Goal: Task Accomplishment & Management: Use online tool/utility

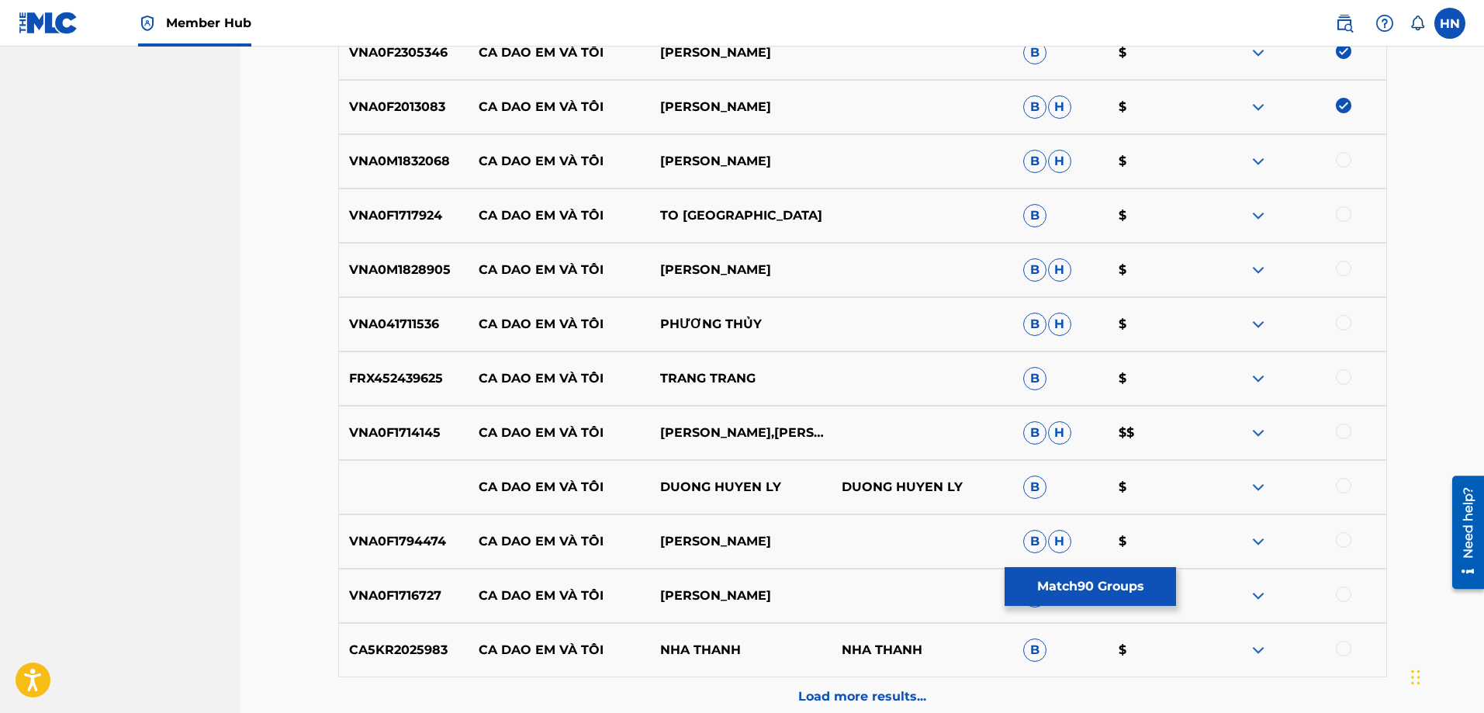
click at [412, 157] on p "VNA0M1832068" at bounding box center [404, 161] width 130 height 19
copy p "VNA0M1832068"
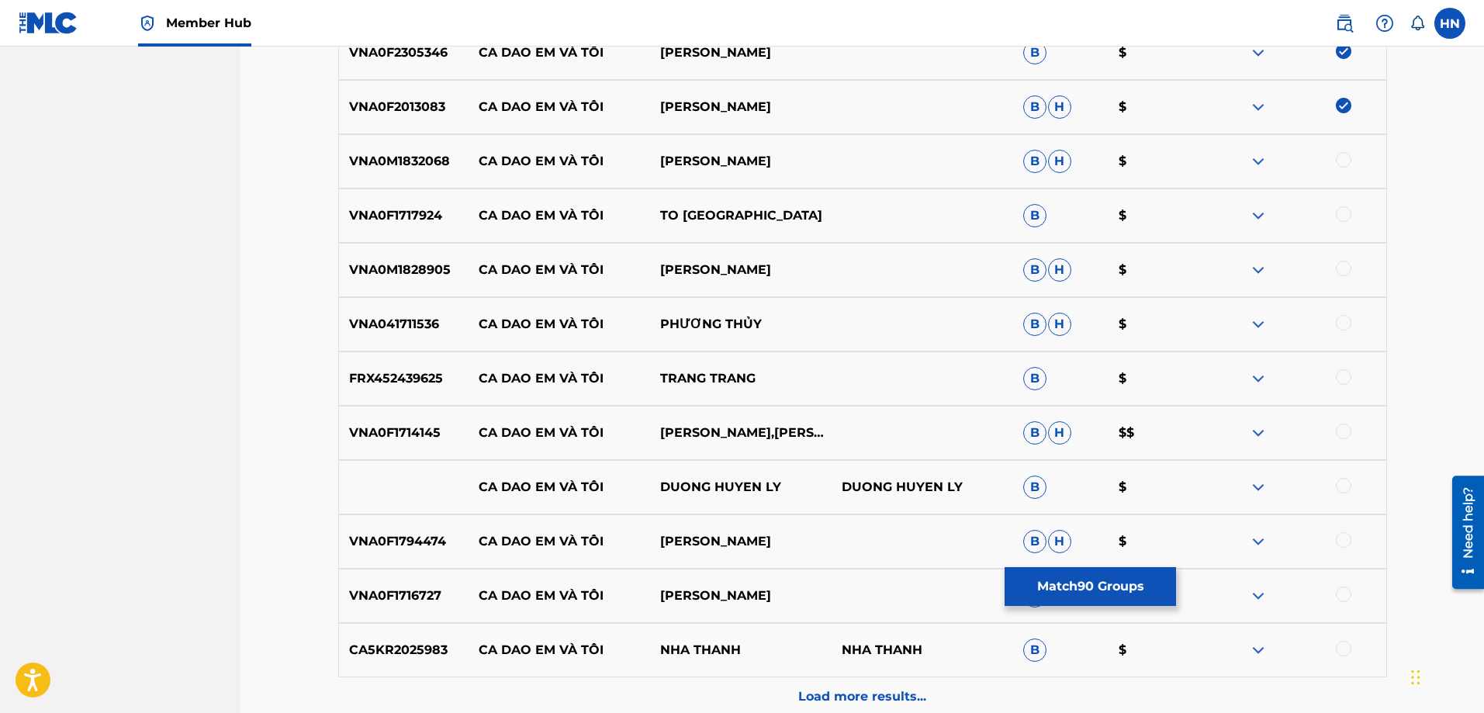
click at [1344, 157] on div at bounding box center [1344, 160] width 16 height 16
click at [410, 209] on p "VNA0F1717924" at bounding box center [404, 215] width 130 height 19
copy p "VNA0F1717924"
click at [1346, 217] on div at bounding box center [1344, 214] width 16 height 16
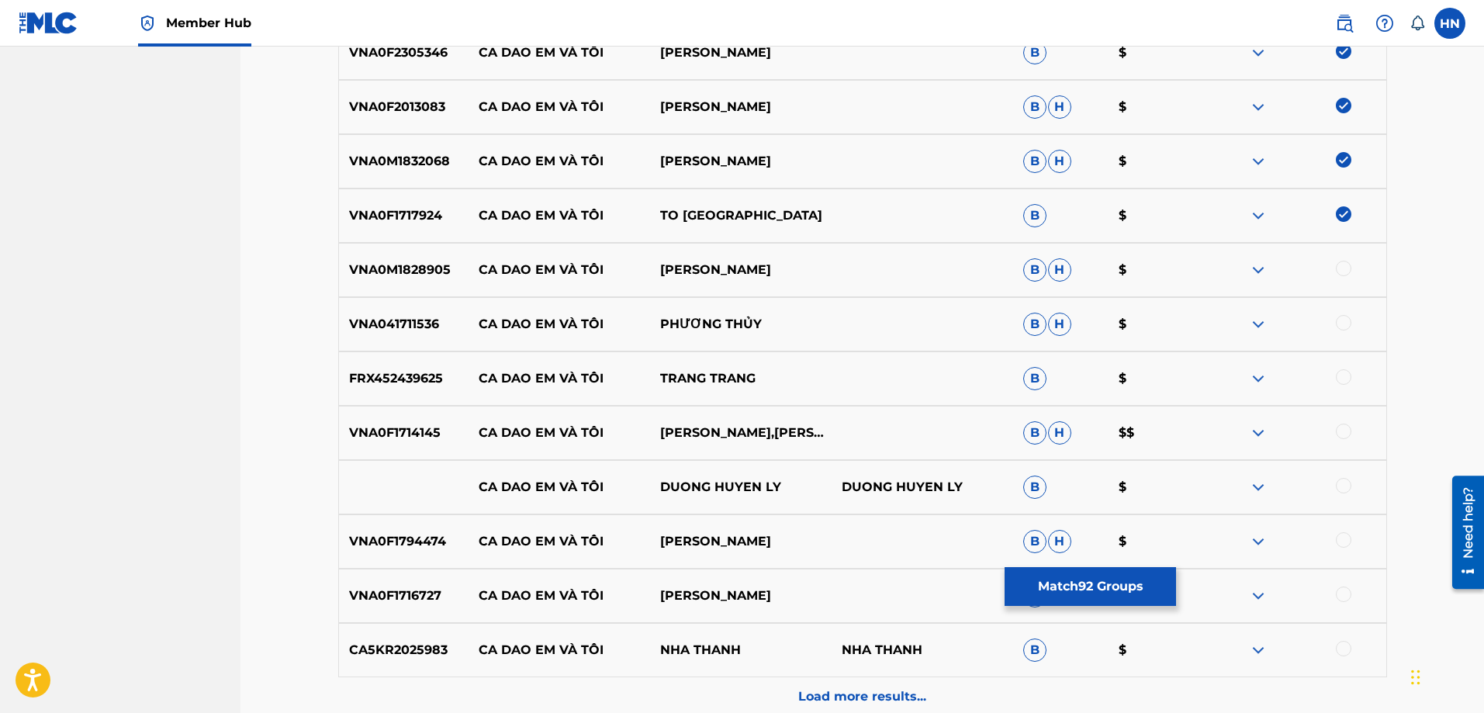
click at [399, 295] on div "VNA0M1828905 CA DAO EM VÀ TÔI [PERSON_NAME]" at bounding box center [862, 270] width 1049 height 54
copy p "VNA0M1828905"
click at [1343, 274] on div at bounding box center [1344, 269] width 16 height 16
click at [437, 324] on p "VNA041711536" at bounding box center [404, 324] width 130 height 19
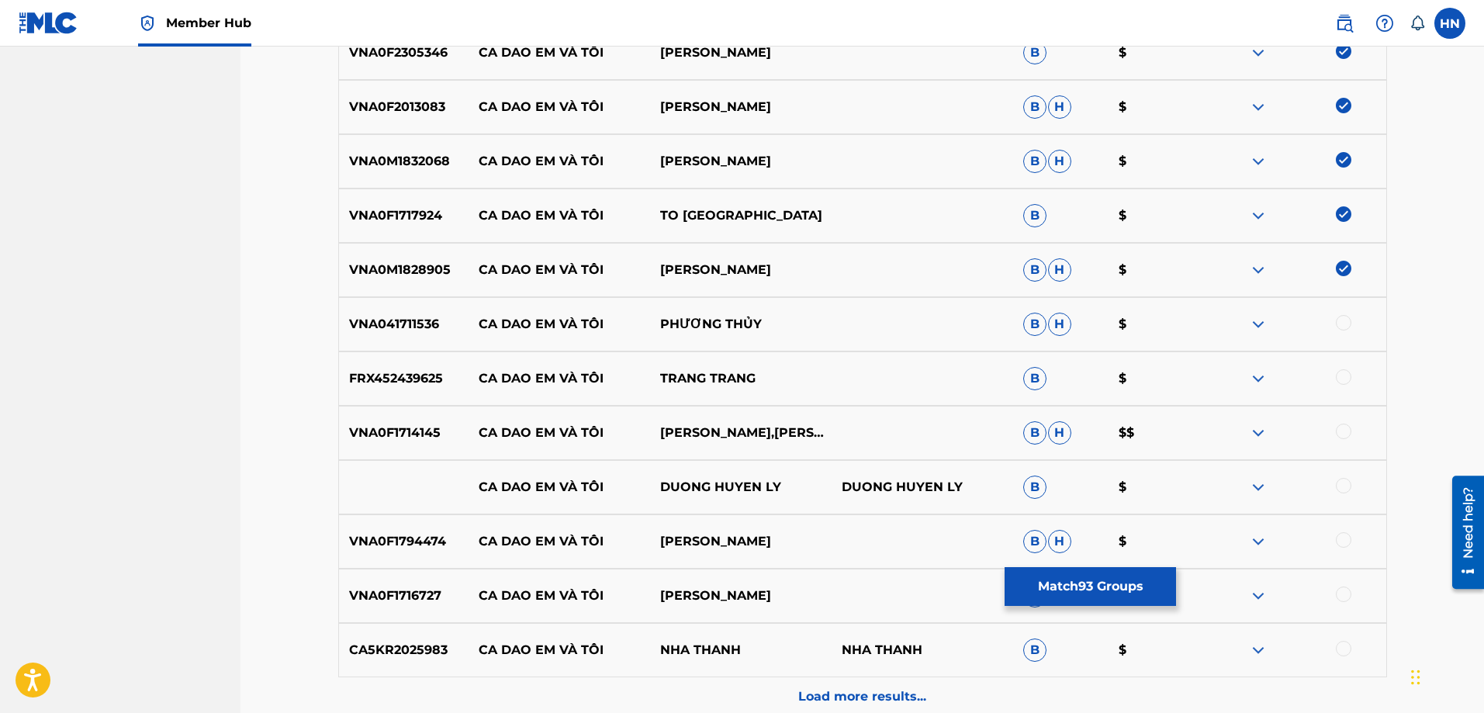
click at [437, 324] on p "VNA041711536" at bounding box center [404, 324] width 130 height 19
click at [410, 323] on p "VNA041711536" at bounding box center [404, 324] width 130 height 19
copy p "VNA041711536"
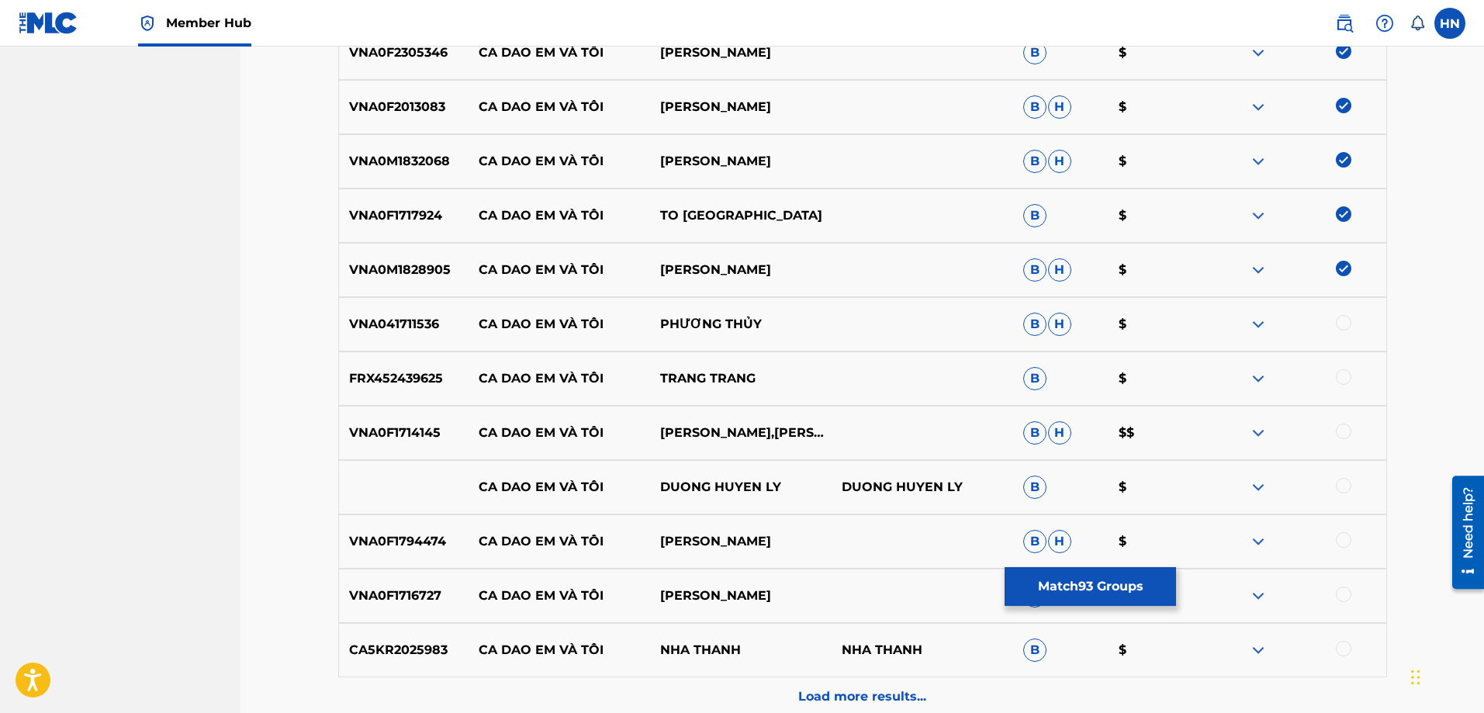
drag, startPoint x: 1339, startPoint y: 326, endPoint x: 1184, endPoint y: 344, distance: 156.1
click at [1339, 326] on div at bounding box center [1344, 323] width 16 height 16
click at [406, 385] on p "FRX452439625" at bounding box center [404, 378] width 130 height 19
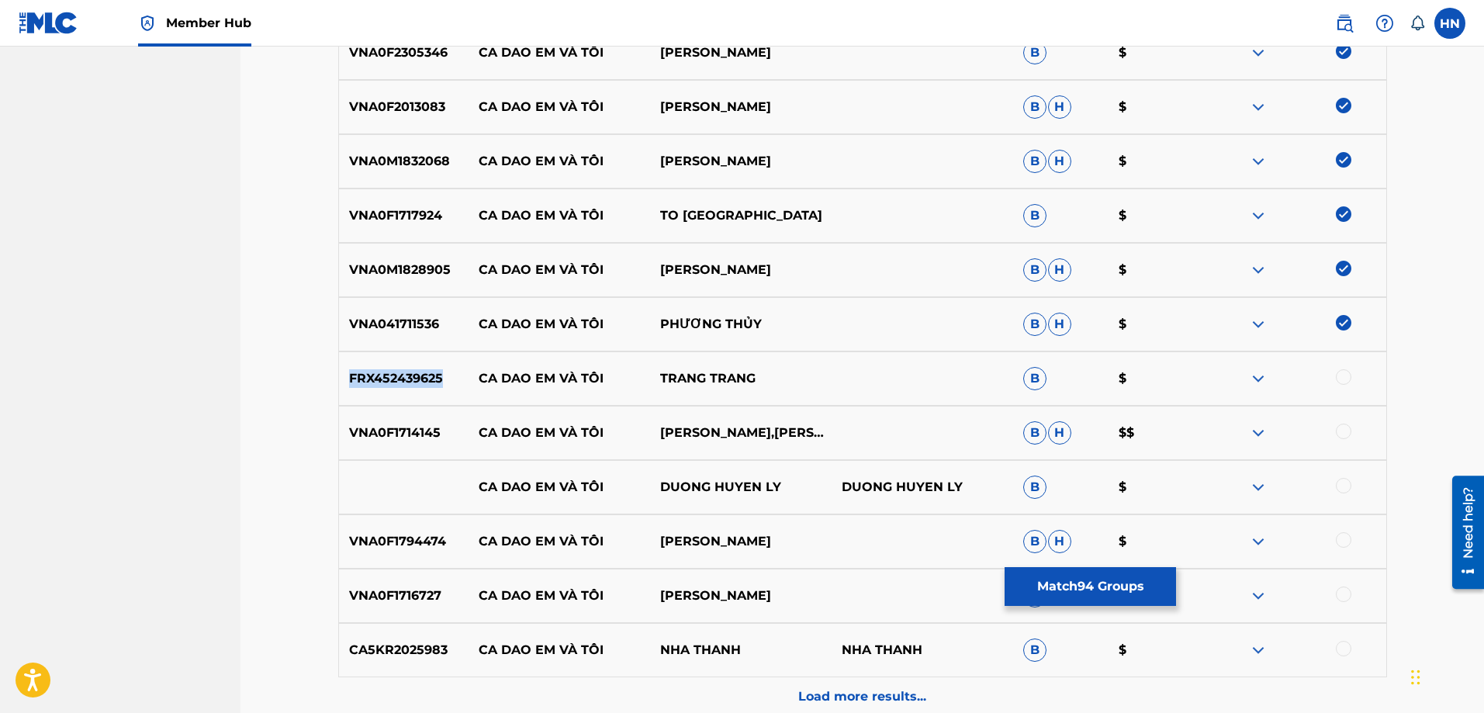
copy p "FRX452439625"
click at [1346, 374] on div at bounding box center [1344, 377] width 16 height 16
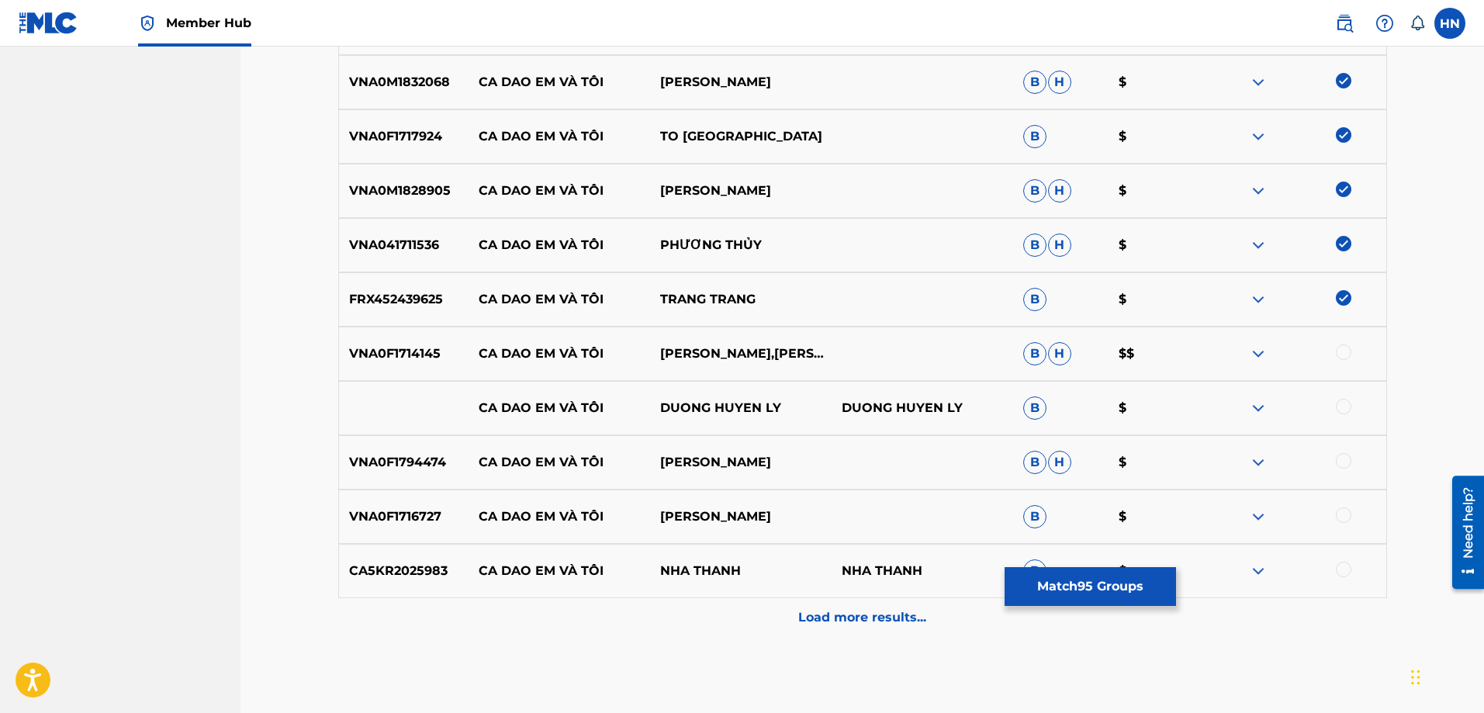
scroll to position [5504, 0]
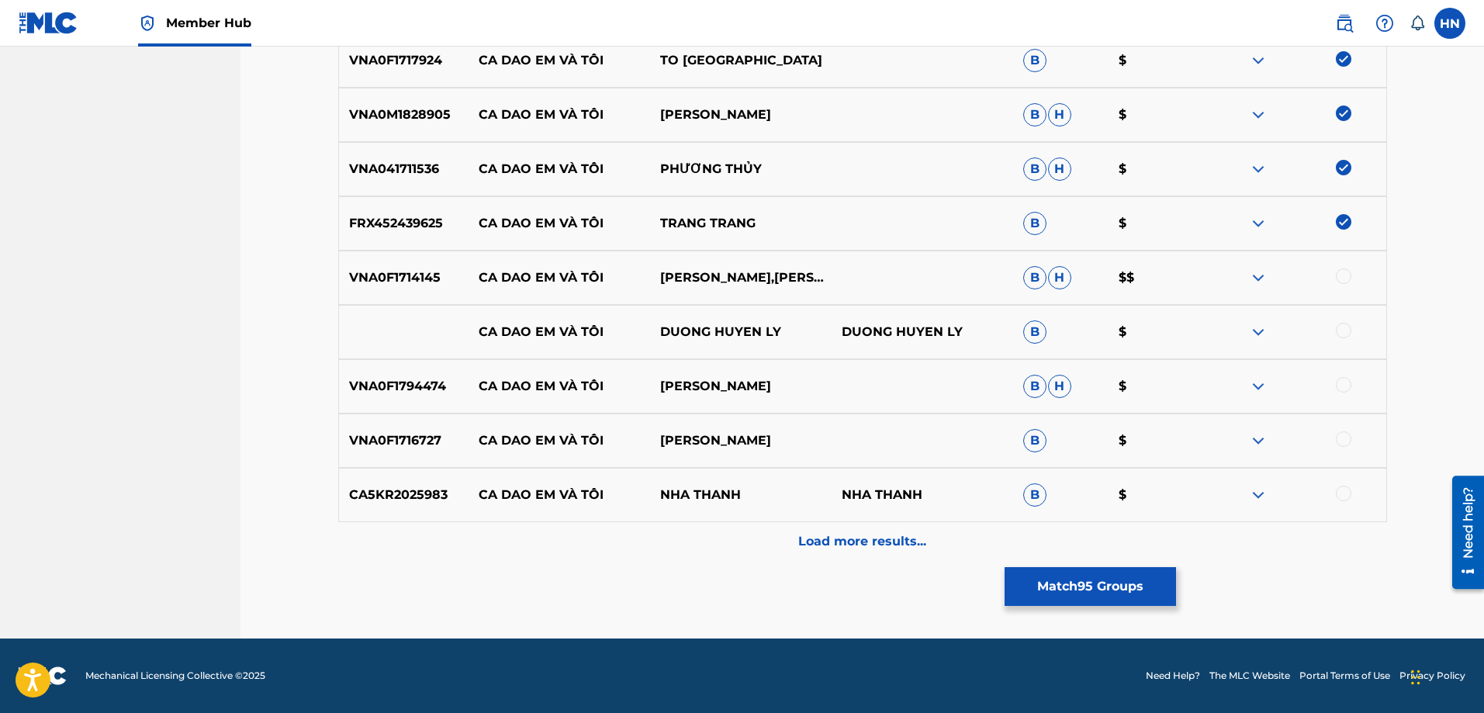
click at [414, 269] on p "VNA0F1714145" at bounding box center [404, 277] width 130 height 19
copy p "VNA0F1714145"
click at [1339, 274] on div at bounding box center [1344, 276] width 16 height 16
drag, startPoint x: 477, startPoint y: 333, endPoint x: 776, endPoint y: 332, distance: 299.4
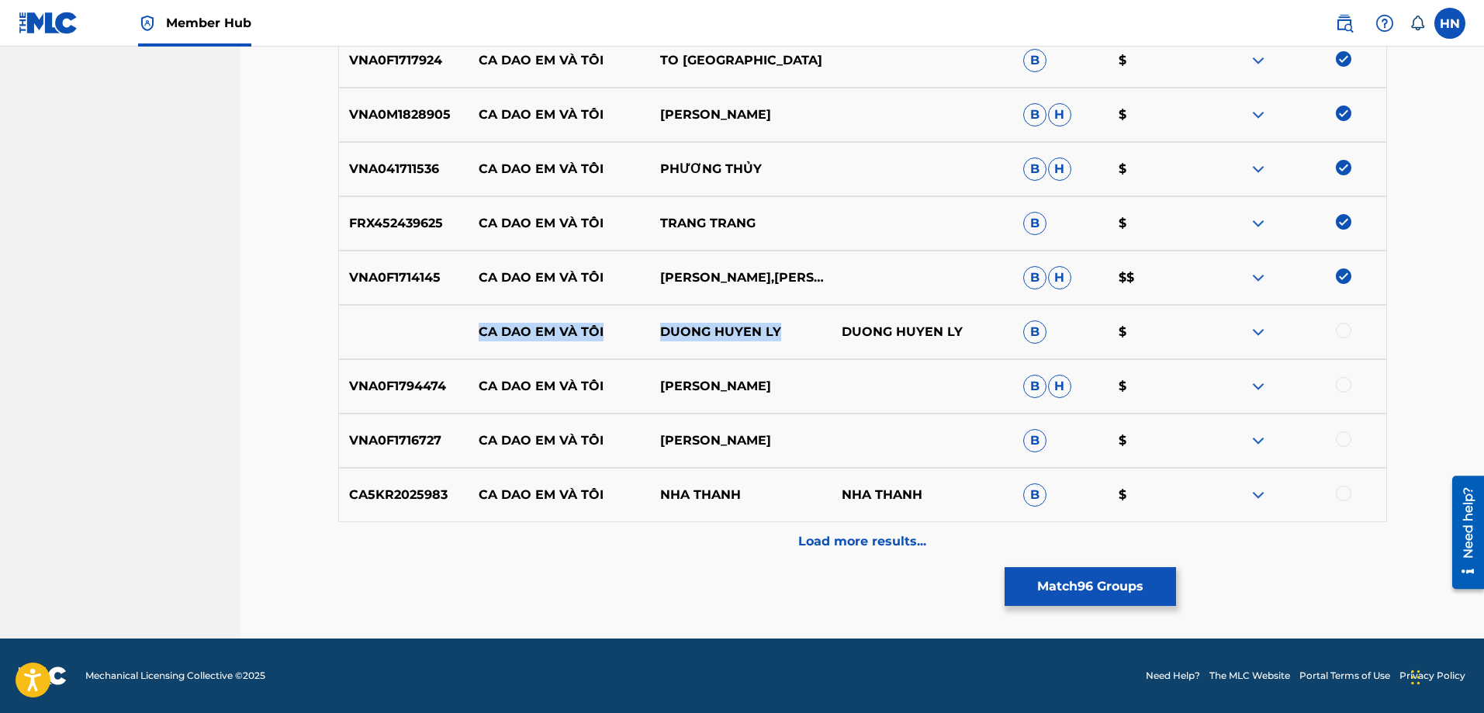
click at [776, 332] on div "CA DAO EM VÀ TÔI DUONG HUYEN LY DUONG HUYEN LY B $" at bounding box center [862, 332] width 1049 height 54
copy div "CA DAO EM VÀ TÔI DUONG HUYEN LY"
drag, startPoint x: 1344, startPoint y: 328, endPoint x: 1312, endPoint y: 316, distance: 34.6
click at [1346, 328] on div at bounding box center [1344, 331] width 16 height 16
click at [1256, 327] on img at bounding box center [1258, 332] width 19 height 19
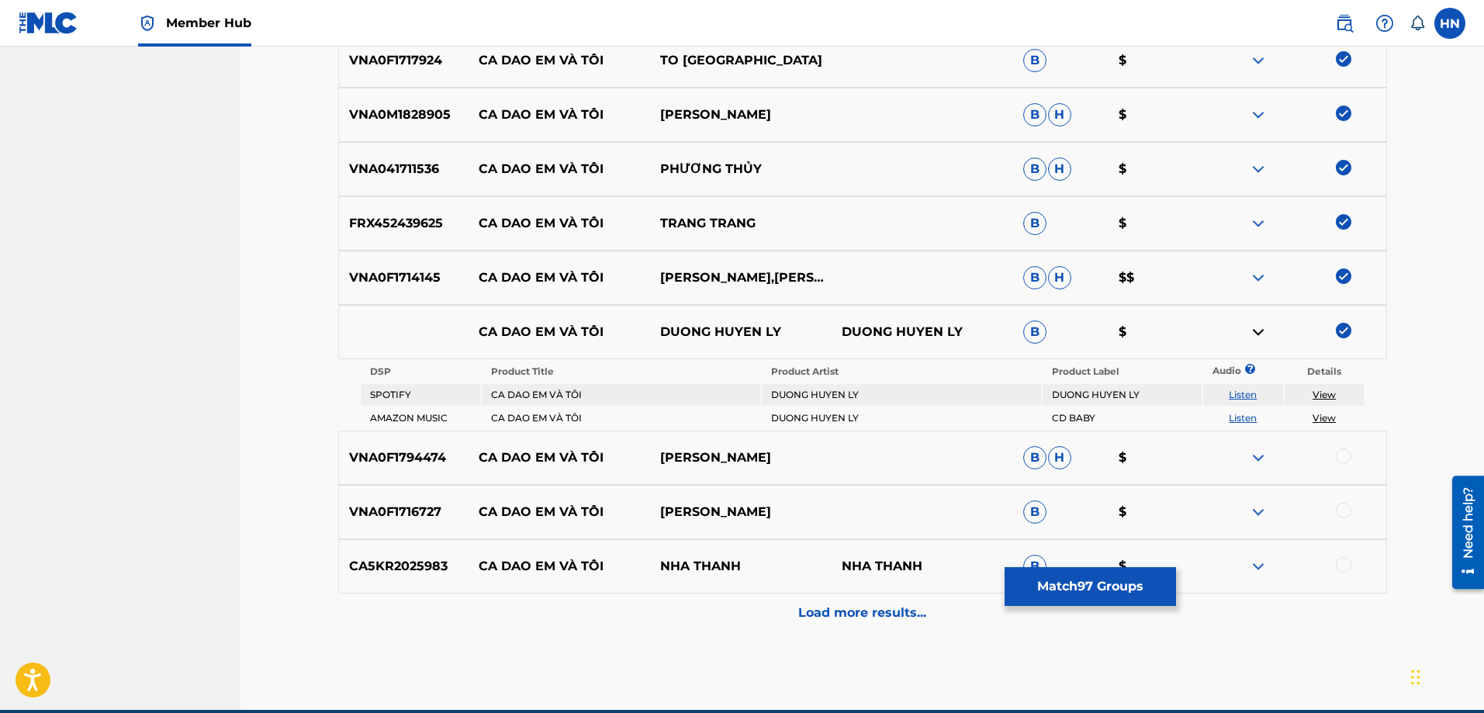
click at [1255, 392] on link "Listen" at bounding box center [1243, 395] width 28 height 12
click at [385, 451] on p "VNA0F1794474" at bounding box center [404, 457] width 130 height 19
copy p "VNA0F1794474"
click at [1341, 459] on div at bounding box center [1344, 456] width 16 height 16
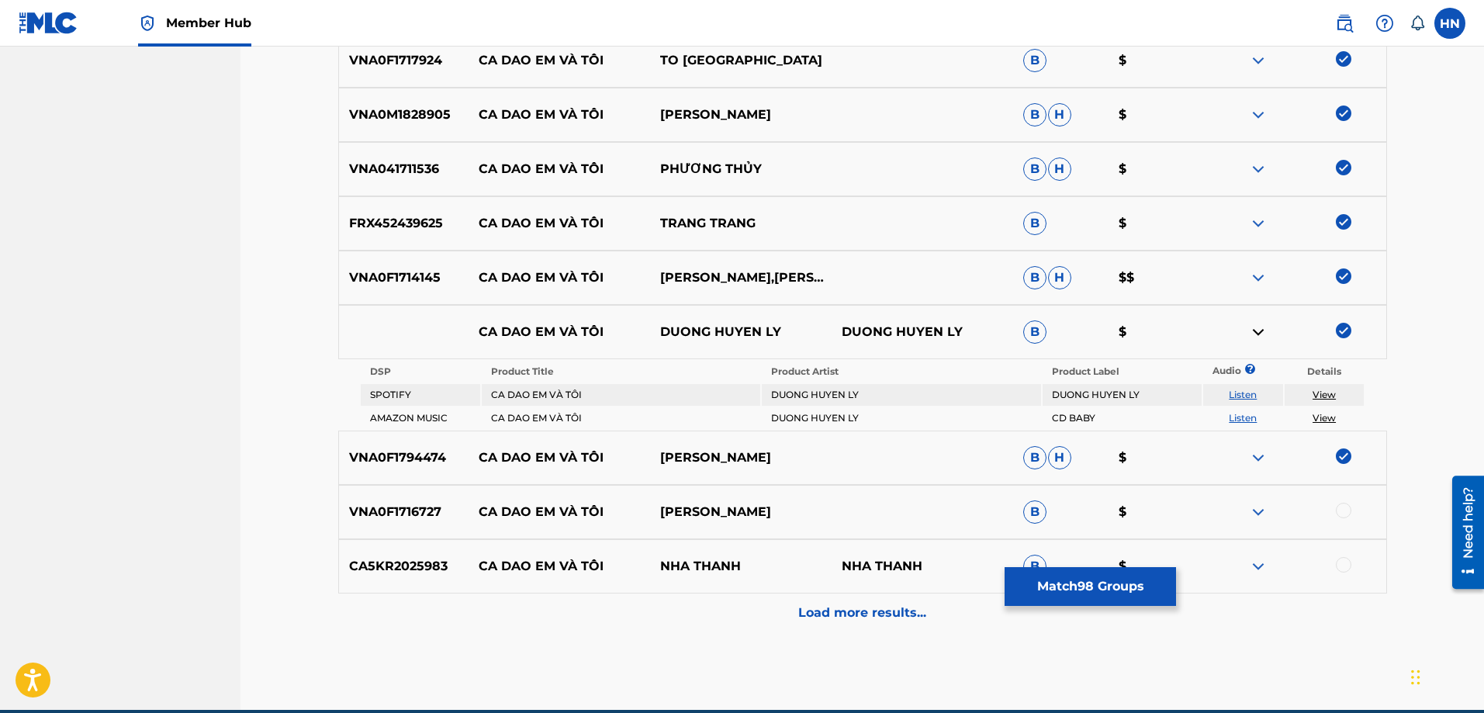
click at [372, 527] on div "VNA0F1716727 CA DAO EM VÀ TÔI HẠ VÂN B $" at bounding box center [862, 512] width 1049 height 54
click at [1344, 513] on div at bounding box center [1344, 511] width 16 height 16
click at [384, 559] on p "CA5KR2025983" at bounding box center [404, 566] width 130 height 19
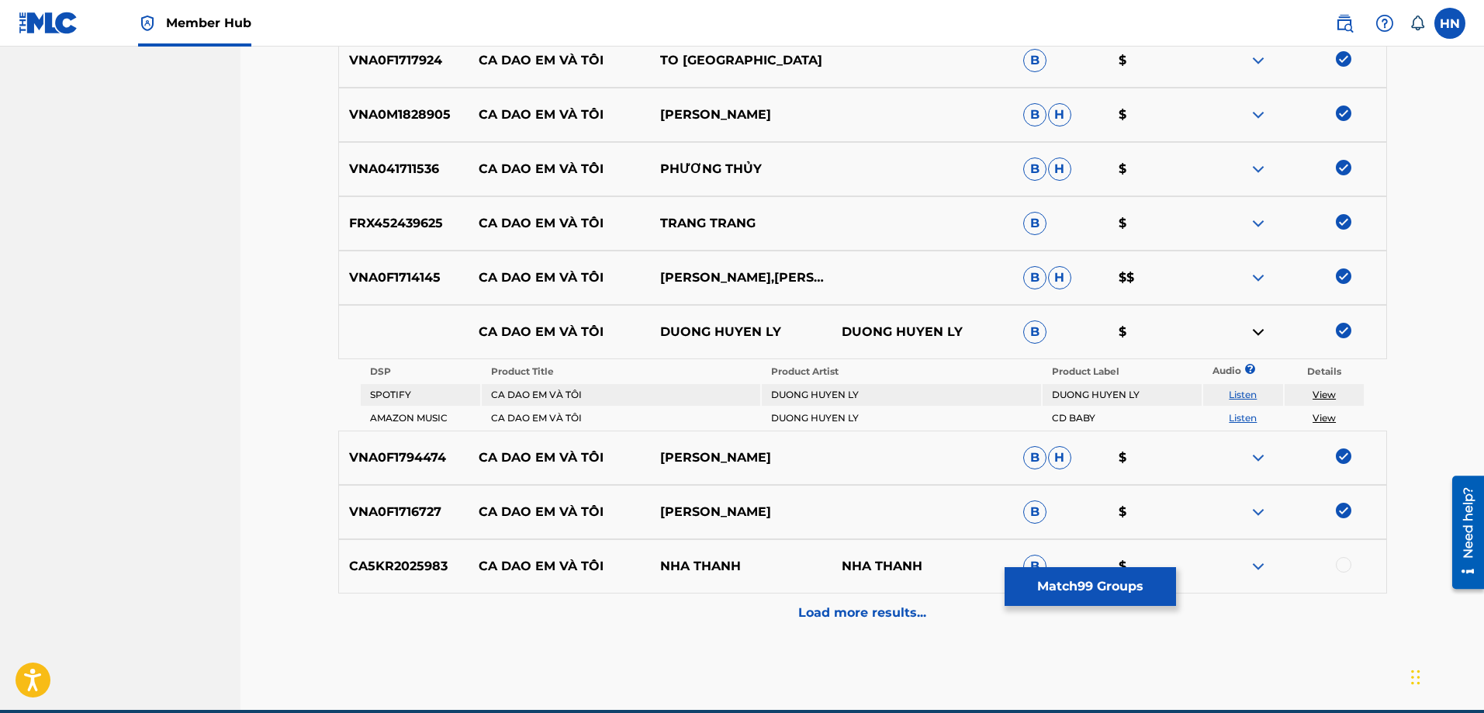
click at [1340, 570] on div at bounding box center [1344, 565] width 16 height 16
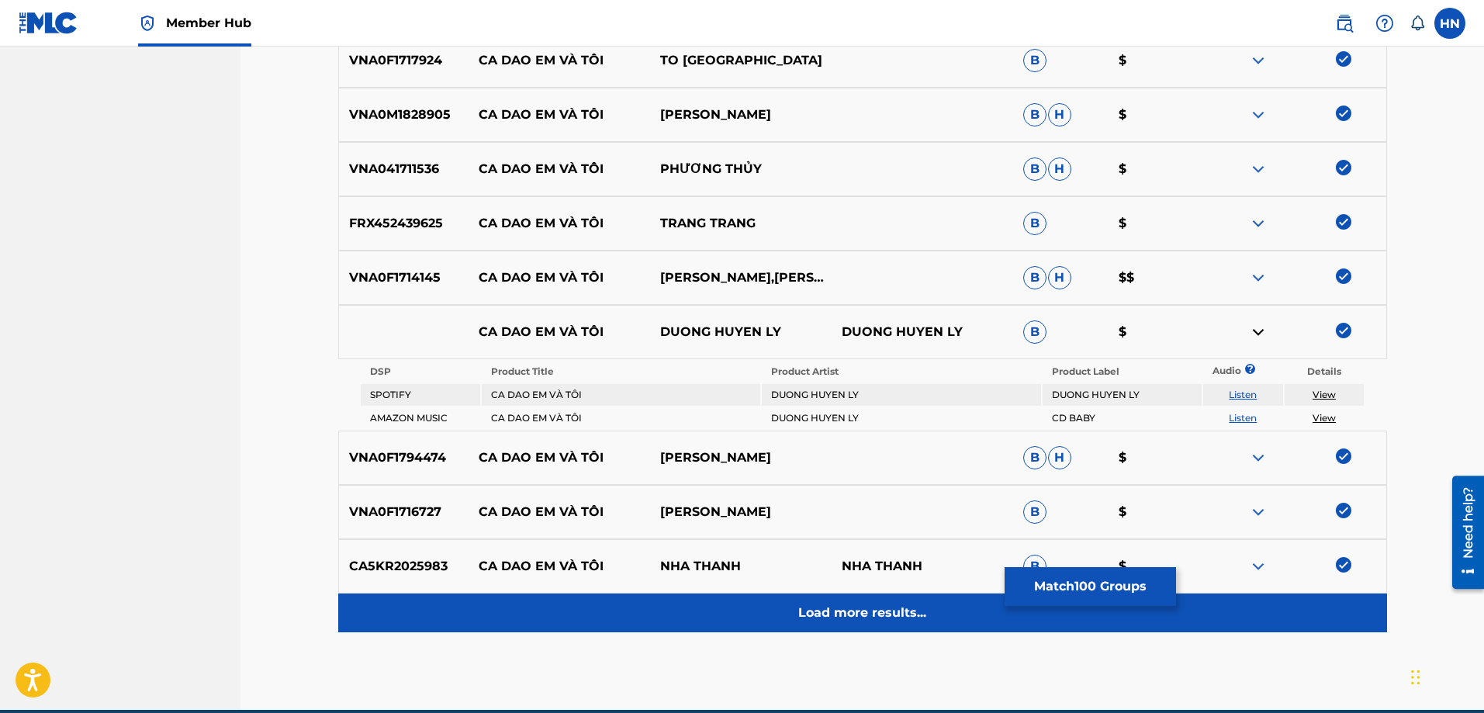
click at [733, 608] on div "Load more results..." at bounding box center [862, 612] width 1049 height 39
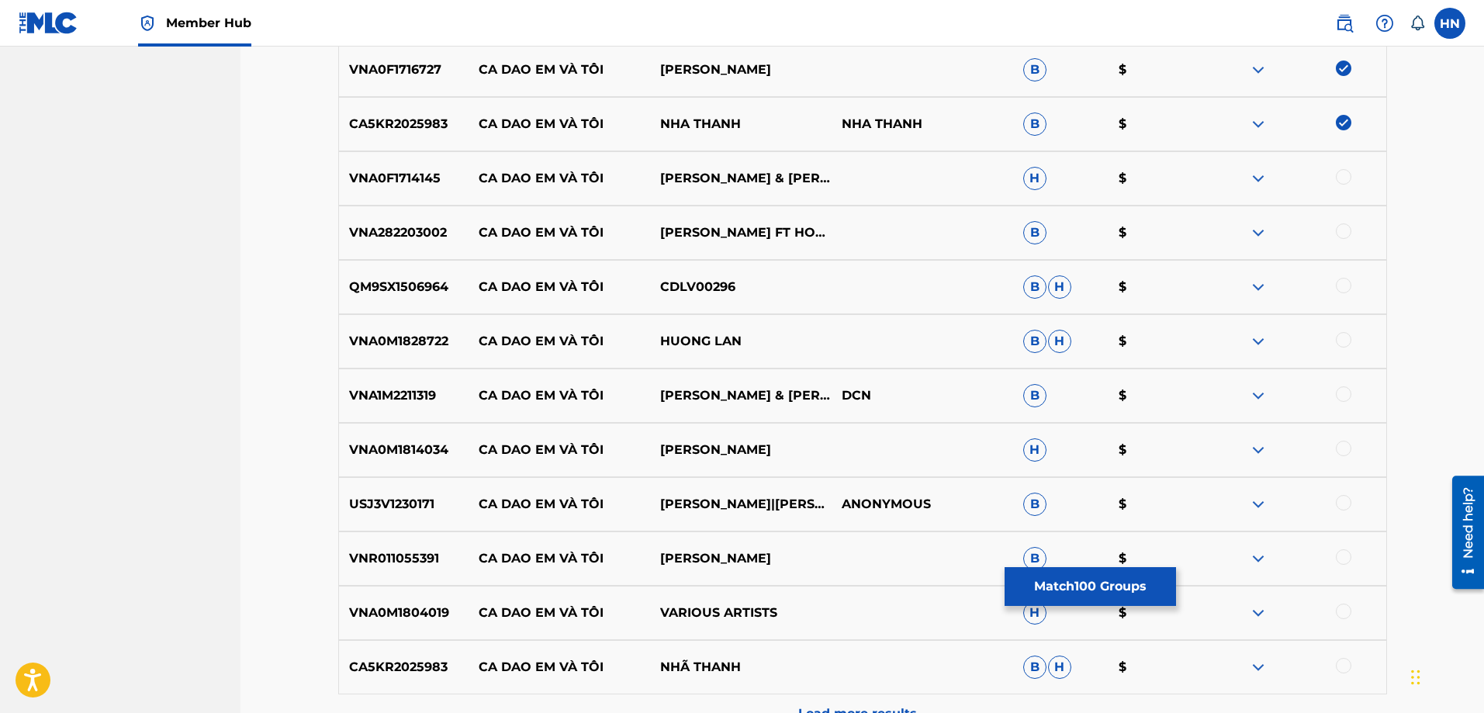
scroll to position [5892, 0]
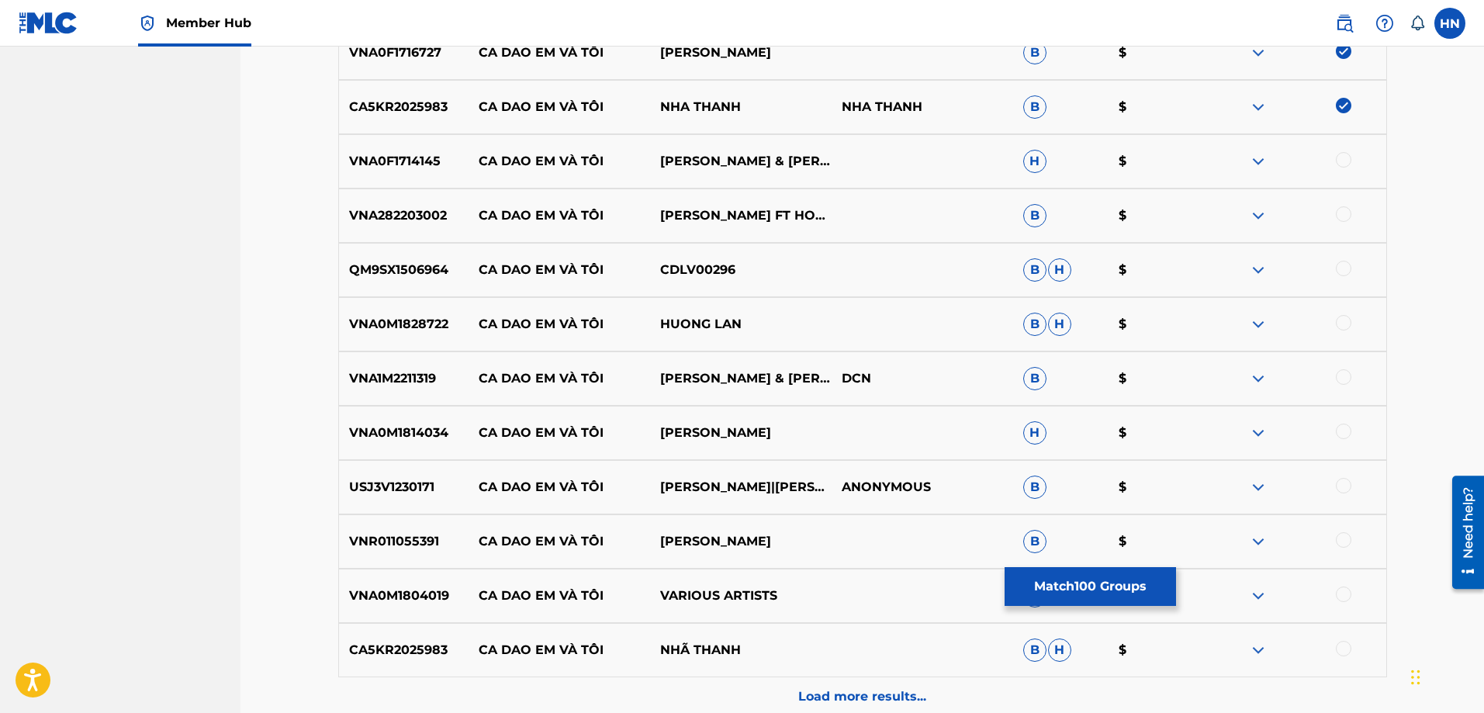
click at [355, 182] on div "VNA0F1714145 CA DAO EM VÀ TÔI [PERSON_NAME] & [PERSON_NAME],[PERSON_NAME],[PERS…" at bounding box center [862, 161] width 1049 height 54
click at [1344, 157] on div at bounding box center [1344, 160] width 16 height 16
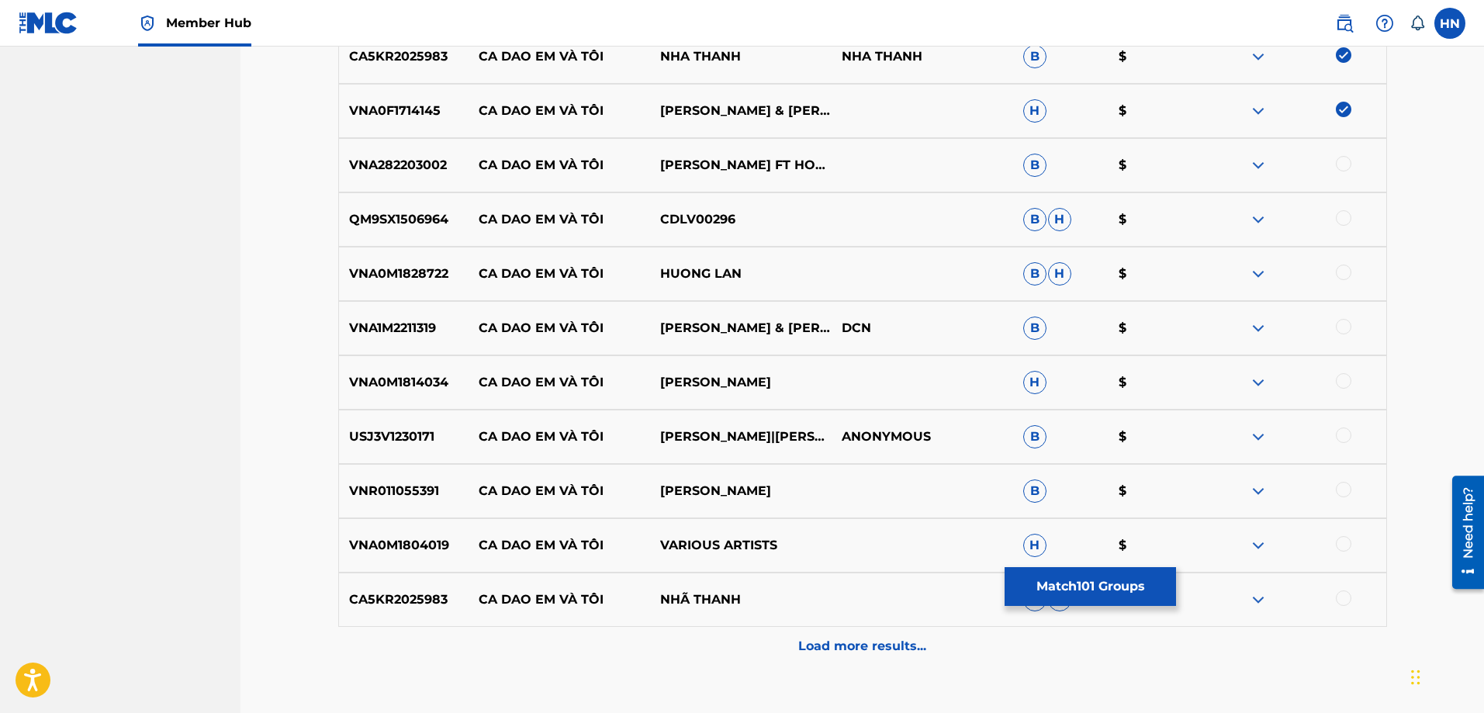
scroll to position [5970, 0]
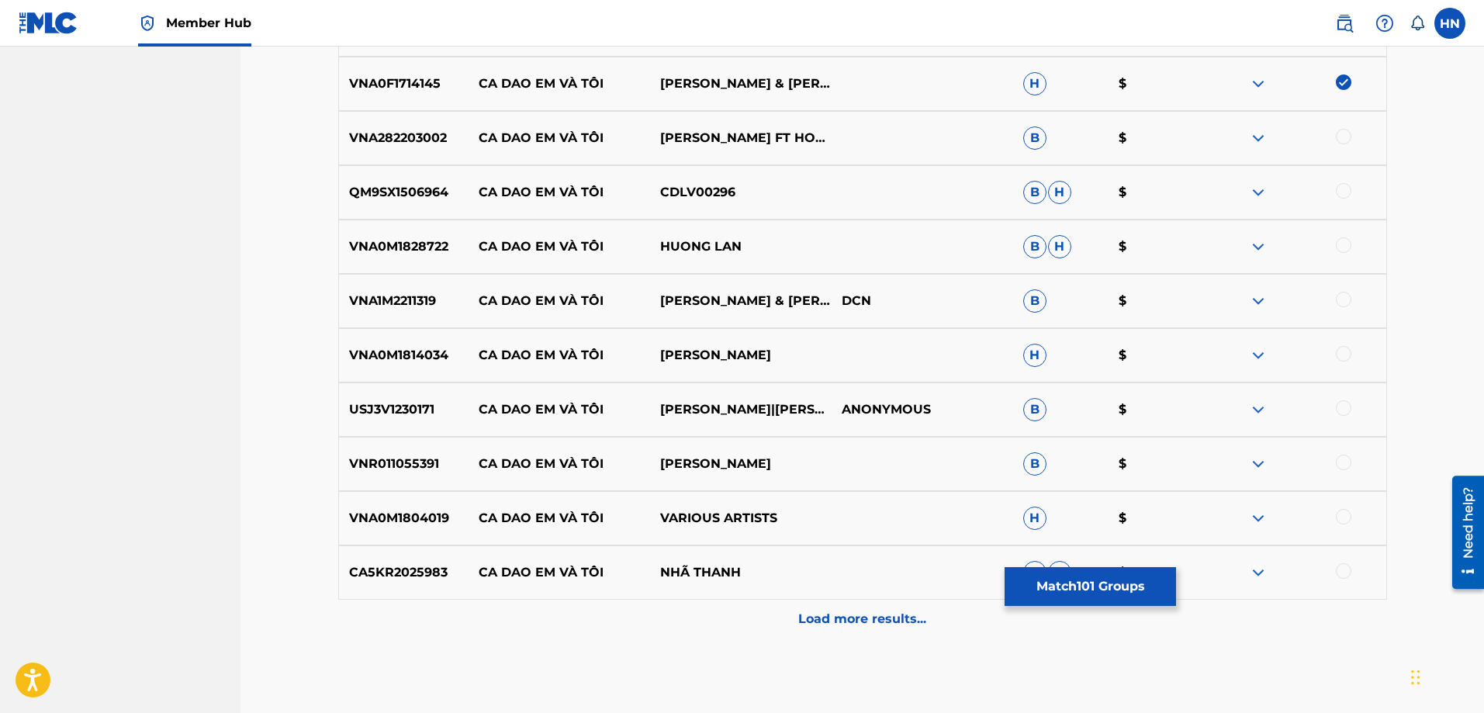
click at [416, 142] on p "VNA282203002" at bounding box center [404, 138] width 130 height 19
click at [1347, 131] on div at bounding box center [1344, 137] width 16 height 16
click at [426, 198] on p "QM9SX1506964" at bounding box center [404, 192] width 130 height 19
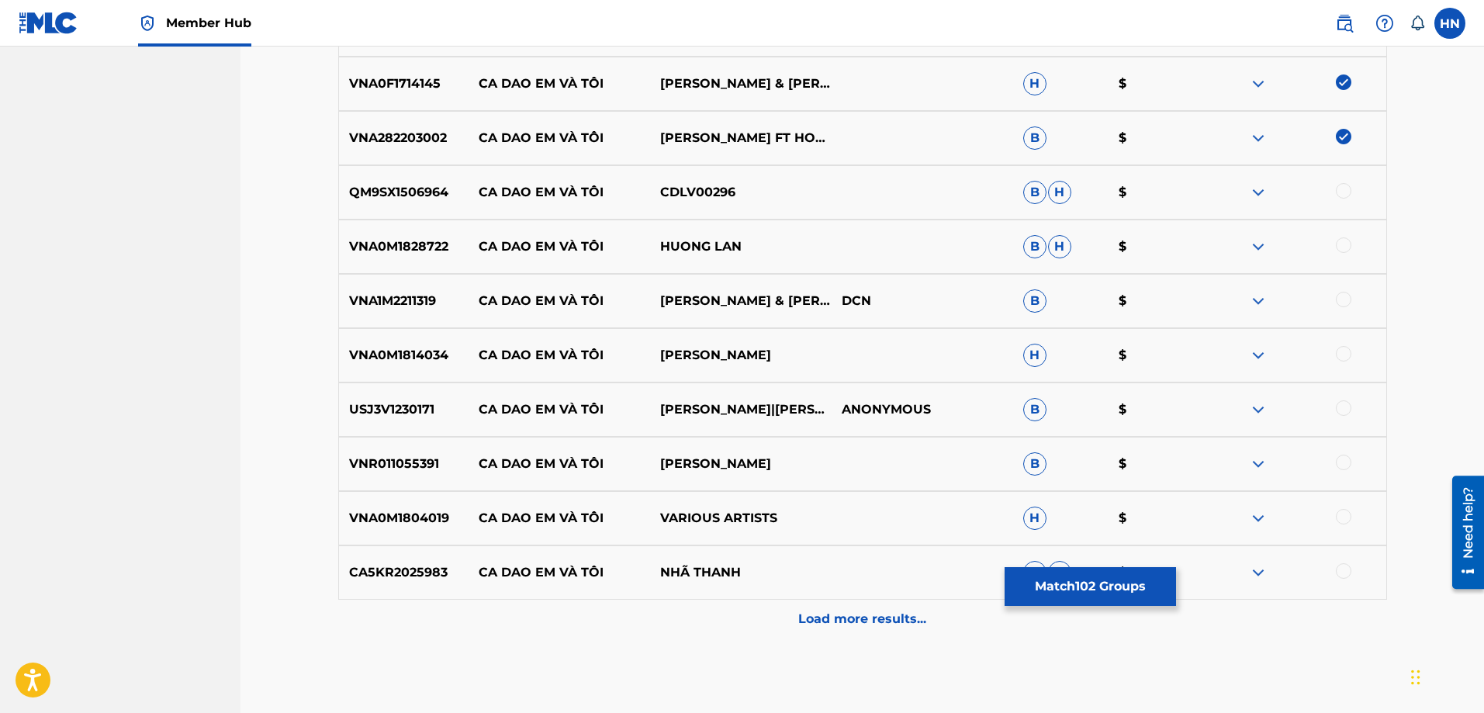
click at [1345, 188] on div at bounding box center [1344, 191] width 16 height 16
click at [440, 254] on p "VNA0M1828722" at bounding box center [404, 246] width 130 height 19
click at [1335, 246] on div at bounding box center [1294, 246] width 181 height 19
click at [1339, 246] on div at bounding box center [1344, 245] width 16 height 16
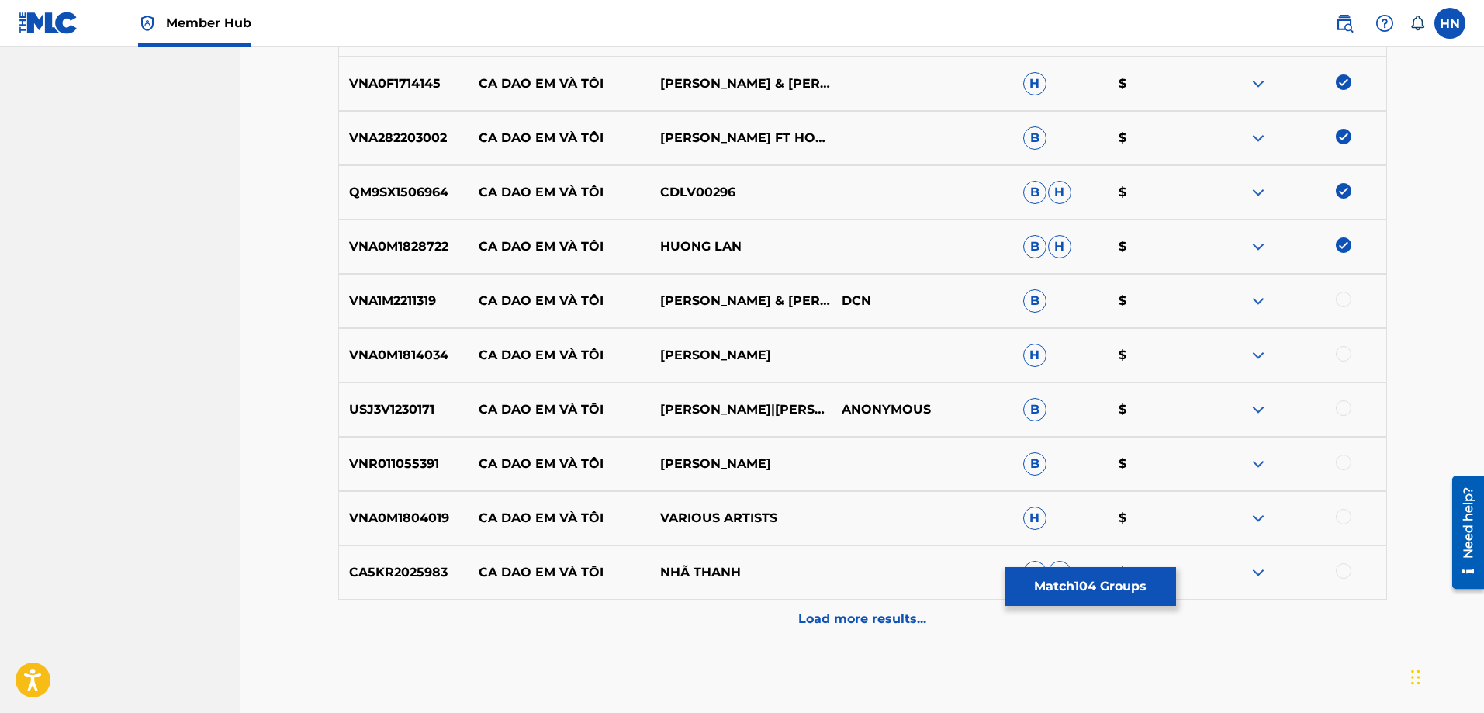
click at [430, 309] on p "VNA1M2211319" at bounding box center [404, 301] width 130 height 19
click at [1348, 301] on div at bounding box center [1344, 300] width 16 height 16
click at [444, 365] on div "VNA0M1814034 CA DAO EM VÀ TÔI [PERSON_NAME] $" at bounding box center [862, 355] width 1049 height 54
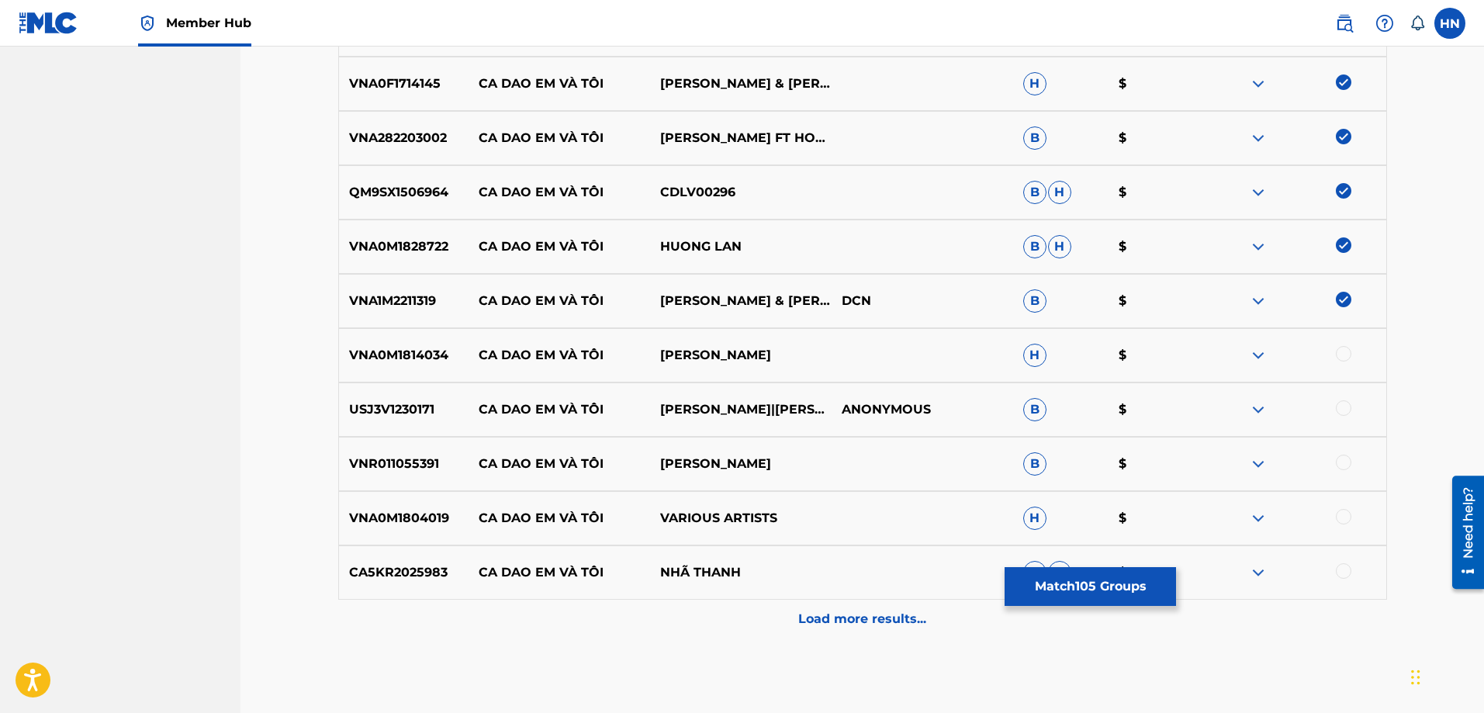
click at [1350, 351] on div at bounding box center [1344, 354] width 16 height 16
click at [470, 392] on div "USJ3V1230171 CA DAO EM VÀ TÔI [PERSON_NAME]|[PERSON_NAME] ANONYMOUS B $" at bounding box center [862, 409] width 1049 height 54
click at [423, 401] on p "USJ3V1230171" at bounding box center [404, 409] width 130 height 19
click at [1342, 409] on div at bounding box center [1344, 408] width 16 height 16
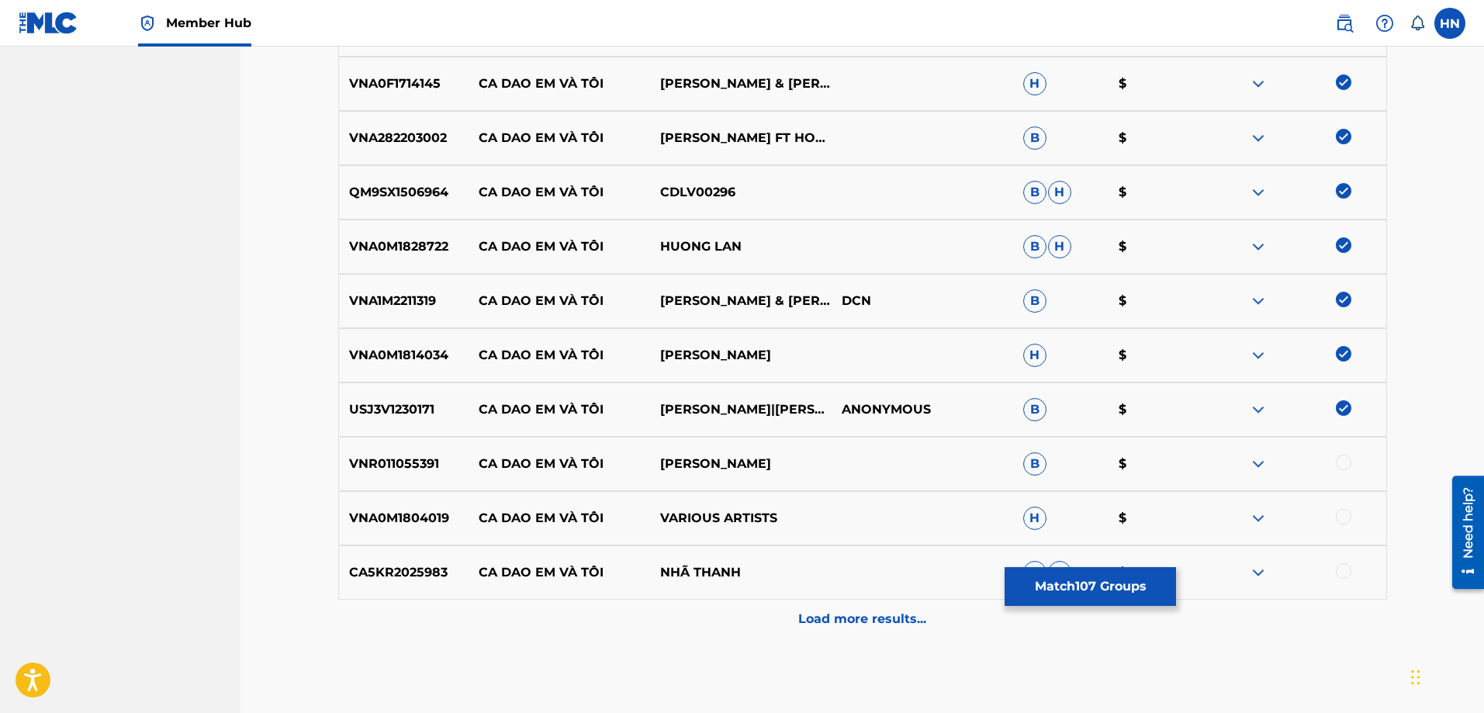
click at [433, 482] on div "VNR011055391 CA DAO EM VÀ TÔI [PERSON_NAME] $" at bounding box center [862, 464] width 1049 height 54
click at [1342, 457] on div at bounding box center [1344, 462] width 16 height 16
click at [433, 517] on p "VNA0M1804019" at bounding box center [404, 518] width 130 height 19
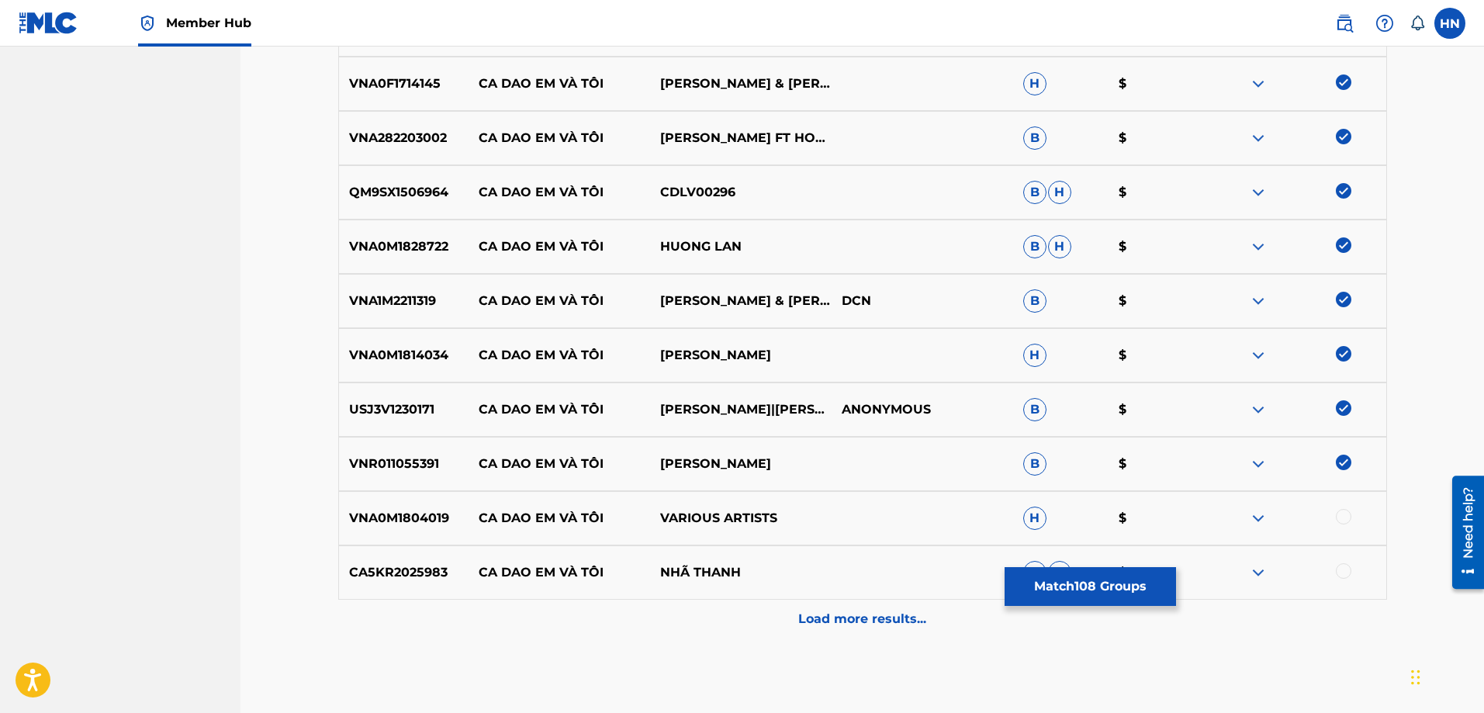
click at [1346, 514] on div at bounding box center [1344, 517] width 16 height 16
click at [418, 583] on div "CA5KR2025983 CA DAO EM VÀ TÔI NHÃ THANH B H $" at bounding box center [862, 572] width 1049 height 54
click at [1345, 568] on div at bounding box center [1344, 571] width 16 height 16
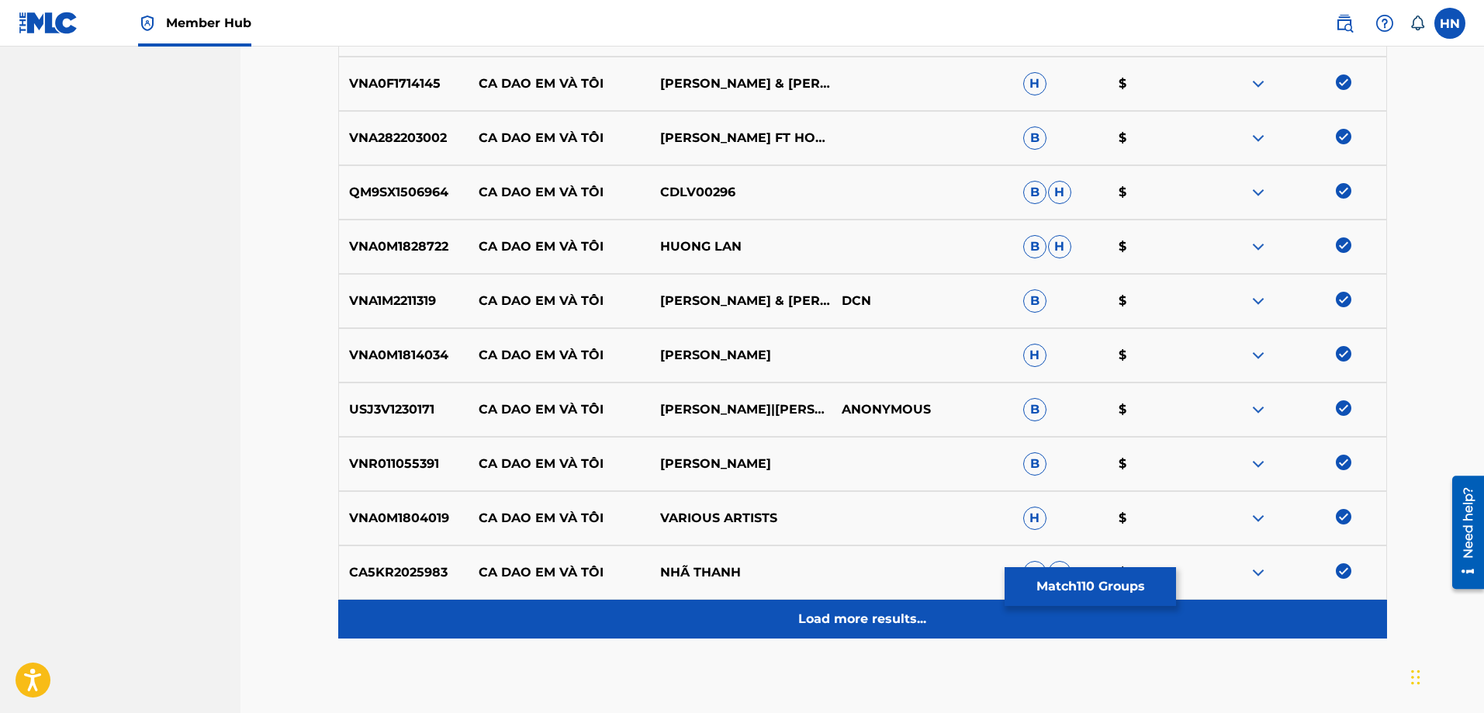
click at [786, 600] on div "Load more results..." at bounding box center [862, 619] width 1049 height 39
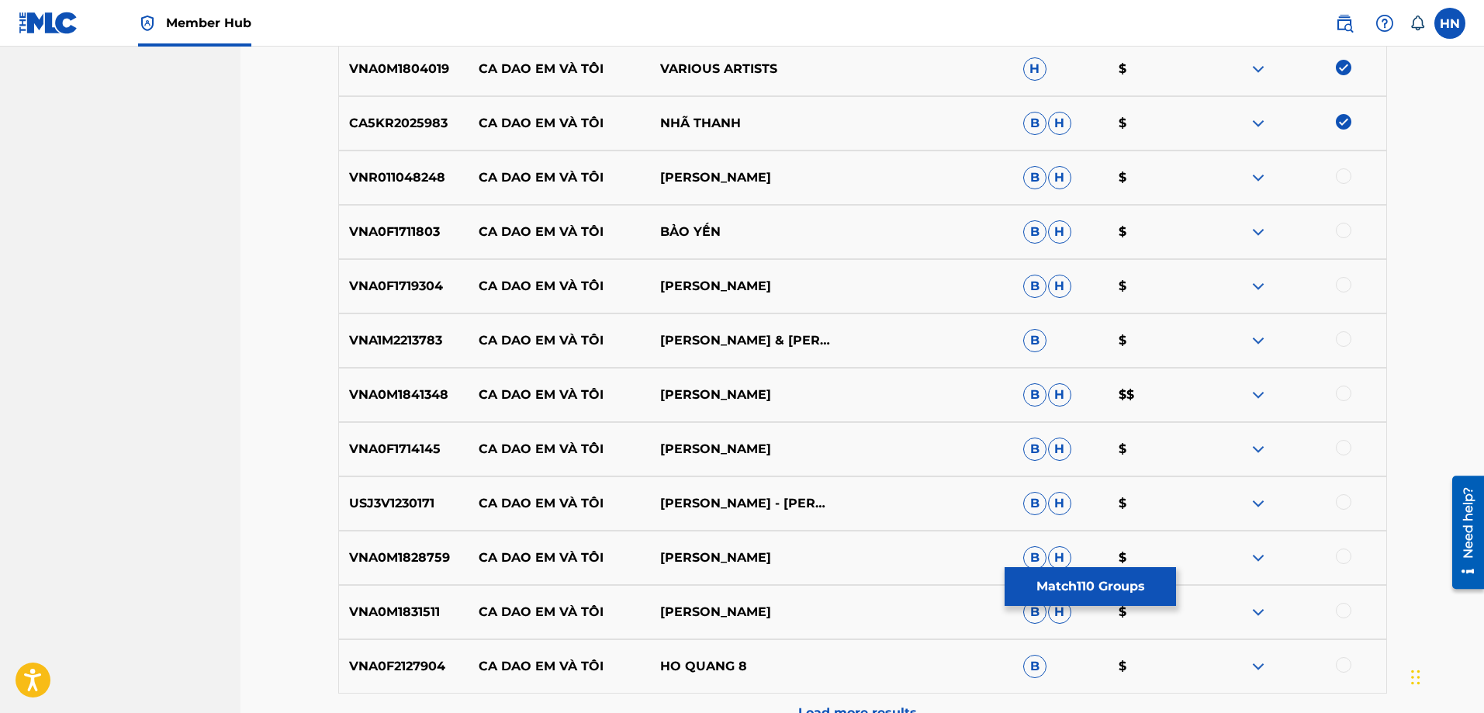
scroll to position [6435, 0]
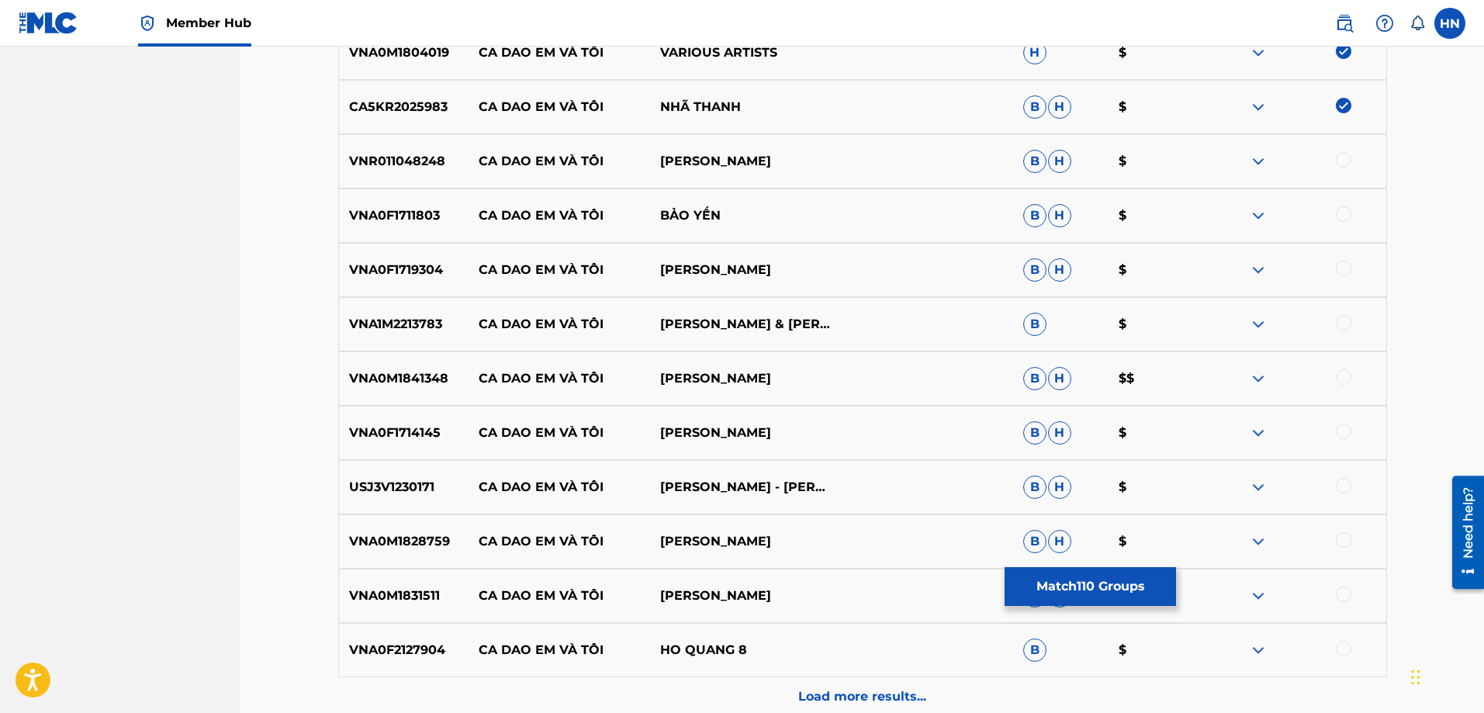
click at [344, 135] on div "VNR011048248 CA DAO EM VÀ TÔI BẢO HUY B H $" at bounding box center [862, 161] width 1049 height 54
click at [1343, 156] on div at bounding box center [1344, 160] width 16 height 16
click at [384, 240] on div "VNA0F1711803 CA DAO EM VÀ TÔI BẢO YẾN B H $" at bounding box center [862, 215] width 1049 height 54
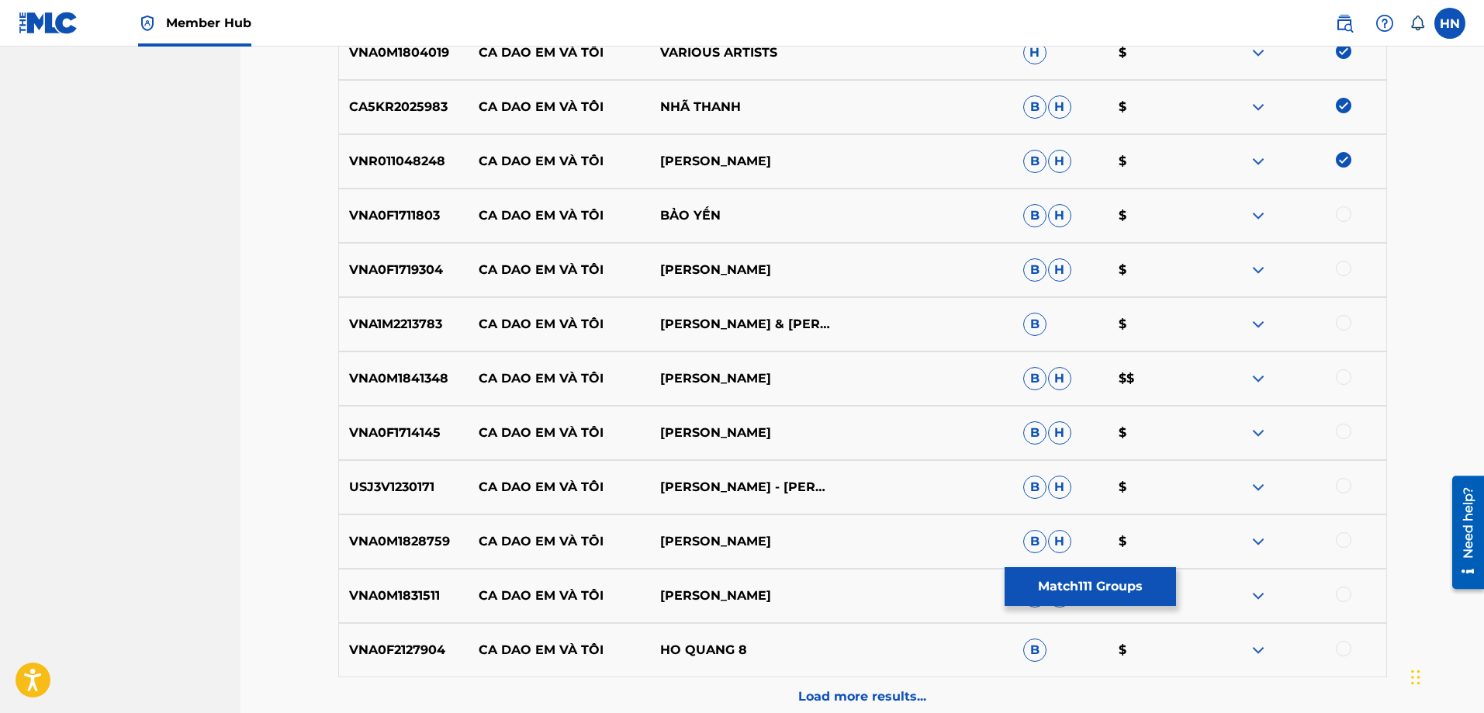
click at [1343, 218] on div at bounding box center [1344, 214] width 16 height 16
click at [412, 259] on div "VNA0F1719304 CA DAO EM VÀ TÔI MẠNH CƯỜNG B H $" at bounding box center [862, 270] width 1049 height 54
click at [1347, 270] on div at bounding box center [1344, 269] width 16 height 16
click at [383, 332] on p "VNA1M2213783" at bounding box center [404, 324] width 130 height 19
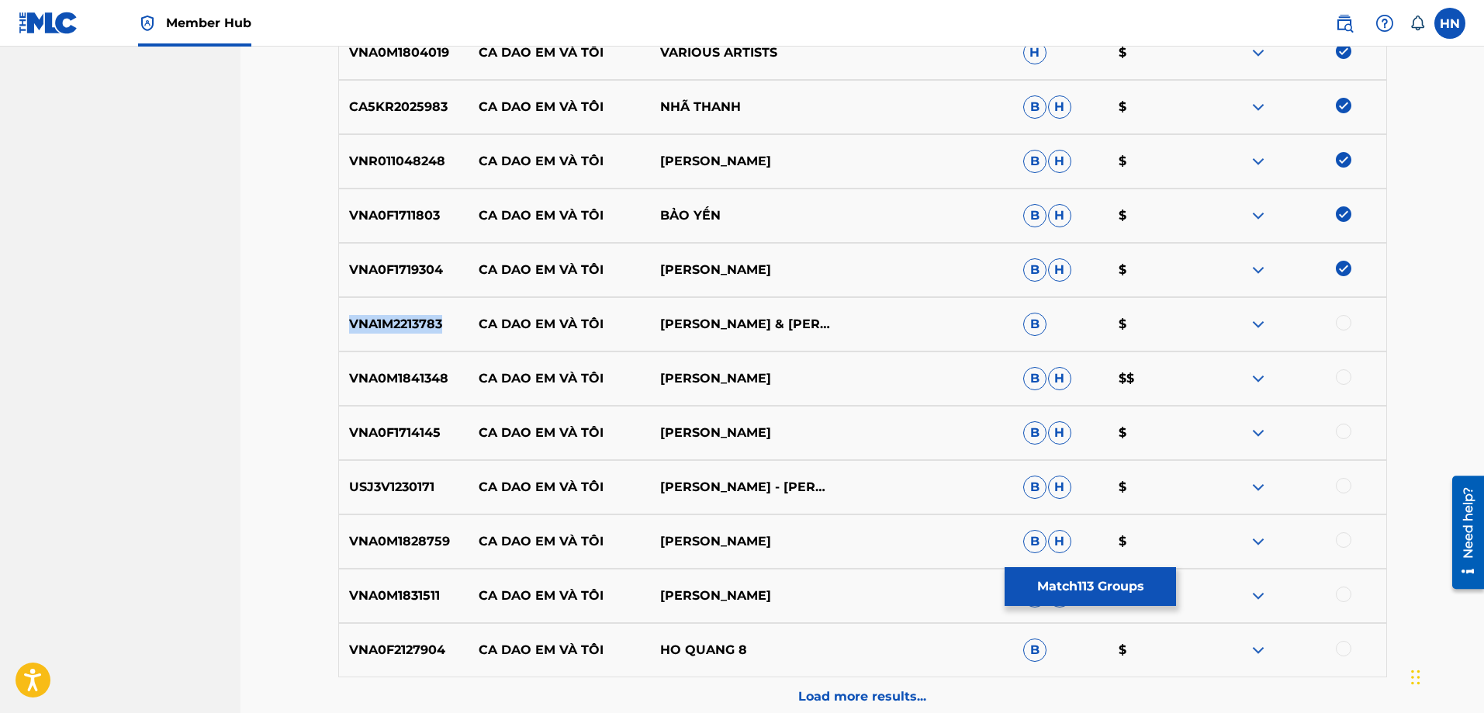
click at [383, 332] on p "VNA1M2213783" at bounding box center [404, 324] width 130 height 19
click at [1340, 322] on div at bounding box center [1344, 323] width 16 height 16
click at [388, 378] on p "VNA0M1841348" at bounding box center [404, 378] width 130 height 19
click at [1339, 376] on div at bounding box center [1344, 377] width 16 height 16
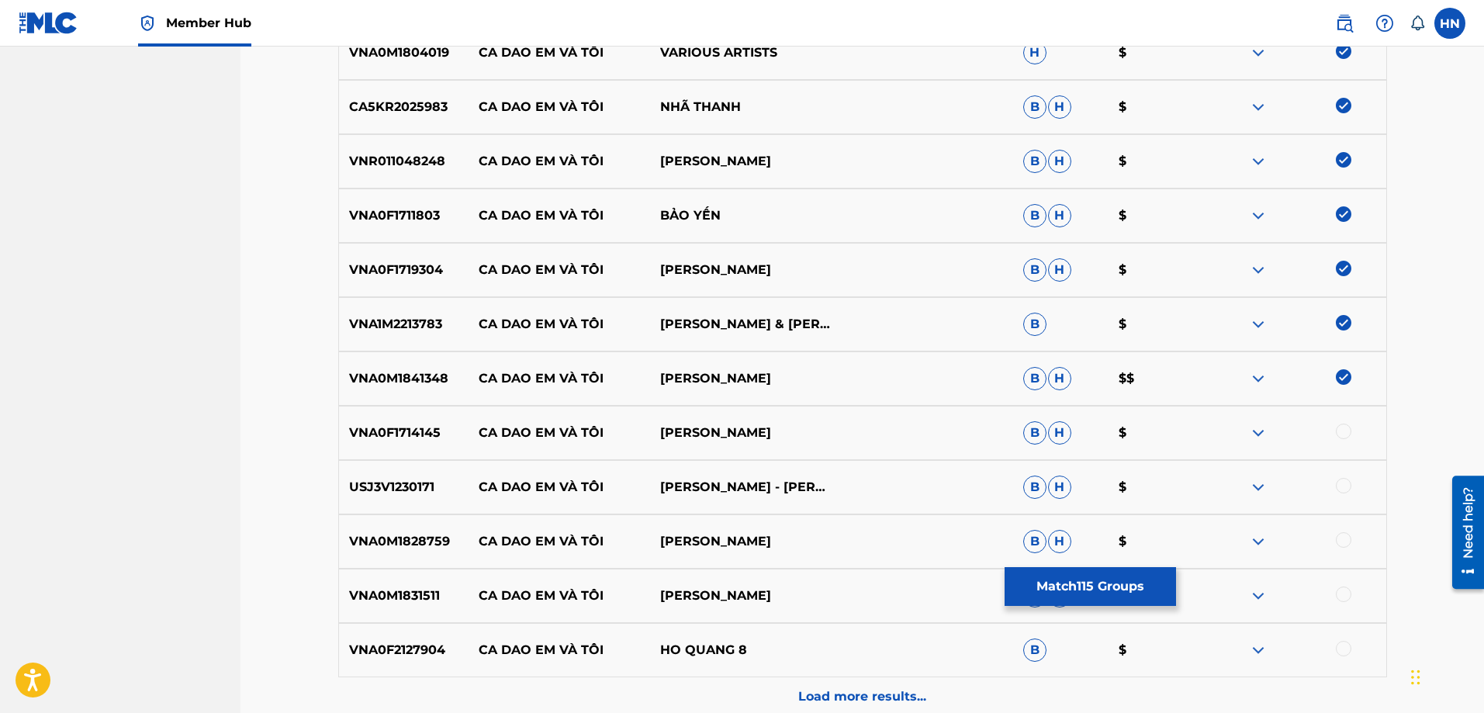
click at [410, 440] on p "VNA0F1714145" at bounding box center [404, 432] width 130 height 19
click at [1340, 426] on div at bounding box center [1344, 431] width 16 height 16
click at [350, 478] on p "USJ3V1230171" at bounding box center [404, 487] width 130 height 19
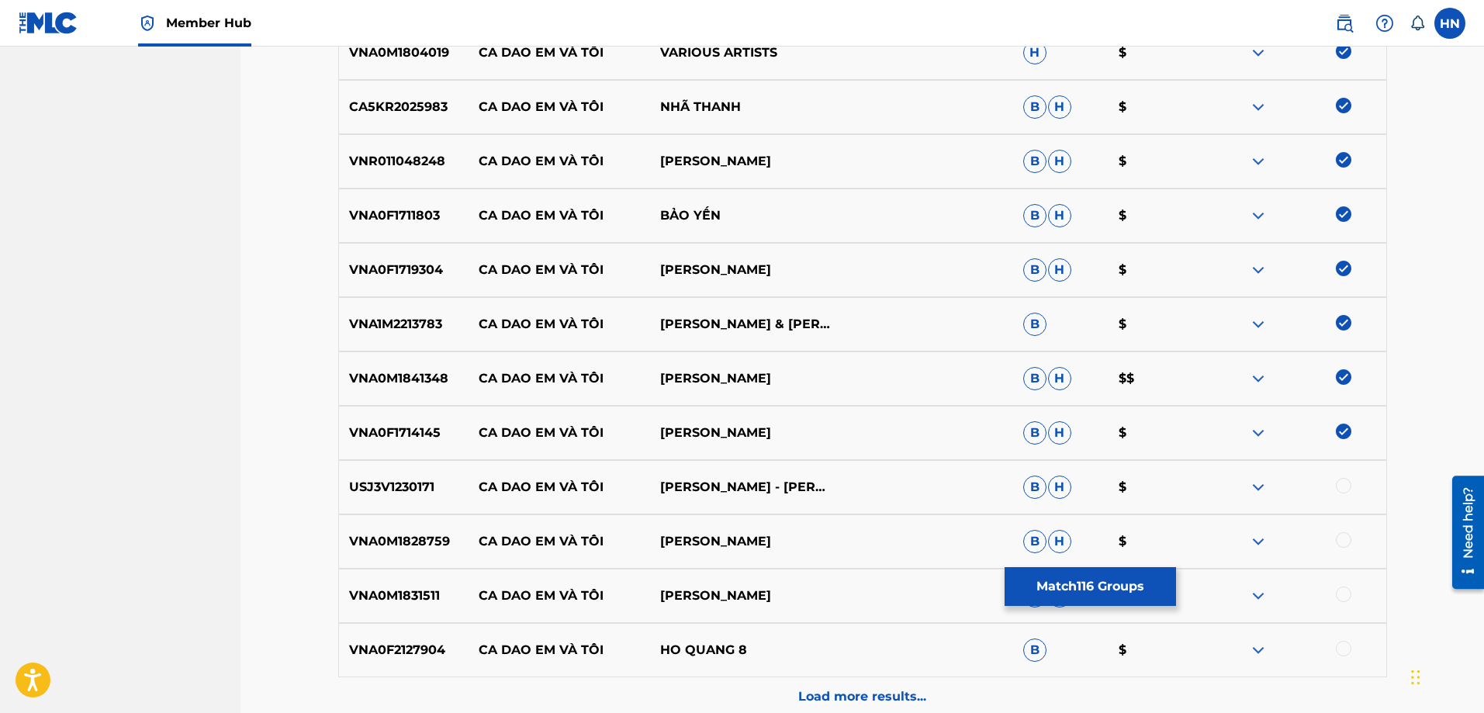
click at [1341, 490] on div at bounding box center [1344, 486] width 16 height 16
click at [451, 527] on div "VNA0M1828759 CA DAO EM VÀ TÔI PHƯƠNG THÙY B H $" at bounding box center [862, 541] width 1049 height 54
click at [439, 531] on div "VNA0M1828759 CA DAO EM VÀ TÔI PHƯƠNG THÙY B H $" at bounding box center [862, 541] width 1049 height 54
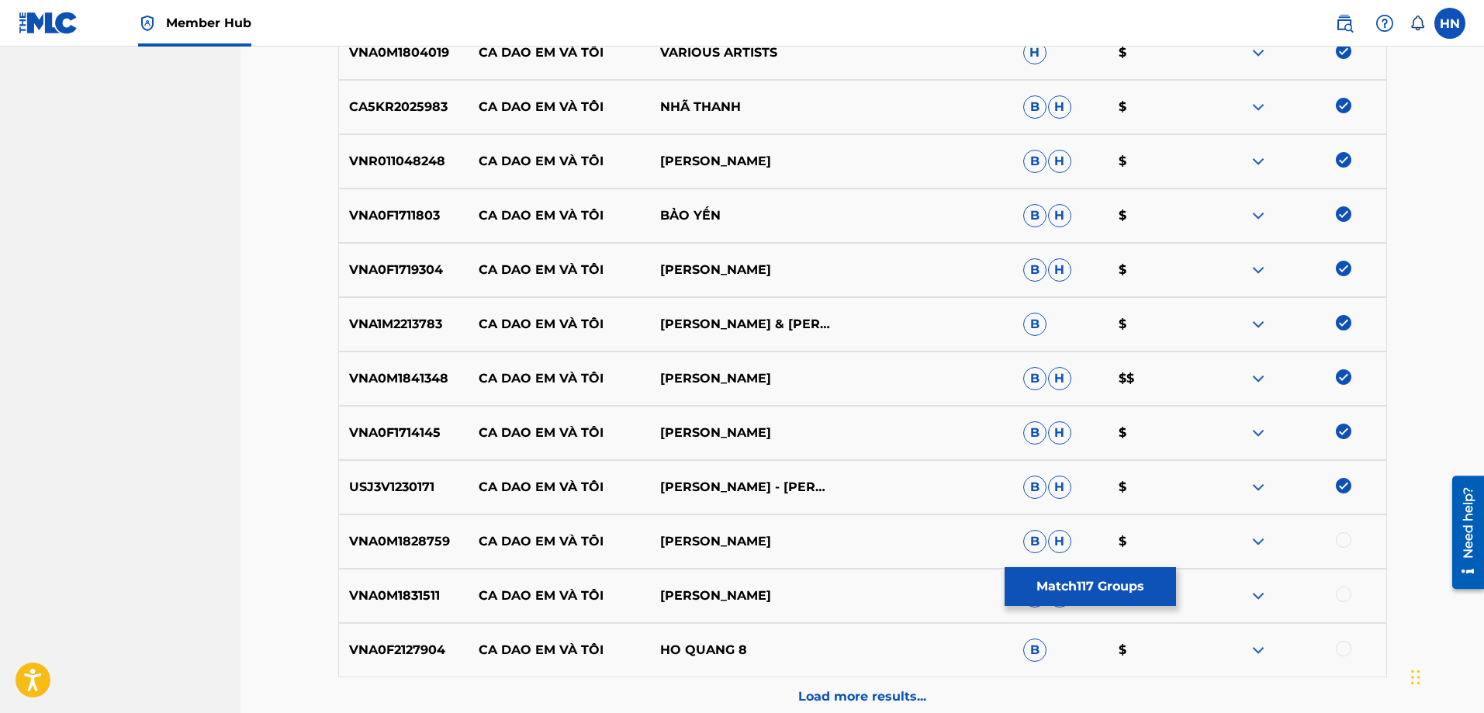
click at [1341, 537] on div at bounding box center [1344, 540] width 16 height 16
click at [371, 613] on div "VNA0M1831511 CA DAO EM VÀ TÔI [PERSON_NAME]" at bounding box center [862, 596] width 1049 height 54
click at [1345, 598] on div at bounding box center [1344, 594] width 16 height 16
click at [424, 651] on p "VNA0F2127904" at bounding box center [404, 650] width 130 height 19
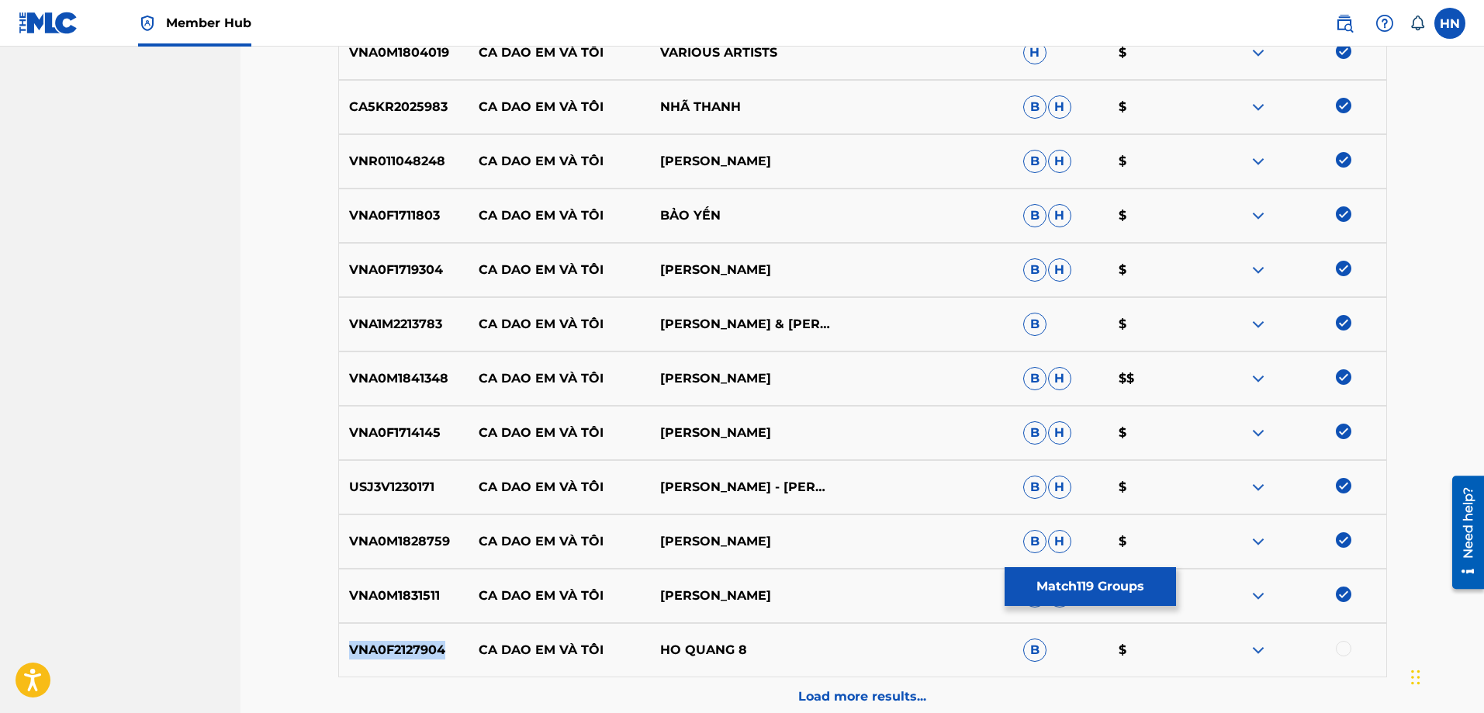
click at [424, 651] on p "VNA0F2127904" at bounding box center [404, 650] width 130 height 19
click at [1338, 650] on div at bounding box center [1344, 649] width 16 height 16
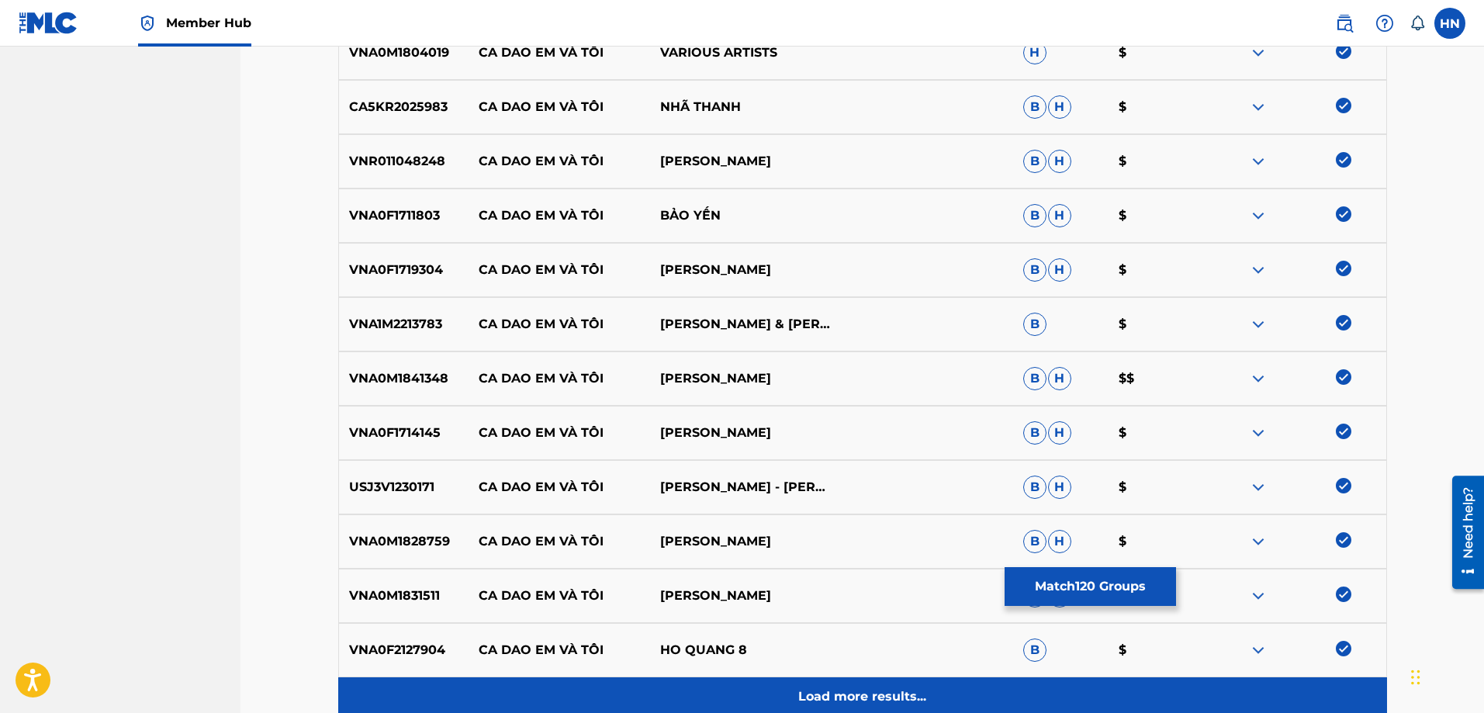
click at [931, 699] on div "Load more results..." at bounding box center [862, 696] width 1049 height 39
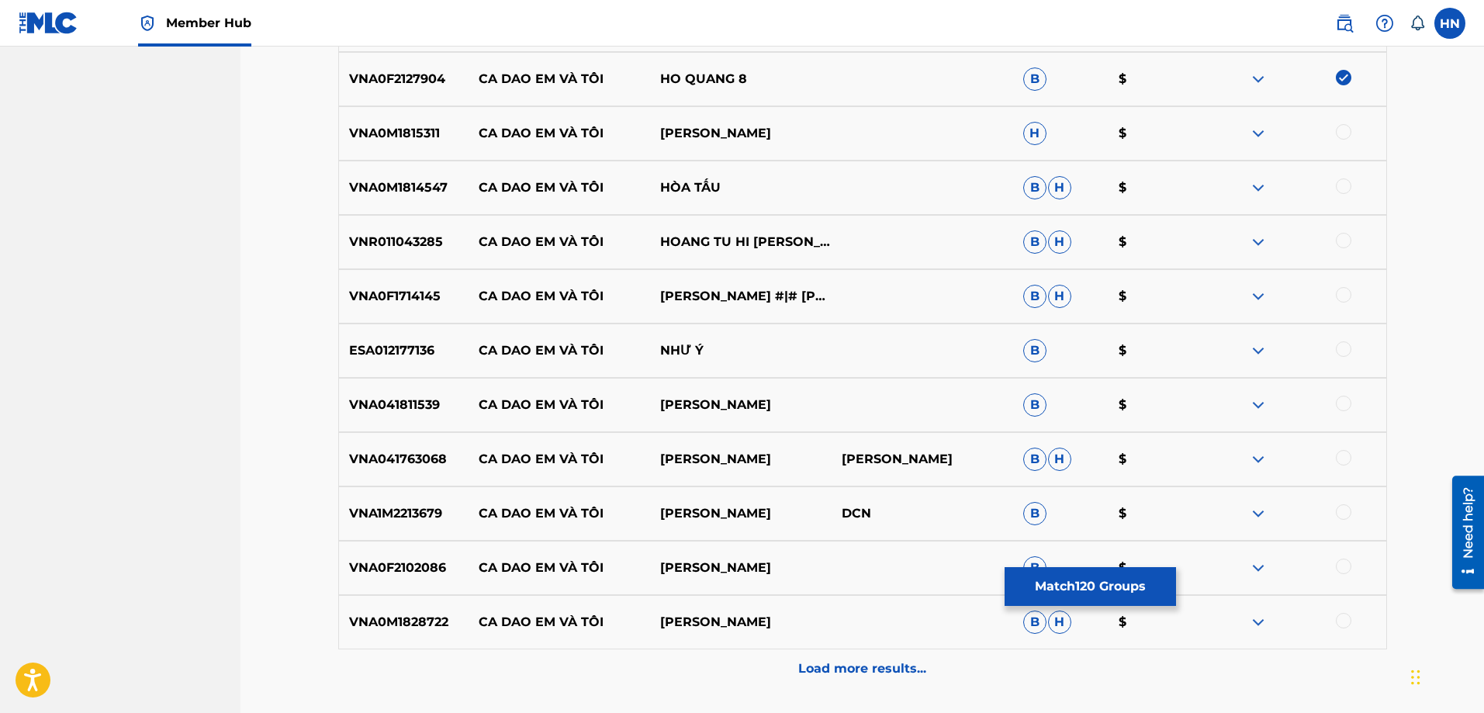
scroll to position [6978, 0]
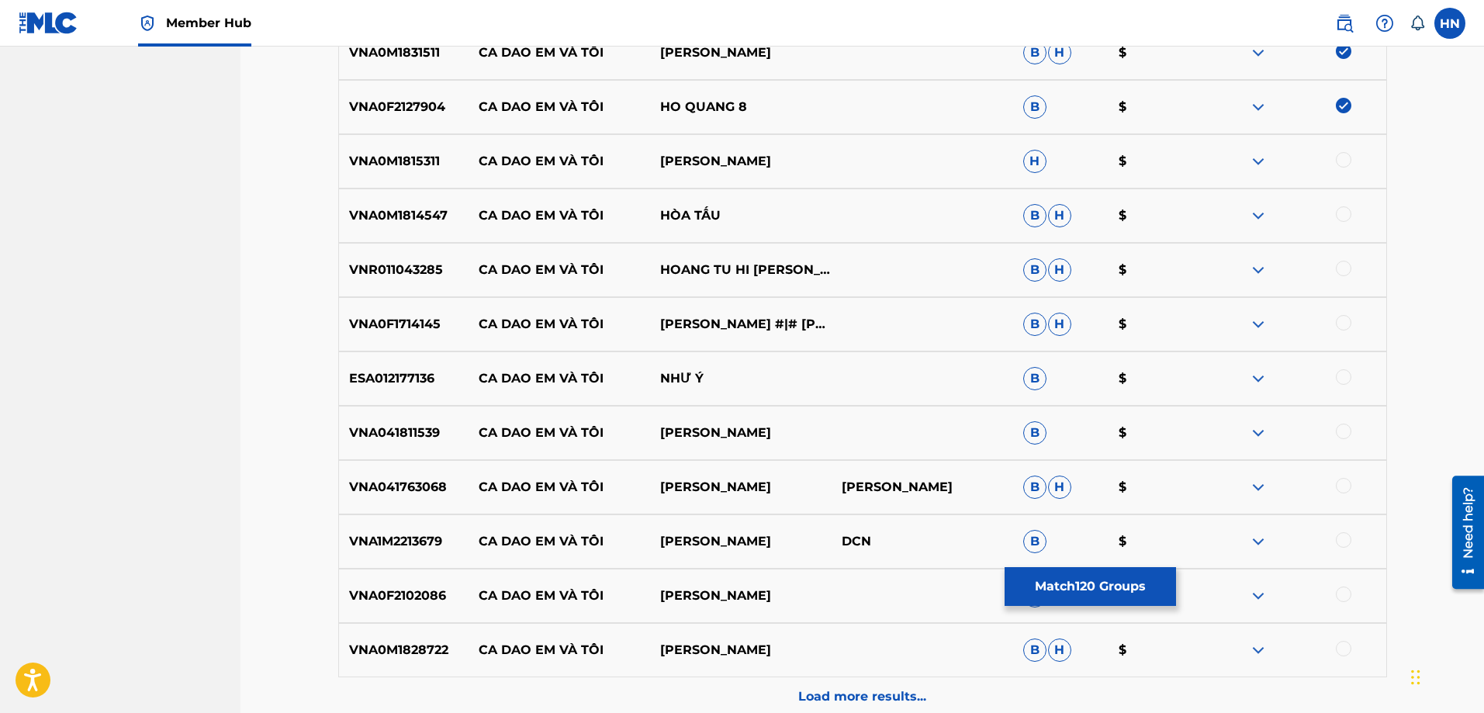
click at [418, 179] on div "VNA0M1815311 CA DAO EM VÀ TÔI [PERSON_NAME] H $" at bounding box center [862, 161] width 1049 height 54
click at [1350, 160] on div at bounding box center [1344, 160] width 16 height 16
click at [345, 228] on div "VNA0M1814547 CA DAO EM VÀ TÔI HÒA TẤU B H $" at bounding box center [862, 215] width 1049 height 54
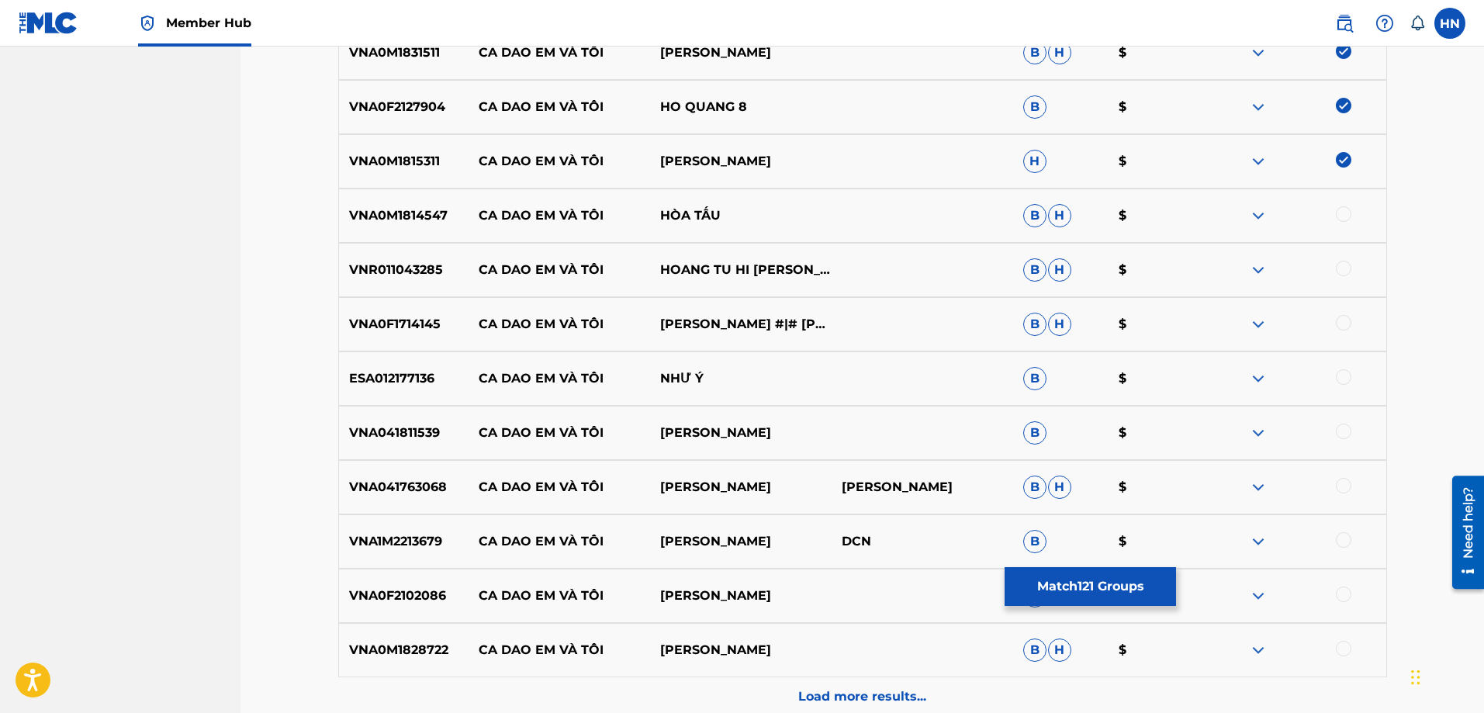
click at [1339, 219] on div at bounding box center [1344, 214] width 16 height 16
click at [378, 272] on p "VNR011043285" at bounding box center [404, 270] width 130 height 19
click at [1344, 261] on div at bounding box center [1344, 269] width 16 height 16
click at [425, 343] on div "VNA0F1714145 CA DAO EM VÀ TÔI THANH NGÂN #|# TRỌNG PHÚC B H $" at bounding box center [862, 324] width 1049 height 54
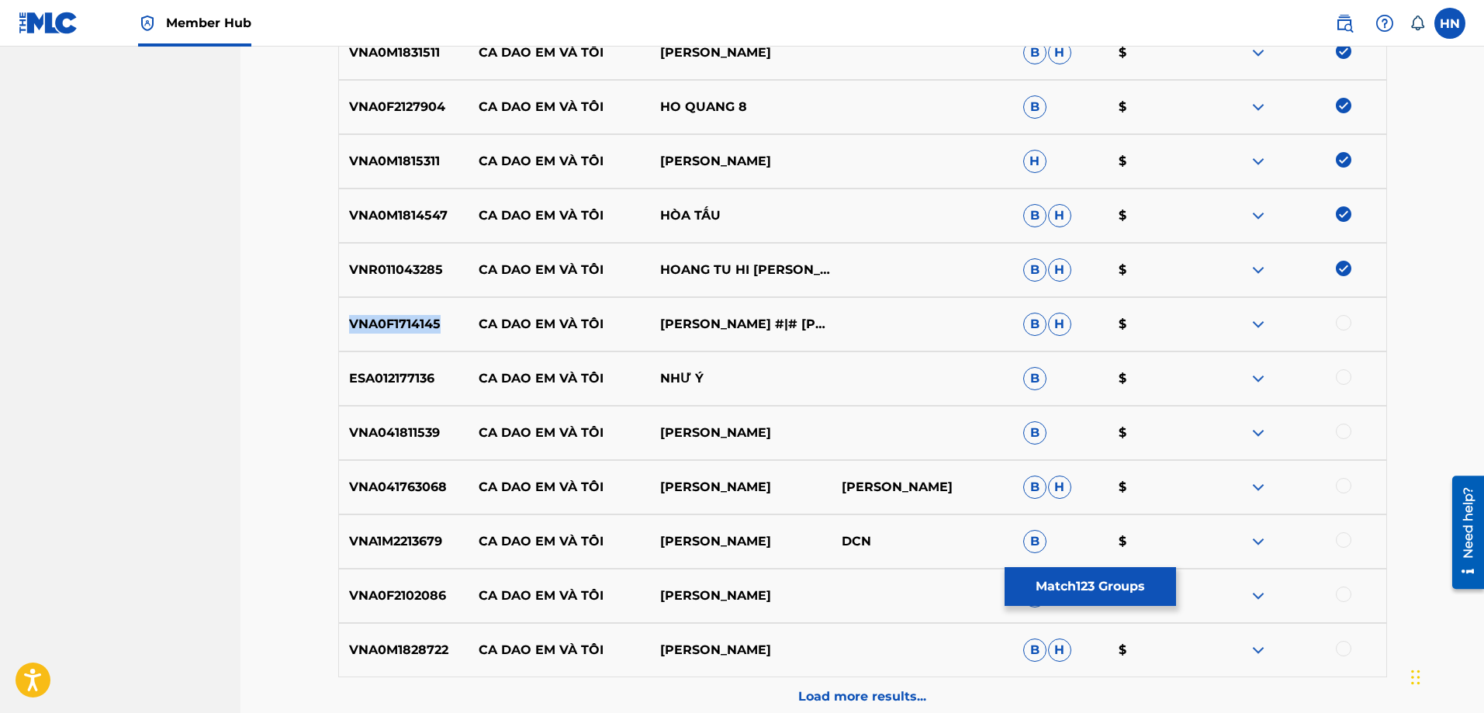
click at [425, 343] on div "VNA0F1714145 CA DAO EM VÀ TÔI THANH NGÂN #|# TRỌNG PHÚC B H $" at bounding box center [862, 324] width 1049 height 54
click at [1339, 320] on div at bounding box center [1344, 323] width 16 height 16
click at [389, 388] on div "ESA012177136 CA DAO EM VÀ TÔI NHƯ Ý B $" at bounding box center [862, 378] width 1049 height 54
click at [1339, 374] on div at bounding box center [1344, 377] width 16 height 16
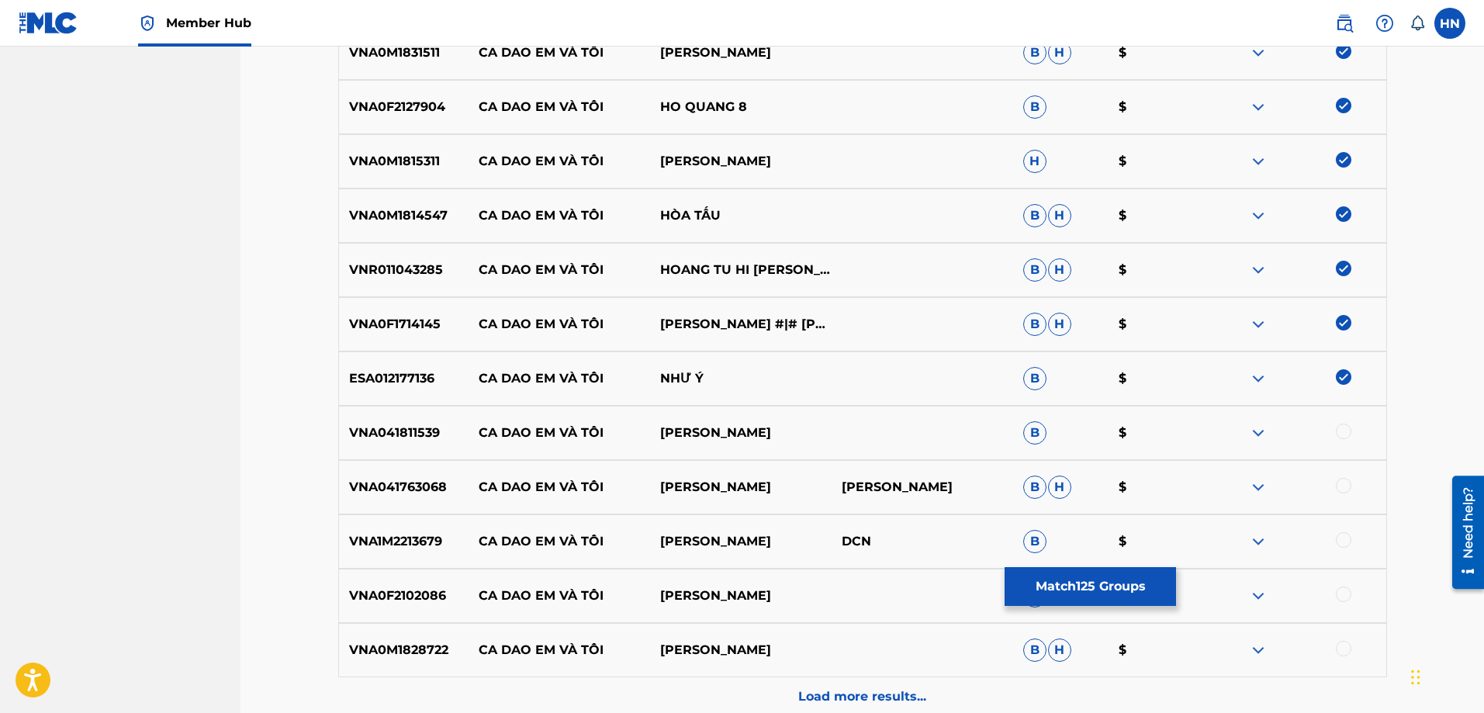
click at [423, 434] on p "VNA041811539" at bounding box center [404, 432] width 130 height 19
click at [1349, 425] on div at bounding box center [1344, 431] width 16 height 16
click at [392, 510] on div "VNA041763068 CA DAO EM VÀ TÔI [PERSON_NAME]" at bounding box center [862, 487] width 1049 height 54
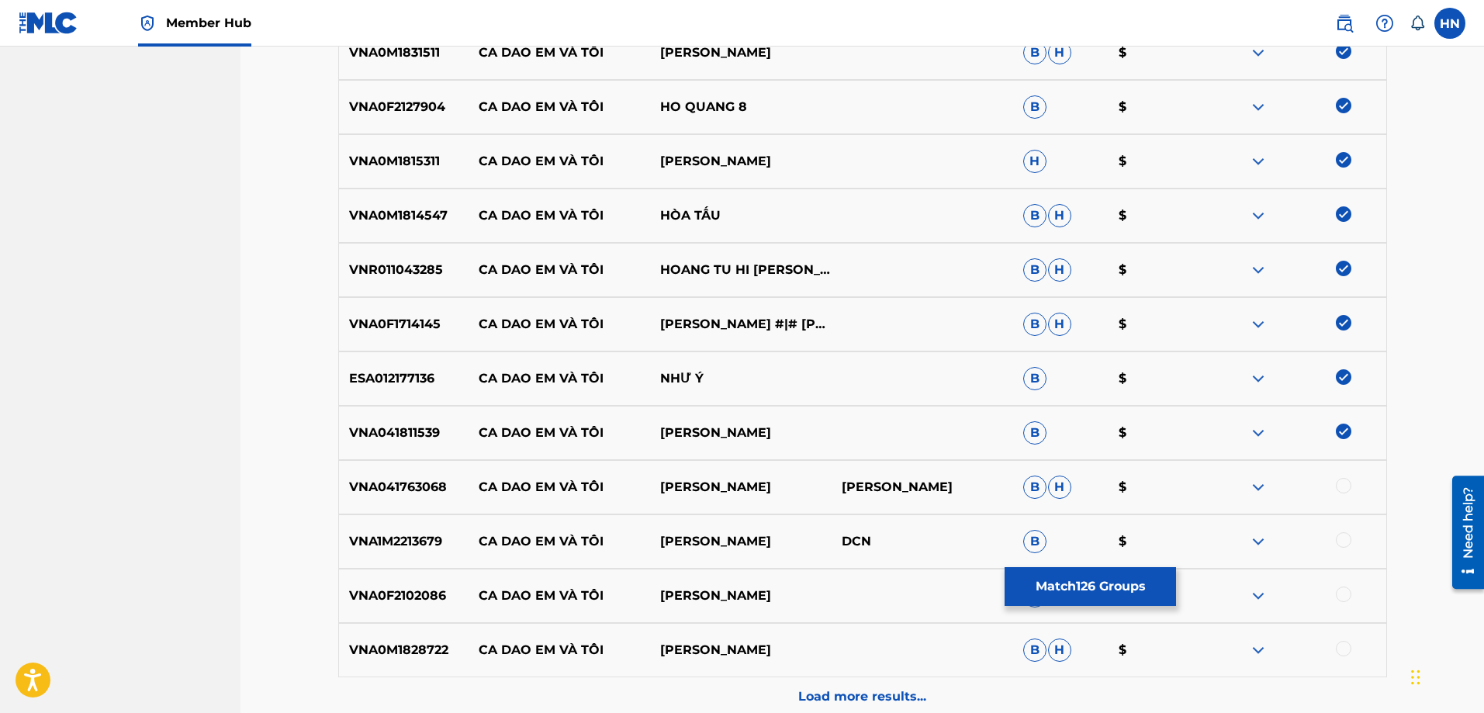
click at [1346, 489] on div at bounding box center [1344, 486] width 16 height 16
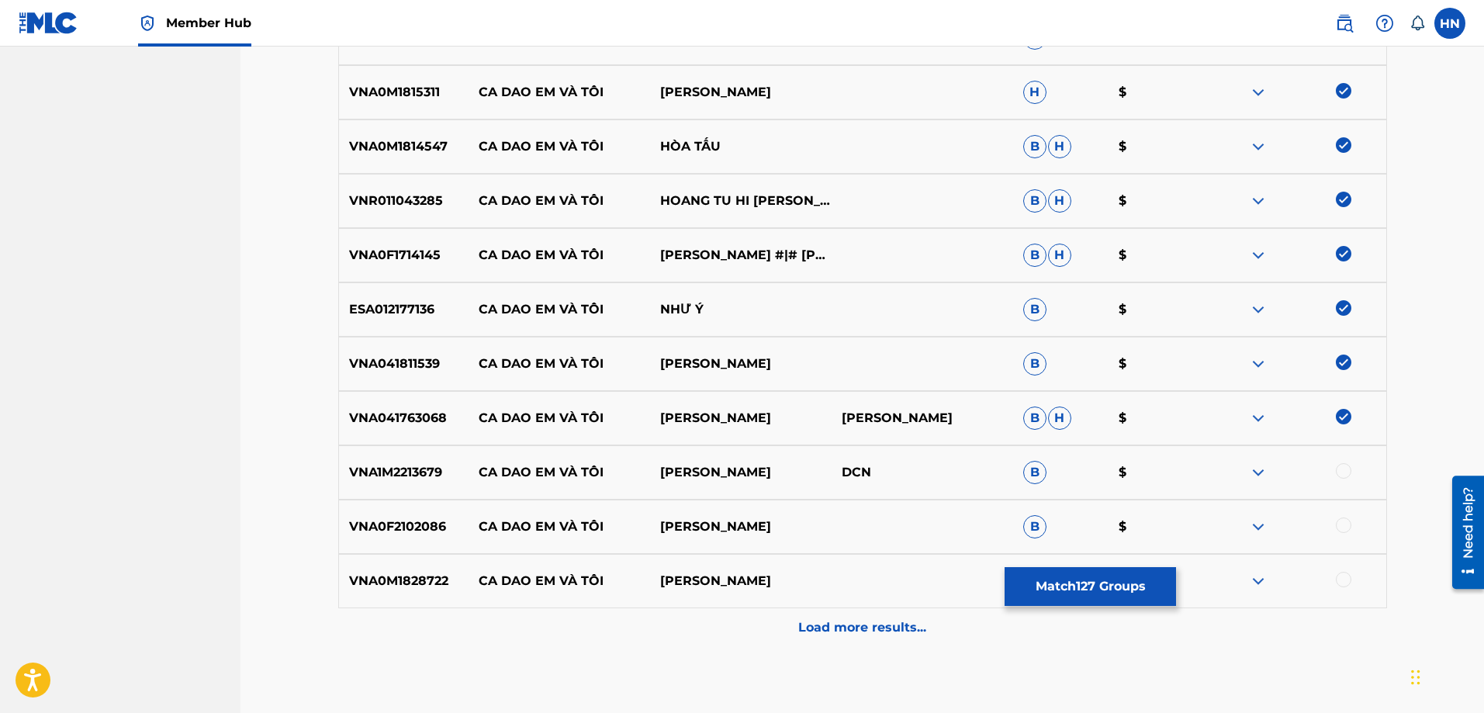
scroll to position [7133, 0]
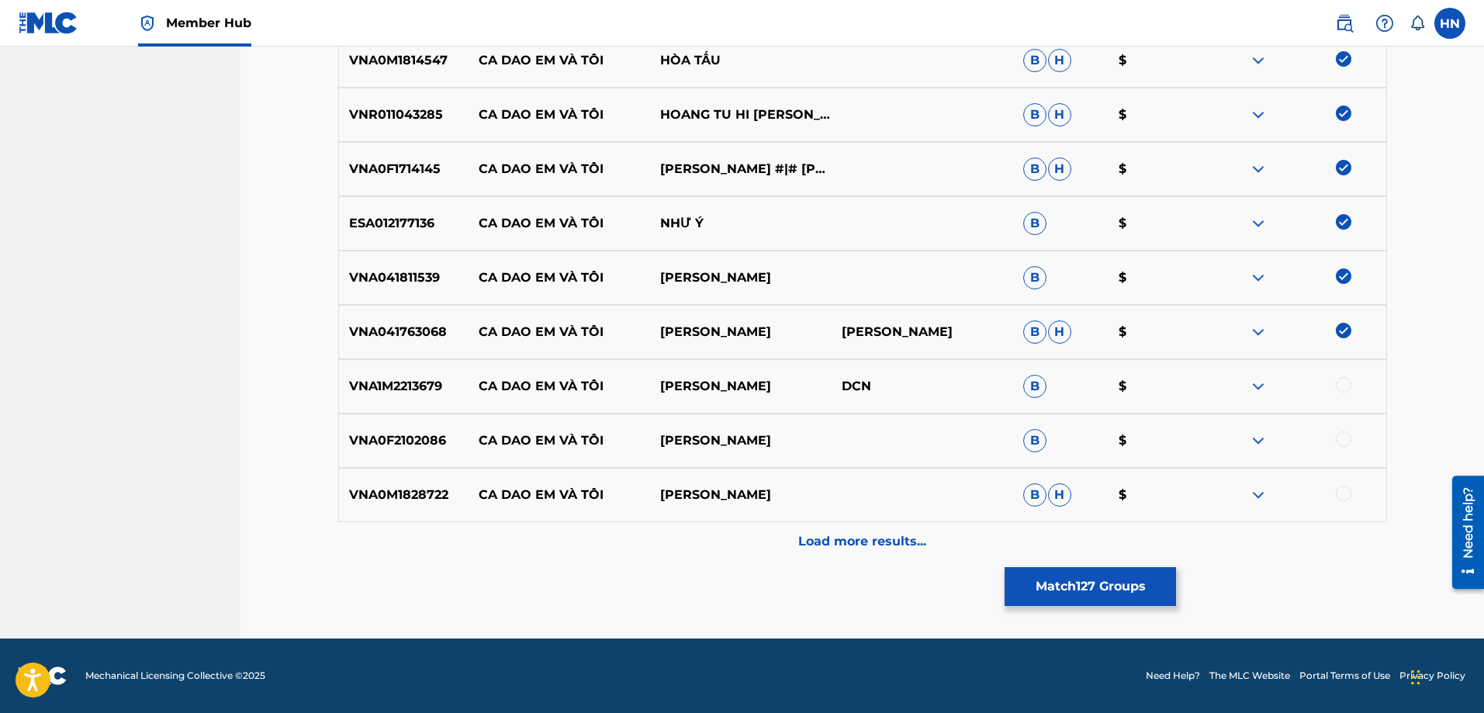
click at [400, 401] on div "VNA1M2213679 CA DAO EM VÀ TÔI THANH NGÂN DCN B $" at bounding box center [862, 386] width 1049 height 54
click at [1343, 386] on div at bounding box center [1344, 385] width 16 height 16
click at [436, 454] on div "VNA0F2102086 CA DAO EM VÀ TÔI [PERSON_NAME] B $" at bounding box center [862, 440] width 1049 height 54
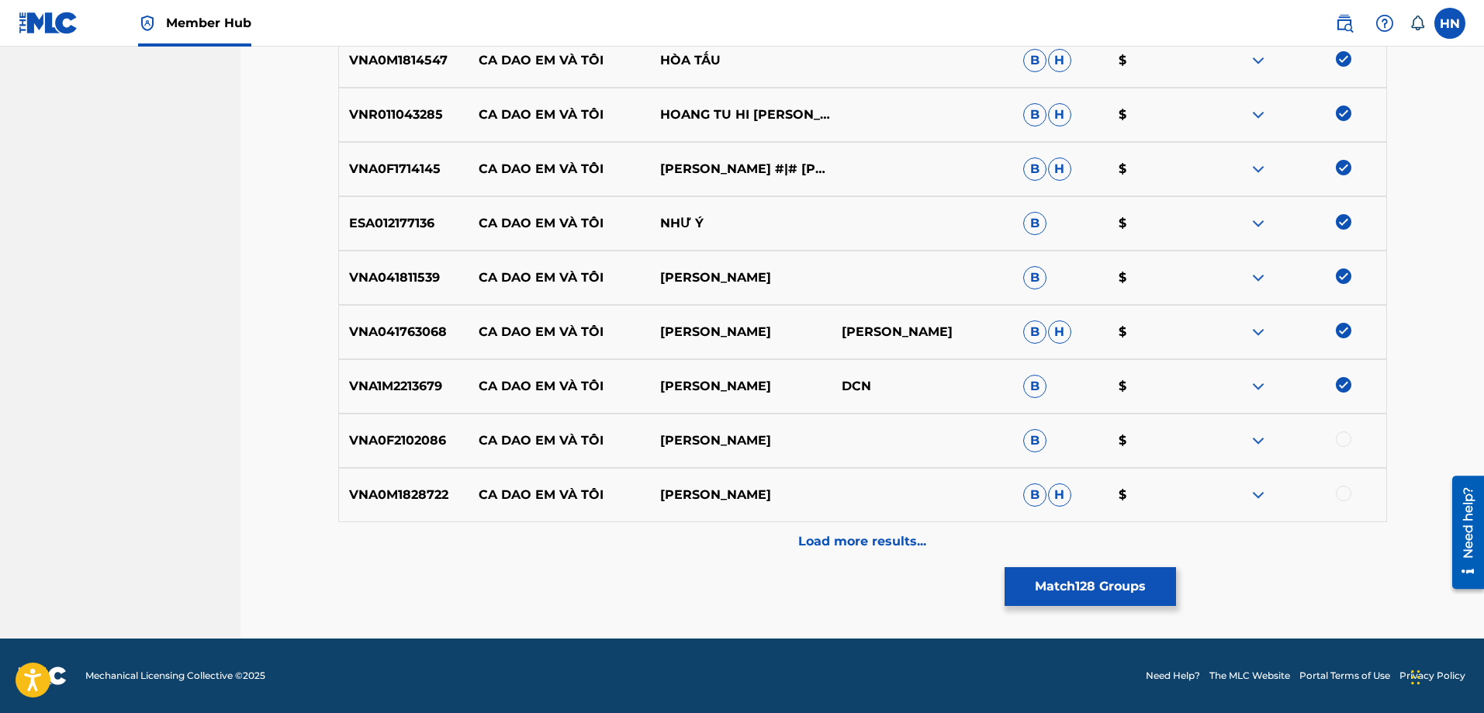
click at [1346, 441] on div at bounding box center [1344, 439] width 16 height 16
click at [378, 495] on p "VNA0M1828722" at bounding box center [404, 495] width 130 height 19
click at [1346, 495] on div at bounding box center [1344, 494] width 16 height 16
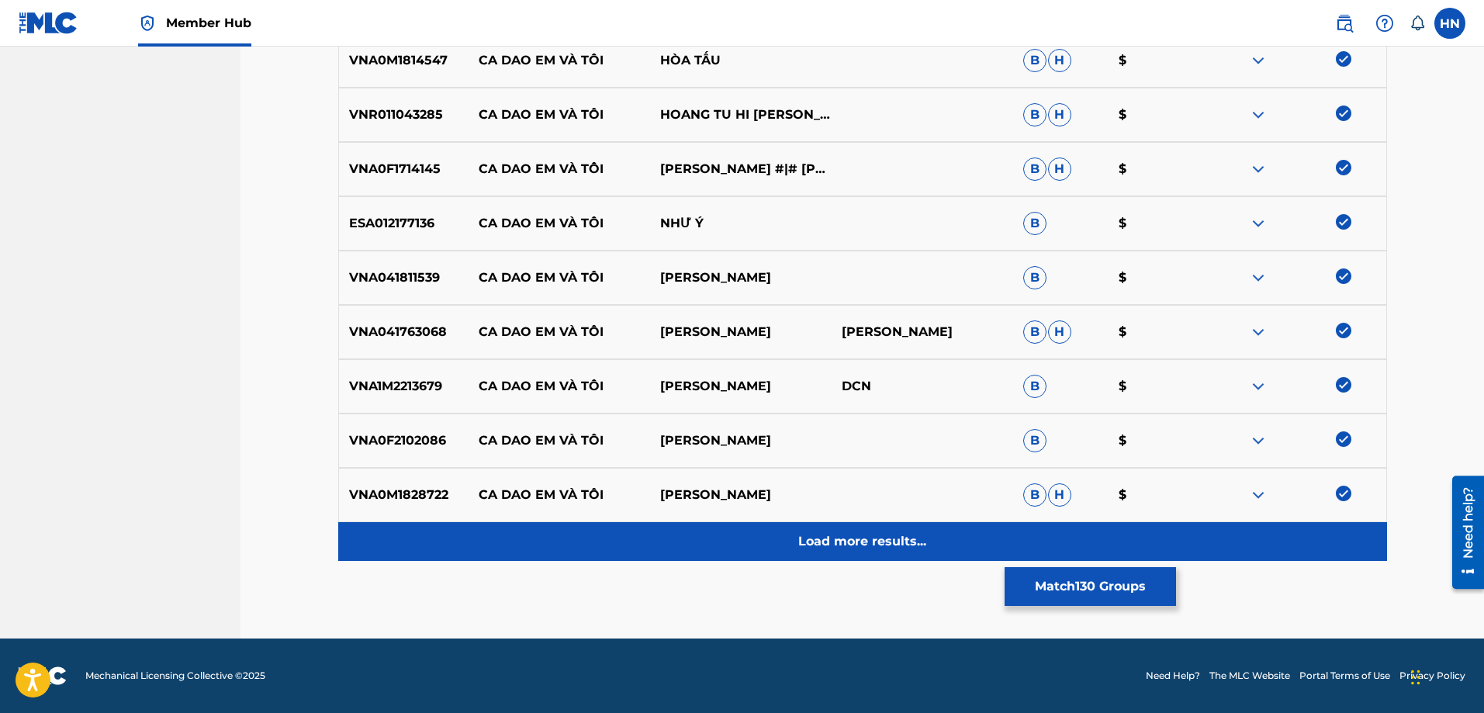
click at [911, 545] on p "Load more results..." at bounding box center [862, 541] width 128 height 19
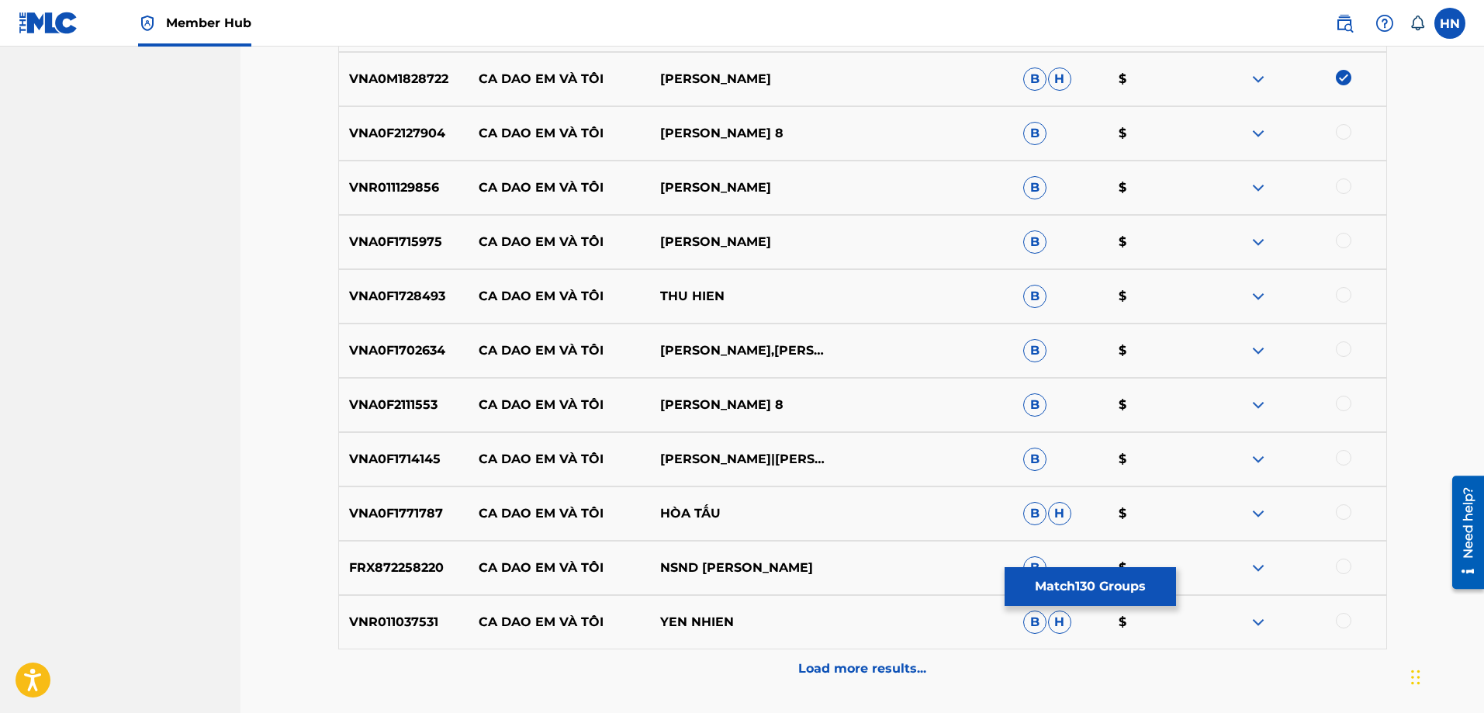
scroll to position [7521, 0]
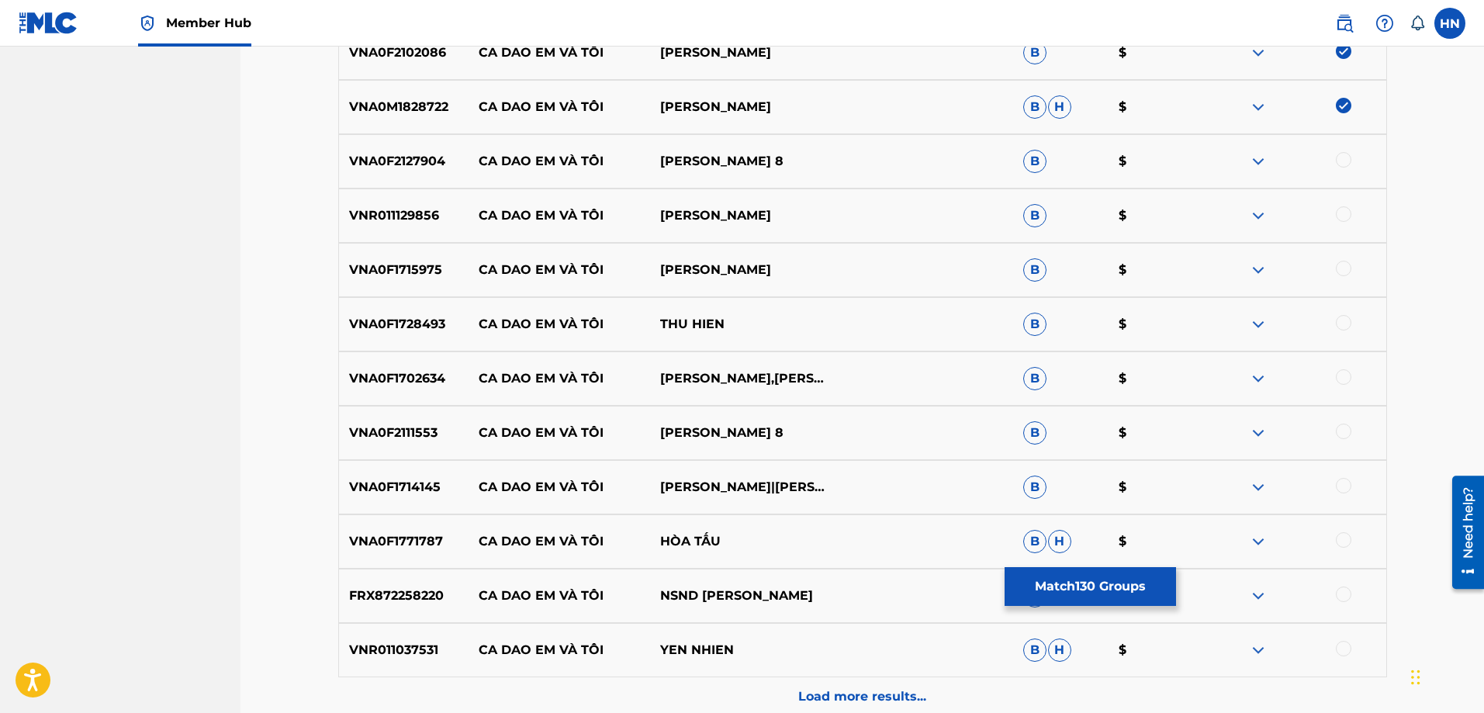
click at [392, 160] on p "VNA0F2127904" at bounding box center [404, 161] width 130 height 19
click at [1343, 150] on div "VNA0F2127904 CA DAO EM VÀ TÔI [PERSON_NAME] 8 B $" at bounding box center [862, 161] width 1049 height 54
click at [1343, 156] on div at bounding box center [1344, 160] width 16 height 16
click at [360, 229] on div "VNR011129856 CA DAO EM VÀ TÔI BÙI THÚY B $" at bounding box center [862, 215] width 1049 height 54
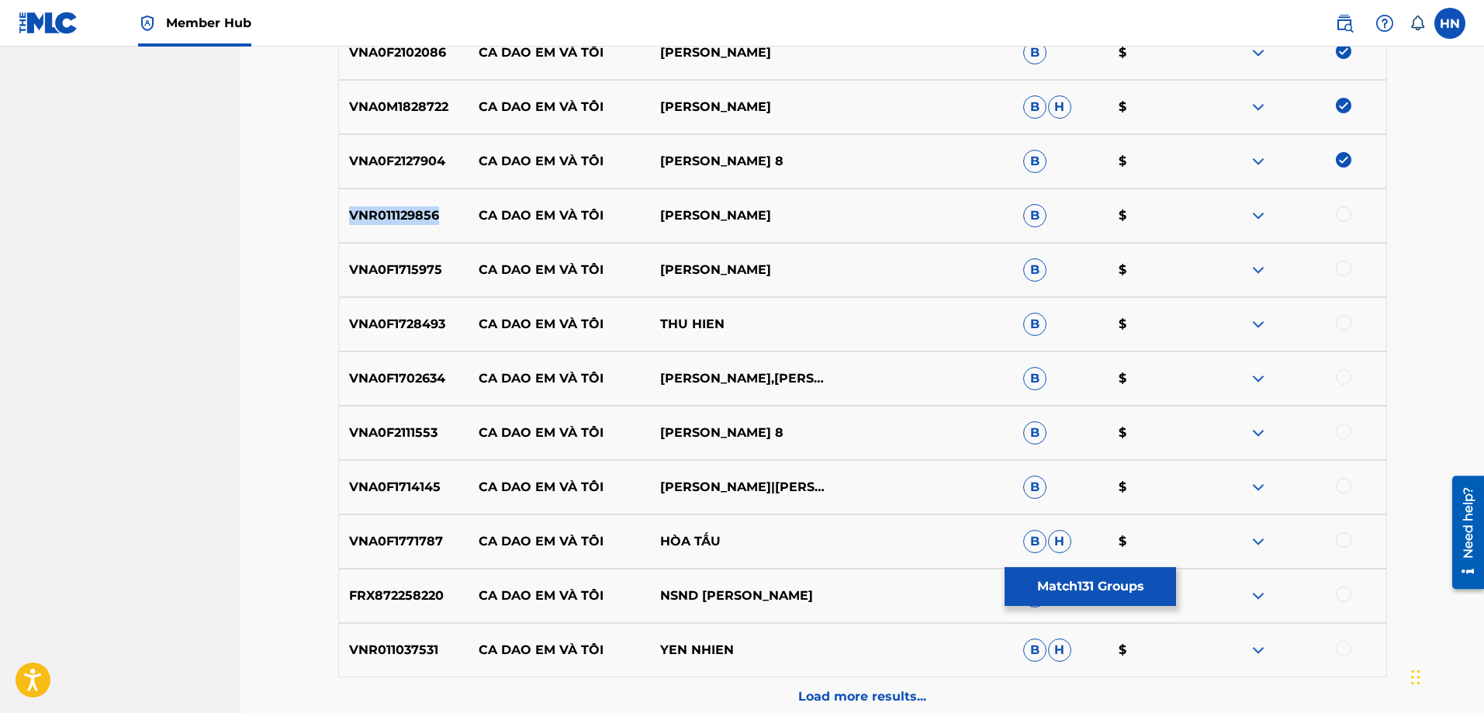
click at [360, 229] on div "VNR011129856 CA DAO EM VÀ TÔI BÙI THÚY B $" at bounding box center [862, 215] width 1049 height 54
click at [1341, 210] on div at bounding box center [1344, 214] width 16 height 16
click at [350, 276] on p "VNA0F1715975" at bounding box center [404, 270] width 130 height 19
click at [1340, 265] on div at bounding box center [1344, 269] width 16 height 16
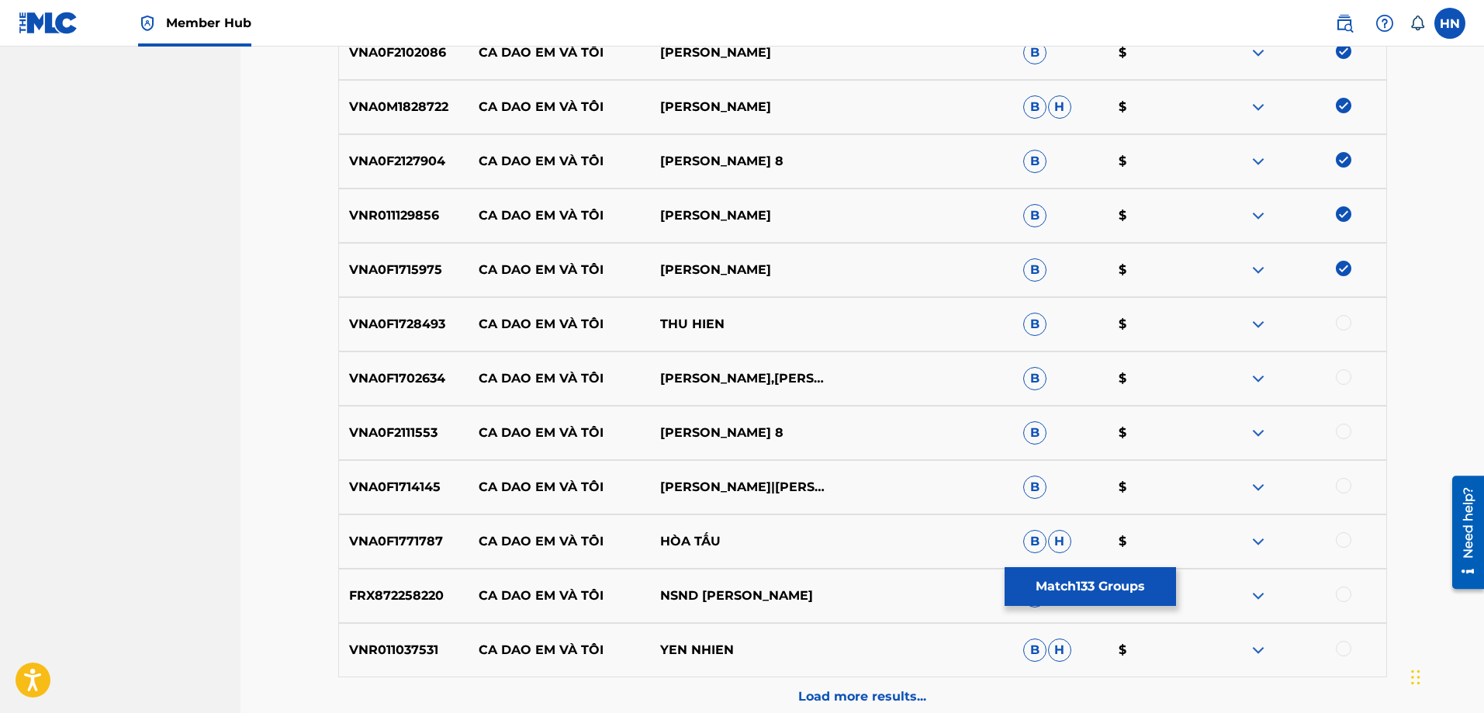
click at [361, 313] on div "VNA0F1728493 CA DAO EM VÀ TÔI THU HIEN B $" at bounding box center [862, 324] width 1049 height 54
click at [1346, 325] on div at bounding box center [1344, 323] width 16 height 16
click at [353, 357] on div "VNA0F1702634 CA DAO EM VÀ TÔI [PERSON_NAME],[PERSON_NAME] $" at bounding box center [862, 378] width 1049 height 54
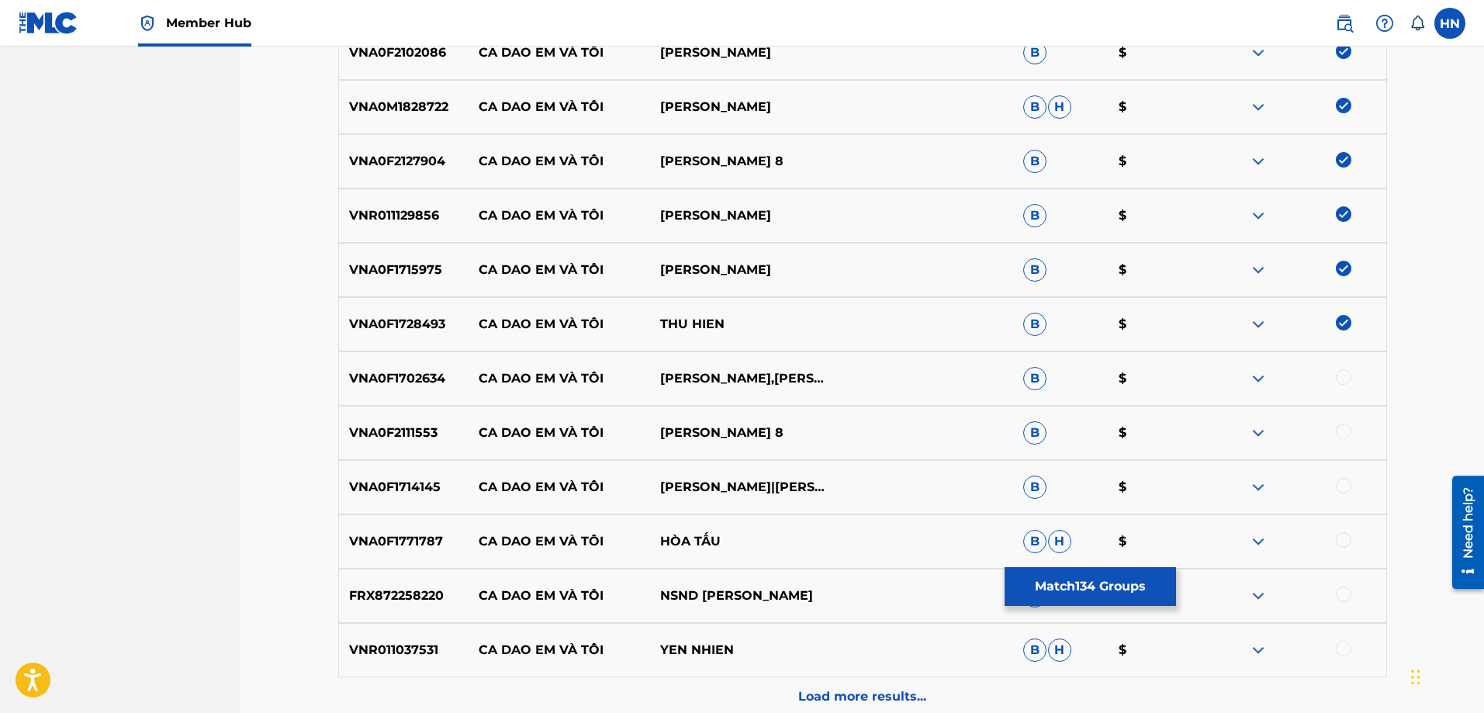
click at [1346, 381] on div at bounding box center [1344, 377] width 16 height 16
click at [369, 444] on div "VNA0F2111553 CA DAO EM VÀ TÔI [PERSON_NAME] 8 B $" at bounding box center [862, 433] width 1049 height 54
click at [1342, 425] on div at bounding box center [1344, 431] width 16 height 16
click at [385, 476] on div "VNA0F1714145 CA DAO EM VÀ TÔI [PERSON_NAME]|THANH NGÂN B $" at bounding box center [862, 487] width 1049 height 54
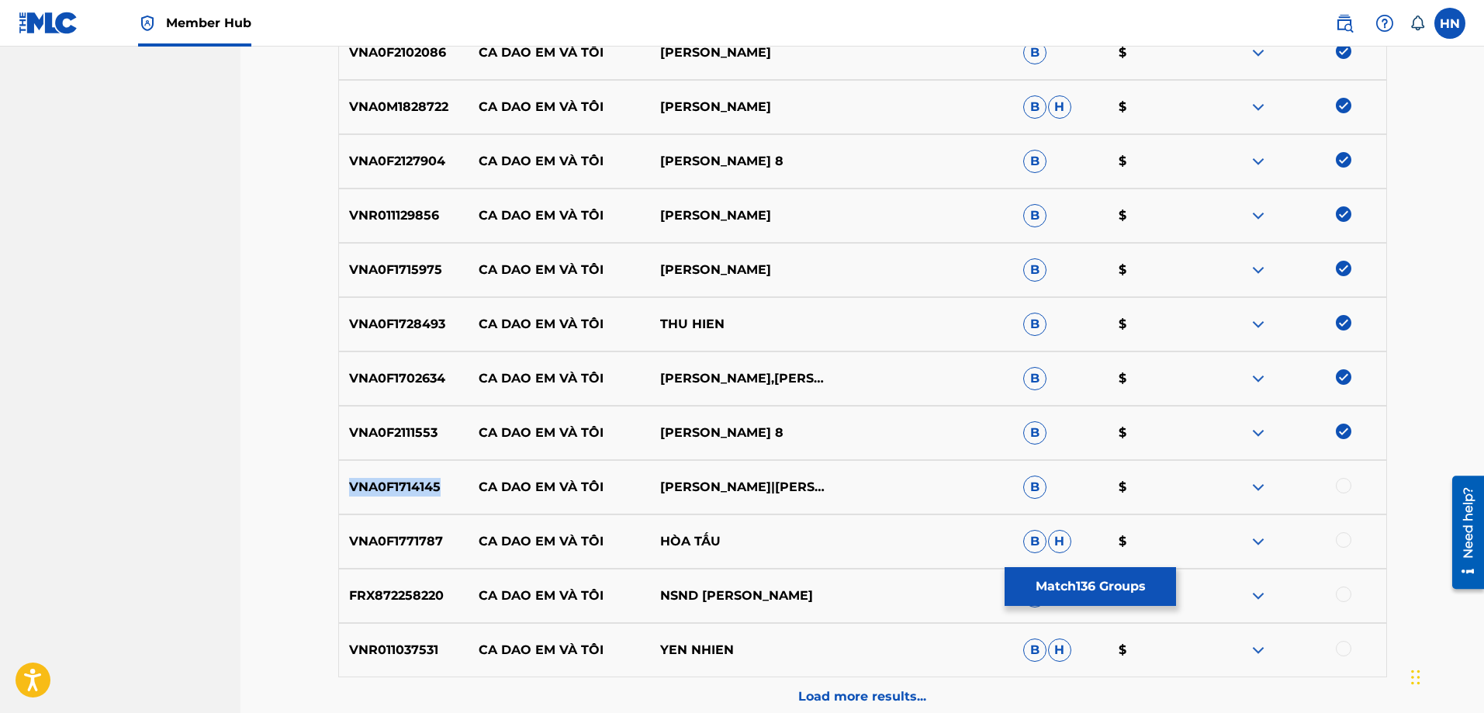
click at [385, 476] on div "VNA0F1714145 CA DAO EM VÀ TÔI [PERSON_NAME]|THANH NGÂN B $" at bounding box center [862, 487] width 1049 height 54
click at [1346, 487] on div at bounding box center [1344, 486] width 16 height 16
click at [382, 522] on div "VNA0F1771787 CA DAO EM VÀ TÔI HÒA TẤU B H $" at bounding box center [862, 541] width 1049 height 54
click at [1348, 541] on div at bounding box center [1344, 540] width 16 height 16
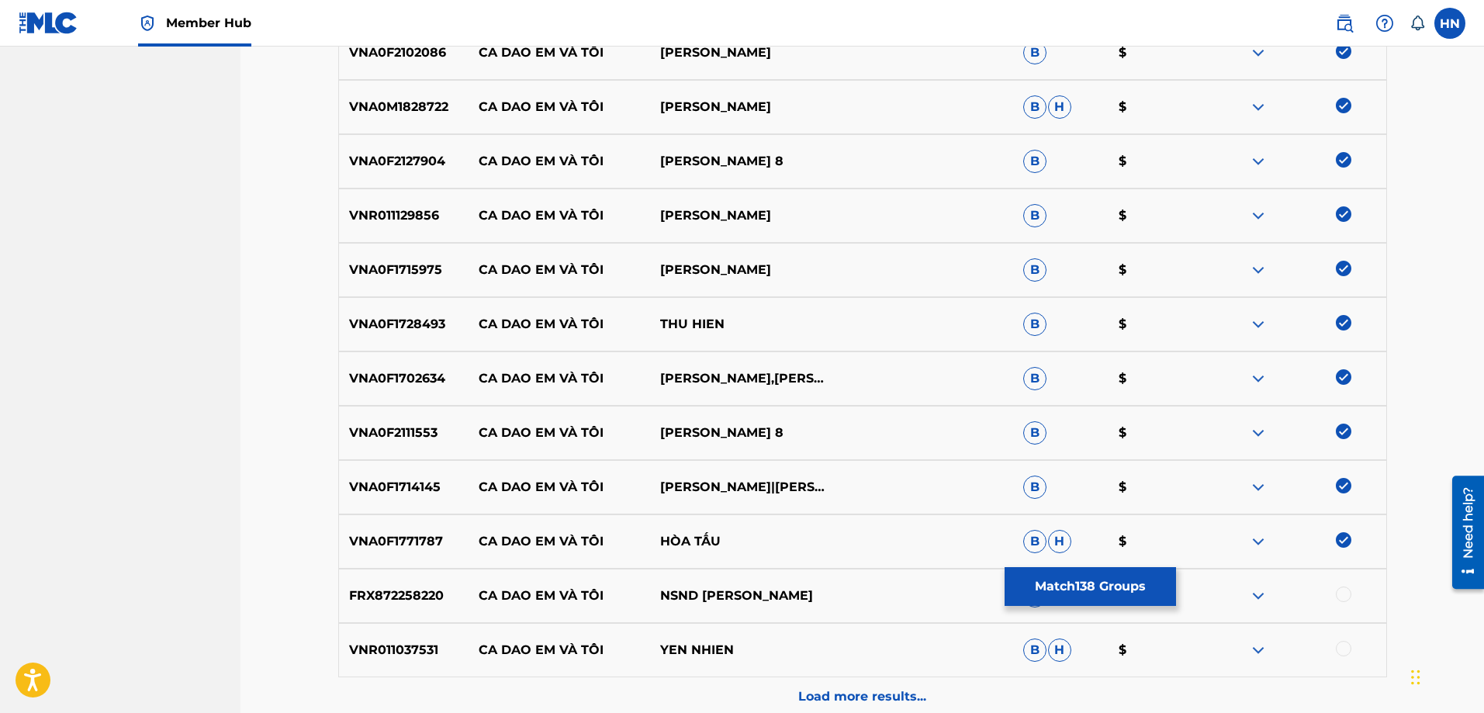
click at [347, 597] on p "FRX872258220" at bounding box center [404, 595] width 130 height 19
click at [1343, 593] on div at bounding box center [1344, 594] width 16 height 16
click at [356, 644] on p "VNR011037531" at bounding box center [404, 650] width 130 height 19
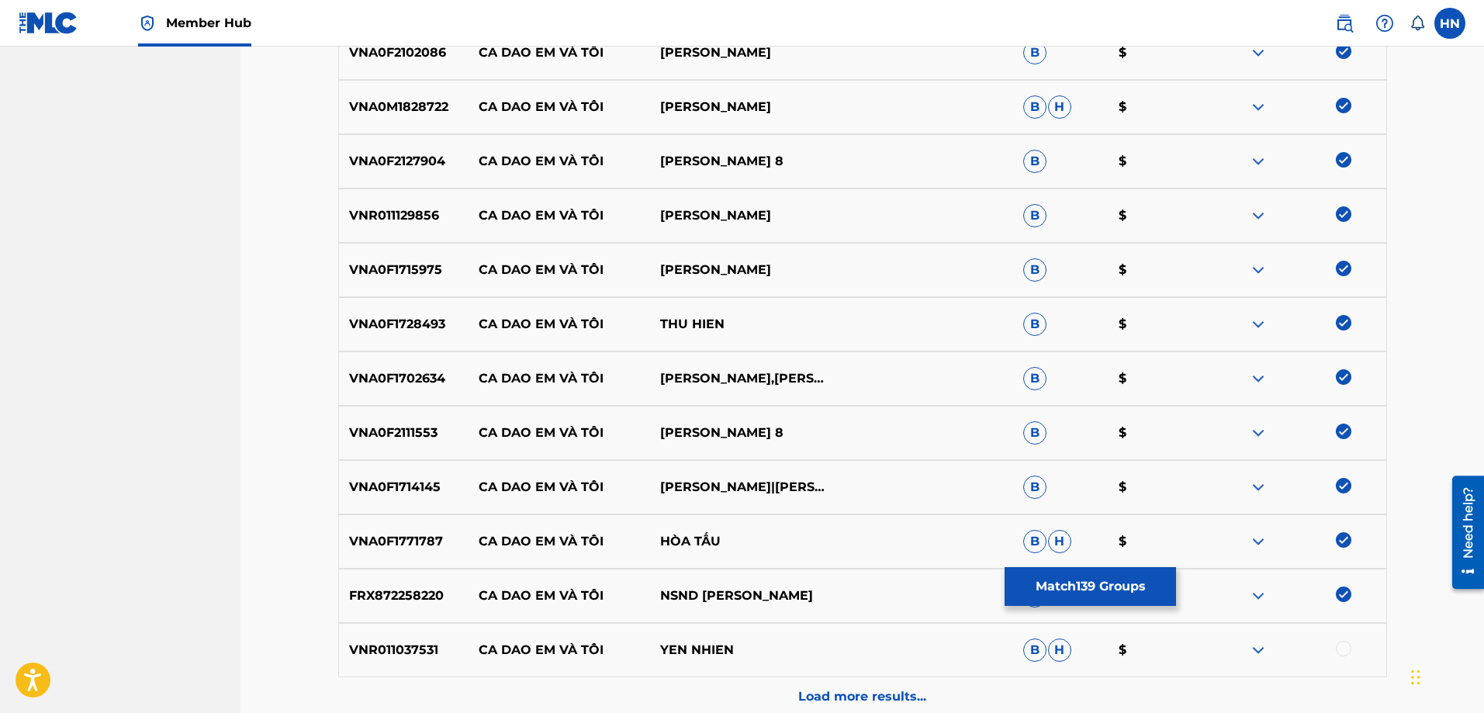
click at [1345, 648] on div at bounding box center [1344, 649] width 16 height 16
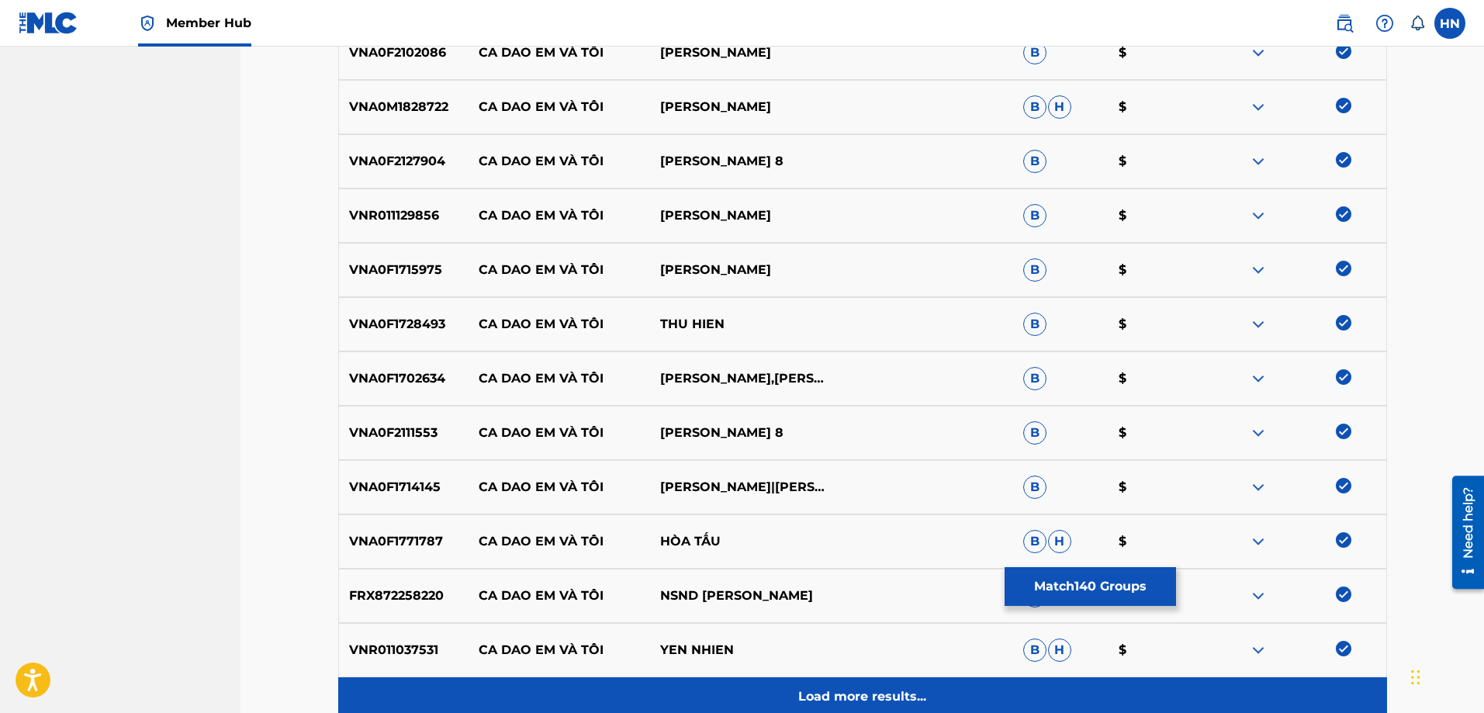
click at [952, 692] on div "Load more results..." at bounding box center [862, 696] width 1049 height 39
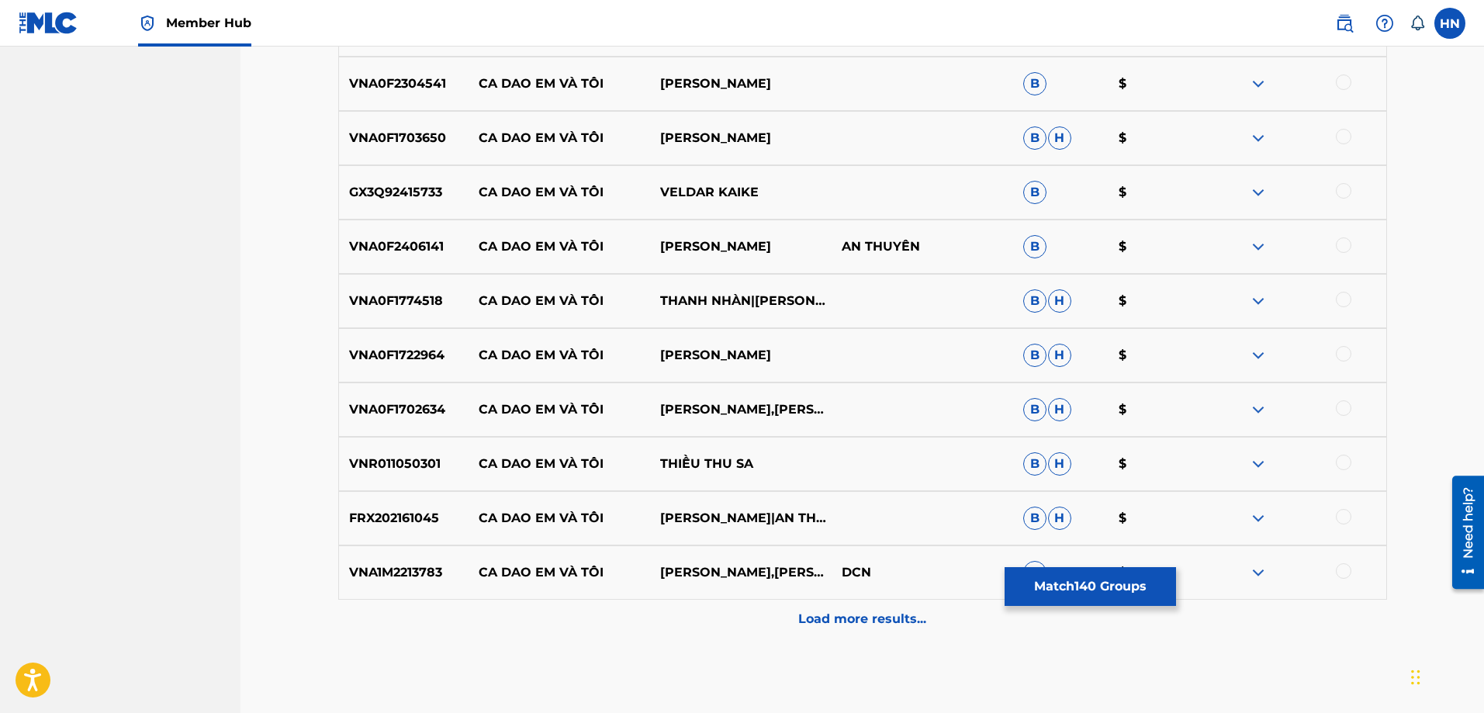
scroll to position [8064, 0]
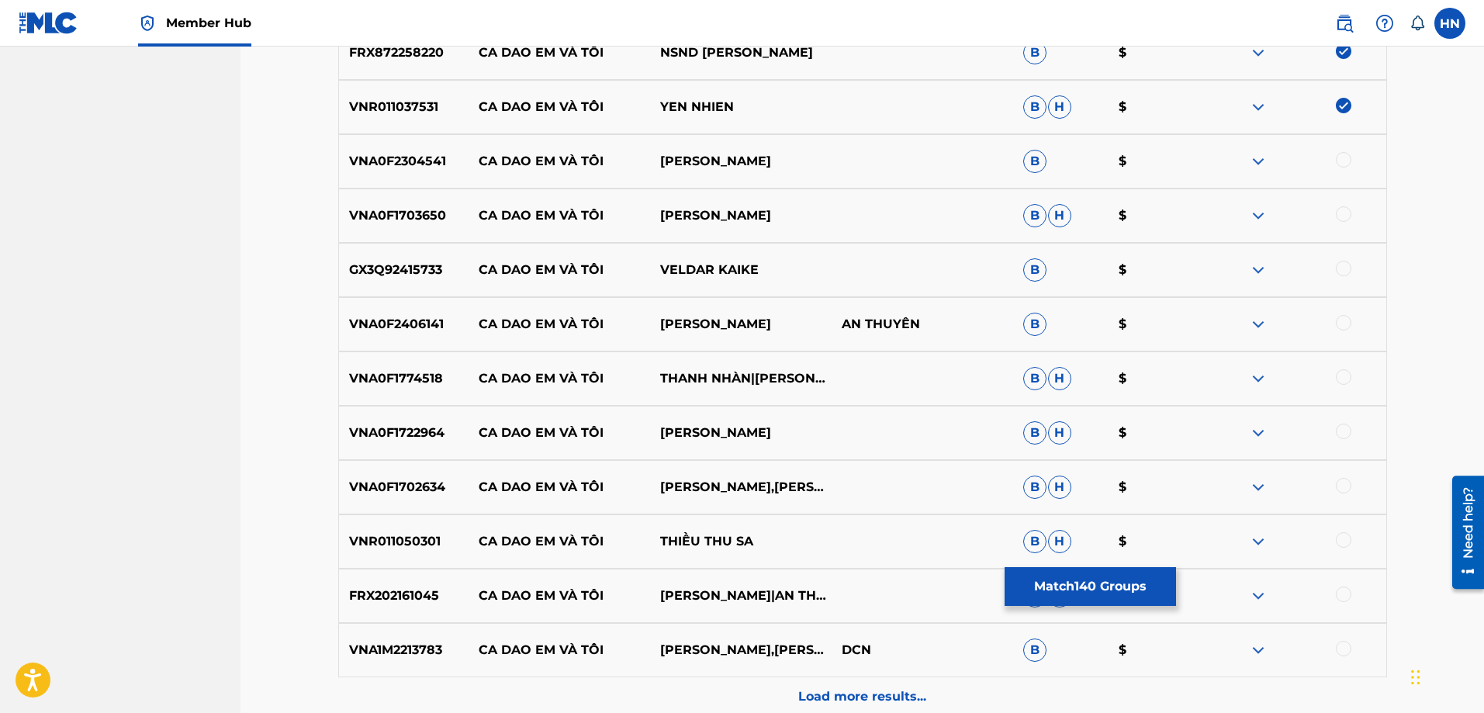
click at [367, 171] on div "VNA0F2304541 CA DAO EM VÀ TÔI [PERSON_NAME] B $" at bounding box center [862, 161] width 1049 height 54
click at [1344, 154] on div at bounding box center [1344, 160] width 16 height 16
click at [409, 208] on p "VNA0F1703650" at bounding box center [404, 215] width 130 height 19
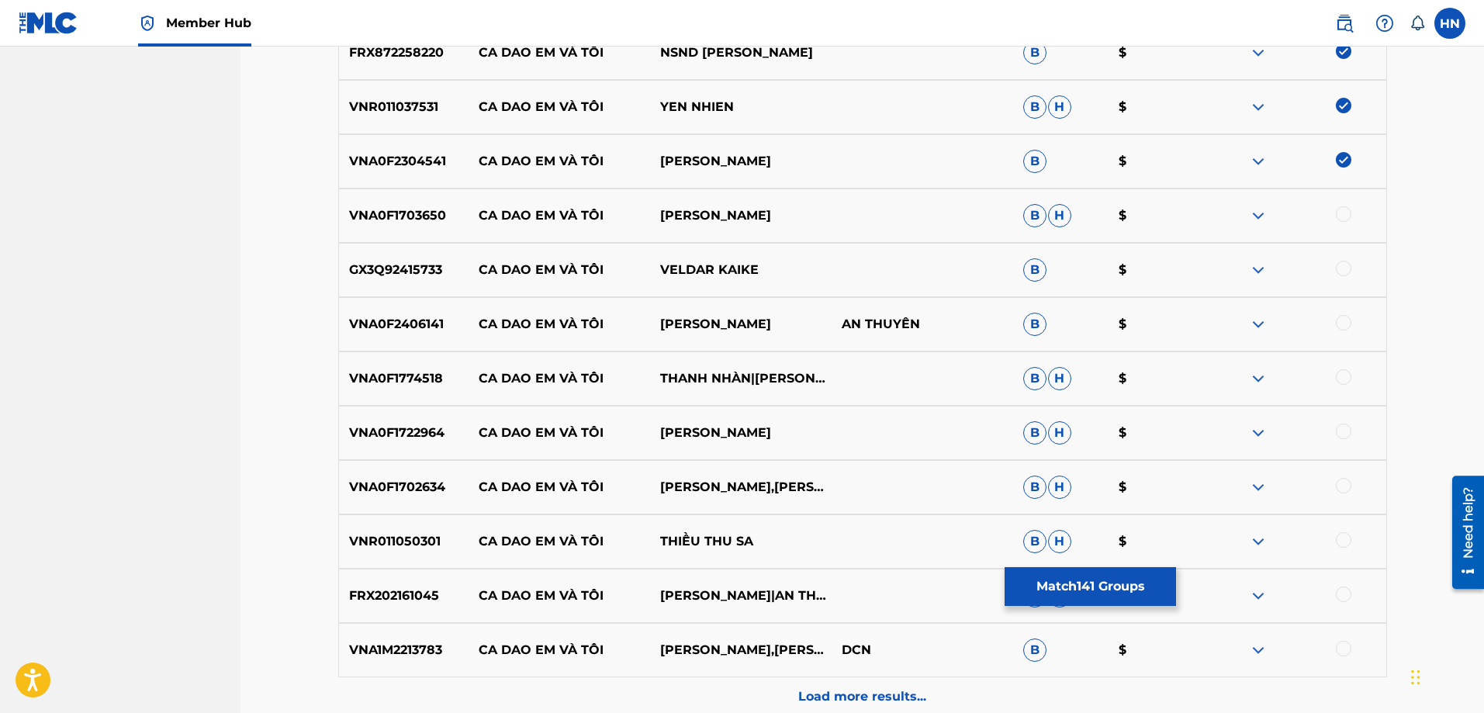
click at [1336, 213] on div at bounding box center [1344, 214] width 16 height 16
click at [381, 257] on div "GX3Q92415733 CA DAO EM VÀ TÔI VELDAR KAIKE B $" at bounding box center [862, 270] width 1049 height 54
click at [1260, 263] on img at bounding box center [1258, 270] width 19 height 19
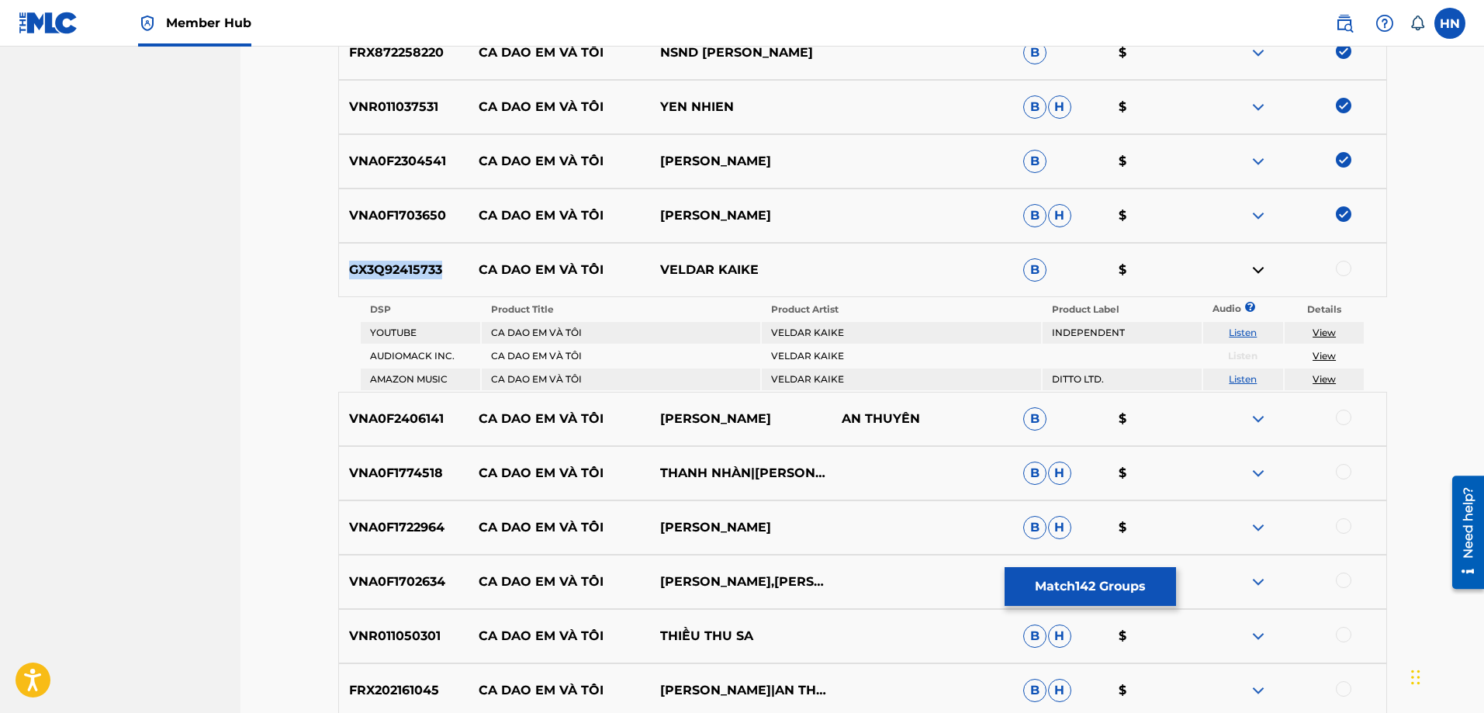
click at [1243, 330] on link "Listen" at bounding box center [1243, 333] width 28 height 12
click at [1343, 253] on div "GX3Q92415733 CA DAO EM VÀ TÔI VELDAR KAIKE B $" at bounding box center [862, 270] width 1049 height 54
click at [1344, 259] on div "GX3Q92415733 CA DAO EM VÀ TÔI VELDAR KAIKE B $" at bounding box center [862, 270] width 1049 height 54
click at [1343, 269] on div at bounding box center [1344, 269] width 16 height 16
click at [406, 417] on p "VNA0F2406141" at bounding box center [404, 419] width 130 height 19
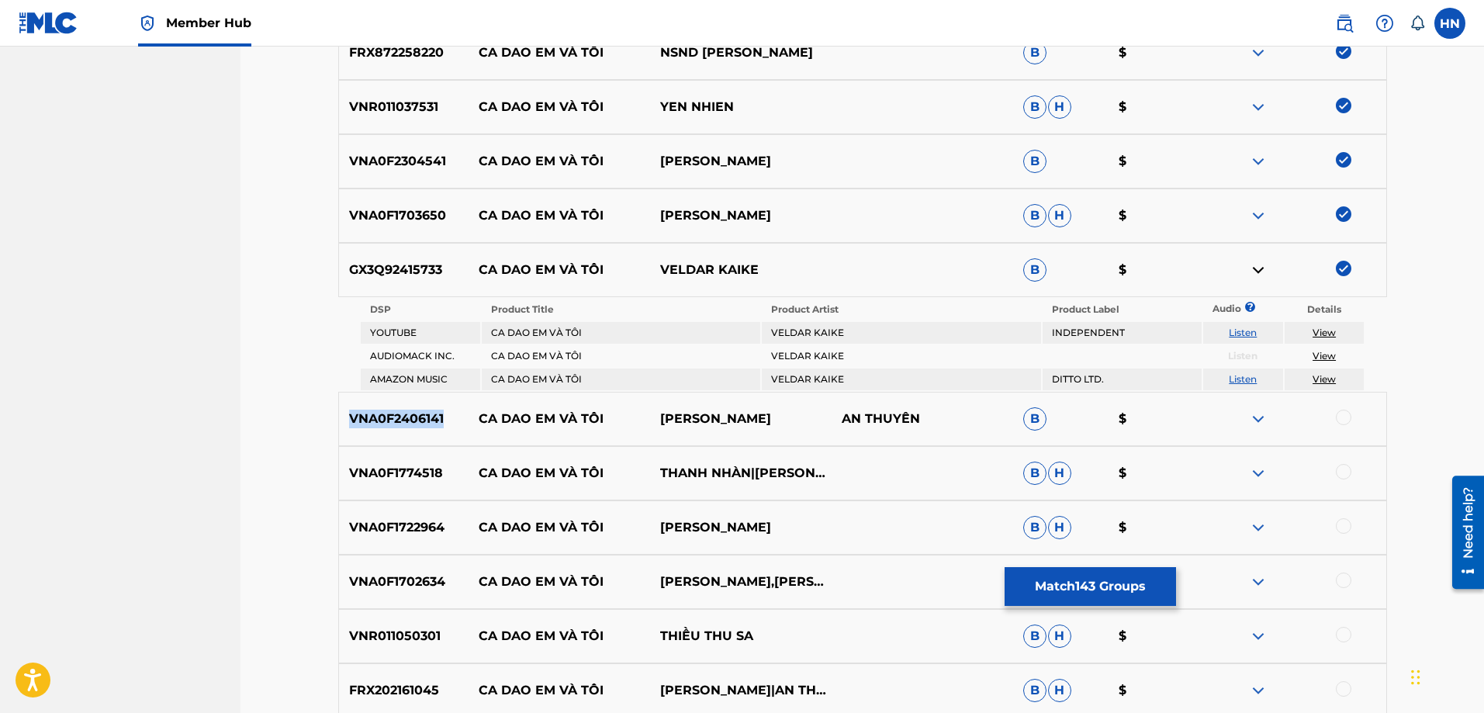
click at [406, 417] on p "VNA0F2406141" at bounding box center [404, 419] width 130 height 19
click at [1341, 414] on div at bounding box center [1344, 418] width 16 height 16
click at [388, 483] on div "VNA0F1774518 CA DAO EM VÀ TÔI THANH NHÀN|[PERSON_NAME]" at bounding box center [862, 473] width 1049 height 54
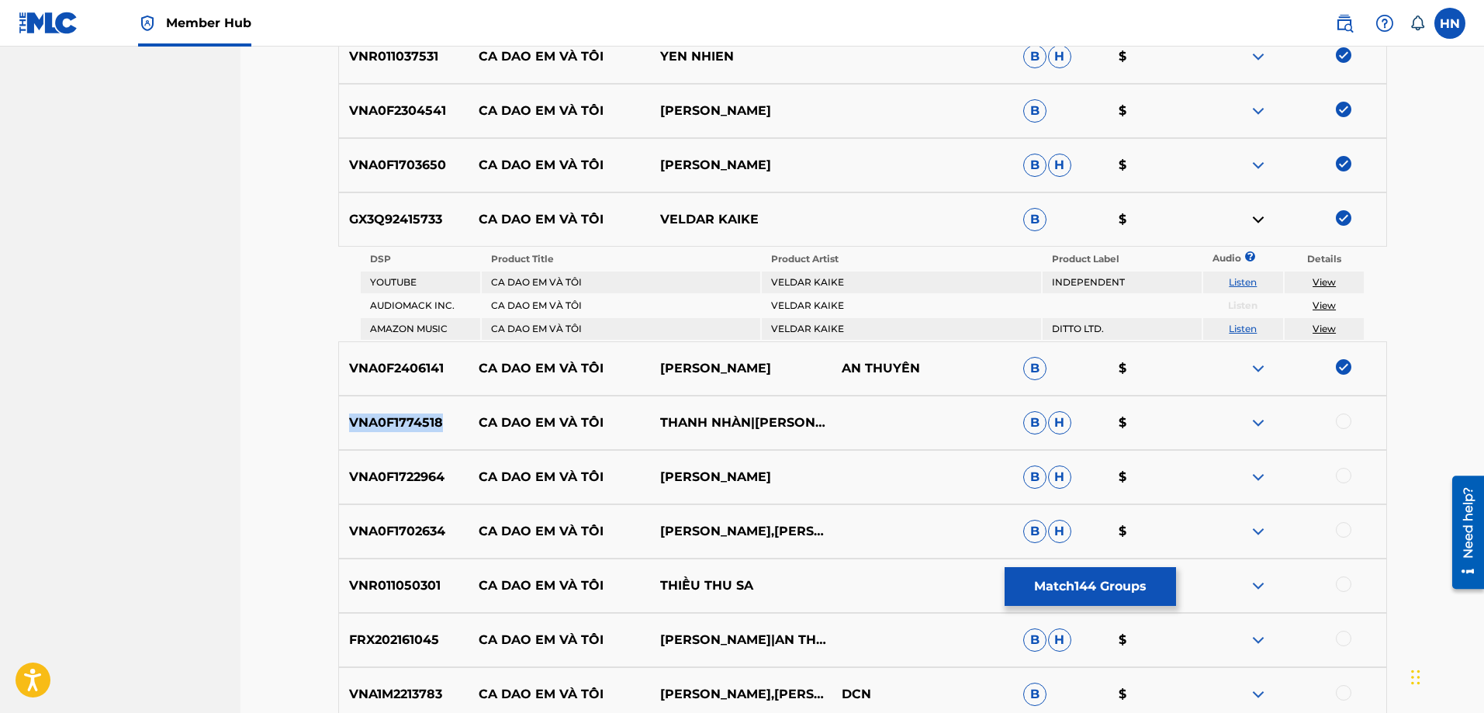
scroll to position [8141, 0]
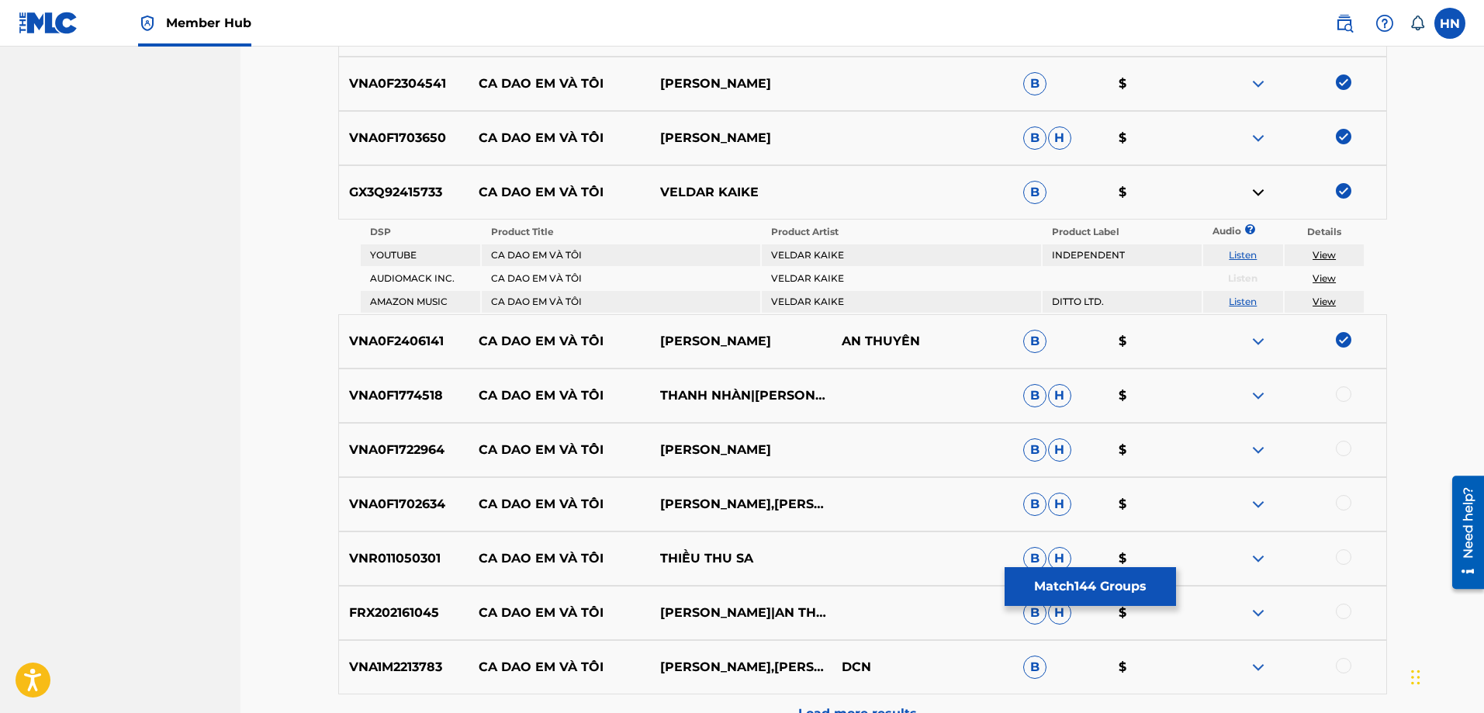
click at [1349, 398] on div at bounding box center [1344, 394] width 16 height 16
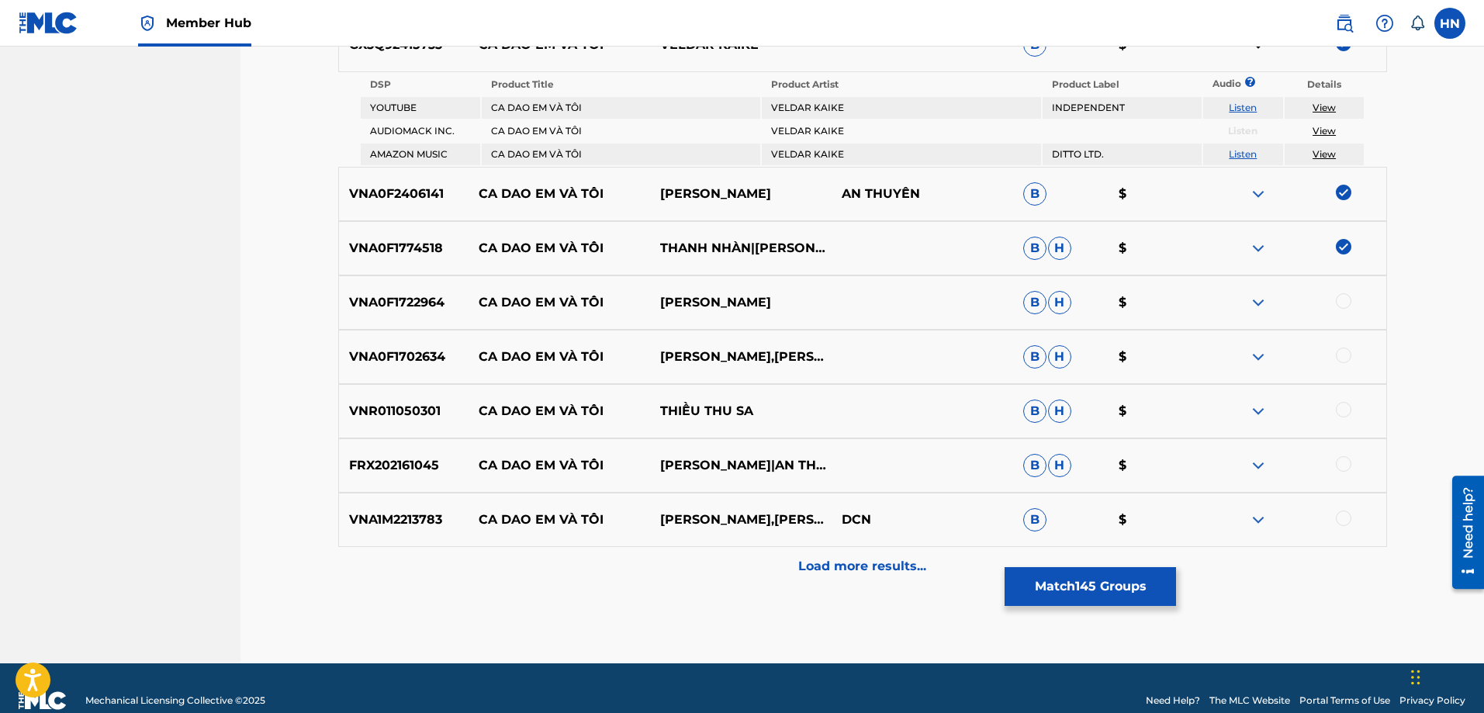
scroll to position [8313, 0]
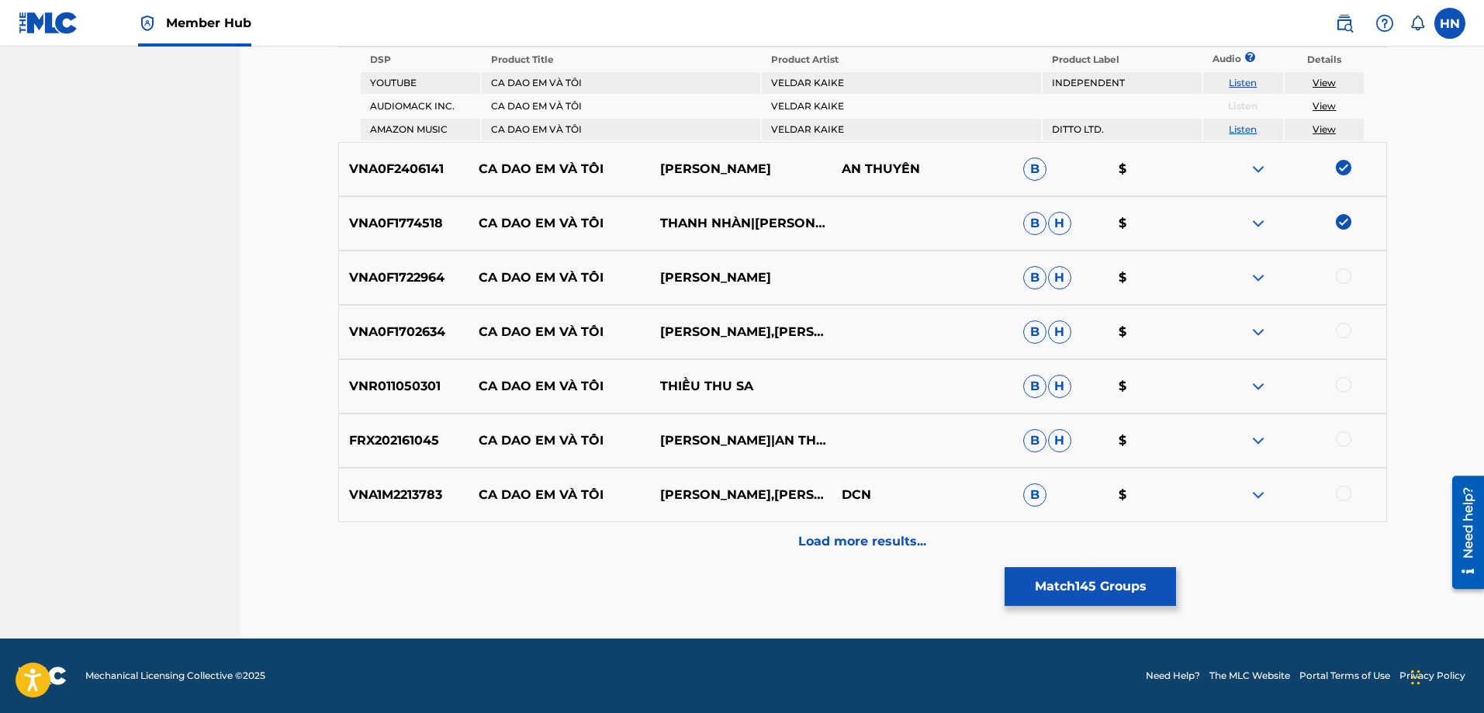
click at [414, 267] on div "VNA0F1722964 CA DAO EM VÀ TÔI [PERSON_NAME]" at bounding box center [862, 278] width 1049 height 54
click at [1337, 268] on div at bounding box center [1294, 277] width 181 height 19
click at [1341, 273] on div at bounding box center [1344, 276] width 16 height 16
click at [431, 325] on p "VNA0F1702634" at bounding box center [404, 332] width 130 height 19
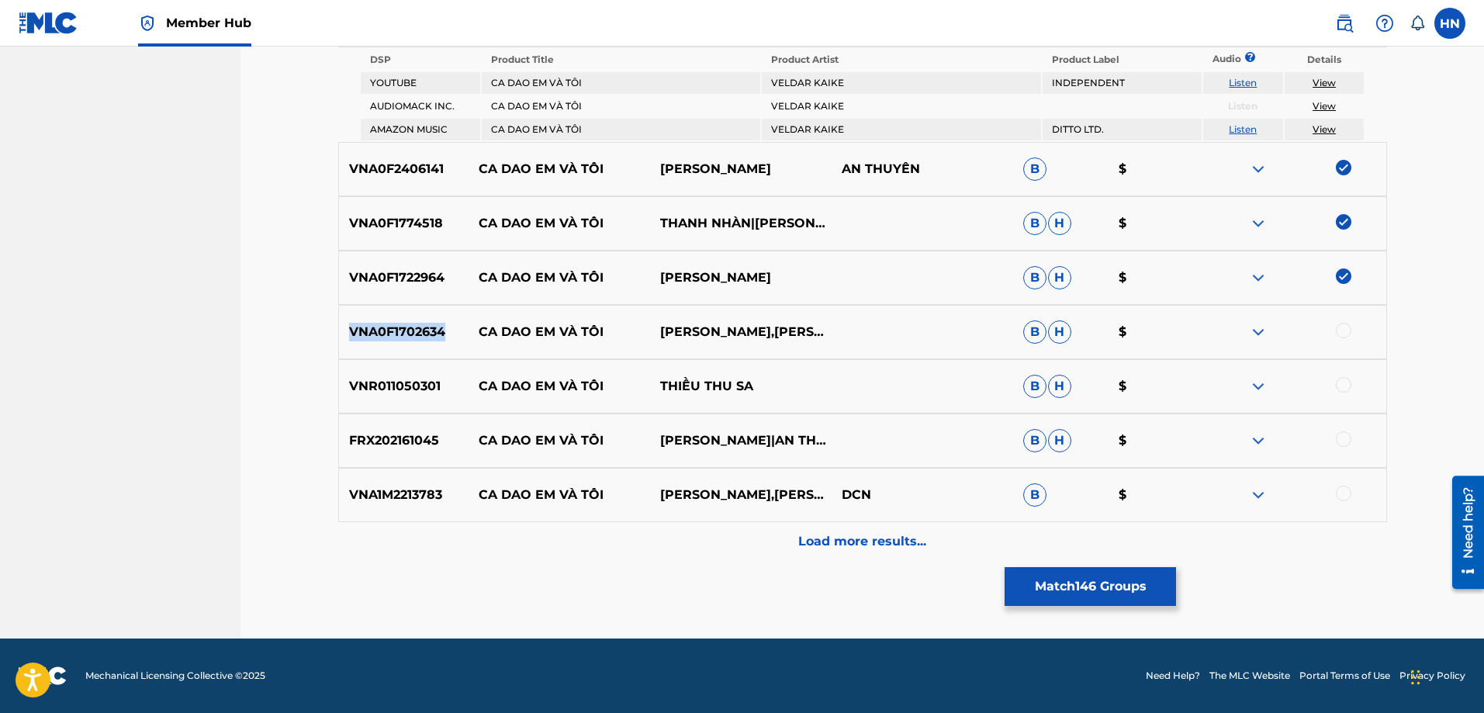
click at [431, 325] on p "VNA0F1702634" at bounding box center [404, 332] width 130 height 19
click at [1340, 333] on div at bounding box center [1344, 331] width 16 height 16
click at [397, 378] on p "VNR011050301" at bounding box center [404, 386] width 130 height 19
click at [1336, 382] on div at bounding box center [1344, 385] width 16 height 16
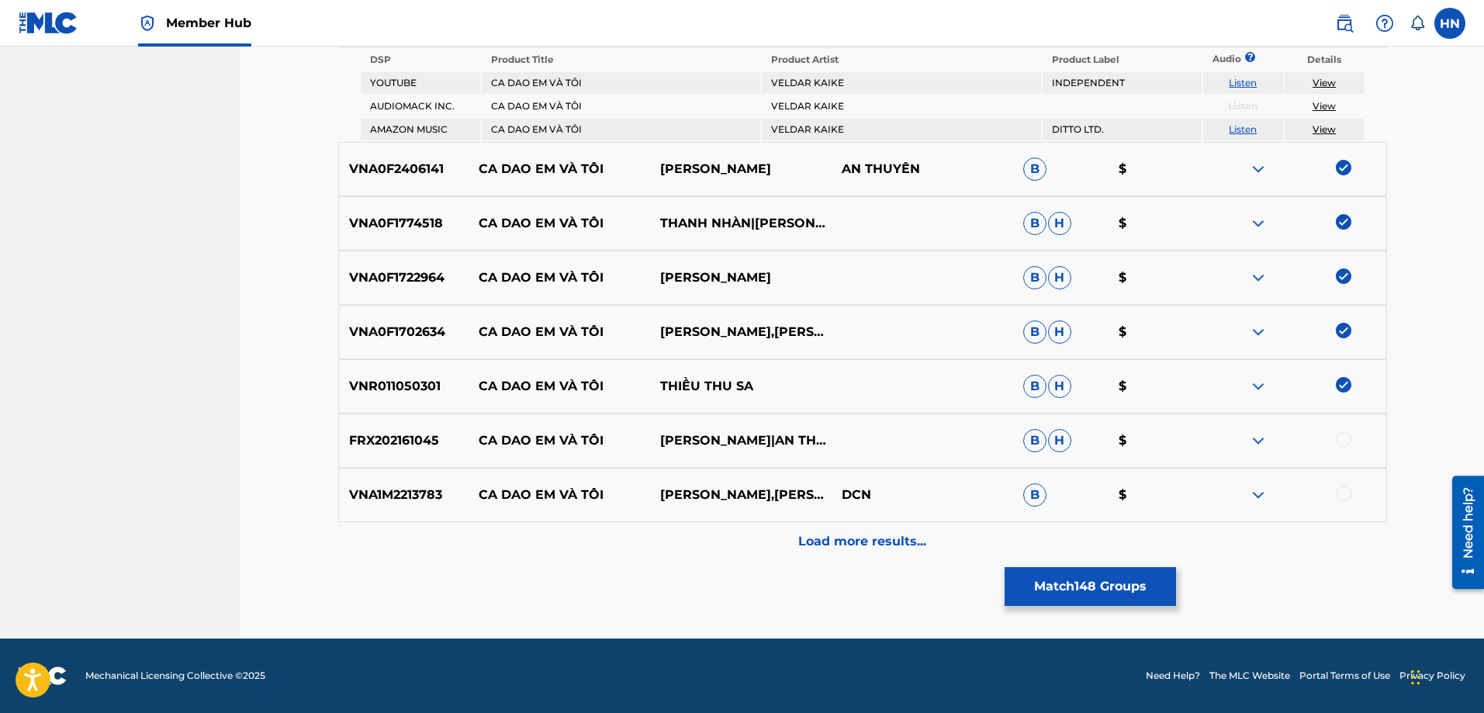
click at [362, 420] on div "FRX202161045 CA DAO EM VÀ TÔI [PERSON_NAME]|AN THUYÊN|AN THUYÊN B H $" at bounding box center [862, 440] width 1049 height 54
click at [1336, 441] on div at bounding box center [1344, 439] width 16 height 16
click at [361, 482] on div "VNA1M2213783 CA DAO EM VÀ TÔI [PERSON_NAME],[PERSON_NAME] NGUYEN DCN B $" at bounding box center [862, 495] width 1049 height 54
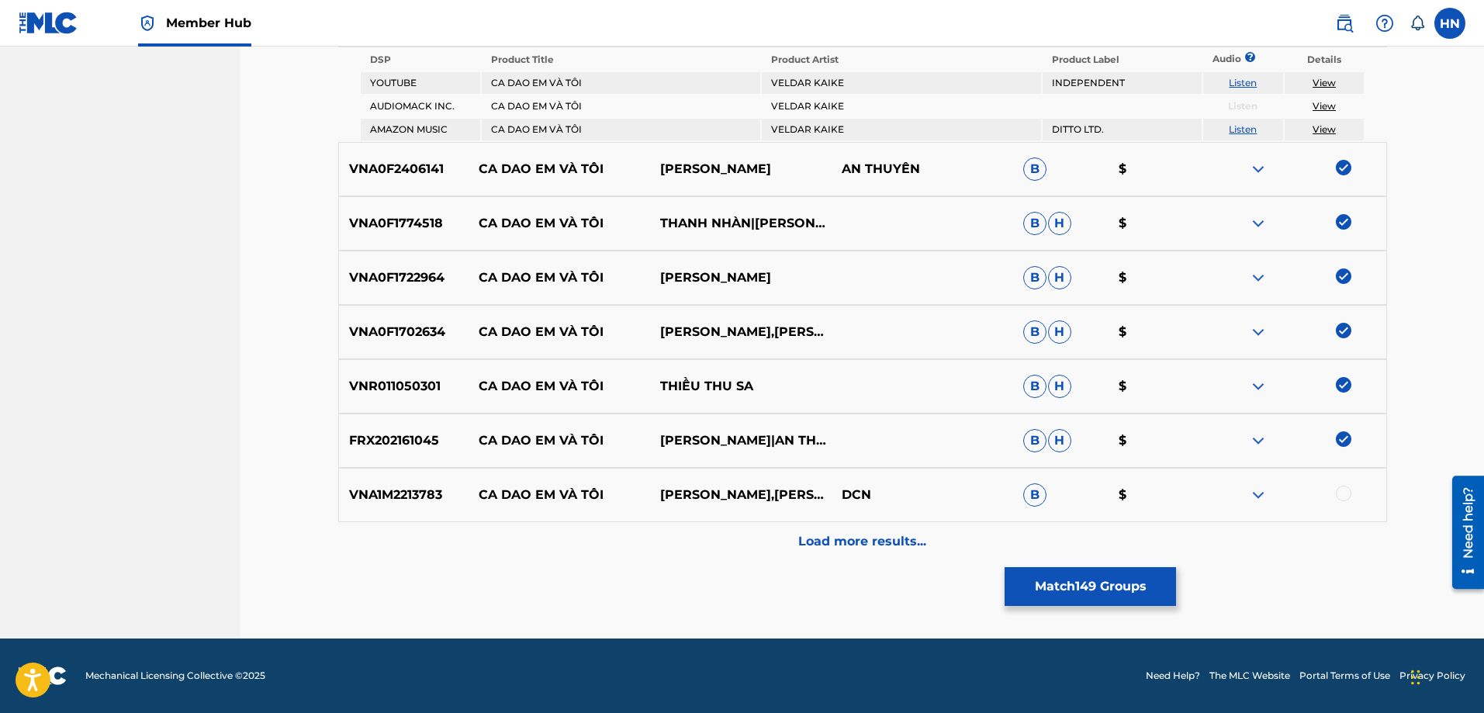
click at [1342, 495] on div at bounding box center [1344, 494] width 16 height 16
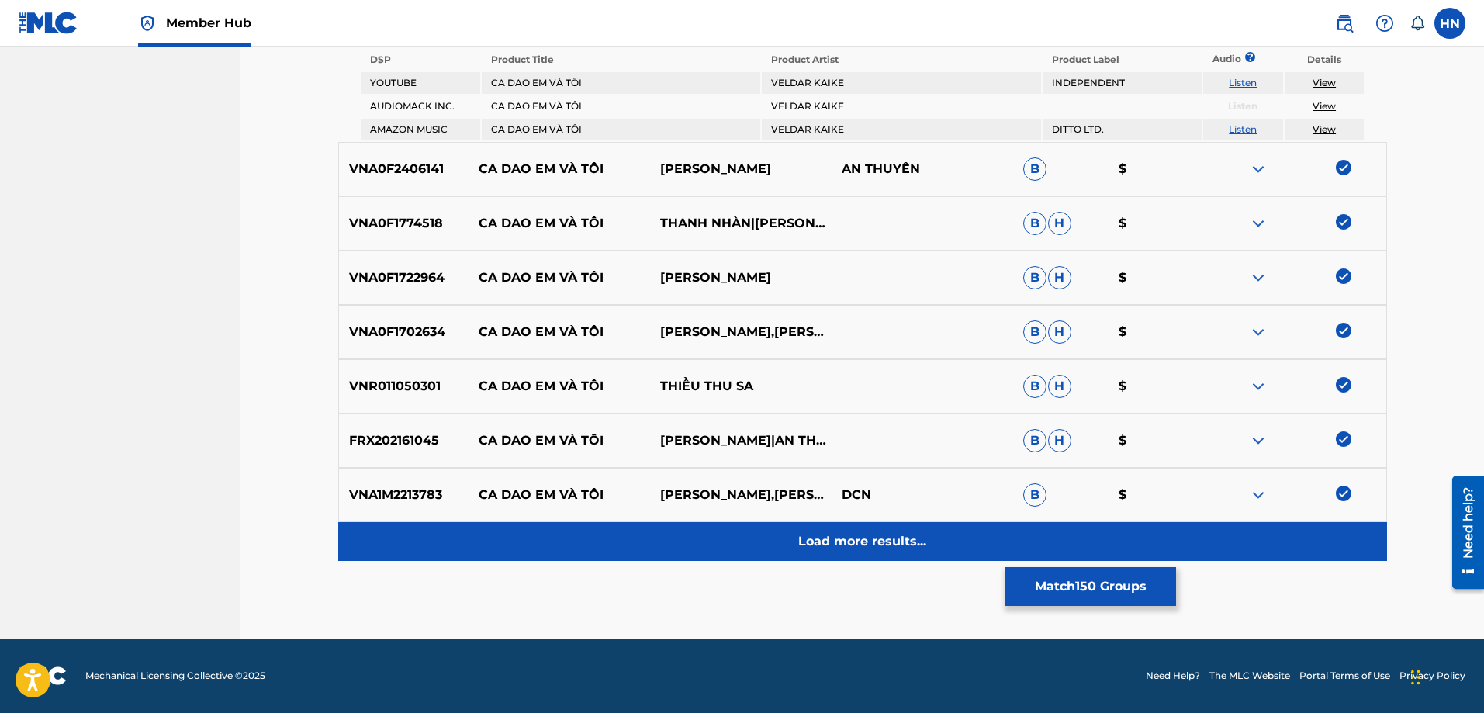
click at [876, 558] on div "Load more results..." at bounding box center [862, 541] width 1049 height 39
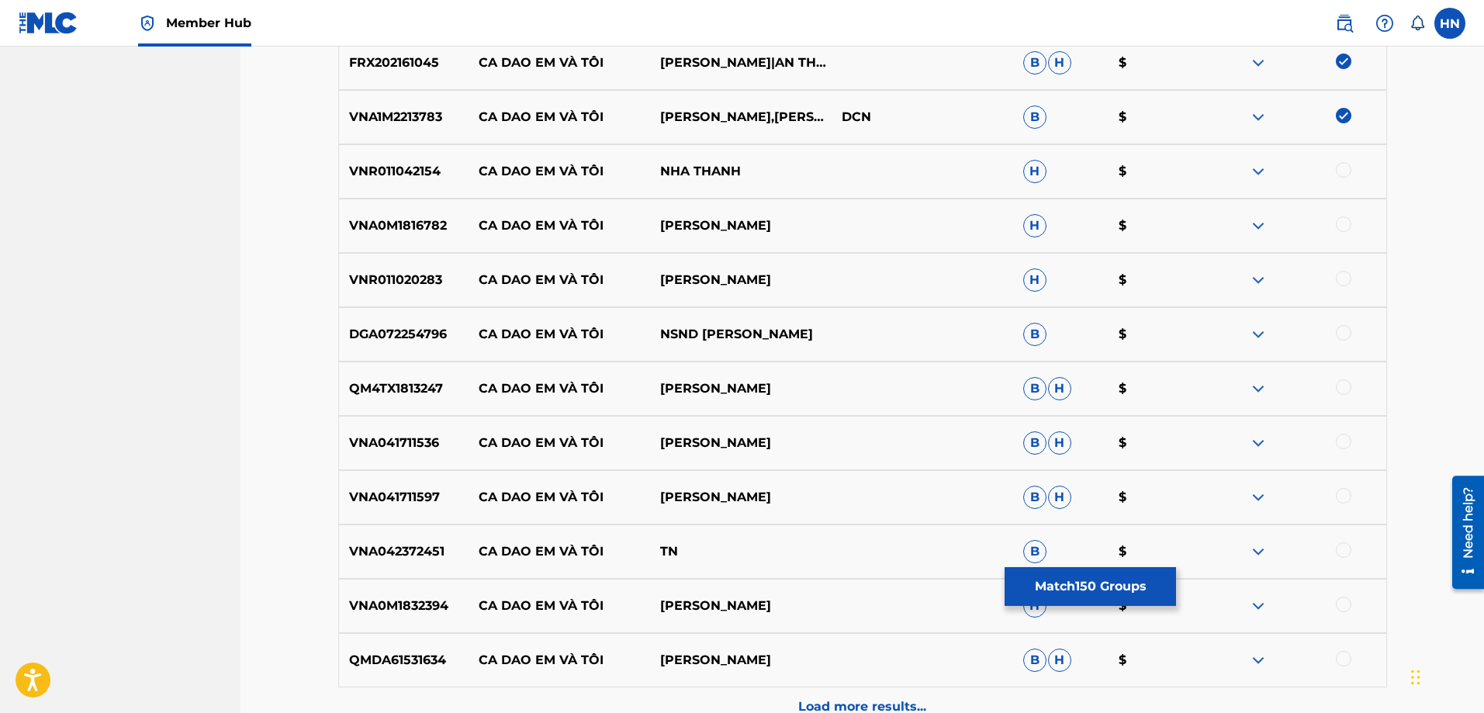
scroll to position [8624, 0]
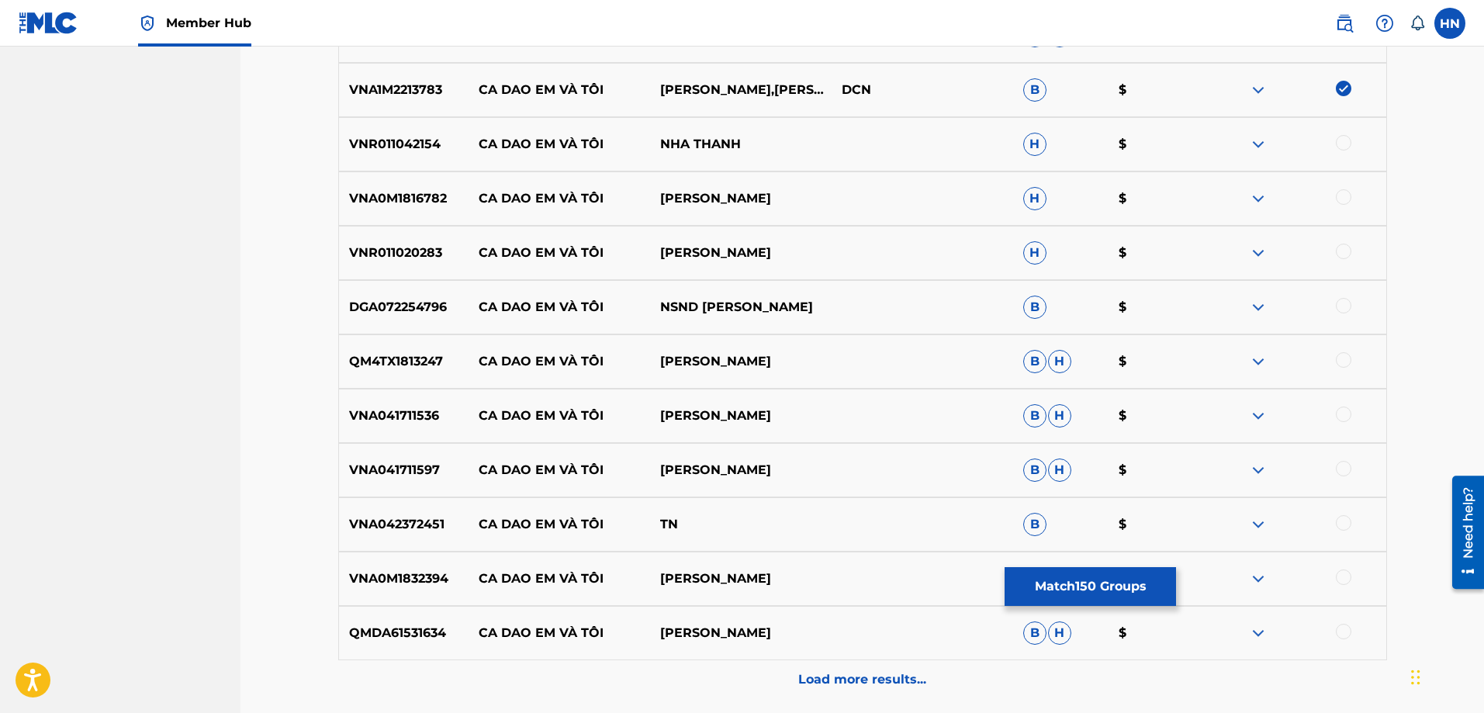
click at [392, 99] on div "VNA1M2213783 CA DAO EM VÀ TÔI [PERSON_NAME],[PERSON_NAME] NGUYEN DCN B $" at bounding box center [862, 90] width 1049 height 54
click at [382, 135] on p "VNR011042154" at bounding box center [404, 144] width 130 height 19
click at [1340, 143] on div at bounding box center [1344, 143] width 16 height 16
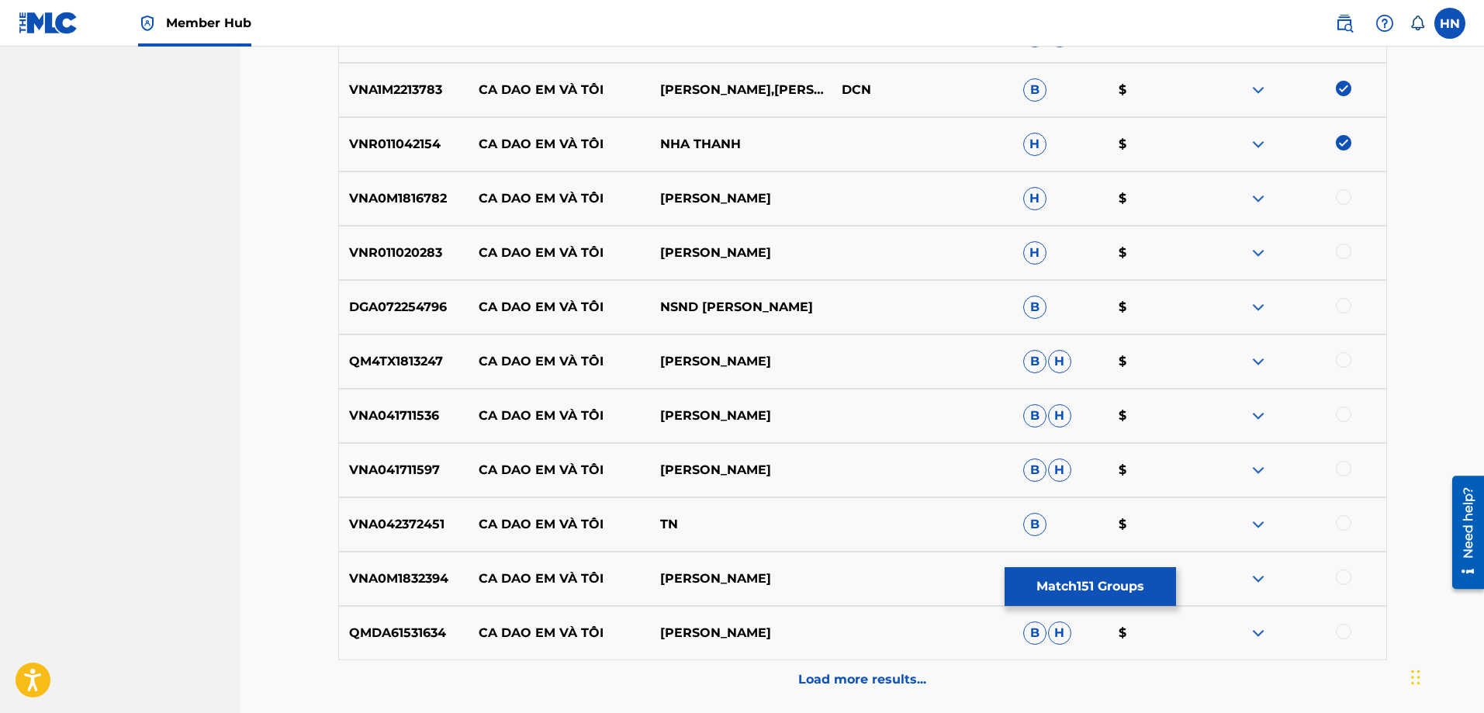
click at [358, 209] on div "VNA0M1816782 CA DAO EM VÀ TÔI THU HIỀN H $" at bounding box center [862, 198] width 1049 height 54
click at [1336, 202] on div at bounding box center [1294, 198] width 181 height 19
click at [1338, 199] on div at bounding box center [1344, 197] width 16 height 16
click at [409, 246] on p "VNR011020283" at bounding box center [404, 253] width 130 height 19
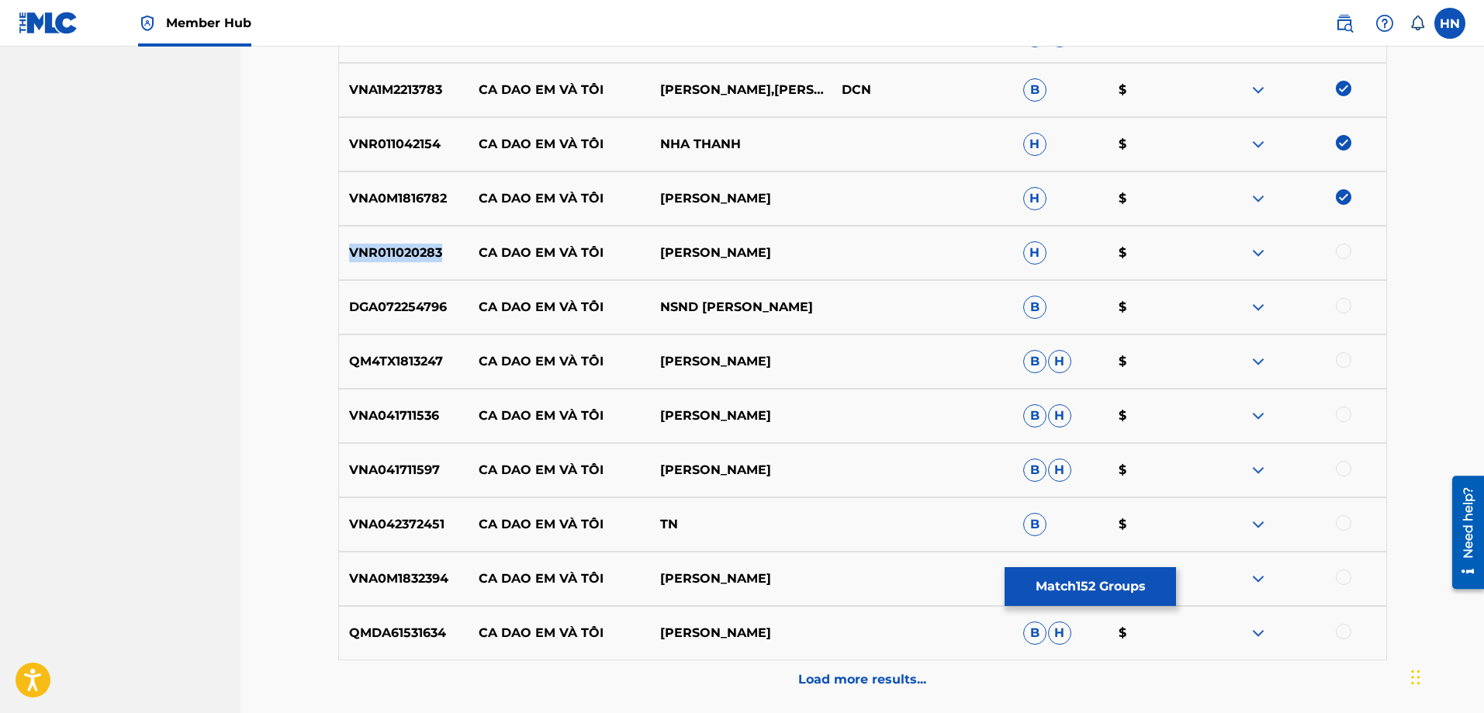
click at [409, 246] on p "VNR011020283" at bounding box center [404, 253] width 130 height 19
click at [1350, 253] on div at bounding box center [1344, 252] width 16 height 16
click at [416, 304] on p "DGA072254796" at bounding box center [404, 307] width 130 height 19
click at [1339, 305] on div at bounding box center [1344, 306] width 16 height 16
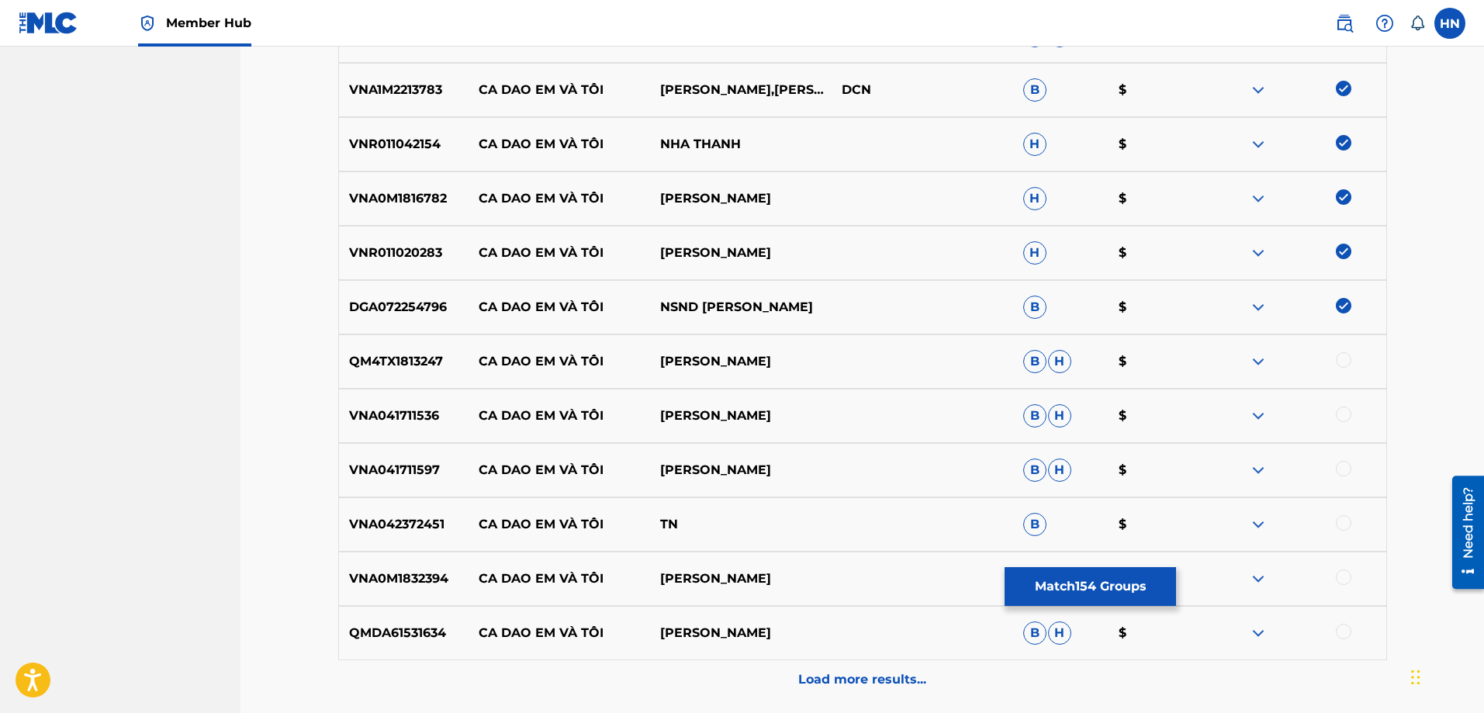
click at [417, 354] on p "QM4TX1813247" at bounding box center [404, 361] width 130 height 19
click at [1337, 366] on div at bounding box center [1294, 361] width 181 height 19
click at [1339, 364] on div at bounding box center [1344, 360] width 16 height 16
click at [415, 423] on p "VNA041711536" at bounding box center [404, 415] width 130 height 19
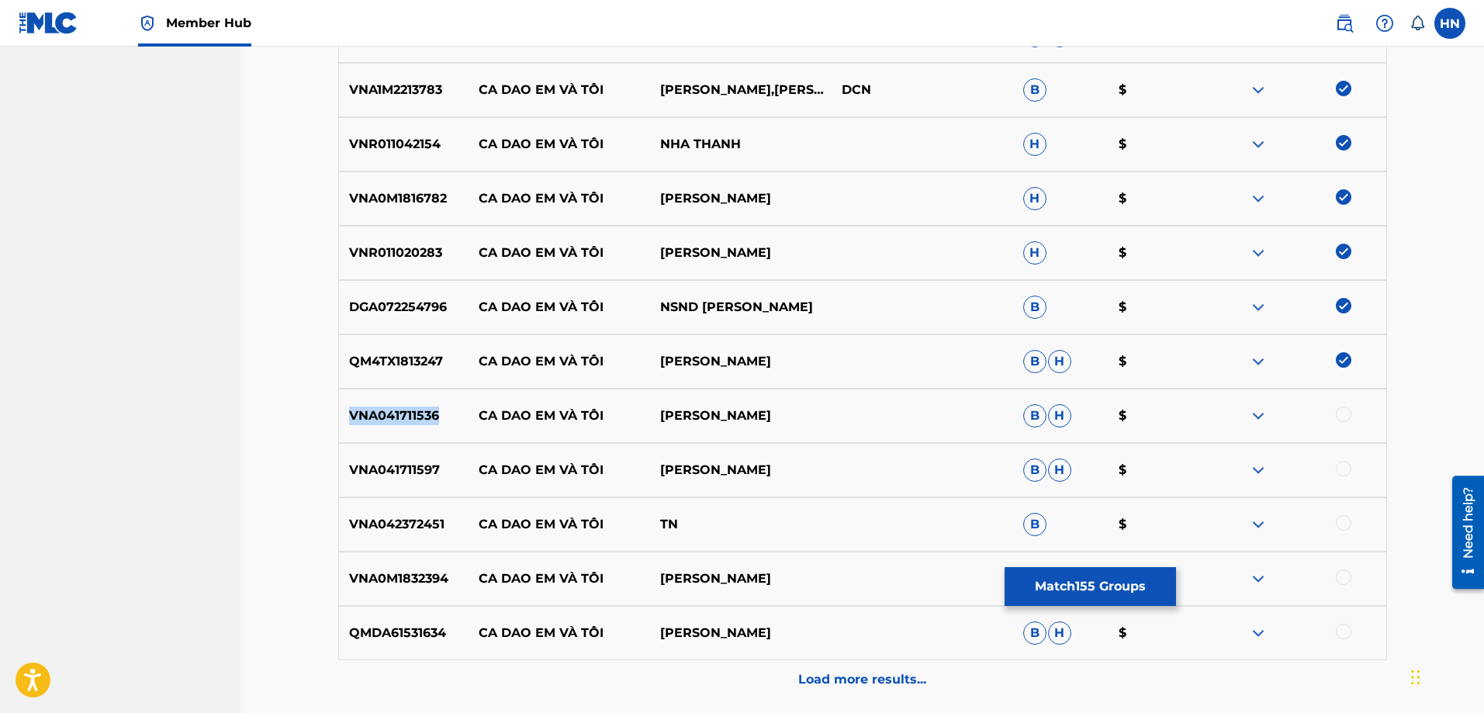
click at [415, 423] on p "VNA041711536" at bounding box center [404, 415] width 130 height 19
click at [1350, 414] on div at bounding box center [1344, 414] width 16 height 16
click at [407, 465] on p "VNA041711597" at bounding box center [404, 470] width 130 height 19
click at [1342, 468] on div at bounding box center [1344, 469] width 16 height 16
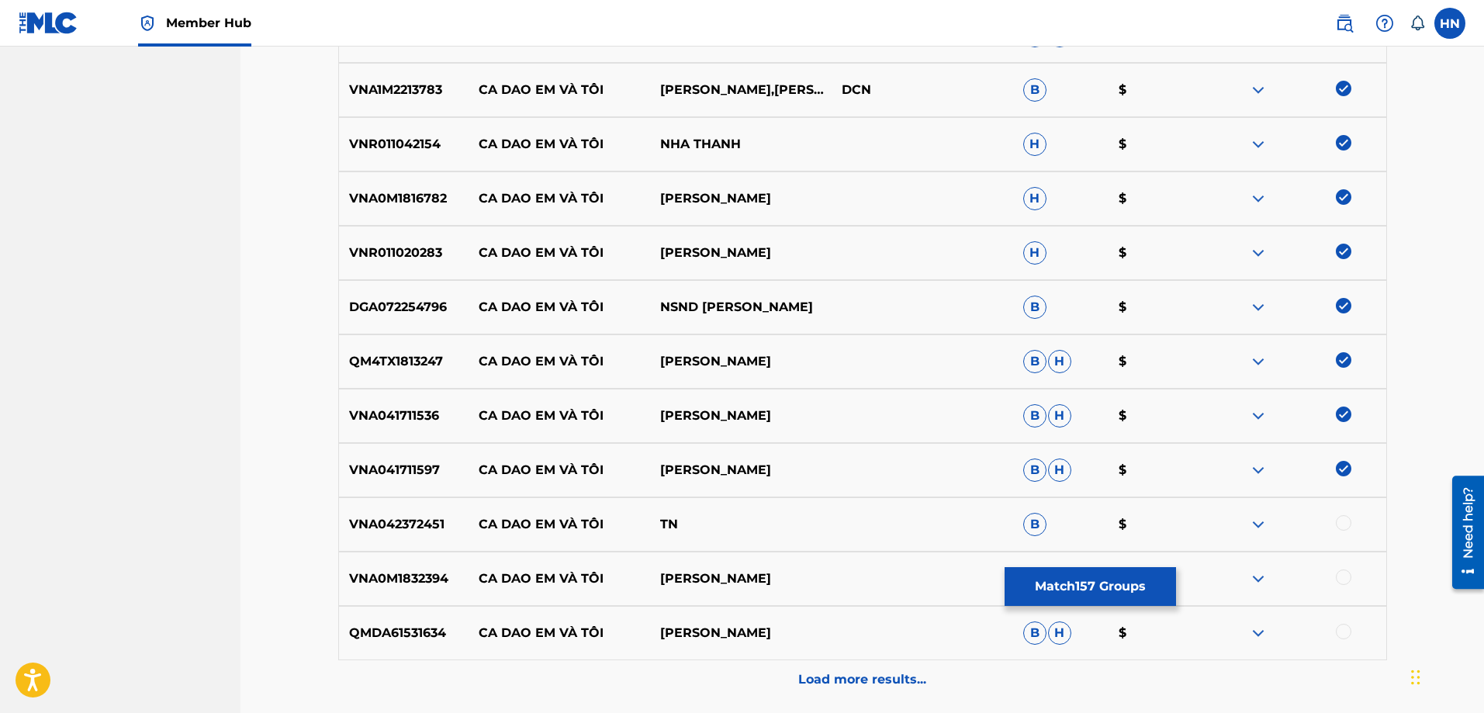
scroll to position [8701, 0]
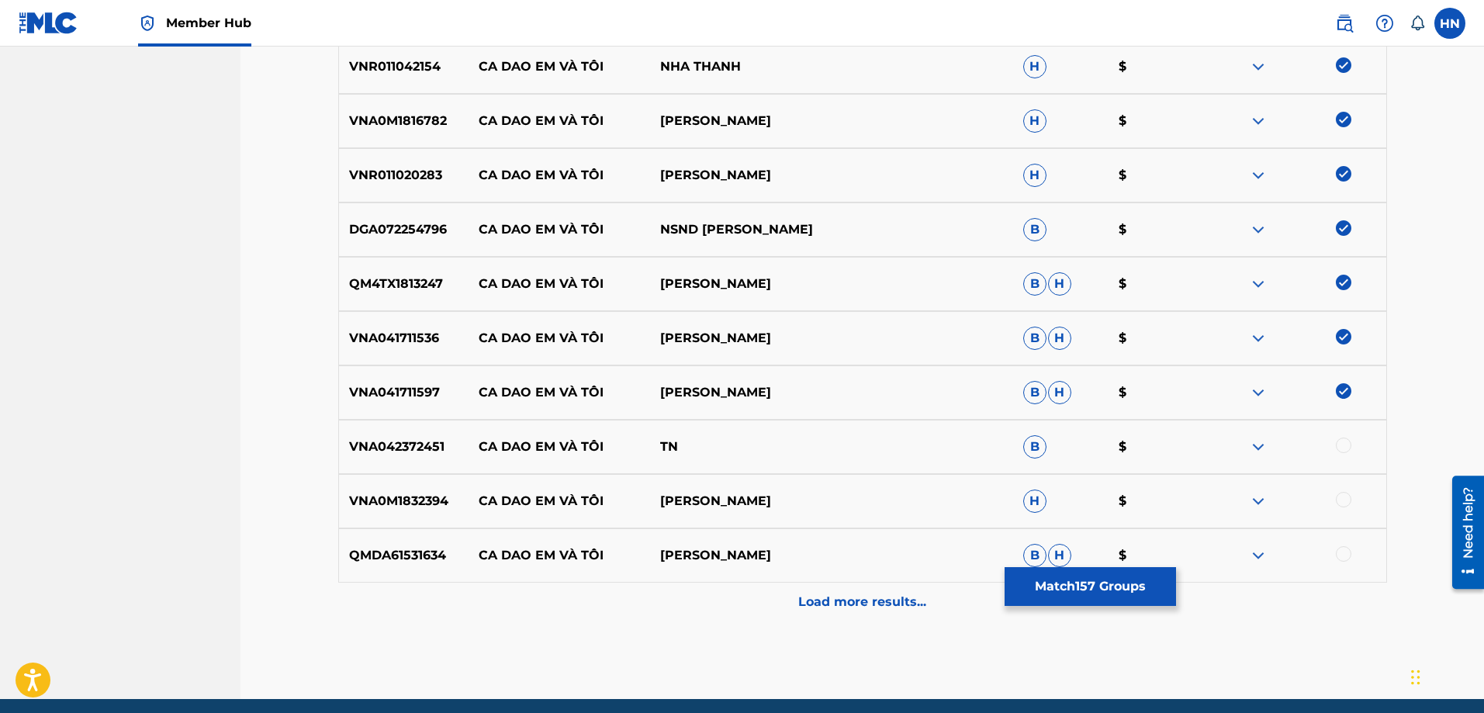
click at [380, 495] on p "VNA0M1832394" at bounding box center [404, 501] width 130 height 19
click at [379, 494] on p "VNA0M1832394" at bounding box center [404, 501] width 130 height 19
click at [1346, 498] on div at bounding box center [1344, 500] width 16 height 16
click at [415, 565] on div "QMDA61531634 CA DAO EM VÀ TÔI [PERSON_NAME]" at bounding box center [862, 555] width 1049 height 54
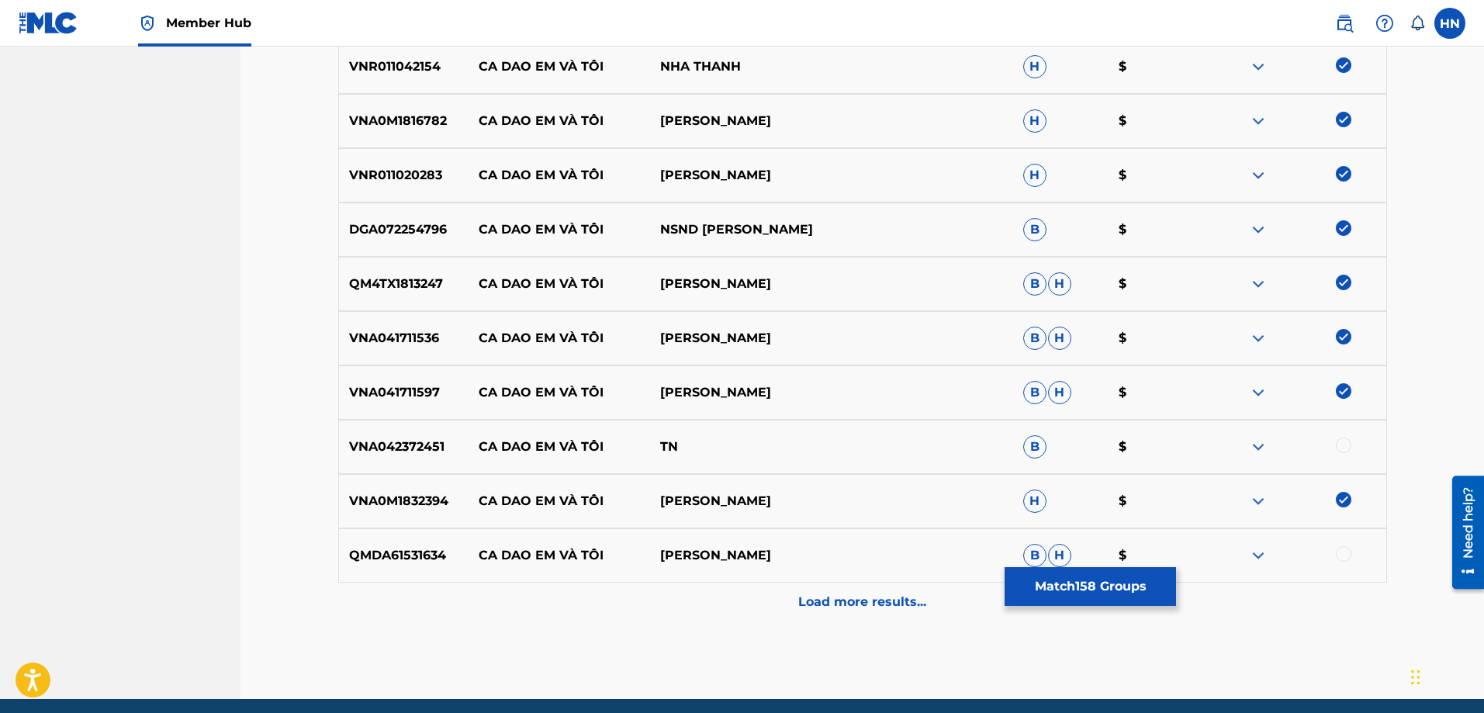
click at [1346, 556] on div at bounding box center [1344, 554] width 16 height 16
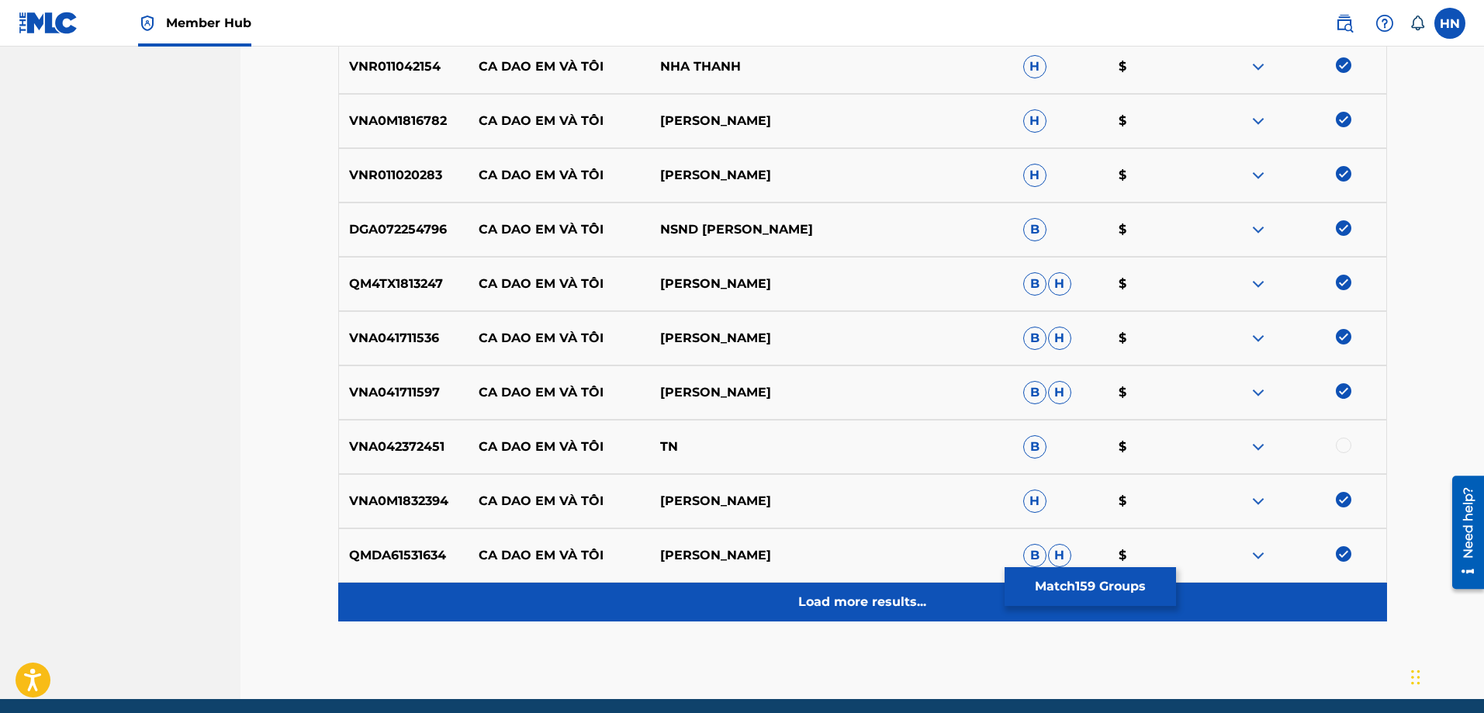
click at [896, 618] on div "Load more results..." at bounding box center [862, 601] width 1049 height 39
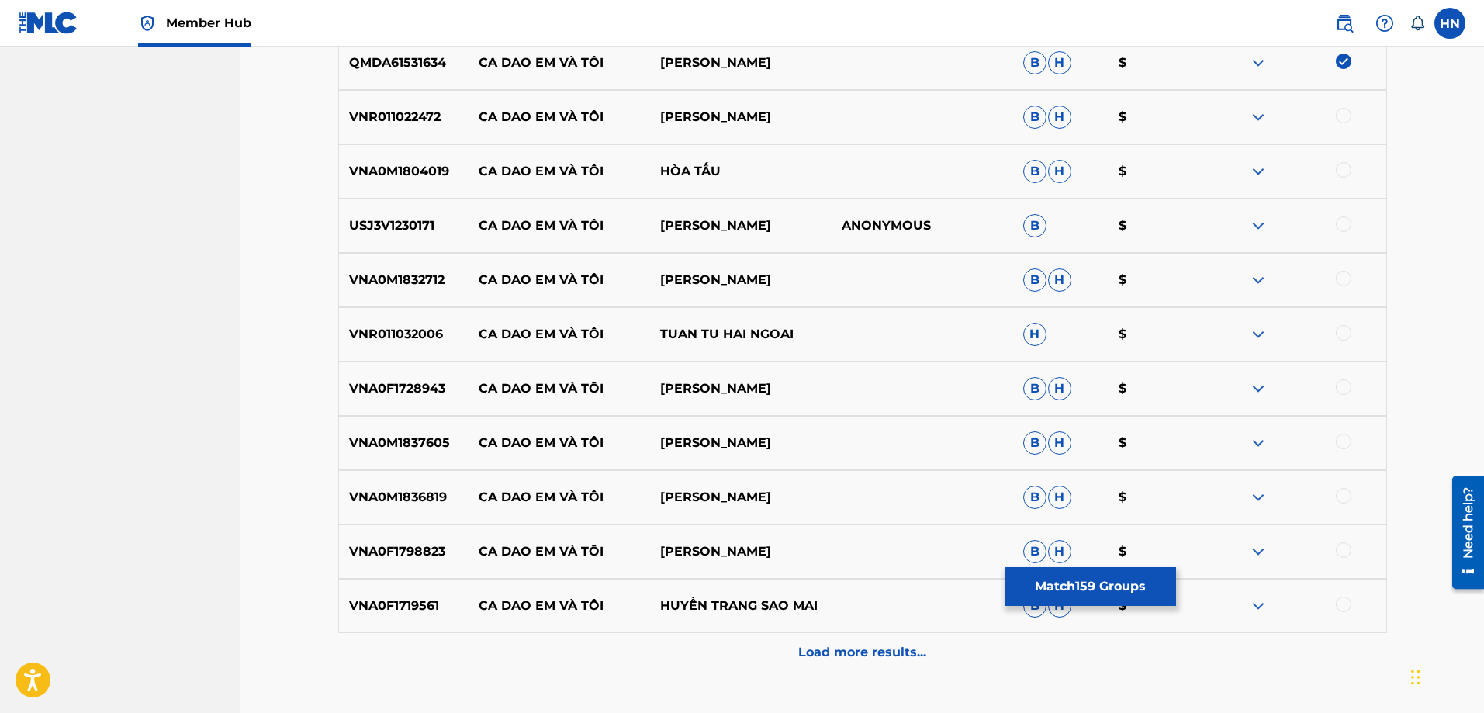
scroll to position [9167, 0]
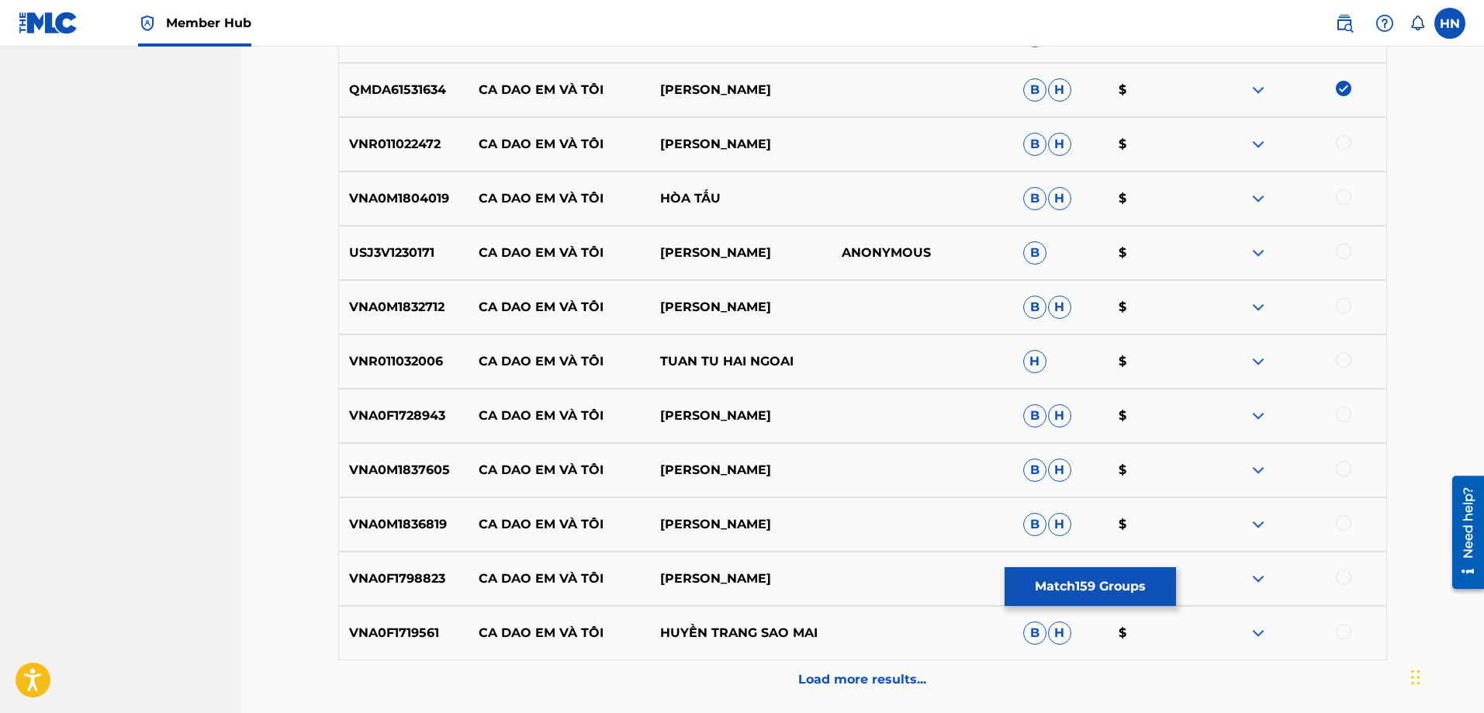
click at [405, 129] on div "VNR011022472 CA DAO EM VÀ TÔI VU DUY B H $" at bounding box center [862, 144] width 1049 height 54
click at [1346, 146] on div at bounding box center [1344, 143] width 16 height 16
click at [410, 197] on p "VNA0M1804019" at bounding box center [404, 198] width 130 height 19
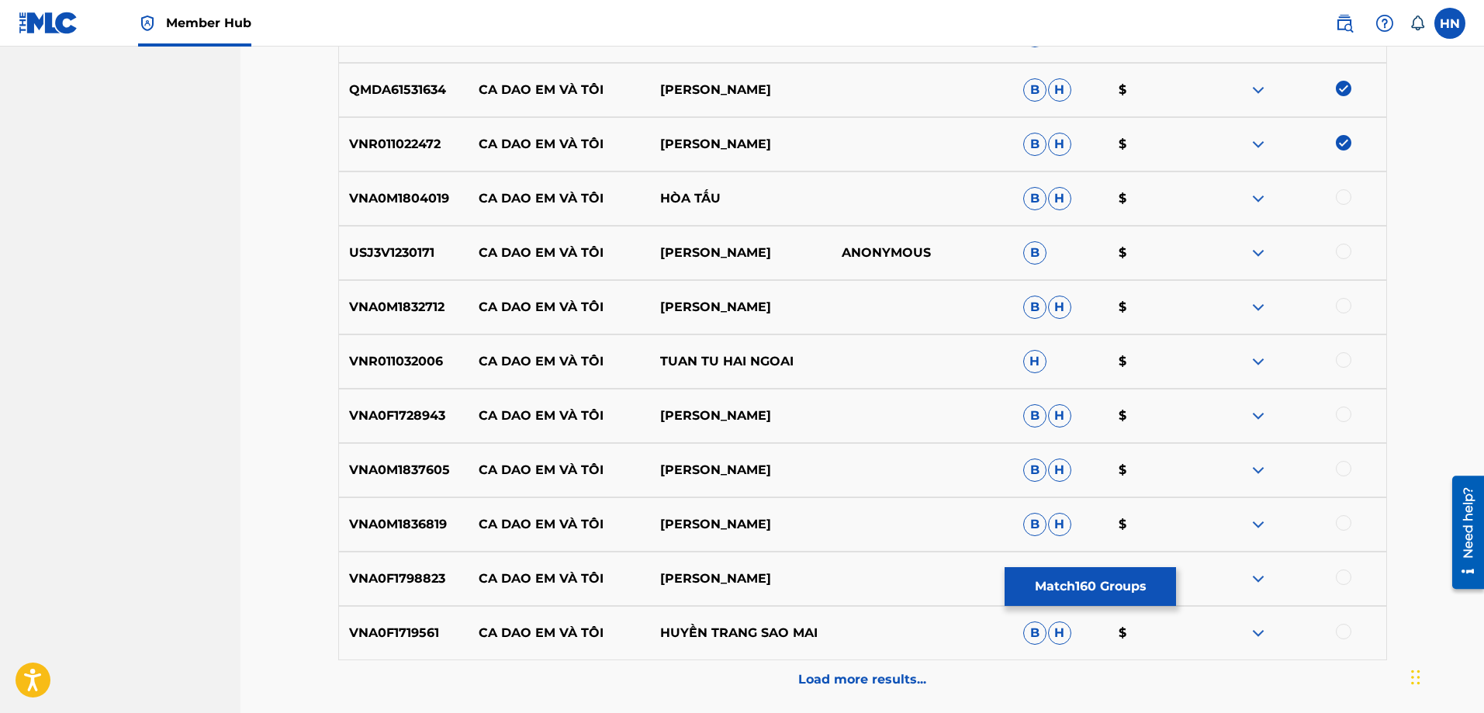
click at [1346, 193] on div at bounding box center [1344, 197] width 16 height 16
click at [451, 251] on p "USJ3V1230171" at bounding box center [404, 253] width 130 height 19
click at [399, 251] on p "USJ3V1230171" at bounding box center [404, 253] width 130 height 19
click at [1352, 249] on div at bounding box center [1294, 253] width 181 height 19
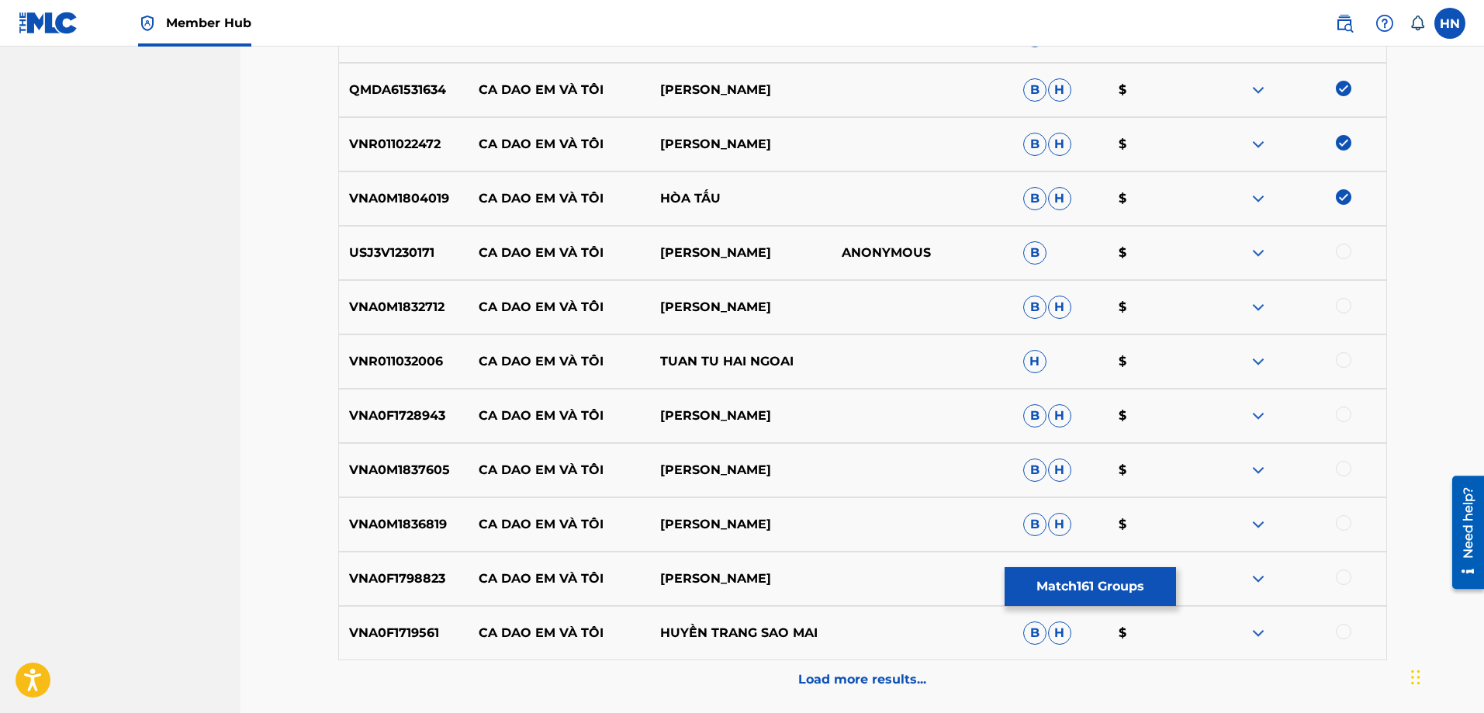
click at [1349, 249] on div at bounding box center [1344, 252] width 16 height 16
click at [391, 302] on p "VNA0M1832712" at bounding box center [404, 307] width 130 height 19
click at [1345, 309] on div at bounding box center [1344, 306] width 16 height 16
click at [343, 364] on p "VNR011032006" at bounding box center [404, 361] width 130 height 19
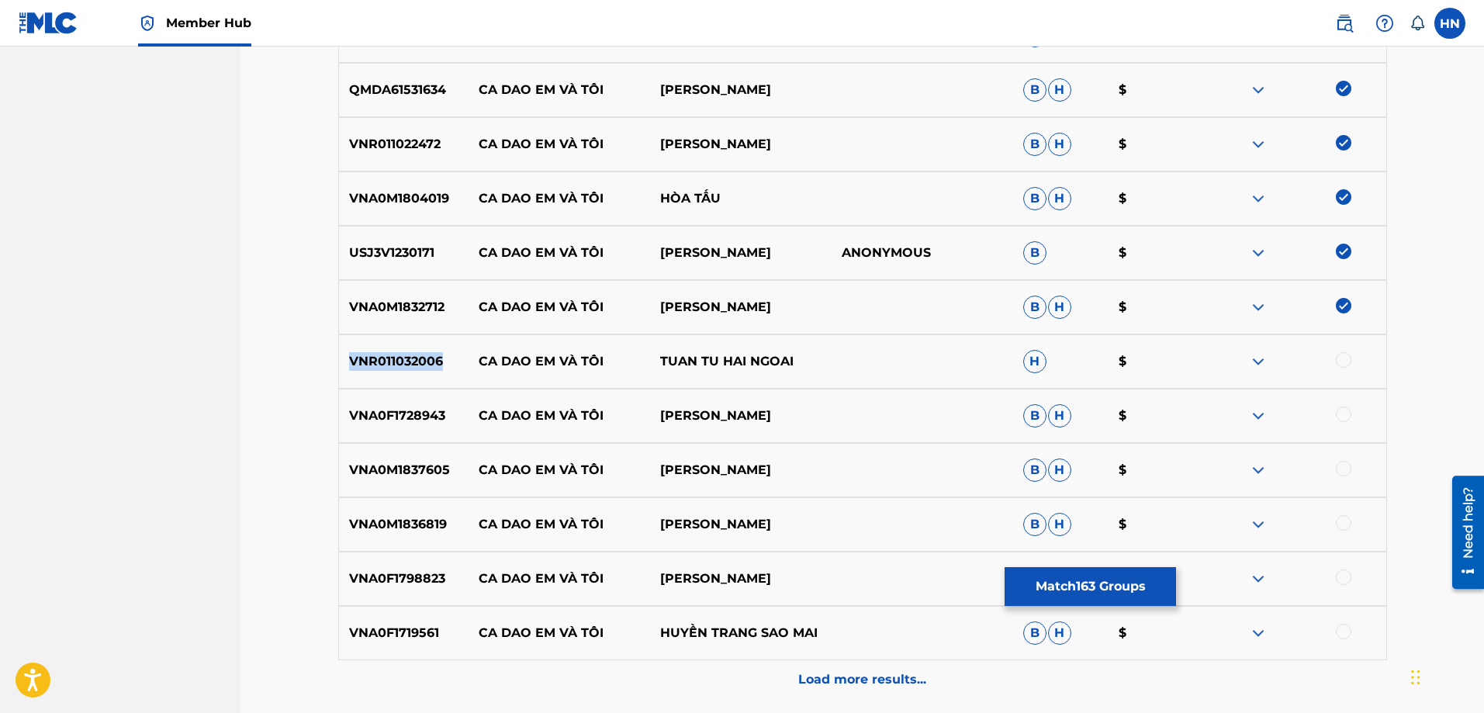
click at [343, 364] on p "VNR011032006" at bounding box center [404, 361] width 130 height 19
click at [1336, 360] on div at bounding box center [1344, 360] width 16 height 16
click at [408, 413] on p "VNA0F1728943" at bounding box center [404, 415] width 130 height 19
click at [1342, 415] on div at bounding box center [1344, 414] width 16 height 16
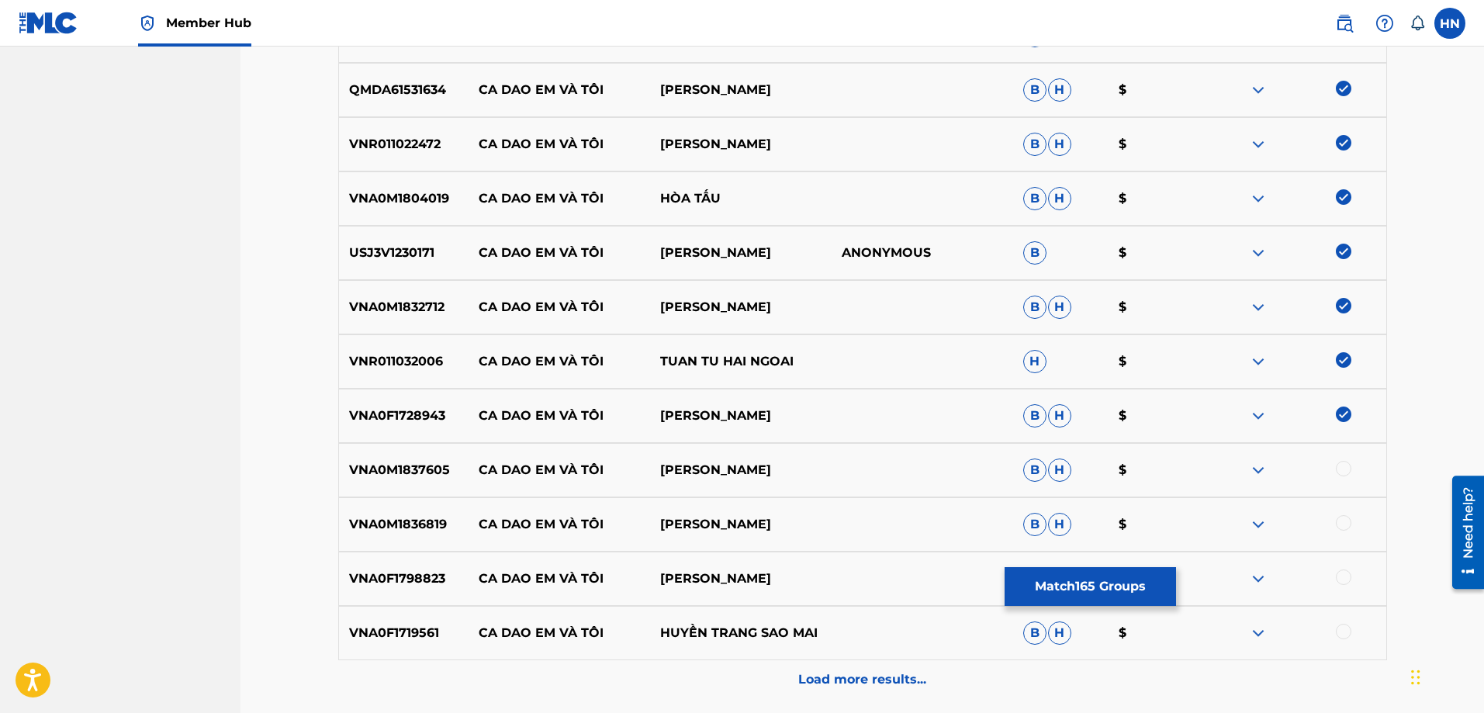
click at [1339, 467] on div at bounding box center [1344, 469] width 16 height 16
click at [403, 507] on div "VNA0M1836819 CA DAO EM VÀ TÔI [PERSON_NAME]" at bounding box center [862, 524] width 1049 height 54
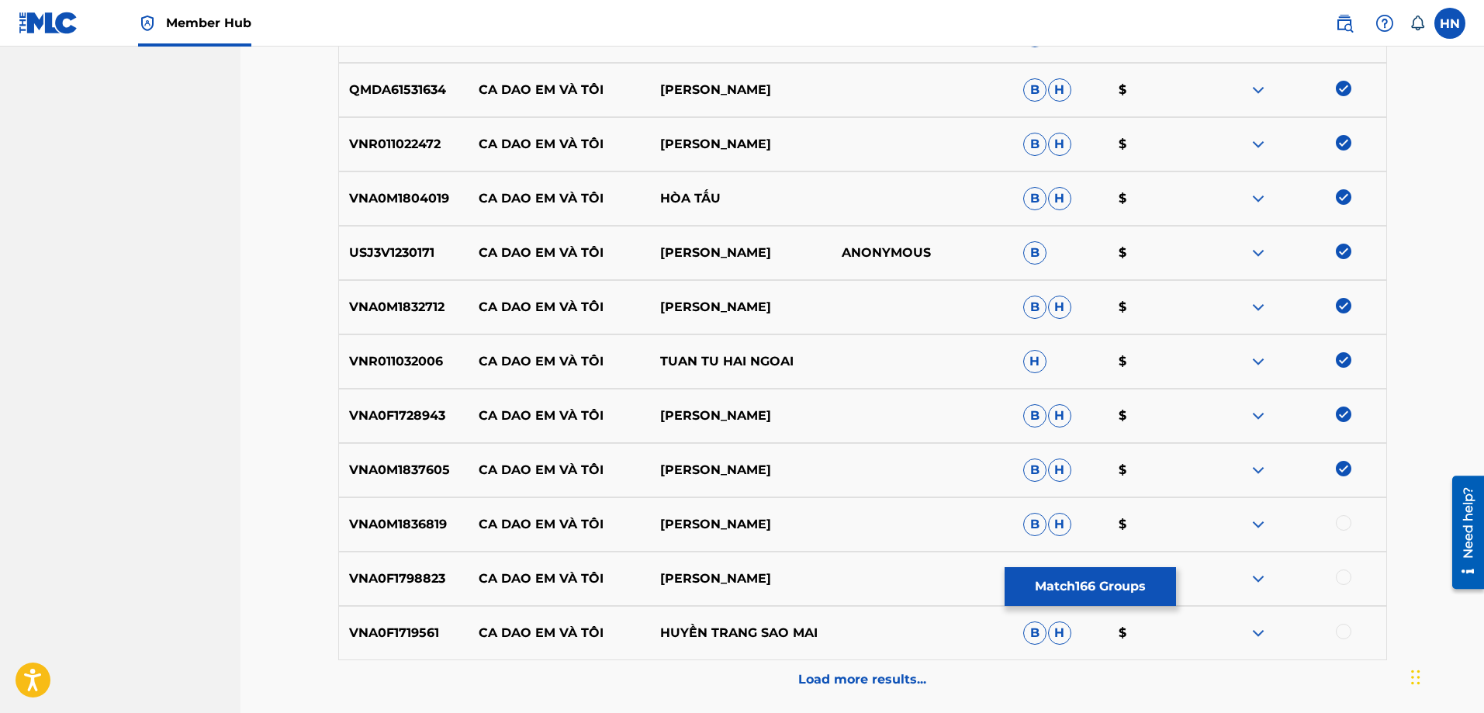
click at [1343, 517] on div at bounding box center [1344, 523] width 16 height 16
click at [440, 572] on p "VNA0F1798823" at bounding box center [404, 578] width 130 height 19
click at [1345, 574] on div at bounding box center [1344, 577] width 16 height 16
click at [410, 638] on p "VNA0F1719561" at bounding box center [404, 633] width 130 height 19
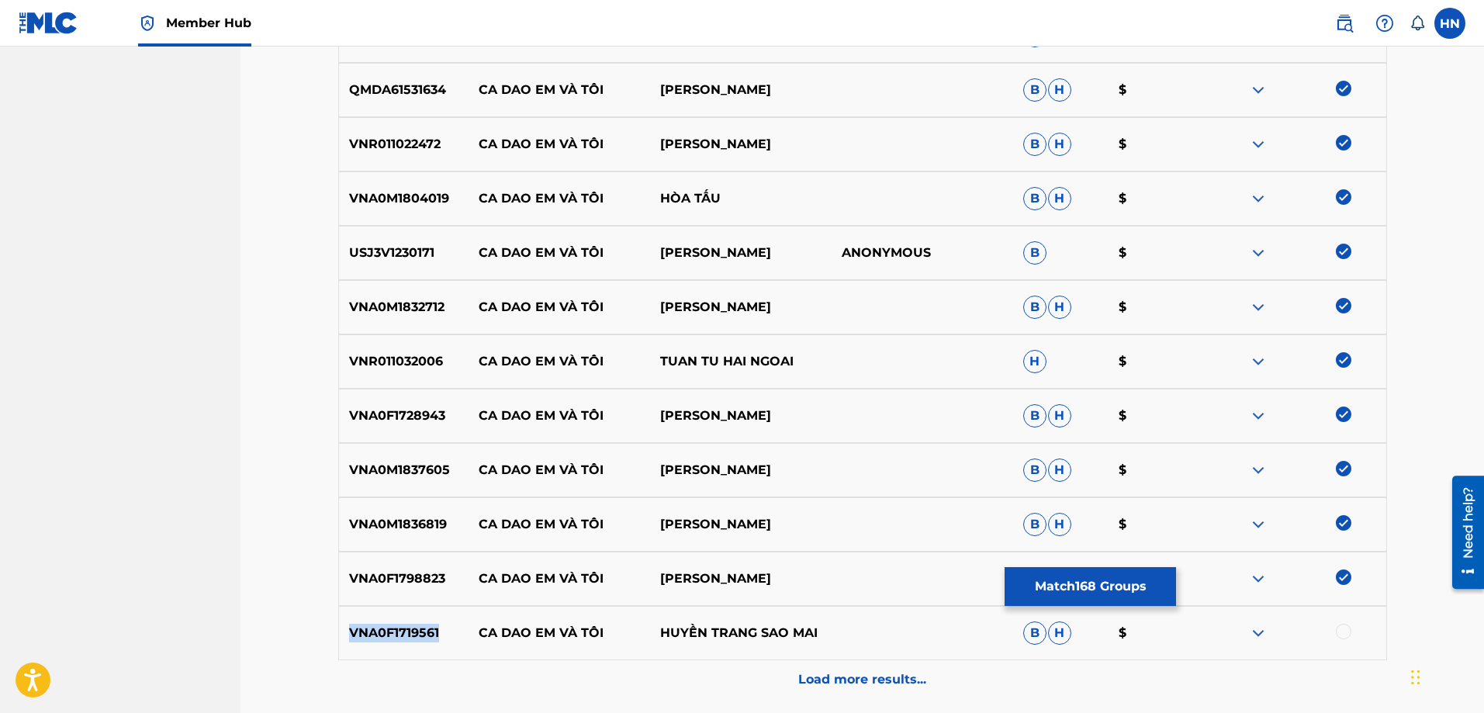
click at [410, 638] on p "VNA0F1719561" at bounding box center [404, 633] width 130 height 19
click at [1344, 631] on div at bounding box center [1344, 632] width 16 height 16
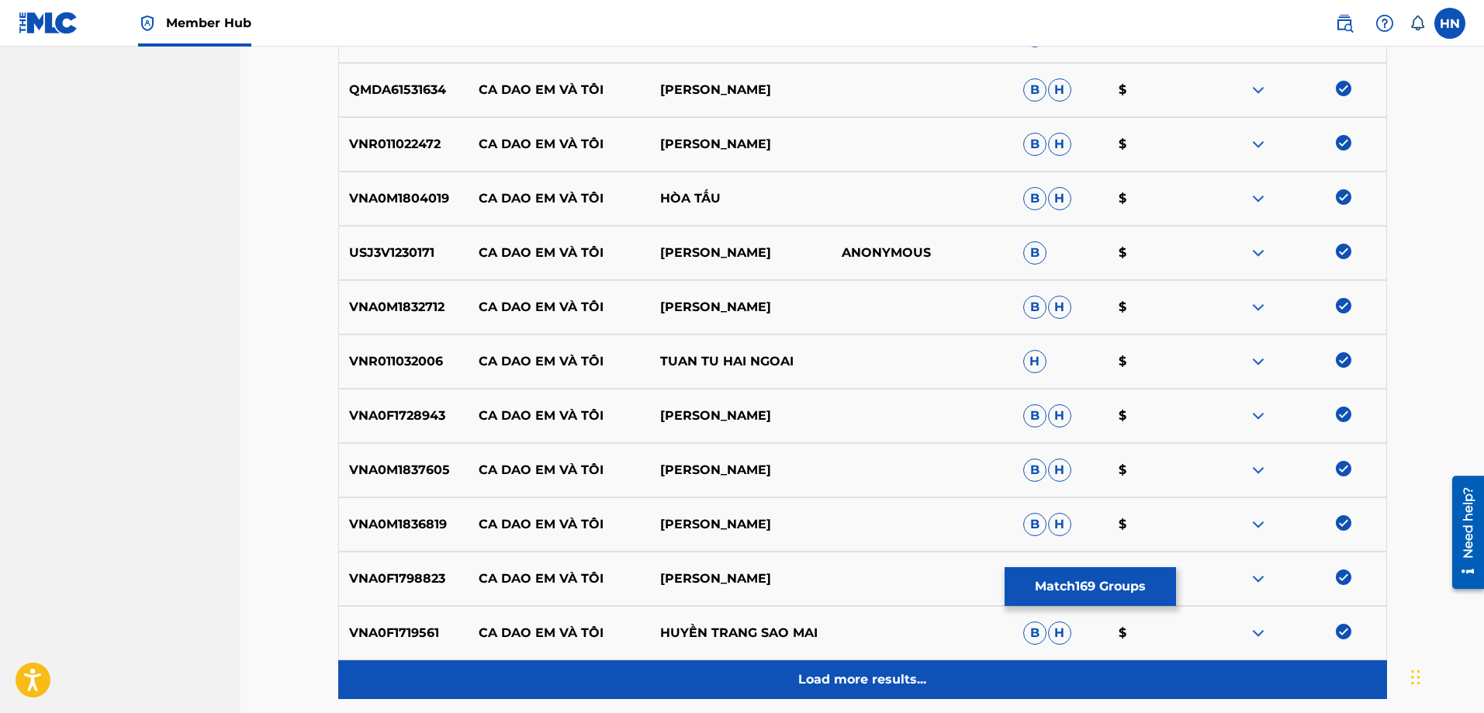
click at [909, 675] on p "Load more results..." at bounding box center [862, 679] width 128 height 19
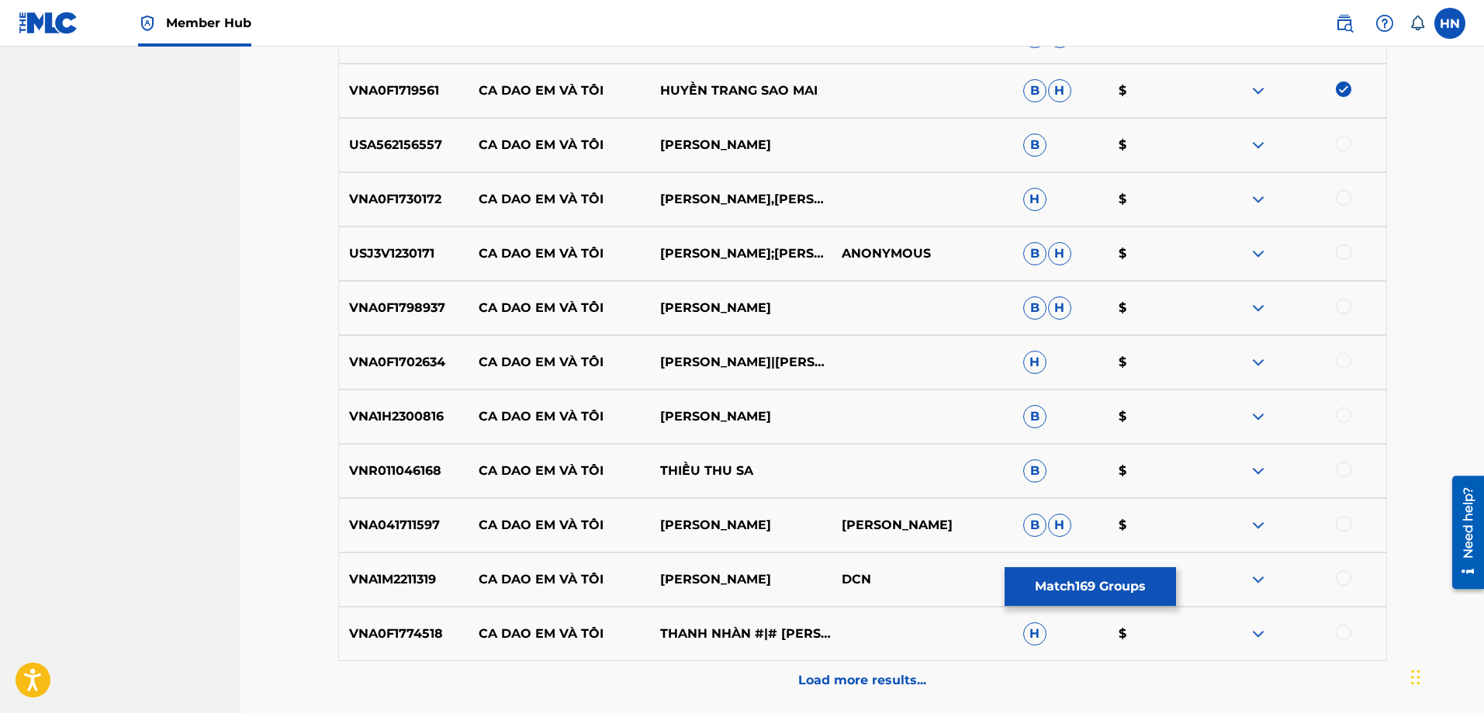
scroll to position [9710, 0]
click at [381, 157] on div "USA562156557 CA DAO EM VÀ TÔI [PERSON_NAME] B $" at bounding box center [862, 144] width 1049 height 54
click at [1348, 147] on div at bounding box center [1344, 143] width 16 height 16
click at [371, 192] on p "VNA0F1730172" at bounding box center [404, 198] width 130 height 19
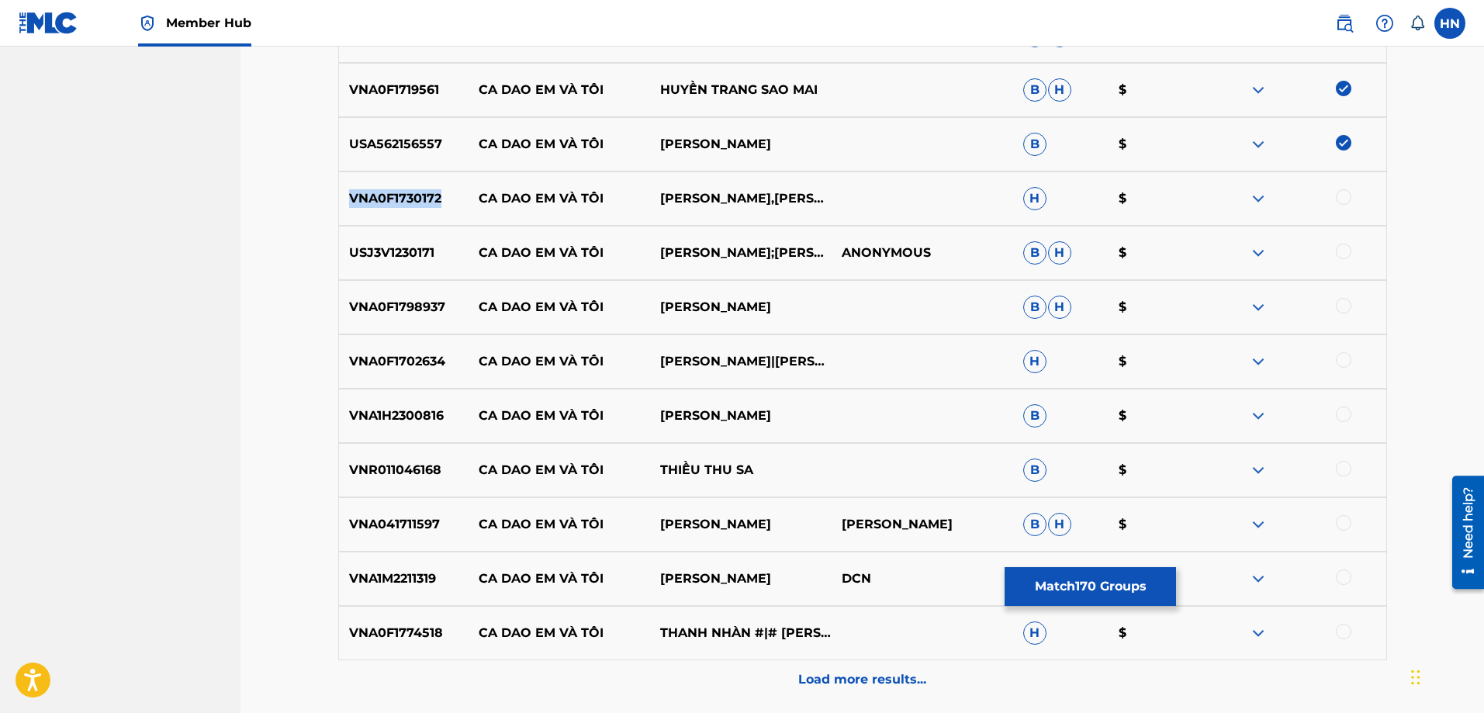
click at [371, 192] on p "VNA0F1730172" at bounding box center [404, 198] width 130 height 19
click at [1346, 193] on div at bounding box center [1344, 197] width 16 height 16
click at [377, 246] on p "USJ3V1230171" at bounding box center [404, 253] width 130 height 19
click at [1346, 248] on div at bounding box center [1344, 252] width 16 height 16
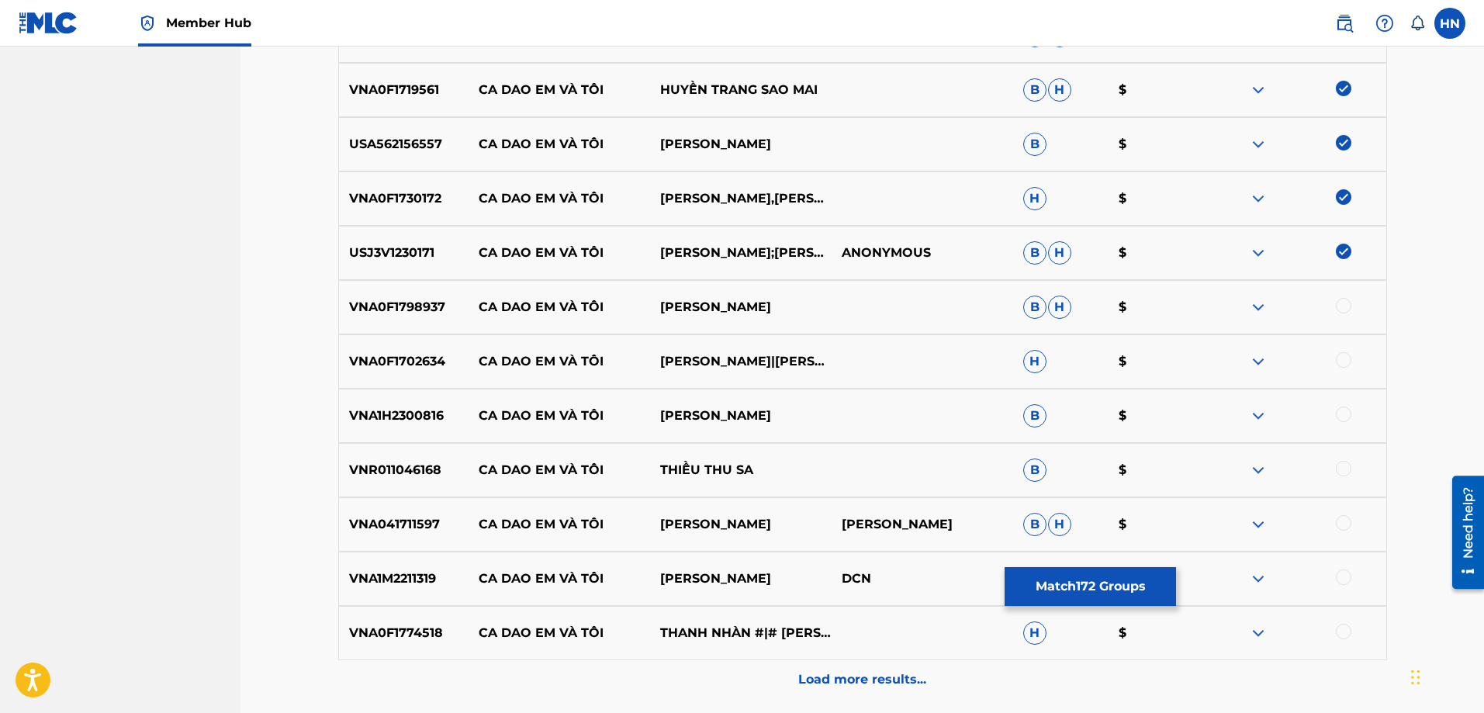
click at [413, 293] on div "VNA0F1798937 CA DAO EM VÀ TÔI THU HIỀN B H $" at bounding box center [862, 307] width 1049 height 54
click at [1346, 306] on div at bounding box center [1344, 306] width 16 height 16
click at [415, 330] on div "VNA0F1798937 CA DAO EM VÀ TÔI THU HIỀN B H $" at bounding box center [862, 307] width 1049 height 54
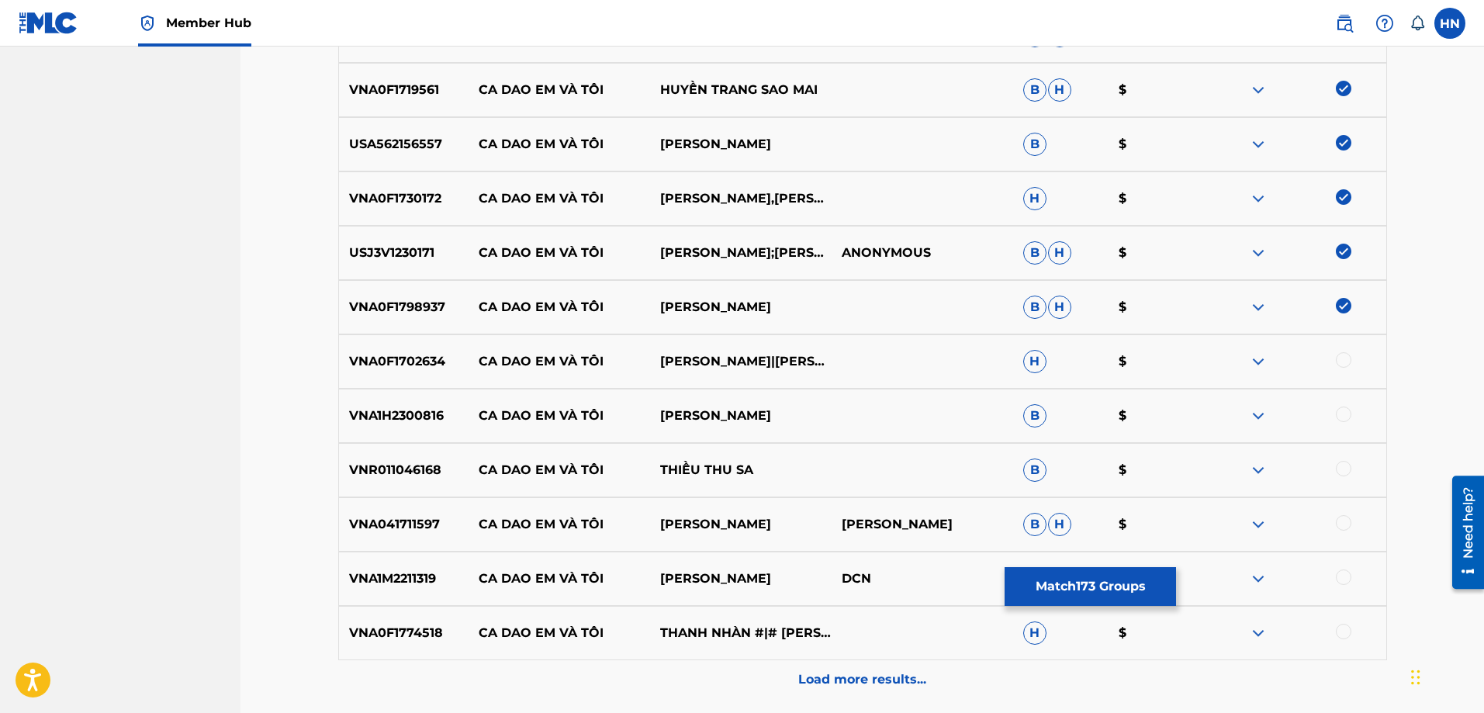
click at [402, 350] on div "VNA0F1702634 CA DAO EM VÀ TÔI [PERSON_NAME]|[PERSON_NAME] $" at bounding box center [862, 361] width 1049 height 54
click at [1342, 357] on div at bounding box center [1344, 360] width 16 height 16
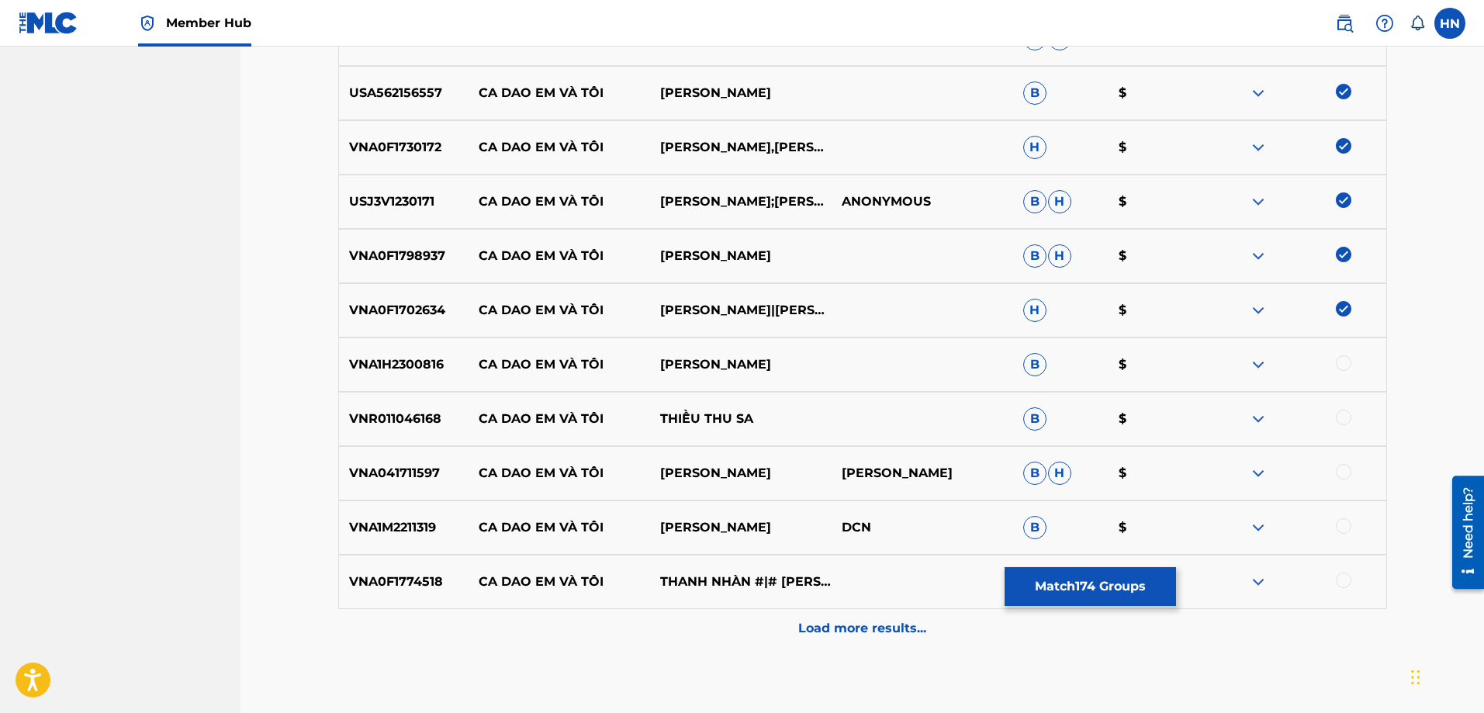
scroll to position [9848, 0]
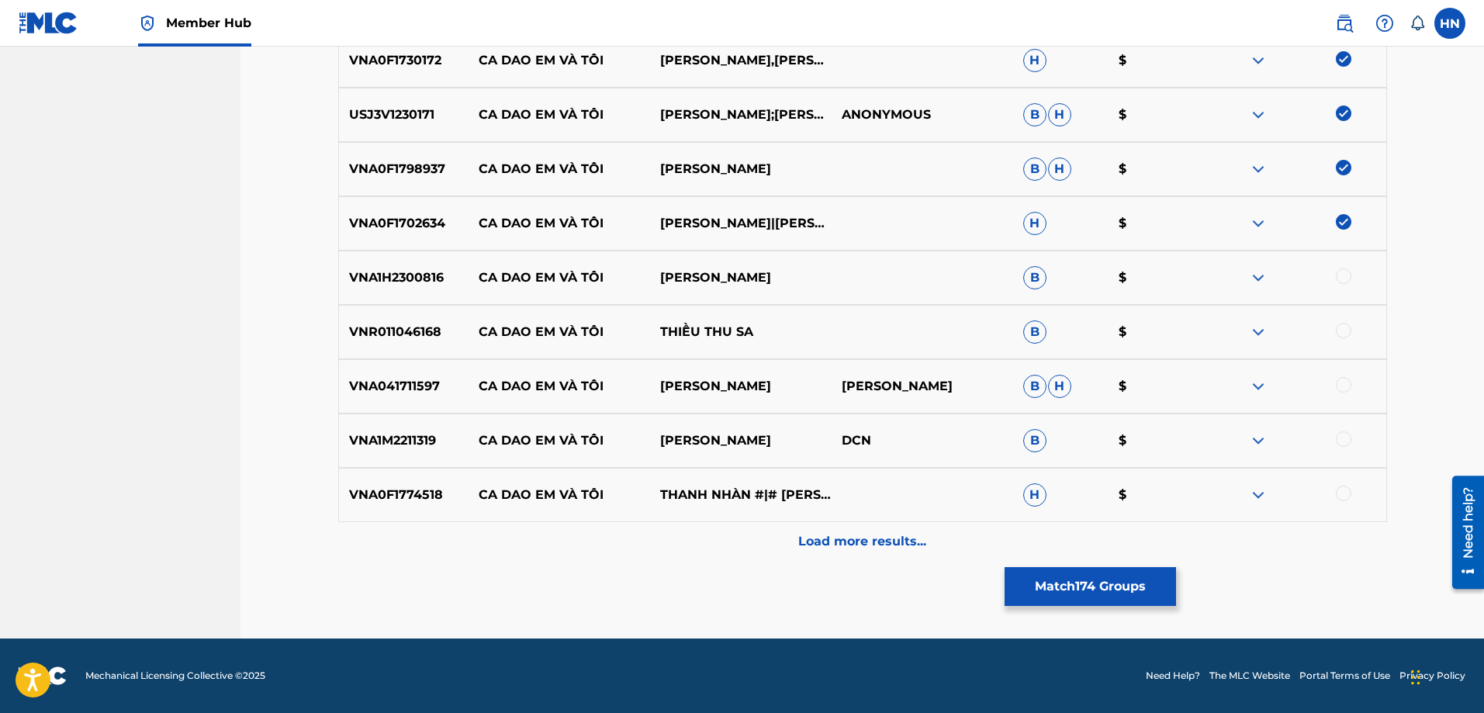
click at [376, 257] on div "VNA1H2300816 CA DAO EM VÀ TÔI HOÀNG NHƯ [PERSON_NAME] $" at bounding box center [862, 278] width 1049 height 54
click at [1340, 276] on div at bounding box center [1344, 276] width 16 height 16
click at [383, 327] on p "VNR011046168" at bounding box center [404, 332] width 130 height 19
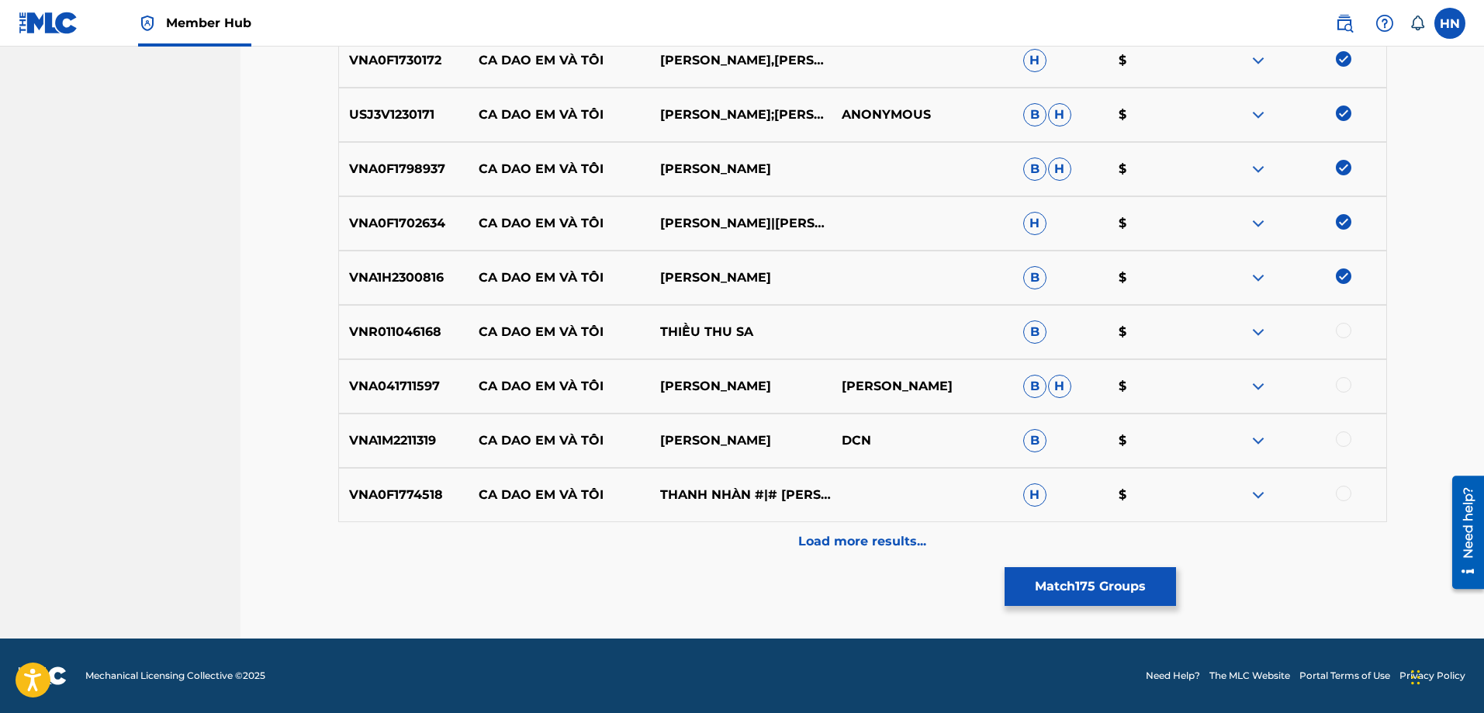
click at [1335, 333] on div at bounding box center [1294, 332] width 181 height 19
click at [1343, 331] on div at bounding box center [1344, 331] width 16 height 16
click at [413, 391] on p "VNA041711597" at bounding box center [404, 386] width 130 height 19
click at [1343, 391] on div at bounding box center [1344, 385] width 16 height 16
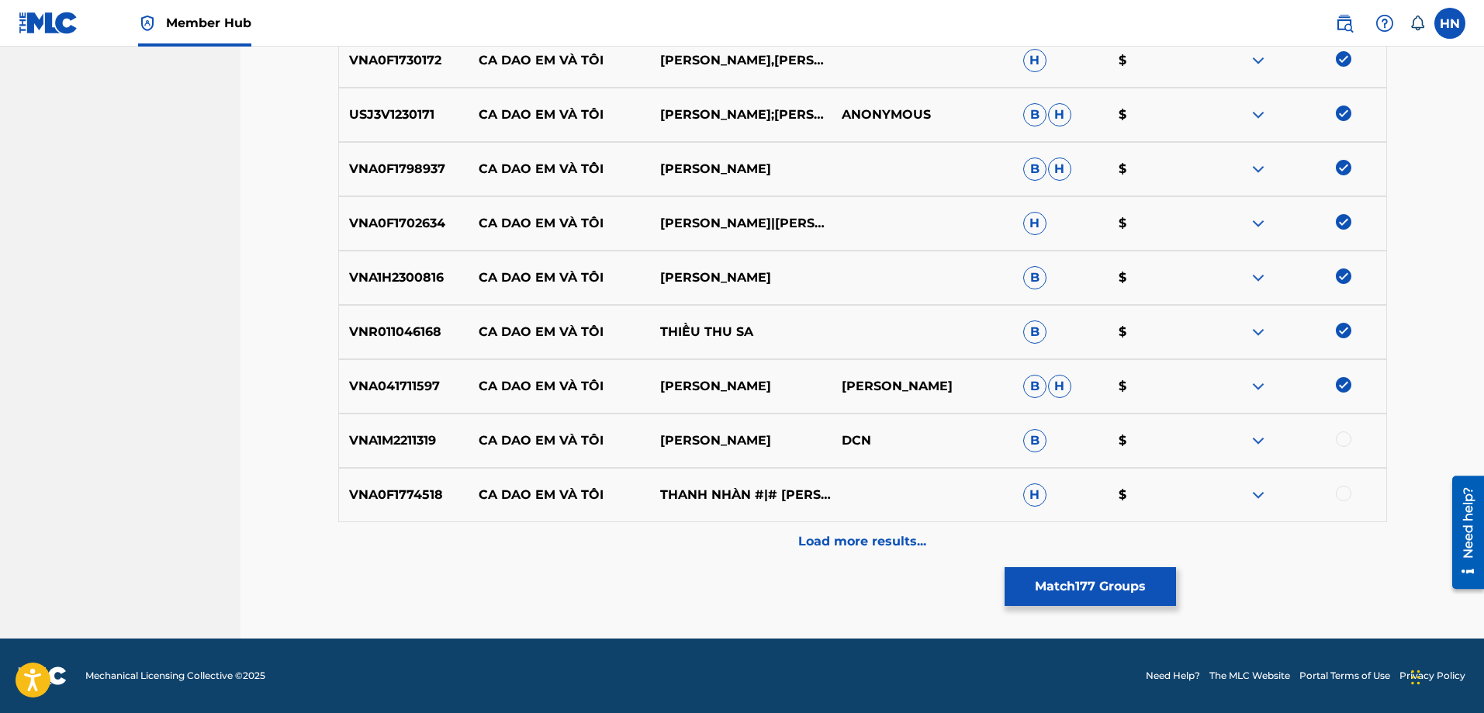
click at [427, 437] on p "VNA1M2211319" at bounding box center [404, 440] width 130 height 19
click at [1341, 439] on div at bounding box center [1344, 439] width 16 height 16
click at [385, 510] on div "VNA0F1774518 CA DAO EM VÀ TÔI THANH NHÀN #|# [PERSON_NAME] $" at bounding box center [862, 495] width 1049 height 54
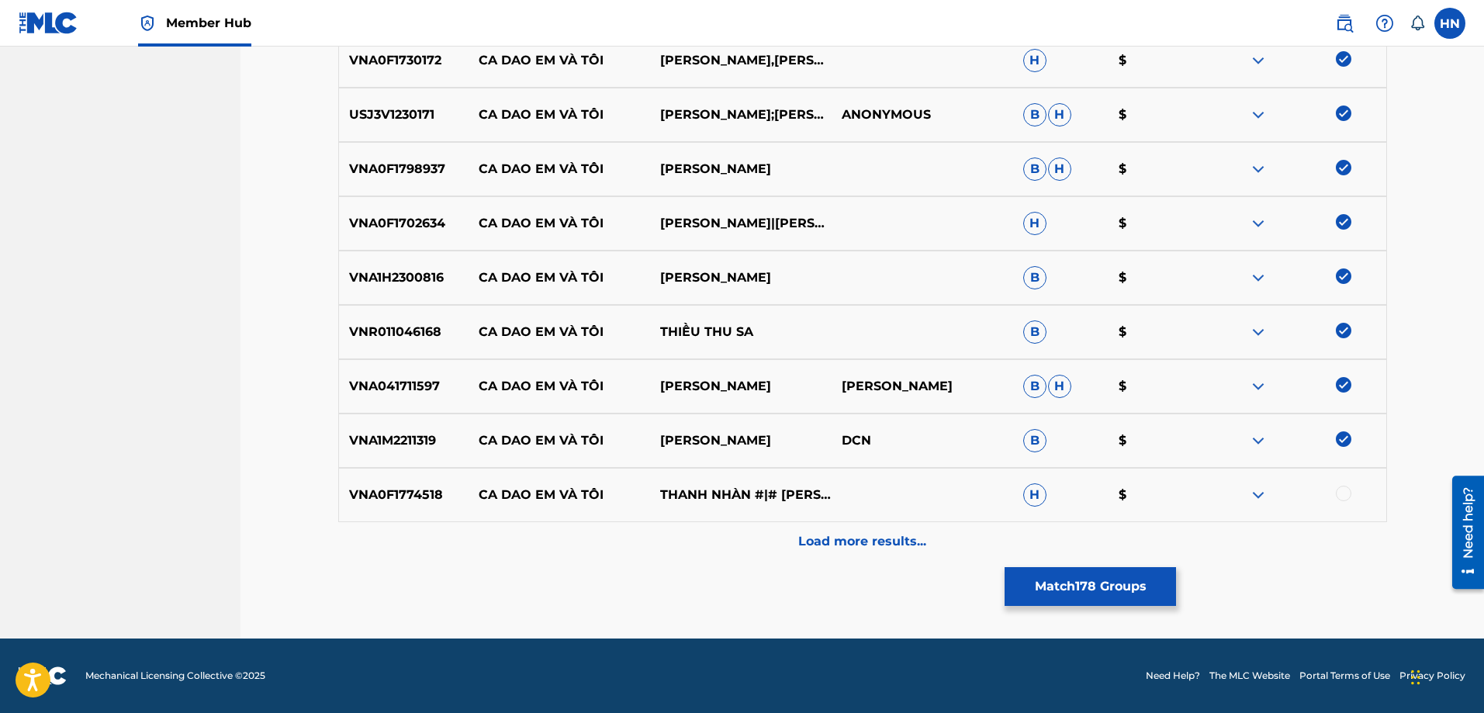
click at [1347, 495] on div at bounding box center [1344, 494] width 16 height 16
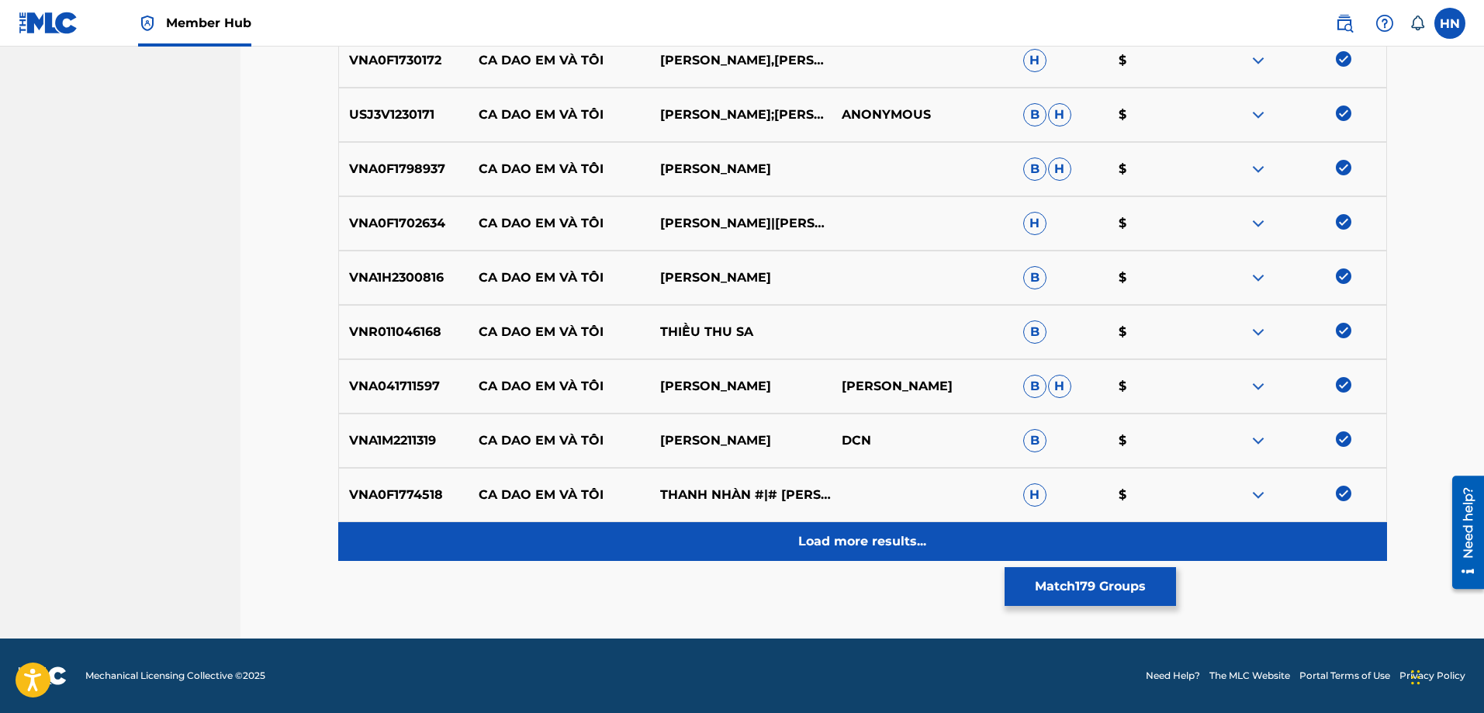
click at [973, 535] on div "Load more results..." at bounding box center [862, 541] width 1049 height 39
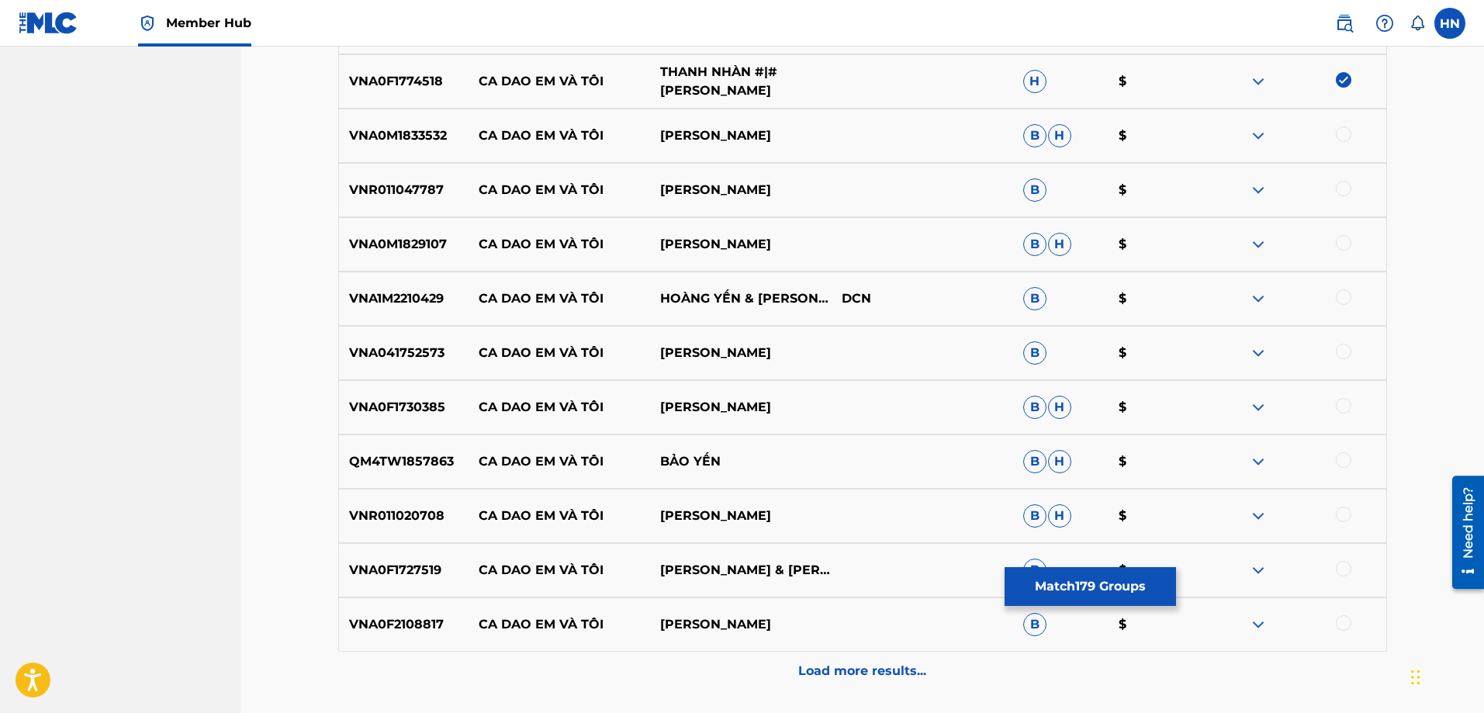
scroll to position [10235, 0]
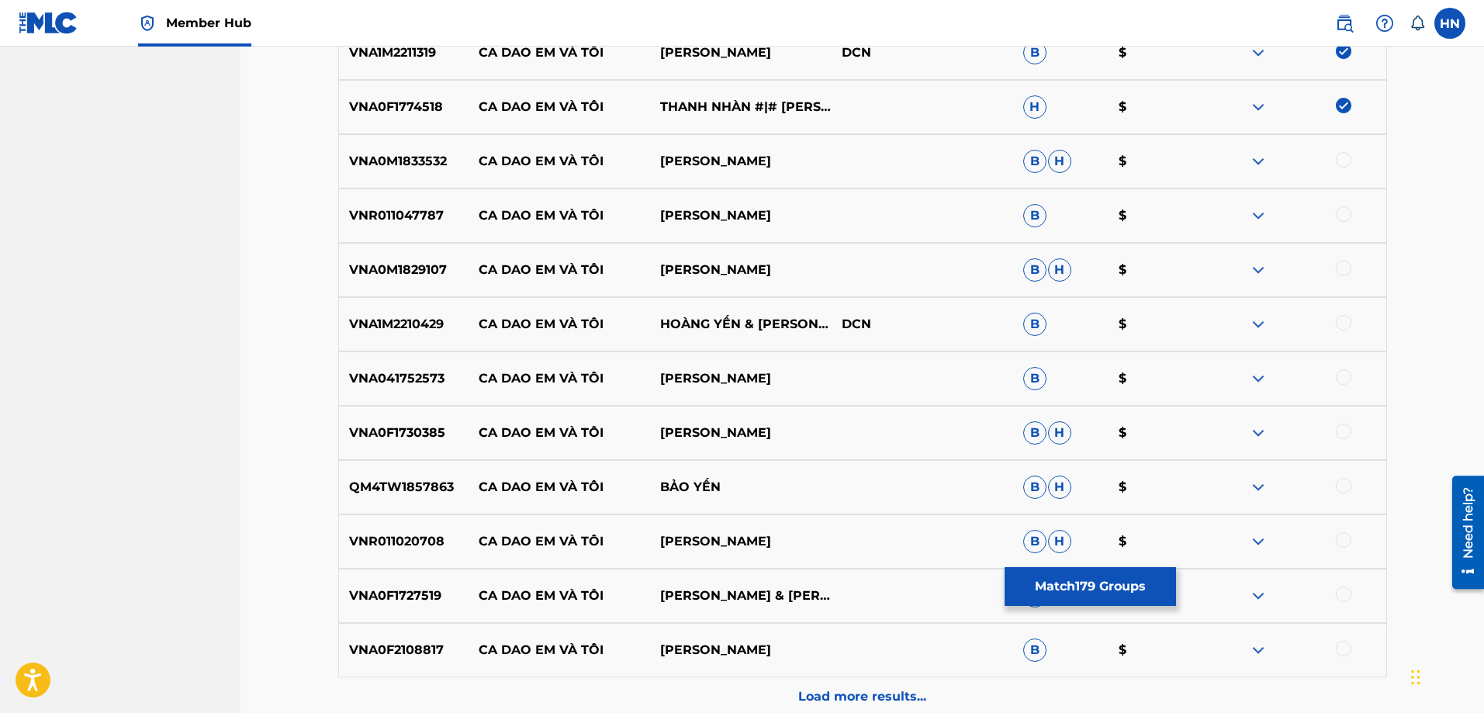
click at [423, 159] on p "VNA0M1833532" at bounding box center [404, 161] width 130 height 19
click at [1347, 159] on div at bounding box center [1344, 160] width 16 height 16
click at [452, 209] on p "VNR011047787" at bounding box center [404, 215] width 130 height 19
click at [433, 213] on p "VNR011047787" at bounding box center [404, 215] width 130 height 19
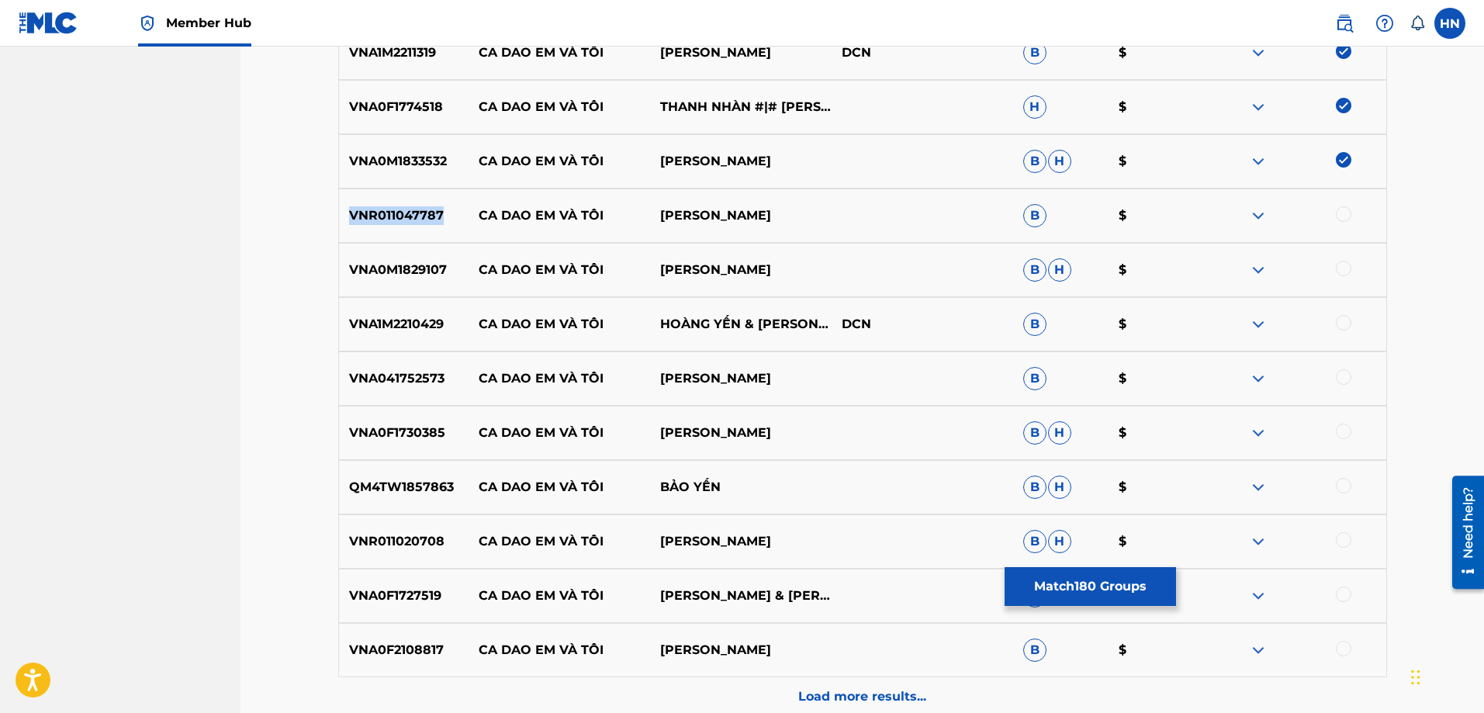
click at [433, 213] on p "VNR011047787" at bounding box center [404, 215] width 130 height 19
click at [1339, 213] on div at bounding box center [1344, 214] width 16 height 16
click at [378, 276] on p "VNA0M1829107" at bounding box center [404, 270] width 130 height 19
click at [1340, 268] on div at bounding box center [1344, 269] width 16 height 16
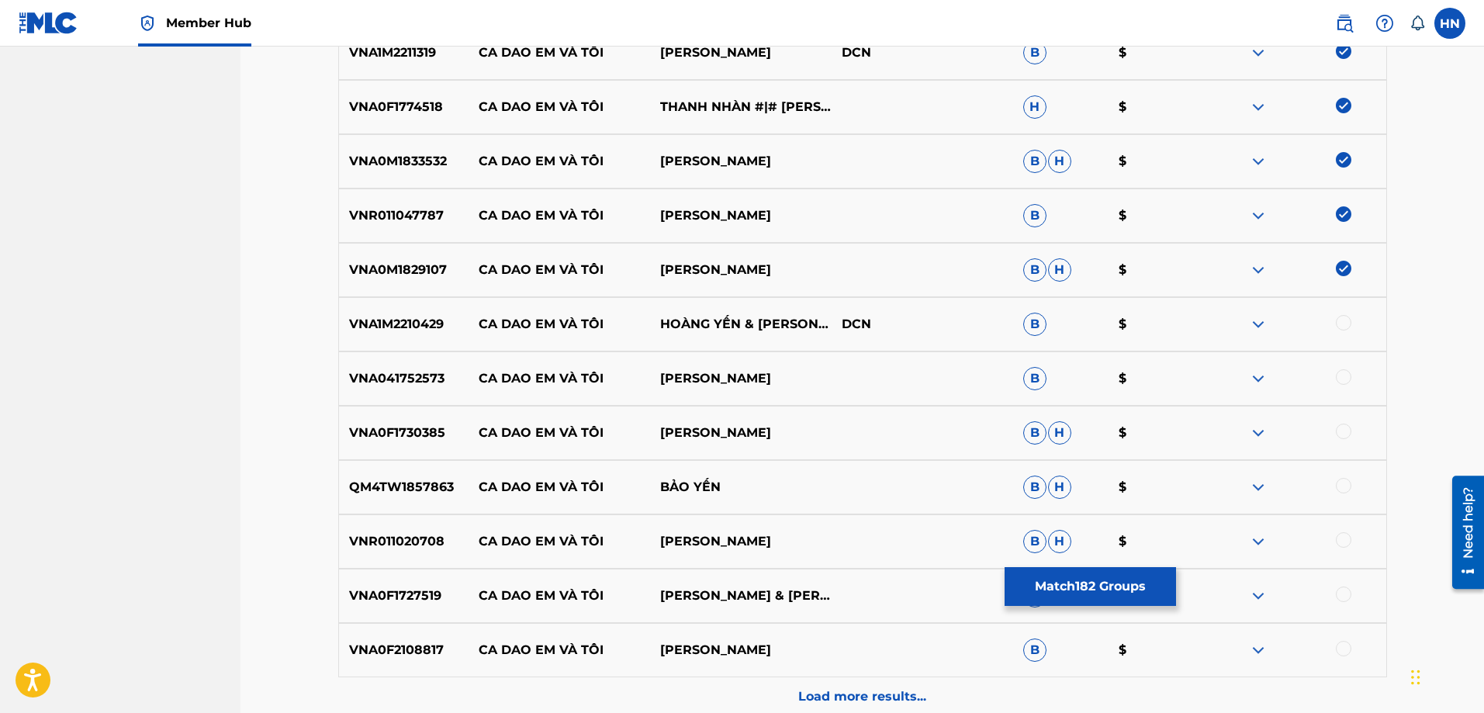
click at [358, 371] on p "VNA041752573" at bounding box center [404, 378] width 130 height 19
click at [1344, 377] on div at bounding box center [1344, 377] width 16 height 16
click at [392, 333] on p "VNA1M2210429" at bounding box center [404, 324] width 130 height 19
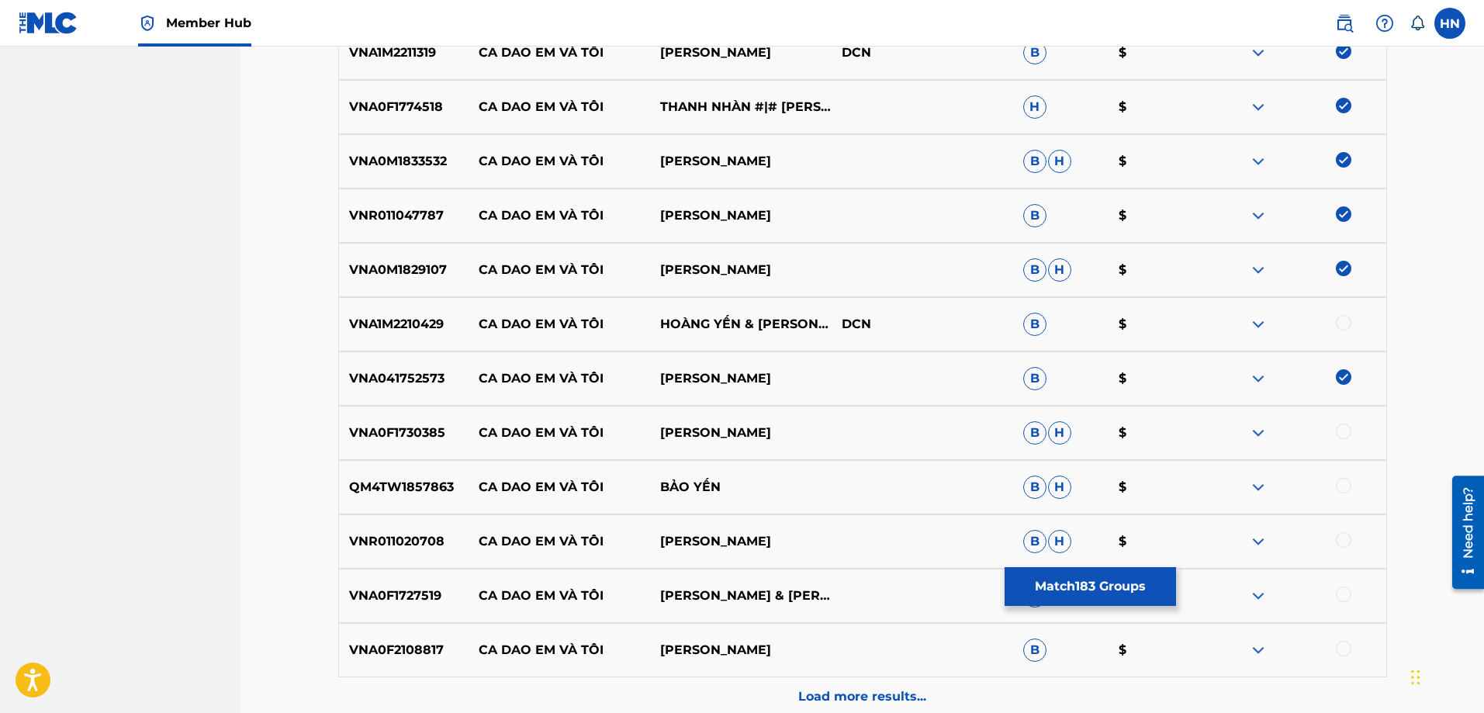
click at [1343, 320] on div at bounding box center [1344, 323] width 16 height 16
click at [360, 435] on p "VNA0F1730385" at bounding box center [404, 432] width 130 height 19
click at [1350, 432] on div at bounding box center [1344, 431] width 16 height 16
click at [373, 498] on div "QM4TW1857863 CA DAO EM VÀ TÔI BẢO YẾN B H $" at bounding box center [862, 487] width 1049 height 54
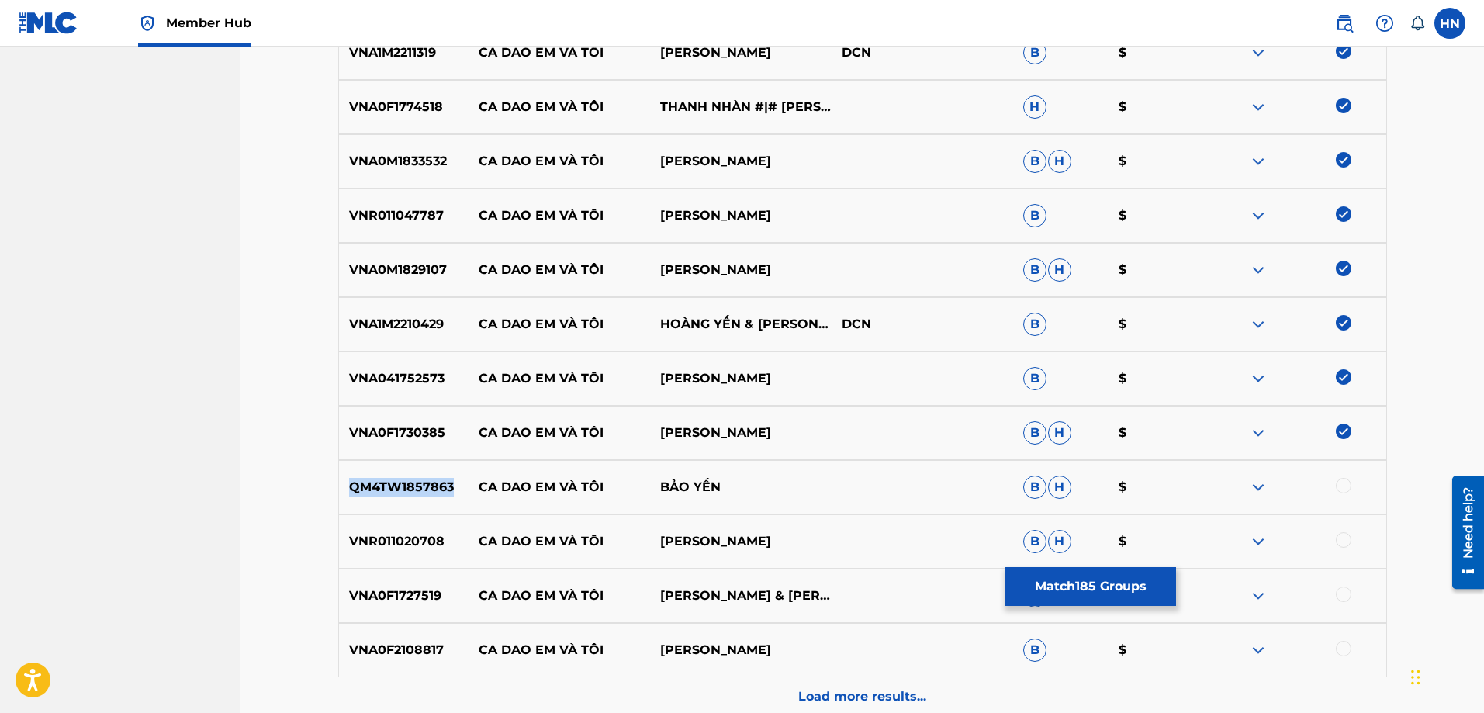
click at [373, 498] on div "QM4TW1857863 CA DAO EM VÀ TÔI BẢO YẾN B H $" at bounding box center [862, 487] width 1049 height 54
click at [1339, 483] on div at bounding box center [1344, 486] width 16 height 16
click at [401, 541] on p "VNR011020708" at bounding box center [404, 541] width 130 height 19
click at [1341, 542] on div at bounding box center [1344, 540] width 16 height 16
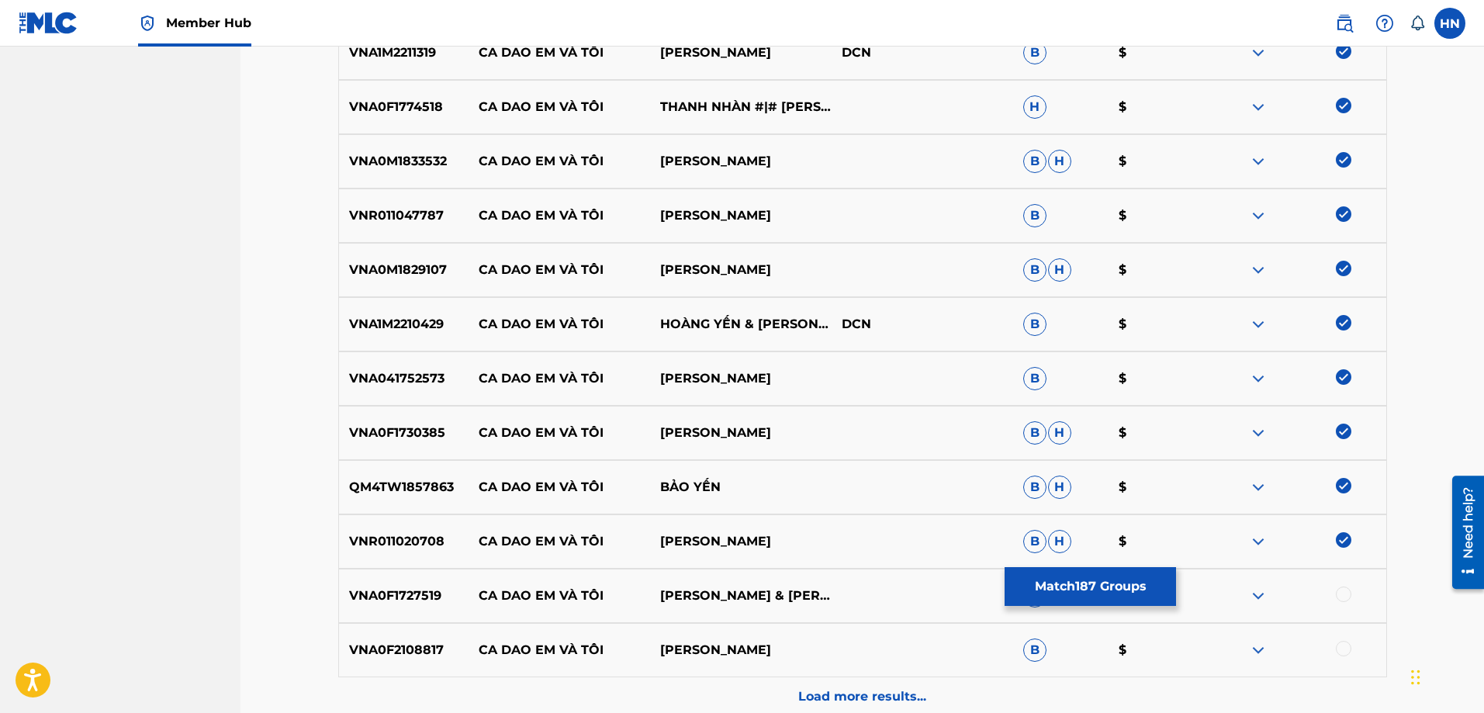
click at [417, 586] on div "VNA0F1727519 CA DAO EM VÀ TÔI [PERSON_NAME] & THU HIỀN B $" at bounding box center [862, 596] width 1049 height 54
click at [1339, 593] on div at bounding box center [1344, 594] width 16 height 16
click at [397, 661] on div "VNA0F2108817 CA DAO EM VÀ TÔI [PERSON_NAME] B $" at bounding box center [862, 650] width 1049 height 54
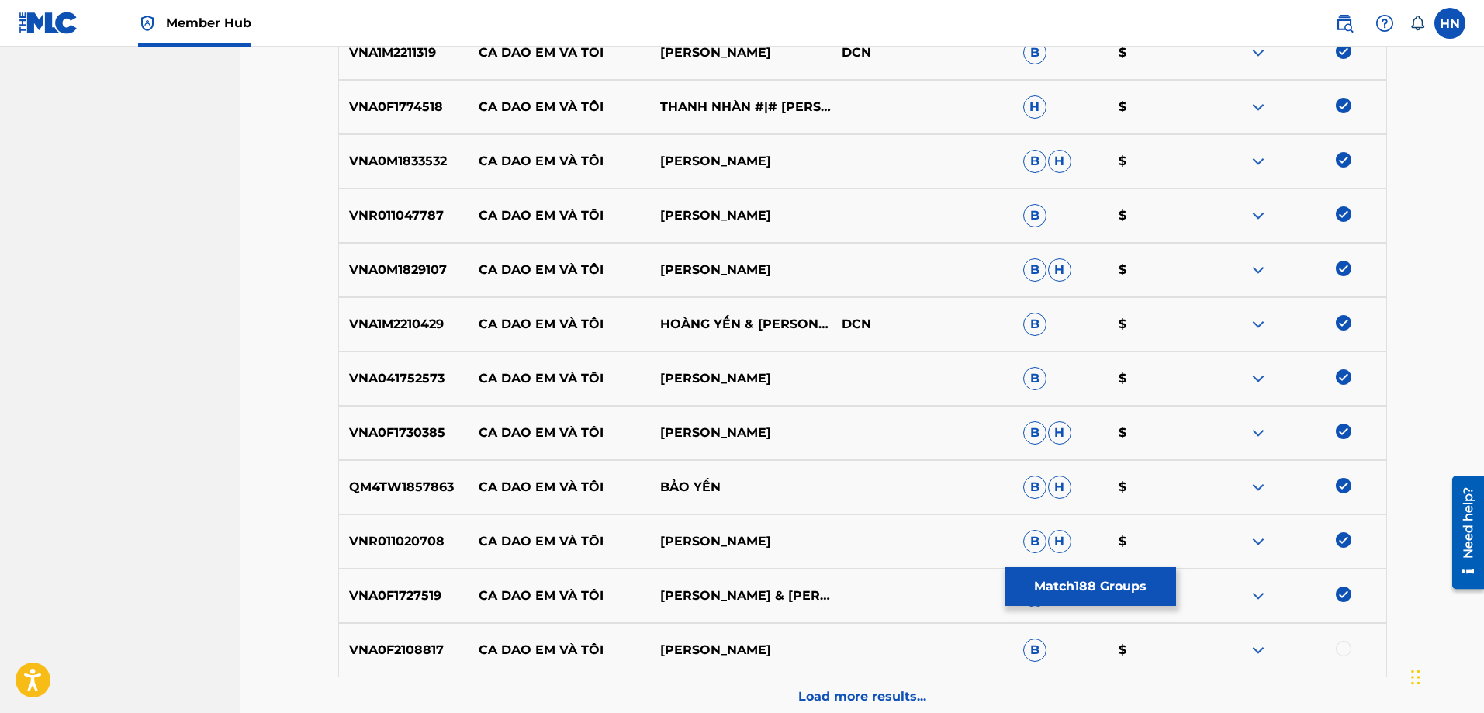
click at [1349, 651] on div at bounding box center [1344, 649] width 16 height 16
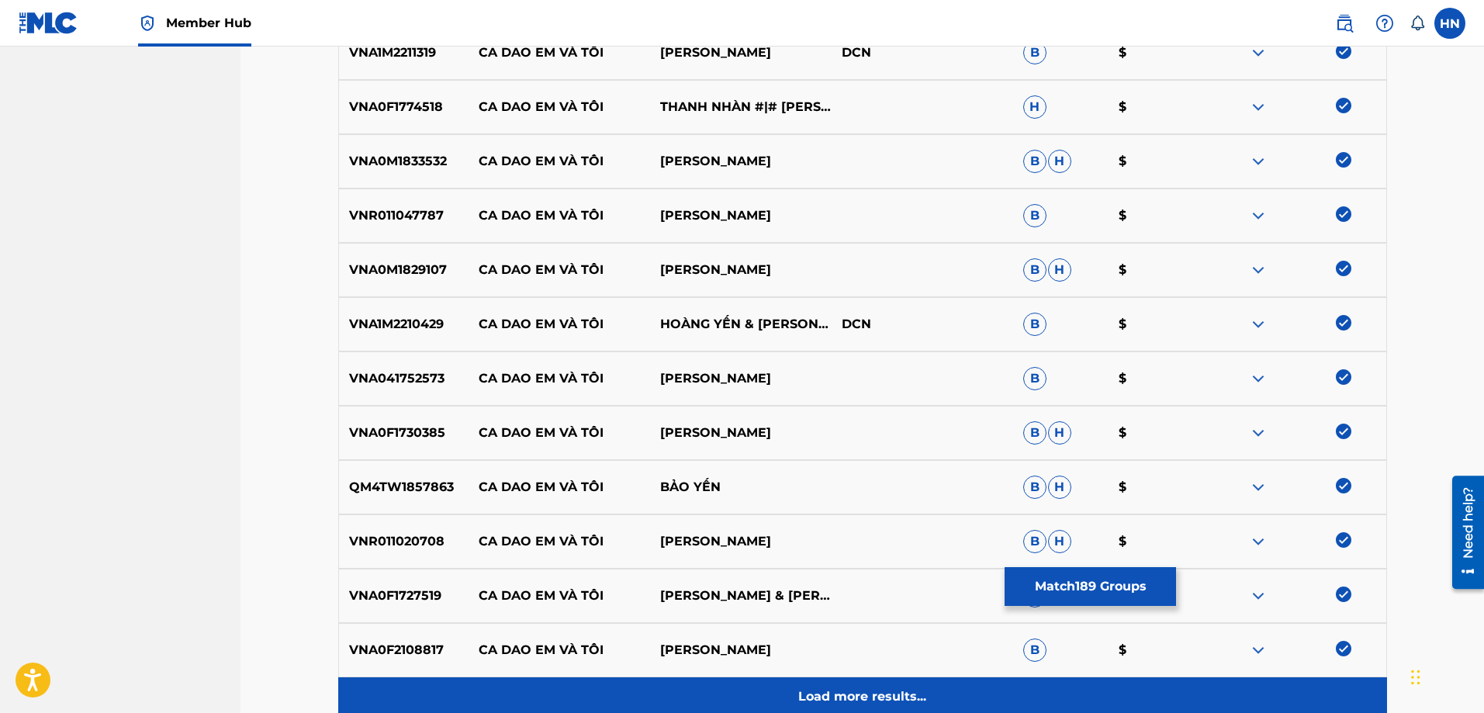
click at [958, 683] on div "Load more results..." at bounding box center [862, 696] width 1049 height 39
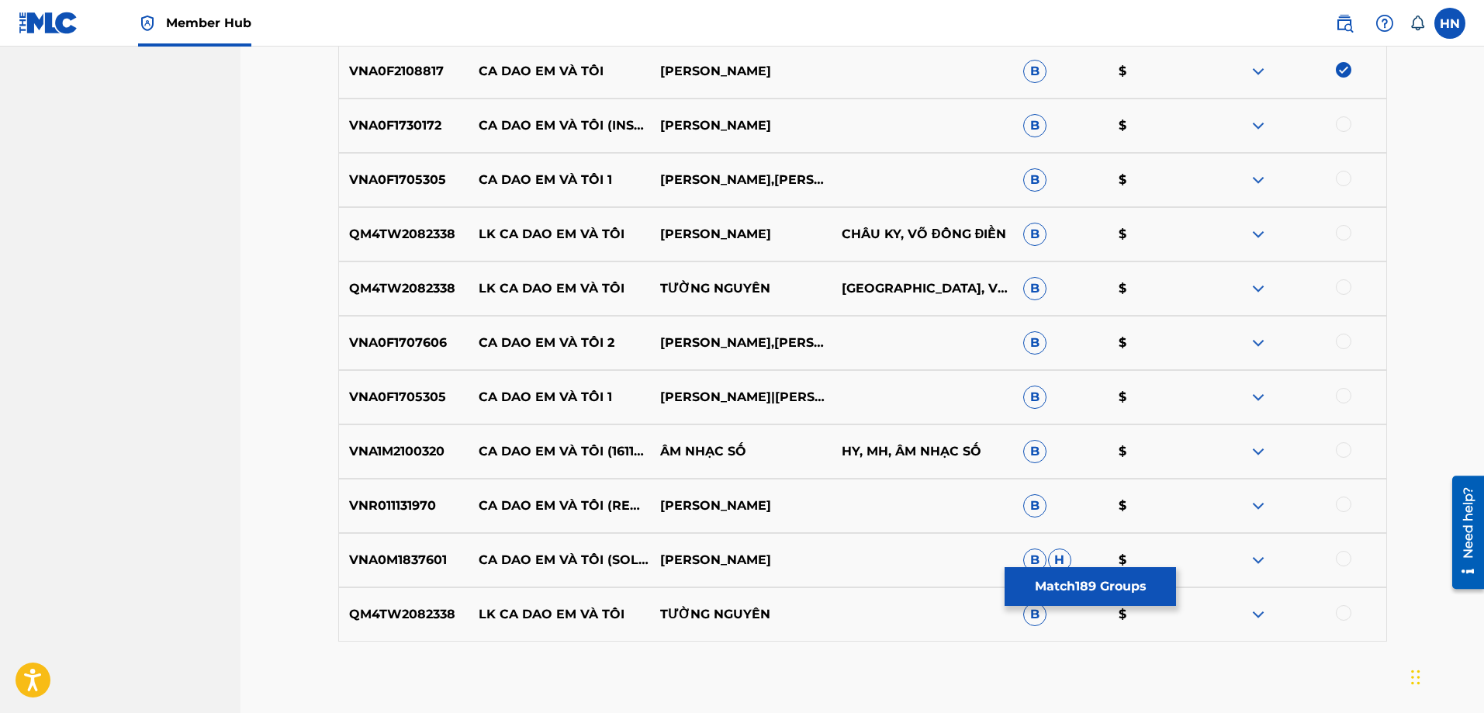
scroll to position [10778, 0]
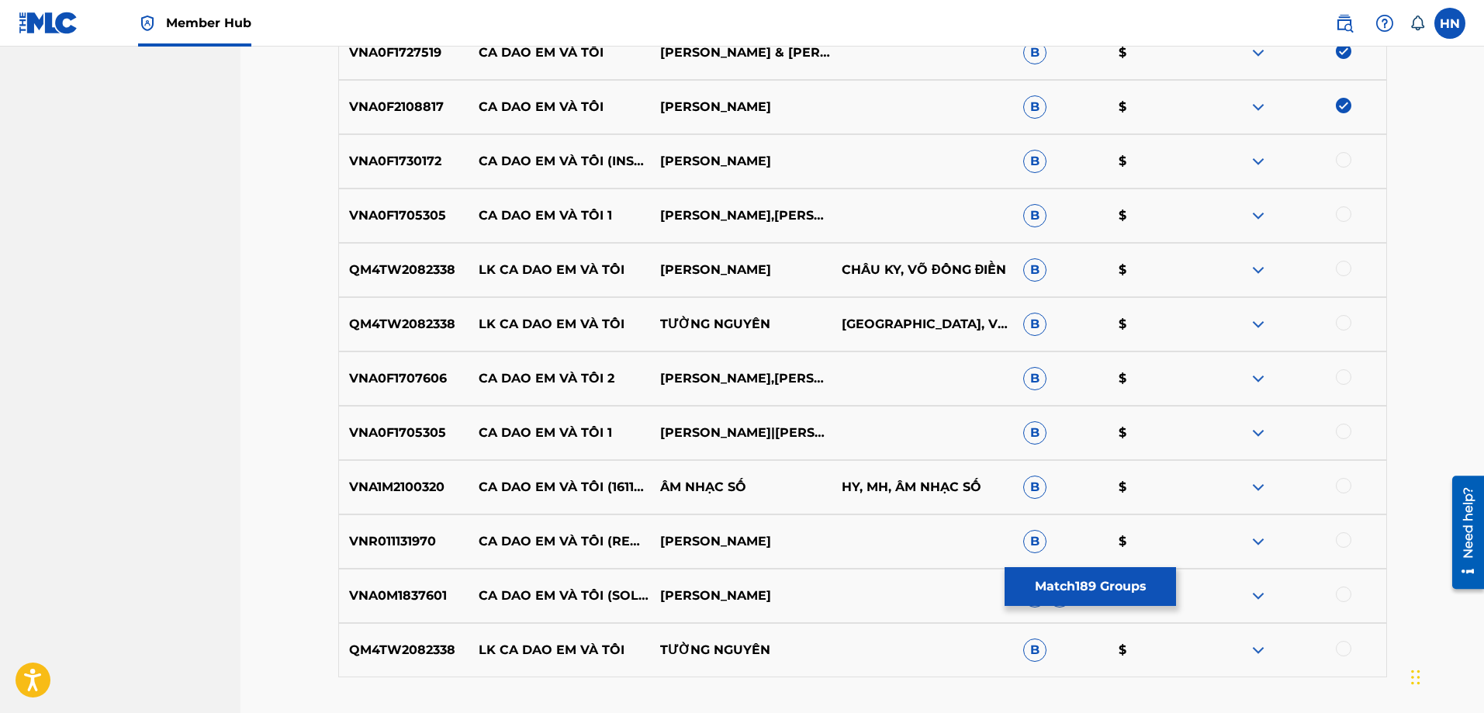
click at [396, 161] on p "VNA0F1730172" at bounding box center [404, 161] width 130 height 19
click at [1346, 157] on div at bounding box center [1344, 160] width 16 height 16
click at [416, 216] on p "VNA0F1705305" at bounding box center [404, 215] width 130 height 19
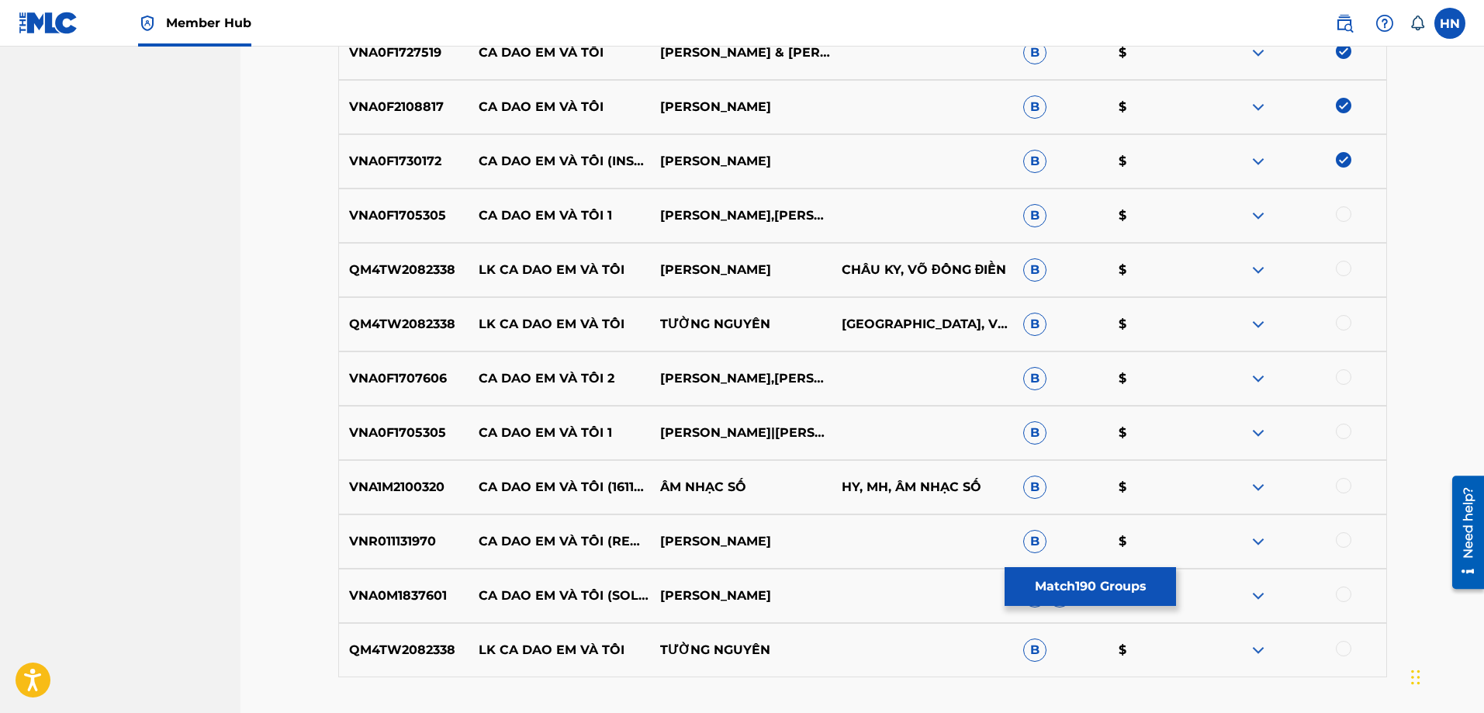
click at [1348, 214] on div at bounding box center [1344, 214] width 16 height 16
click at [378, 484] on p "VNA1M2100320" at bounding box center [404, 487] width 130 height 19
click at [1341, 479] on div at bounding box center [1344, 486] width 16 height 16
click at [379, 528] on div "VNR011131970 CA DAO EM VÀ TÔI (REMIX) [PERSON_NAME] $" at bounding box center [862, 541] width 1049 height 54
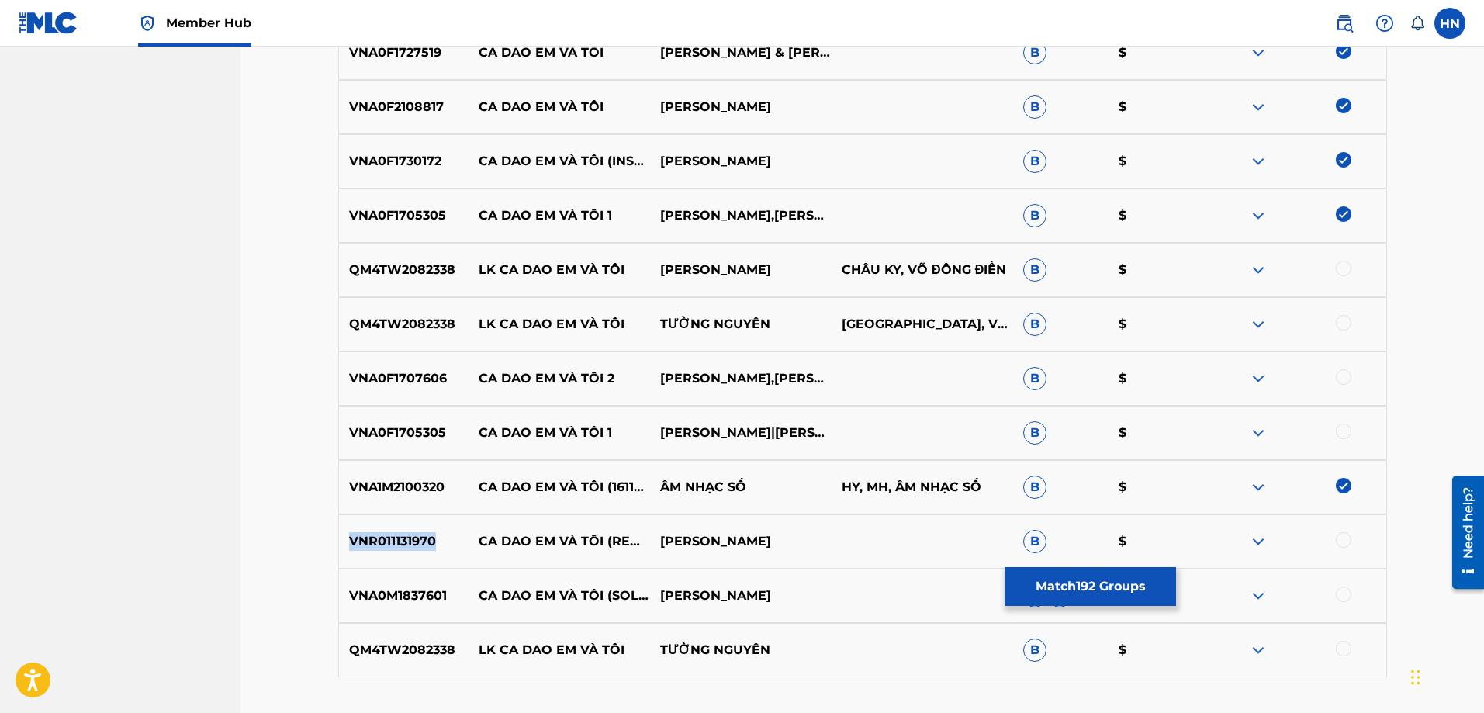
click at [379, 528] on div "VNR011131970 CA DAO EM VÀ TÔI (REMIX) [PERSON_NAME] $" at bounding box center [862, 541] width 1049 height 54
click at [1342, 544] on div at bounding box center [1344, 540] width 16 height 16
click at [382, 596] on p "VNA0M1837601" at bounding box center [404, 595] width 130 height 19
click at [1349, 591] on div at bounding box center [1344, 594] width 16 height 16
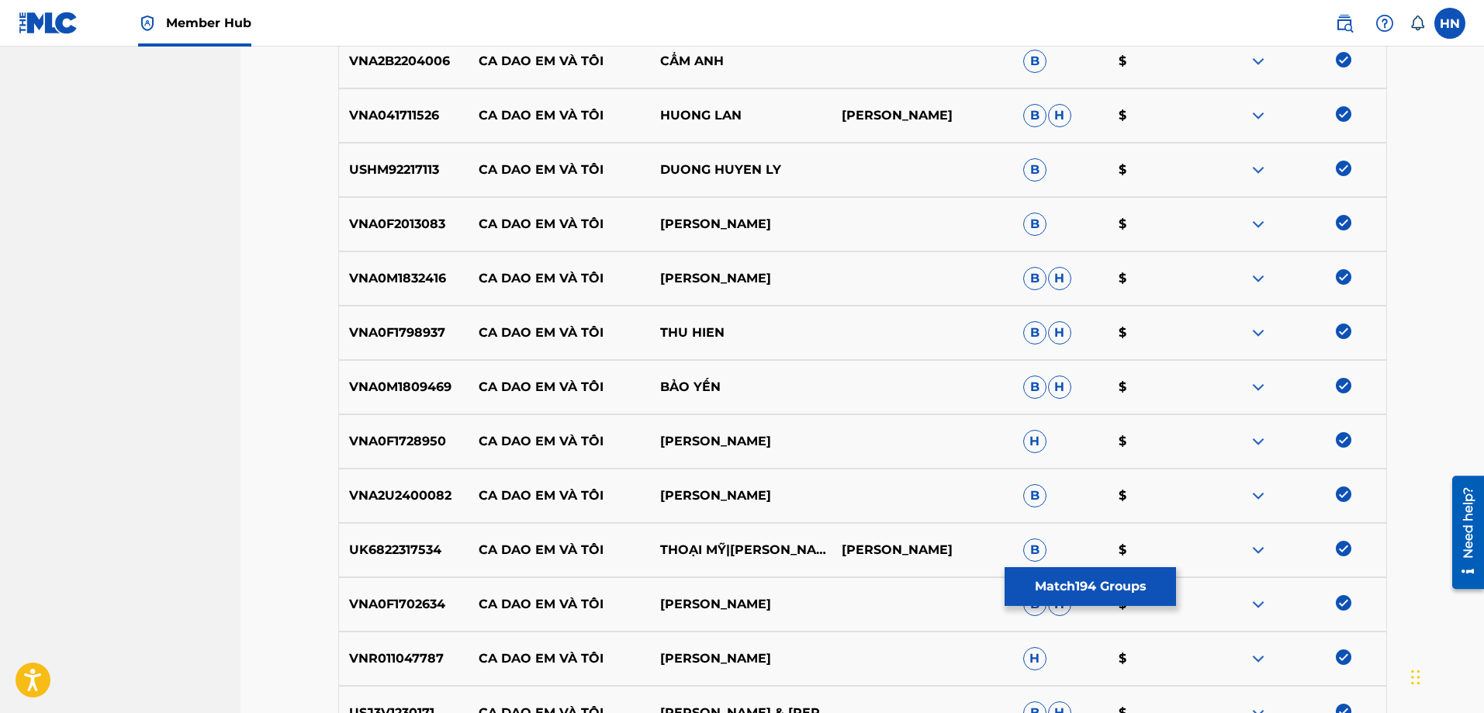
scroll to position [0, 0]
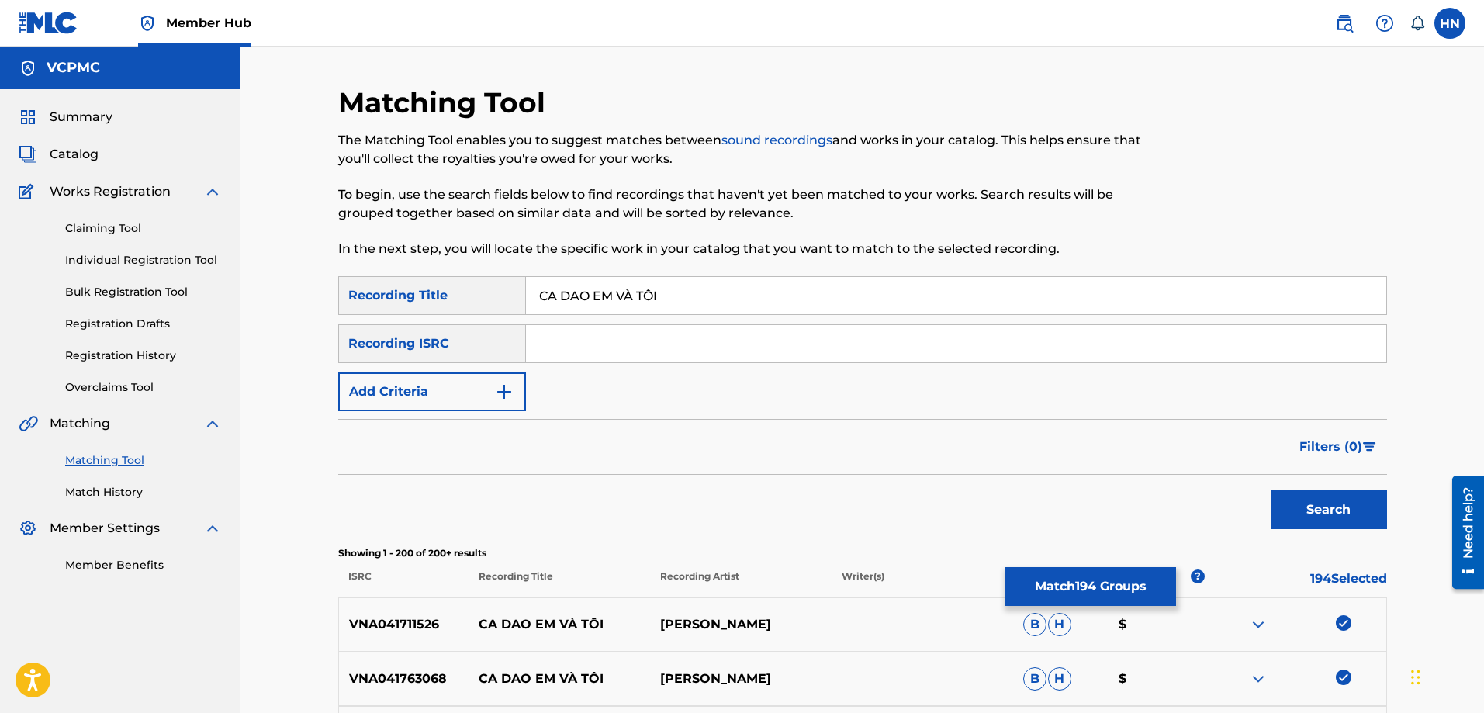
click at [625, 292] on input "CA DAO EM VÀ TÔI" at bounding box center [956, 295] width 860 height 37
click at [651, 295] on input "CA DAO EM VA TÔI" at bounding box center [956, 295] width 860 height 37
type input "CA DAO EM VA TOI"
click at [1270, 490] on button "Search" at bounding box center [1328, 509] width 116 height 39
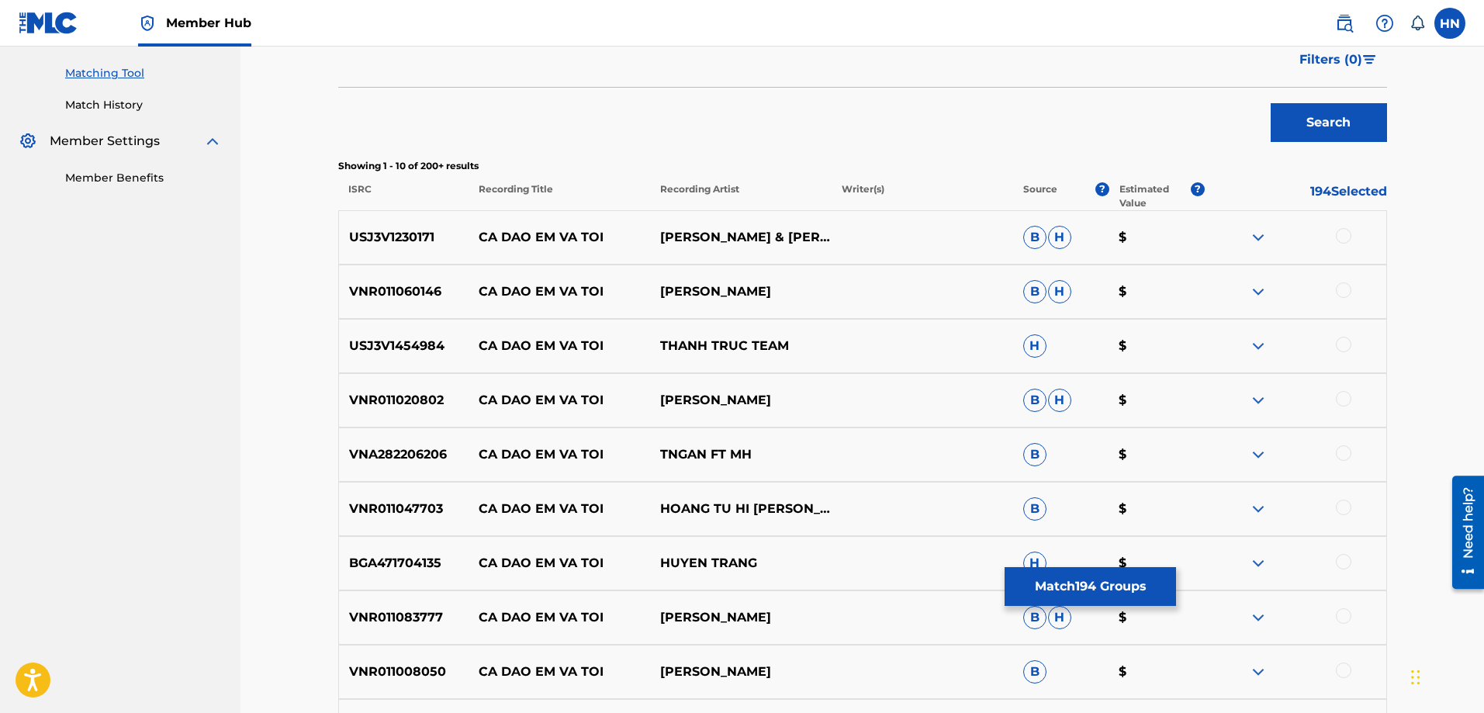
scroll to position [388, 0]
click at [406, 223] on div "USJ3V1230171 CA DAO EM VA TOI [PERSON_NAME] & CHE THANH B H $" at bounding box center [862, 236] width 1049 height 54
click at [1340, 231] on div at bounding box center [1344, 235] width 16 height 16
click at [422, 284] on p "VNR011060146" at bounding box center [404, 291] width 130 height 19
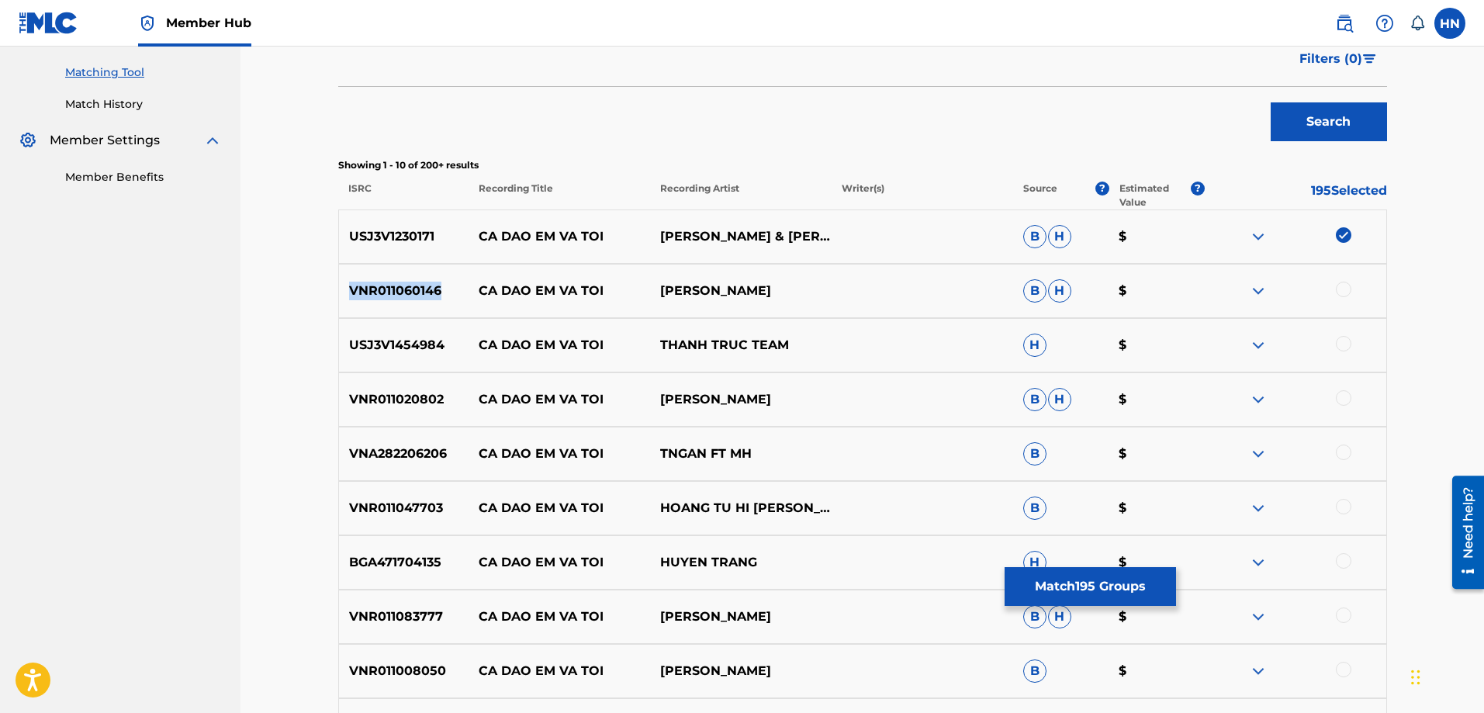
click at [422, 284] on p "VNR011060146" at bounding box center [404, 291] width 130 height 19
click at [1347, 289] on div at bounding box center [1344, 290] width 16 height 16
click at [421, 348] on p "USJ3V1454984" at bounding box center [404, 345] width 130 height 19
click at [1339, 342] on div at bounding box center [1344, 344] width 16 height 16
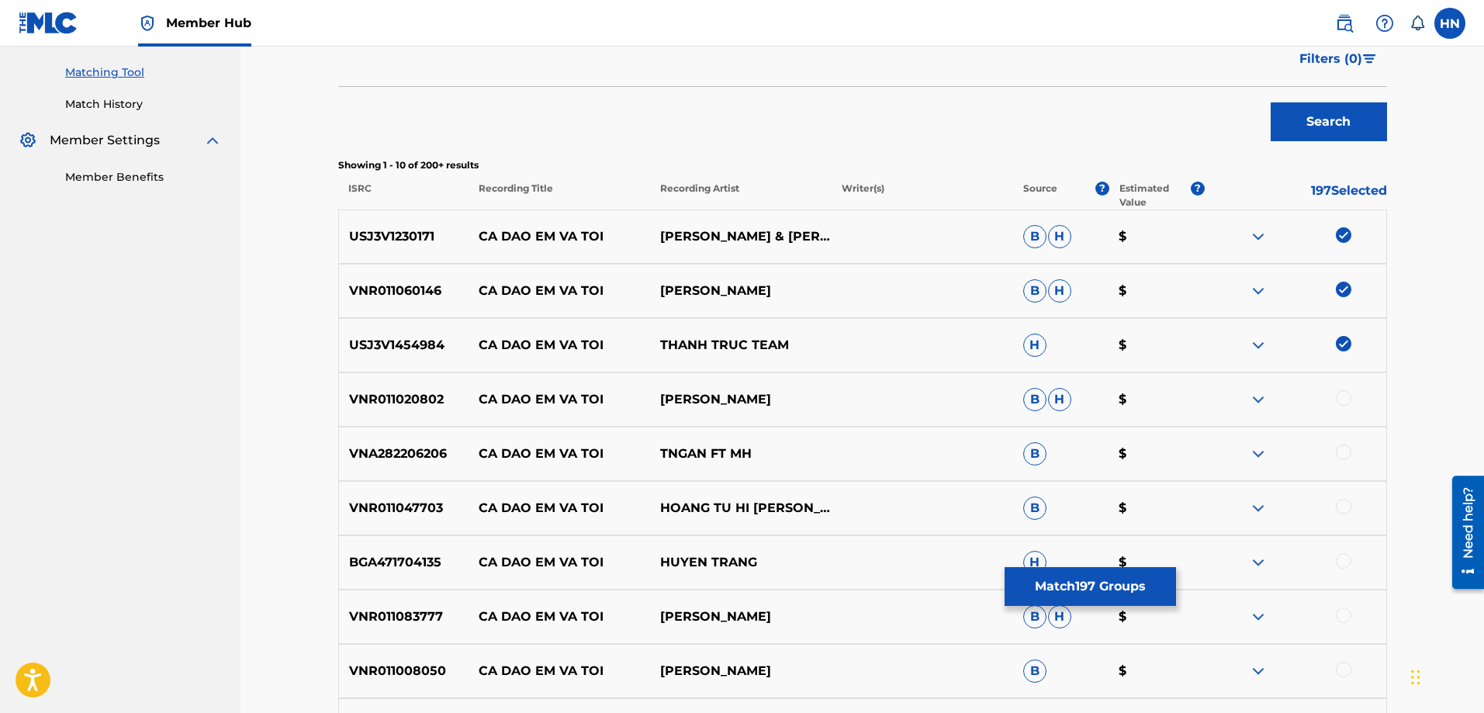
click at [416, 389] on div "VNR011020802 CA DAO EM VA TOI LÂM BẢO PHI B H $" at bounding box center [862, 399] width 1049 height 54
click at [1342, 390] on div at bounding box center [1344, 398] width 16 height 16
click at [401, 486] on div "VNR011047703 CA DAO EM VA TOI HOANG TU HI BAO HUY B $" at bounding box center [862, 508] width 1049 height 54
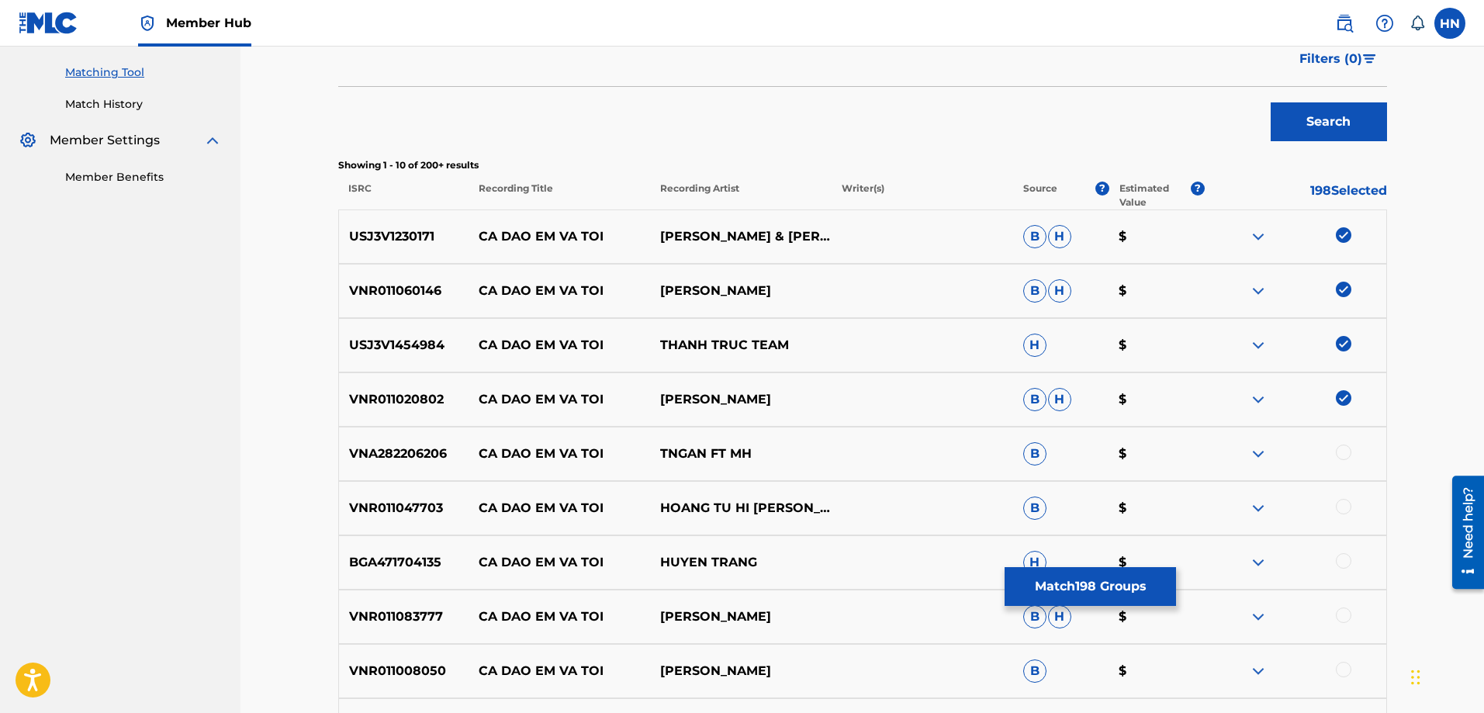
click at [1343, 506] on div at bounding box center [1344, 507] width 16 height 16
click at [426, 556] on p "BGA471704135" at bounding box center [404, 562] width 130 height 19
click at [1338, 558] on div at bounding box center [1344, 561] width 16 height 16
click at [420, 607] on p "VNR011083777" at bounding box center [404, 616] width 130 height 19
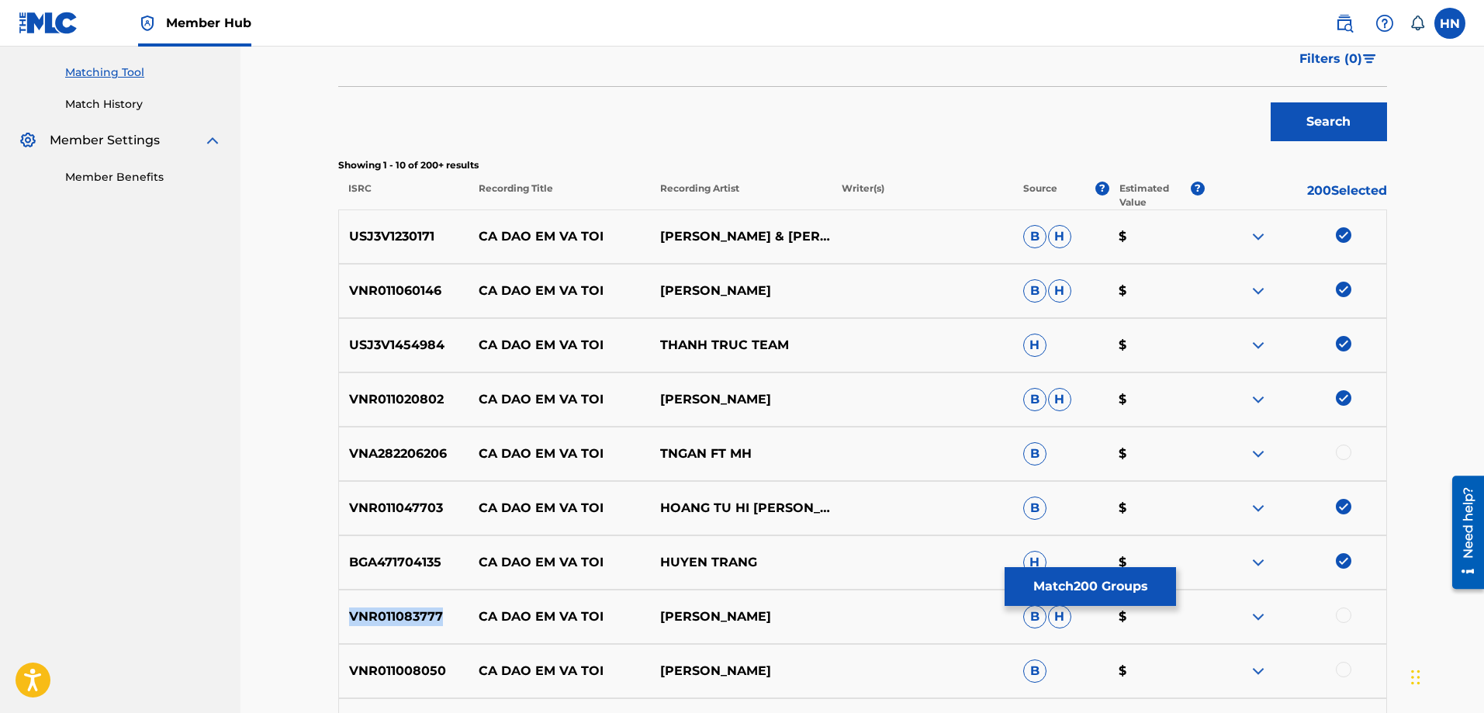
click at [420, 607] on p "VNR011083777" at bounding box center [404, 616] width 130 height 19
click at [1340, 615] on div at bounding box center [1344, 615] width 16 height 16
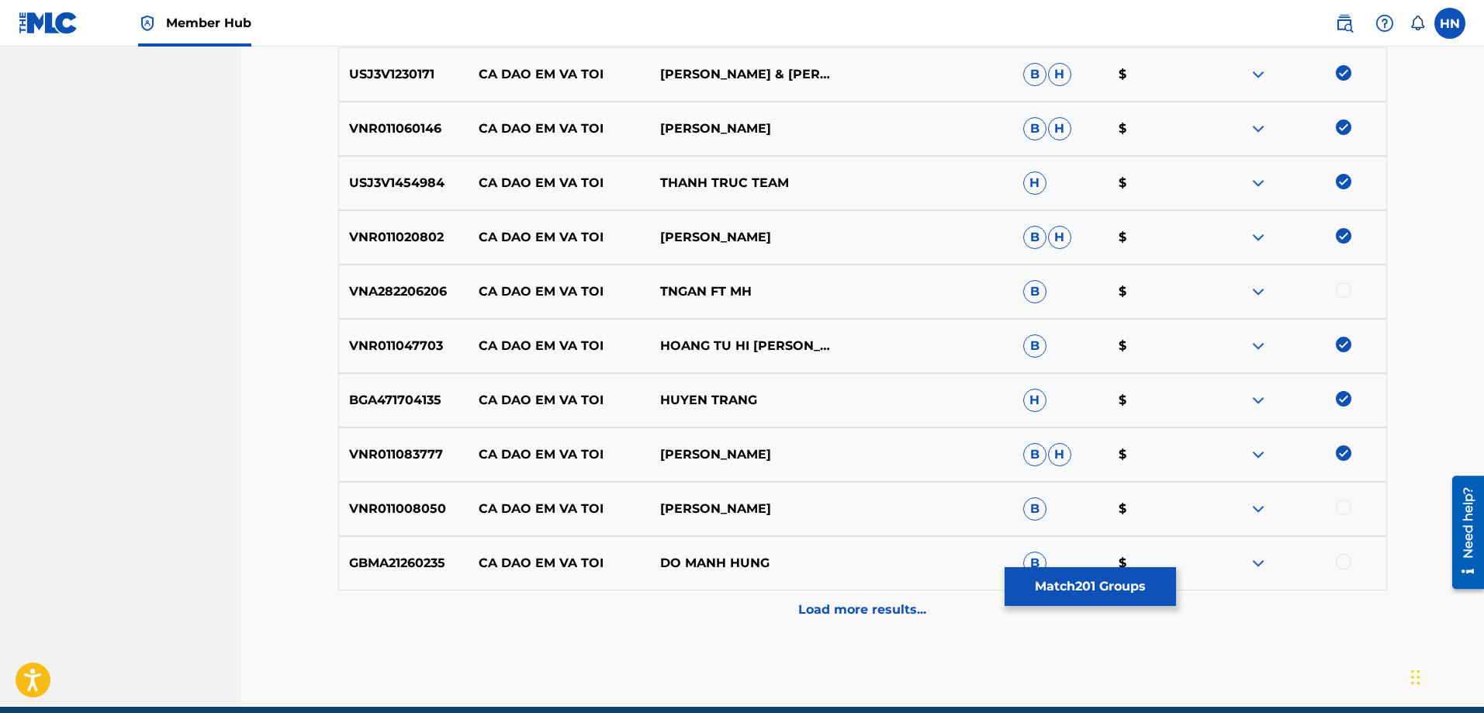
scroll to position [618, 0]
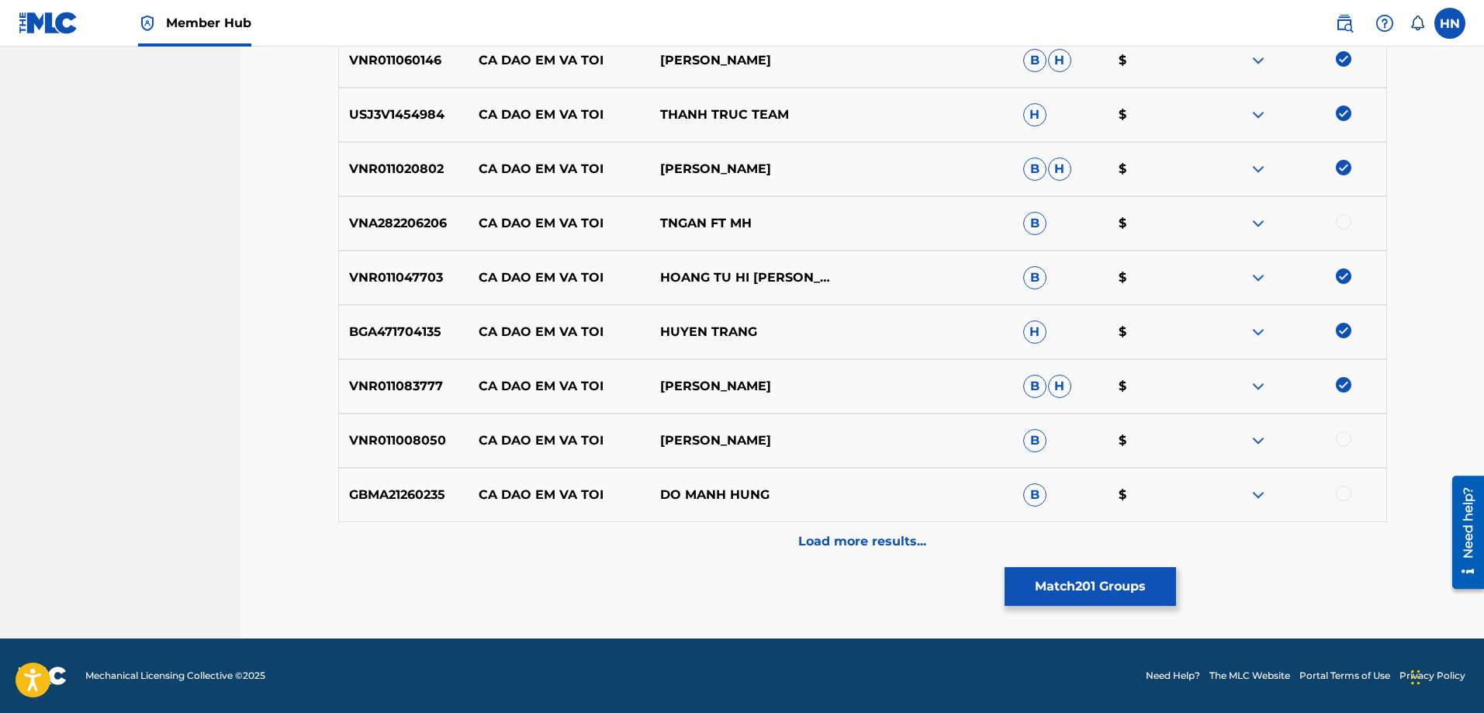
click at [399, 444] on p "VNR011008050" at bounding box center [404, 440] width 130 height 19
click at [1336, 446] on div at bounding box center [1294, 440] width 181 height 19
click at [1341, 440] on div at bounding box center [1344, 439] width 16 height 16
click at [389, 481] on div "GBMA21260235 CA DAO EM VA TOI DO MANH HUNG B $" at bounding box center [862, 495] width 1049 height 54
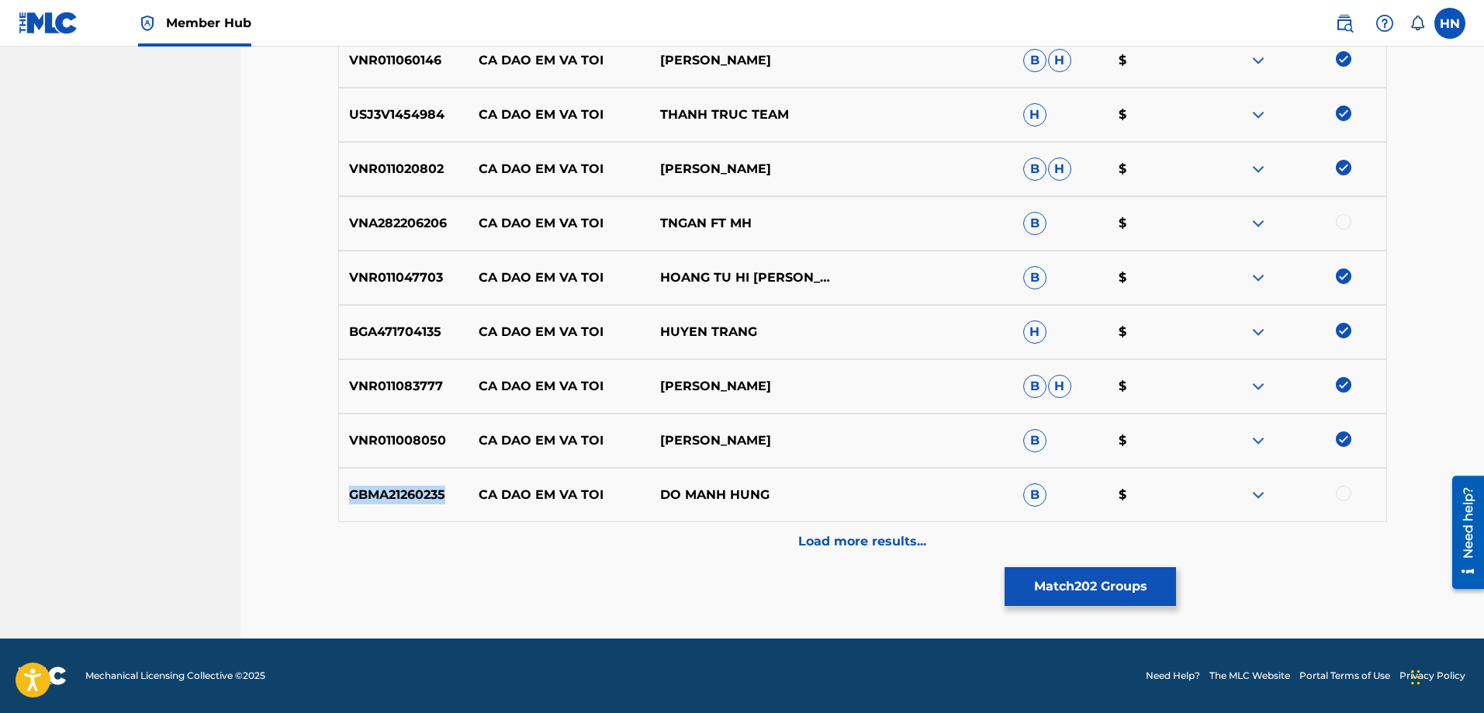
click at [389, 481] on div "GBMA21260235 CA DAO EM VA TOI DO MANH HUNG B $" at bounding box center [862, 495] width 1049 height 54
click at [1335, 494] on div at bounding box center [1294, 495] width 181 height 19
click at [1342, 491] on div at bounding box center [1344, 494] width 16 height 16
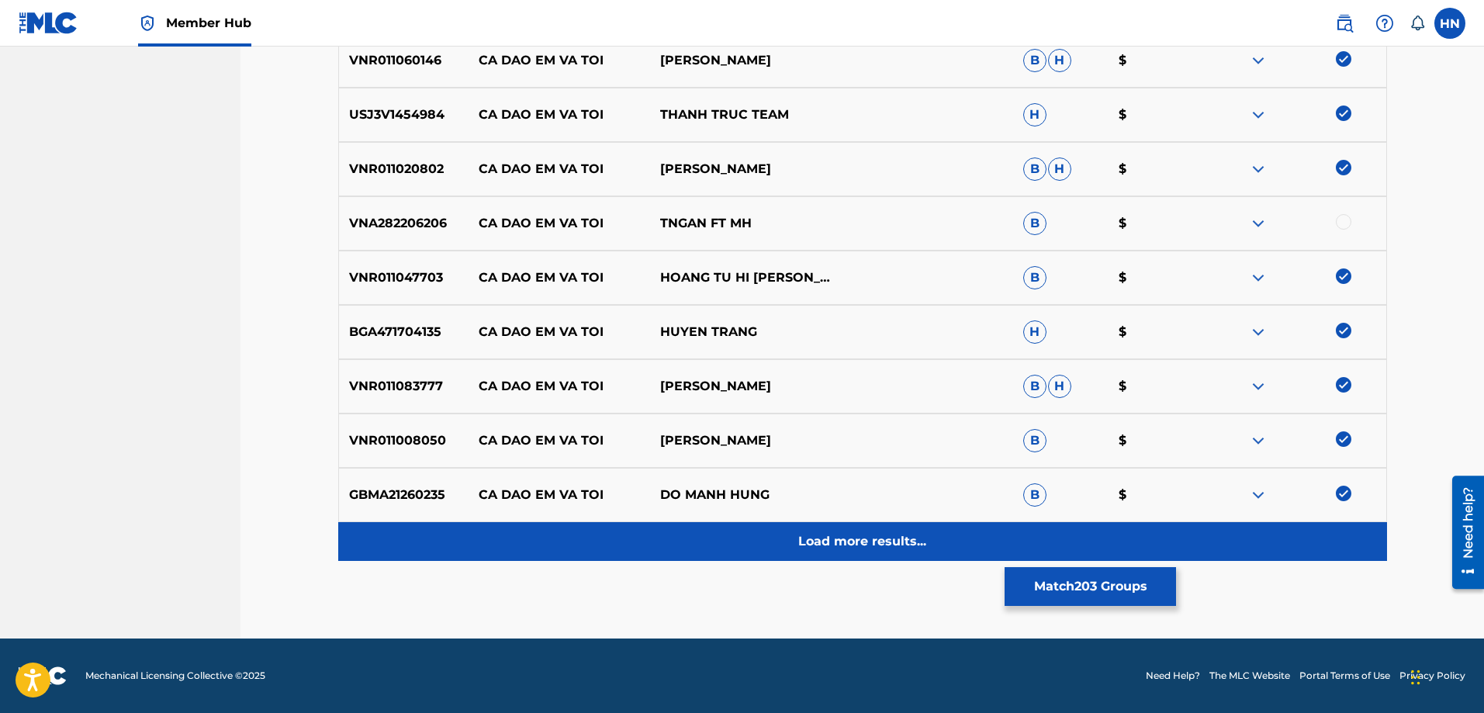
click at [962, 532] on div "Load more results..." at bounding box center [862, 541] width 1049 height 39
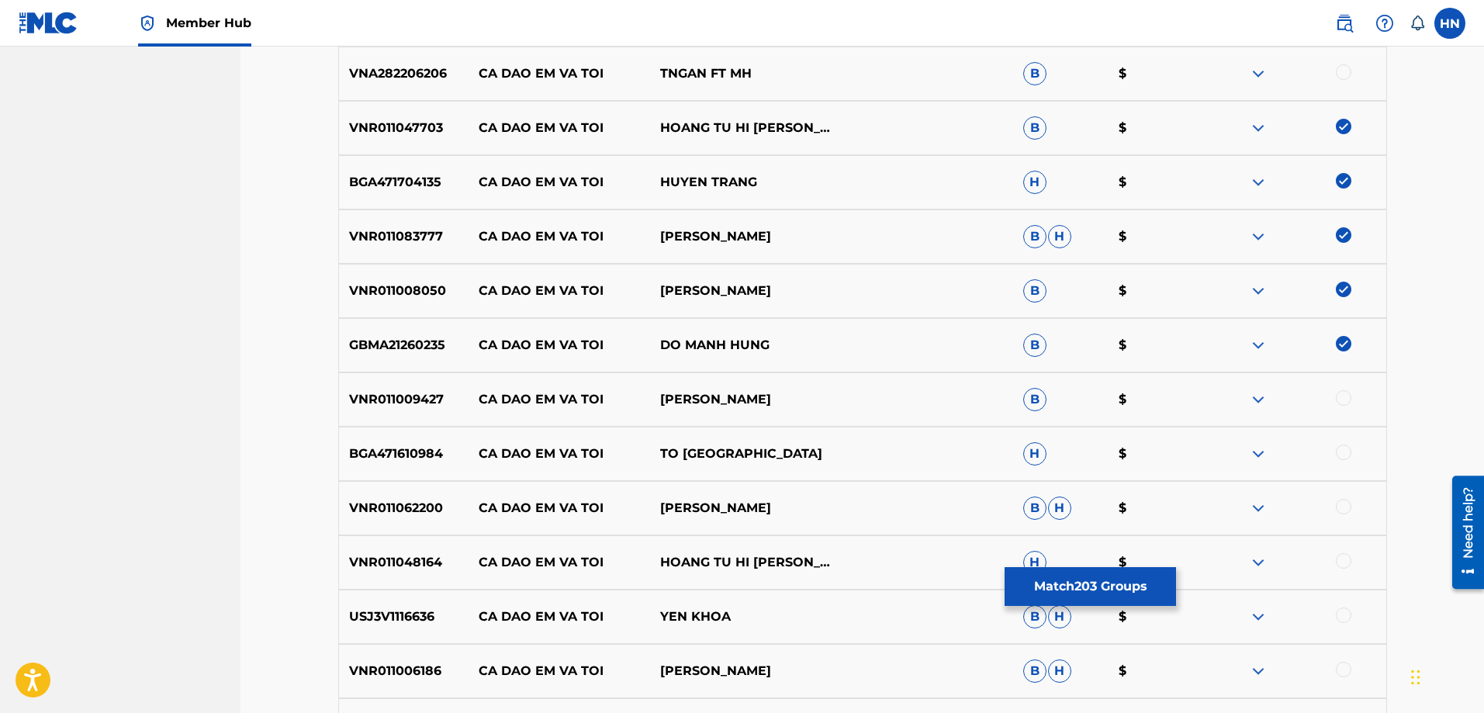
scroll to position [1006, 0]
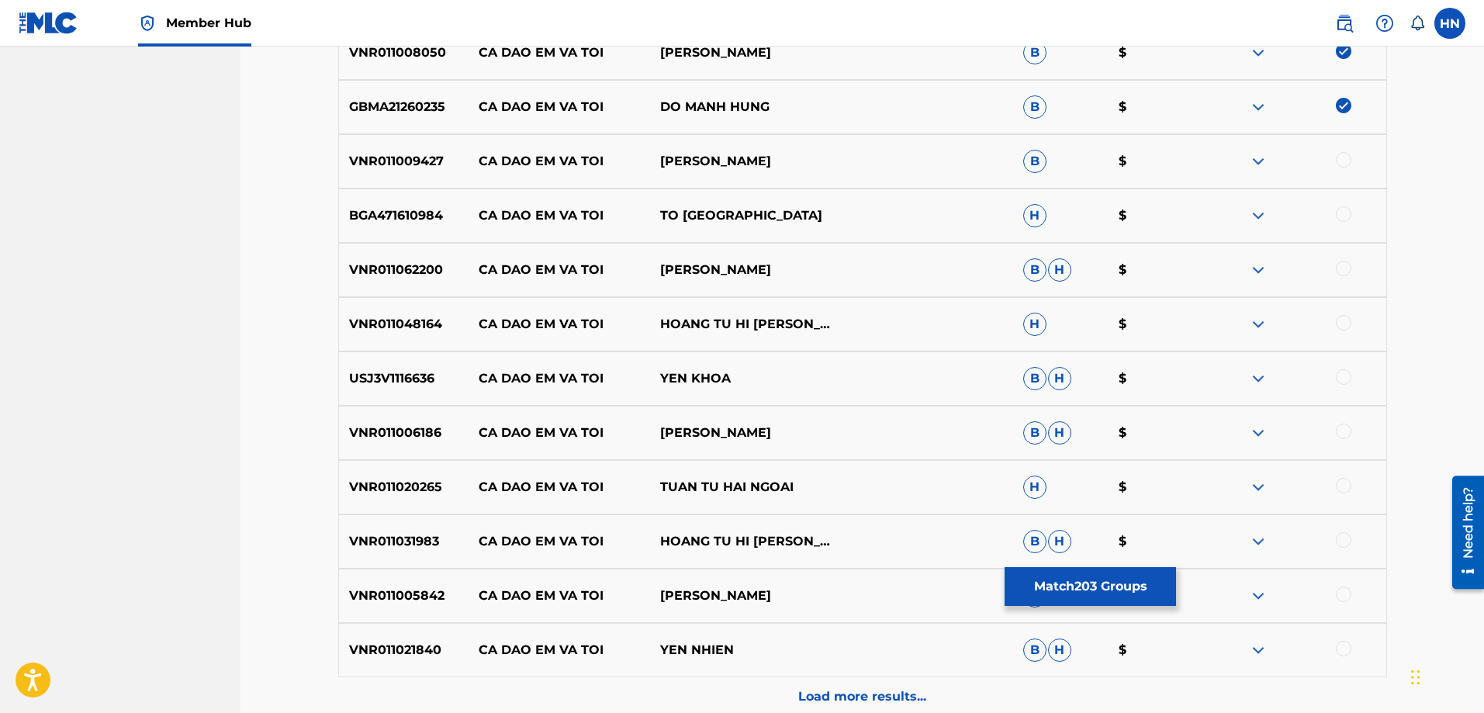
click at [411, 150] on div "VNR011009427 CA DAO EM VA TOI VU LINH B $" at bounding box center [862, 161] width 1049 height 54
click at [1336, 165] on div at bounding box center [1294, 161] width 181 height 19
click at [1340, 160] on div at bounding box center [1344, 160] width 16 height 16
click at [436, 213] on p "BGA471610984" at bounding box center [404, 215] width 130 height 19
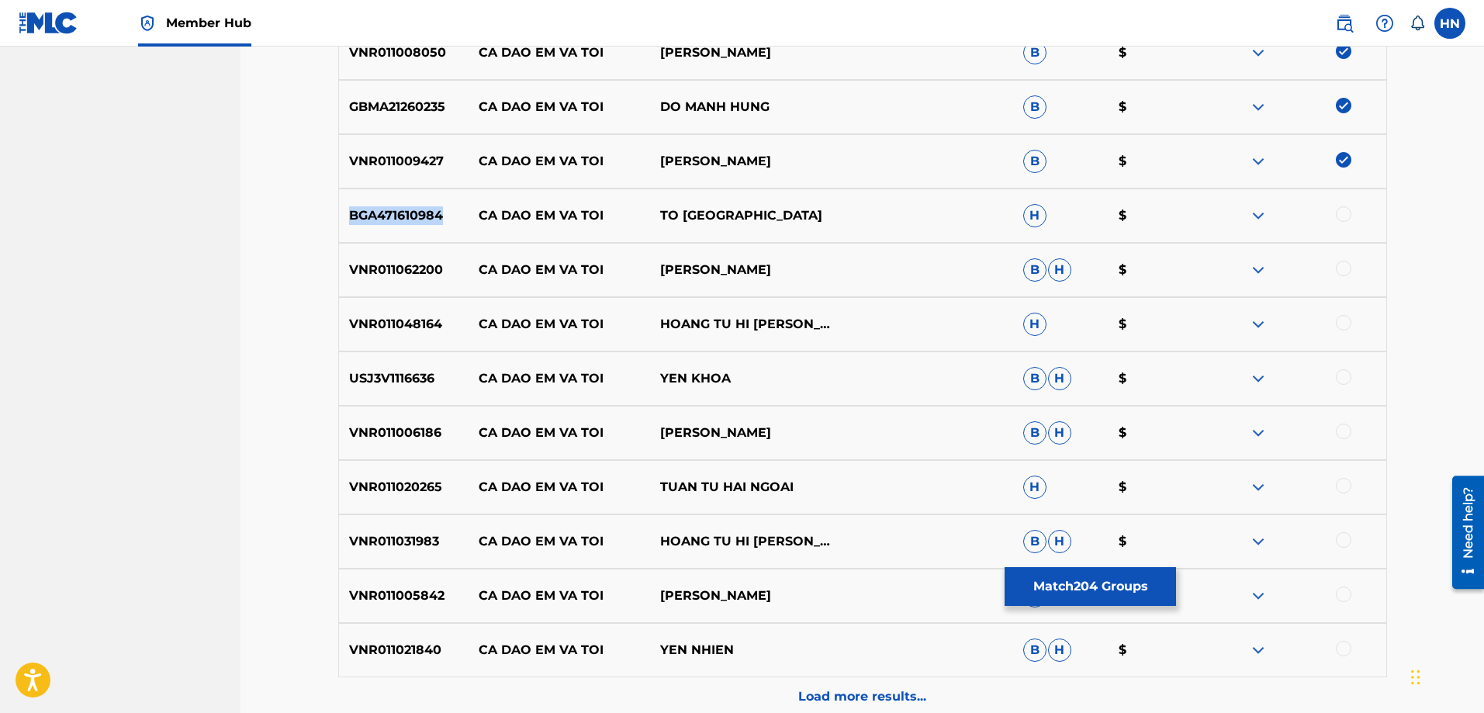
click at [436, 213] on p "BGA471610984" at bounding box center [404, 215] width 130 height 19
click at [1350, 207] on div at bounding box center [1294, 215] width 181 height 19
click at [1344, 211] on div at bounding box center [1344, 214] width 16 height 16
click at [364, 264] on p "VNR011062200" at bounding box center [404, 270] width 130 height 19
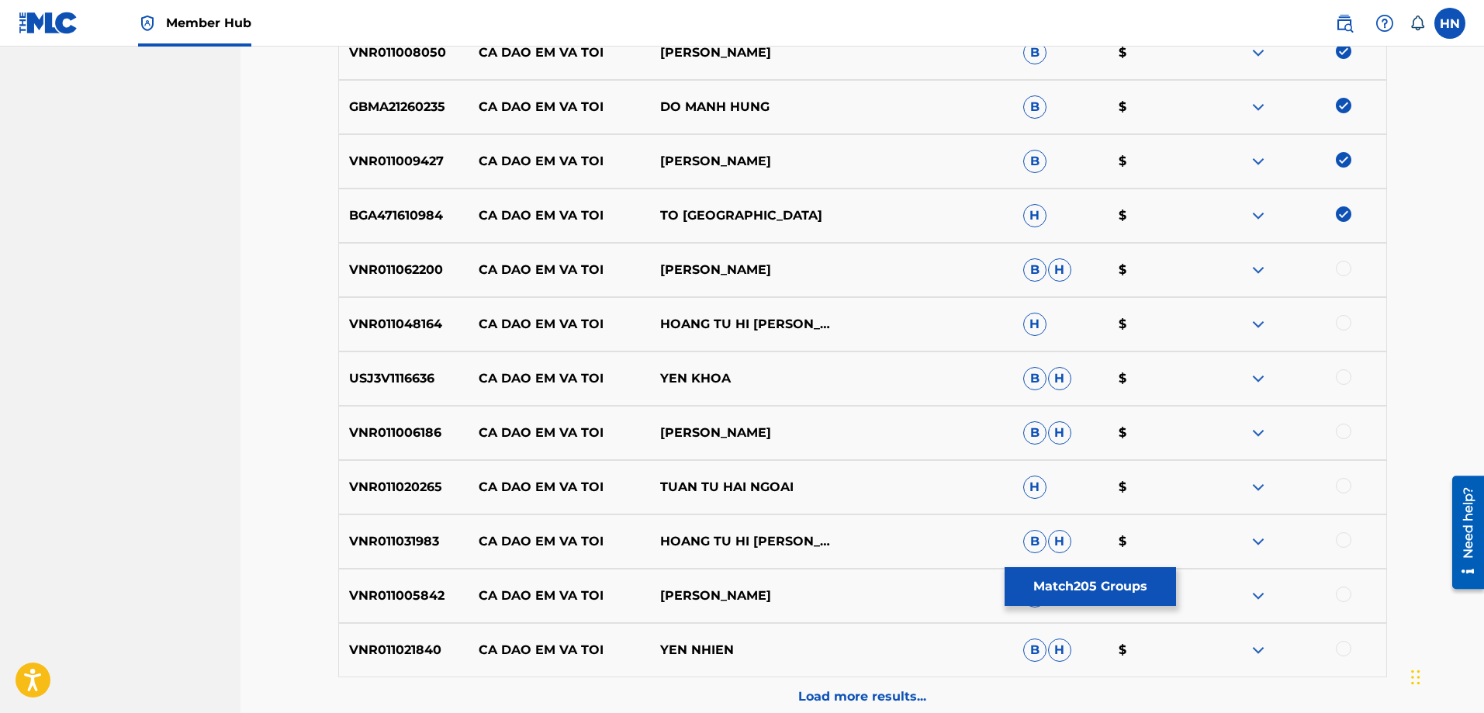
click at [1343, 276] on div at bounding box center [1294, 270] width 181 height 19
click at [1343, 269] on div at bounding box center [1344, 269] width 16 height 16
click at [359, 334] on div "VNR011048164 CA DAO EM VA TOI HOANG TU HI [PERSON_NAME] $" at bounding box center [862, 324] width 1049 height 54
click at [1343, 322] on div at bounding box center [1344, 323] width 16 height 16
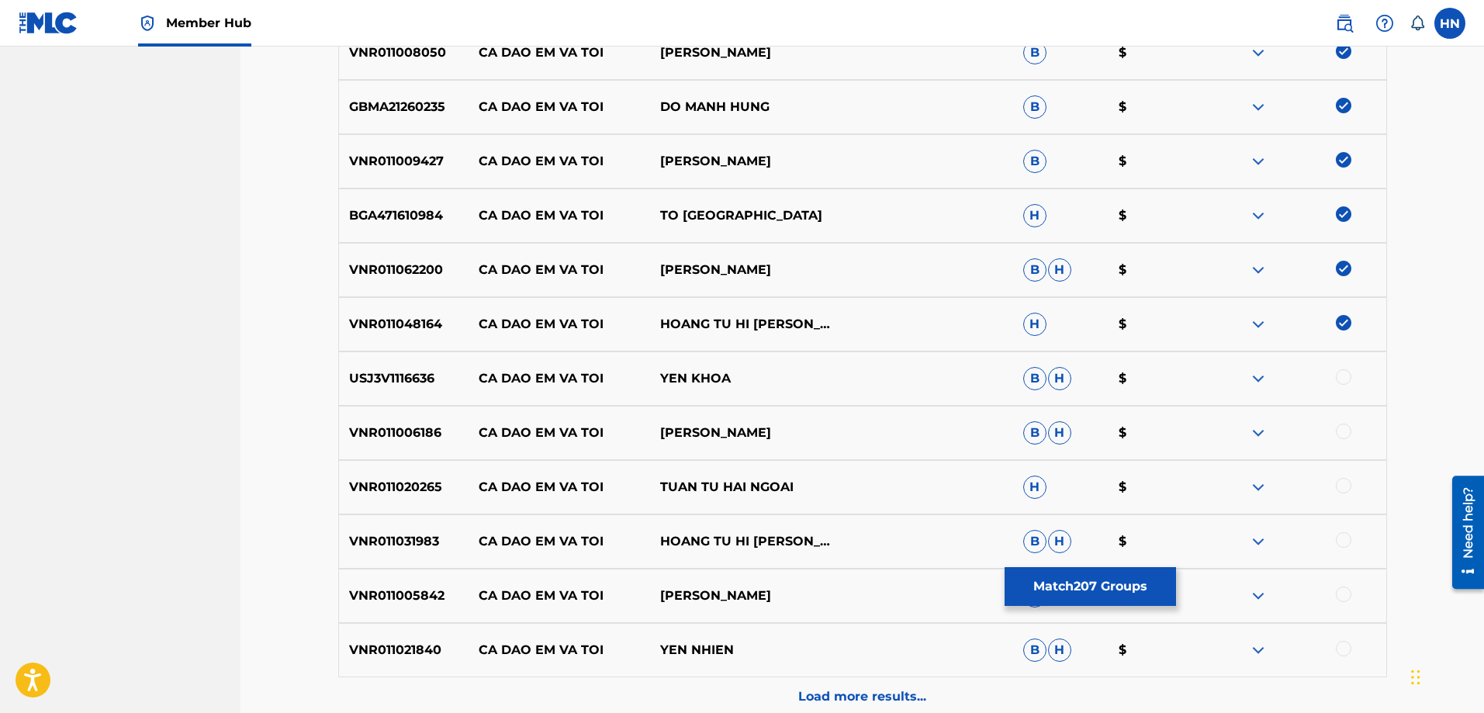
click at [376, 389] on div "USJ3V1116636 CA DAO EM VA TOI YEN KHOA B H $" at bounding box center [862, 378] width 1049 height 54
click at [1341, 377] on div at bounding box center [1344, 377] width 16 height 16
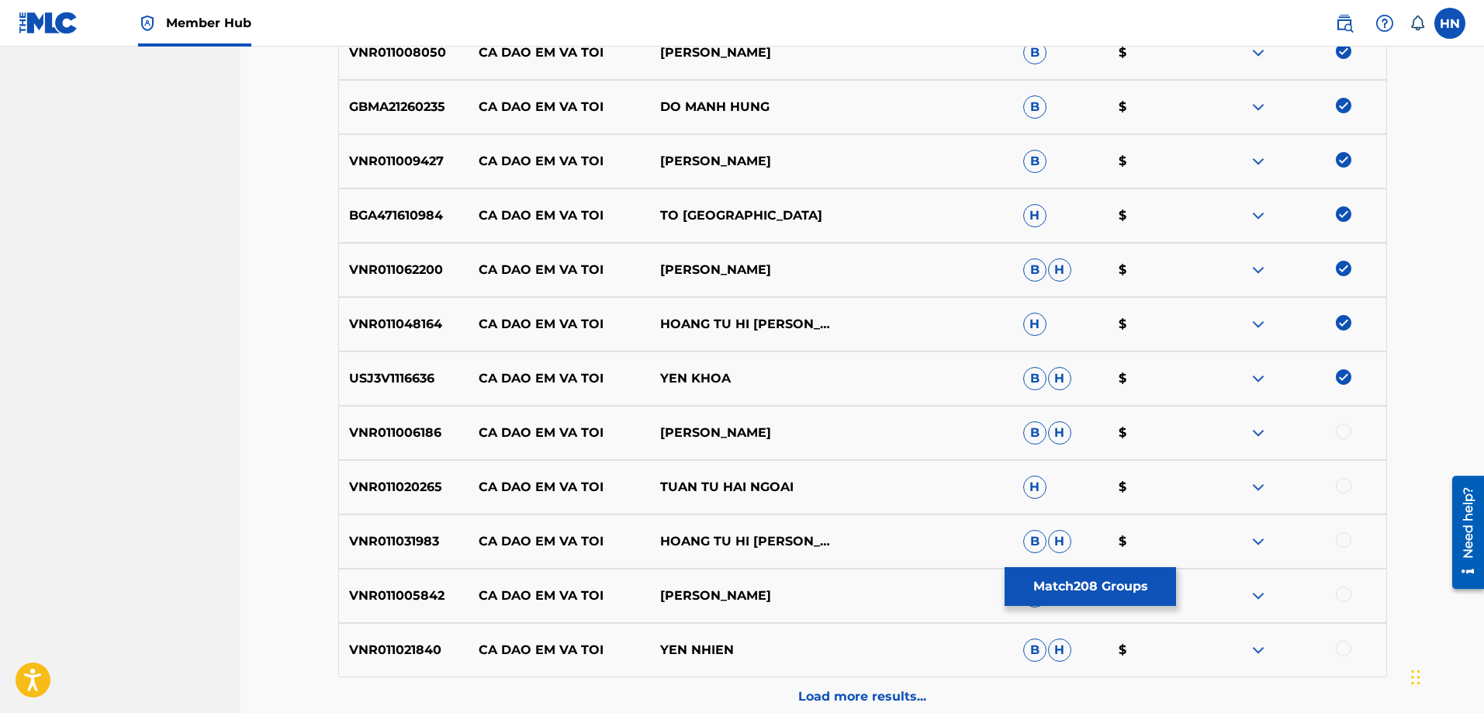
click at [1346, 434] on div at bounding box center [1344, 431] width 16 height 16
click at [394, 474] on div "VNR011020265 CA DAO EM VA TOI TUAN TU HAI NGOAI H $" at bounding box center [862, 487] width 1049 height 54
click at [1350, 489] on div at bounding box center [1344, 486] width 16 height 16
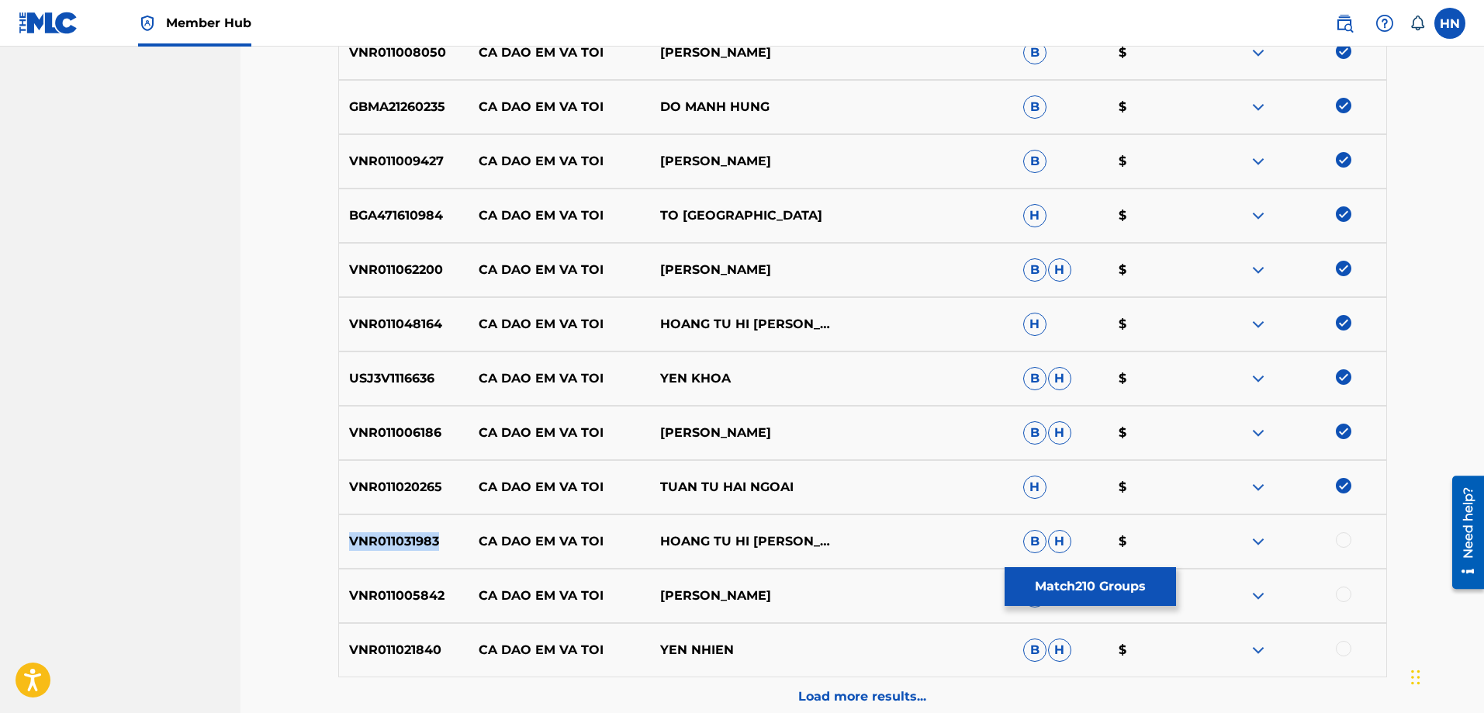
click at [1340, 538] on div at bounding box center [1344, 540] width 16 height 16
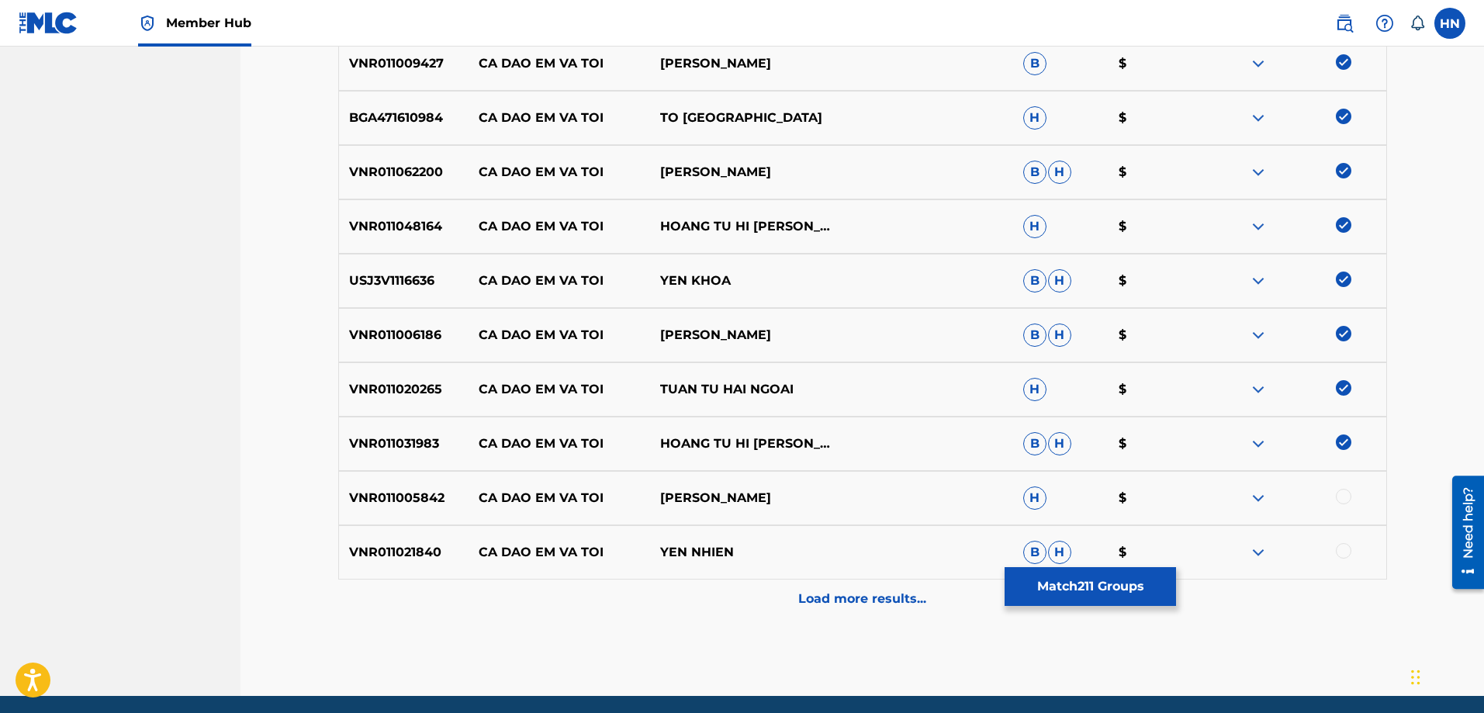
scroll to position [1161, 0]
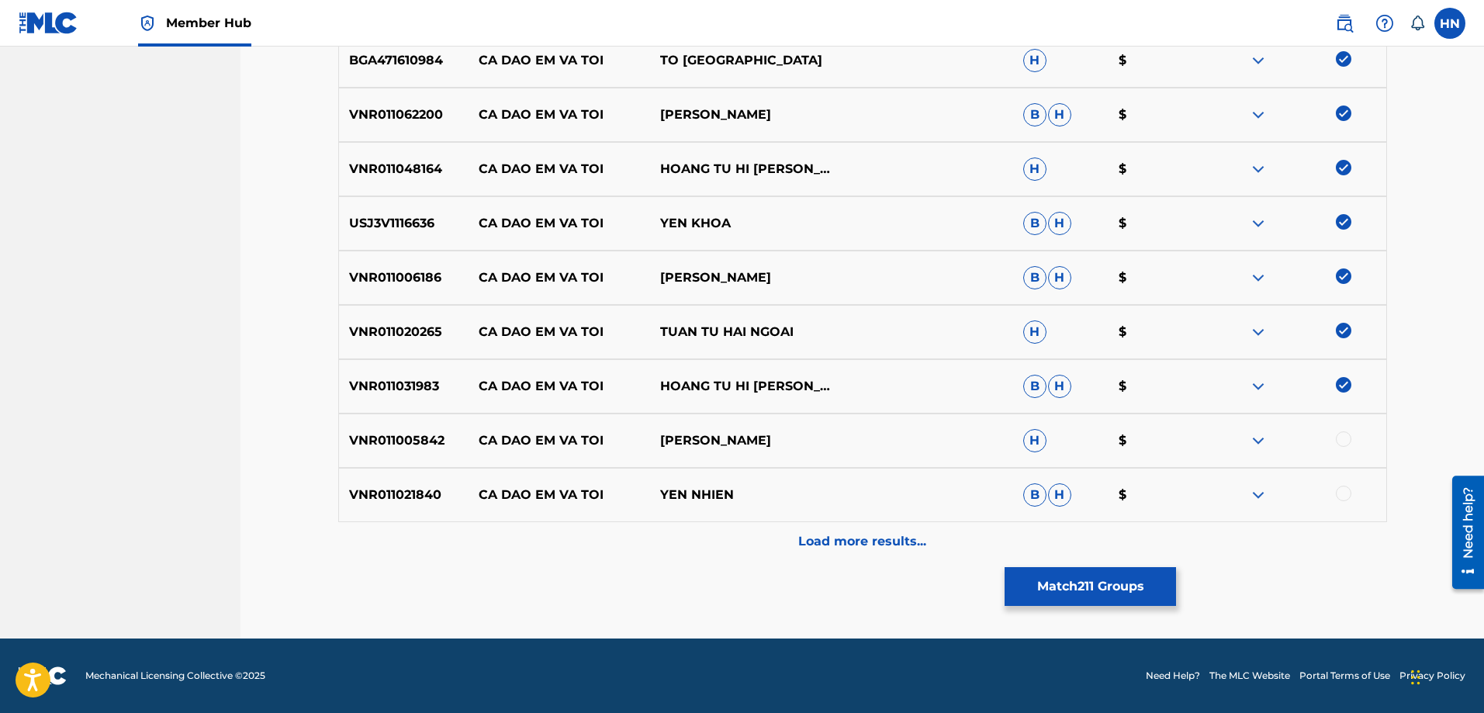
click at [372, 424] on div "VNR011005842 CA DAO EM VA TOI LAM BAO PHI H $" at bounding box center [862, 440] width 1049 height 54
click at [1339, 441] on div at bounding box center [1344, 439] width 16 height 16
click at [351, 489] on p "VNR011021840" at bounding box center [404, 495] width 130 height 19
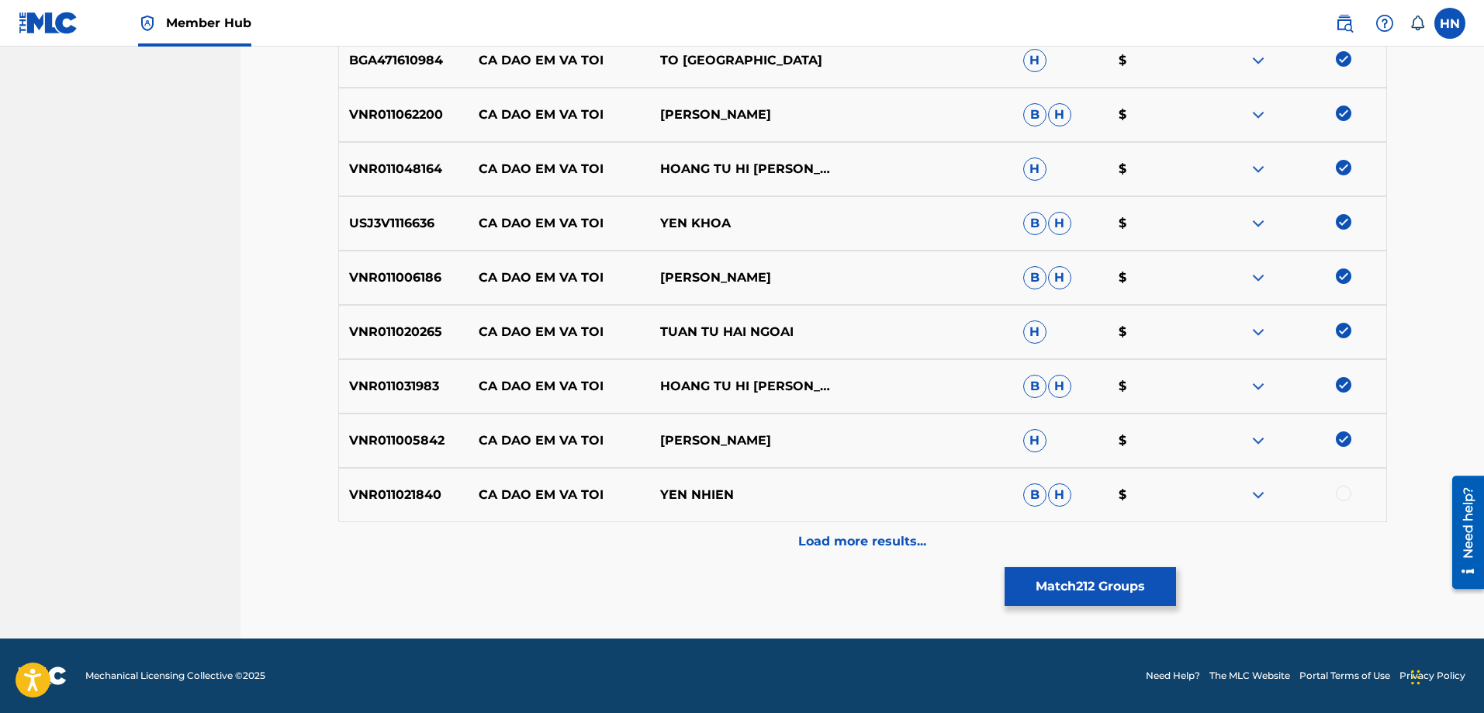
click at [1334, 488] on div at bounding box center [1294, 495] width 181 height 19
click at [1339, 496] on div at bounding box center [1344, 494] width 16 height 16
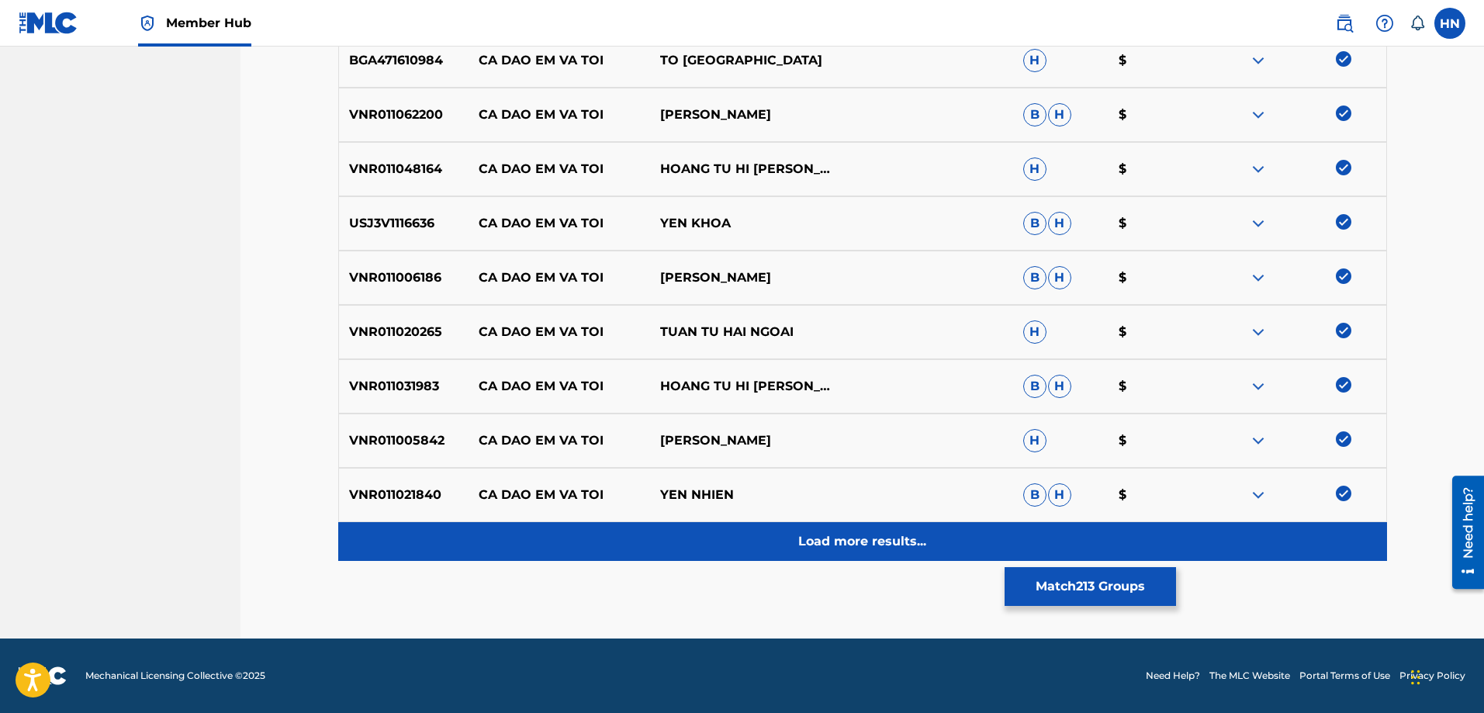
click at [949, 525] on div "Load more results..." at bounding box center [862, 541] width 1049 height 39
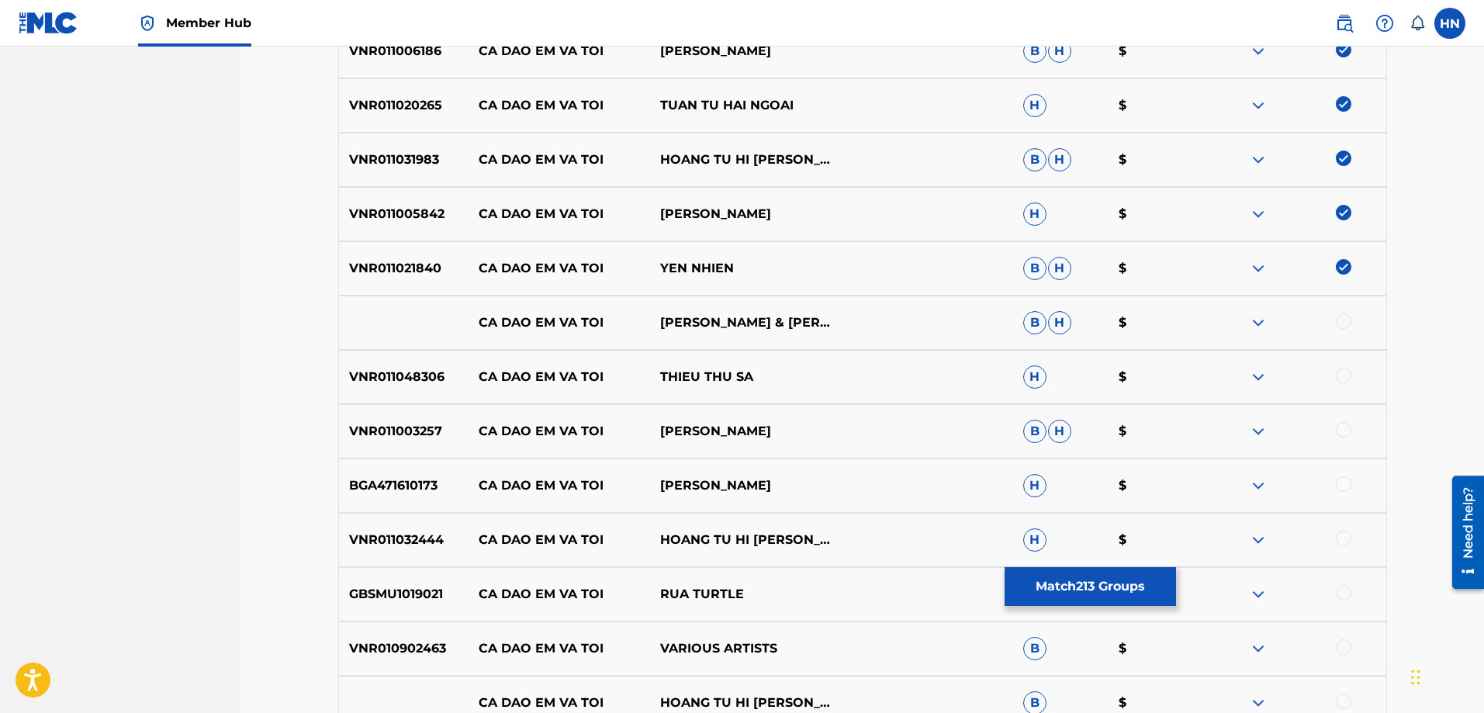
scroll to position [1394, 0]
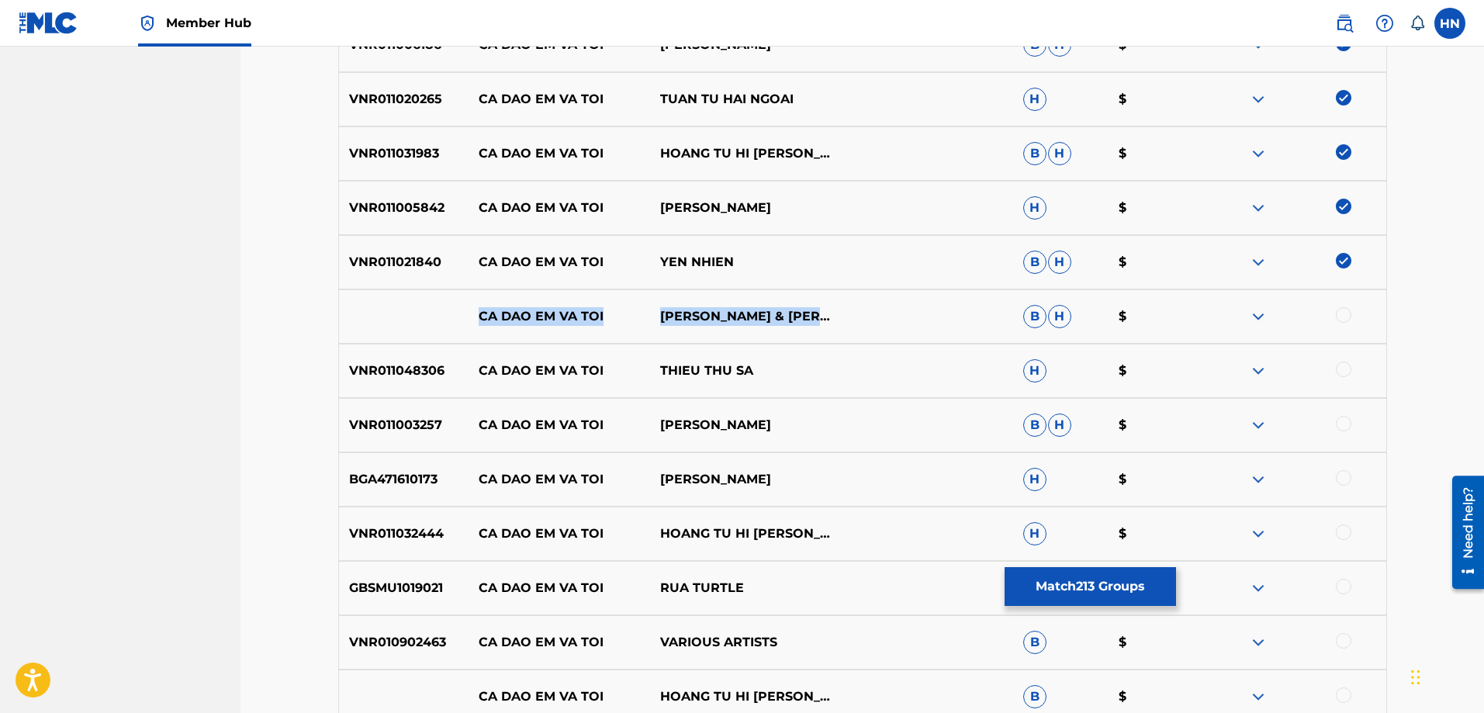
drag, startPoint x: 596, startPoint y: 319, endPoint x: 842, endPoint y: 319, distance: 245.9
click at [842, 319] on div "CA DAO EM VA TOI [PERSON_NAME] & [PERSON_NAME]" at bounding box center [862, 316] width 1049 height 54
click at [1346, 313] on div at bounding box center [1344, 315] width 16 height 16
click at [1259, 313] on img at bounding box center [1258, 316] width 19 height 19
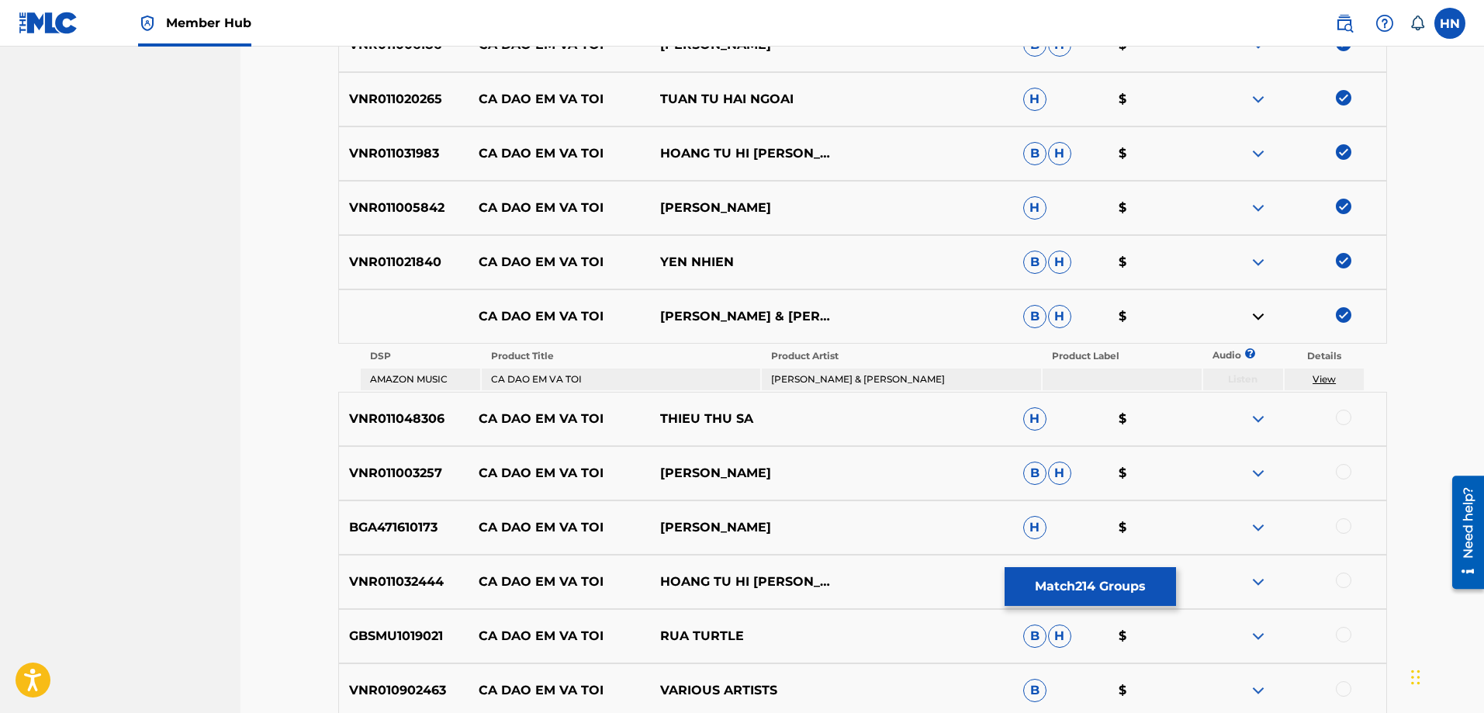
click at [364, 404] on div "VNR011048306 CA DAO EM VA TOI THIEU THU SA H $" at bounding box center [862, 419] width 1049 height 54
click at [1341, 417] on div at bounding box center [1344, 418] width 16 height 16
click at [393, 479] on p "VNR011003257" at bounding box center [404, 473] width 130 height 19
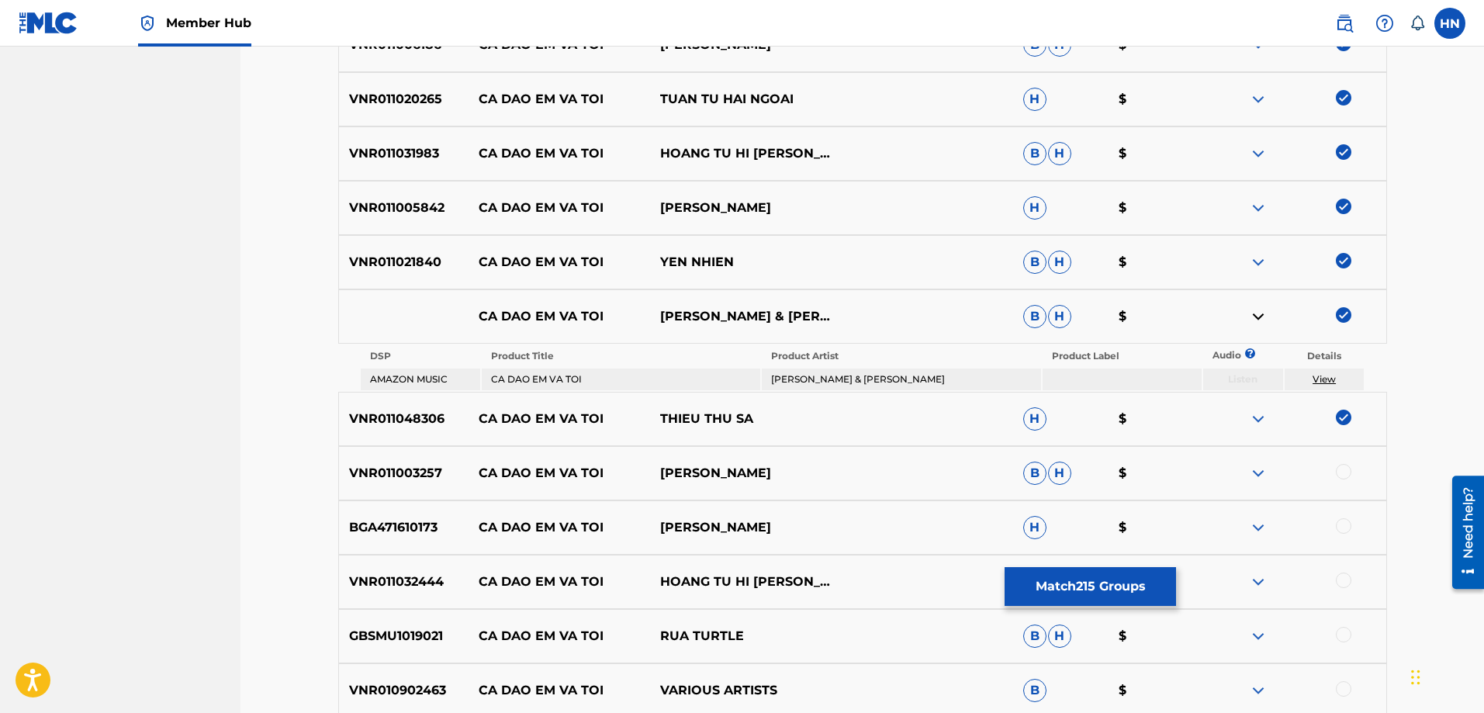
click at [1339, 467] on div at bounding box center [1344, 472] width 16 height 16
click at [423, 528] on p "BGA471610173" at bounding box center [404, 527] width 130 height 19
click at [1342, 520] on div at bounding box center [1344, 526] width 16 height 16
click at [444, 592] on div "VNR011032444 CA DAO EM VA TOI HOANG TU HI [PERSON_NAME] $" at bounding box center [862, 582] width 1049 height 54
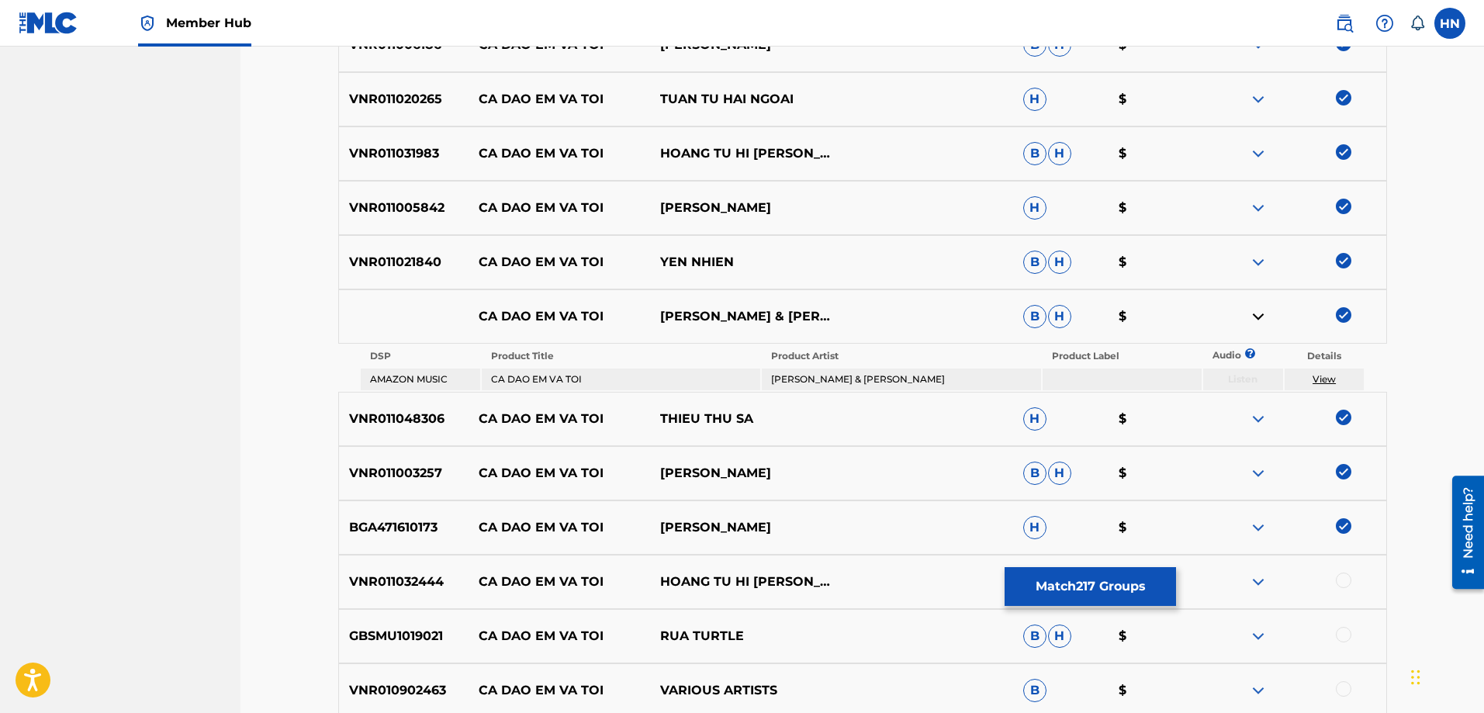
click at [444, 592] on div "VNR011032444 CA DAO EM VA TOI HOANG TU HI [PERSON_NAME] $" at bounding box center [862, 582] width 1049 height 54
click at [1336, 582] on div at bounding box center [1344, 580] width 16 height 16
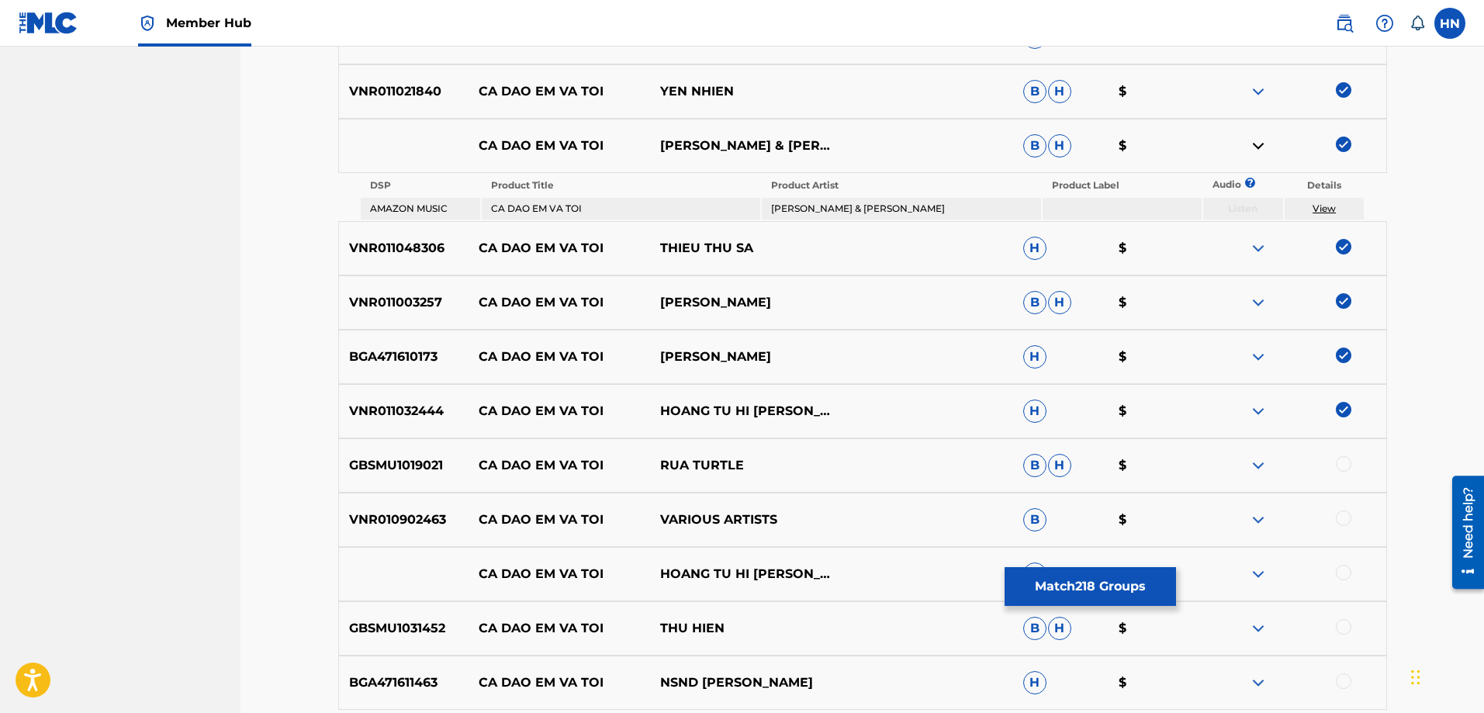
scroll to position [1752, 0]
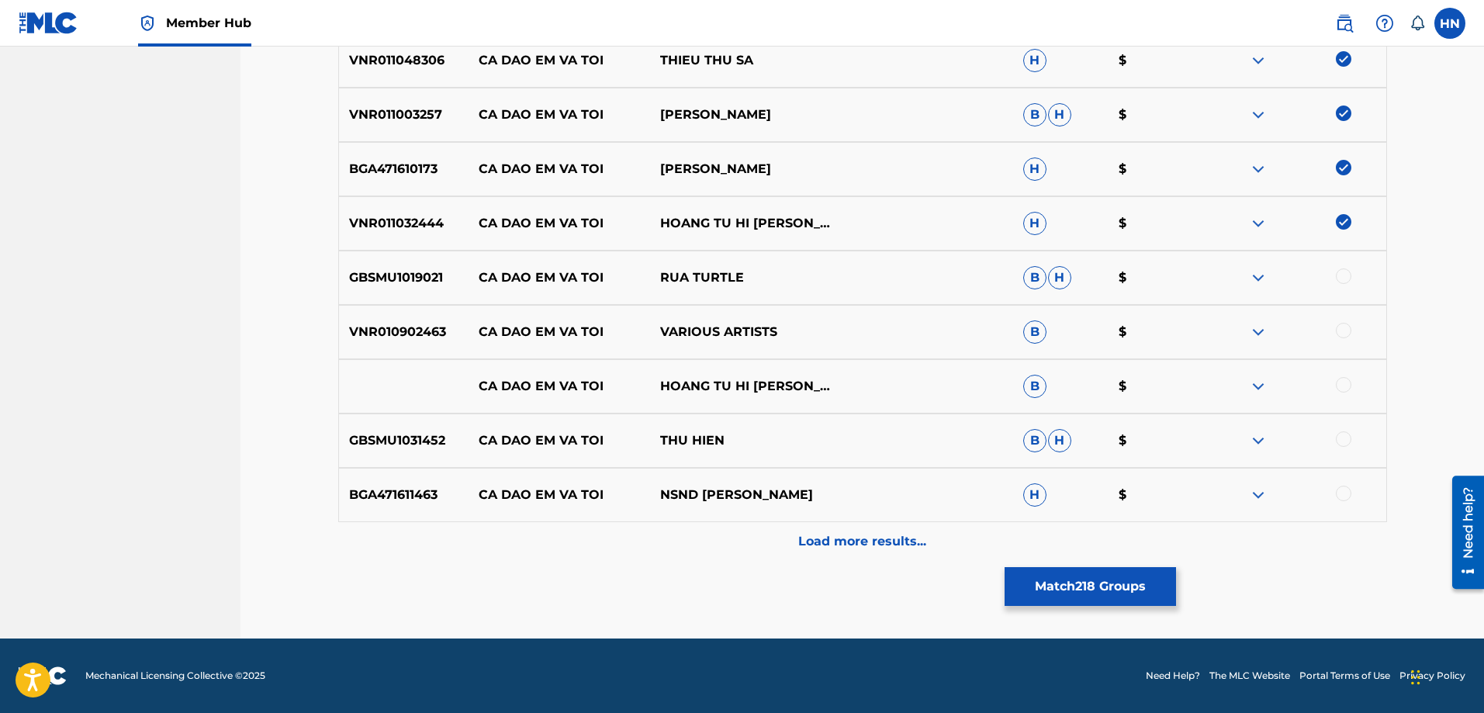
click at [388, 265] on div "GBSMU1019021 CA DAO EM VA TOI RUA TURTLE B H $" at bounding box center [862, 278] width 1049 height 54
click at [1260, 275] on img at bounding box center [1258, 277] width 19 height 19
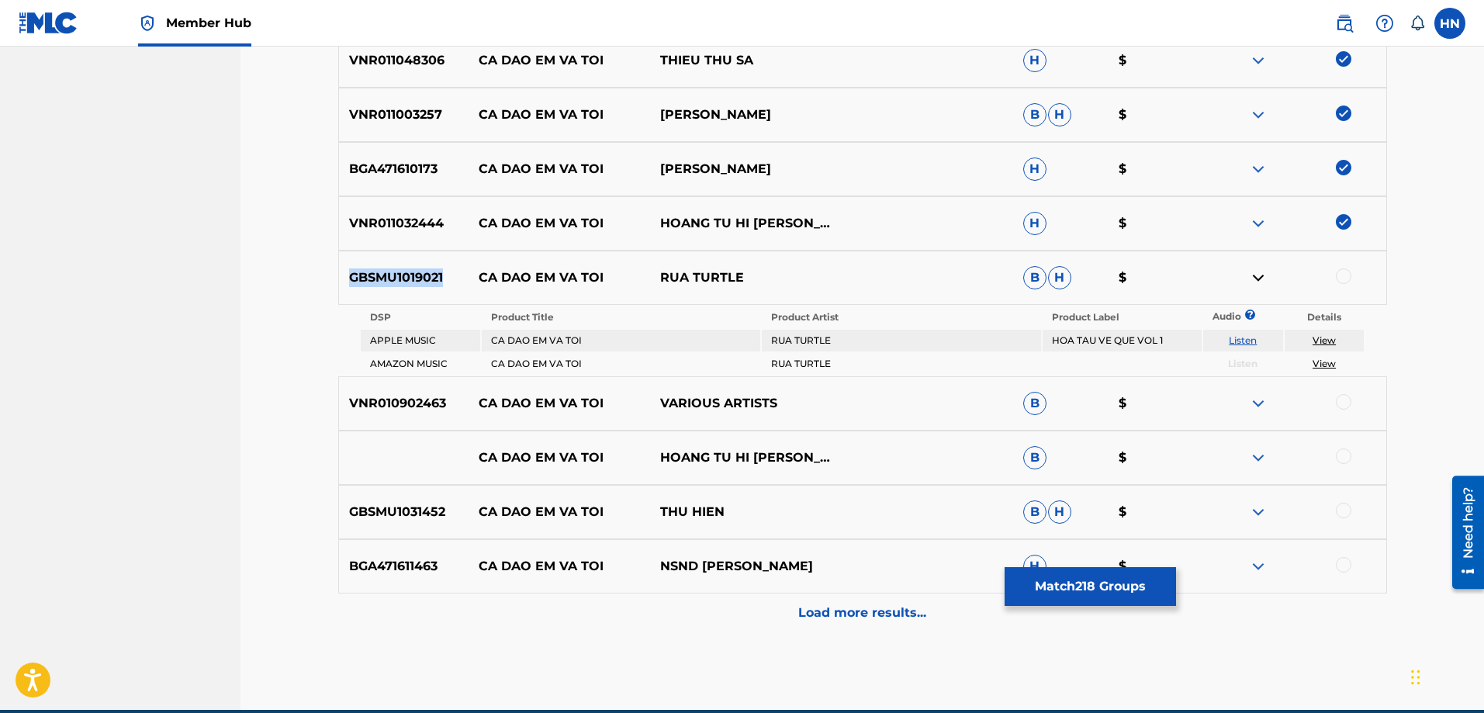
click at [1242, 339] on link "Listen" at bounding box center [1243, 340] width 28 height 12
click at [467, 392] on div "VNR010902463 CA DAO EM VA TOI VARIOUS ARTISTS B $" at bounding box center [862, 403] width 1049 height 54
click at [413, 406] on p "VNR010902463" at bounding box center [404, 403] width 130 height 19
click at [1341, 399] on div at bounding box center [1344, 402] width 16 height 16
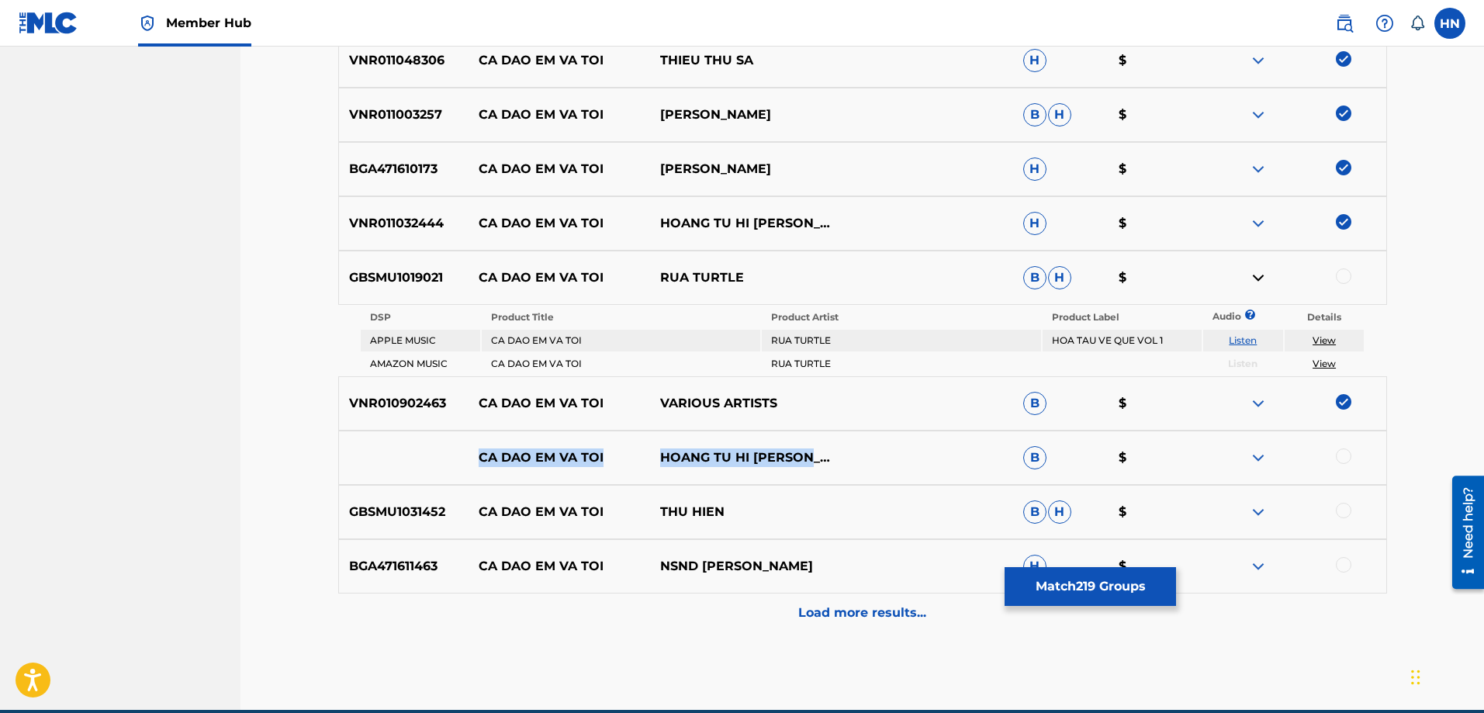
drag, startPoint x: 474, startPoint y: 452, endPoint x: 869, endPoint y: 444, distance: 394.8
click at [869, 444] on div "CA DAO EM VA TOI HOANG TU HI BAO HUY B $" at bounding box center [862, 457] width 1049 height 54
click at [1340, 459] on div at bounding box center [1344, 456] width 16 height 16
click at [1258, 455] on img at bounding box center [1258, 457] width 19 height 19
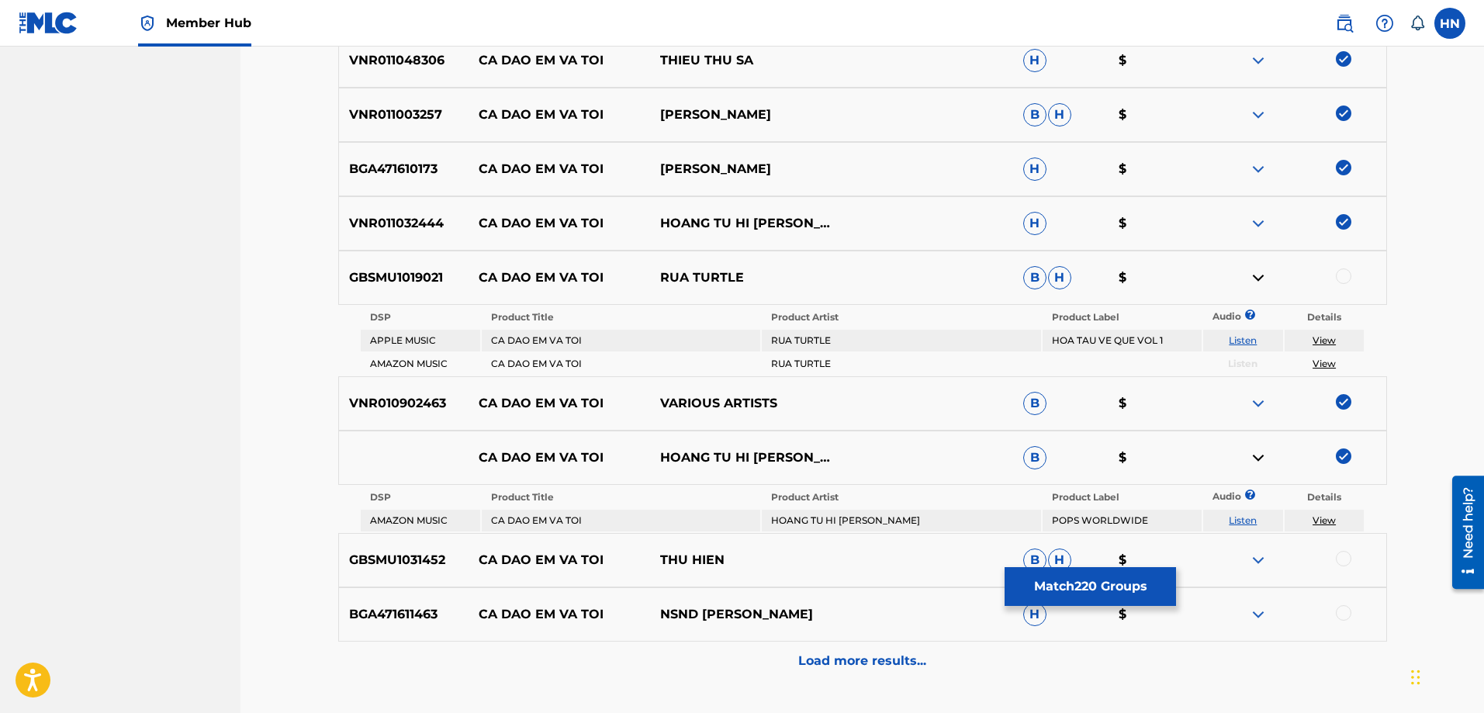
click at [1241, 516] on link "Listen" at bounding box center [1243, 520] width 28 height 12
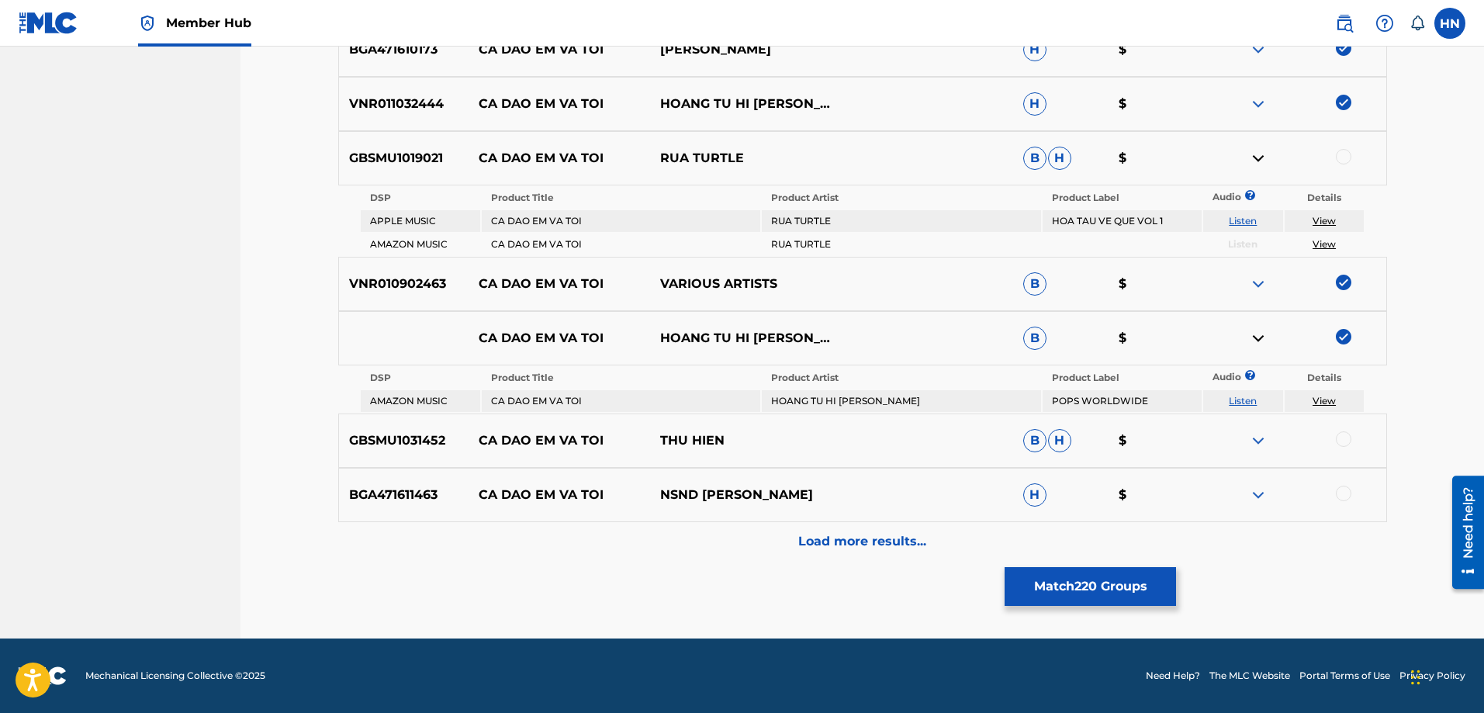
click at [363, 435] on p "GBSMU1031452" at bounding box center [404, 440] width 130 height 19
click at [1345, 439] on div at bounding box center [1344, 439] width 16 height 16
click at [411, 496] on p "BGA471611463" at bounding box center [404, 495] width 130 height 19
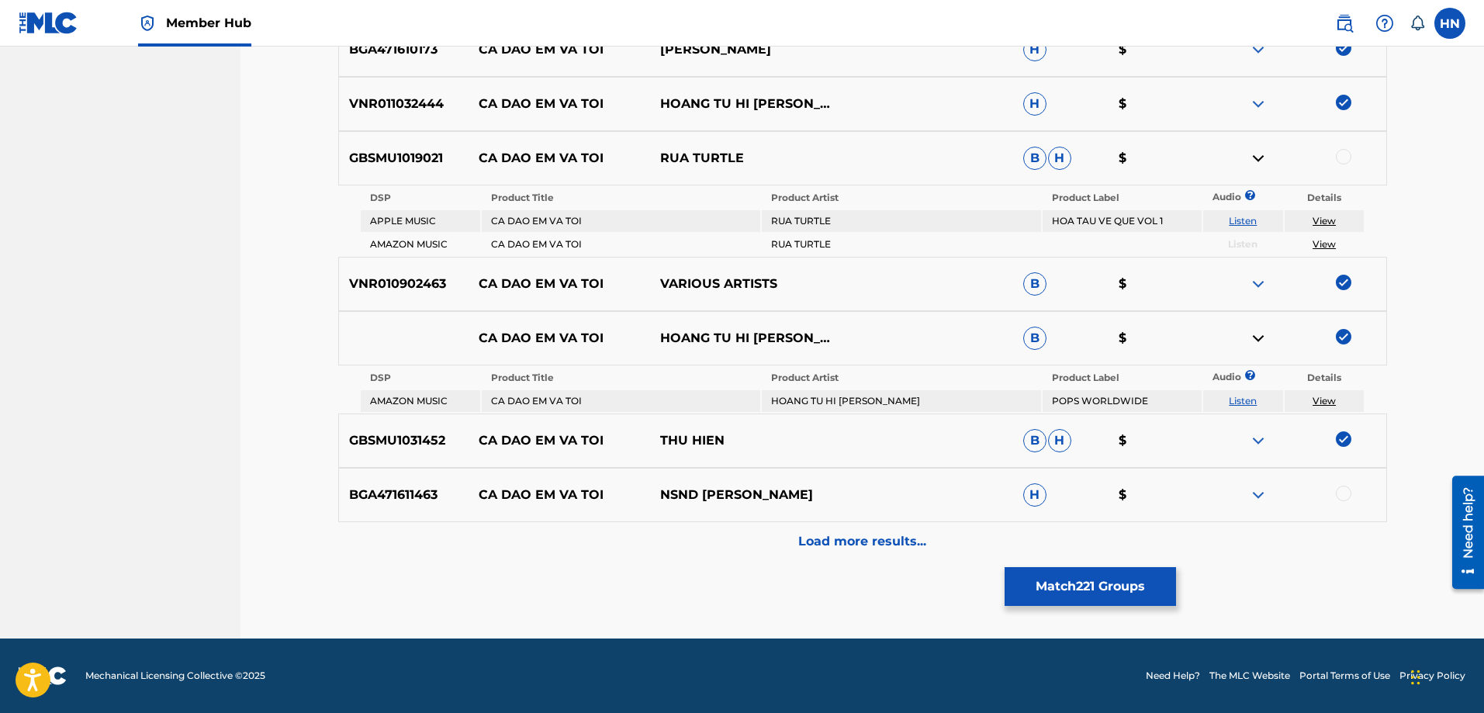
click at [1339, 485] on div "BGA471611463 CA DAO EM VA TOI NSND THANH HOA H $" at bounding box center [862, 495] width 1049 height 54
click at [1340, 489] on div at bounding box center [1344, 494] width 16 height 16
click at [860, 520] on div "BGA471611463 CA DAO EM VA TOI NSND THANH HOA H $" at bounding box center [862, 495] width 1049 height 54
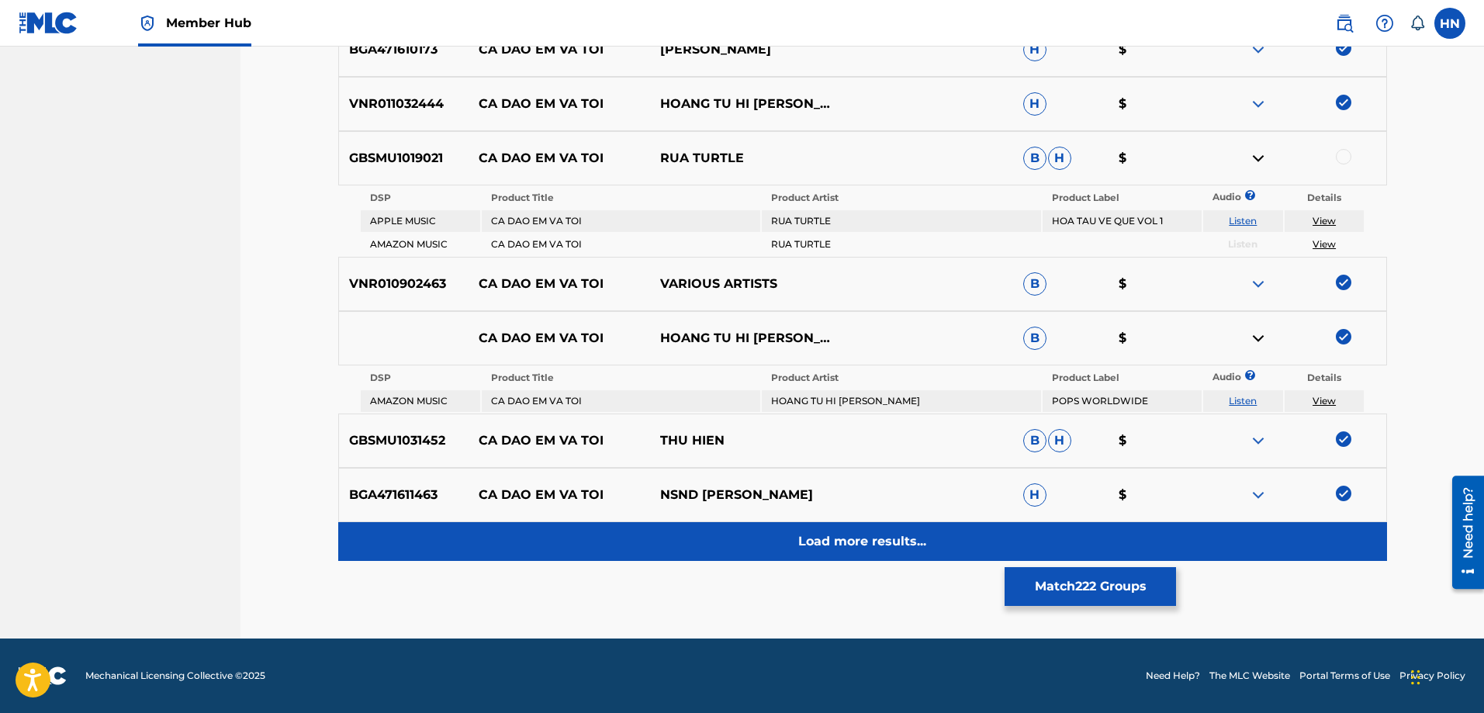
click at [853, 526] on div "Load more results..." at bounding box center [862, 541] width 1049 height 39
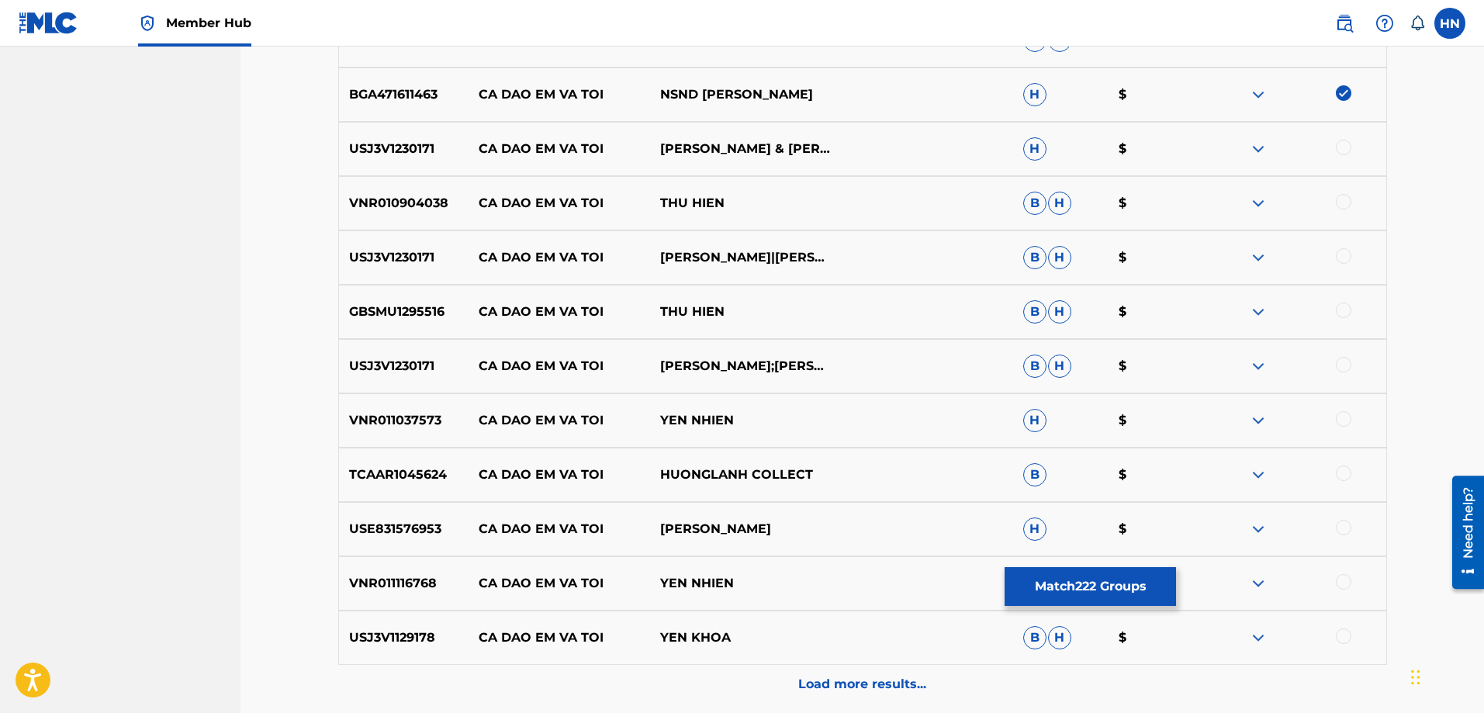
scroll to position [2182, 0]
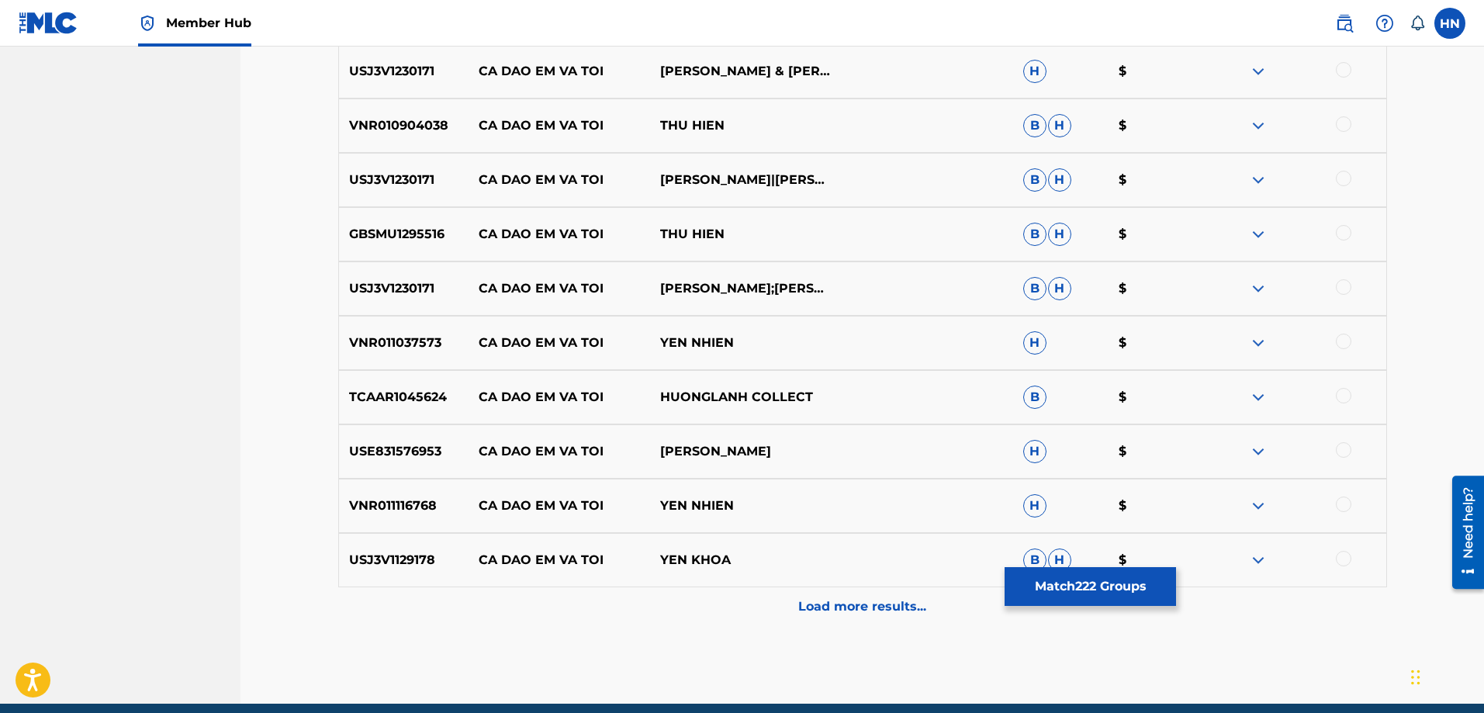
click at [422, 74] on p "USJ3V1230171" at bounding box center [404, 71] width 130 height 19
click at [1337, 74] on div at bounding box center [1344, 70] width 16 height 16
click at [409, 130] on p "VNR010904038" at bounding box center [404, 125] width 130 height 19
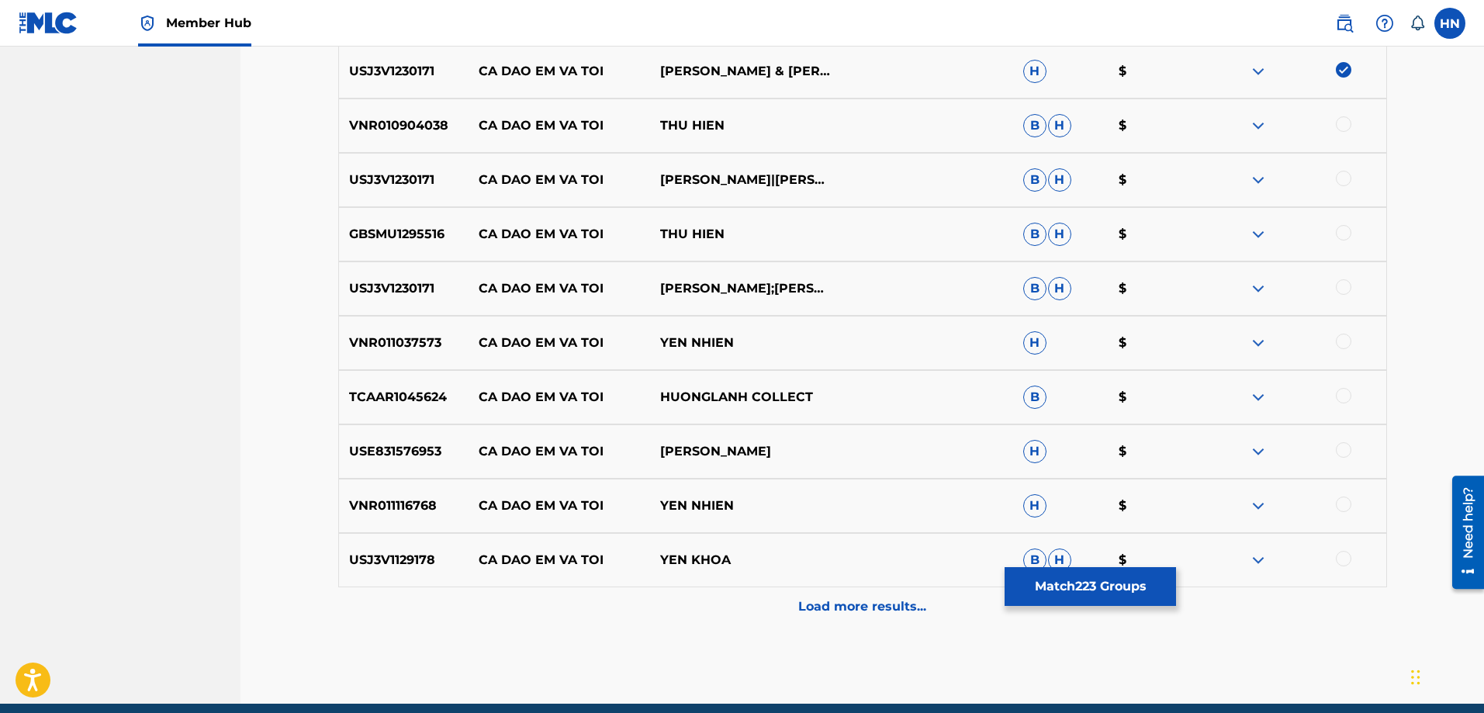
click at [1346, 119] on div at bounding box center [1344, 124] width 16 height 16
click at [360, 178] on p "USJ3V1230171" at bounding box center [404, 180] width 130 height 19
click at [1350, 174] on div at bounding box center [1294, 180] width 181 height 19
click at [1350, 174] on div at bounding box center [1344, 179] width 16 height 16
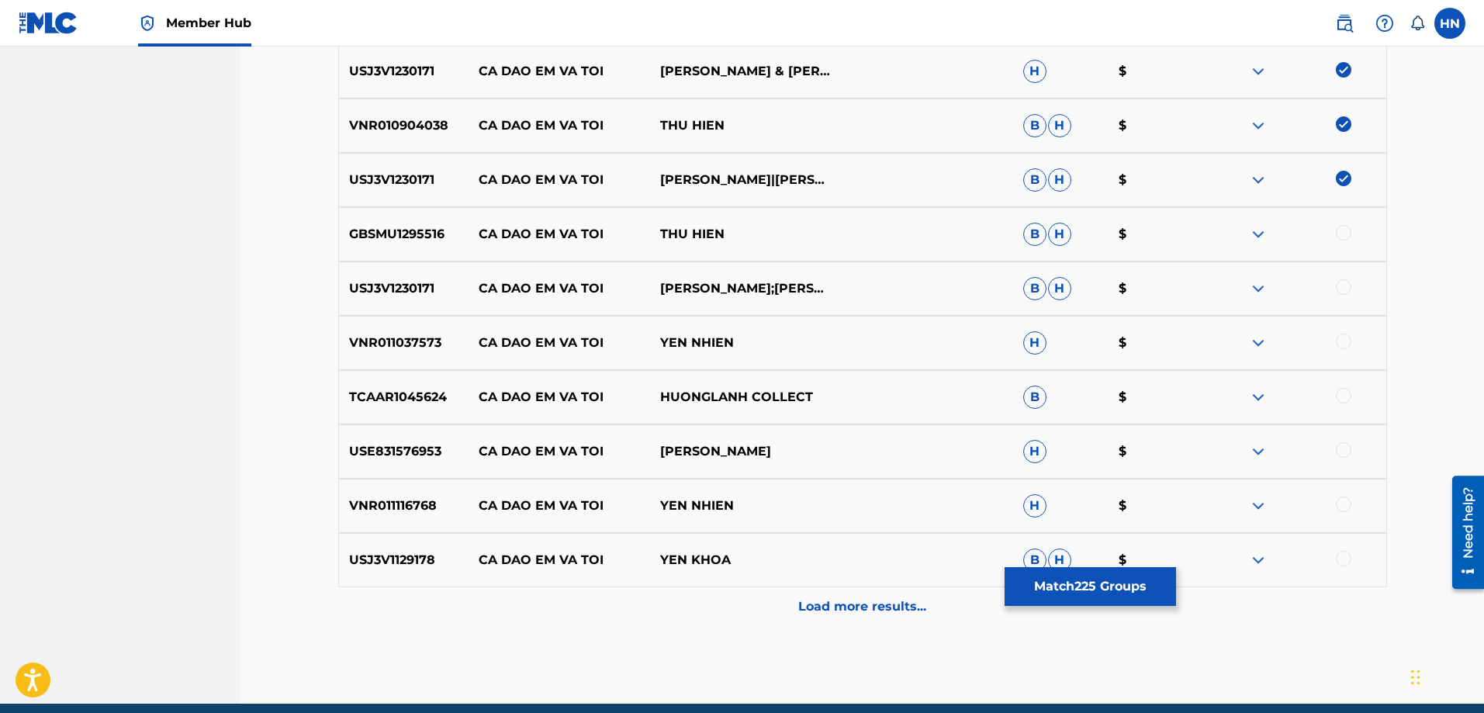
click at [405, 235] on p "GBSMU1295516" at bounding box center [404, 234] width 130 height 19
click at [1345, 234] on div at bounding box center [1344, 233] width 16 height 16
click at [347, 280] on p "USJ3V1230171" at bounding box center [404, 288] width 130 height 19
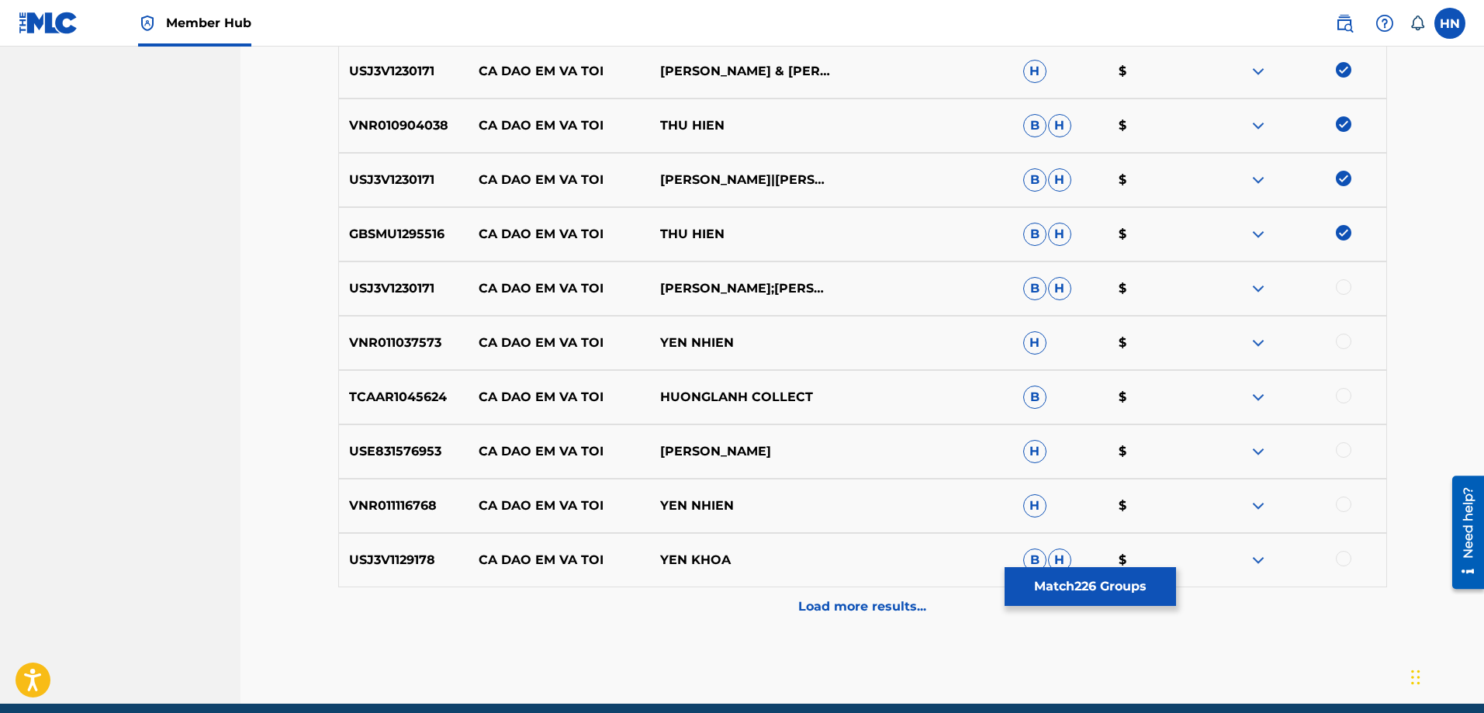
click at [1351, 285] on div at bounding box center [1294, 288] width 181 height 19
click at [1345, 287] on div at bounding box center [1344, 287] width 16 height 16
click at [419, 346] on p "VNR011037573" at bounding box center [404, 343] width 130 height 19
click at [1340, 346] on div at bounding box center [1344, 342] width 16 height 16
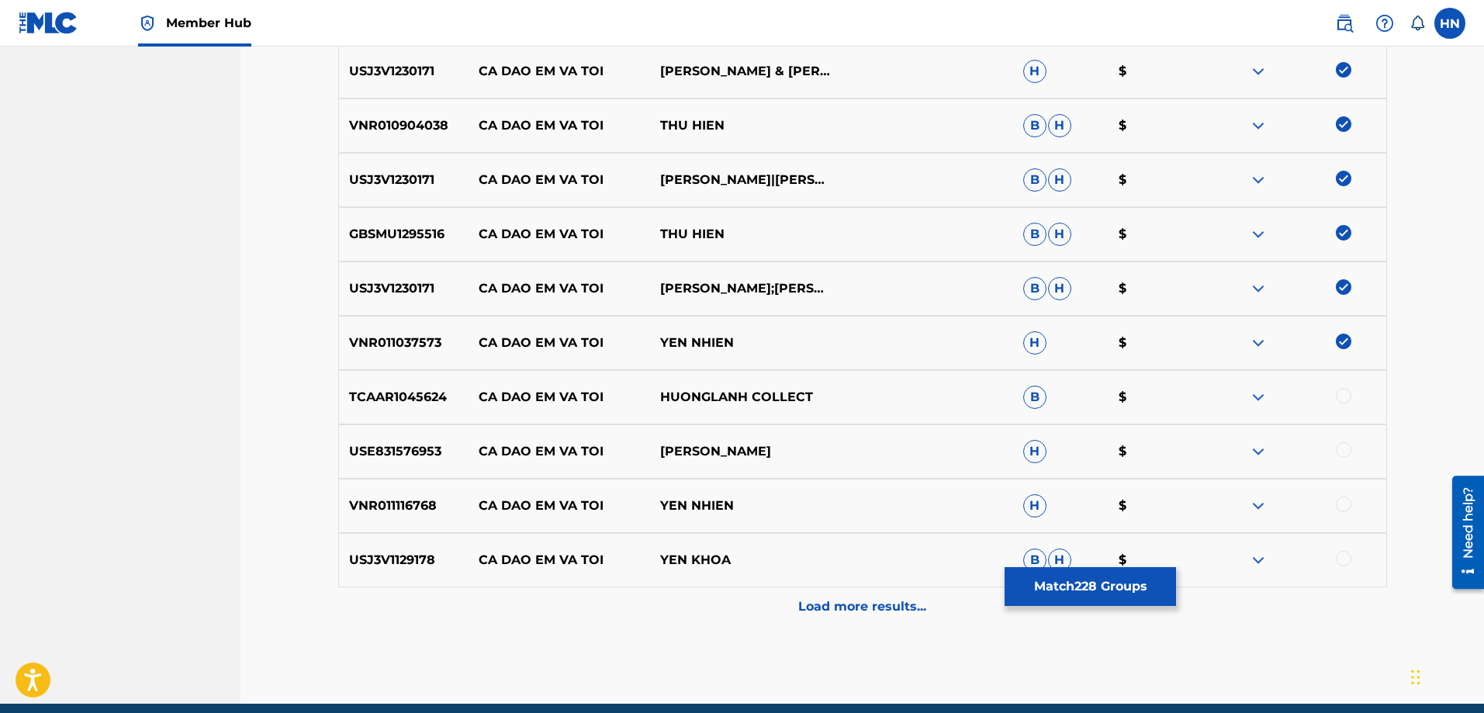
click at [373, 377] on div "TCAAR1045624 CA DAO EM VA TOI HUONGLANH COLLECT B $" at bounding box center [862, 397] width 1049 height 54
click at [1263, 399] on img at bounding box center [1258, 397] width 19 height 19
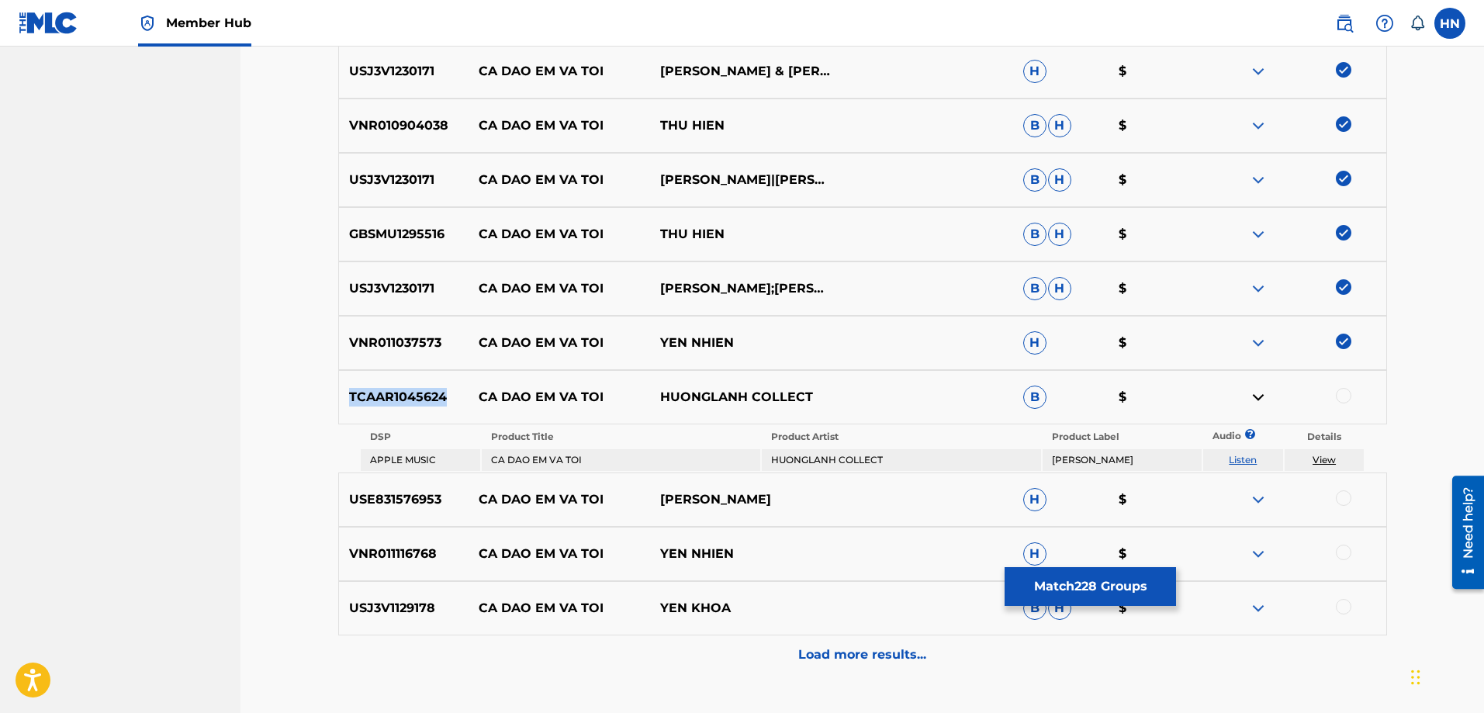
click at [1246, 456] on link "Listen" at bounding box center [1243, 460] width 28 height 12
click at [388, 537] on div "VNR011116768 CA DAO EM VA TOI YEN NHIEN H $" at bounding box center [862, 554] width 1049 height 54
click at [388, 510] on div "USE831576953 CA DAO EM VA TOI [PERSON_NAME] $" at bounding box center [862, 499] width 1049 height 54
click at [1340, 493] on div at bounding box center [1344, 498] width 16 height 16
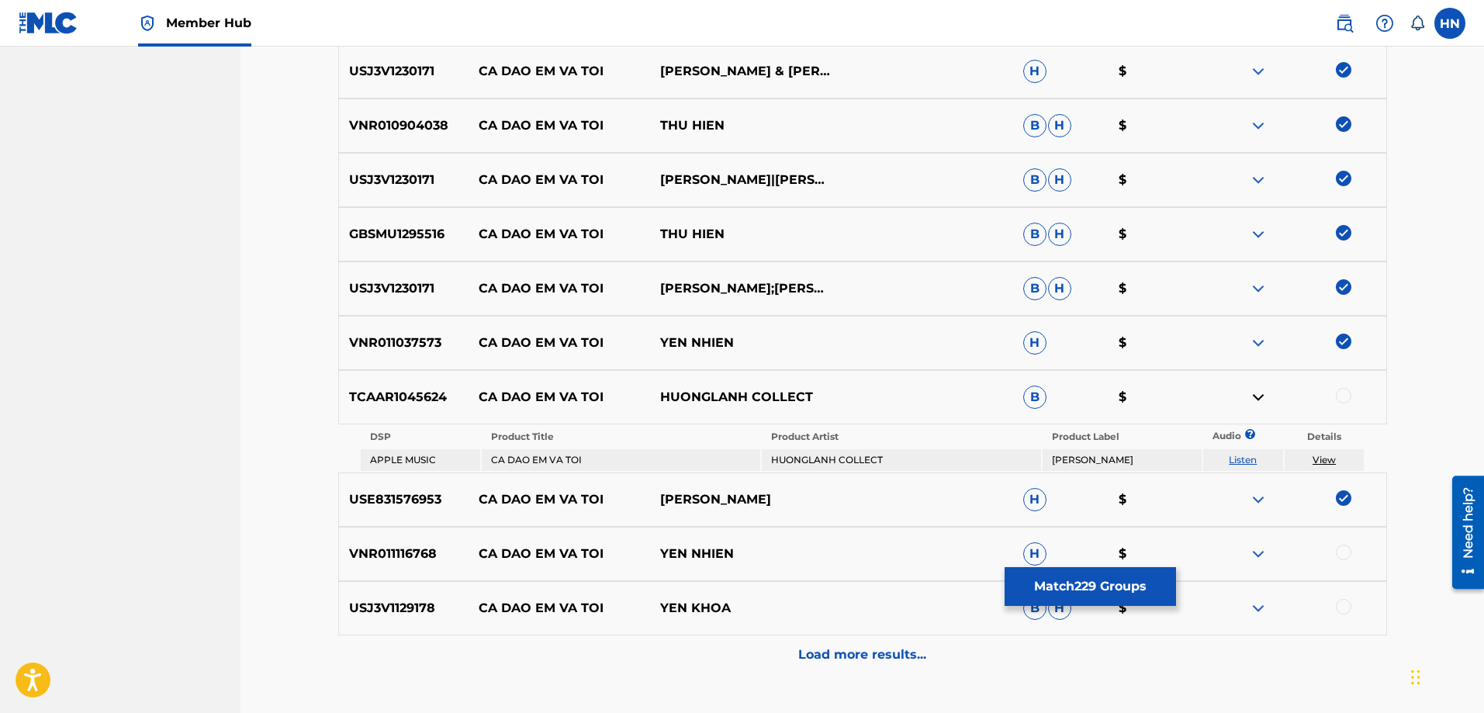
click at [410, 549] on p "VNR011116768" at bounding box center [404, 553] width 130 height 19
click at [1338, 552] on div at bounding box center [1344, 552] width 16 height 16
click at [401, 605] on p "USJ3V1129178" at bounding box center [404, 608] width 130 height 19
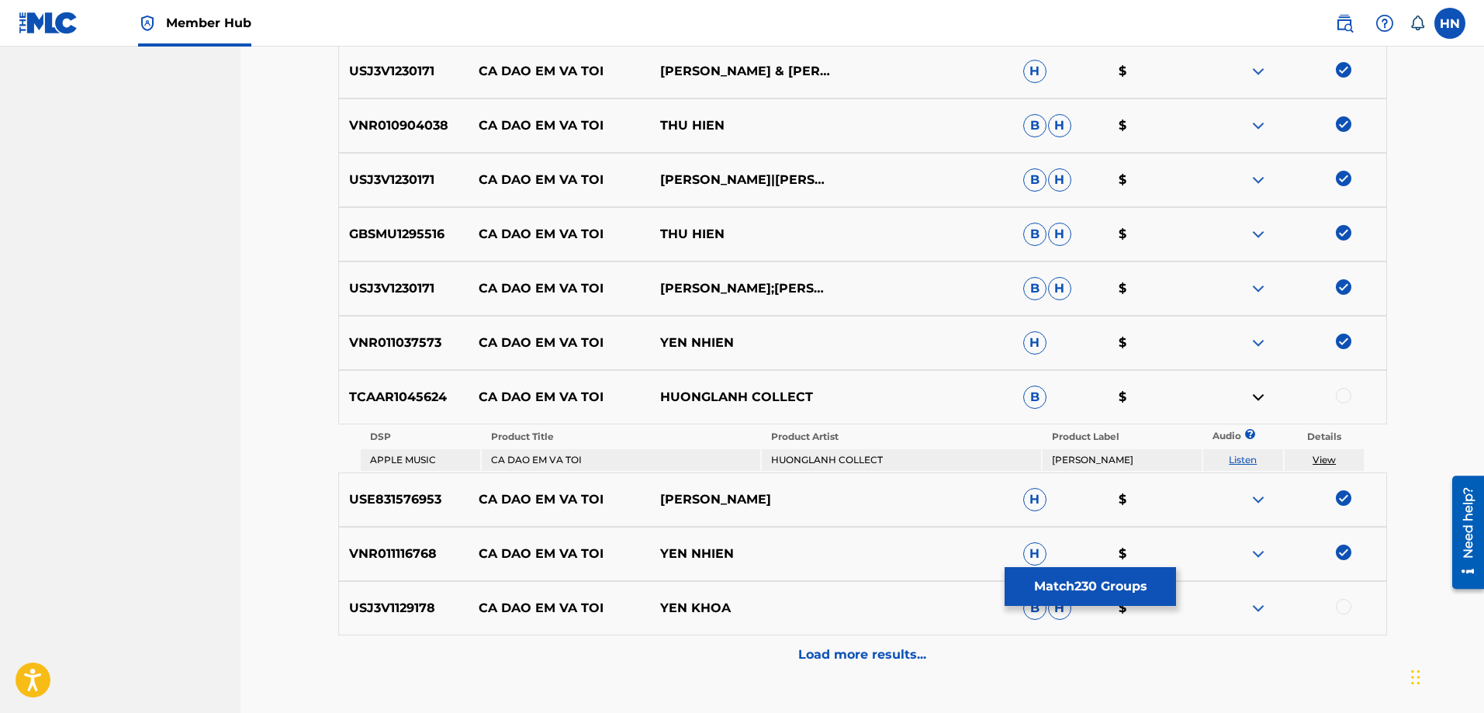
click at [1341, 599] on div at bounding box center [1344, 607] width 16 height 16
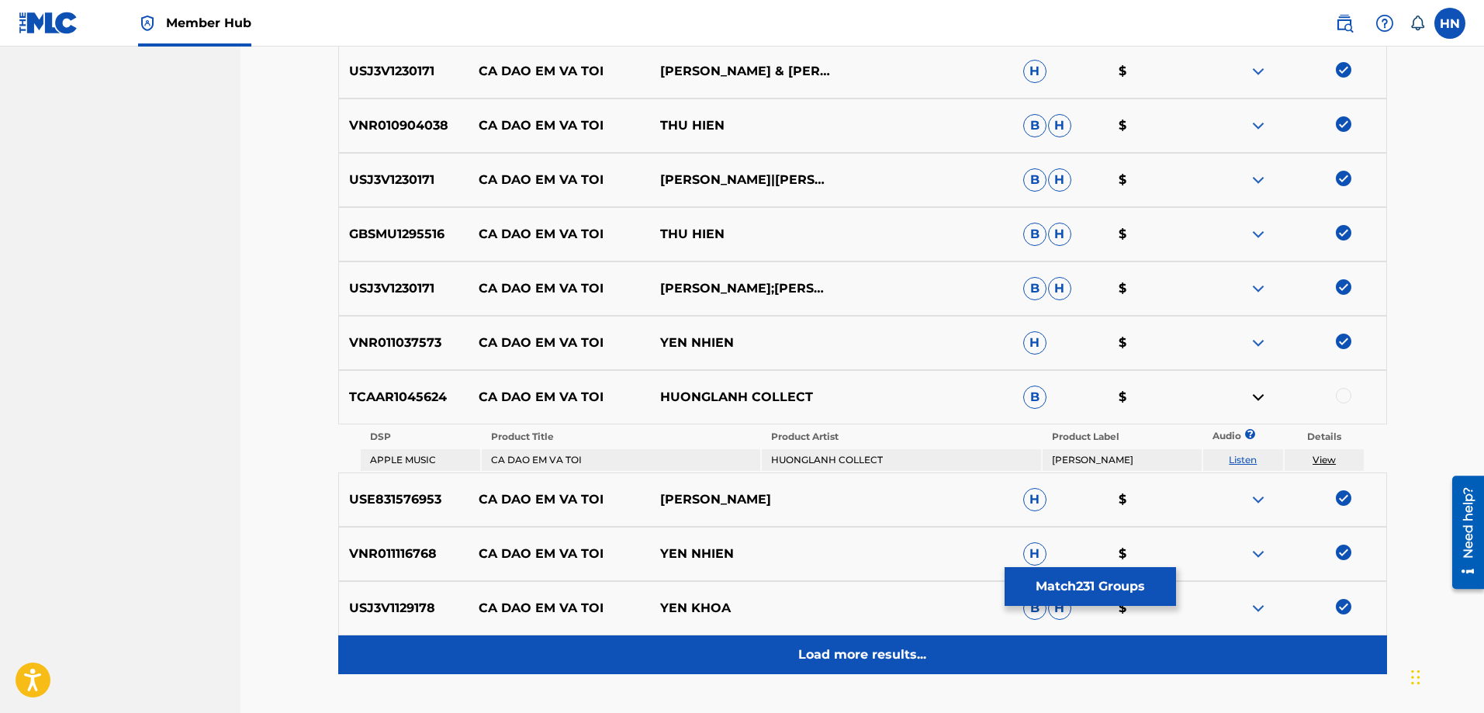
click at [955, 650] on div "Load more results..." at bounding box center [862, 654] width 1049 height 39
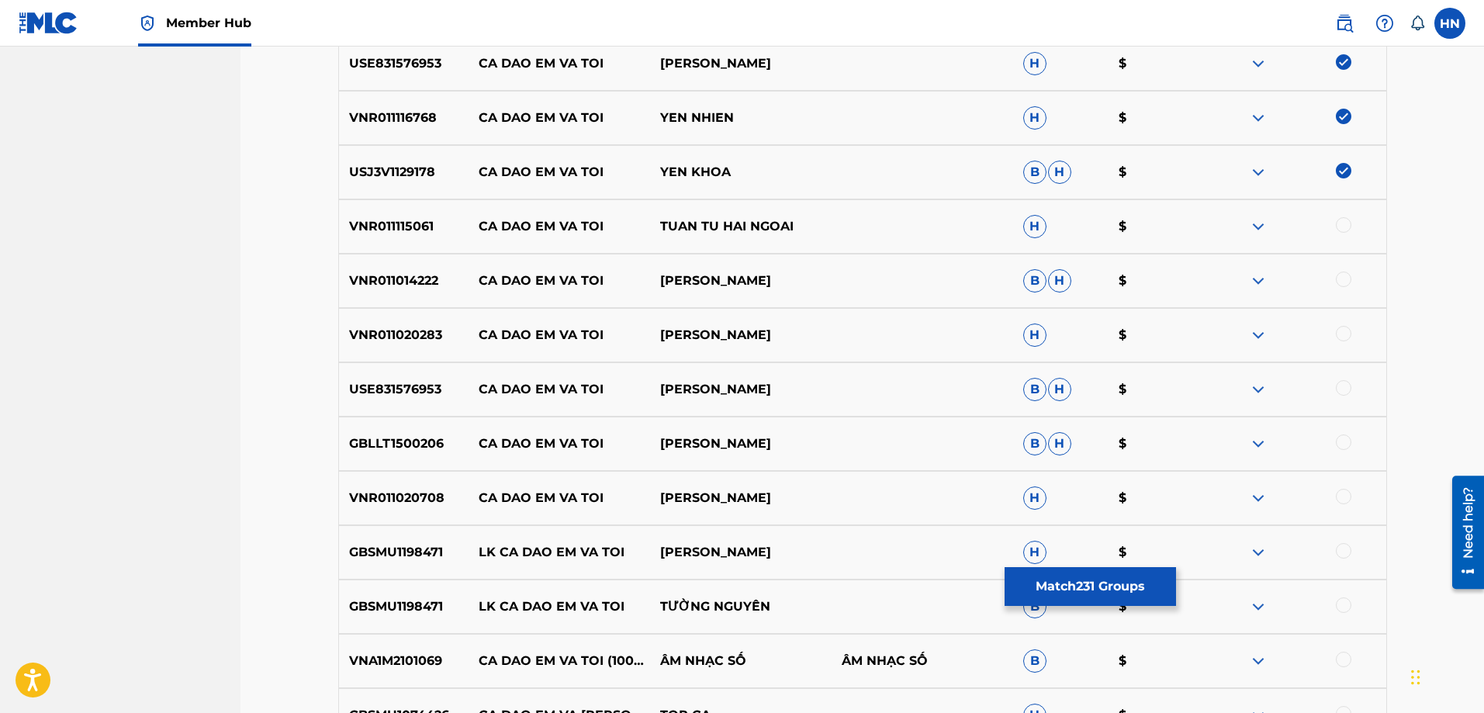
scroll to position [2647, 0]
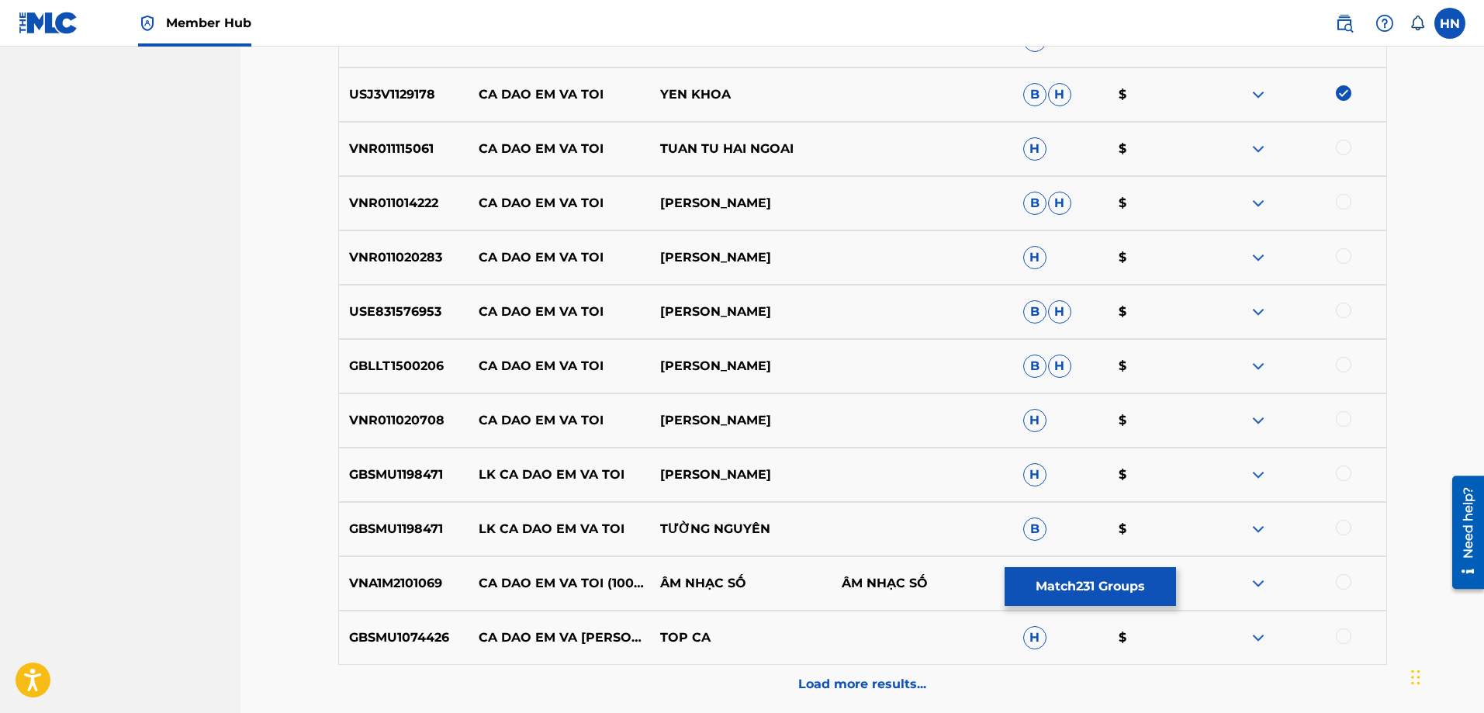
click at [404, 158] on div "VNR011115061 CA DAO EM VA TOI TUAN TU HAI NGOAI H $" at bounding box center [862, 149] width 1049 height 54
click at [1350, 146] on div at bounding box center [1344, 148] width 16 height 16
click at [406, 201] on p "VNR011014222" at bounding box center [404, 203] width 130 height 19
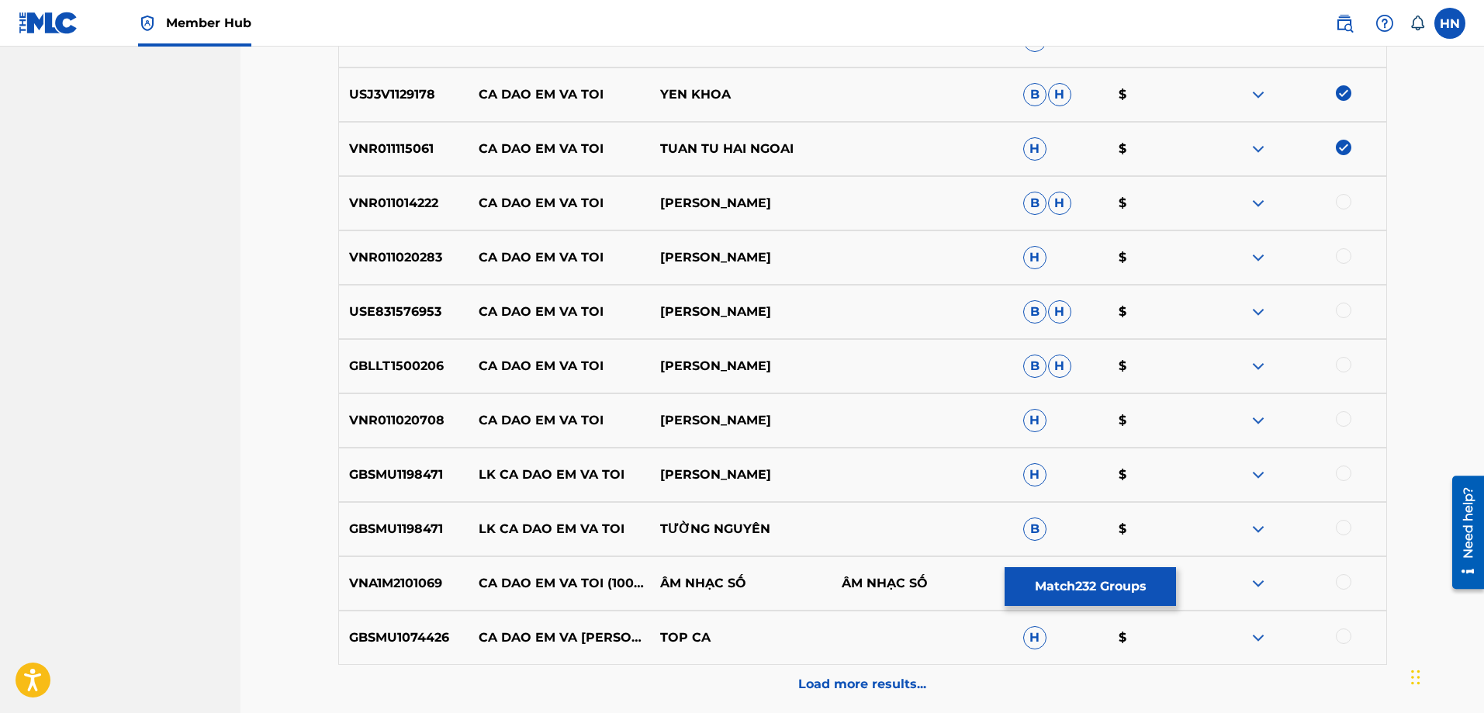
click at [1339, 204] on div at bounding box center [1344, 202] width 16 height 16
click at [422, 252] on p "VNR011020283" at bounding box center [404, 257] width 130 height 19
click at [1345, 259] on div at bounding box center [1344, 256] width 16 height 16
click at [420, 307] on p "USE831576953" at bounding box center [404, 311] width 130 height 19
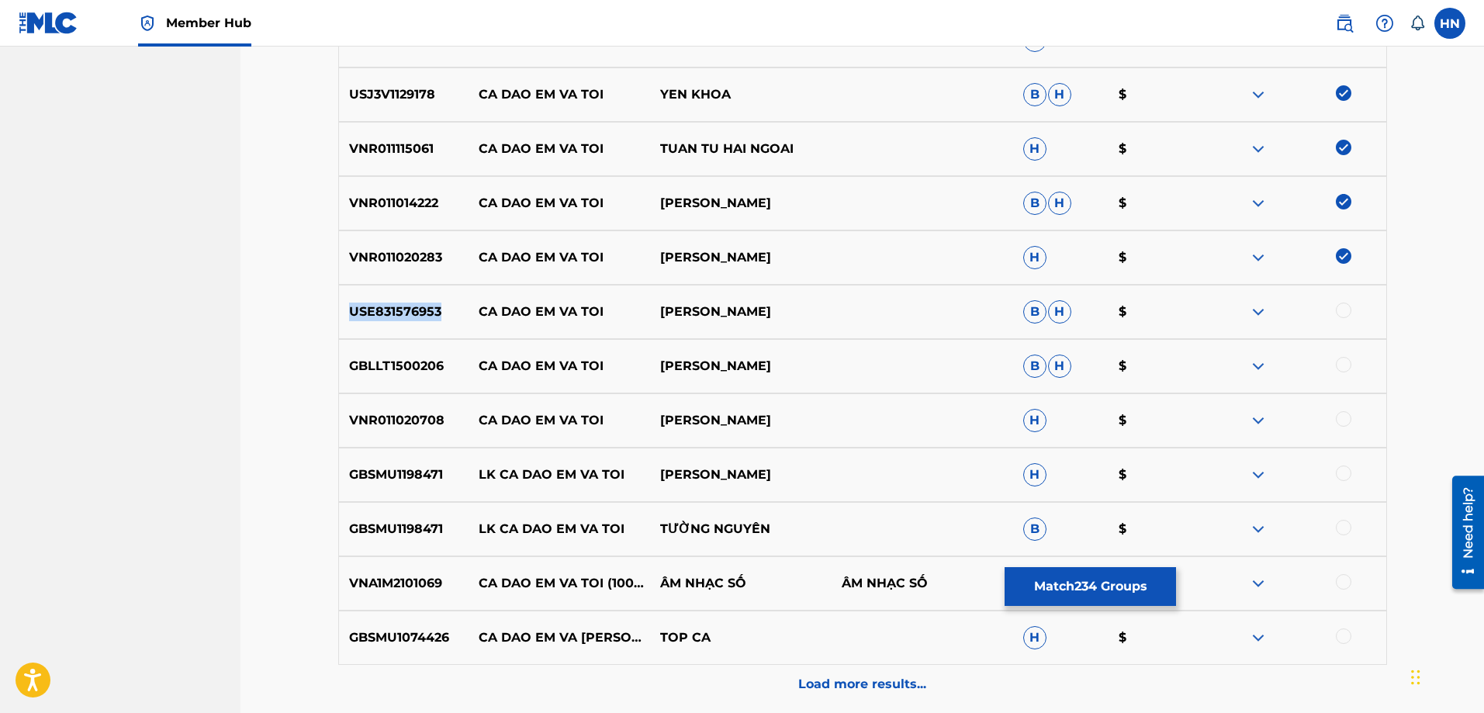
click at [420, 307] on p "USE831576953" at bounding box center [404, 311] width 130 height 19
click at [1346, 309] on div at bounding box center [1344, 310] width 16 height 16
click at [421, 264] on p "VNR011020283" at bounding box center [404, 257] width 130 height 19
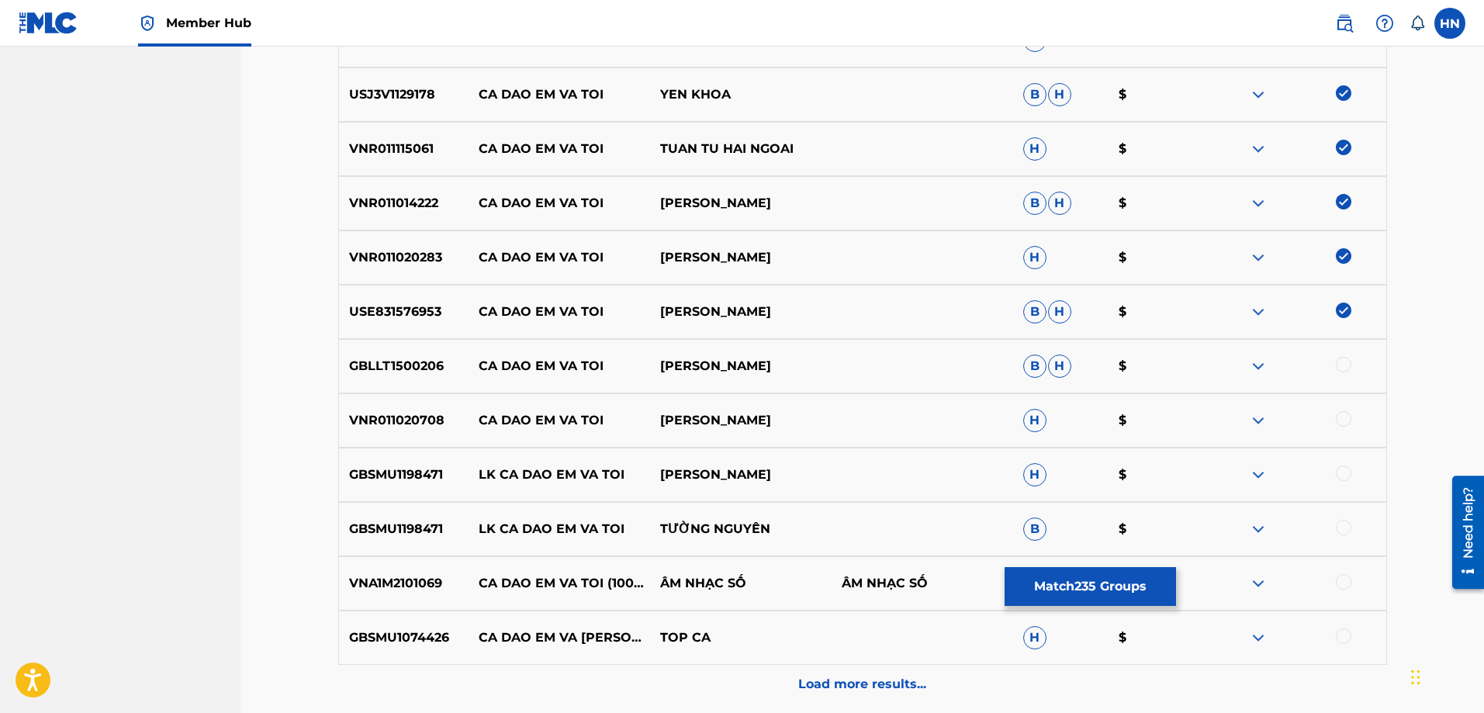
click at [415, 301] on div "USE831576953 CA DAO EM VA TOI [PERSON_NAME]" at bounding box center [862, 312] width 1049 height 54
click at [415, 362] on p "GBLLT1500206" at bounding box center [404, 366] width 130 height 19
click at [1340, 364] on div at bounding box center [1344, 365] width 16 height 16
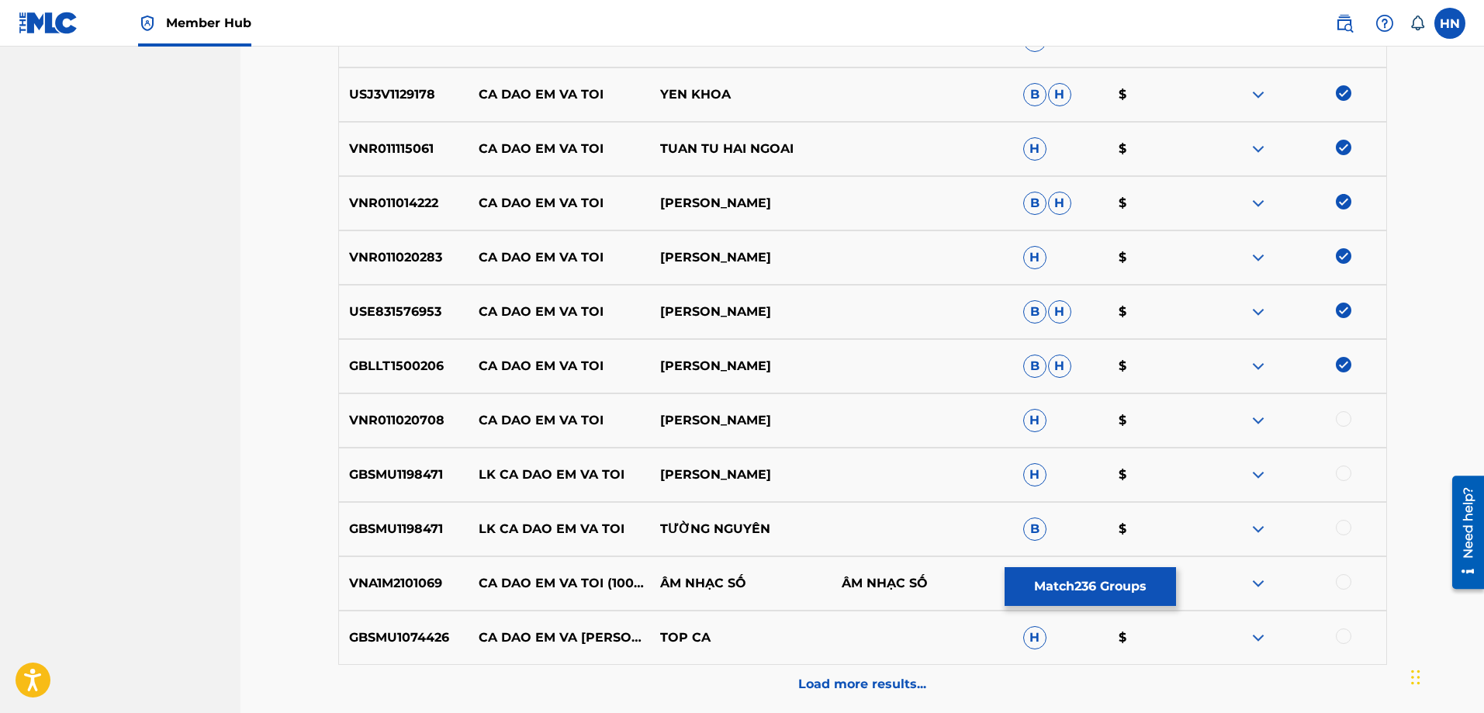
click at [449, 420] on p "VNR011020708" at bounding box center [404, 420] width 130 height 19
click at [427, 423] on p "VNR011020708" at bounding box center [404, 420] width 130 height 19
click at [1336, 420] on div at bounding box center [1344, 419] width 16 height 16
click at [382, 477] on p "GBSMU1198471" at bounding box center [404, 474] width 130 height 19
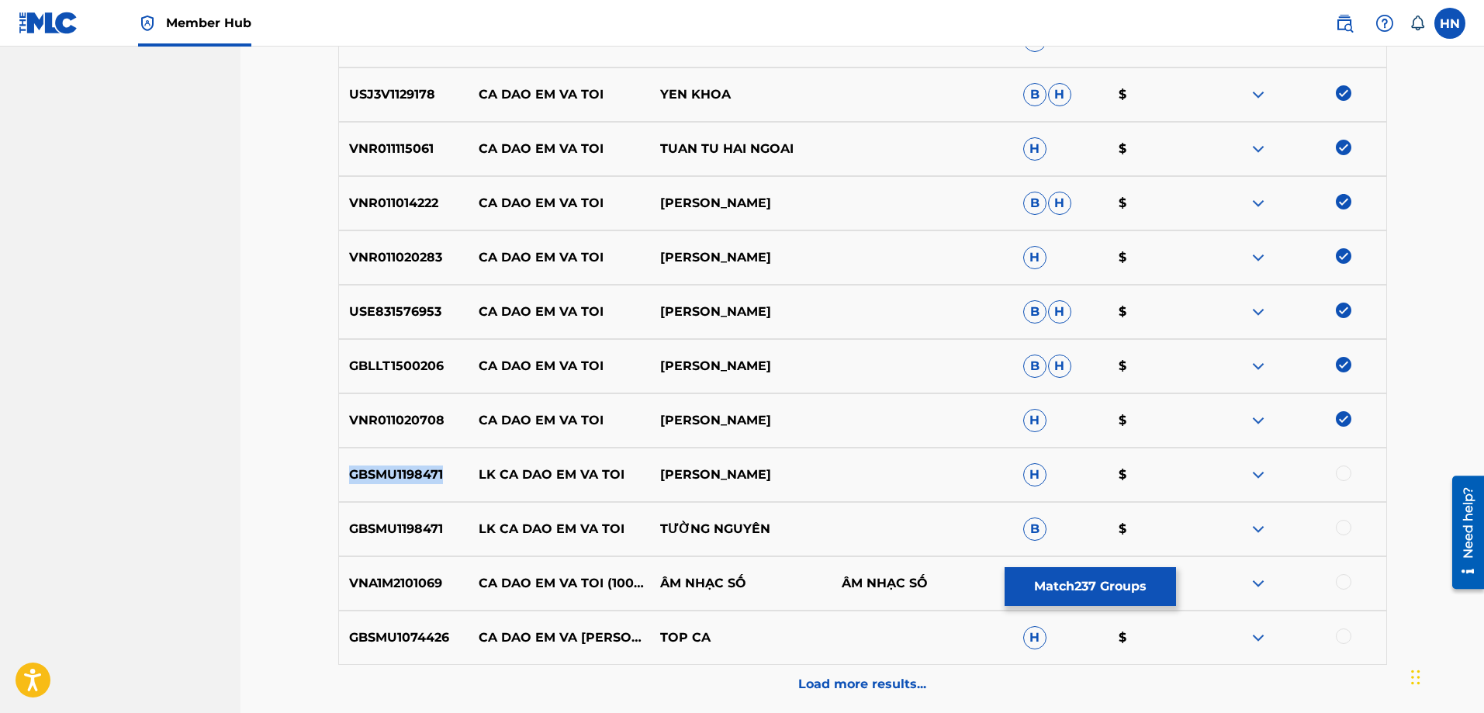
click at [382, 477] on p "GBSMU1198471" at bounding box center [404, 474] width 130 height 19
click at [427, 564] on div "VNA1M2101069 CA DAO EM VA TOI (1009_14062021) ÂM NHẠC SỐ ÂM NHẠC SỐ B $" at bounding box center [862, 583] width 1049 height 54
click at [1339, 584] on div at bounding box center [1344, 582] width 16 height 16
click at [423, 643] on p "GBSMU1074426" at bounding box center [404, 637] width 130 height 19
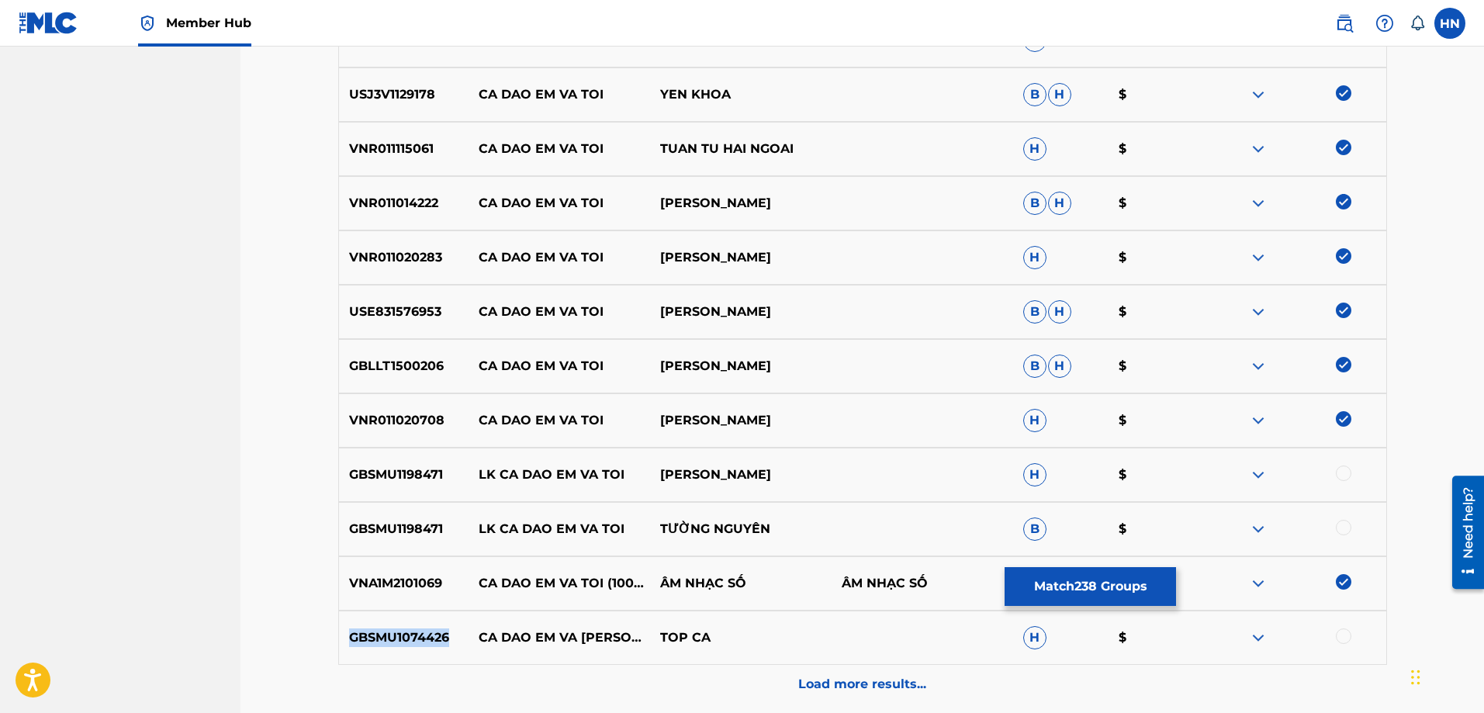
click at [423, 643] on p "GBSMU1074426" at bounding box center [404, 637] width 130 height 19
click at [1346, 632] on div at bounding box center [1344, 636] width 16 height 16
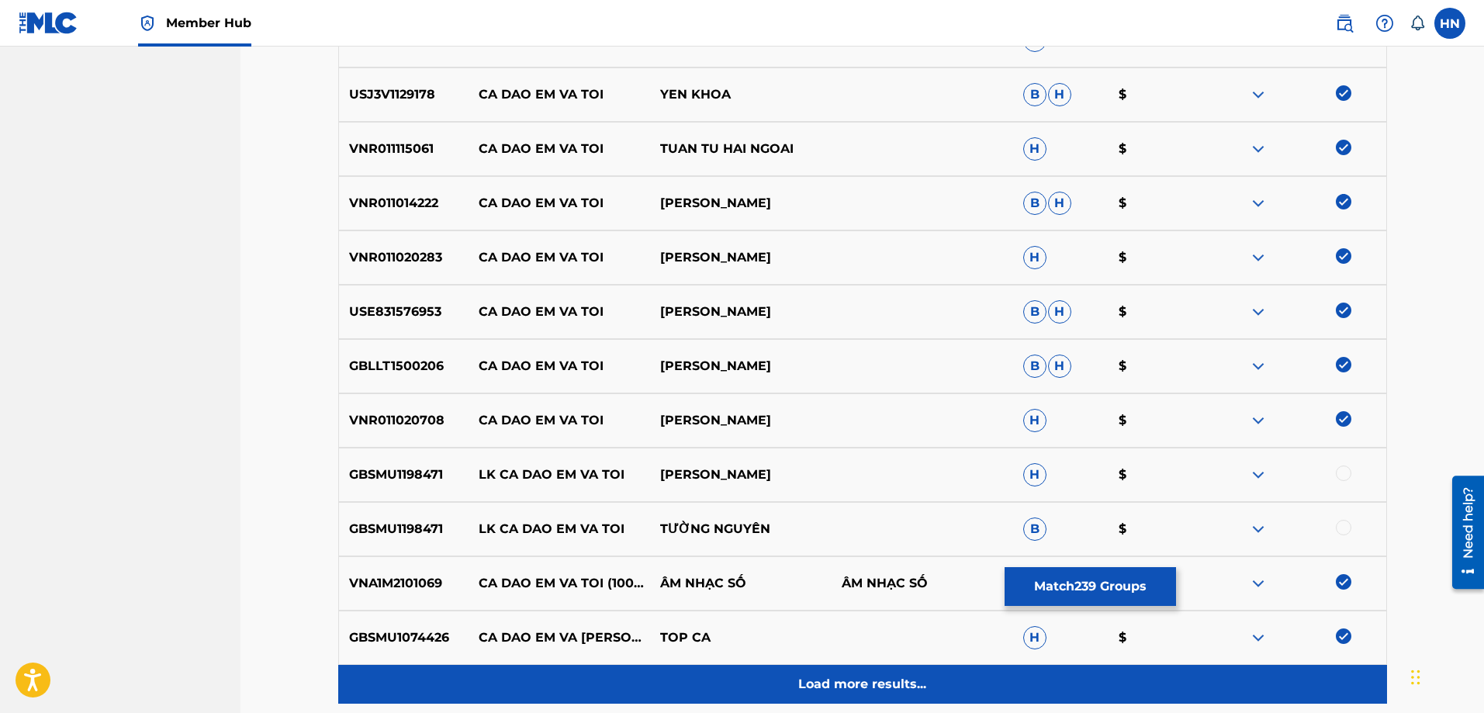
click at [870, 669] on div "Load more results..." at bounding box center [862, 684] width 1049 height 39
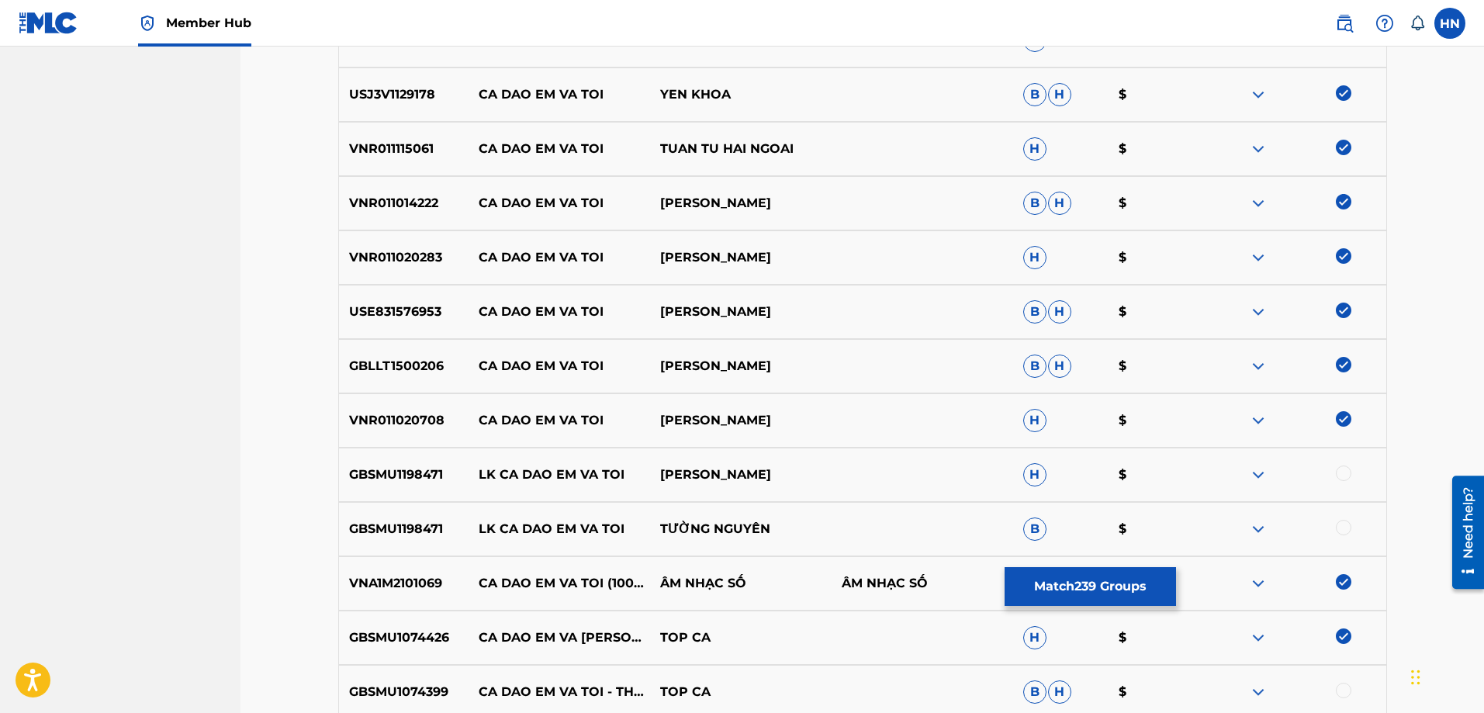
scroll to position [2957, 0]
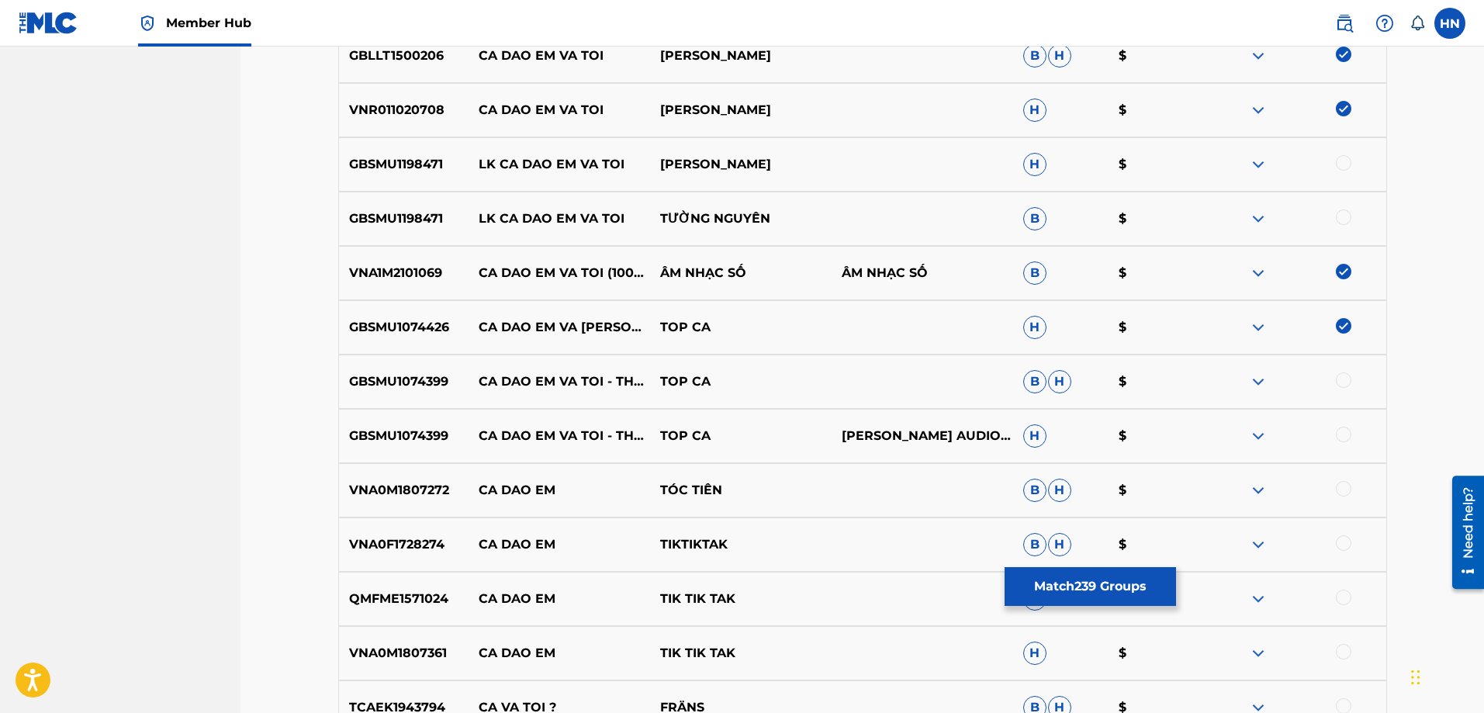
click at [382, 375] on p "GBSMU1074399" at bounding box center [404, 381] width 130 height 19
click at [1350, 385] on div at bounding box center [1294, 381] width 181 height 19
click at [1343, 381] on div at bounding box center [1344, 380] width 16 height 16
click at [1345, 434] on div at bounding box center [1344, 435] width 16 height 16
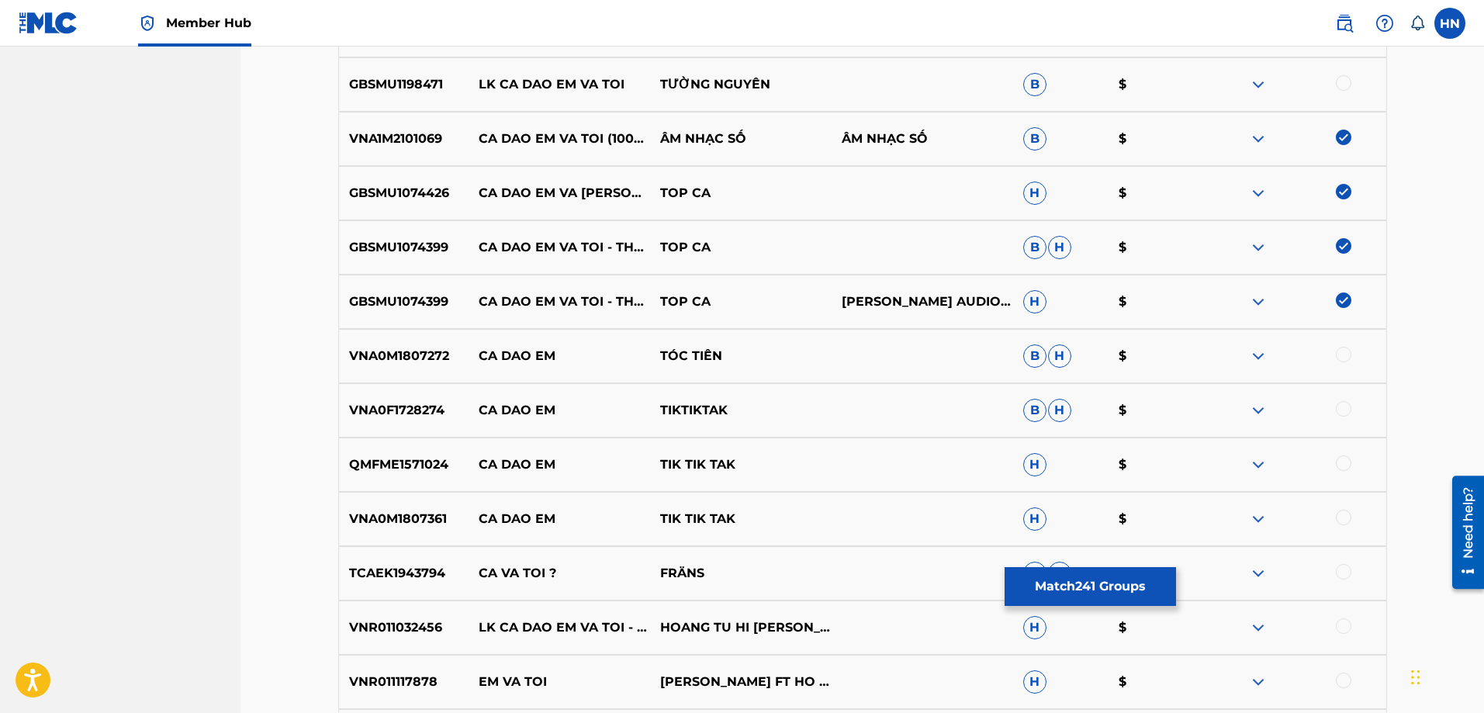
scroll to position [3190, 0]
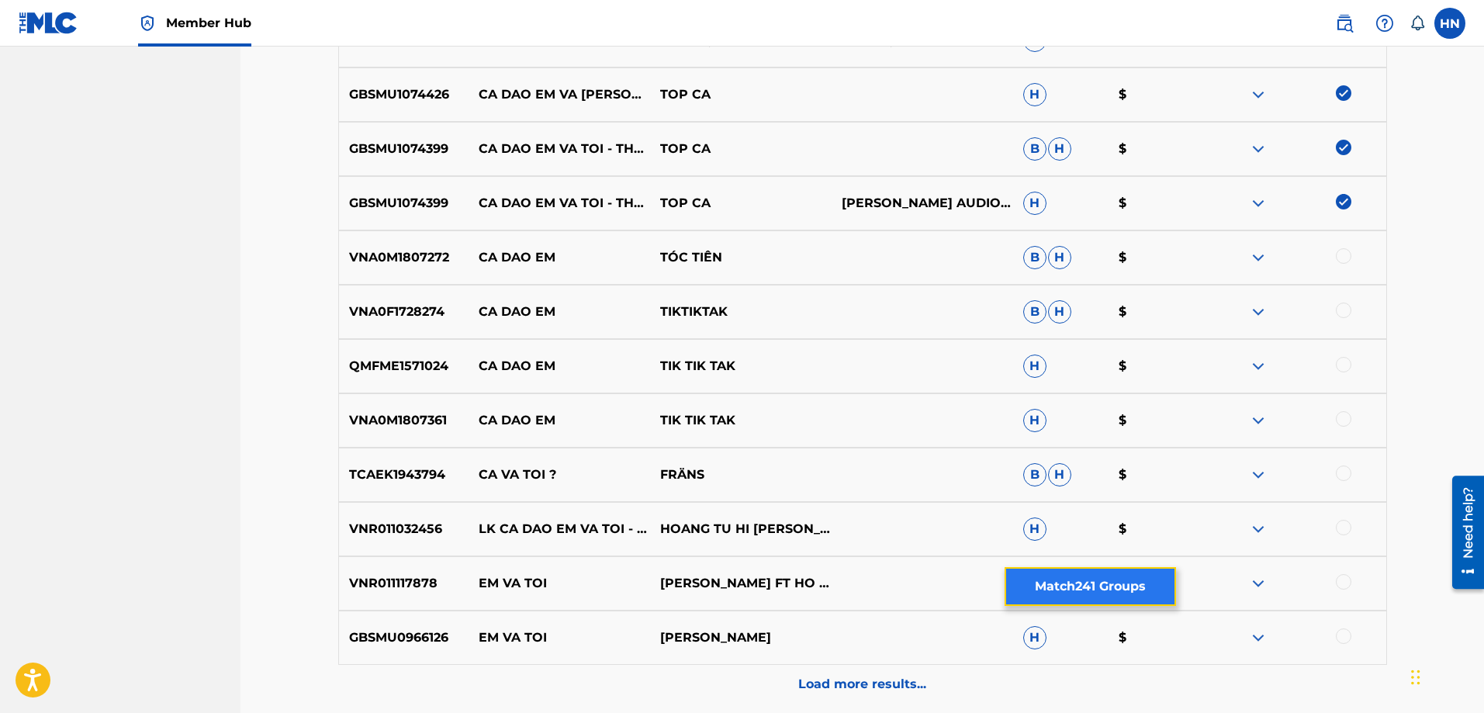
click at [1073, 575] on button "Match 241 Groups" at bounding box center [1089, 586] width 171 height 39
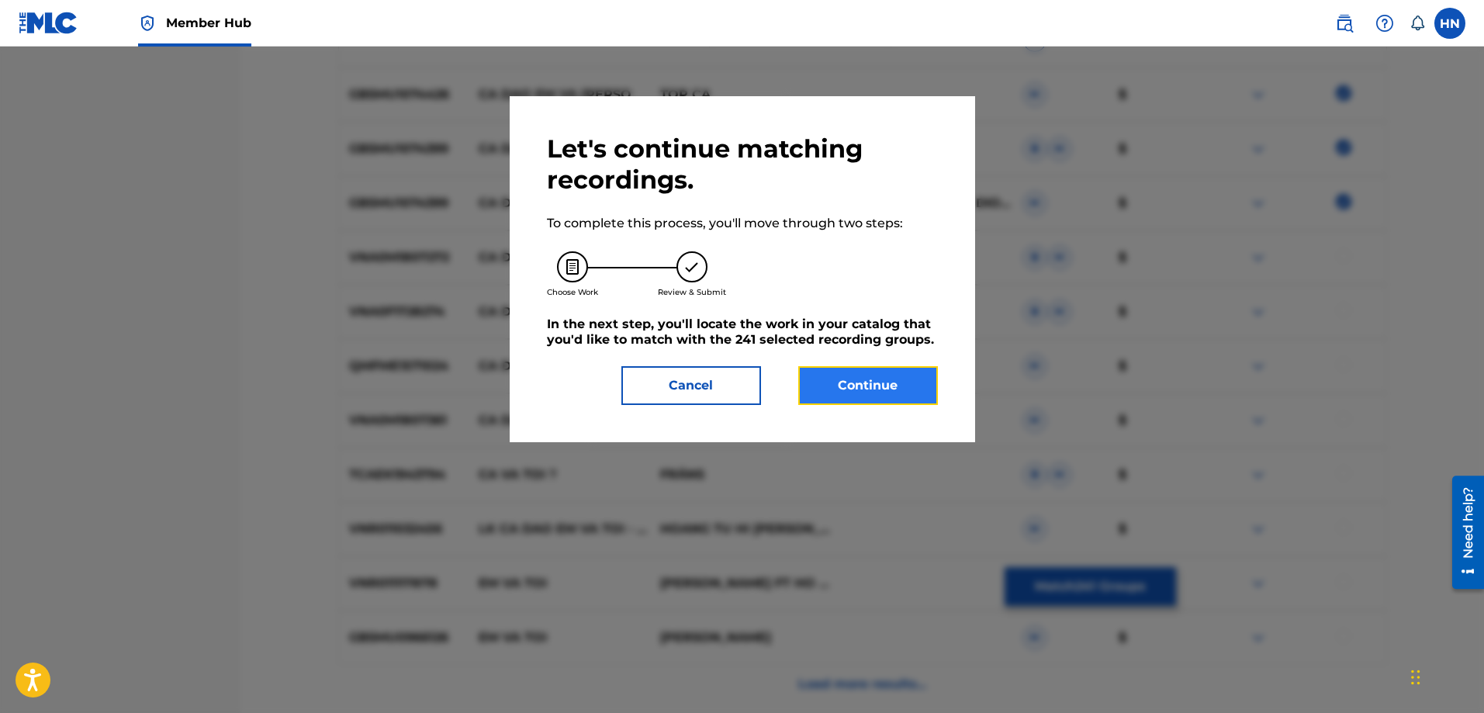
click at [897, 389] on button "Continue" at bounding box center [868, 385] width 140 height 39
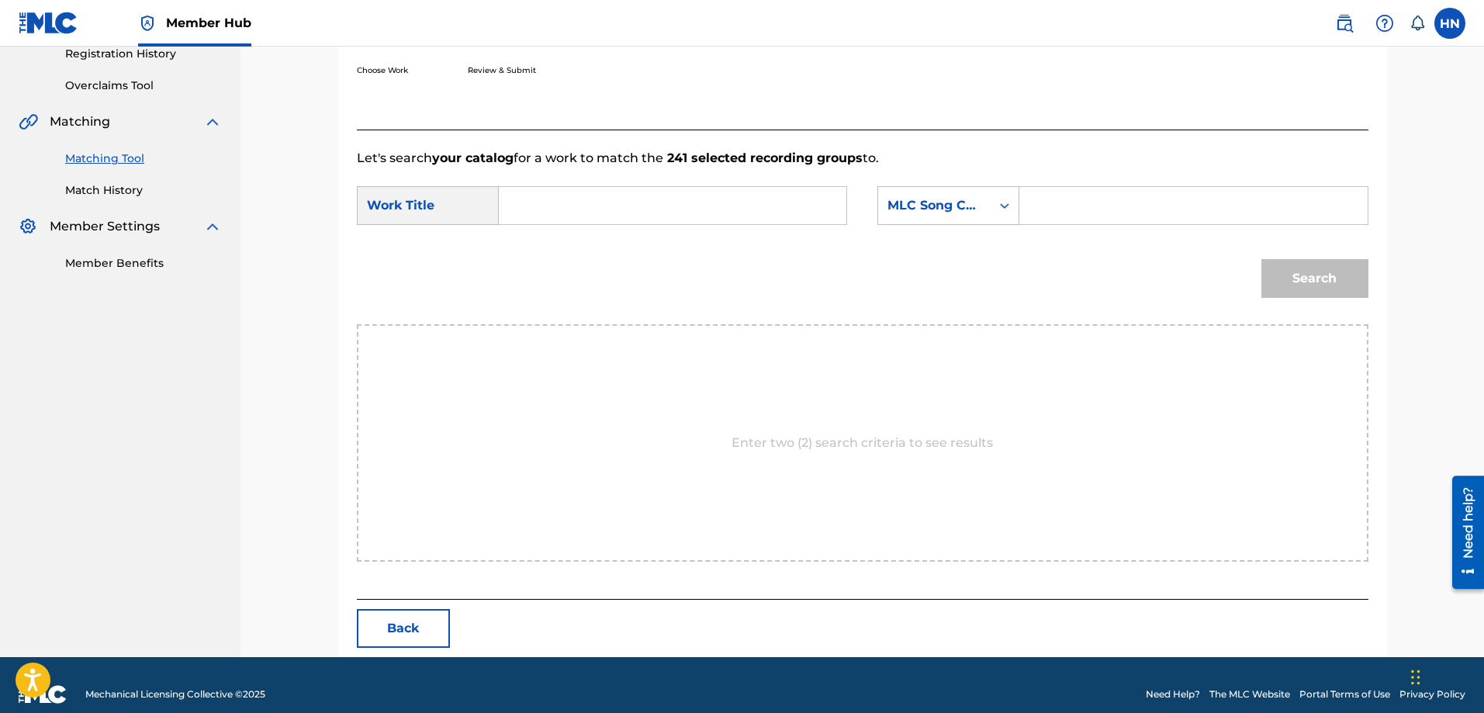
scroll to position [320, 0]
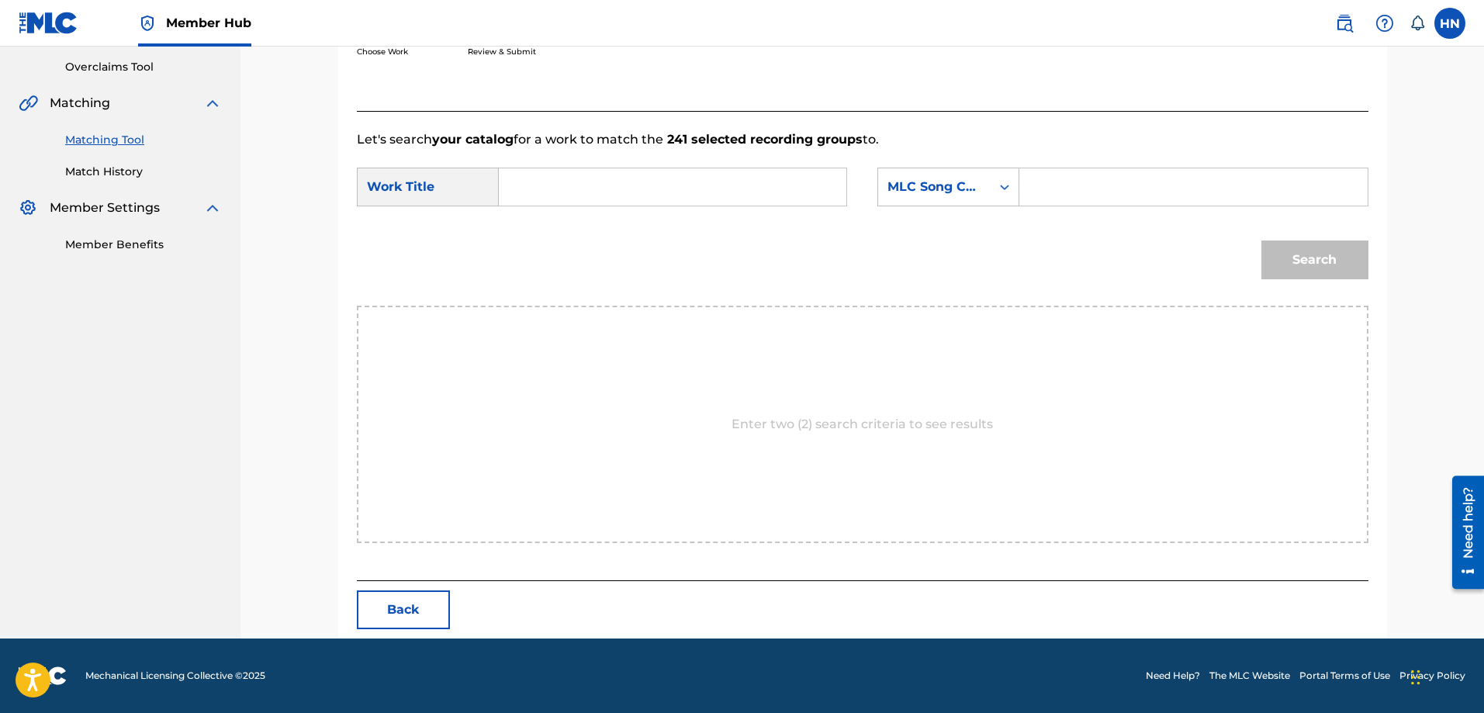
click at [797, 188] on input "Search Form" at bounding box center [672, 186] width 321 height 37
paste input "CA DAO EM VÀ TÔI"
type input "CA DAO EM VÀ TÔI"
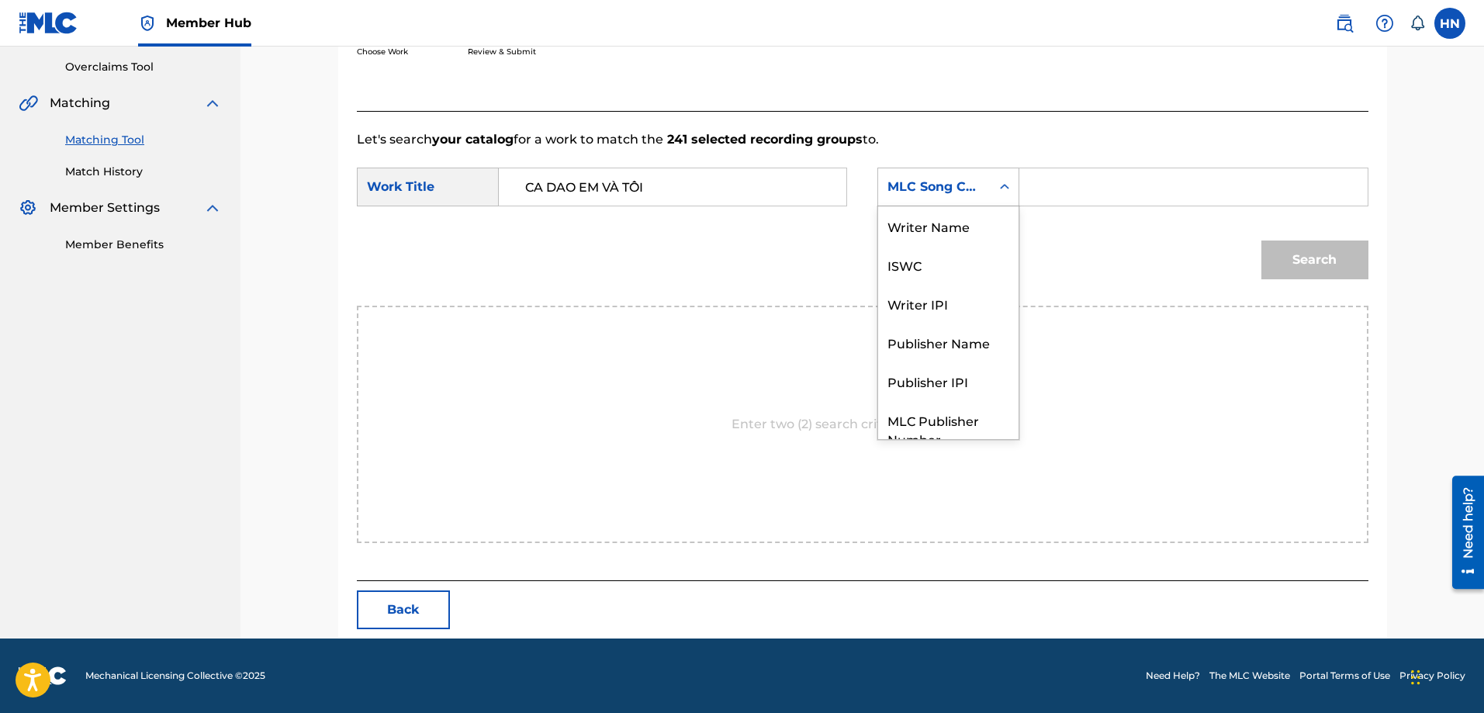
click at [959, 181] on div "MLC Song Code" at bounding box center [934, 187] width 94 height 19
click at [935, 213] on div "ISWC" at bounding box center [948, 207] width 140 height 39
click at [1209, 173] on input "Search Form" at bounding box center [1192, 186] width 321 height 37
paste input "T9188504565"
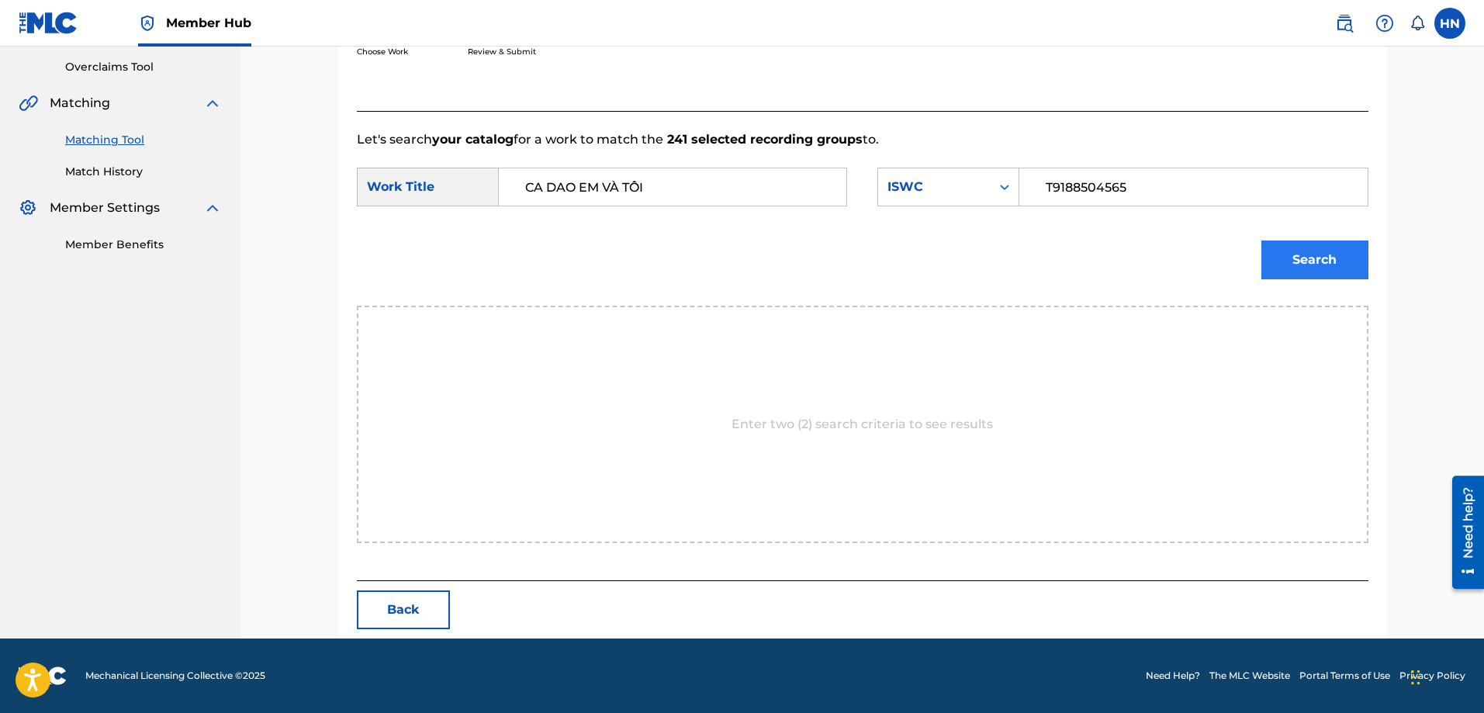
type input "T9188504565"
click at [1316, 251] on button "Search" at bounding box center [1314, 259] width 107 height 39
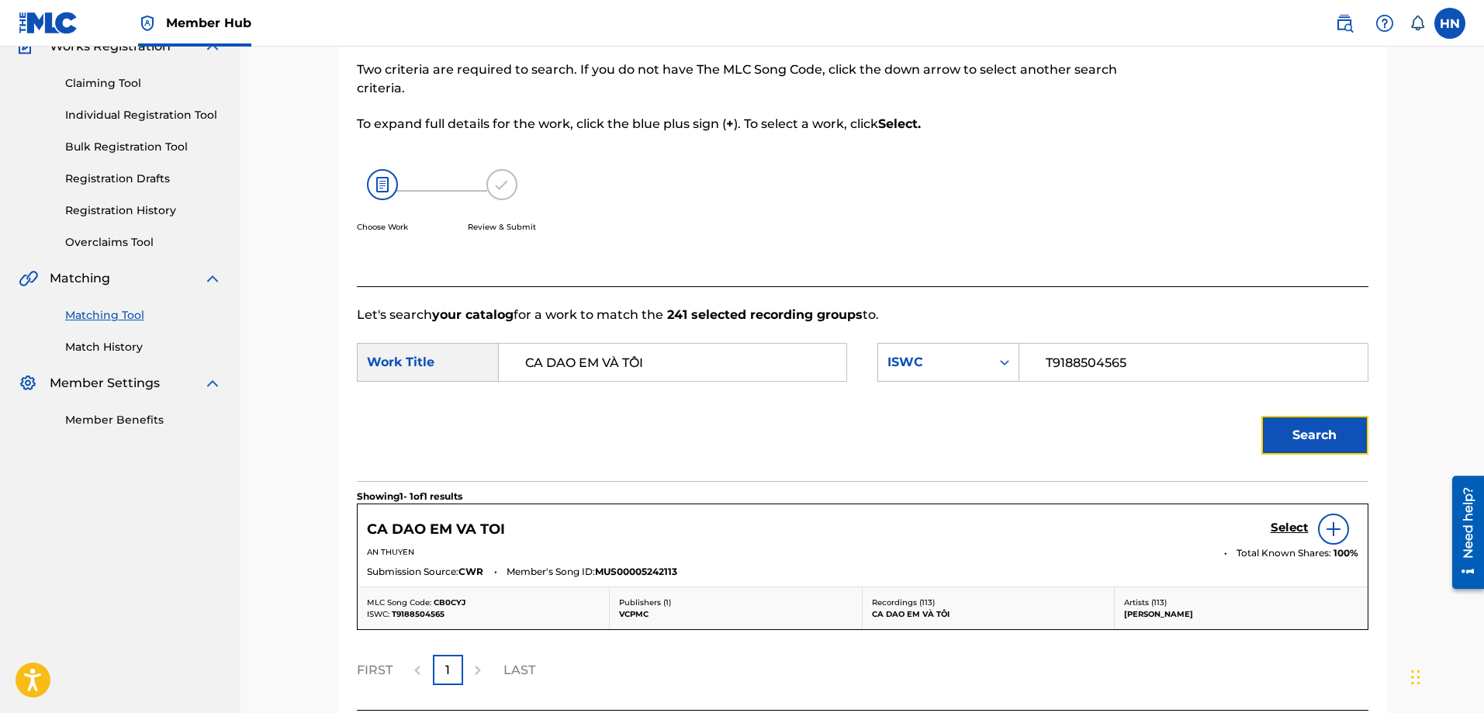
scroll to position [275, 0]
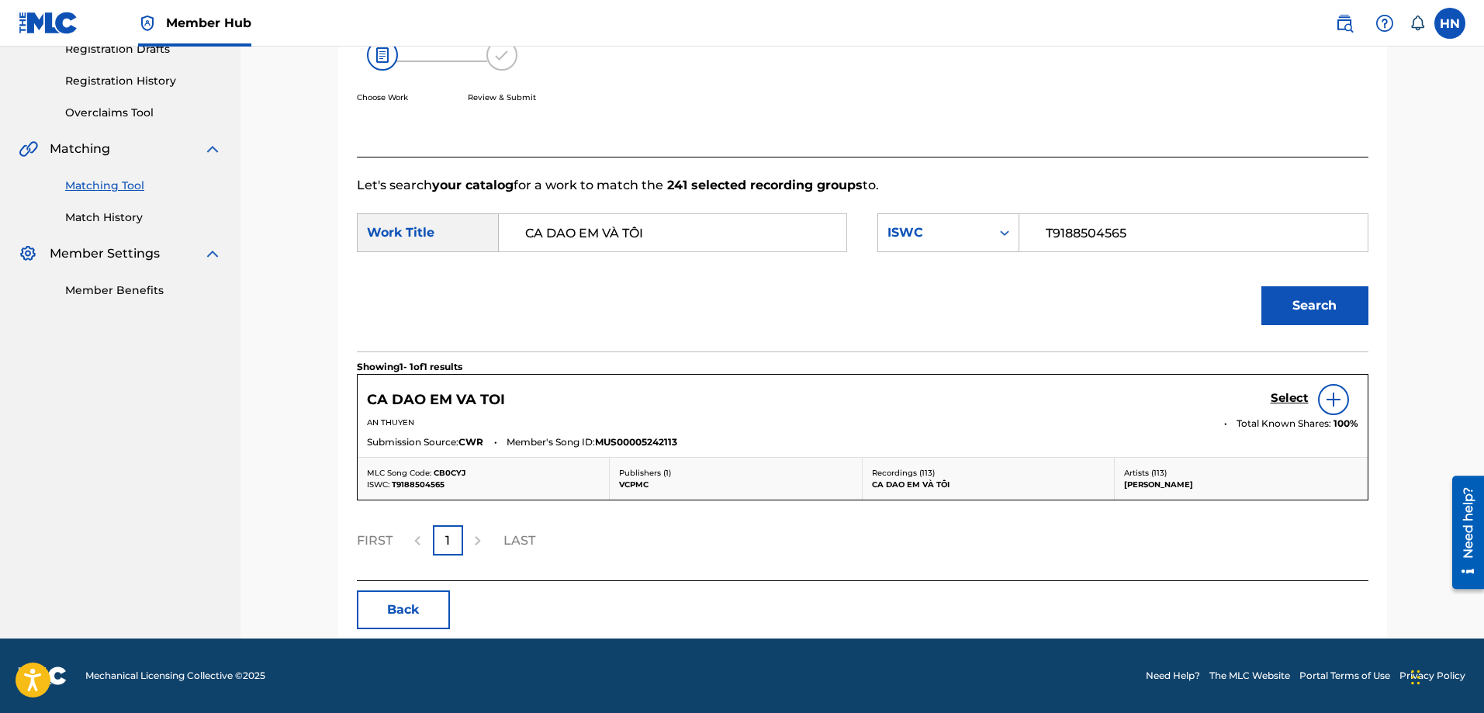
click at [1267, 399] on div "CA DAO EM [GEOGRAPHIC_DATA] TOI Select" at bounding box center [862, 399] width 991 height 31
click at [1268, 401] on div "CA DAO EM [GEOGRAPHIC_DATA] TOI Select" at bounding box center [862, 399] width 991 height 31
click at [1271, 401] on h5 "Select" at bounding box center [1289, 398] width 38 height 15
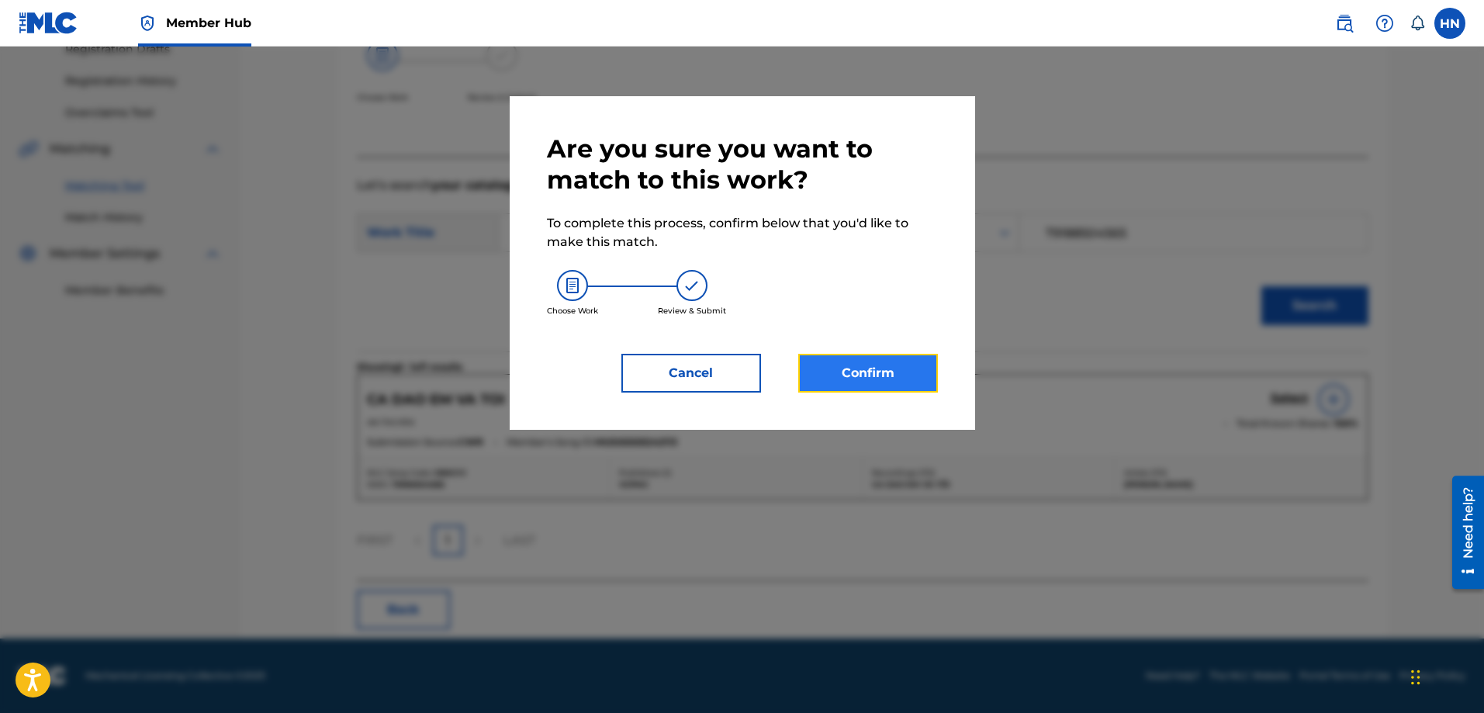
click at [910, 384] on button "Confirm" at bounding box center [868, 373] width 140 height 39
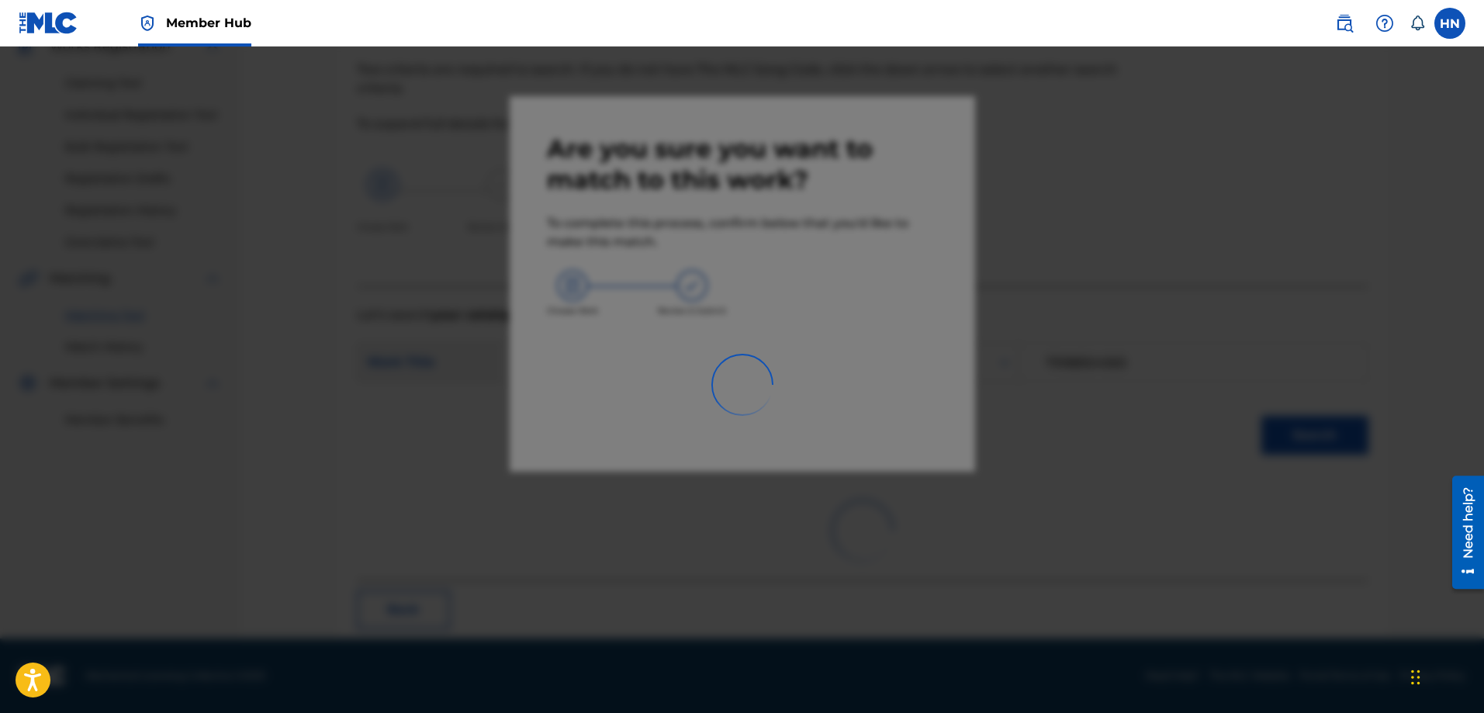
scroll to position [42, 0]
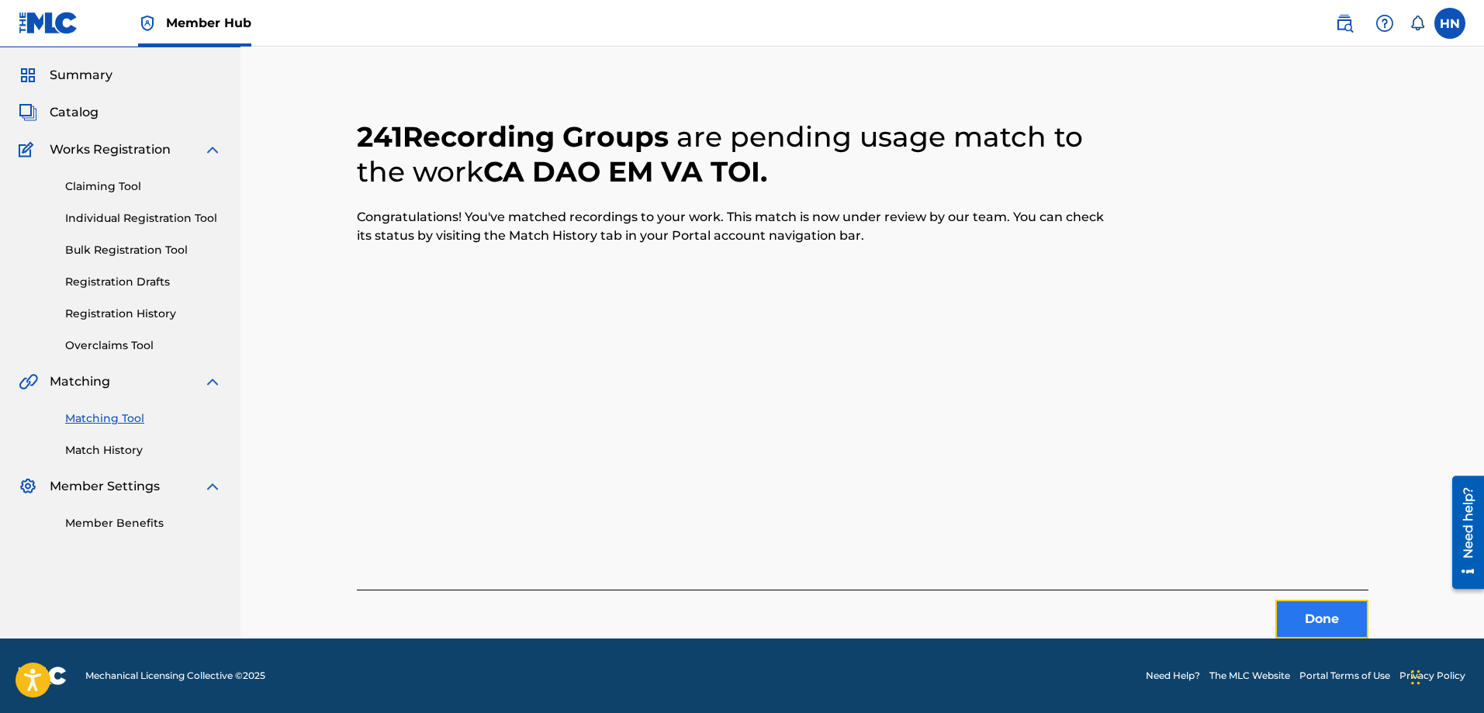
click at [1287, 616] on button "Done" at bounding box center [1321, 619] width 93 height 39
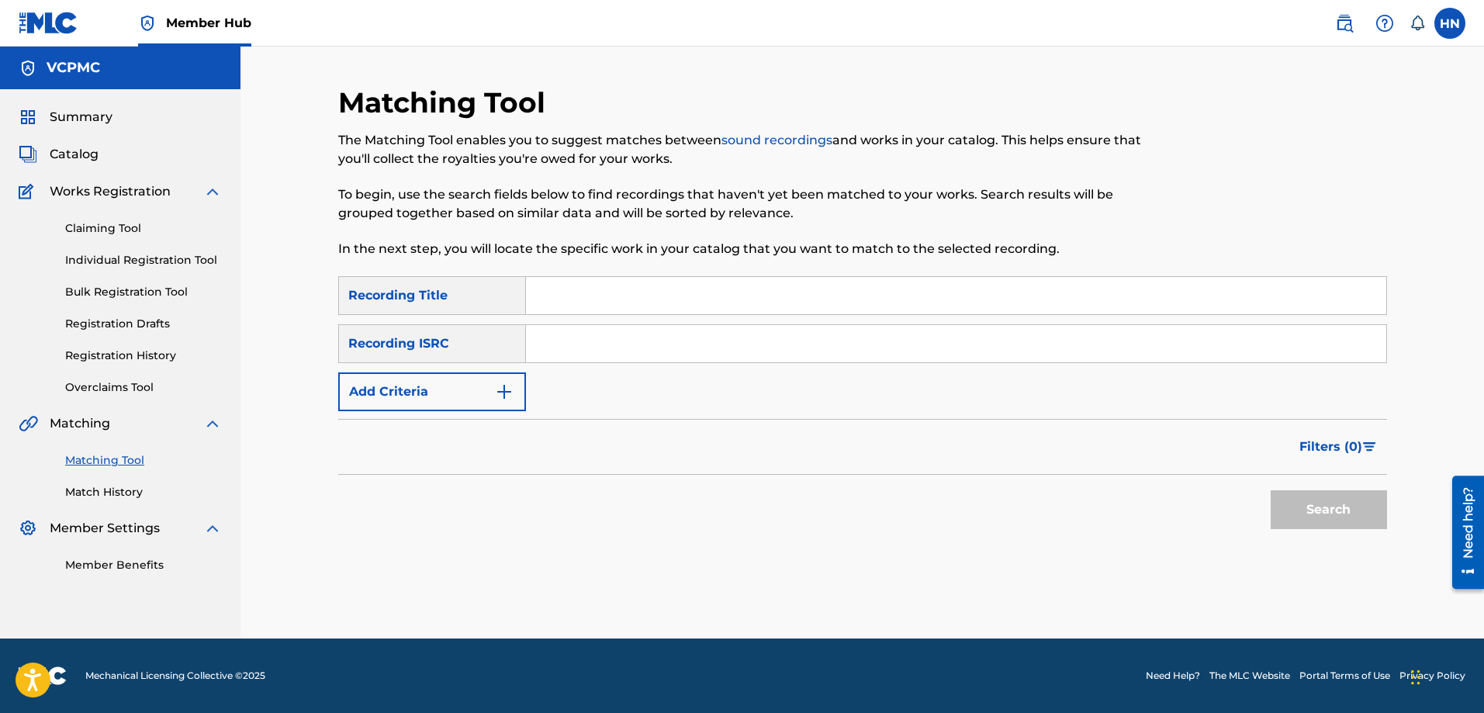
click at [716, 277] on input "Search Form" at bounding box center [956, 295] width 860 height 37
paste input "BÀI TANGO BUỒN"
click at [1270, 490] on button "Search" at bounding box center [1328, 509] width 116 height 39
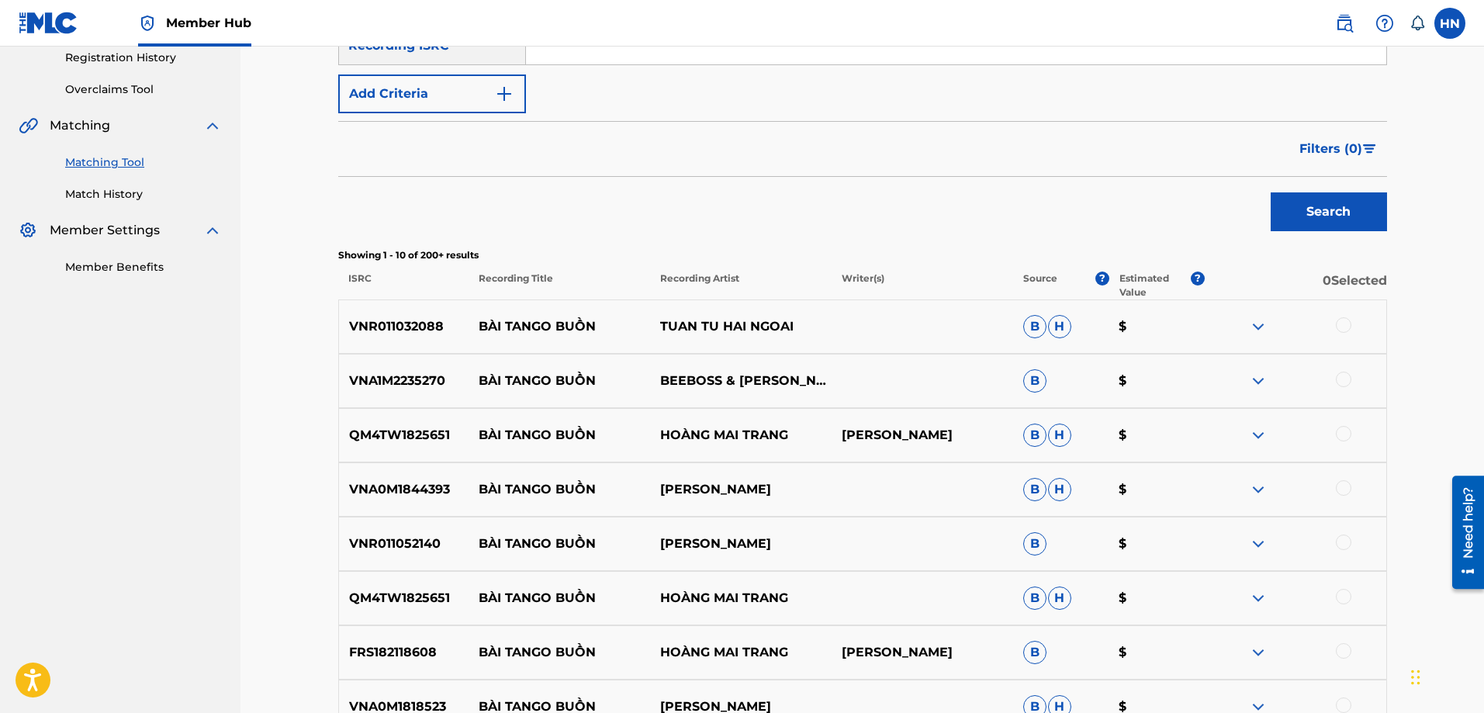
scroll to position [388, 0]
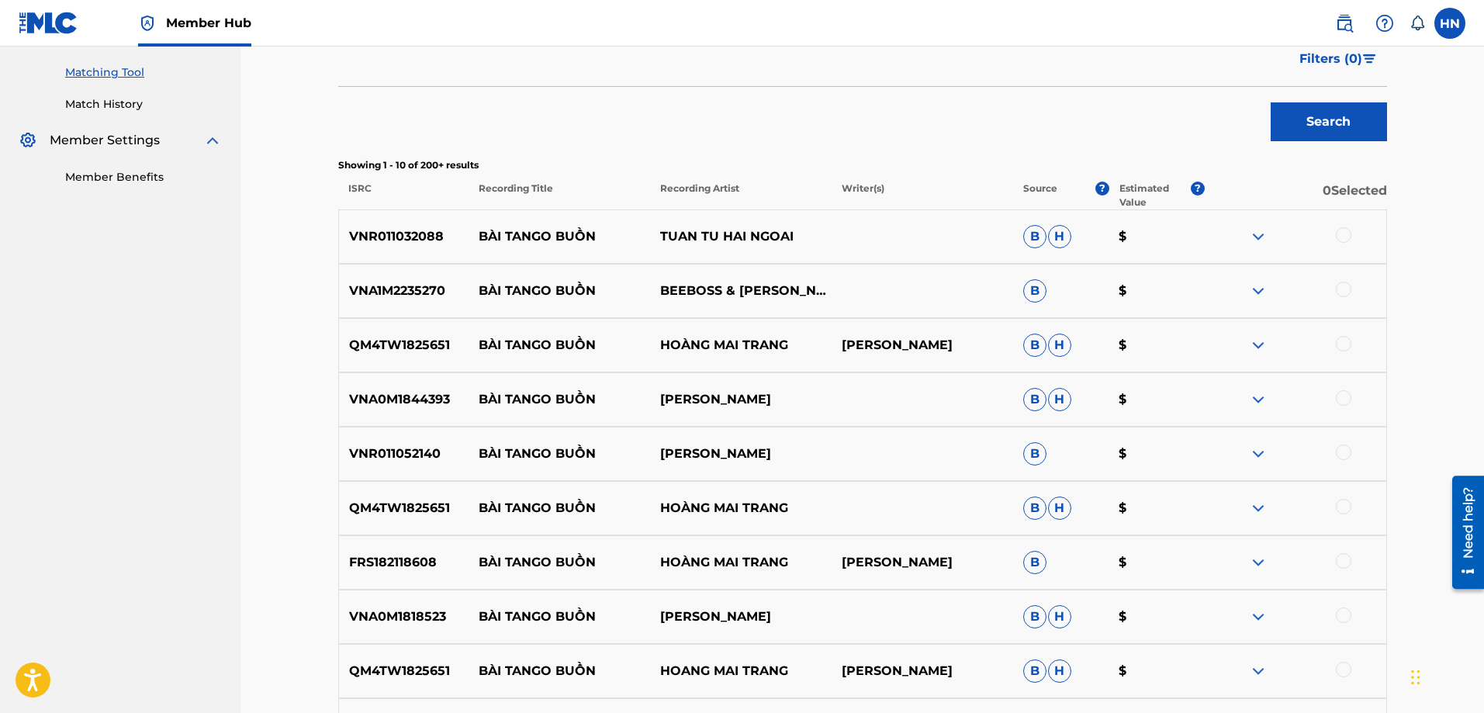
click at [427, 230] on p "VNR011032088" at bounding box center [404, 236] width 130 height 19
click at [1346, 240] on div at bounding box center [1344, 235] width 16 height 16
click at [421, 292] on p "VNA1M2235270" at bounding box center [404, 291] width 130 height 19
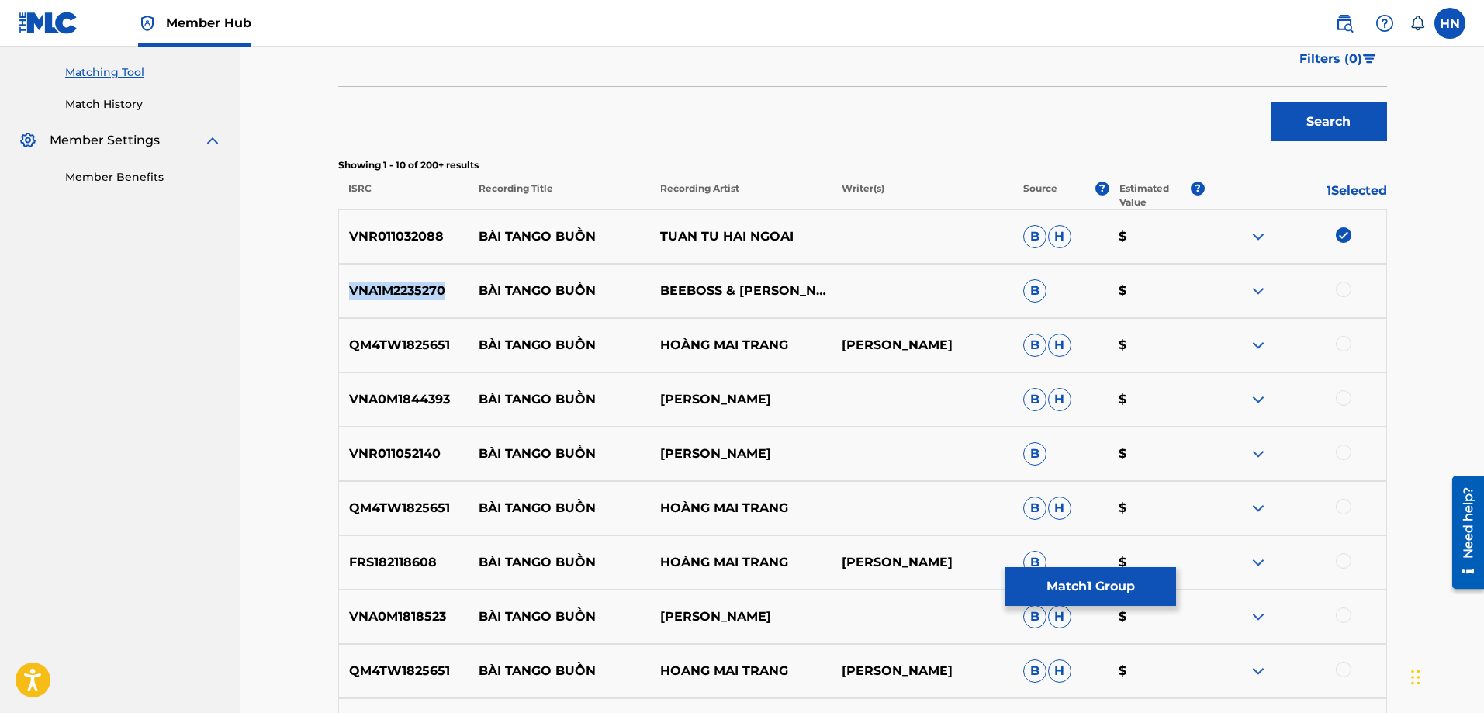
click at [421, 292] on p "VNA1M2235270" at bounding box center [404, 291] width 130 height 19
click at [1349, 284] on div at bounding box center [1344, 290] width 16 height 16
click at [399, 341] on p "QM4TW1825651" at bounding box center [404, 345] width 130 height 19
click at [414, 394] on p "VNA0M1844393" at bounding box center [404, 399] width 130 height 19
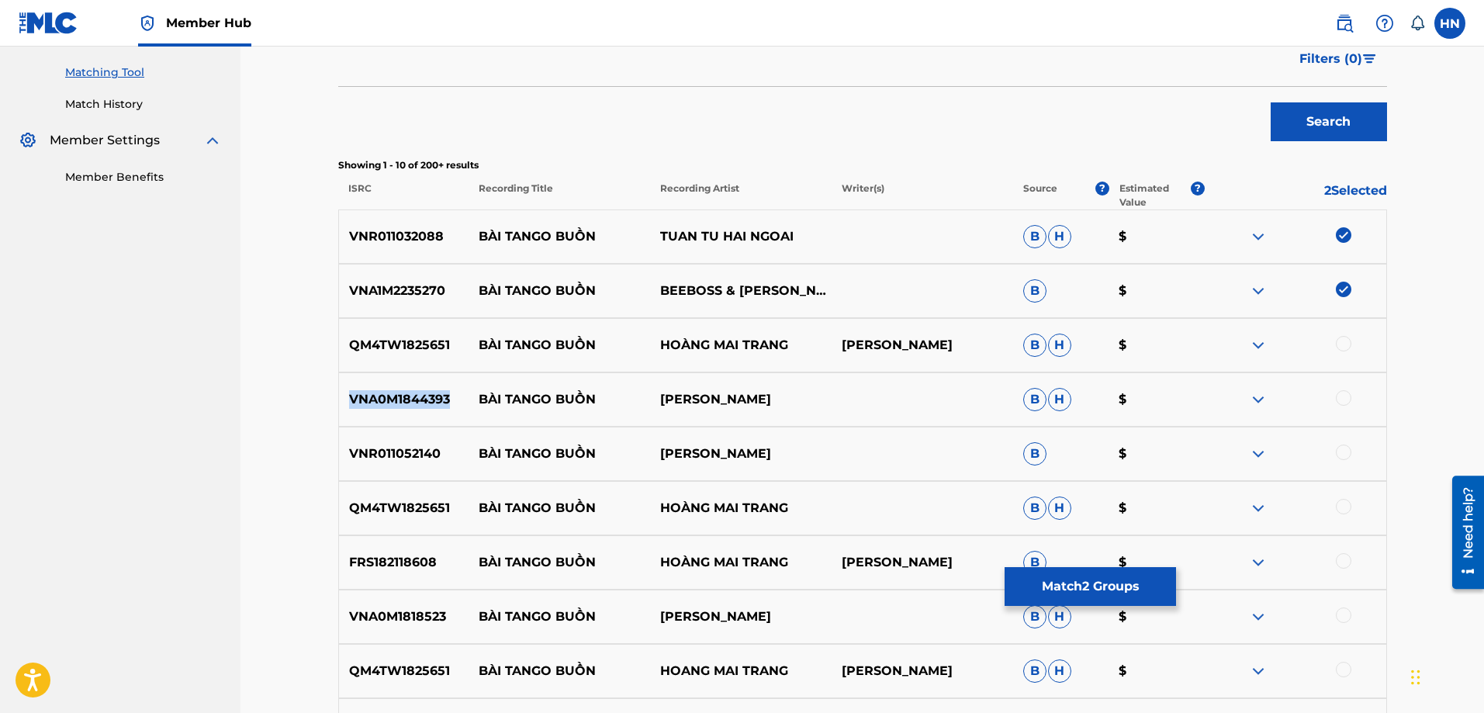
click at [414, 394] on p "VNA0M1844393" at bounding box center [404, 399] width 130 height 19
click at [1343, 399] on div at bounding box center [1344, 398] width 16 height 16
click at [413, 449] on p "VNR011052140" at bounding box center [404, 453] width 130 height 19
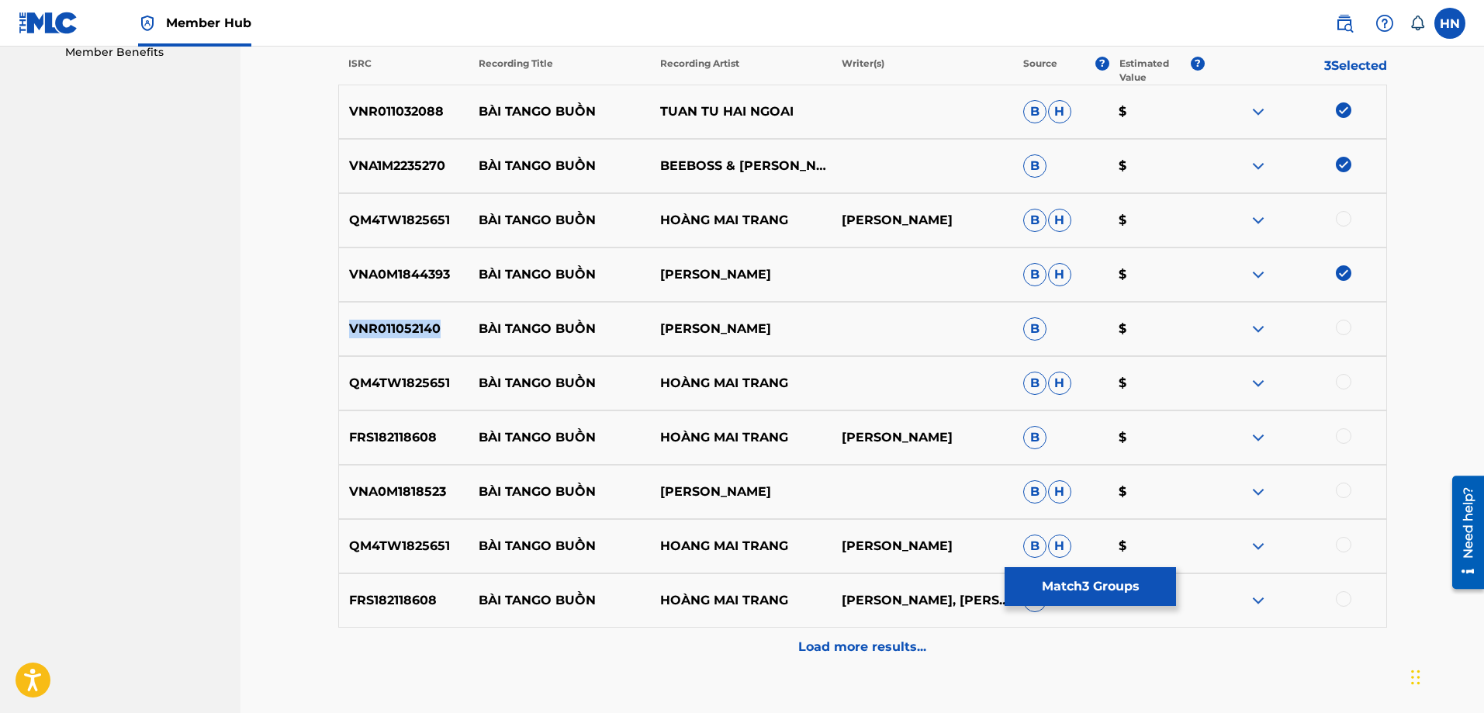
scroll to position [543, 0]
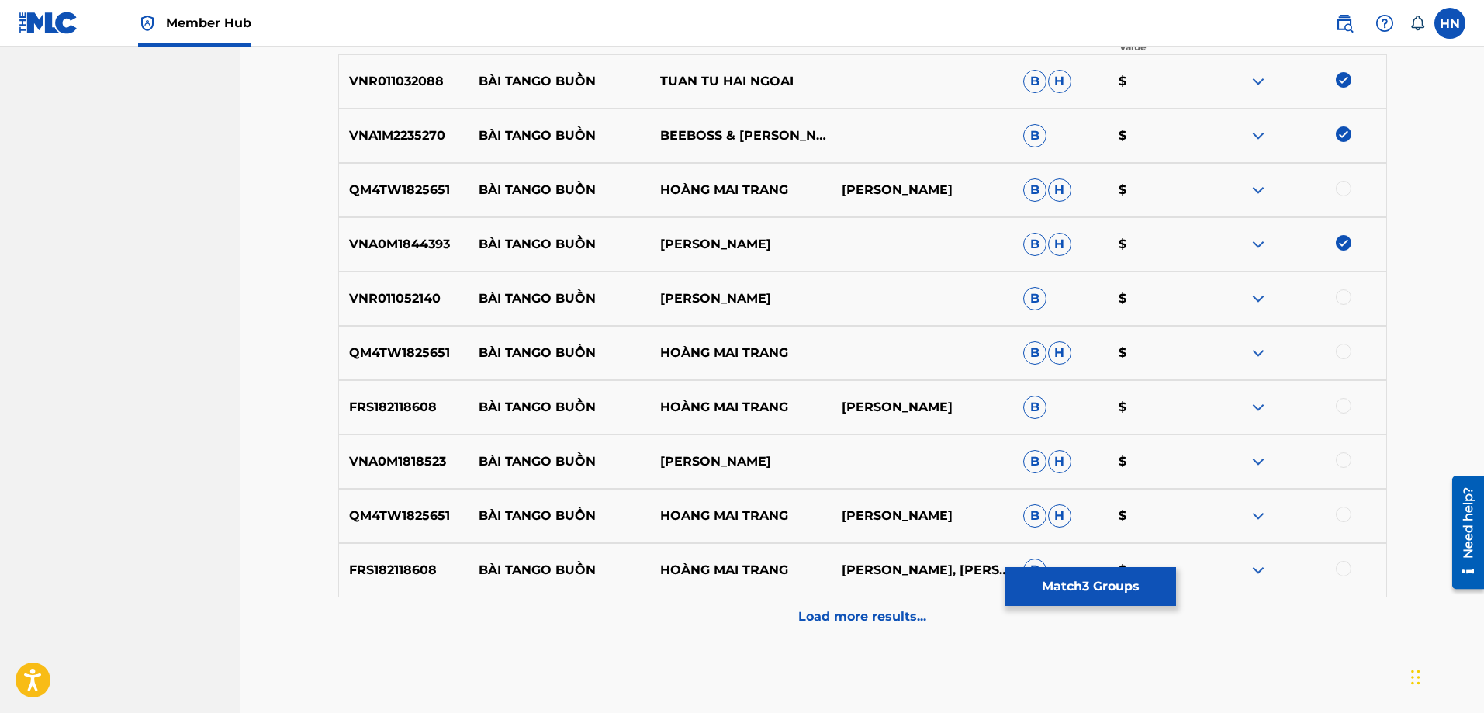
click at [1343, 300] on div at bounding box center [1344, 297] width 16 height 16
drag, startPoint x: 789, startPoint y: 402, endPoint x: 475, endPoint y: 399, distance: 313.3
click at [475, 399] on div "FRS182118608 BÀI TANGO BUỒN HOÀNG MAI TRANG [PERSON_NAME] BẰNG B $" at bounding box center [862, 407] width 1049 height 54
click at [424, 463] on p "VNA0M1818523" at bounding box center [404, 461] width 130 height 19
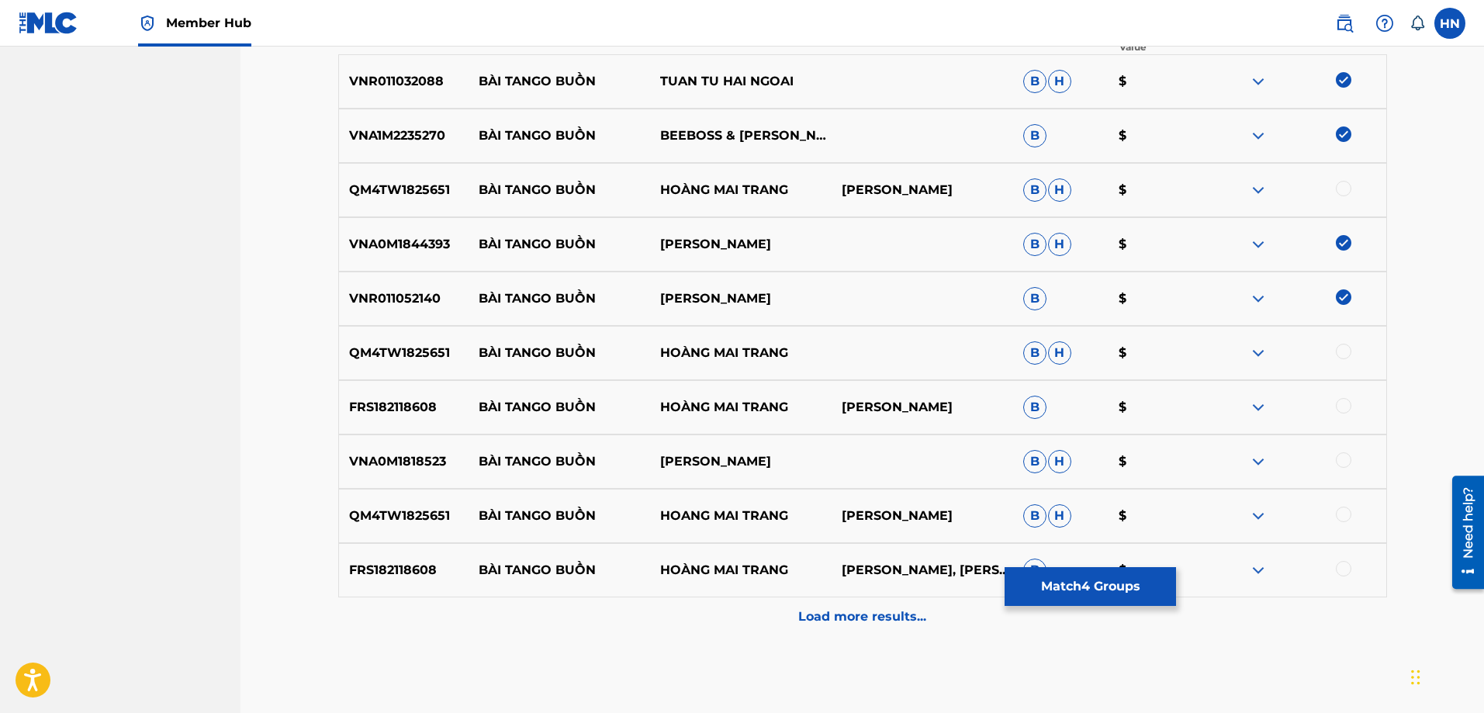
click at [1343, 455] on div at bounding box center [1344, 460] width 16 height 16
drag, startPoint x: 479, startPoint y: 514, endPoint x: 893, endPoint y: 511, distance: 414.2
click at [893, 511] on div "QM4TW1825651 BÀI TANGO BUỒN HOANG MAI TRANG [PERSON_NAME]" at bounding box center [862, 516] width 1049 height 54
click at [818, 510] on p "HOANG MAI TRANG" at bounding box center [740, 515] width 181 height 19
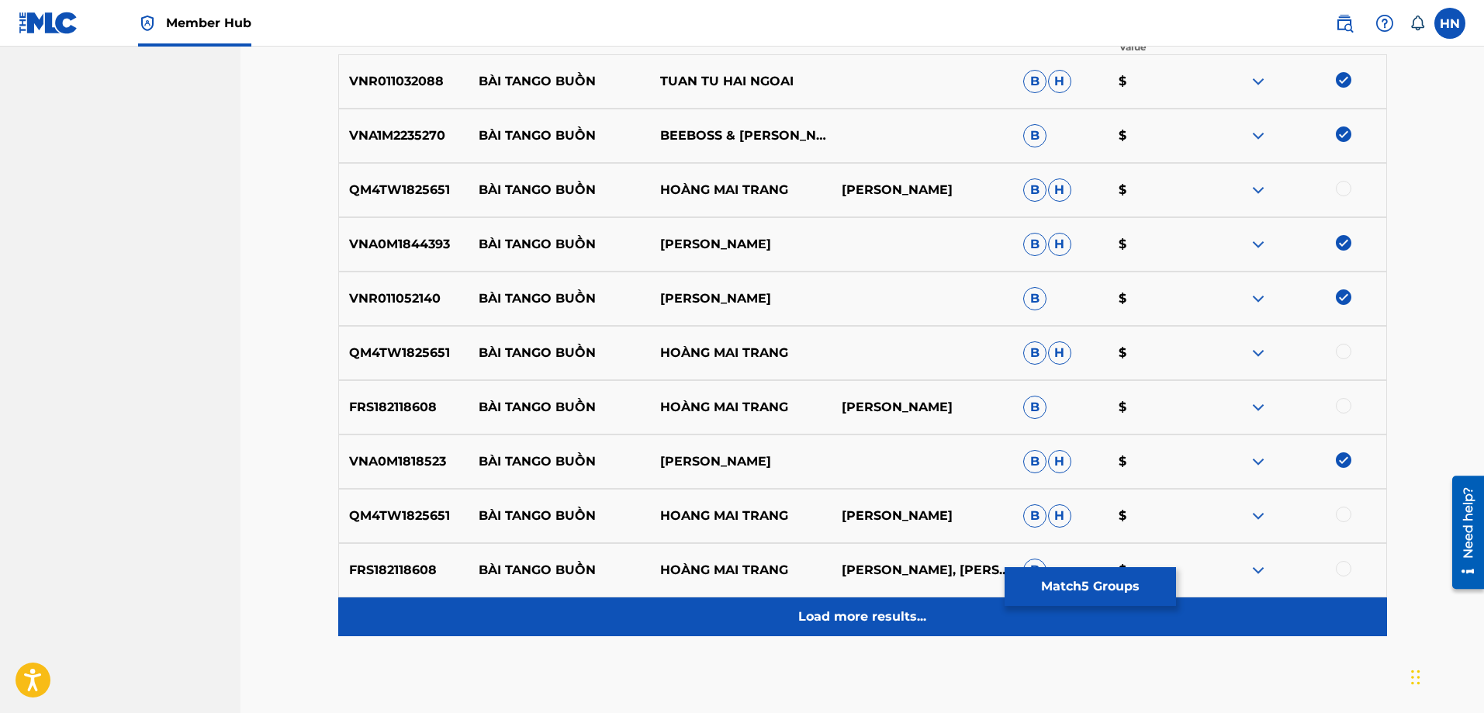
click at [822, 613] on p "Load more results..." at bounding box center [862, 616] width 128 height 19
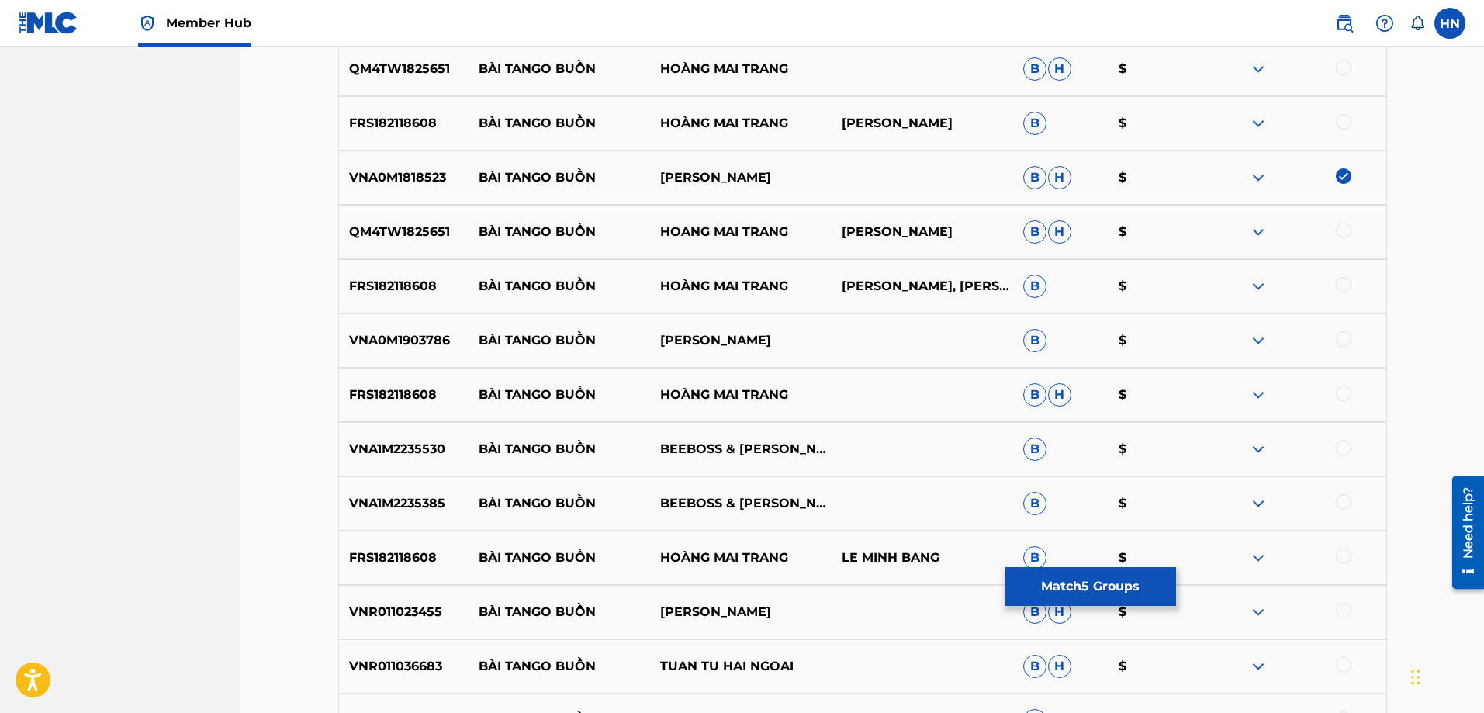
scroll to position [931, 0]
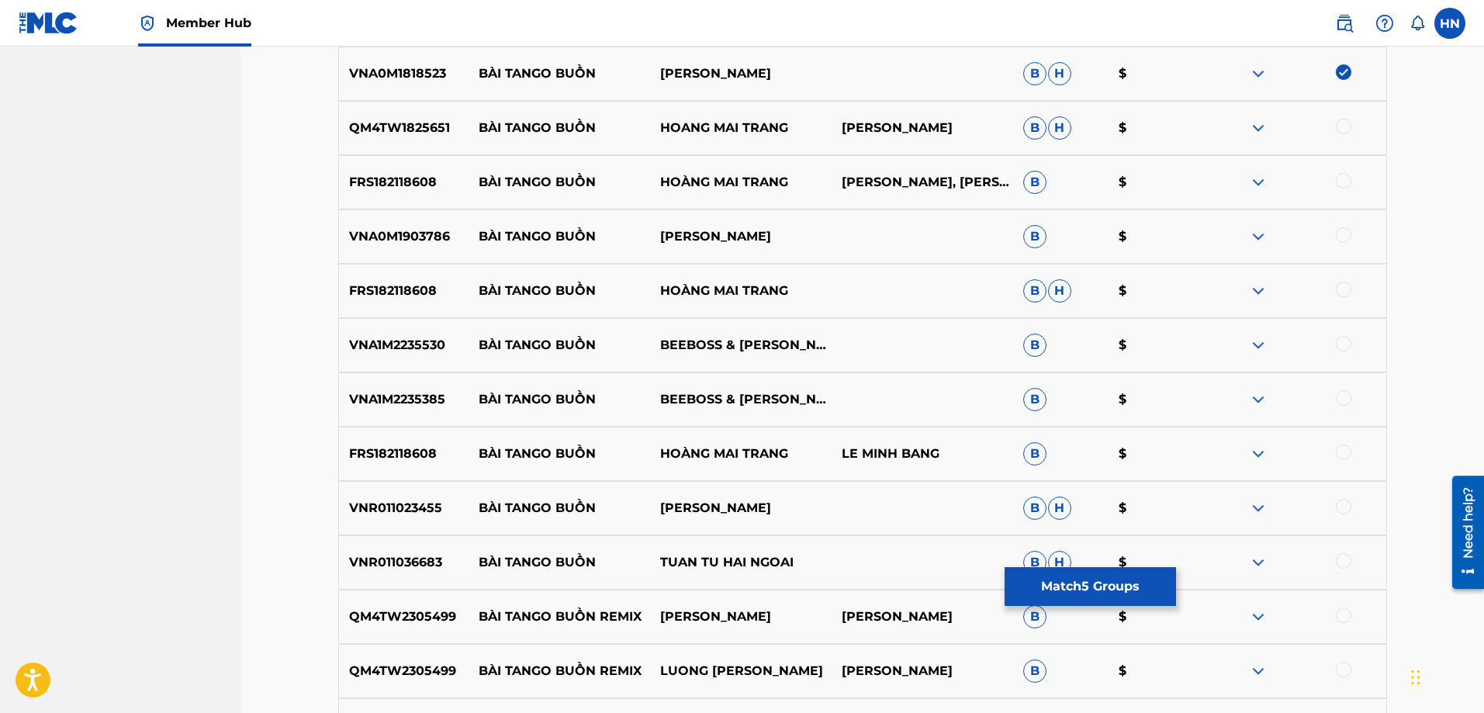
click at [449, 236] on p "VNA0M1903786" at bounding box center [404, 236] width 130 height 19
click at [442, 236] on p "VNA0M1903786" at bounding box center [404, 236] width 130 height 19
click at [1339, 232] on div at bounding box center [1344, 235] width 16 height 16
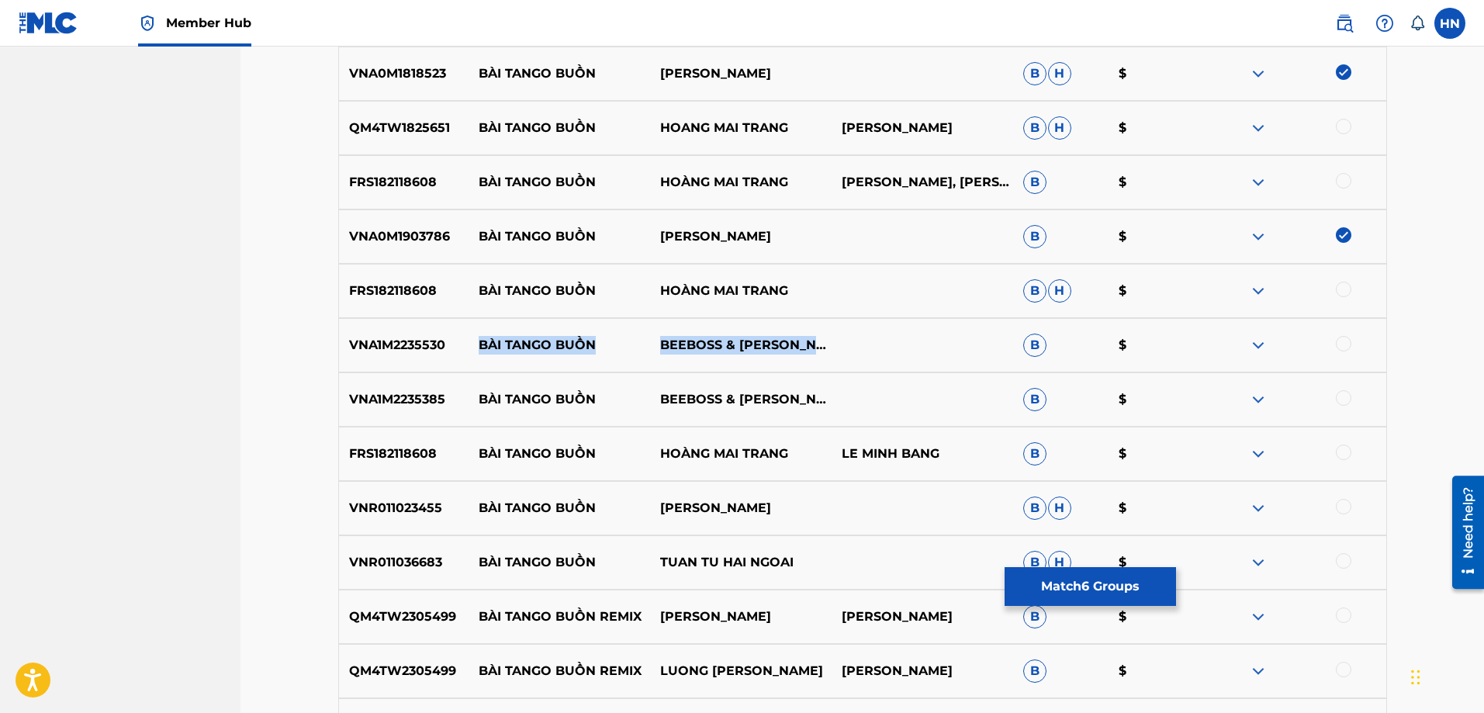
drag, startPoint x: 481, startPoint y: 344, endPoint x: 869, endPoint y: 339, distance: 387.8
click at [866, 337] on div "VNA1M2235530 BÀI TANGO BUỒN BEEBOSS & TUẤN CHUNG B $" at bounding box center [862, 345] width 1049 height 54
click at [406, 362] on div "VNA1M2235530 BÀI TANGO BUỒN BEEBOSS & TUẤN CHUNG B $" at bounding box center [862, 345] width 1049 height 54
click at [1343, 342] on div at bounding box center [1344, 344] width 16 height 16
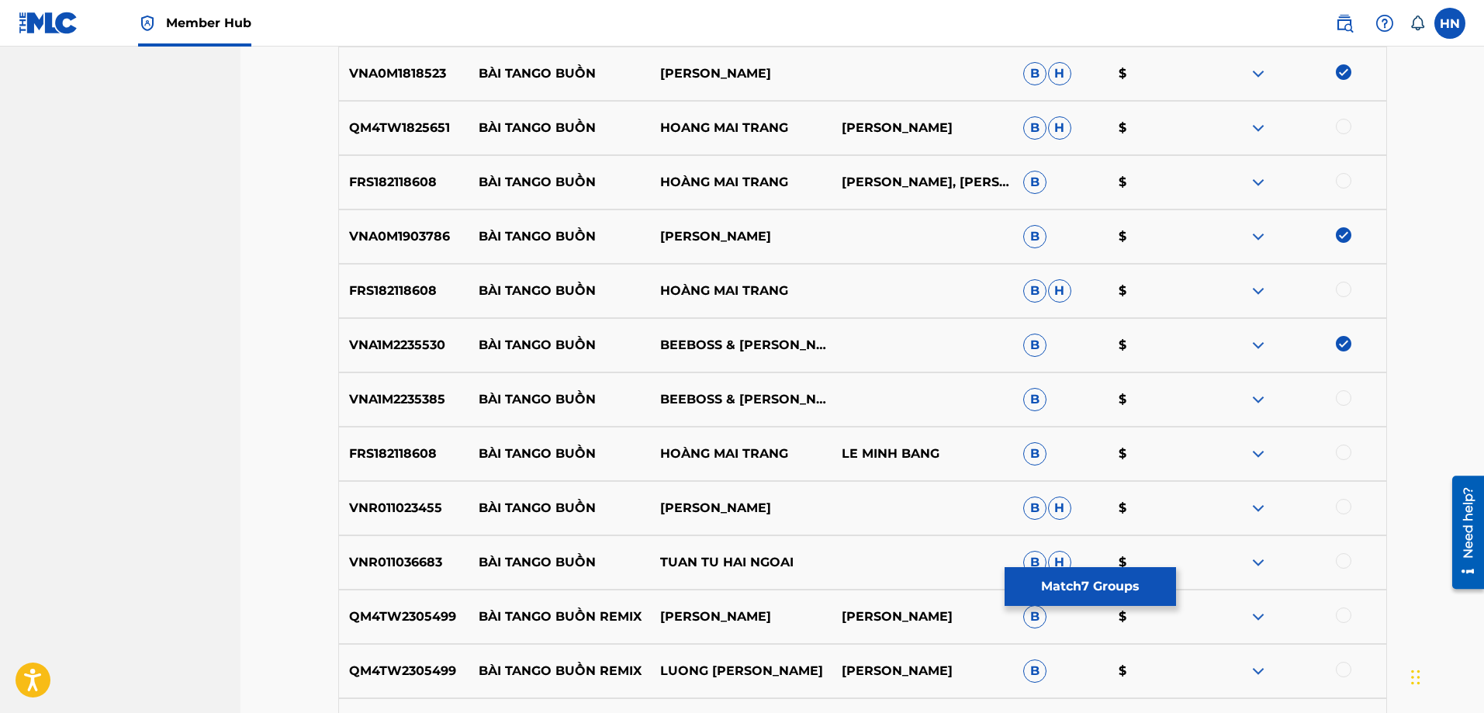
click at [430, 399] on p "VNA1M2235385" at bounding box center [404, 399] width 130 height 19
click at [1336, 400] on div at bounding box center [1344, 398] width 16 height 16
click at [394, 490] on div "VNR011023455 BÀI TANGO BUỒN LƯƠNG [PERSON_NAME]" at bounding box center [862, 508] width 1049 height 54
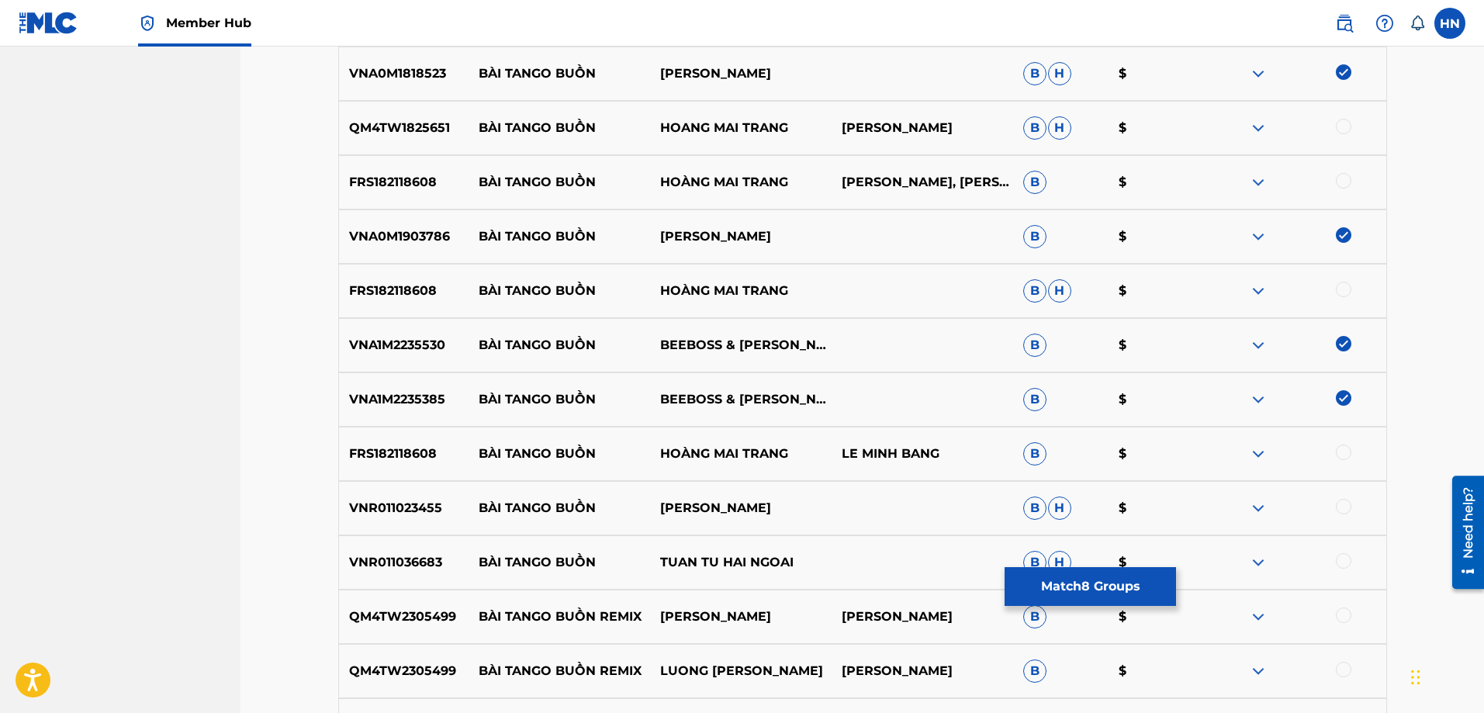
click at [1337, 502] on div at bounding box center [1344, 507] width 16 height 16
click at [403, 559] on p "VNR011036683" at bounding box center [404, 562] width 130 height 19
click at [1341, 558] on div at bounding box center [1344, 561] width 16 height 16
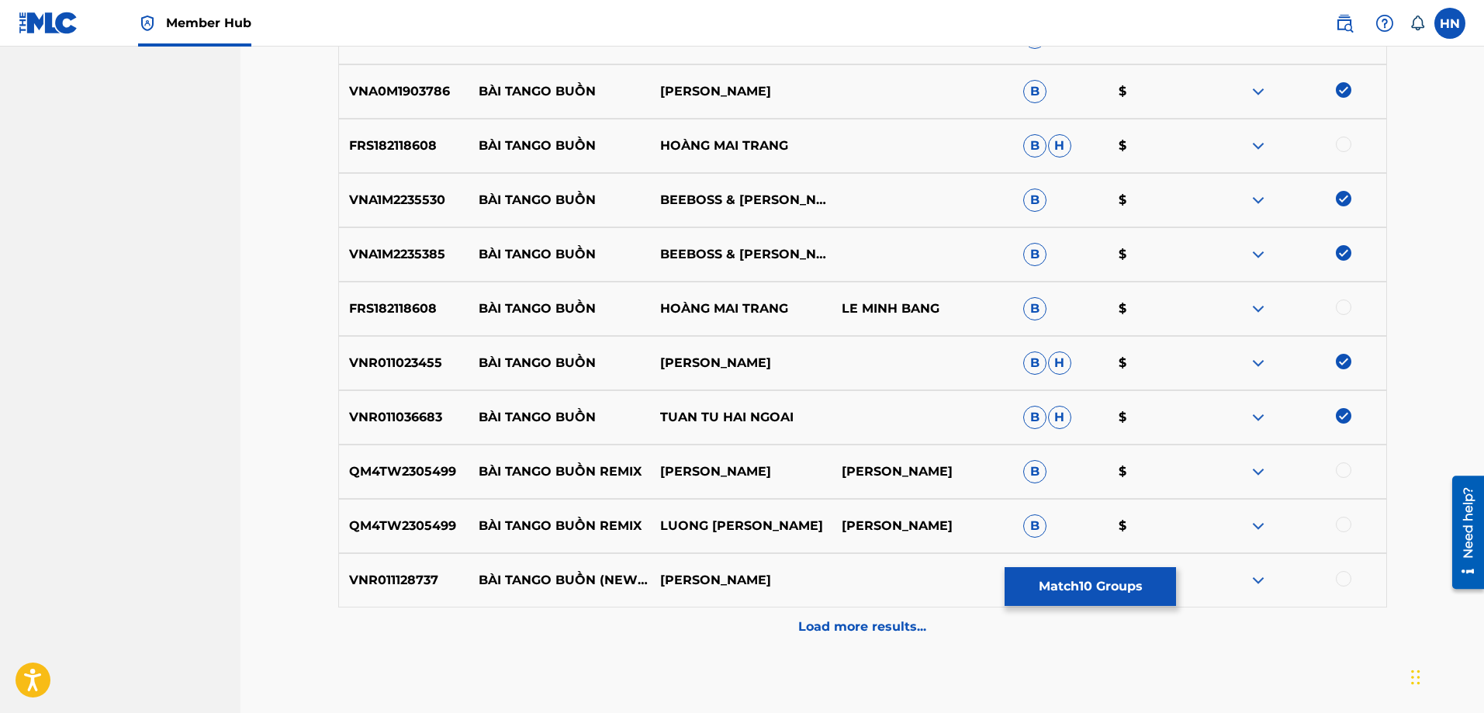
scroll to position [1161, 0]
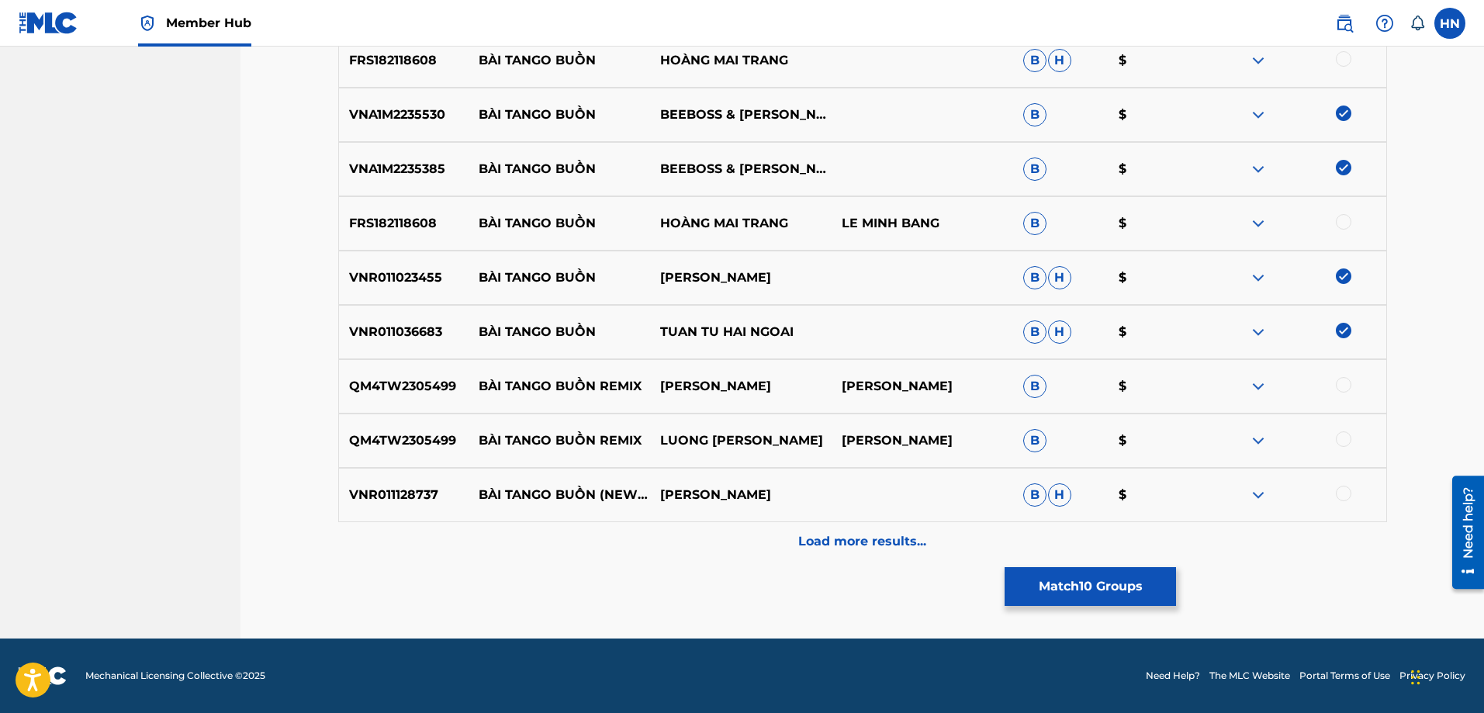
click at [402, 391] on p "QM4TW2305499" at bounding box center [404, 386] width 130 height 19
click at [1337, 388] on div at bounding box center [1344, 385] width 16 height 16
click at [1339, 435] on div at bounding box center [1344, 439] width 16 height 16
click at [421, 487] on p "VNR011128737" at bounding box center [404, 495] width 130 height 19
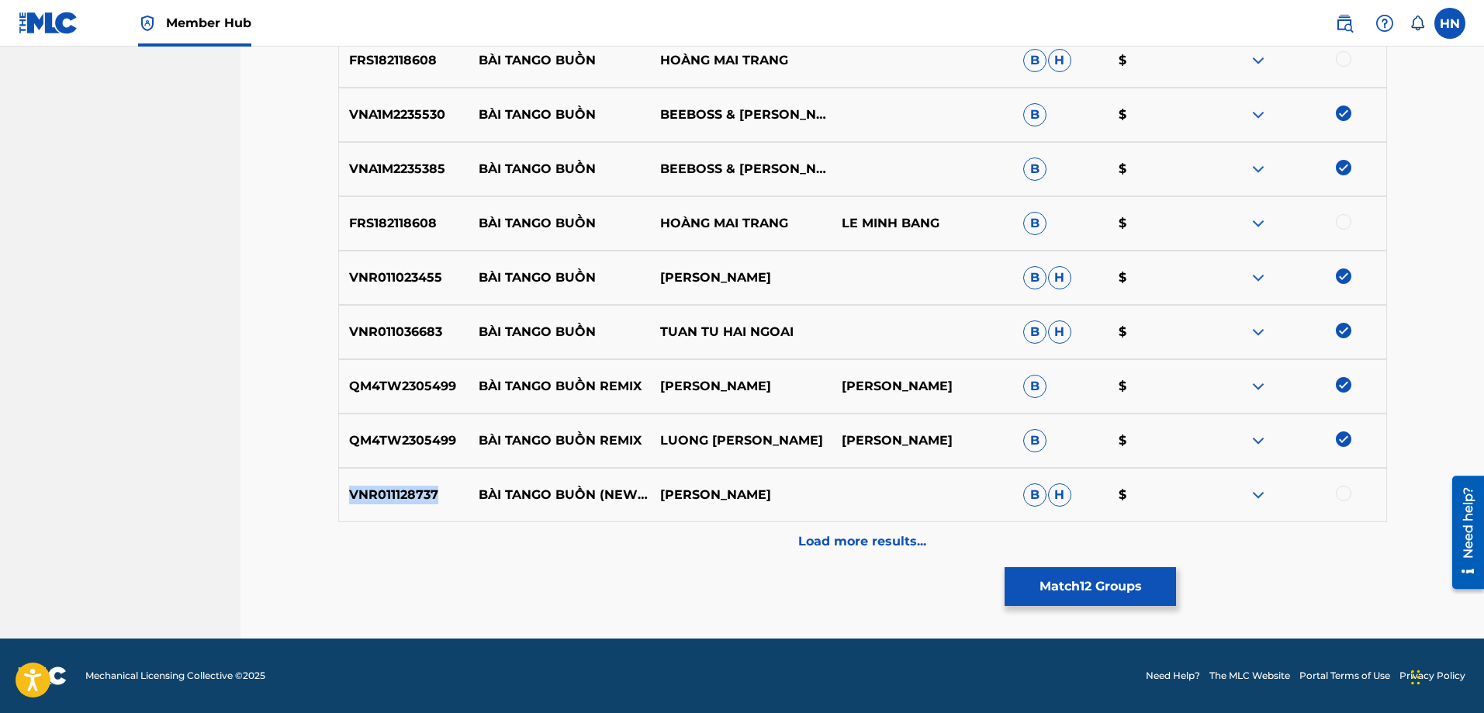
click at [421, 487] on p "VNR011128737" at bounding box center [404, 495] width 130 height 19
click at [1346, 499] on div at bounding box center [1344, 494] width 16 height 16
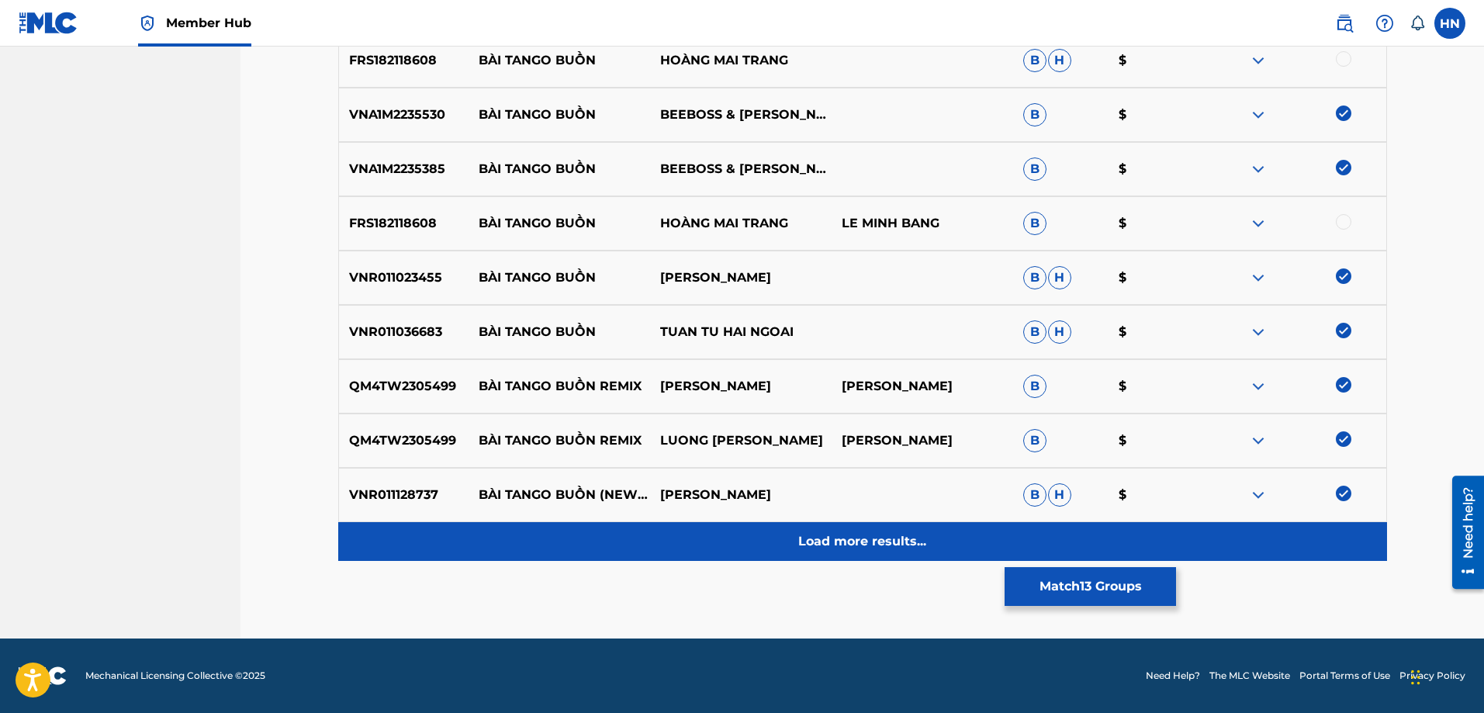
click at [911, 534] on p "Load more results..." at bounding box center [862, 541] width 128 height 19
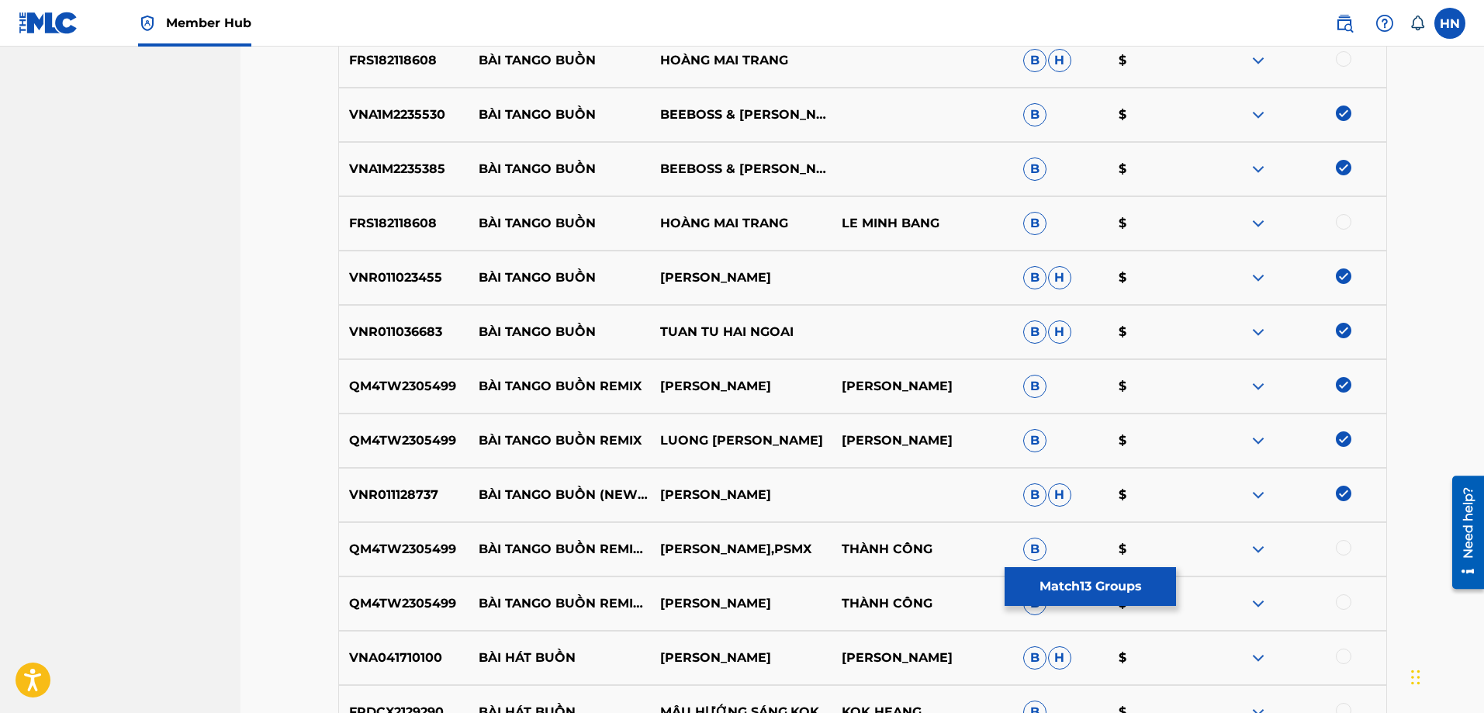
scroll to position [1316, 0]
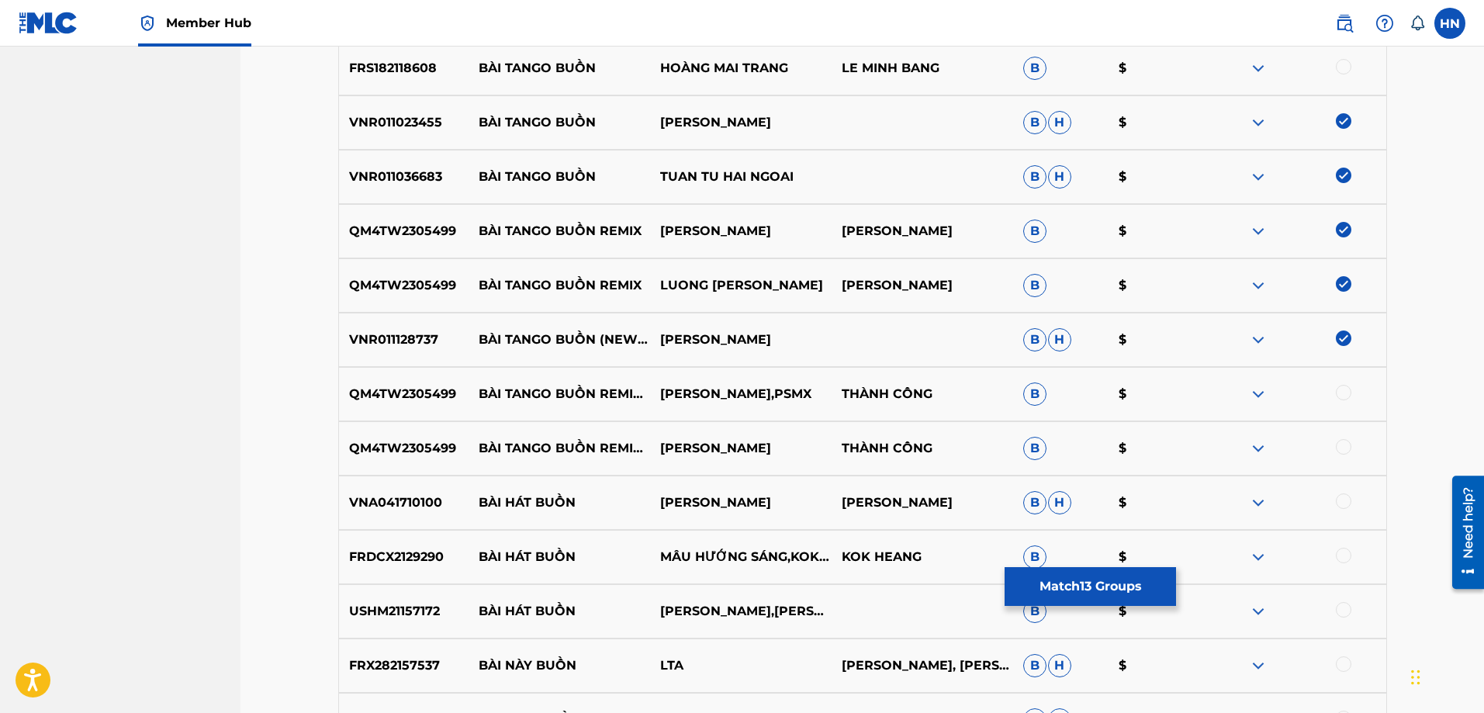
click at [403, 391] on p "QM4TW2305499" at bounding box center [404, 394] width 130 height 19
click at [1346, 391] on div at bounding box center [1344, 393] width 16 height 16
click at [1331, 451] on div at bounding box center [1294, 448] width 181 height 19
click at [1345, 447] on div at bounding box center [1344, 447] width 16 height 16
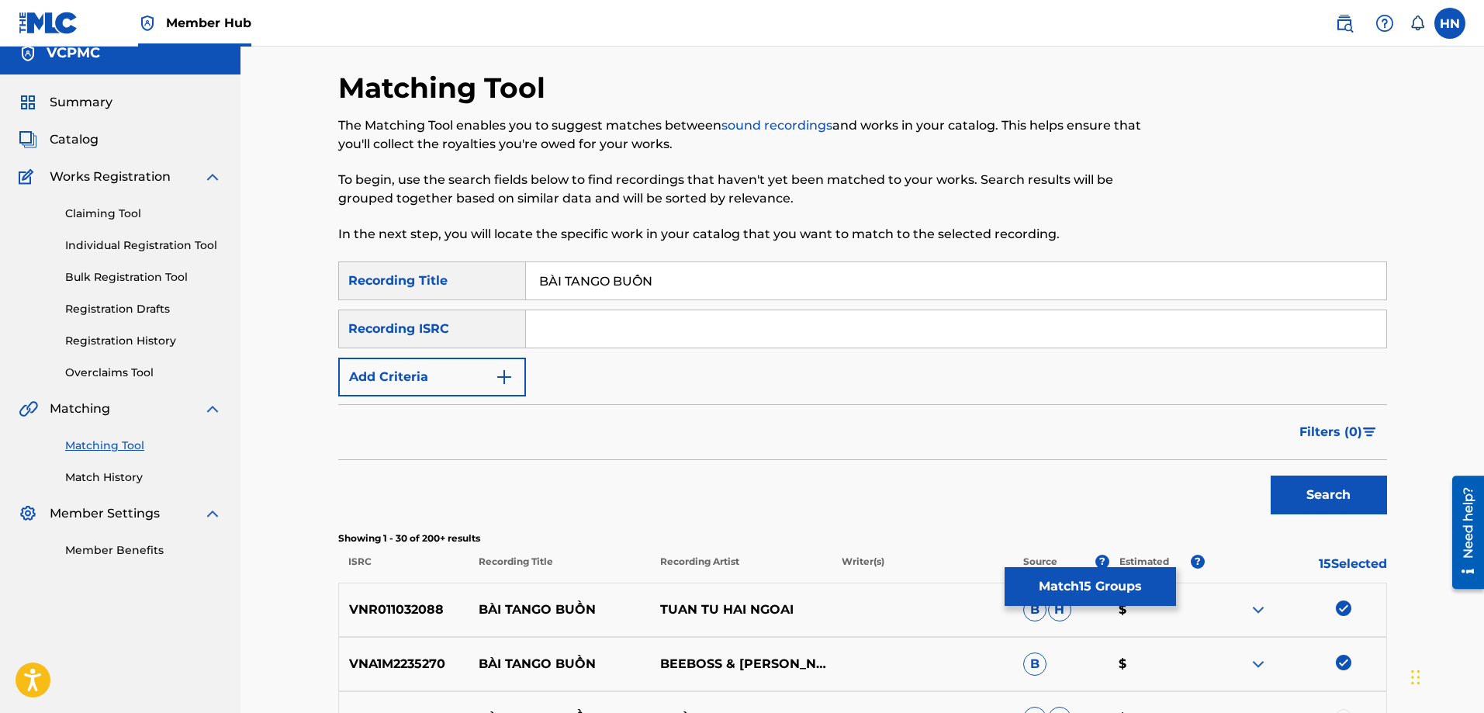
scroll to position [0, 0]
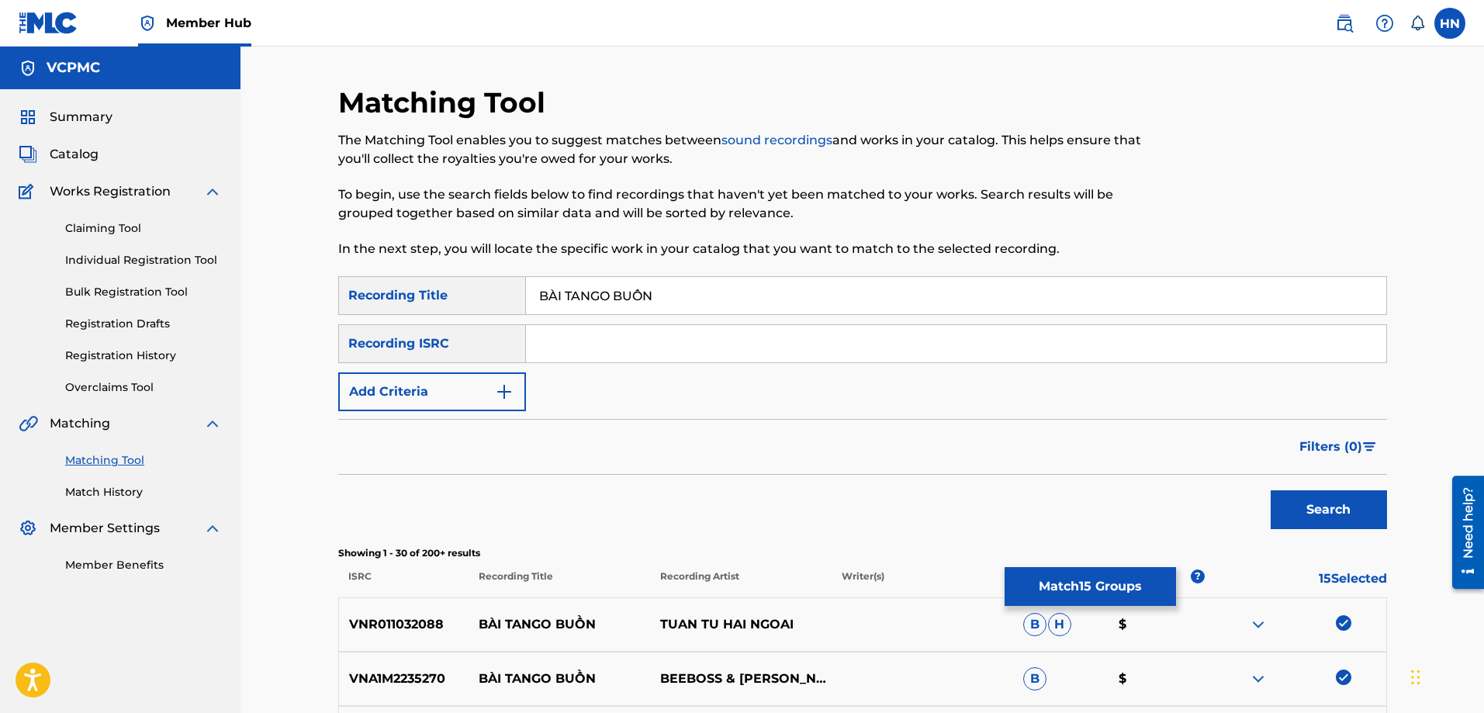
click at [550, 292] on input "BÀI TANGO BUỒN" at bounding box center [956, 295] width 860 height 37
click at [641, 296] on input "BAI TANGO BUỒN" at bounding box center [956, 295] width 860 height 37
type input "BAI TANGO BUON"
click at [1270, 490] on button "Search" at bounding box center [1328, 509] width 116 height 39
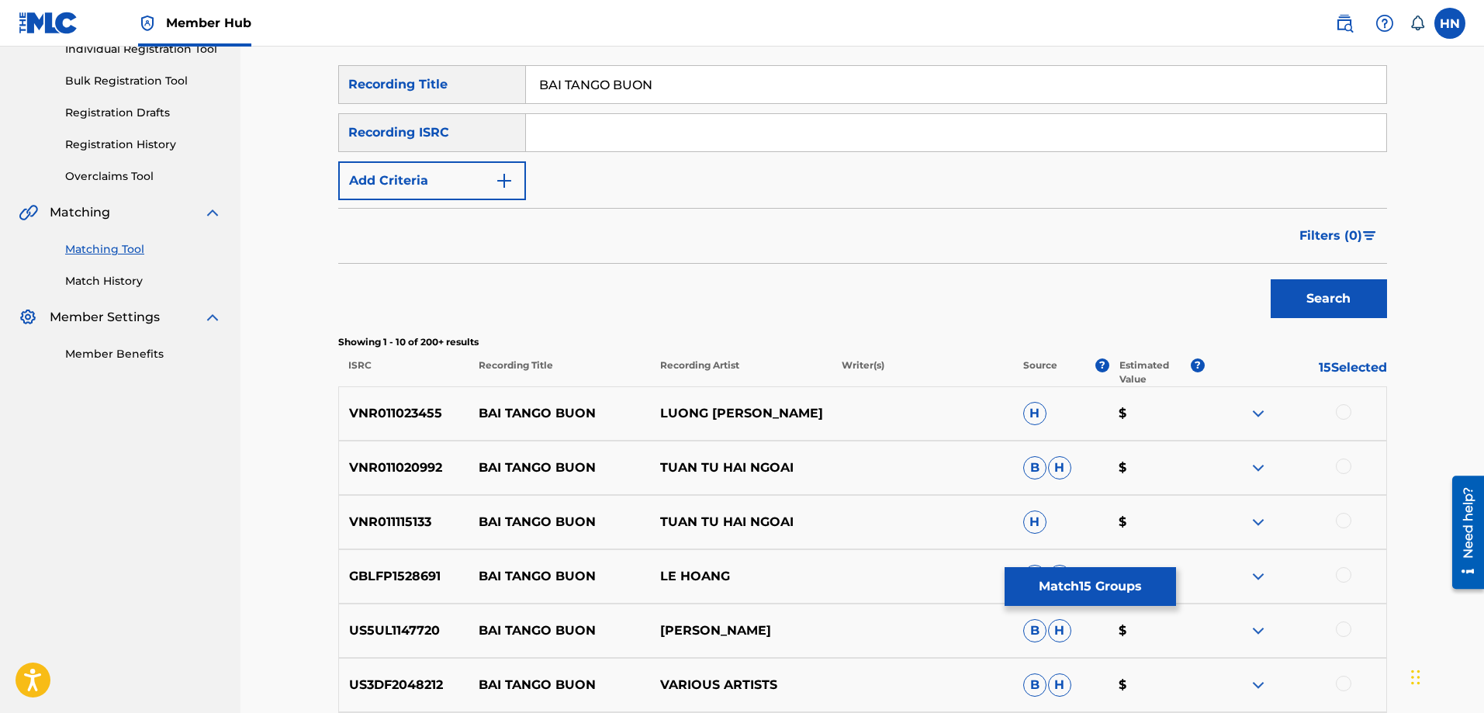
scroll to position [310, 0]
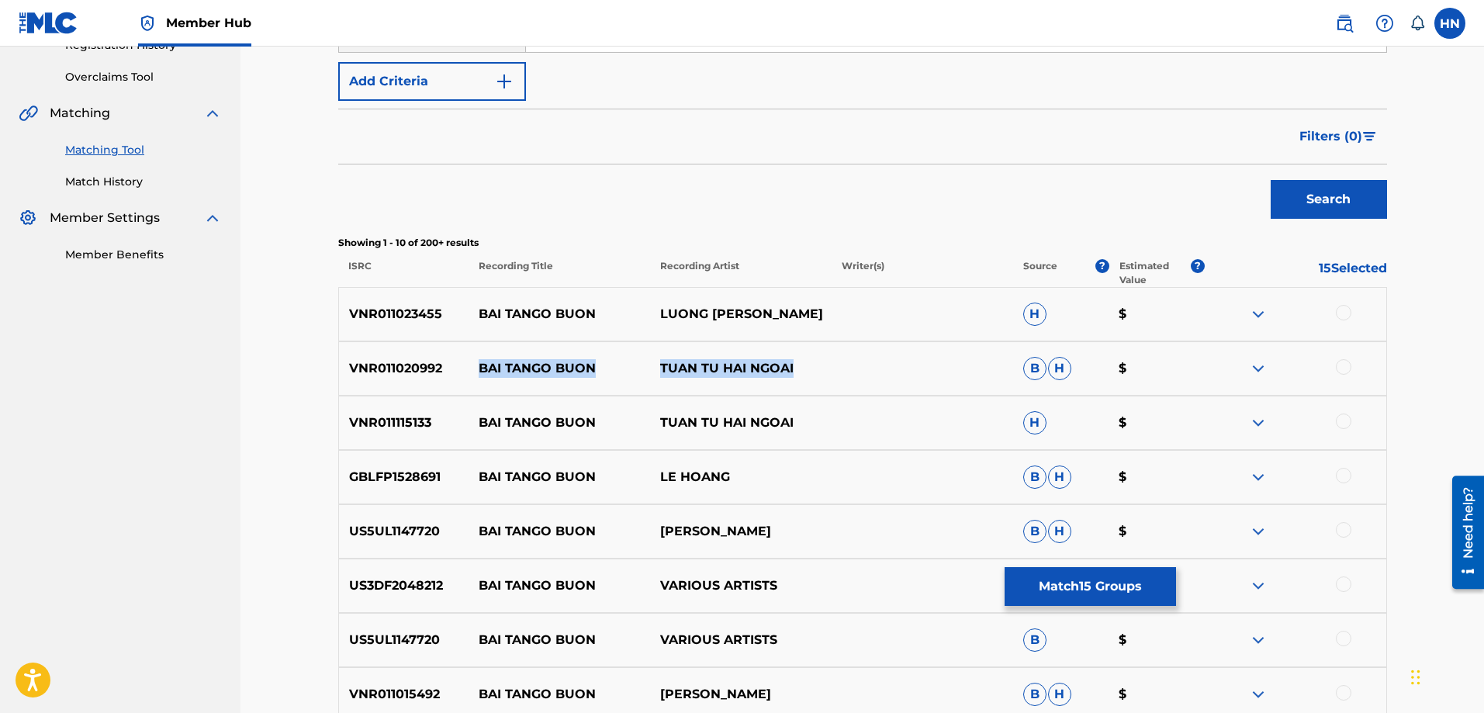
drag, startPoint x: 458, startPoint y: 372, endPoint x: 846, endPoint y: 357, distance: 388.9
click at [846, 357] on div "VNR011020992 BAI TANGO BUON TUAN TU HAI NGOAI B H $" at bounding box center [862, 368] width 1049 height 54
click at [419, 358] on div "VNR011020992 BAI TANGO BUON TUAN TU HAI NGOAI B H $" at bounding box center [862, 368] width 1049 height 54
click at [1348, 368] on div at bounding box center [1344, 367] width 16 height 16
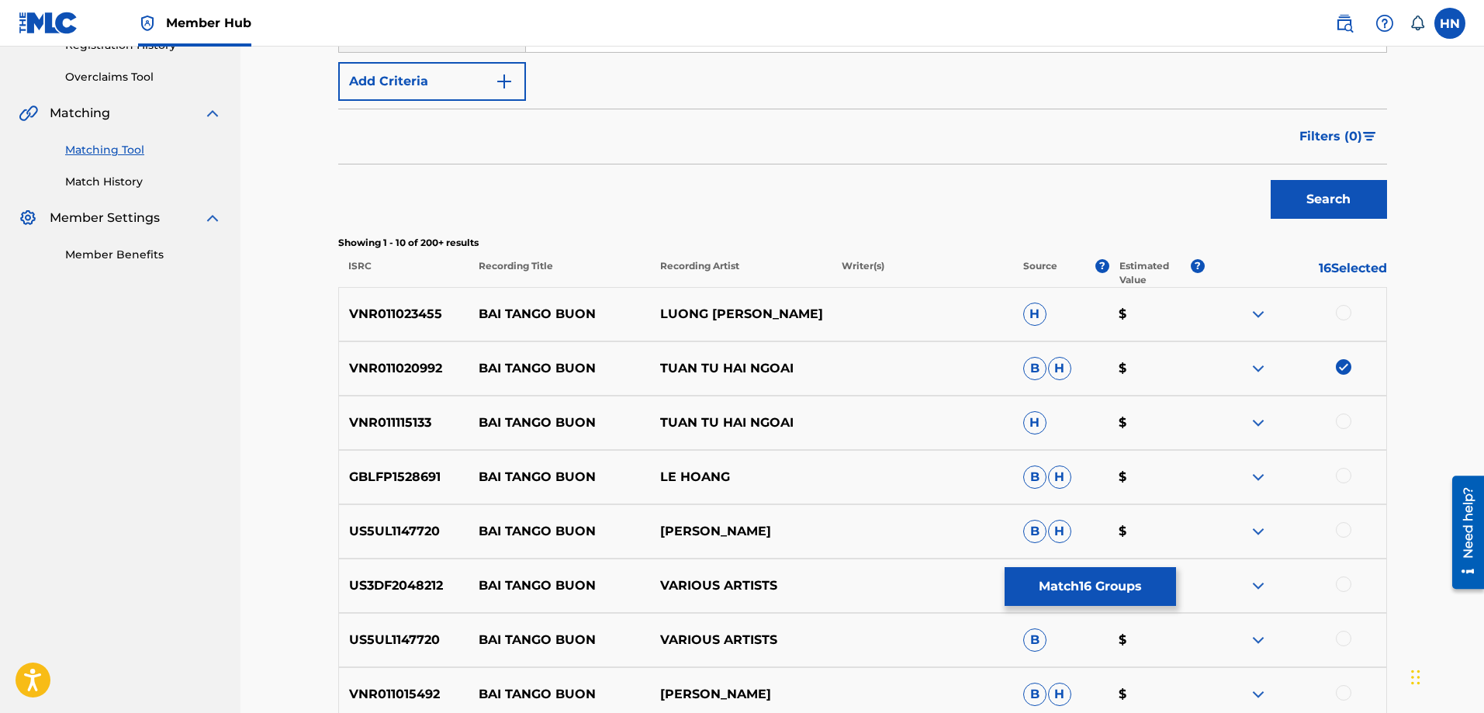
click at [376, 321] on p "VNR011023455" at bounding box center [404, 314] width 130 height 19
click at [1345, 310] on div at bounding box center [1344, 313] width 16 height 16
click at [398, 416] on p "VNR011115133" at bounding box center [404, 422] width 130 height 19
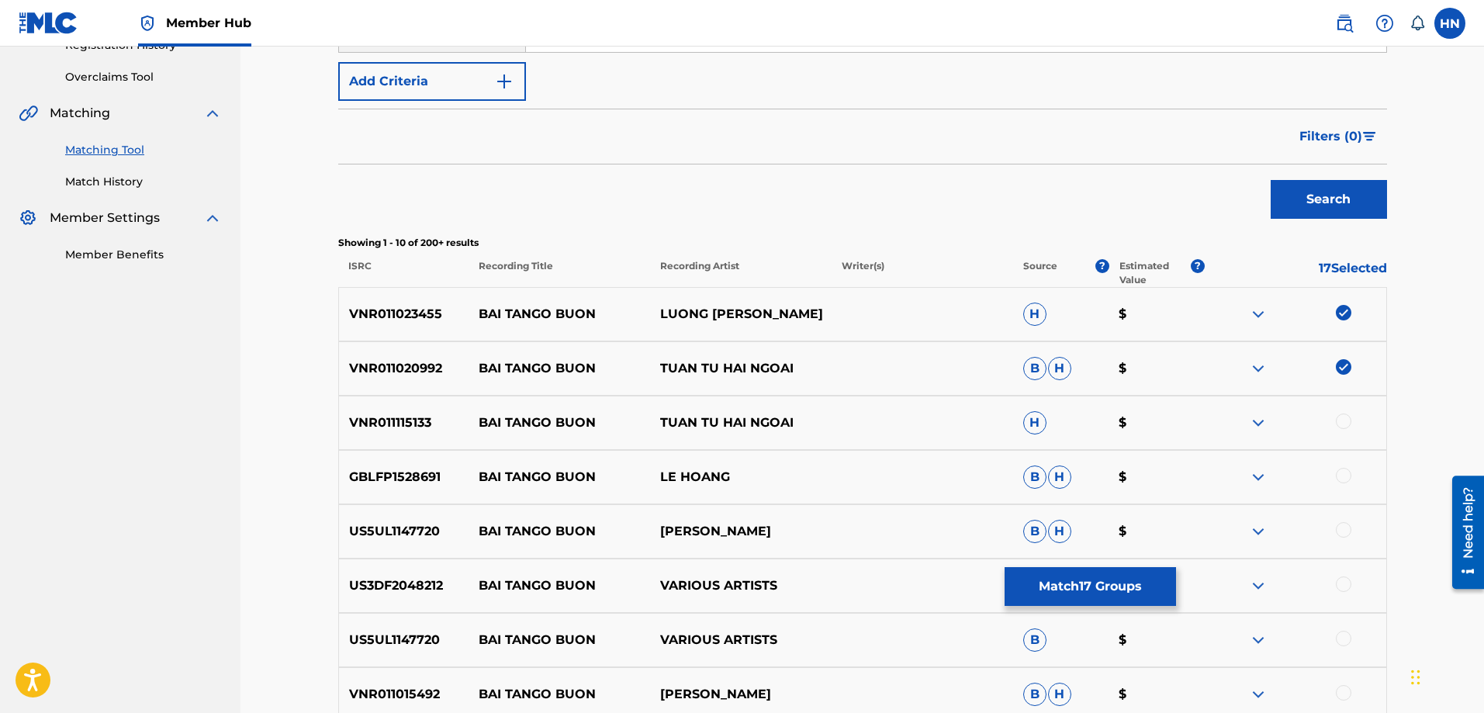
click at [1339, 423] on div at bounding box center [1344, 421] width 16 height 16
click at [423, 524] on p "US5UL1147720" at bounding box center [404, 531] width 130 height 19
click at [1344, 530] on div at bounding box center [1344, 530] width 16 height 16
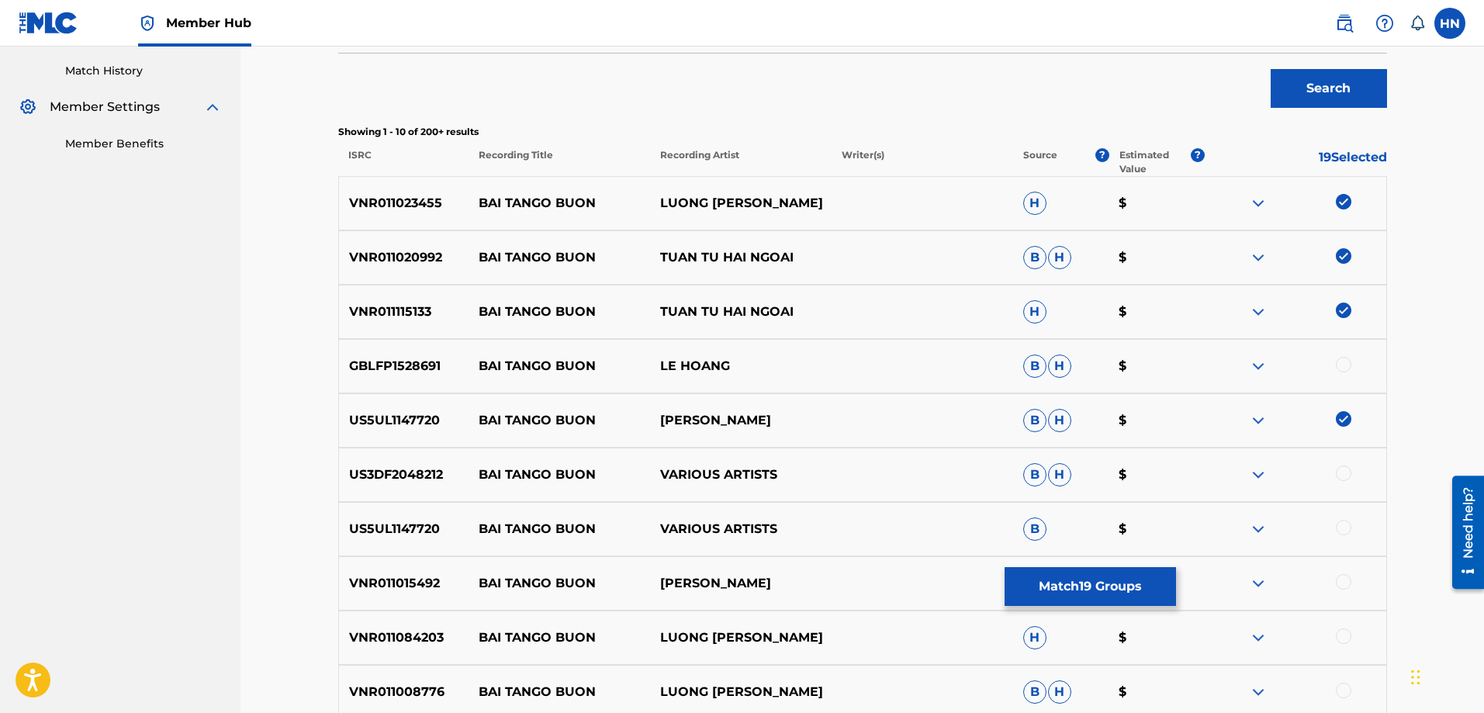
scroll to position [618, 0]
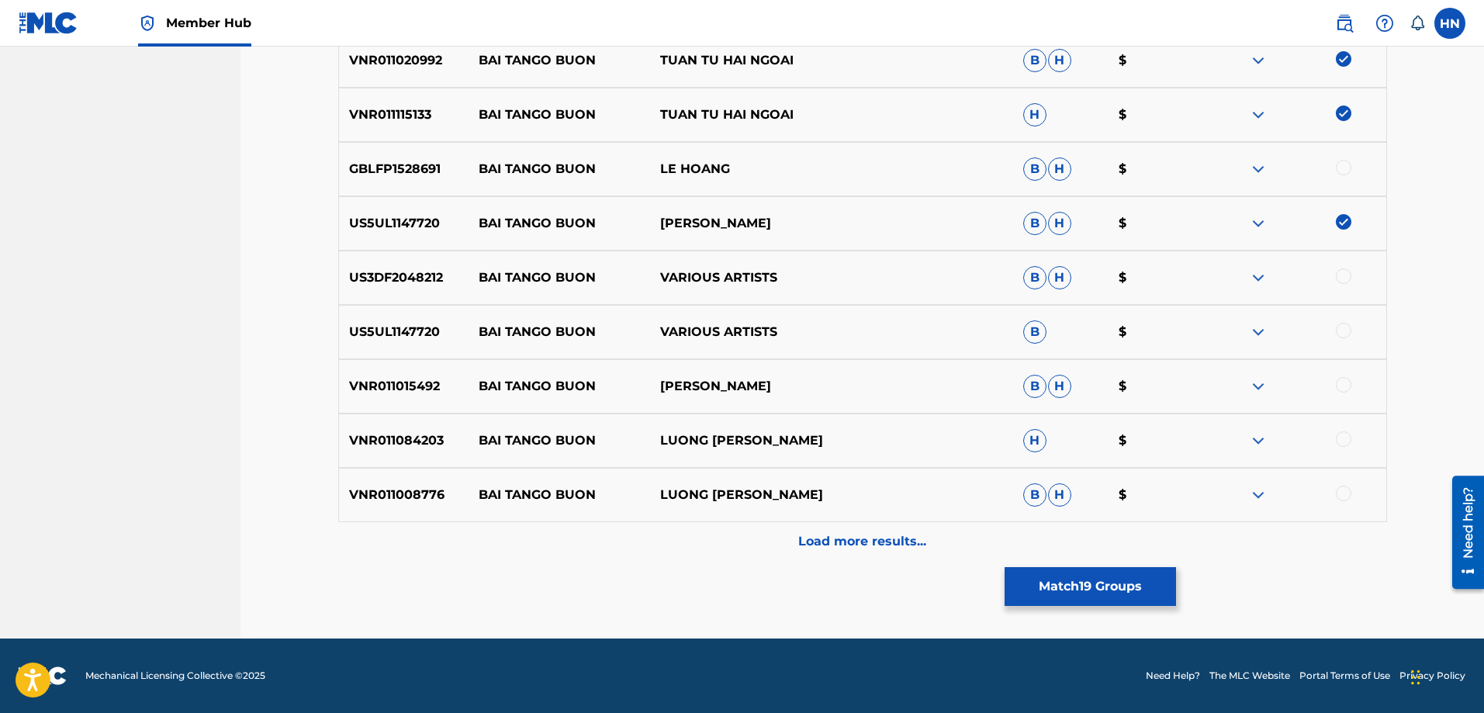
click at [410, 391] on p "VNR011015492" at bounding box center [404, 386] width 130 height 19
click at [1343, 386] on div at bounding box center [1344, 385] width 16 height 16
click at [392, 441] on p "VNR011084203" at bounding box center [404, 440] width 130 height 19
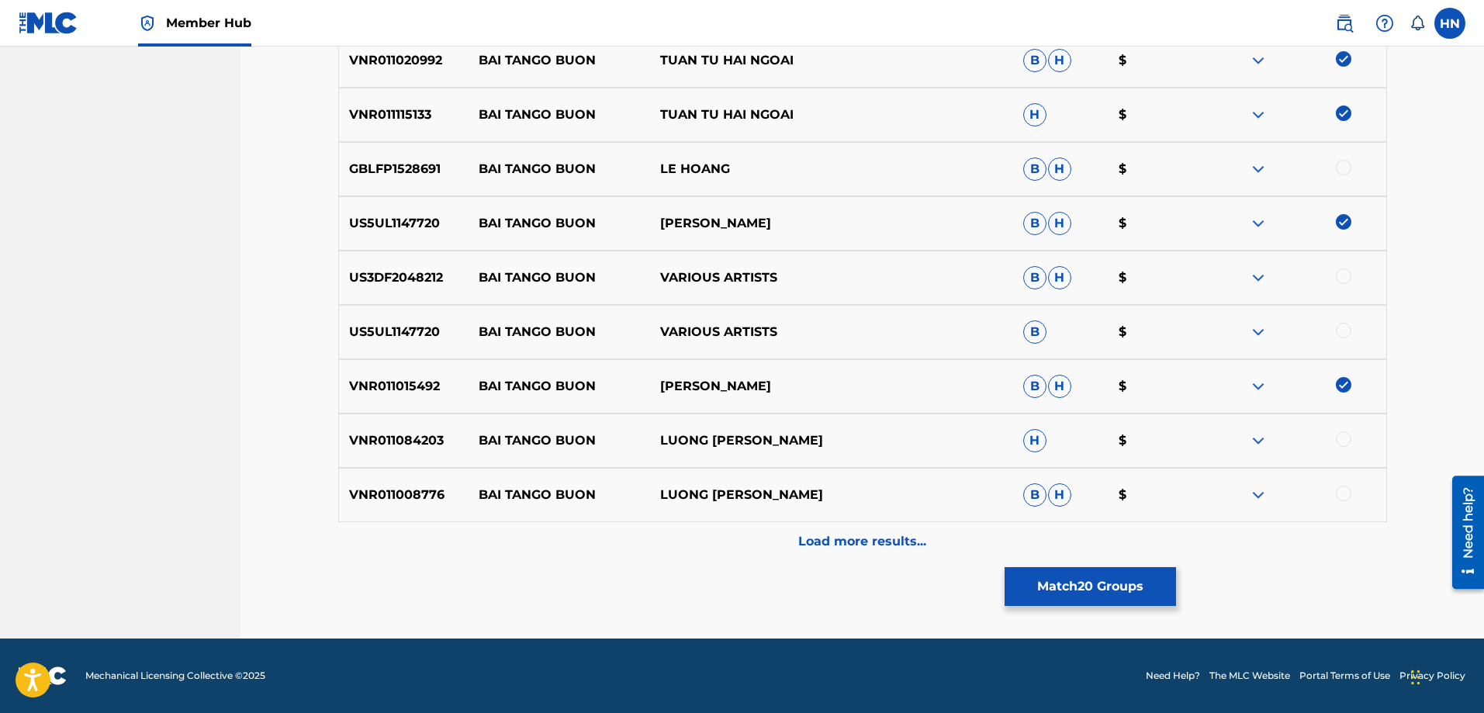
click at [1344, 438] on div at bounding box center [1344, 439] width 16 height 16
click at [385, 482] on div "VNR011008776 BAI TANGO BUON LUONG GIA [PERSON_NAME]" at bounding box center [862, 495] width 1049 height 54
click at [1342, 492] on div at bounding box center [1344, 494] width 16 height 16
drag, startPoint x: 785, startPoint y: 179, endPoint x: 479, endPoint y: 171, distance: 305.7
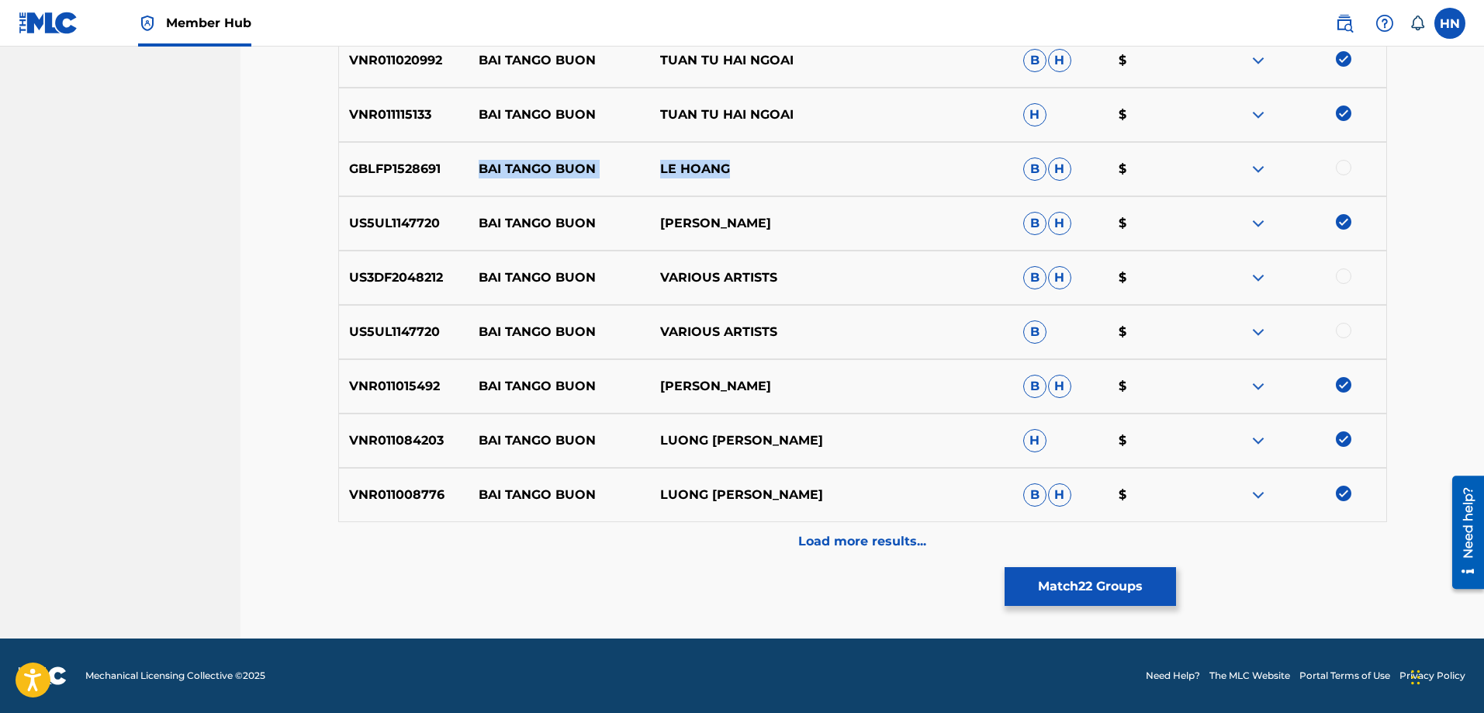
click at [479, 171] on div "GBLFP1528691 BAI TANGO BUON LE HOANG B H $" at bounding box center [862, 169] width 1049 height 54
click at [1267, 276] on img at bounding box center [1258, 277] width 19 height 19
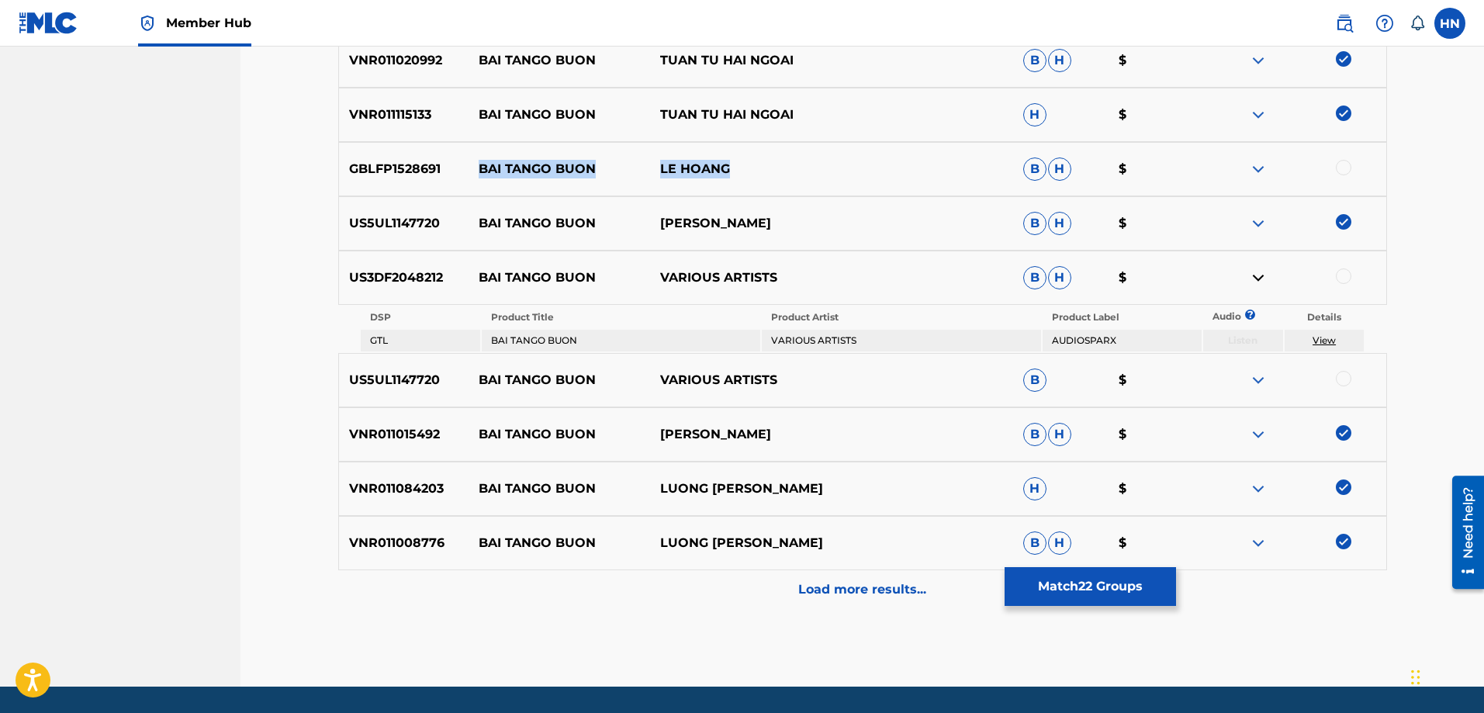
click at [1259, 375] on img at bounding box center [1258, 380] width 19 height 19
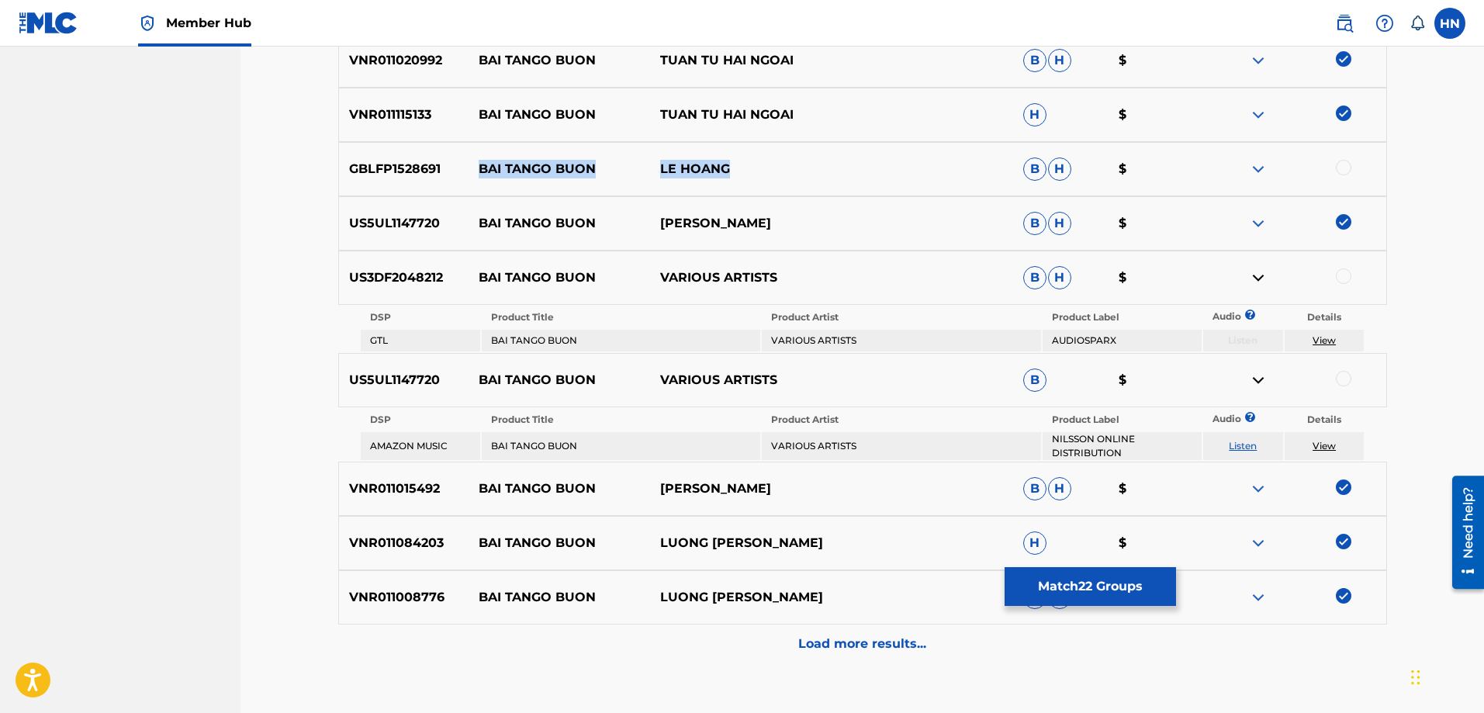
click at [1243, 445] on link "Listen" at bounding box center [1243, 446] width 28 height 12
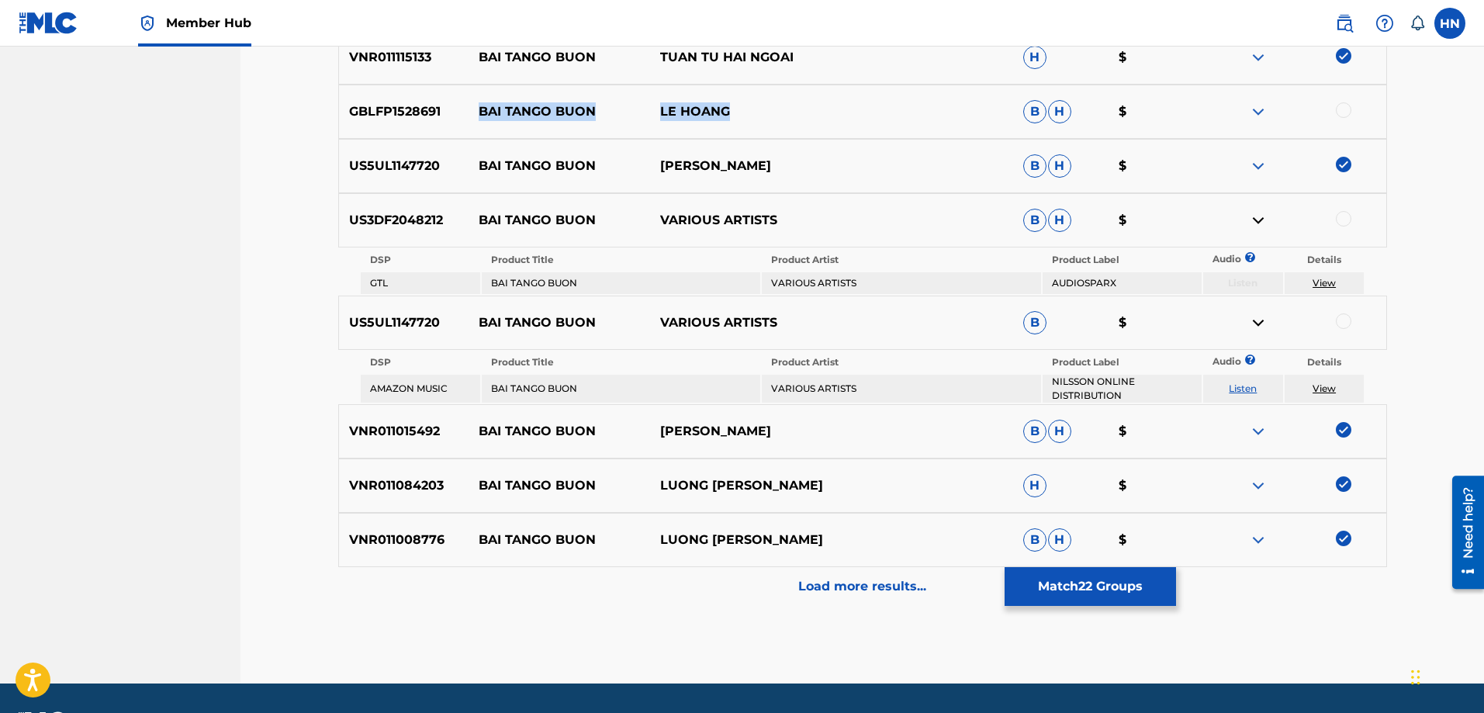
scroll to position [721, 0]
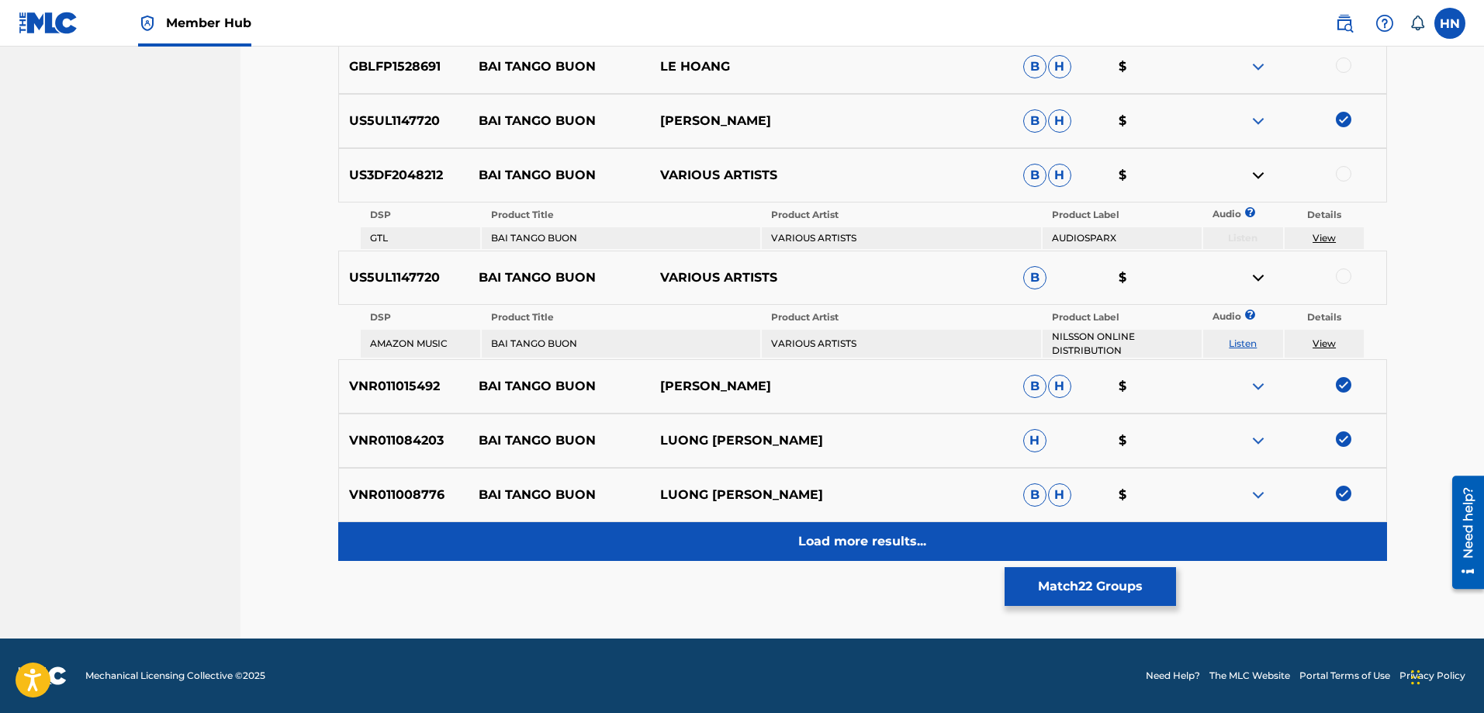
click at [827, 530] on div "Load more results..." at bounding box center [862, 541] width 1049 height 39
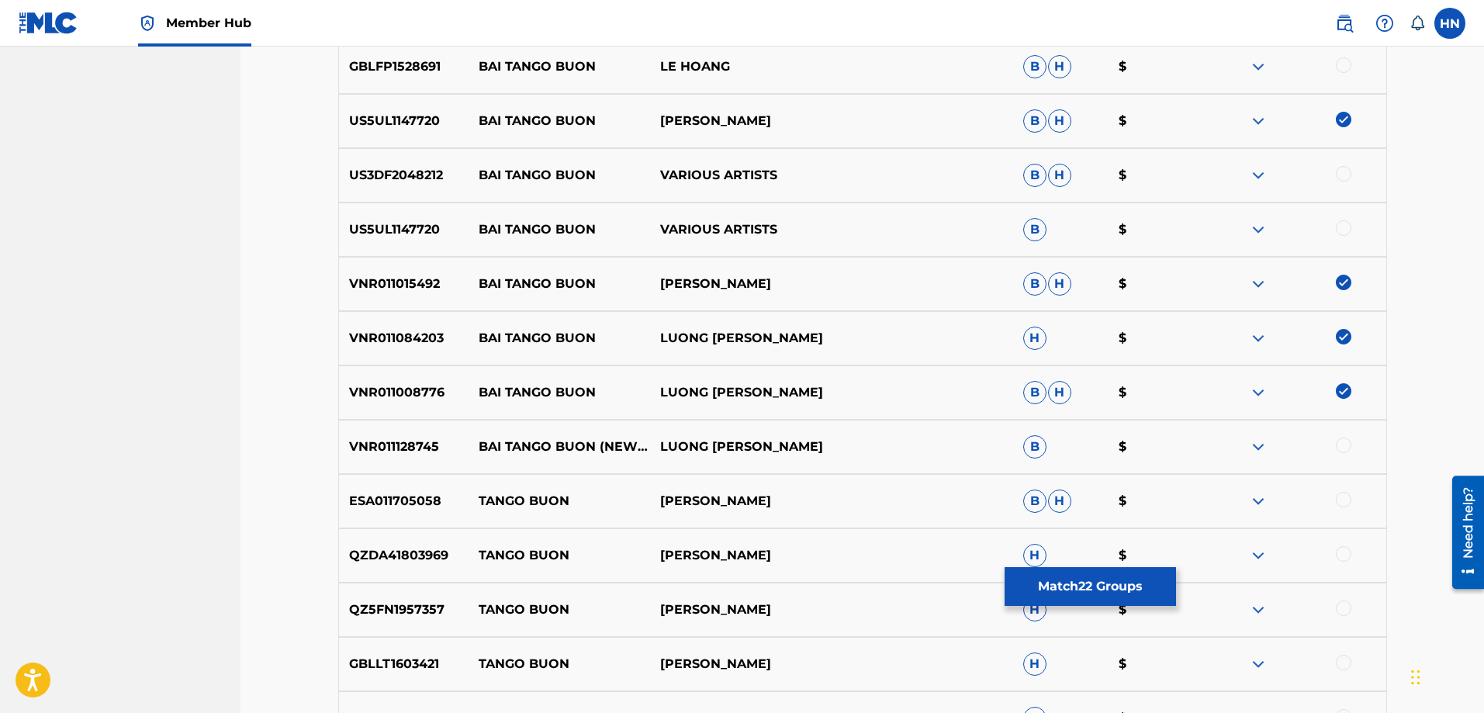
click at [406, 444] on p "VNR011128745" at bounding box center [404, 446] width 130 height 19
click at [1344, 441] on div at bounding box center [1344, 445] width 16 height 16
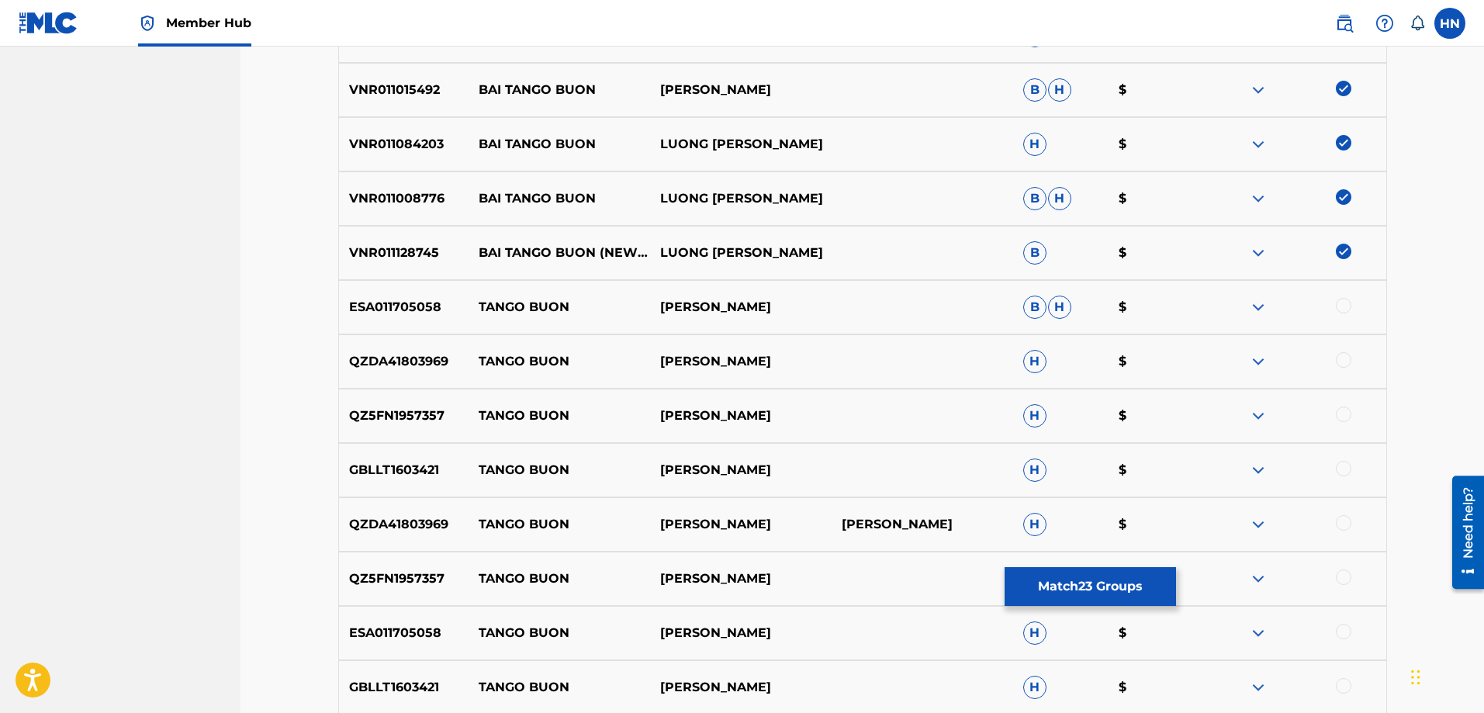
scroll to position [1031, 0]
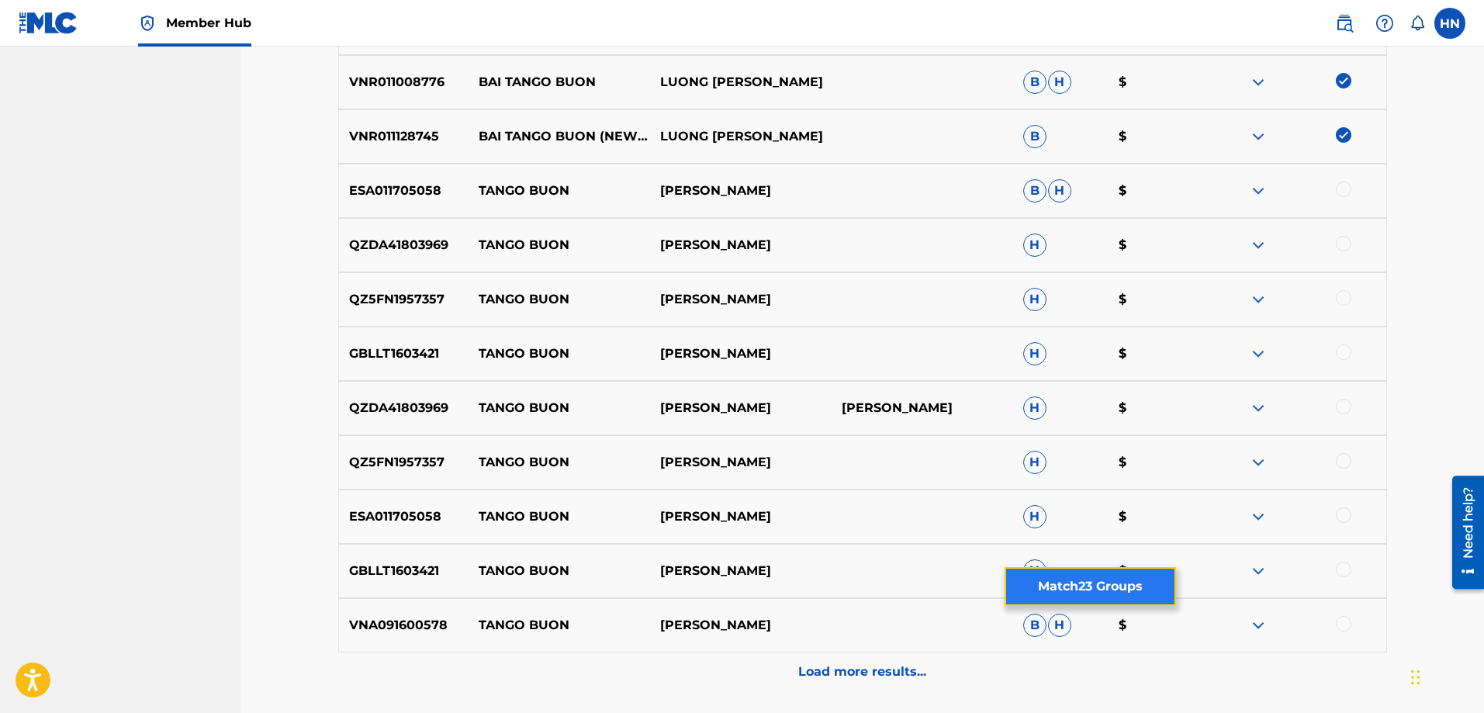
click at [1032, 589] on button "Match 23 Groups" at bounding box center [1089, 586] width 171 height 39
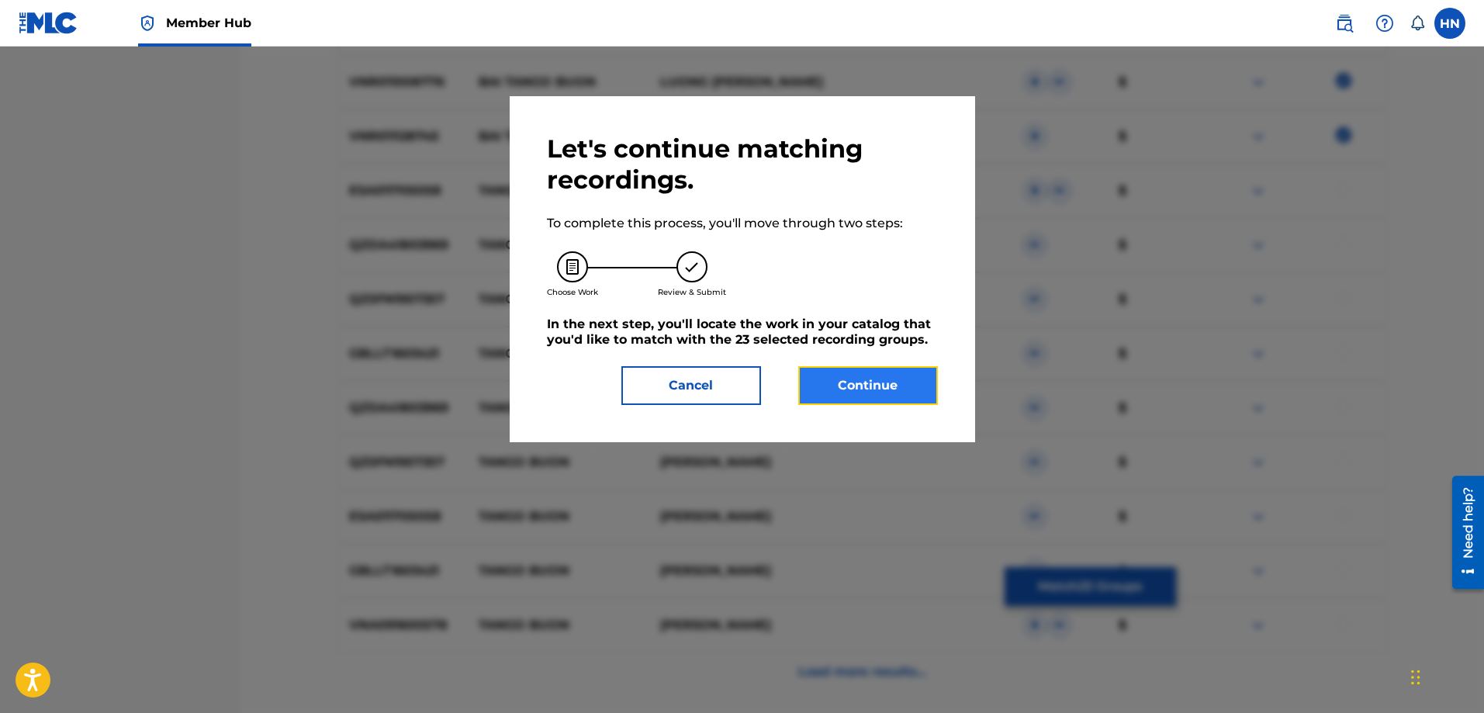
click at [848, 381] on button "Continue" at bounding box center [868, 385] width 140 height 39
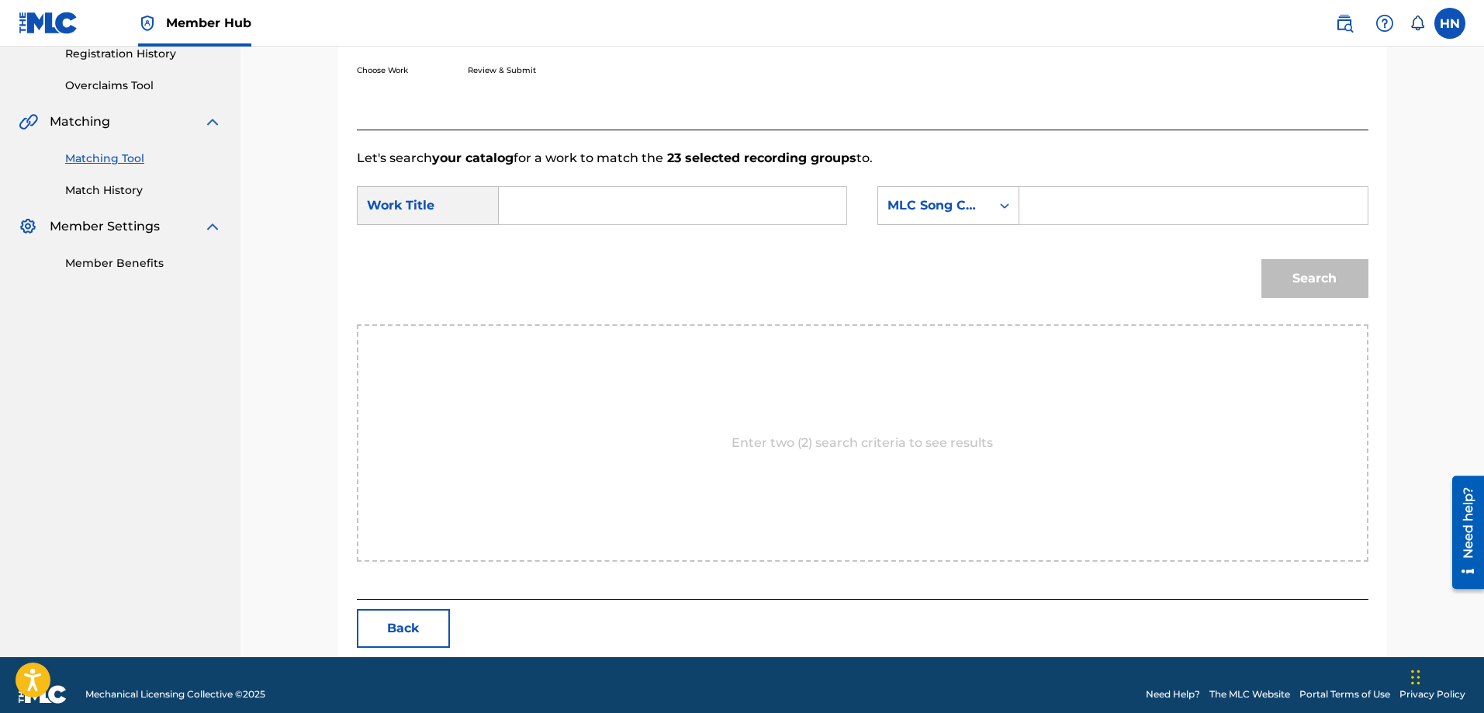
scroll to position [320, 0]
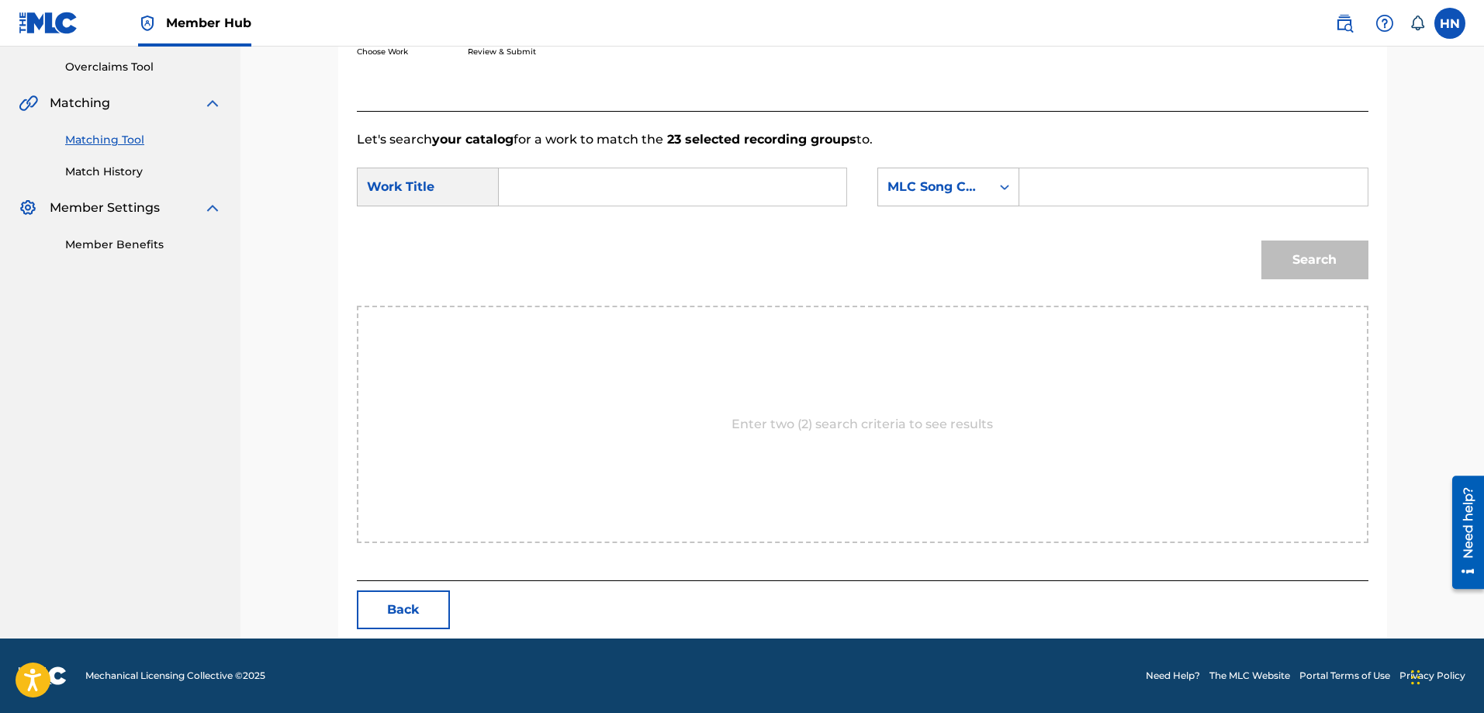
click at [828, 191] on input "Search Form" at bounding box center [672, 186] width 321 height 37
paste input "BÀI TANGO BUỒN"
type input "BÀI TANGO BUỒN"
click at [909, 191] on div "MLC Song Code" at bounding box center [934, 187] width 94 height 19
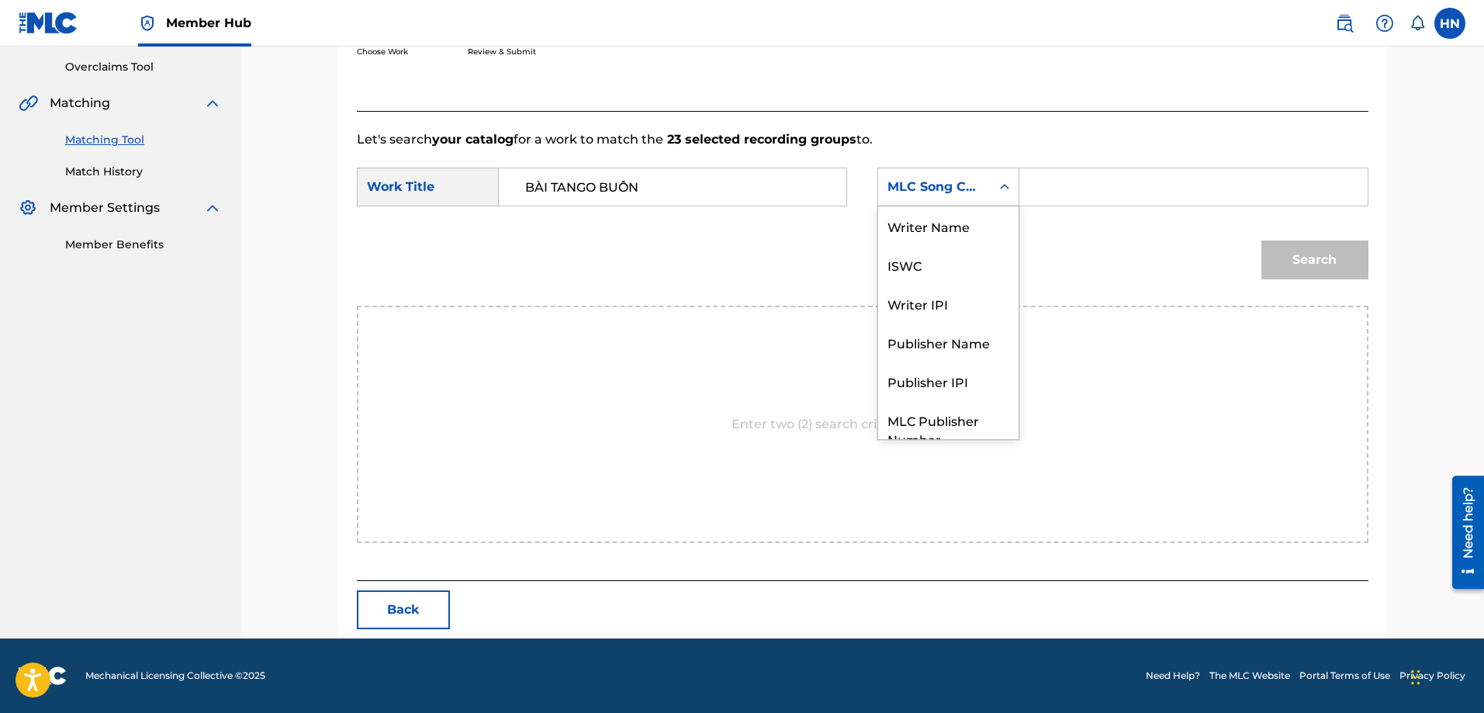
scroll to position [57, 0]
click at [912, 213] on div "ISWC" at bounding box center [948, 207] width 140 height 39
click at [1074, 187] on input "Search Form" at bounding box center [1192, 186] width 321 height 37
paste input "T9183224217"
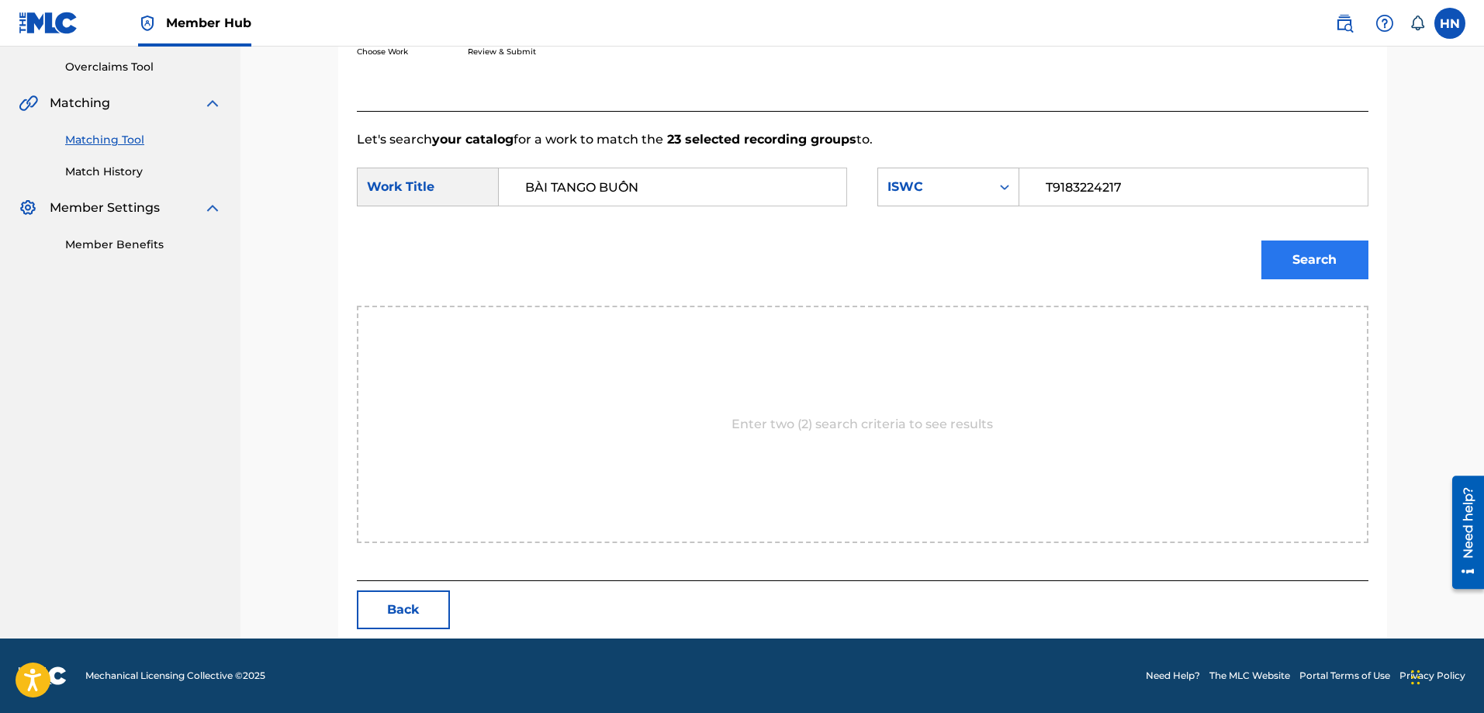
type input "T9183224217"
click at [1337, 246] on button "Search" at bounding box center [1314, 259] width 107 height 39
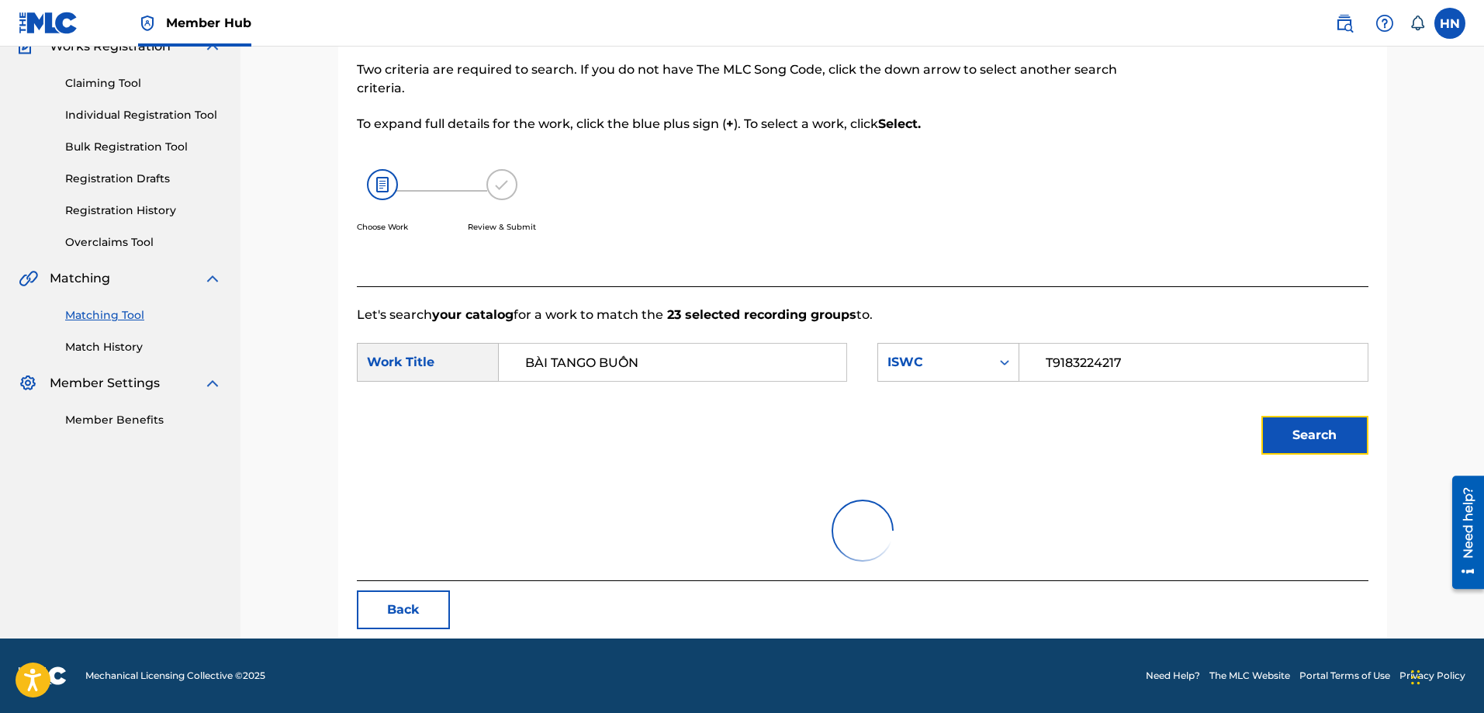
scroll to position [275, 0]
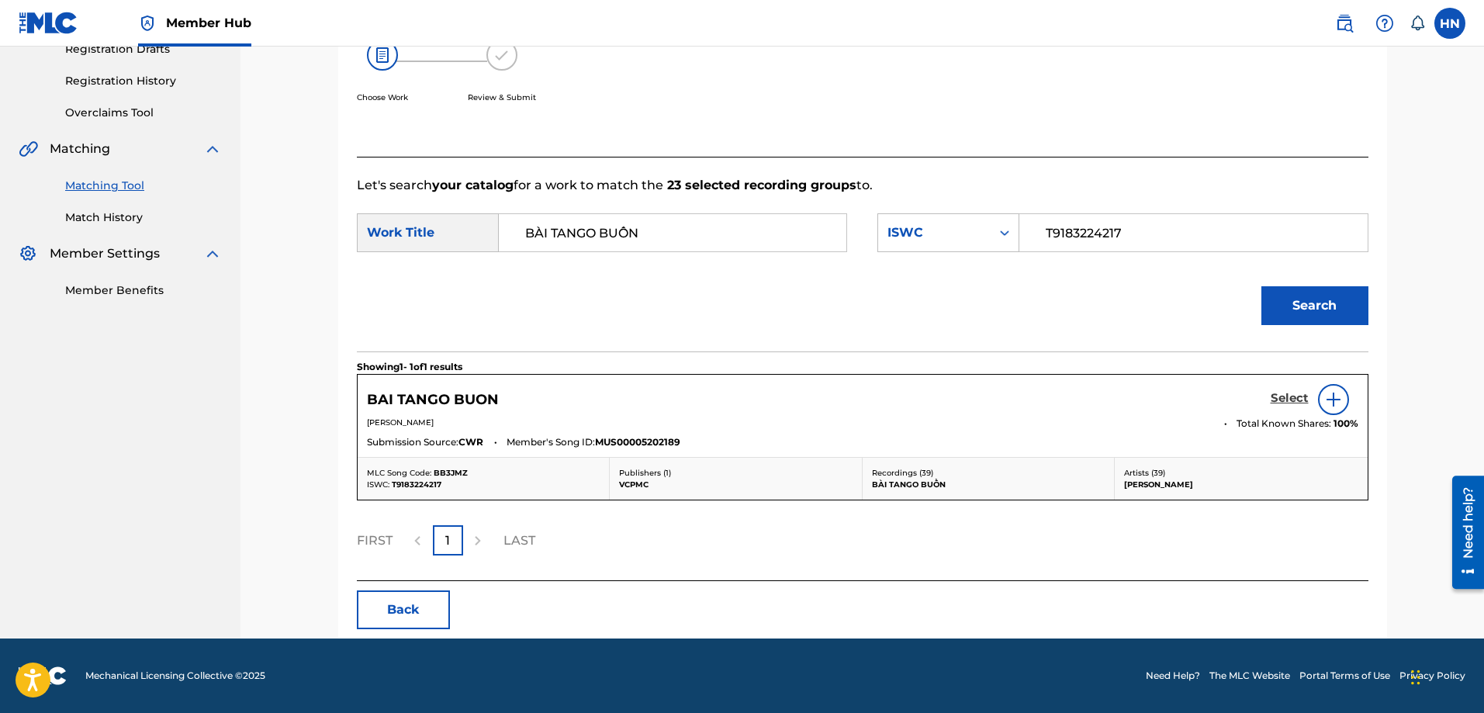
click at [1277, 404] on h5 "Select" at bounding box center [1289, 398] width 38 height 15
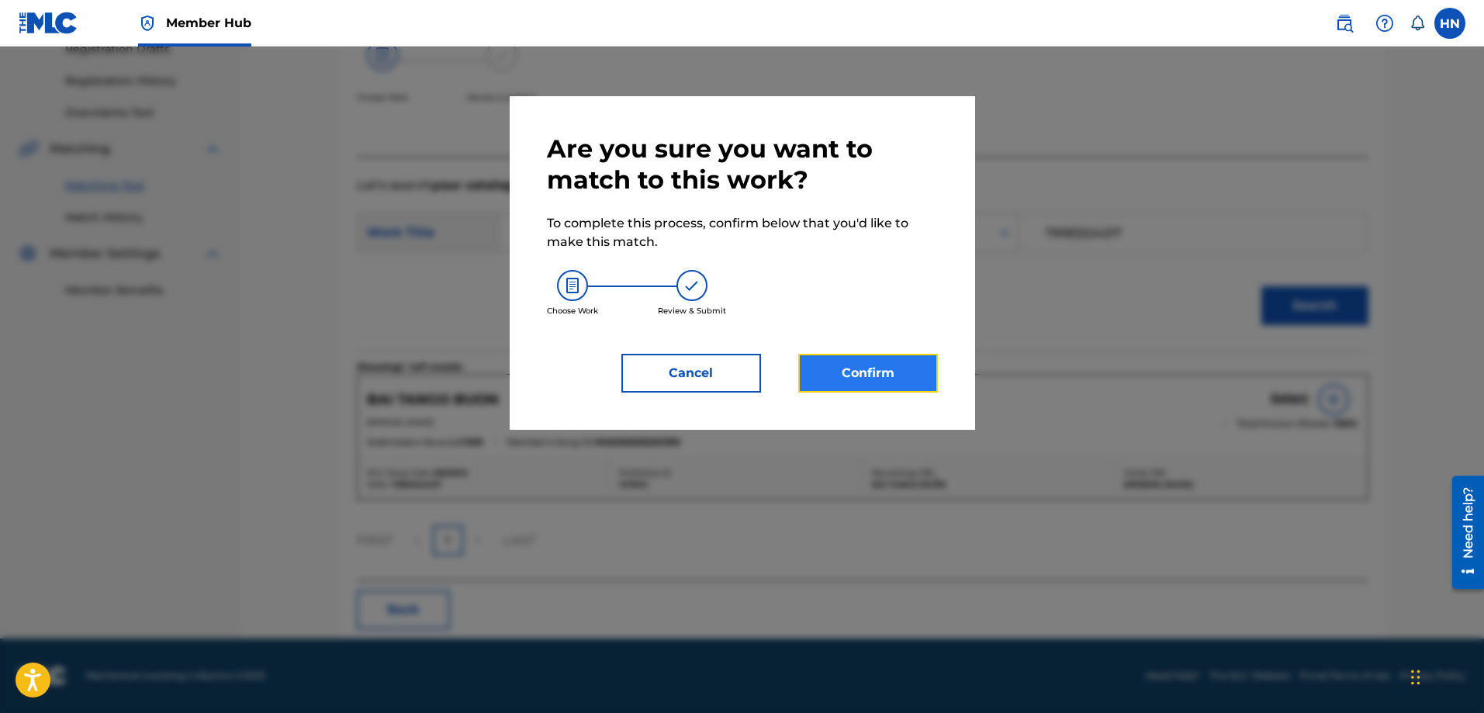
click at [854, 360] on button "Confirm" at bounding box center [868, 373] width 140 height 39
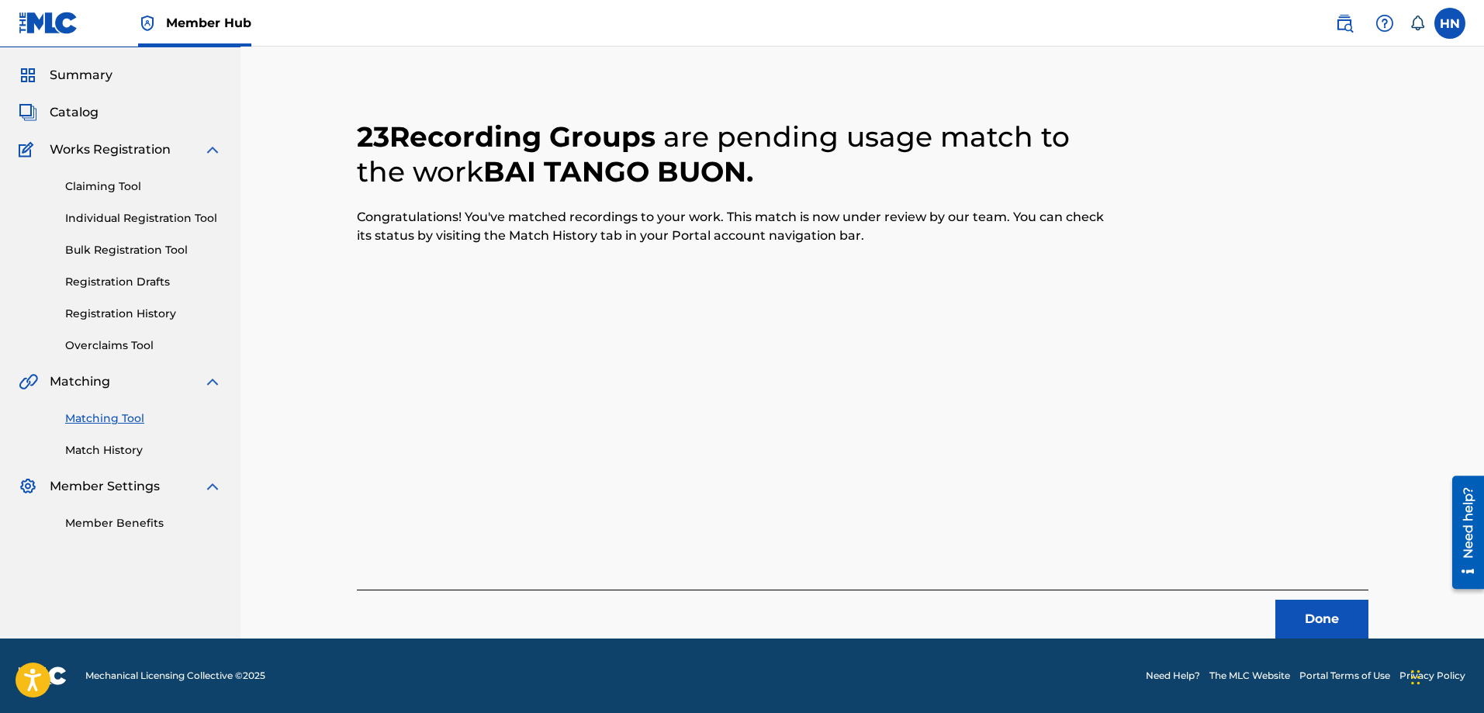
scroll to position [42, 0]
click at [1325, 615] on button "Done" at bounding box center [1321, 619] width 93 height 39
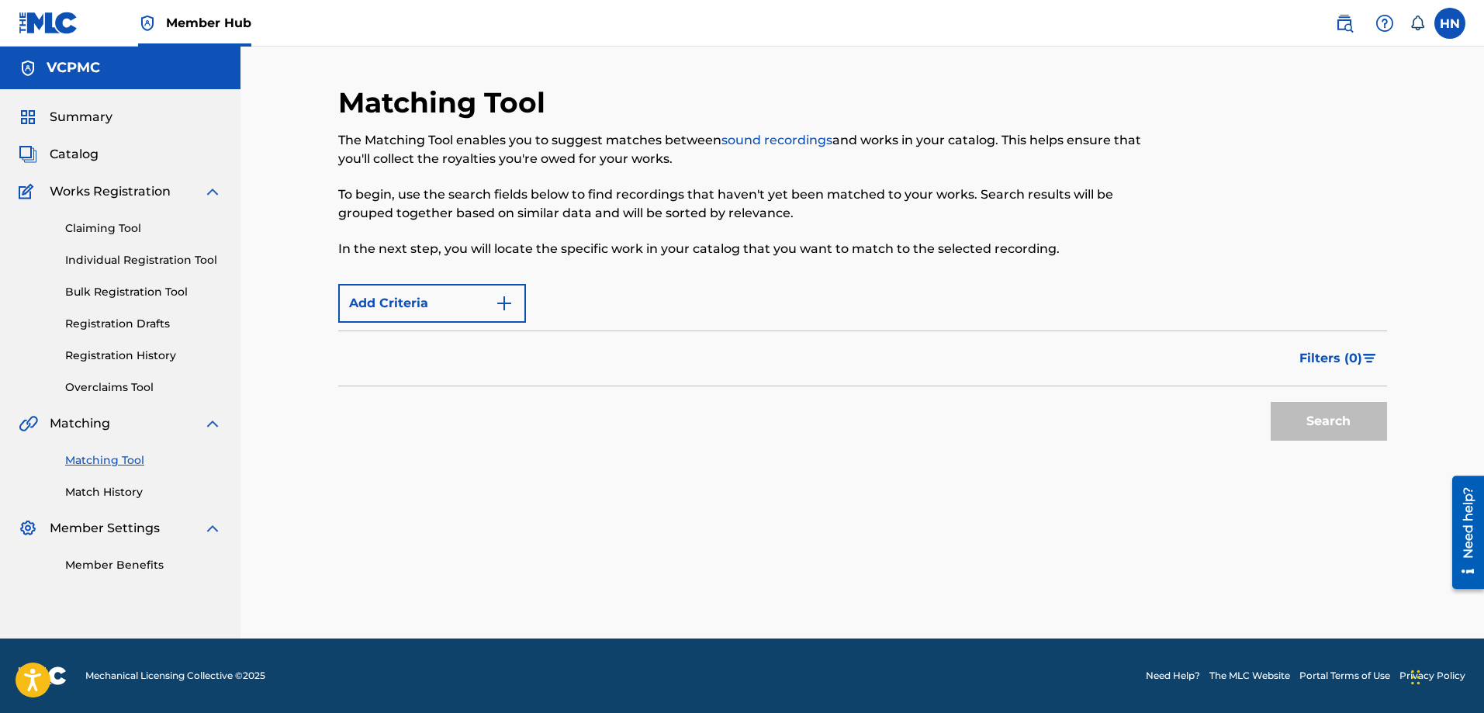
scroll to position [0, 0]
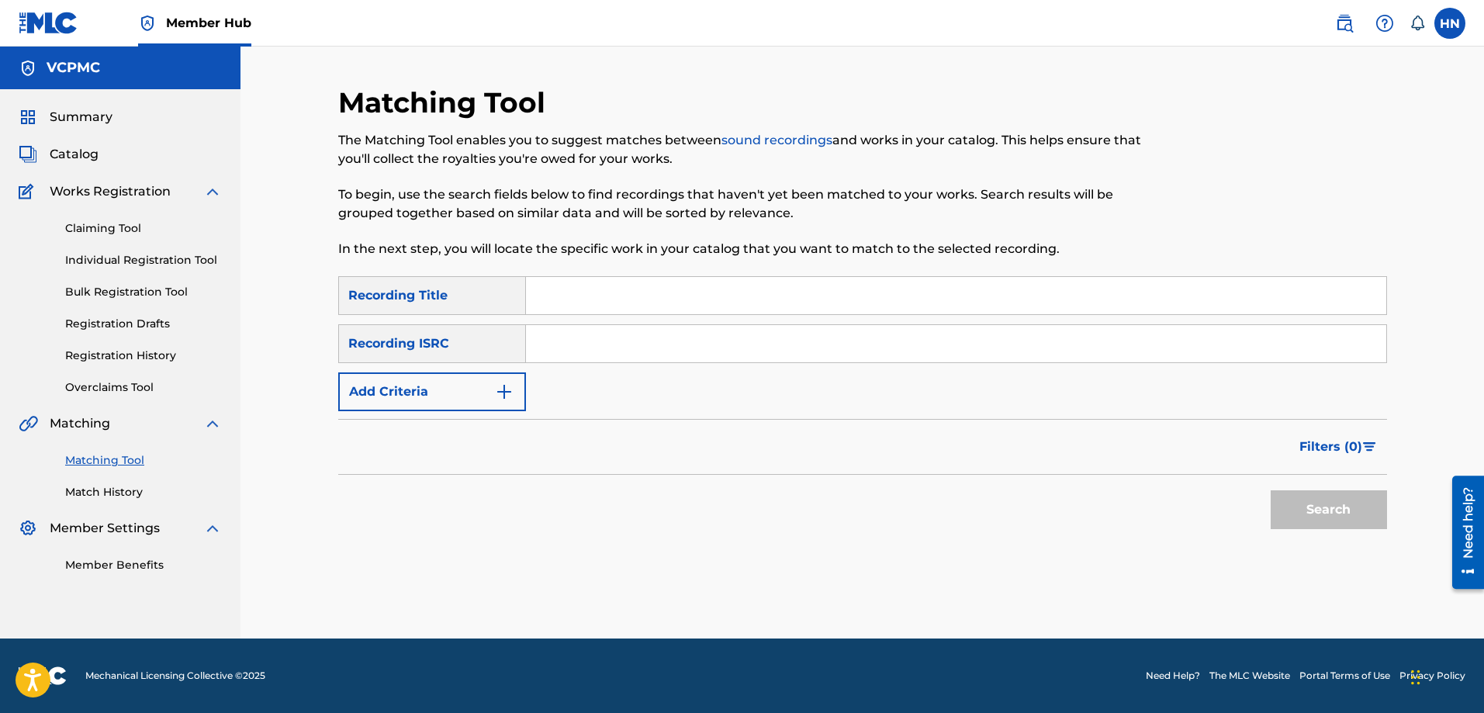
click at [789, 292] on input "Search Form" at bounding box center [956, 295] width 860 height 37
paste input "ĐỂ NHỚ MỘT THỜI TA ĐÃ YÊU"
click at [1270, 490] on button "Search" at bounding box center [1328, 509] width 116 height 39
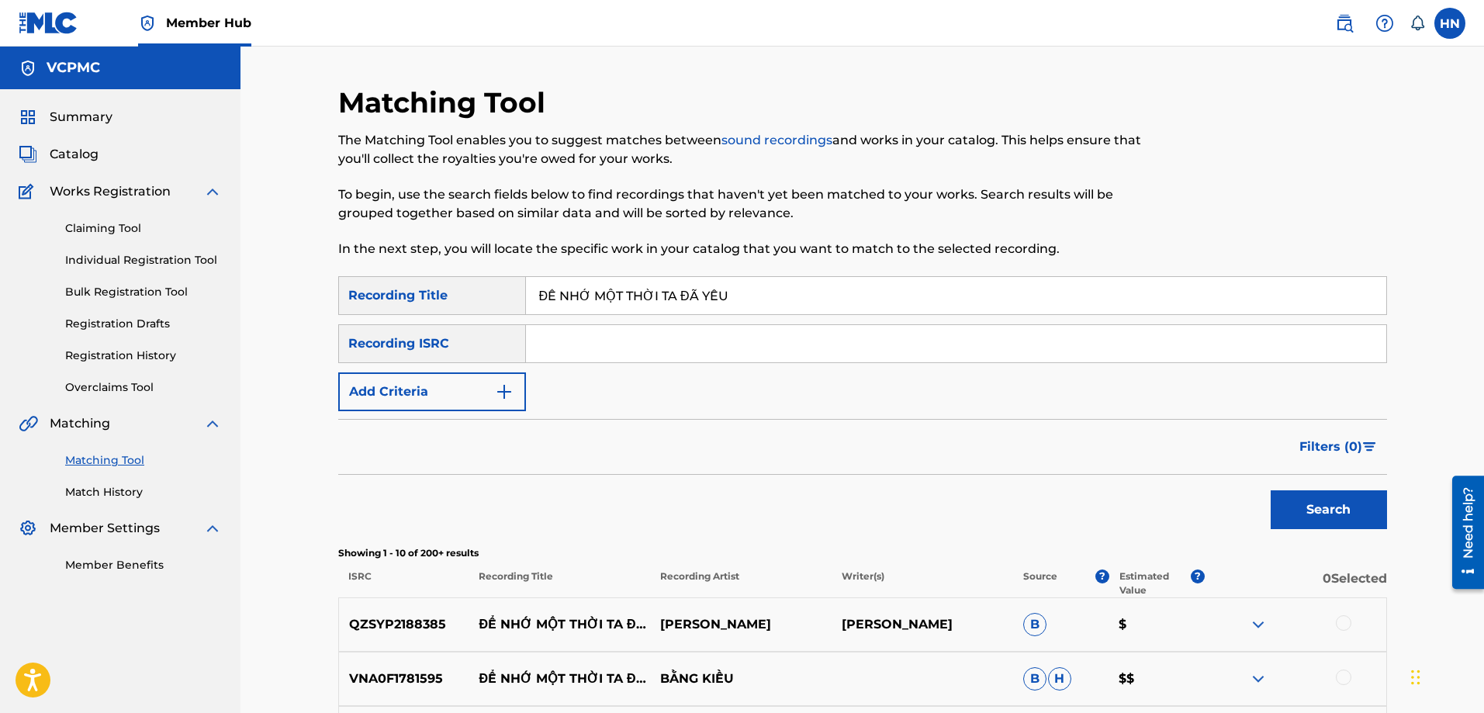
paste input "CÁNH HOA"
click at [1270, 490] on button "Search" at bounding box center [1328, 509] width 116 height 39
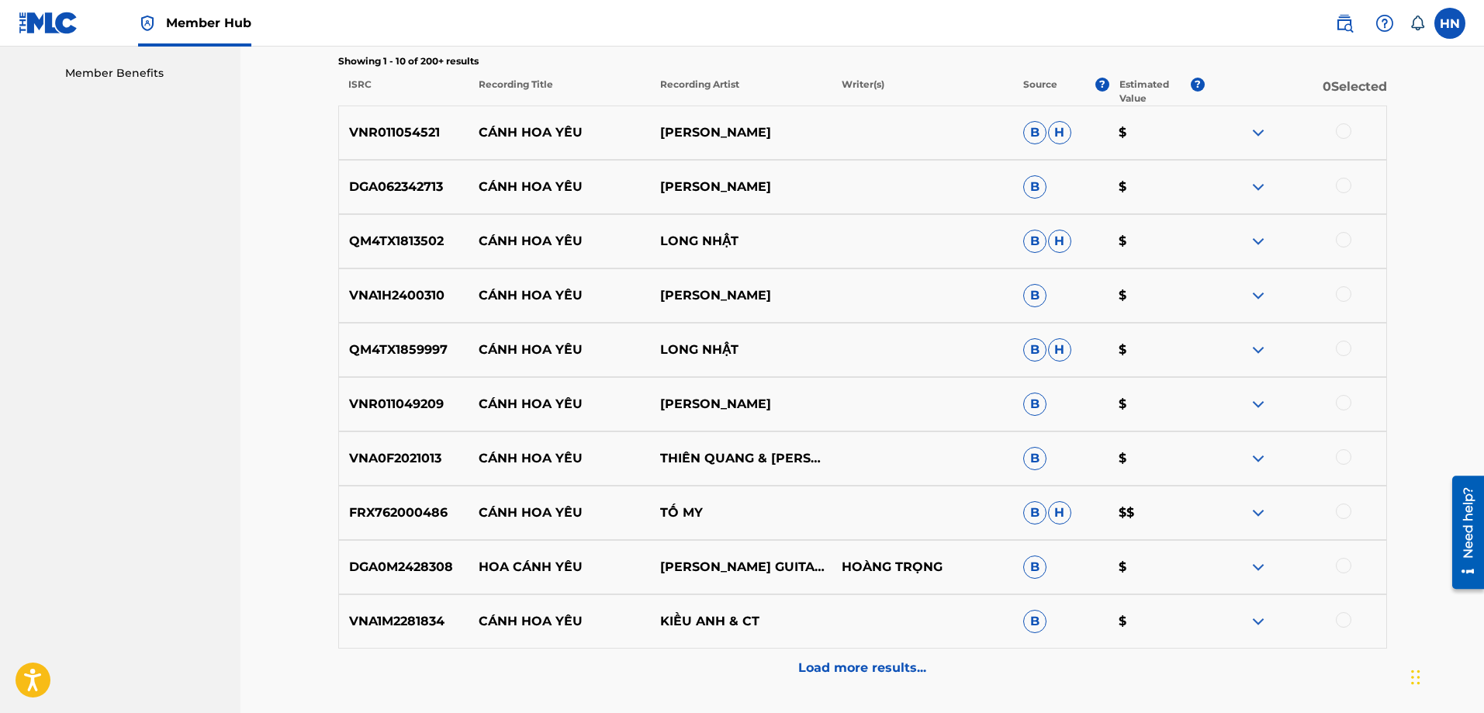
scroll to position [465, 0]
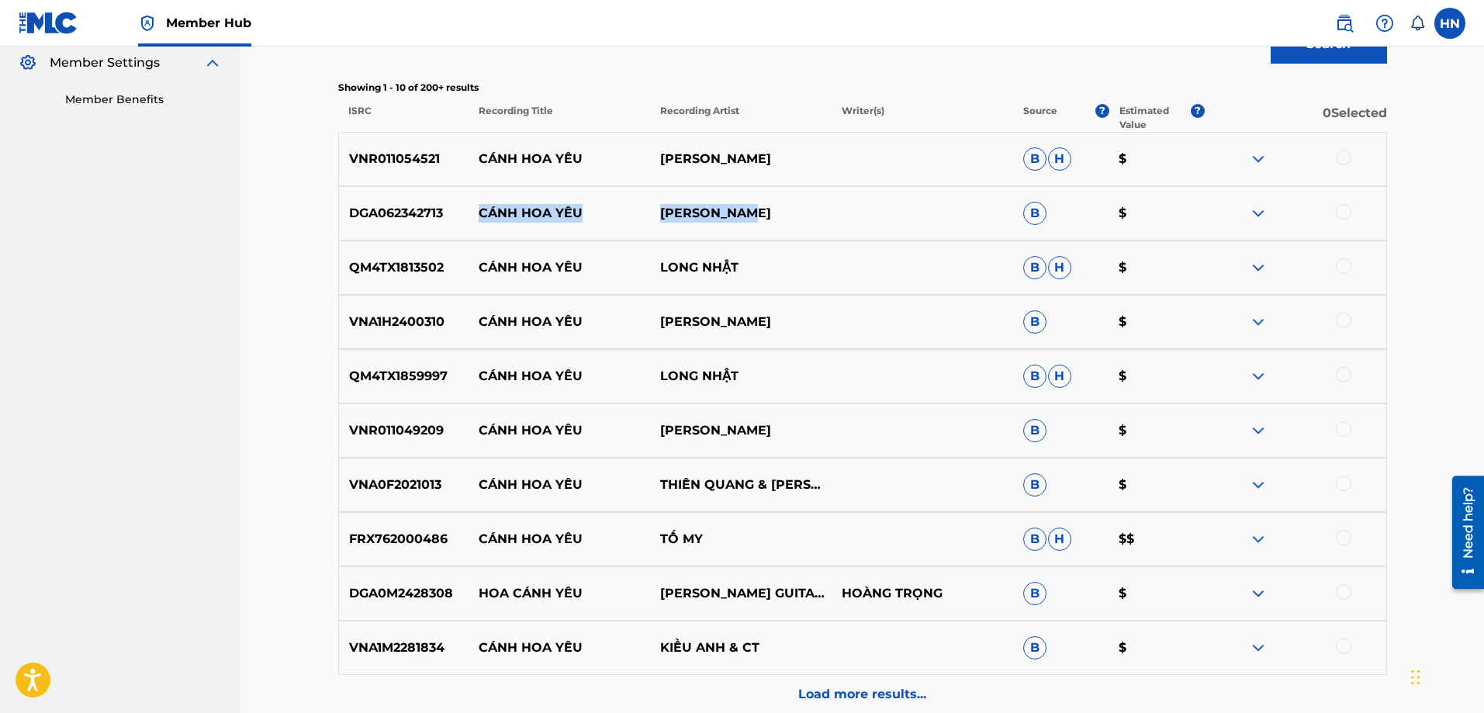
drag, startPoint x: 481, startPoint y: 218, endPoint x: 782, endPoint y: 217, distance: 300.9
click at [782, 217] on div "DGA062342713 CÁNH HOA YÊU [PERSON_NAME] B $" at bounding box center [862, 213] width 1049 height 54
click at [420, 210] on p "DGA062342713" at bounding box center [404, 213] width 130 height 19
click at [1337, 214] on div at bounding box center [1344, 212] width 16 height 16
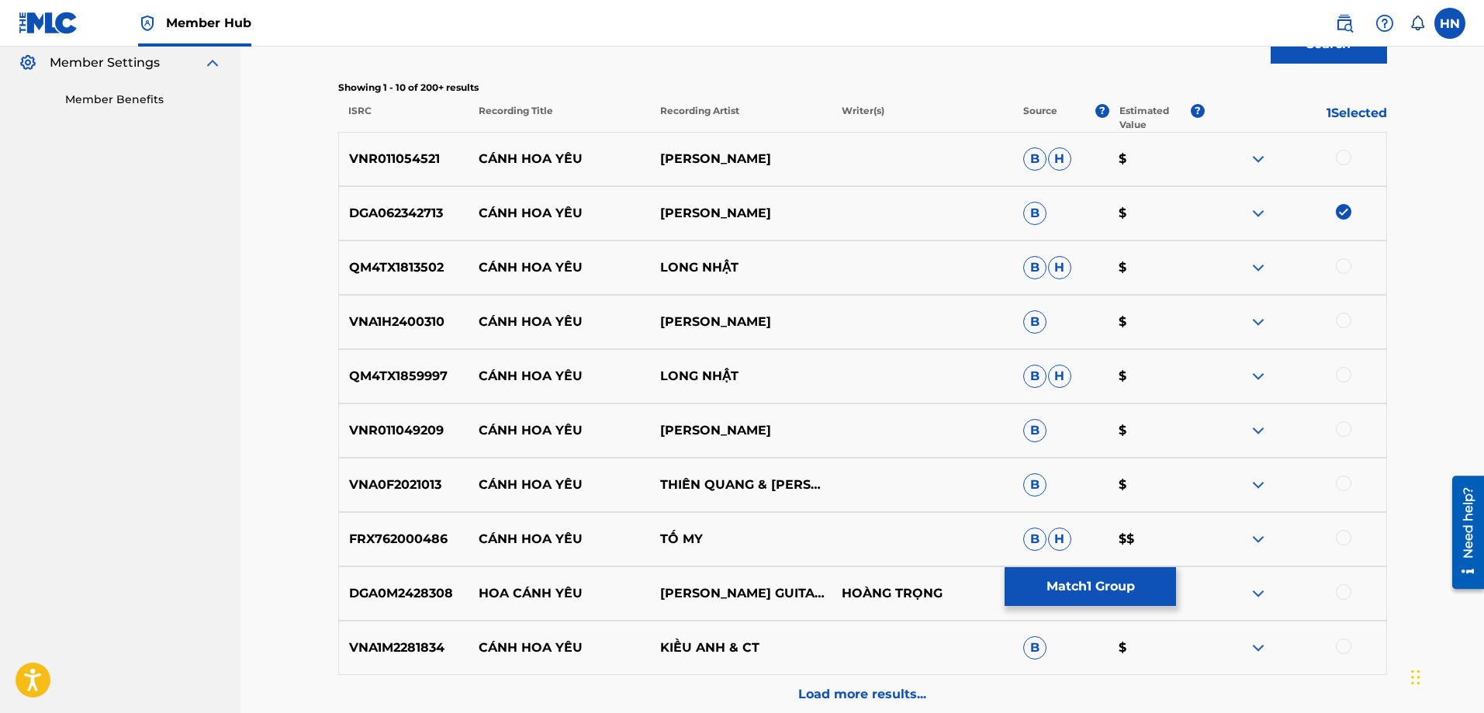
click at [375, 592] on p "DGA0M2428308" at bounding box center [404, 593] width 130 height 19
click at [1346, 594] on div at bounding box center [1344, 592] width 16 height 16
click at [419, 156] on p "VNR011054521" at bounding box center [404, 159] width 130 height 19
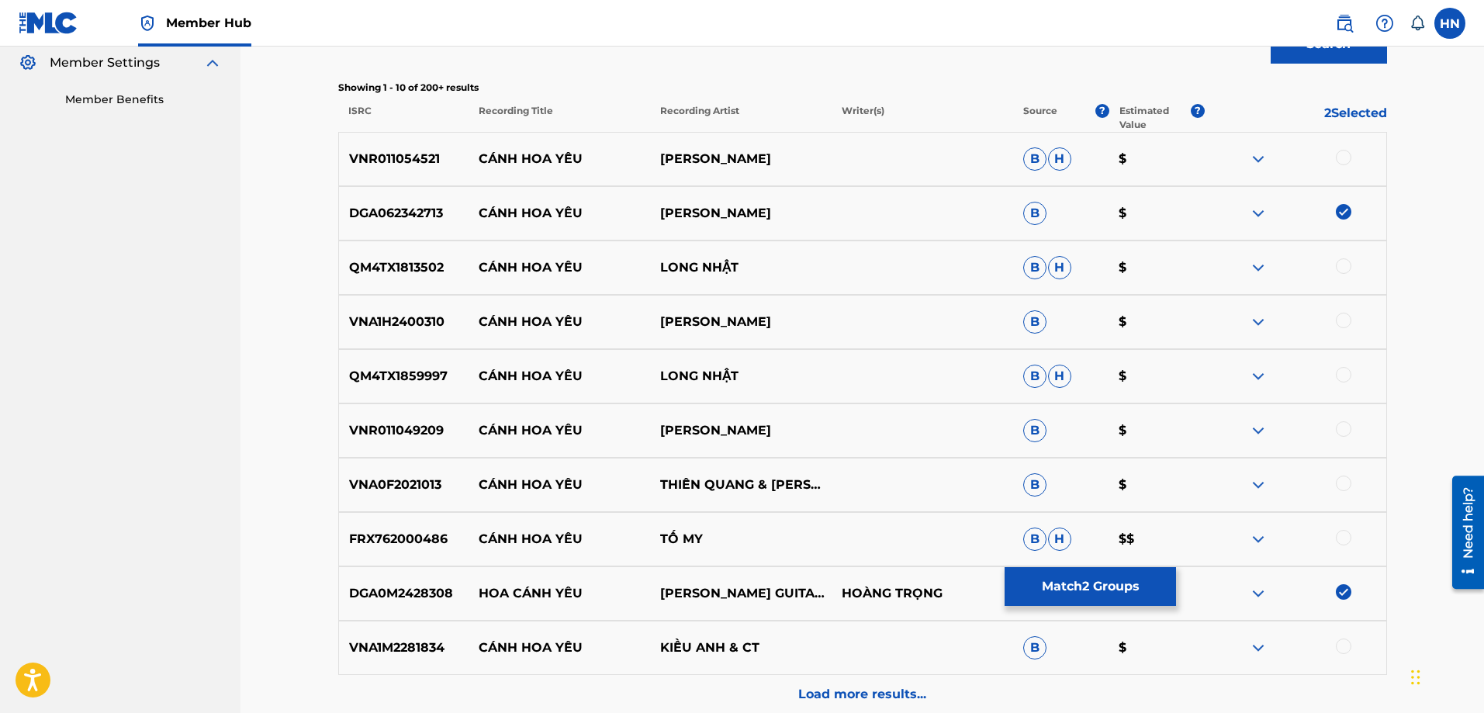
click at [1340, 158] on div at bounding box center [1344, 158] width 16 height 16
click at [358, 262] on p "QM4TX1813502" at bounding box center [404, 267] width 130 height 19
click at [1337, 267] on div at bounding box center [1344, 266] width 16 height 16
click at [413, 336] on div "VNA1H2400310 CÁNH HOA YÊU [PERSON_NAME] $" at bounding box center [862, 322] width 1049 height 54
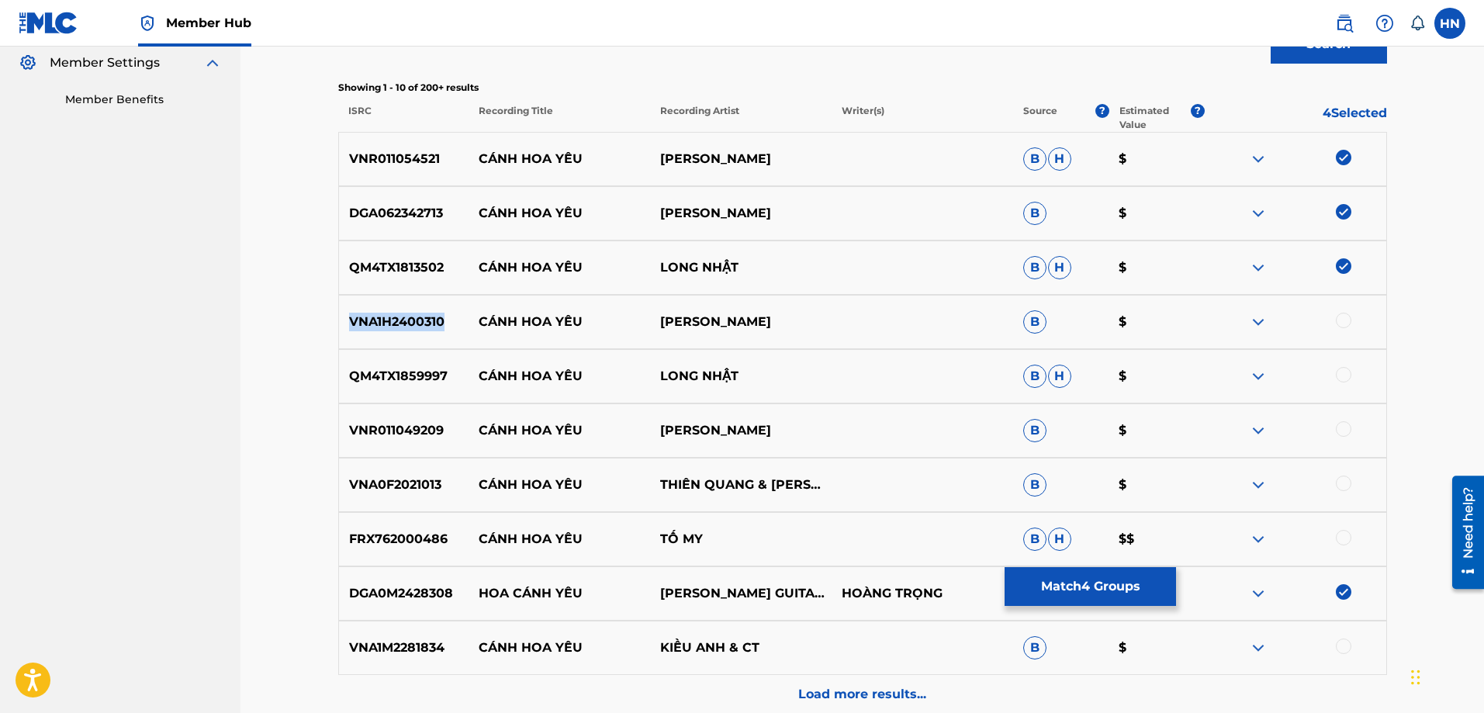
click at [413, 336] on div "VNA1H2400310 CÁNH HOA YÊU [PERSON_NAME] $" at bounding box center [862, 322] width 1049 height 54
click at [1340, 320] on div at bounding box center [1344, 321] width 16 height 16
click at [430, 365] on div "QM4TX1859997 CÁNH HOA YÊU LONG NHẬT B H $" at bounding box center [862, 376] width 1049 height 54
click at [1338, 368] on div at bounding box center [1344, 375] width 16 height 16
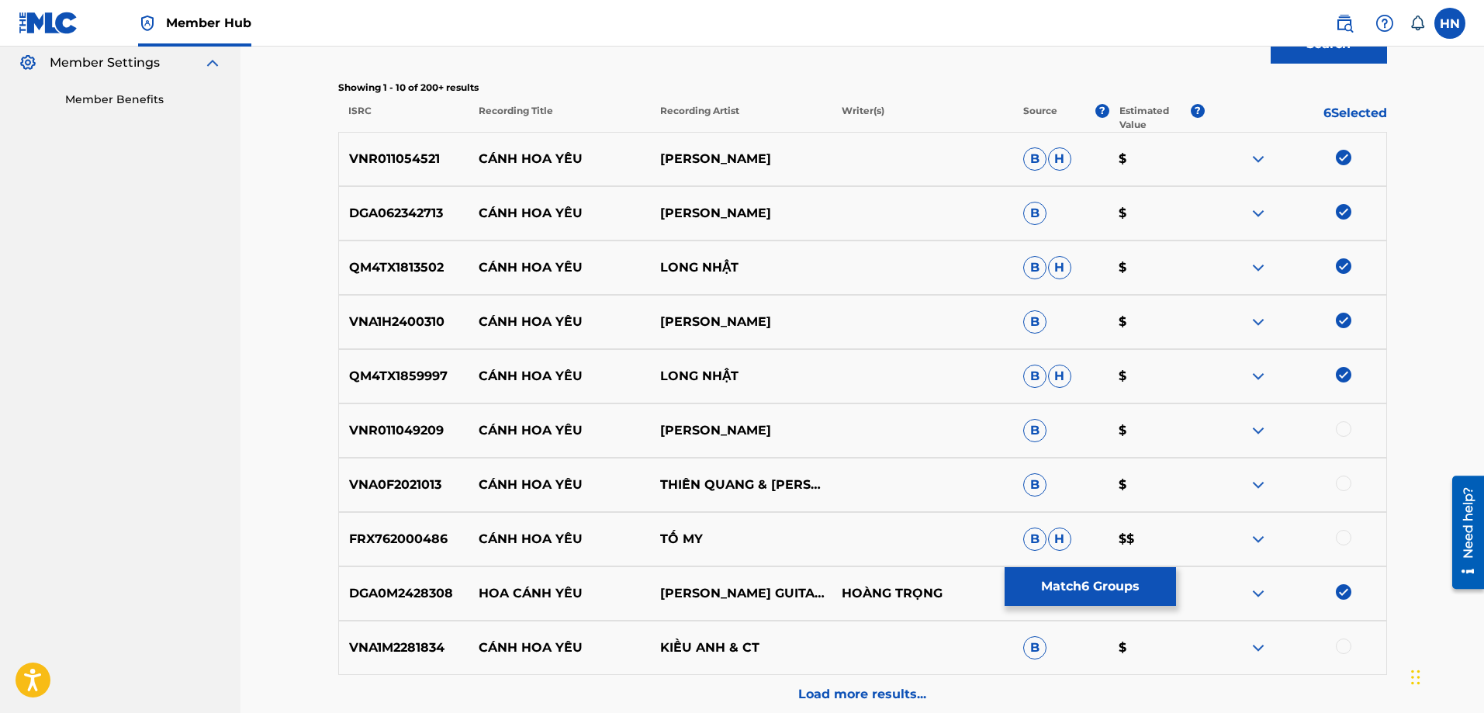
click at [395, 424] on p "VNR011049209" at bounding box center [404, 430] width 130 height 19
click at [1347, 427] on div at bounding box center [1344, 429] width 16 height 16
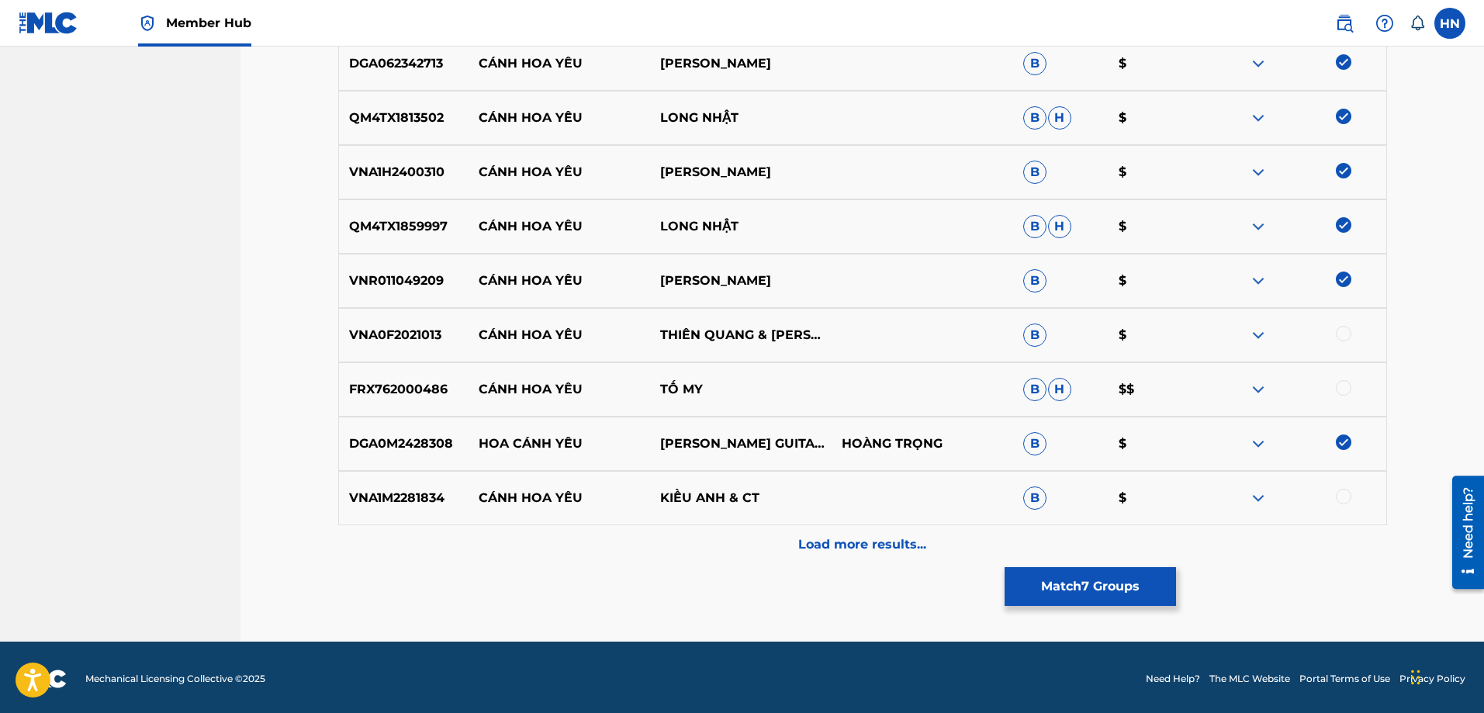
scroll to position [618, 0]
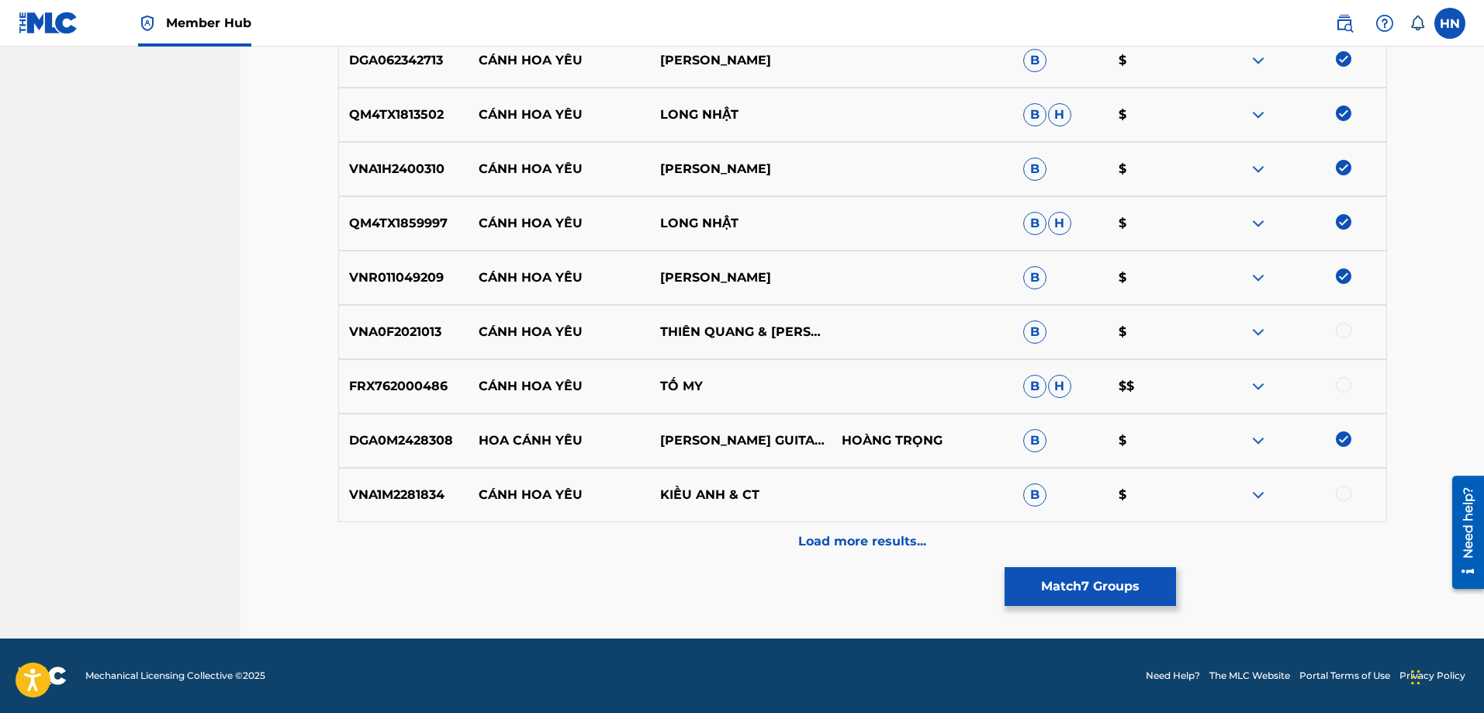
click at [1335, 441] on div at bounding box center [1294, 440] width 181 height 19
click at [1338, 441] on img at bounding box center [1344, 439] width 16 height 16
click at [434, 343] on div "VNA0F2021013 CÁNH HOA YÊU THIÊN QUANG & [PERSON_NAME] B $" at bounding box center [862, 332] width 1049 height 54
click at [1345, 333] on div at bounding box center [1344, 331] width 16 height 16
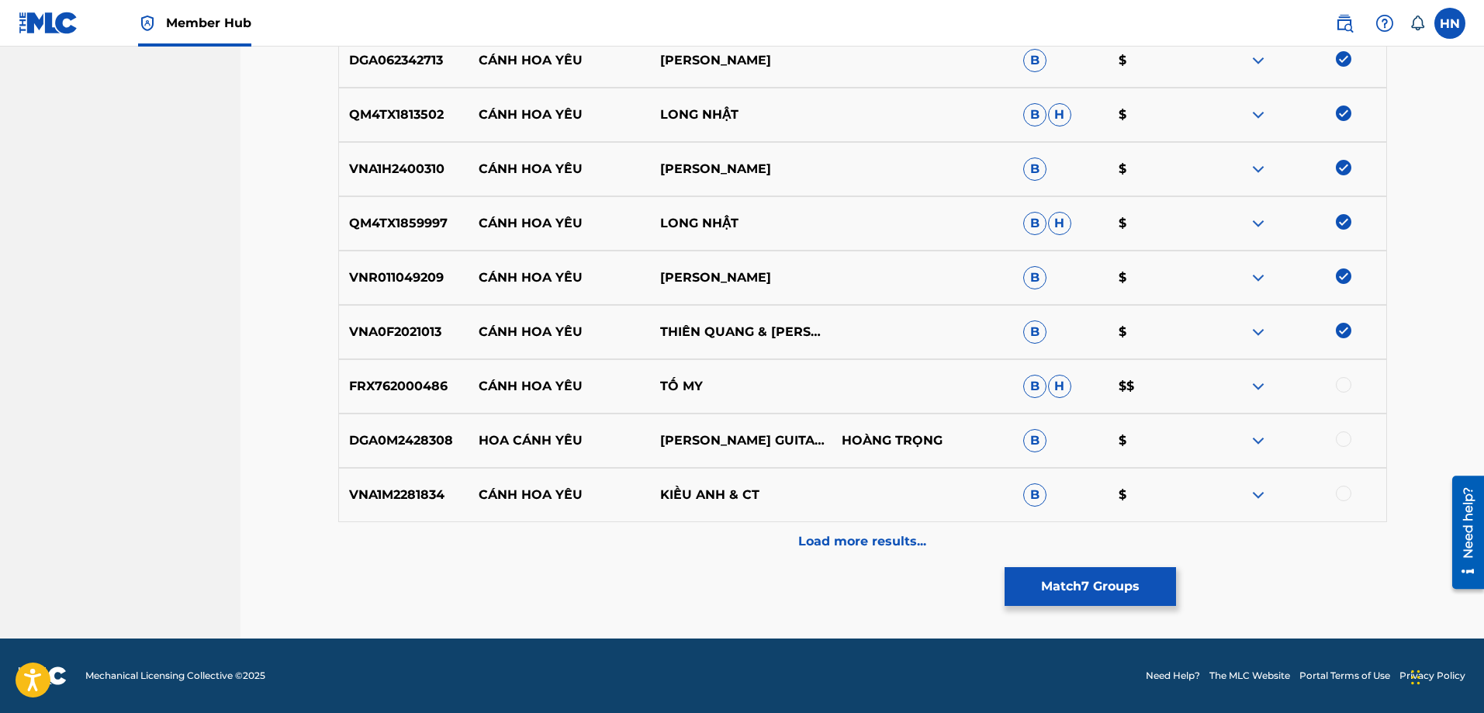
click at [420, 366] on div "FRX762000486 CÁNH HOA YÊU TỐ MY B H $$" at bounding box center [862, 386] width 1049 height 54
click at [1340, 385] on div at bounding box center [1344, 385] width 16 height 16
click at [349, 502] on p "VNA1M2281834" at bounding box center [404, 495] width 130 height 19
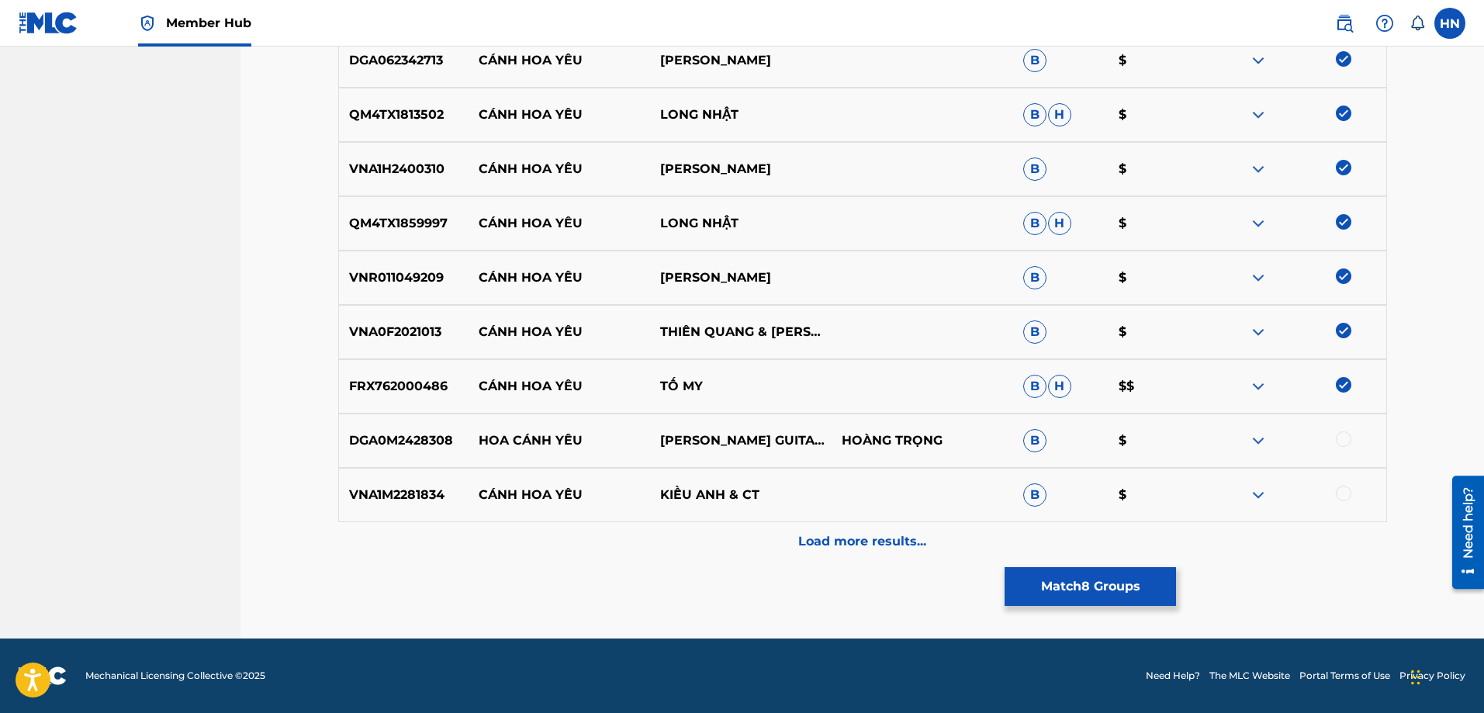
click at [1343, 486] on div at bounding box center [1344, 494] width 16 height 16
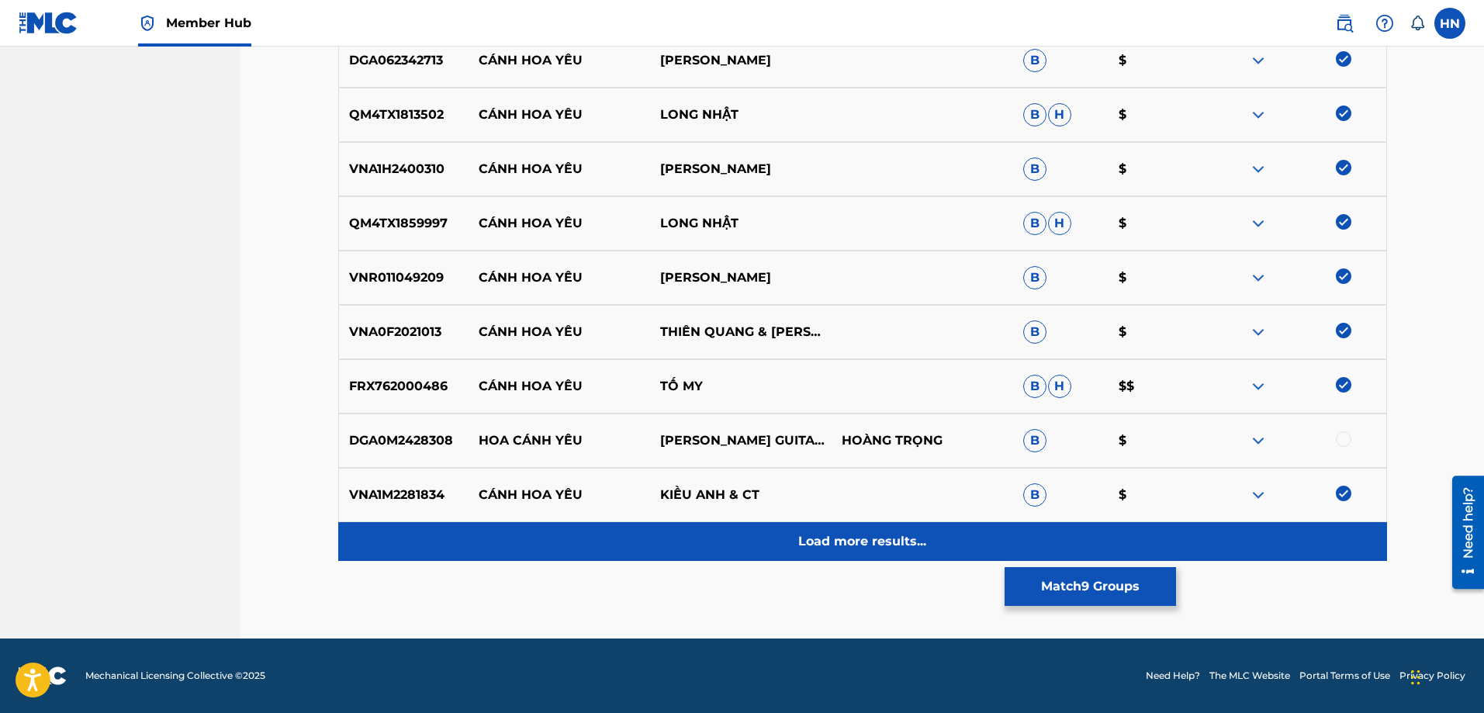
click at [874, 541] on p "Load more results..." at bounding box center [862, 541] width 128 height 19
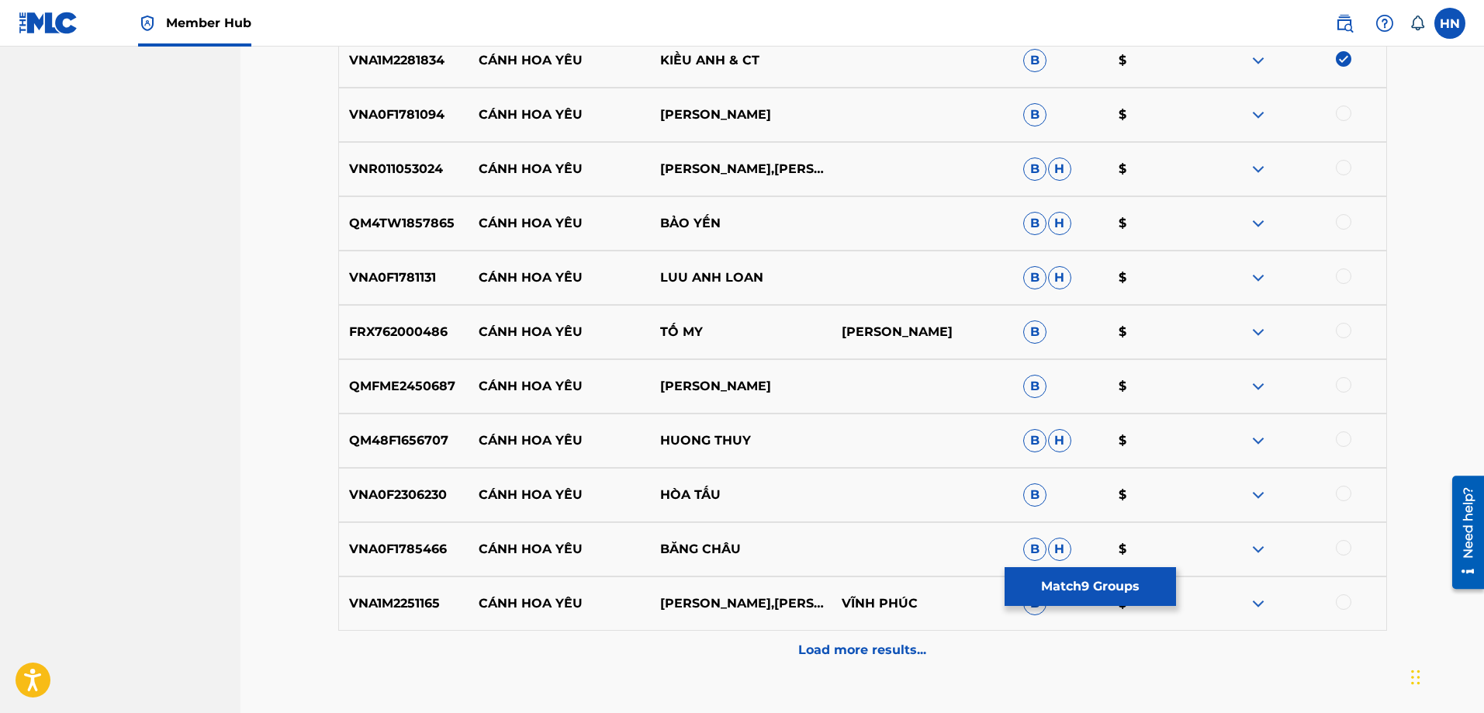
scroll to position [1006, 0]
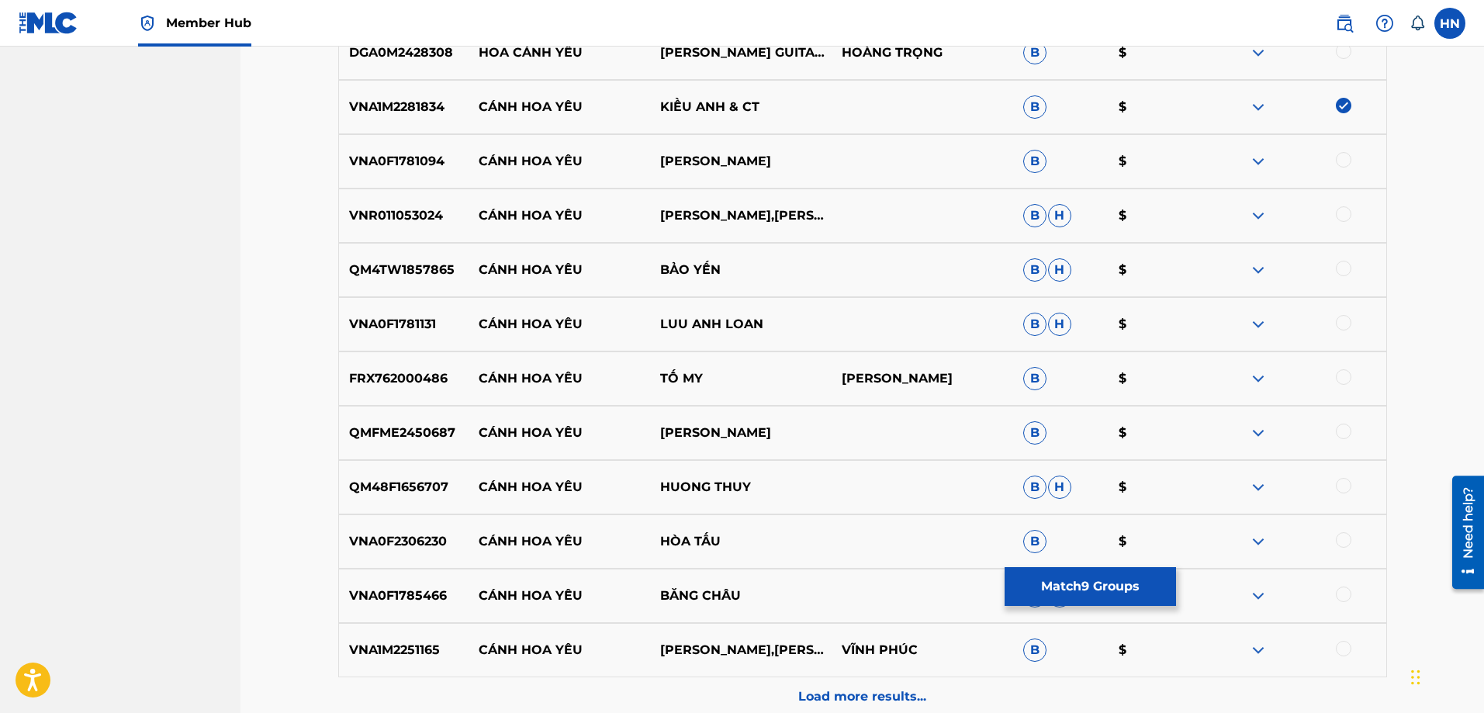
click at [397, 170] on p "VNA0F1781094" at bounding box center [404, 161] width 130 height 19
click at [1339, 161] on div at bounding box center [1344, 160] width 16 height 16
click at [378, 210] on p "VNR011053024" at bounding box center [404, 215] width 130 height 19
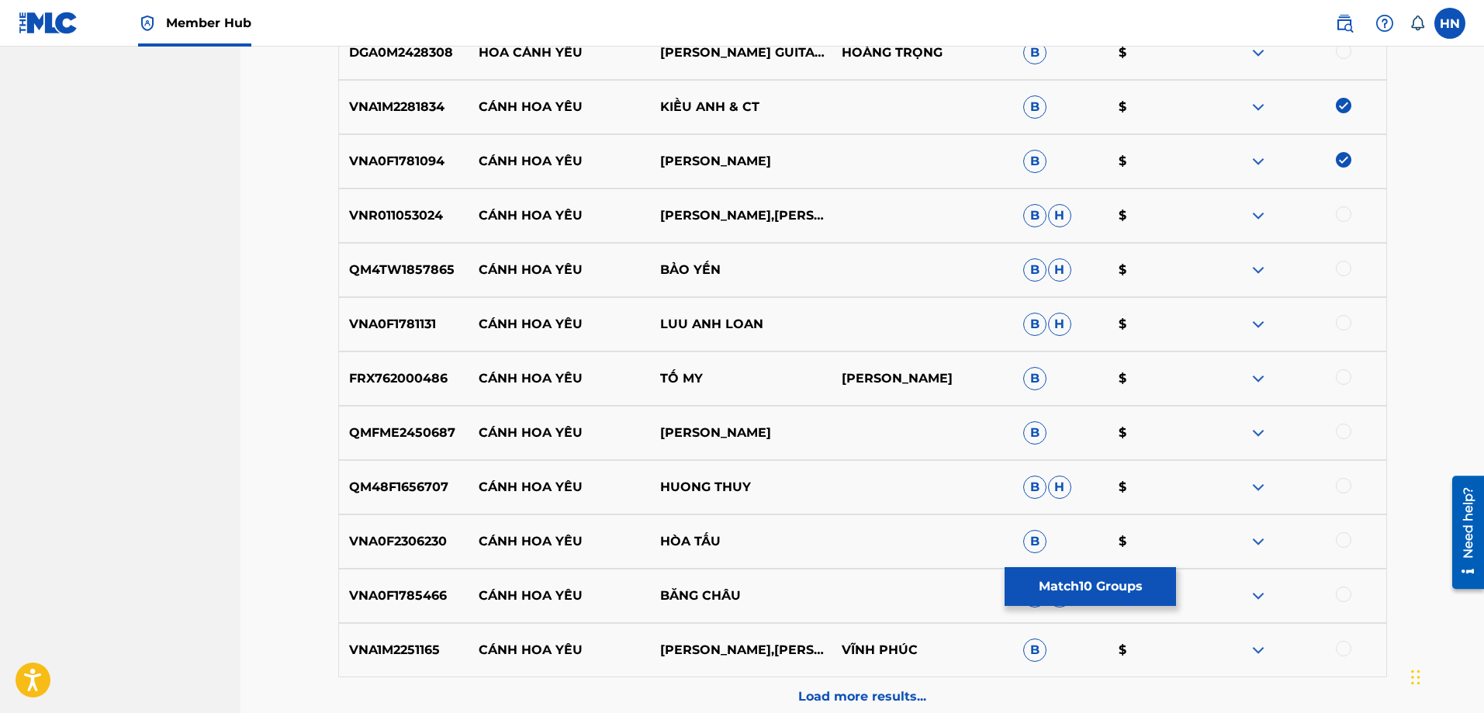
click at [1348, 210] on div at bounding box center [1344, 214] width 16 height 16
click at [417, 268] on p "QM4TW1857865" at bounding box center [404, 270] width 130 height 19
click at [1339, 274] on div at bounding box center [1344, 269] width 16 height 16
click at [350, 336] on div "VNA0F1781131 CÁNH HOA YÊU LUU ANH LOAN B H $" at bounding box center [862, 324] width 1049 height 54
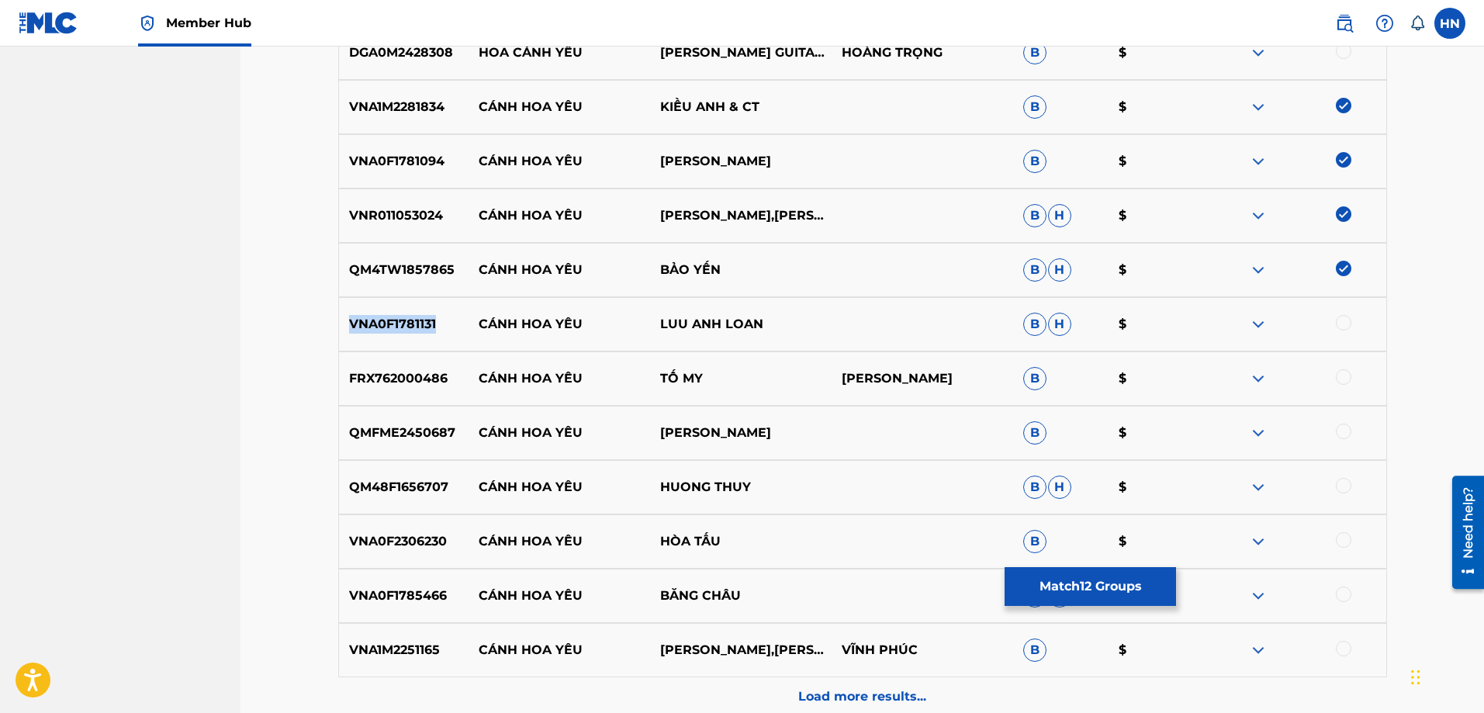
click at [350, 336] on div "VNA0F1781131 CÁNH HOA YÊU LUU ANH LOAN B H $" at bounding box center [862, 324] width 1049 height 54
click at [1342, 320] on div at bounding box center [1344, 323] width 16 height 16
drag, startPoint x: 712, startPoint y: 366, endPoint x: 475, endPoint y: 376, distance: 236.8
click at [475, 376] on div "FRX762000486 CÁNH HOA YÊU TỐ MY PHẠM HỒNG BIỂN B $" at bounding box center [862, 378] width 1049 height 54
click at [425, 383] on p "FRX762000486" at bounding box center [404, 378] width 130 height 19
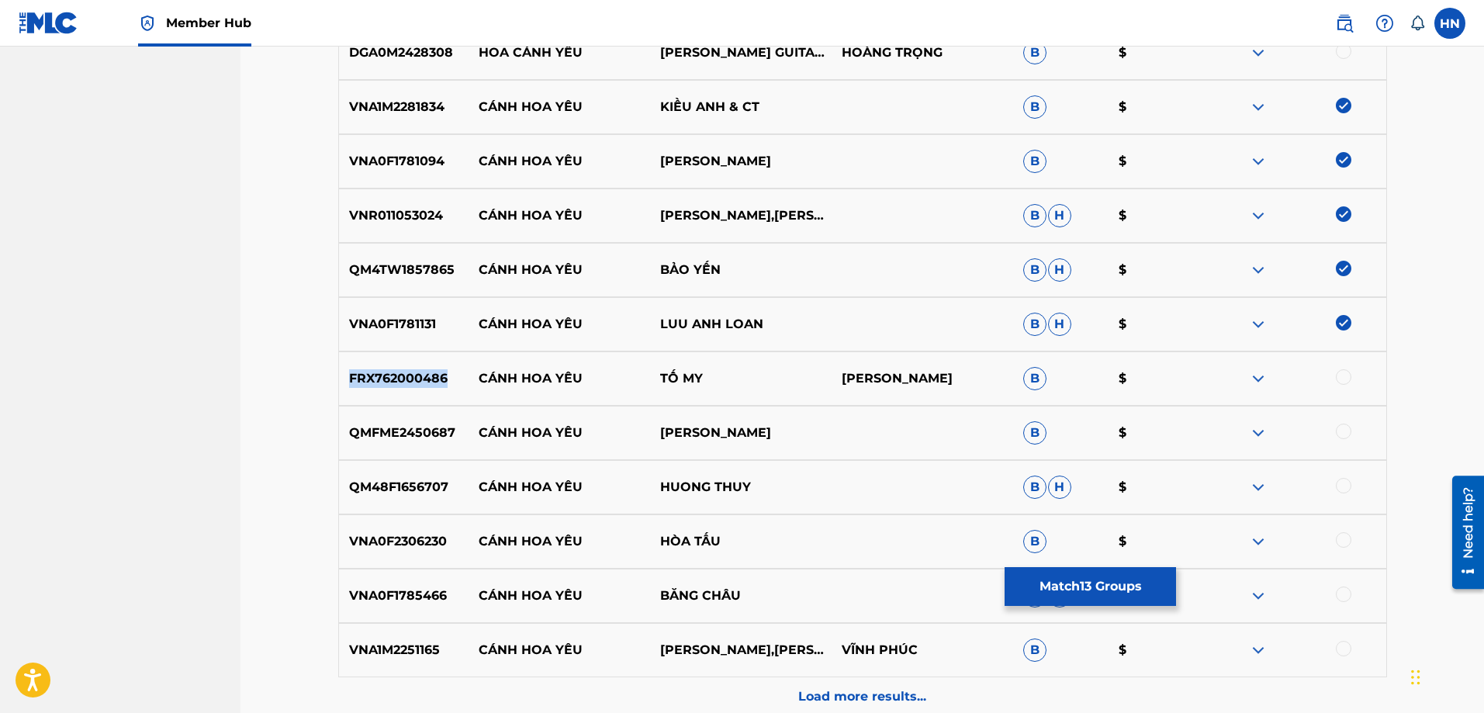
click at [425, 383] on p "FRX762000486" at bounding box center [404, 378] width 130 height 19
click at [1343, 375] on div at bounding box center [1344, 377] width 16 height 16
click at [395, 417] on div "QMFME2450687 CÁNH HOA YÊU [PERSON_NAME] B $" at bounding box center [862, 433] width 1049 height 54
click at [1343, 434] on div at bounding box center [1344, 431] width 16 height 16
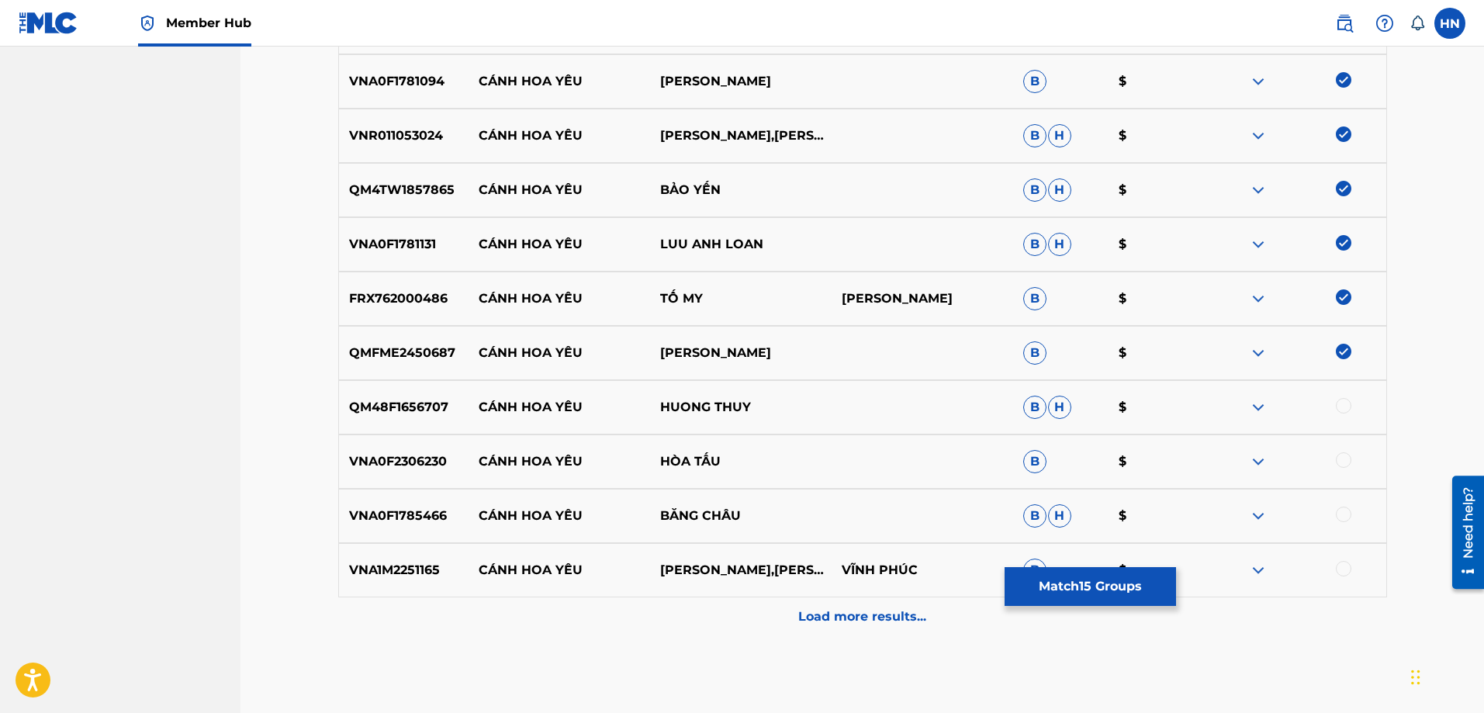
scroll to position [1161, 0]
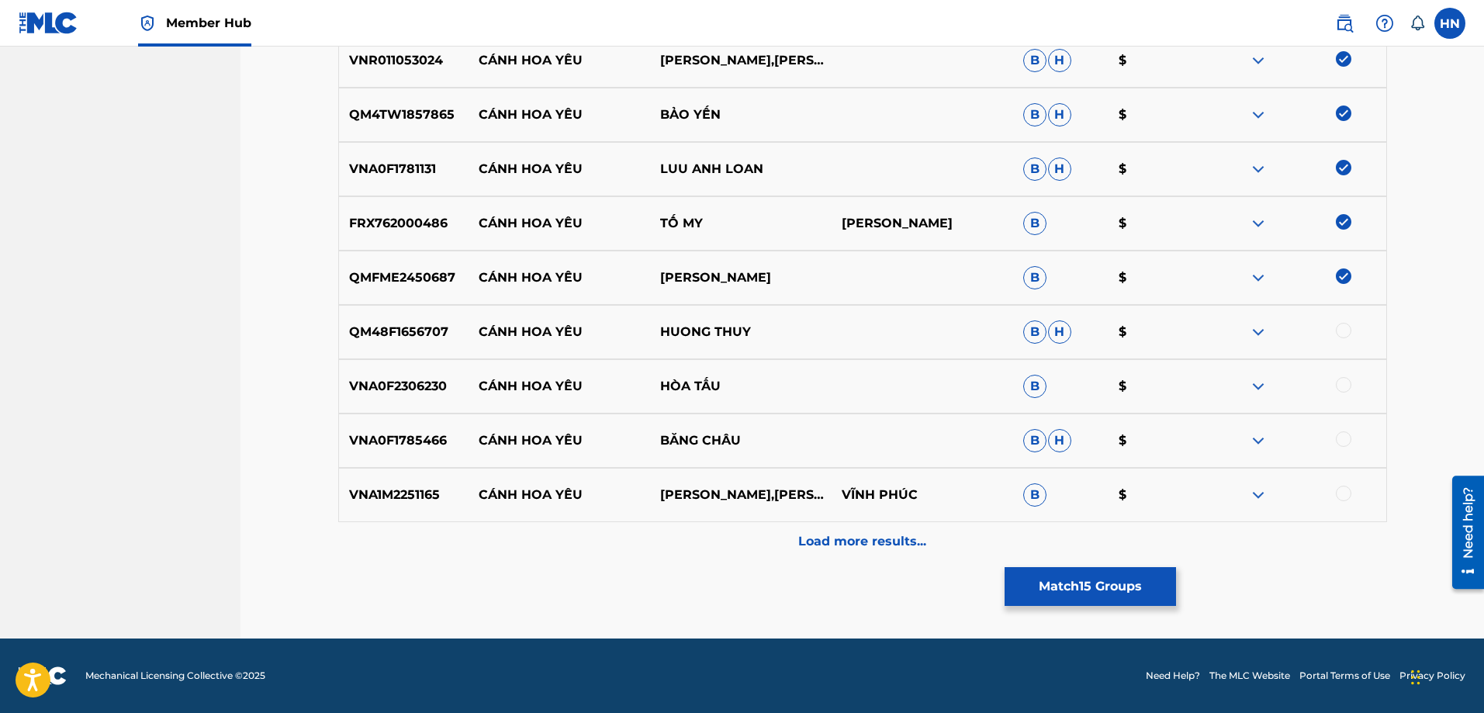
click at [407, 316] on div "QM48F1656707 CÁNH HOA YÊU HUONG THUY B H $" at bounding box center [862, 332] width 1049 height 54
click at [1339, 332] on div at bounding box center [1344, 331] width 16 height 16
click at [437, 395] on p "VNA0F2306230" at bounding box center [404, 386] width 130 height 19
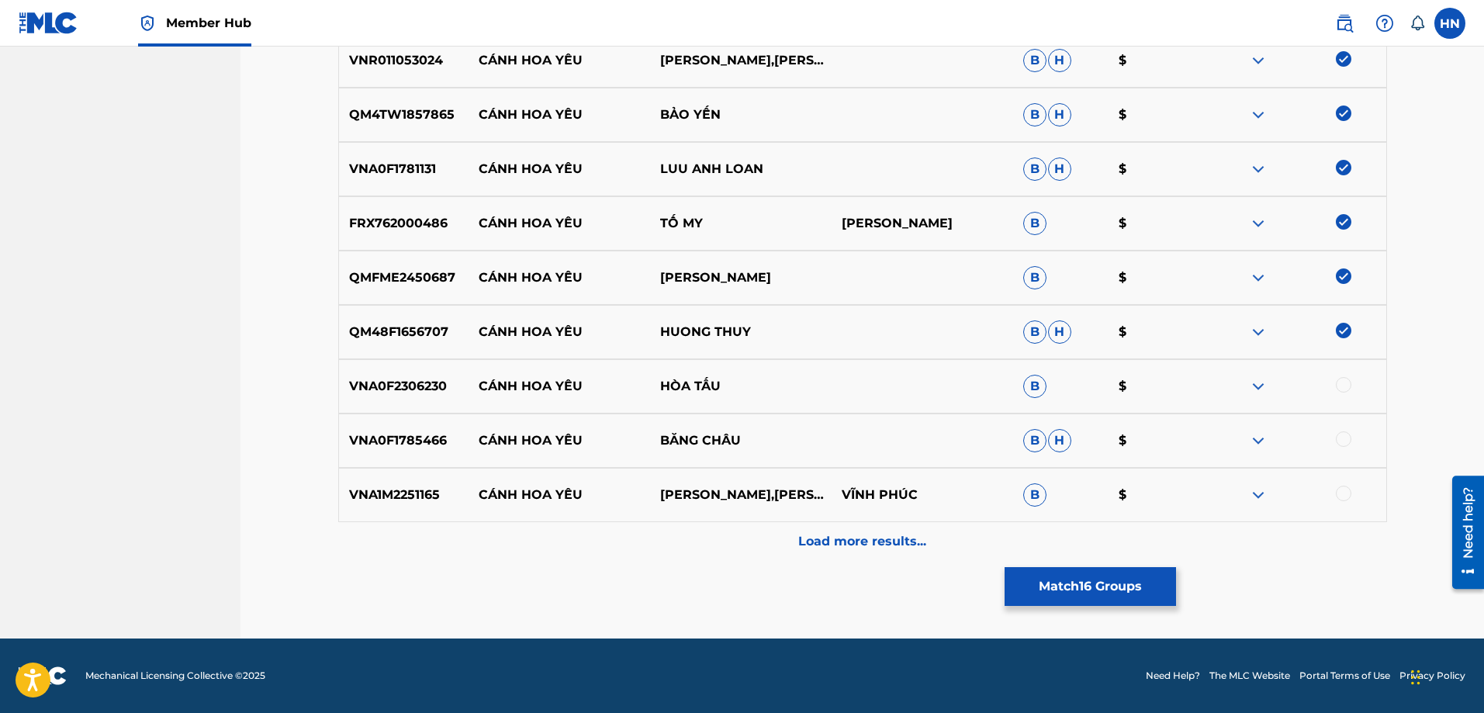
click at [1338, 389] on div at bounding box center [1344, 385] width 16 height 16
click at [385, 485] on div "VNA1M2251165 CÁNH HOA YÊU [PERSON_NAME],[PERSON_NAME] VĨNH PHÚC B $" at bounding box center [862, 495] width 1049 height 54
click at [1339, 492] on div at bounding box center [1344, 494] width 16 height 16
click at [423, 446] on p "VNA0F1785466" at bounding box center [404, 440] width 130 height 19
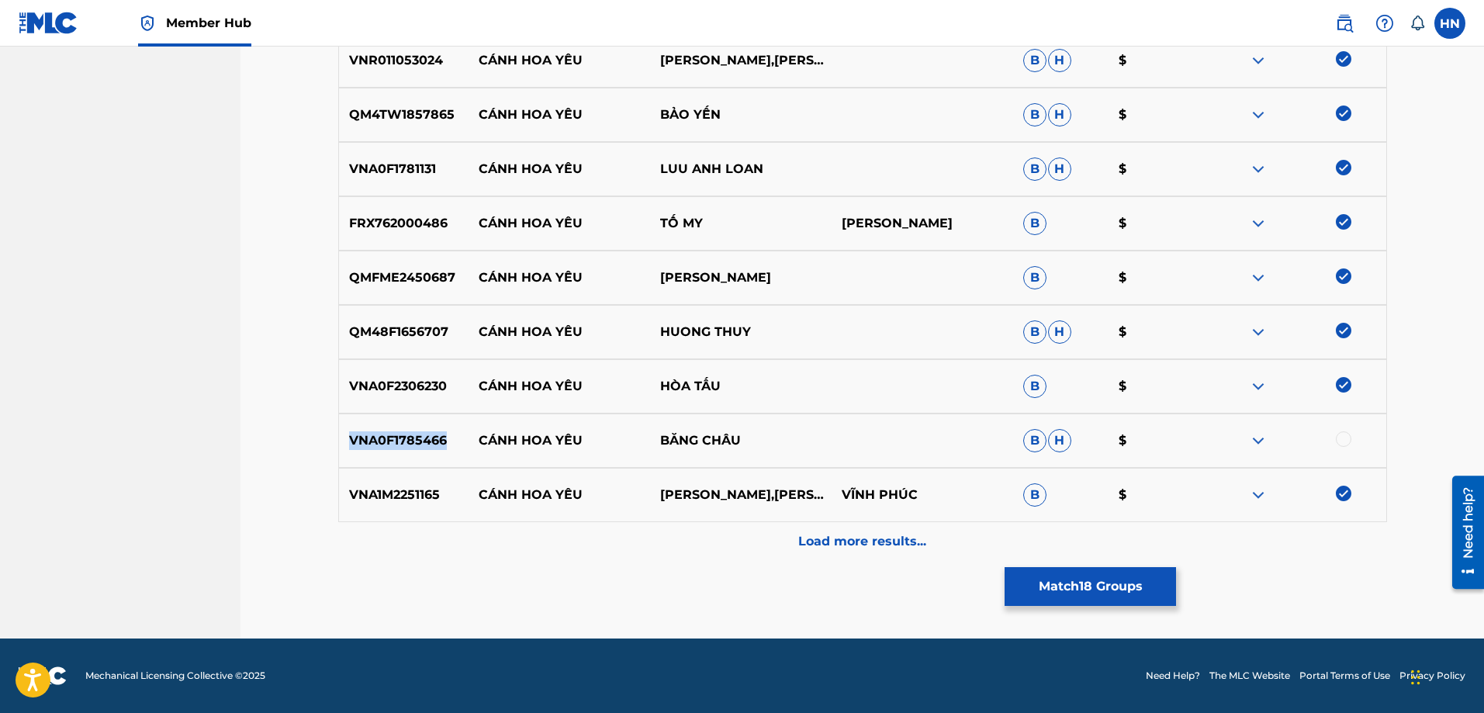
click at [423, 446] on p "VNA0F1785466" at bounding box center [404, 440] width 130 height 19
click at [1340, 437] on div at bounding box center [1344, 439] width 16 height 16
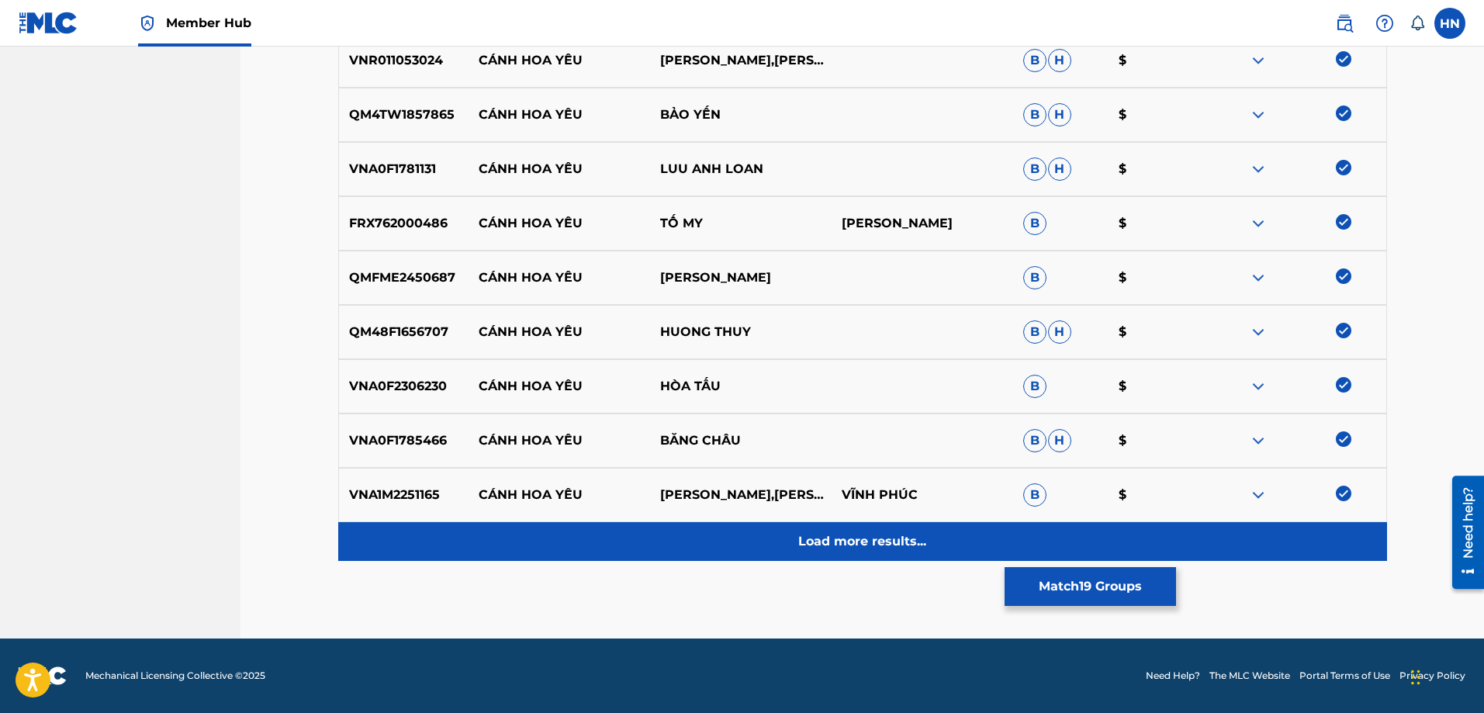
click at [841, 548] on p "Load more results..." at bounding box center [862, 541] width 128 height 19
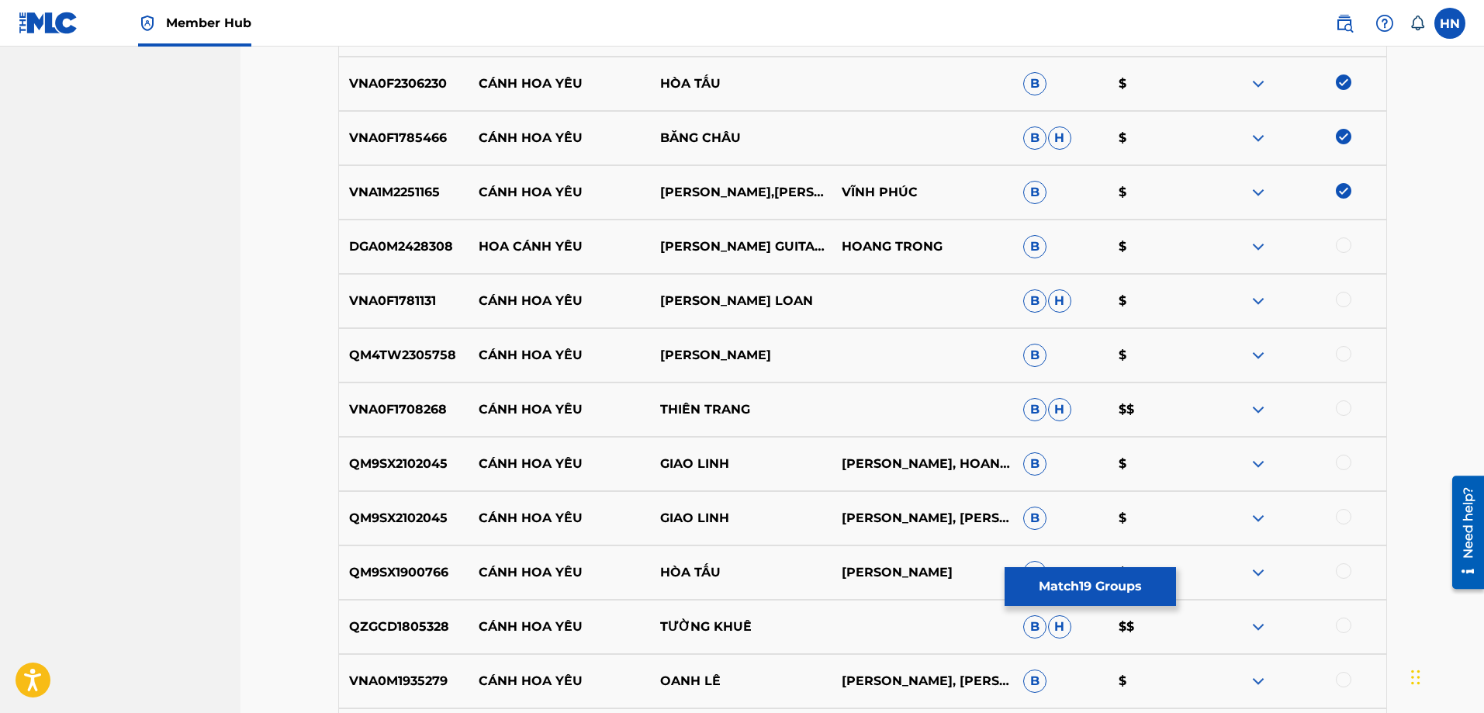
scroll to position [1471, 0]
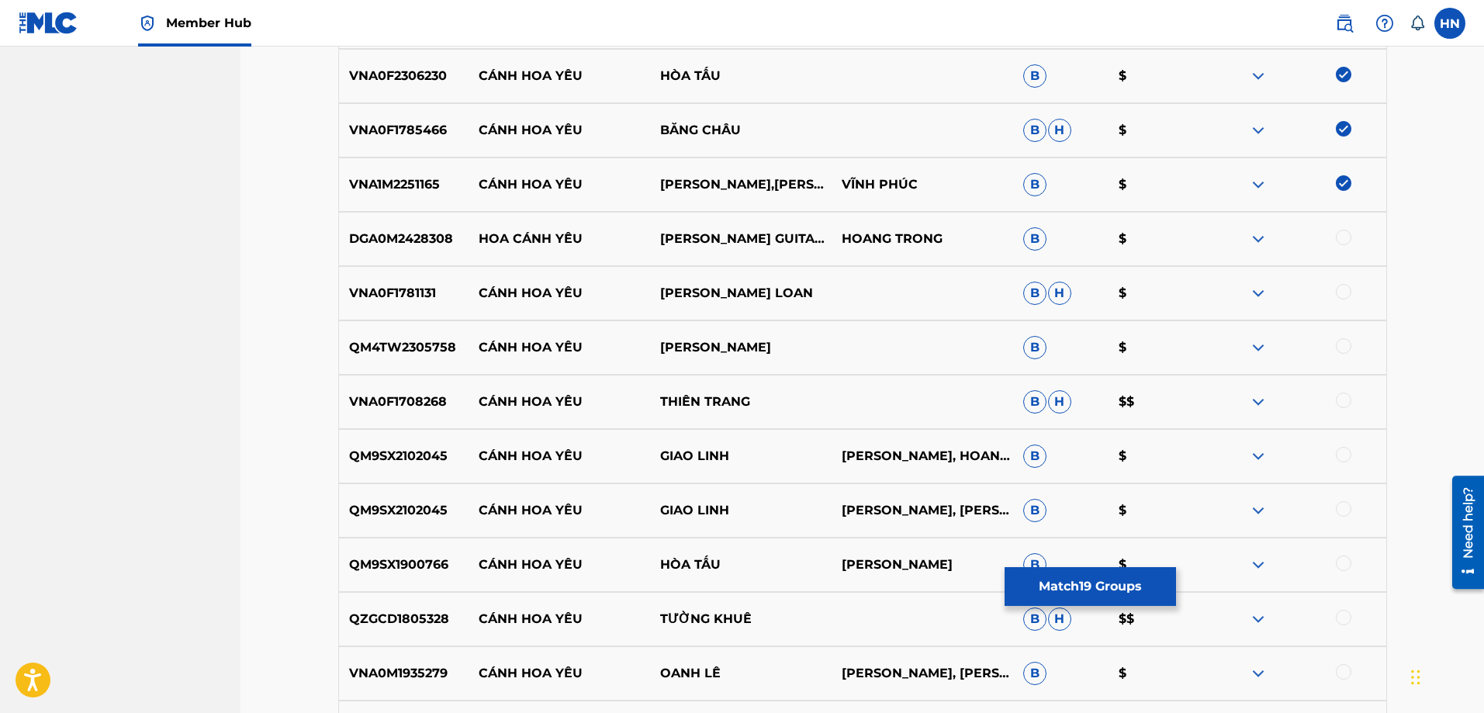
click at [397, 289] on p "VNA0F1781131" at bounding box center [404, 293] width 130 height 19
click at [1340, 288] on div at bounding box center [1344, 292] width 16 height 16
click at [408, 338] on p "QM4TW2305758" at bounding box center [404, 347] width 130 height 19
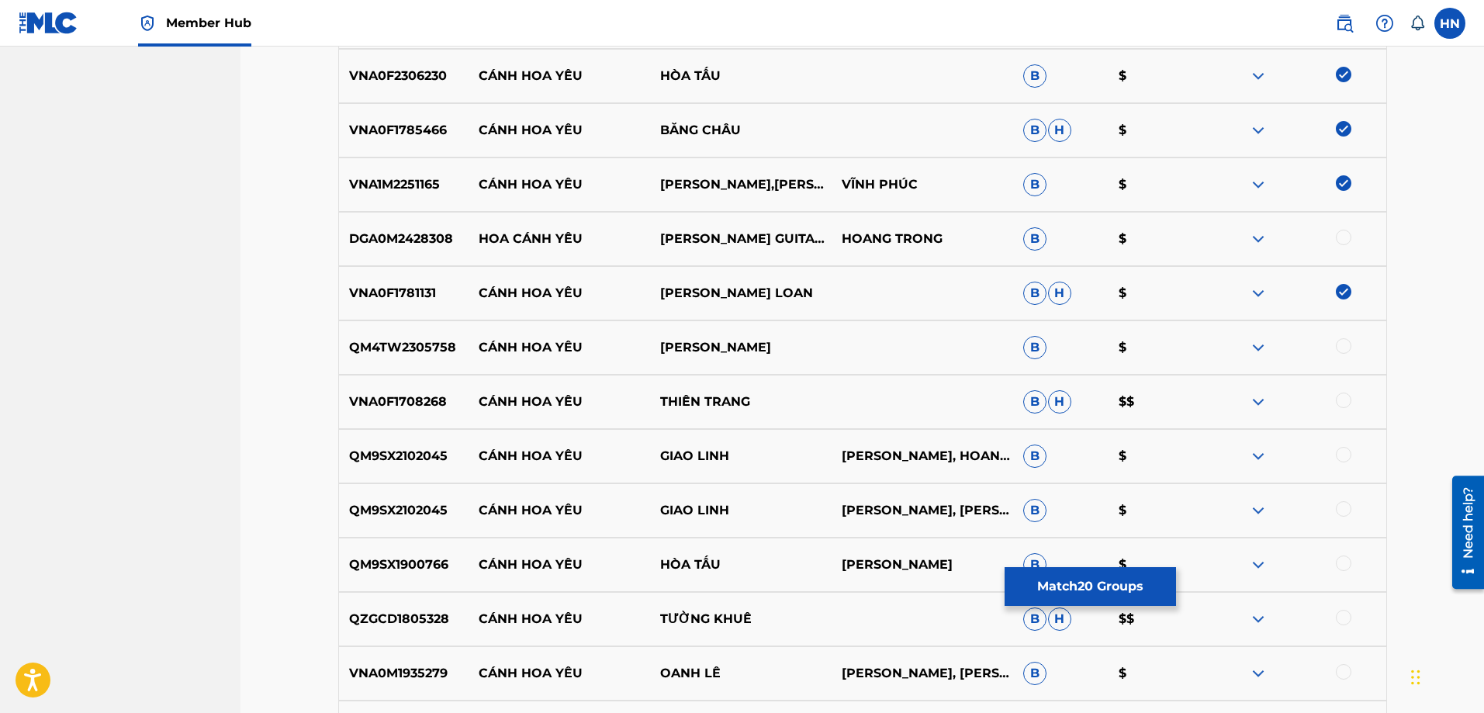
click at [1338, 342] on div at bounding box center [1344, 346] width 16 height 16
click at [419, 399] on p "VNA0F1708268" at bounding box center [404, 401] width 130 height 19
click at [1341, 402] on div at bounding box center [1344, 400] width 16 height 16
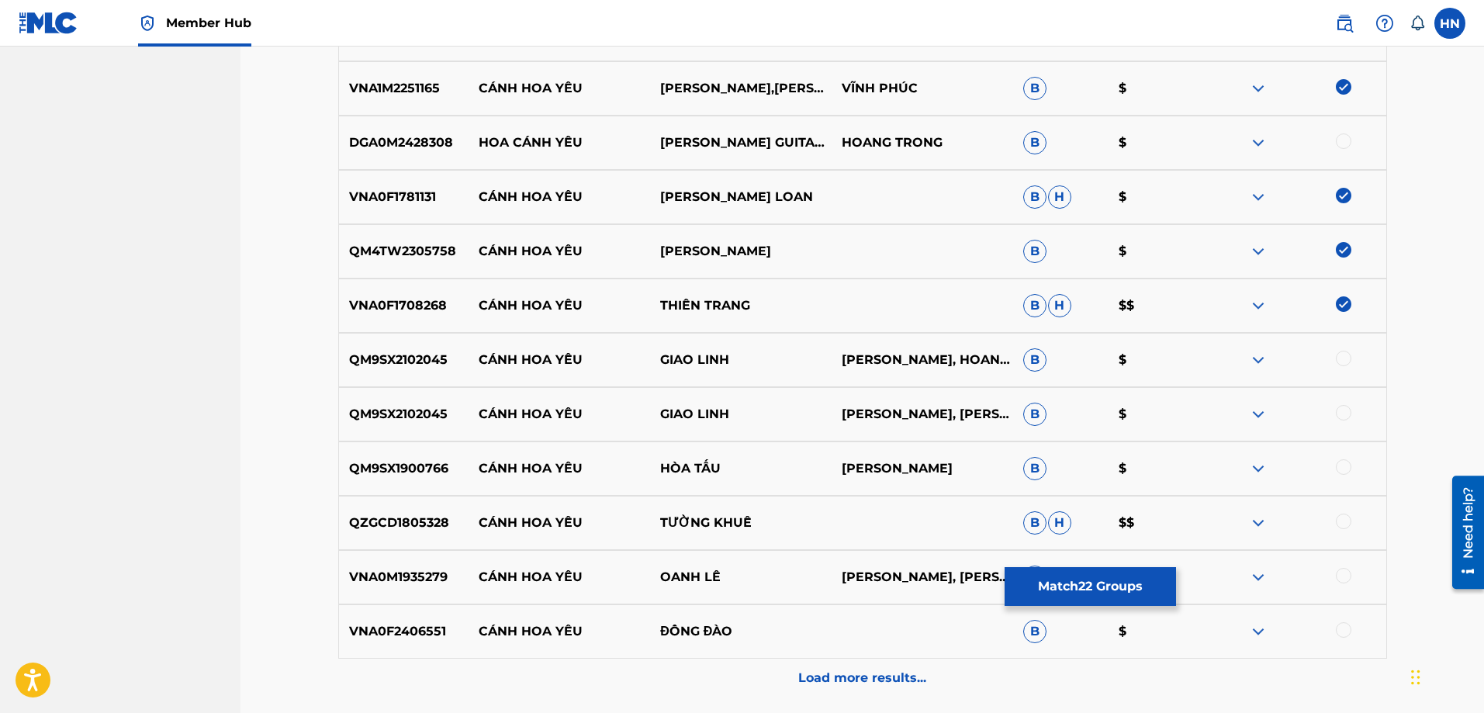
scroll to position [1704, 0]
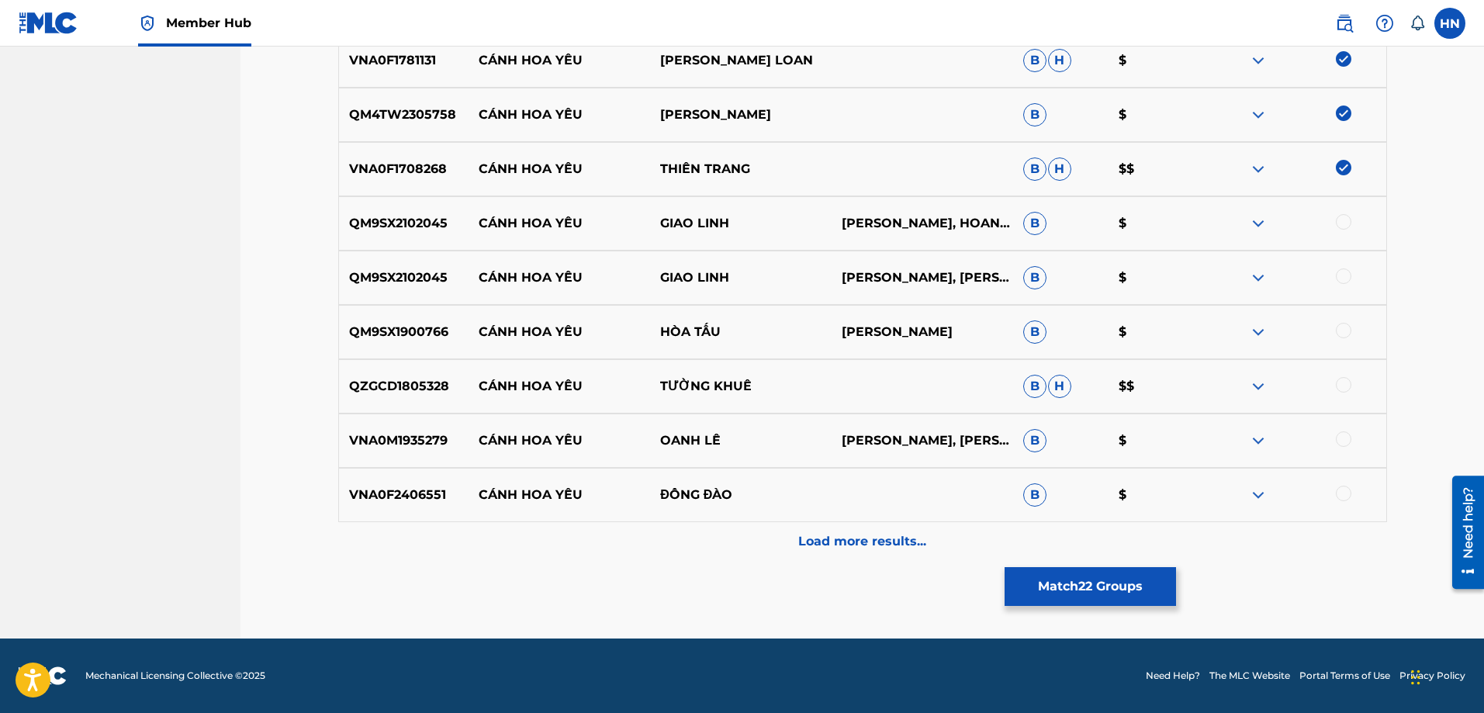
click at [384, 223] on p "QM9SX2102045" at bounding box center [404, 223] width 130 height 19
click at [1339, 219] on div at bounding box center [1344, 222] width 16 height 16
click at [1342, 271] on div at bounding box center [1344, 276] width 16 height 16
click at [412, 338] on p "QM9SX1900766" at bounding box center [404, 332] width 130 height 19
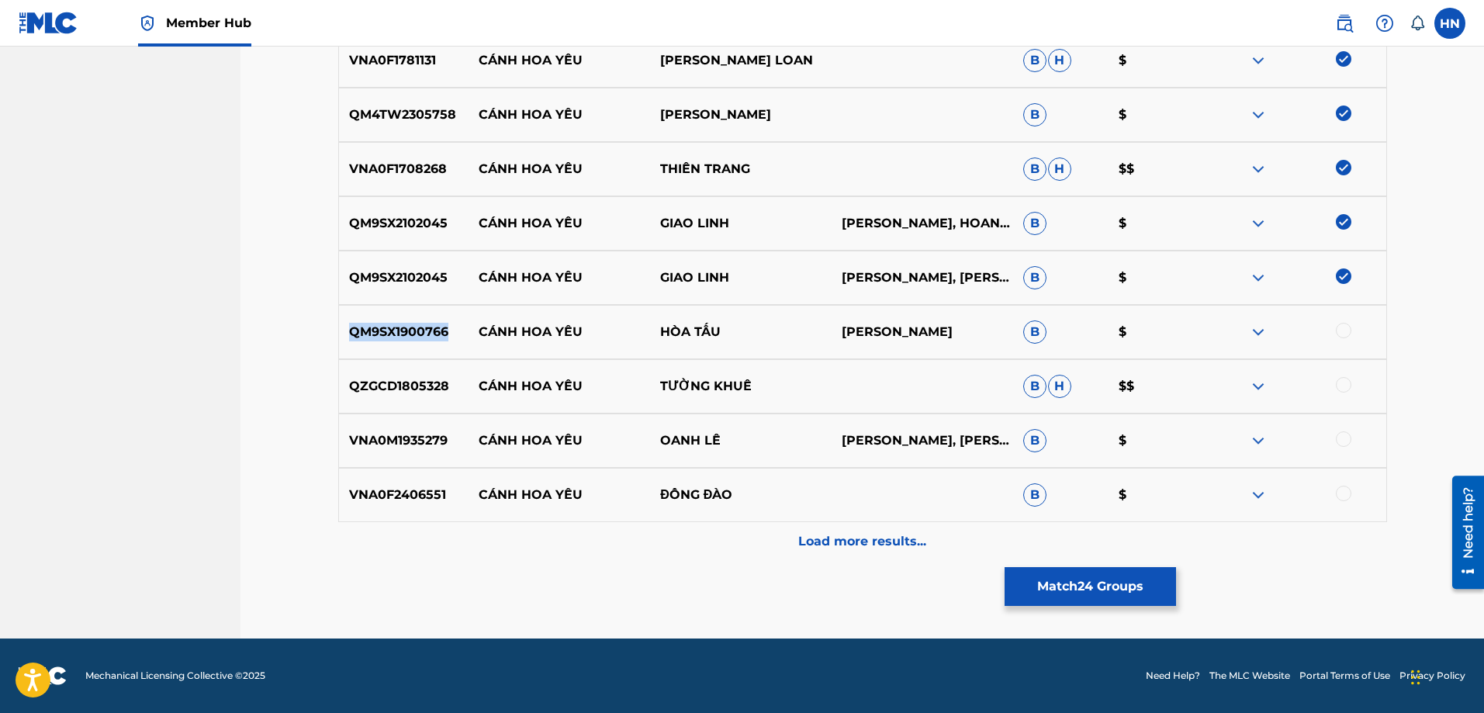
click at [412, 338] on p "QM9SX1900766" at bounding box center [404, 332] width 130 height 19
click at [1346, 334] on div at bounding box center [1344, 331] width 16 height 16
click at [385, 385] on p "QZGCD1805328" at bounding box center [404, 386] width 130 height 19
click at [1346, 382] on div at bounding box center [1344, 385] width 16 height 16
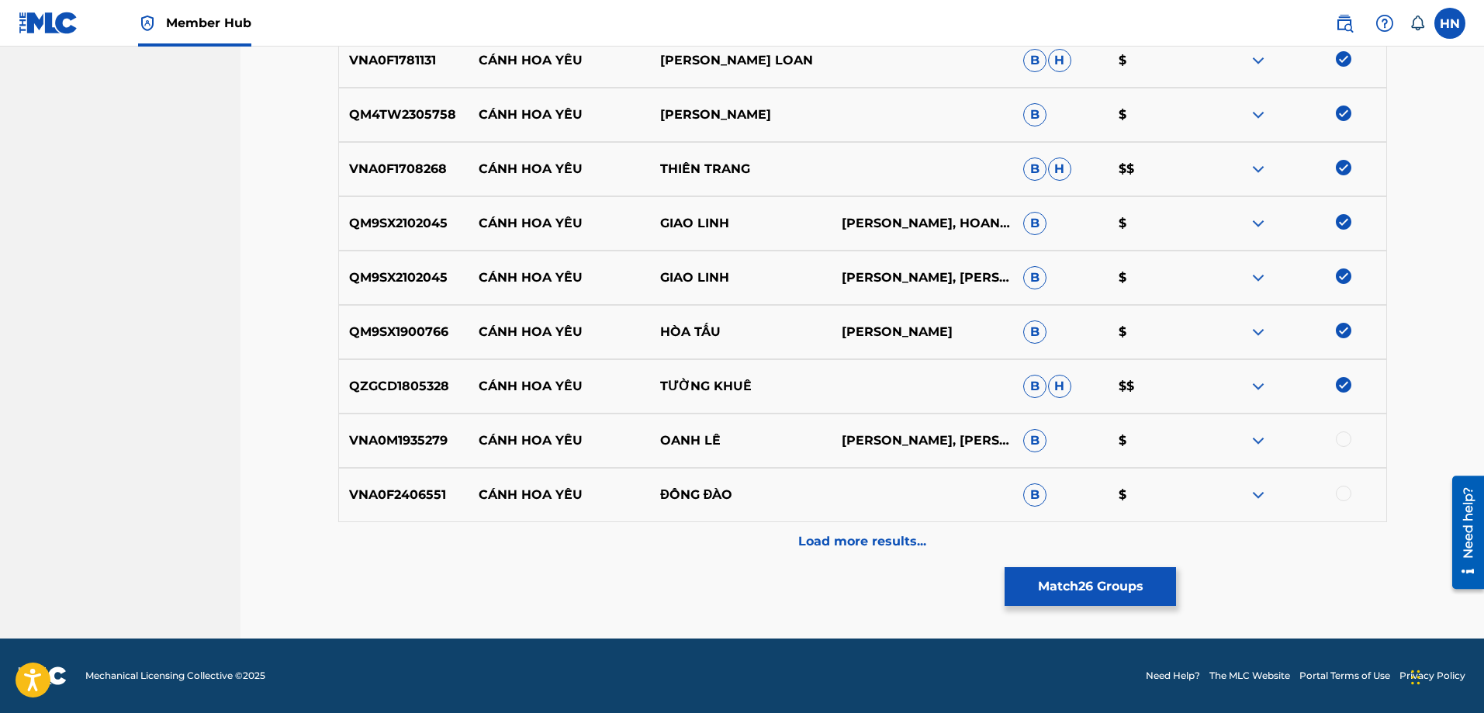
click at [410, 457] on div "VNA0M1935279 CÁNH HOA YÊU OANH [PERSON_NAME], [PERSON_NAME] $" at bounding box center [862, 440] width 1049 height 54
click at [1343, 437] on div at bounding box center [1344, 439] width 16 height 16
click at [420, 502] on p "VNA0F2406551" at bounding box center [404, 495] width 130 height 19
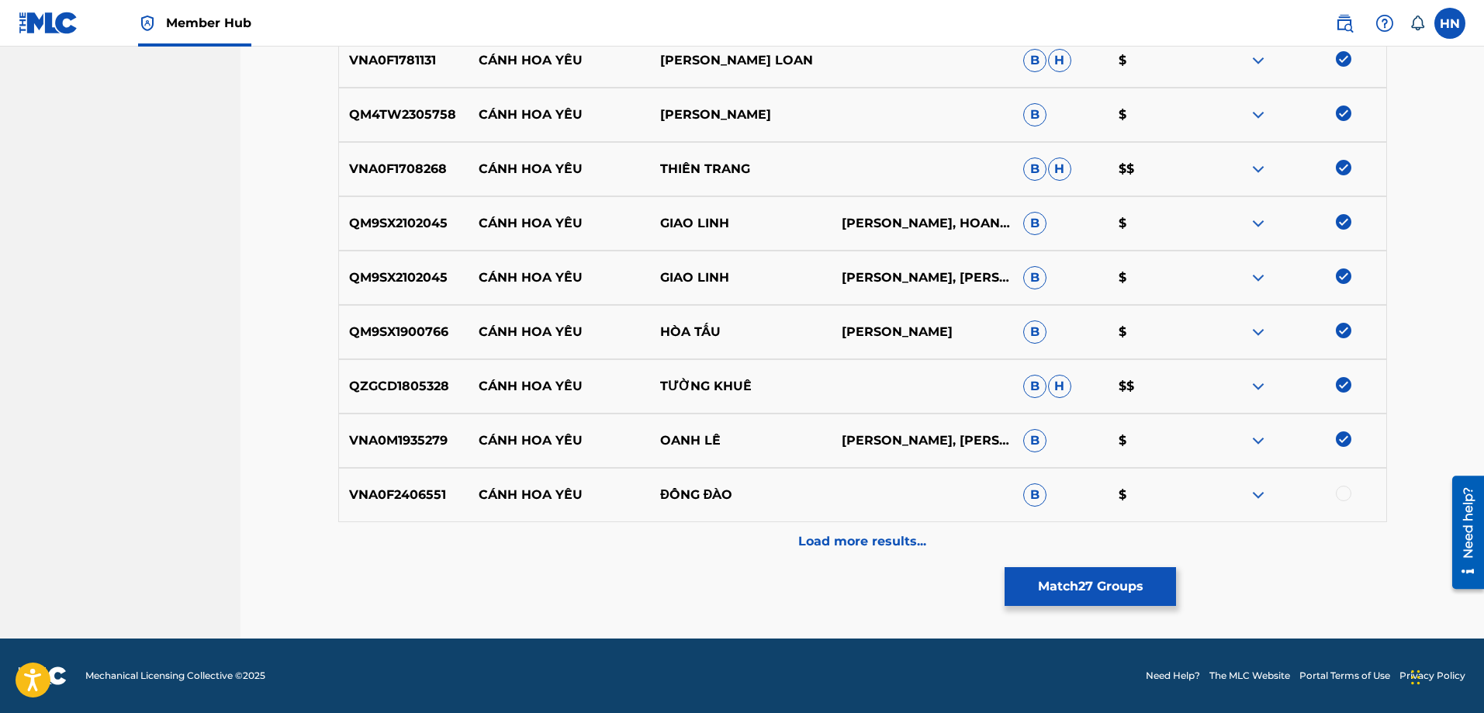
click at [1342, 494] on div at bounding box center [1344, 494] width 16 height 16
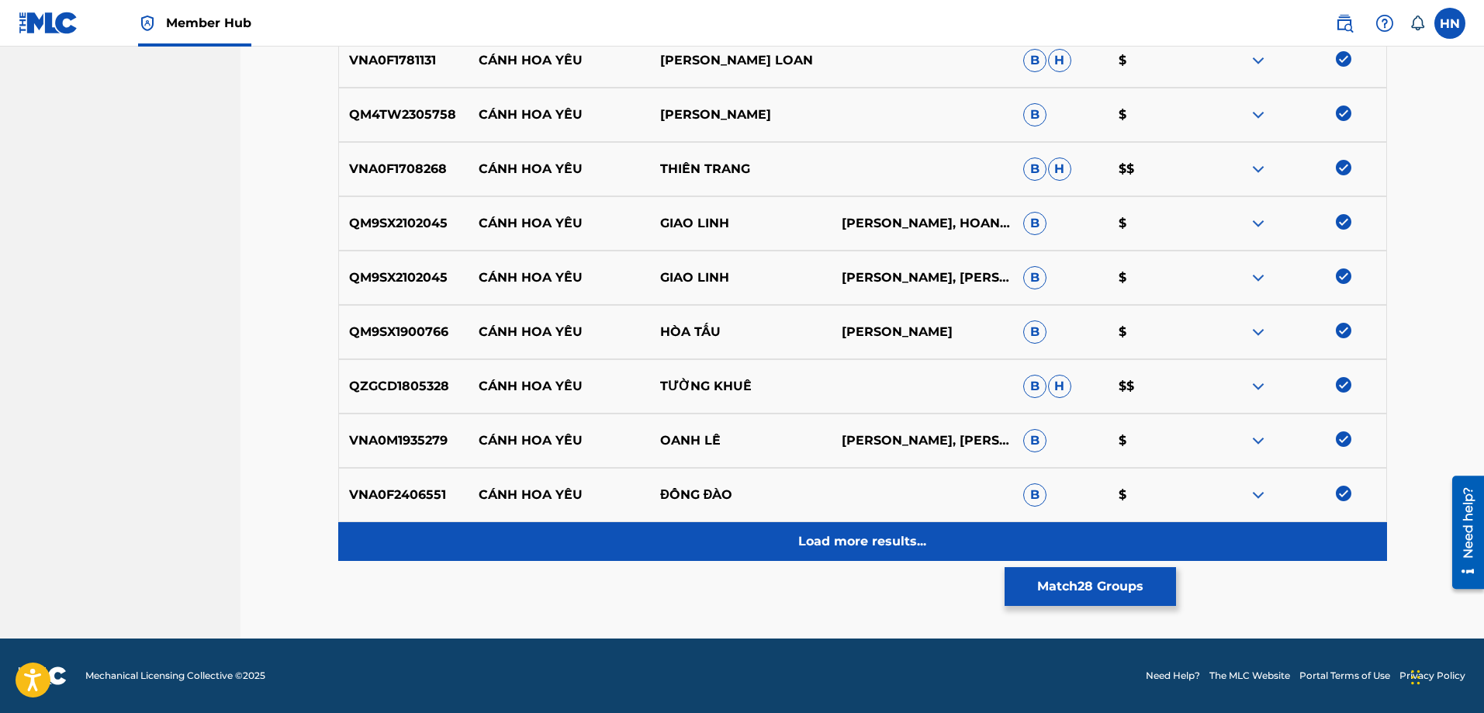
click at [863, 544] on p "Load more results..." at bounding box center [862, 541] width 128 height 19
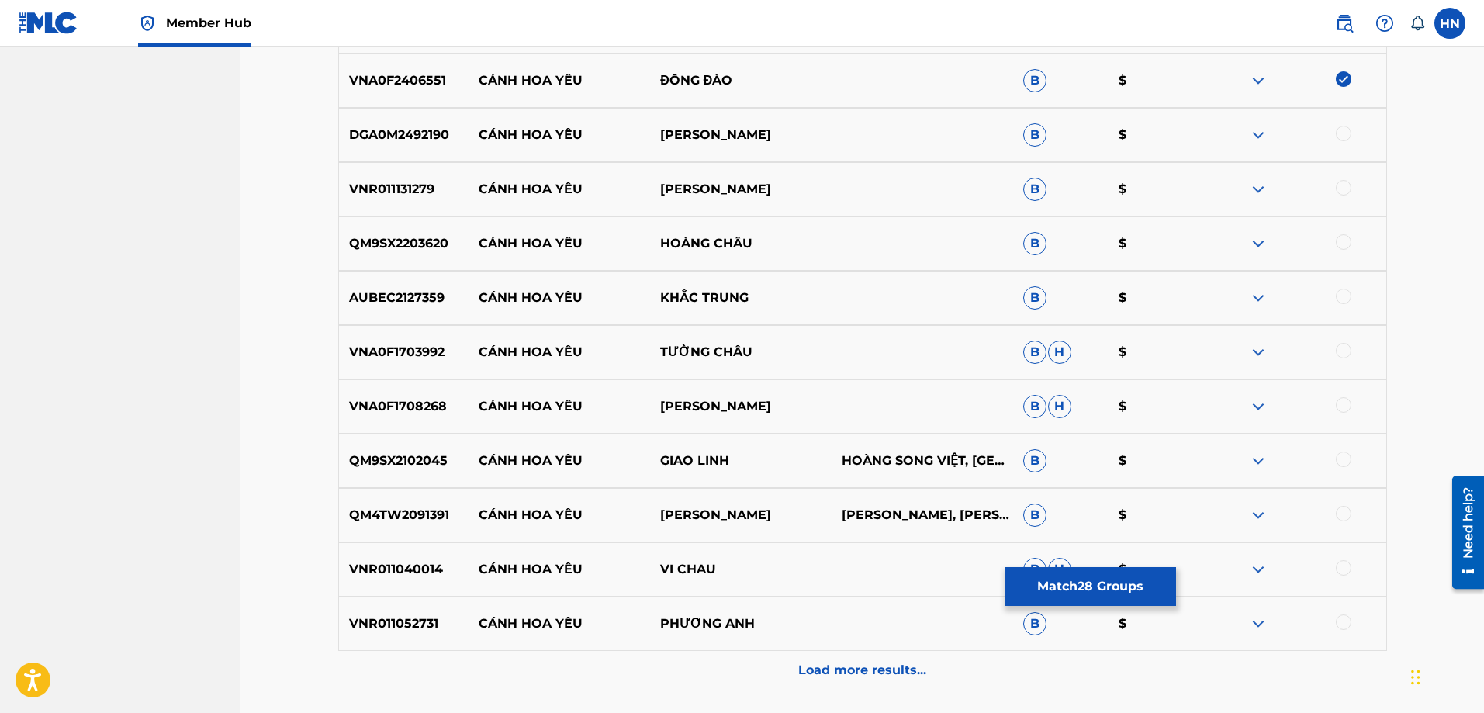
scroll to position [2092, 0]
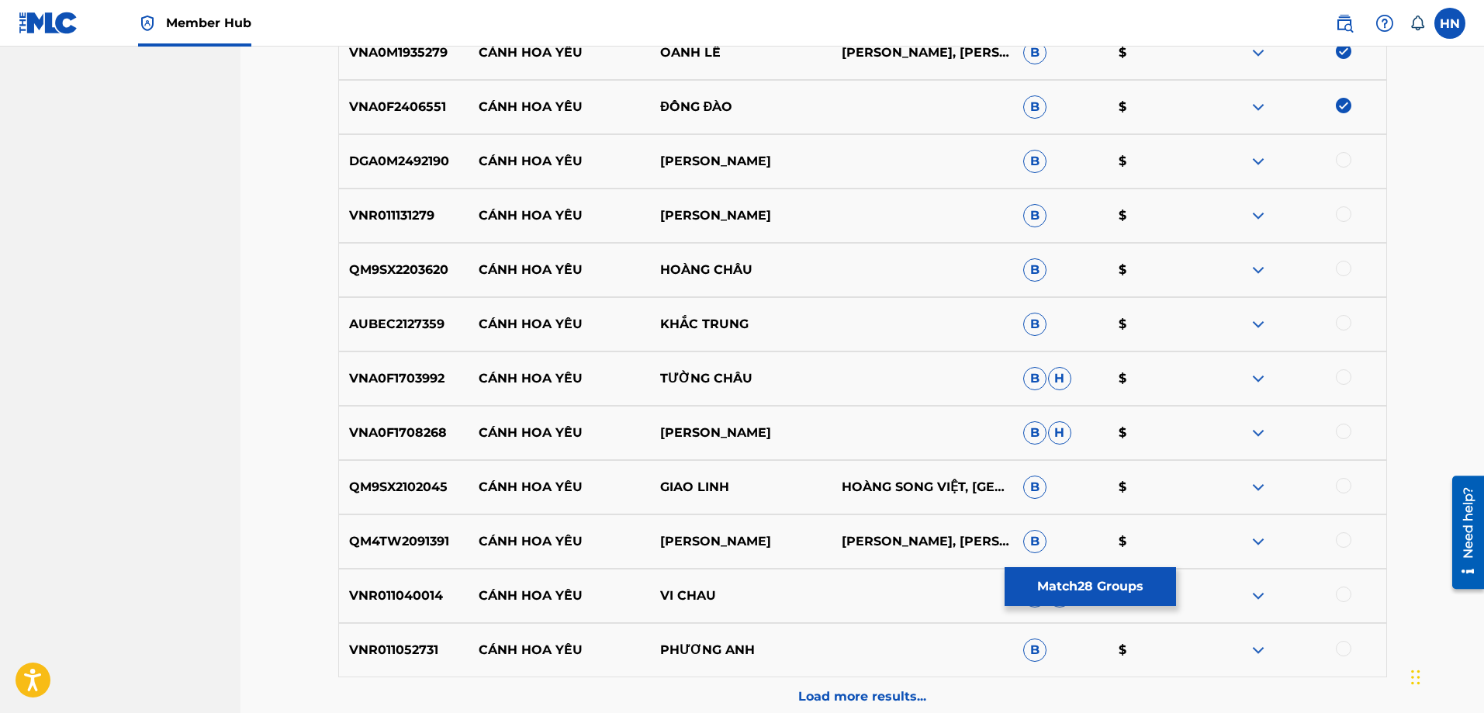
click at [429, 177] on div "DGA0M2492190 CÁNH HOA YÊU HAMLET [PERSON_NAME] $" at bounding box center [862, 161] width 1049 height 54
click at [1342, 161] on div at bounding box center [1344, 160] width 16 height 16
click at [396, 229] on div "VNR011131279 CÁNH HOA YÊU [PERSON_NAME] B $" at bounding box center [862, 215] width 1049 height 54
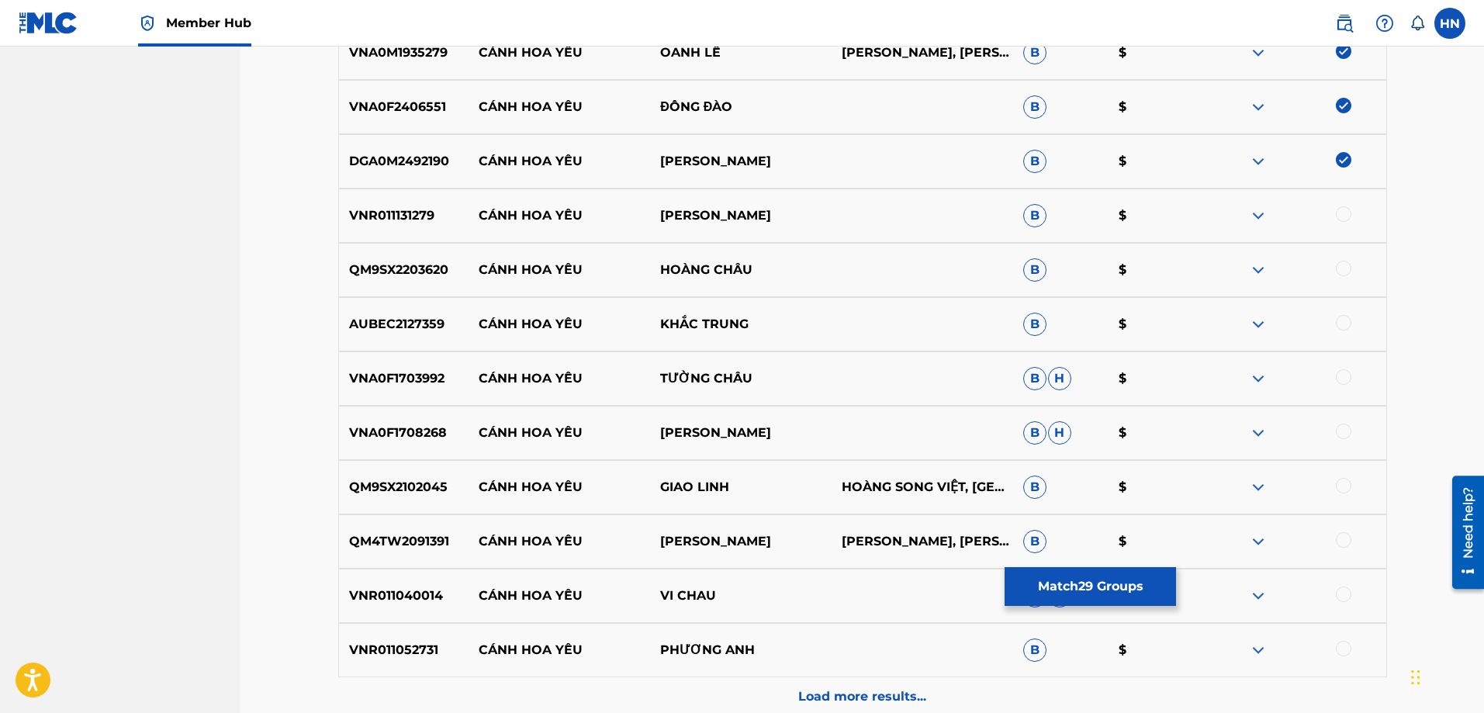
click at [1341, 218] on div at bounding box center [1344, 214] width 16 height 16
click at [388, 267] on p "QM9SX2203620" at bounding box center [404, 270] width 130 height 19
click at [1338, 266] on div at bounding box center [1344, 269] width 16 height 16
click at [413, 338] on div "AUBEC2127359 CÁNH HOA YÊU KHẮC TRUNG B $" at bounding box center [862, 324] width 1049 height 54
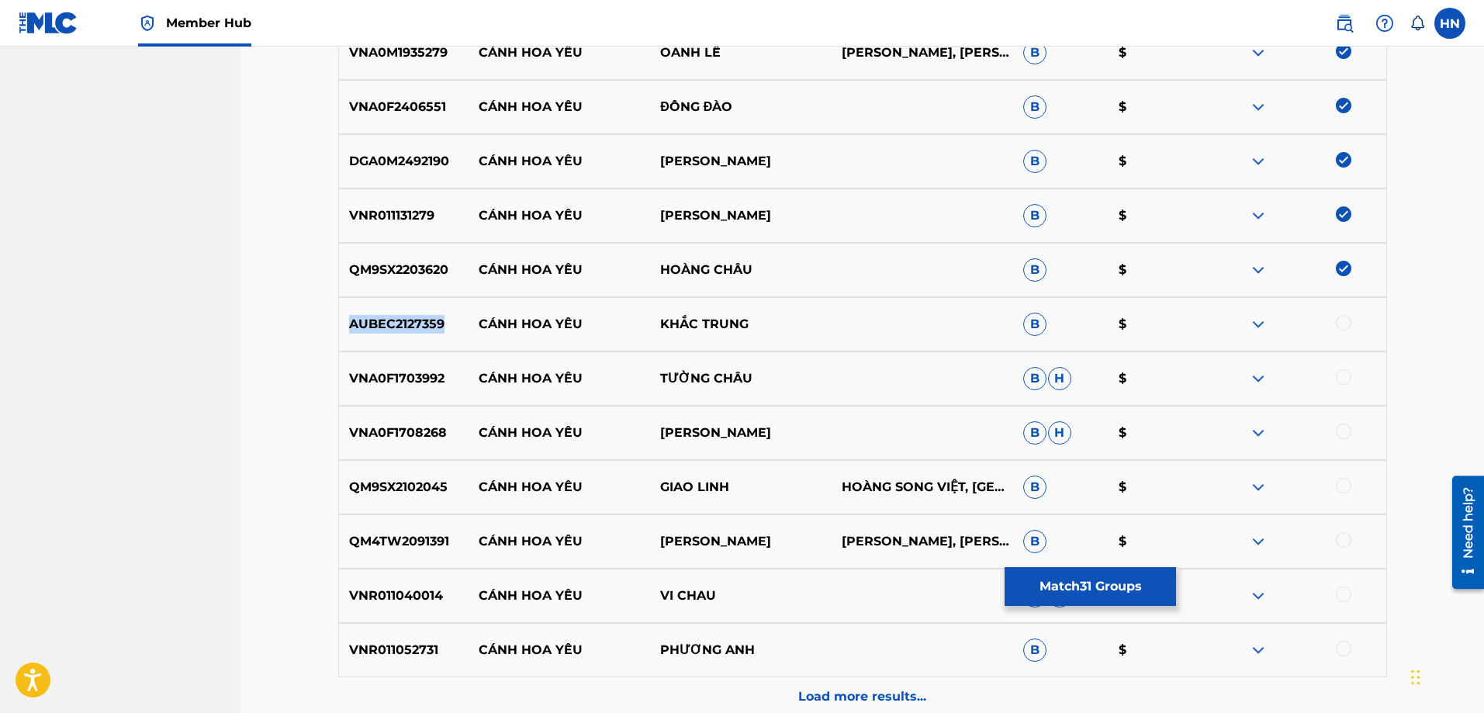
click at [413, 338] on div "AUBEC2127359 CÁNH HOA YÊU KHẮC TRUNG B $" at bounding box center [862, 324] width 1049 height 54
click at [1346, 318] on div at bounding box center [1344, 323] width 16 height 16
click at [410, 388] on div "VNA0F1703992 CÁNH HOA YÊU TƯỜNG CHÂU B H $" at bounding box center [862, 378] width 1049 height 54
click at [1338, 369] on div at bounding box center [1294, 378] width 181 height 19
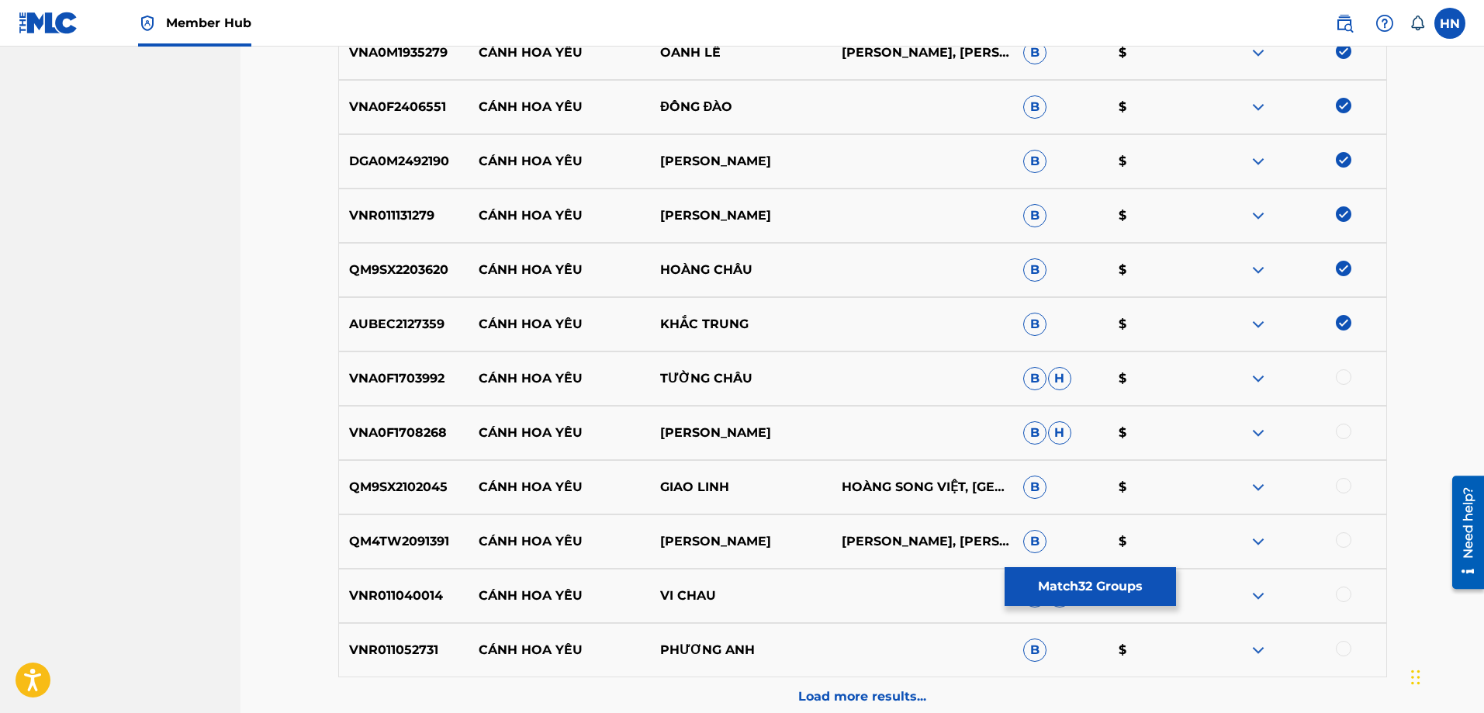
click at [1337, 377] on div at bounding box center [1344, 377] width 16 height 16
click at [402, 453] on div "VNA0F1708268 CÁNH HOA YÊU HOÀNG TRANG B H $" at bounding box center [862, 433] width 1049 height 54
click at [1343, 429] on div at bounding box center [1344, 431] width 16 height 16
click at [412, 499] on div "QM9SX2102045 CÁNH HOA YÊU GIAO LINH HOÀNG SONG VIỆT, [PERSON_NAME] $" at bounding box center [862, 487] width 1049 height 54
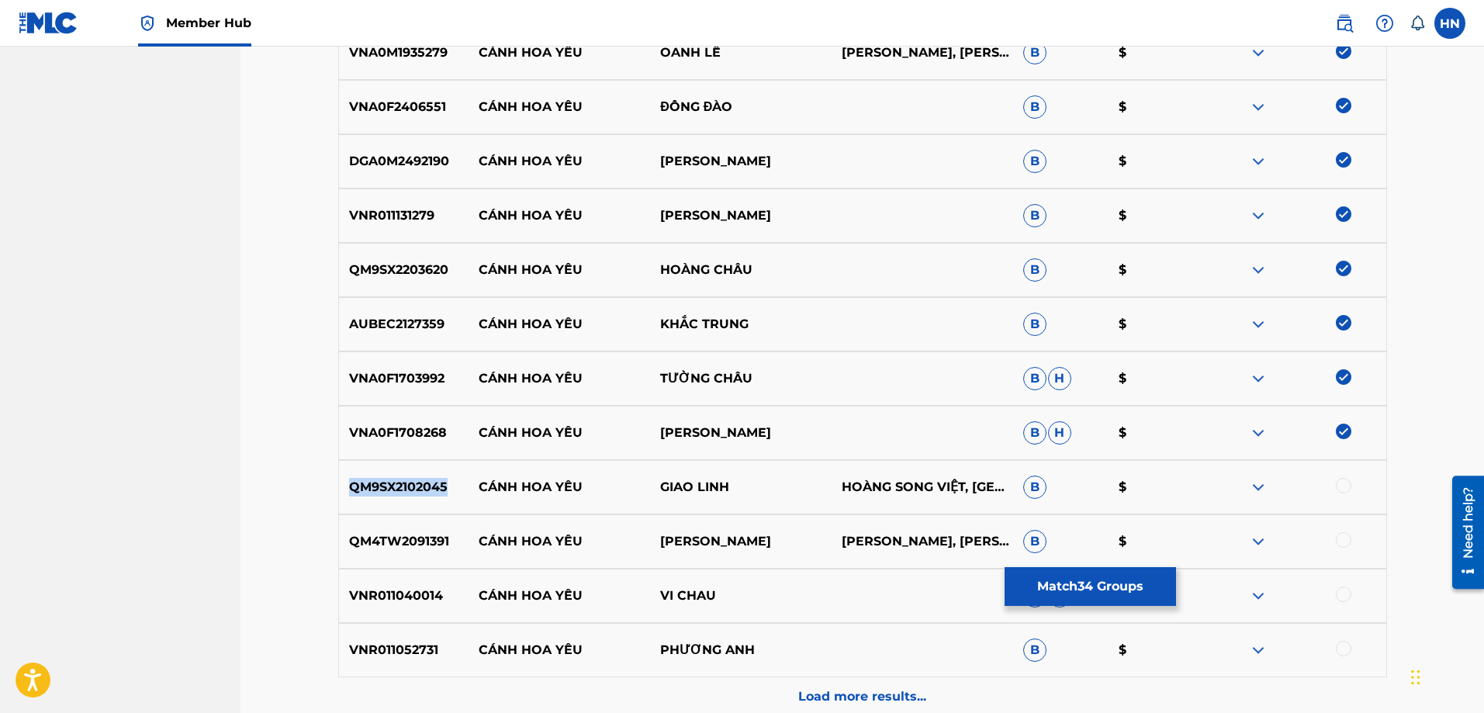
click at [412, 499] on div "QM9SX2102045 CÁNH HOA YÊU GIAO LINH HOÀNG SONG VIỆT, [PERSON_NAME] $" at bounding box center [862, 487] width 1049 height 54
click at [1339, 480] on div at bounding box center [1344, 486] width 16 height 16
click at [439, 531] on div "QM4TW2091391 CÁNH HOA YÊU [PERSON_NAME], VINH PHUC B $" at bounding box center [862, 541] width 1049 height 54
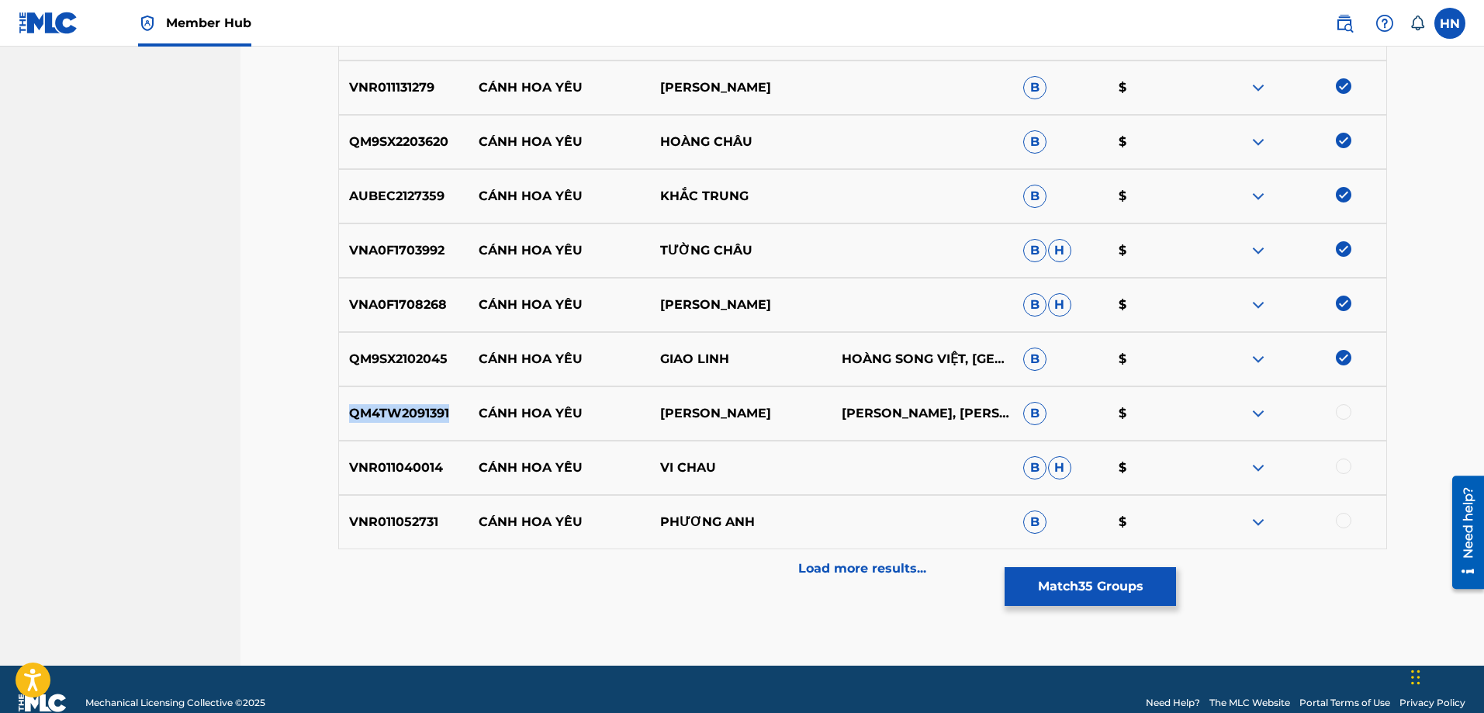
scroll to position [2247, 0]
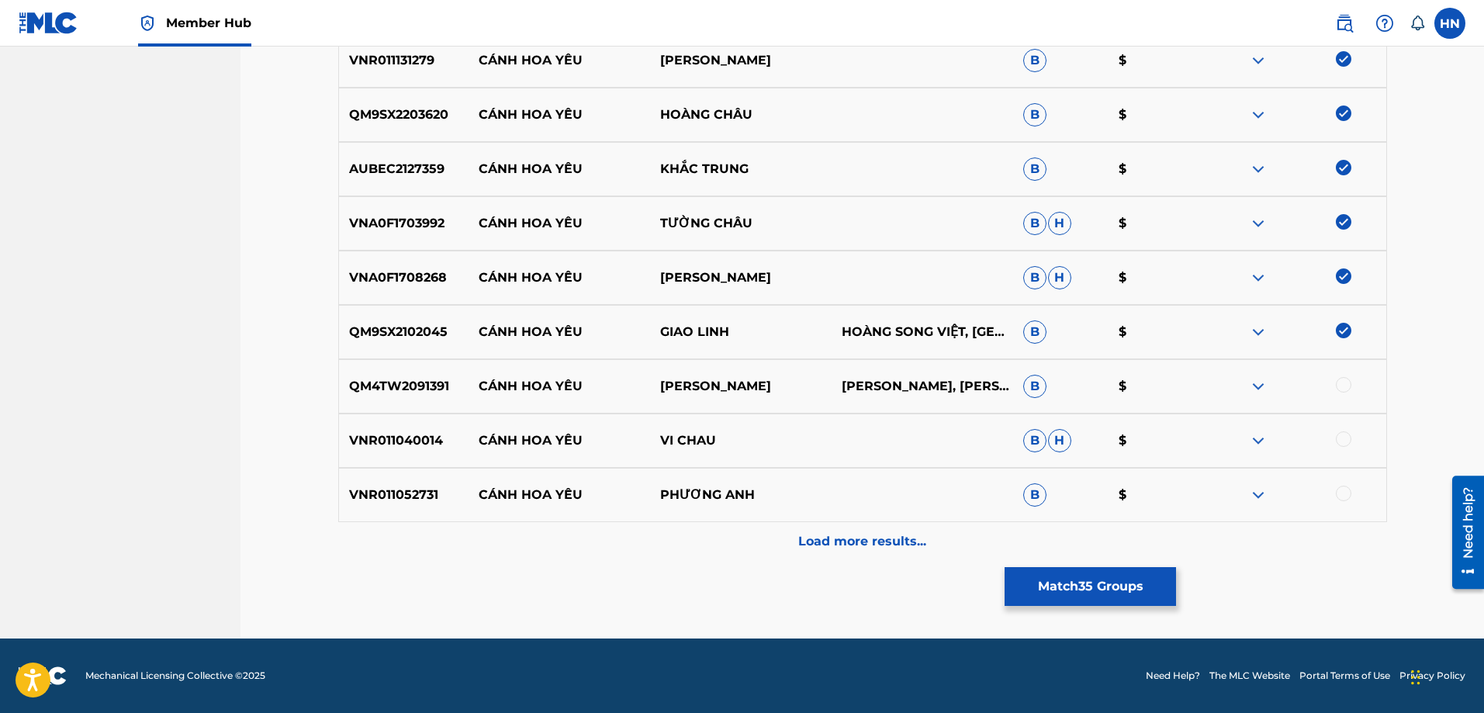
click at [1342, 389] on div at bounding box center [1344, 385] width 16 height 16
click at [420, 444] on p "VNR011040014" at bounding box center [404, 440] width 130 height 19
click at [1345, 441] on div at bounding box center [1344, 439] width 16 height 16
click at [426, 499] on p "VNR011052731" at bounding box center [404, 495] width 130 height 19
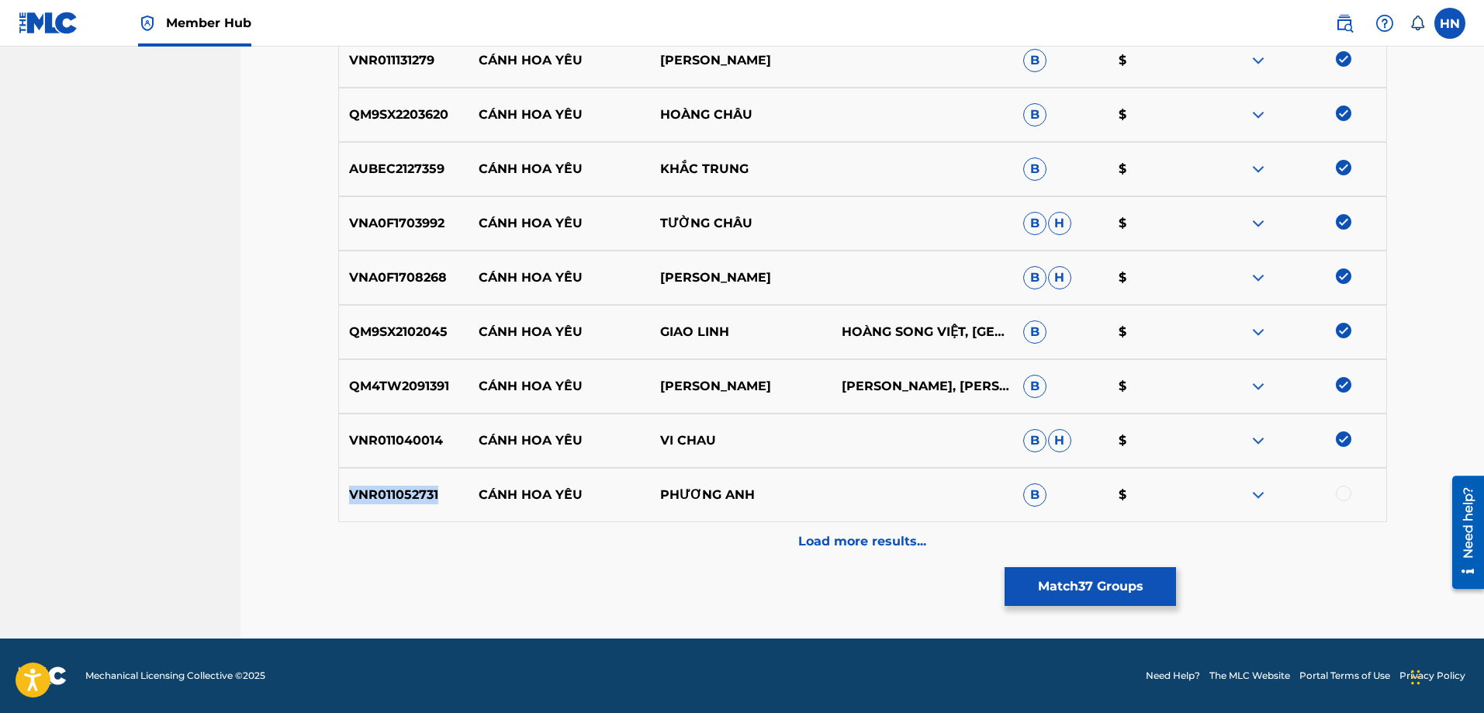
click at [426, 499] on p "VNR011052731" at bounding box center [404, 495] width 130 height 19
click at [1339, 494] on div at bounding box center [1344, 494] width 16 height 16
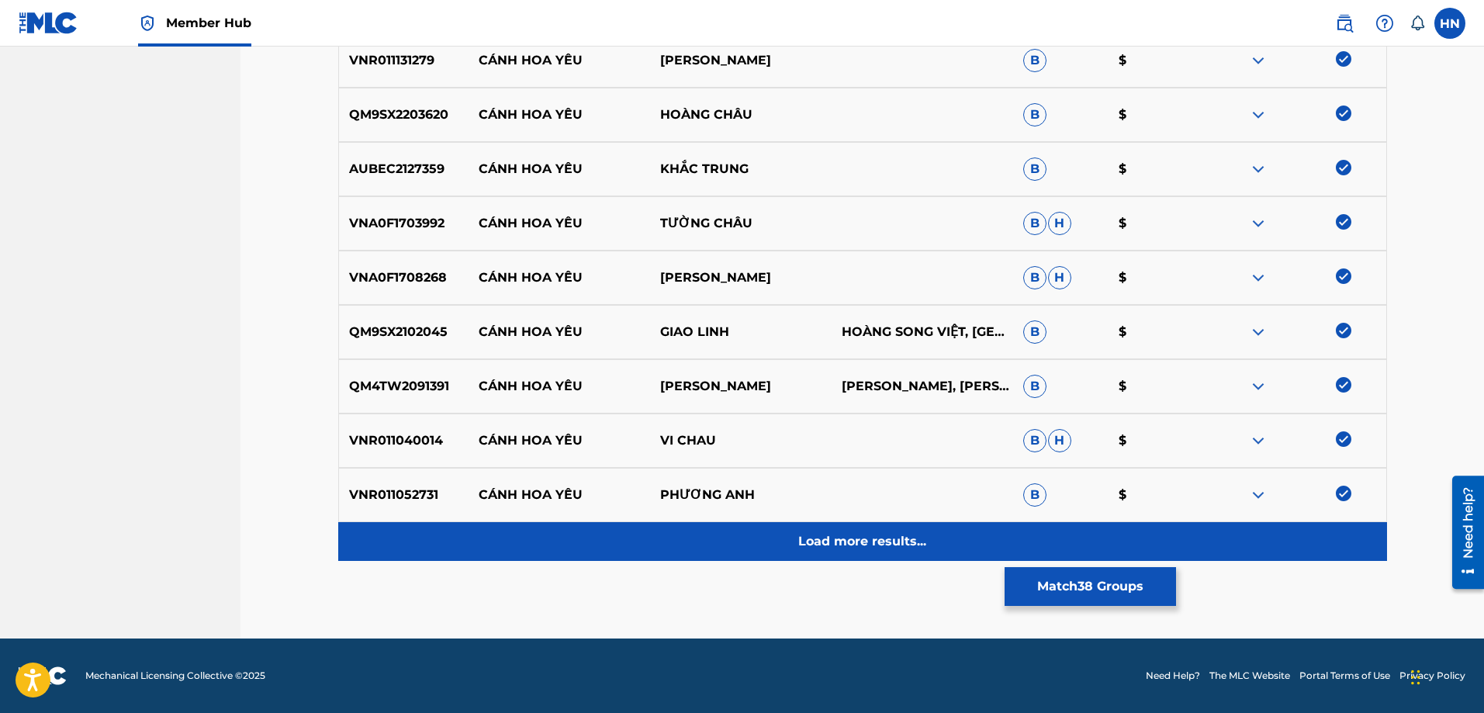
click at [888, 524] on div "Load more results..." at bounding box center [862, 541] width 1049 height 39
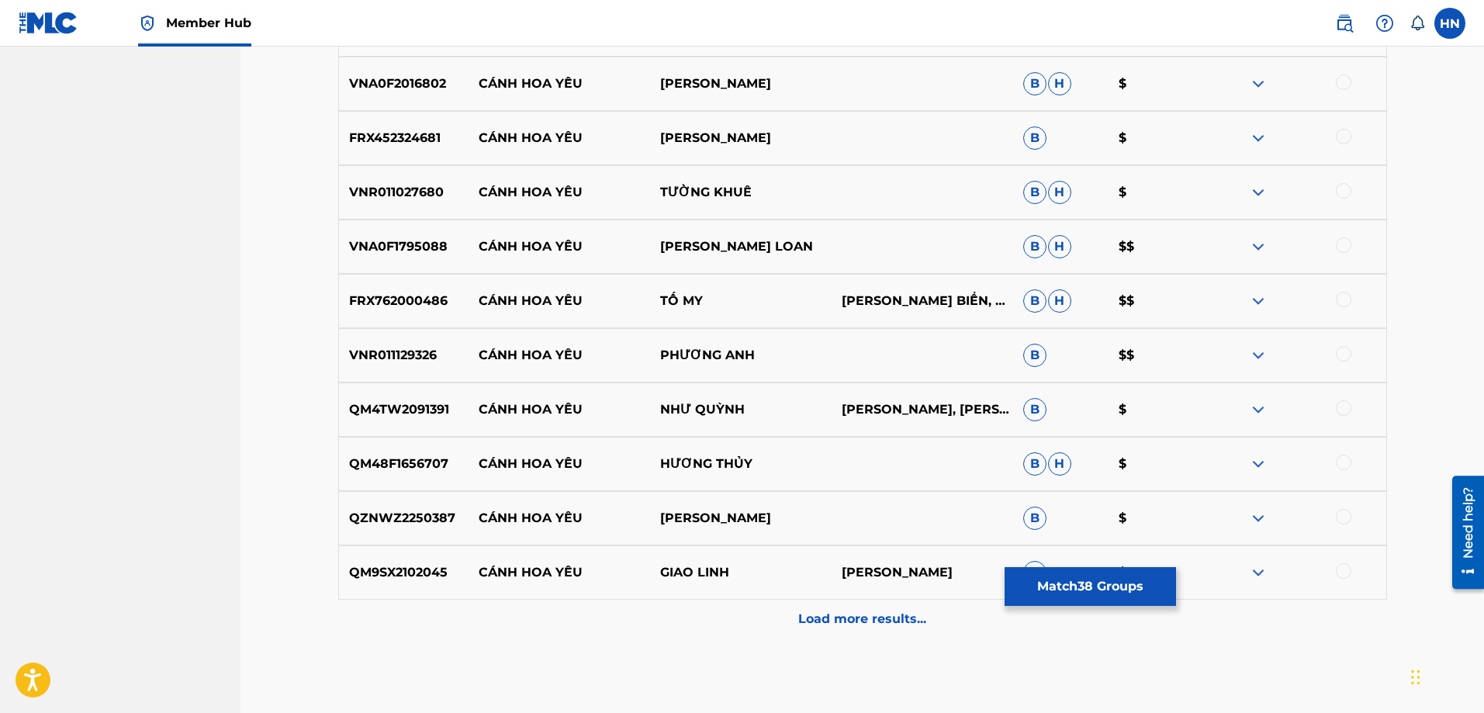
scroll to position [2635, 0]
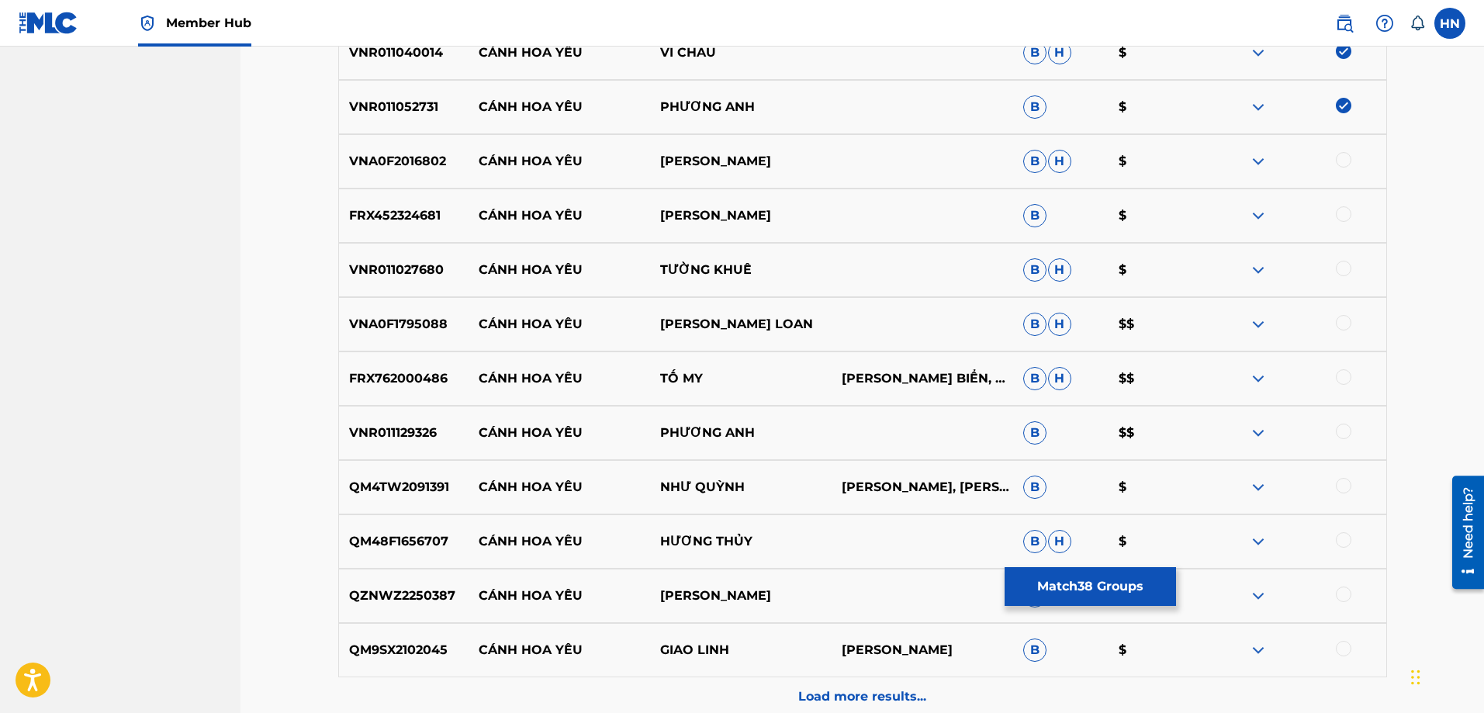
click at [411, 172] on div "VNA0F2016802 CÁNH HOA YÊU THANH THÚY B H $" at bounding box center [862, 161] width 1049 height 54
click at [1339, 158] on div at bounding box center [1344, 160] width 16 height 16
click at [414, 227] on div "FRX452324681 CÁNH HOA YÊU HỒNG QUYÊN B $" at bounding box center [862, 215] width 1049 height 54
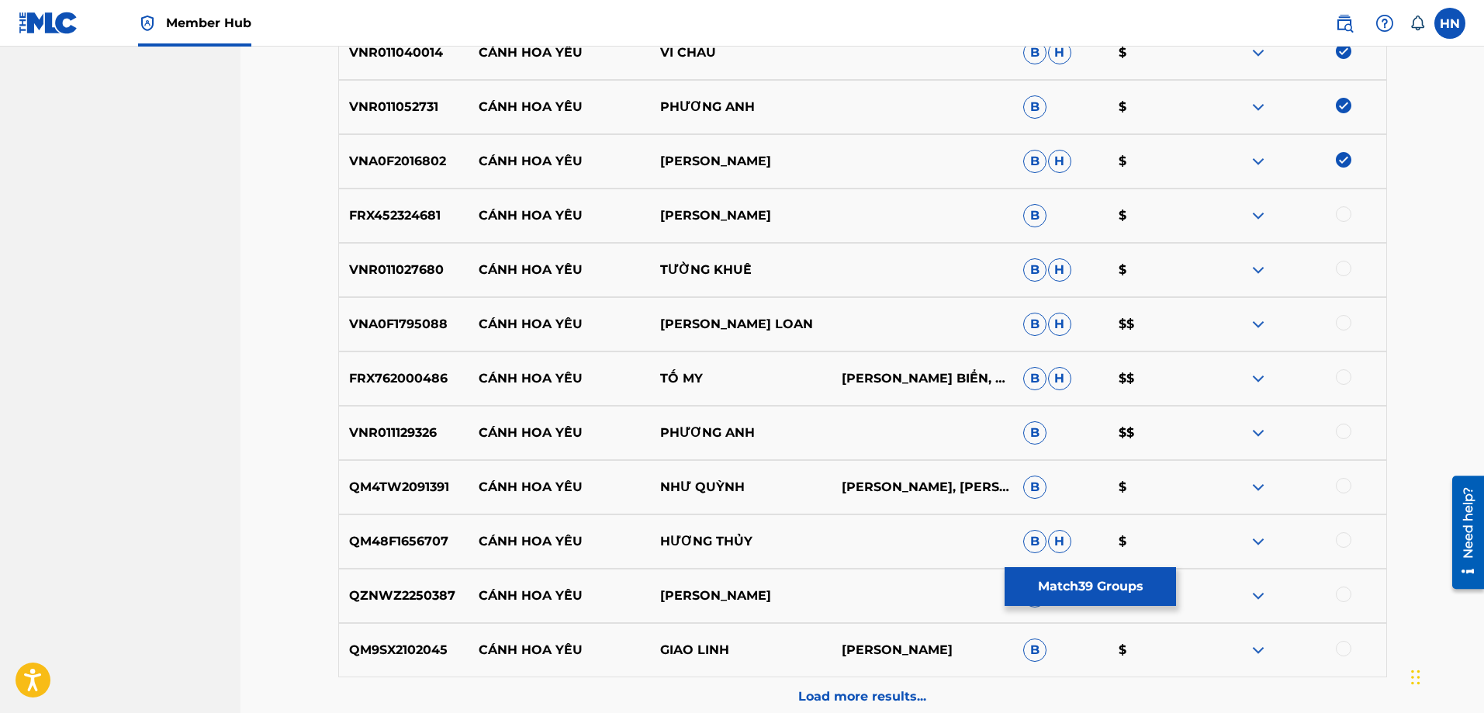
click at [1343, 215] on div at bounding box center [1344, 214] width 16 height 16
click at [423, 270] on p "VNR011027680" at bounding box center [404, 270] width 130 height 19
click at [1341, 264] on div at bounding box center [1344, 269] width 16 height 16
click at [399, 317] on p "VNA0F1795088" at bounding box center [404, 324] width 130 height 19
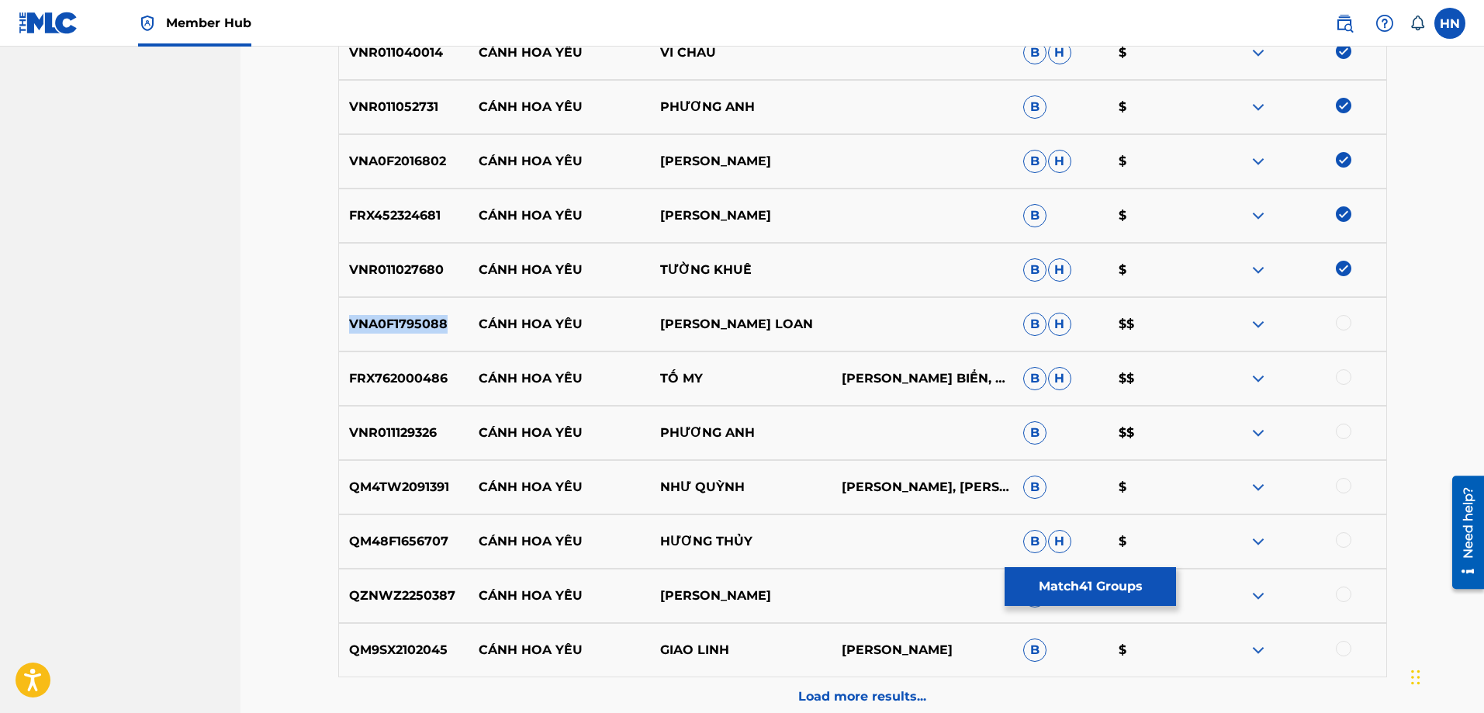
click at [399, 317] on p "VNA0F1795088" at bounding box center [404, 324] width 130 height 19
click at [1341, 320] on div at bounding box center [1344, 323] width 16 height 16
click at [423, 378] on p "FRX762000486" at bounding box center [404, 378] width 130 height 19
click at [1343, 376] on div at bounding box center [1344, 377] width 16 height 16
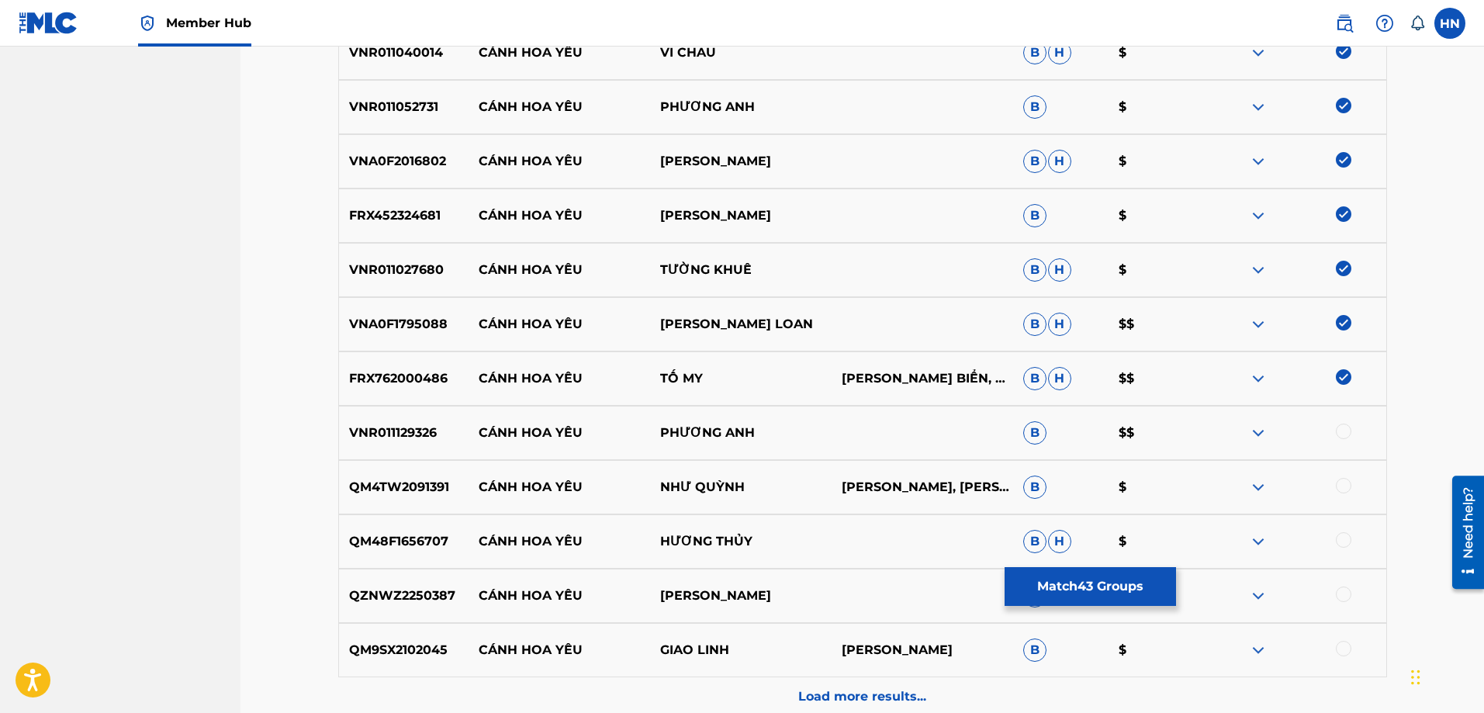
click at [355, 422] on div "VNR011129326 CÁNH HOA YÊU PHƯƠNG ANH B $$" at bounding box center [862, 433] width 1049 height 54
click at [1336, 435] on div at bounding box center [1344, 431] width 16 height 16
click at [410, 486] on p "QM4TW2091391" at bounding box center [404, 487] width 130 height 19
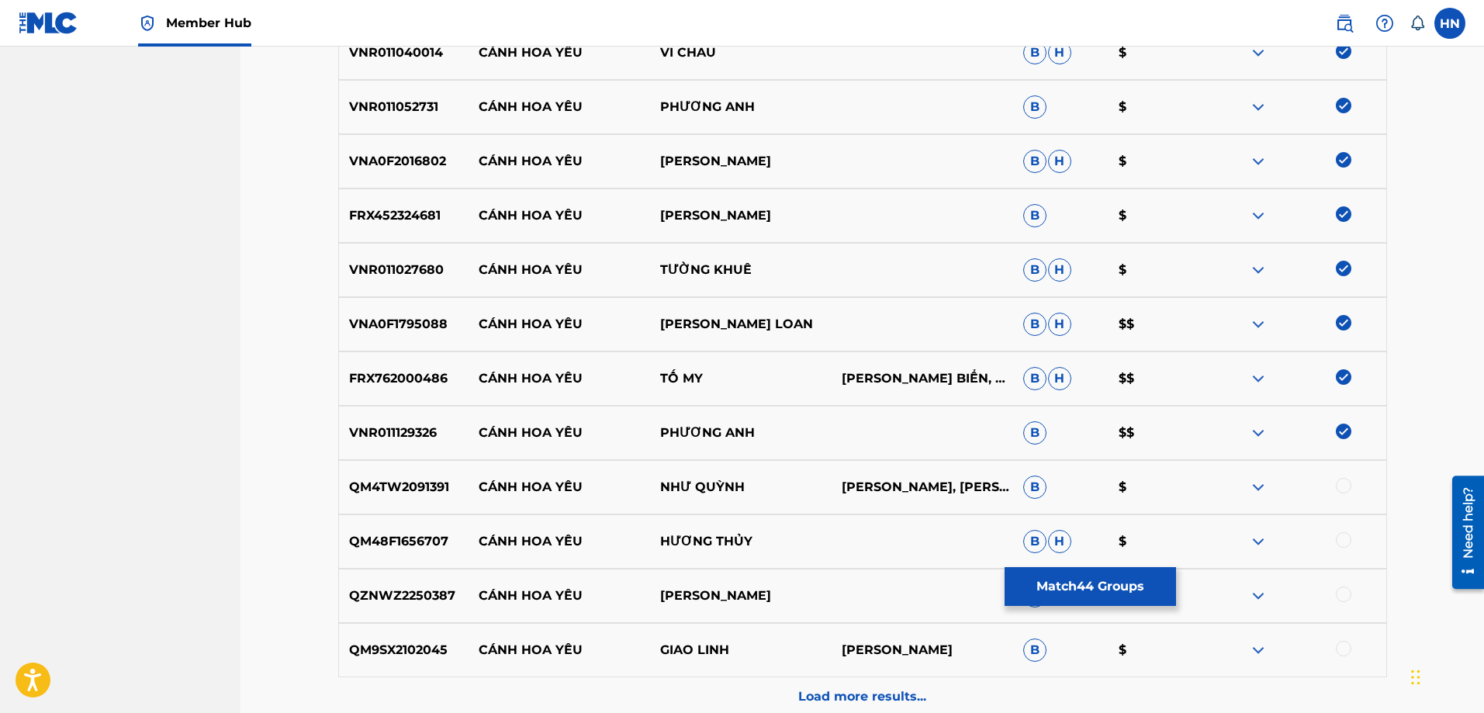
click at [1343, 483] on div at bounding box center [1344, 486] width 16 height 16
click at [430, 540] on p "QM48F1656707" at bounding box center [404, 541] width 130 height 19
click at [1346, 541] on div at bounding box center [1344, 540] width 16 height 16
click at [396, 579] on div "QZNWZ2250387 CÁNH HOA YÊU [PERSON_NAME] B $" at bounding box center [862, 596] width 1049 height 54
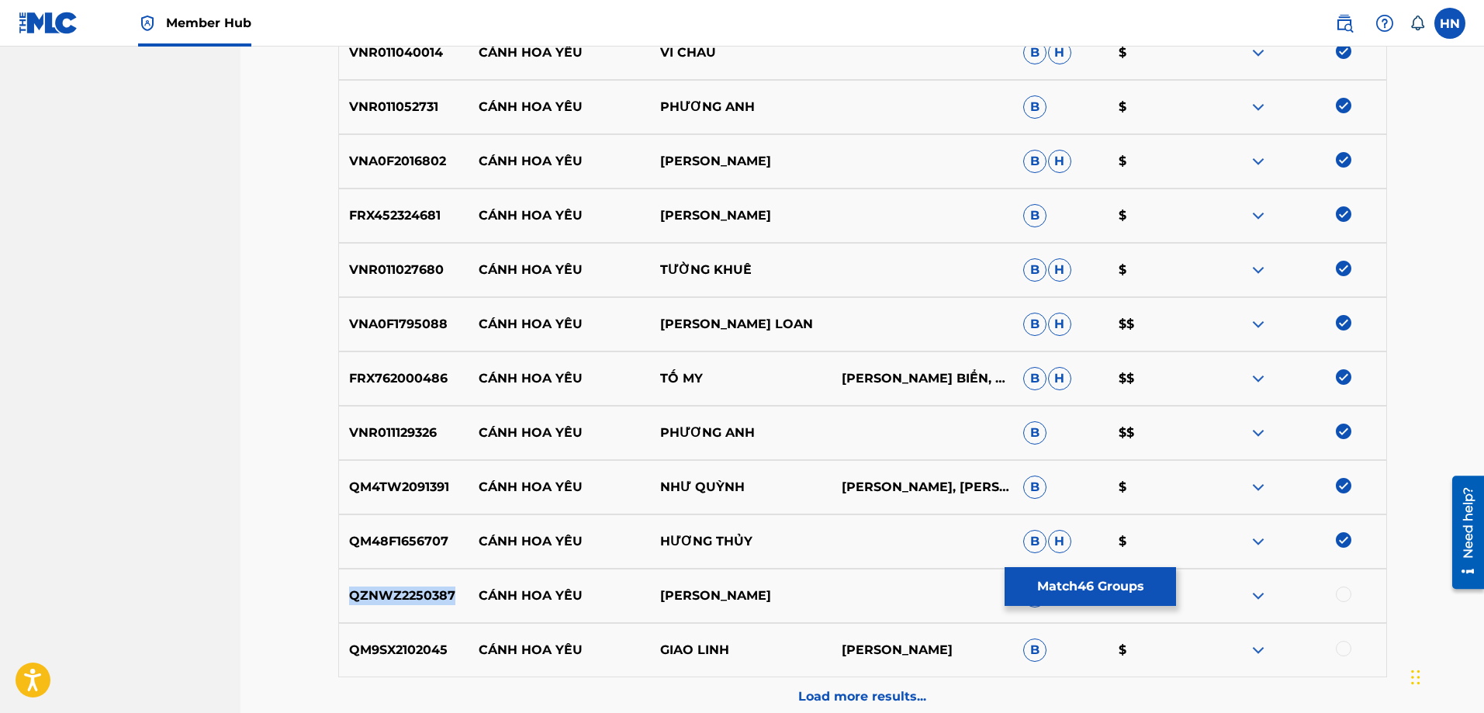
click at [396, 579] on div "QZNWZ2250387 CÁNH HOA YÊU [PERSON_NAME] B $" at bounding box center [862, 596] width 1049 height 54
click at [1341, 591] on div at bounding box center [1344, 594] width 16 height 16
click at [348, 641] on p "QM9SX2102045" at bounding box center [404, 650] width 130 height 19
click at [1344, 644] on div at bounding box center [1344, 649] width 16 height 16
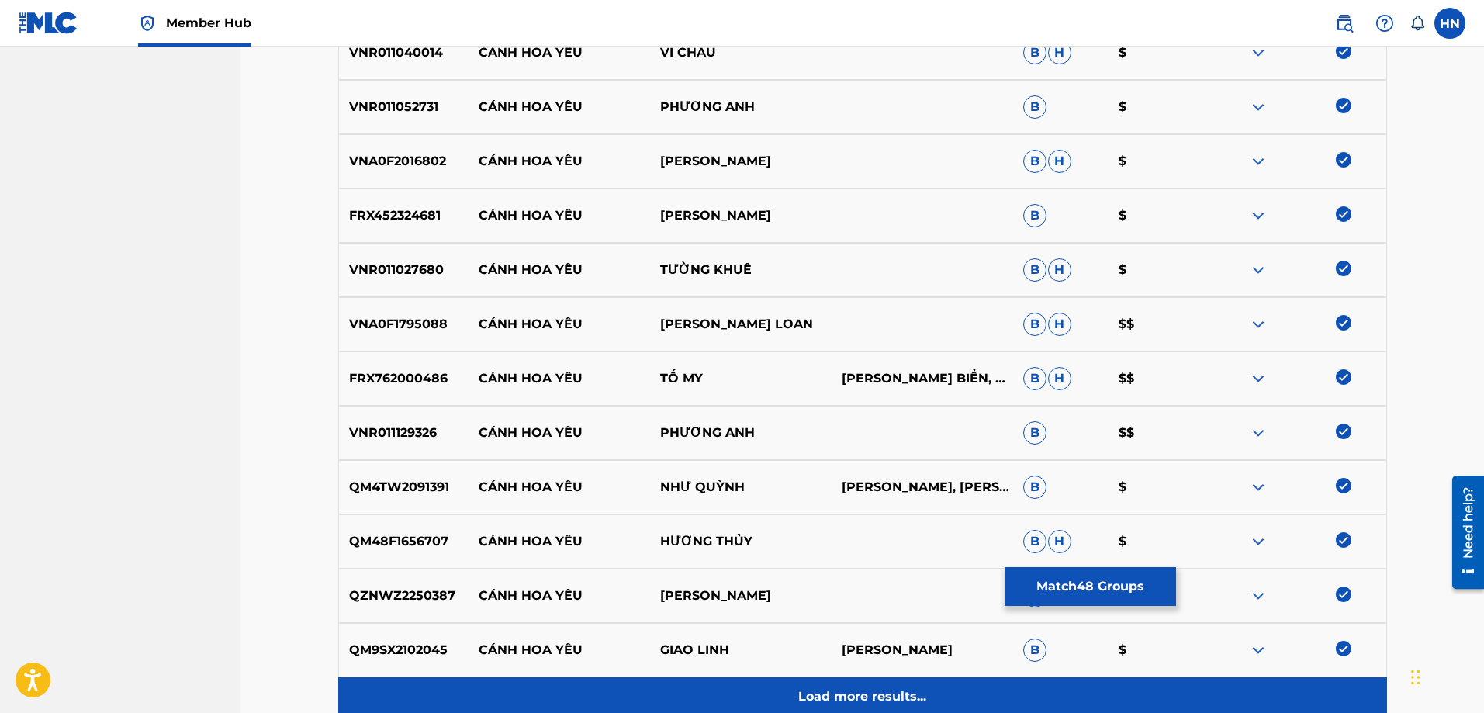
click at [894, 686] on div "Load more results..." at bounding box center [862, 696] width 1049 height 39
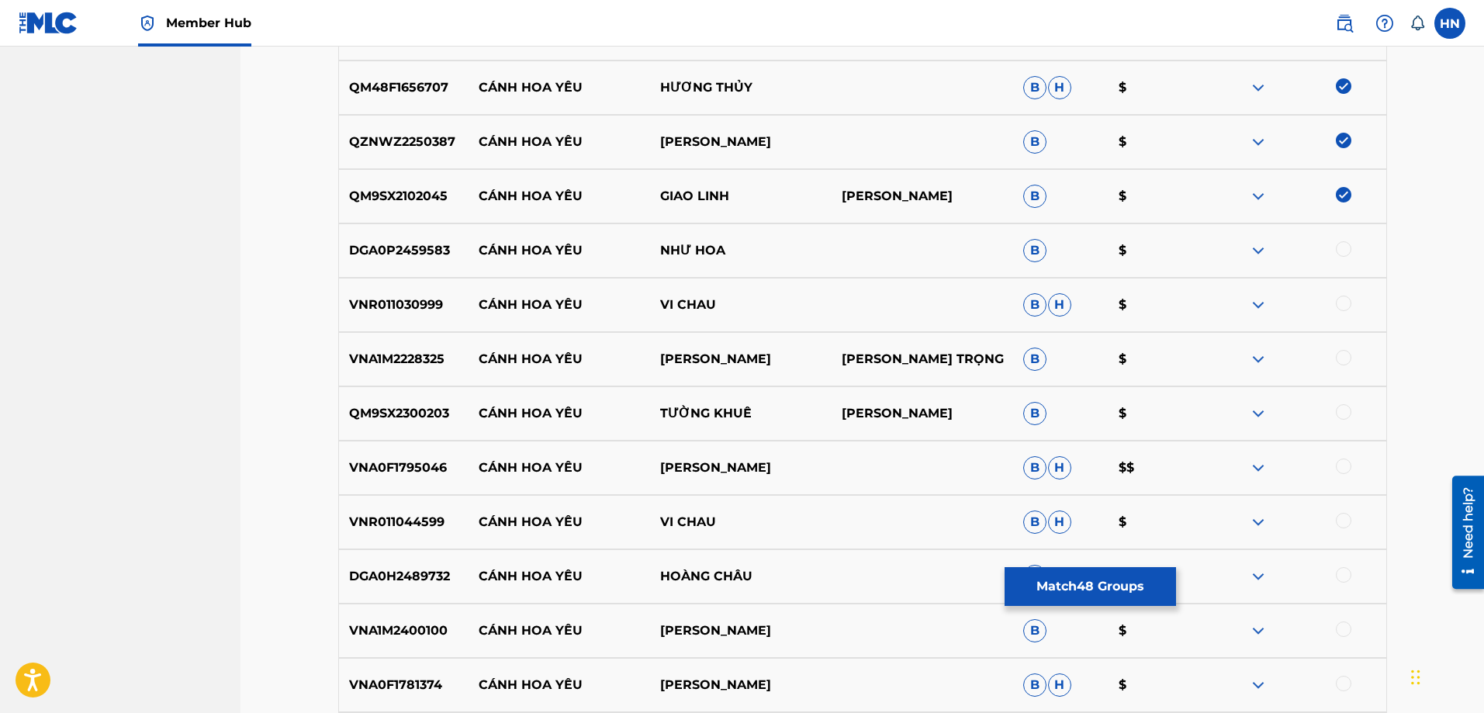
scroll to position [3178, 0]
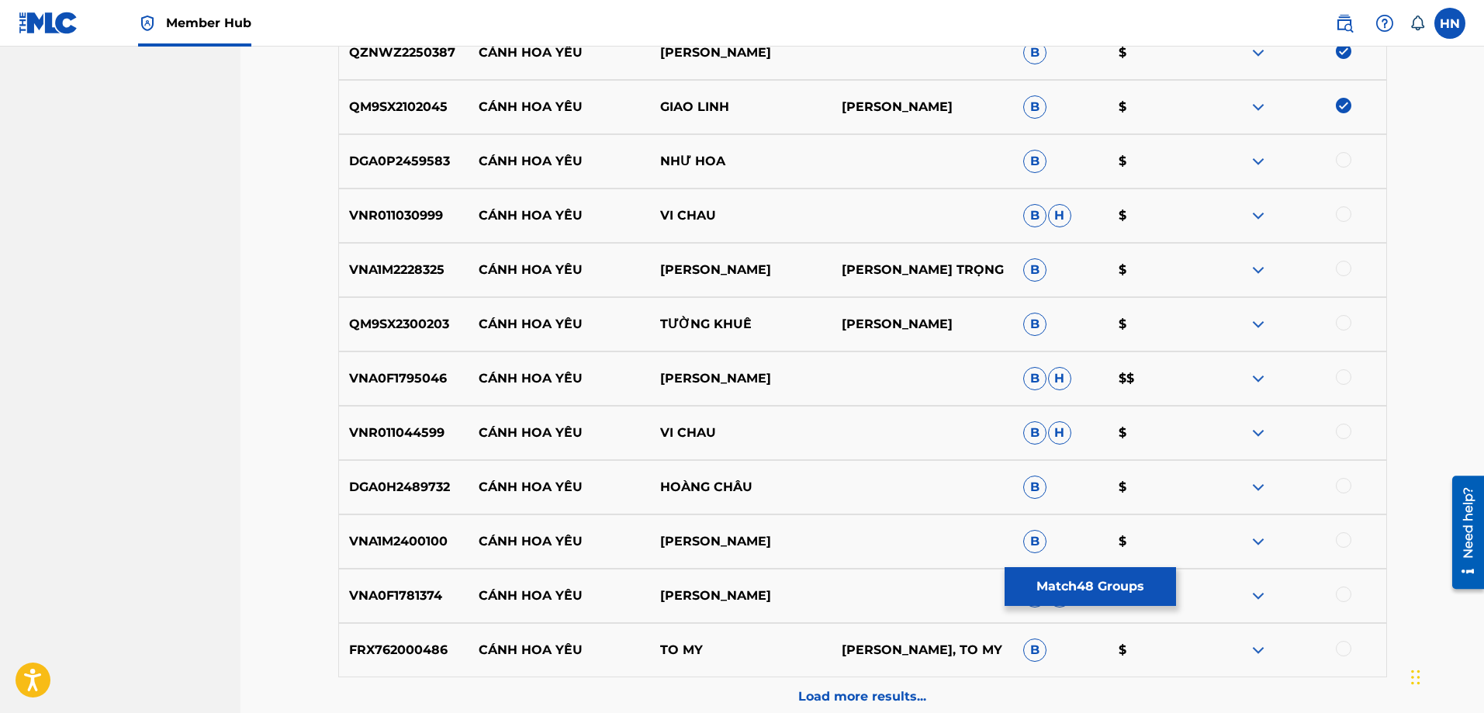
click at [432, 160] on p "DGA0P2459583" at bounding box center [404, 161] width 130 height 19
click at [1352, 161] on div at bounding box center [1294, 161] width 181 height 19
click at [1350, 161] on div at bounding box center [1344, 160] width 16 height 16
click at [414, 215] on p "VNR011030999" at bounding box center [404, 215] width 130 height 19
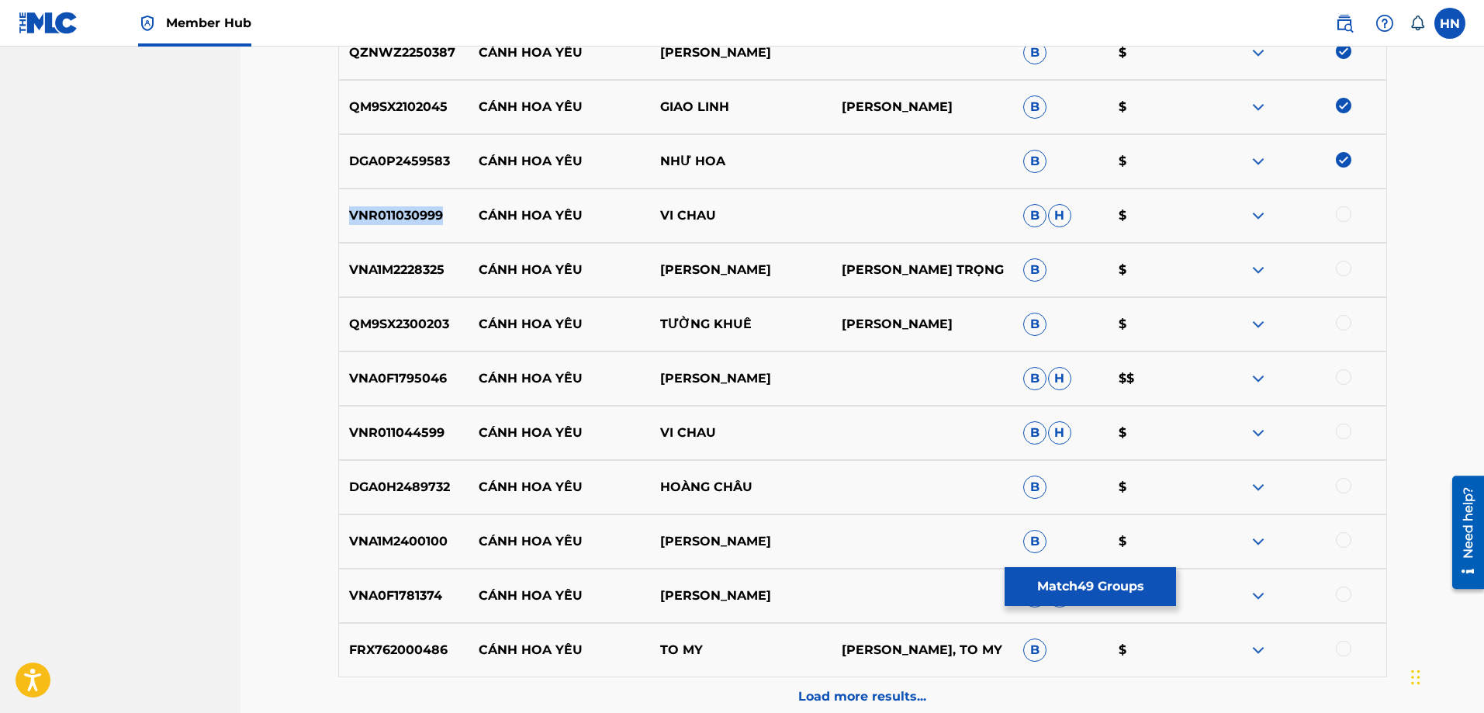
click at [414, 215] on p "VNR011030999" at bounding box center [404, 215] width 130 height 19
click at [1350, 212] on div at bounding box center [1344, 214] width 16 height 16
click at [430, 267] on p "VNA1M2228325" at bounding box center [404, 270] width 130 height 19
click at [1346, 268] on div at bounding box center [1344, 269] width 16 height 16
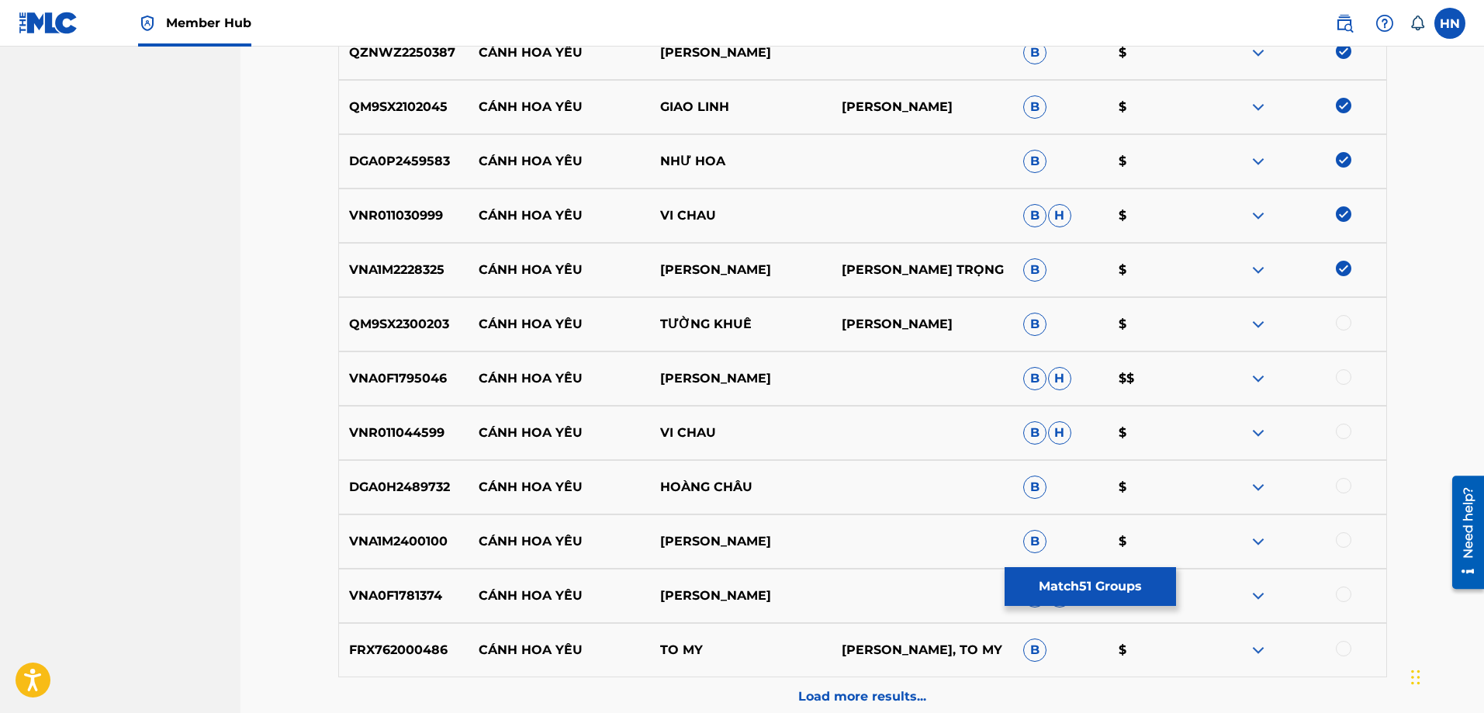
click at [421, 315] on p "QM9SX2300203" at bounding box center [404, 324] width 130 height 19
click at [1346, 323] on div at bounding box center [1344, 323] width 16 height 16
click at [361, 375] on p "VNA0F1795046" at bounding box center [404, 378] width 130 height 19
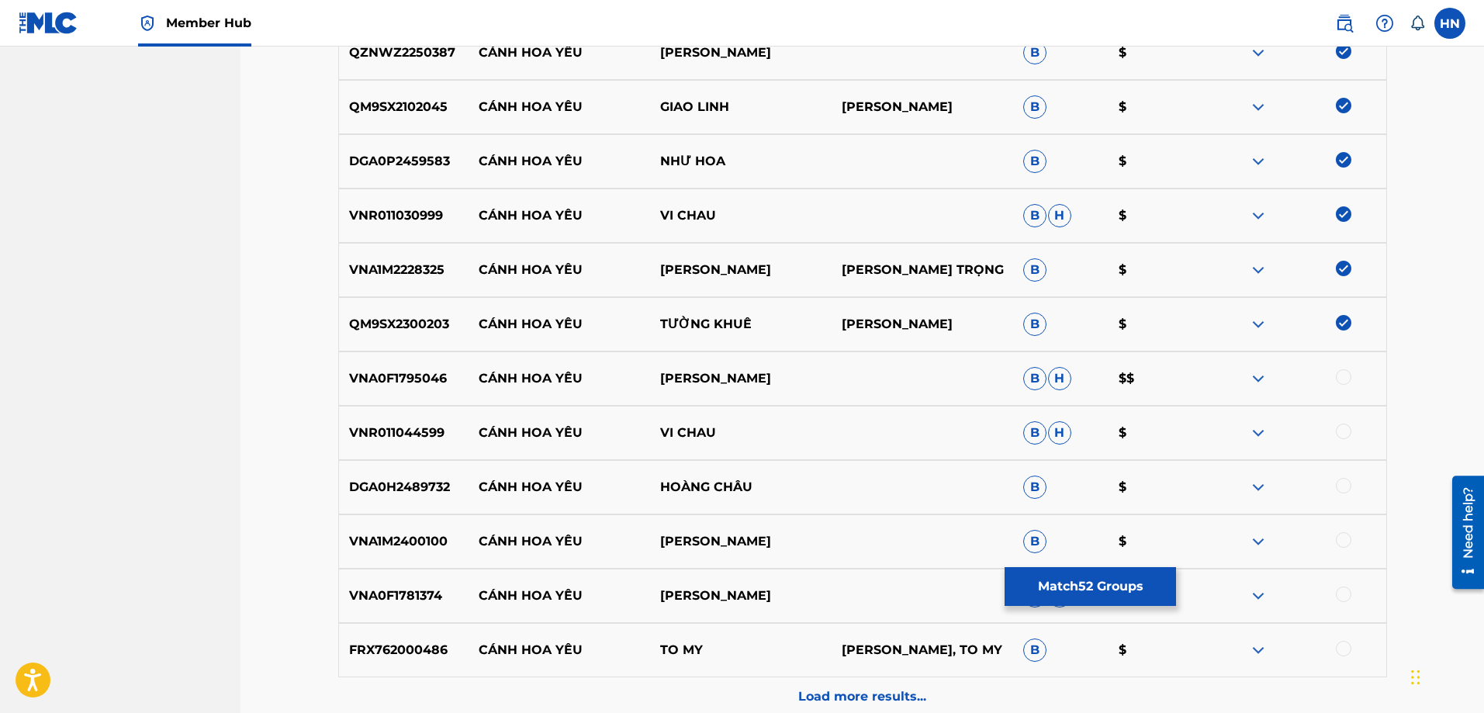
click at [1344, 380] on div at bounding box center [1344, 377] width 16 height 16
click at [422, 439] on p "VNR011044599" at bounding box center [404, 432] width 130 height 19
click at [1347, 437] on div at bounding box center [1344, 431] width 16 height 16
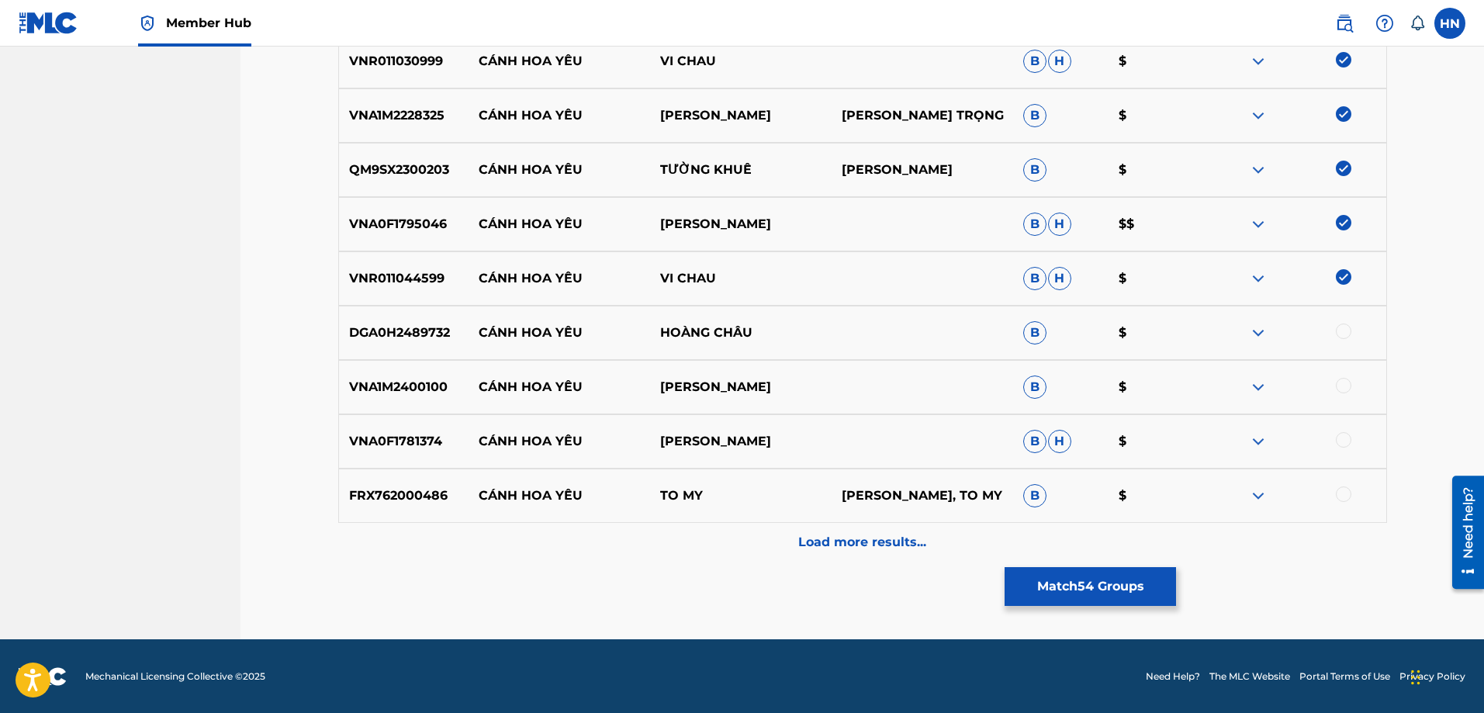
scroll to position [3333, 0]
click at [416, 327] on p "DGA0H2489732" at bounding box center [404, 332] width 130 height 19
click at [1338, 331] on div at bounding box center [1344, 331] width 16 height 16
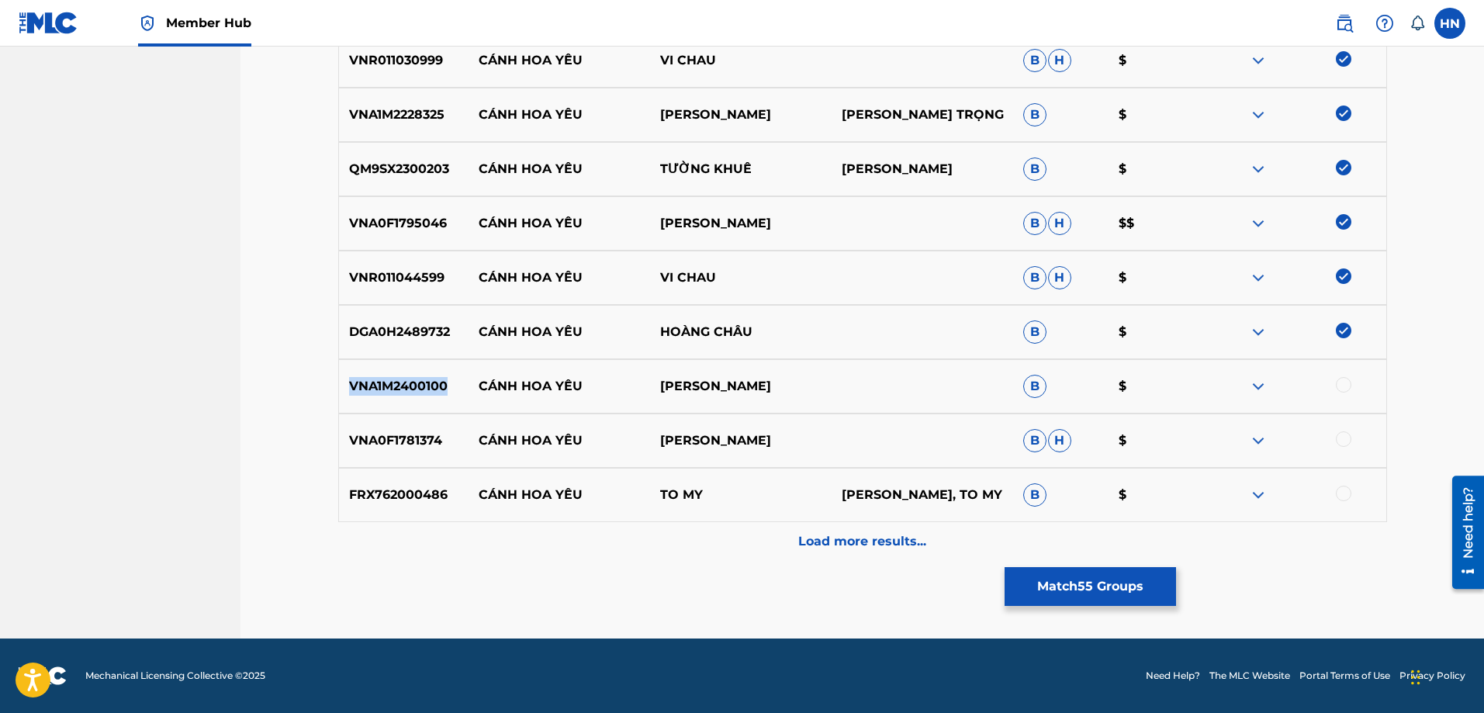
click at [1339, 382] on div at bounding box center [1344, 385] width 16 height 16
click at [390, 437] on p "VNA0F1781374" at bounding box center [404, 440] width 130 height 19
click at [1343, 441] on div at bounding box center [1344, 439] width 16 height 16
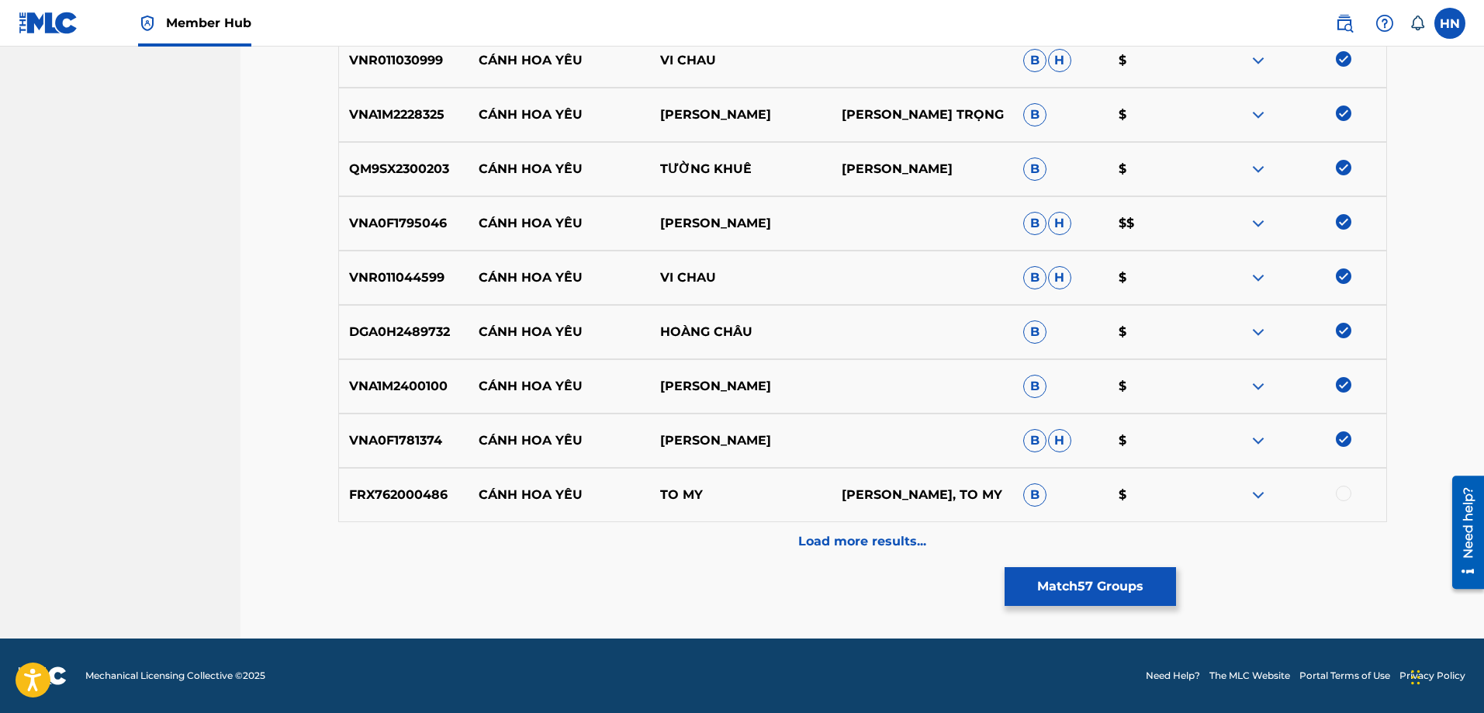
click at [380, 490] on p "FRX762000486" at bounding box center [404, 495] width 130 height 19
click at [1346, 495] on div at bounding box center [1344, 494] width 16 height 16
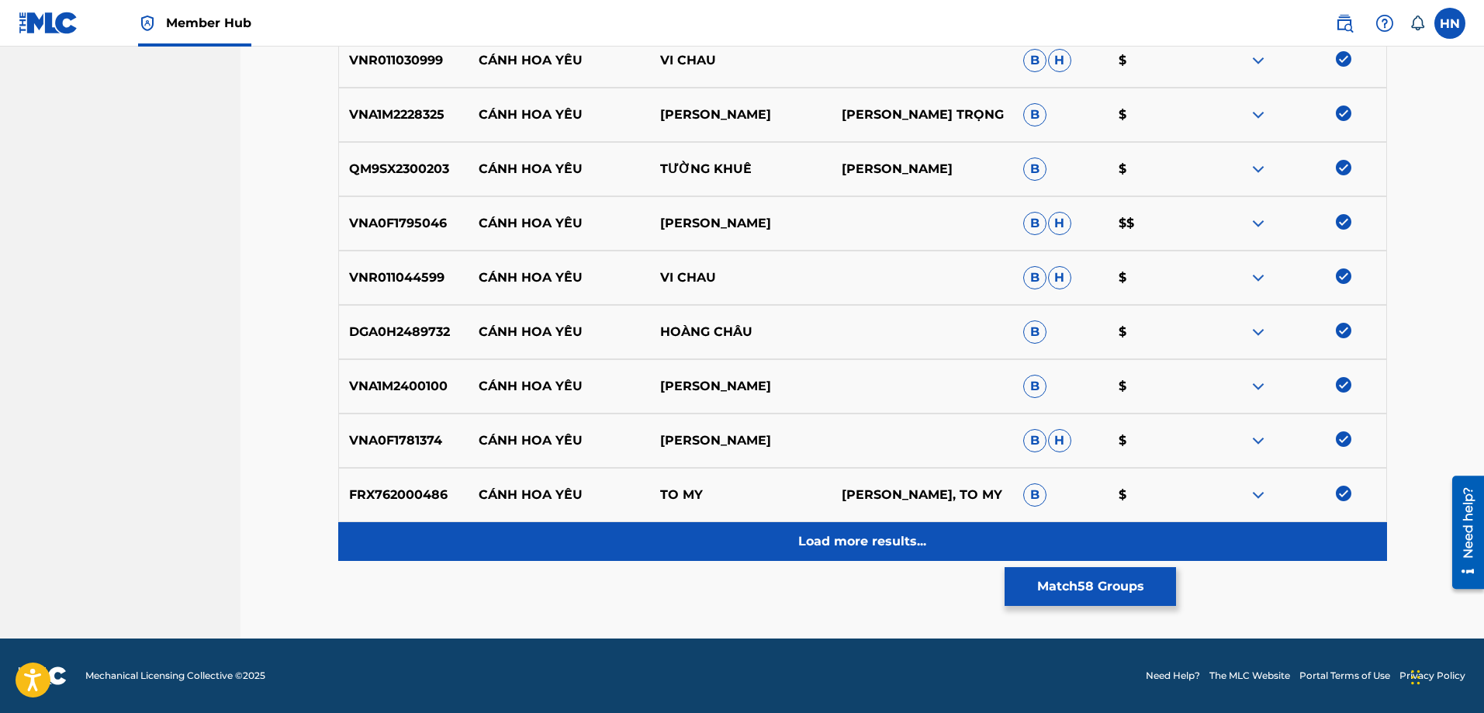
click at [962, 527] on div "Load more results..." at bounding box center [862, 541] width 1049 height 39
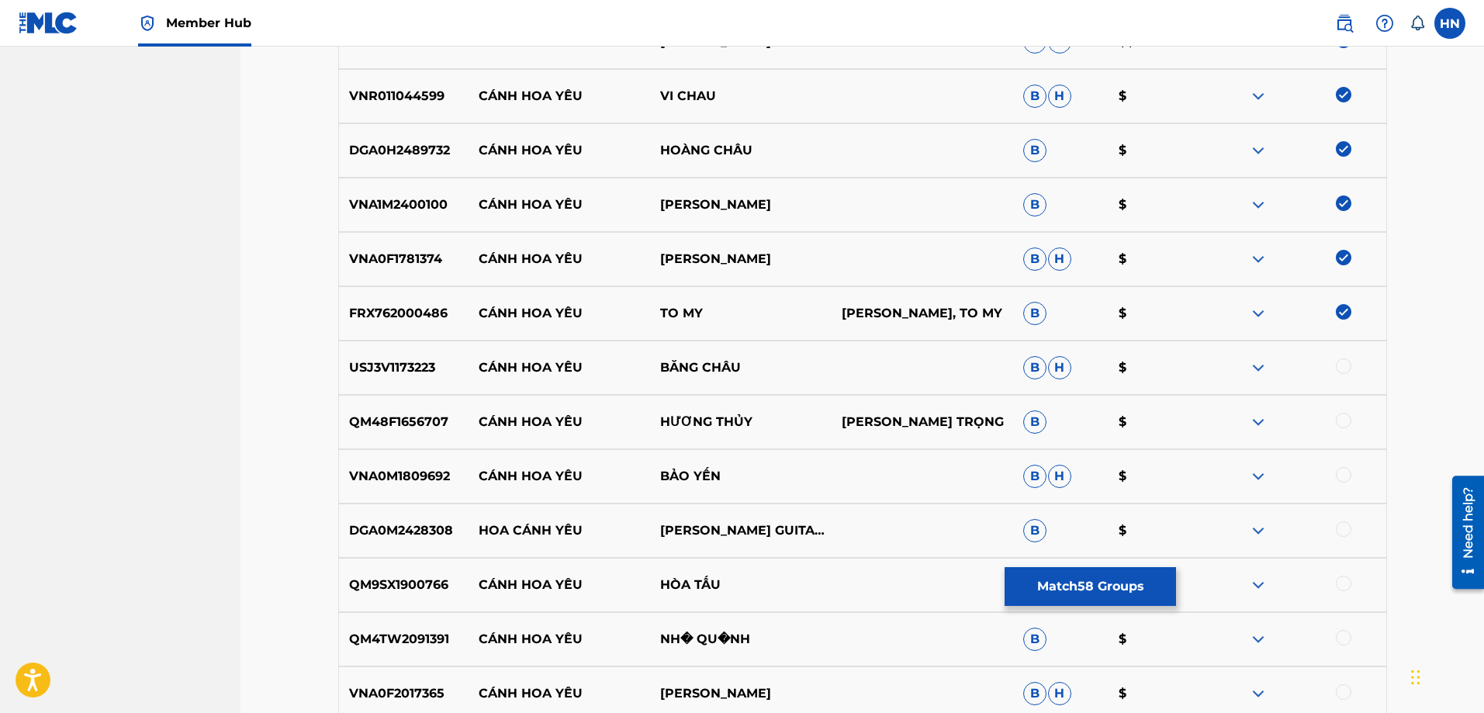
scroll to position [3720, 0]
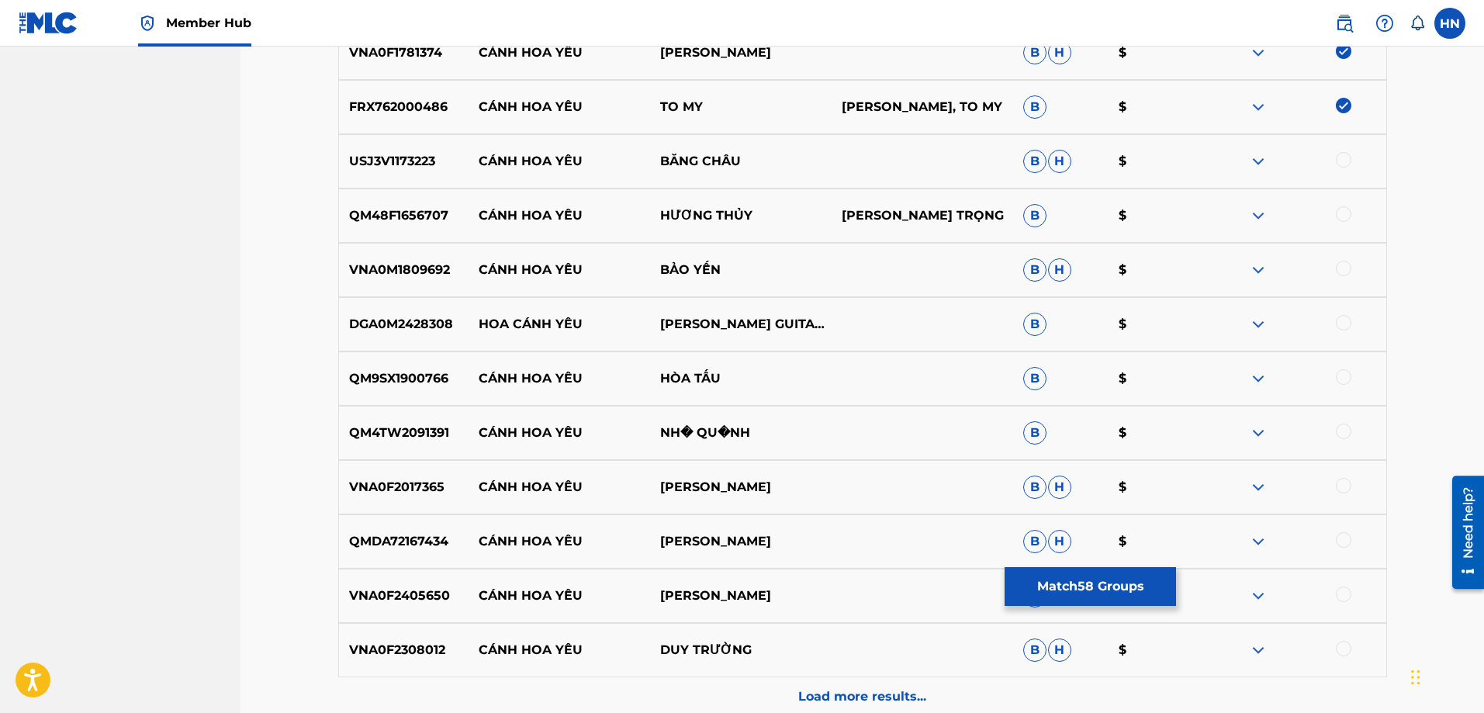
click at [400, 162] on p "USJ3V1173223" at bounding box center [404, 161] width 130 height 19
click at [1339, 158] on div at bounding box center [1344, 160] width 16 height 16
click at [437, 209] on p "QM48F1656707" at bounding box center [404, 215] width 130 height 19
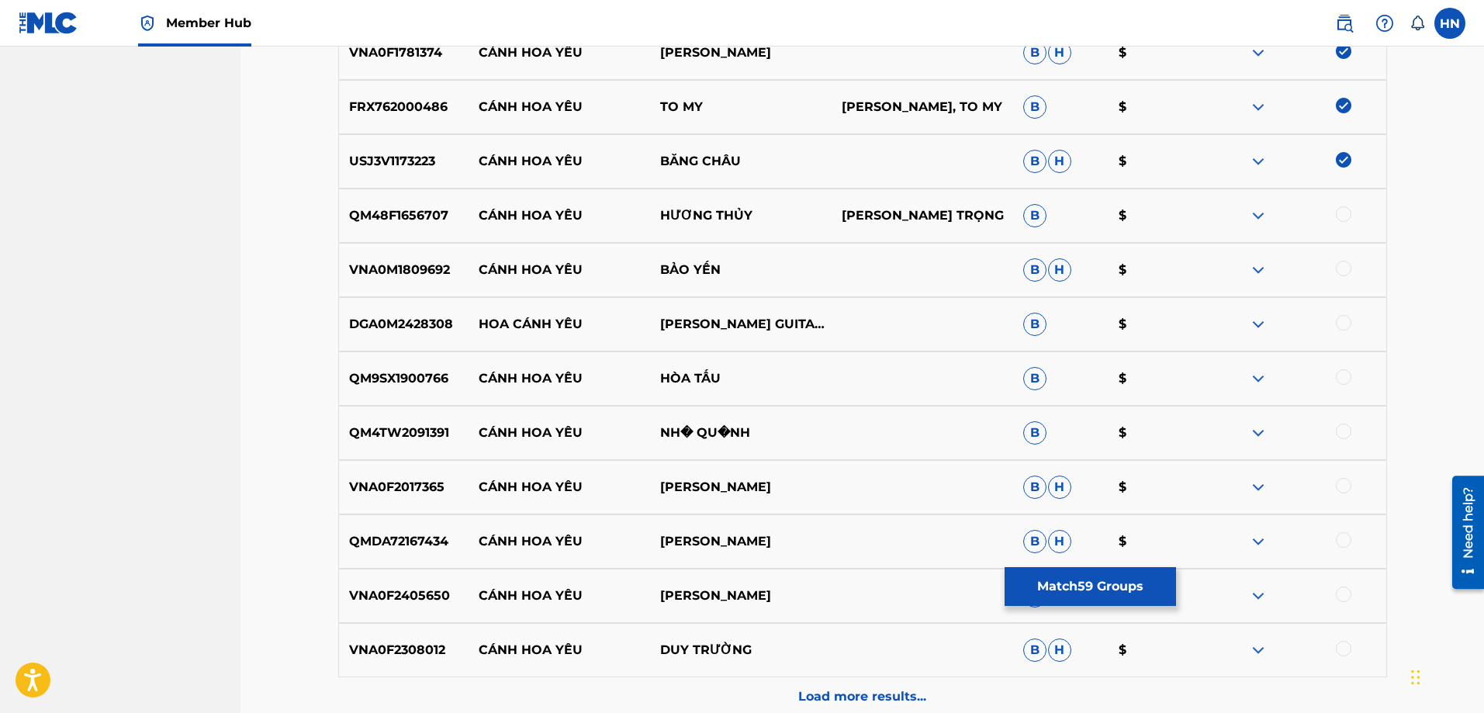
click at [1344, 213] on div at bounding box center [1344, 214] width 16 height 16
click at [394, 267] on p "VNA0M1809692" at bounding box center [404, 270] width 130 height 19
click at [1338, 264] on div at bounding box center [1344, 269] width 16 height 16
click at [370, 379] on p "QM9SX1900766" at bounding box center [404, 378] width 130 height 19
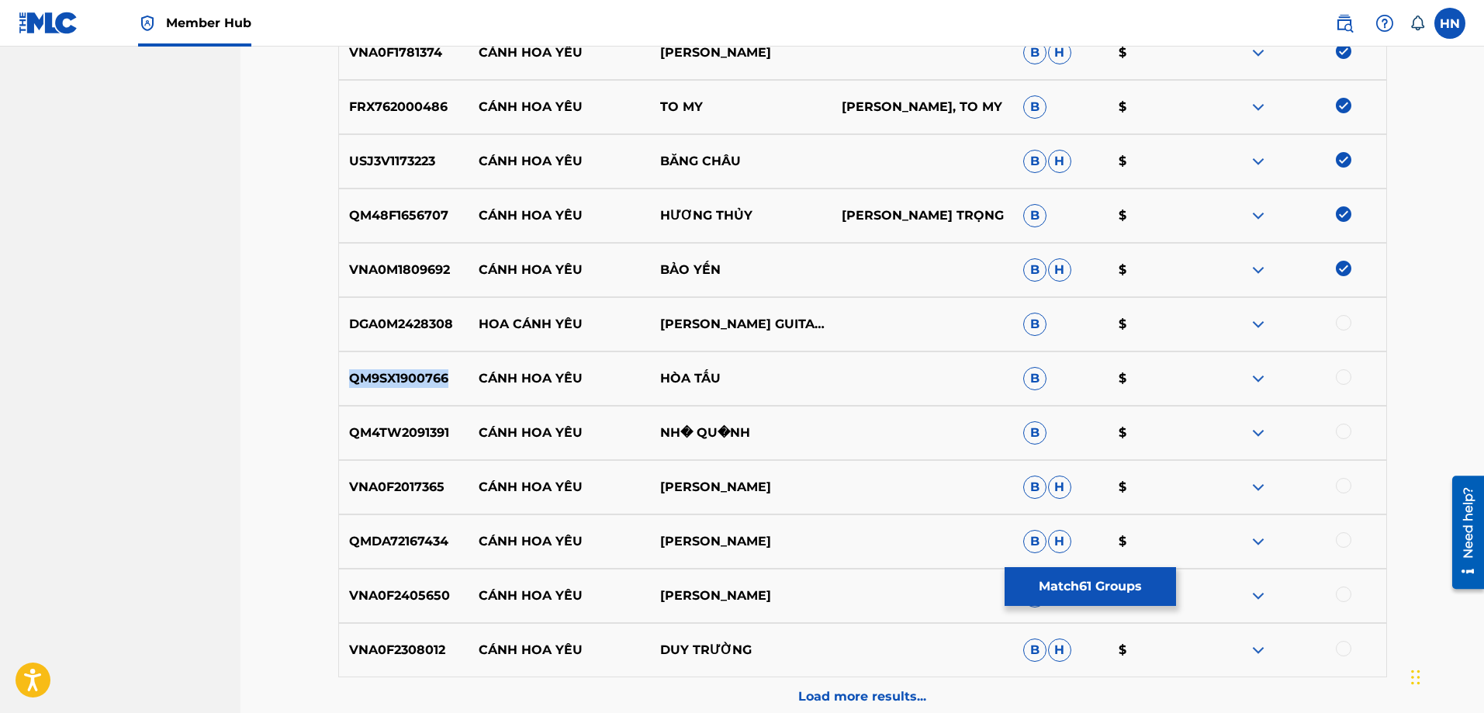
click at [370, 379] on p "QM9SX1900766" at bounding box center [404, 378] width 130 height 19
click at [1340, 378] on div at bounding box center [1344, 377] width 16 height 16
click at [374, 439] on p "QM4TW2091391" at bounding box center [404, 432] width 130 height 19
click at [1343, 437] on div at bounding box center [1344, 431] width 16 height 16
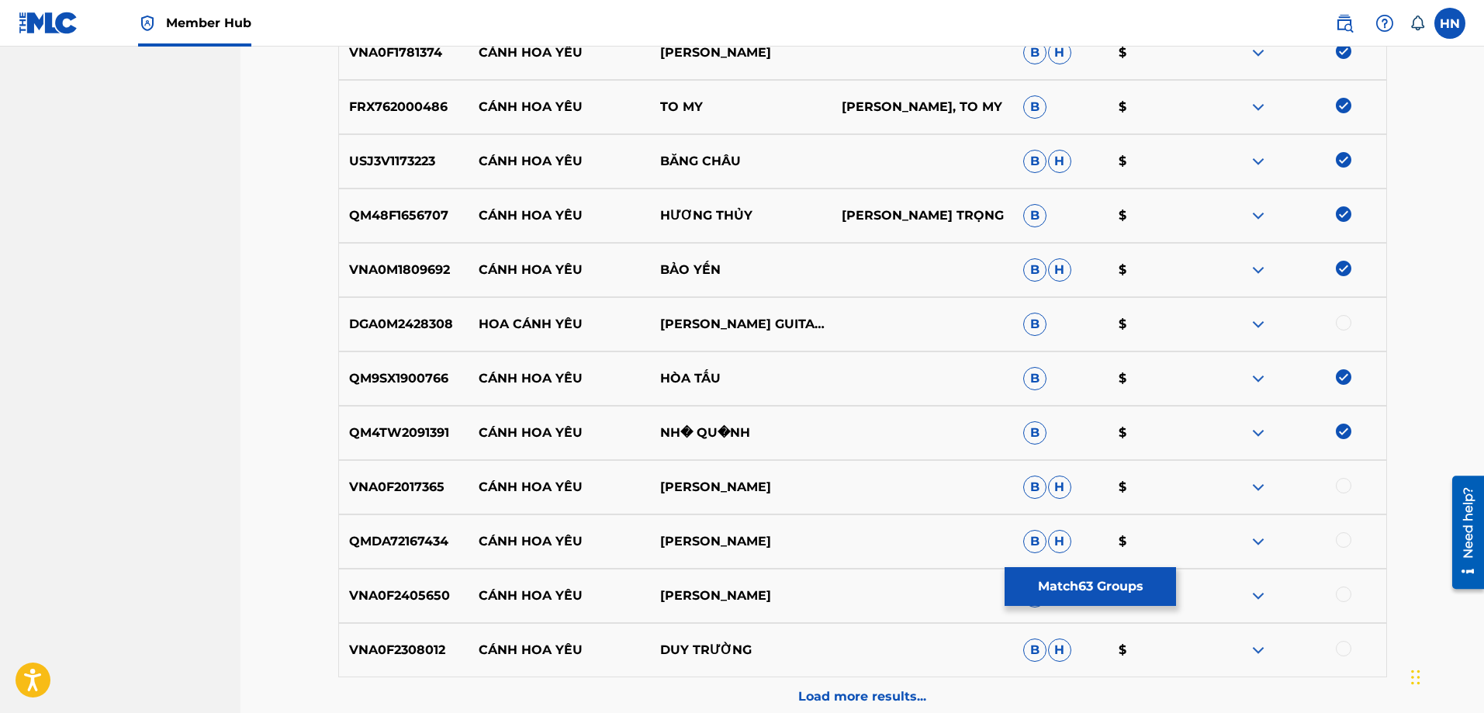
click at [443, 490] on p "VNA0F2017365" at bounding box center [404, 487] width 130 height 19
click at [438, 489] on p "VNA0F2017365" at bounding box center [404, 487] width 130 height 19
click at [1338, 488] on div at bounding box center [1344, 486] width 16 height 16
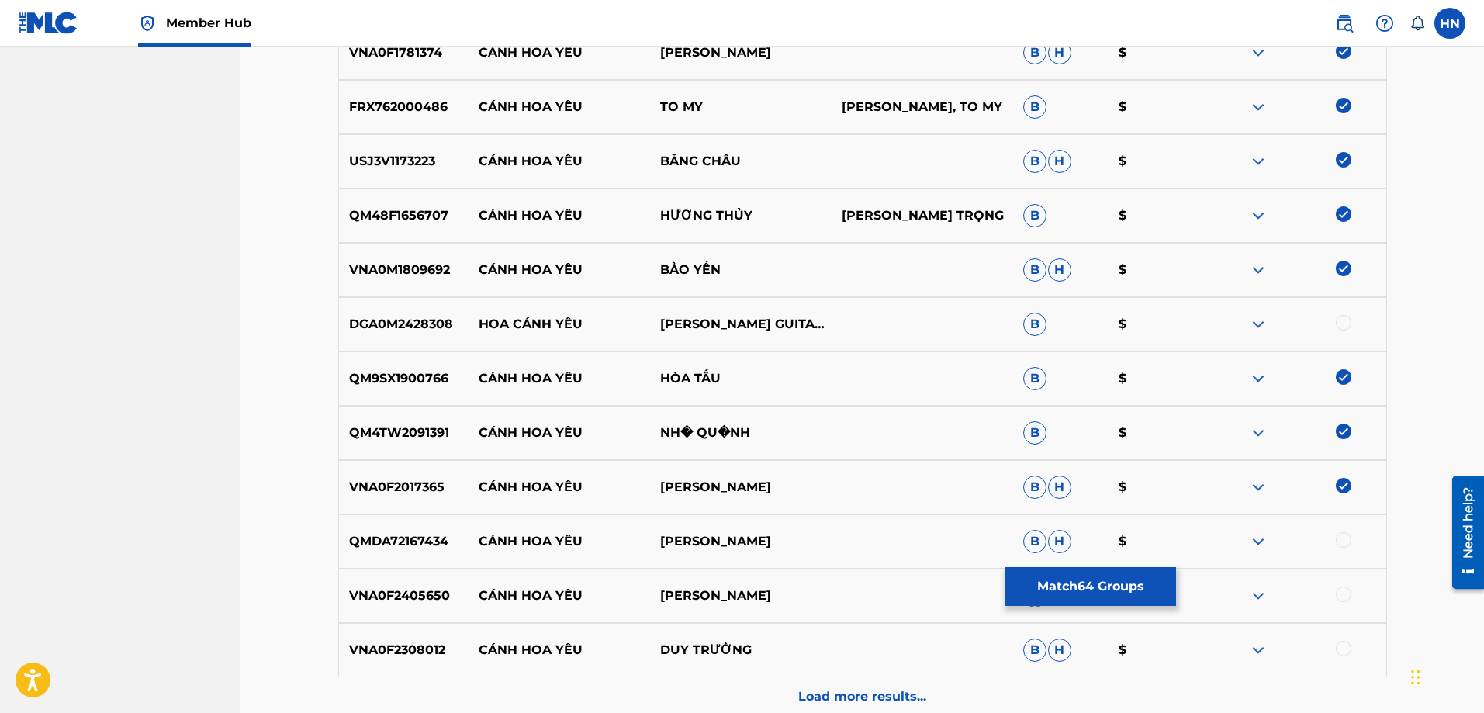
click at [387, 530] on div "QMDA72167434 CÁNH HOA YÊU BẢO NGUYÊN B H $" at bounding box center [862, 541] width 1049 height 54
click at [1346, 541] on div at bounding box center [1344, 540] width 16 height 16
click at [355, 582] on div "VNA0F2405650 CÁNH HOA YÊU [PERSON_NAME] B $" at bounding box center [862, 596] width 1049 height 54
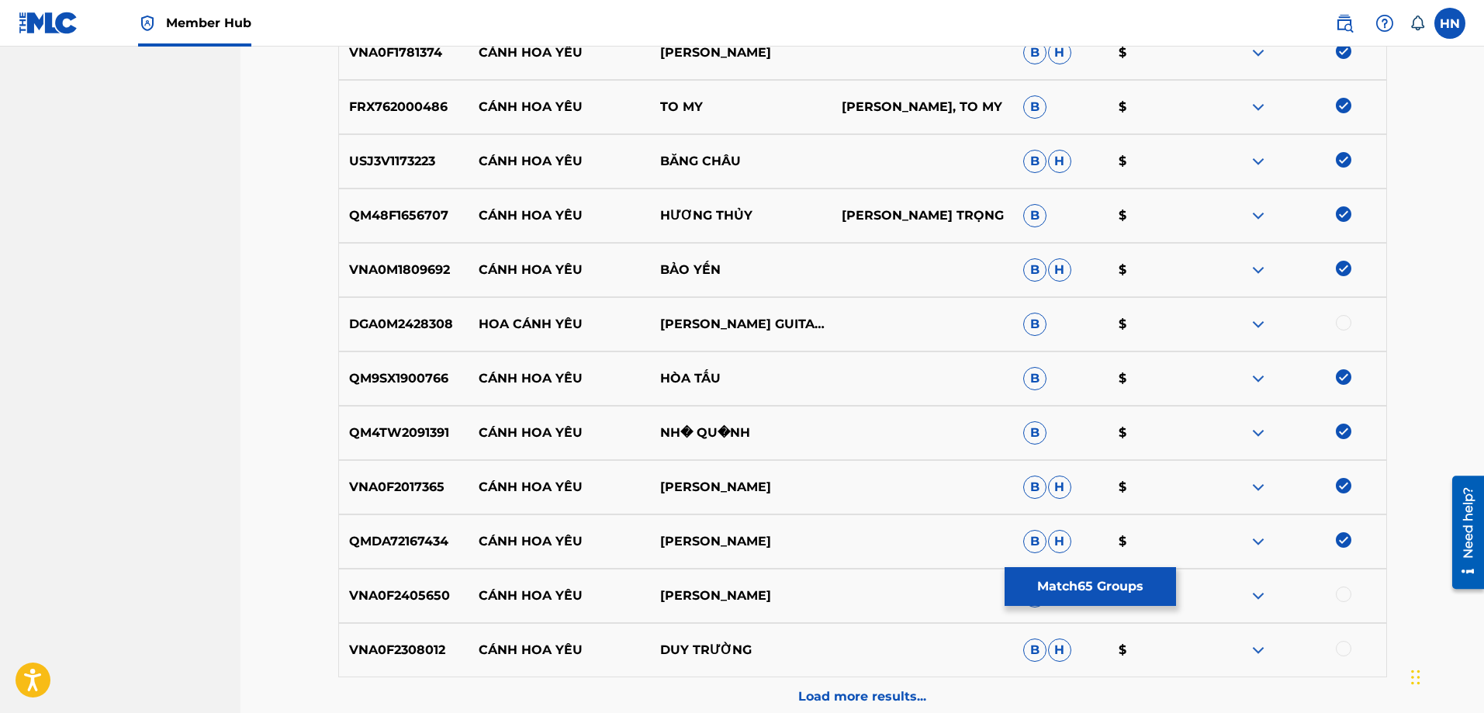
click at [1339, 594] on div at bounding box center [1344, 594] width 16 height 16
click at [419, 658] on p "VNA0F2308012" at bounding box center [404, 650] width 130 height 19
click at [1344, 650] on div at bounding box center [1344, 649] width 16 height 16
click at [877, 672] on div "VNA0F2308012 CÁNH HOA YÊU DUY TRƯỜNG B H $" at bounding box center [862, 650] width 1049 height 54
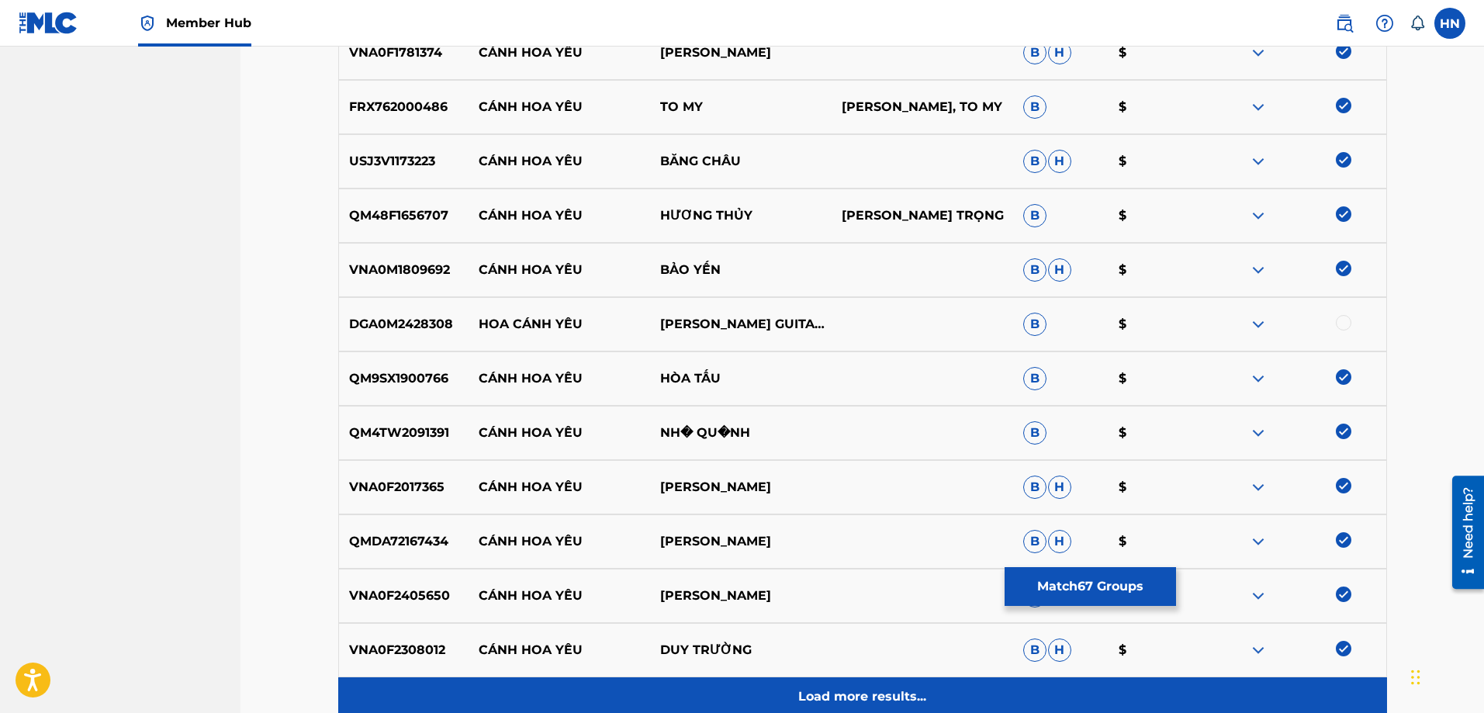
click at [849, 682] on div "Load more results..." at bounding box center [862, 696] width 1049 height 39
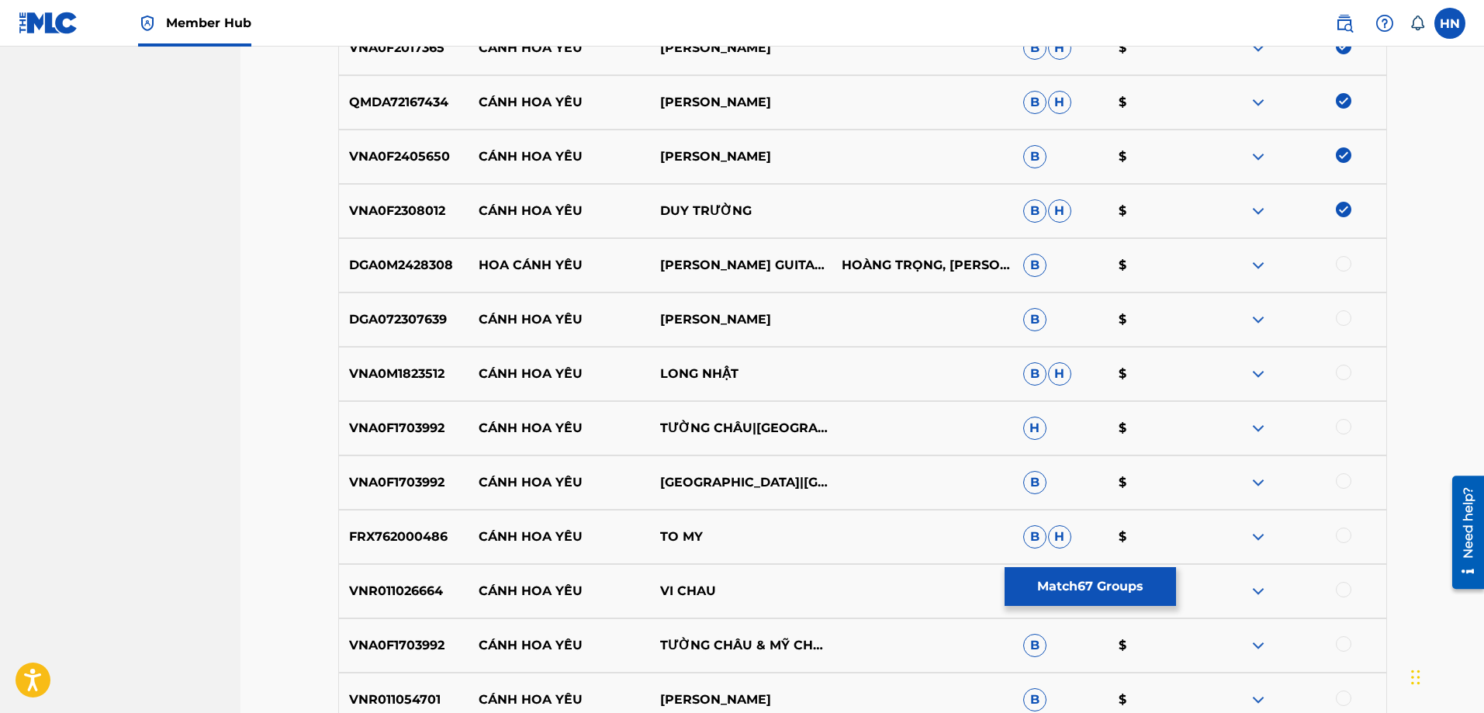
scroll to position [4263, 0]
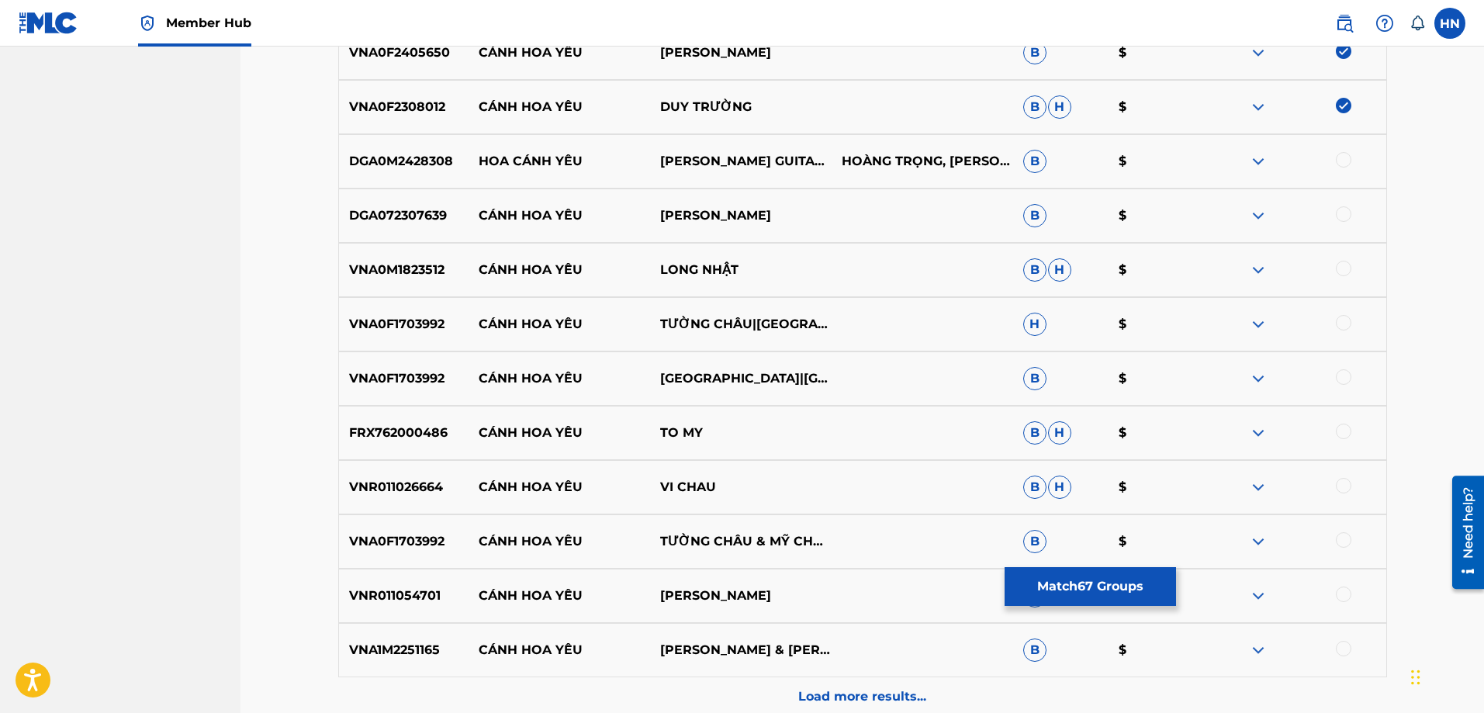
click at [414, 220] on p "DGA072307639" at bounding box center [404, 215] width 130 height 19
click at [1339, 219] on div at bounding box center [1344, 214] width 16 height 16
click at [369, 275] on p "VNA0M1823512" at bounding box center [404, 270] width 130 height 19
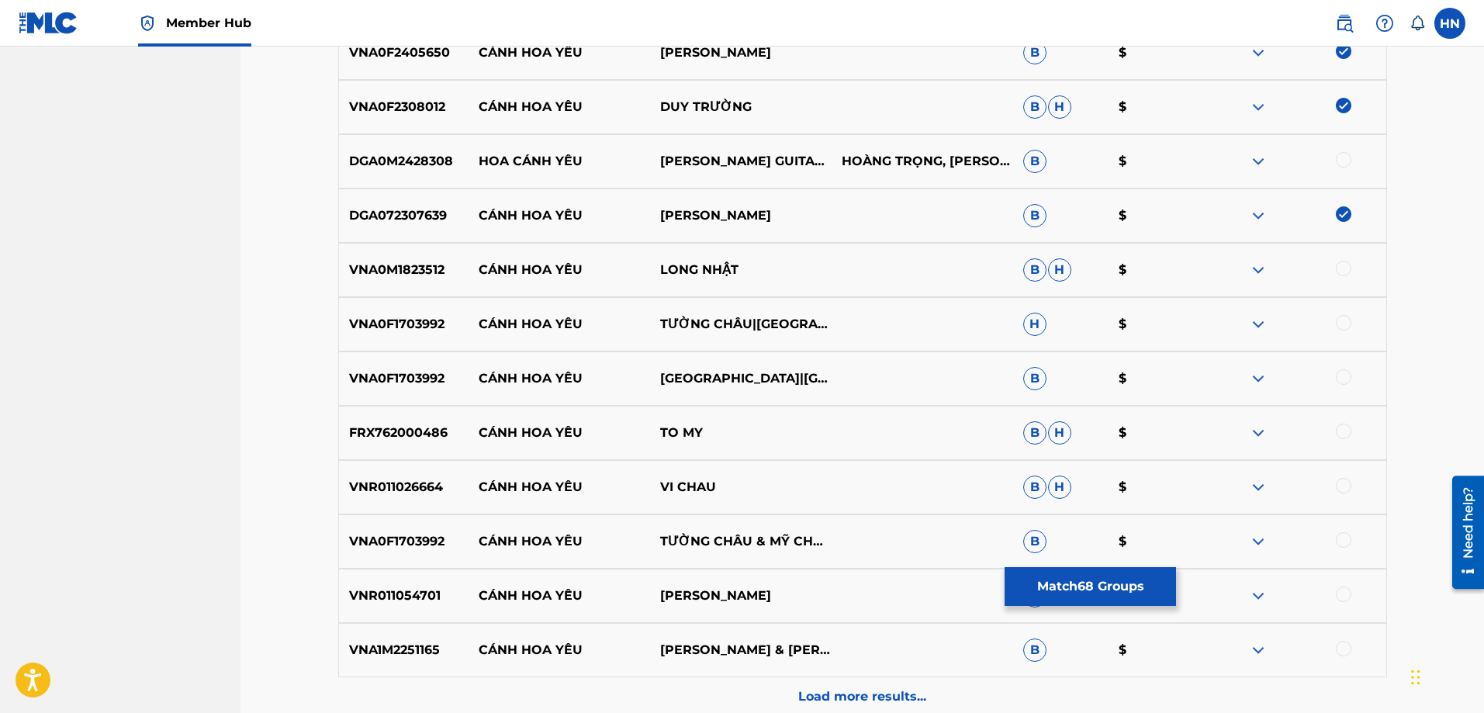
click at [1338, 271] on div at bounding box center [1344, 269] width 16 height 16
click at [372, 313] on div "VNA0F1703992 CÁNH HOA YÊU TƯỜNG CHÂU|[GEOGRAPHIC_DATA] H $" at bounding box center [862, 324] width 1049 height 54
click at [1347, 323] on div at bounding box center [1344, 323] width 16 height 16
click at [422, 377] on p "VNA0F1703992" at bounding box center [404, 378] width 130 height 19
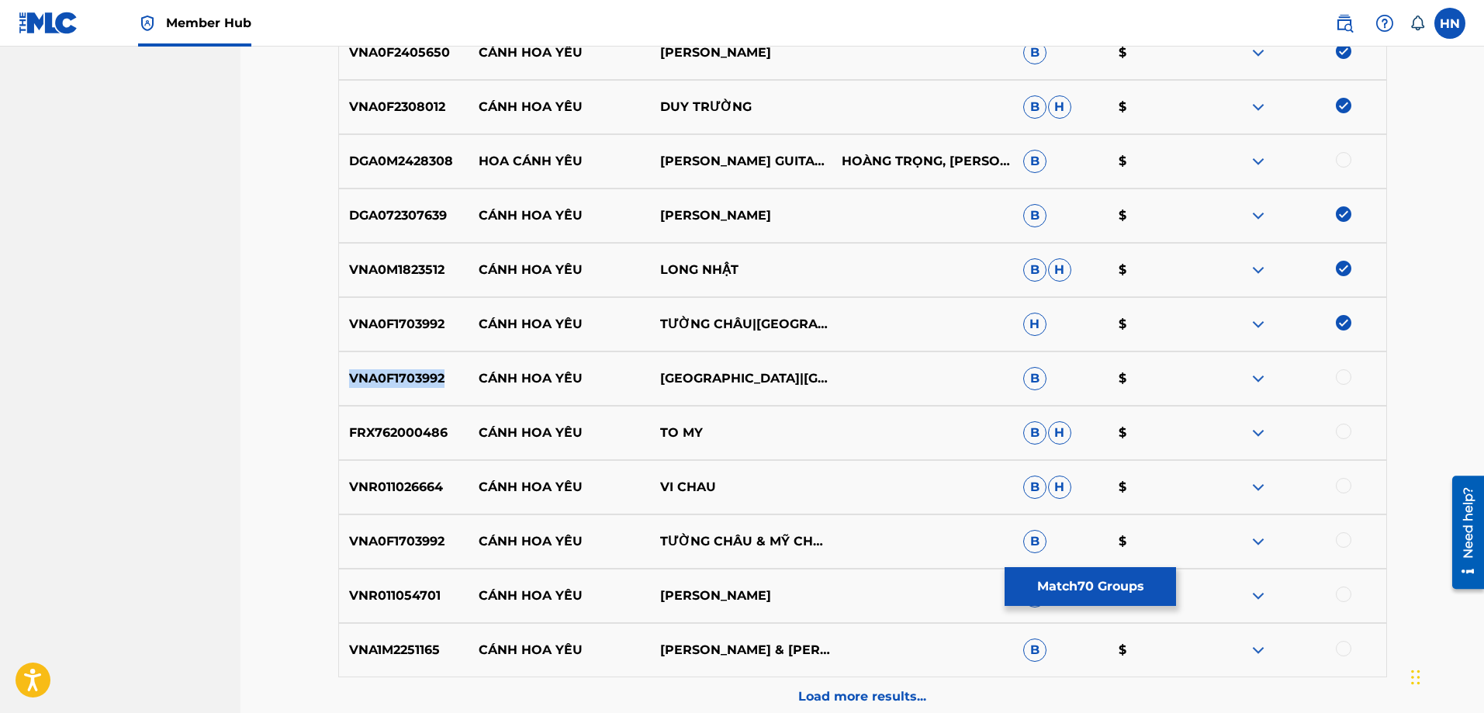
click at [422, 377] on p "VNA0F1703992" at bounding box center [404, 378] width 130 height 19
click at [1350, 374] on div at bounding box center [1344, 377] width 16 height 16
click at [416, 425] on p "FRX762000486" at bounding box center [404, 432] width 130 height 19
click at [1339, 433] on div at bounding box center [1344, 431] width 16 height 16
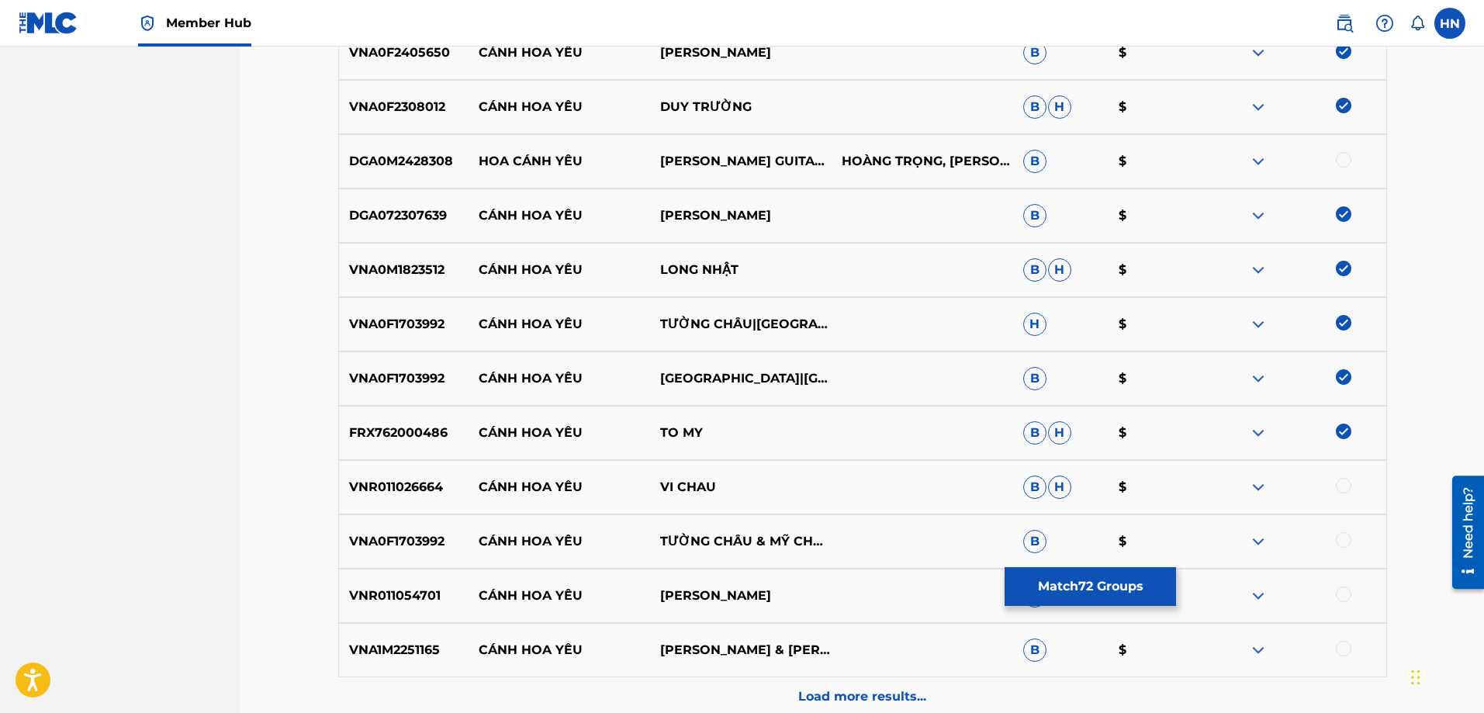
click at [410, 492] on p "VNR011026664" at bounding box center [404, 487] width 130 height 19
click at [1339, 491] on div at bounding box center [1344, 486] width 16 height 16
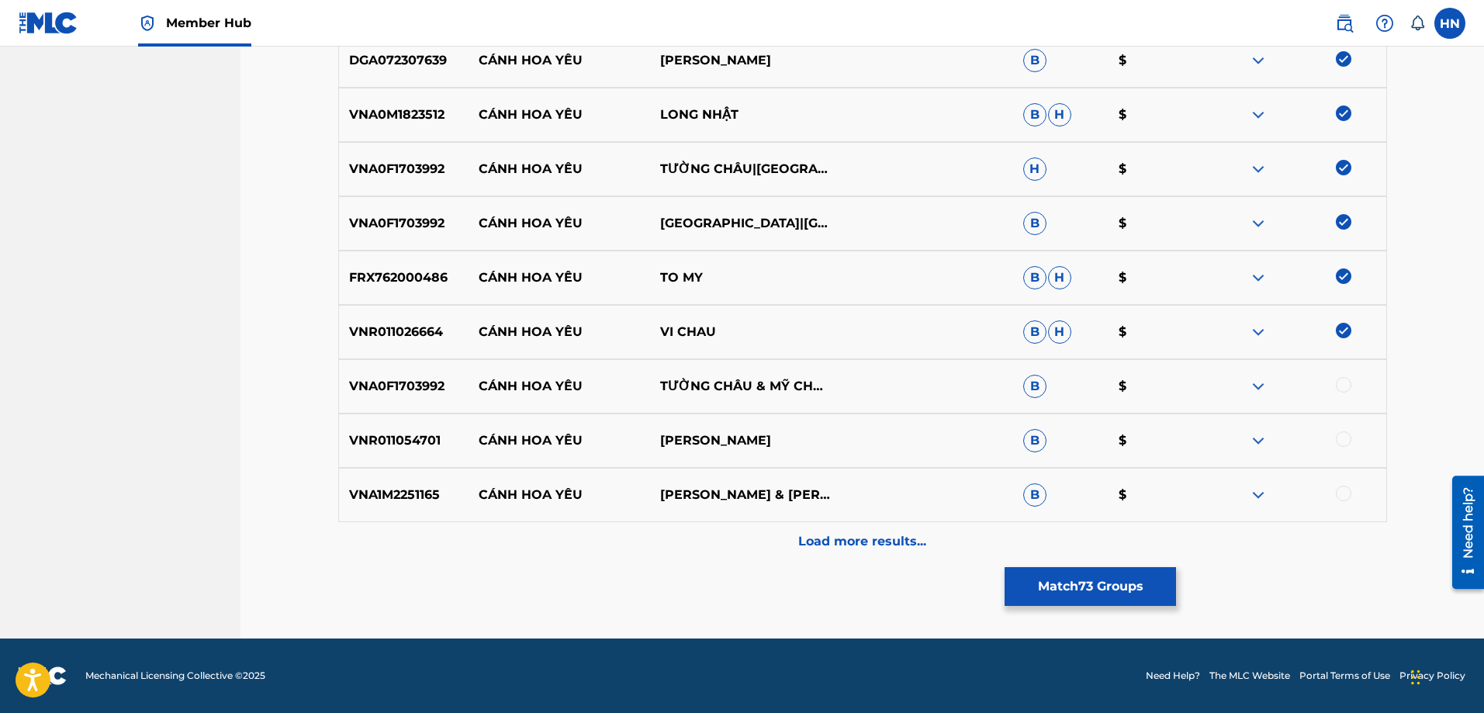
click at [1347, 388] on div at bounding box center [1344, 385] width 16 height 16
click at [413, 445] on p "VNR011054701" at bounding box center [404, 440] width 130 height 19
click at [1346, 440] on div at bounding box center [1344, 439] width 16 height 16
click at [360, 508] on div "VNA1M2251165 CÁNH HOA YÊU [PERSON_NAME] & HỒNG QUYÊN B $" at bounding box center [862, 495] width 1049 height 54
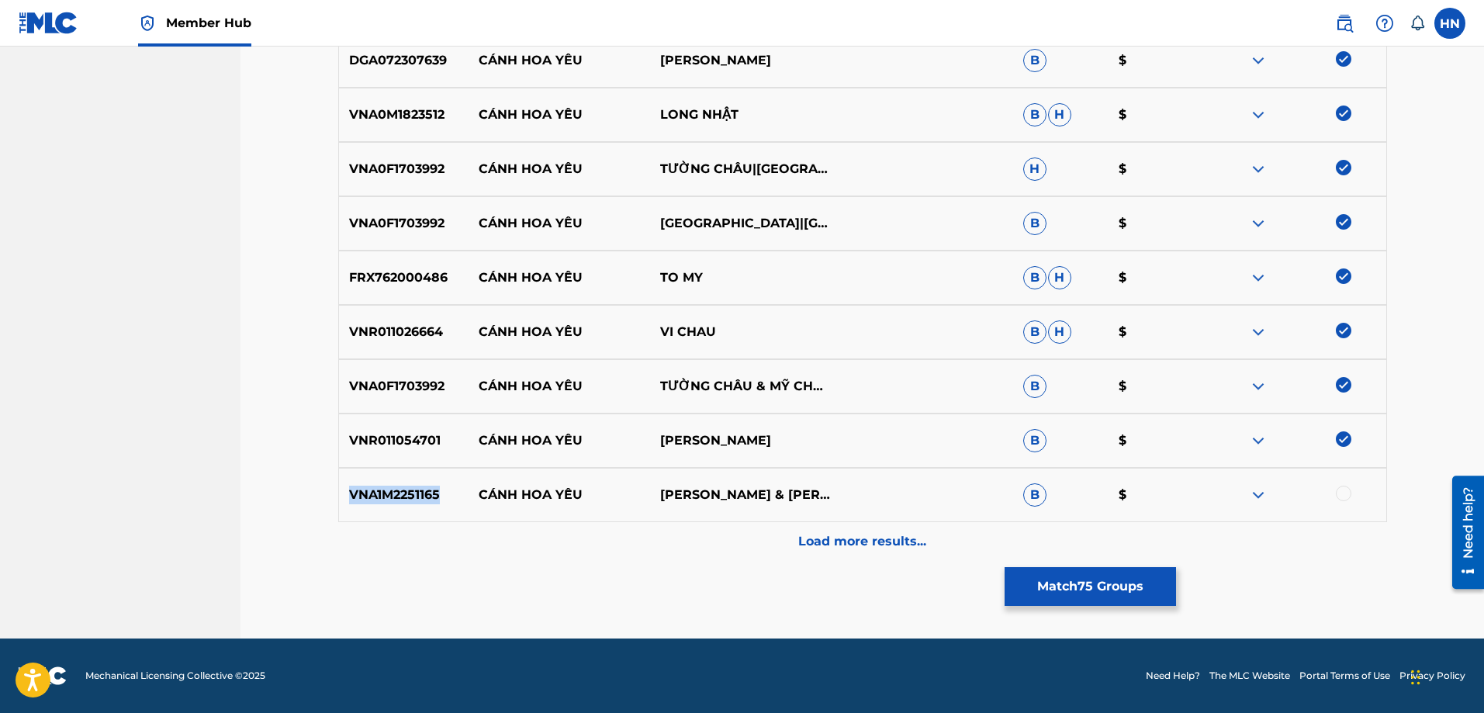
click at [360, 508] on div "VNA1M2251165 CÁNH HOA YÊU [PERSON_NAME] & HỒNG QUYÊN B $" at bounding box center [862, 495] width 1049 height 54
click at [1348, 500] on div at bounding box center [1294, 495] width 181 height 19
click at [1343, 493] on div at bounding box center [1344, 494] width 16 height 16
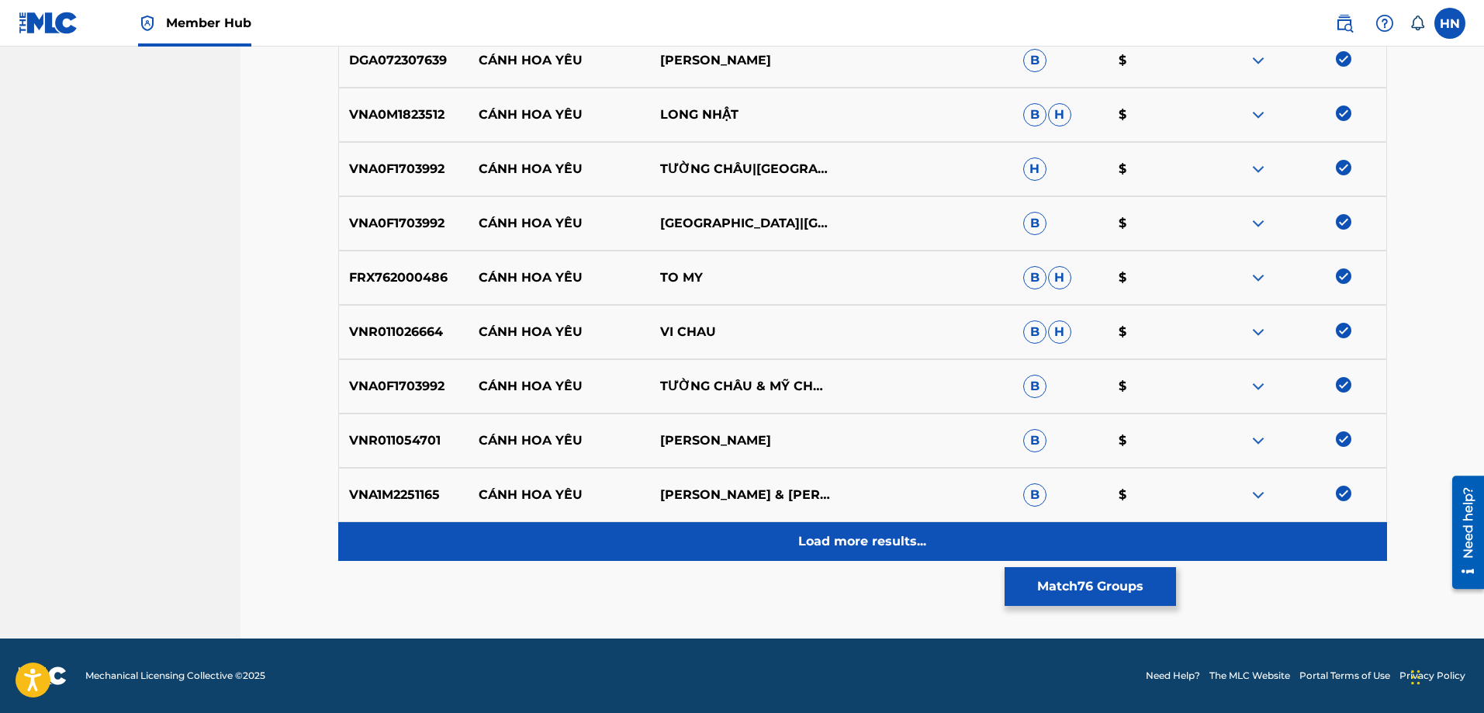
click at [825, 551] on div "Load more results..." at bounding box center [862, 541] width 1049 height 39
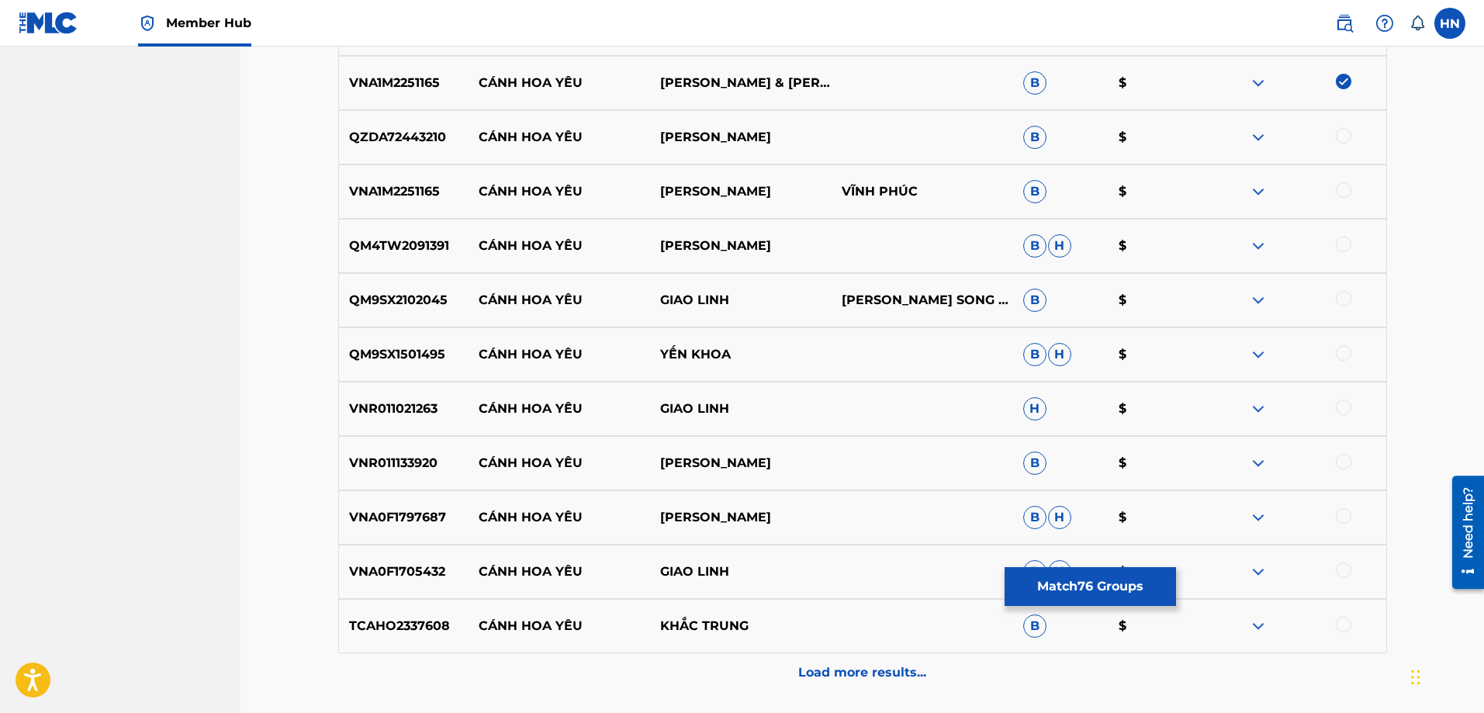
scroll to position [4806, 0]
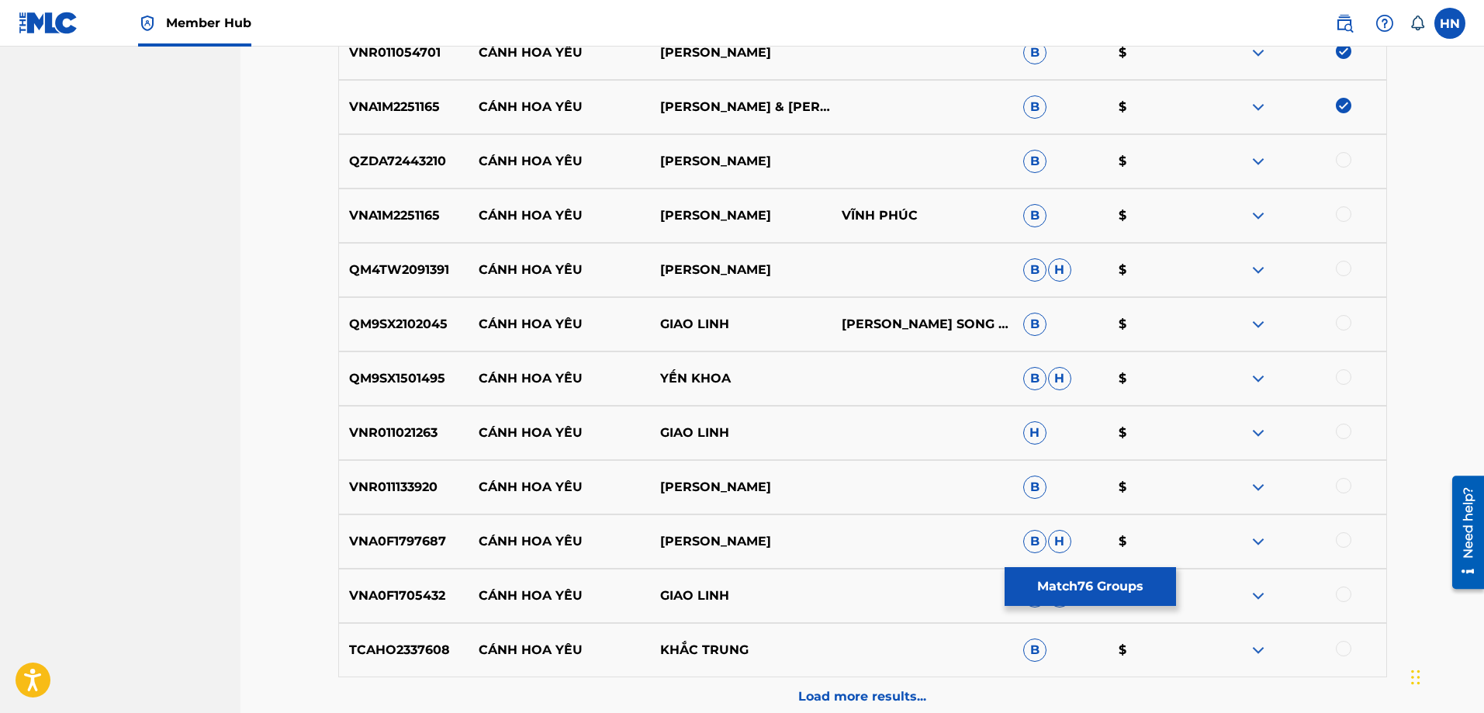
click at [401, 157] on p "QZDA72443210" at bounding box center [404, 161] width 130 height 19
click at [1348, 157] on div at bounding box center [1344, 160] width 16 height 16
click at [453, 229] on div "VNA1M2251165 CÁNH HOA YÊU THANH VINH VĨNH PHÚC B $" at bounding box center [862, 215] width 1049 height 54
click at [392, 224] on p "VNA1M2251165" at bounding box center [404, 215] width 130 height 19
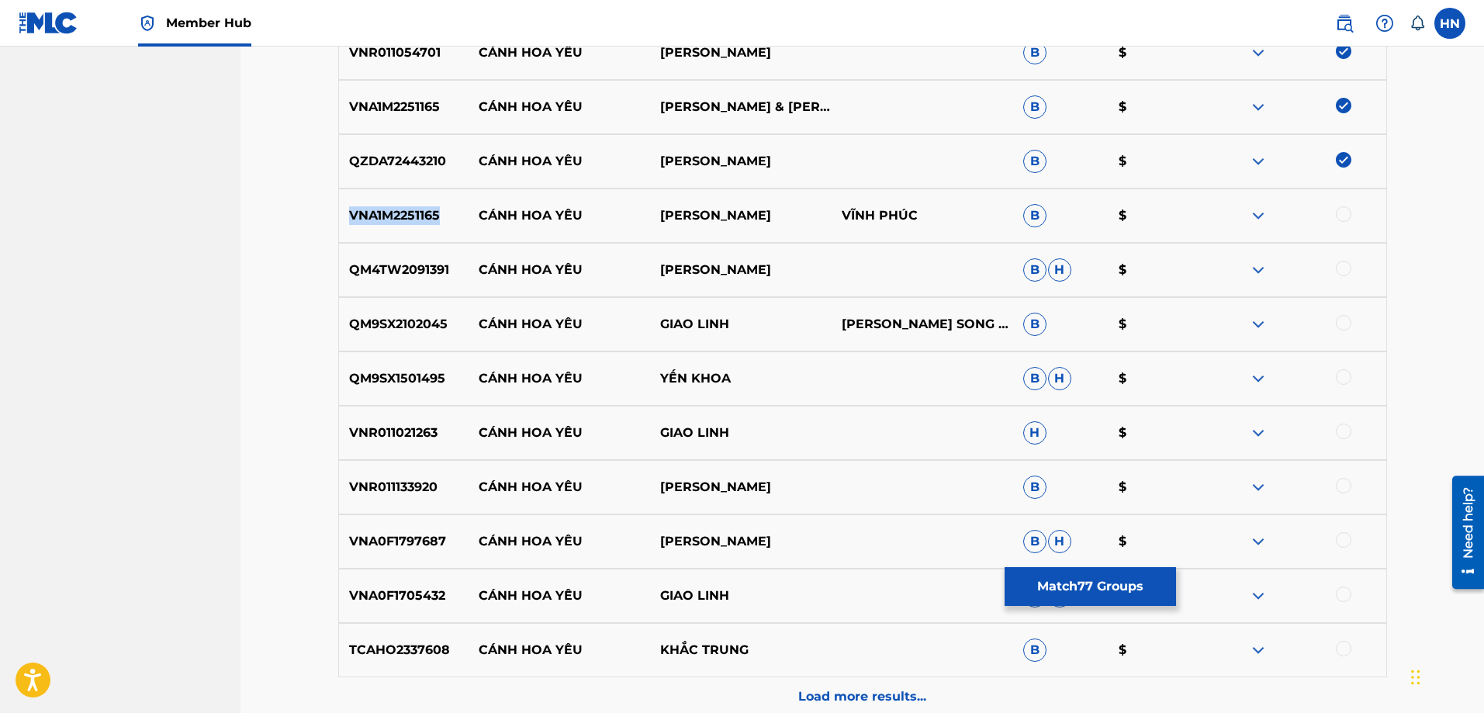
click at [392, 224] on p "VNA1M2251165" at bounding box center [404, 215] width 130 height 19
click at [1340, 213] on div at bounding box center [1344, 214] width 16 height 16
click at [397, 260] on div "QM4TW2091391 CÁNH HOA YÊU NHU QUYNH B H $" at bounding box center [862, 270] width 1049 height 54
click at [1341, 265] on div at bounding box center [1344, 269] width 16 height 16
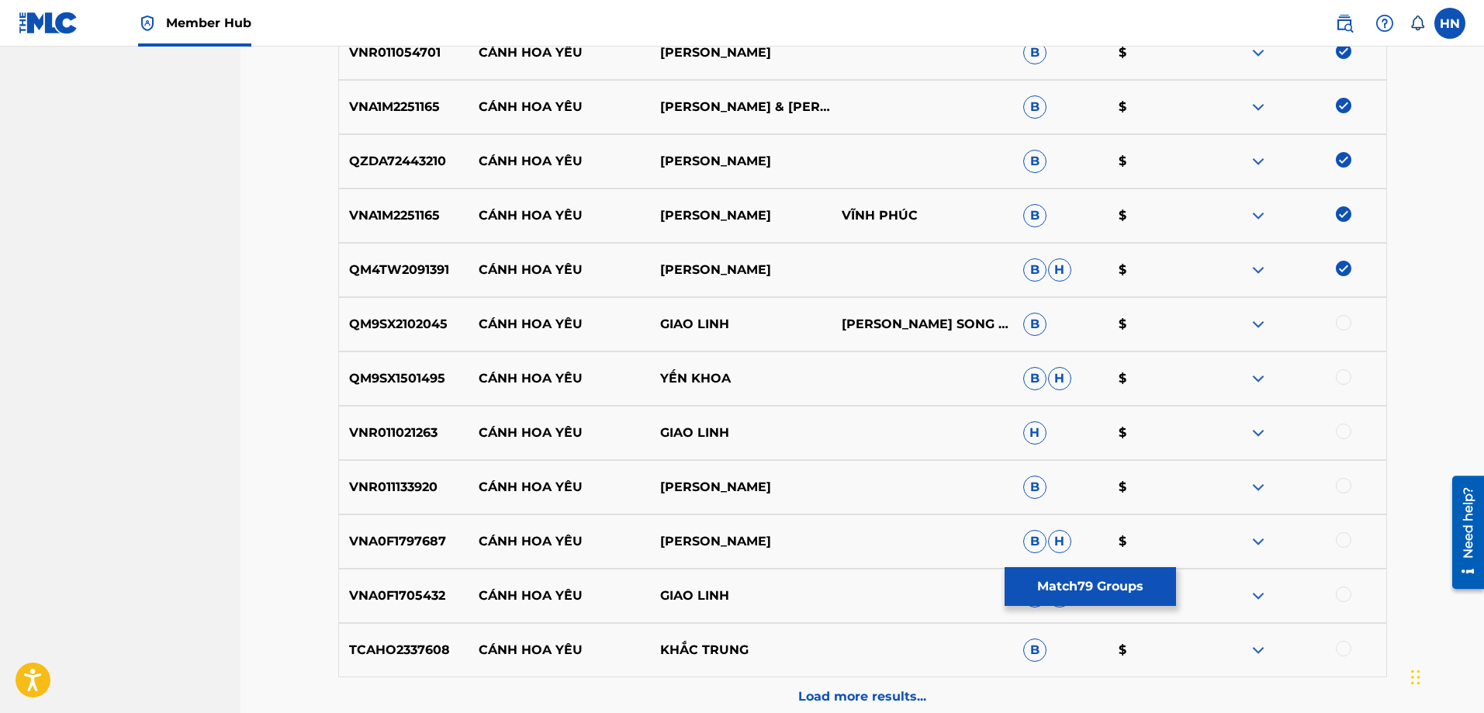
click at [413, 330] on p "QM9SX2102045" at bounding box center [404, 324] width 130 height 19
click at [1341, 322] on div at bounding box center [1344, 323] width 16 height 16
click at [410, 371] on p "QM9SX1501495" at bounding box center [404, 378] width 130 height 19
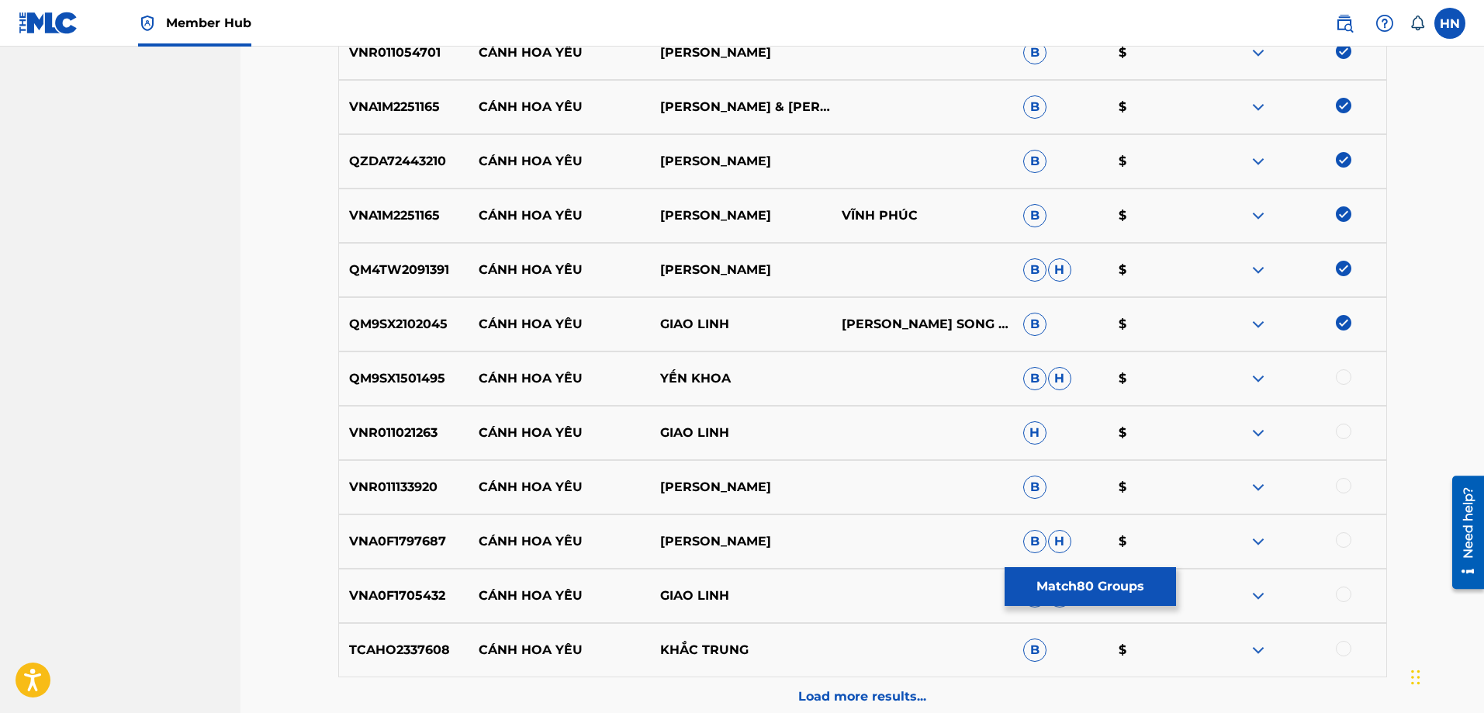
click at [1344, 384] on div at bounding box center [1344, 377] width 16 height 16
click at [375, 432] on p "VNR011021263" at bounding box center [404, 432] width 130 height 19
click at [1343, 436] on div at bounding box center [1344, 431] width 16 height 16
click at [360, 507] on div "VNR011133920 CÁNH HOA YÊU [PERSON_NAME] B $" at bounding box center [862, 487] width 1049 height 54
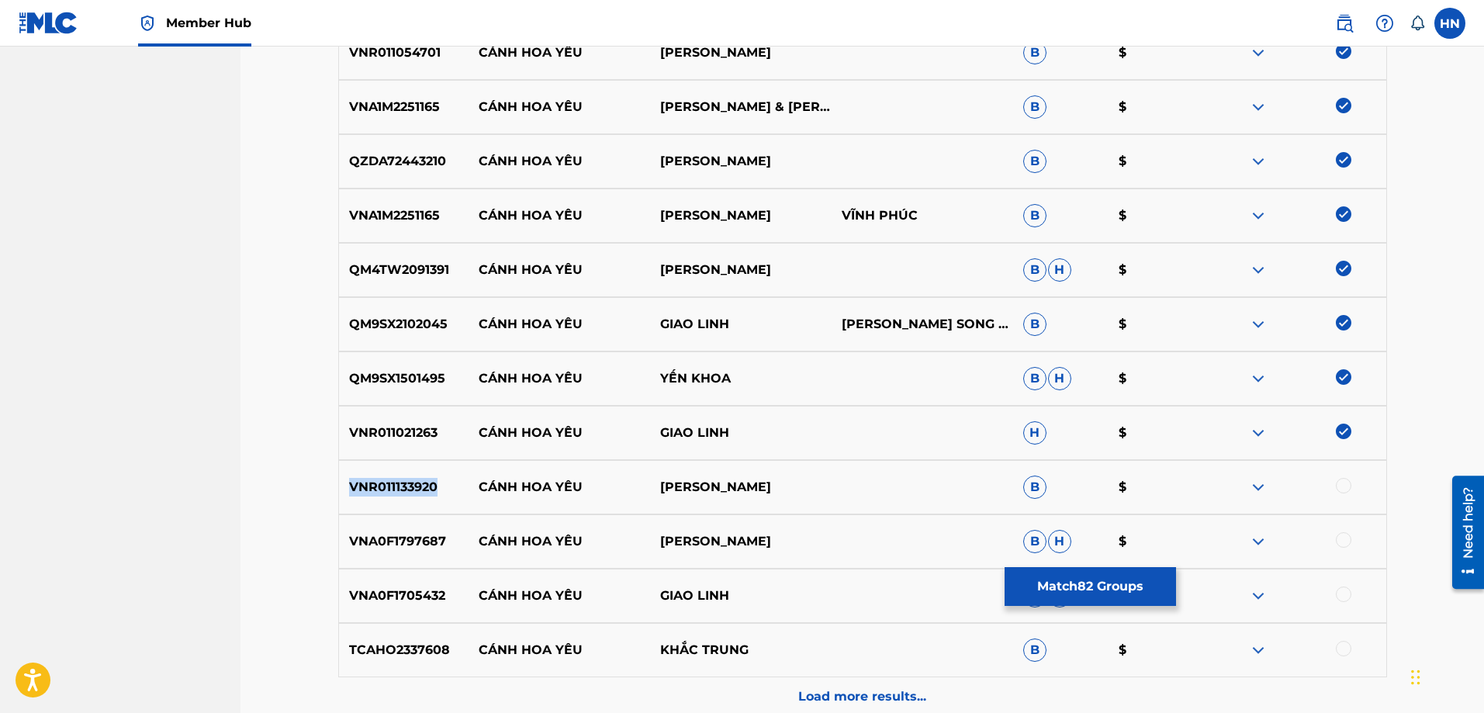
click at [360, 507] on div "VNR011133920 CÁNH HOA YÊU [PERSON_NAME] B $" at bounding box center [862, 487] width 1049 height 54
click at [1338, 486] on div at bounding box center [1344, 486] width 16 height 16
click at [406, 530] on div "VNA0F1797687 CÁNH HOA YÊU [PERSON_NAME]" at bounding box center [862, 541] width 1049 height 54
click at [1347, 540] on div at bounding box center [1344, 540] width 16 height 16
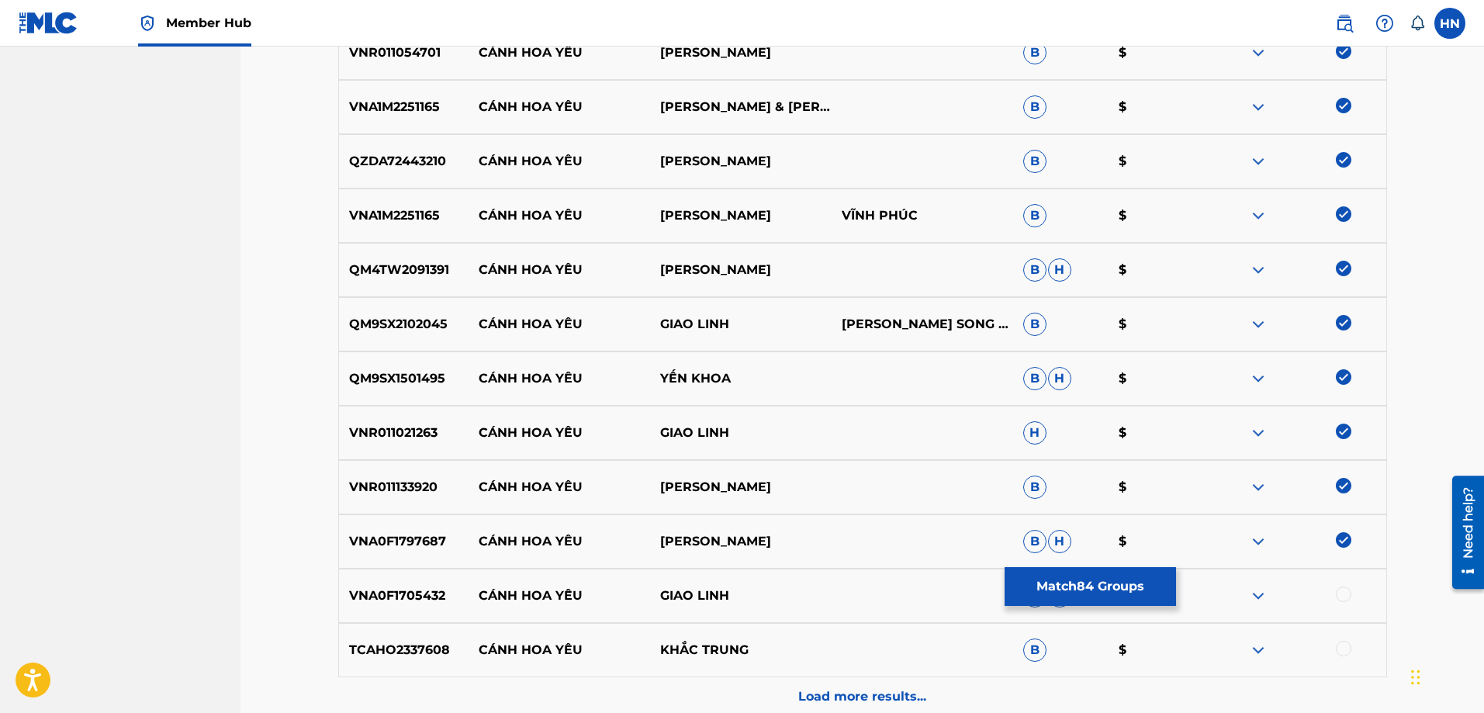
click at [382, 588] on p "VNA0F1705432" at bounding box center [404, 595] width 130 height 19
click at [1345, 595] on div at bounding box center [1344, 594] width 16 height 16
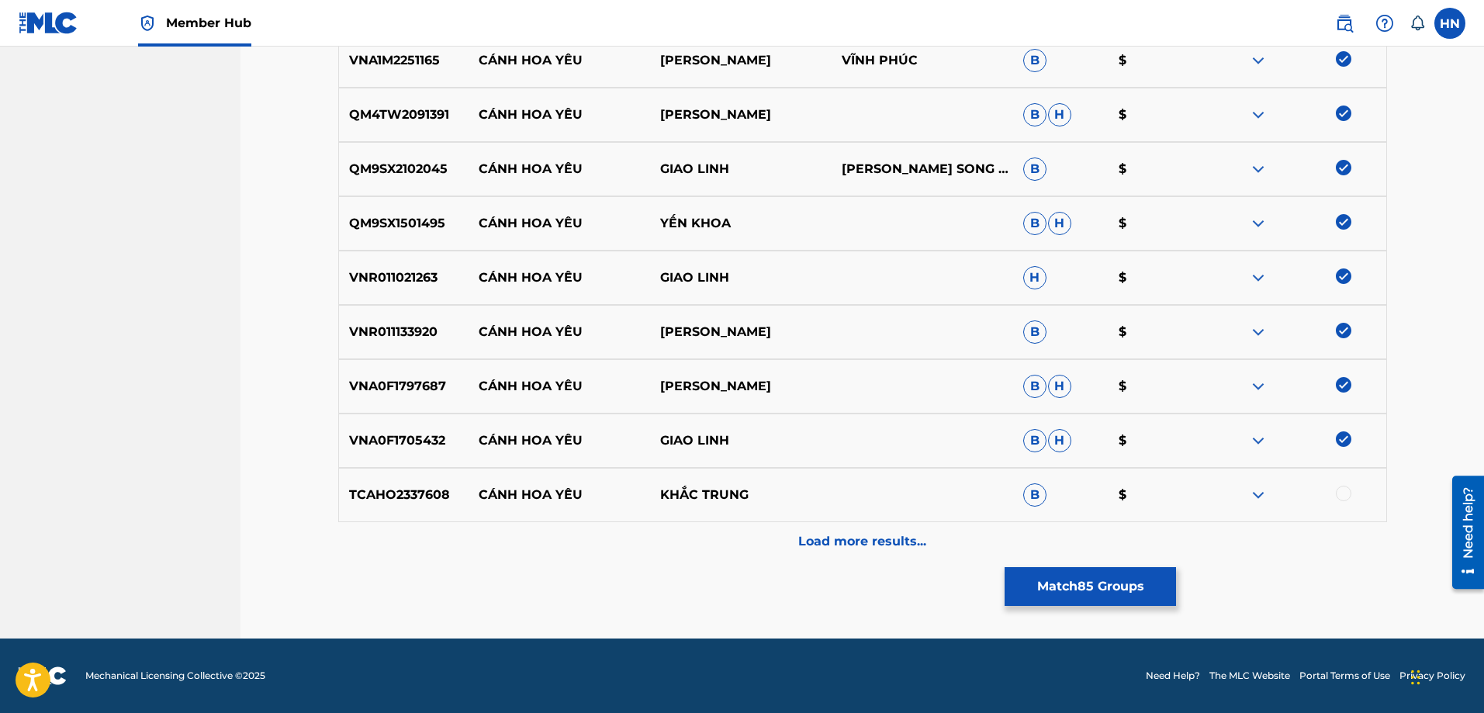
click at [434, 496] on p "TCAHO2337608" at bounding box center [404, 495] width 130 height 19
click at [1338, 494] on div at bounding box center [1344, 494] width 16 height 16
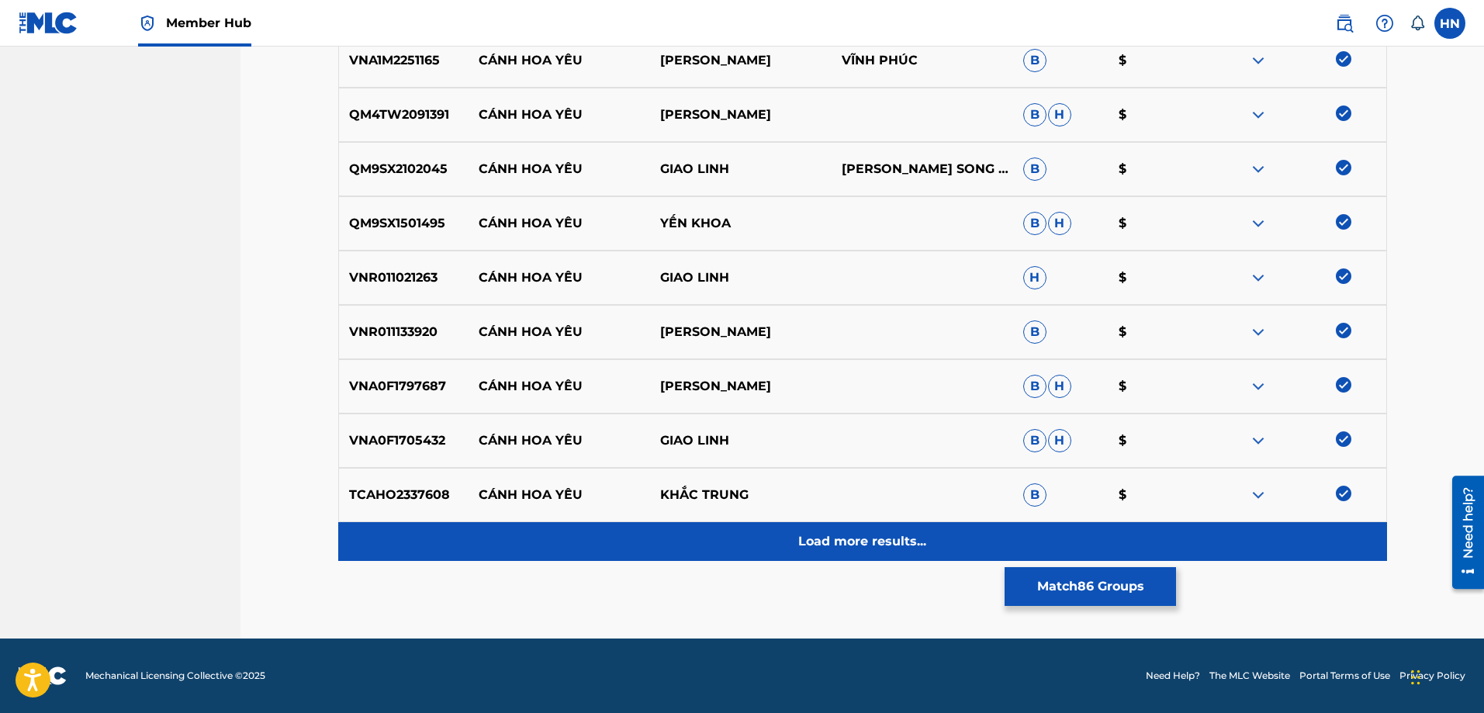
click at [875, 545] on p "Load more results..." at bounding box center [862, 541] width 128 height 19
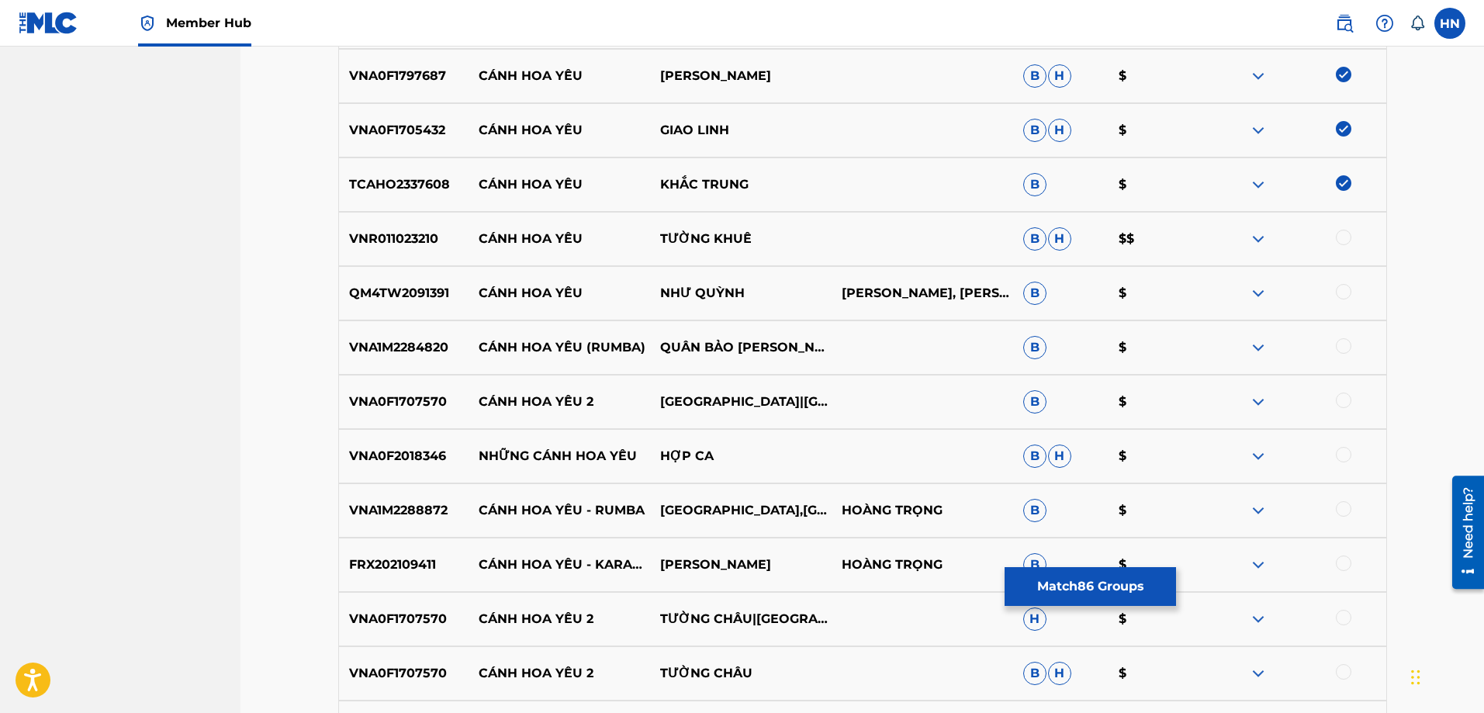
scroll to position [5349, 0]
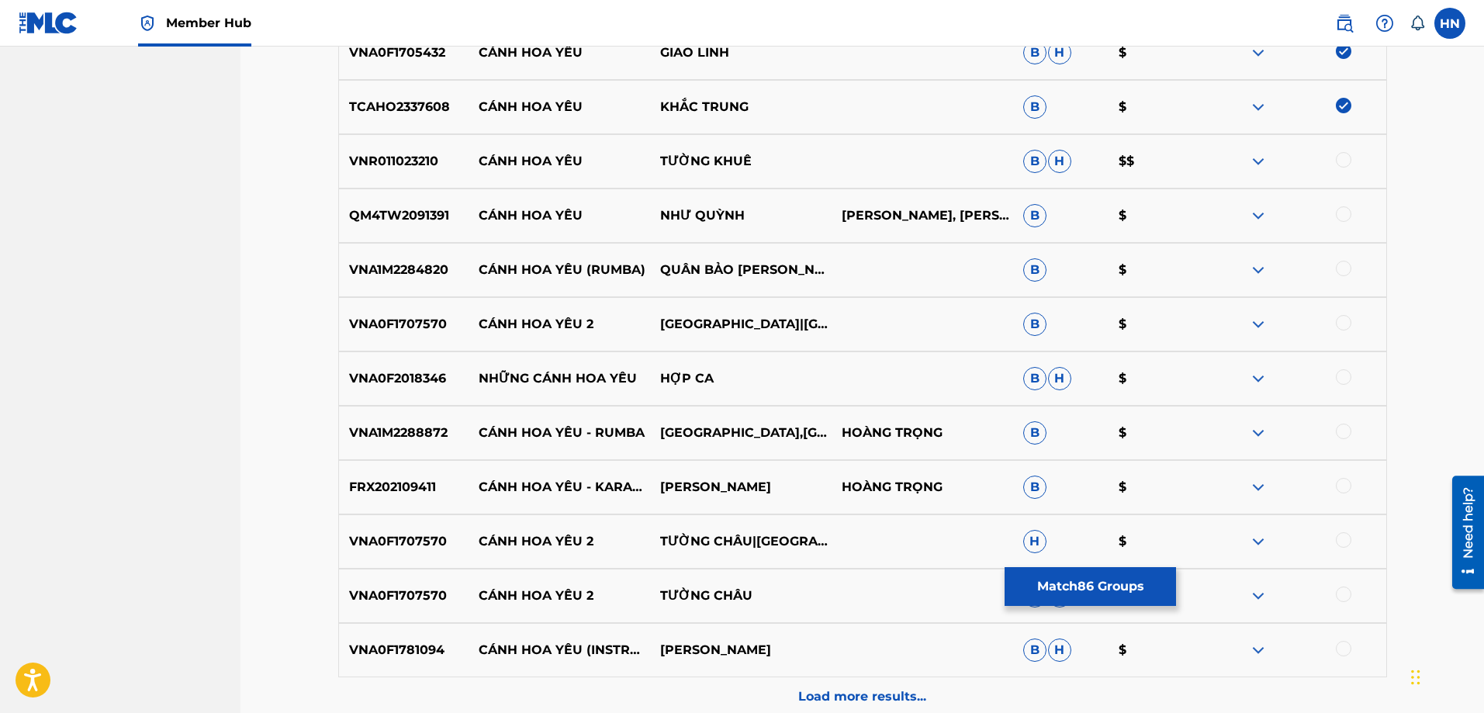
click at [366, 221] on p "QM4TW2091391" at bounding box center [404, 215] width 130 height 19
click at [1344, 209] on div at bounding box center [1344, 214] width 16 height 16
click at [364, 171] on div "VNR011023210 CÁNH HOA YÊU TƯỜNG KHUÊ B H $$" at bounding box center [862, 161] width 1049 height 54
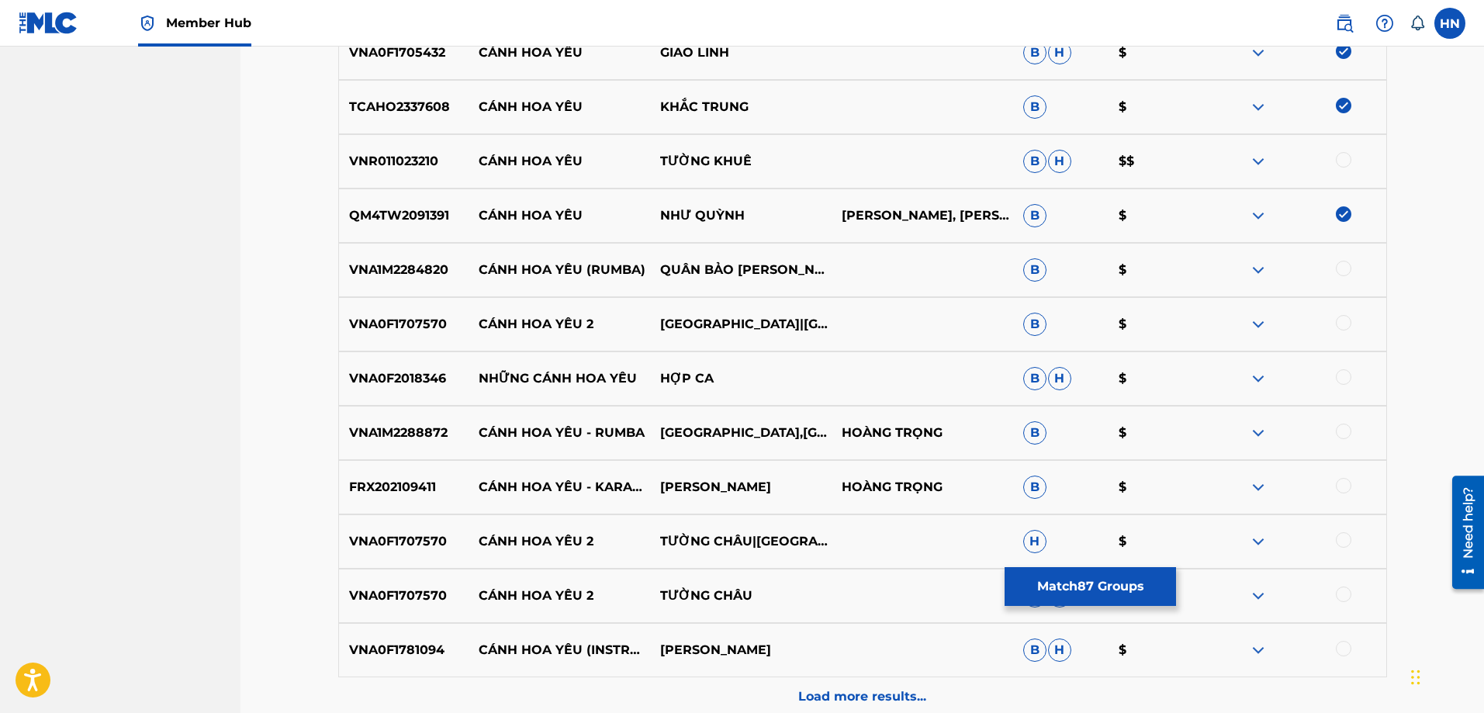
click at [1346, 156] on div at bounding box center [1344, 160] width 16 height 16
click at [378, 422] on div "VNA1M2288872 CÁNH HOA YÊU - [GEOGRAPHIC_DATA],CT HOÀNG TRỌNG B $" at bounding box center [862, 433] width 1049 height 54
click at [1338, 430] on div at bounding box center [1344, 431] width 16 height 16
click at [359, 473] on div "FRX202109411 CÁNH HOA YÊU - KARAOKE [PERSON_NAME]" at bounding box center [862, 487] width 1049 height 54
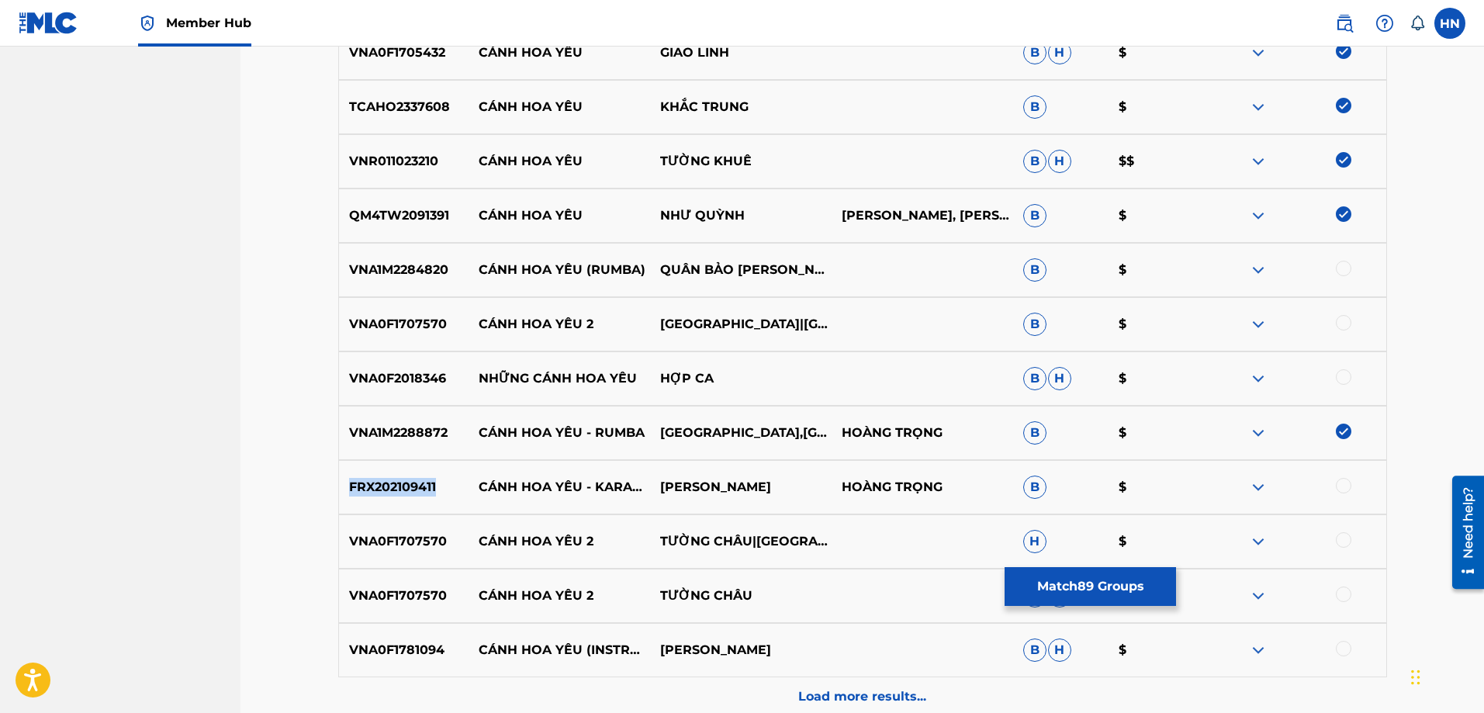
click at [359, 473] on div "FRX202109411 CÁNH HOA YÊU - KARAOKE [PERSON_NAME]" at bounding box center [862, 487] width 1049 height 54
click at [1339, 484] on div at bounding box center [1344, 486] width 16 height 16
click at [399, 645] on p "VNA0F1781094" at bounding box center [404, 650] width 130 height 19
click at [1340, 651] on div at bounding box center [1344, 649] width 16 height 16
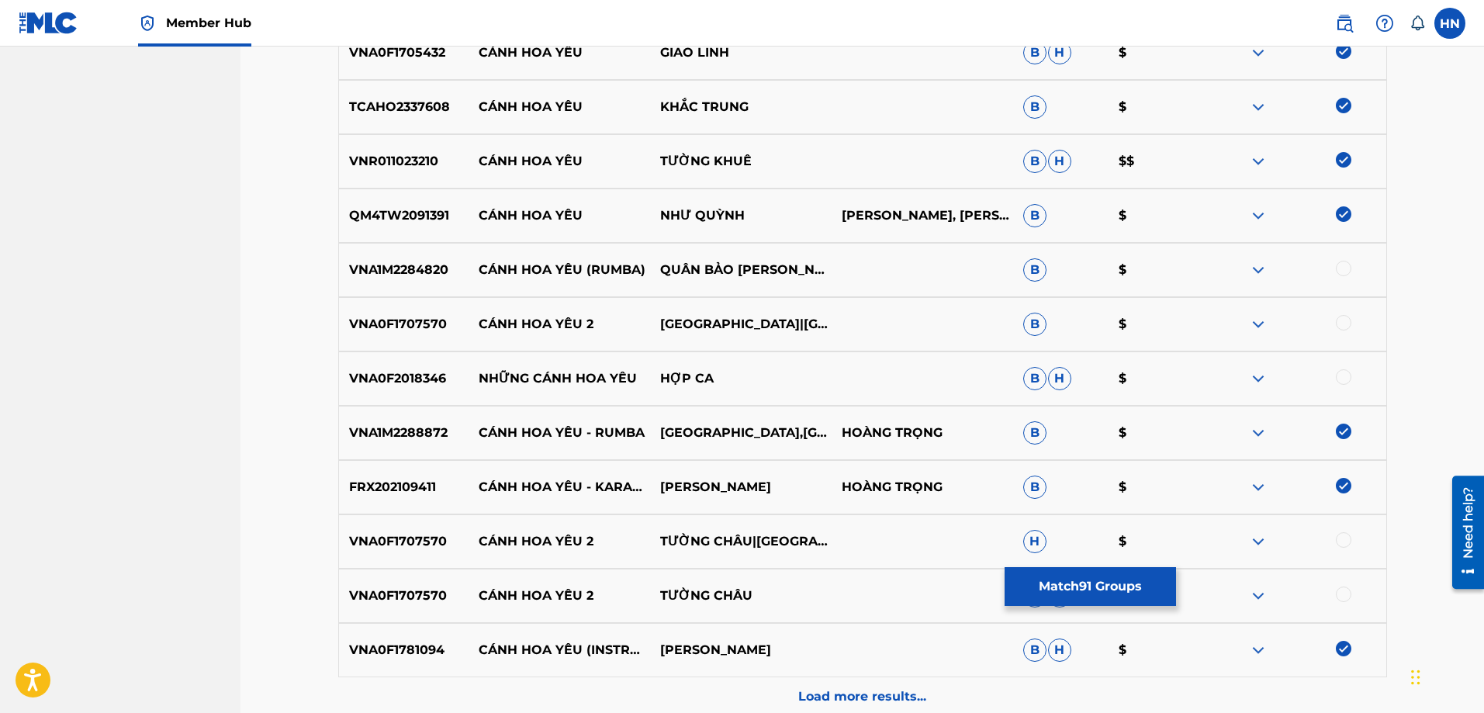
click at [406, 264] on p "VNA1M2284820" at bounding box center [404, 270] width 130 height 19
click at [1337, 264] on div at bounding box center [1344, 269] width 16 height 16
click at [429, 433] on p "VNA1M2288872" at bounding box center [404, 432] width 130 height 19
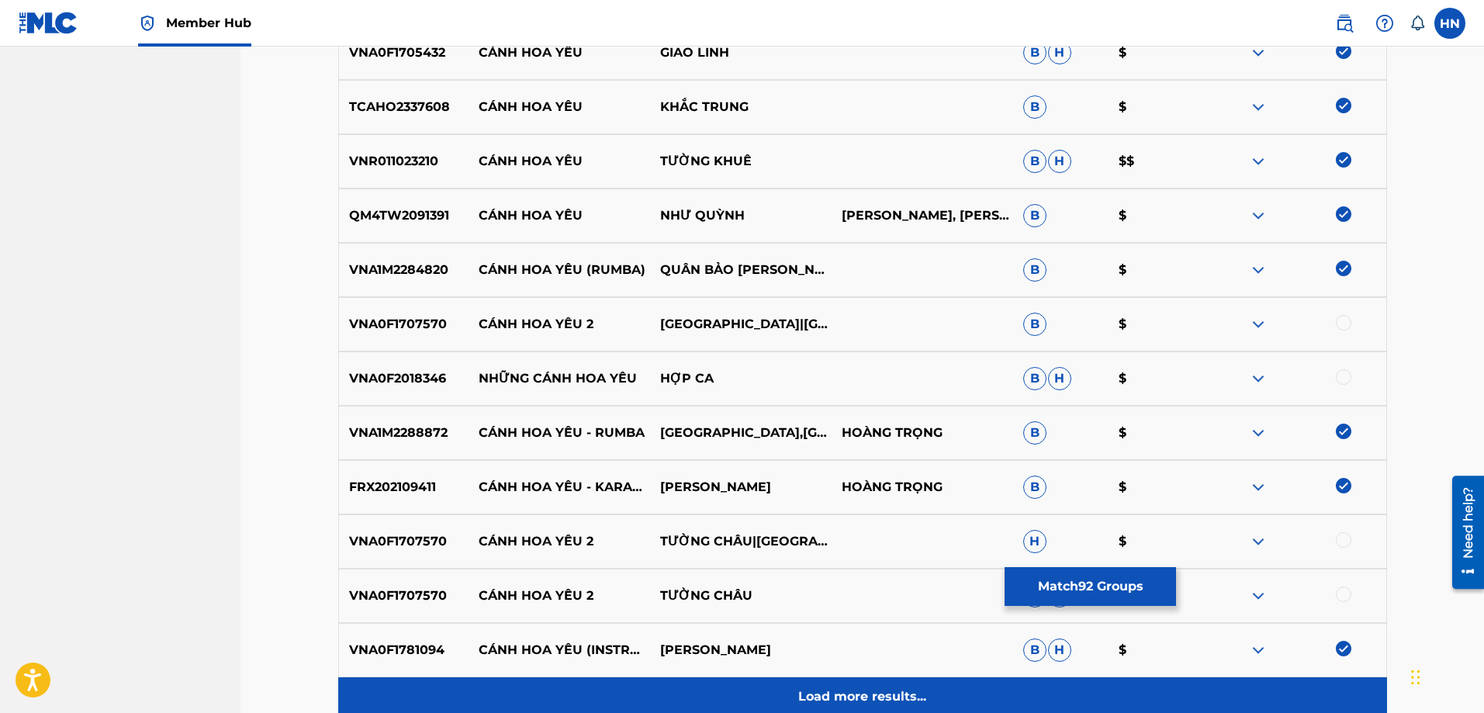
click at [808, 678] on div "Load more results..." at bounding box center [862, 696] width 1049 height 39
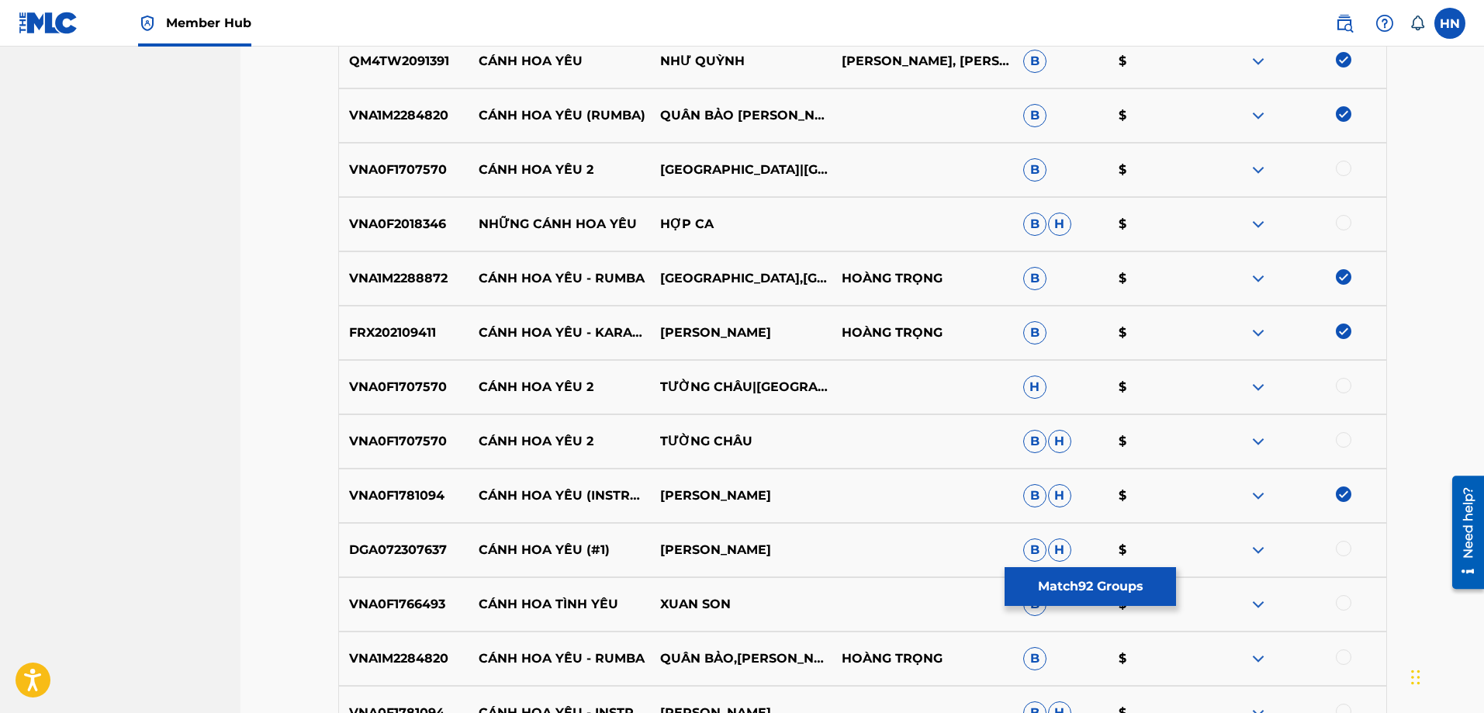
scroll to position [5504, 0]
click at [431, 558] on div "DGA072307637 CÁNH HOA YÊU (#1) [PERSON_NAME] B H $" at bounding box center [862, 549] width 1049 height 54
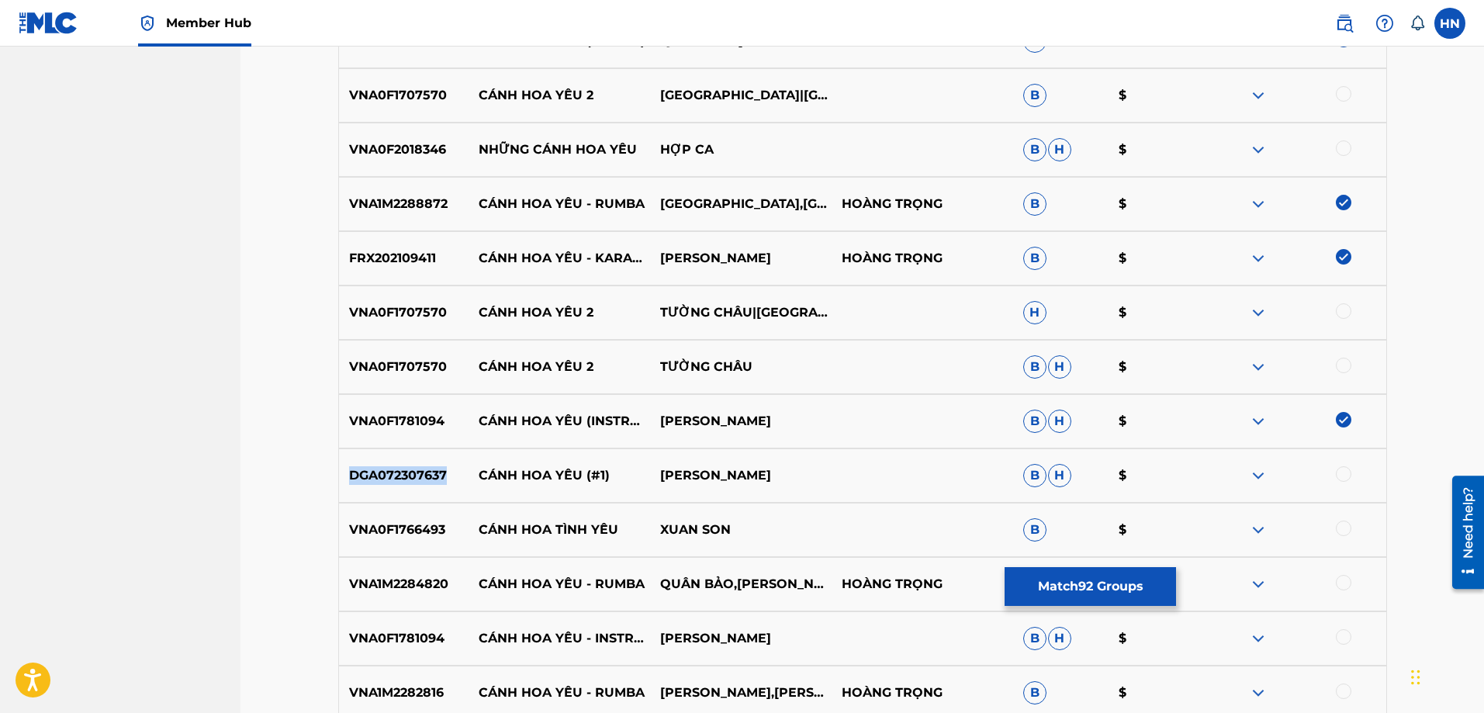
scroll to position [5659, 0]
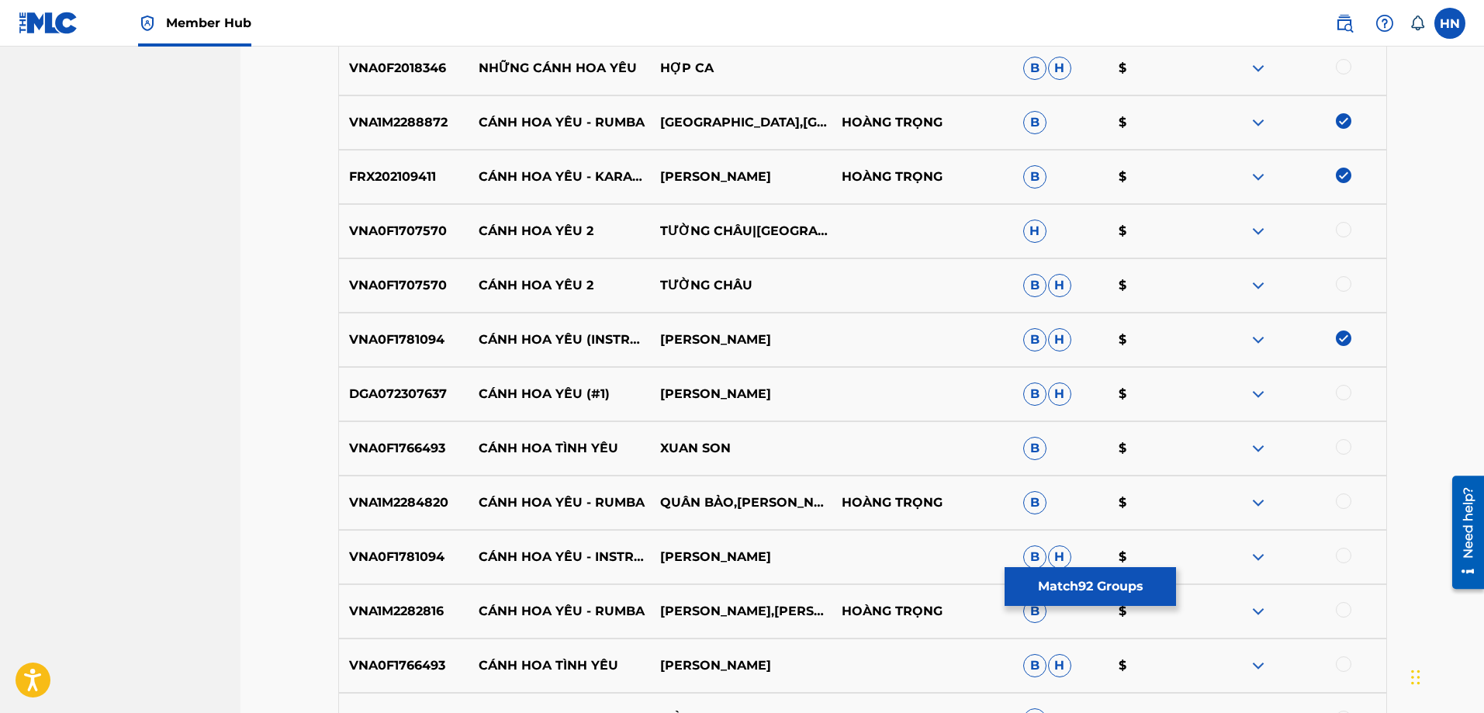
click at [1339, 392] on div at bounding box center [1344, 393] width 16 height 16
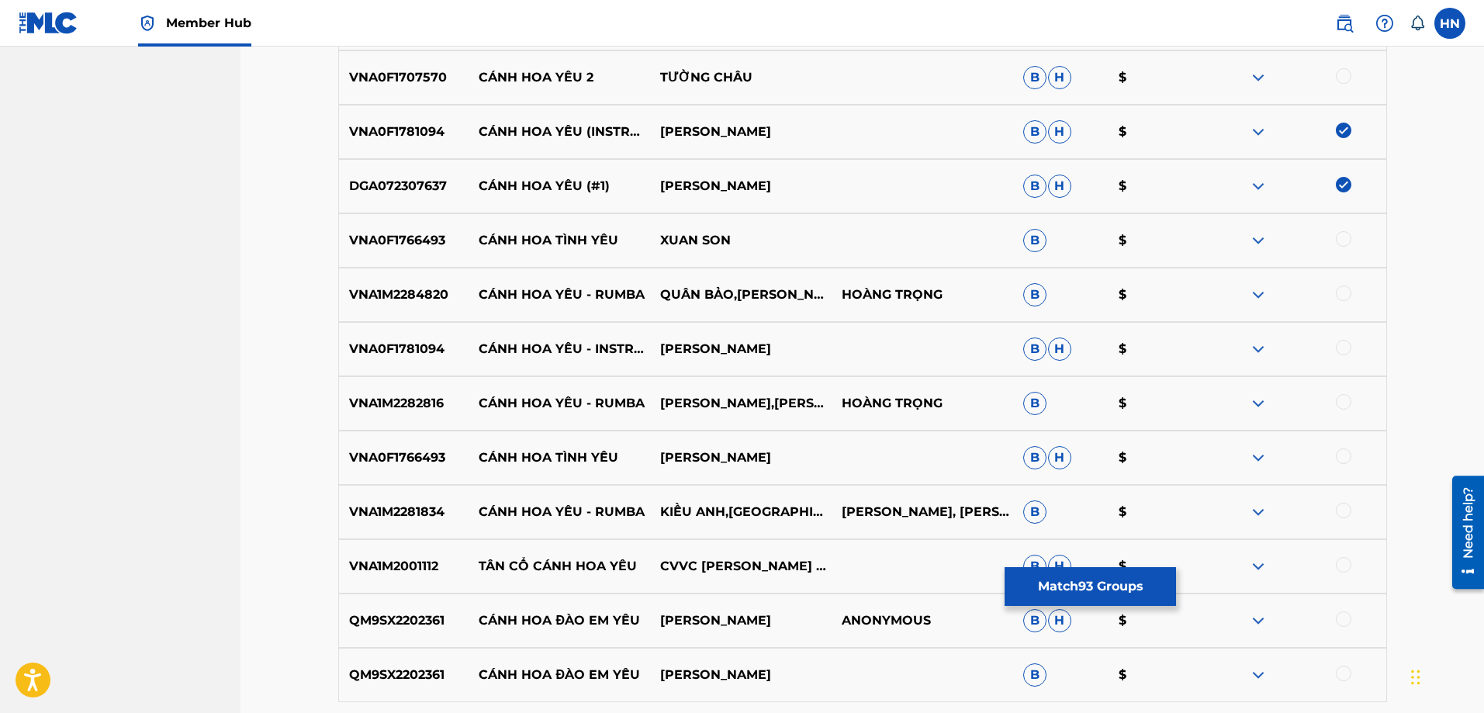
scroll to position [5892, 0]
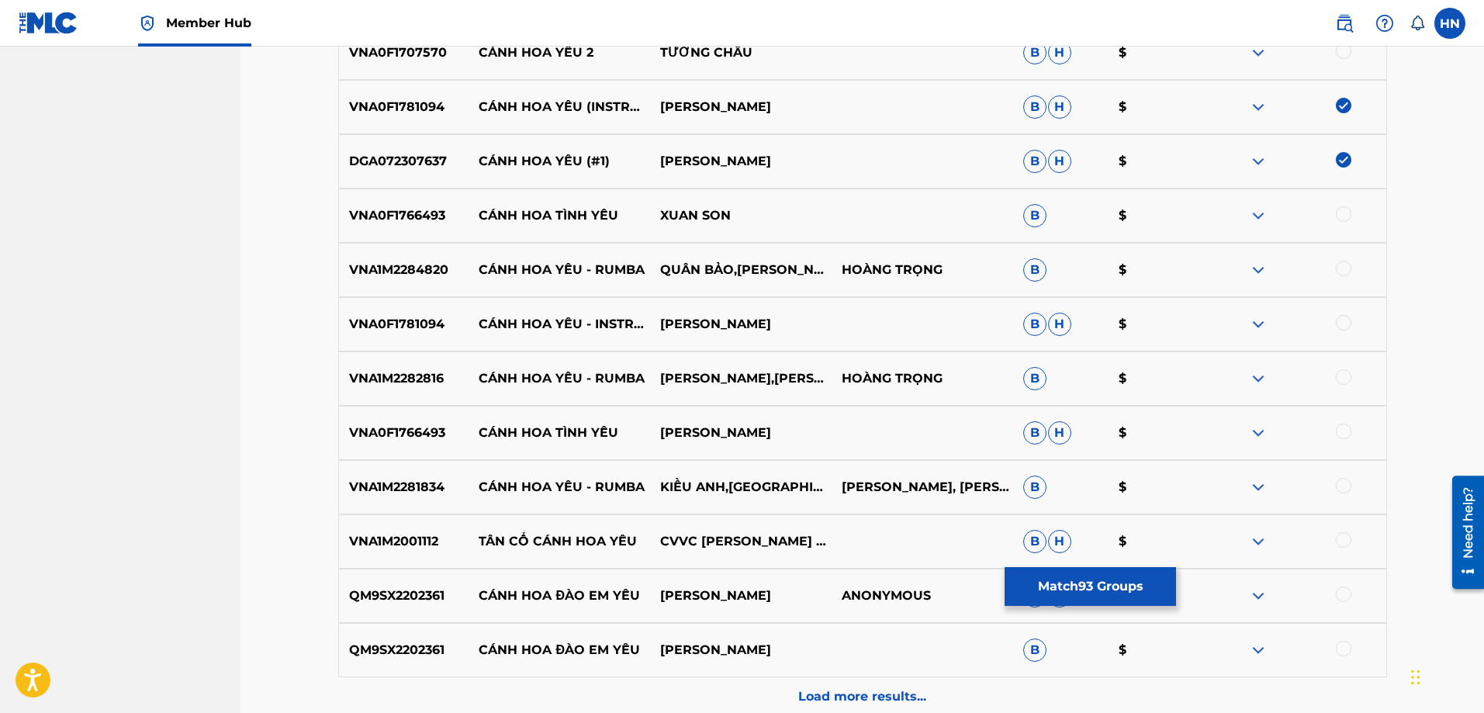
click at [430, 282] on div "VNA1M2284820 CÁNH HOA YÊU - RUMBA QUÂN BẢO,[PERSON_NAME],CT HOÀNG TRỌNG B $" at bounding box center [862, 270] width 1049 height 54
click at [1345, 271] on div at bounding box center [1344, 269] width 16 height 16
click at [409, 327] on p "VNA0F1781094" at bounding box center [404, 324] width 130 height 19
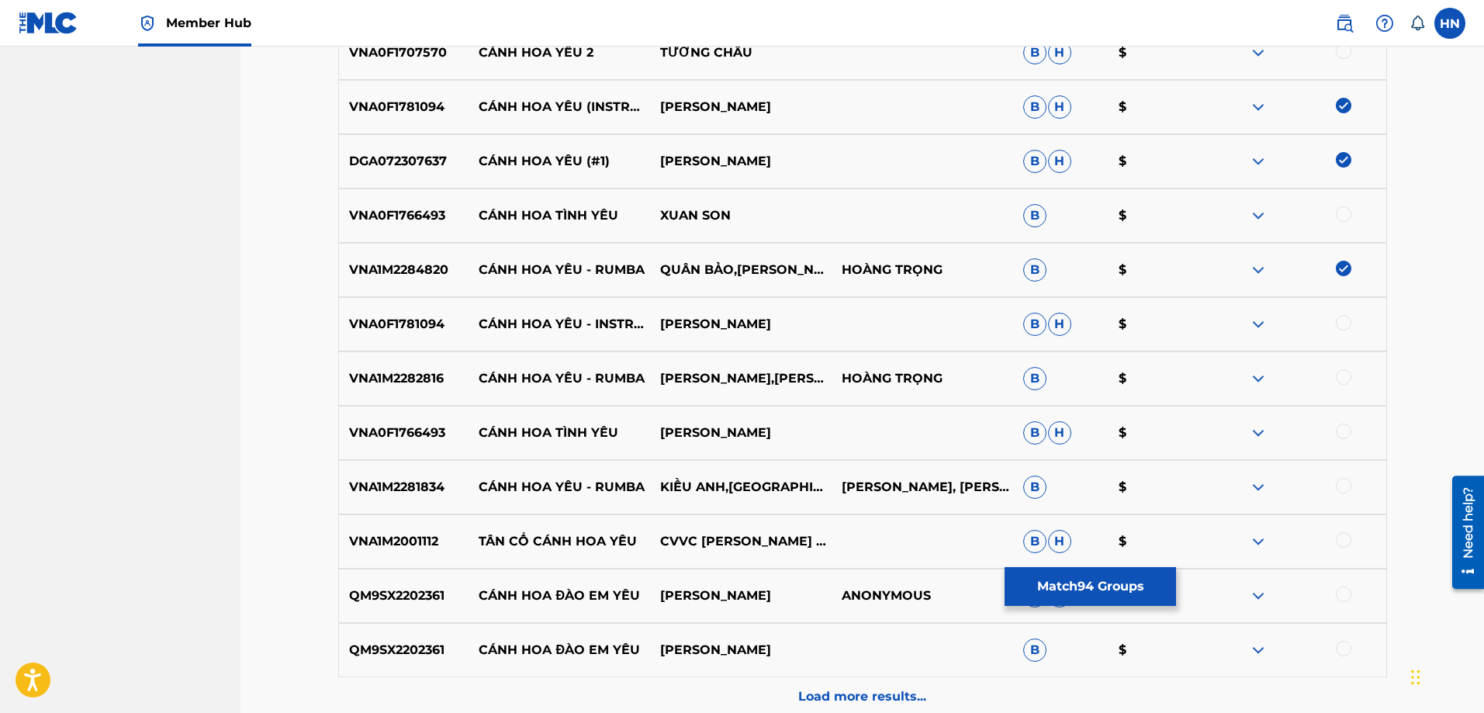
click at [1345, 323] on div at bounding box center [1344, 323] width 16 height 16
click at [390, 383] on p "VNA1M2282816" at bounding box center [404, 378] width 130 height 19
click at [1339, 378] on div at bounding box center [1344, 377] width 16 height 16
click at [399, 489] on p "VNA1M2281834" at bounding box center [404, 487] width 130 height 19
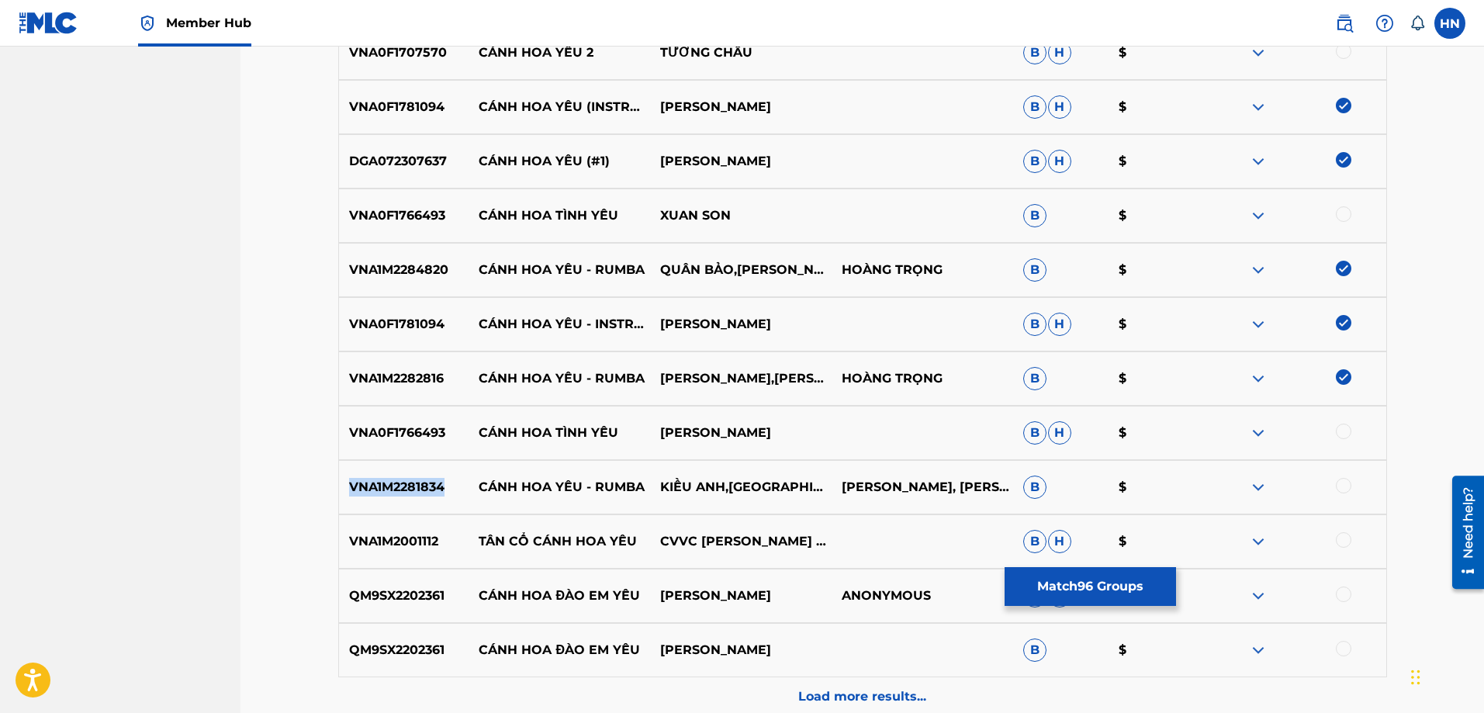
click at [399, 489] on p "VNA1M2281834" at bounding box center [404, 487] width 130 height 19
click at [1343, 481] on div at bounding box center [1344, 486] width 16 height 16
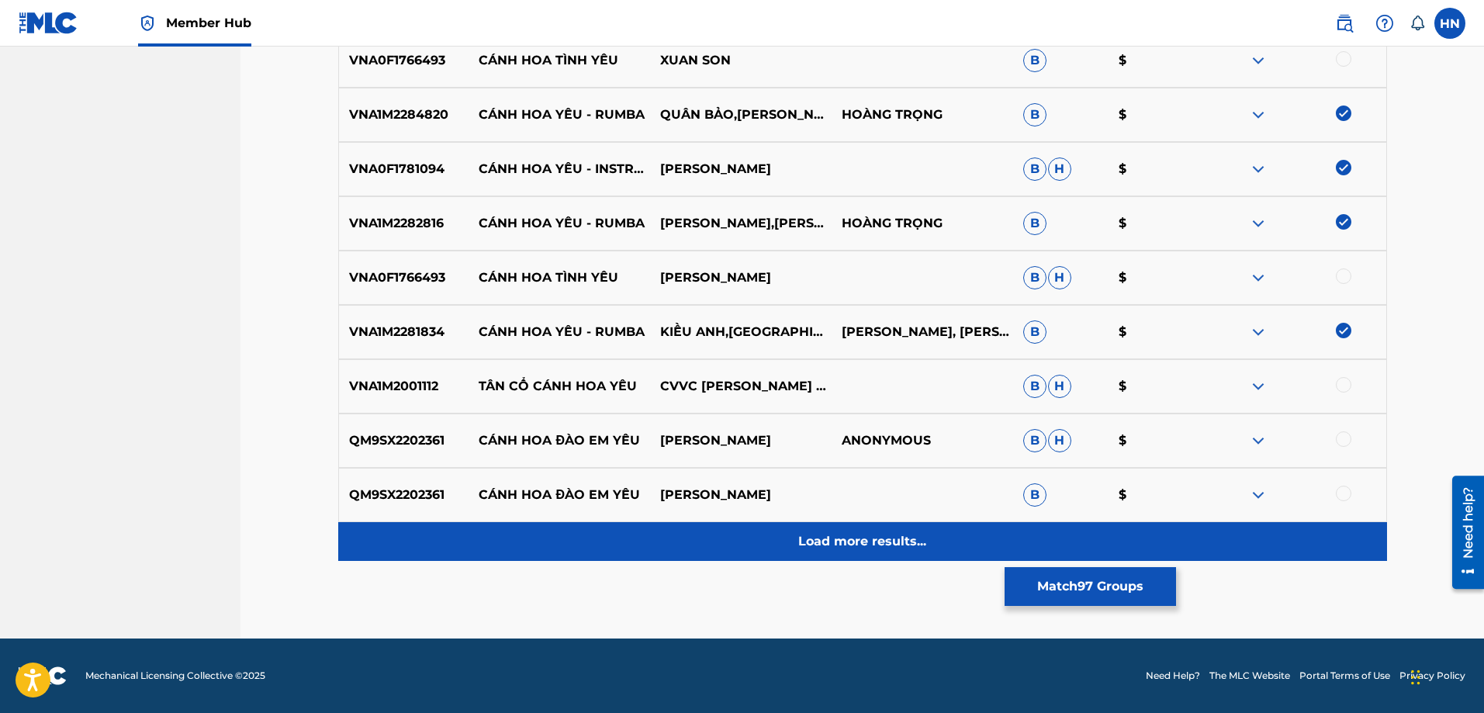
click at [713, 546] on div "Load more results..." at bounding box center [862, 541] width 1049 height 39
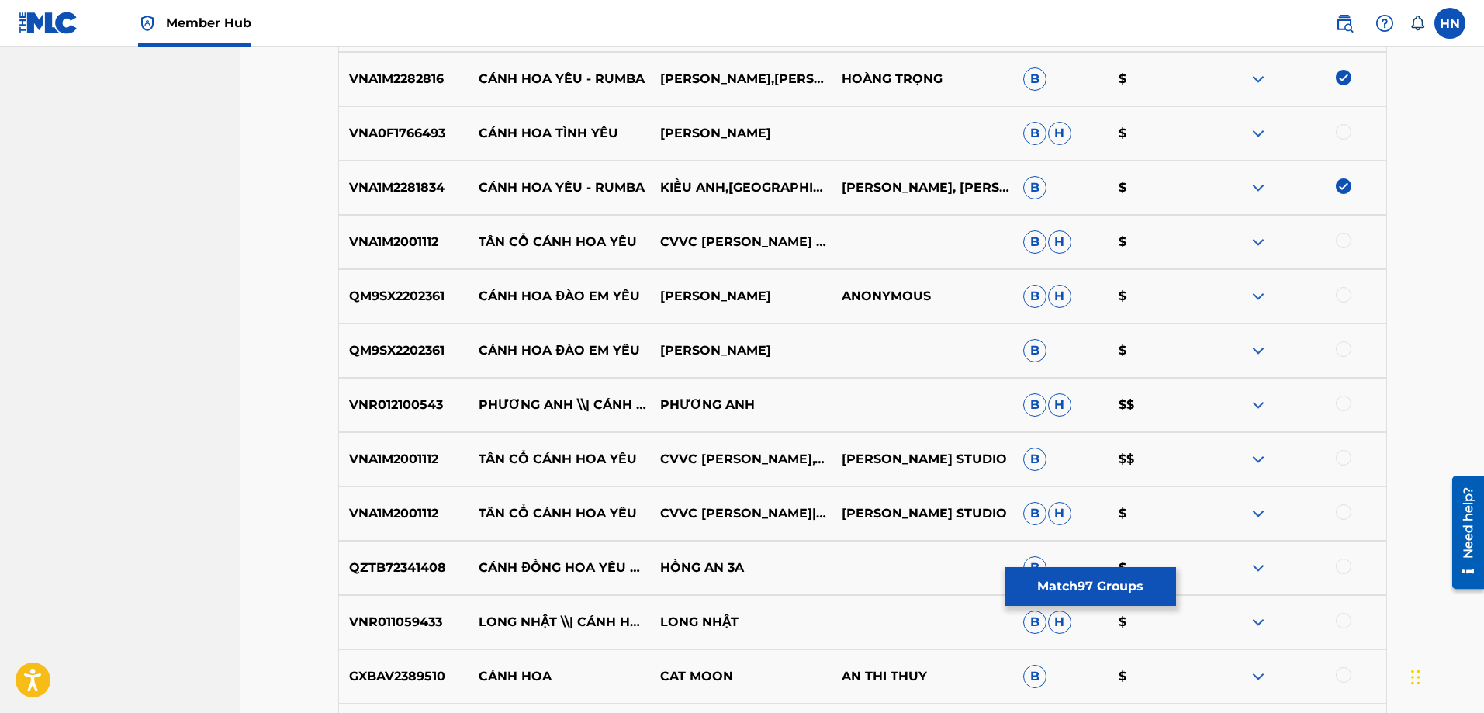
scroll to position [6202, 0]
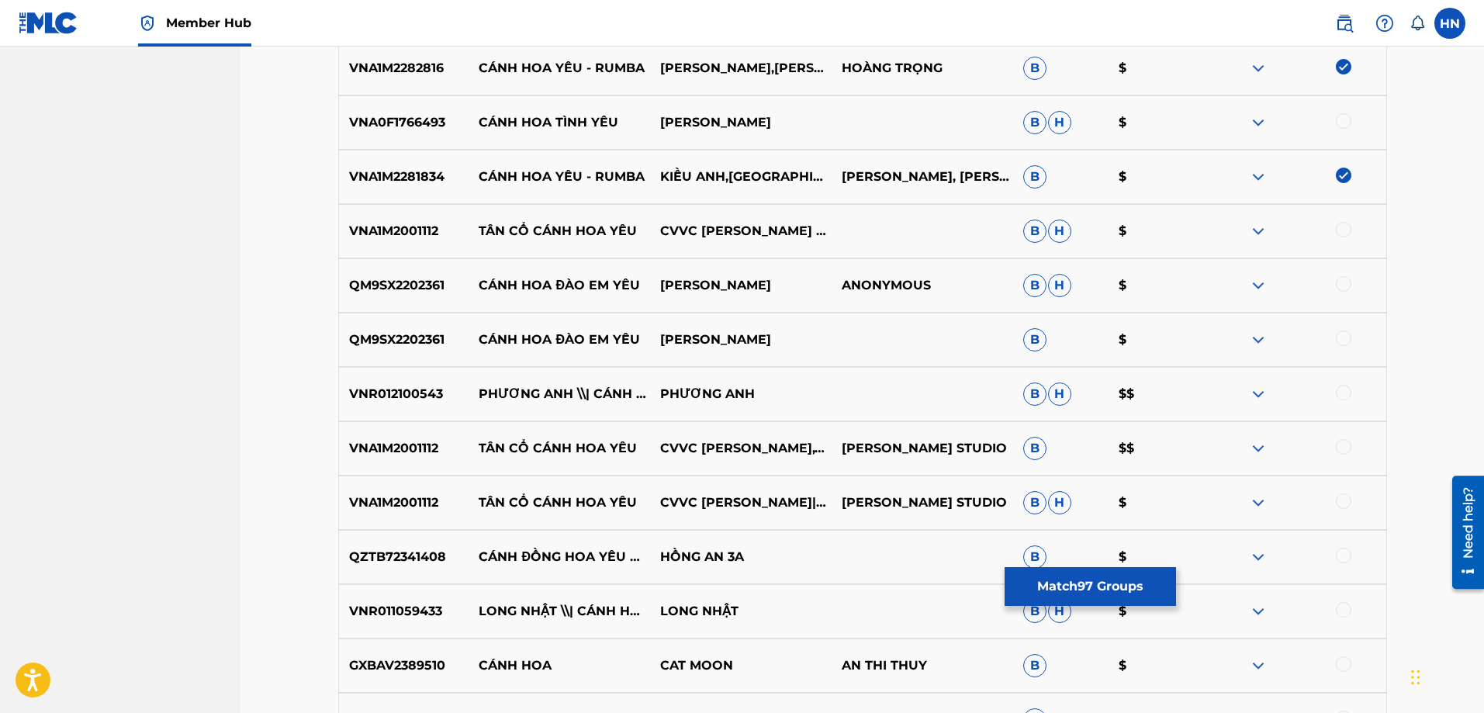
click at [441, 396] on p "VNR012100543" at bounding box center [404, 394] width 130 height 19
click at [421, 396] on p "VNR012100543" at bounding box center [404, 394] width 130 height 19
click at [1340, 390] on div at bounding box center [1344, 393] width 16 height 16
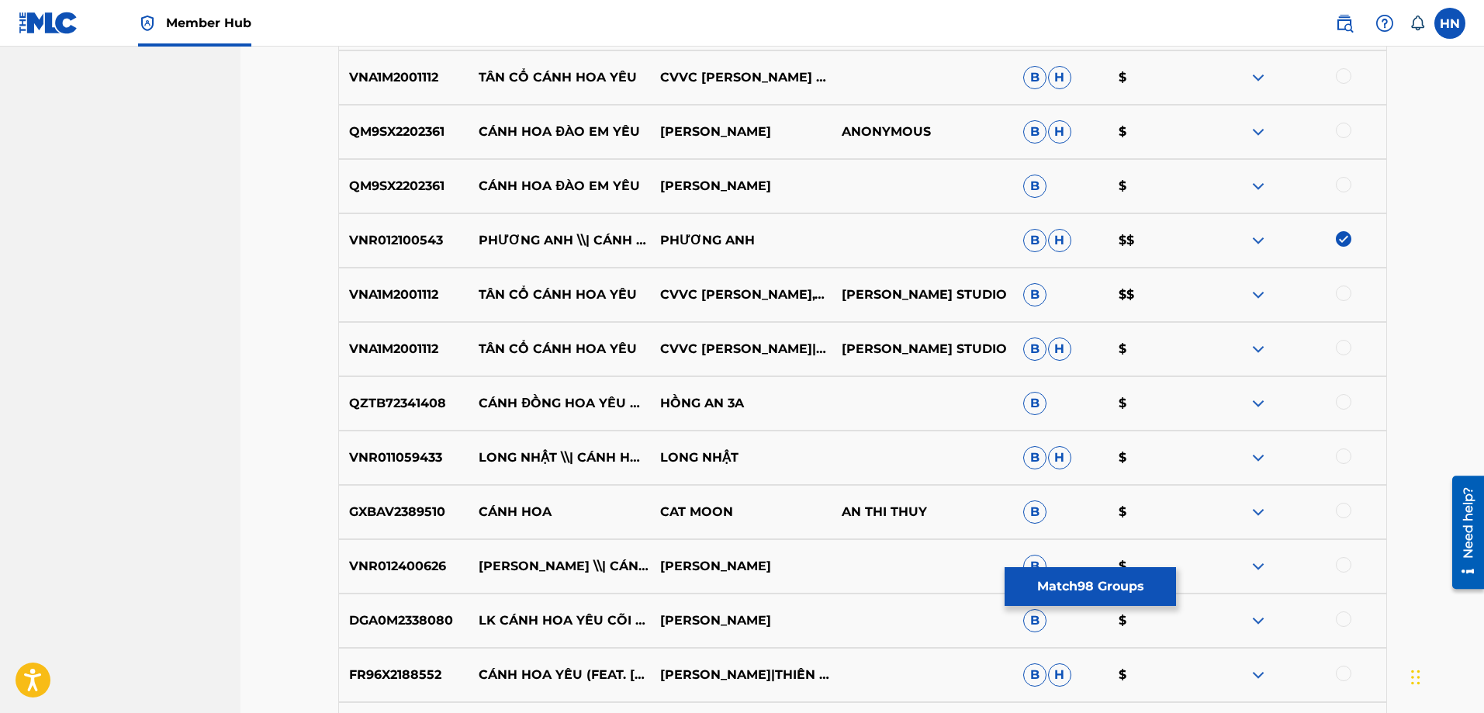
scroll to position [6357, 0]
click at [405, 667] on p "FR96X2188552" at bounding box center [404, 673] width 130 height 19
click at [1351, 671] on div at bounding box center [1344, 672] width 16 height 16
click at [391, 458] on p "VNR011059433" at bounding box center [404, 456] width 130 height 19
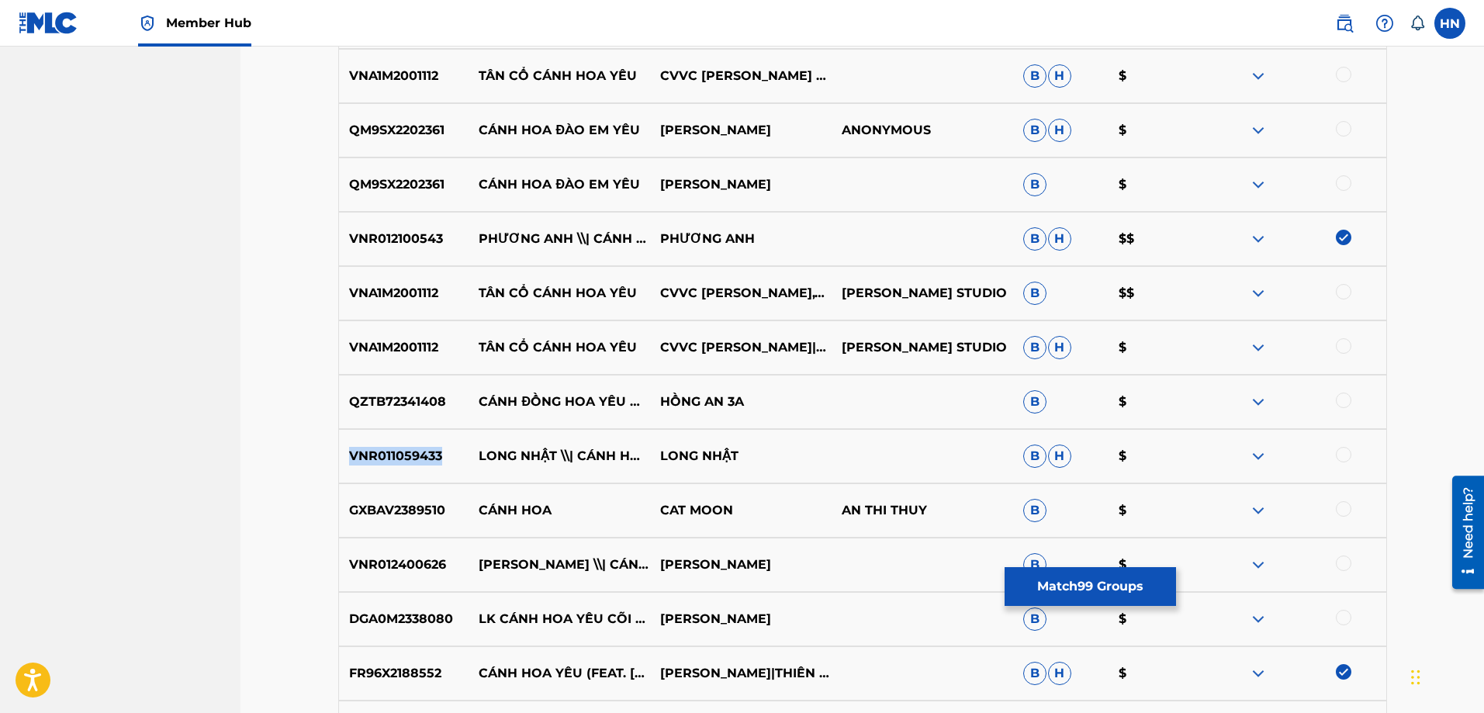
click at [391, 458] on p "VNR011059433" at bounding box center [404, 456] width 130 height 19
click at [1346, 457] on div at bounding box center [1344, 455] width 16 height 16
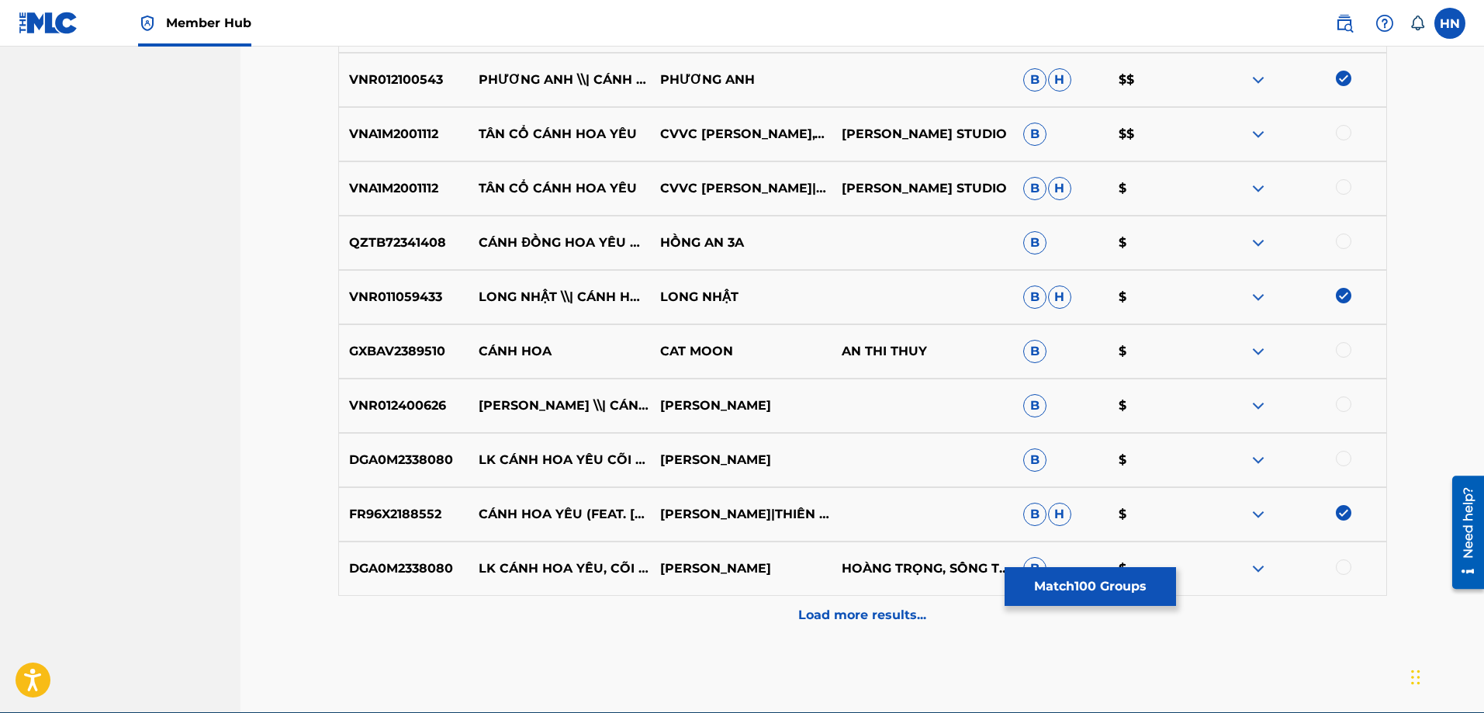
scroll to position [6590, 0]
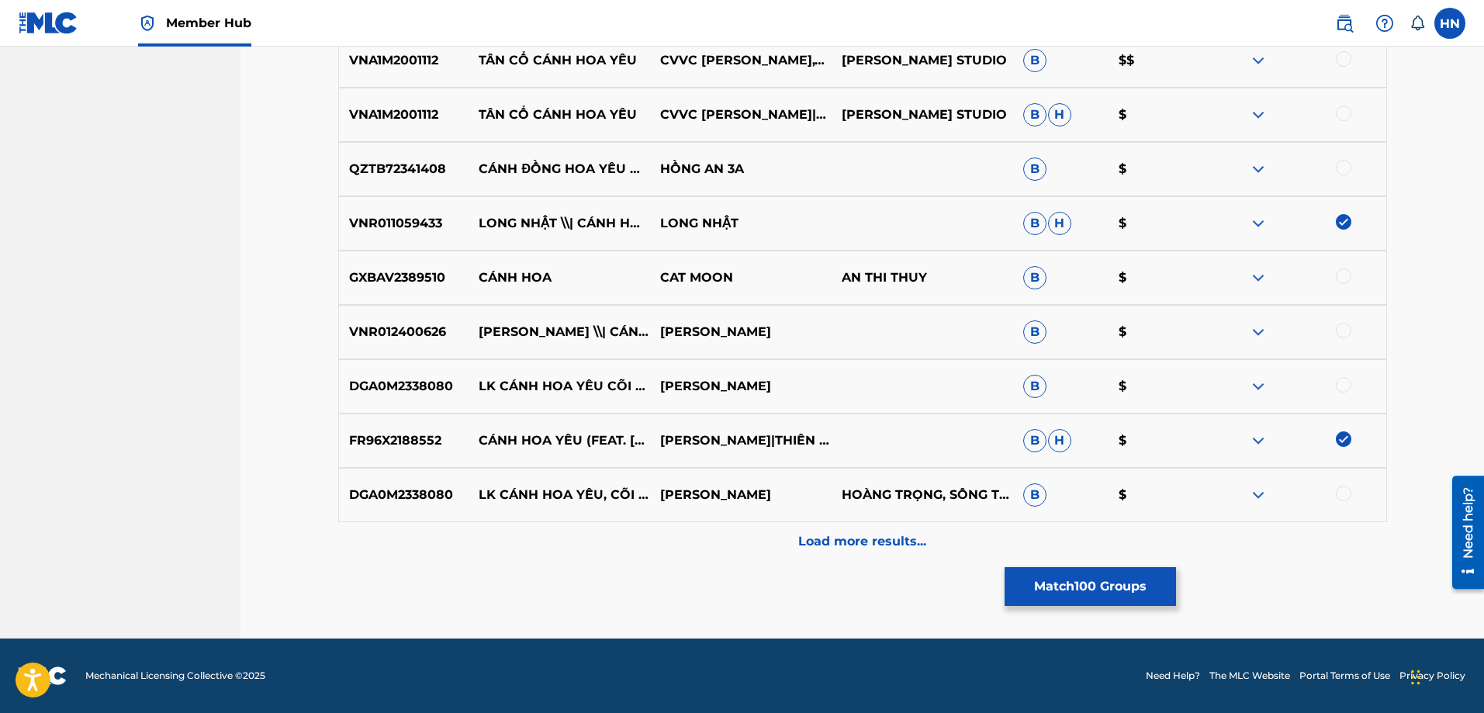
click at [392, 329] on p "VNR012400626" at bounding box center [404, 332] width 130 height 19
click at [1336, 331] on div at bounding box center [1344, 331] width 16 height 16
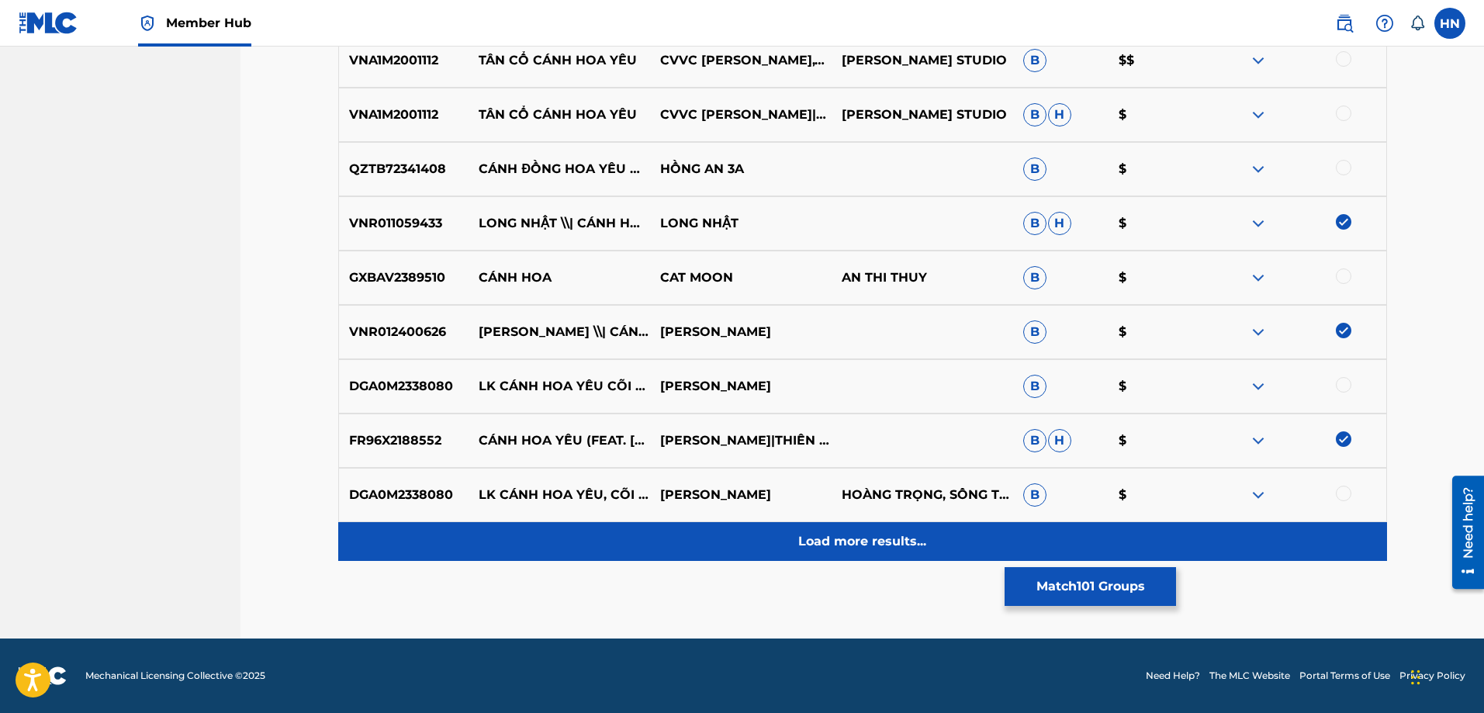
click at [921, 545] on p "Load more results..." at bounding box center [862, 541] width 128 height 19
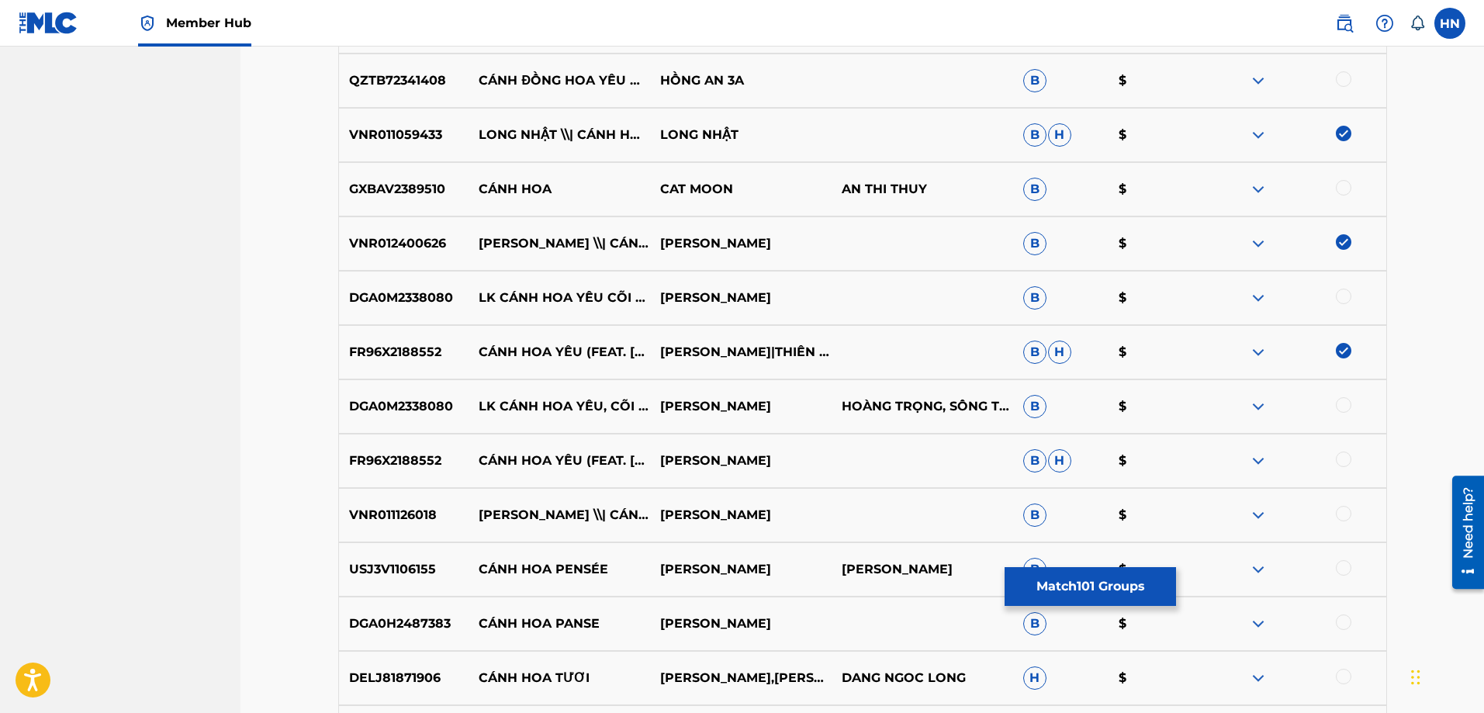
scroll to position [6900, 0]
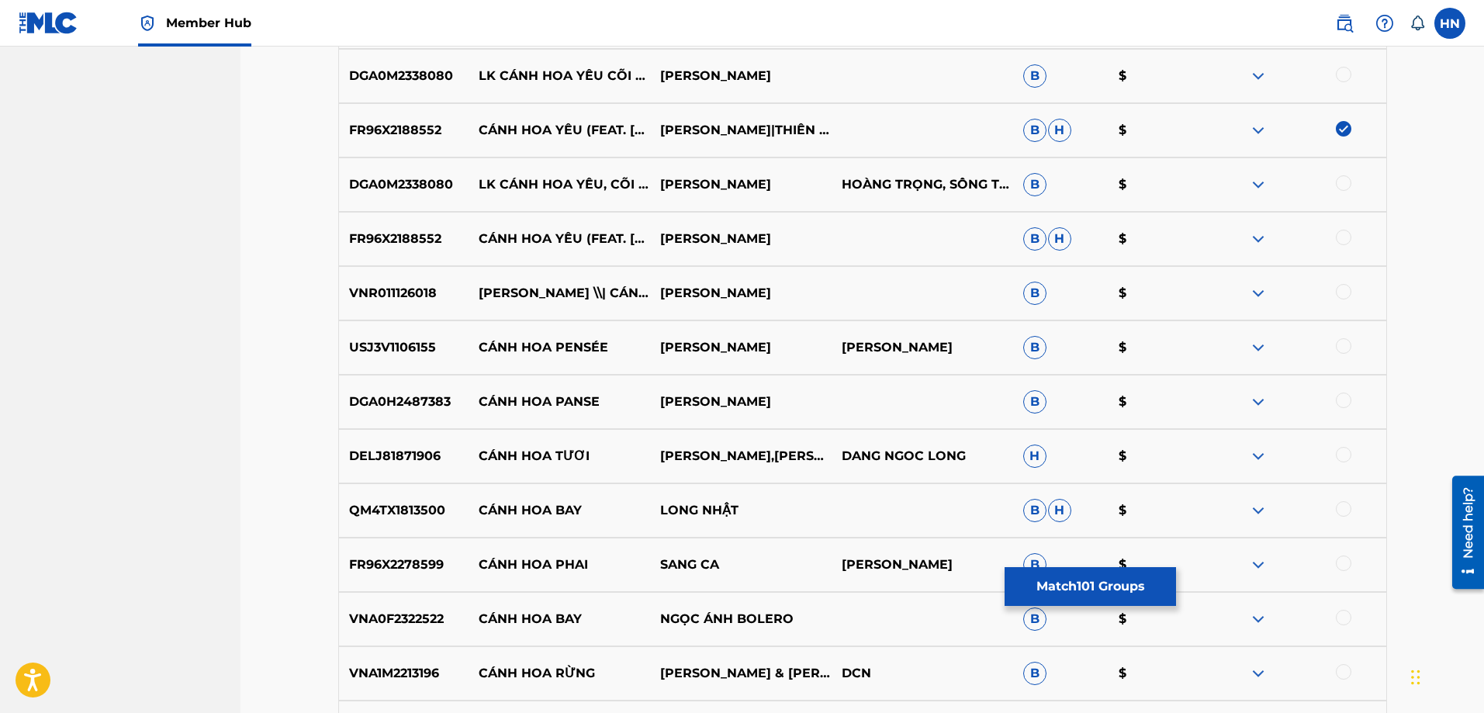
click at [394, 237] on p "FR96X2188552" at bounding box center [404, 239] width 130 height 19
click at [1346, 233] on div at bounding box center [1344, 238] width 16 height 16
click at [419, 291] on p "VNR011126018" at bounding box center [404, 293] width 130 height 19
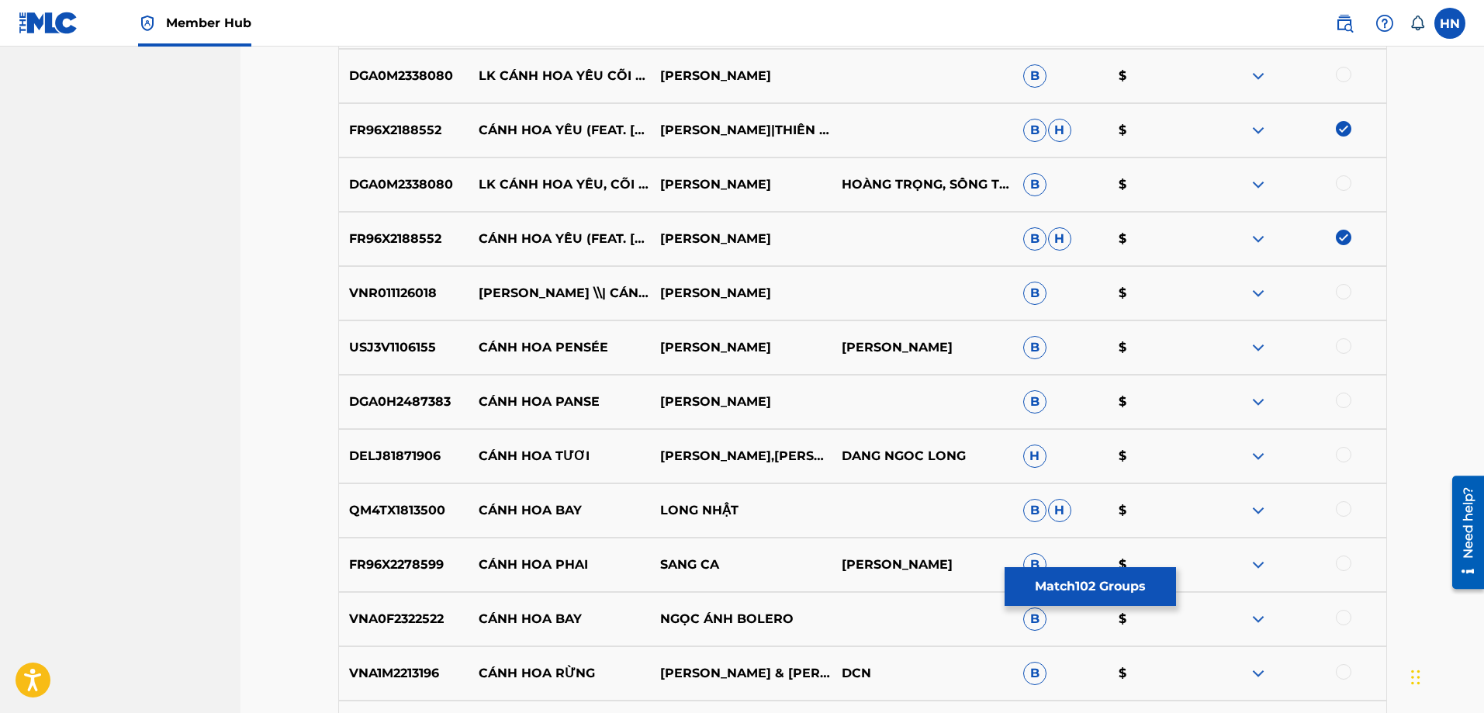
click at [1342, 294] on div at bounding box center [1344, 292] width 16 height 16
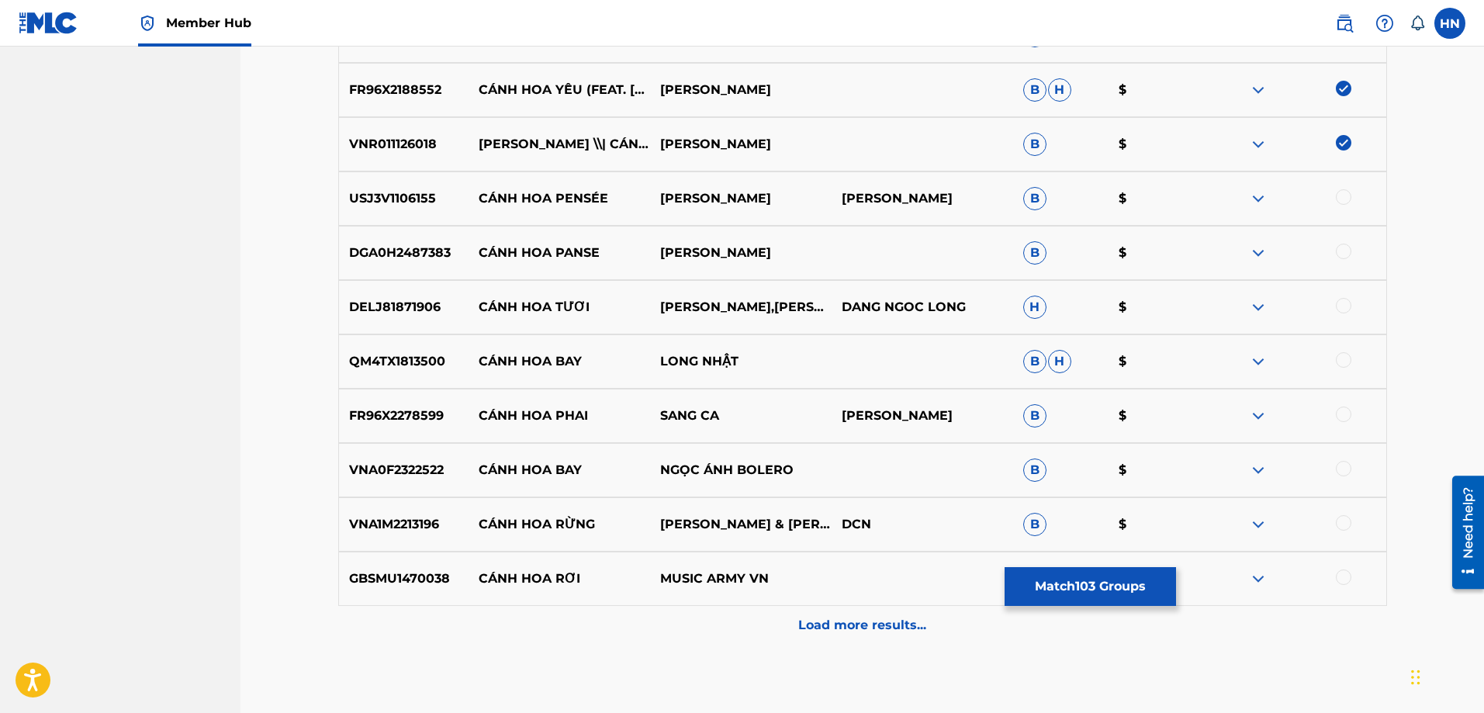
scroll to position [7055, 0]
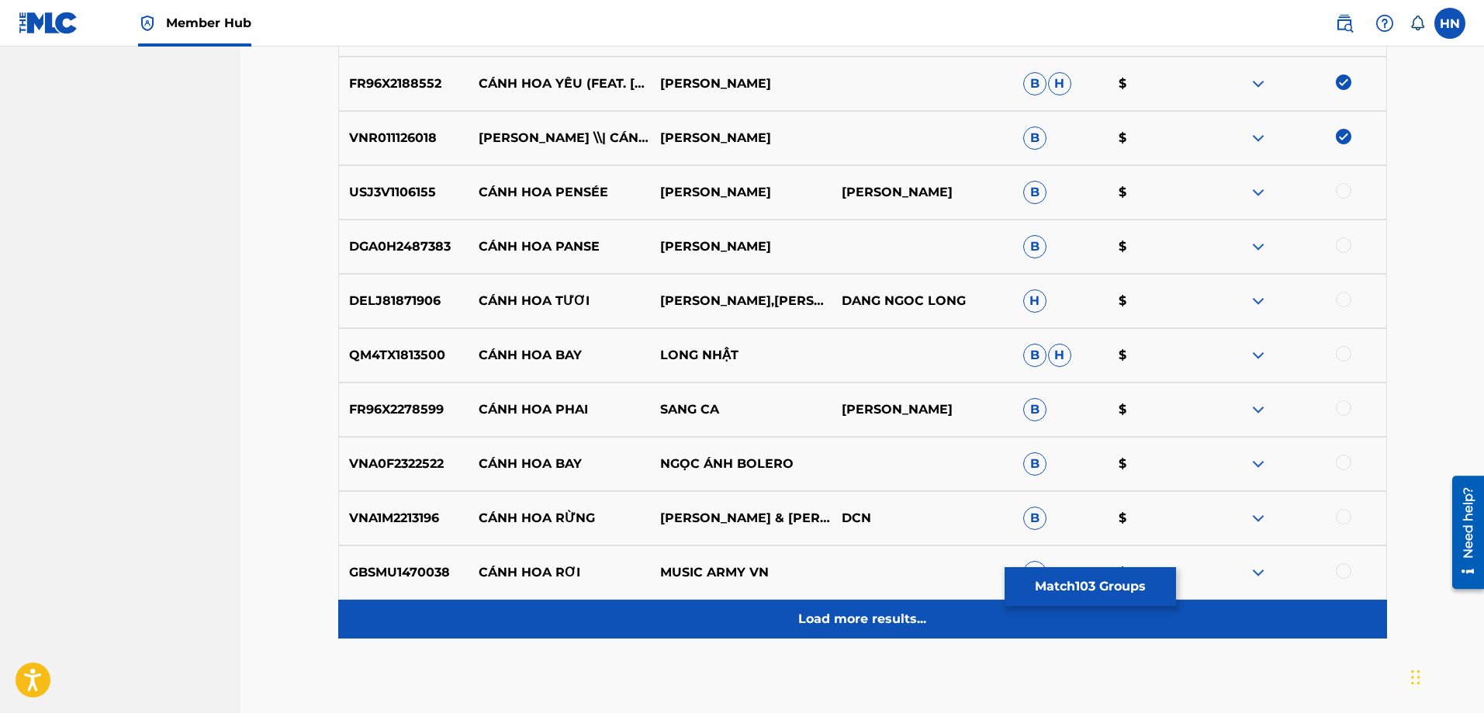
click at [840, 609] on div "Load more results..." at bounding box center [862, 619] width 1049 height 39
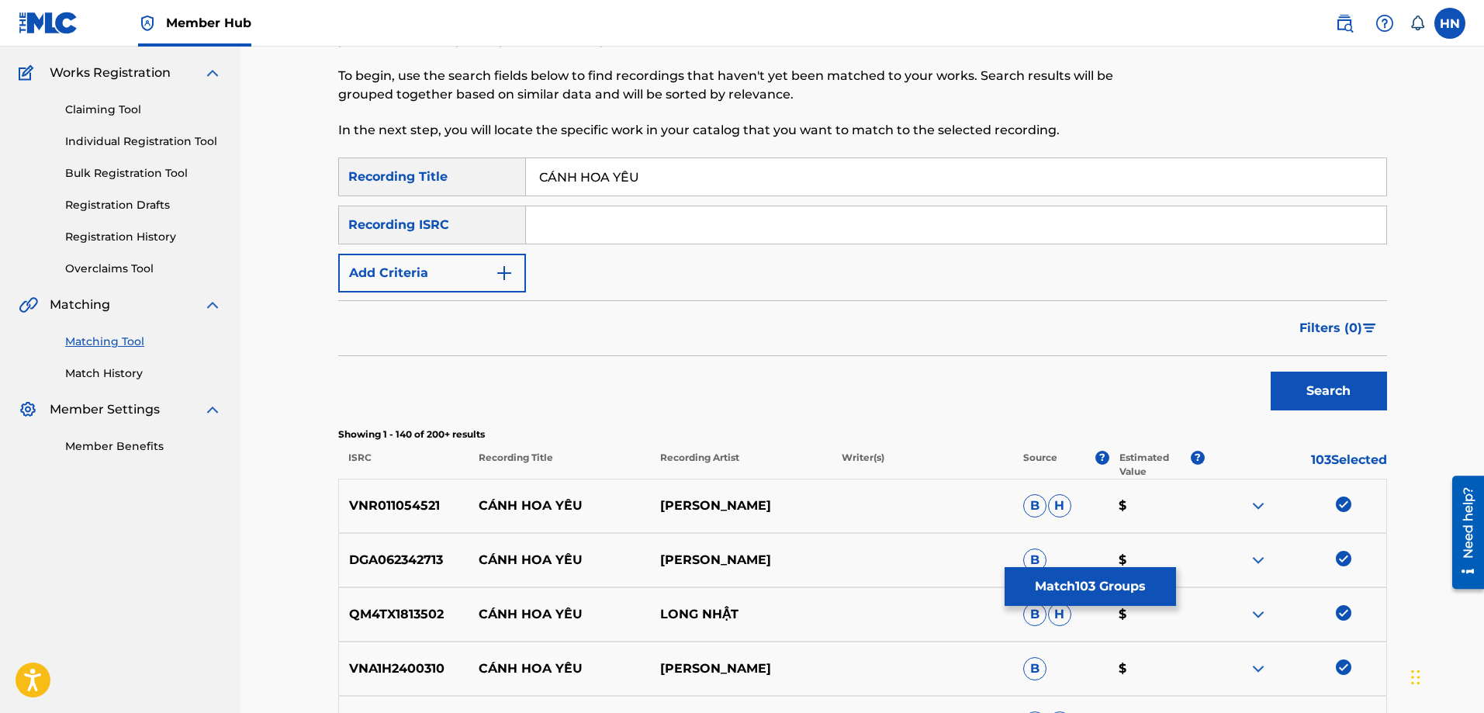
scroll to position [0, 0]
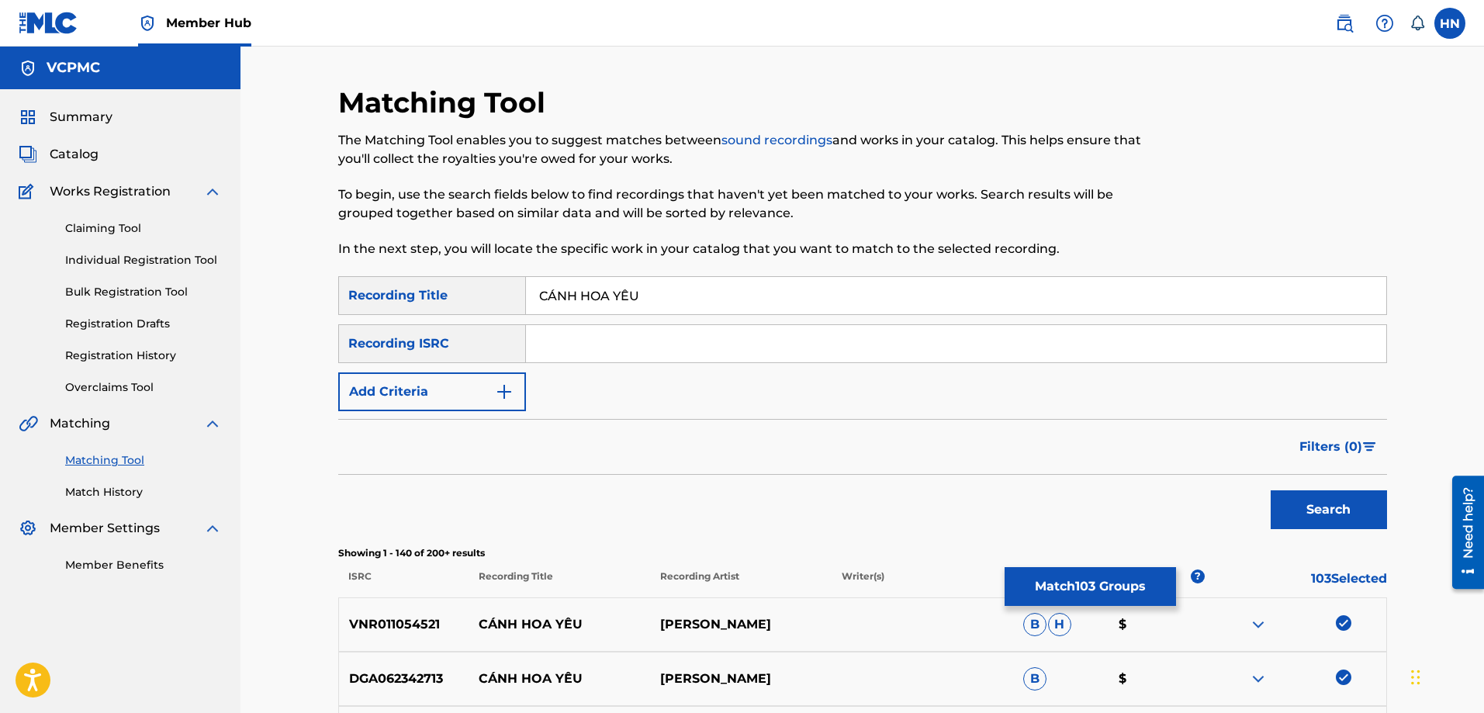
click at [551, 290] on input "CÁNH HOA YÊU" at bounding box center [956, 295] width 860 height 37
click at [621, 295] on input "CANH HOA YÊU" at bounding box center [956, 295] width 860 height 37
type input "CANH HOA YEU"
click at [1270, 490] on button "Search" at bounding box center [1328, 509] width 116 height 39
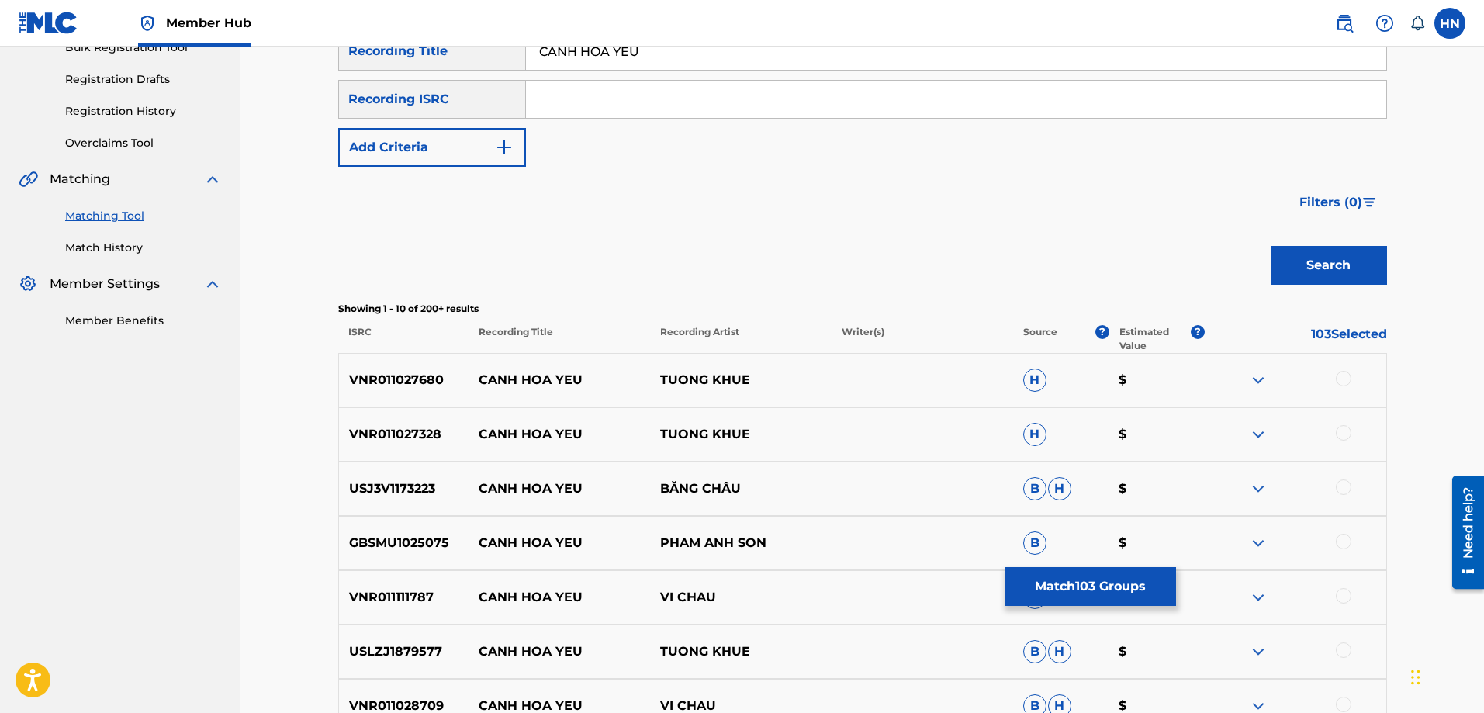
scroll to position [388, 0]
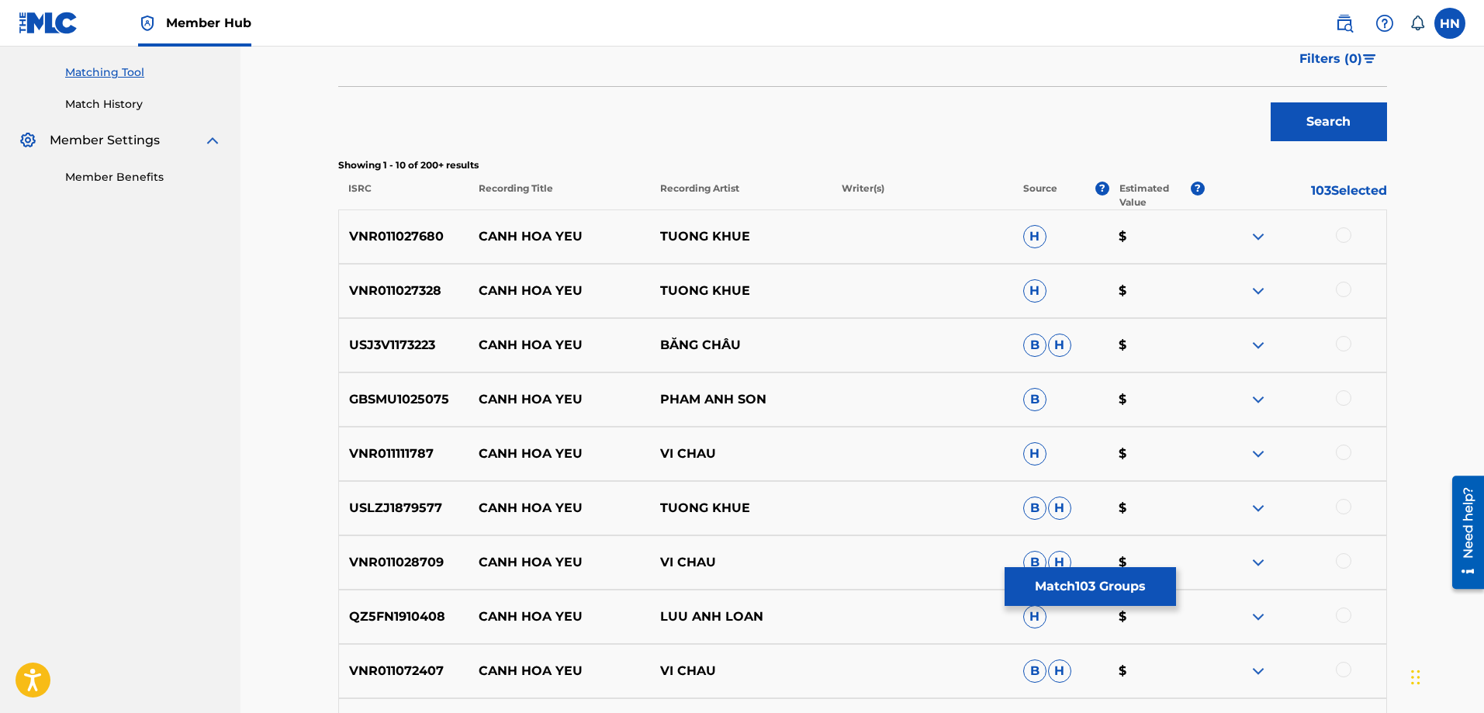
click at [424, 233] on p "VNR011027680" at bounding box center [404, 236] width 130 height 19
click at [1339, 230] on div at bounding box center [1344, 235] width 16 height 16
click at [381, 296] on p "VNR011027328" at bounding box center [404, 291] width 130 height 19
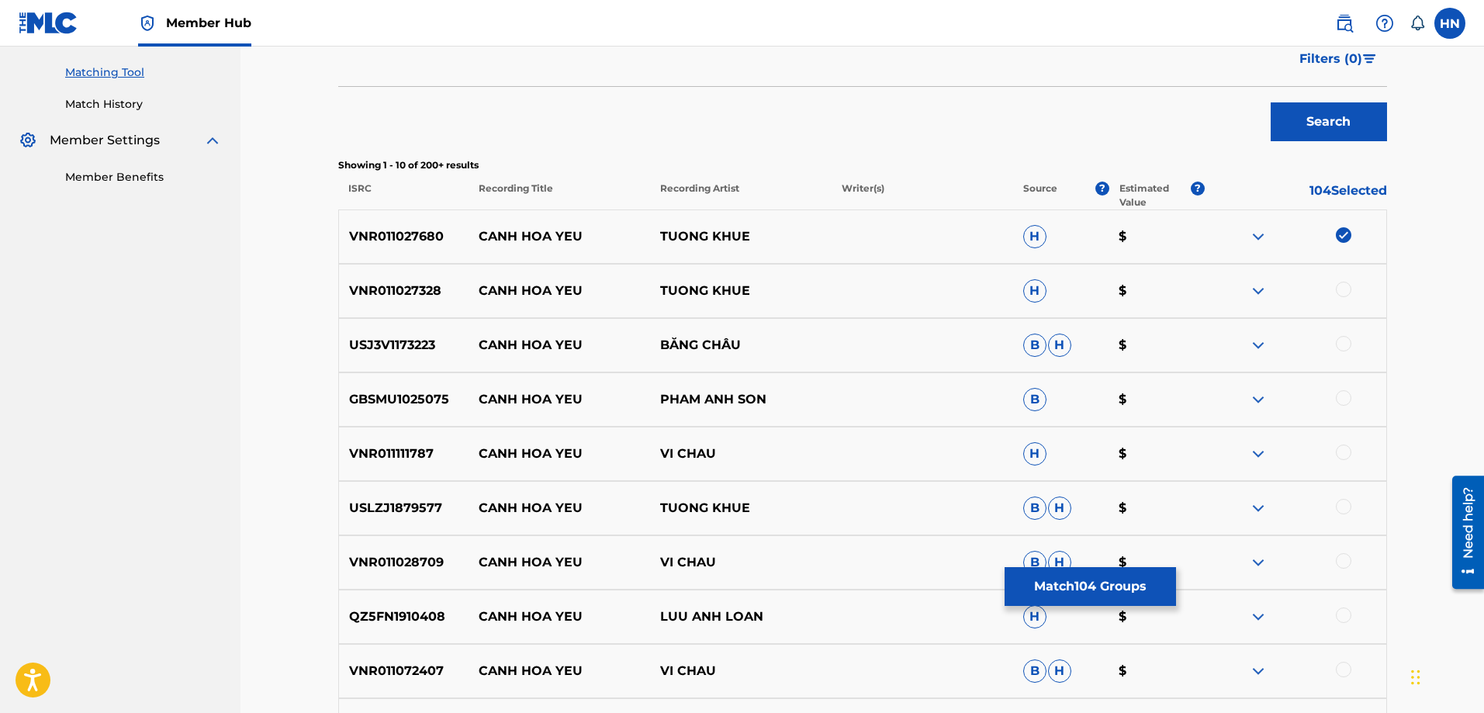
click at [1341, 292] on div at bounding box center [1344, 290] width 16 height 16
click at [429, 336] on p "USJ3V1173223" at bounding box center [404, 345] width 130 height 19
click at [1347, 350] on div at bounding box center [1344, 344] width 16 height 16
click at [410, 397] on p "GBSMU1025075" at bounding box center [404, 399] width 130 height 19
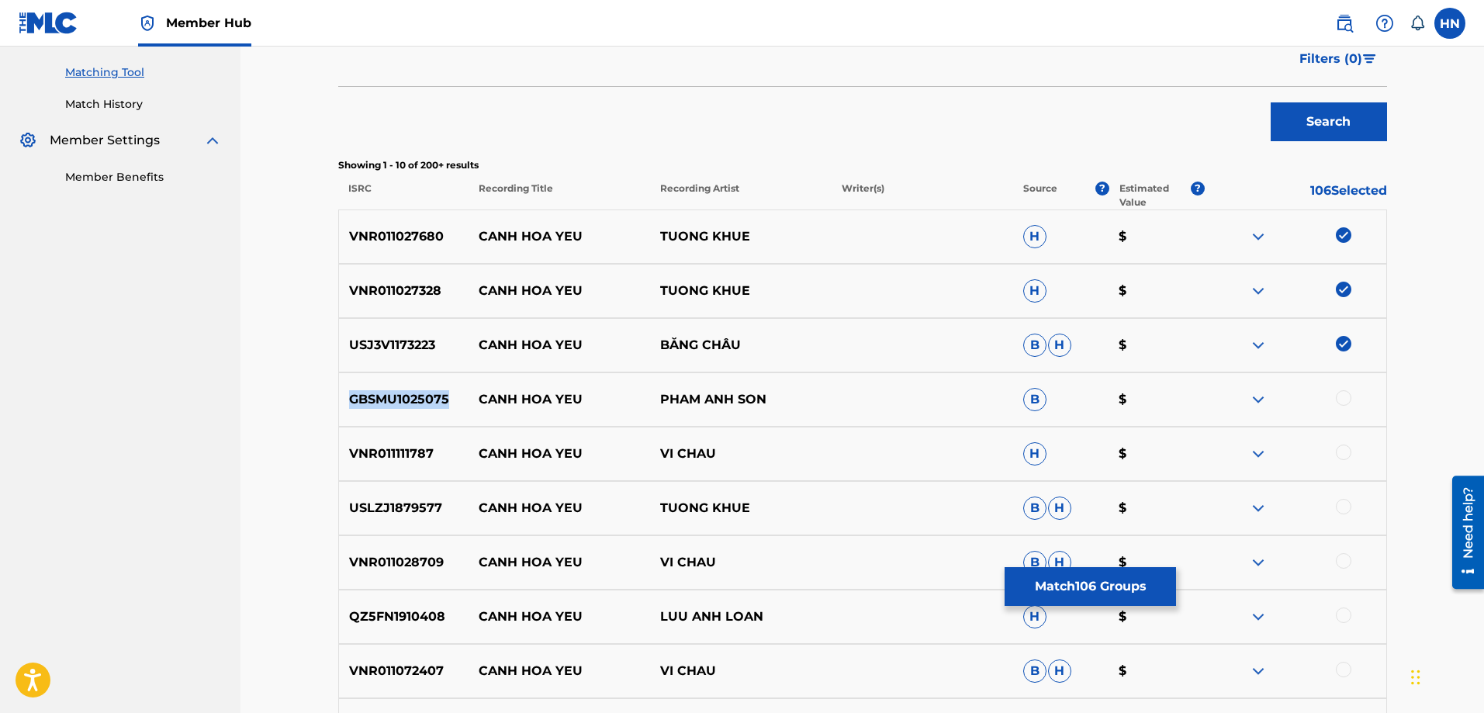
click at [410, 397] on p "GBSMU1025075" at bounding box center [404, 399] width 130 height 19
click at [1346, 399] on div at bounding box center [1344, 398] width 16 height 16
click at [413, 435] on div "VNR011111787 CANH HOA YEU VI CHAU H $" at bounding box center [862, 454] width 1049 height 54
click at [1338, 453] on div at bounding box center [1344, 452] width 16 height 16
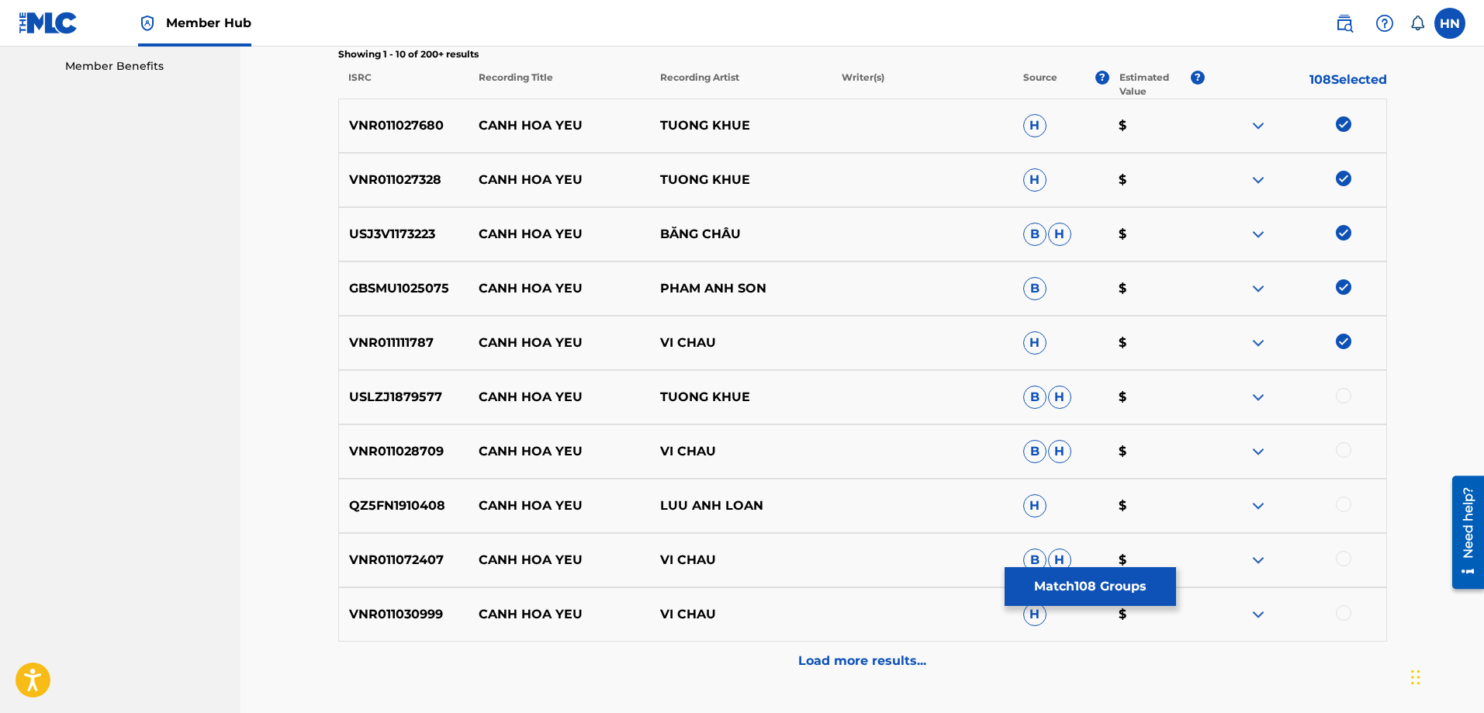
scroll to position [618, 0]
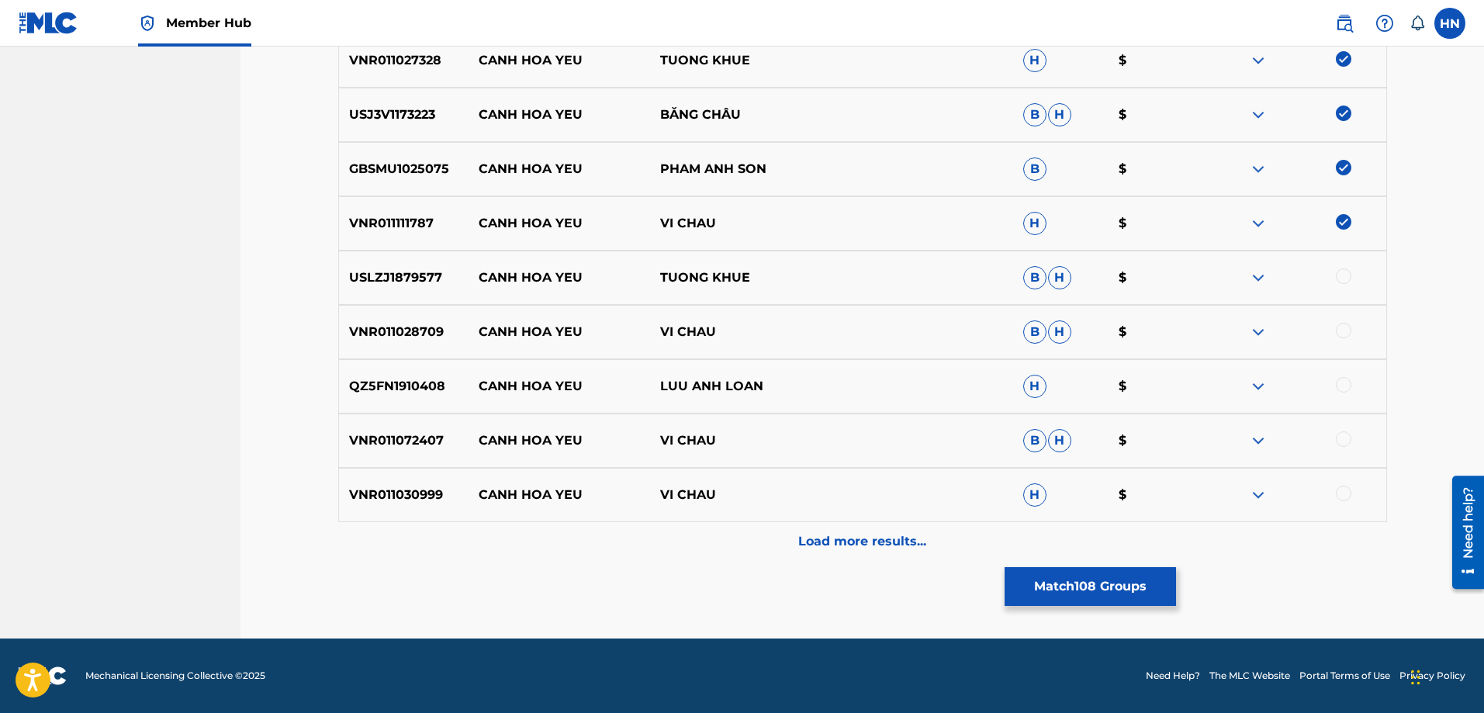
click at [430, 273] on p "USLZJ1879577" at bounding box center [404, 277] width 130 height 19
click at [1337, 276] on div at bounding box center [1344, 276] width 16 height 16
click at [362, 340] on p "VNR011028709" at bounding box center [404, 332] width 130 height 19
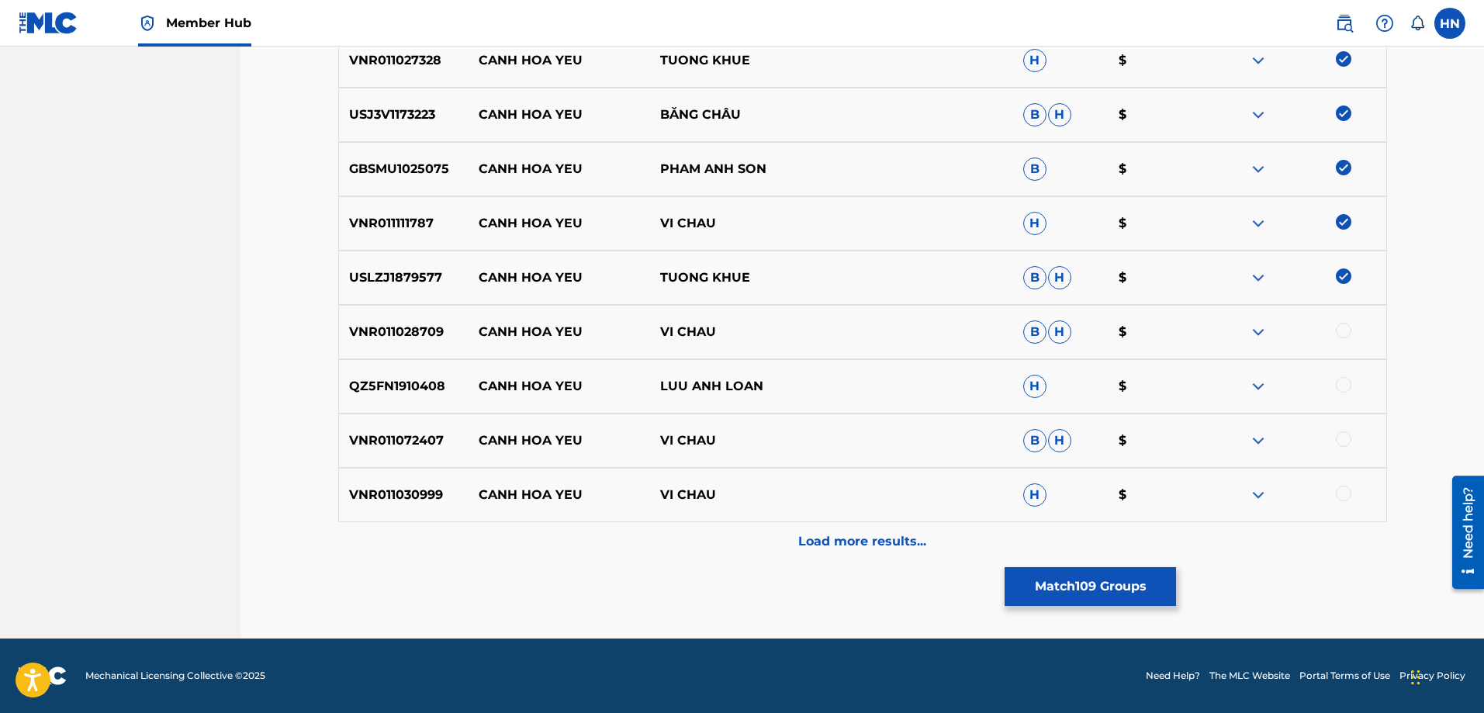
click at [1341, 328] on div at bounding box center [1344, 331] width 16 height 16
click at [379, 393] on p "QZ5FN1910408" at bounding box center [404, 386] width 130 height 19
click at [1339, 386] on div at bounding box center [1344, 385] width 16 height 16
click at [434, 439] on p "VNR011072407" at bounding box center [404, 440] width 130 height 19
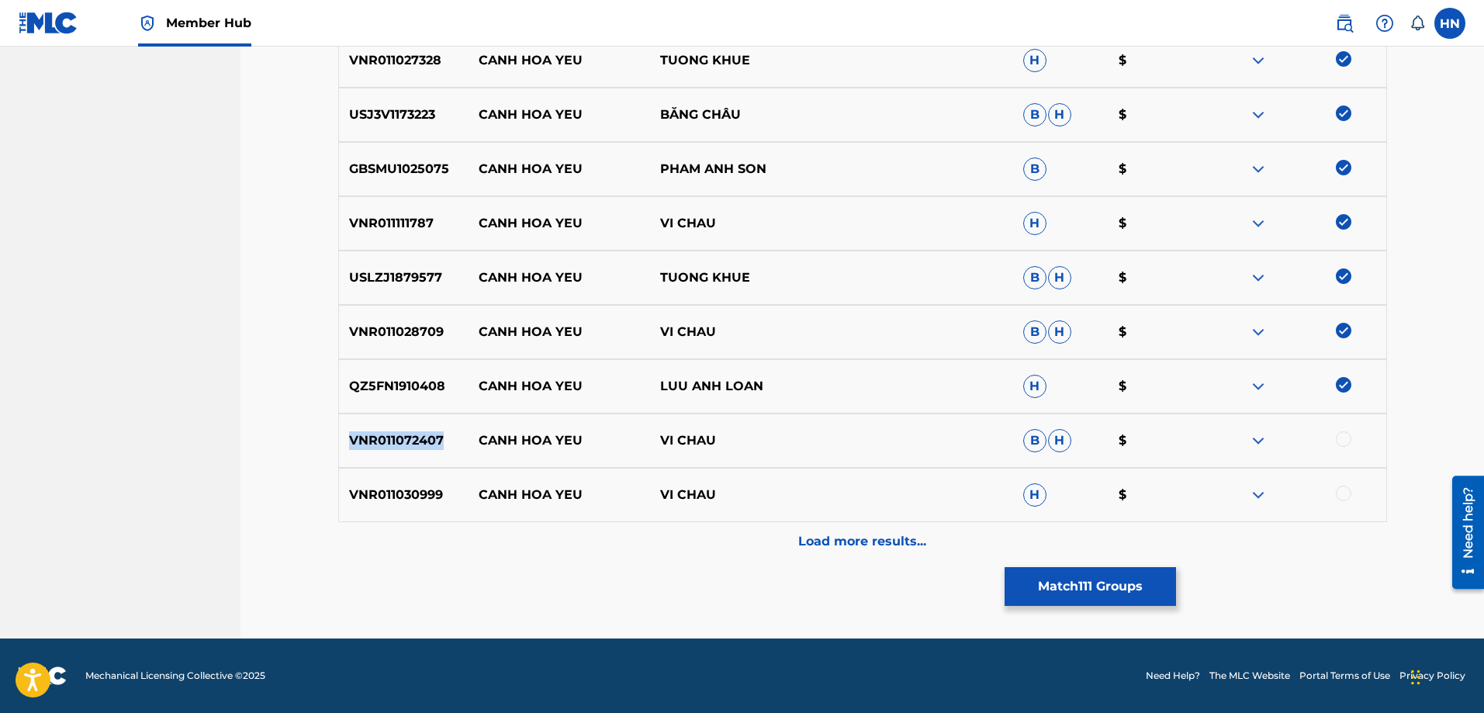
click at [434, 439] on p "VNR011072407" at bounding box center [404, 440] width 130 height 19
click at [1349, 437] on div at bounding box center [1344, 439] width 16 height 16
click at [401, 488] on p "VNR011030999" at bounding box center [404, 495] width 130 height 19
click at [1345, 496] on div at bounding box center [1344, 494] width 16 height 16
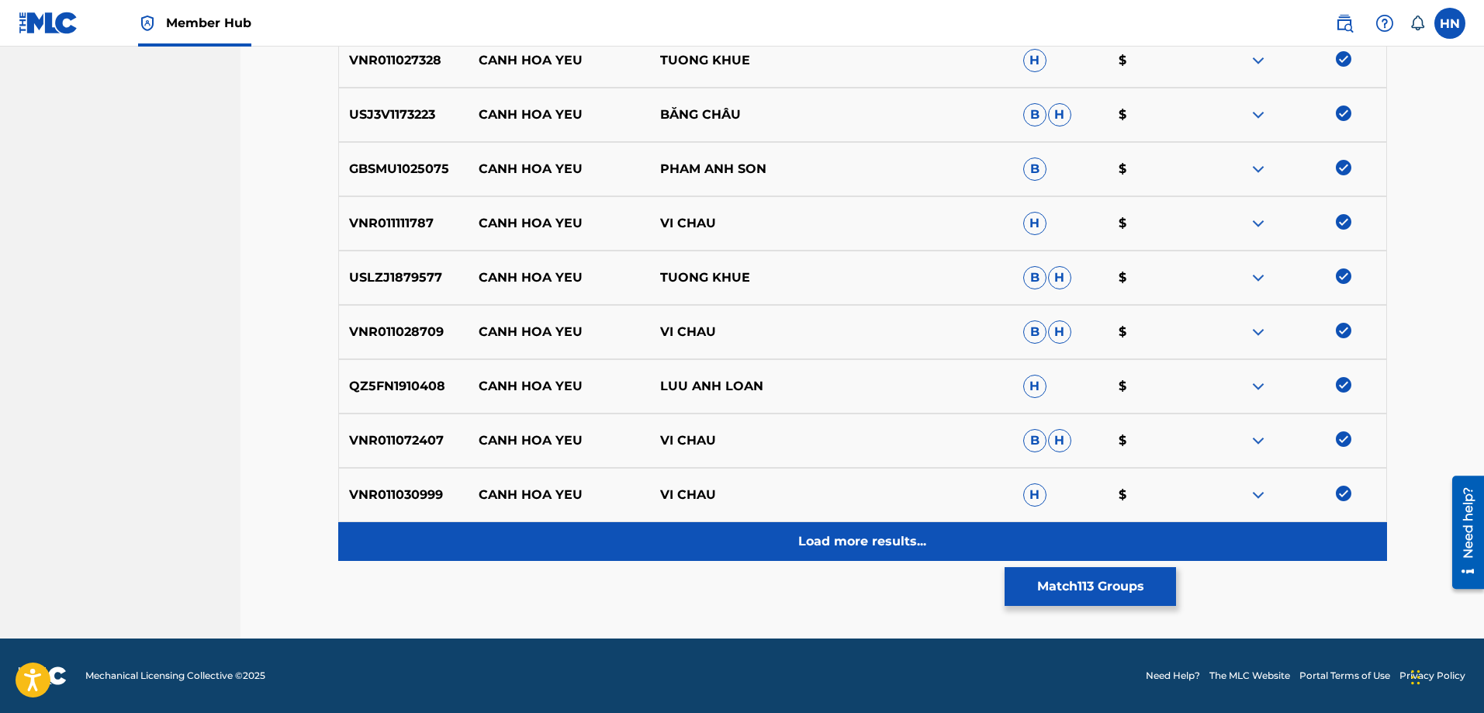
click at [919, 533] on p "Load more results..." at bounding box center [862, 541] width 128 height 19
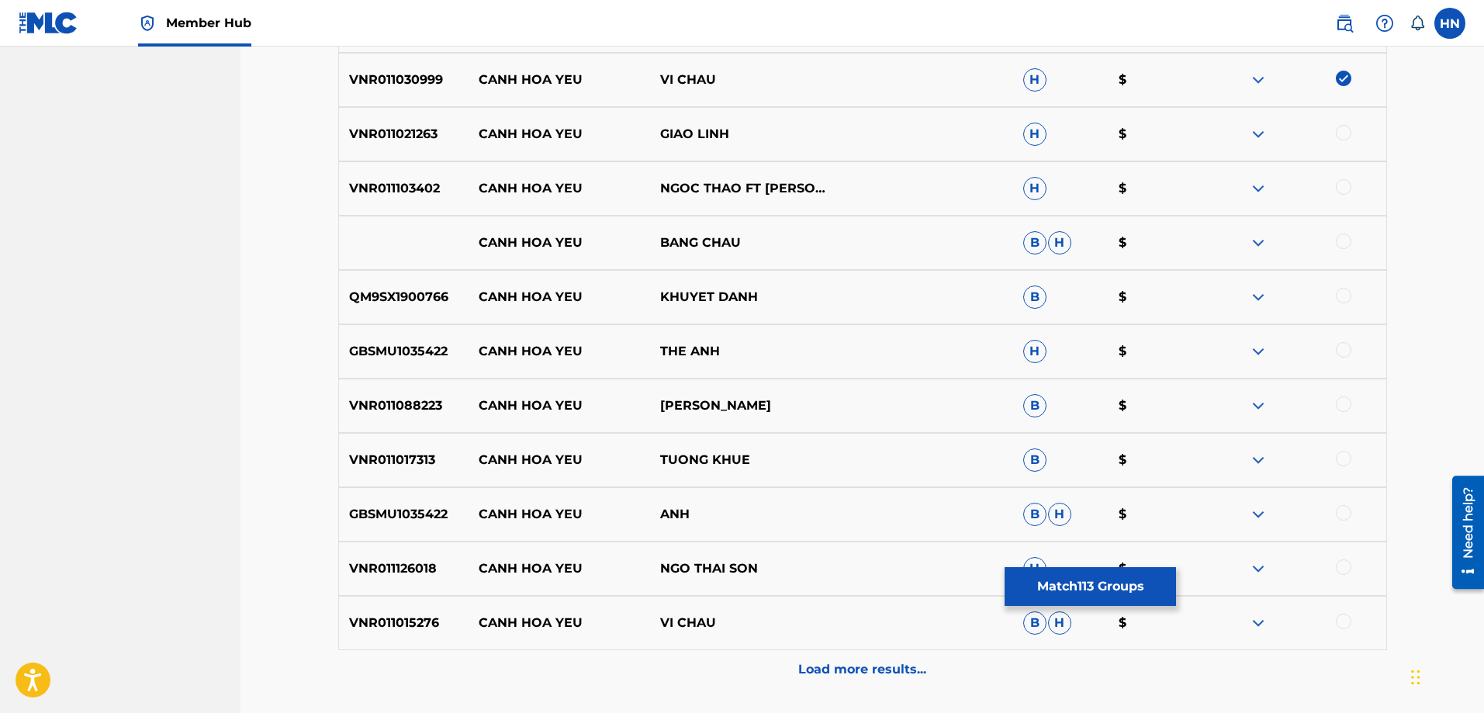
scroll to position [1006, 0]
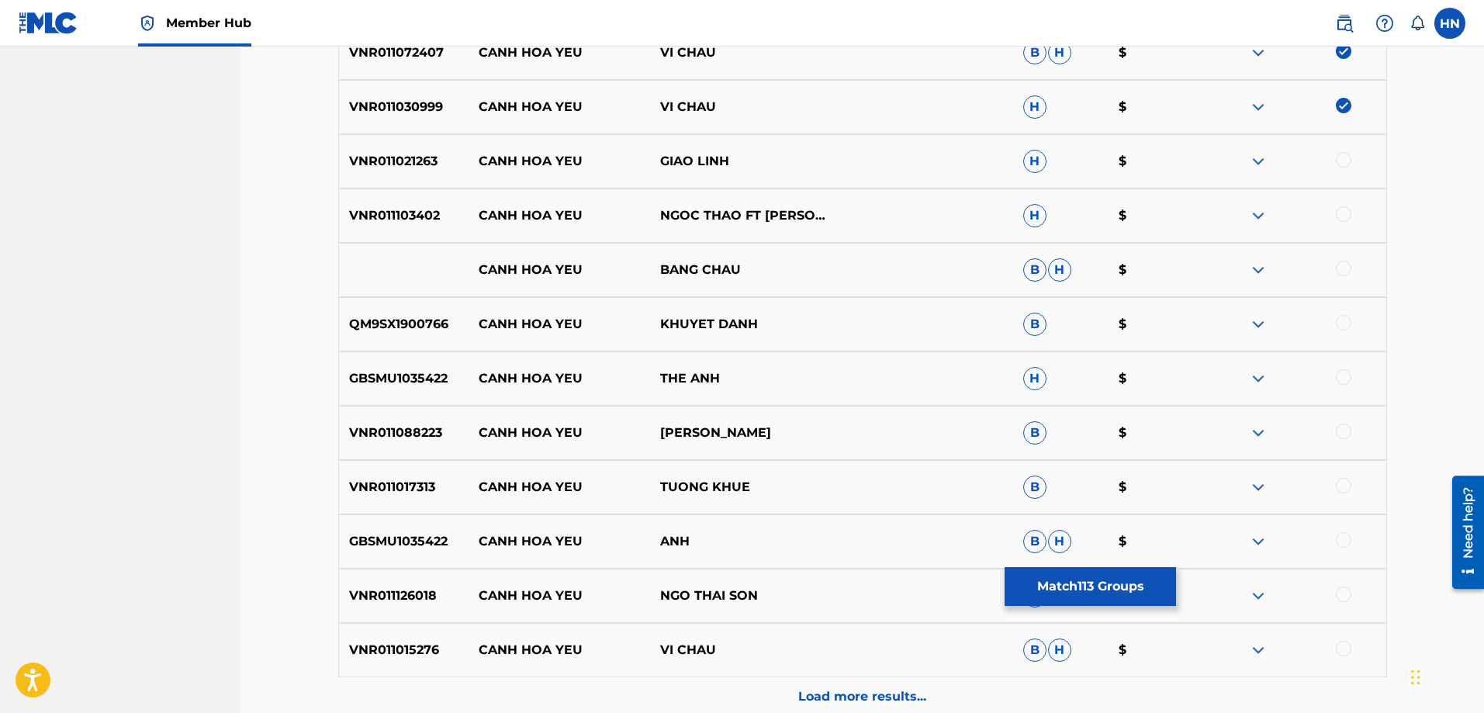
click at [427, 173] on div "VNR011021263 CANH HOA YEU GIAO LINH H $" at bounding box center [862, 161] width 1049 height 54
click at [1341, 160] on div at bounding box center [1344, 160] width 16 height 16
click at [406, 212] on p "VNR011103402" at bounding box center [404, 215] width 130 height 19
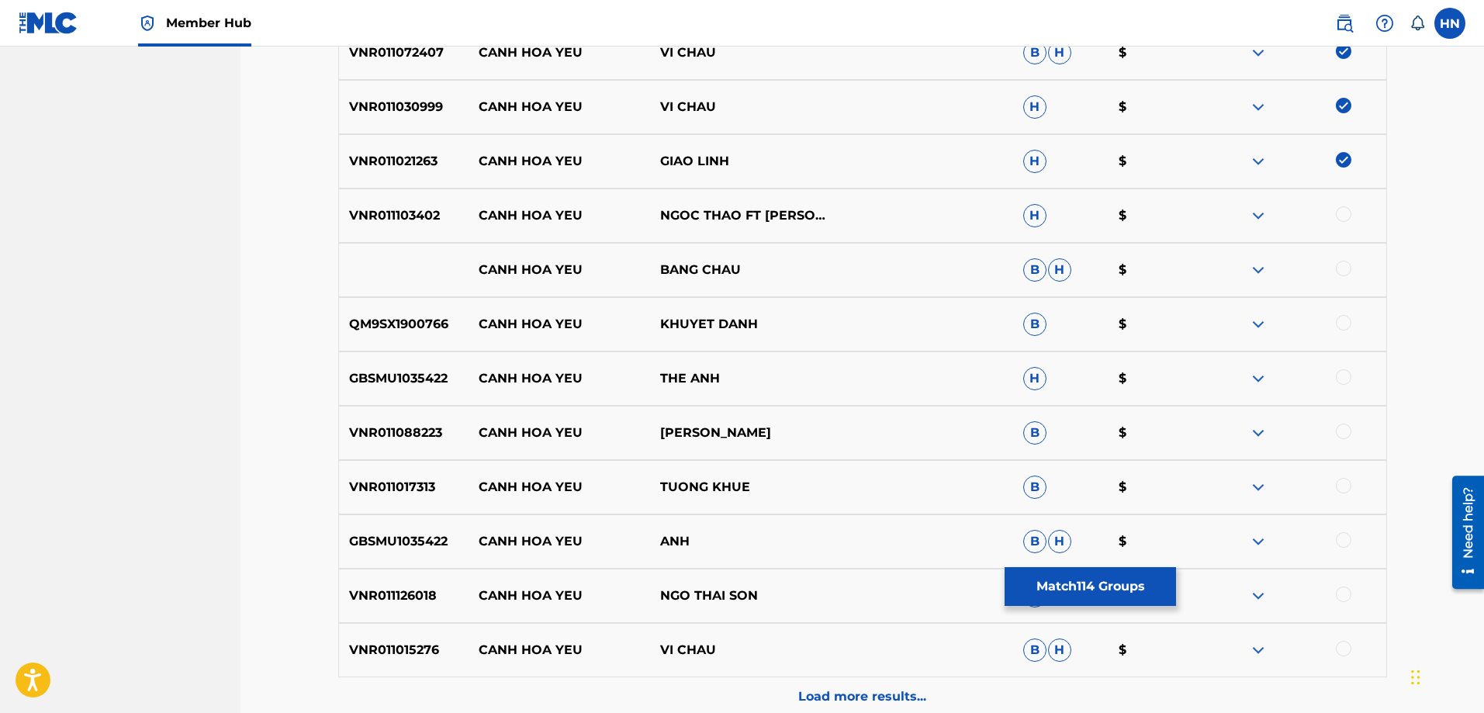
click at [1337, 215] on div at bounding box center [1344, 214] width 16 height 16
drag, startPoint x: 771, startPoint y: 281, endPoint x: 482, endPoint y: 269, distance: 288.8
click at [482, 269] on div "CANH HOA YEU BANG CHAU B H $" at bounding box center [862, 270] width 1049 height 54
click at [1339, 264] on div at bounding box center [1344, 269] width 16 height 16
click at [1263, 273] on img at bounding box center [1258, 270] width 19 height 19
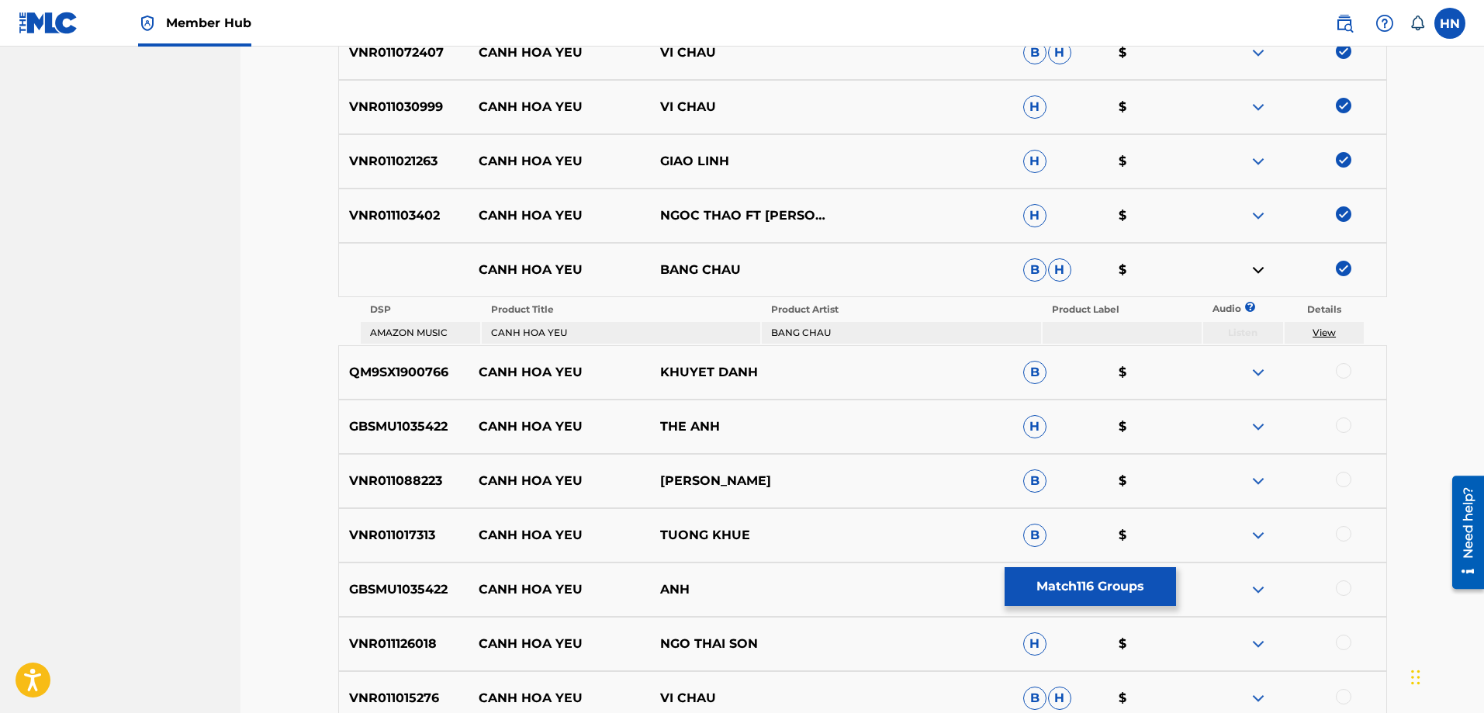
click at [423, 377] on p "QM9SX1900766" at bounding box center [404, 372] width 130 height 19
click at [1349, 372] on div at bounding box center [1344, 371] width 16 height 16
click at [391, 430] on p "GBSMU1035422" at bounding box center [404, 426] width 130 height 19
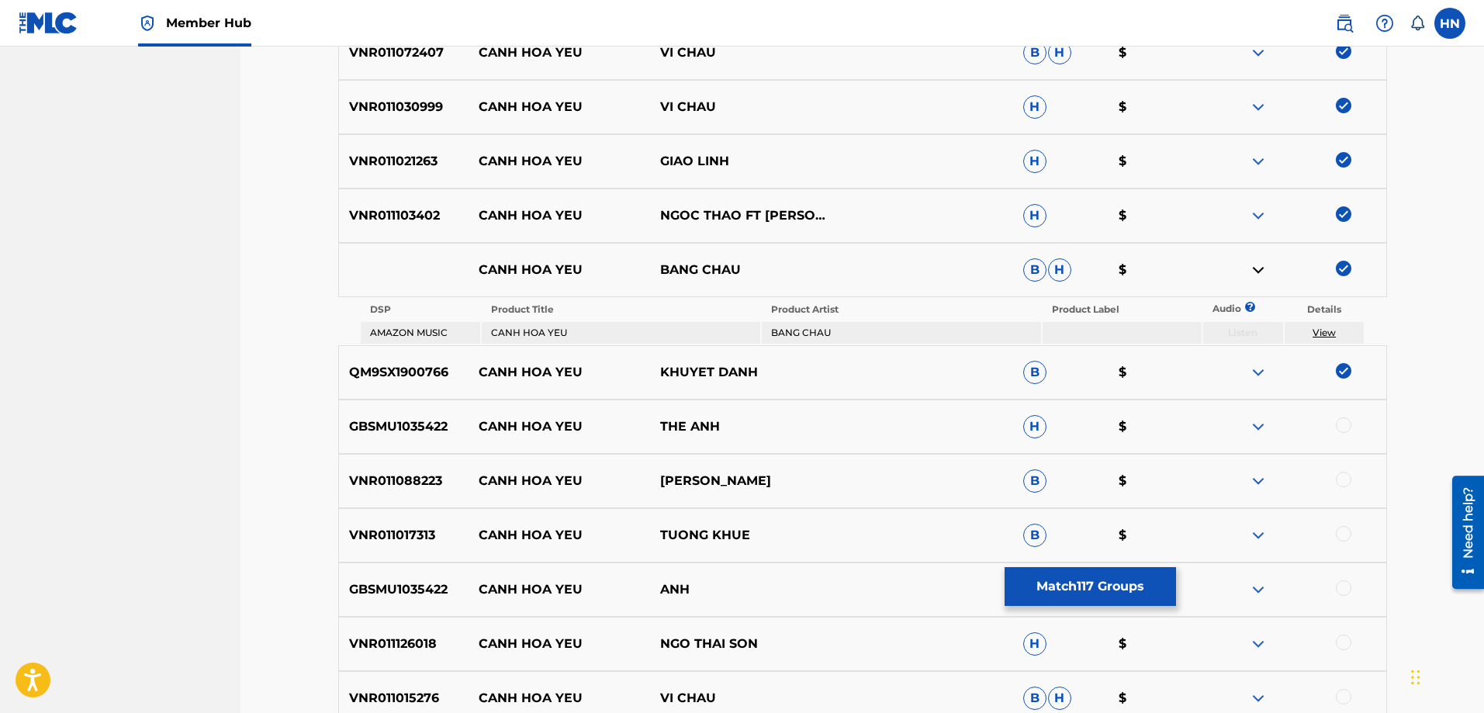
click at [1337, 423] on div at bounding box center [1344, 425] width 16 height 16
click at [395, 371] on p "QM9SX1900766" at bounding box center [404, 372] width 130 height 19
click at [389, 454] on div "VNR011088223 CANH HOA YEU LAM QUYNH B $" at bounding box center [862, 481] width 1049 height 54
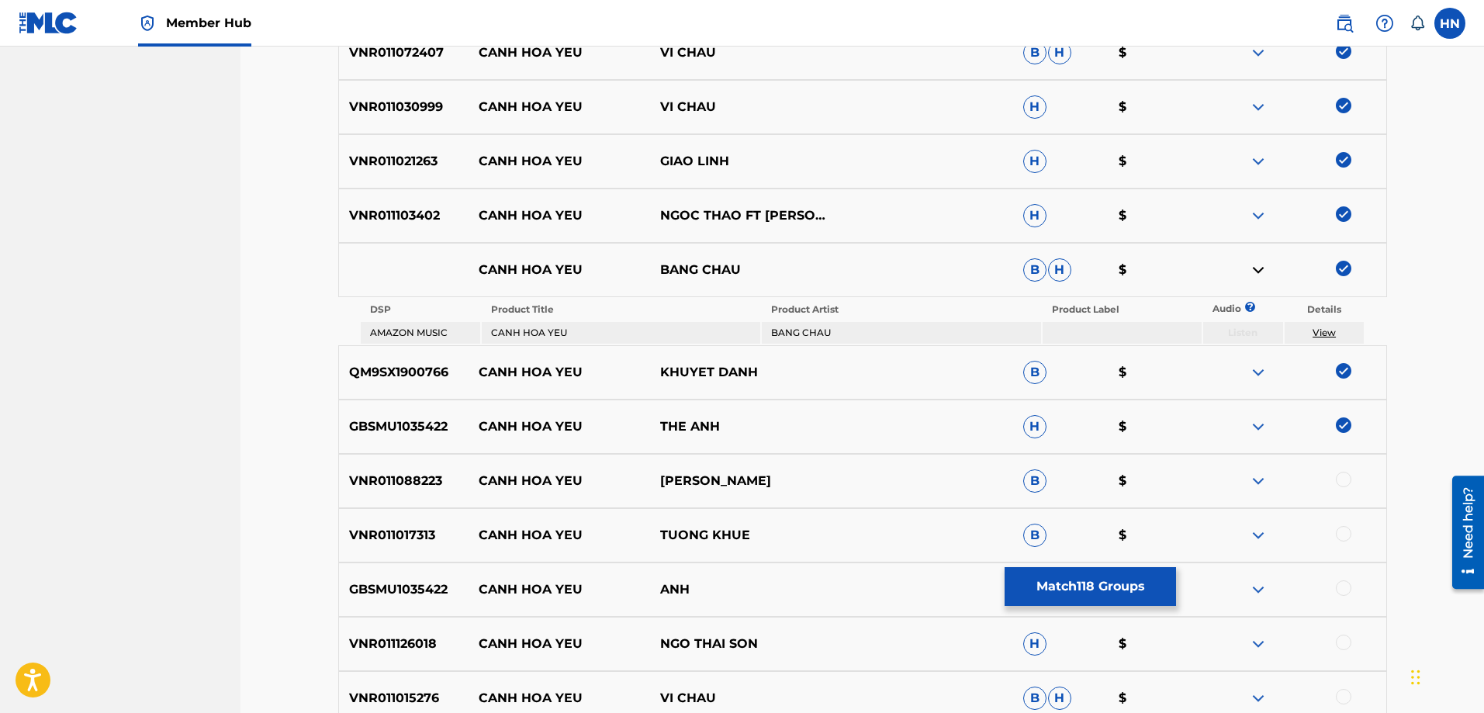
click at [1343, 480] on div at bounding box center [1344, 480] width 16 height 16
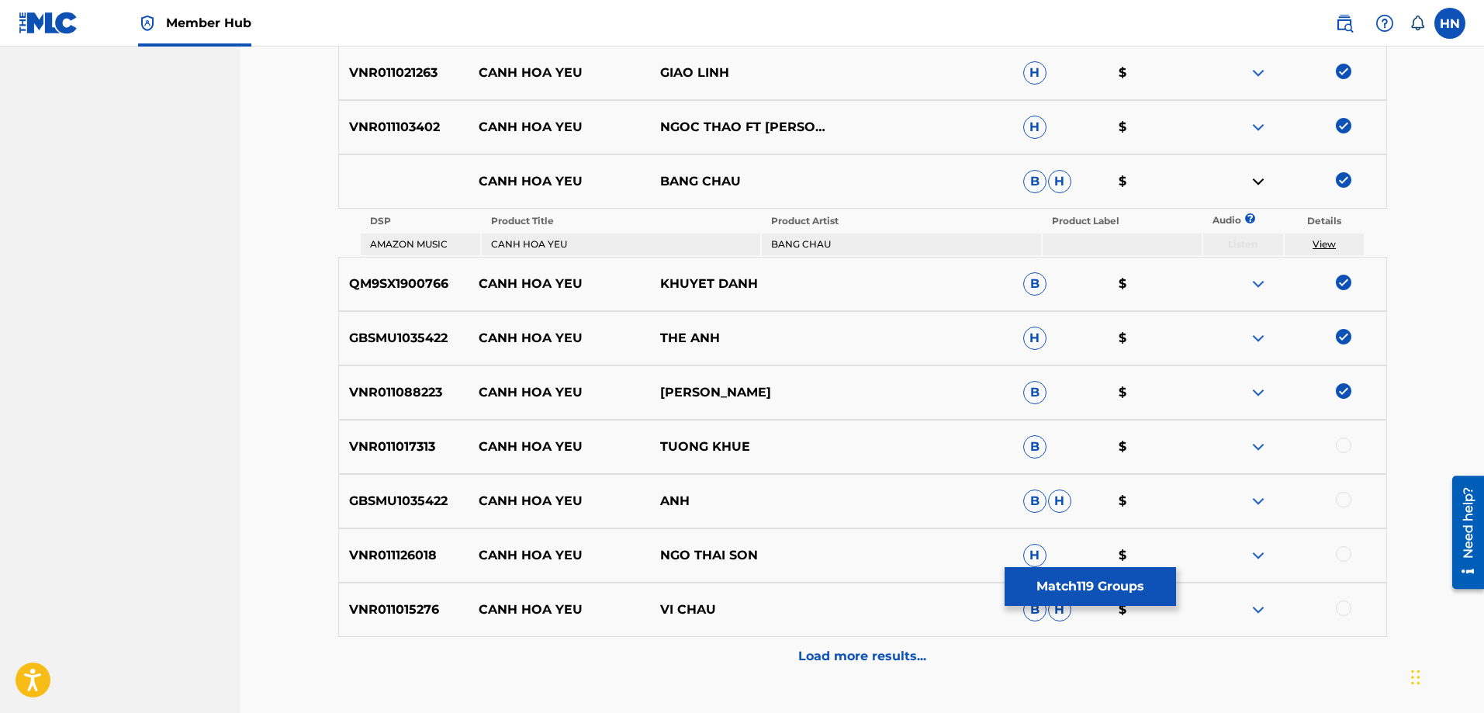
scroll to position [1209, 0]
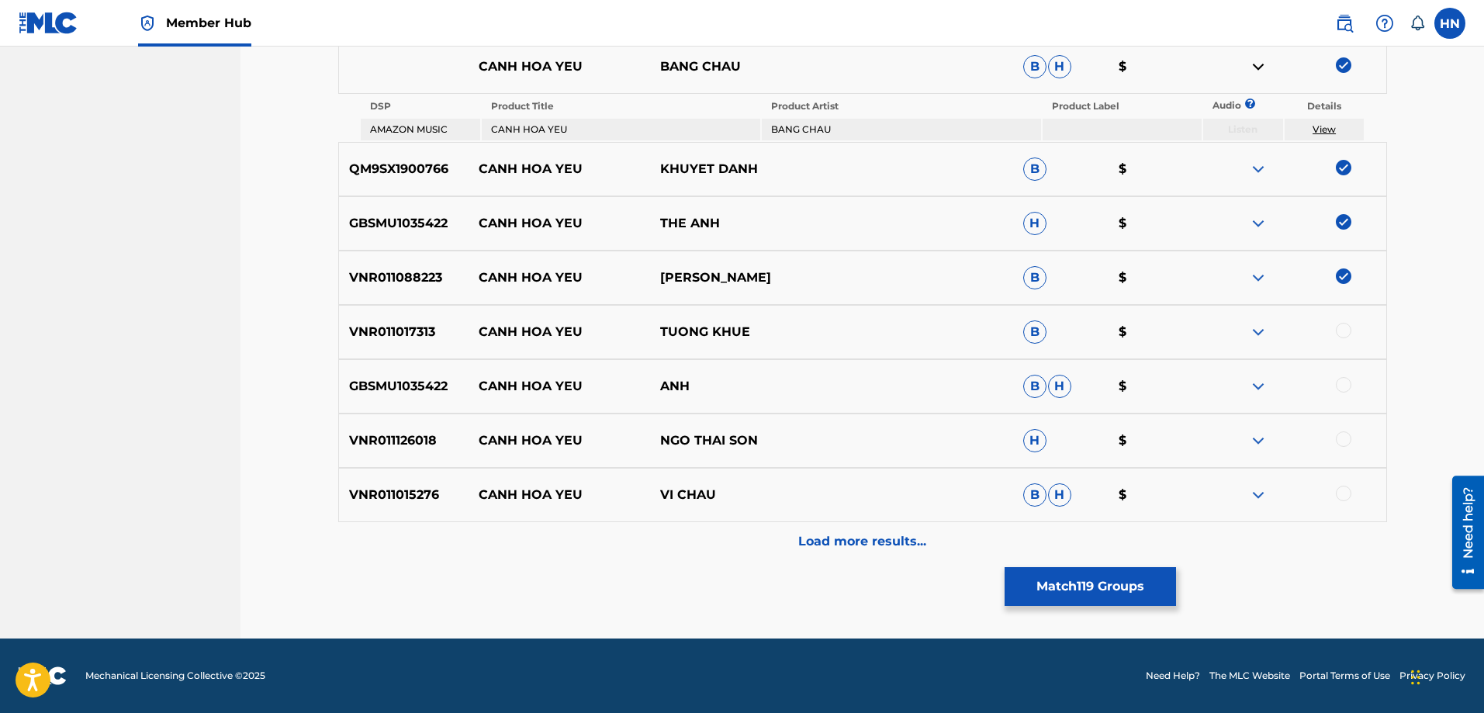
click at [423, 330] on p "VNR011017313" at bounding box center [404, 332] width 130 height 19
click at [1340, 340] on div at bounding box center [1294, 332] width 181 height 19
click at [1349, 334] on div at bounding box center [1344, 331] width 16 height 16
click at [452, 451] on div "VNR011126018 CANH HOA YEU NGO THAI SON H $" at bounding box center [862, 440] width 1049 height 54
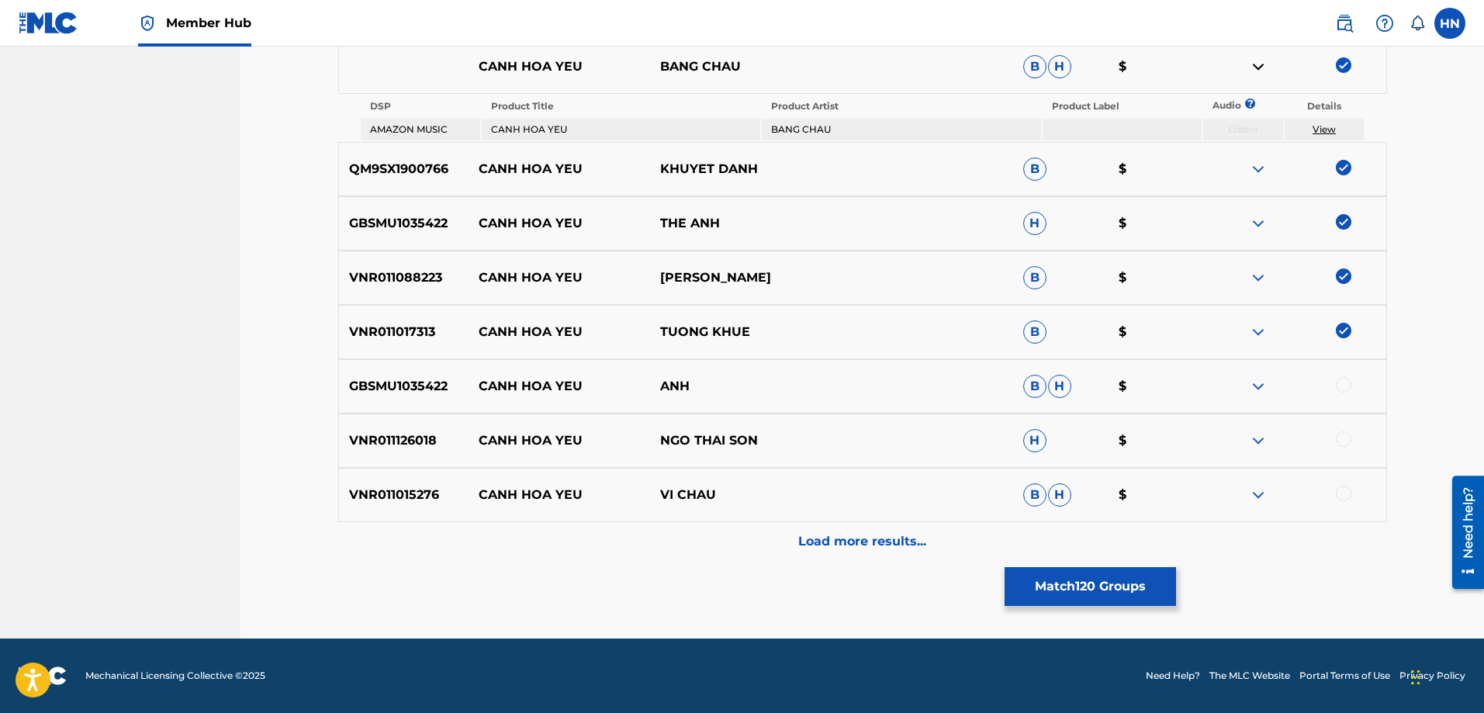
click at [402, 449] on p "VNR011126018" at bounding box center [404, 440] width 130 height 19
click at [1340, 440] on div at bounding box center [1344, 439] width 16 height 16
click at [413, 496] on p "VNR011015276" at bounding box center [404, 495] width 130 height 19
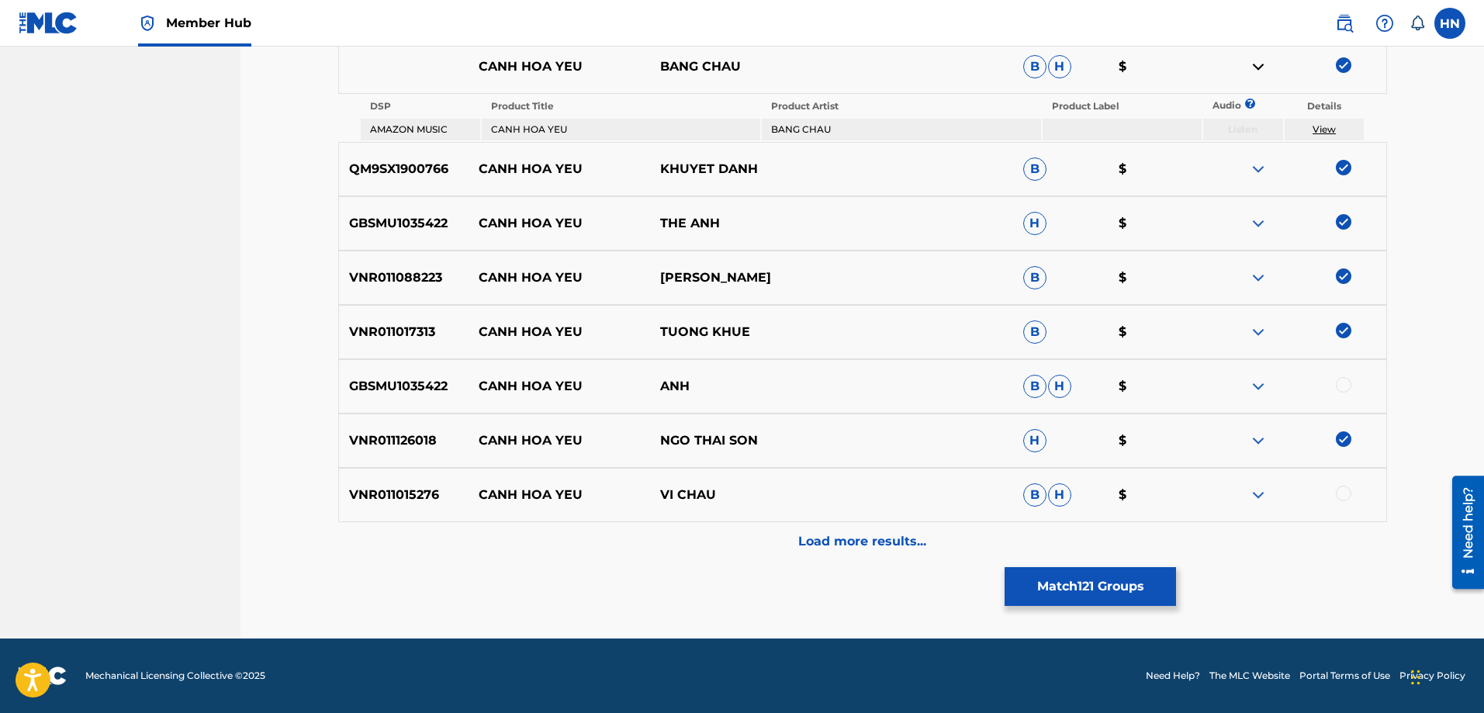
click at [1344, 492] on div at bounding box center [1344, 494] width 16 height 16
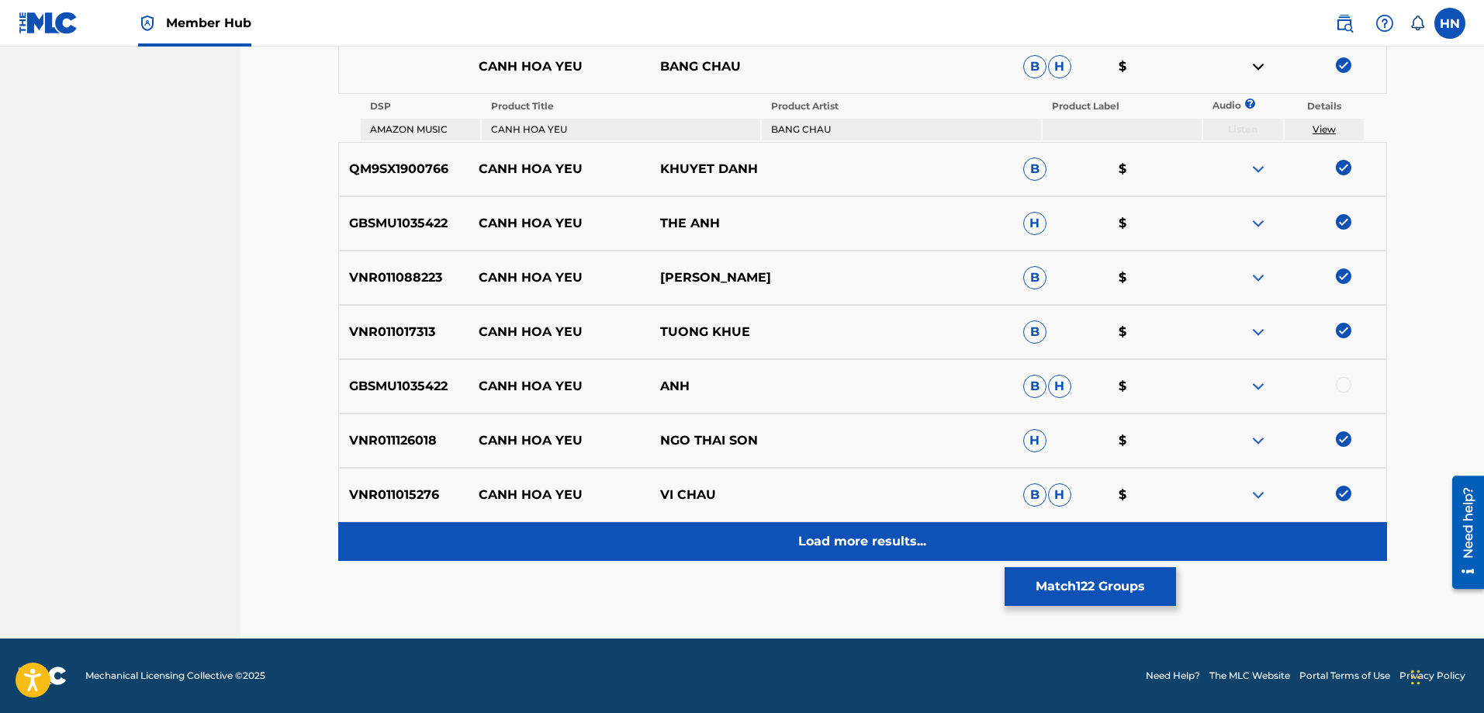
click at [899, 530] on div "Load more results..." at bounding box center [862, 541] width 1049 height 39
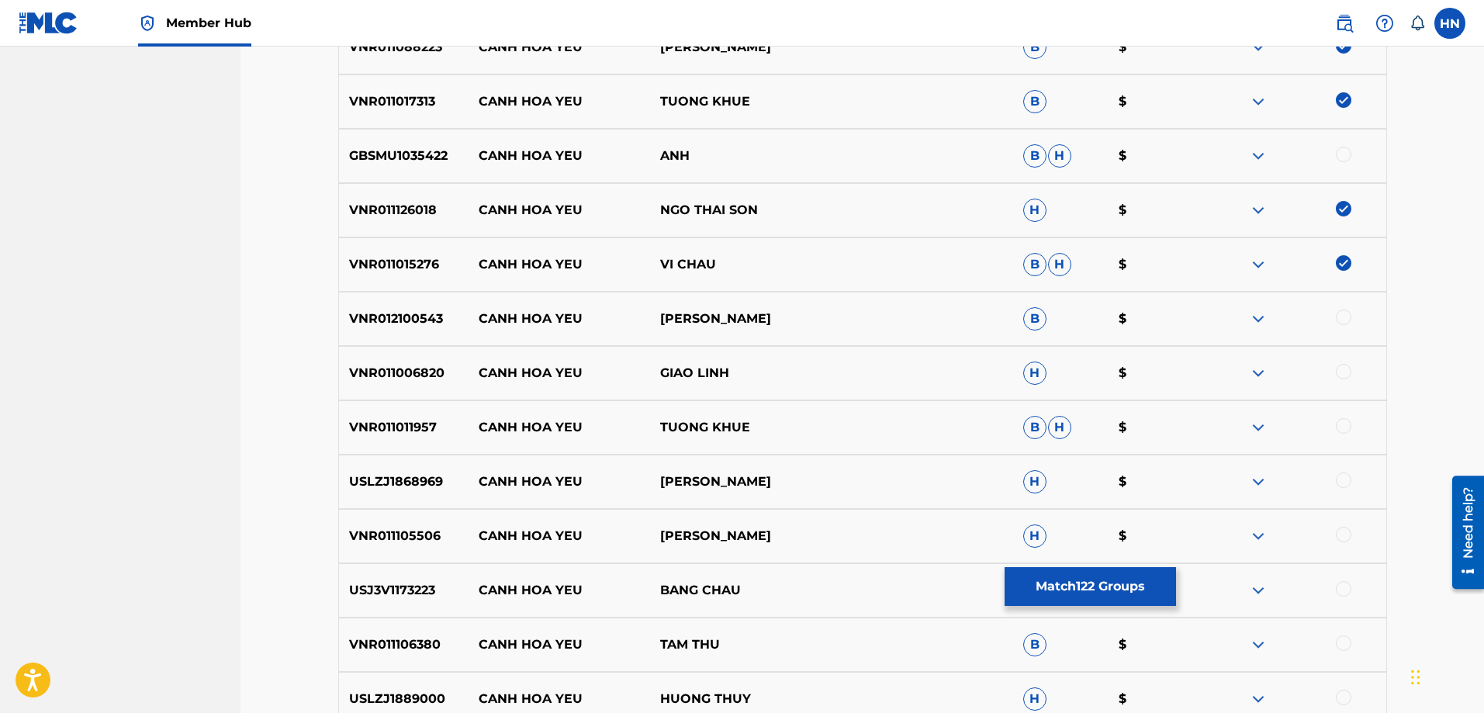
scroll to position [1364, 0]
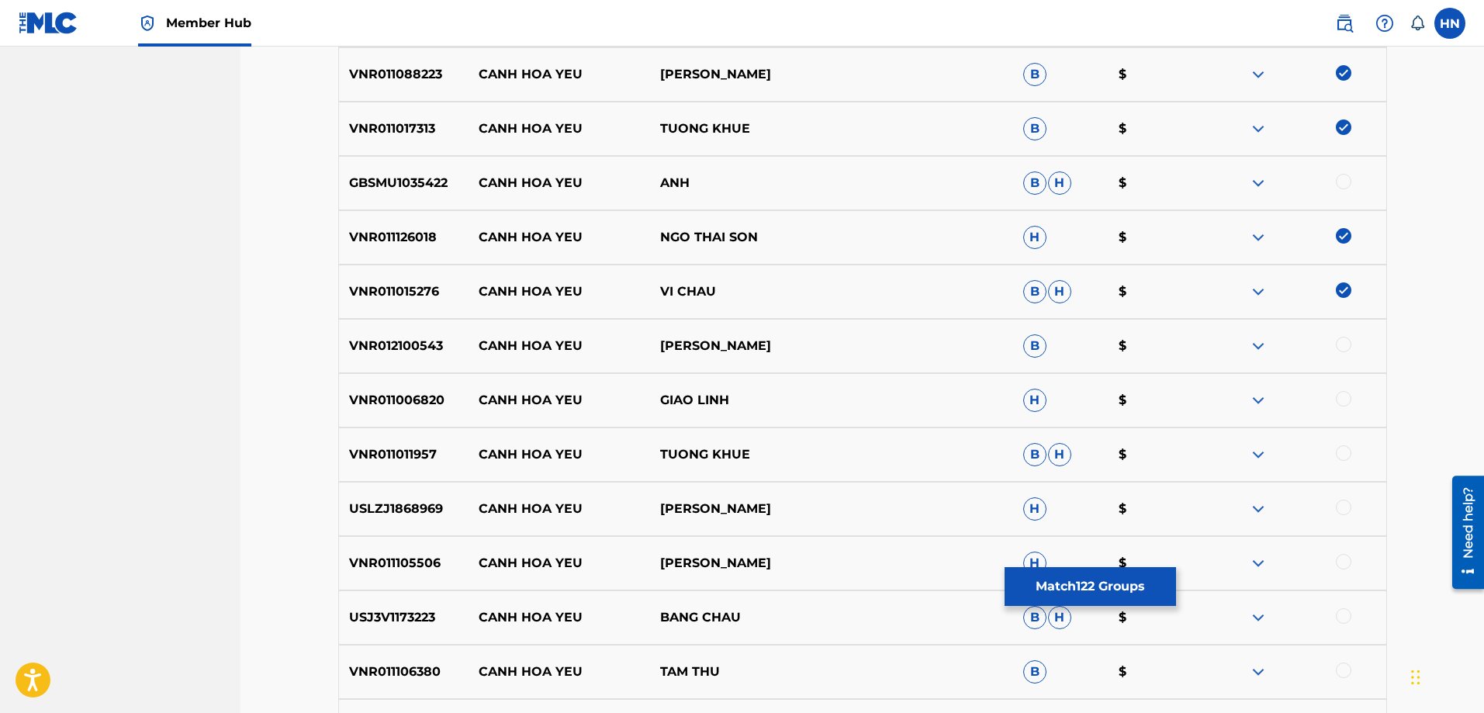
click at [410, 313] on div "VNR011015276 CANH HOA YEU VI CHAU B H $" at bounding box center [862, 291] width 1049 height 54
click at [393, 338] on p "VNR012100543" at bounding box center [404, 346] width 130 height 19
click at [1346, 351] on div at bounding box center [1344, 345] width 16 height 16
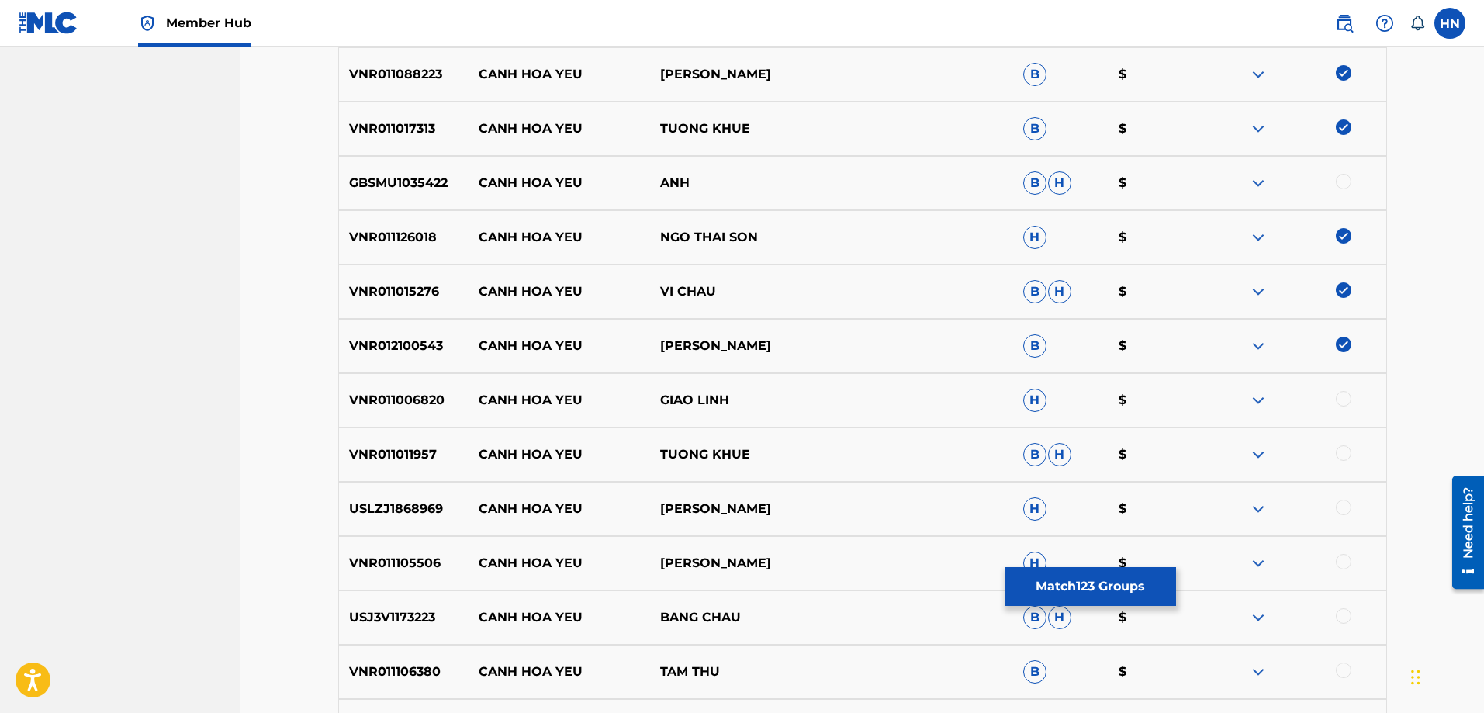
click at [380, 190] on p "GBSMU1035422" at bounding box center [404, 183] width 130 height 19
click at [1339, 175] on div at bounding box center [1344, 182] width 16 height 16
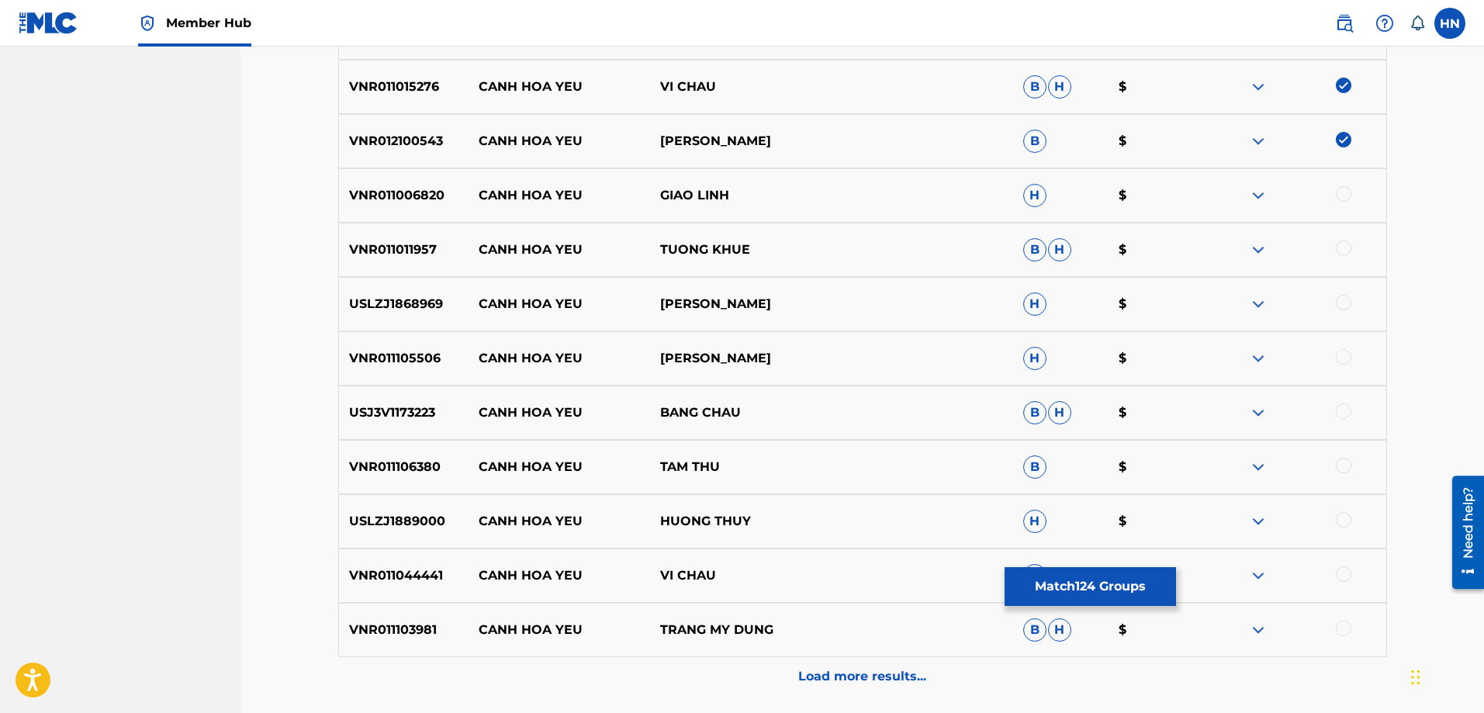
scroll to position [1597, 0]
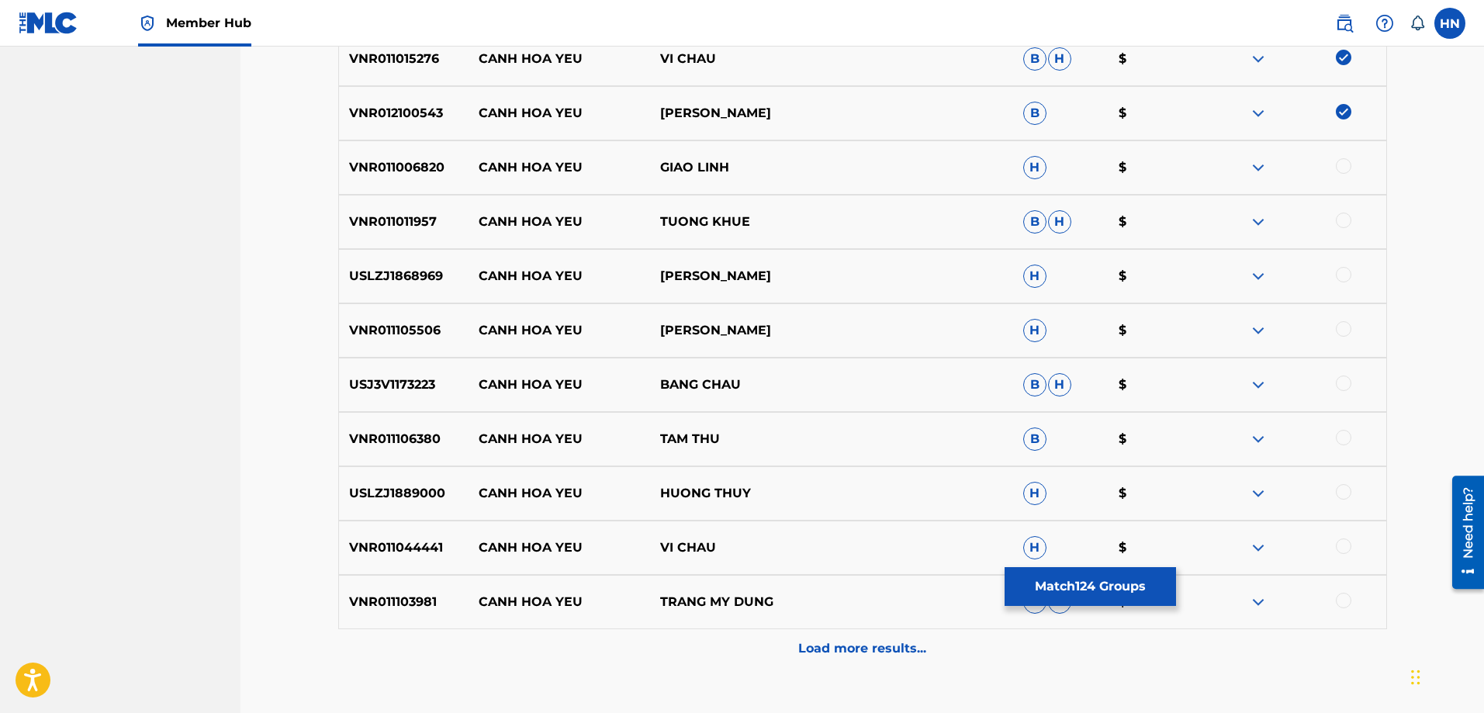
click at [437, 171] on p "VNR011006820" at bounding box center [404, 167] width 130 height 19
click at [1339, 168] on div at bounding box center [1344, 166] width 16 height 16
click at [404, 219] on p "VNR011011957" at bounding box center [404, 222] width 130 height 19
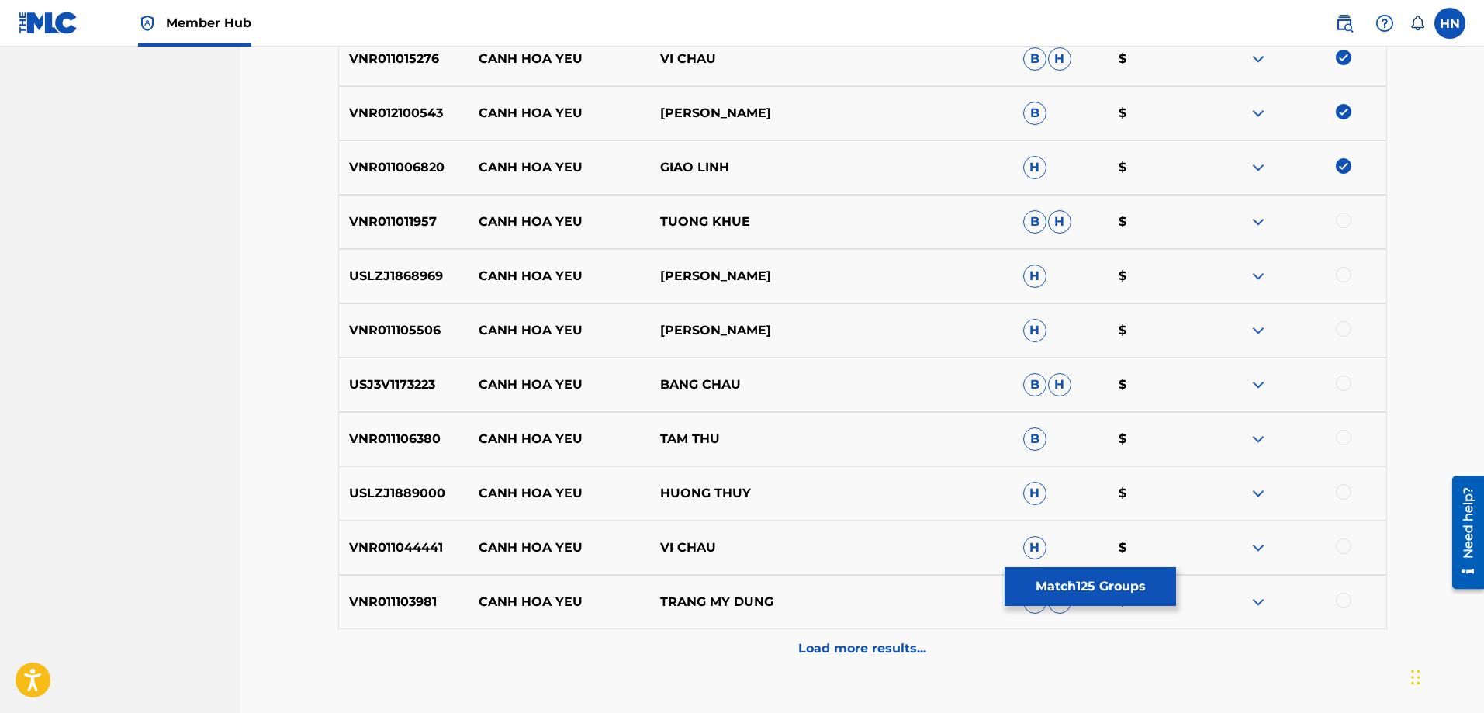
click at [1346, 224] on div at bounding box center [1344, 221] width 16 height 16
click at [424, 275] on p "USLZJ1868969" at bounding box center [404, 276] width 130 height 19
click at [1339, 276] on div at bounding box center [1344, 275] width 16 height 16
click at [427, 342] on div "VNR011105506 CANH HOA [PERSON_NAME]" at bounding box center [862, 330] width 1049 height 54
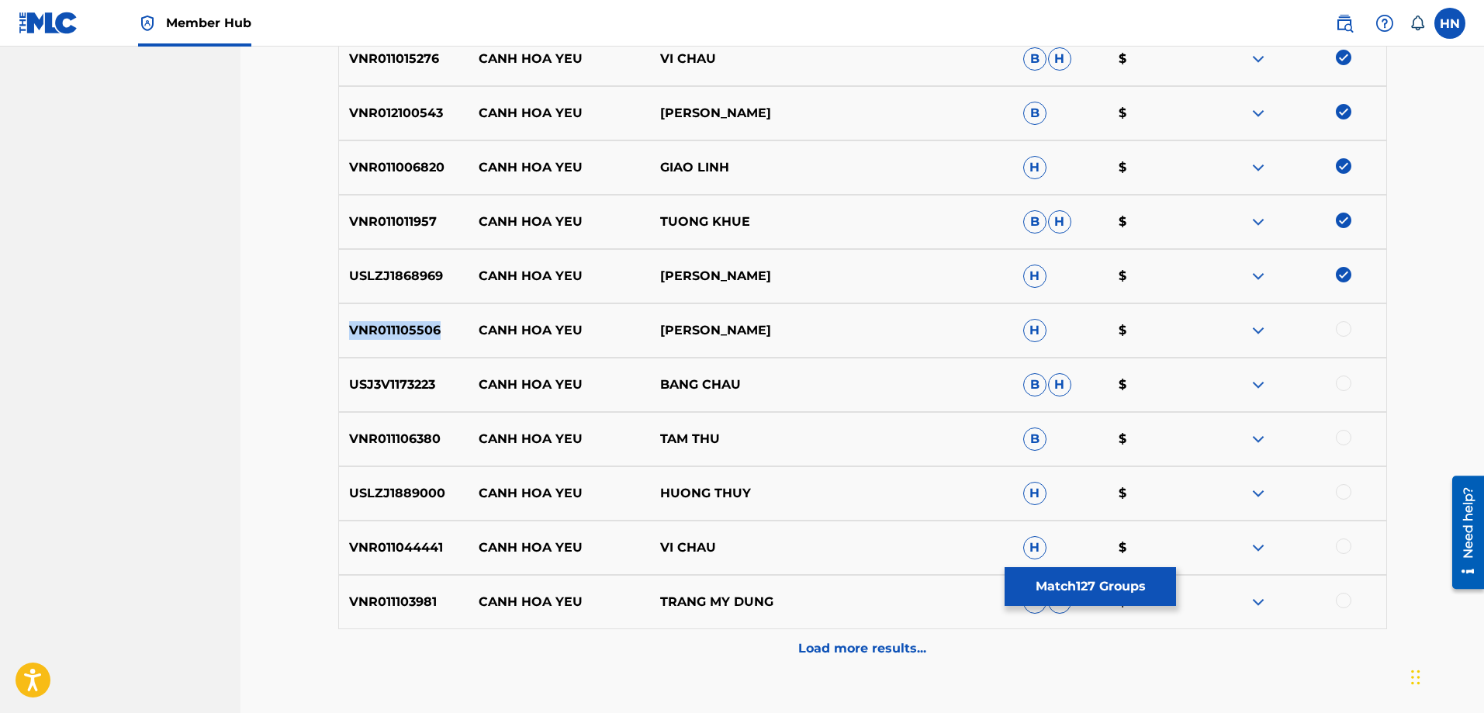
click at [427, 342] on div "VNR011105506 CANH HOA [PERSON_NAME]" at bounding box center [862, 330] width 1049 height 54
click at [1345, 326] on div at bounding box center [1344, 329] width 16 height 16
click at [375, 370] on div "USJ3V1173223 CANH HOA YEU BANG CHAU B H $" at bounding box center [862, 385] width 1049 height 54
click at [1343, 385] on div at bounding box center [1344, 383] width 16 height 16
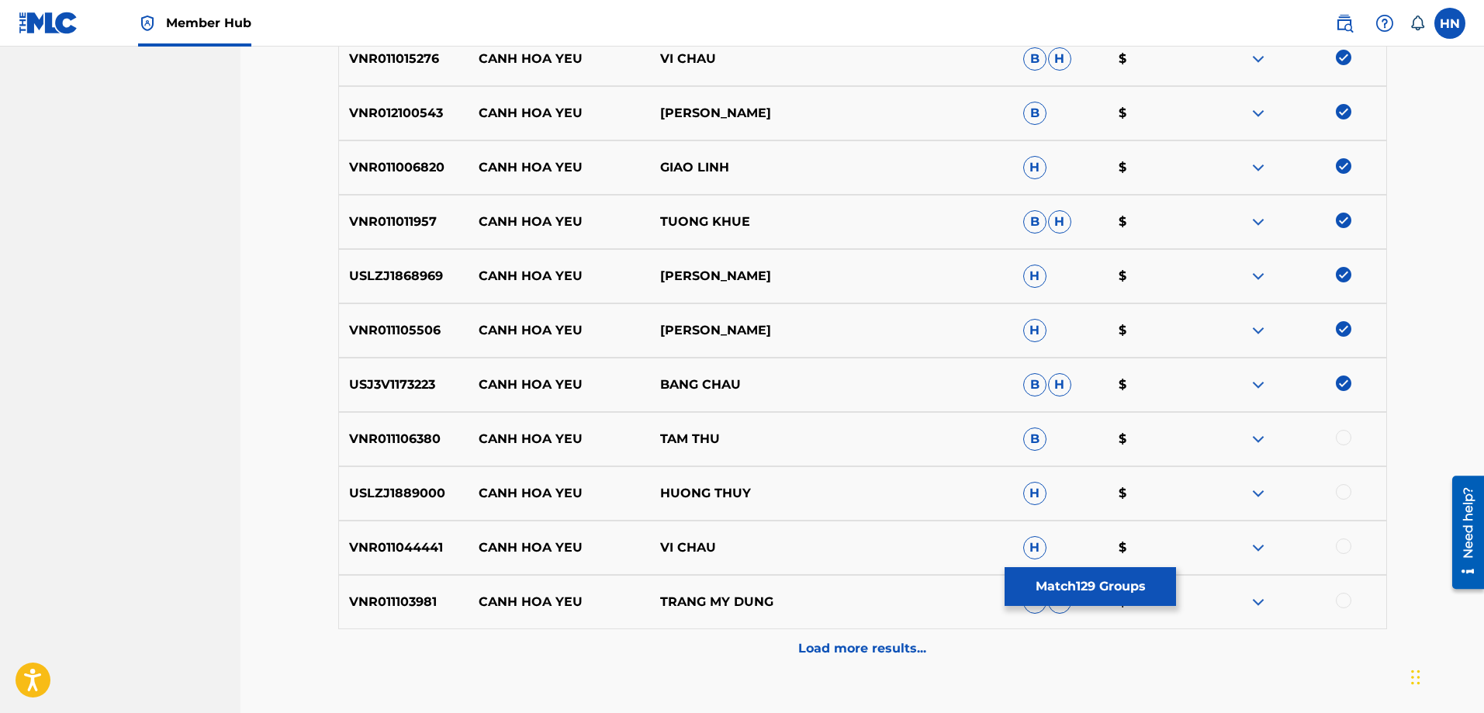
click at [424, 440] on p "VNR011106380" at bounding box center [404, 439] width 130 height 19
click at [1338, 432] on div at bounding box center [1344, 438] width 16 height 16
click at [387, 497] on p "USLZJ1889000" at bounding box center [404, 493] width 130 height 19
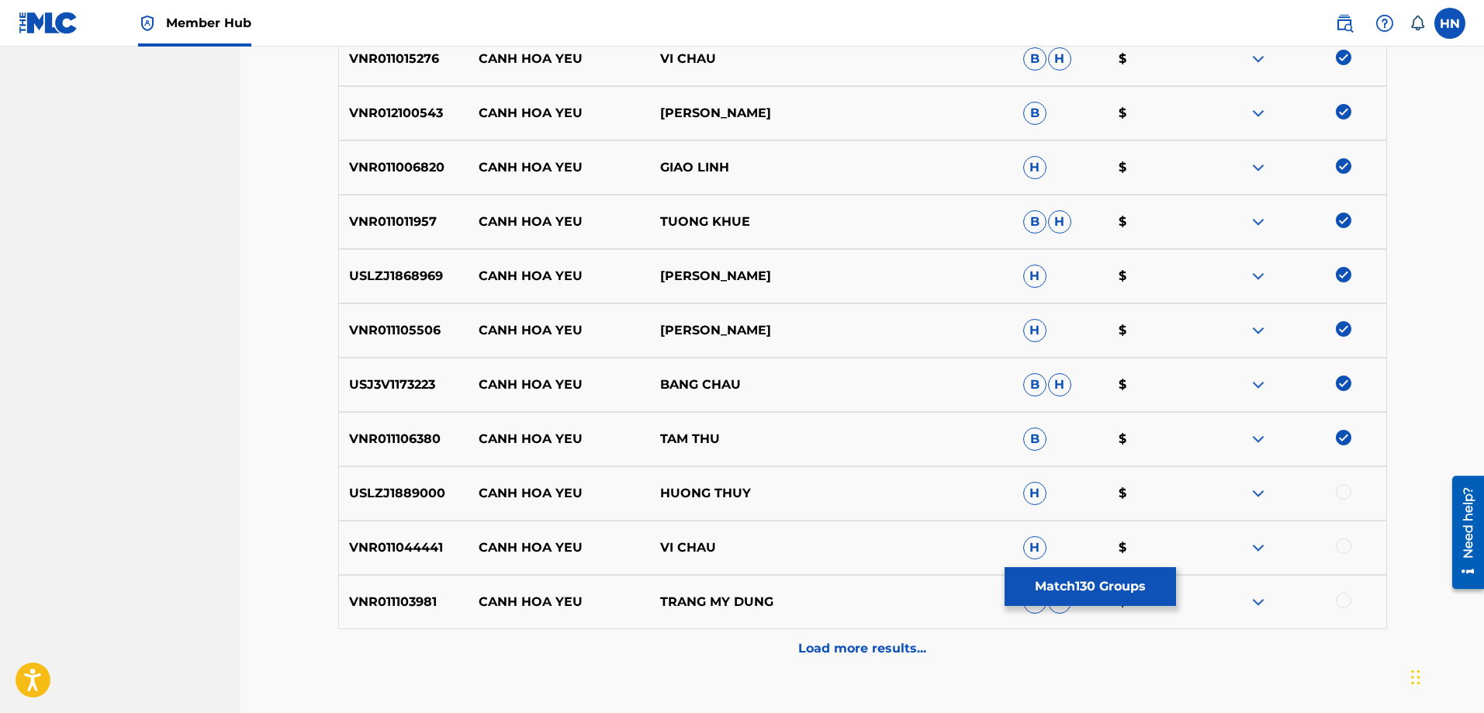
click at [1340, 495] on div at bounding box center [1344, 492] width 16 height 16
click at [424, 548] on p "VNR011044441" at bounding box center [404, 547] width 130 height 19
click at [1338, 547] on div at bounding box center [1344, 546] width 16 height 16
click at [422, 614] on div "VNR011103981 CANH HOA YEU TRANG MY DUNG B H $" at bounding box center [862, 602] width 1049 height 54
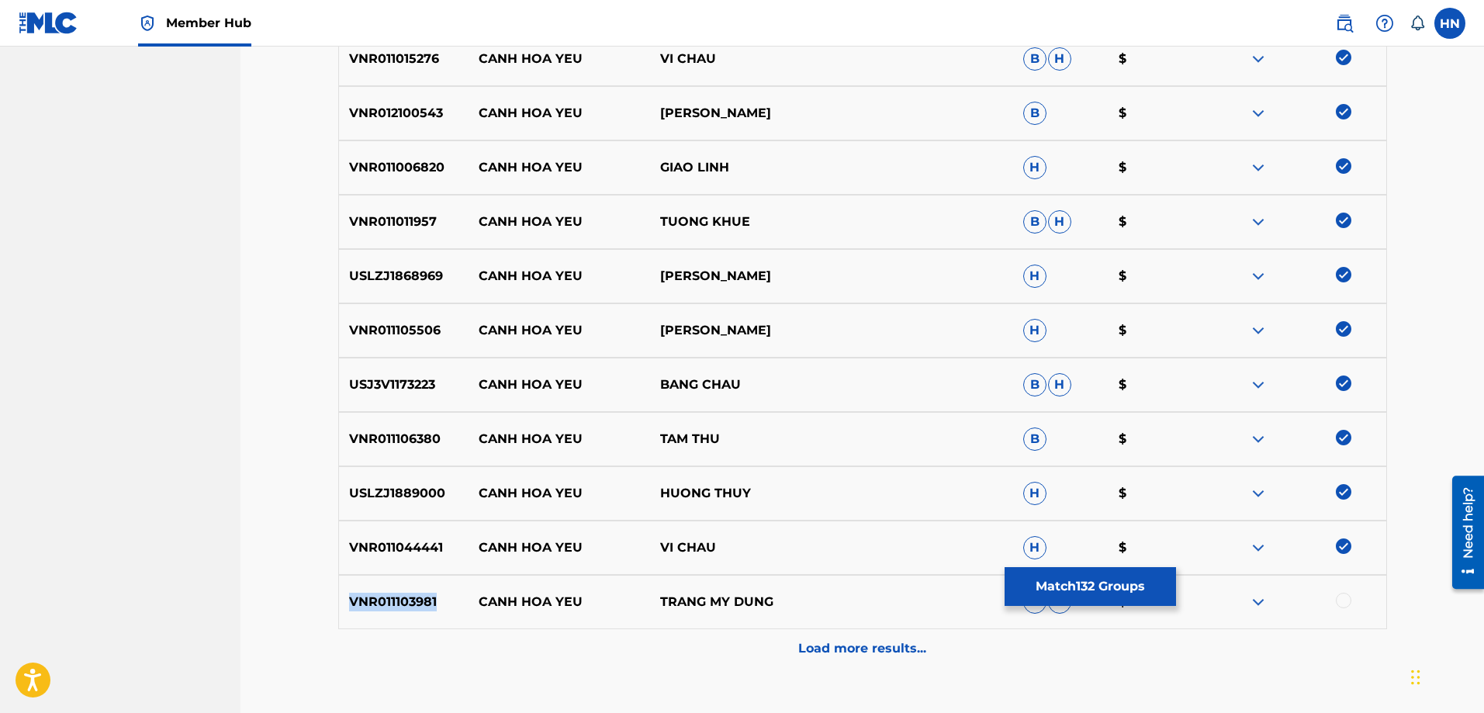
click at [422, 614] on div "VNR011103981 CANH HOA YEU TRANG MY DUNG B H $" at bounding box center [862, 602] width 1049 height 54
click at [1345, 602] on div at bounding box center [1344, 601] width 16 height 16
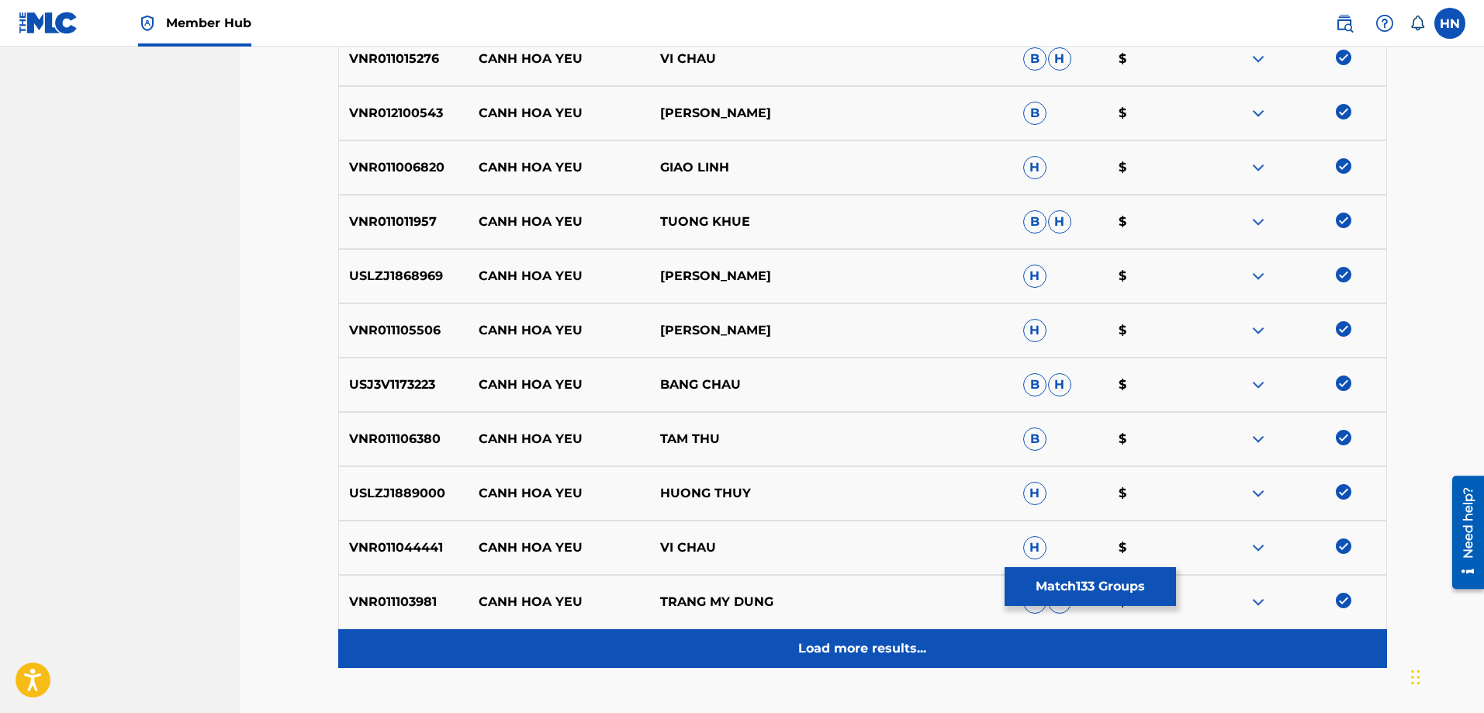
click at [871, 634] on div "Load more results..." at bounding box center [862, 648] width 1049 height 39
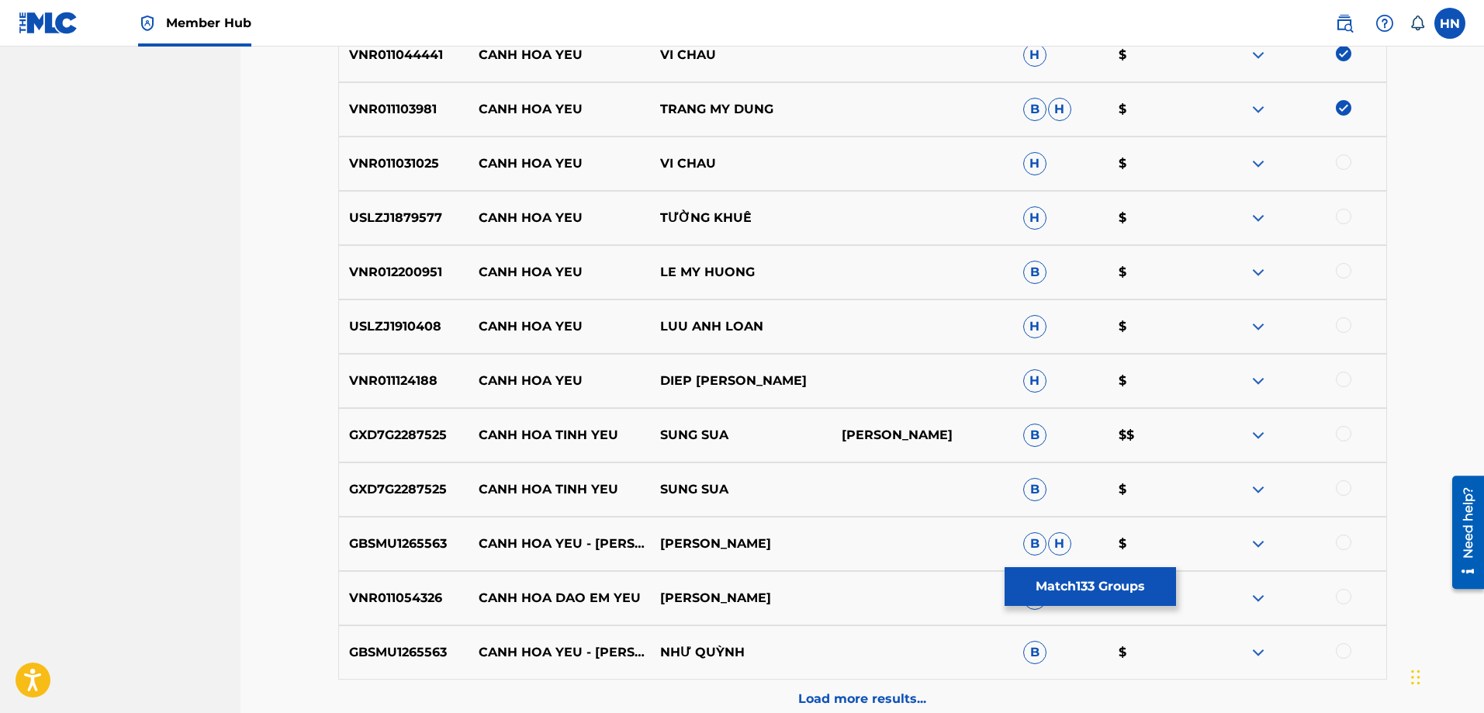
scroll to position [2062, 0]
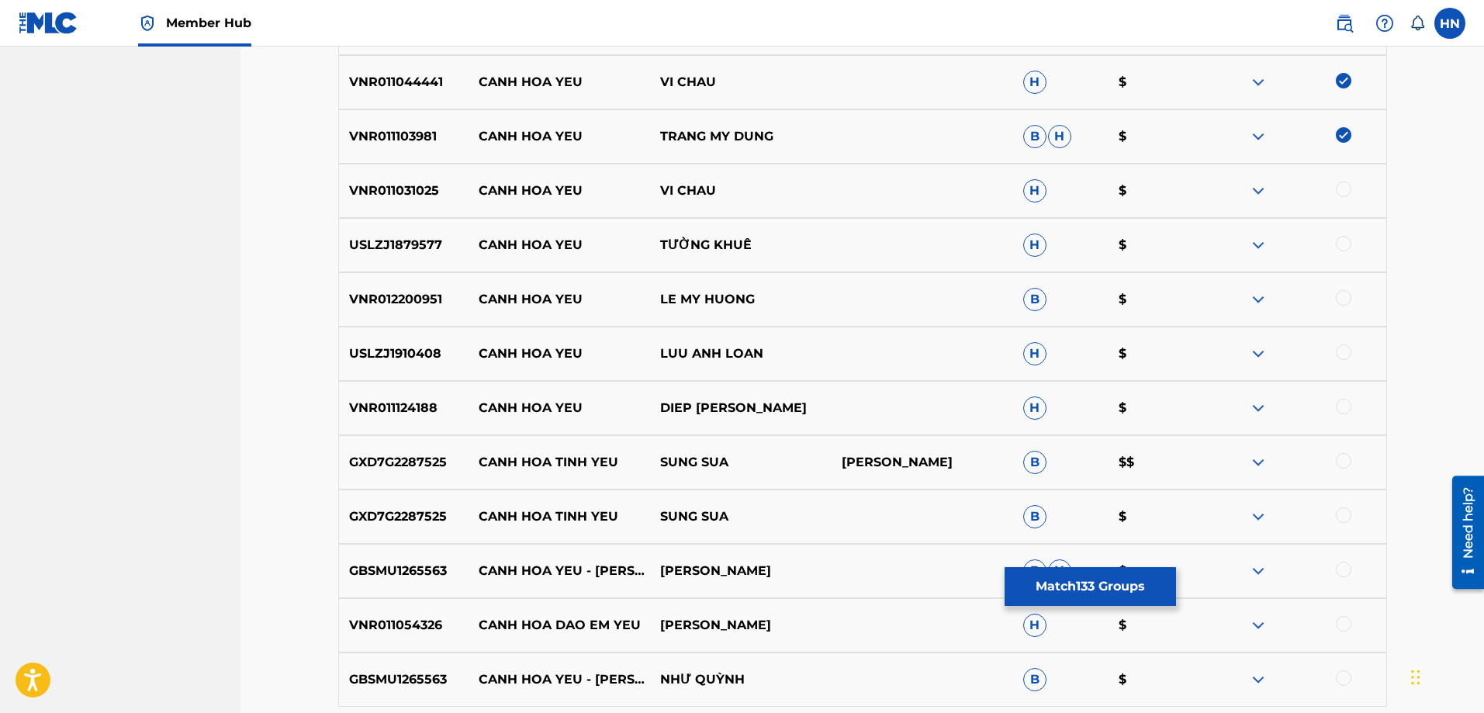
click at [397, 347] on p "USLZJ1910408" at bounding box center [404, 353] width 130 height 19
click at [1349, 351] on div at bounding box center [1344, 352] width 16 height 16
click at [365, 433] on div "VNR011124188 CANH HOA YEU DIEP [PERSON_NAME] H $" at bounding box center [862, 408] width 1049 height 54
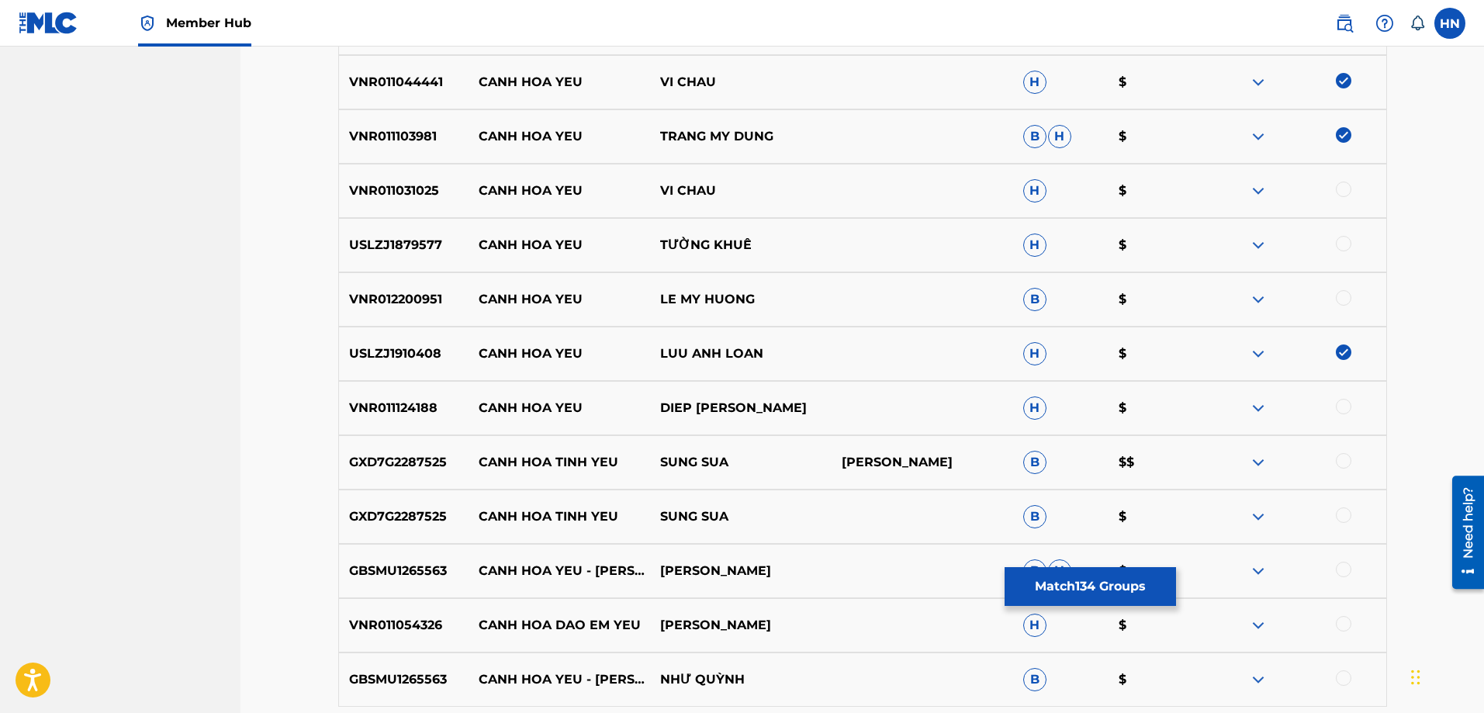
click at [1343, 405] on div at bounding box center [1344, 407] width 16 height 16
click at [425, 188] on p "VNR011031025" at bounding box center [404, 190] width 130 height 19
click at [1339, 189] on div at bounding box center [1344, 189] width 16 height 16
click at [427, 240] on p "USLZJ1879577" at bounding box center [404, 245] width 130 height 19
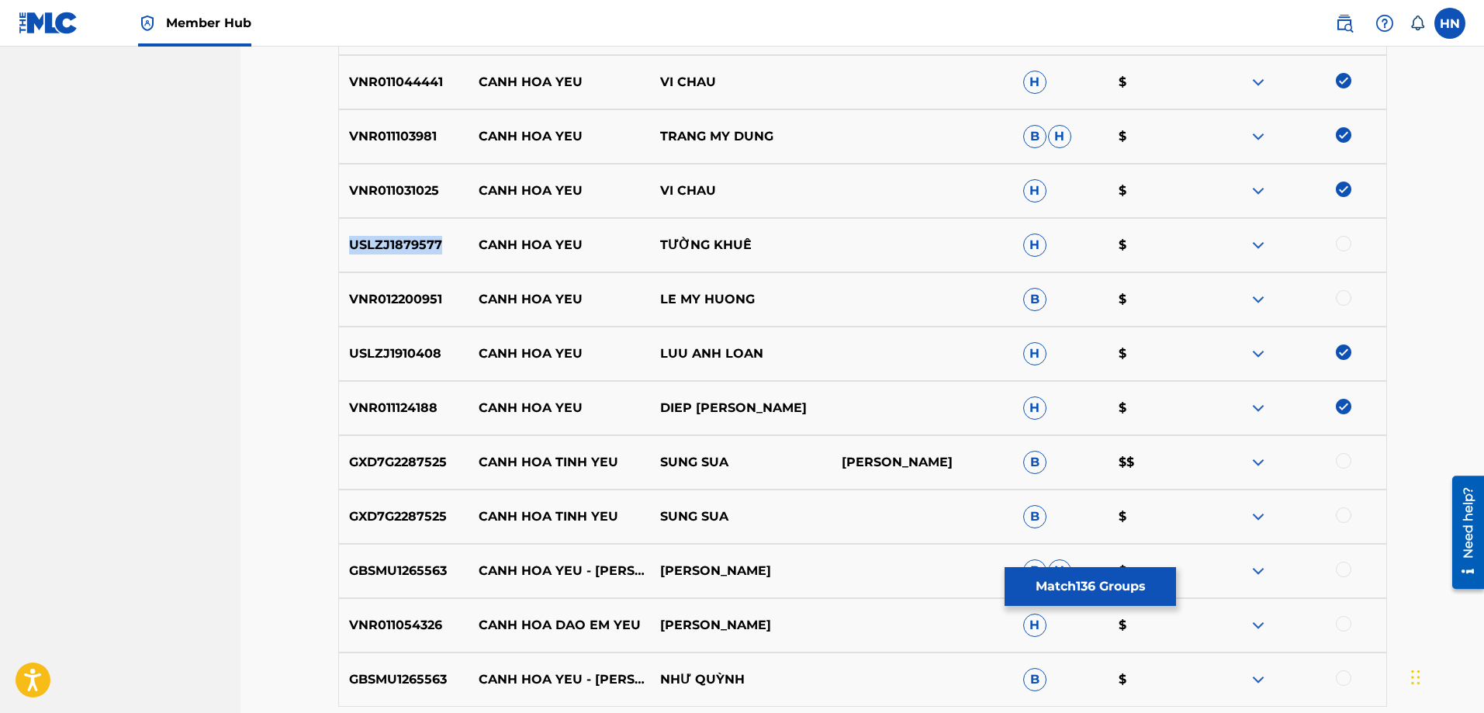
click at [427, 240] on p "USLZJ1879577" at bounding box center [404, 245] width 130 height 19
click at [1339, 240] on div at bounding box center [1344, 244] width 16 height 16
click at [399, 304] on p "VNR012200951" at bounding box center [404, 299] width 130 height 19
click at [1349, 301] on div at bounding box center [1344, 298] width 16 height 16
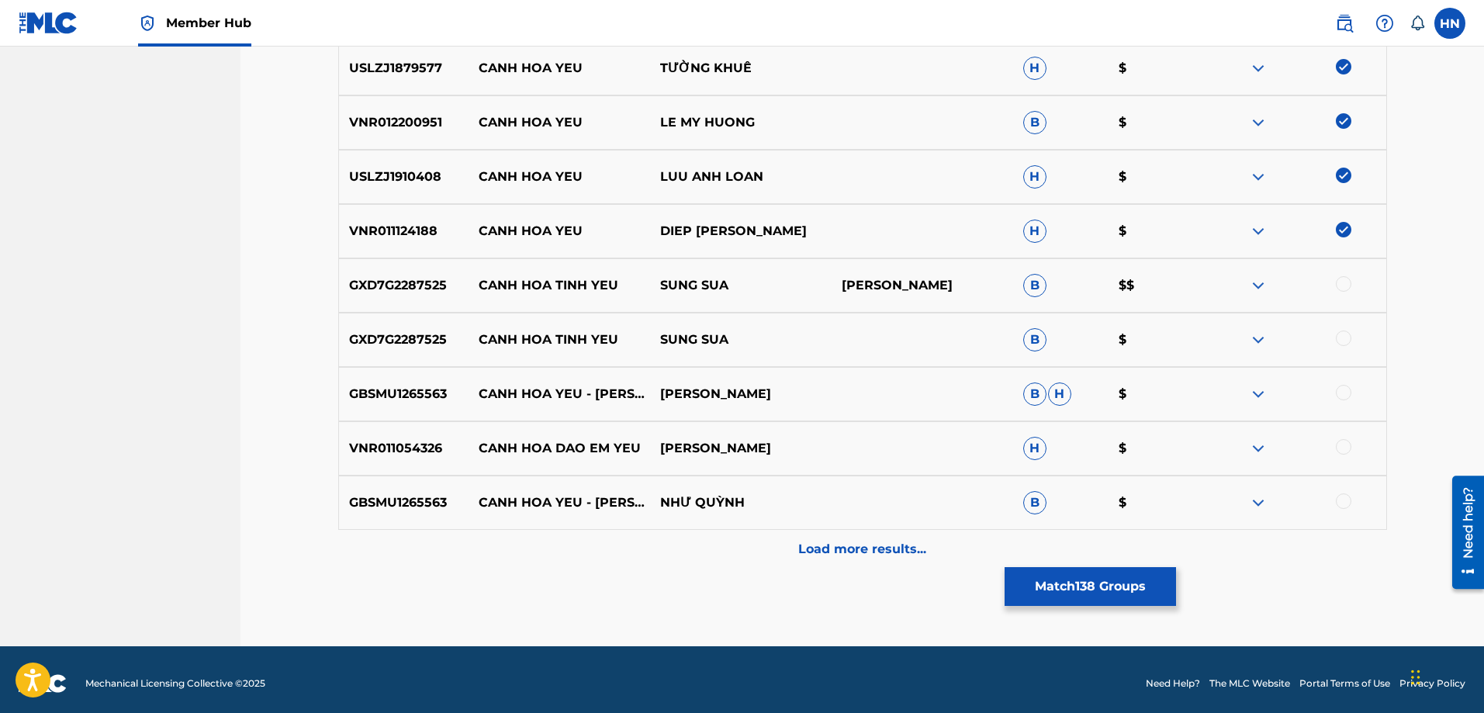
scroll to position [2247, 0]
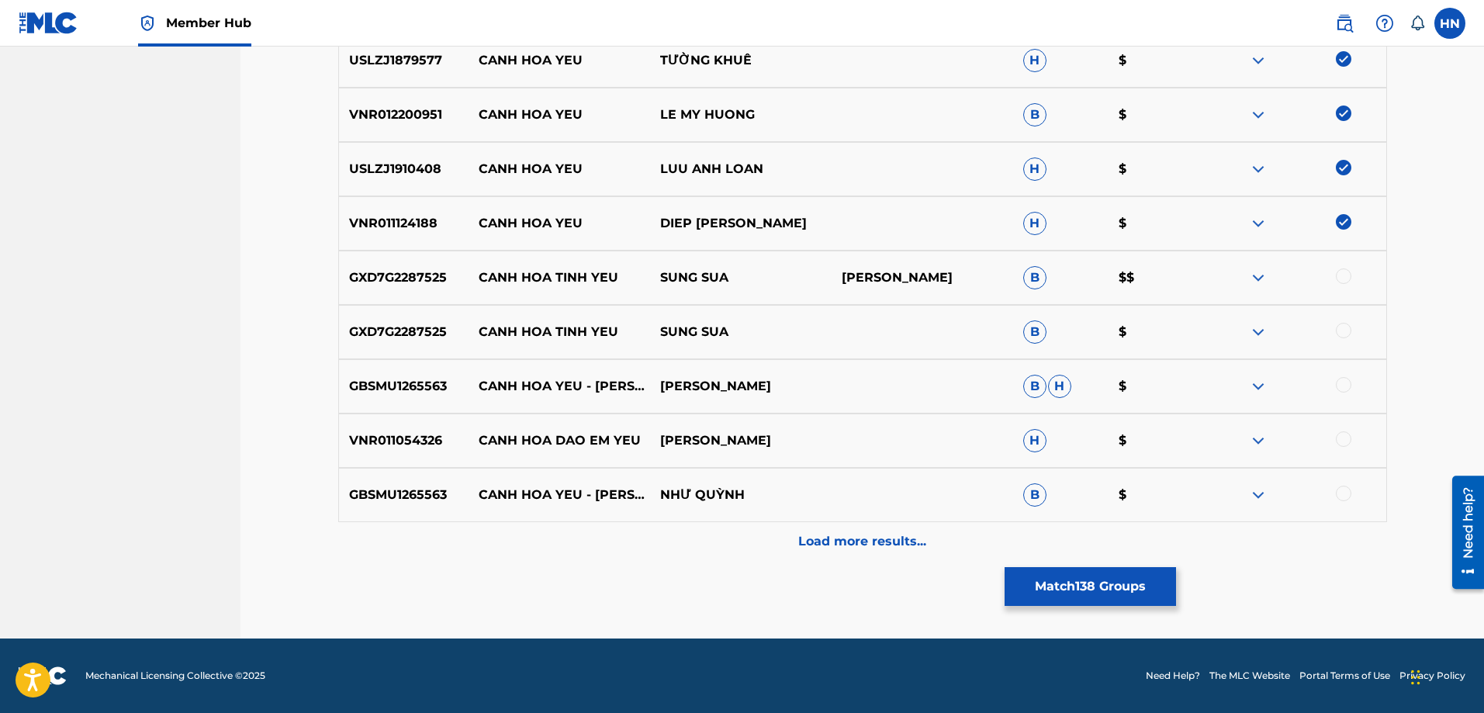
click at [401, 498] on p "GBSMU1265563" at bounding box center [404, 495] width 130 height 19
click at [1350, 496] on div at bounding box center [1344, 494] width 16 height 16
click at [1342, 383] on div at bounding box center [1344, 385] width 16 height 16
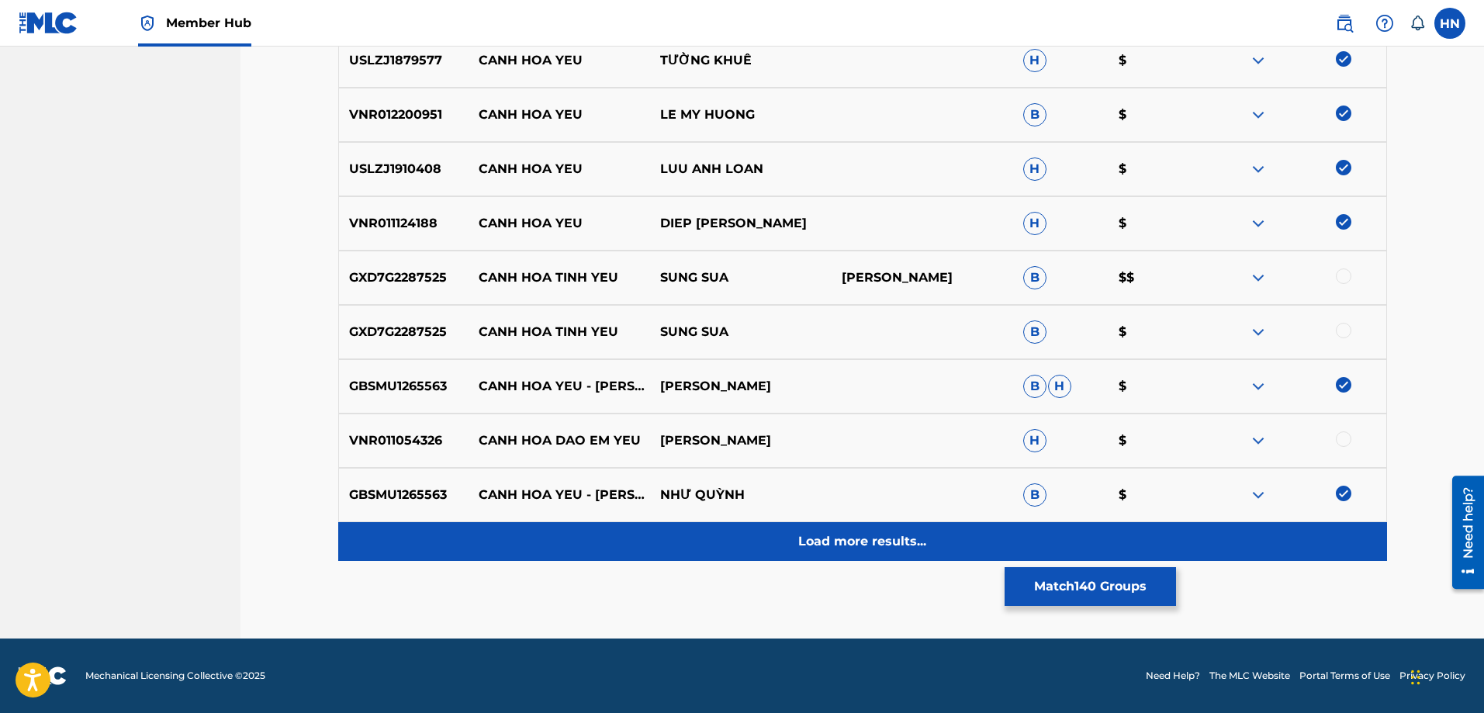
click at [764, 535] on div "Load more results..." at bounding box center [862, 541] width 1049 height 39
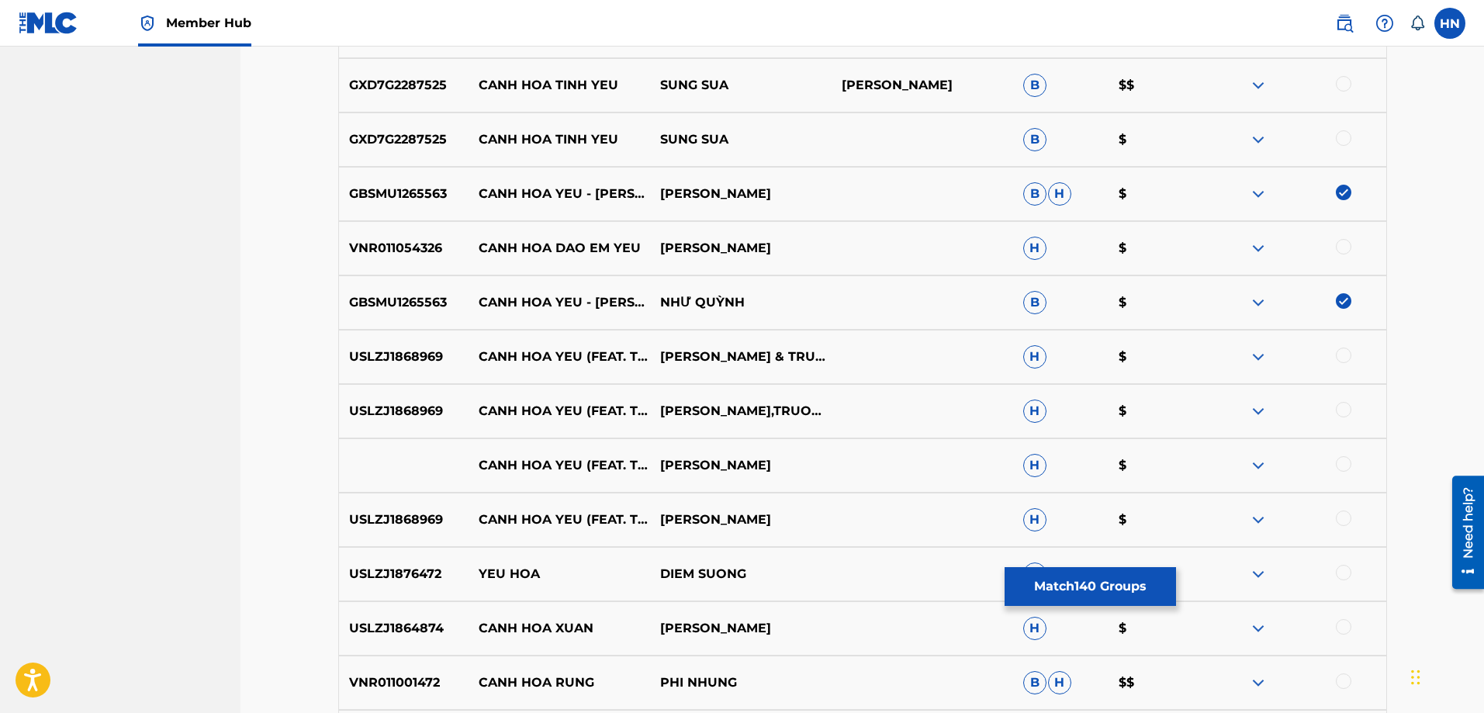
scroll to position [2480, 0]
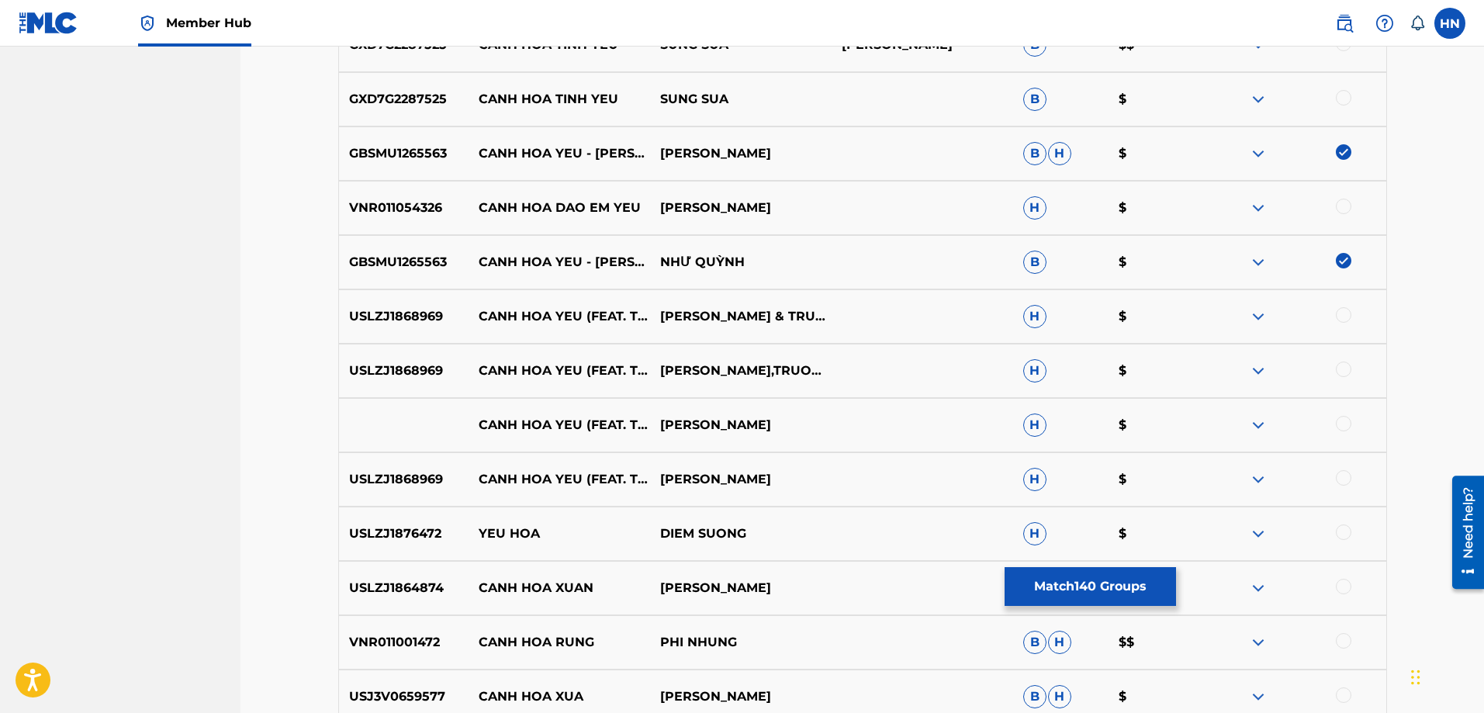
click at [448, 309] on p "USLZJ1868969" at bounding box center [404, 316] width 130 height 19
click at [408, 320] on p "USLZJ1868969" at bounding box center [404, 316] width 130 height 19
click at [1341, 311] on div at bounding box center [1344, 315] width 16 height 16
click at [1341, 371] on div at bounding box center [1344, 369] width 16 height 16
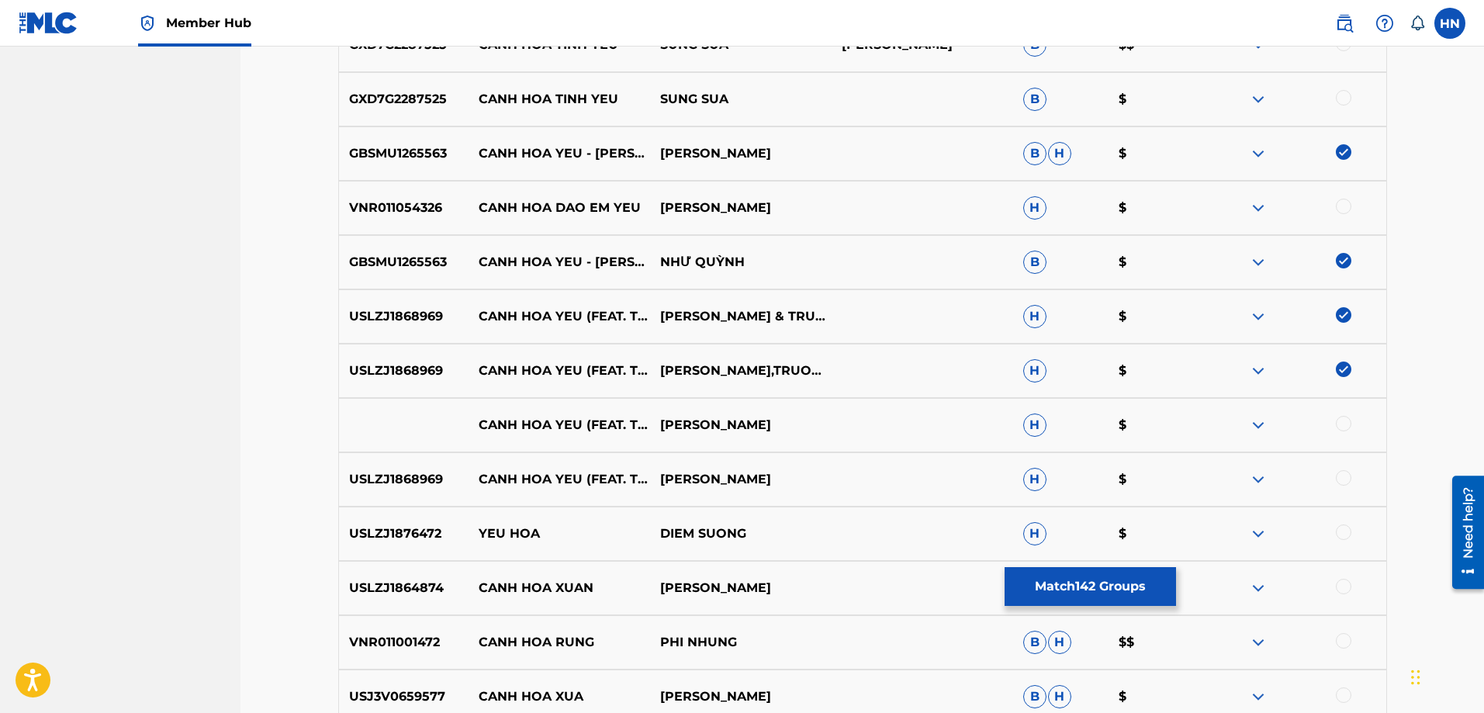
click at [1338, 480] on div at bounding box center [1344, 478] width 16 height 16
drag, startPoint x: 449, startPoint y: 412, endPoint x: 757, endPoint y: 423, distance: 308.1
click at [757, 423] on div "CANH HOA YEU (FEAT. TRUONG VU) NHU QUYNH H $" at bounding box center [862, 425] width 1049 height 54
click at [1348, 427] on div at bounding box center [1344, 424] width 16 height 16
click at [1256, 422] on img at bounding box center [1258, 425] width 19 height 19
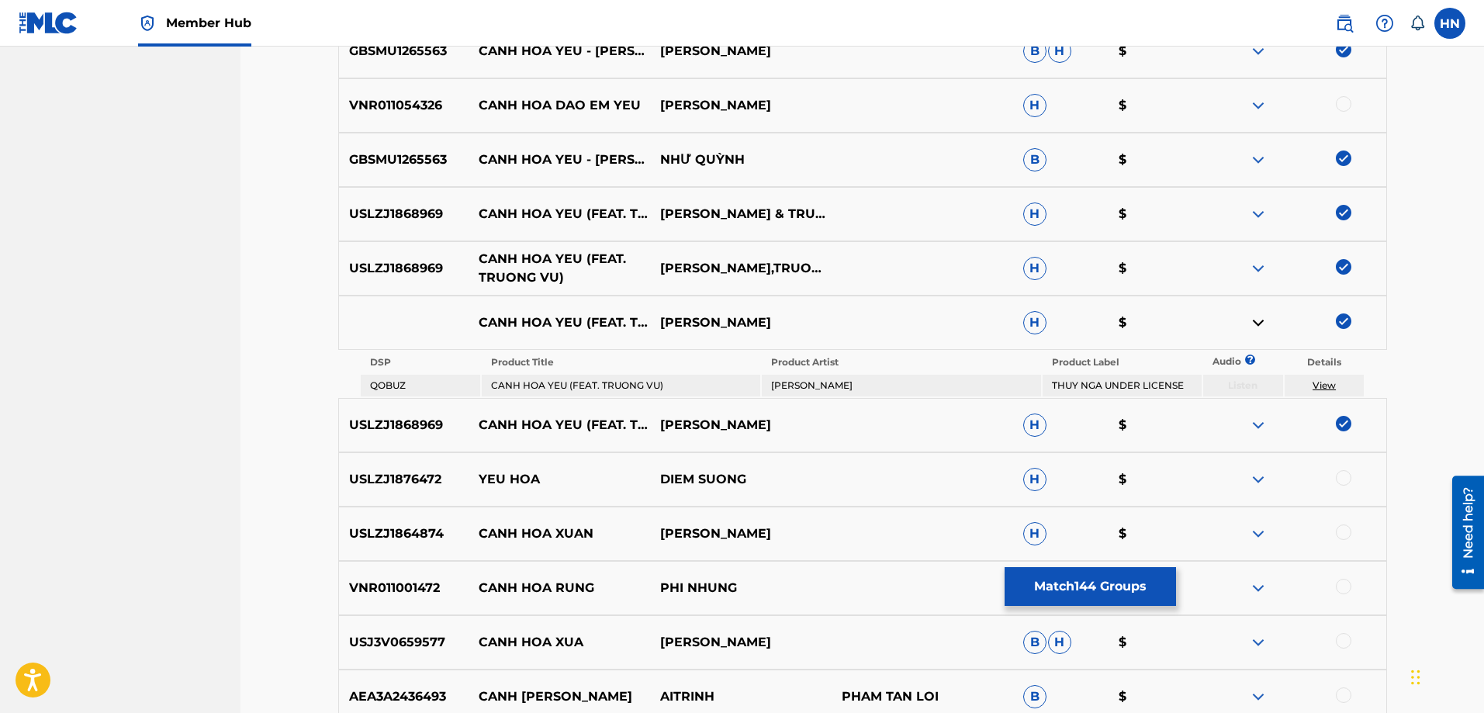
scroll to position [2712, 0]
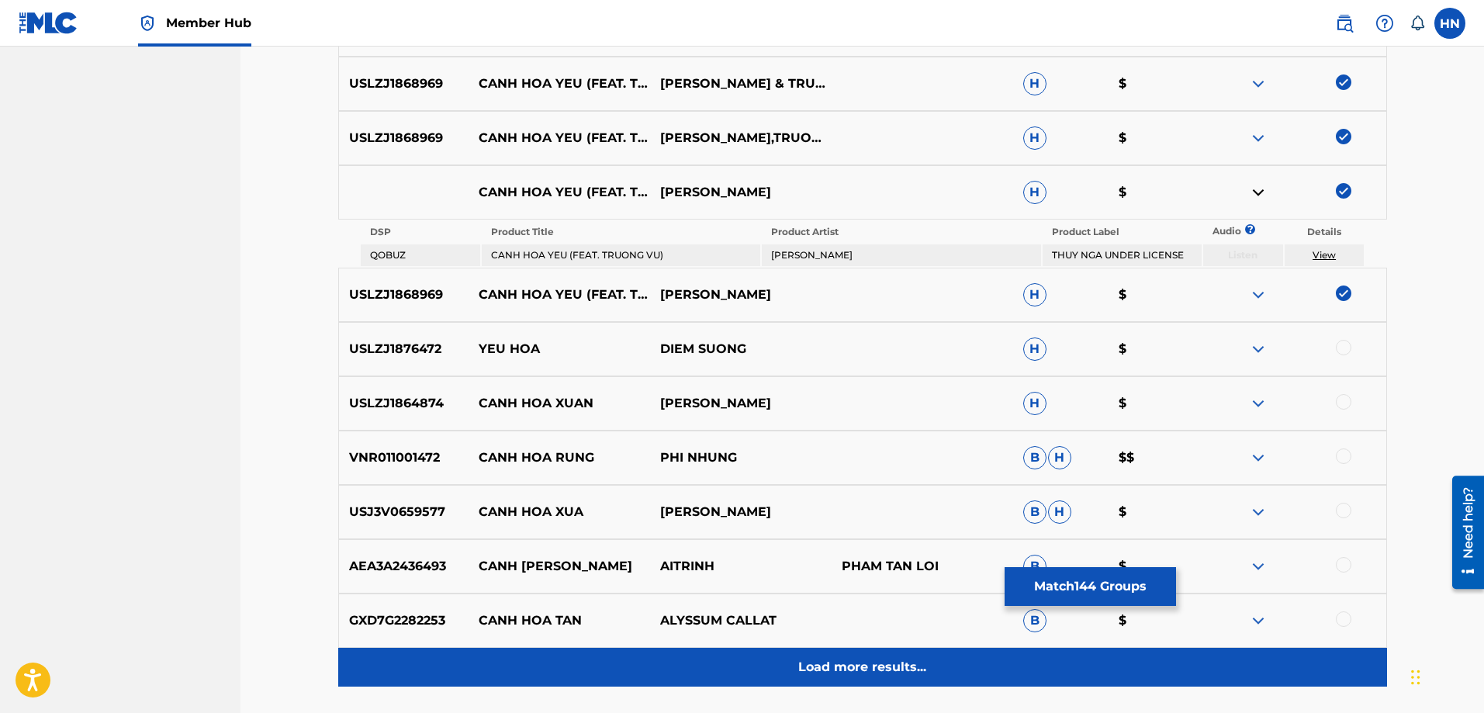
click at [741, 657] on div "Load more results..." at bounding box center [862, 667] width 1049 height 39
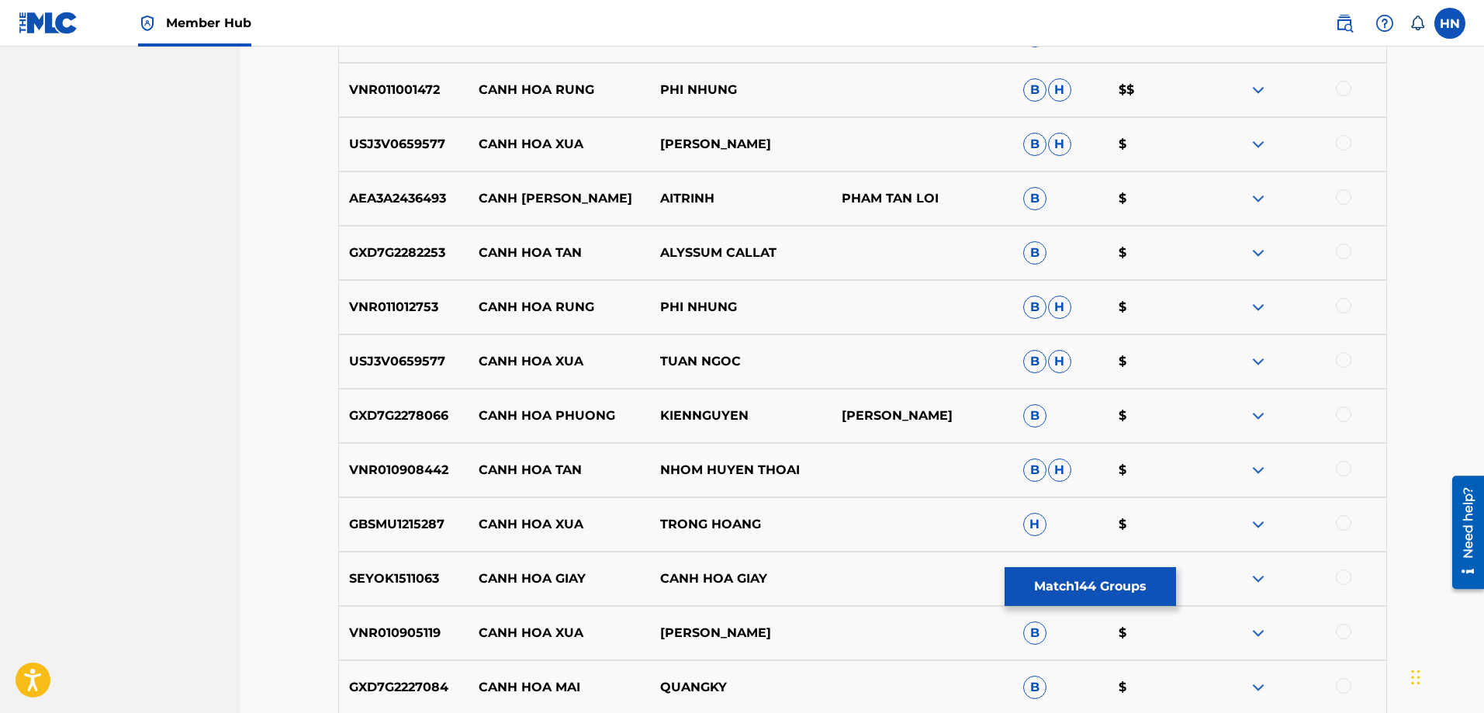
scroll to position [3100, 0]
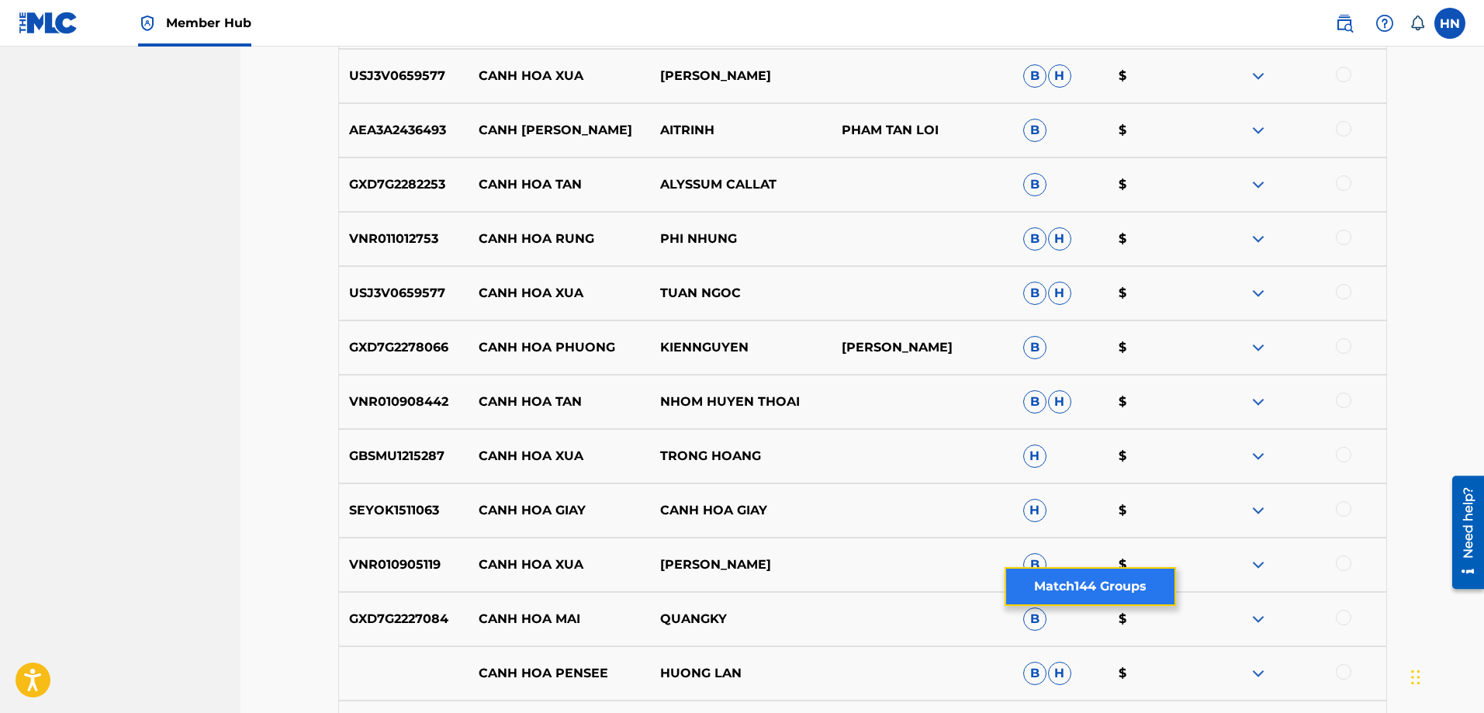
click at [1077, 585] on button "Match 144 Groups" at bounding box center [1089, 586] width 171 height 39
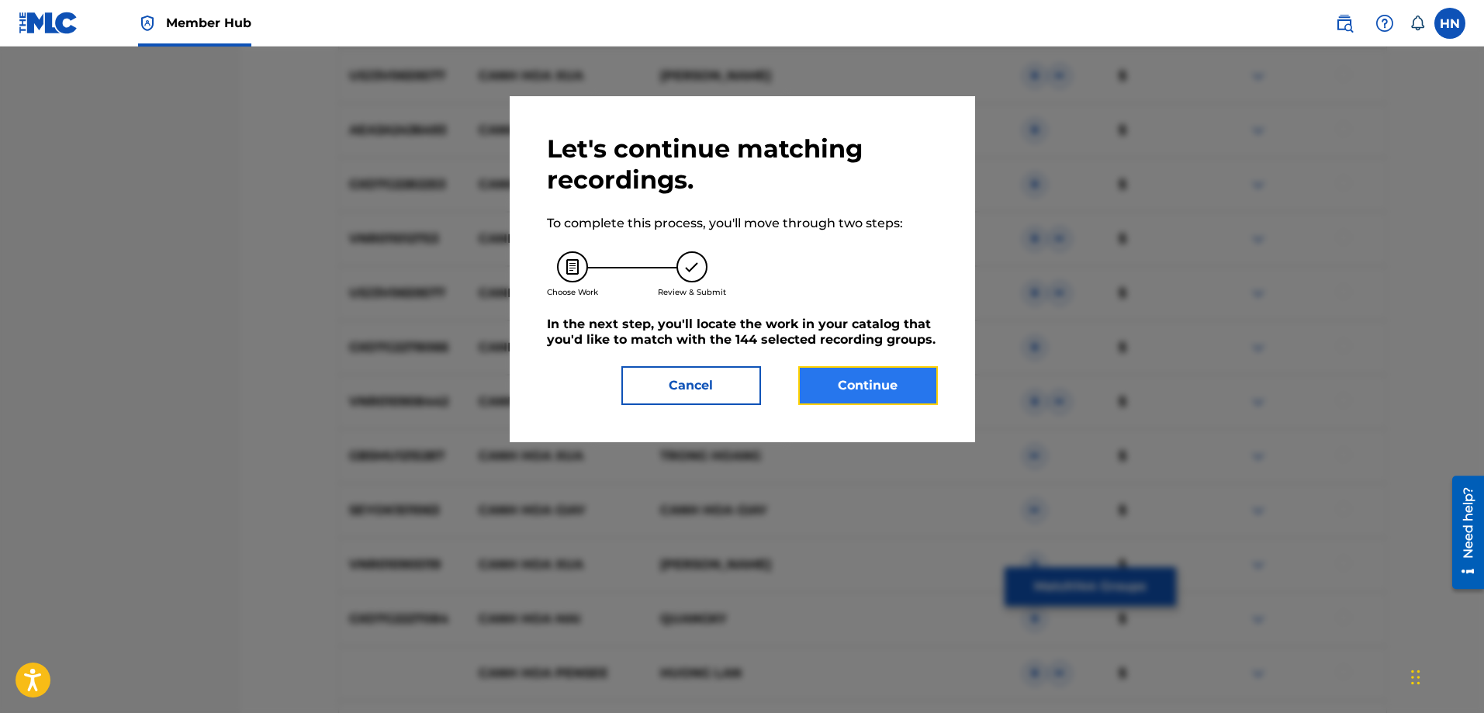
click at [866, 382] on button "Continue" at bounding box center [868, 385] width 140 height 39
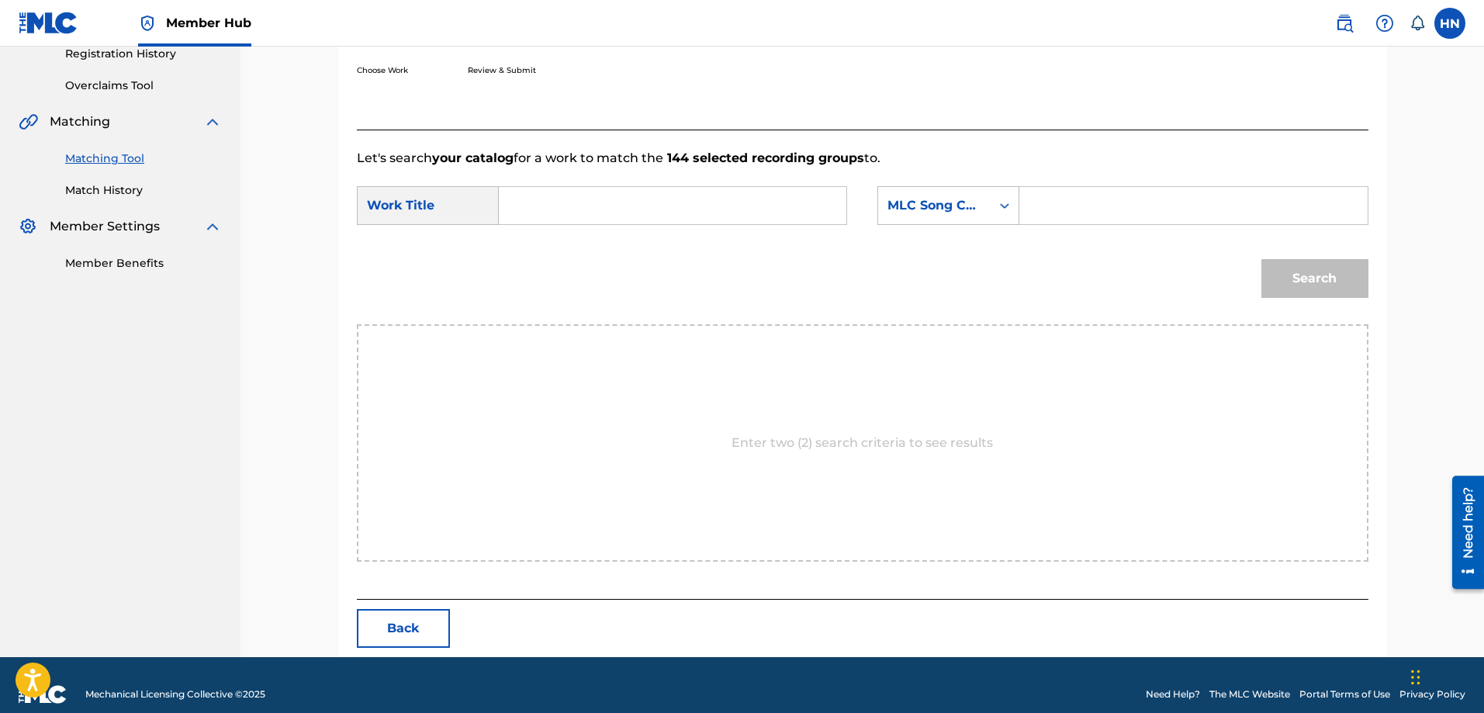
scroll to position [320, 0]
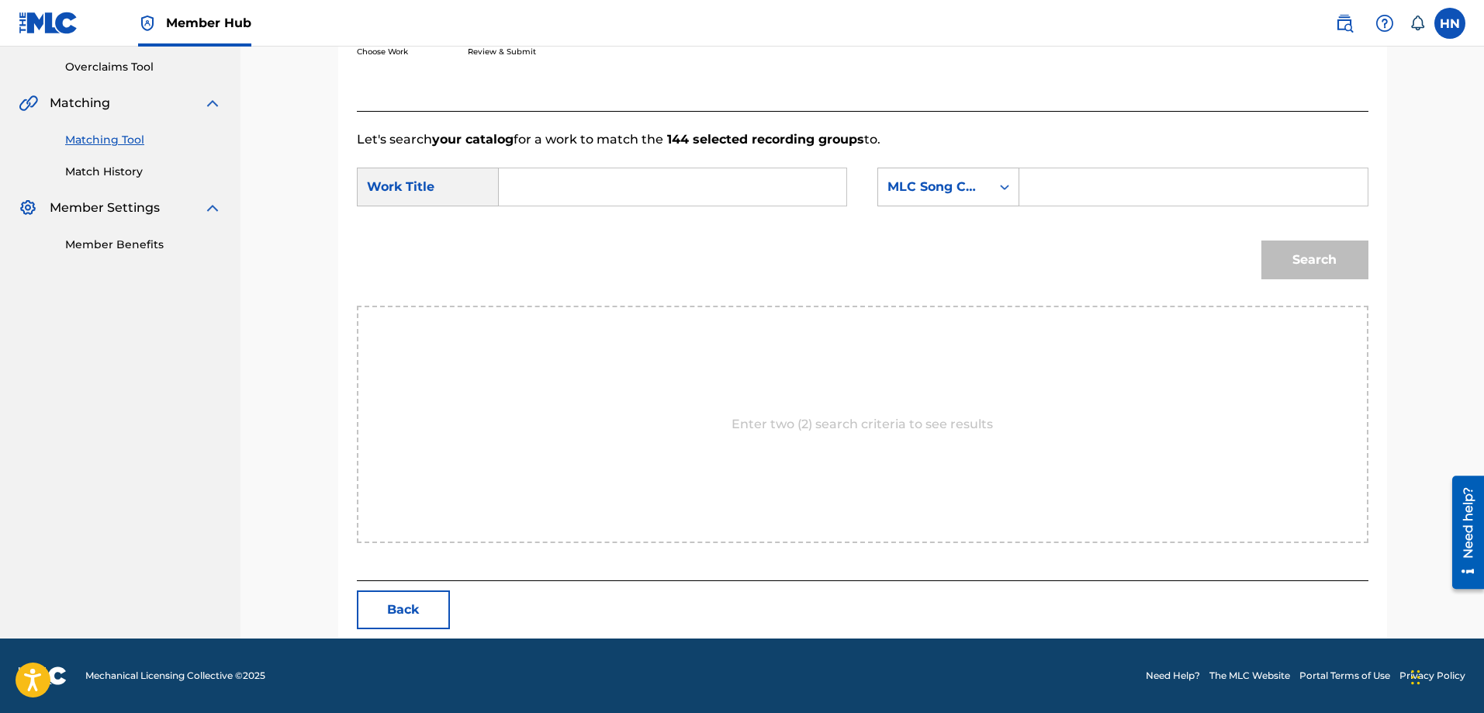
click at [814, 191] on input "Search Form" at bounding box center [672, 186] width 321 height 37
paste input "CÁNH HOA YÊU"
type input "CÁNH HOA YÊU"
click at [959, 191] on div "MLC Song Code" at bounding box center [934, 187] width 94 height 19
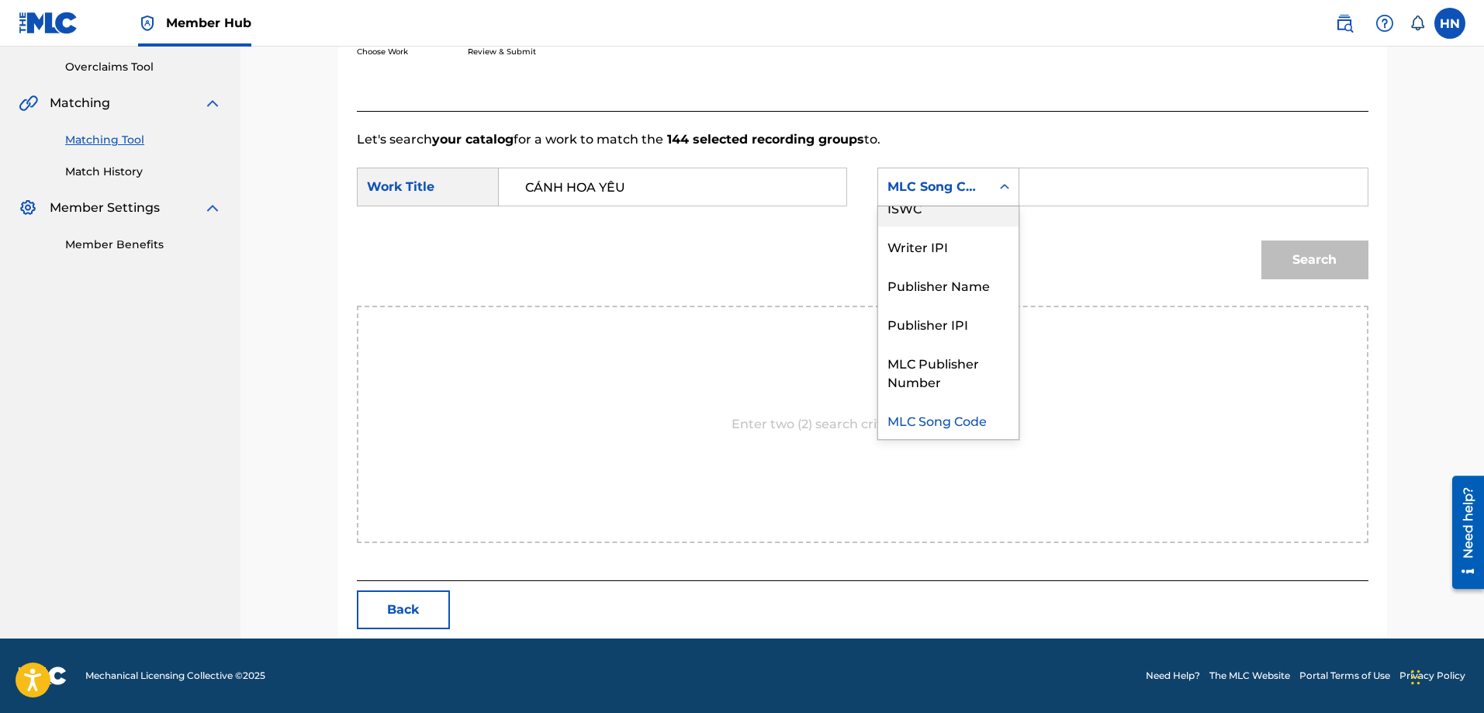
scroll to position [0, 0]
click at [944, 225] on div "Writer Name" at bounding box center [948, 225] width 140 height 39
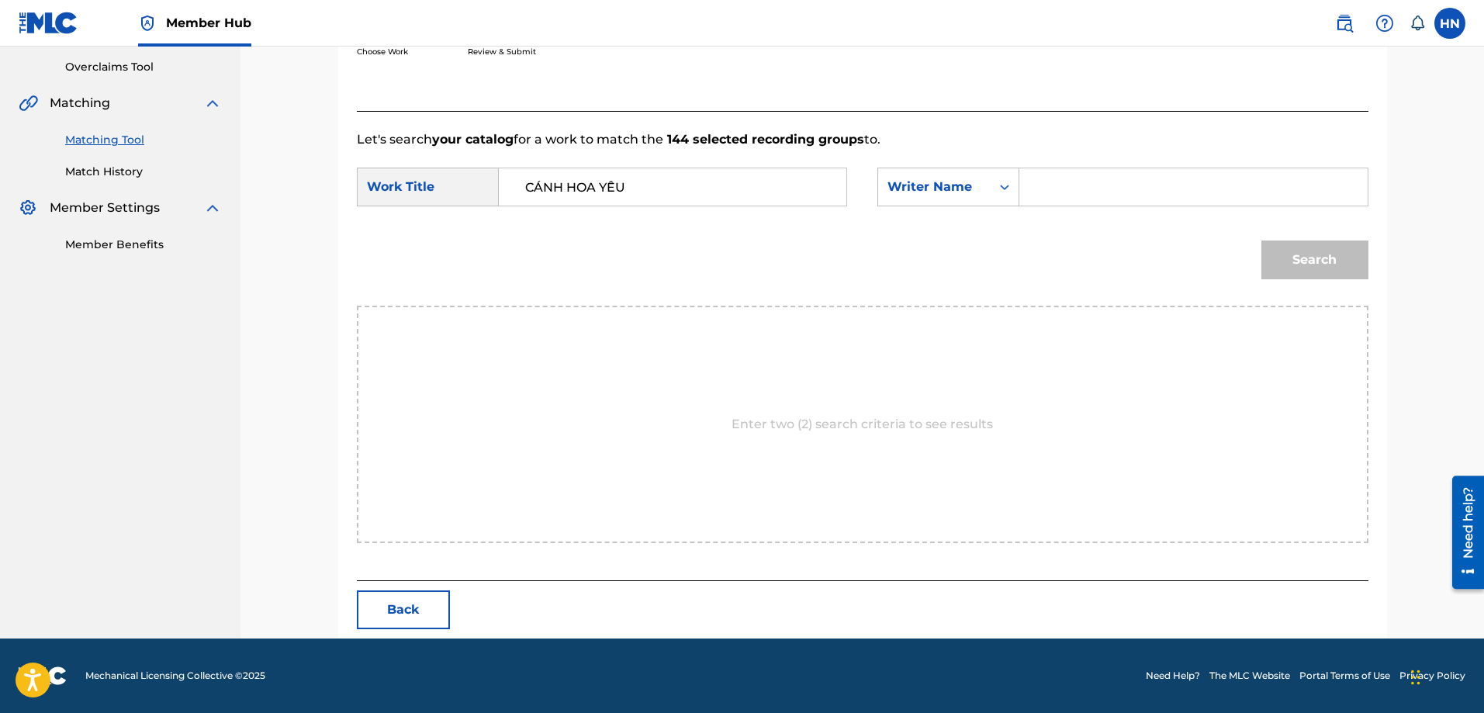
click at [1082, 189] on input "Search Form" at bounding box center [1192, 186] width 321 height 37
type input "trong hoang"
click at [1261, 240] on button "Search" at bounding box center [1314, 259] width 107 height 39
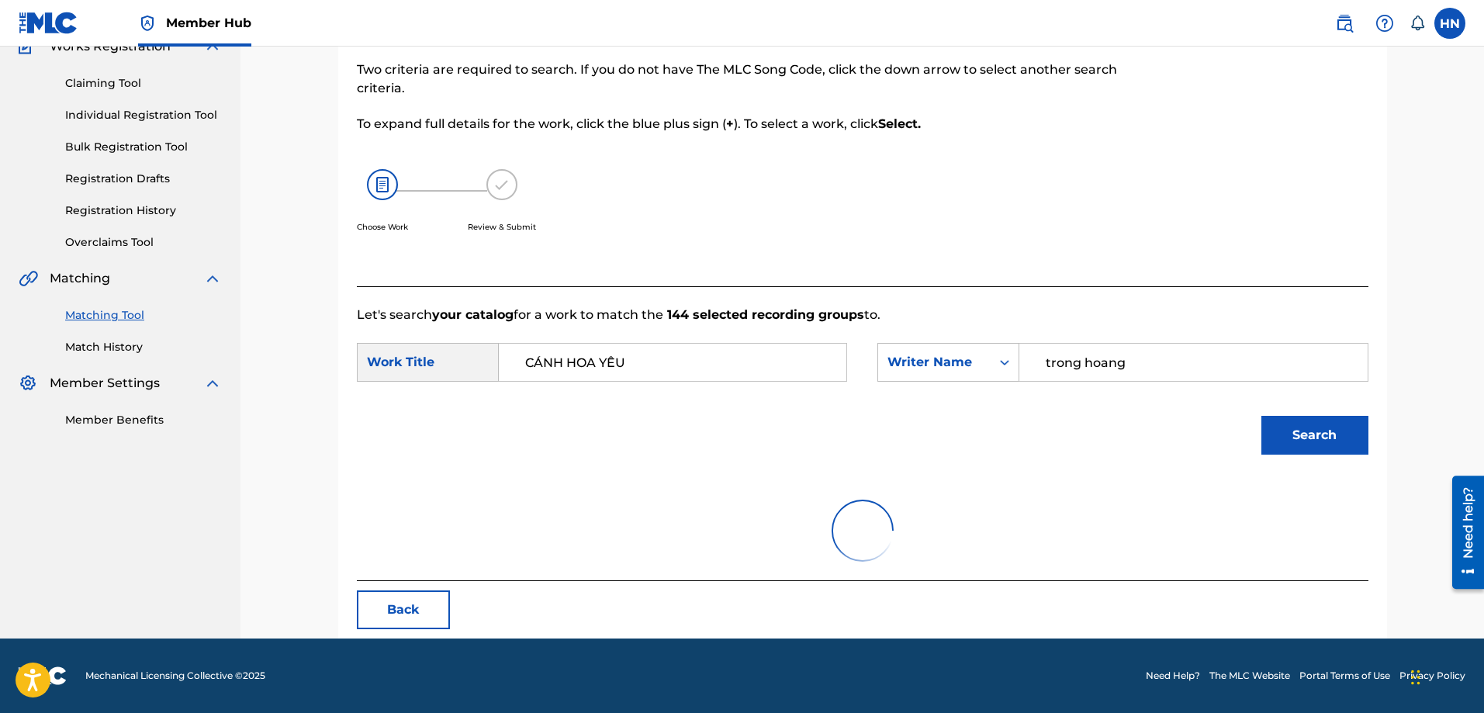
scroll to position [320, 0]
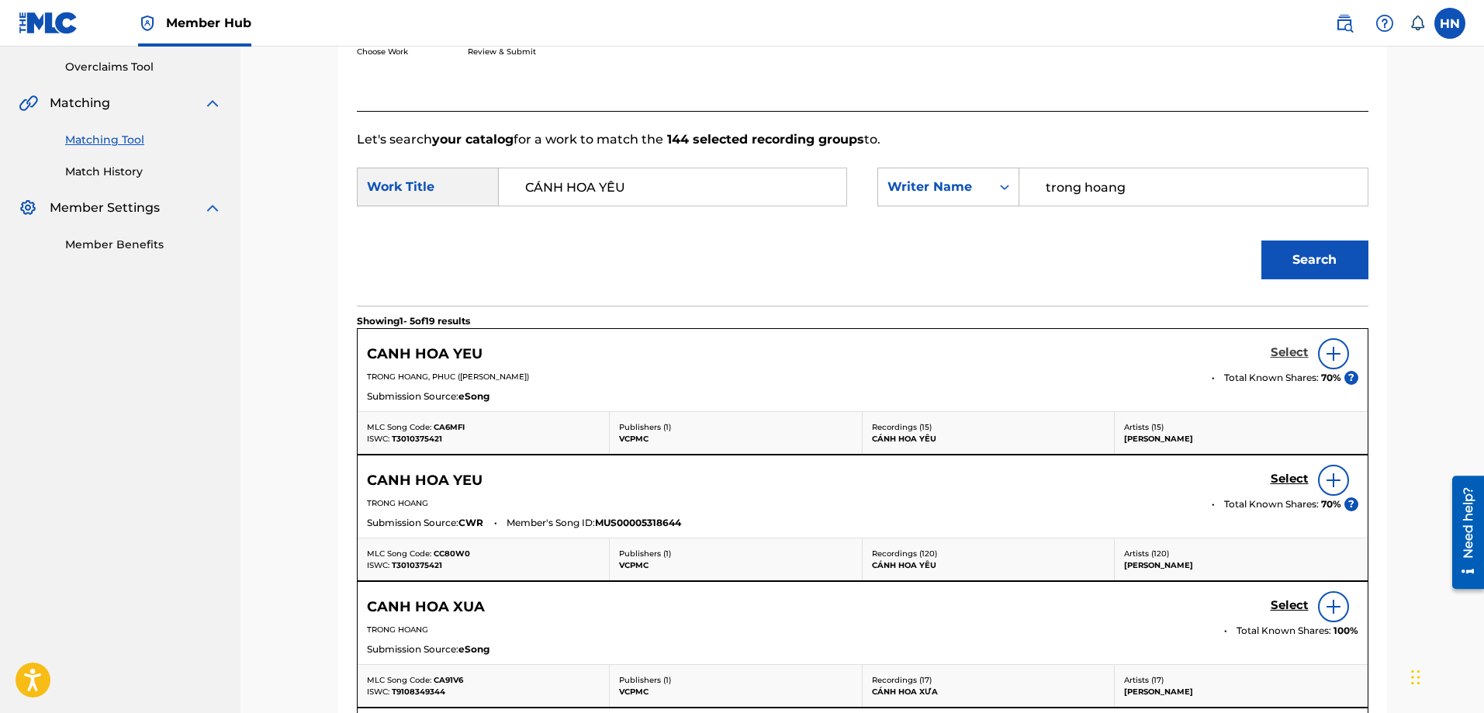
click at [1290, 351] on h5 "Select" at bounding box center [1289, 352] width 38 height 15
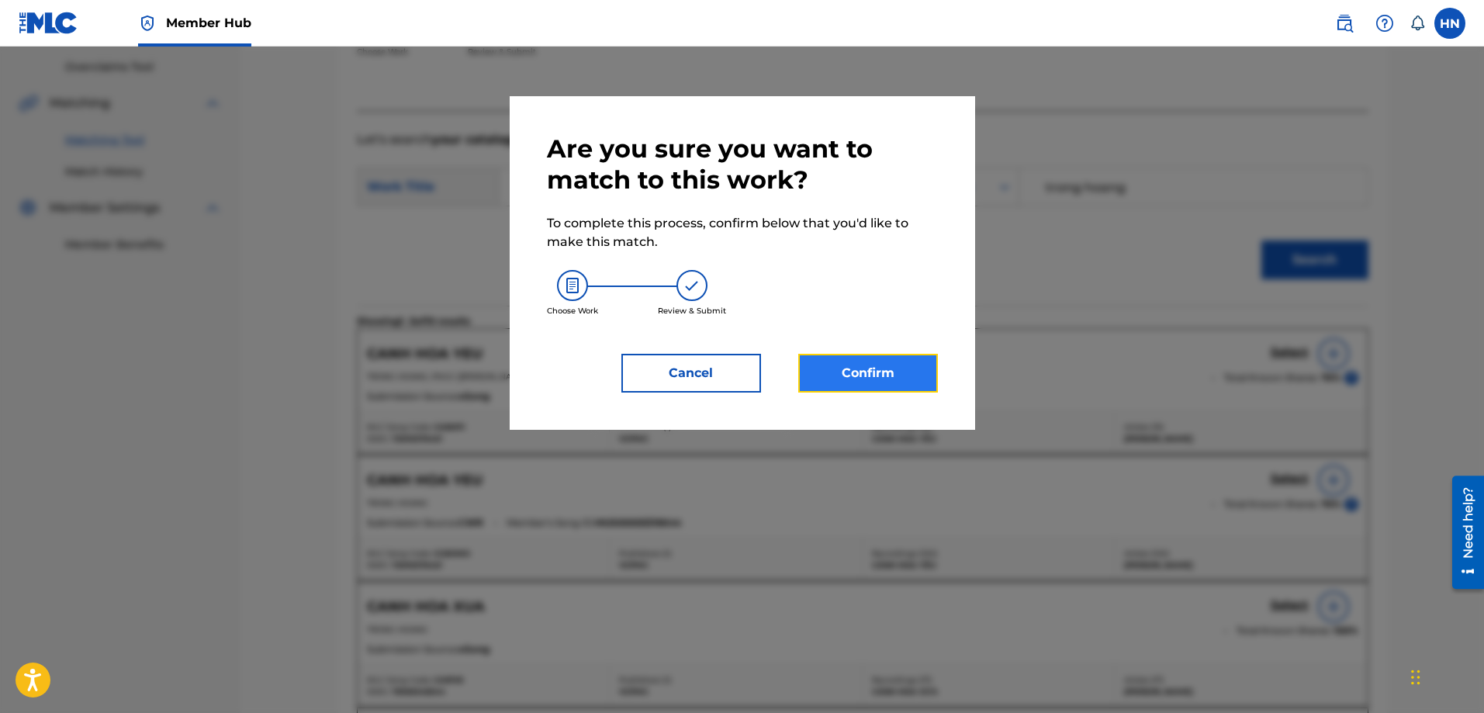
click at [889, 362] on button "Confirm" at bounding box center [868, 373] width 140 height 39
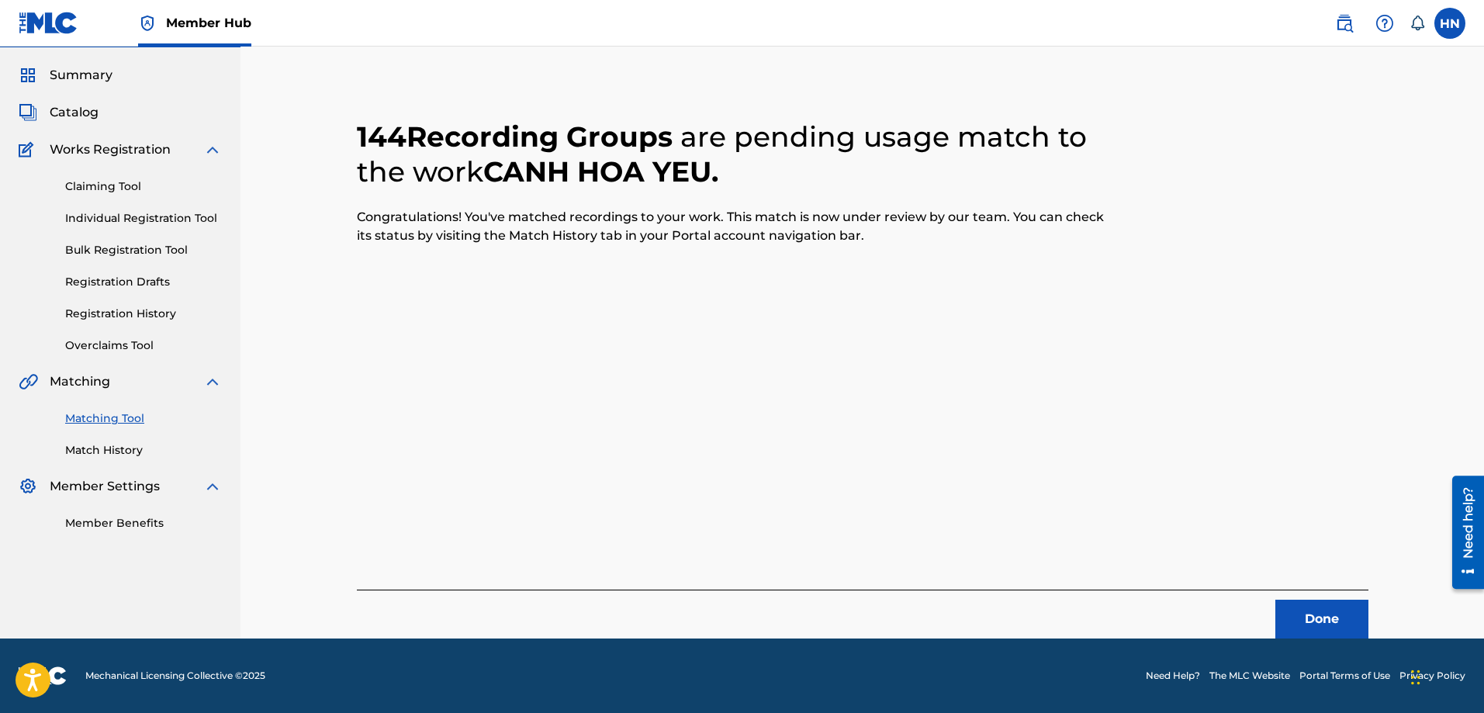
scroll to position [42, 0]
click at [1301, 603] on button "Done" at bounding box center [1321, 619] width 93 height 39
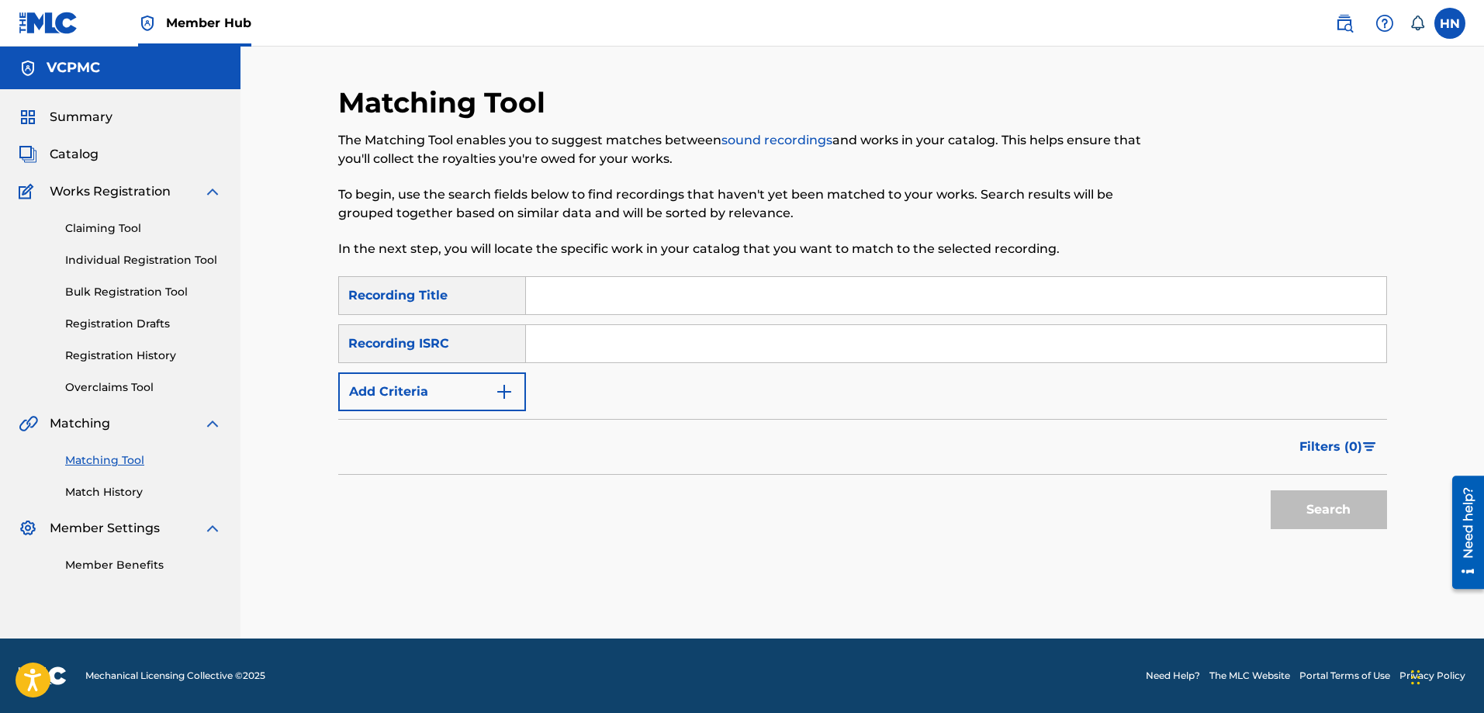
scroll to position [0, 0]
click at [728, 290] on input "Search Form" at bounding box center [956, 295] width 860 height 37
paste input "CON [PERSON_NAME] SÁM HỐI"
click at [1270, 490] on button "Search" at bounding box center [1328, 509] width 116 height 39
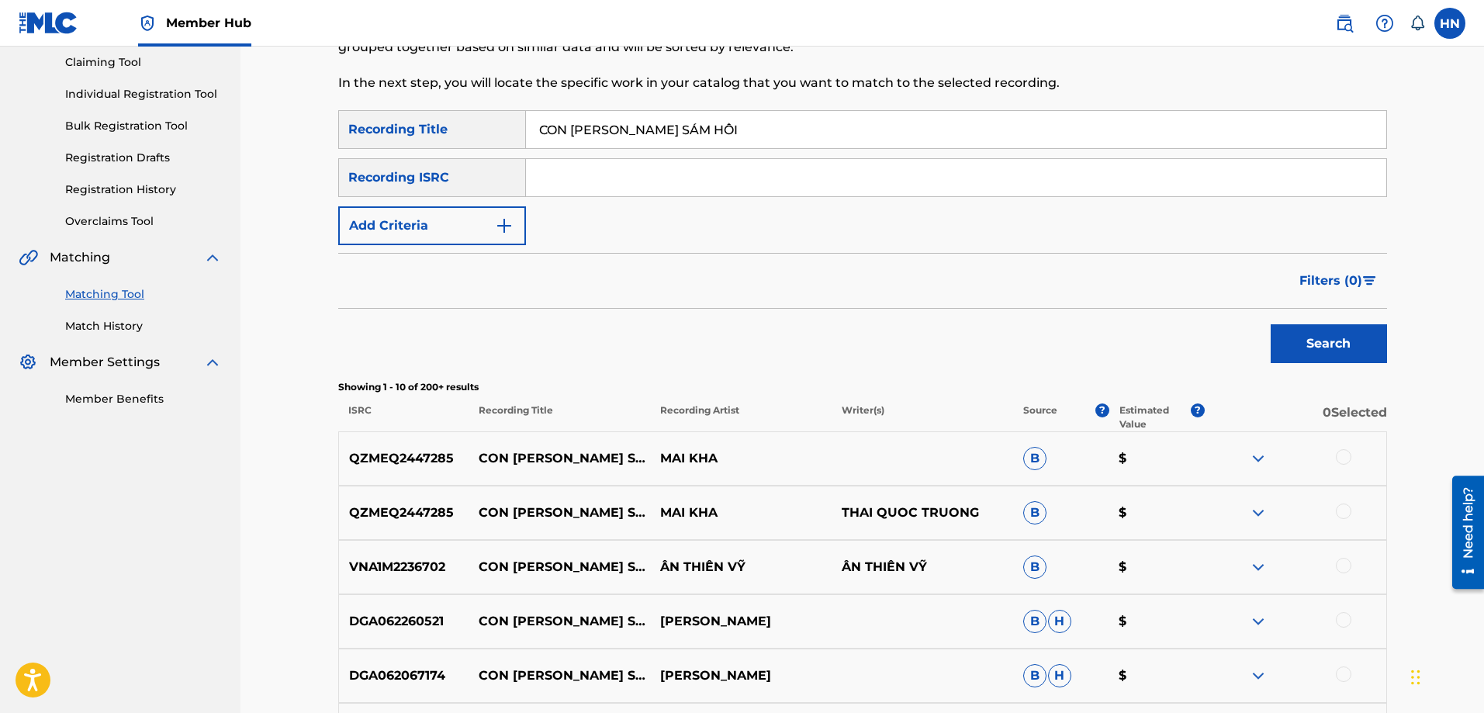
scroll to position [310, 0]
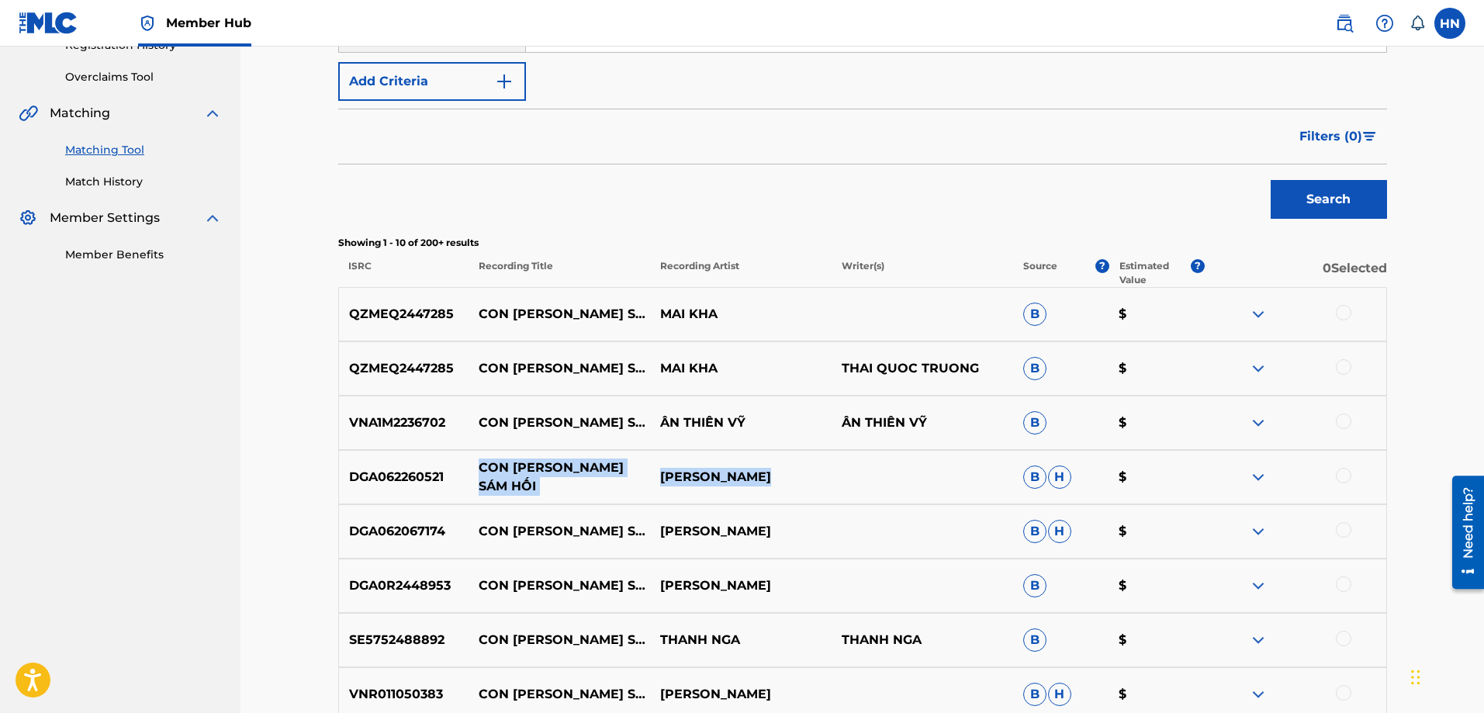
drag, startPoint x: 721, startPoint y: 477, endPoint x: 478, endPoint y: 473, distance: 243.6
click at [478, 473] on div "DGA062260521 CON [PERSON_NAME] SÁM HỐI [PERSON_NAME]" at bounding box center [862, 477] width 1049 height 54
click at [426, 472] on p "DGA062260521" at bounding box center [404, 477] width 130 height 19
click at [1339, 472] on div at bounding box center [1344, 476] width 16 height 16
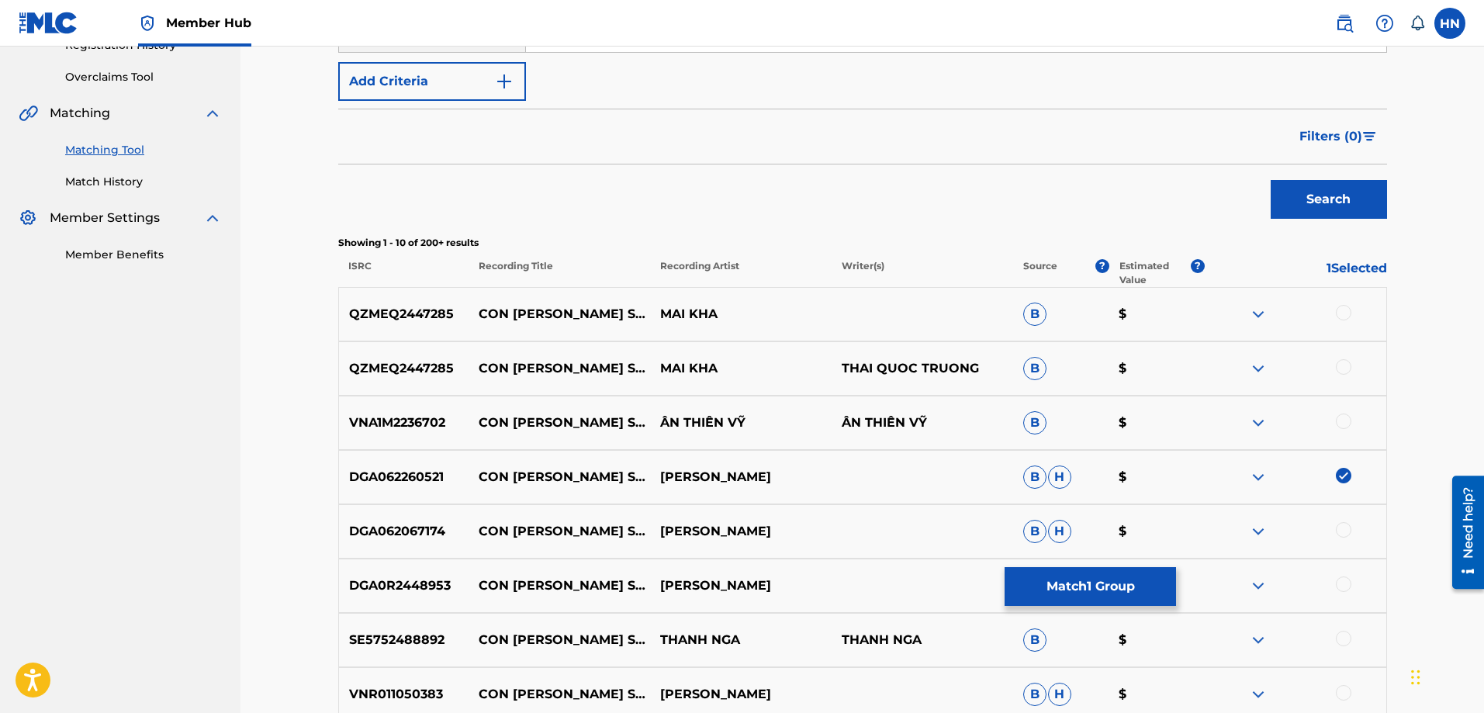
click at [417, 581] on p "DGA0R2448953" at bounding box center [404, 585] width 130 height 19
click at [1342, 582] on div at bounding box center [1344, 584] width 16 height 16
drag, startPoint x: 741, startPoint y: 315, endPoint x: 472, endPoint y: 313, distance: 268.4
click at [472, 313] on div "QZMEQ2447285 CON [PERSON_NAME] SÁM HỐI MAI KHA B $" at bounding box center [862, 314] width 1049 height 54
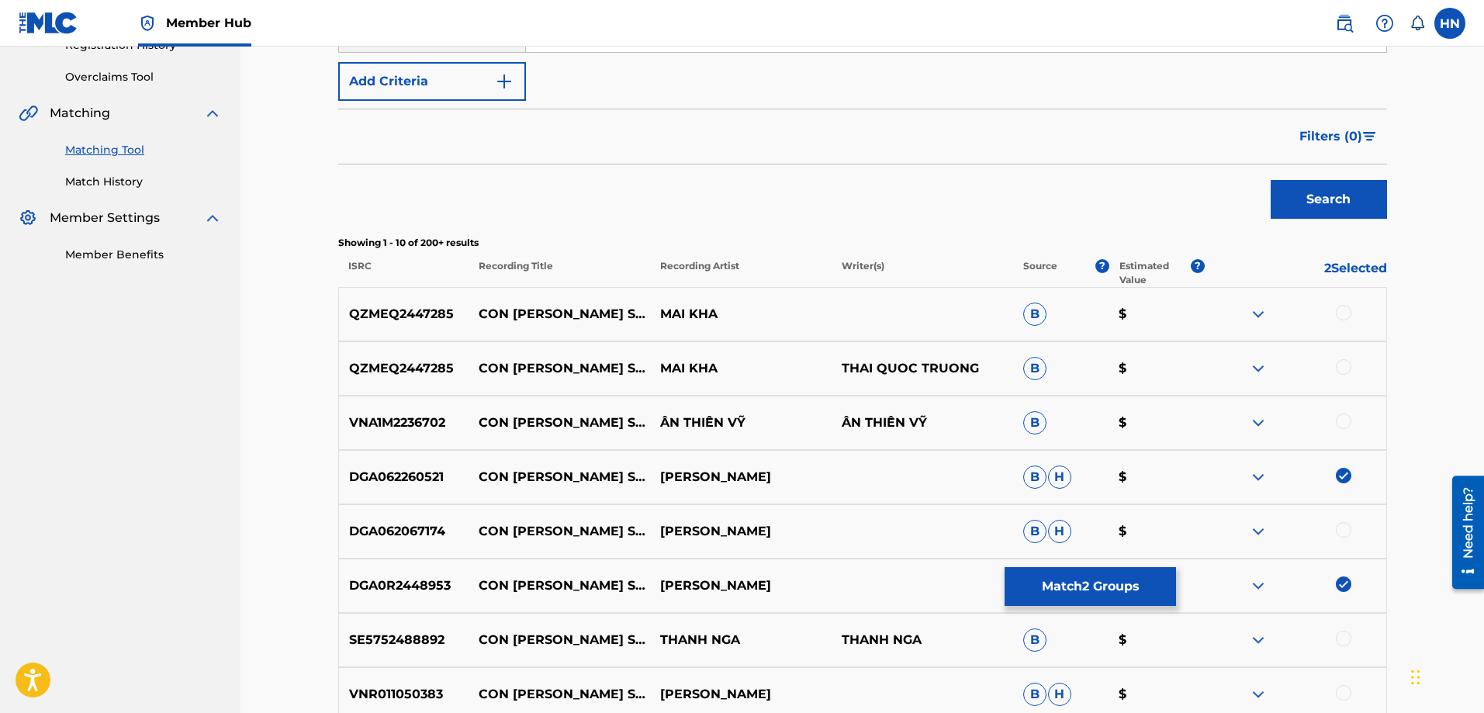
click at [401, 314] on p "QZMEQ2447285" at bounding box center [404, 314] width 130 height 19
click at [1346, 305] on div at bounding box center [1344, 313] width 16 height 16
click at [1343, 374] on div at bounding box center [1344, 367] width 16 height 16
drag, startPoint x: 461, startPoint y: 423, endPoint x: 758, endPoint y: 412, distance: 296.5
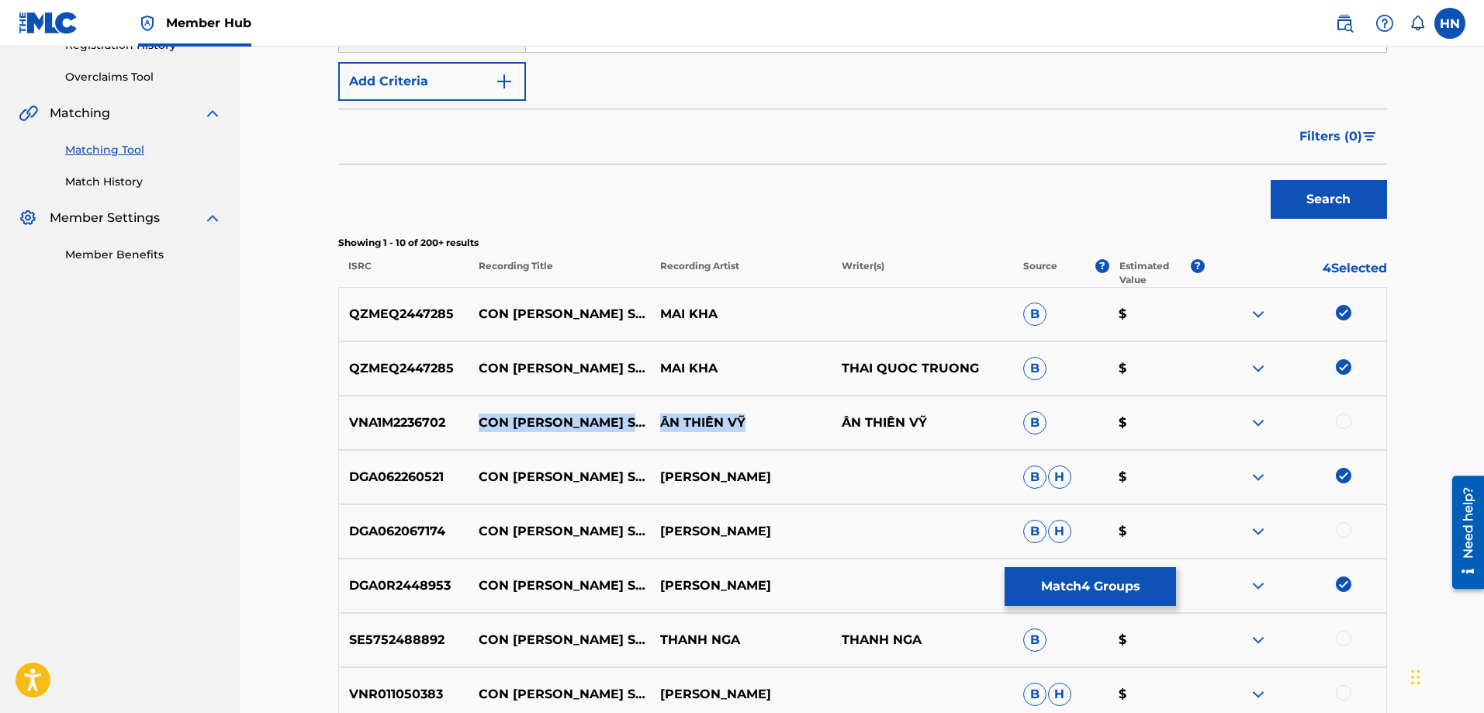
click at [758, 412] on div "VNA1M2236702 CON XIN SÁM HỐI ÂN THIÊN VỸ ÂN THIÊN VỸ B $" at bounding box center [862, 423] width 1049 height 54
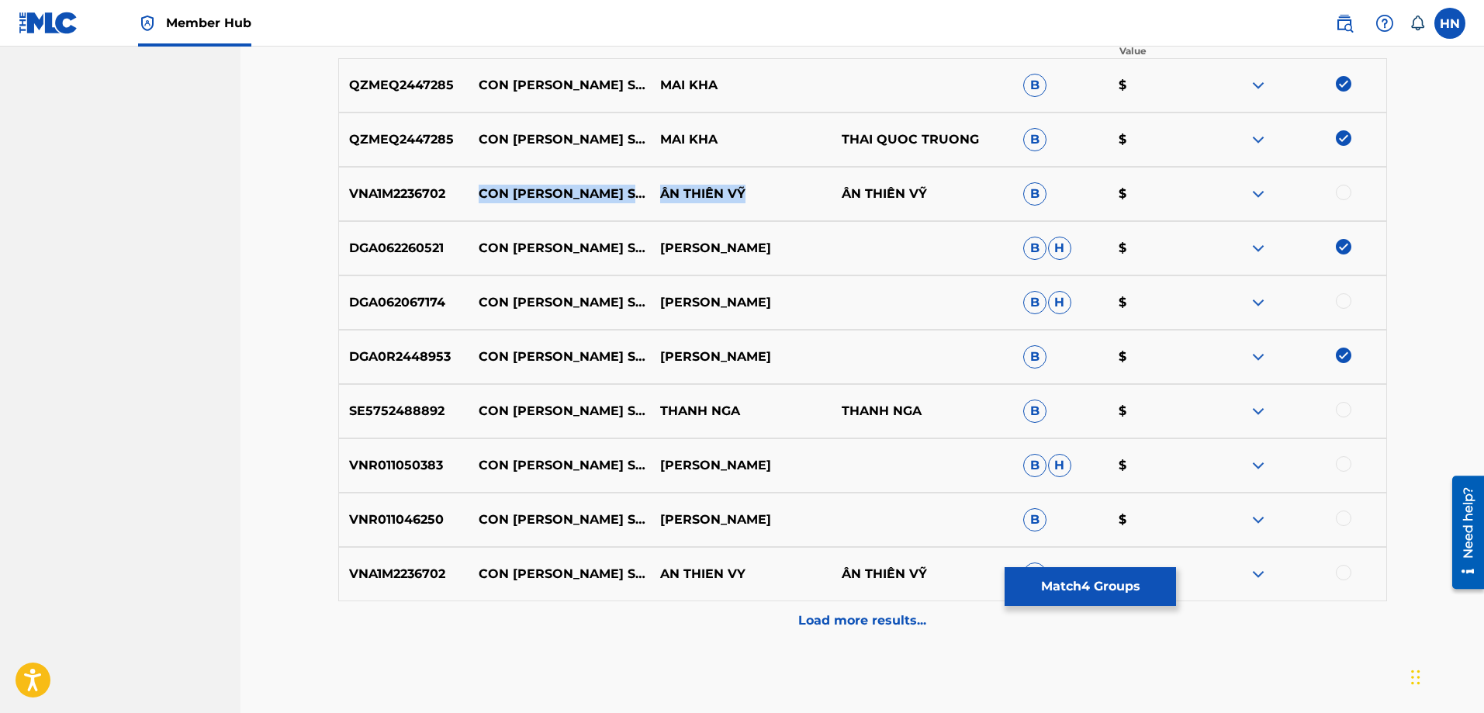
scroll to position [543, 0]
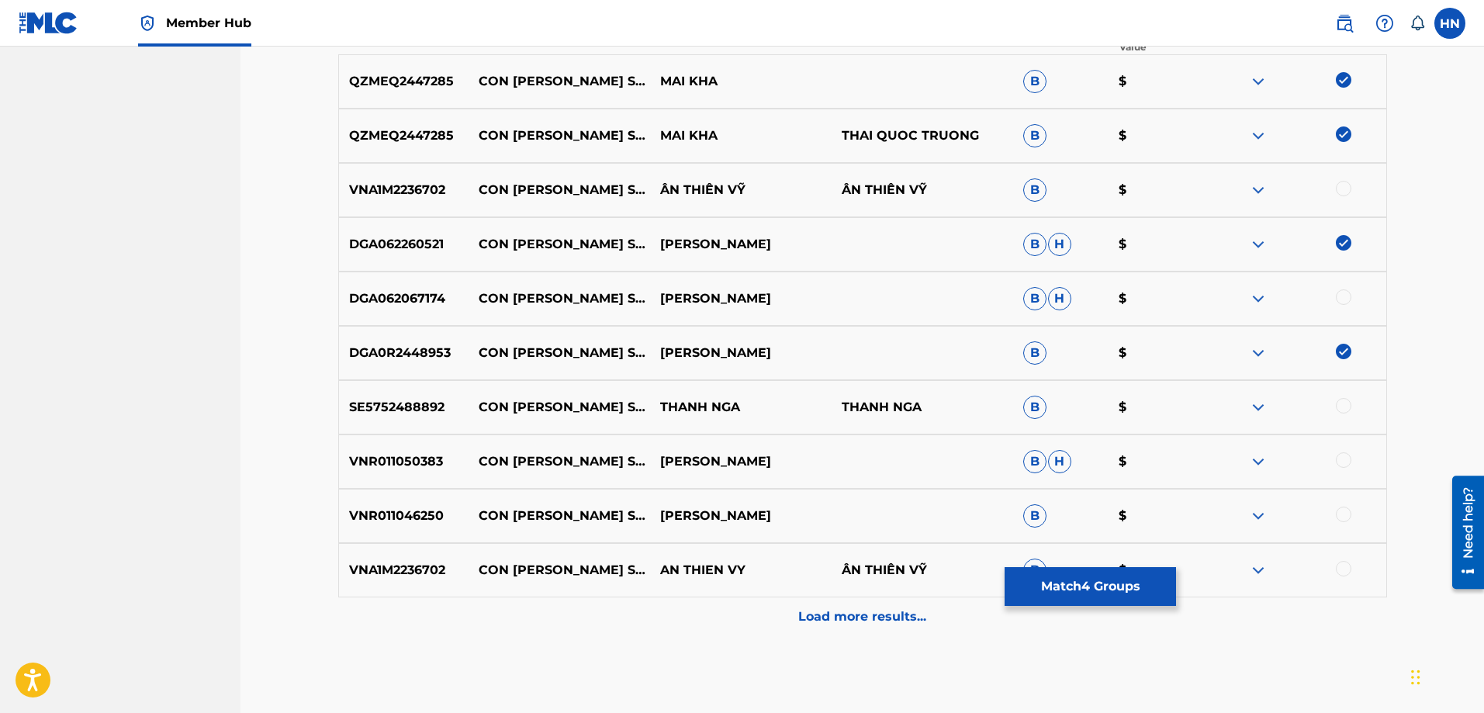
click at [394, 189] on p "VNA1M2236702" at bounding box center [404, 190] width 130 height 19
click at [1336, 186] on div at bounding box center [1344, 189] width 16 height 16
click at [448, 568] on p "VNA1M2236702" at bounding box center [404, 570] width 130 height 19
click at [1340, 564] on div at bounding box center [1344, 569] width 16 height 16
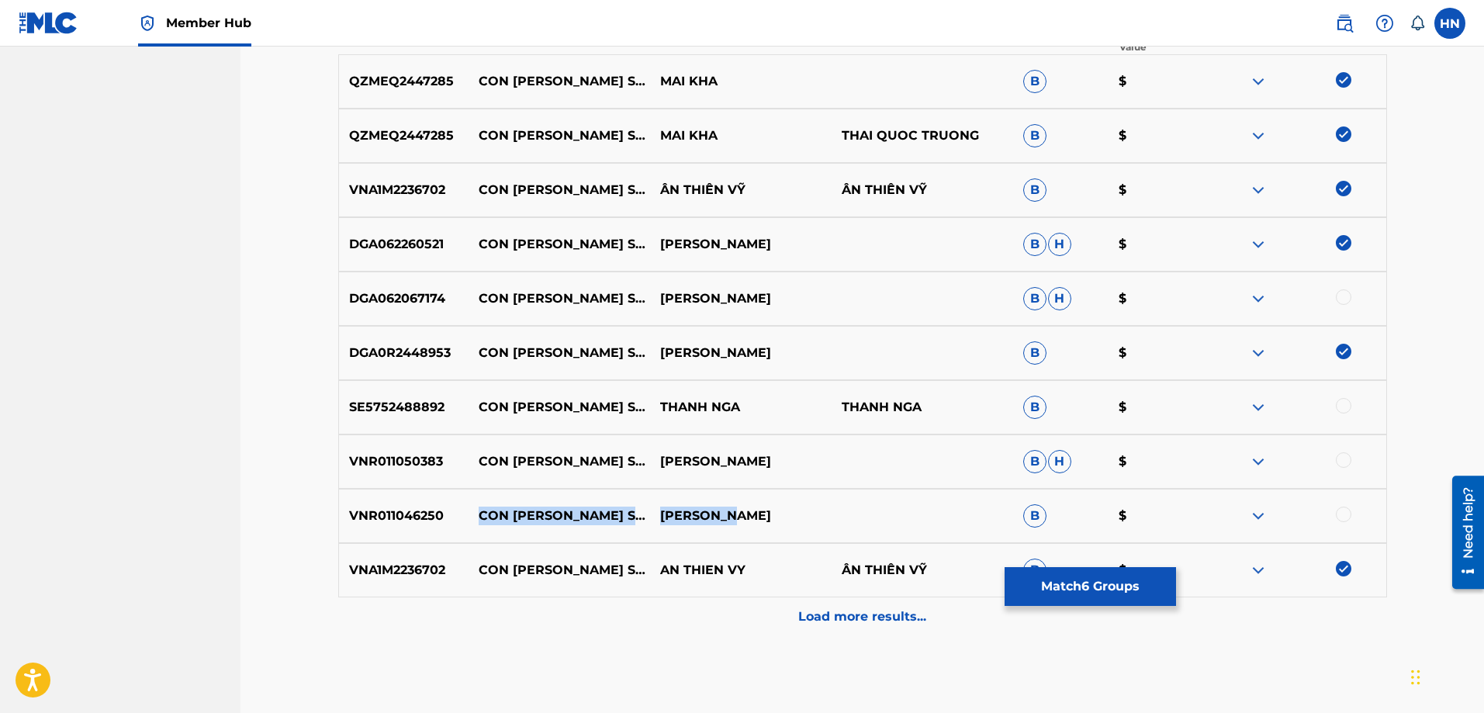
drag, startPoint x: 645, startPoint y: 511, endPoint x: 474, endPoint y: 497, distance: 172.0
click at [474, 497] on div "VNR011046250 CON [PERSON_NAME] SÁM HỐI MINH XIÊM B $" at bounding box center [862, 516] width 1049 height 54
click at [1253, 456] on img at bounding box center [1258, 461] width 19 height 19
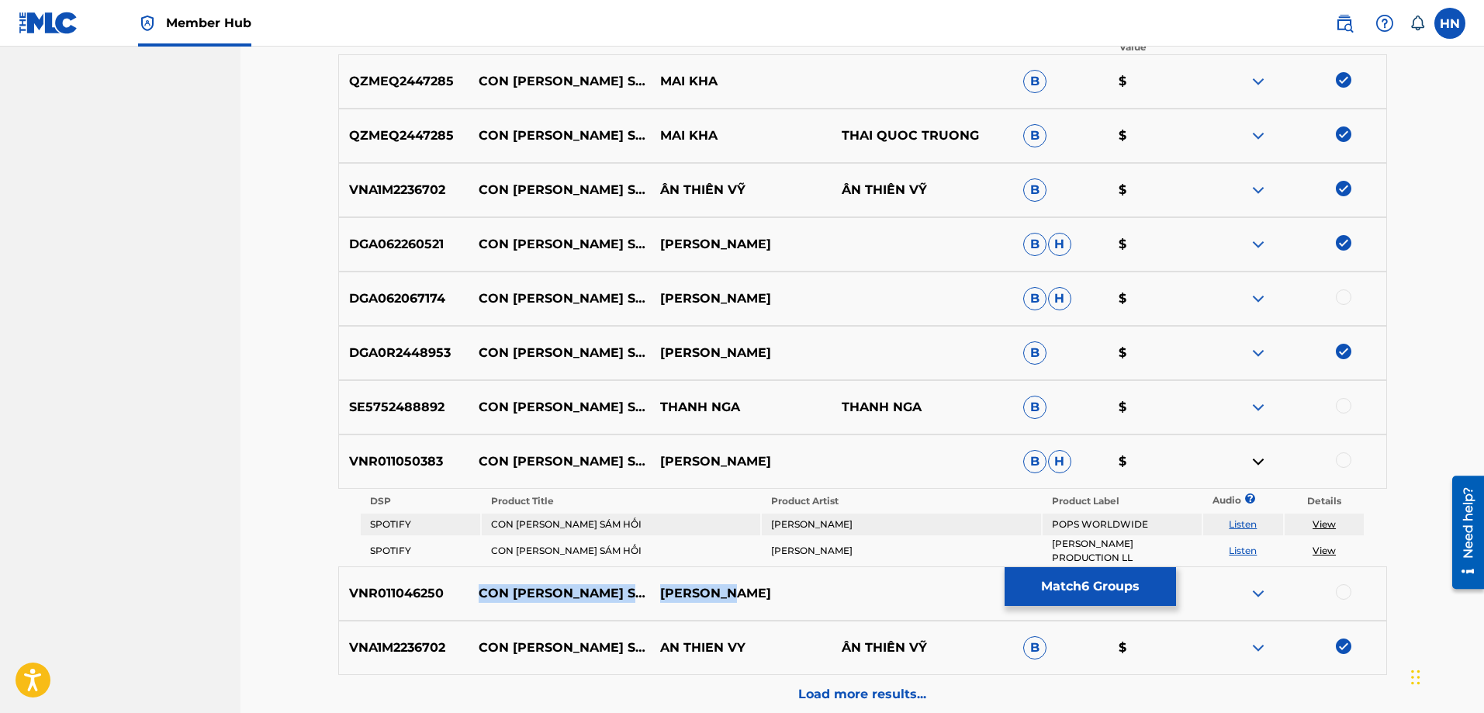
click at [1256, 584] on img at bounding box center [1258, 593] width 19 height 19
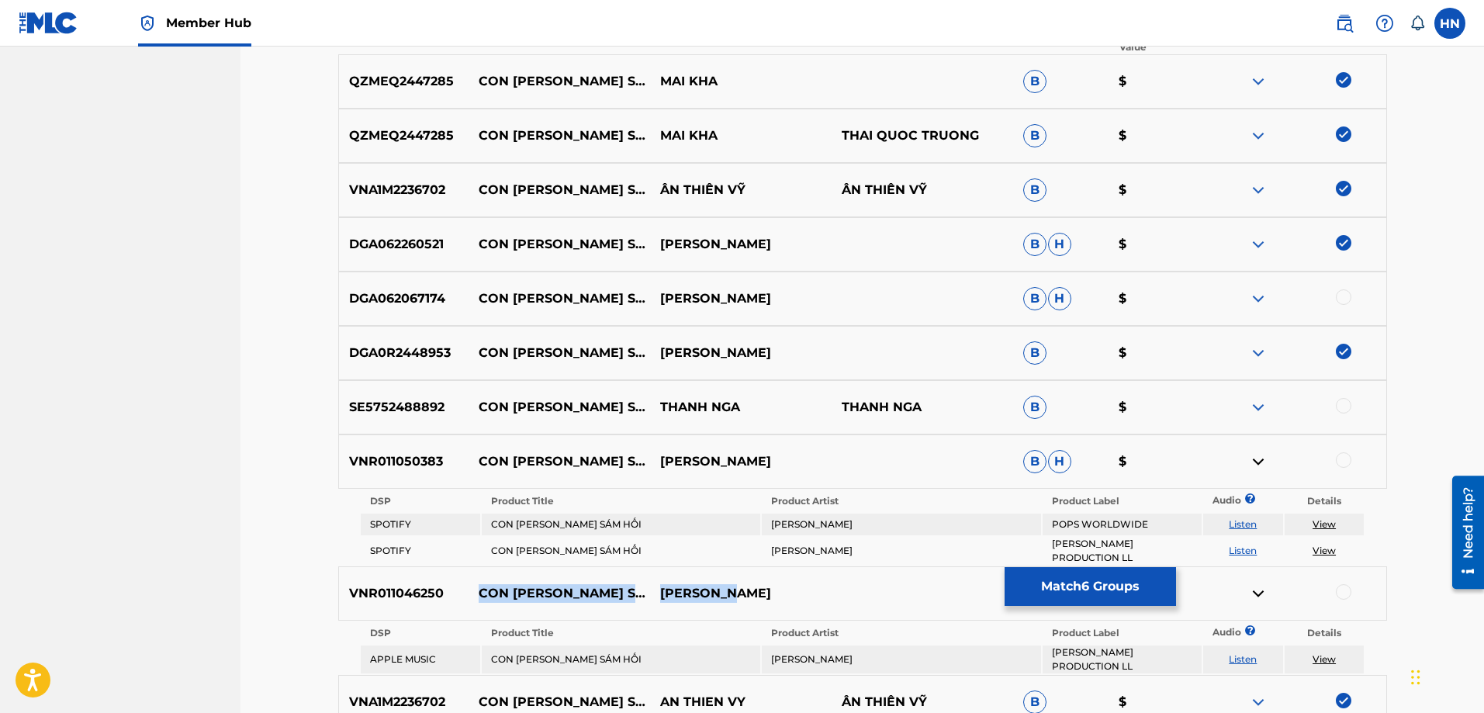
click at [1240, 524] on link "Listen" at bounding box center [1243, 524] width 28 height 12
click at [1246, 547] on link "Listen" at bounding box center [1243, 550] width 28 height 12
drag, startPoint x: 479, startPoint y: 294, endPoint x: 815, endPoint y: 295, distance: 335.8
click at [815, 295] on div "DGA062067174 CON [PERSON_NAME] SÁM HỐI BÙI TUYẾT MAI B H $" at bounding box center [862, 298] width 1049 height 54
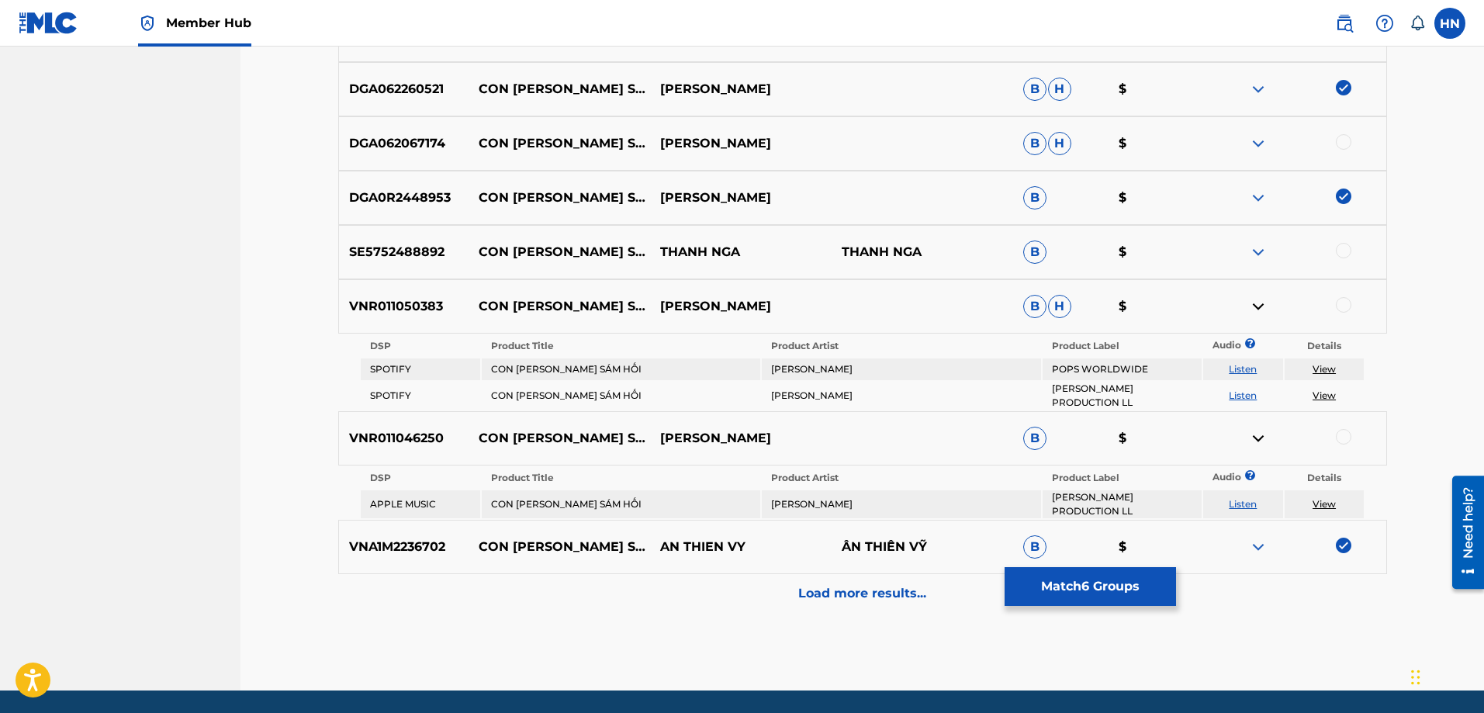
click at [419, 143] on p "DGA062067174" at bounding box center [404, 143] width 130 height 19
click at [1345, 143] on div at bounding box center [1344, 142] width 16 height 16
drag, startPoint x: 745, startPoint y: 252, endPoint x: 475, endPoint y: 246, distance: 270.0
click at [475, 246] on div "SE5752488892 CON [PERSON_NAME] SÁM HỐI THANH NGA THANH NGA B $" at bounding box center [862, 252] width 1049 height 54
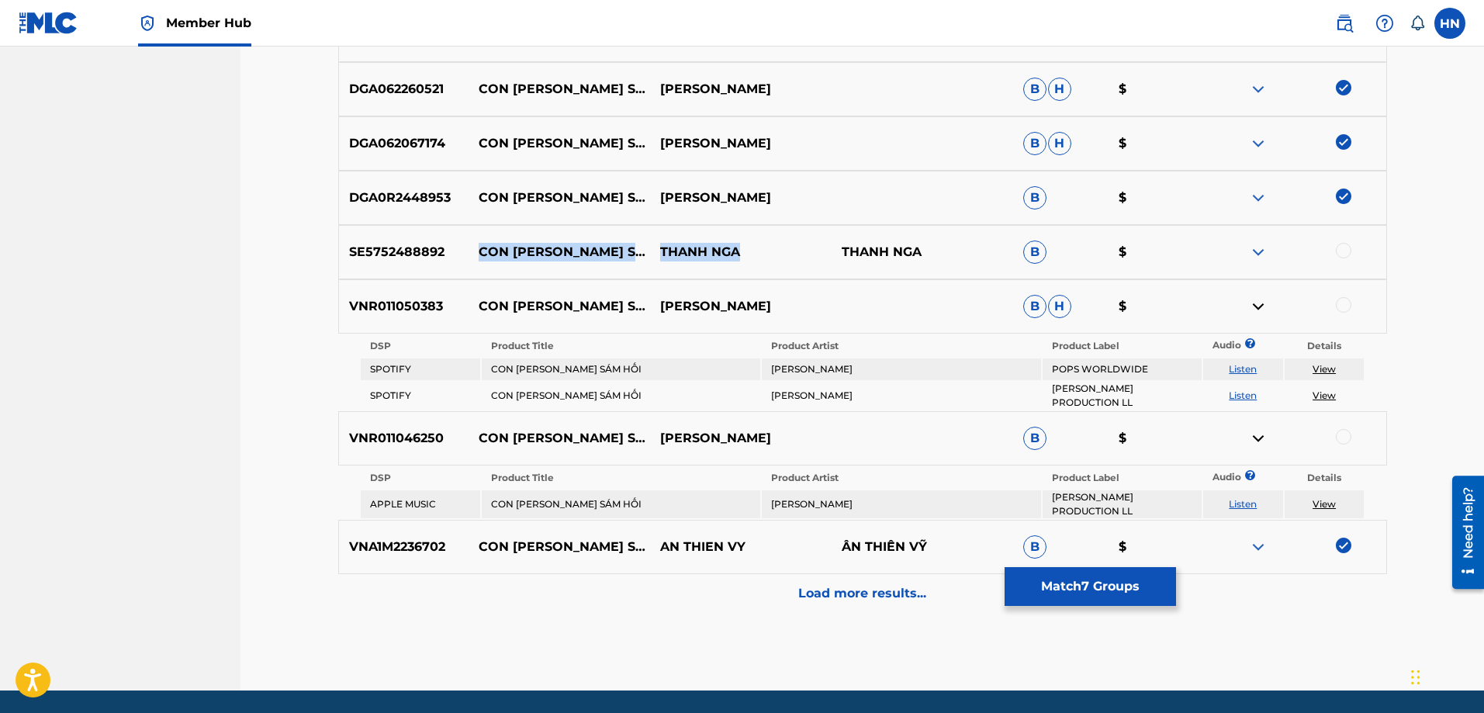
click at [1261, 251] on img at bounding box center [1258, 252] width 19 height 19
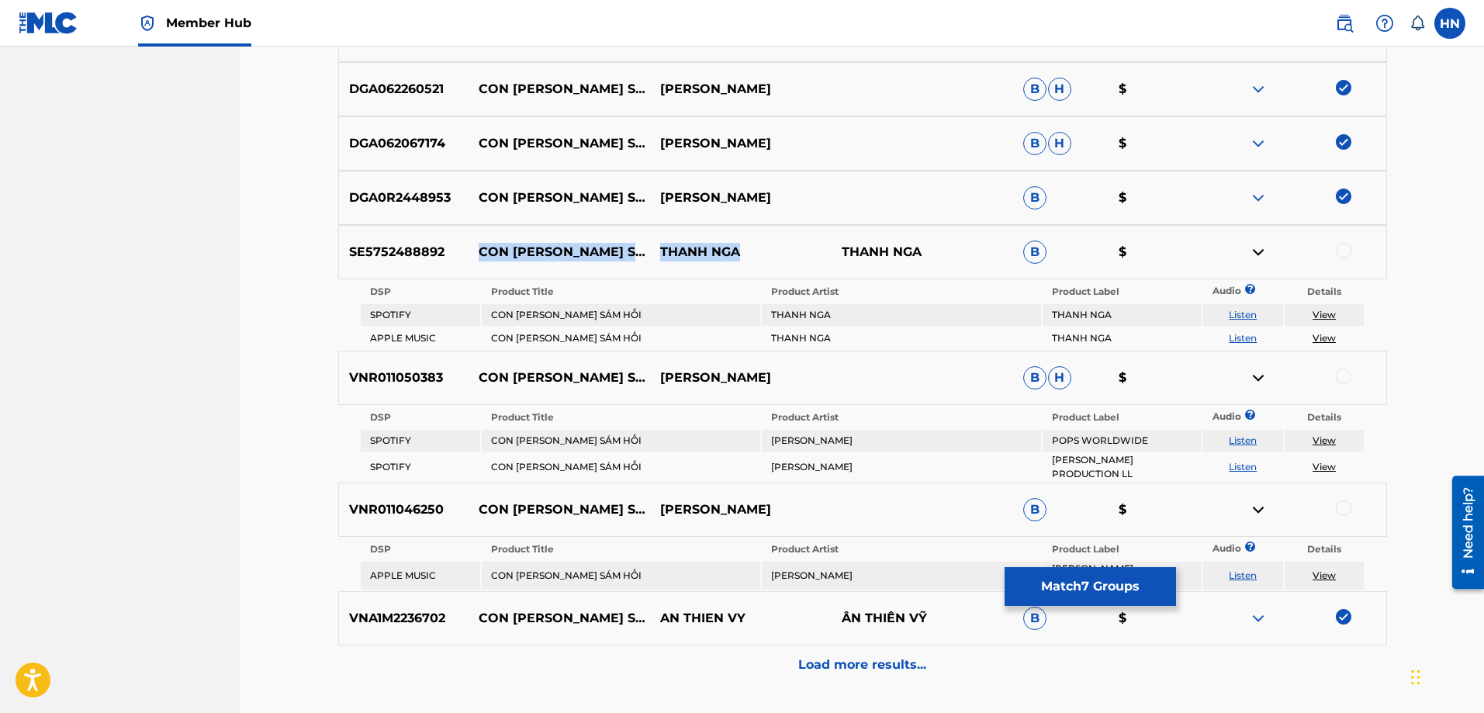
click at [1236, 311] on link "Listen" at bounding box center [1243, 315] width 28 height 12
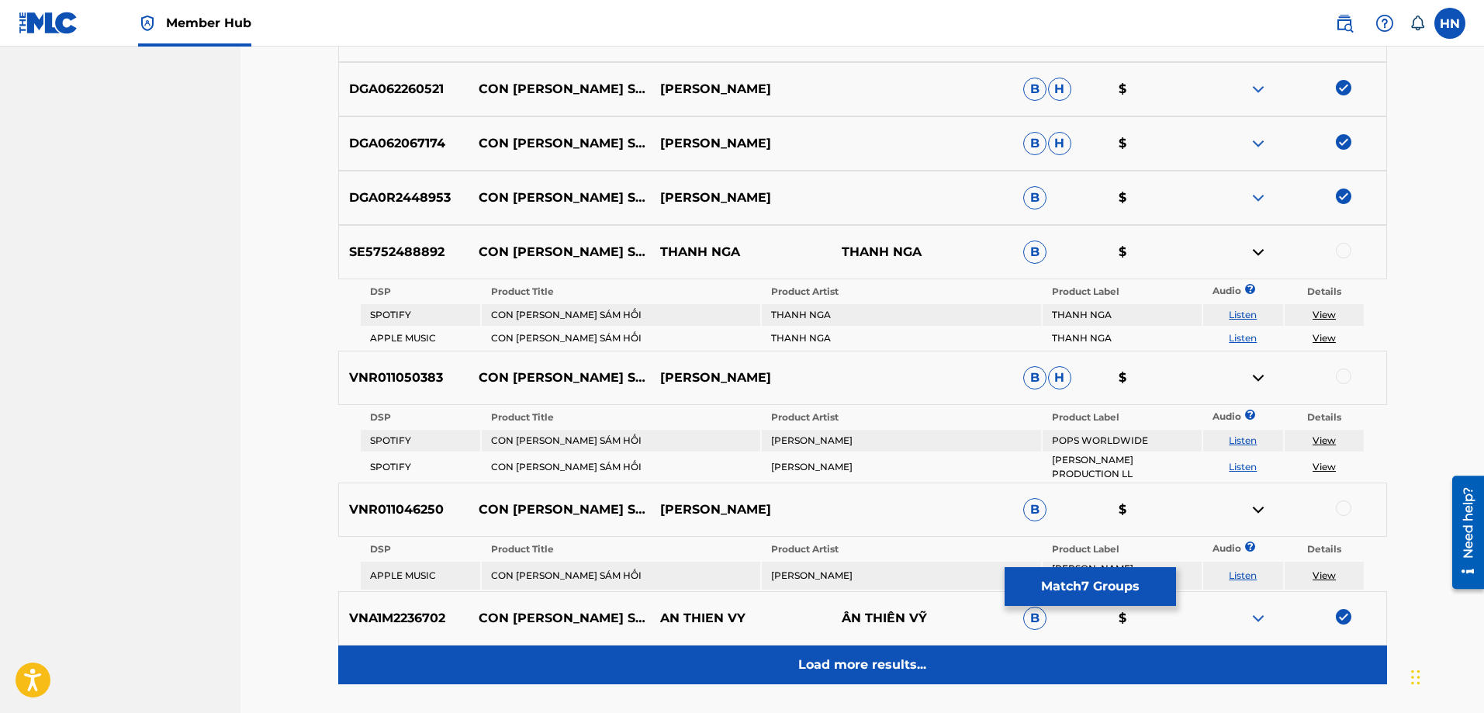
click at [788, 645] on div "Load more results..." at bounding box center [862, 664] width 1049 height 39
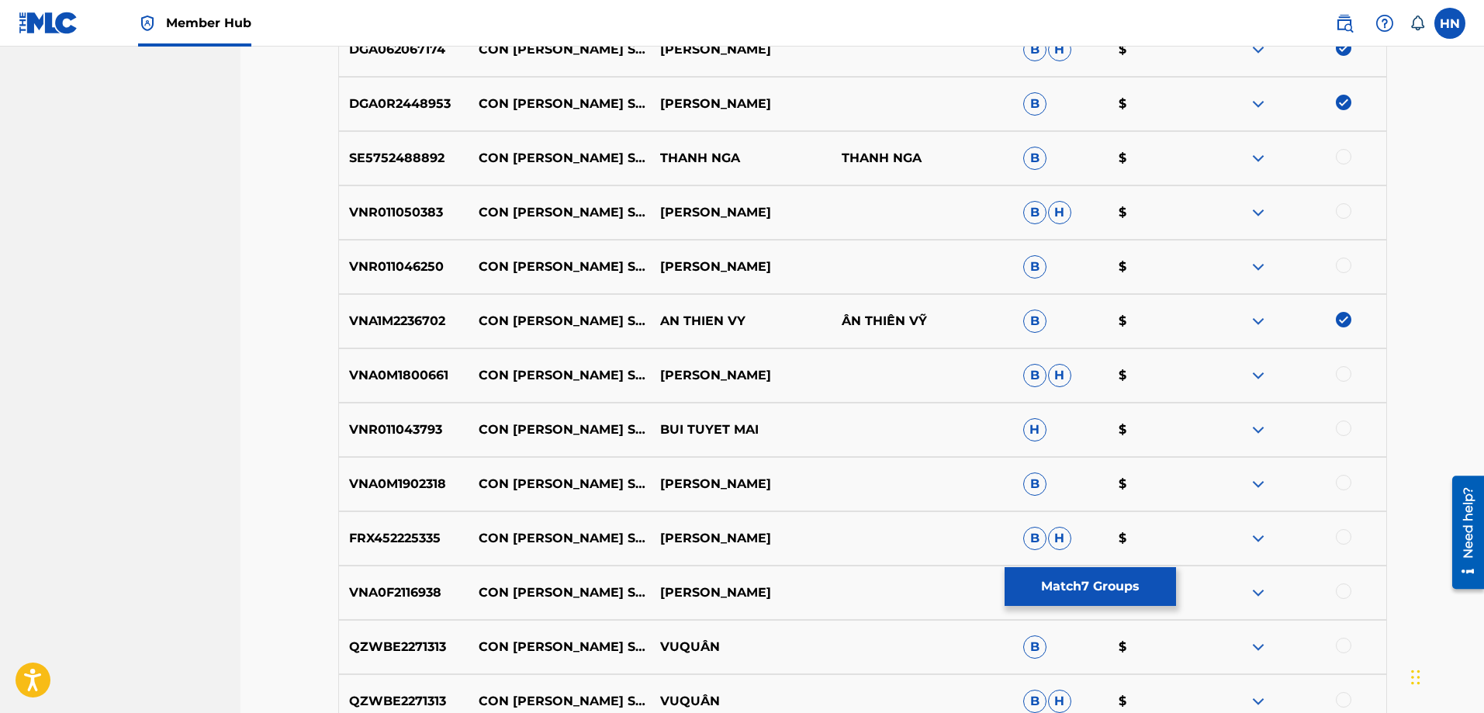
scroll to position [931, 0]
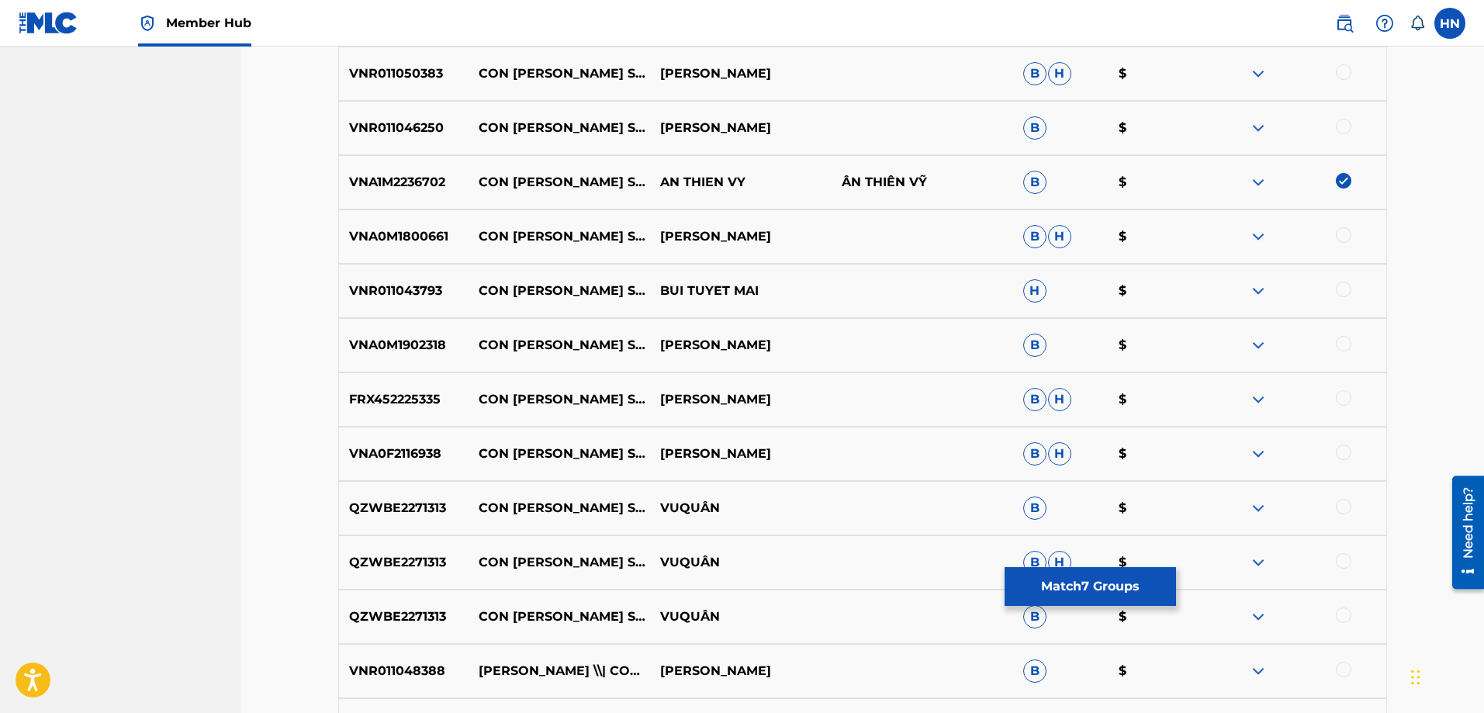
click at [405, 244] on p "VNA0M1800661" at bounding box center [404, 236] width 130 height 19
click at [1336, 231] on div at bounding box center [1344, 235] width 16 height 16
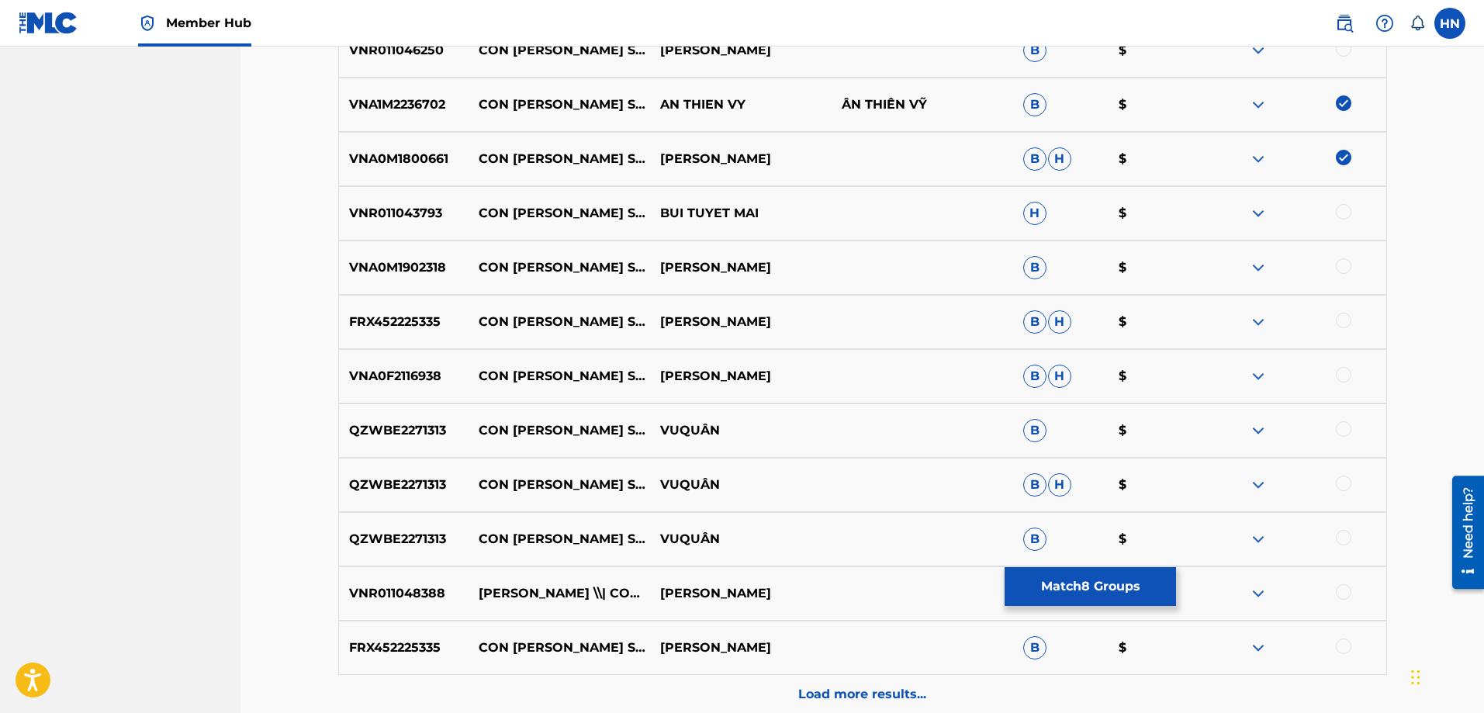
scroll to position [1086, 0]
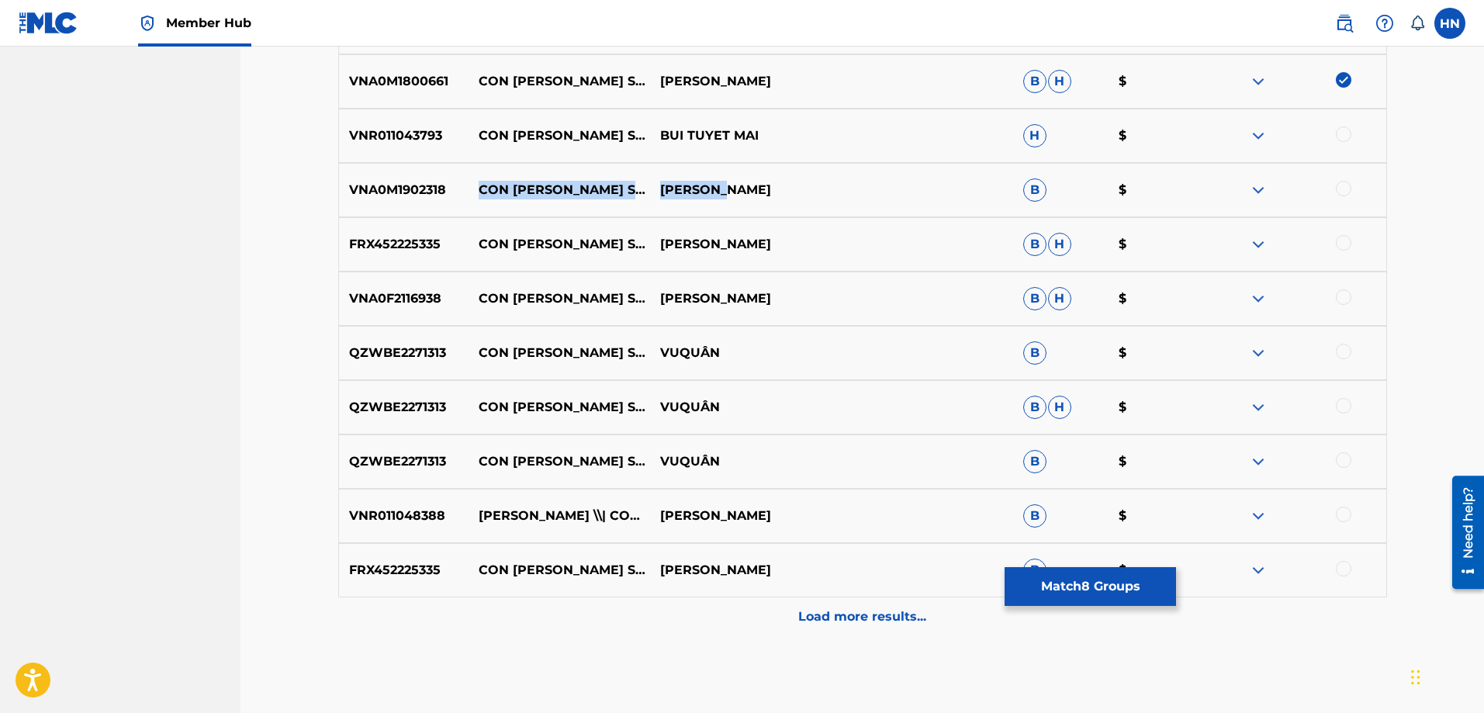
drag, startPoint x: 751, startPoint y: 175, endPoint x: 465, endPoint y: 175, distance: 285.4
click at [465, 175] on div "VNA0M1902318 CON XIN SÁM HỐI DIỆU ĐAN B $" at bounding box center [862, 190] width 1049 height 54
click at [420, 191] on p "VNA0M1902318" at bounding box center [404, 190] width 130 height 19
click at [1340, 181] on div at bounding box center [1344, 189] width 16 height 16
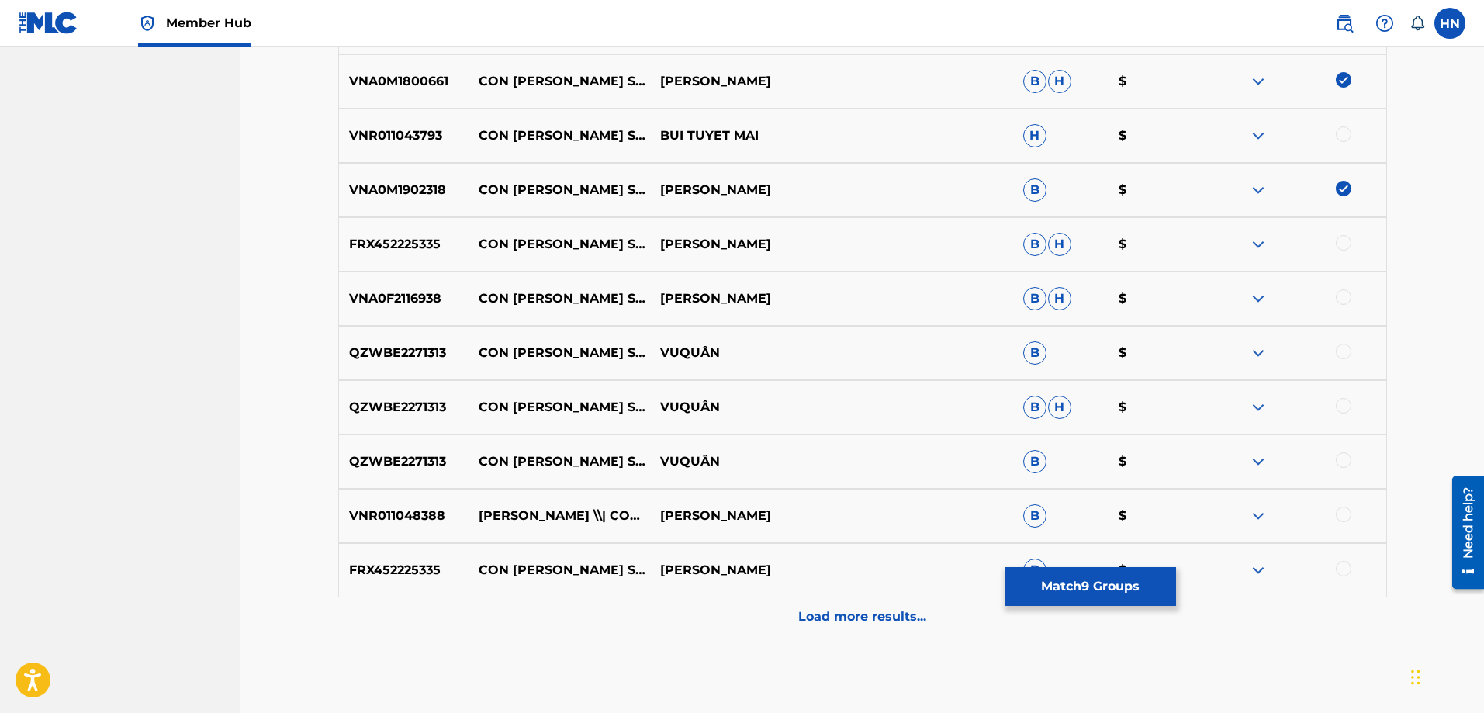
click at [373, 237] on p "FRX452225335" at bounding box center [404, 244] width 130 height 19
click at [1344, 244] on div at bounding box center [1344, 243] width 16 height 16
click at [378, 586] on div "FRX452225335 CON XIN SÁM HỐI (SHORT VERSION) DIỆU ĐAN B $" at bounding box center [862, 570] width 1049 height 54
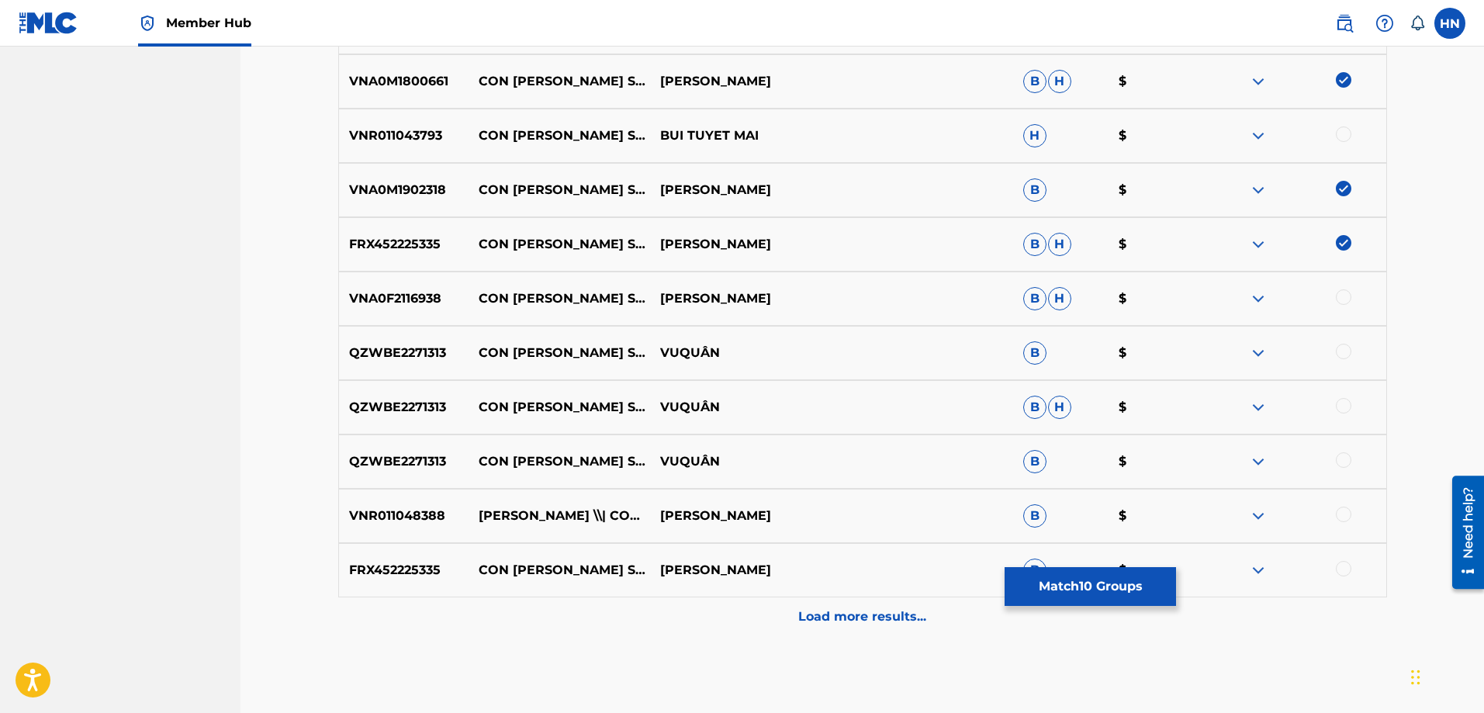
click at [1340, 572] on div at bounding box center [1344, 569] width 16 height 16
drag, startPoint x: 722, startPoint y: 292, endPoint x: 468, endPoint y: 296, distance: 254.4
click at [468, 296] on div "VNA0F2116938 CON [PERSON_NAME] SÁM HỐI GIA HUY B H $" at bounding box center [862, 298] width 1049 height 54
click at [403, 285] on div "VNA0F2116938 CON [PERSON_NAME] SÁM HỐI GIA HUY B H $" at bounding box center [862, 298] width 1049 height 54
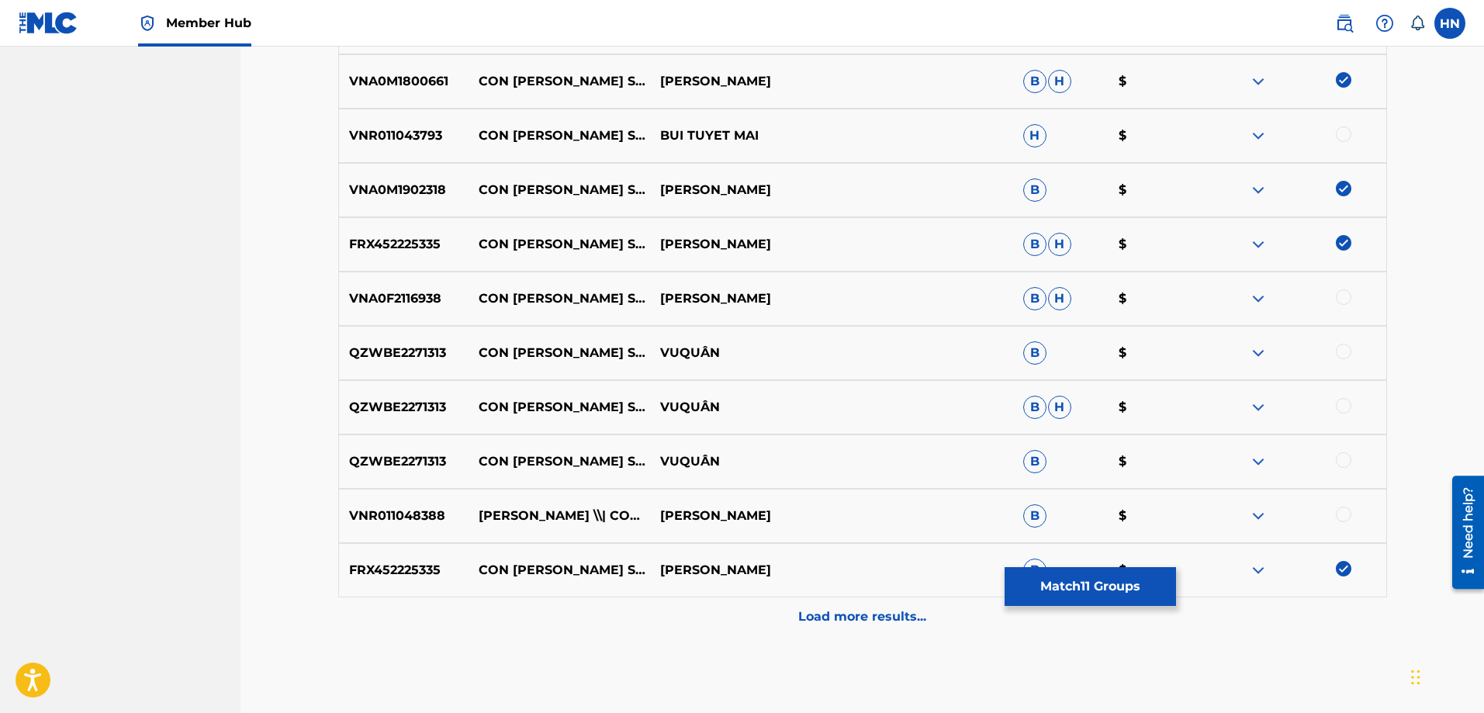
click at [1341, 293] on div at bounding box center [1344, 297] width 16 height 16
drag, startPoint x: 454, startPoint y: 357, endPoint x: 783, endPoint y: 355, distance: 328.9
click at [763, 357] on div "QZWBE2271313 CON [PERSON_NAME] SÁM HỐI VUQUÂN B $" at bounding box center [862, 353] width 1049 height 54
click at [1268, 351] on div at bounding box center [1294, 353] width 181 height 19
click at [1264, 354] on img at bounding box center [1258, 353] width 19 height 19
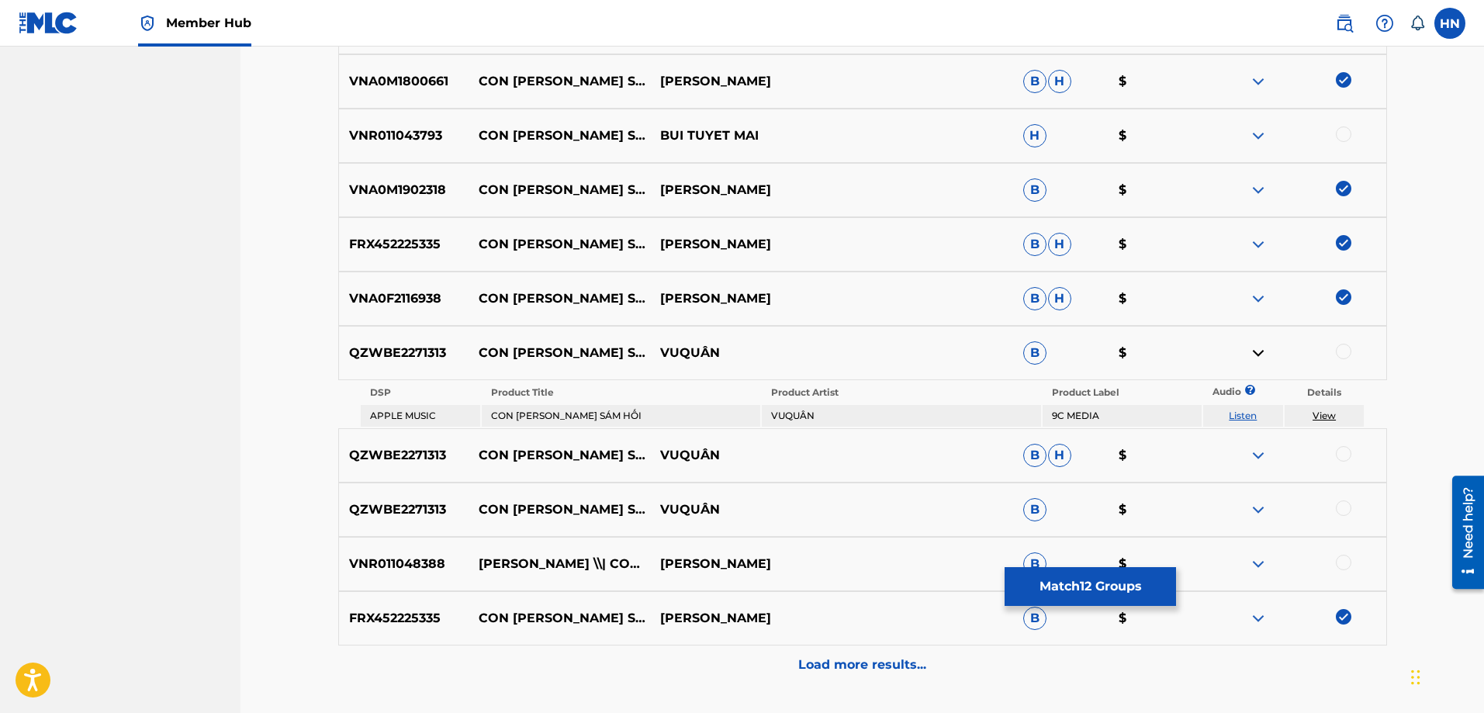
click at [1250, 451] on img at bounding box center [1258, 455] width 19 height 19
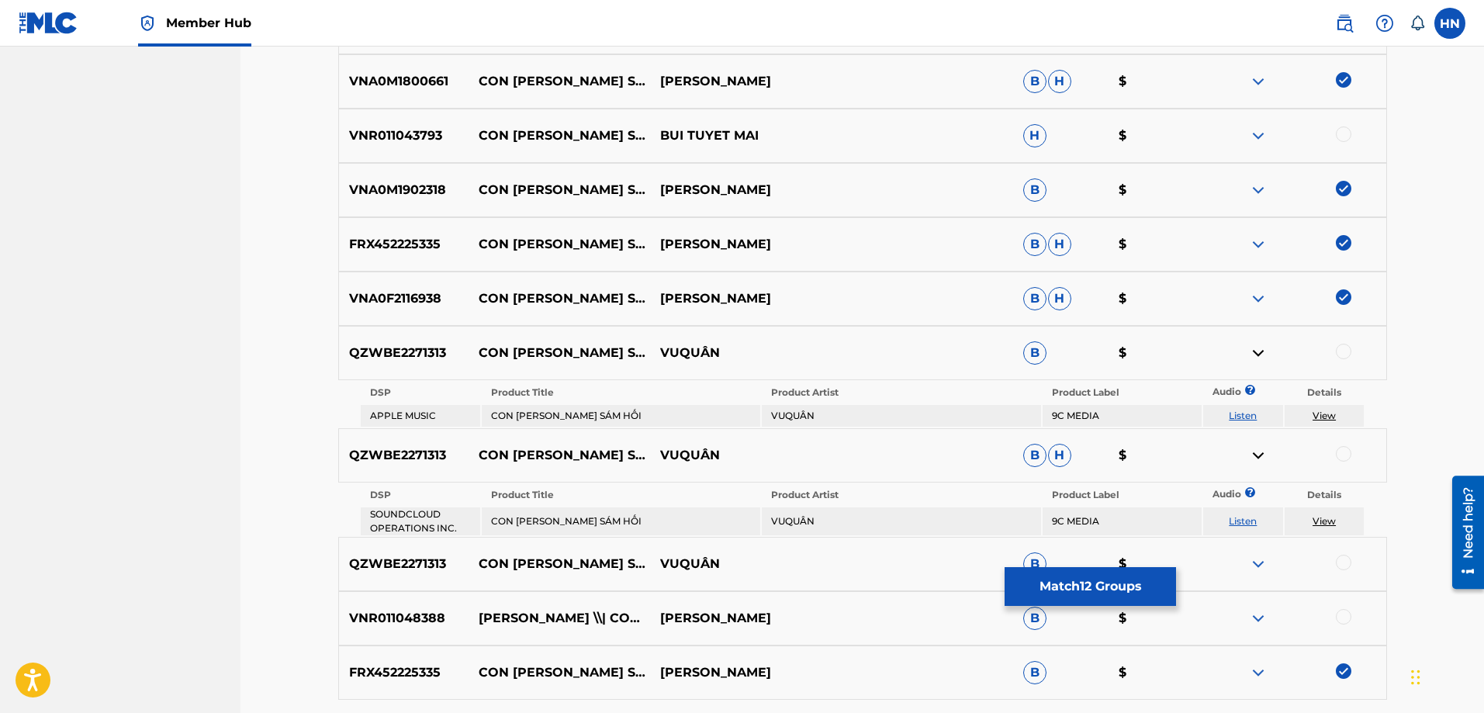
click at [1251, 558] on img at bounding box center [1258, 564] width 19 height 19
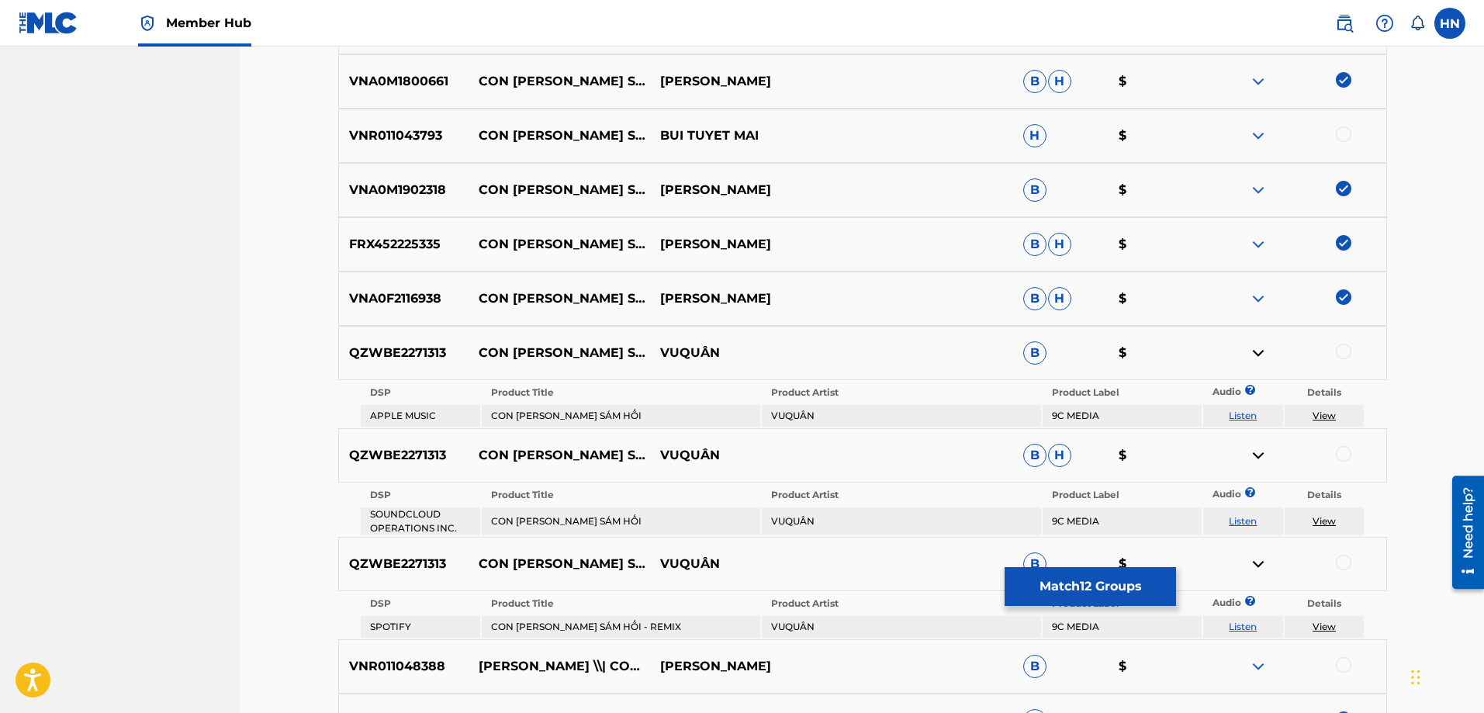
click at [1242, 526] on link "Listen" at bounding box center [1243, 521] width 28 height 12
click at [1240, 625] on link "Listen" at bounding box center [1243, 626] width 28 height 12
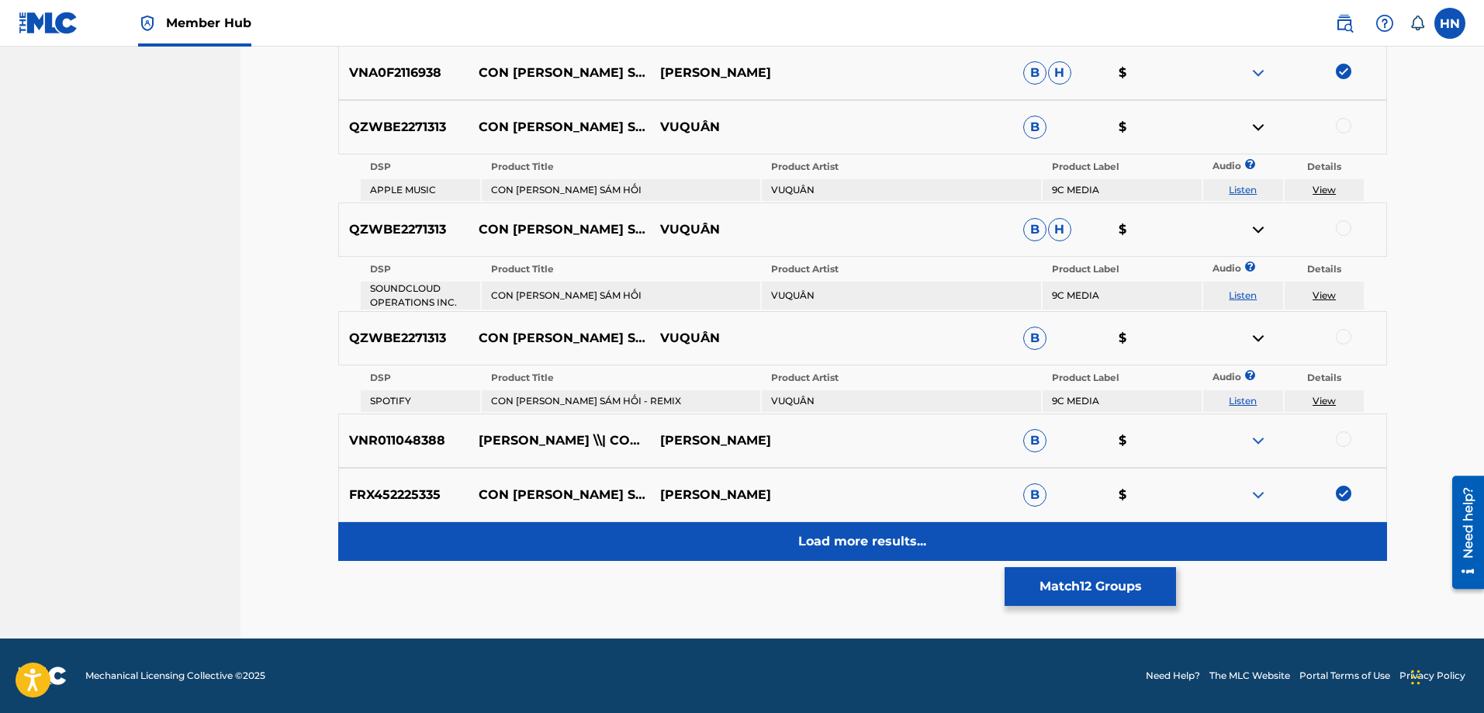
click at [858, 539] on p "Load more results..." at bounding box center [862, 541] width 128 height 19
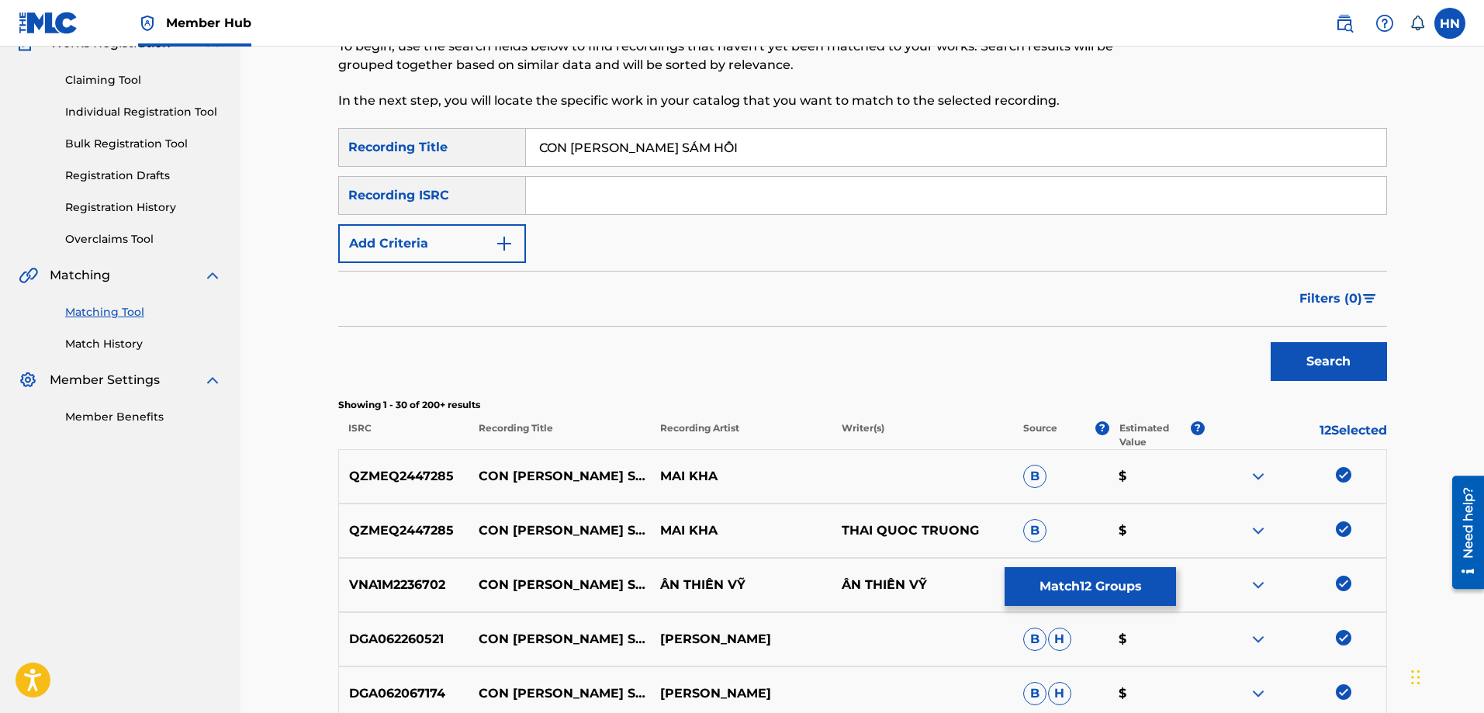
scroll to position [0, 0]
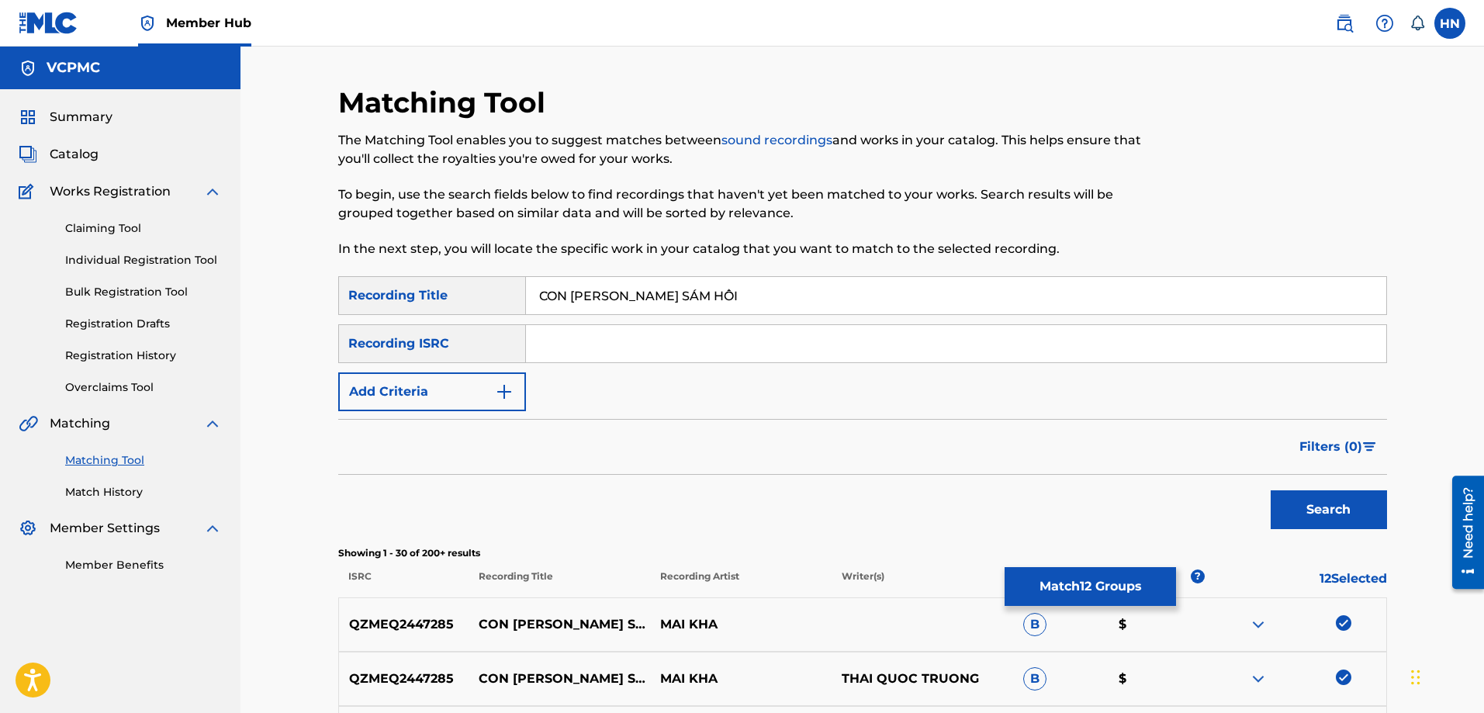
click at [608, 287] on input "CON [PERSON_NAME] SÁM HỐI" at bounding box center [956, 295] width 860 height 37
click at [644, 292] on input "CON [PERSON_NAME] HỐI" at bounding box center [956, 295] width 860 height 37
type input "CON XIN [PERSON_NAME]"
click at [1270, 490] on button "Search" at bounding box center [1328, 509] width 116 height 39
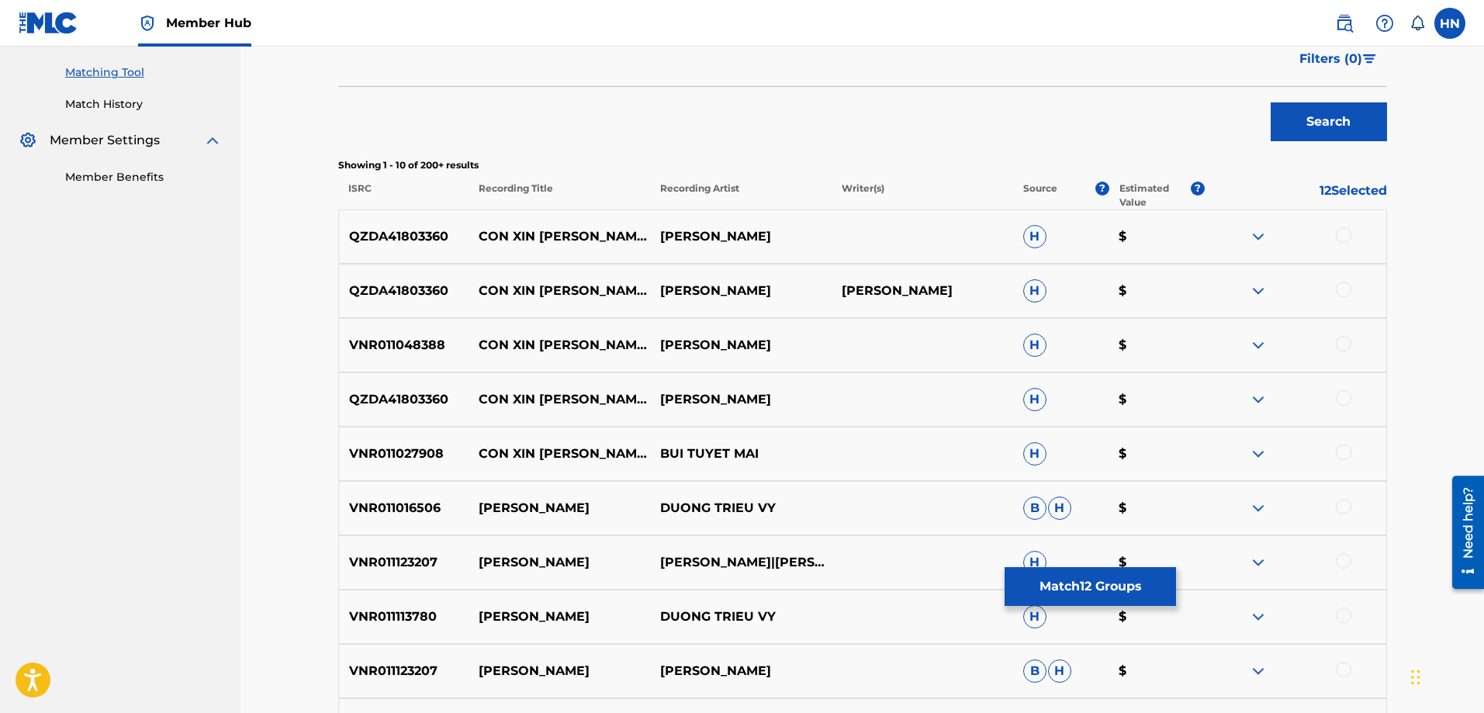
click at [368, 223] on div "QZDA41803360 CON XIN [PERSON_NAME] [PERSON_NAME] $" at bounding box center [862, 236] width 1049 height 54
click at [1346, 235] on div at bounding box center [1344, 235] width 16 height 16
click at [1341, 285] on div at bounding box center [1344, 290] width 16 height 16
click at [1343, 399] on div at bounding box center [1344, 398] width 16 height 16
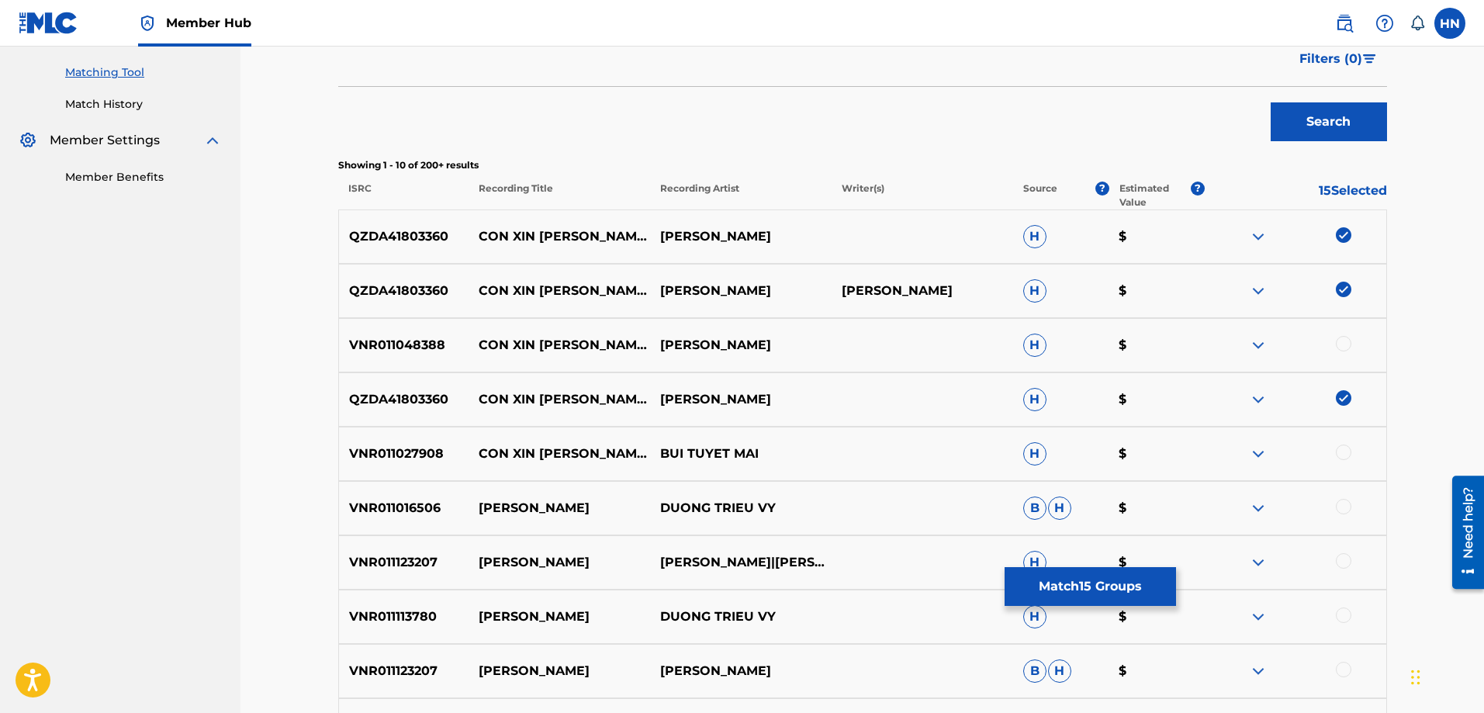
click at [1250, 450] on img at bounding box center [1258, 453] width 19 height 19
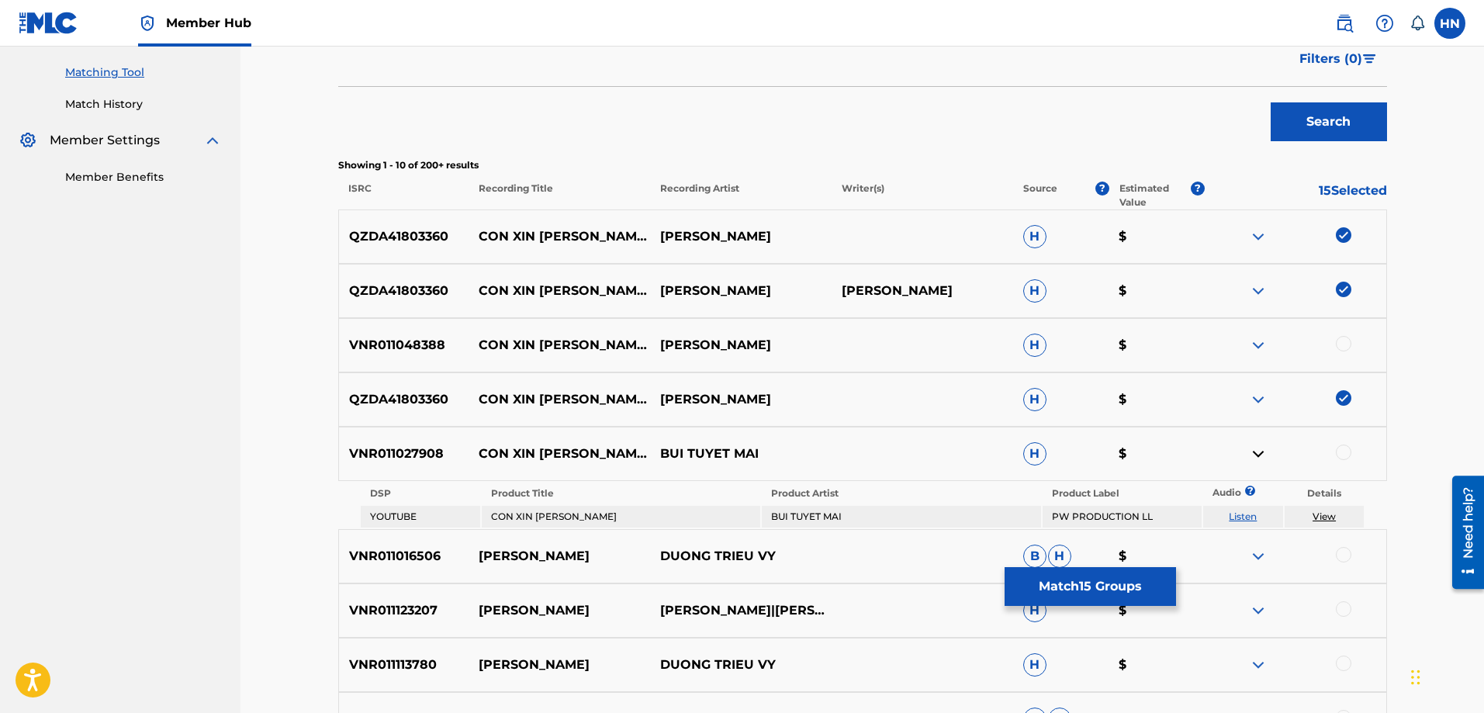
click at [1244, 512] on link "Listen" at bounding box center [1243, 516] width 28 height 12
click at [1261, 347] on img at bounding box center [1258, 345] width 19 height 19
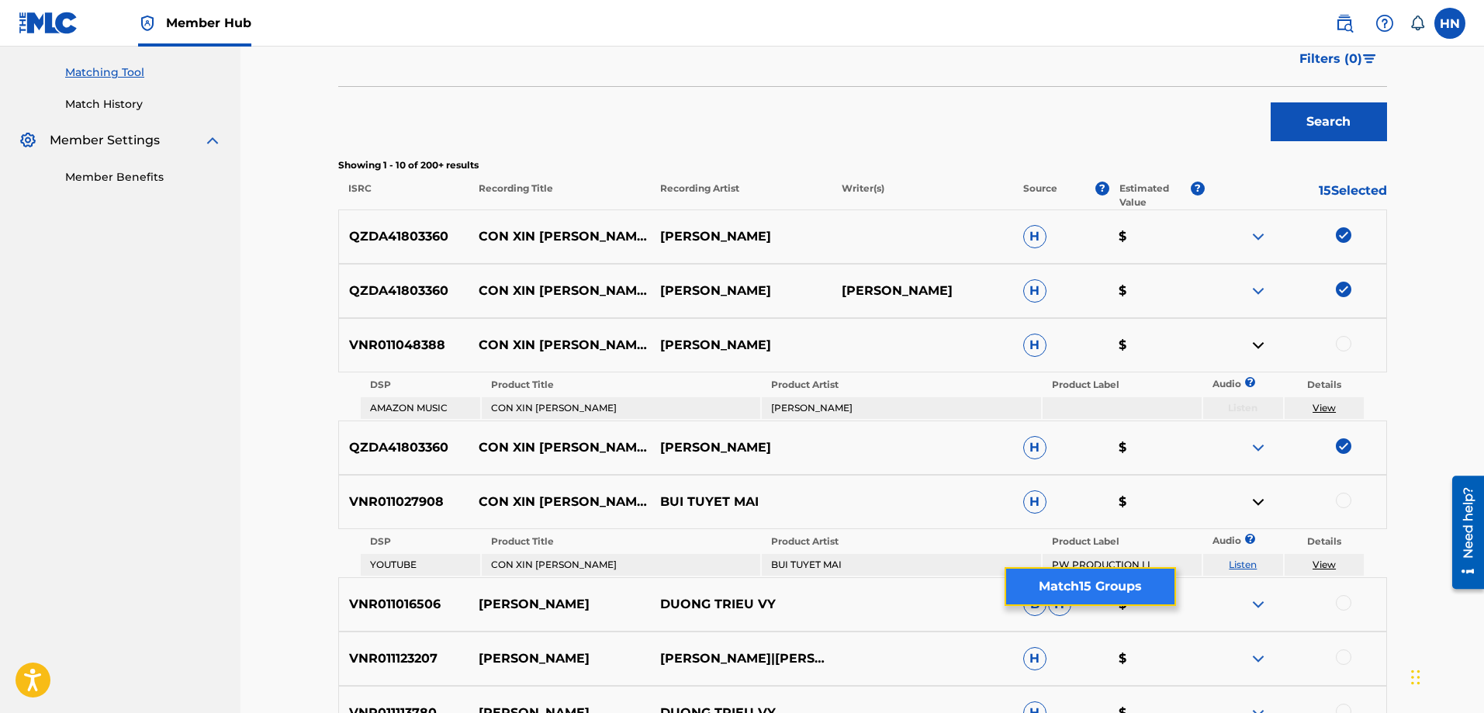
click at [1074, 573] on button "Match 15 Groups" at bounding box center [1089, 586] width 171 height 39
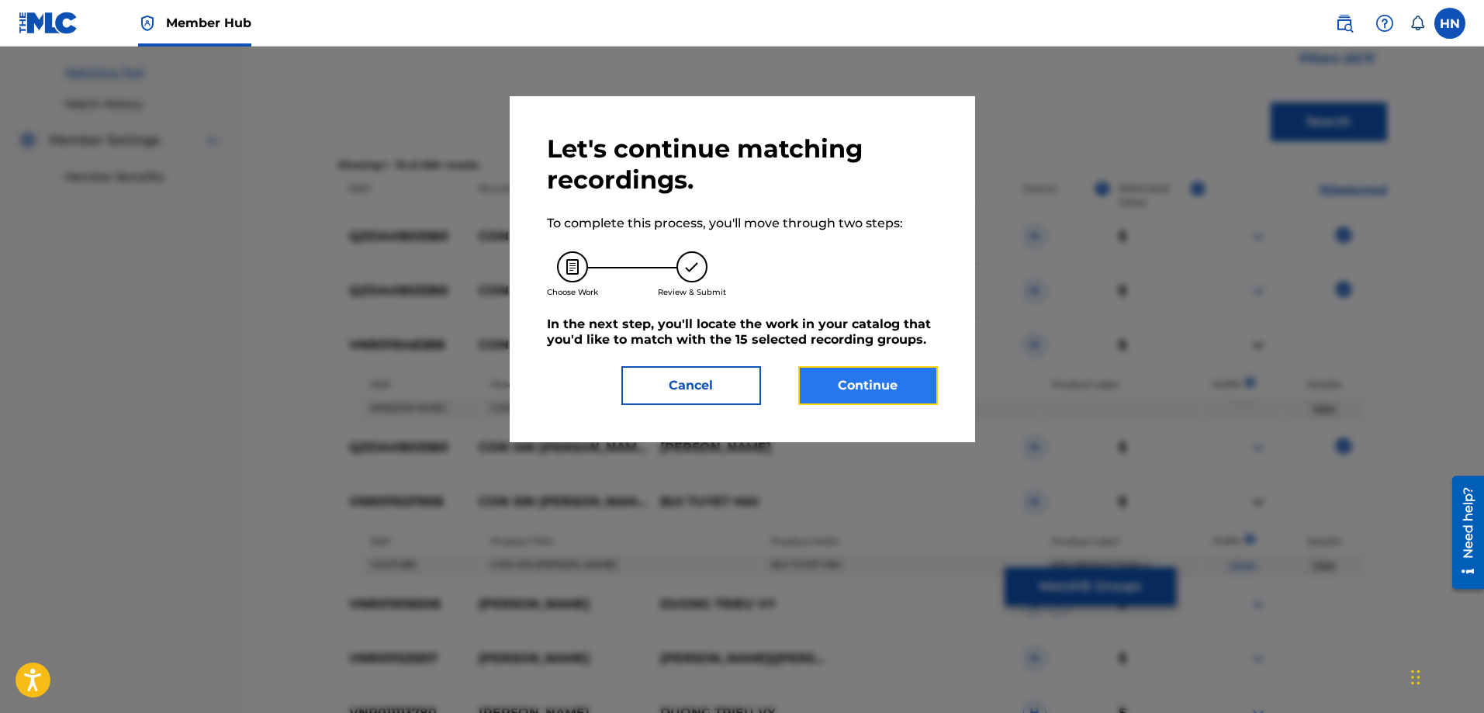
click at [840, 389] on button "Continue" at bounding box center [868, 385] width 140 height 39
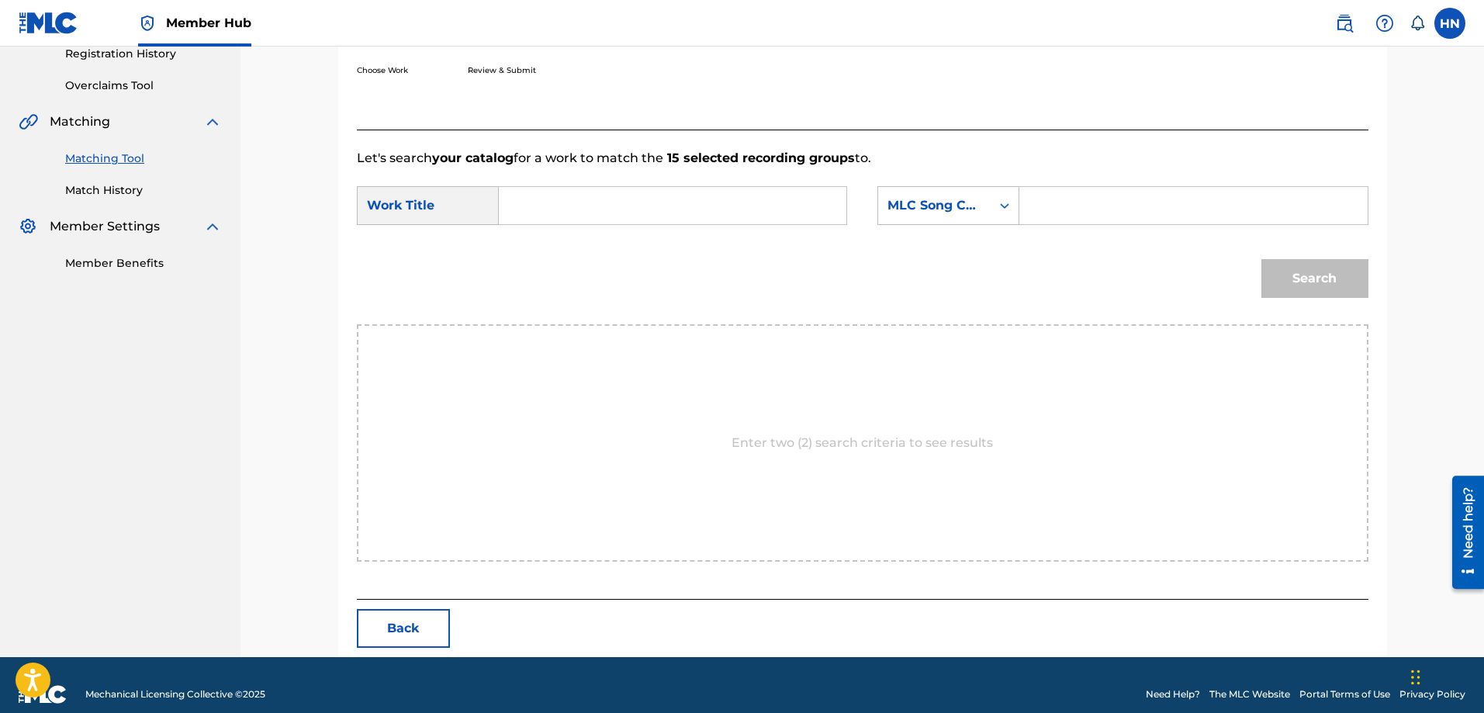
scroll to position [320, 0]
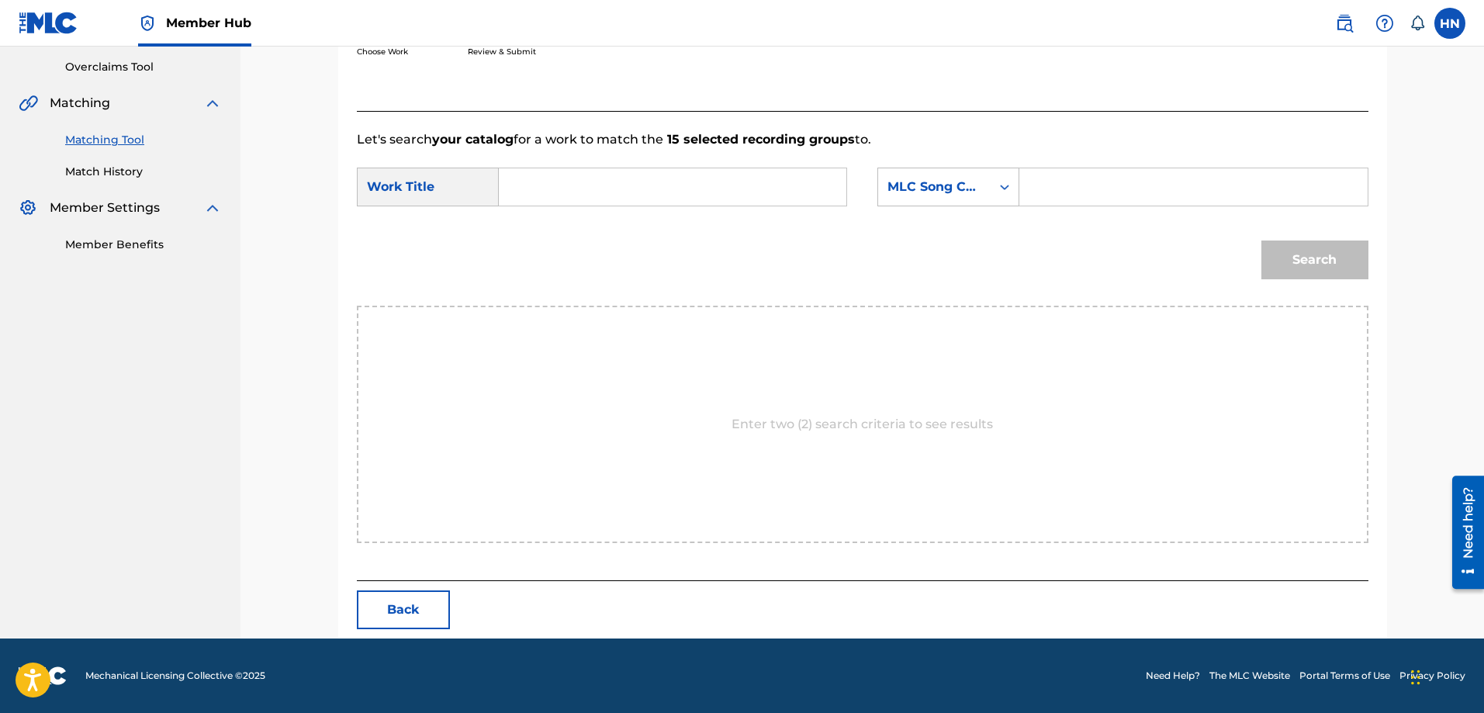
click at [695, 201] on input "Search Form" at bounding box center [672, 186] width 321 height 37
paste input "CON [PERSON_NAME] SÁM HỐI"
type input "CON [PERSON_NAME] SÁM HỐI"
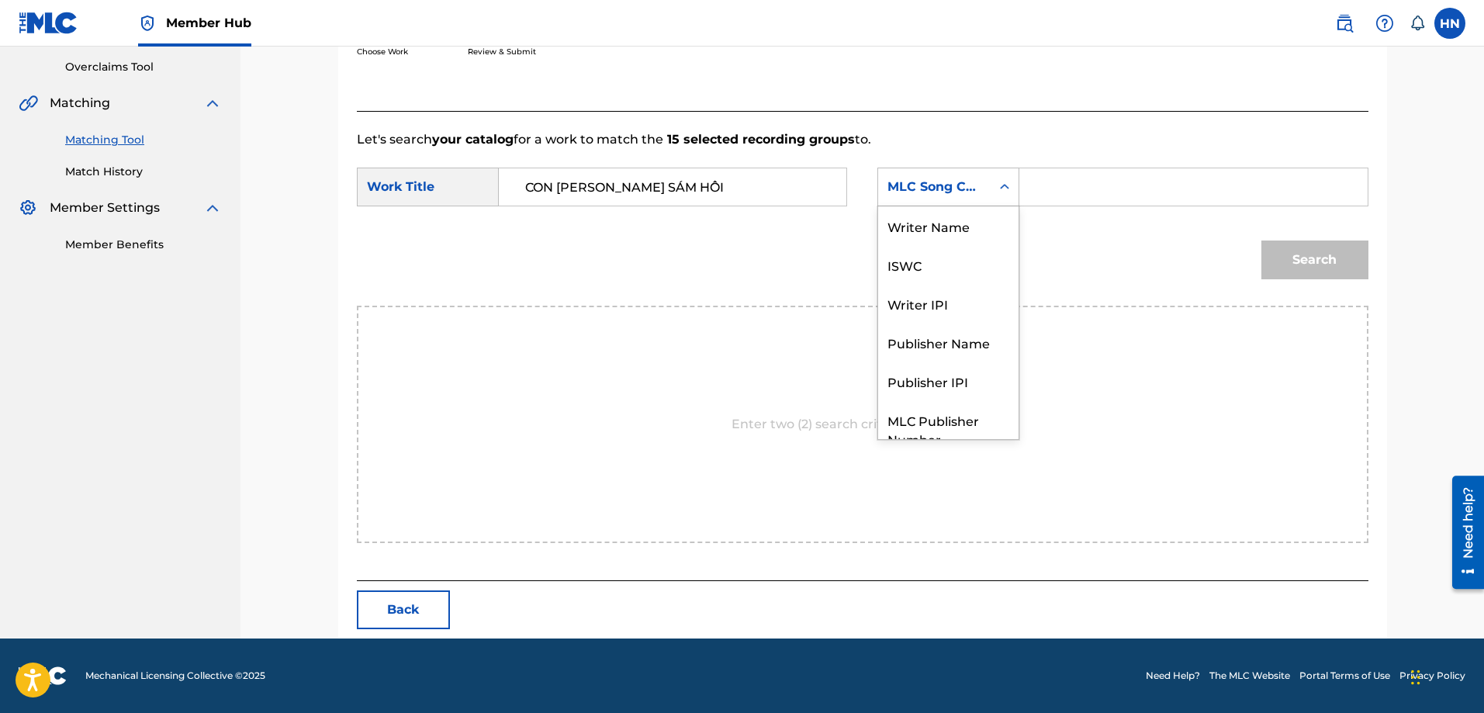
click at [1005, 181] on icon "Search Form" at bounding box center [1005, 187] width 16 height 16
click at [945, 220] on div "ISWC" at bounding box center [948, 207] width 140 height 39
click at [1110, 193] on input "Search Form" at bounding box center [1192, 186] width 321 height 37
paste input "T9232654250"
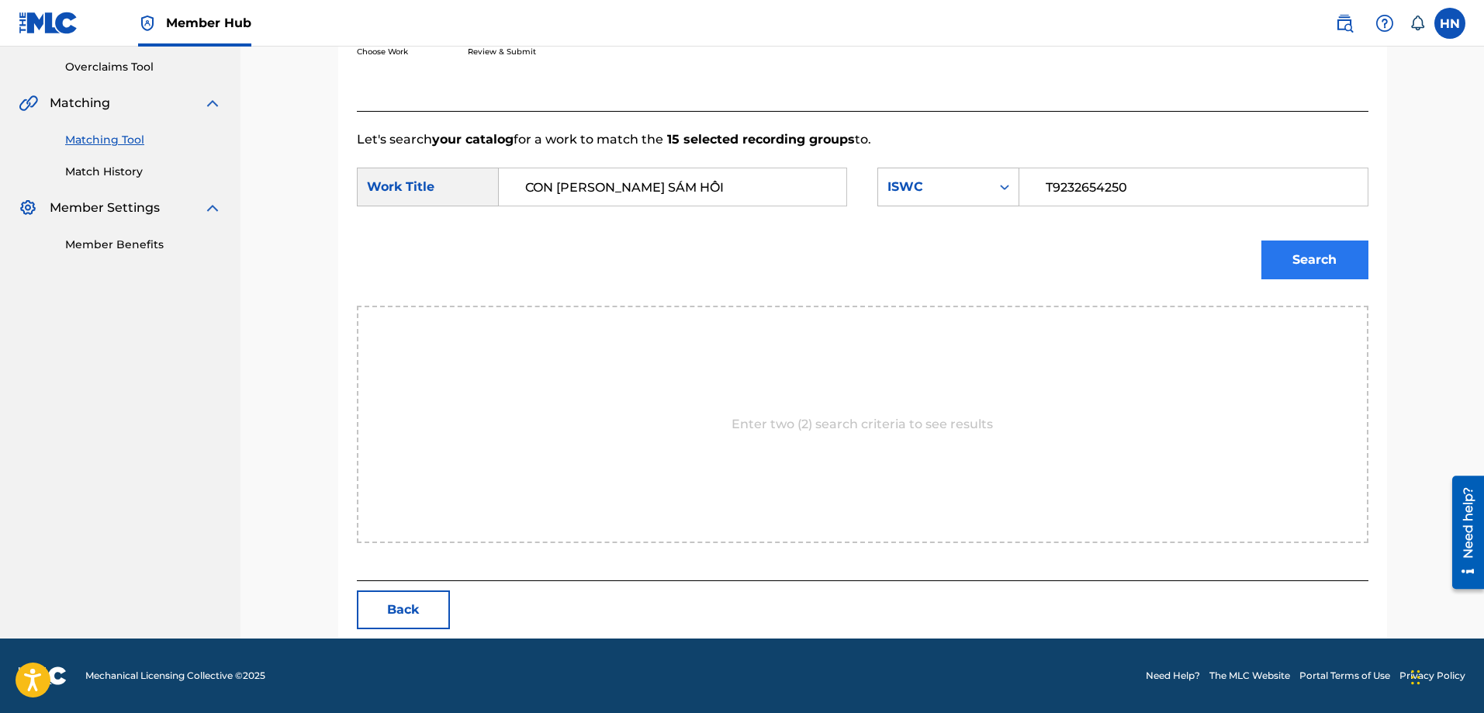
type input "T9232654250"
click at [1292, 250] on button "Search" at bounding box center [1314, 259] width 107 height 39
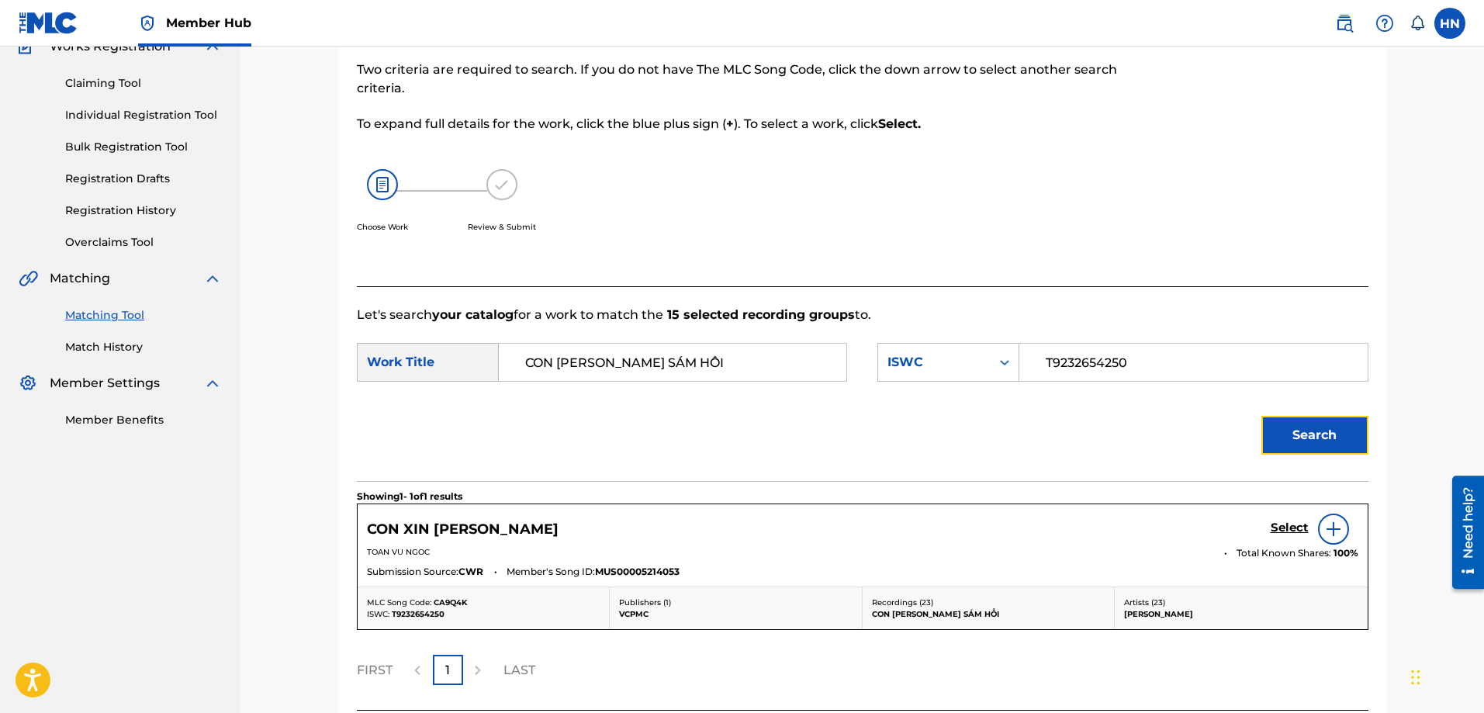
scroll to position [275, 0]
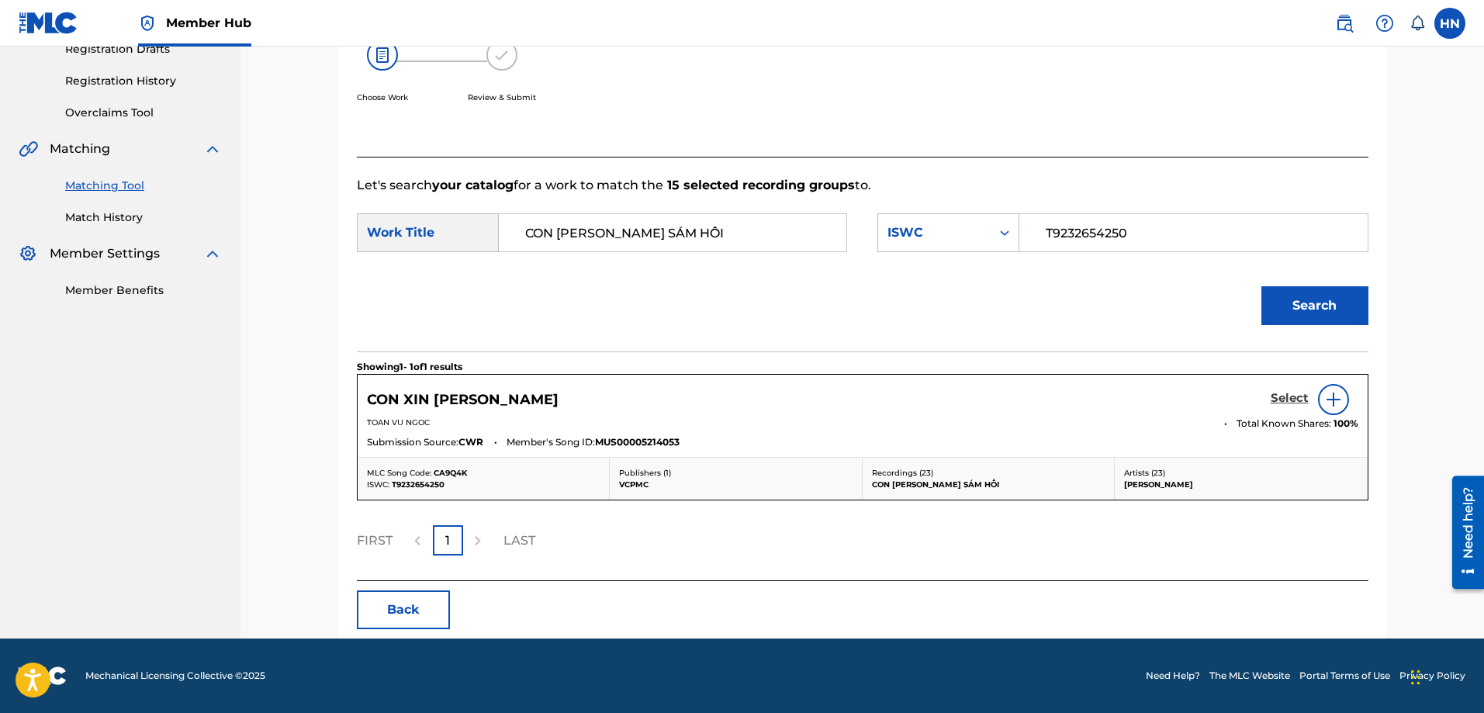
click at [1280, 397] on h5 "Select" at bounding box center [1289, 398] width 38 height 15
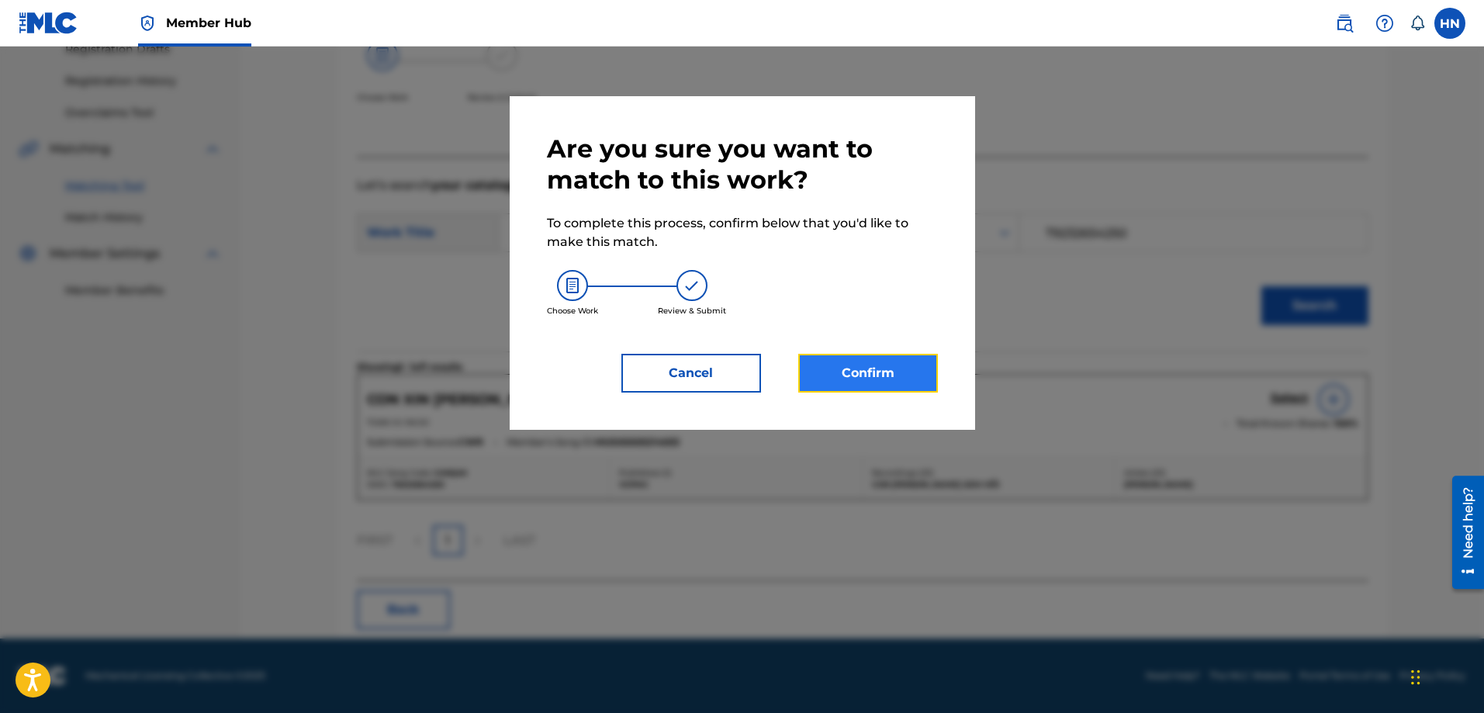
click at [854, 361] on button "Confirm" at bounding box center [868, 373] width 140 height 39
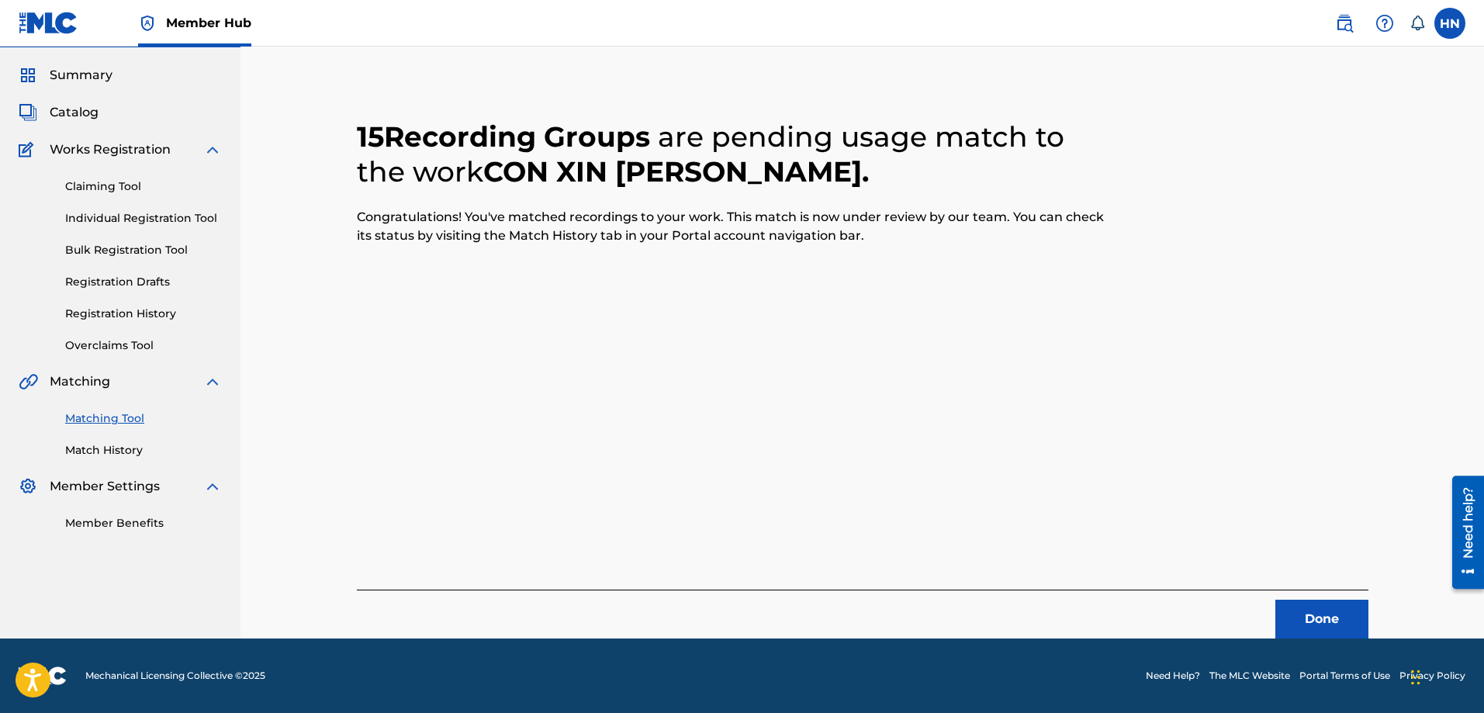
scroll to position [42, 0]
click at [1291, 615] on button "Done" at bounding box center [1321, 619] width 93 height 39
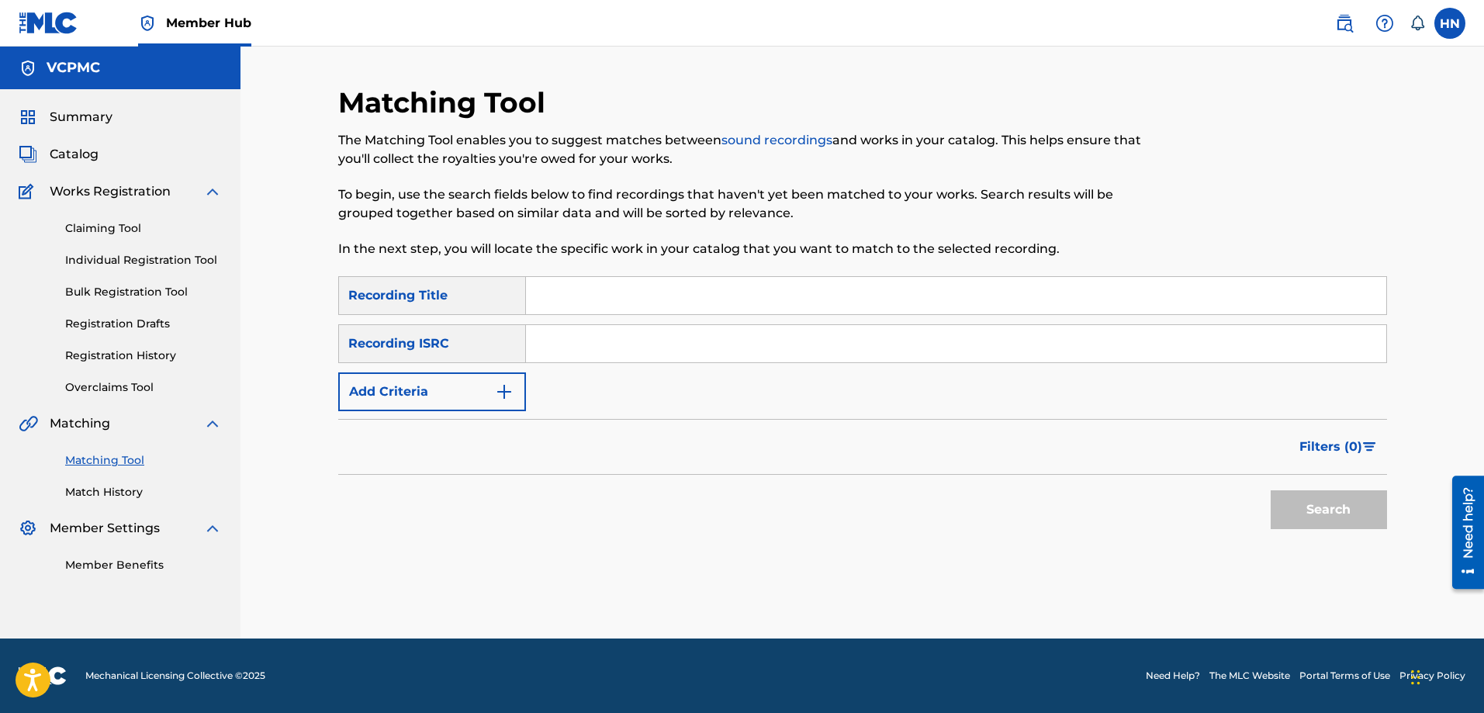
click at [649, 299] on input "Search Form" at bounding box center [956, 295] width 860 height 37
paste input "FRIENDS"
type input "FRIENDS"
click at [1270, 490] on button "Search" at bounding box center [1328, 509] width 116 height 39
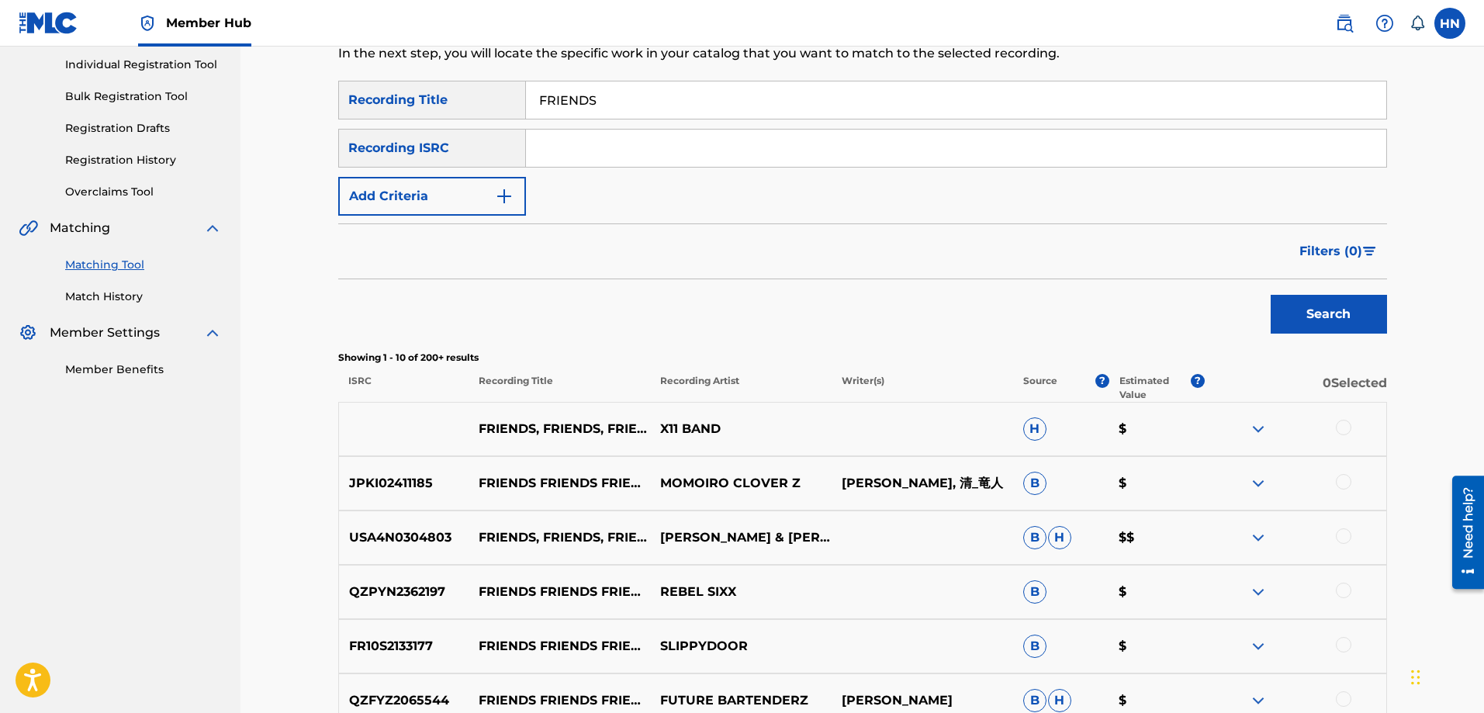
scroll to position [233, 0]
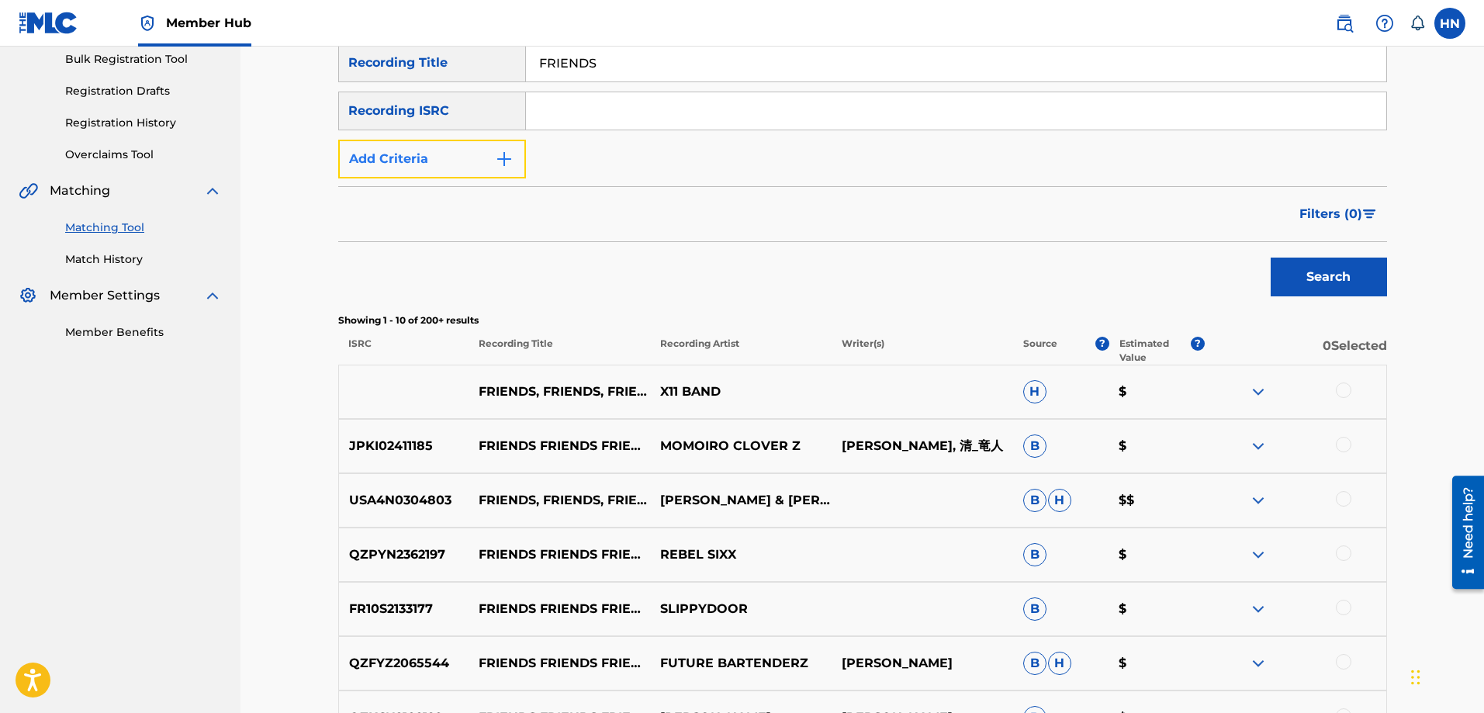
click at [441, 153] on button "Add Criteria" at bounding box center [432, 159] width 188 height 39
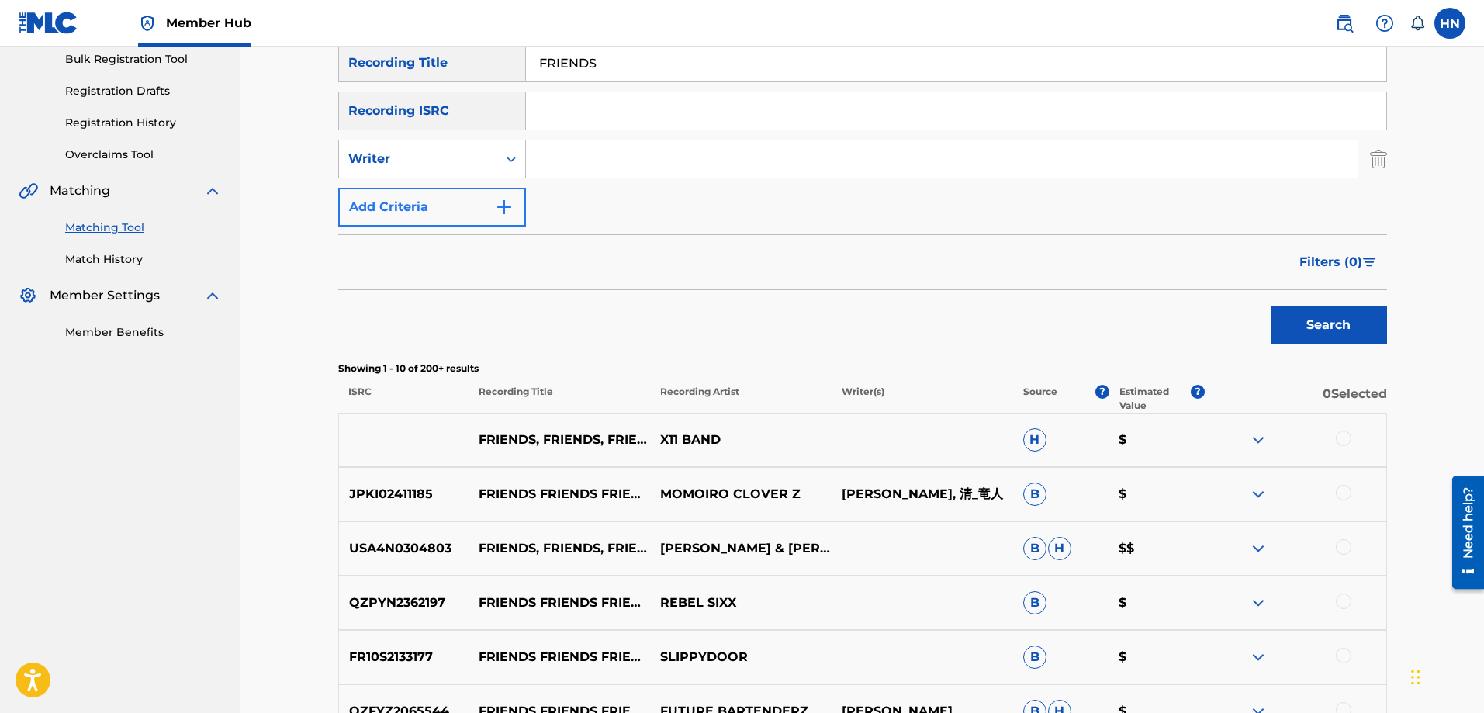
click at [441, 153] on div "Writer" at bounding box center [418, 159] width 140 height 19
click at [557, 158] on input "Search Form" at bounding box center [941, 158] width 831 height 37
click at [1270, 306] on button "Search" at bounding box center [1328, 325] width 116 height 39
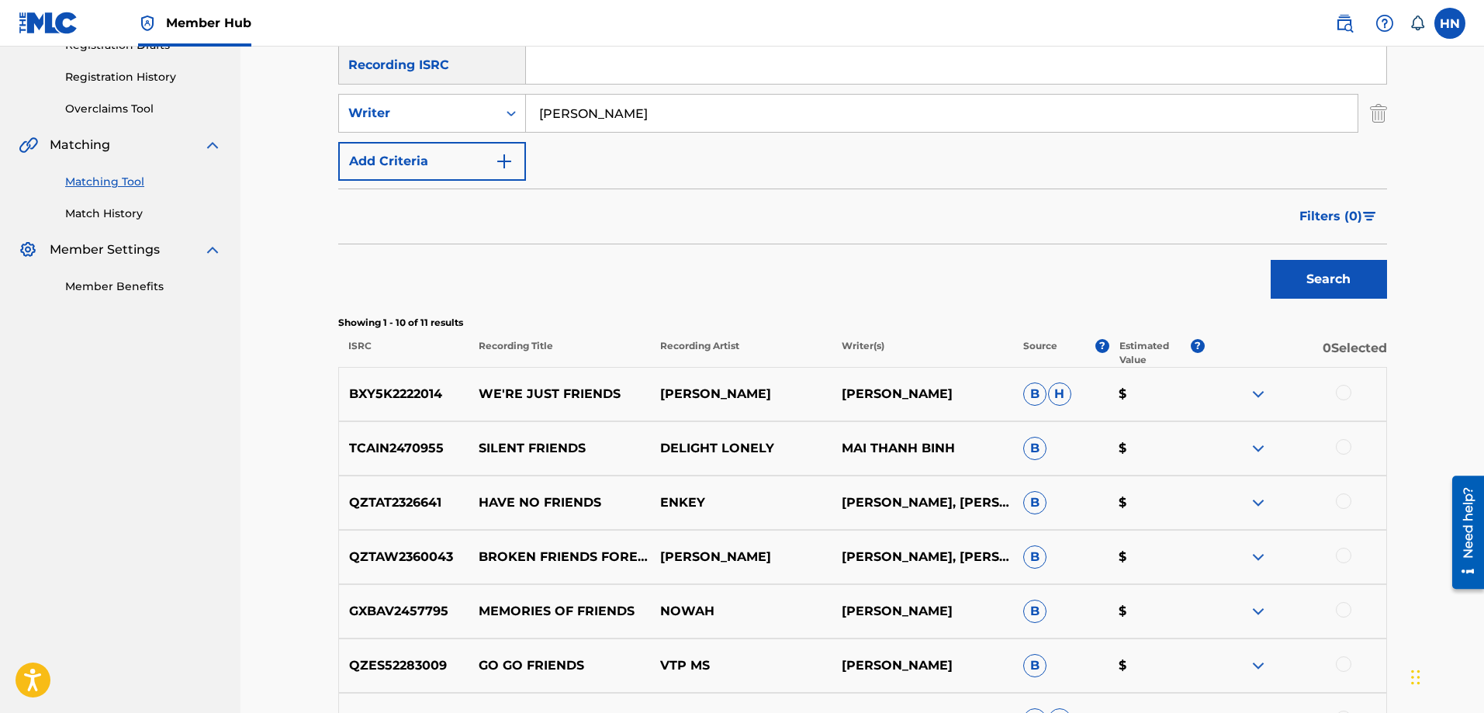
scroll to position [0, 0]
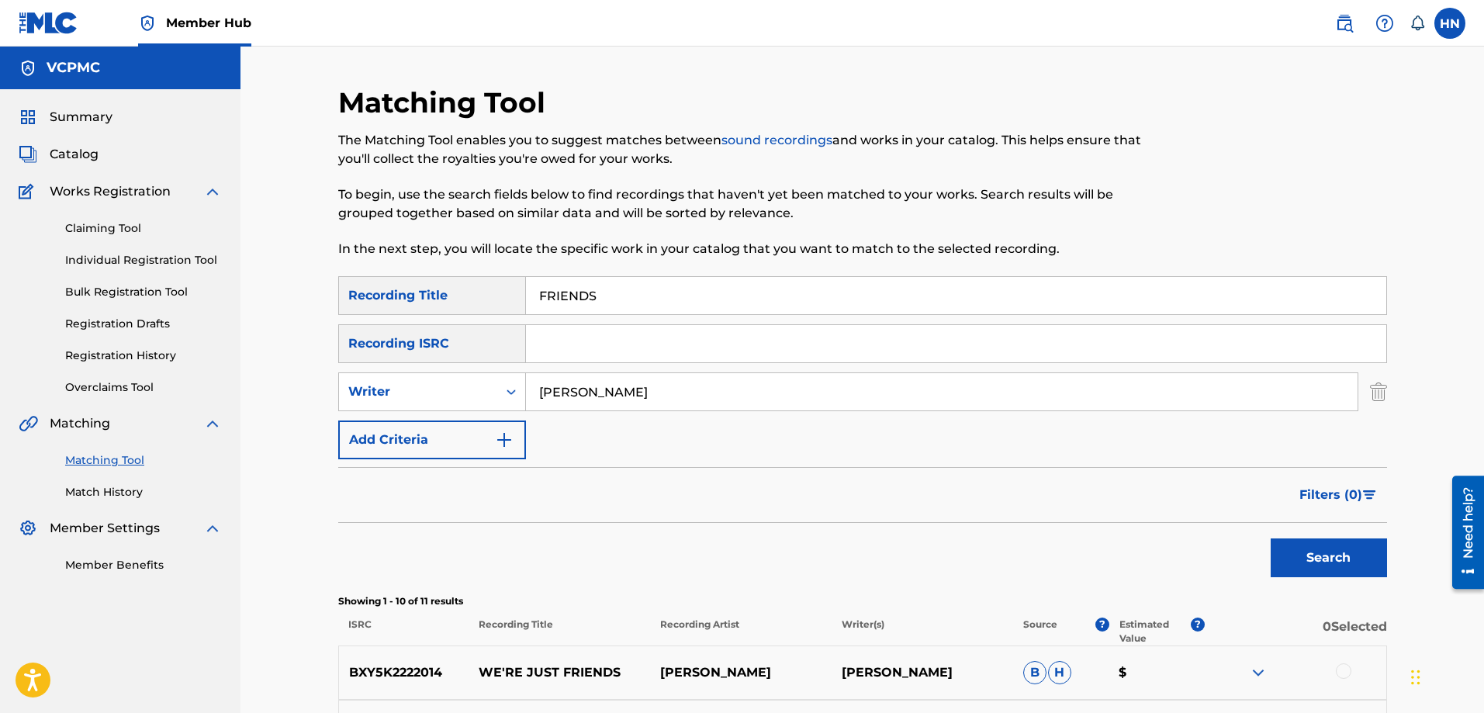
click at [590, 385] on input "[PERSON_NAME]" at bounding box center [941, 391] width 831 height 37
click at [1270, 538] on button "Search" at bounding box center [1328, 557] width 116 height 39
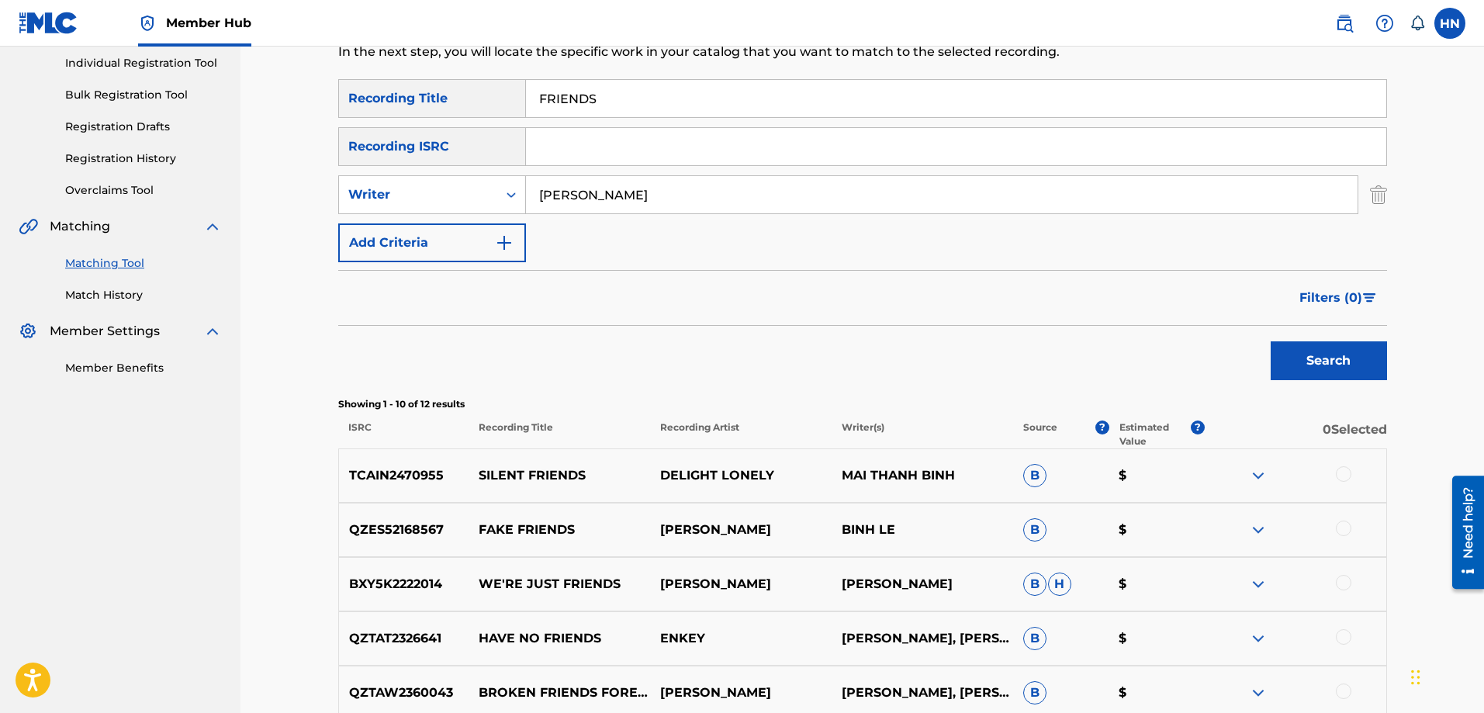
scroll to position [310, 0]
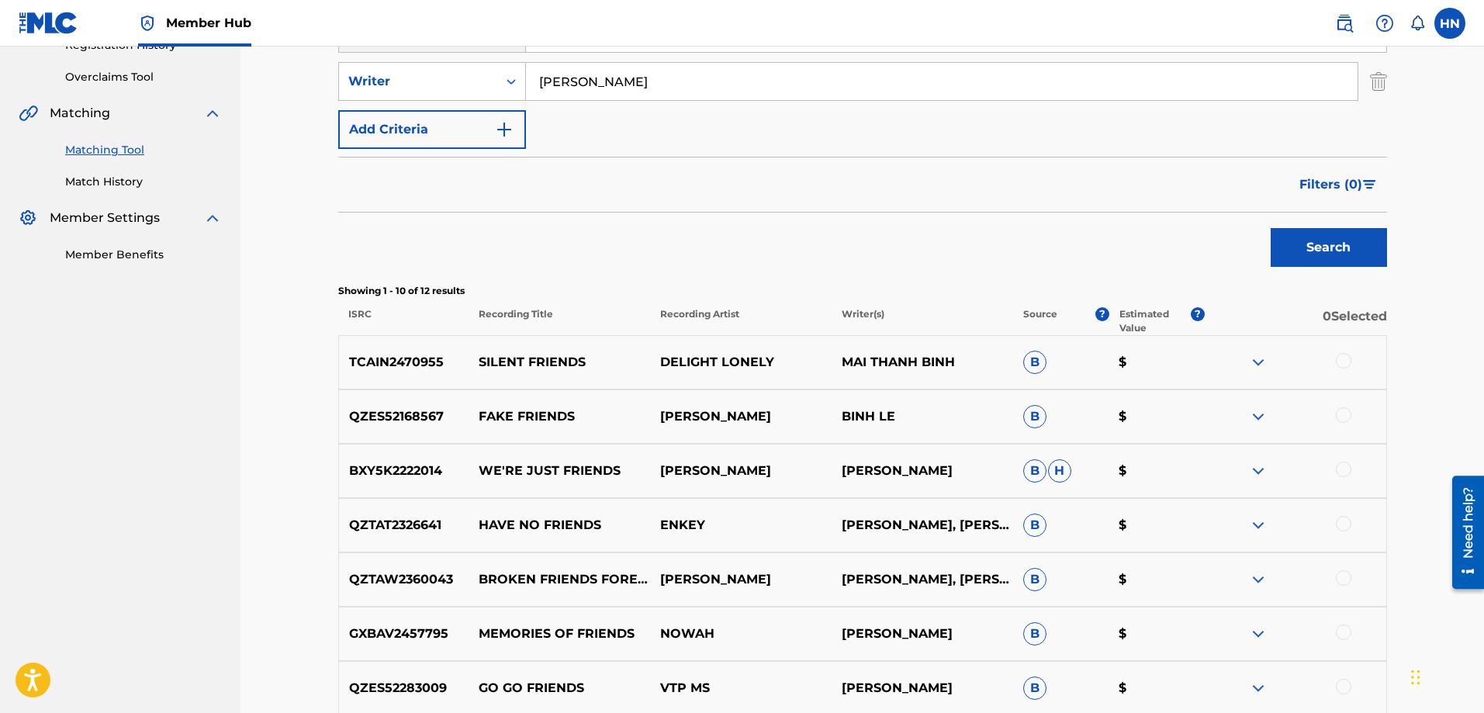
click at [644, 75] on input "[PERSON_NAME]" at bounding box center [941, 81] width 831 height 37
paste input "KẺ ĐA TÌNH"
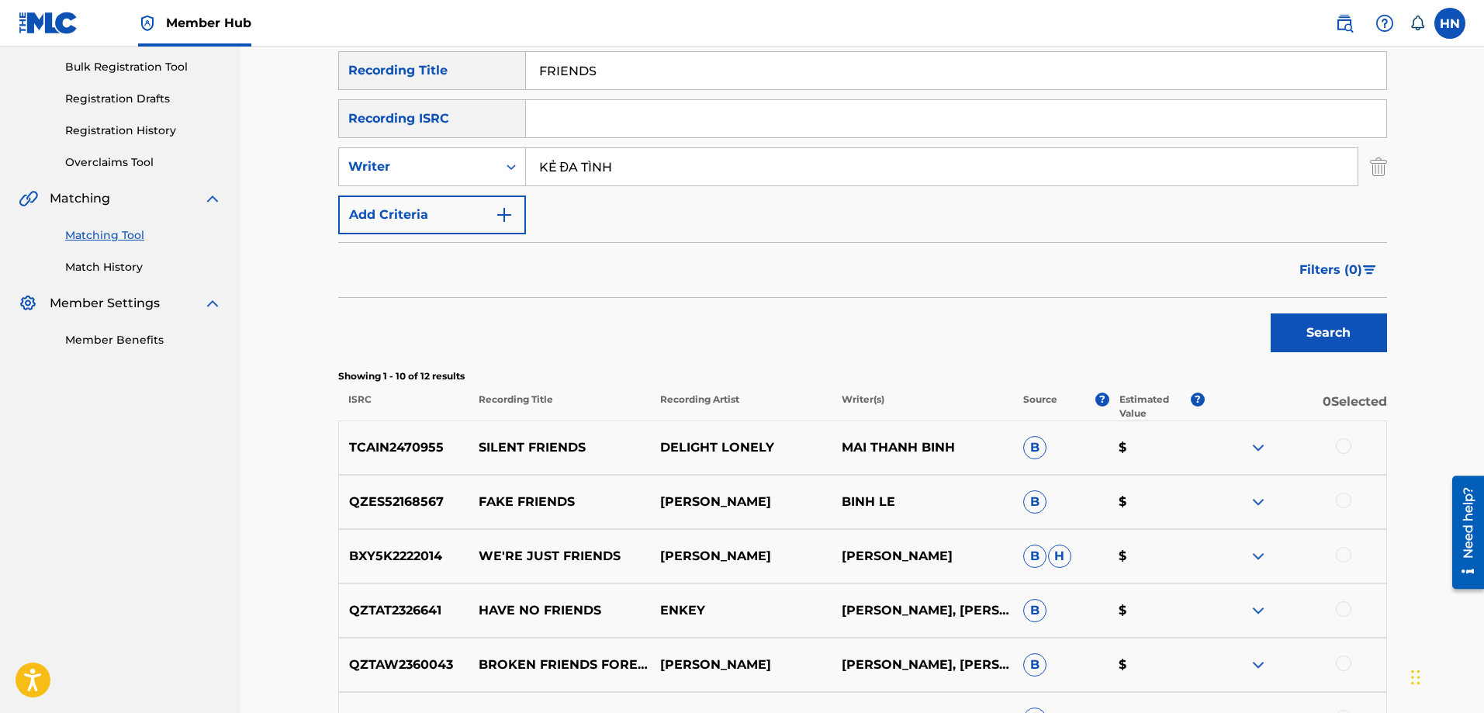
scroll to position [155, 0]
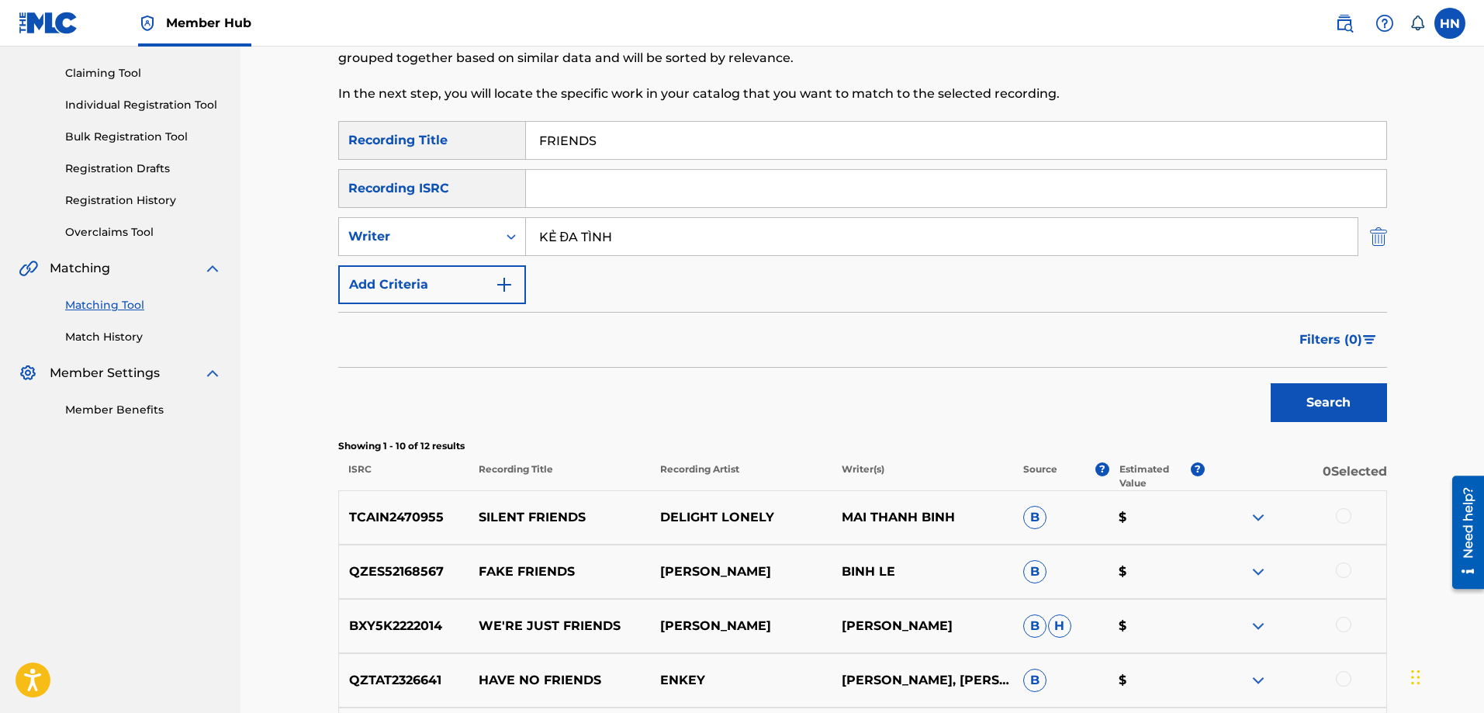
type input "KẺ ĐA TÌNH"
click at [1370, 240] on img "Search Form" at bounding box center [1378, 236] width 17 height 39
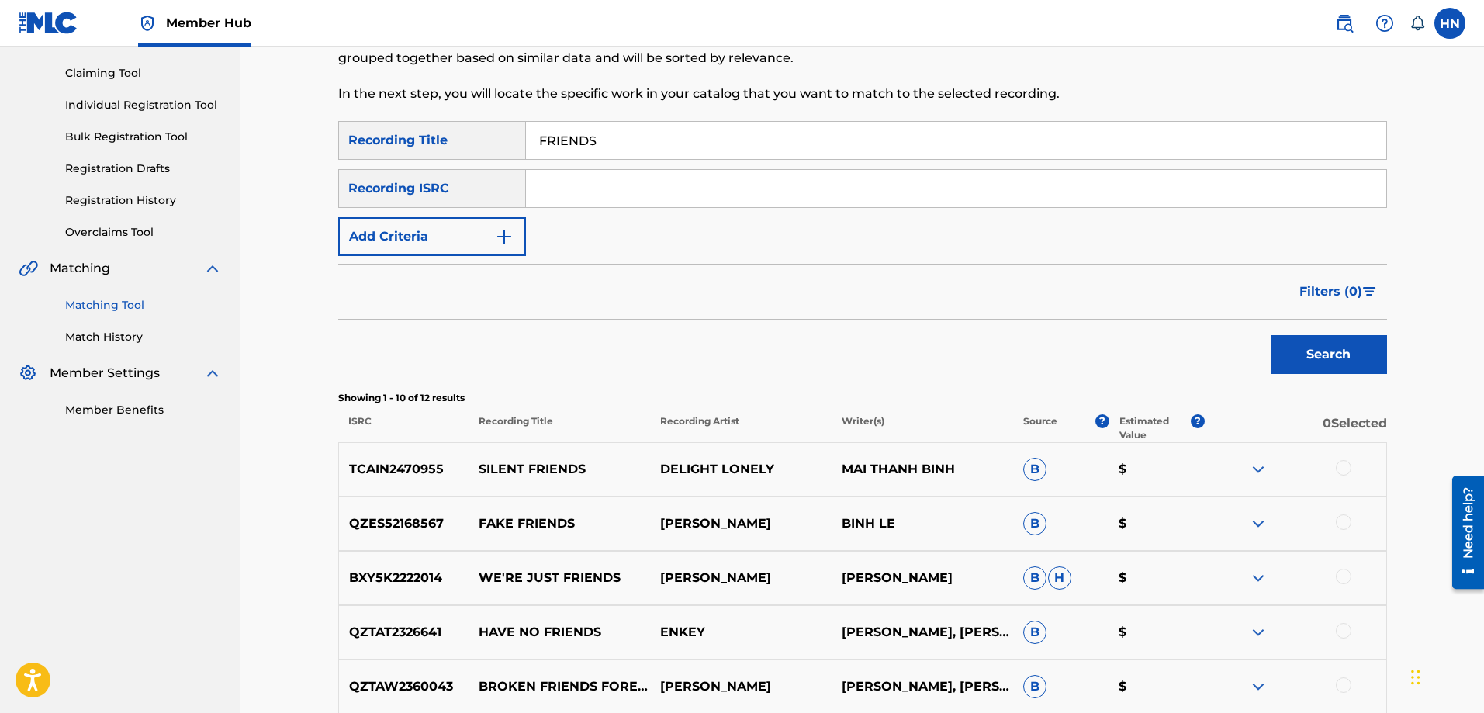
click at [1219, 150] on input "FRIENDS" at bounding box center [956, 140] width 860 height 37
paste input "KẺ ĐA TÌNH"
click at [1270, 335] on button "Search" at bounding box center [1328, 354] width 116 height 39
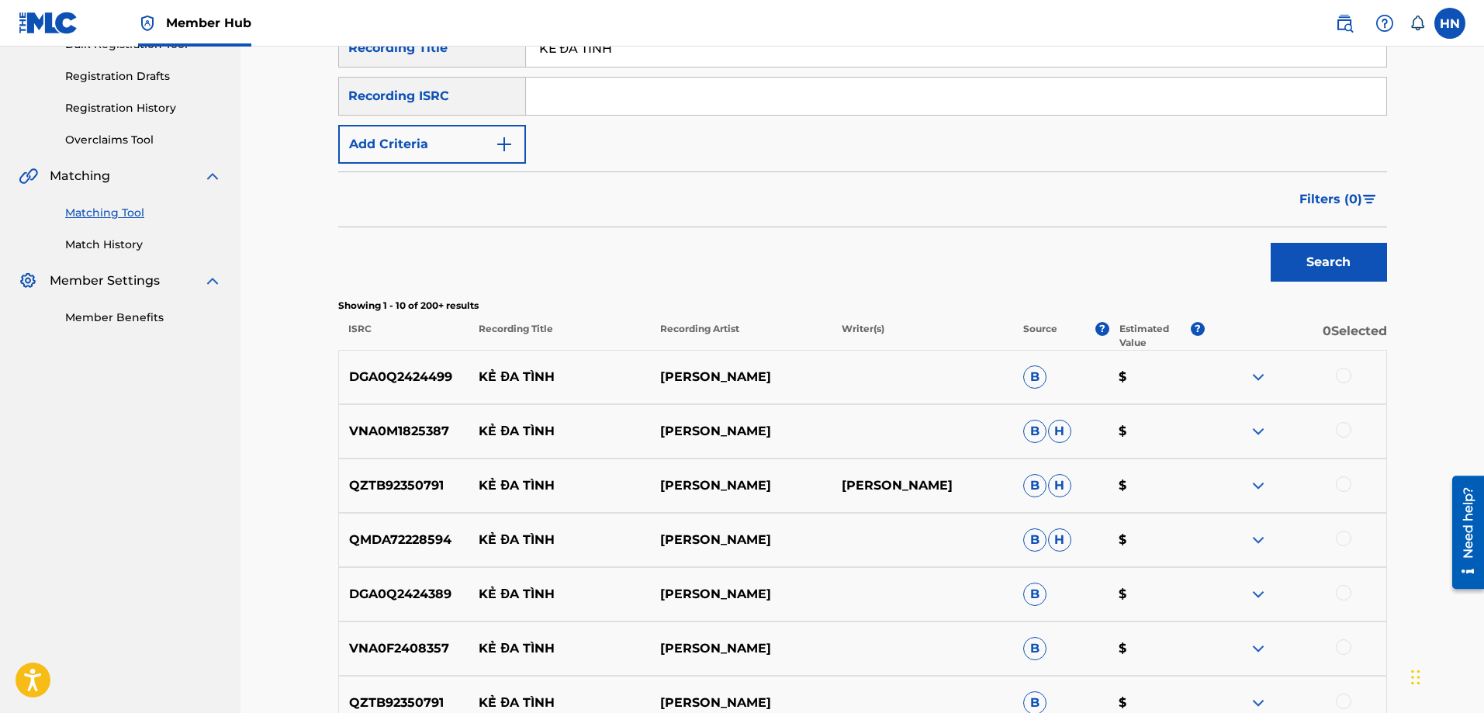
scroll to position [310, 0]
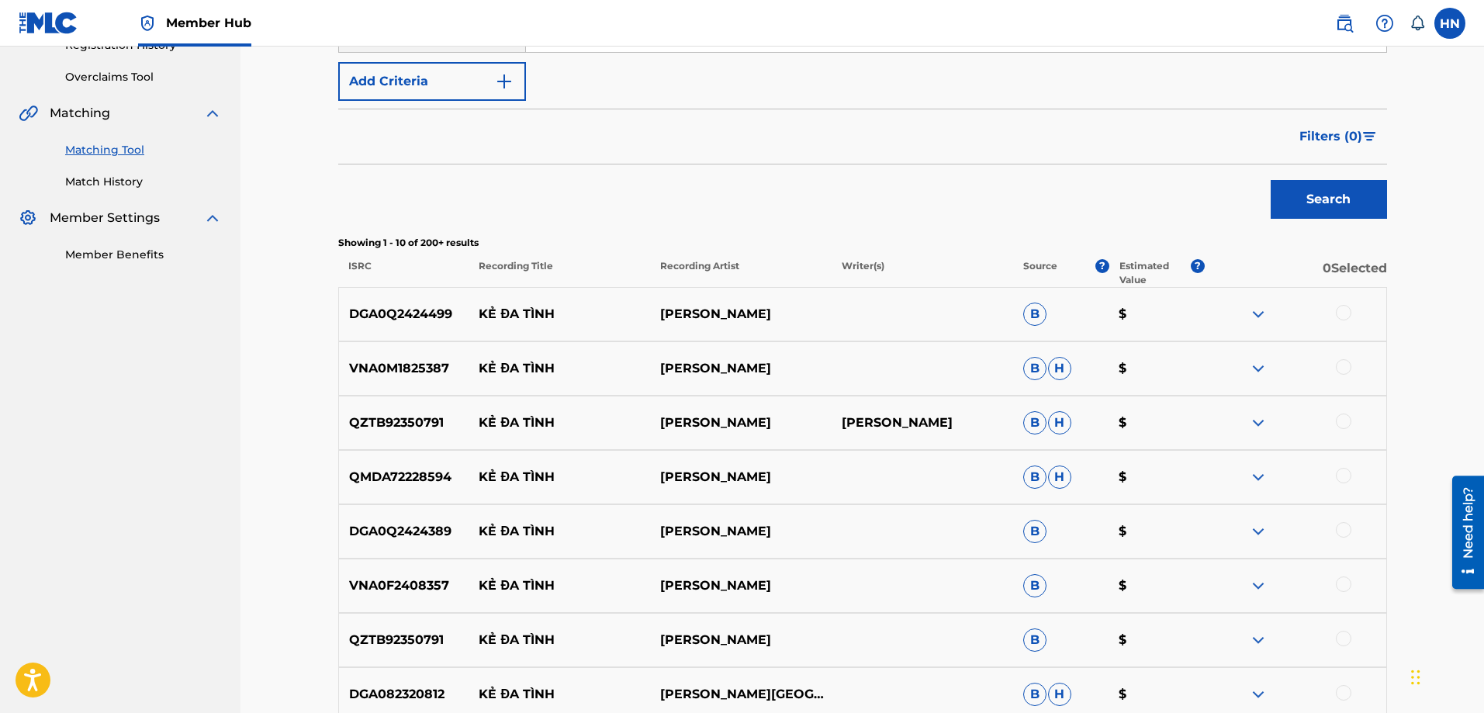
click at [423, 319] on p "DGA0Q2424499" at bounding box center [404, 314] width 130 height 19
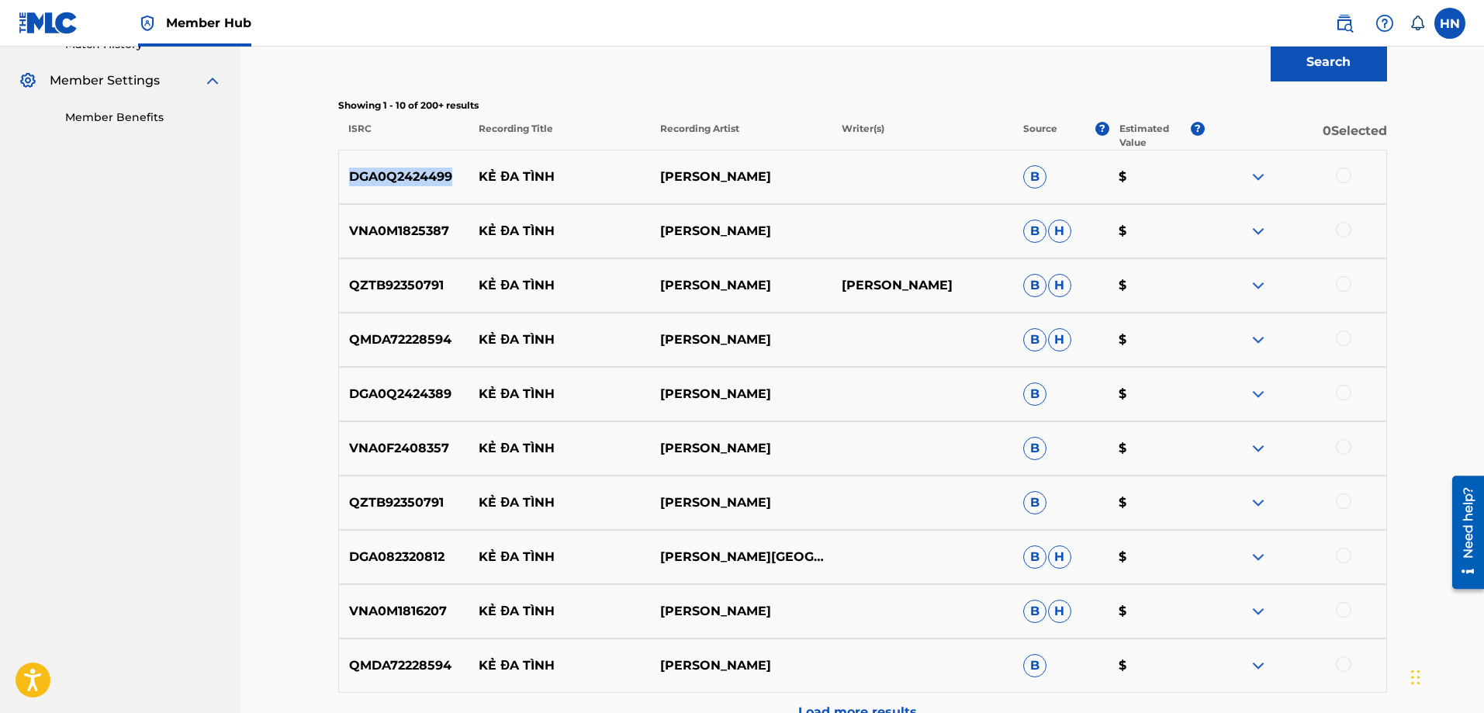
scroll to position [465, 0]
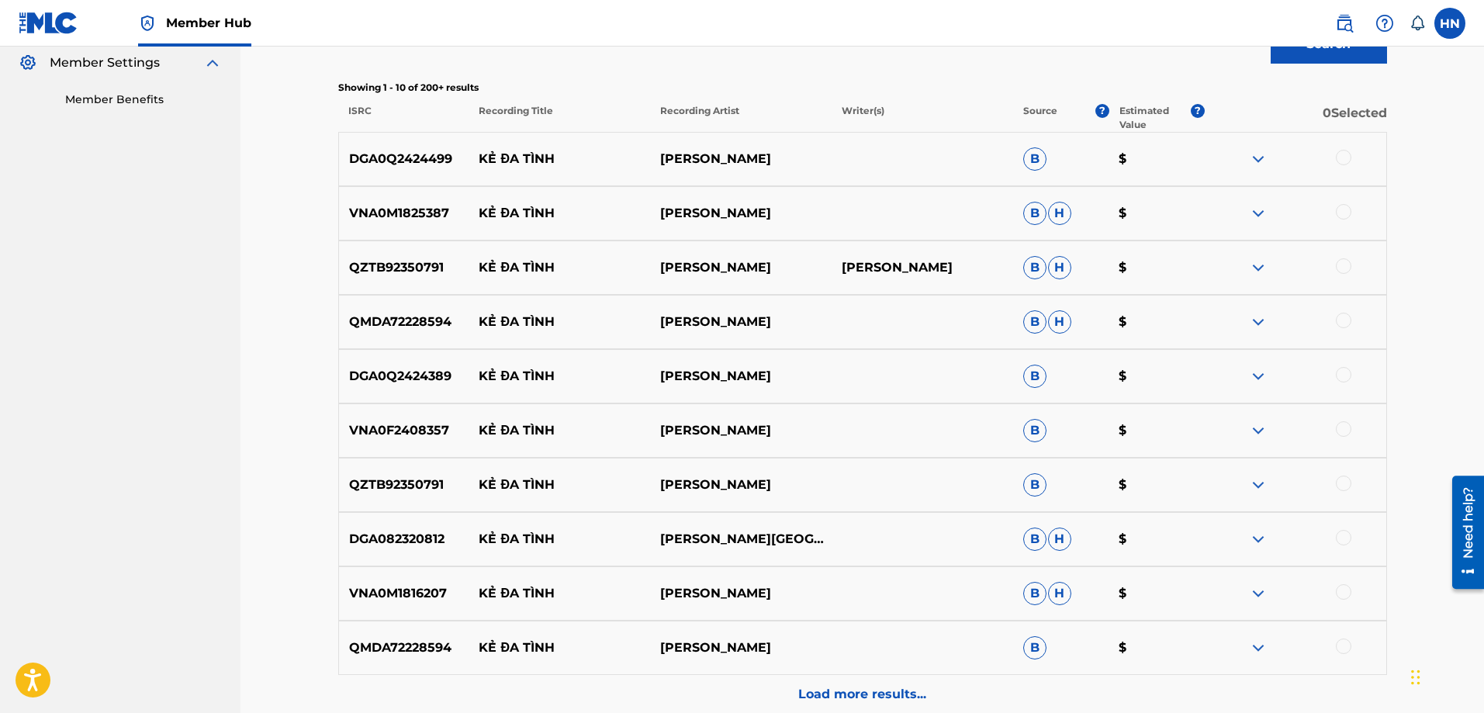
click at [1337, 162] on div at bounding box center [1344, 158] width 16 height 16
click at [423, 206] on p "VNA0M1825387" at bounding box center [404, 213] width 130 height 19
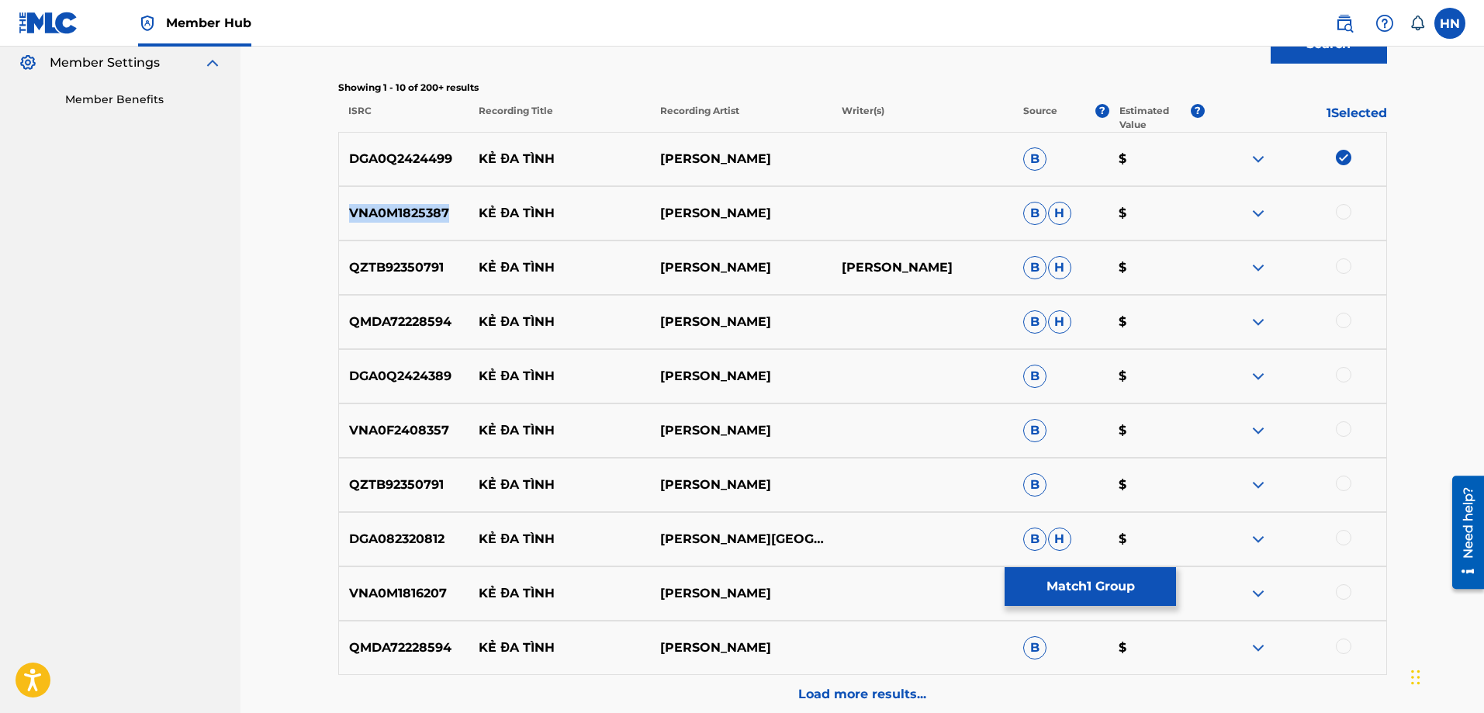
click at [423, 206] on p "VNA0M1825387" at bounding box center [404, 213] width 130 height 19
click at [1343, 215] on div at bounding box center [1344, 212] width 16 height 16
click at [372, 263] on p "QZTB92350791" at bounding box center [404, 267] width 130 height 19
click at [1343, 262] on div at bounding box center [1344, 266] width 16 height 16
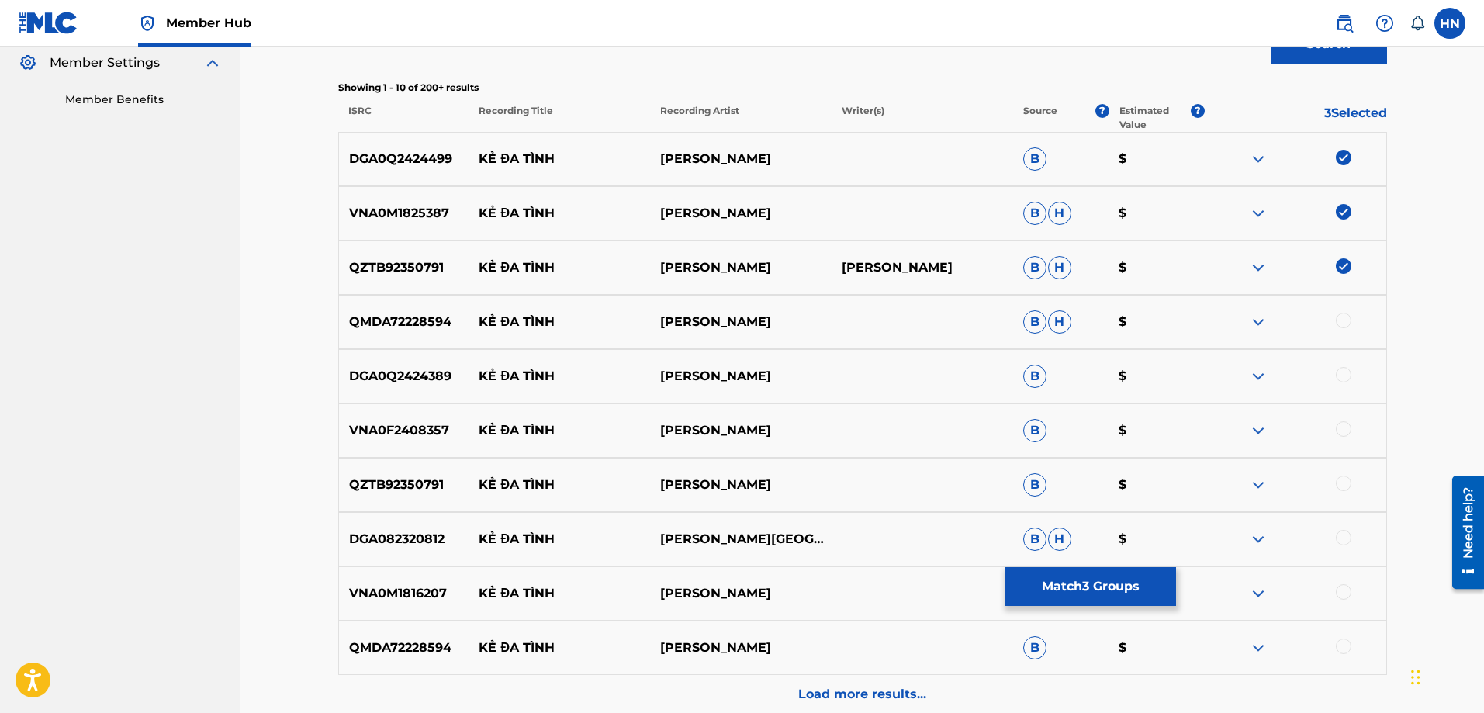
click at [397, 318] on p "QMDA72228594" at bounding box center [404, 322] width 130 height 19
click at [1343, 317] on div at bounding box center [1344, 321] width 16 height 16
click at [448, 360] on div "DGA0Q2424389 KẺ ĐA TÌNH LÂM HÙNG B $" at bounding box center [862, 376] width 1049 height 54
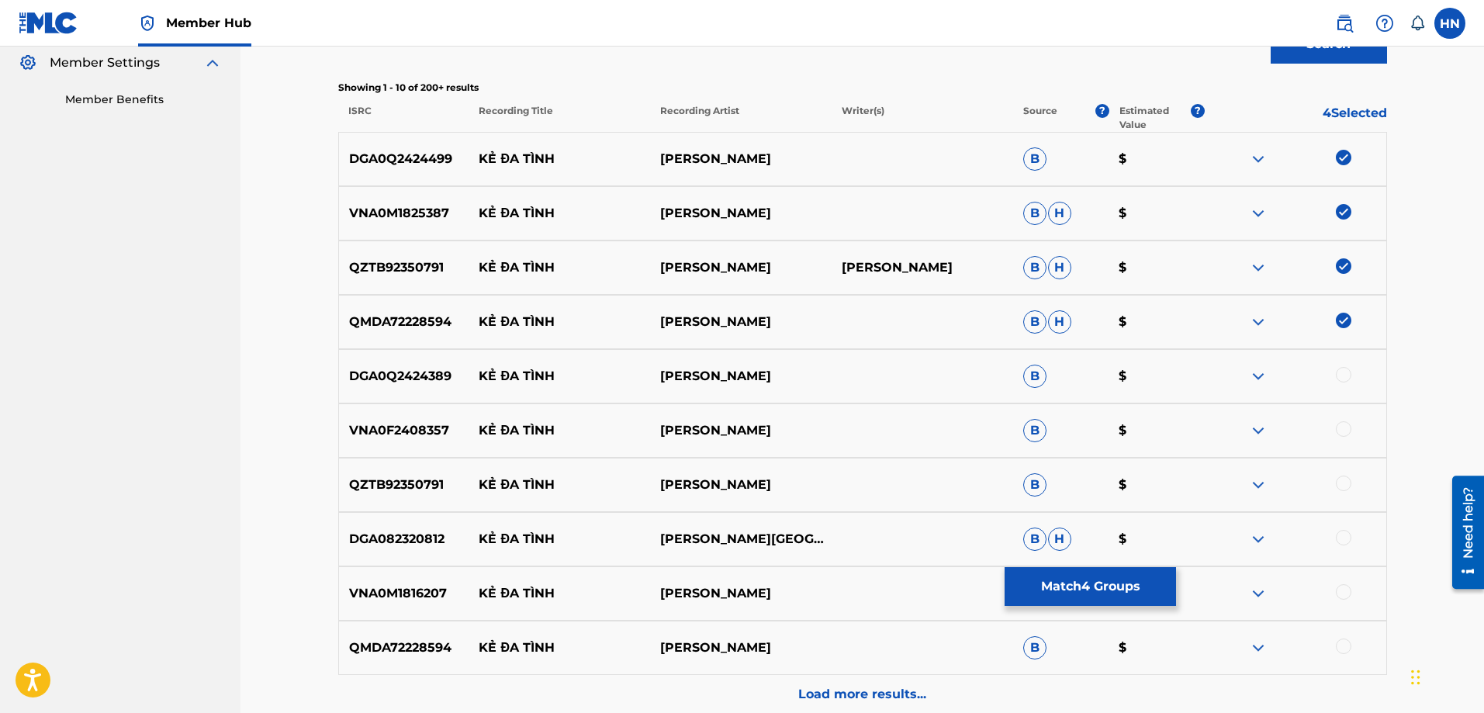
click at [1348, 375] on div at bounding box center [1344, 375] width 16 height 16
click at [382, 427] on p "VNA0F2408357" at bounding box center [404, 430] width 130 height 19
click at [1349, 426] on div at bounding box center [1344, 429] width 16 height 16
click at [406, 489] on p "QZTB92350791" at bounding box center [404, 484] width 130 height 19
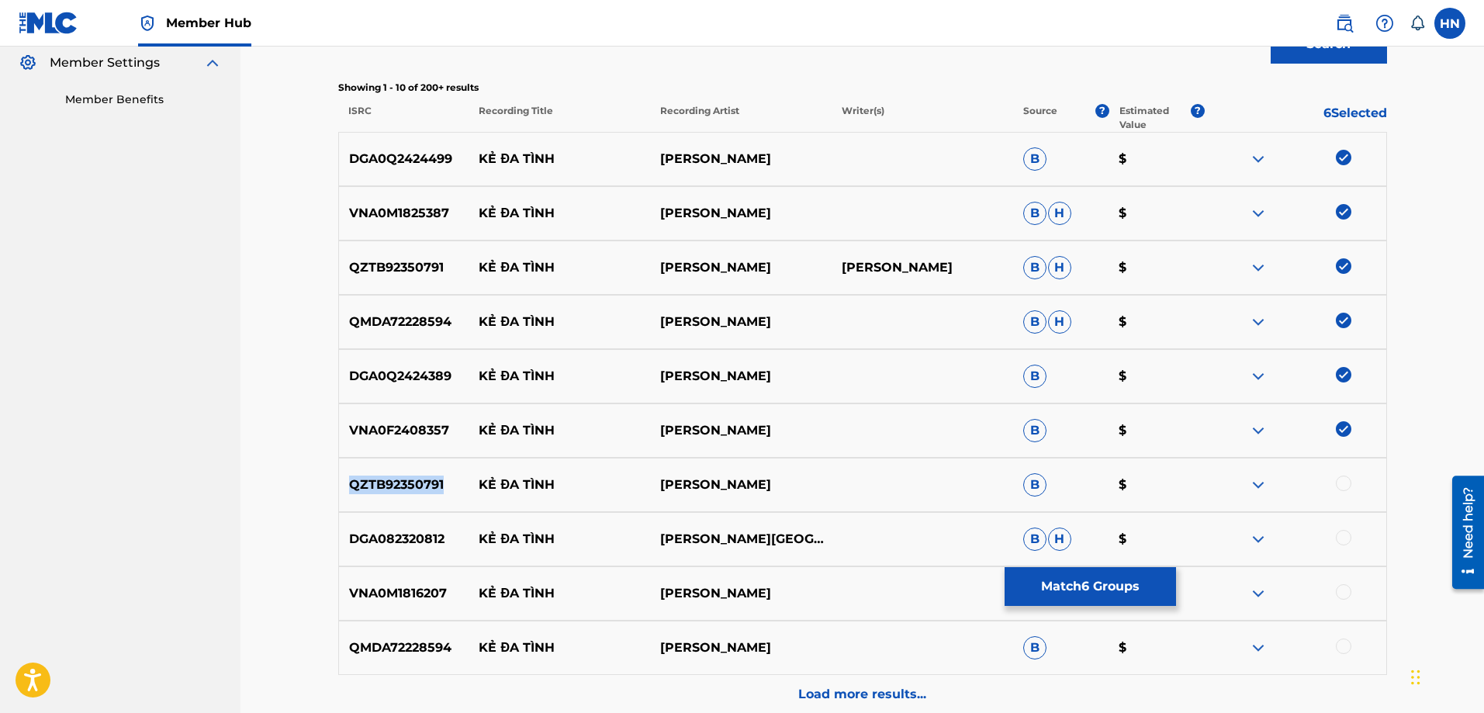
click at [406, 489] on p "QZTB92350791" at bounding box center [404, 484] width 130 height 19
click at [1342, 482] on div at bounding box center [1344, 483] width 16 height 16
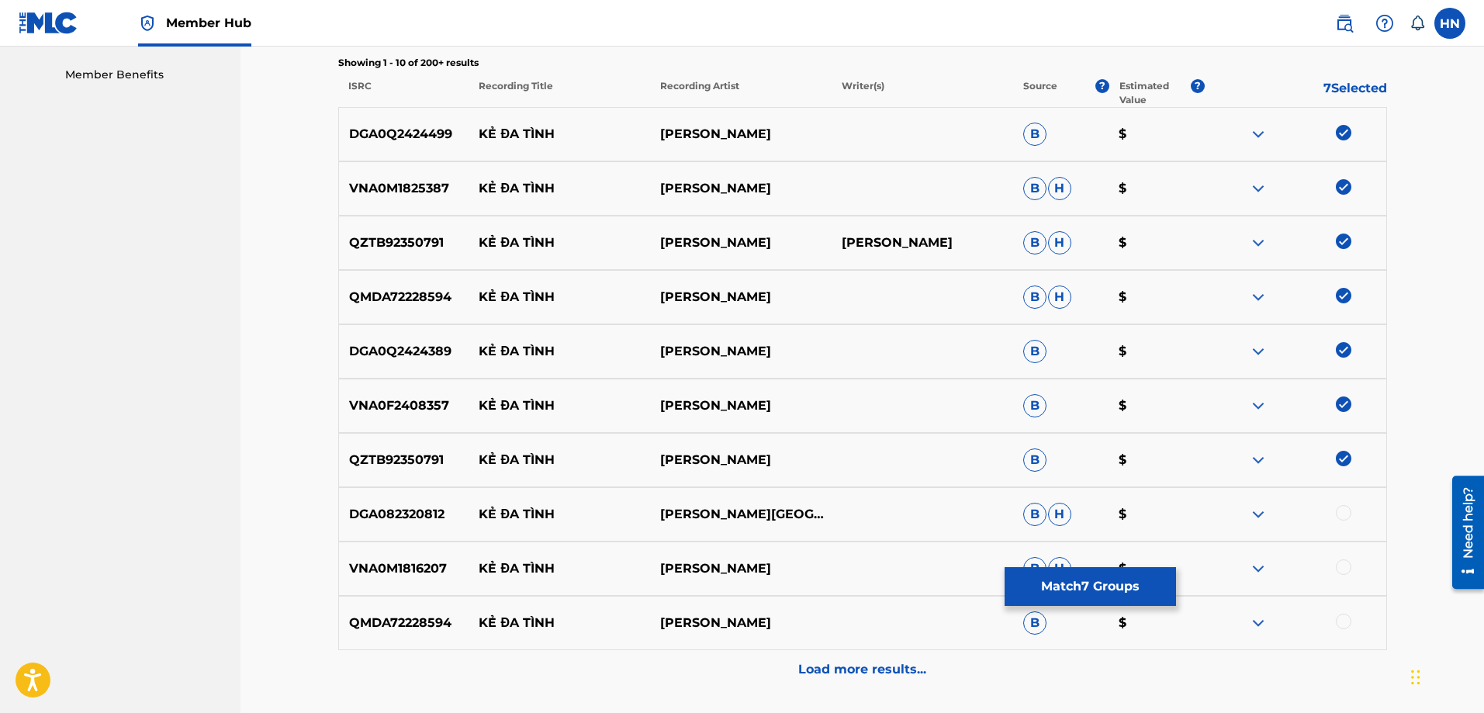
scroll to position [463, 0]
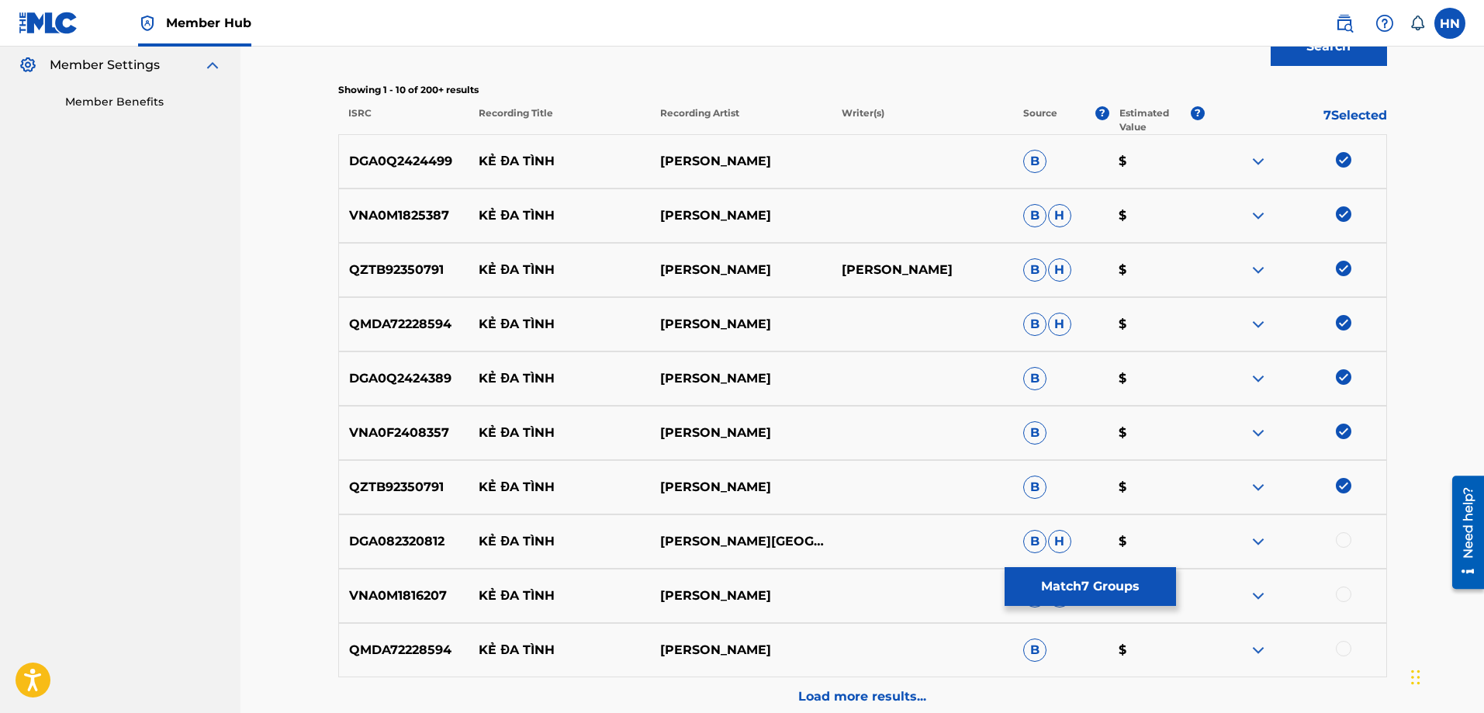
click at [430, 603] on p "VNA0M1816207" at bounding box center [404, 595] width 130 height 19
click at [1350, 593] on div at bounding box center [1344, 594] width 16 height 16
click at [1342, 654] on div at bounding box center [1344, 649] width 16 height 16
drag, startPoint x: 731, startPoint y: 534, endPoint x: 451, endPoint y: 528, distance: 280.0
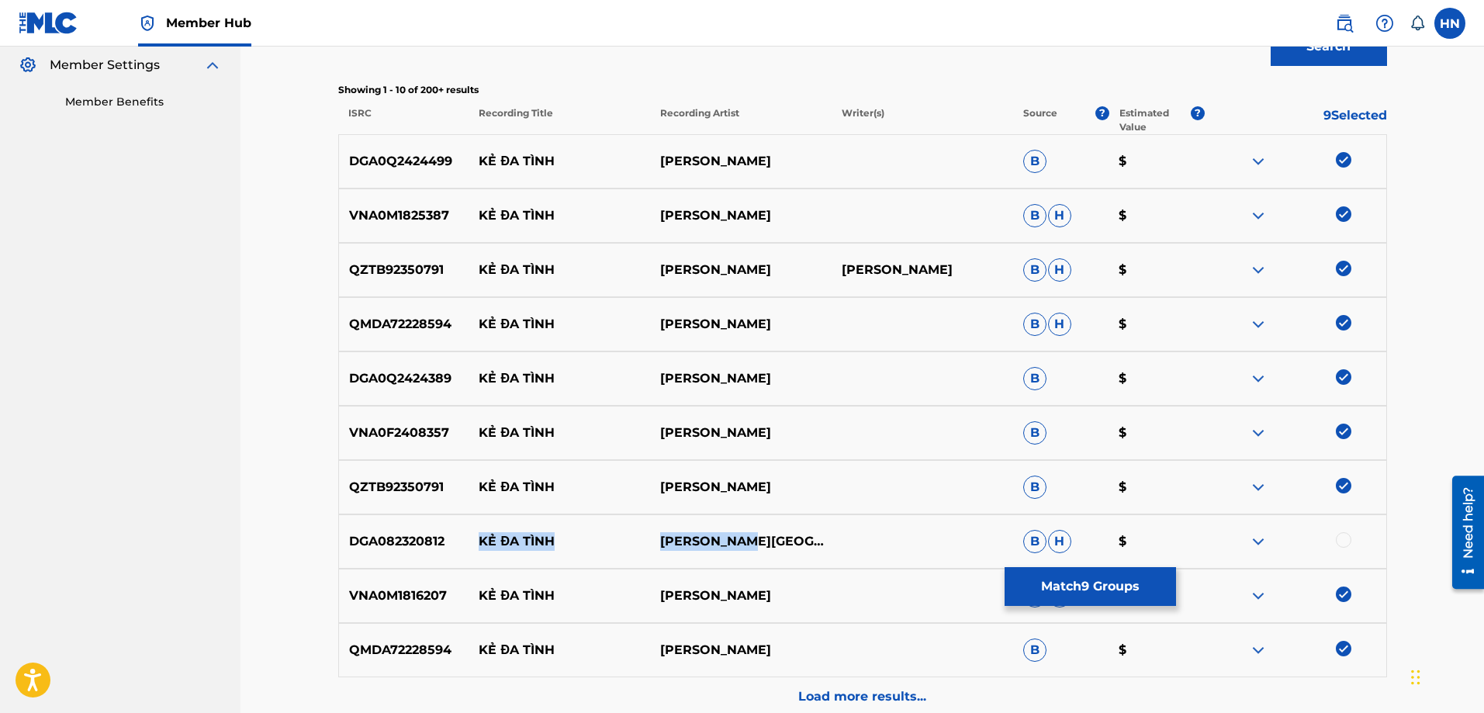
click at [450, 527] on div "DGA082320812 KẺ ĐA TÌNH LÂM THÁI TÚ B H $" at bounding box center [862, 541] width 1049 height 54
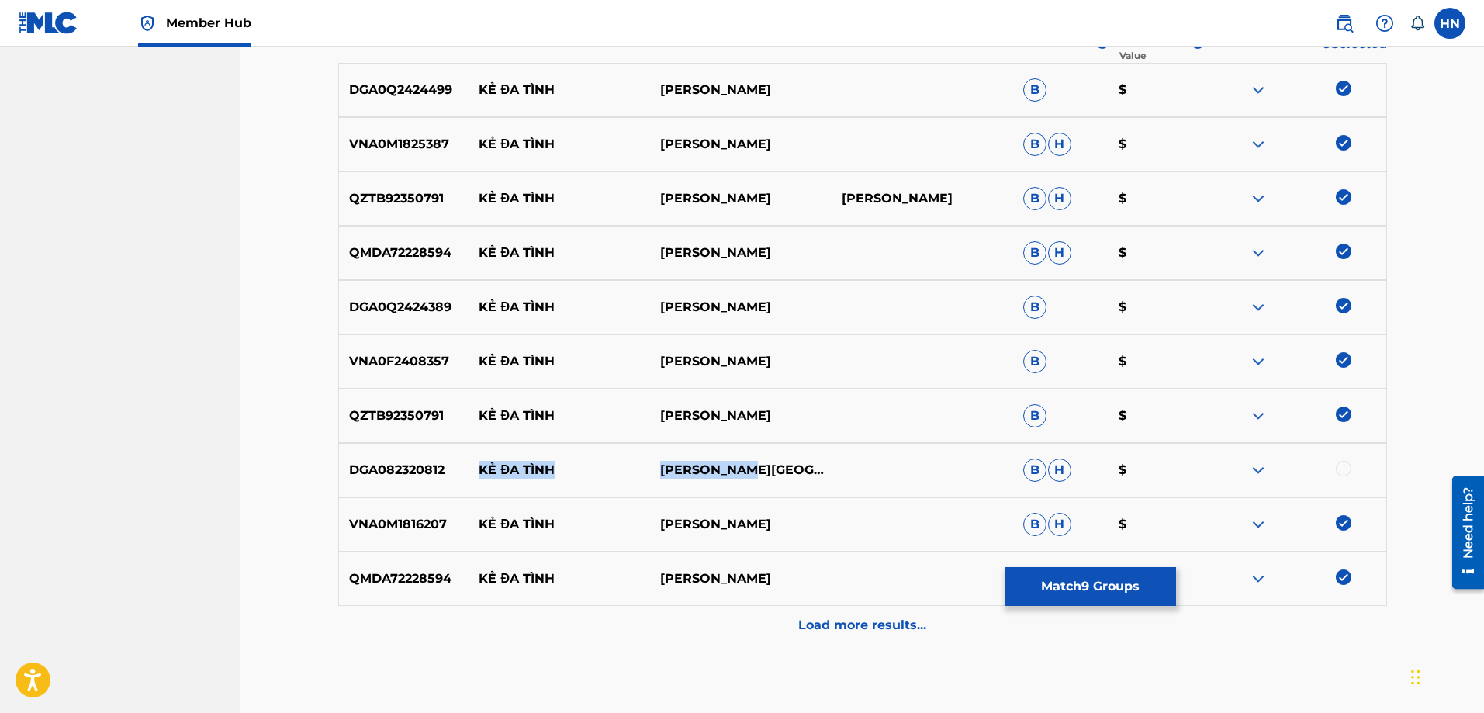
scroll to position [618, 0]
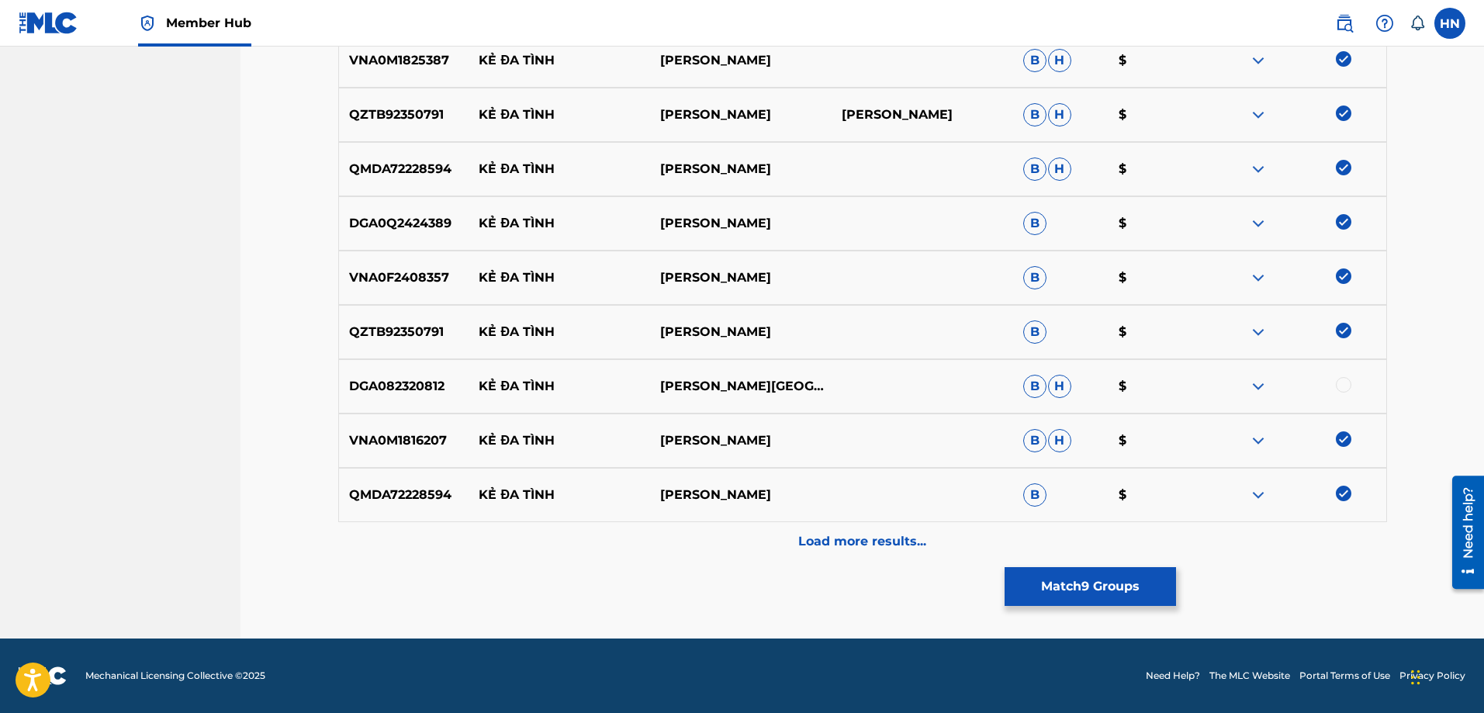
click at [423, 398] on div "DGA082320812 KẺ ĐA TÌNH LÂM THÁI TÚ B H $" at bounding box center [862, 386] width 1049 height 54
click at [1346, 382] on div at bounding box center [1344, 385] width 16 height 16
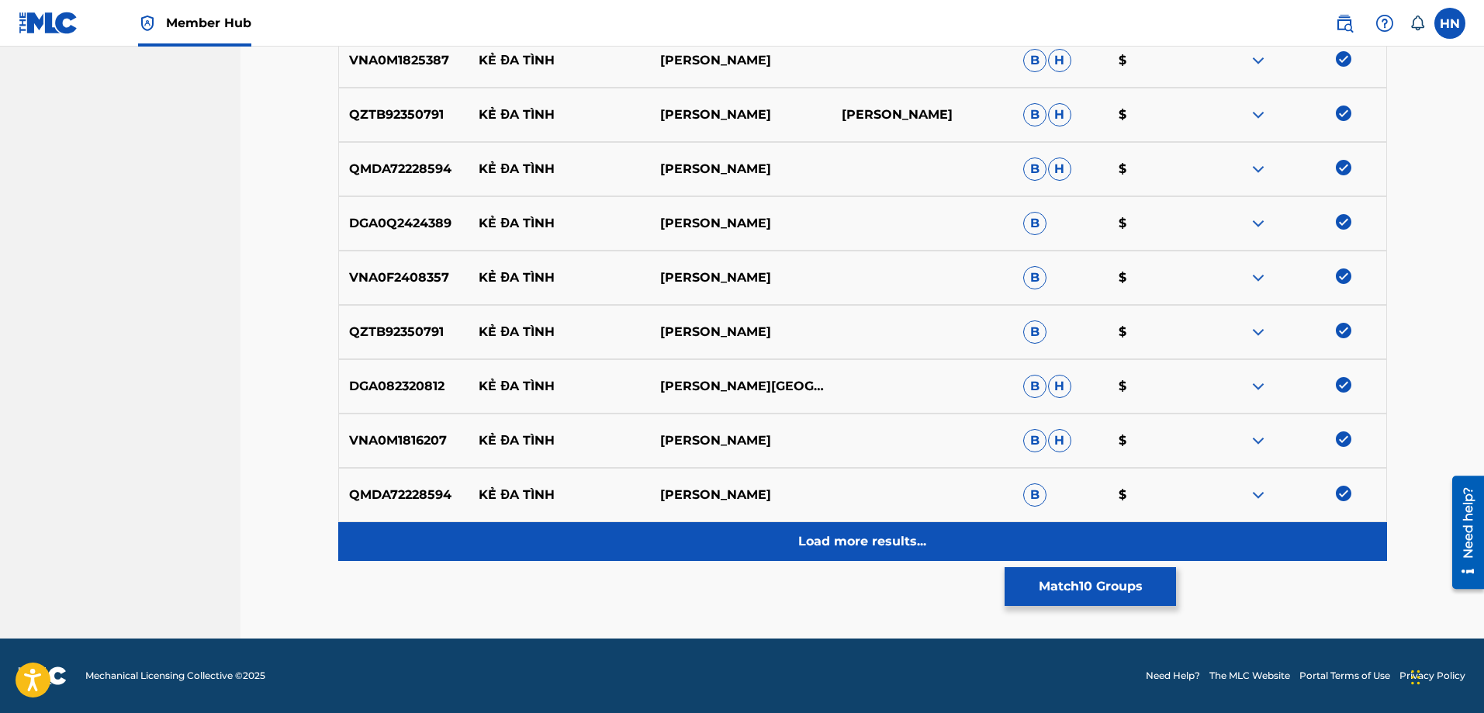
click at [881, 541] on p "Load more results..." at bounding box center [862, 541] width 128 height 19
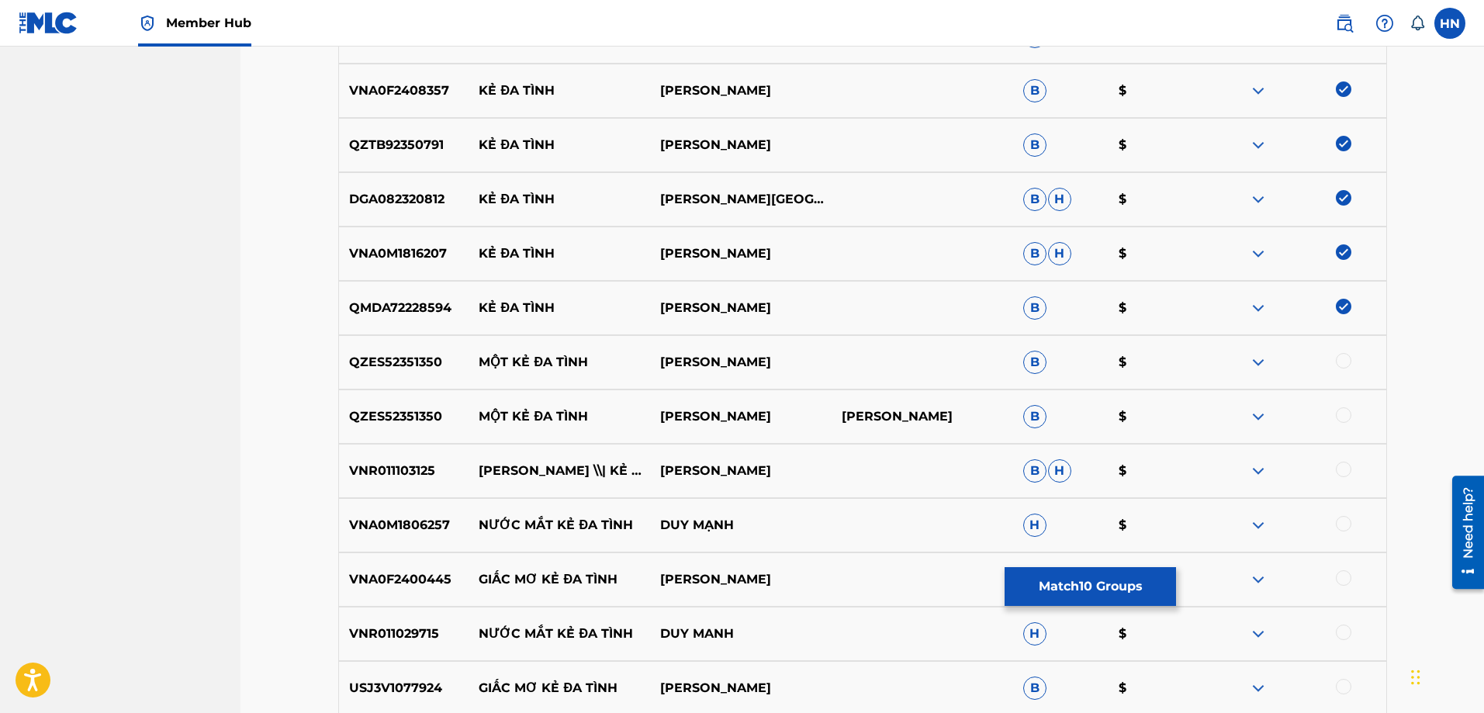
scroll to position [851, 0]
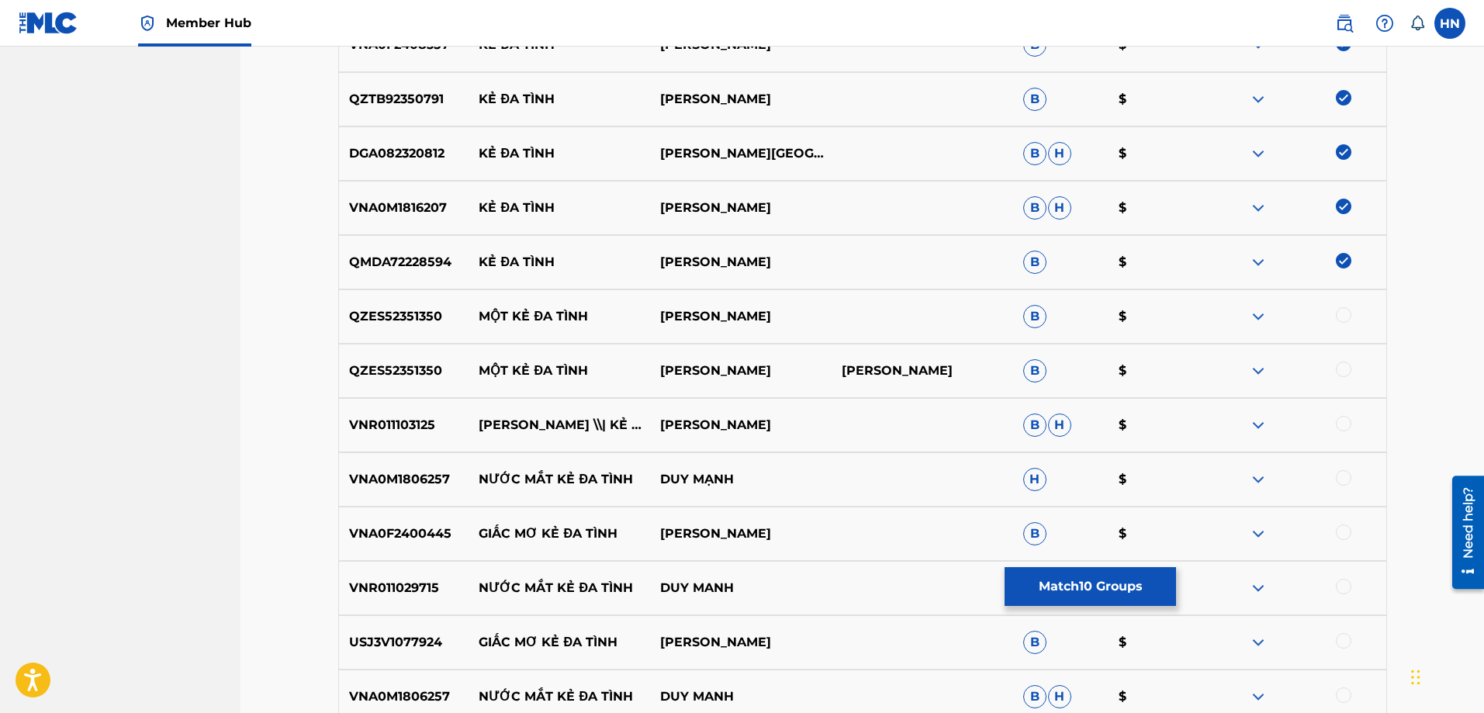
click at [376, 424] on p "VNR011103125" at bounding box center [404, 425] width 130 height 19
click at [1343, 421] on div at bounding box center [1344, 424] width 16 height 16
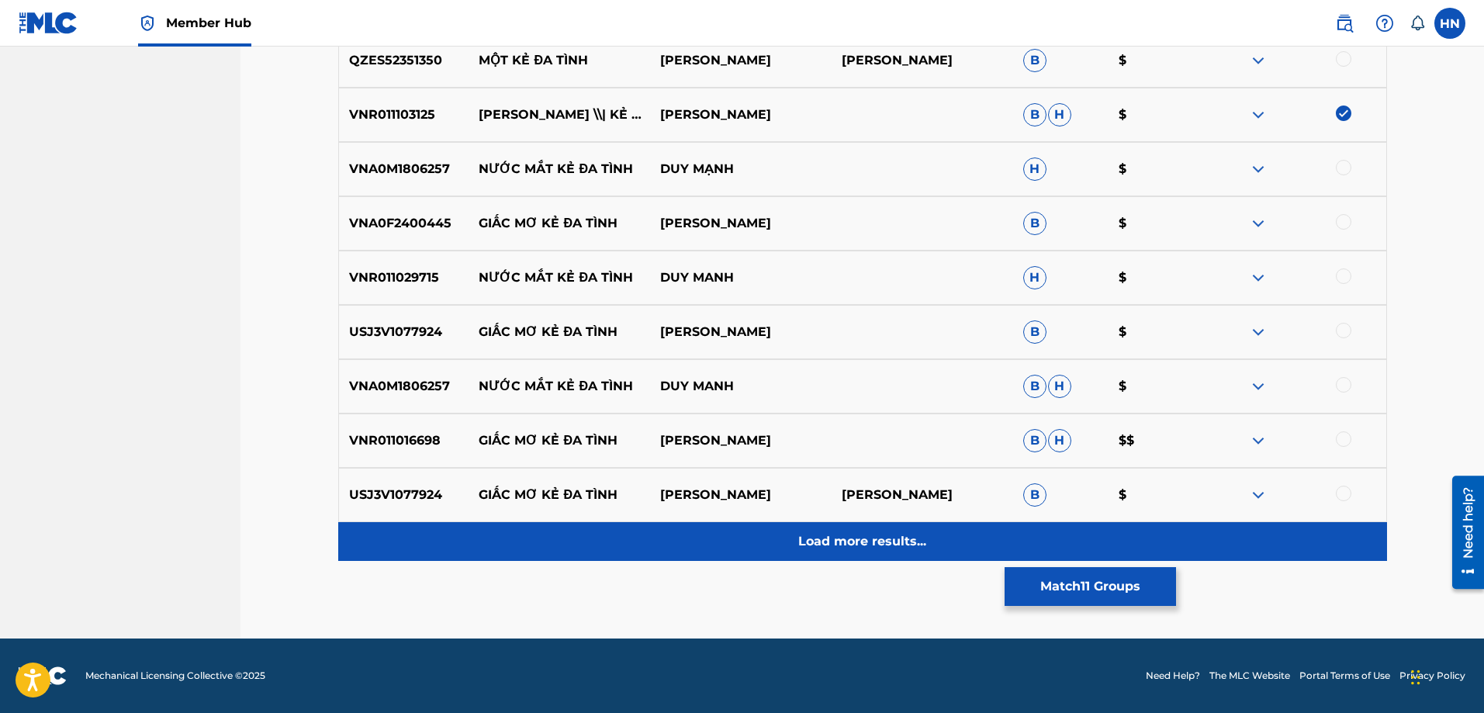
click at [798, 530] on div "Load more results..." at bounding box center [862, 541] width 1049 height 39
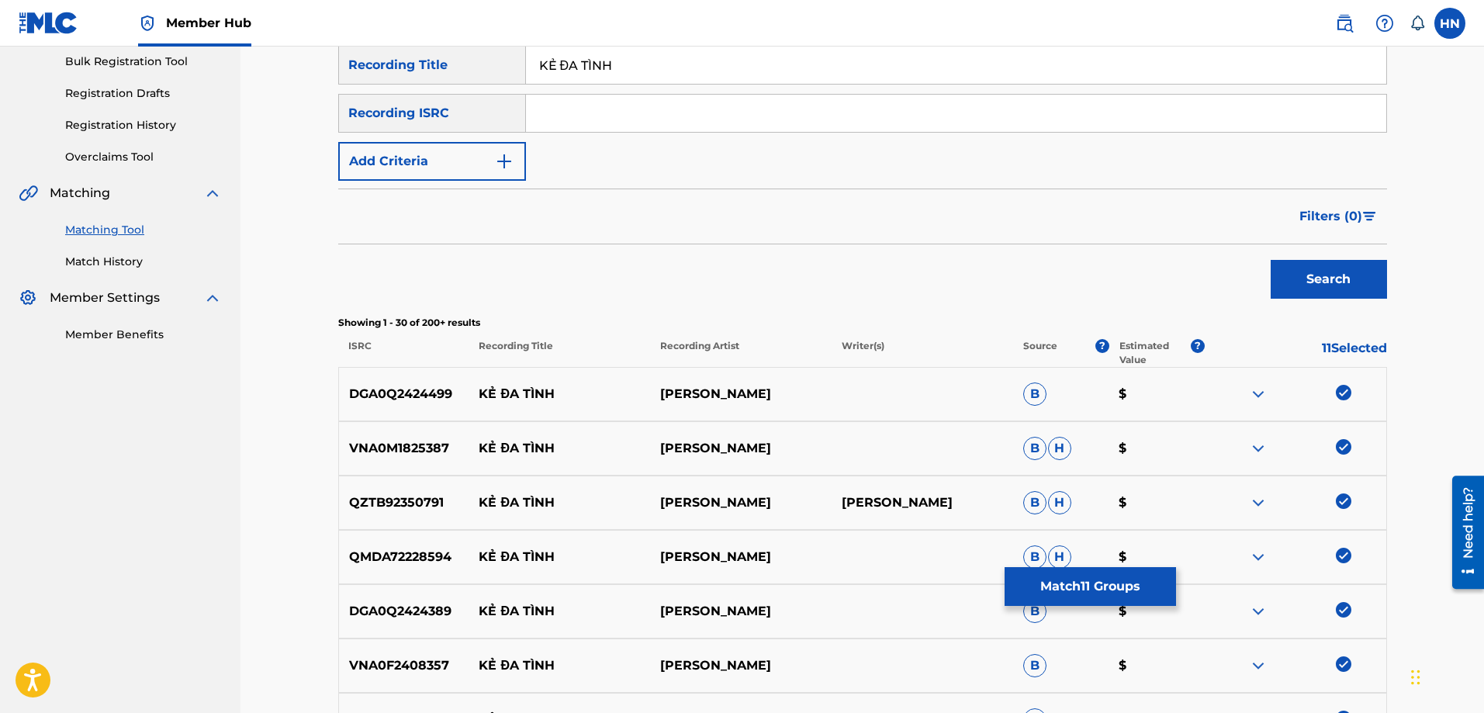
scroll to position [0, 0]
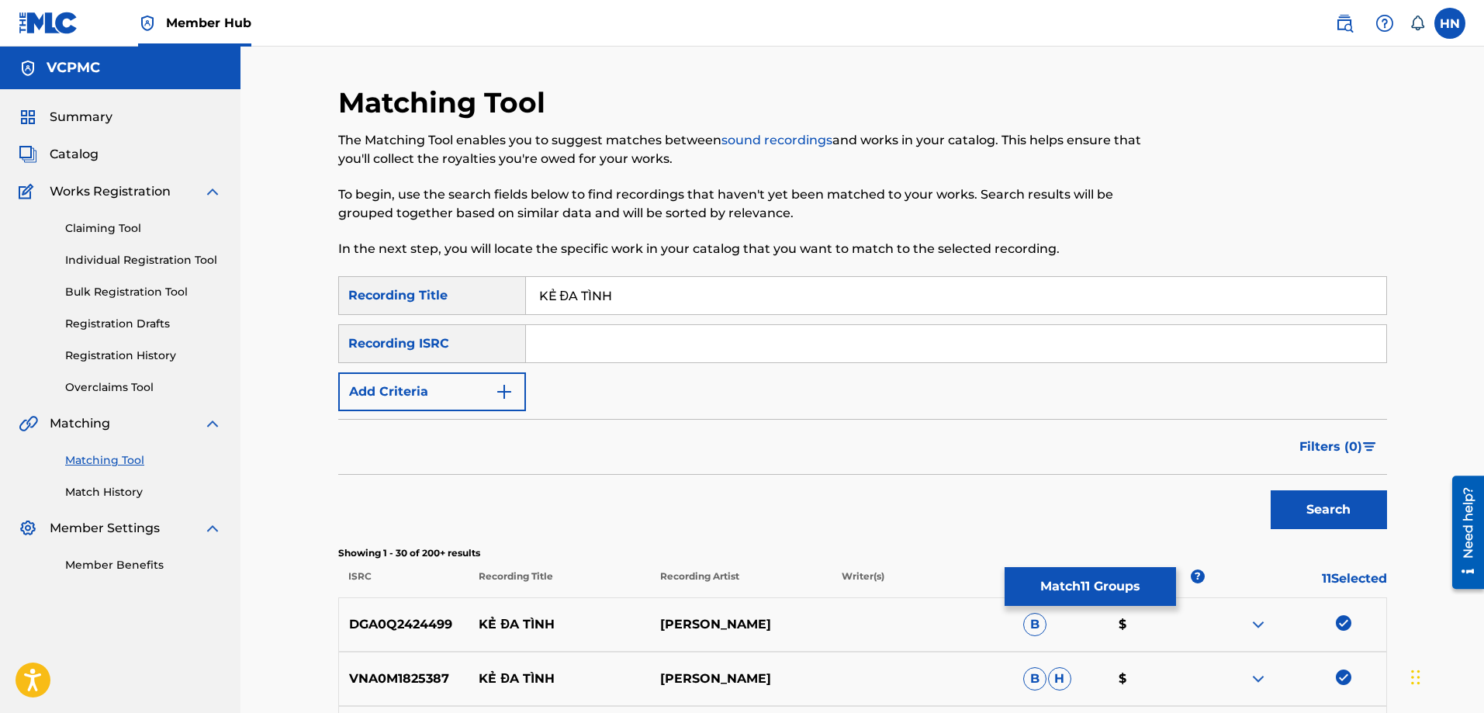
click at [550, 287] on input "KẺ ĐA TÌNH" at bounding box center [956, 295] width 860 height 37
click at [562, 294] on input "KE ĐA TÌNH" at bounding box center [956, 295] width 860 height 37
click at [592, 294] on input "KE AA TÌNH" at bounding box center [956, 295] width 860 height 37
drag, startPoint x: 569, startPoint y: 292, endPoint x: 562, endPoint y: 291, distance: 7.8
click at [562, 291] on input "KE AA TÌNH" at bounding box center [956, 295] width 860 height 37
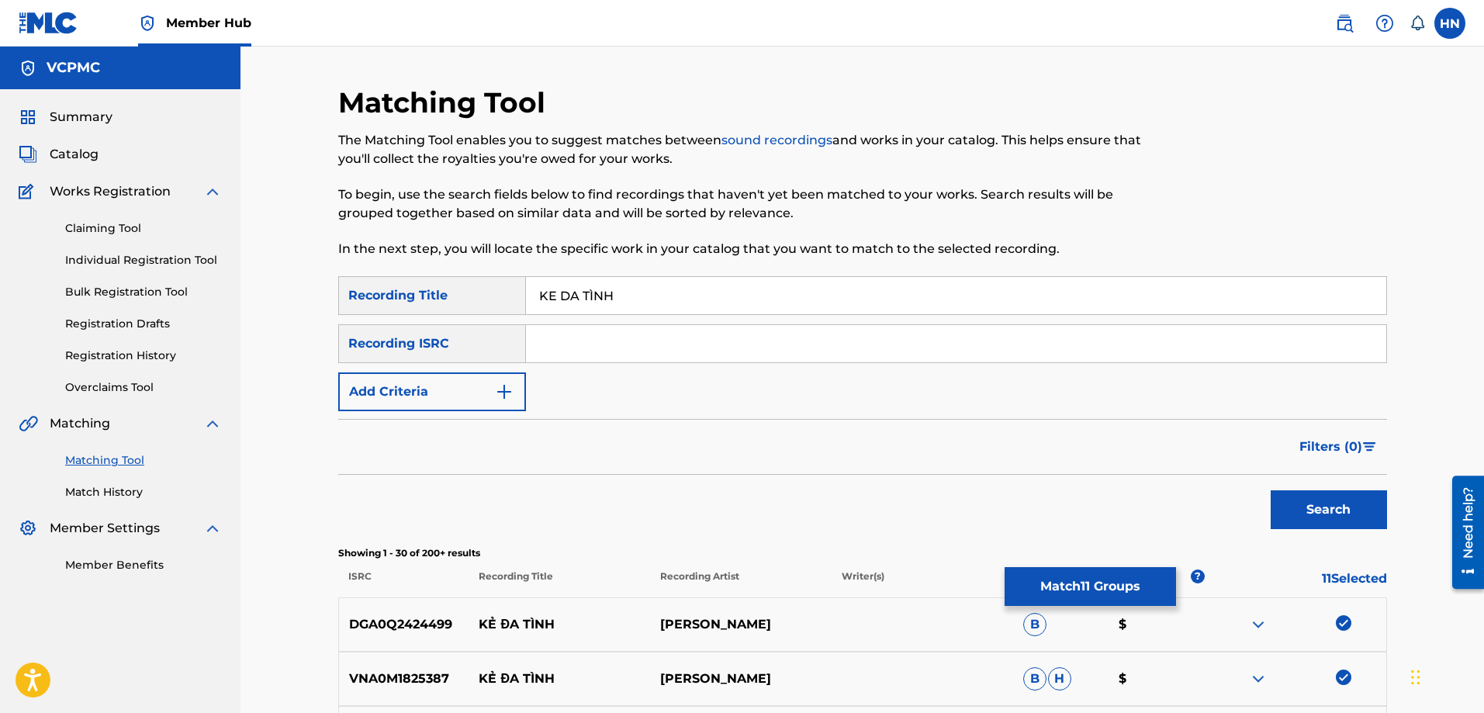
click at [589, 293] on input "KE DA TÌNH" at bounding box center [956, 295] width 860 height 37
type input "KE DA TINH"
click at [1270, 490] on button "Search" at bounding box center [1328, 509] width 116 height 39
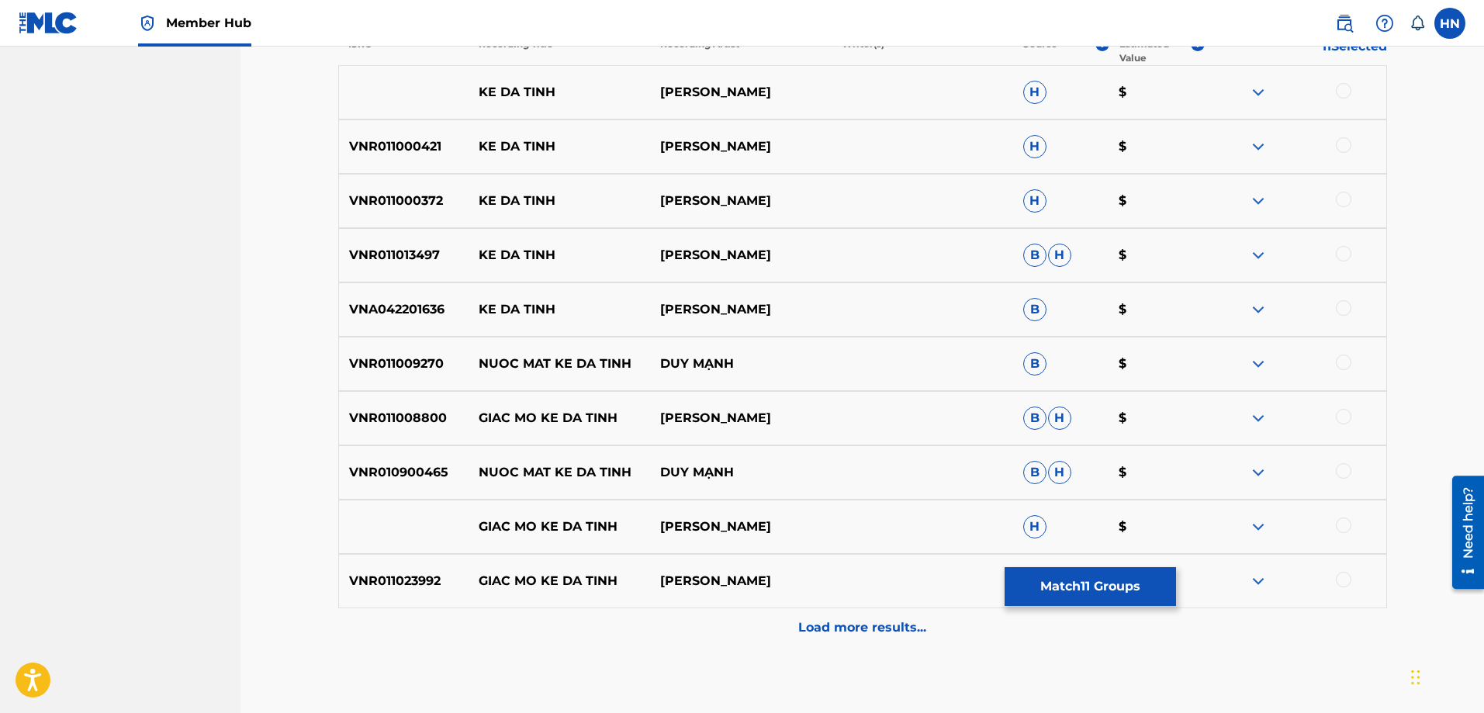
scroll to position [543, 0]
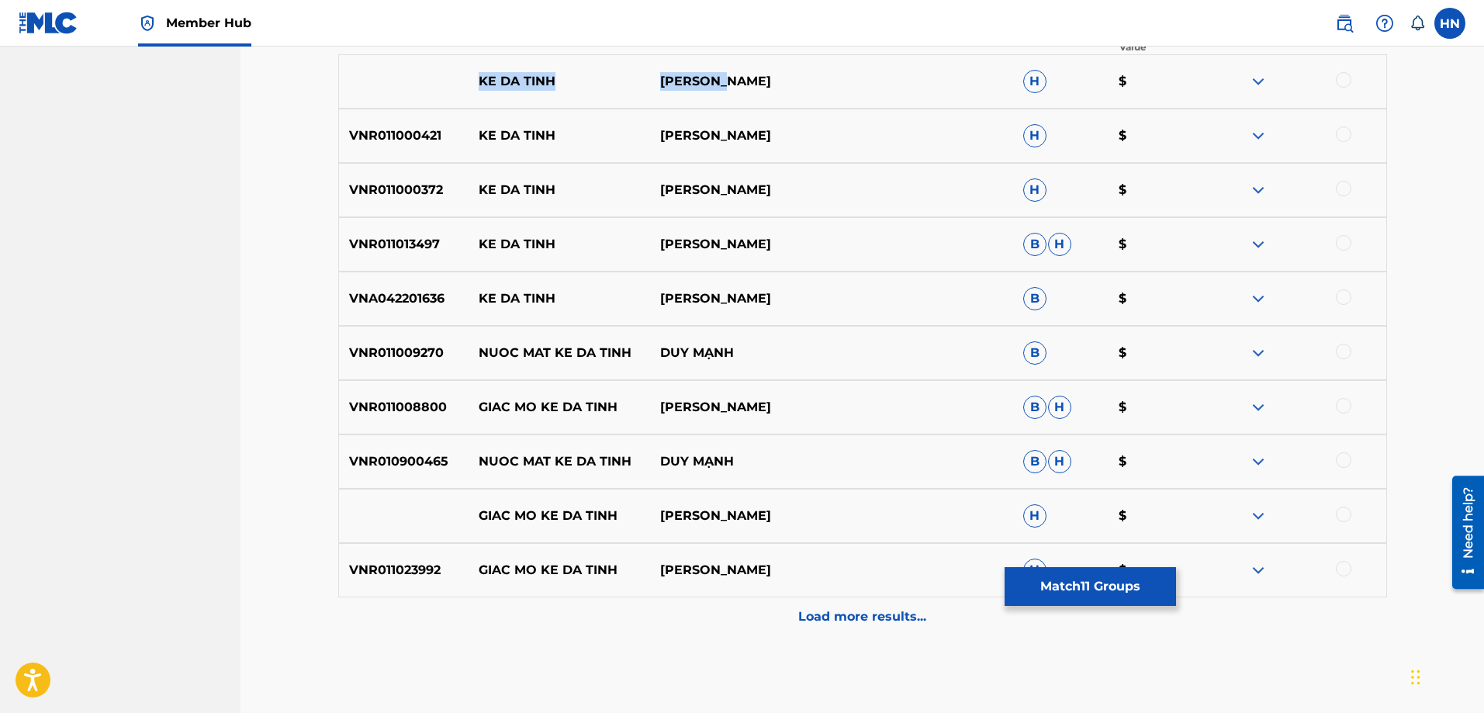
drag, startPoint x: 553, startPoint y: 82, endPoint x: 848, endPoint y: 81, distance: 294.7
click at [835, 81] on div "KE DA TINH LAM HUNG H $" at bounding box center [862, 81] width 1049 height 54
click at [1340, 81] on div at bounding box center [1344, 80] width 16 height 16
click at [1262, 78] on img at bounding box center [1258, 81] width 19 height 19
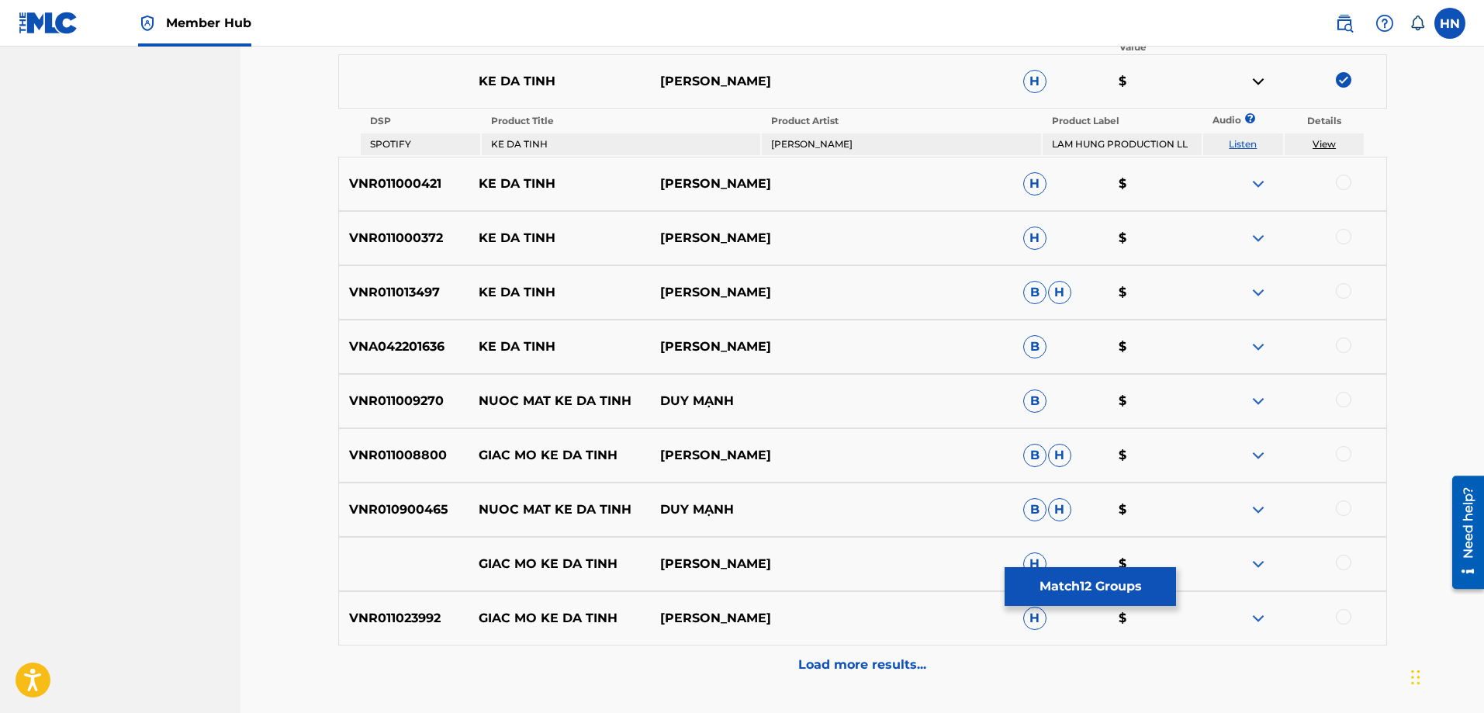
click at [1245, 147] on link "Listen" at bounding box center [1243, 144] width 28 height 12
click at [413, 173] on div "VNR011000421 KE DA TINH LAM HUNG H $" at bounding box center [862, 184] width 1049 height 54
click at [1335, 175] on div at bounding box center [1294, 184] width 181 height 19
click at [1341, 178] on div at bounding box center [1344, 183] width 16 height 16
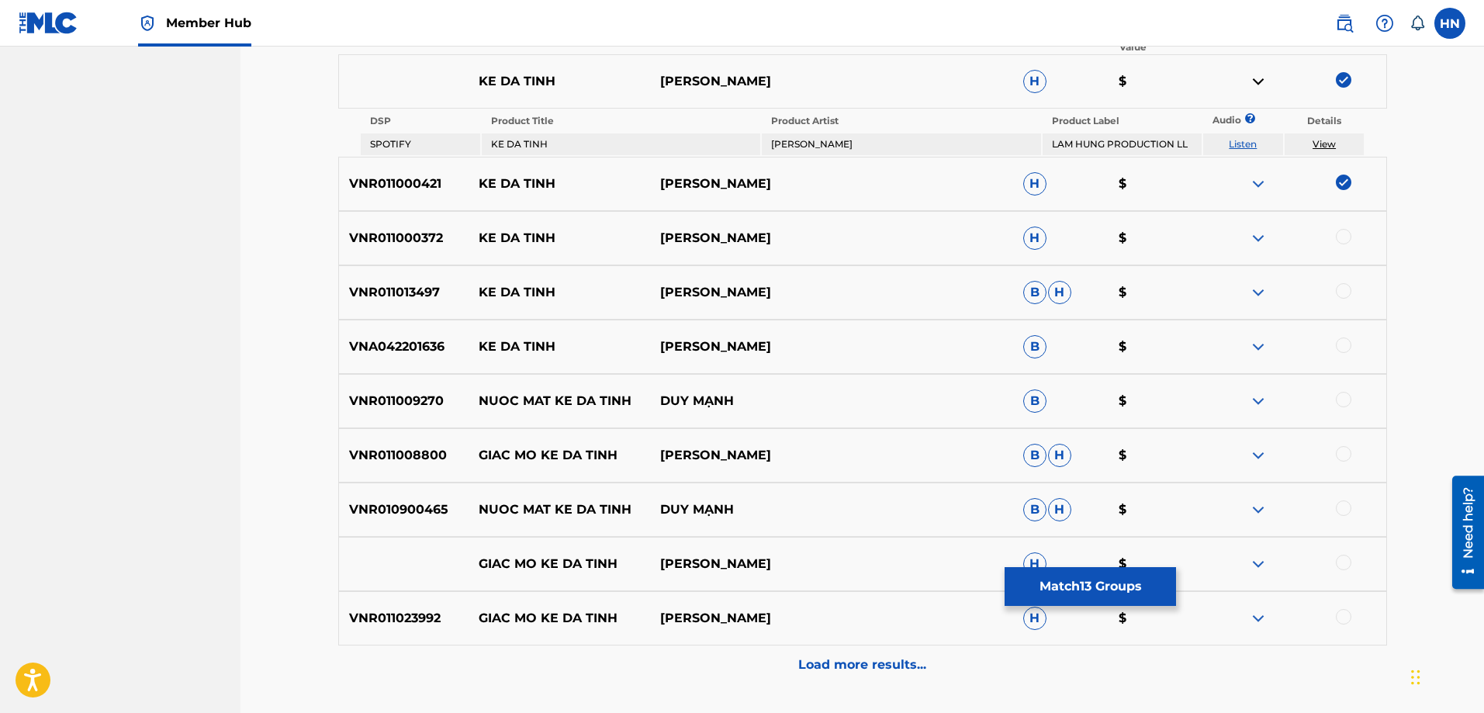
click at [374, 237] on p "VNR011000372" at bounding box center [404, 238] width 130 height 19
click at [1342, 230] on div at bounding box center [1344, 237] width 16 height 16
click at [392, 286] on p "VNR011013497" at bounding box center [404, 292] width 130 height 19
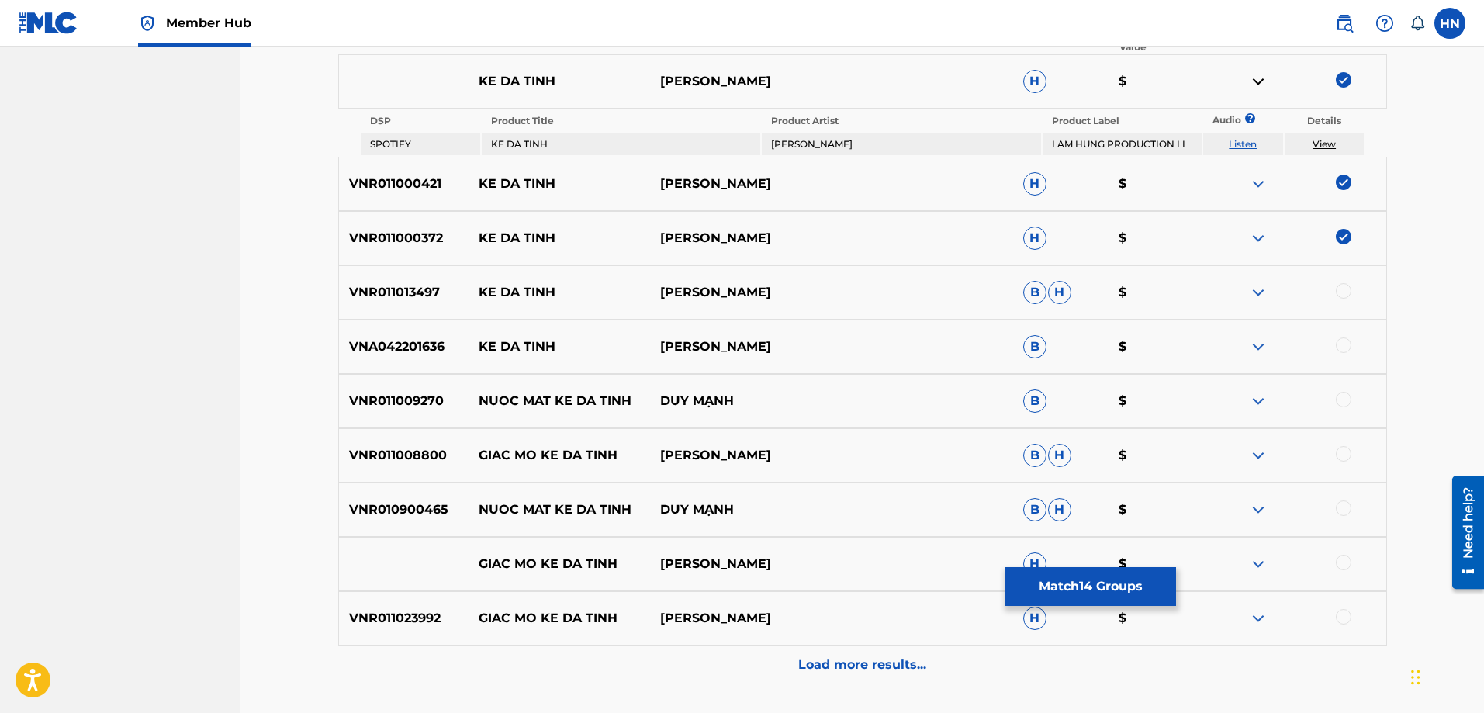
click at [1339, 290] on div at bounding box center [1344, 291] width 16 height 16
click at [421, 348] on p "VNA042201636" at bounding box center [404, 346] width 130 height 19
click at [1336, 344] on div at bounding box center [1344, 345] width 16 height 16
click at [1057, 609] on p "H" at bounding box center [1061, 618] width 96 height 23
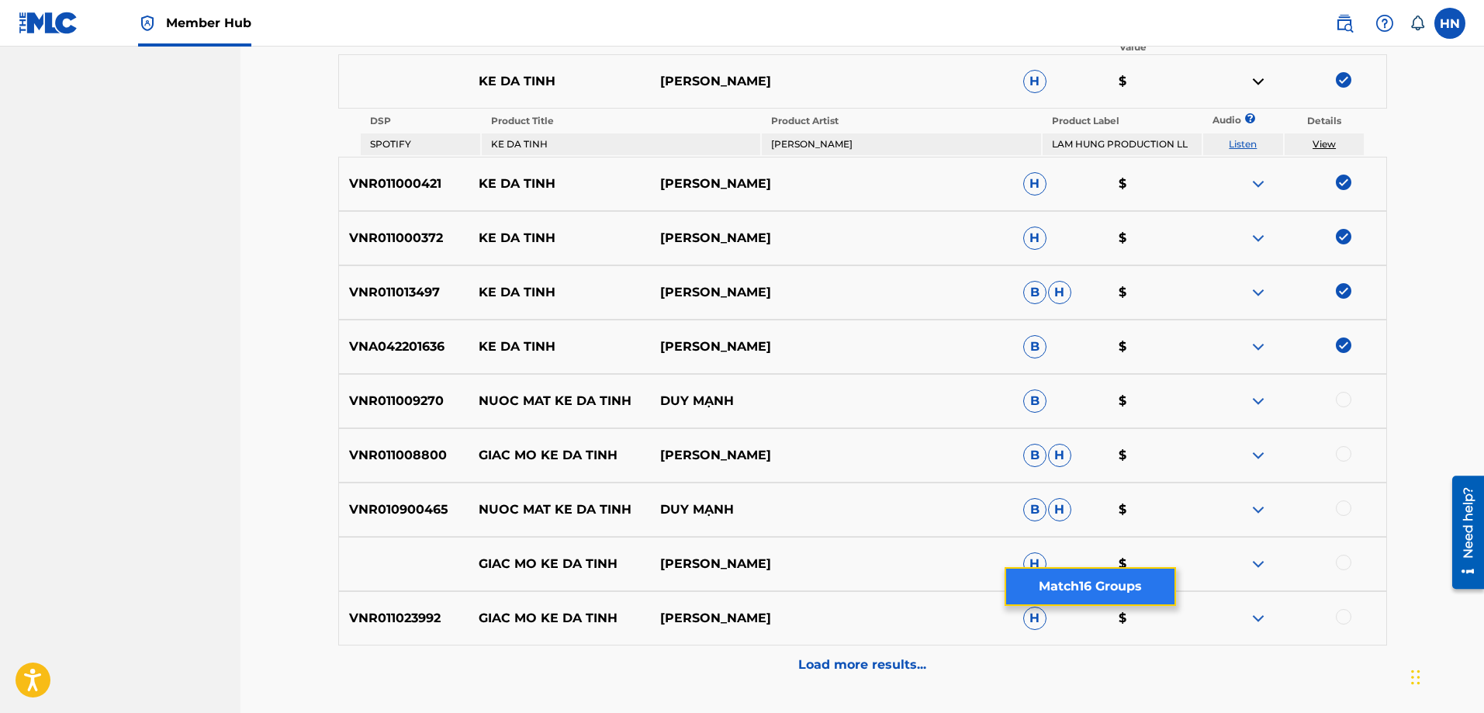
click at [1053, 598] on button "Match 16 Groups" at bounding box center [1089, 586] width 171 height 39
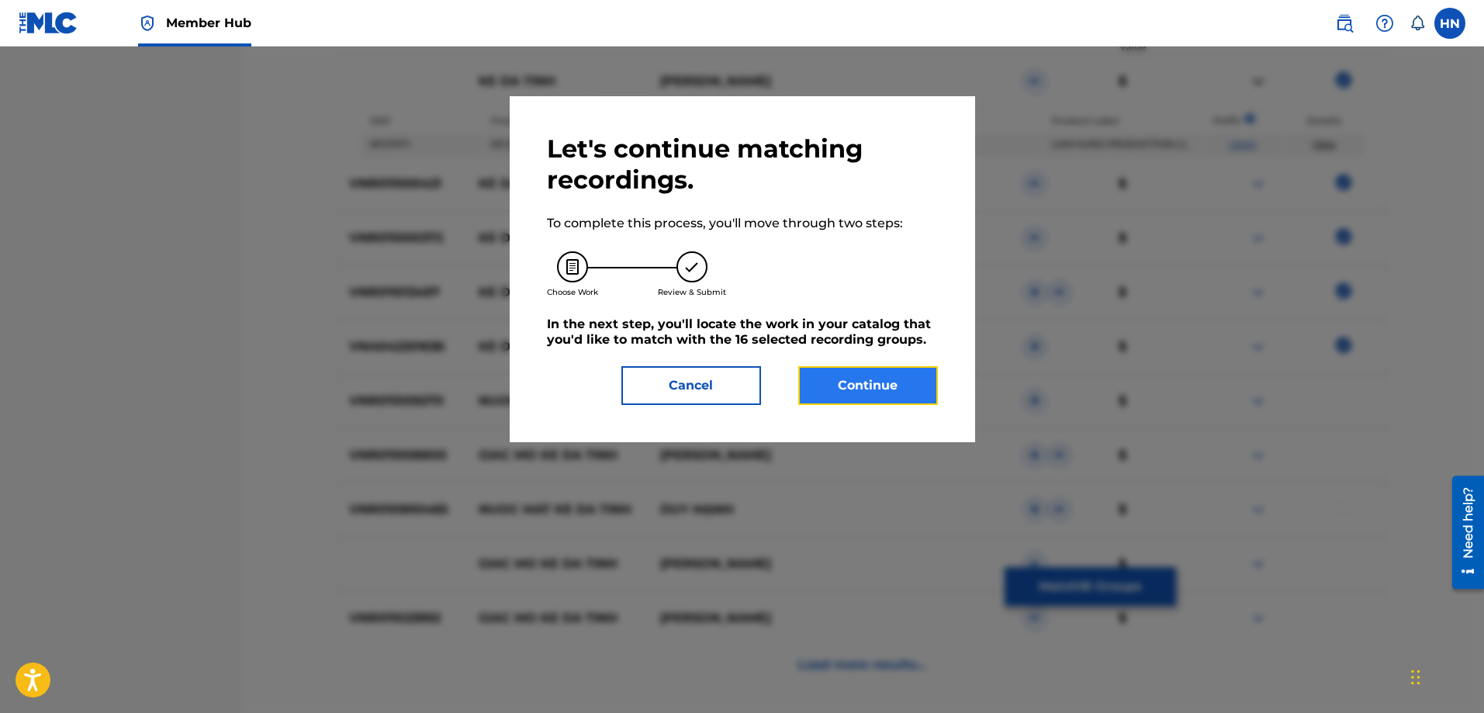
click at [860, 389] on button "Continue" at bounding box center [868, 385] width 140 height 39
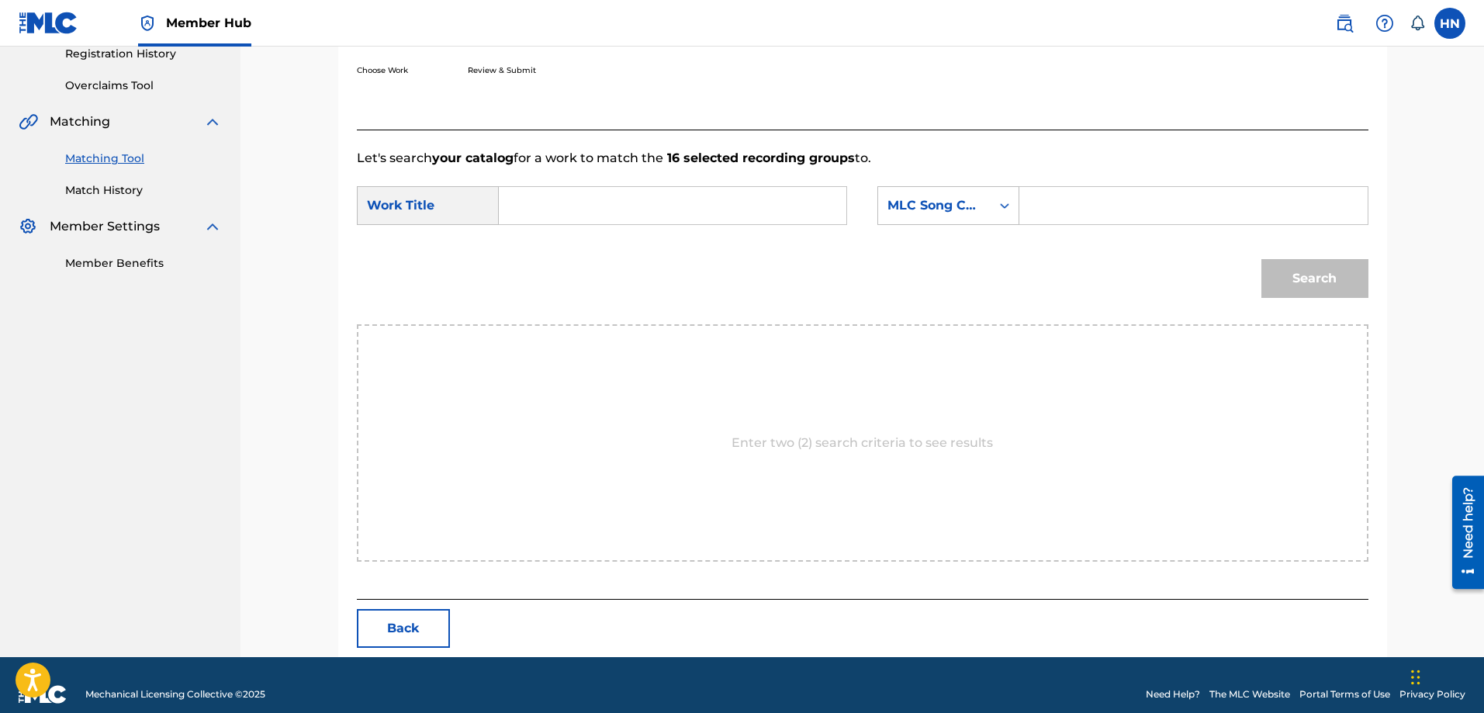
scroll to position [320, 0]
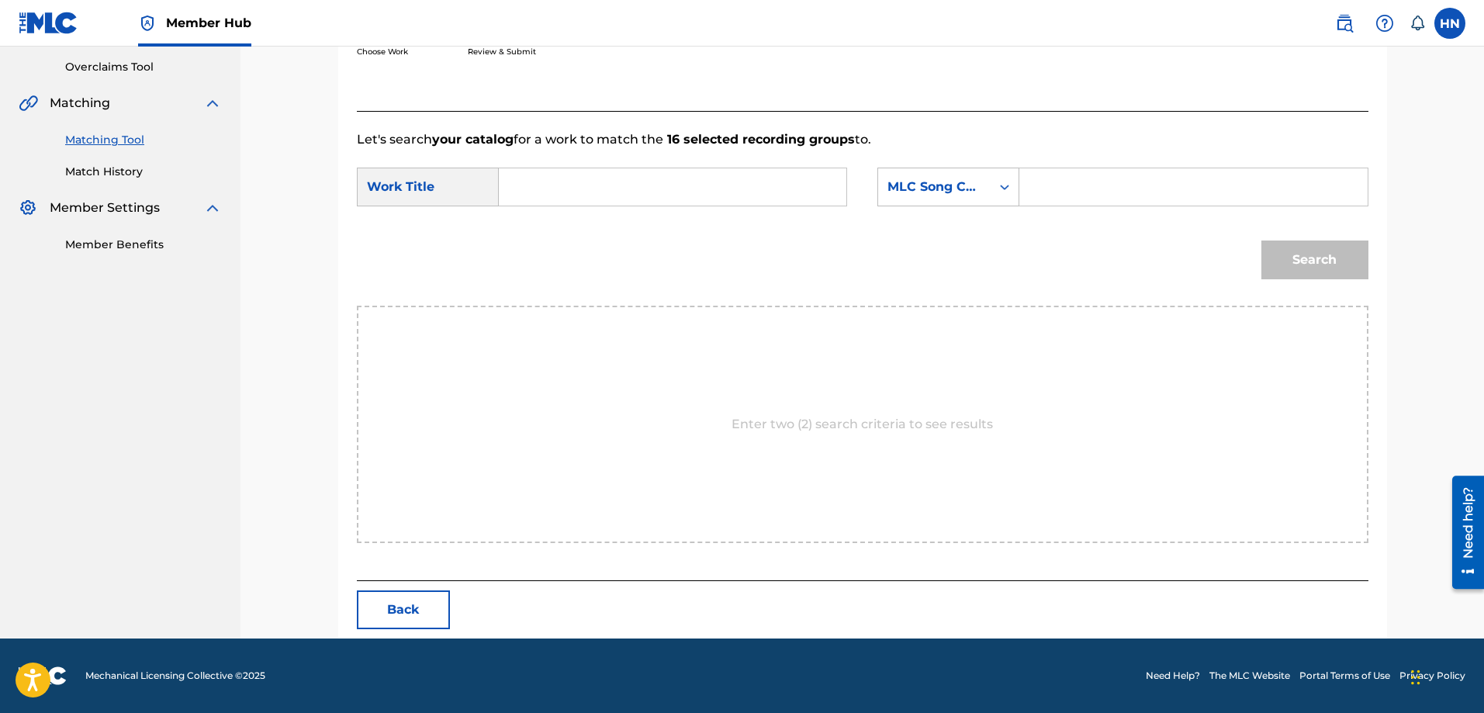
click at [801, 189] on input "Search Form" at bounding box center [672, 186] width 321 height 37
paste input "KẺ ĐA TÌNH"
type input "KẺ ĐA TÌNH"
click at [948, 192] on div "MLC Song Code" at bounding box center [934, 187] width 94 height 19
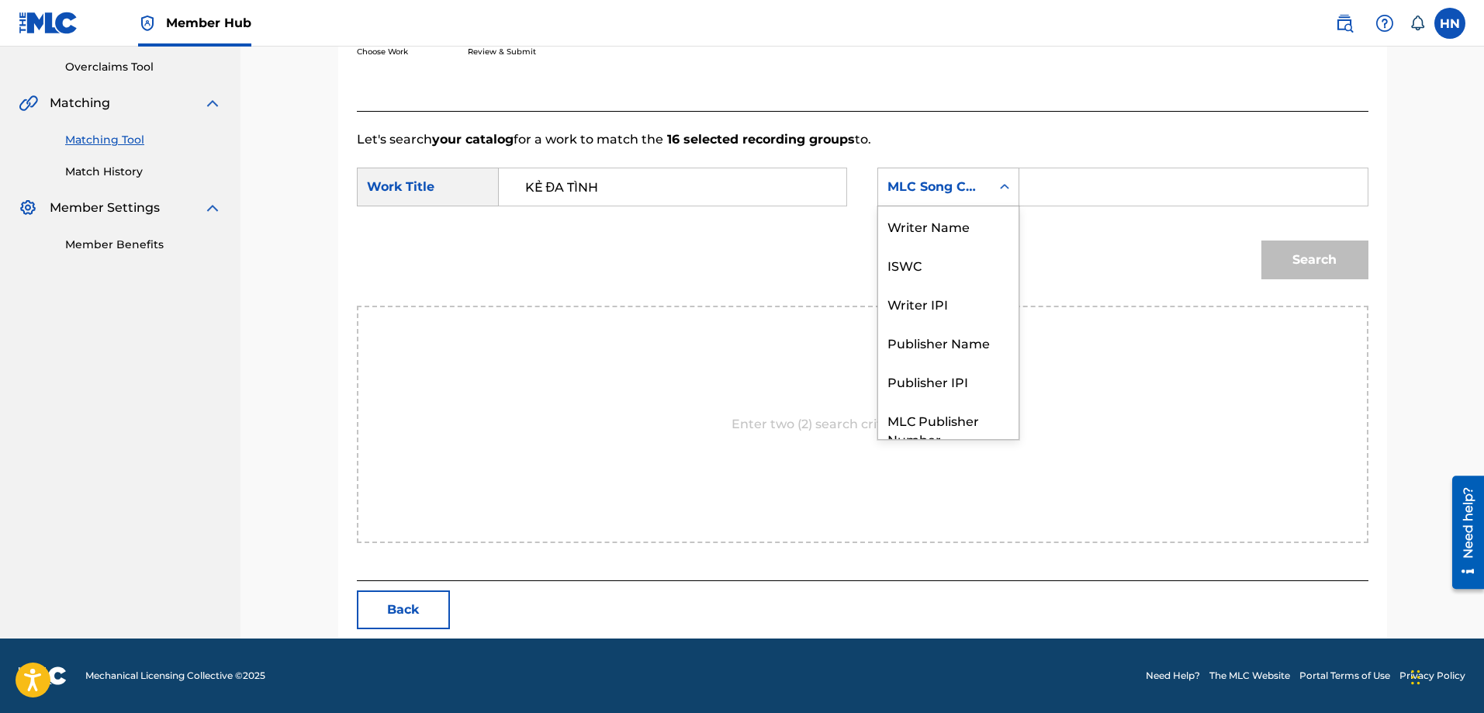
scroll to position [57, 0]
click at [938, 215] on div "ISWC" at bounding box center [948, 207] width 140 height 39
click at [1080, 169] on input "Search Form" at bounding box center [1192, 186] width 321 height 37
paste input "T9108528683"
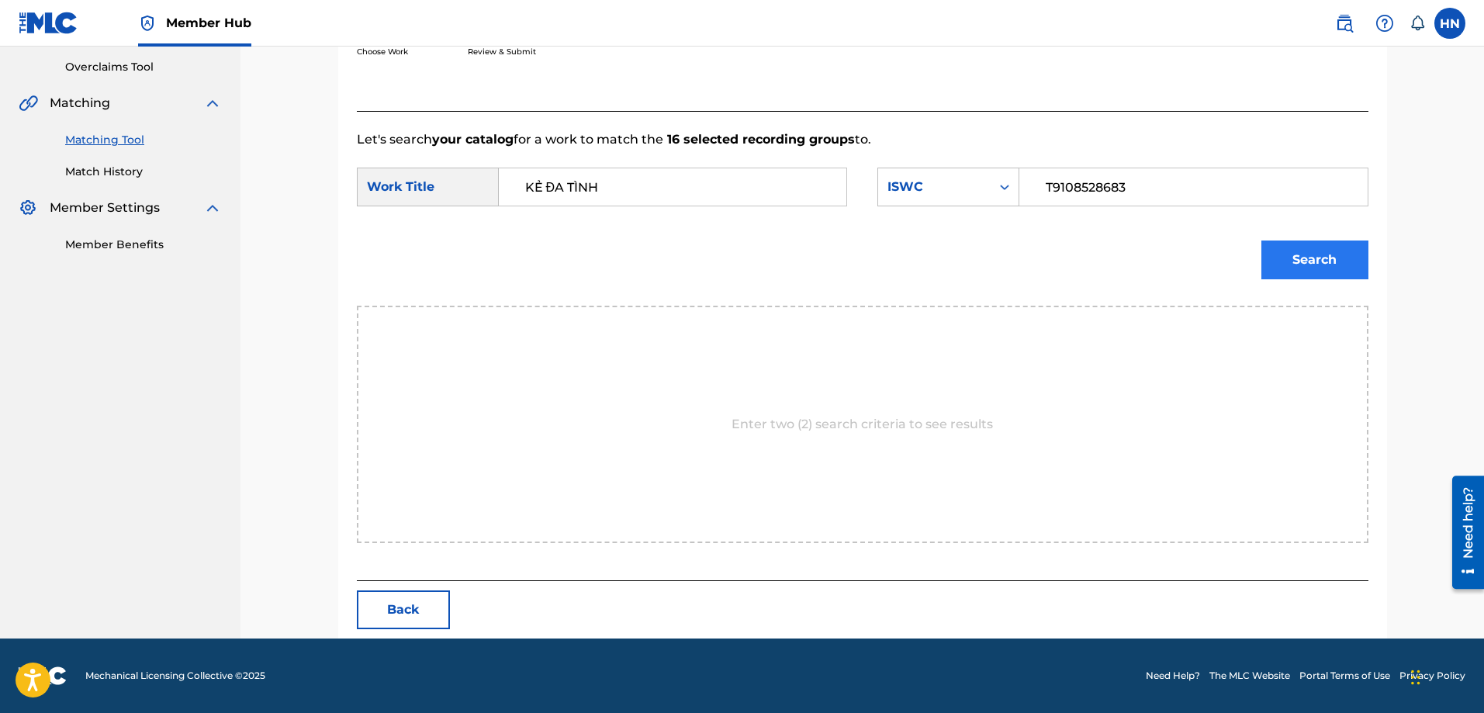
type input "T9108528683"
click at [1301, 248] on button "Search" at bounding box center [1314, 259] width 107 height 39
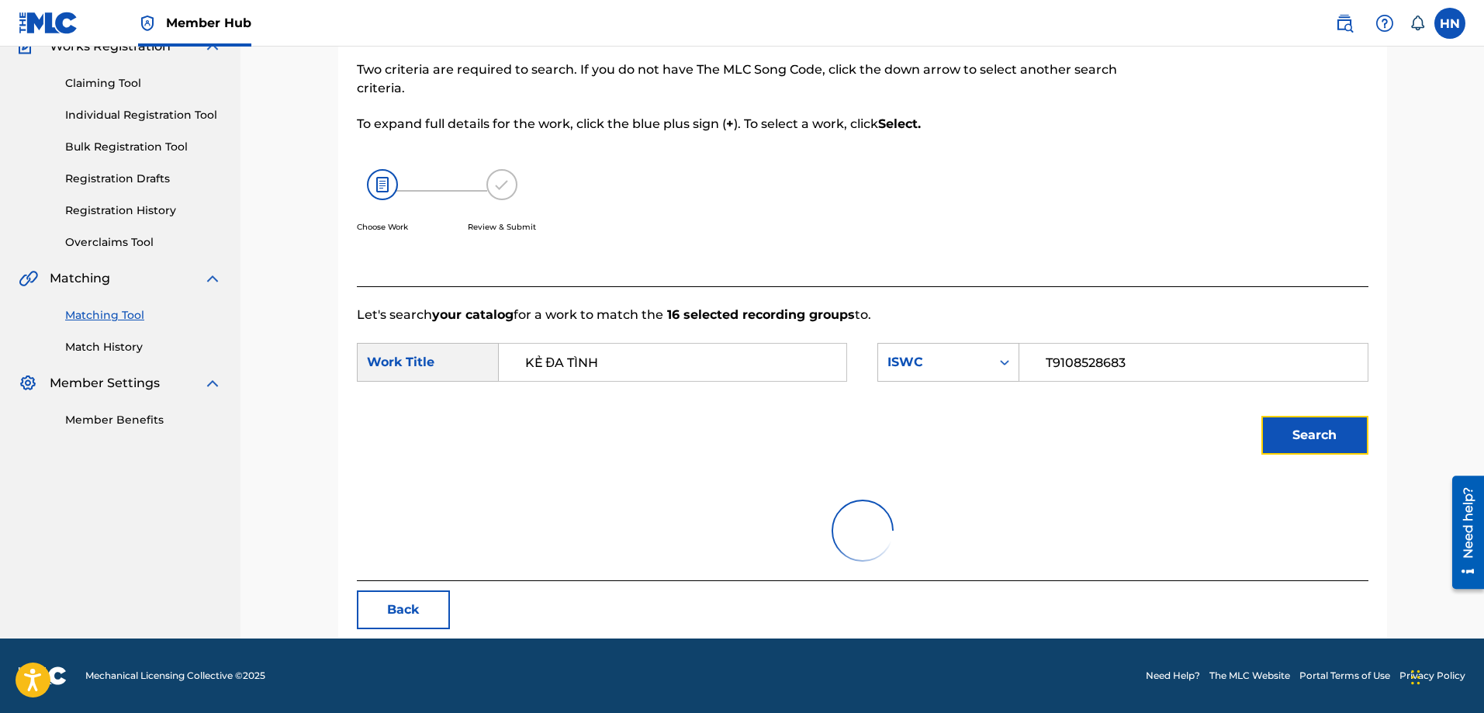
scroll to position [275, 0]
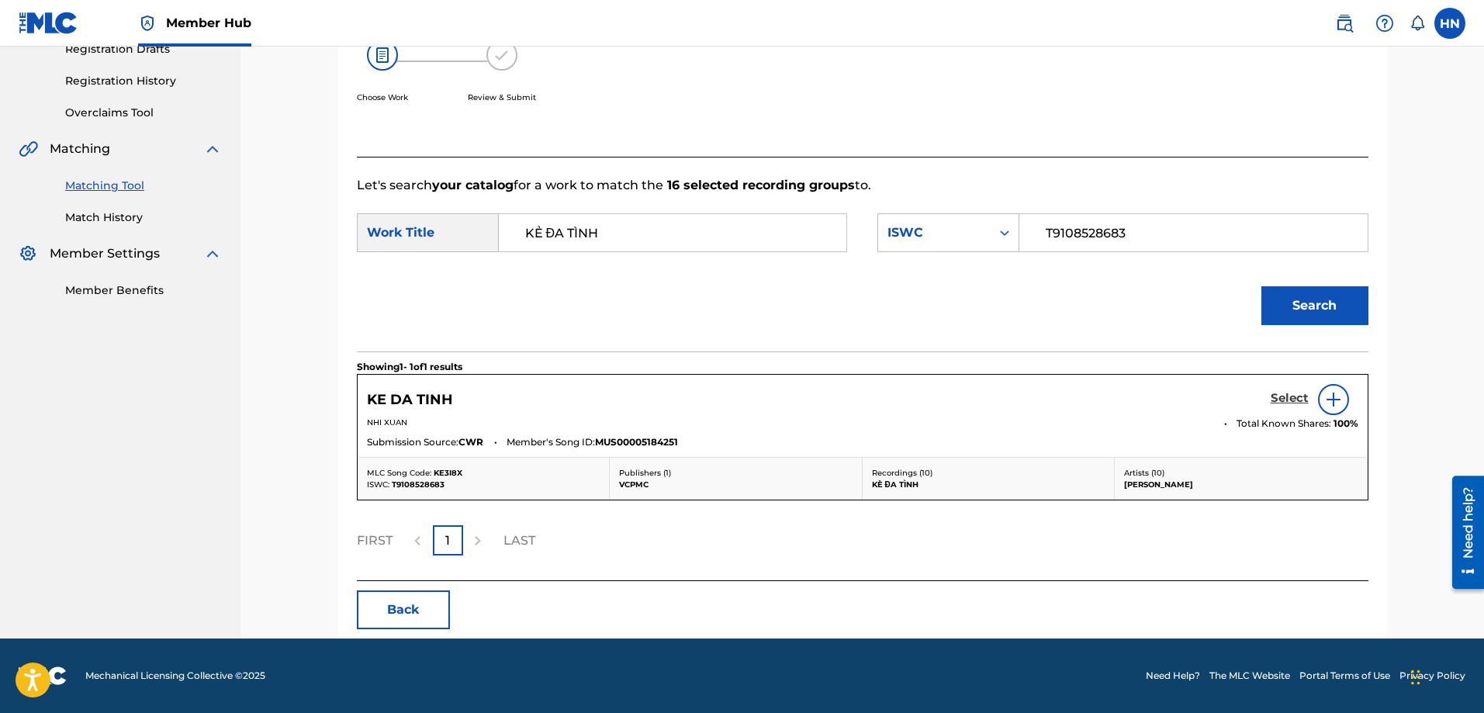
click at [1289, 400] on h5 "Select" at bounding box center [1289, 398] width 38 height 15
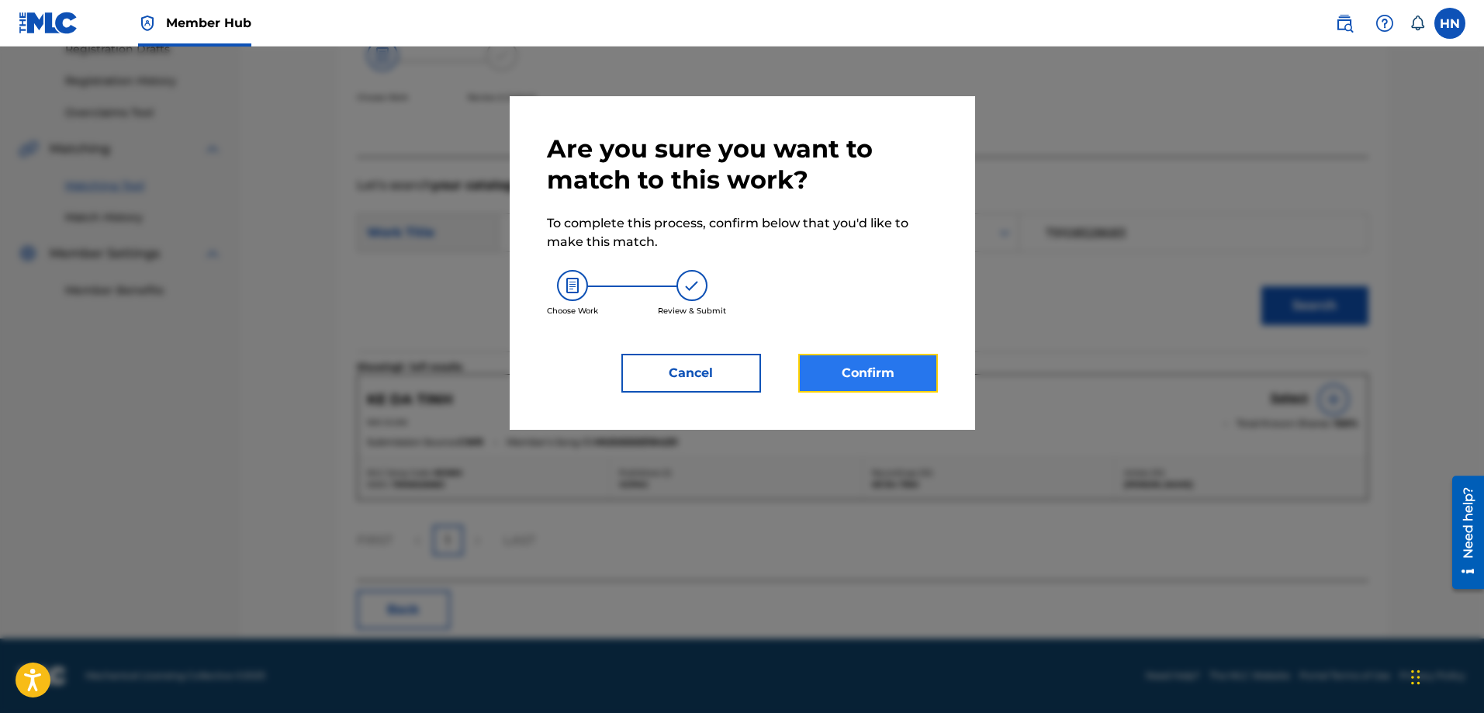
click at [854, 368] on button "Confirm" at bounding box center [868, 373] width 140 height 39
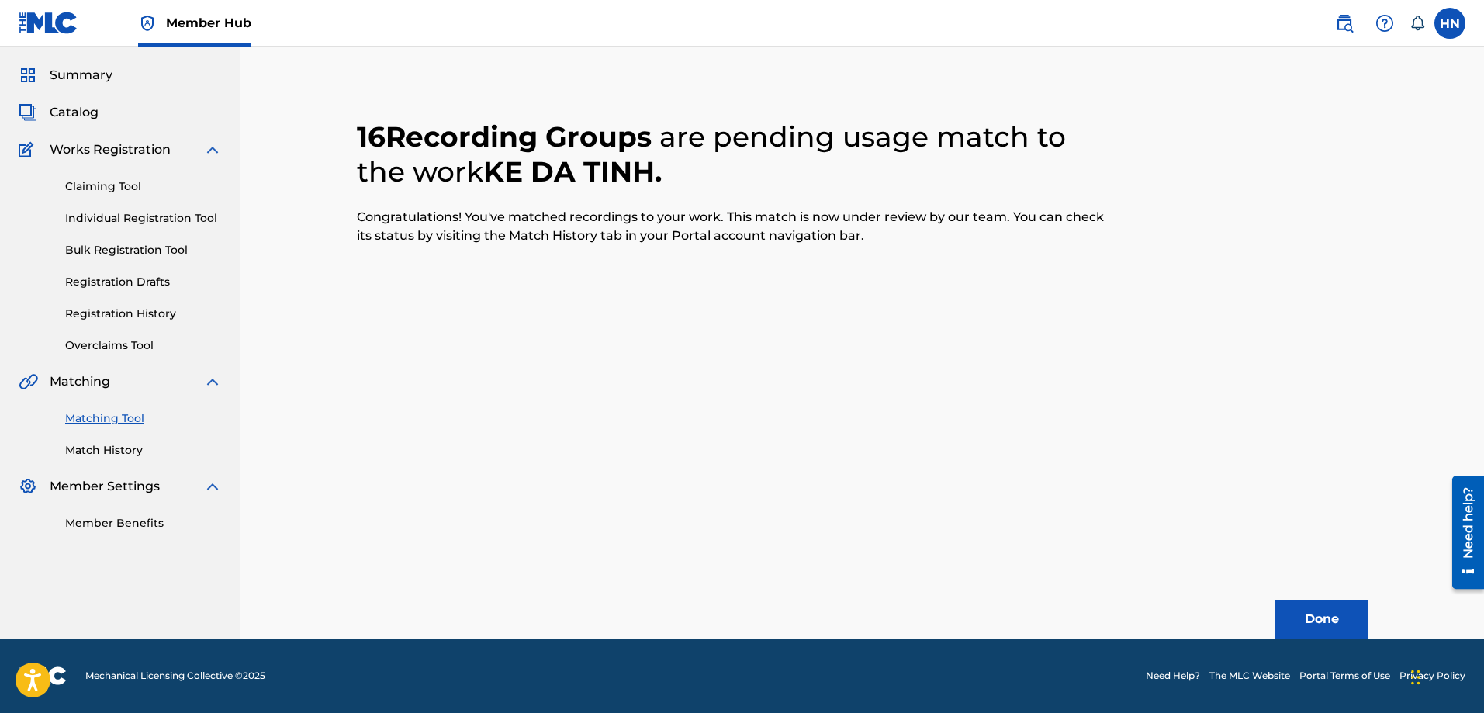
scroll to position [42, 0]
click at [1332, 629] on button "Done" at bounding box center [1321, 619] width 93 height 39
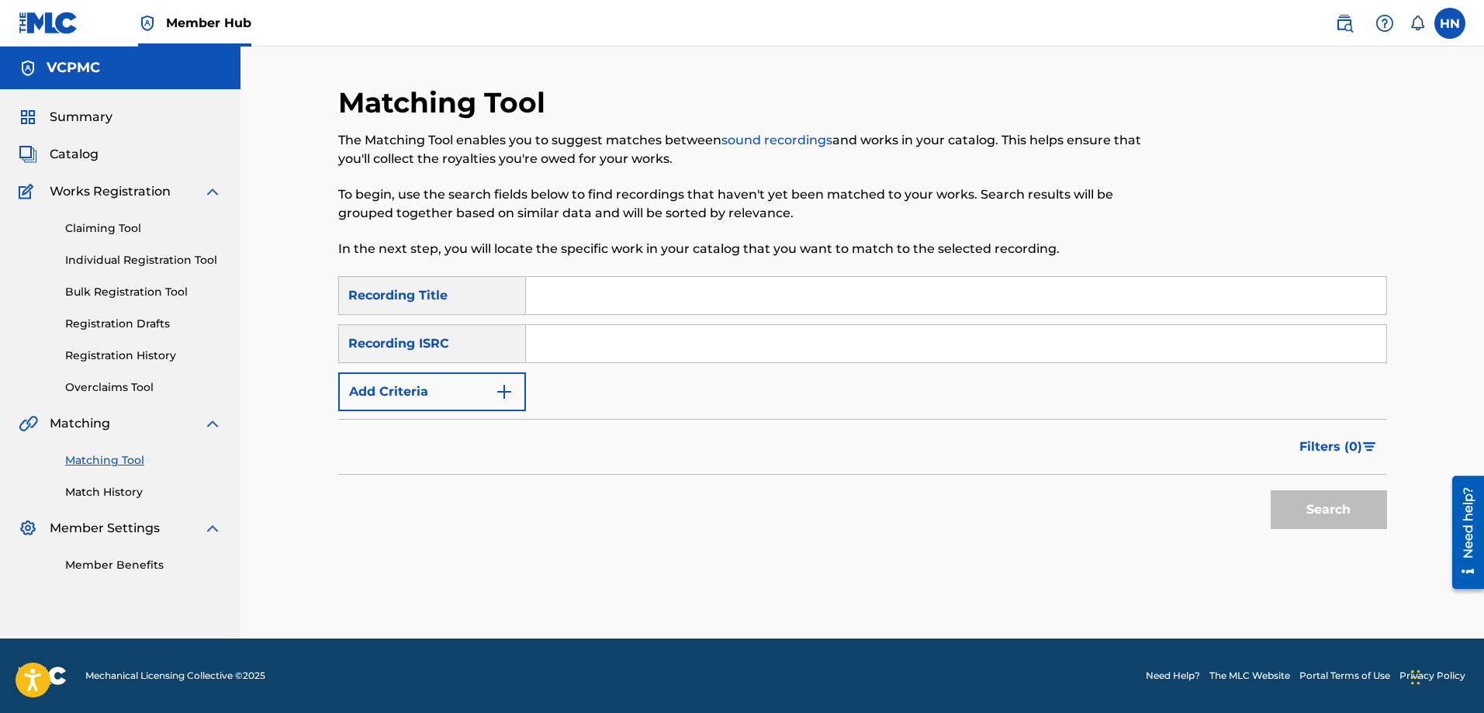
click at [828, 285] on input "Search Form" at bounding box center [956, 295] width 860 height 37
paste input "PHẢI LÒNG CON GÁI BẾN TRE"
type input "PHẢI LÒNG CON GÁI BẾN TRE"
click at [1270, 490] on button "Search" at bounding box center [1328, 509] width 116 height 39
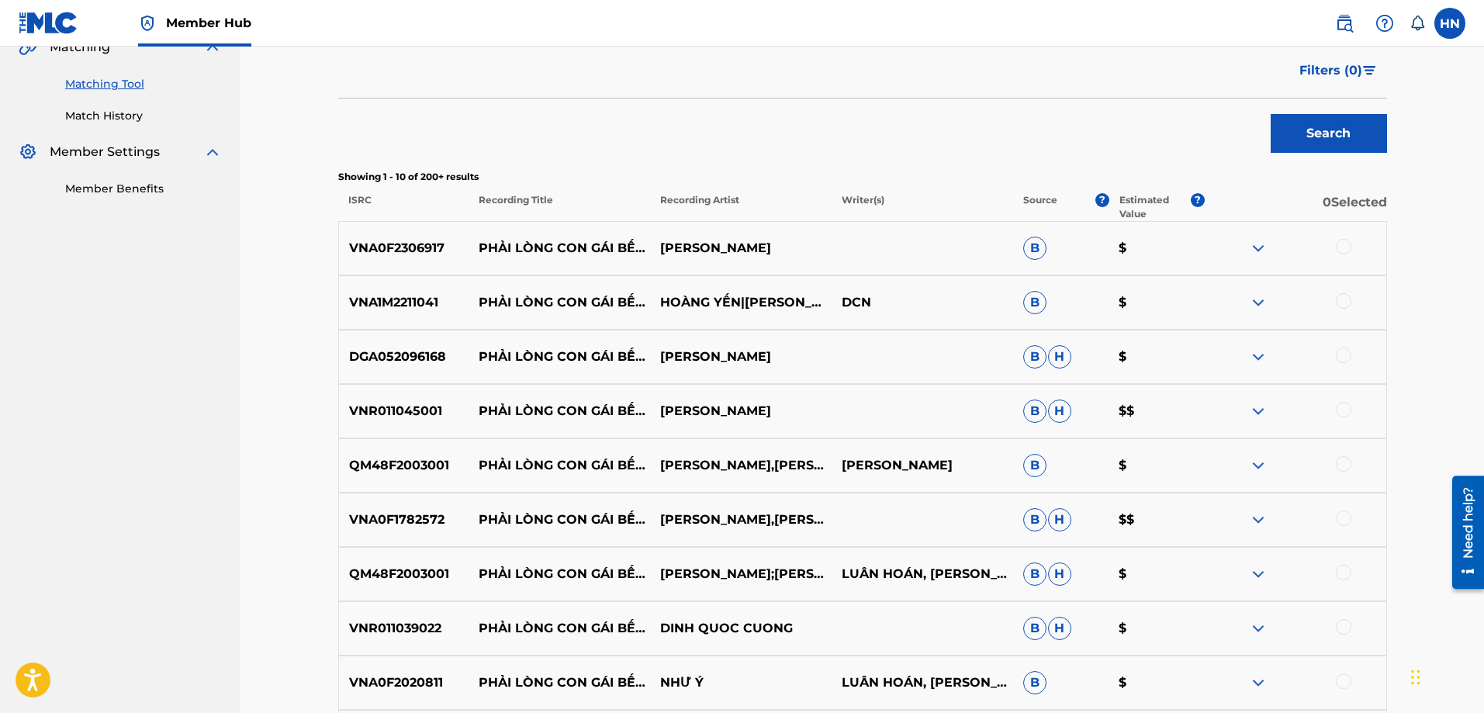
scroll to position [465, 0]
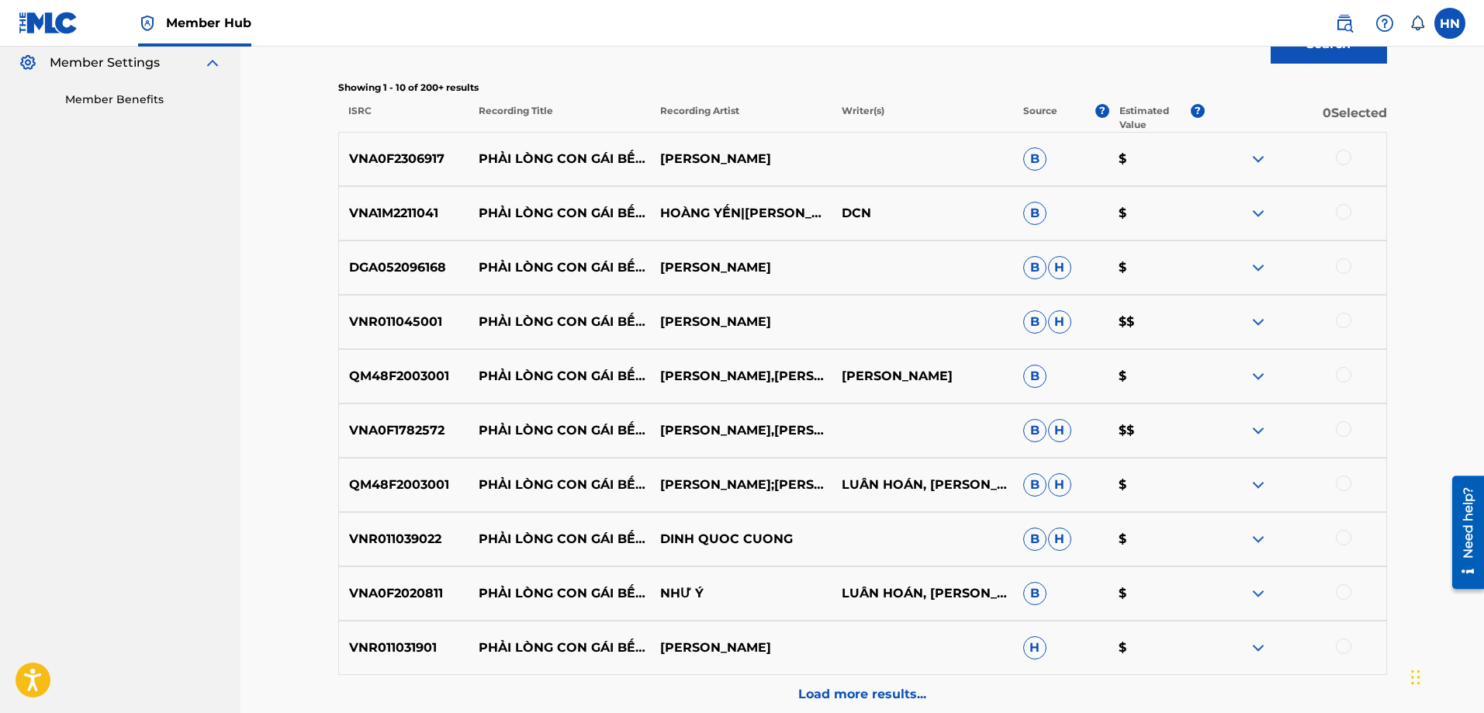
click at [414, 493] on p "QM48F2003001" at bounding box center [404, 484] width 130 height 19
click at [1339, 482] on div at bounding box center [1344, 483] width 16 height 16
click at [1340, 485] on img at bounding box center [1344, 483] width 16 height 16
drag, startPoint x: 479, startPoint y: 152, endPoint x: 809, endPoint y: 163, distance: 330.6
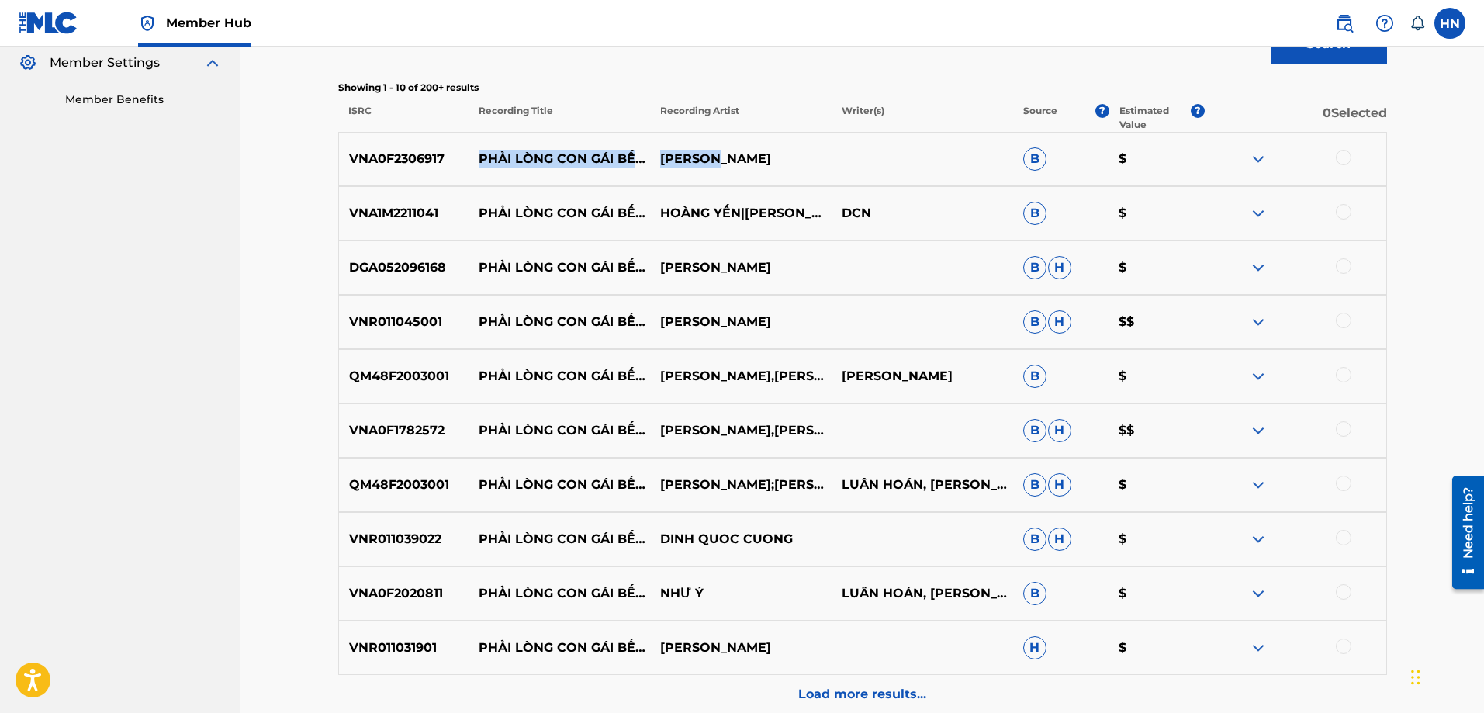
click at [809, 164] on div "VNA0F2306917 PHẢI LÒNG CON GÁI BẾN TRE MỸ LINH B $" at bounding box center [862, 159] width 1049 height 54
click at [385, 166] on p "VNA0F2306917" at bounding box center [404, 159] width 130 height 19
click at [1346, 162] on div at bounding box center [1344, 158] width 16 height 16
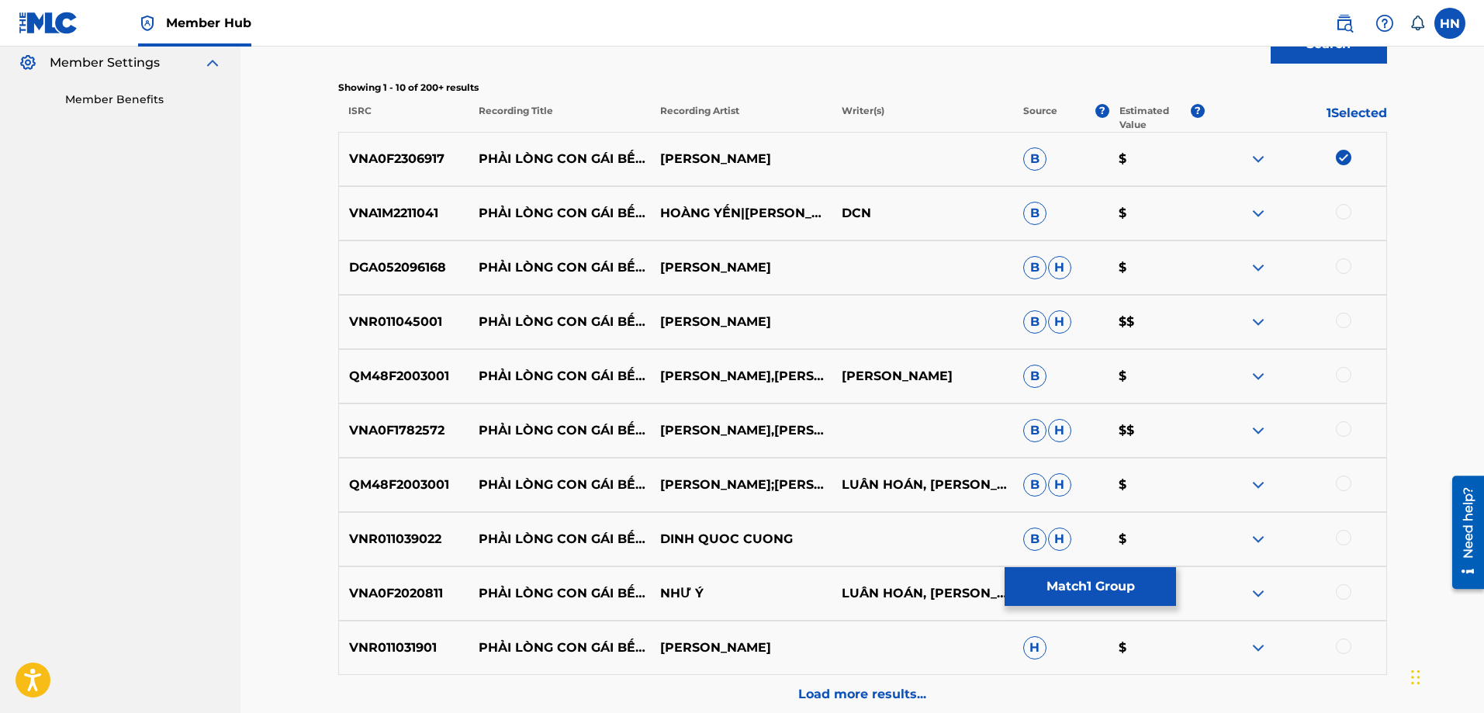
click at [1344, 484] on div at bounding box center [1344, 483] width 16 height 16
click at [410, 207] on p "VNA1M2211041" at bounding box center [404, 213] width 130 height 19
click at [1346, 208] on div at bounding box center [1344, 212] width 16 height 16
click at [441, 262] on p "DGA052096168" at bounding box center [404, 267] width 130 height 19
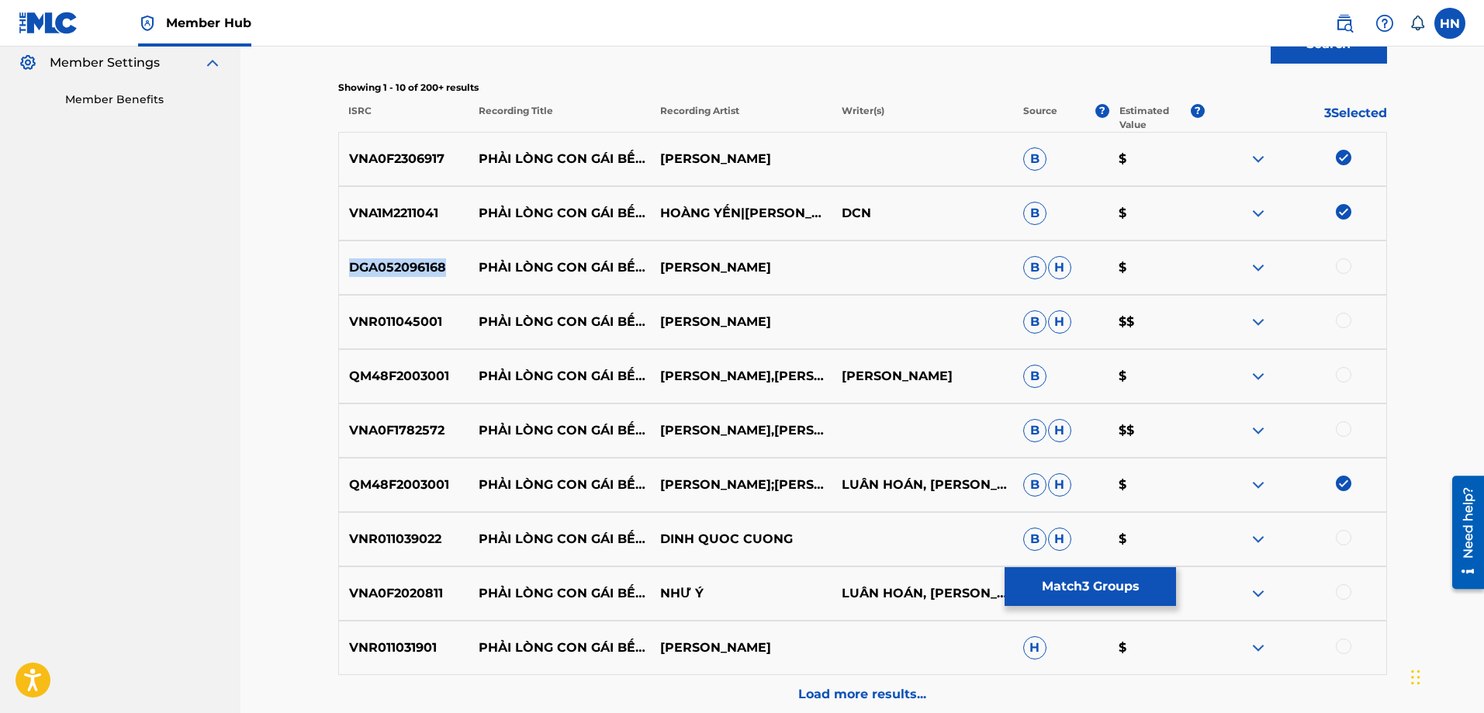
click at [441, 262] on p "DGA052096168" at bounding box center [404, 267] width 130 height 19
click at [1343, 259] on div at bounding box center [1344, 266] width 16 height 16
click at [392, 334] on div "VNR011045001 PHẢI LÒNG CON GÁI BẾN TRE QUỲNH TRANG B H $$" at bounding box center [862, 322] width 1049 height 54
click at [1345, 325] on div at bounding box center [1344, 321] width 16 height 16
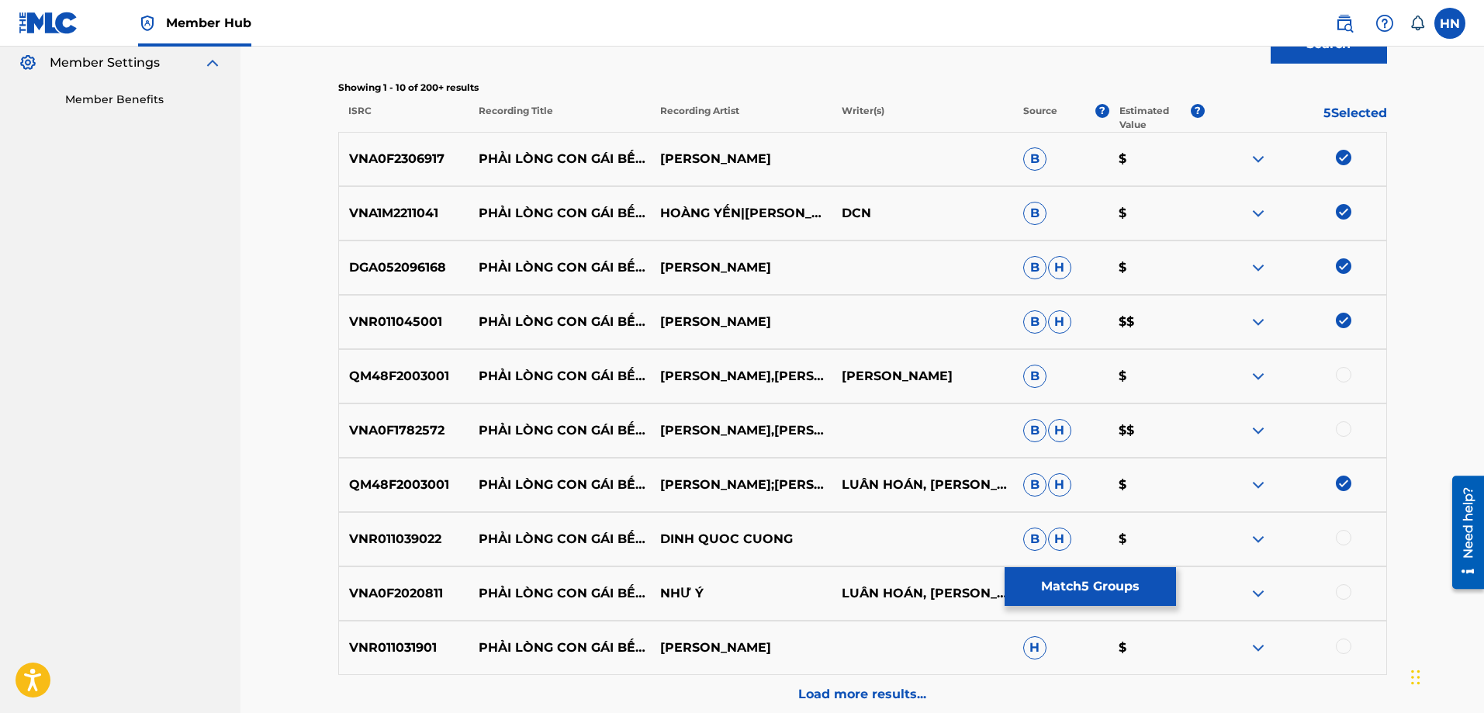
click at [403, 373] on p "QM48F2003001" at bounding box center [404, 376] width 130 height 19
click at [1339, 366] on div "QM48F2003001 PHẢI LÒNG CON GÁI BẾN TRE PHI NHUNG,[PERSON_NAME] $" at bounding box center [862, 376] width 1049 height 54
click at [1339, 370] on div at bounding box center [1344, 375] width 16 height 16
click at [384, 432] on p "VNA0F1782572" at bounding box center [404, 430] width 130 height 19
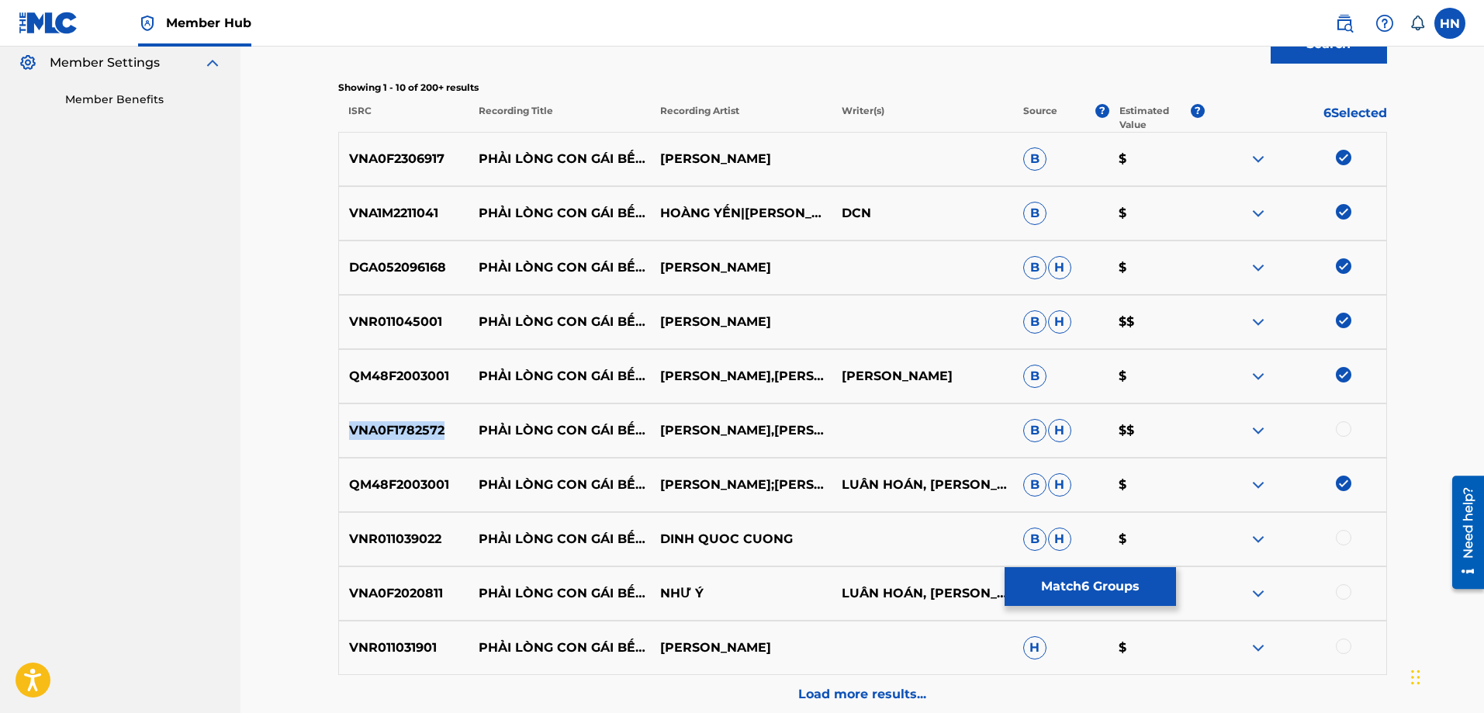
click at [384, 432] on p "VNA0F1782572" at bounding box center [404, 430] width 130 height 19
click at [1338, 424] on div at bounding box center [1344, 429] width 16 height 16
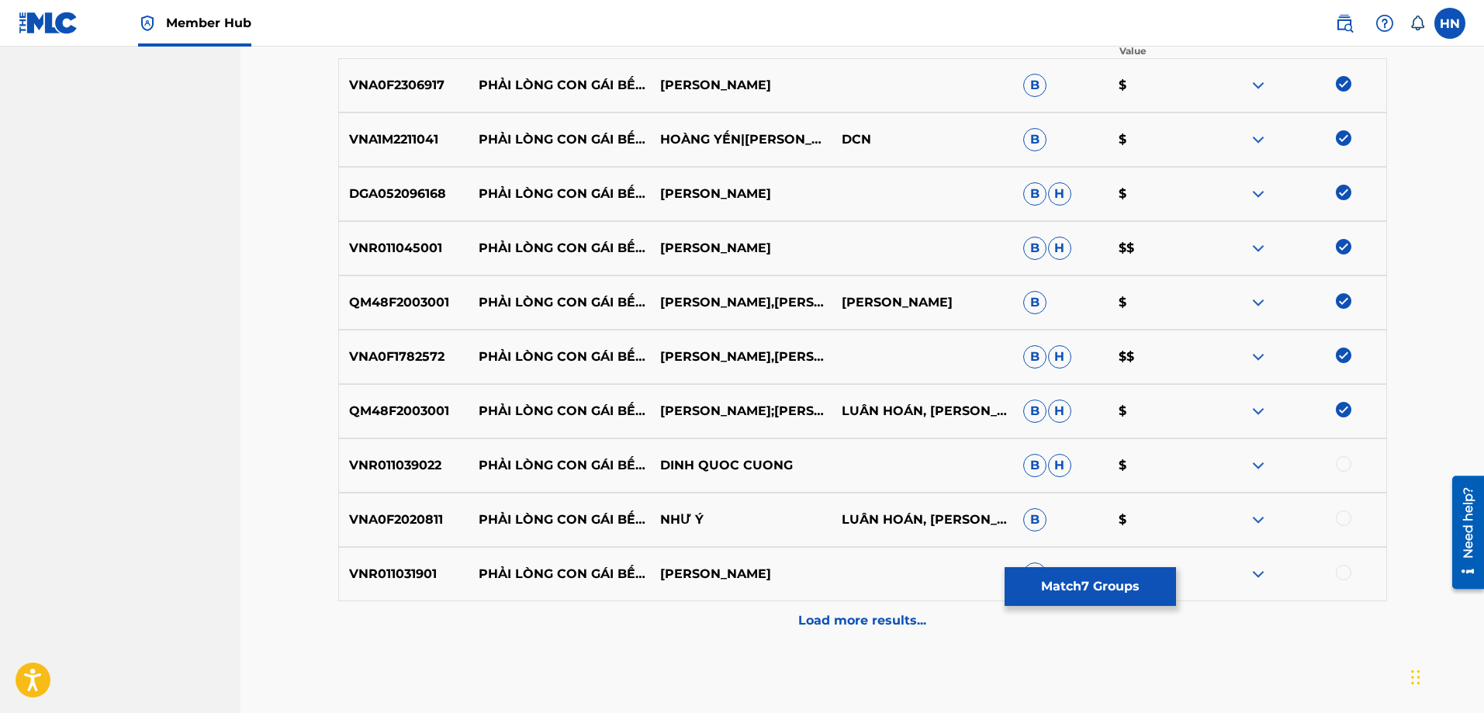
scroll to position [618, 0]
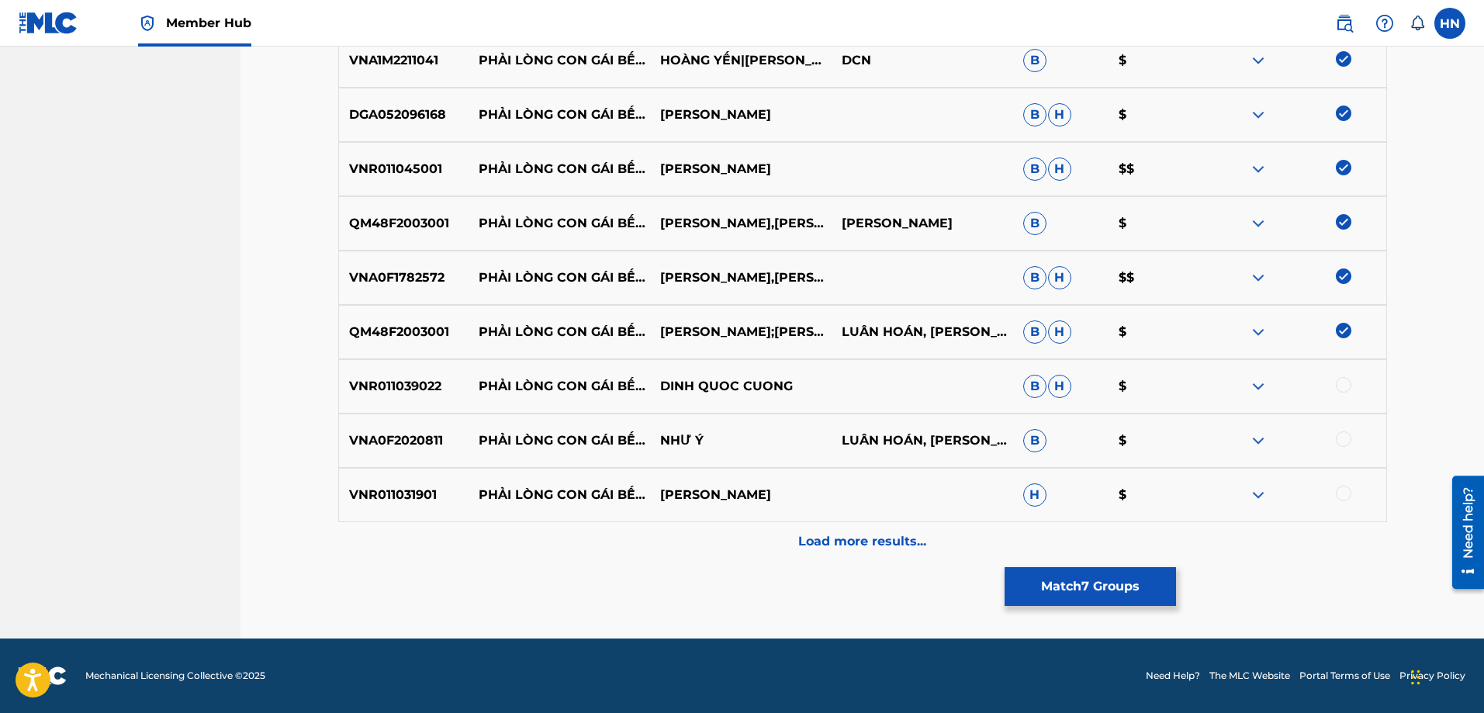
click at [416, 388] on p "VNR011039022" at bounding box center [404, 386] width 130 height 19
click at [1344, 385] on div at bounding box center [1344, 385] width 16 height 16
click at [416, 440] on p "VNA0F2020811" at bounding box center [404, 440] width 130 height 19
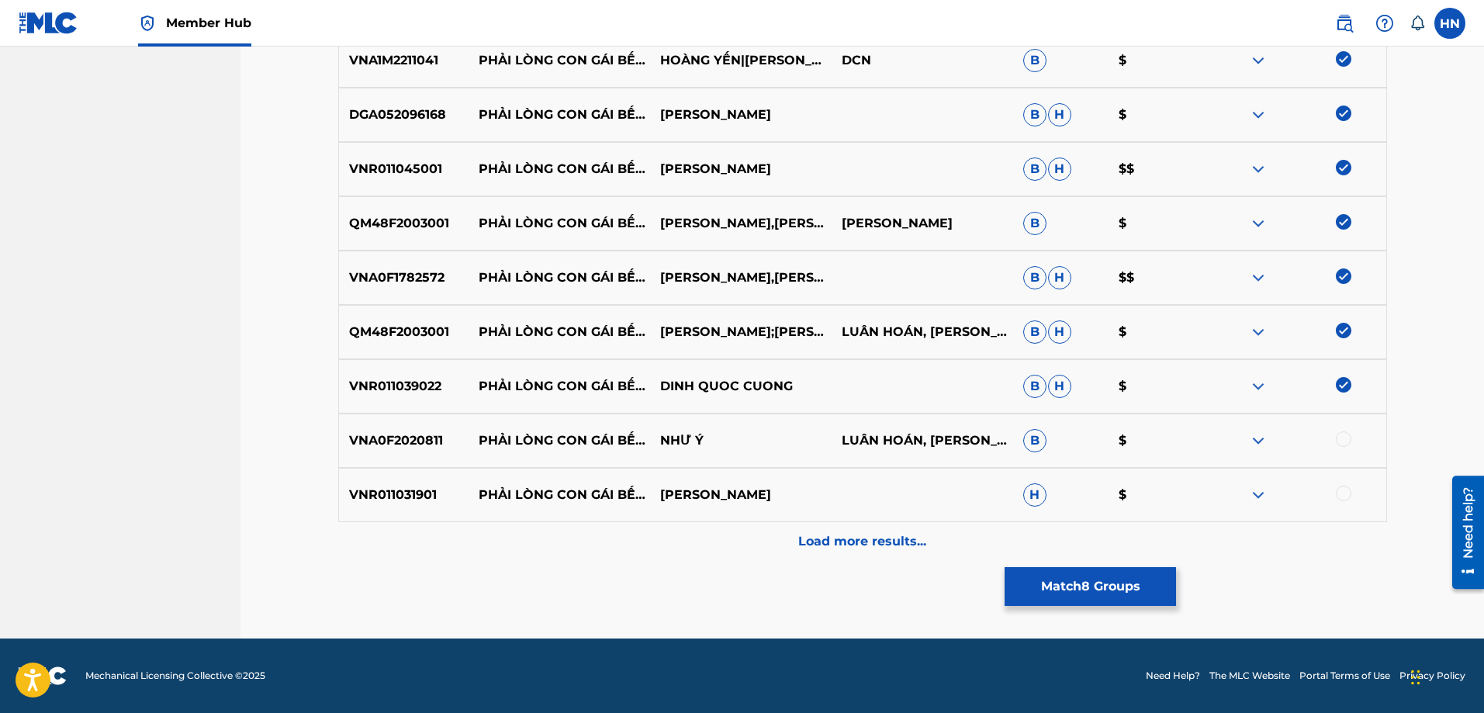
click at [1343, 443] on div at bounding box center [1344, 439] width 16 height 16
click at [413, 490] on p "VNR011031901" at bounding box center [404, 495] width 130 height 19
click at [1343, 491] on div at bounding box center [1344, 494] width 16 height 16
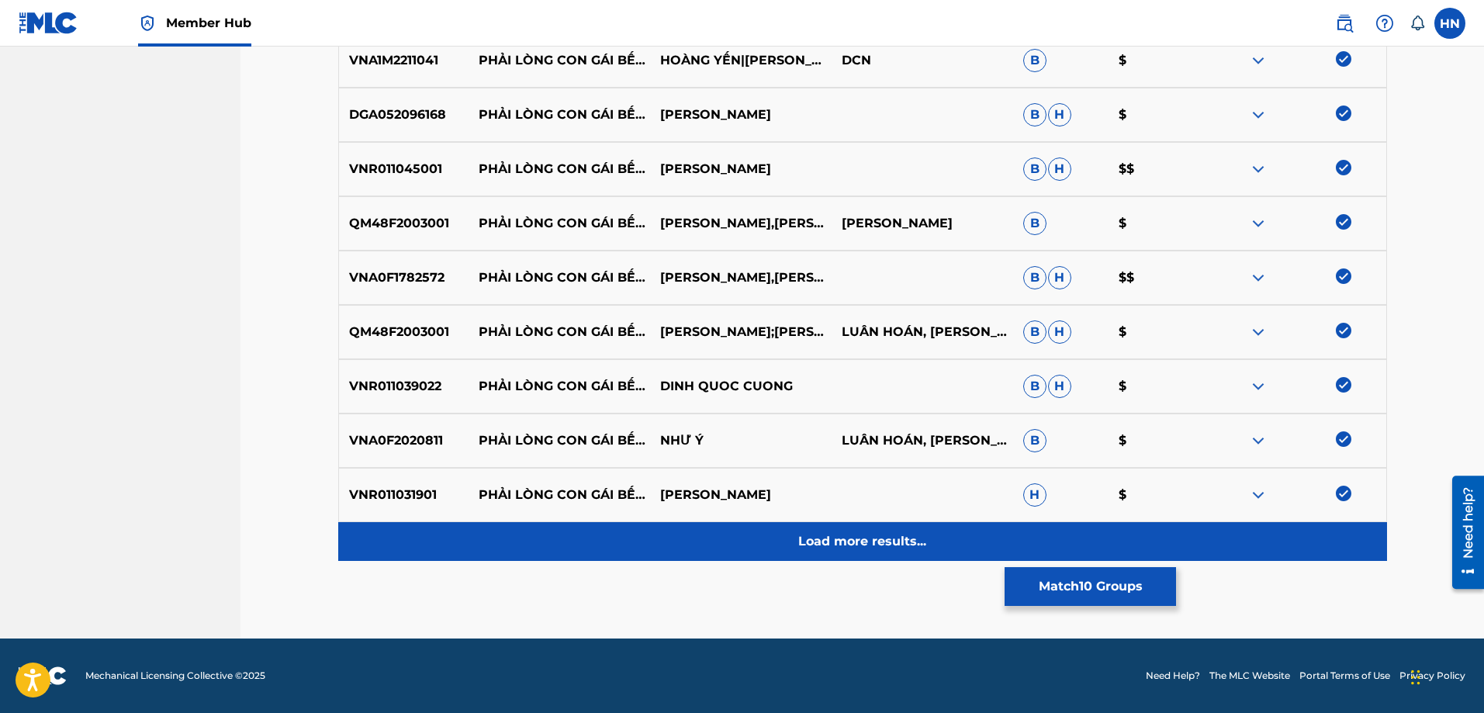
click at [869, 534] on p "Load more results..." at bounding box center [862, 541] width 128 height 19
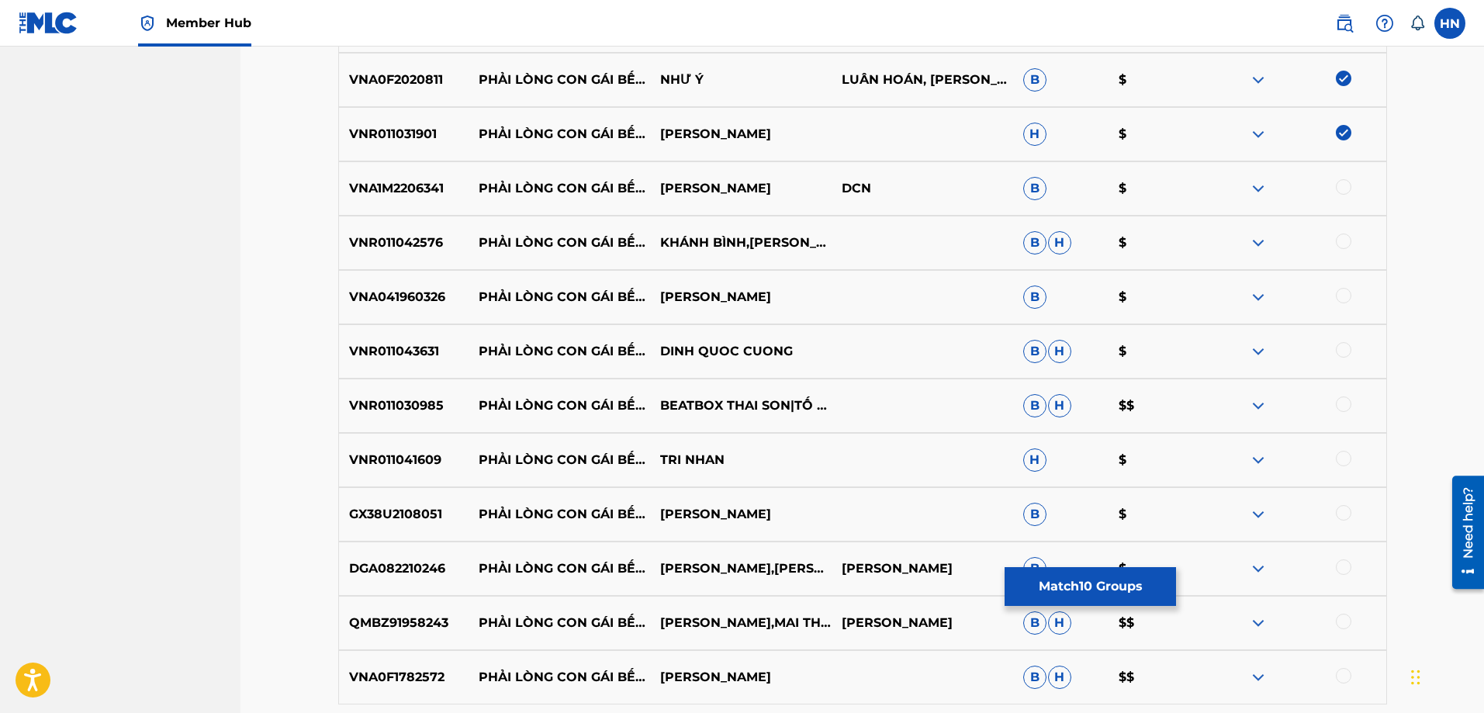
scroll to position [1006, 0]
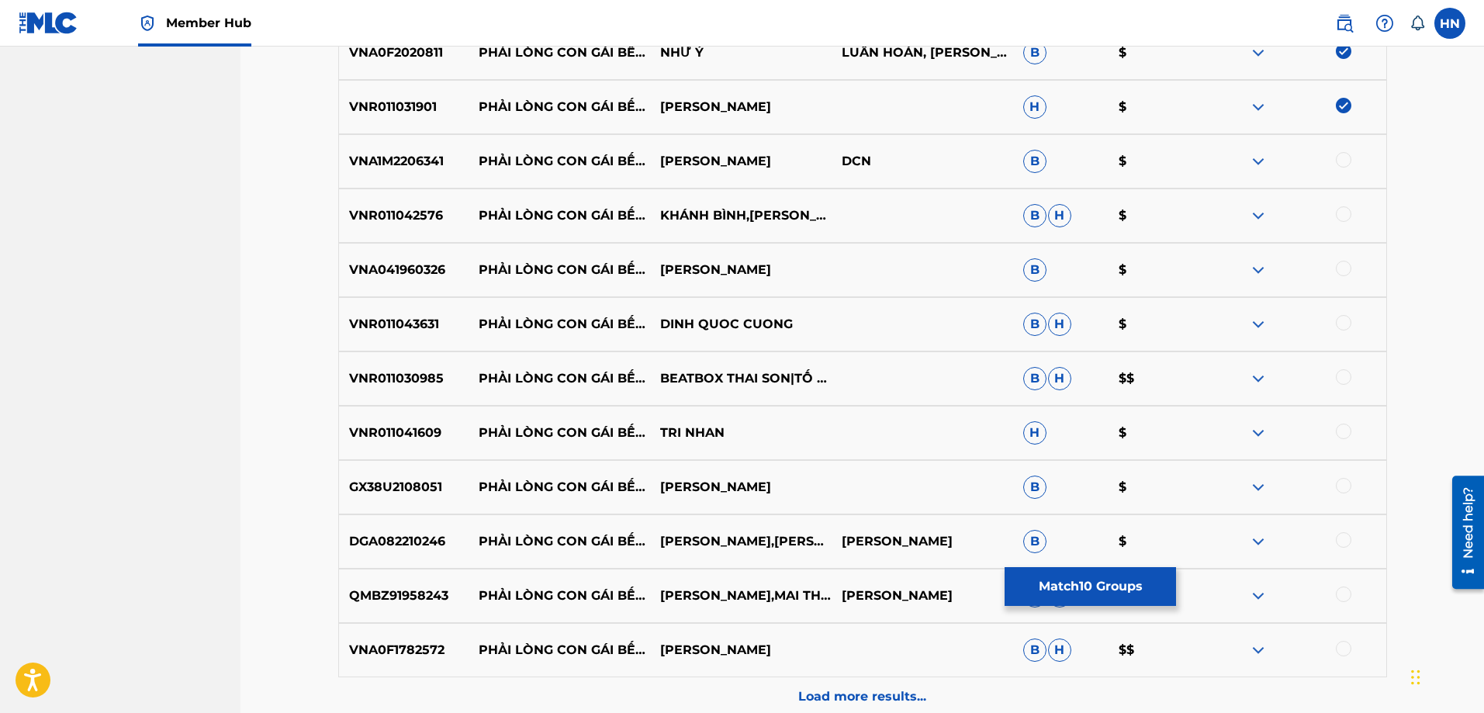
click at [410, 161] on p "VNA1M2206341" at bounding box center [404, 161] width 130 height 19
click at [1342, 160] on div at bounding box center [1344, 160] width 16 height 16
click at [1342, 160] on div at bounding box center [1294, 161] width 181 height 19
click at [1339, 212] on div at bounding box center [1344, 214] width 16 height 16
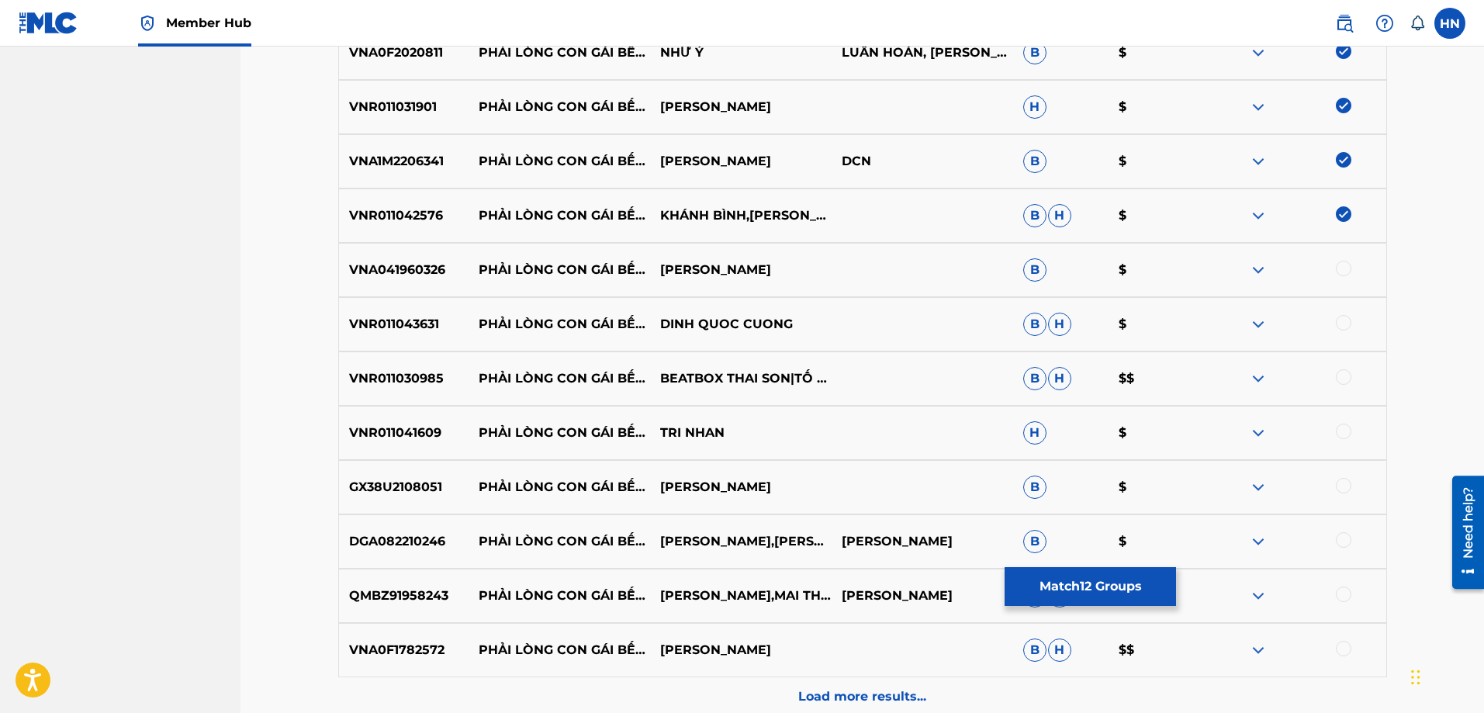
click at [382, 206] on p "VNR011042576" at bounding box center [404, 215] width 130 height 19
click at [394, 266] on p "VNA041960326" at bounding box center [404, 270] width 130 height 19
click at [1345, 266] on div at bounding box center [1344, 269] width 16 height 16
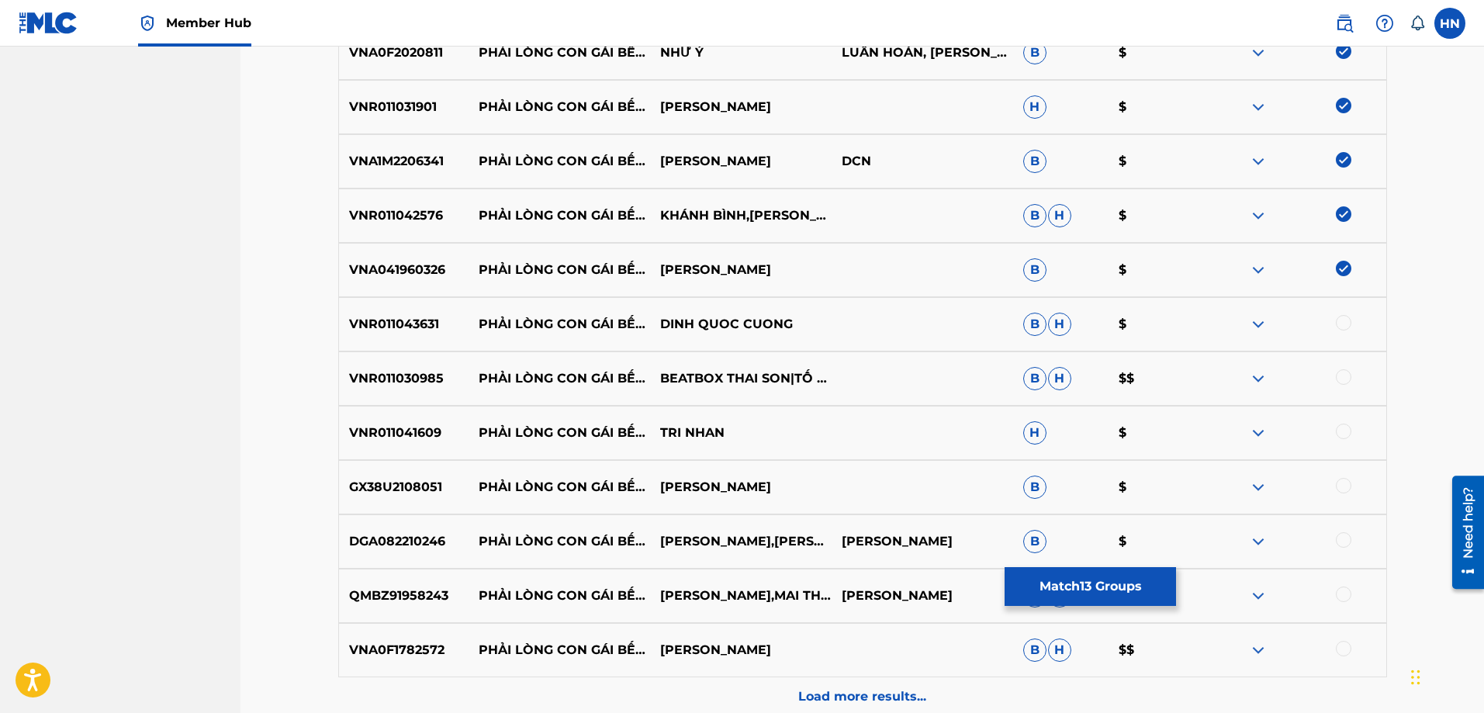
click at [394, 334] on div "VNR011043631 PHẢI LÒNG CON GÁI BẾN TRE DINH QUOC CUONG B H $" at bounding box center [862, 324] width 1049 height 54
click at [1340, 325] on div at bounding box center [1344, 323] width 16 height 16
click at [403, 378] on p "VNR011030985" at bounding box center [404, 378] width 130 height 19
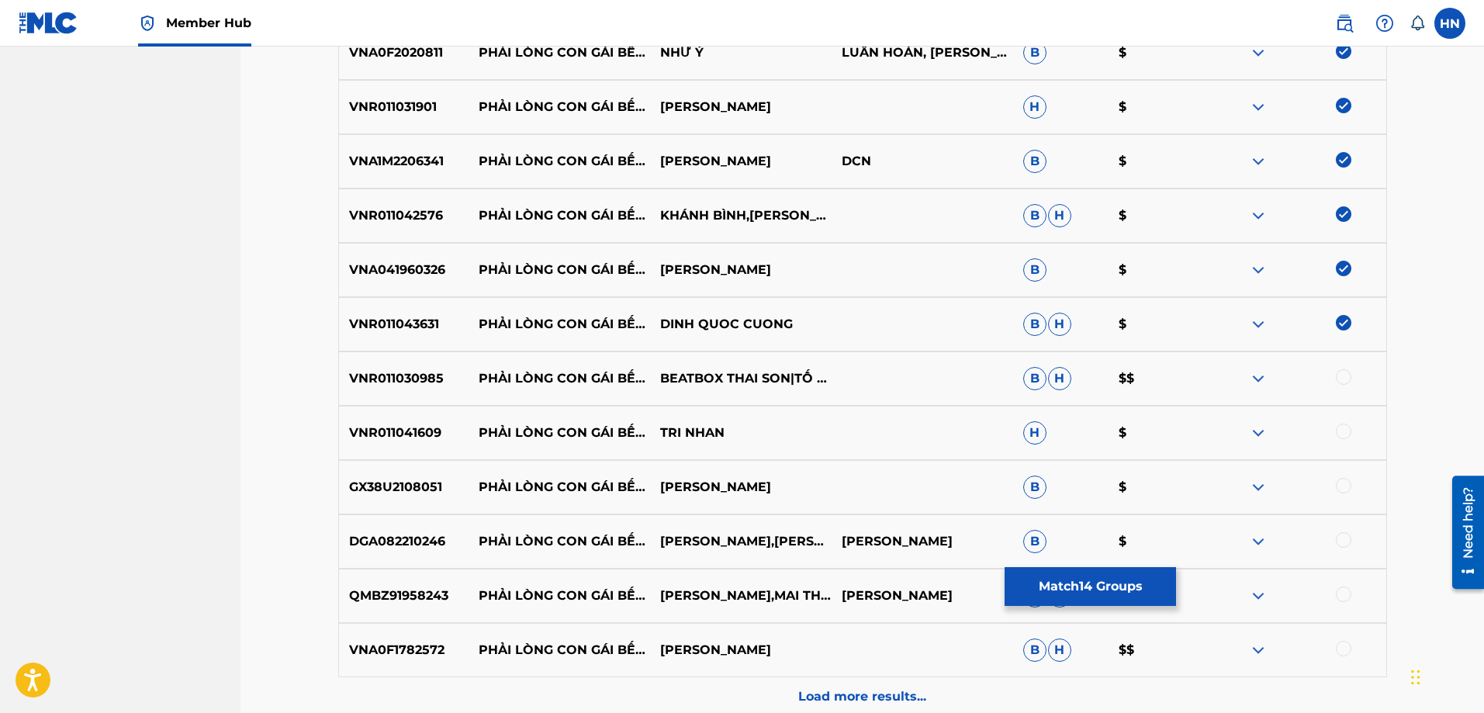
click at [1341, 375] on div at bounding box center [1344, 377] width 16 height 16
click at [397, 427] on p "VNR011041609" at bounding box center [404, 432] width 130 height 19
click at [1341, 430] on div at bounding box center [1344, 431] width 16 height 16
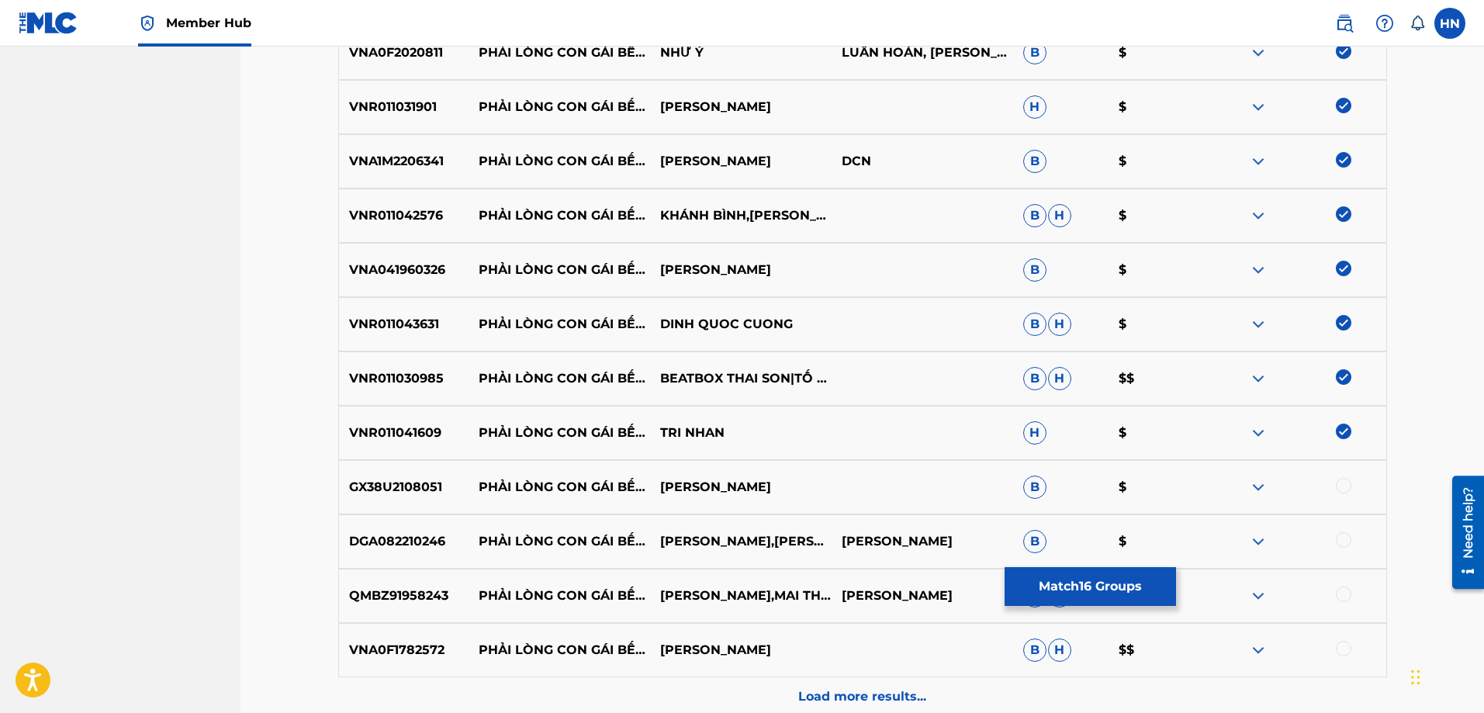
click at [403, 468] on div "GX38U2108051 PHẢI LÒNG CON GÁI BẾN TRE PHÚC DUY B $" at bounding box center [862, 487] width 1049 height 54
click at [1339, 488] on div at bounding box center [1344, 486] width 16 height 16
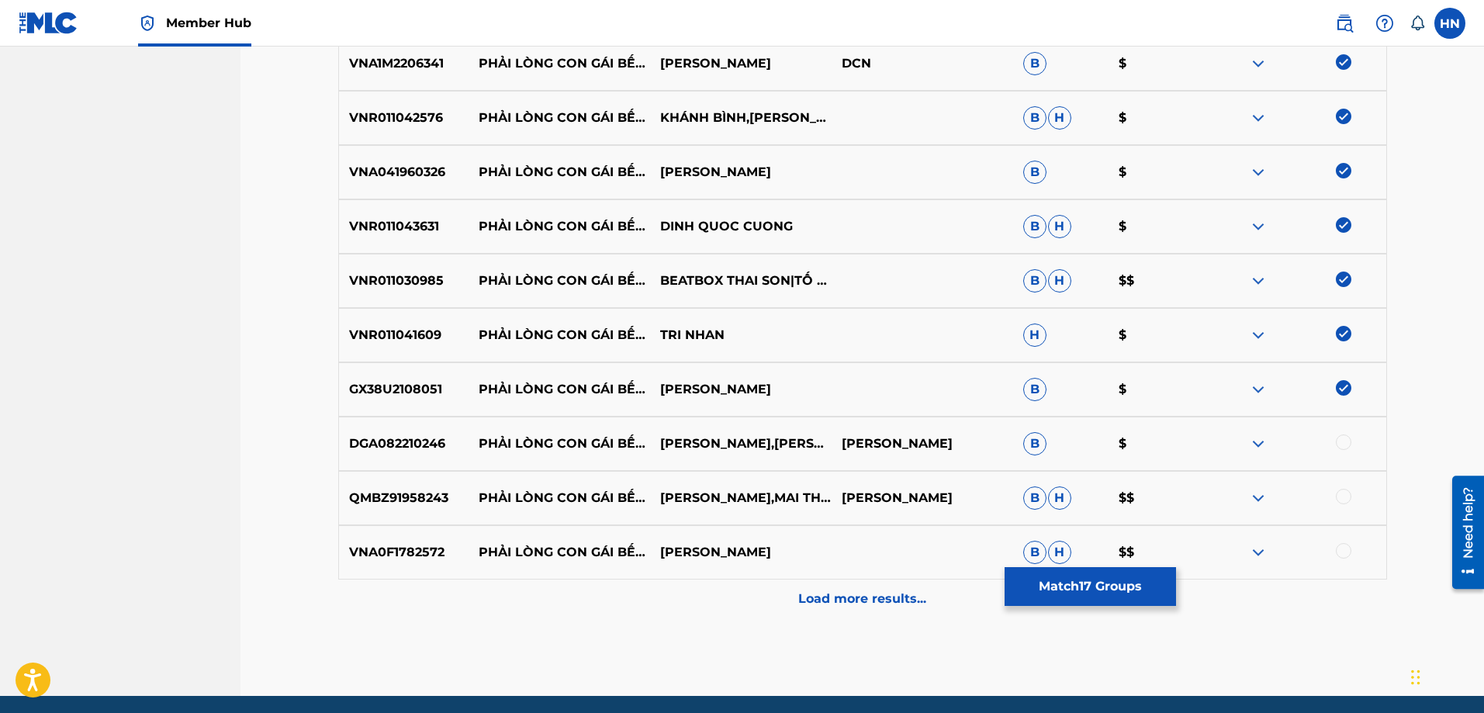
scroll to position [1161, 0]
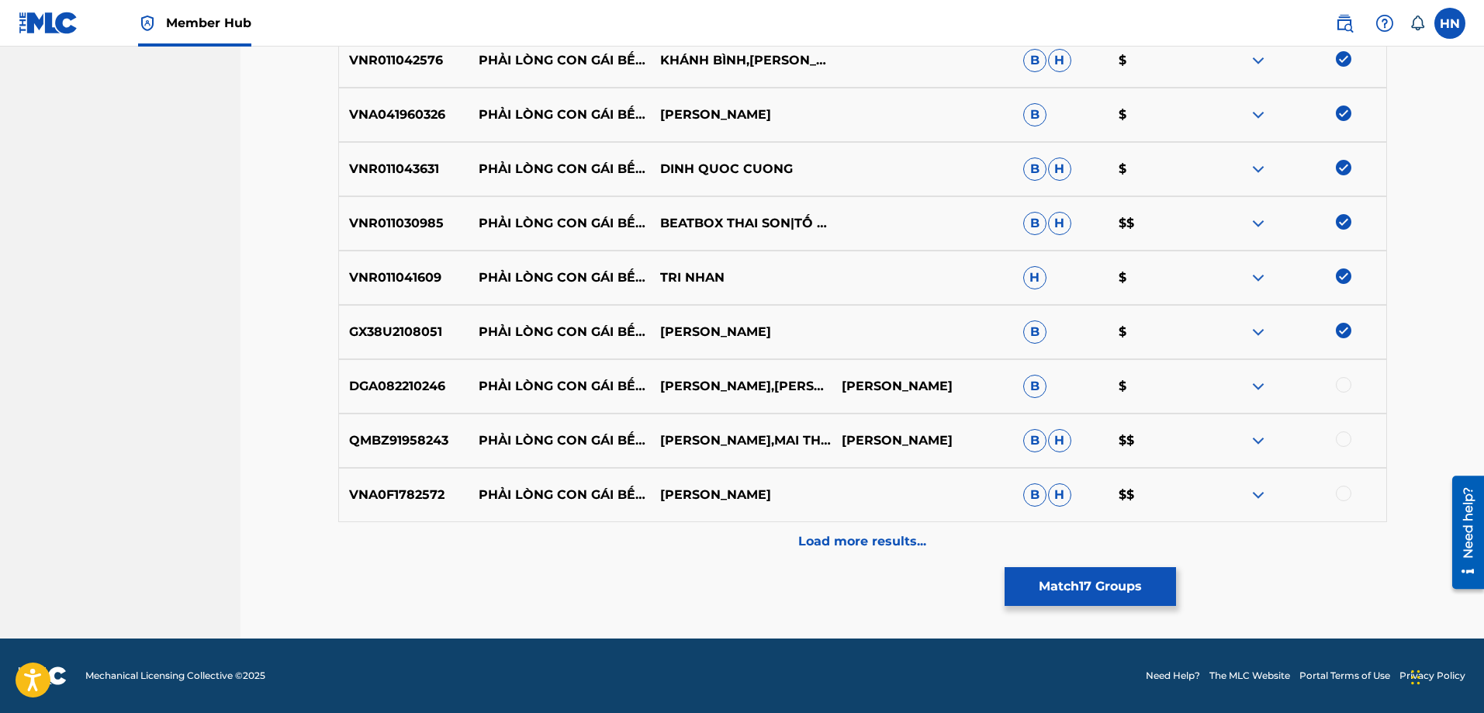
click at [413, 385] on p "DGA082210246" at bounding box center [404, 386] width 130 height 19
click at [1344, 390] on div at bounding box center [1344, 385] width 16 height 16
click at [420, 445] on p "QMBZ91958243" at bounding box center [404, 440] width 130 height 19
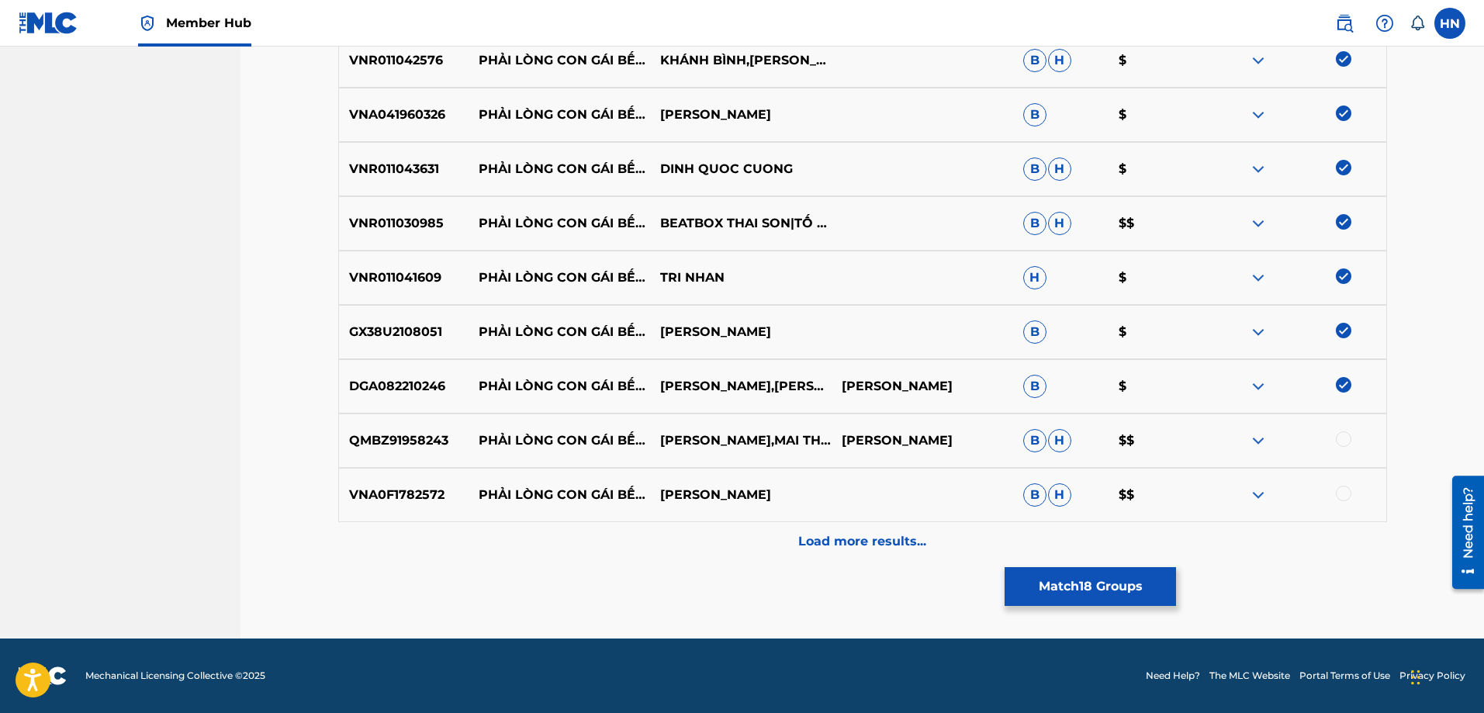
click at [1343, 438] on div at bounding box center [1344, 439] width 16 height 16
click at [399, 499] on p "VNA0F1782572" at bounding box center [404, 495] width 130 height 19
click at [1339, 497] on div at bounding box center [1344, 494] width 16 height 16
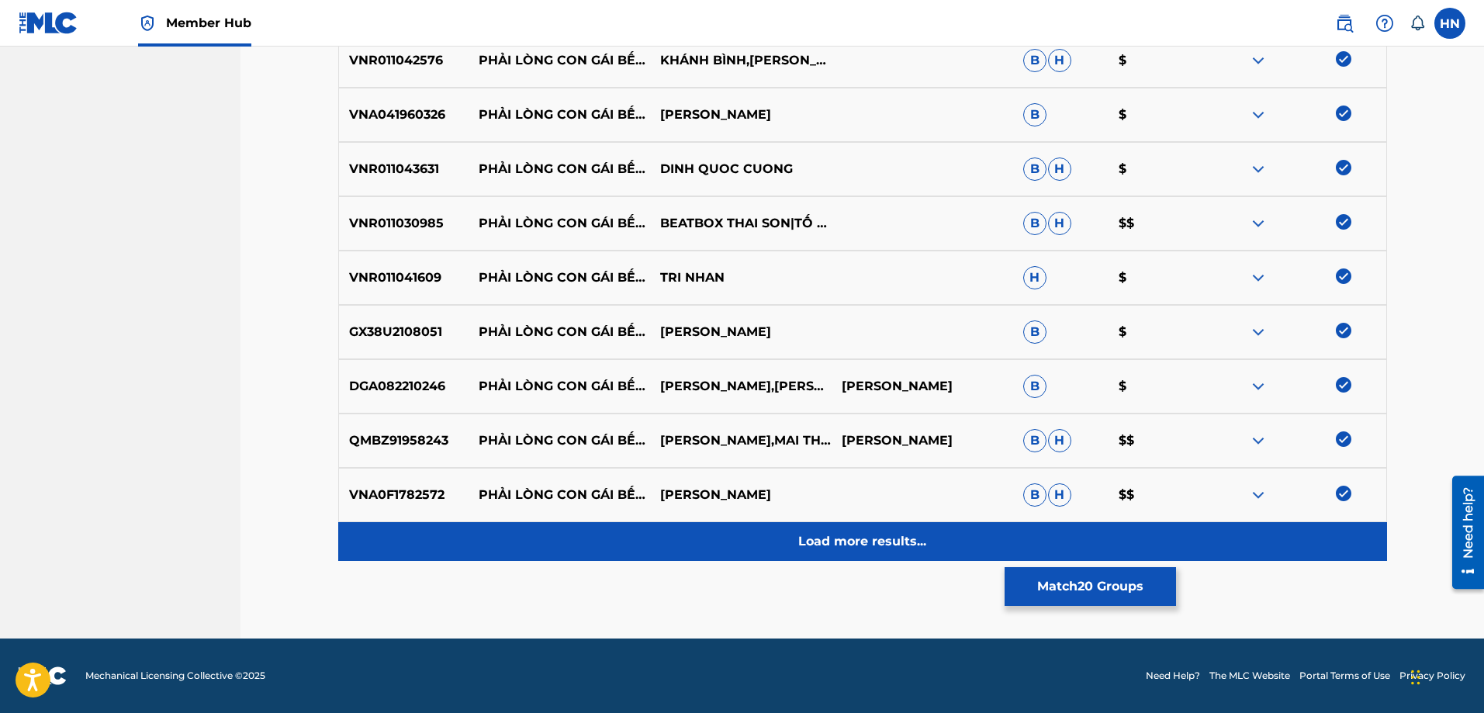
click at [841, 557] on div "Load more results..." at bounding box center [862, 541] width 1049 height 39
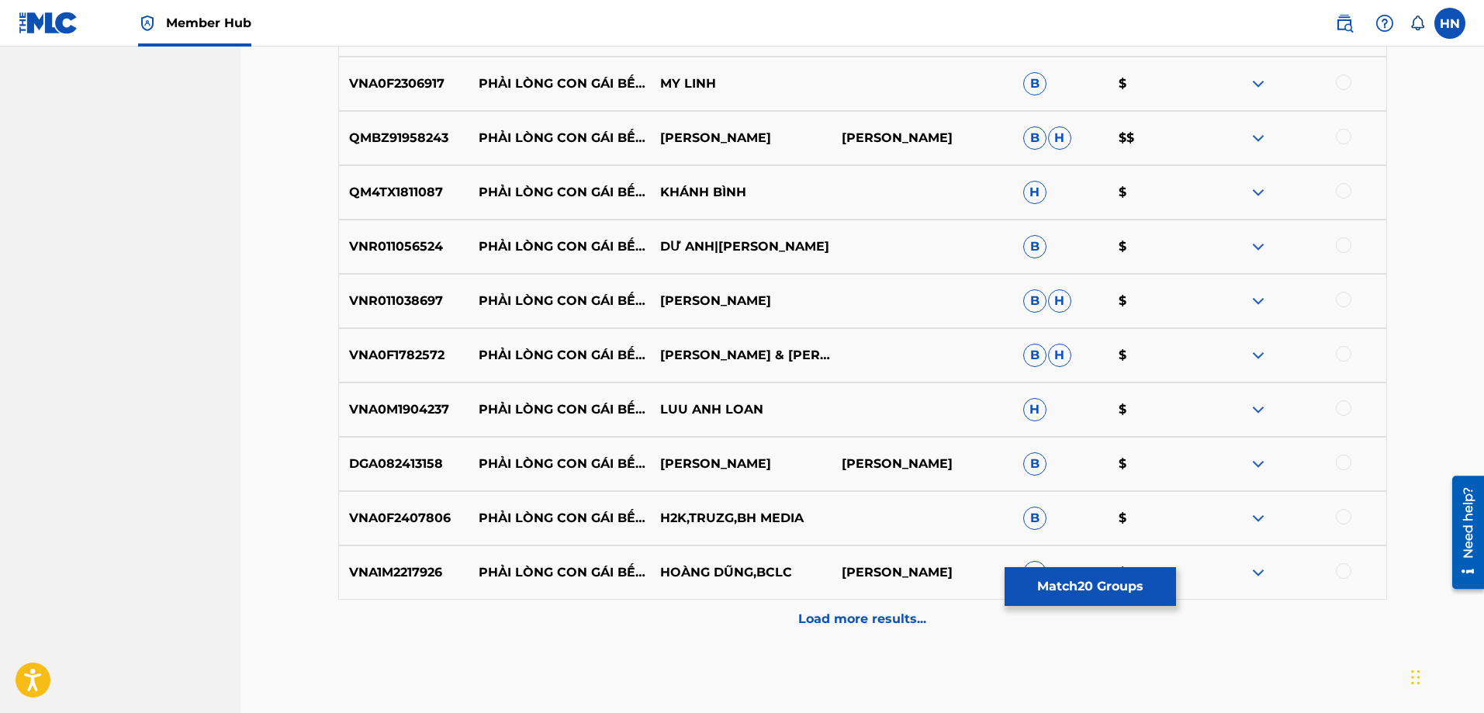
scroll to position [1549, 0]
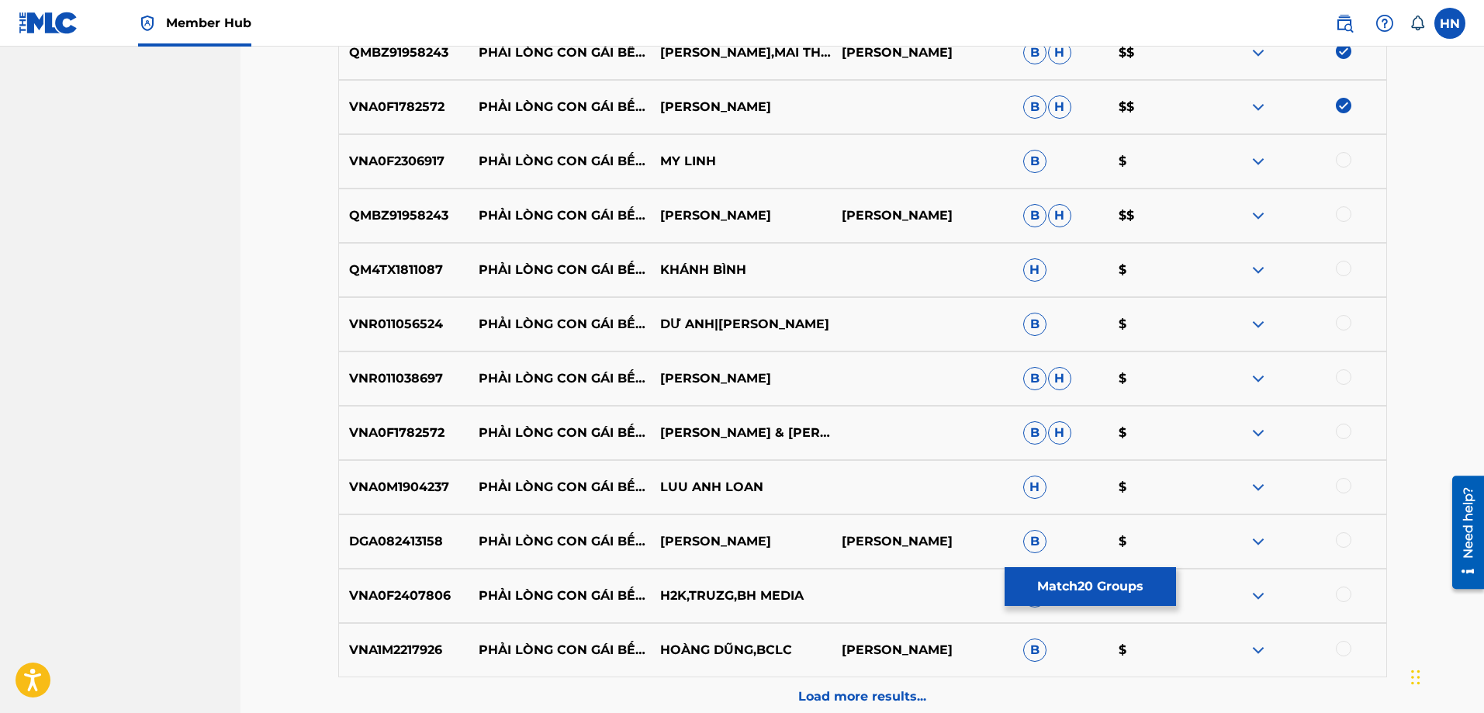
click at [414, 648] on p "VNA1M2217926" at bounding box center [404, 650] width 130 height 19
click at [1339, 650] on div at bounding box center [1344, 649] width 16 height 16
click at [412, 590] on p "VNA0F2407806" at bounding box center [404, 595] width 130 height 19
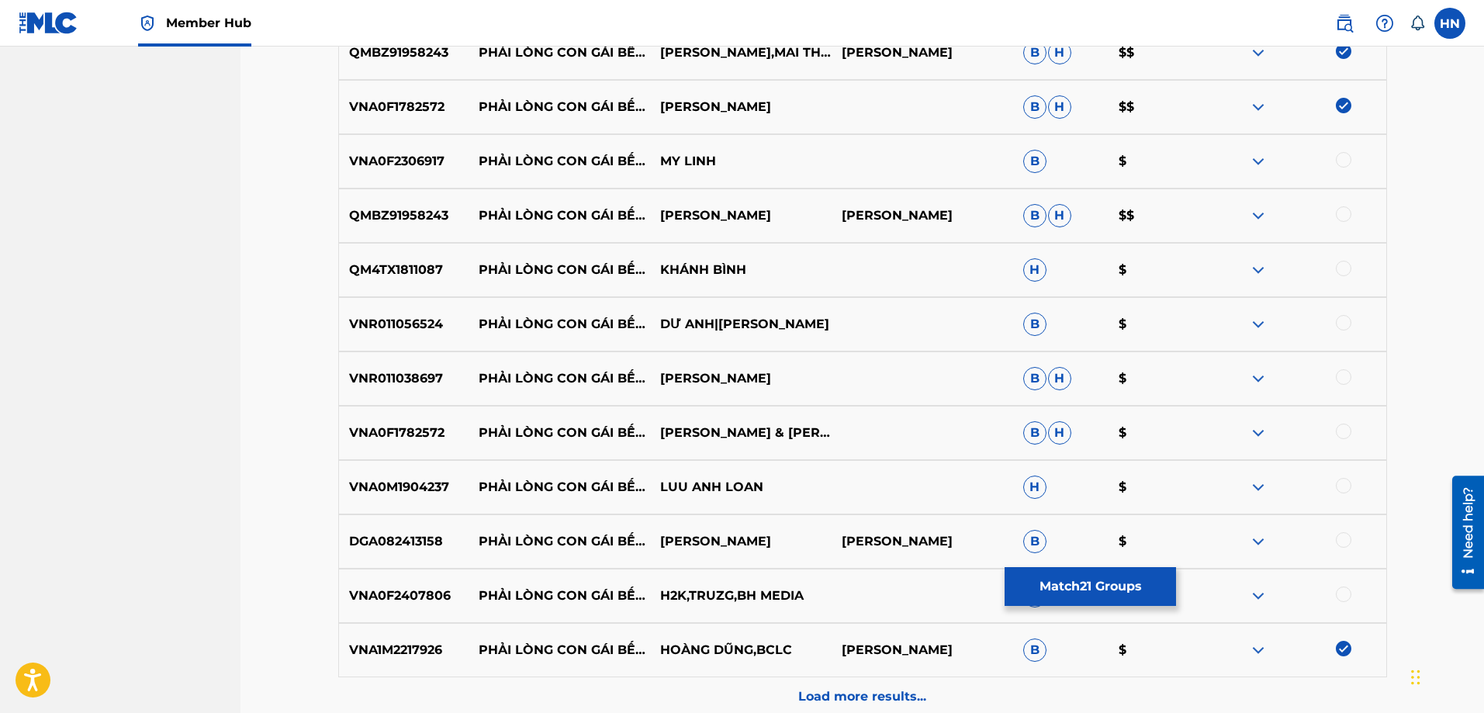
click at [1343, 598] on div at bounding box center [1344, 594] width 16 height 16
click at [429, 538] on p "DGA082413158" at bounding box center [404, 541] width 130 height 19
click at [1339, 535] on div at bounding box center [1344, 540] width 16 height 16
click at [436, 473] on div "VNA0M1904237 PHẢI LÒNG CON GÁI BẾN TRE LUU ANH LOAN H $" at bounding box center [862, 487] width 1049 height 54
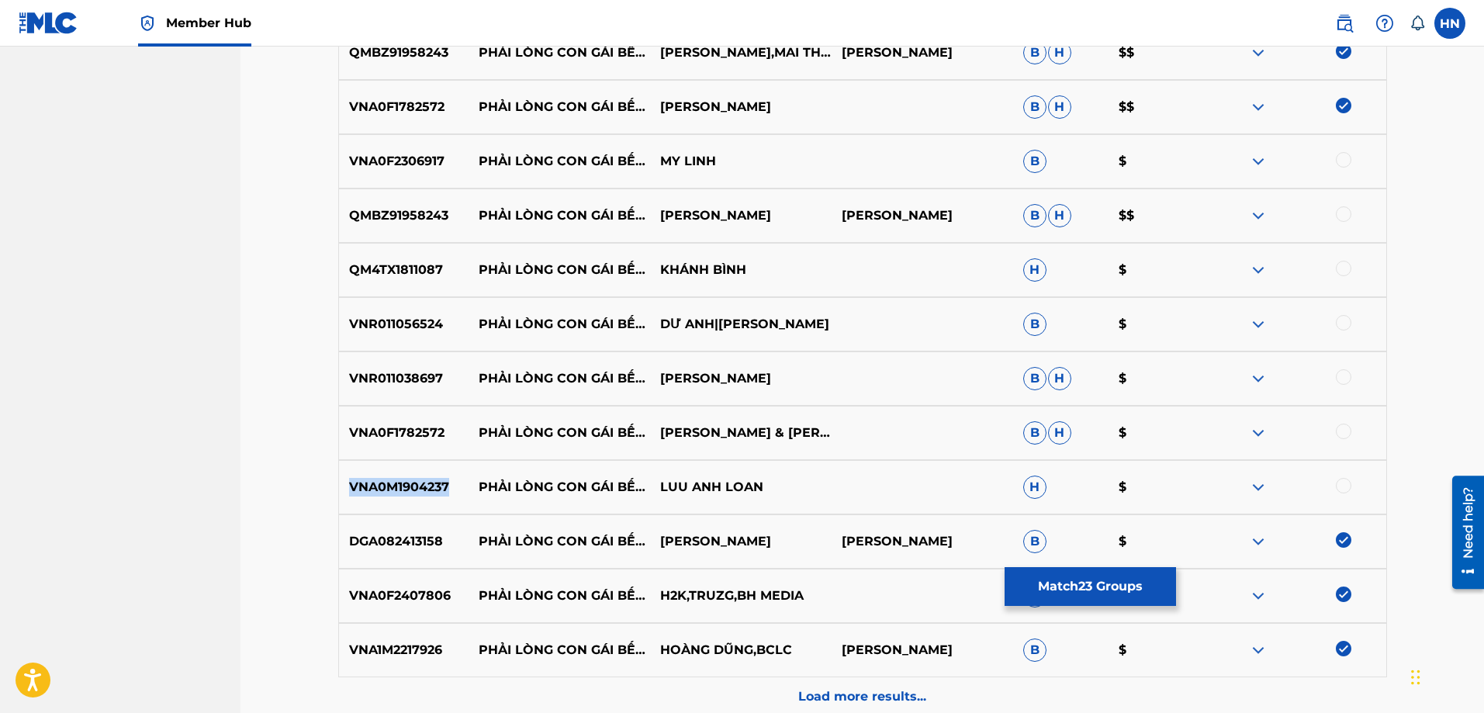
click at [436, 473] on div "VNA0M1904237 PHẢI LÒNG CON GÁI BẾN TRE LUU ANH LOAN H $" at bounding box center [862, 487] width 1049 height 54
click at [1345, 492] on div at bounding box center [1344, 486] width 16 height 16
click at [436, 425] on p "VNA0F1782572" at bounding box center [404, 432] width 130 height 19
click at [1335, 435] on div at bounding box center [1294, 432] width 181 height 19
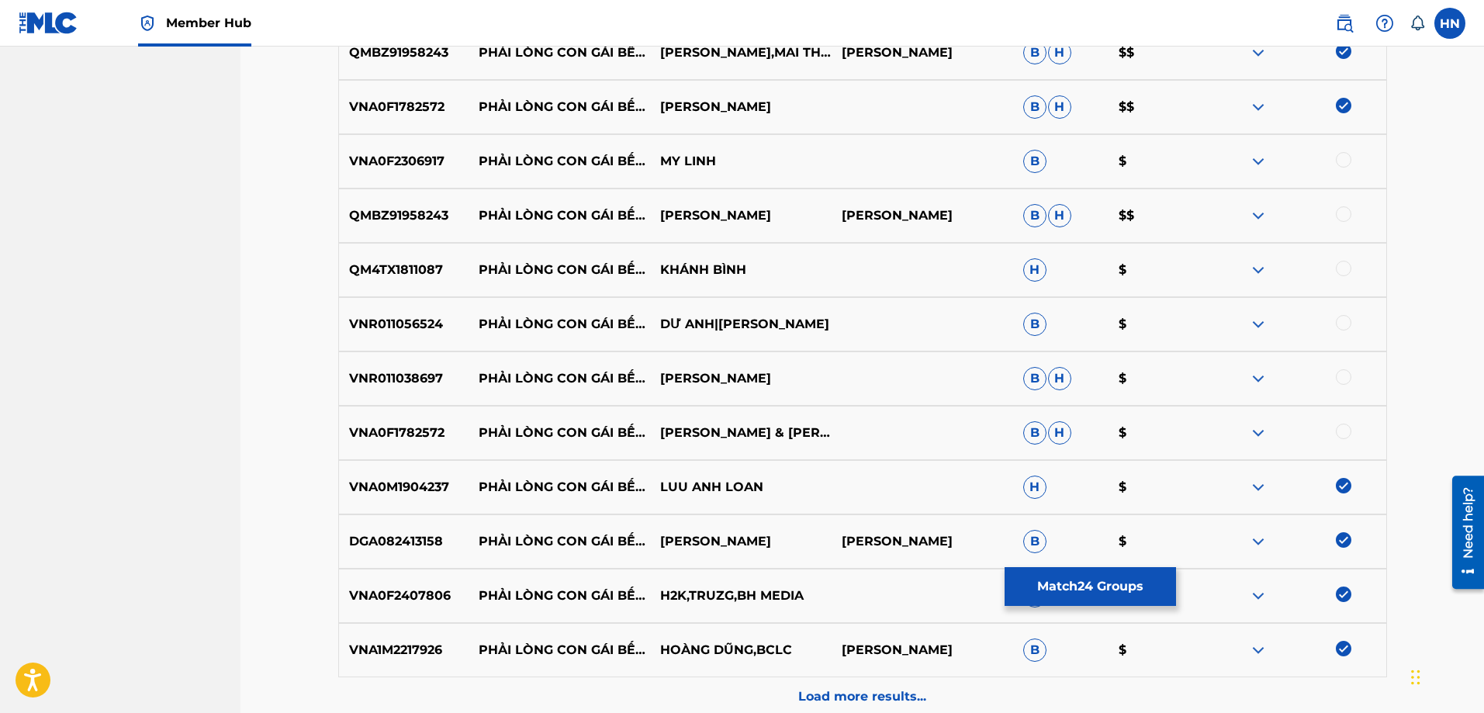
click at [1343, 431] on div at bounding box center [1344, 431] width 16 height 16
click at [409, 394] on div "VNR011038697 PHẢI LÒNG CON GÁI BẾN TRE LÊ NHƯ [PERSON_NAME]" at bounding box center [862, 378] width 1049 height 54
click at [1340, 382] on div at bounding box center [1344, 377] width 16 height 16
click at [437, 149] on div "VNA0F2306917 PHẢI LÒNG CON GÁI BẾN TRE MY LINH B $" at bounding box center [862, 161] width 1049 height 54
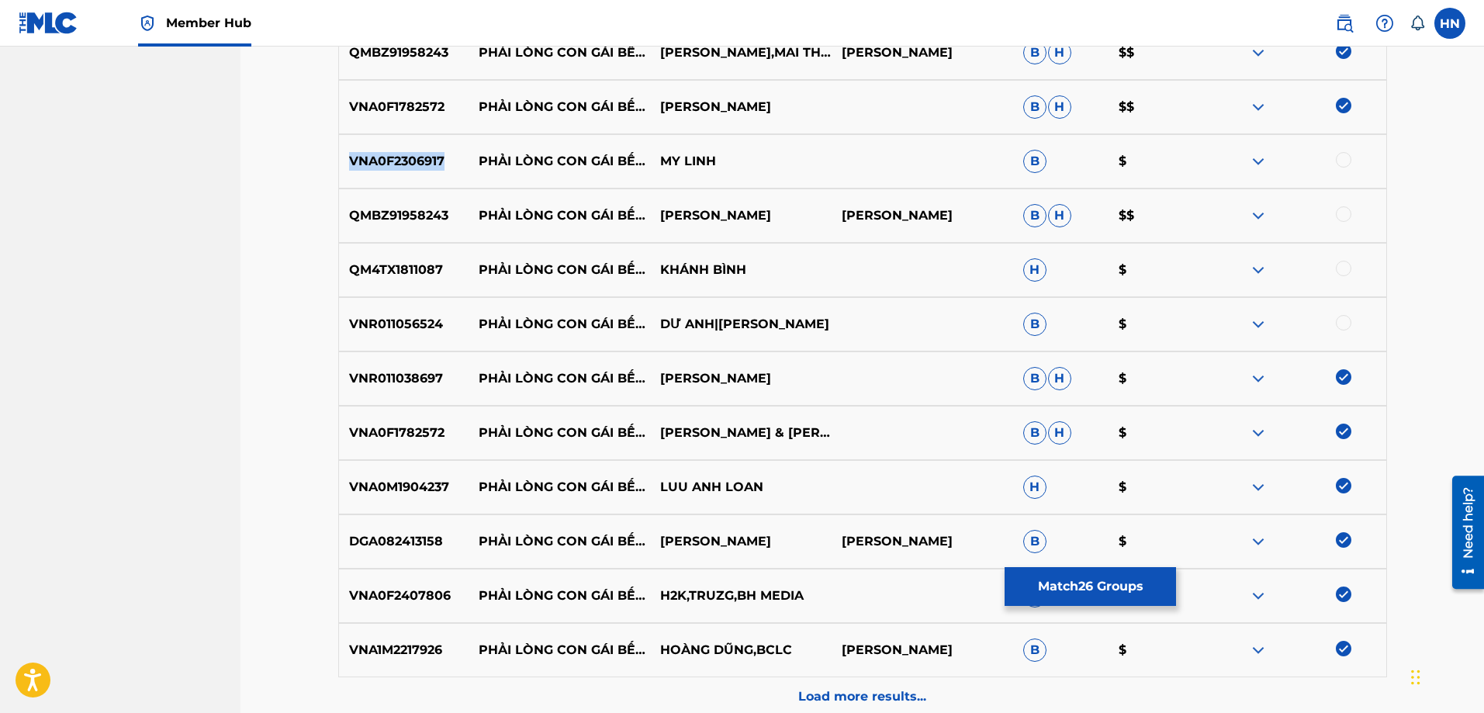
click at [437, 149] on div "VNA0F2306917 PHẢI LÒNG CON GÁI BẾN TRE MY LINH B $" at bounding box center [862, 161] width 1049 height 54
click at [1346, 160] on div at bounding box center [1344, 160] width 16 height 16
click at [339, 207] on p "QMBZ91958243" at bounding box center [404, 215] width 130 height 19
click at [1345, 216] on div at bounding box center [1344, 214] width 16 height 16
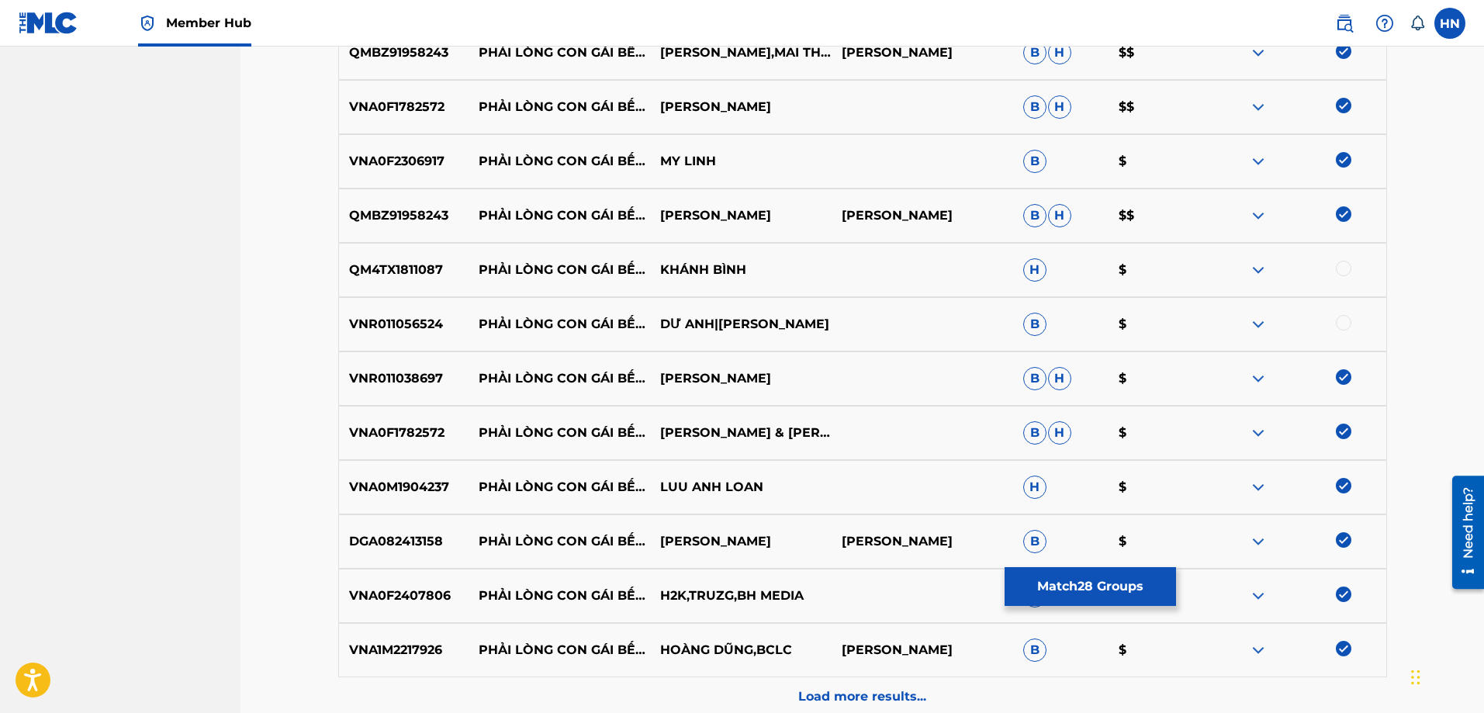
click at [422, 268] on p "QM4TX1811087" at bounding box center [404, 270] width 130 height 19
click at [1343, 269] on div at bounding box center [1344, 269] width 16 height 16
click at [425, 325] on p "VNR011056524" at bounding box center [404, 324] width 130 height 19
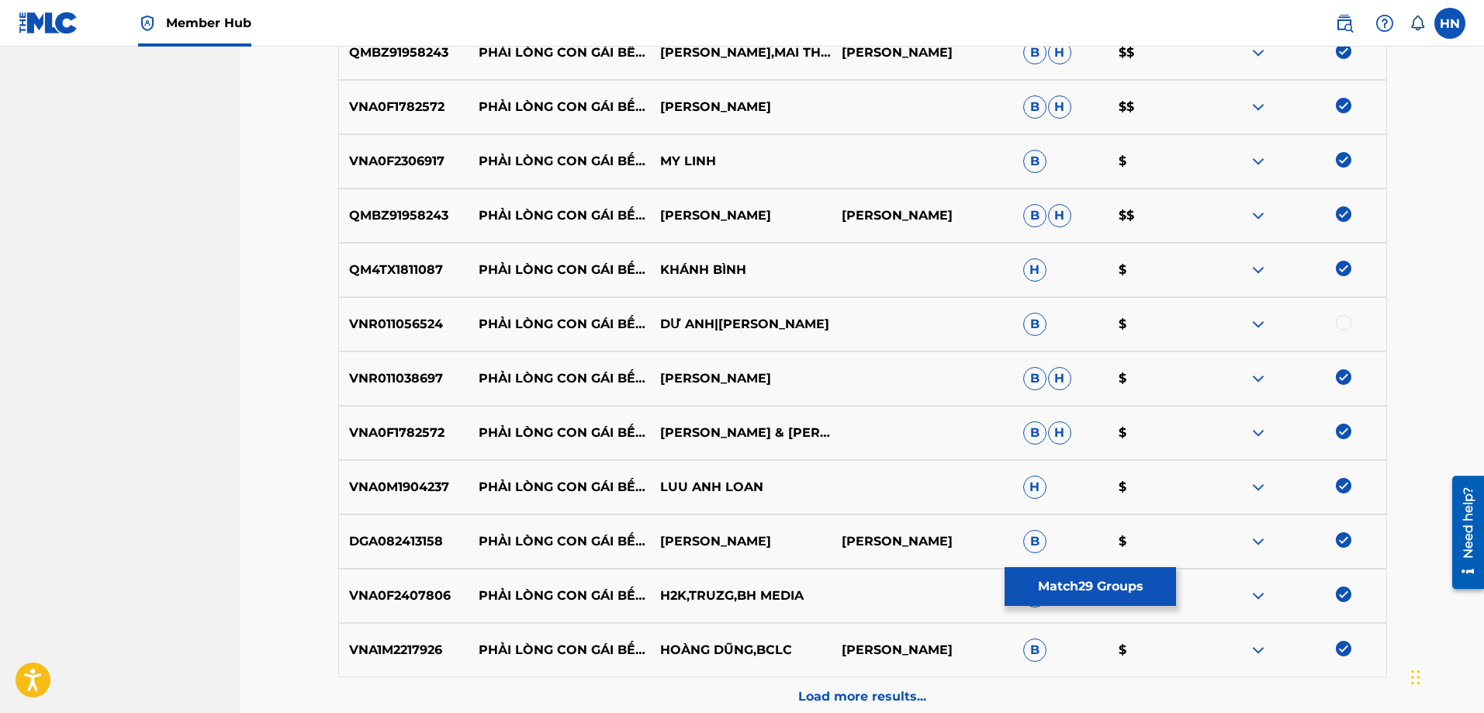
click at [1339, 325] on div at bounding box center [1344, 323] width 16 height 16
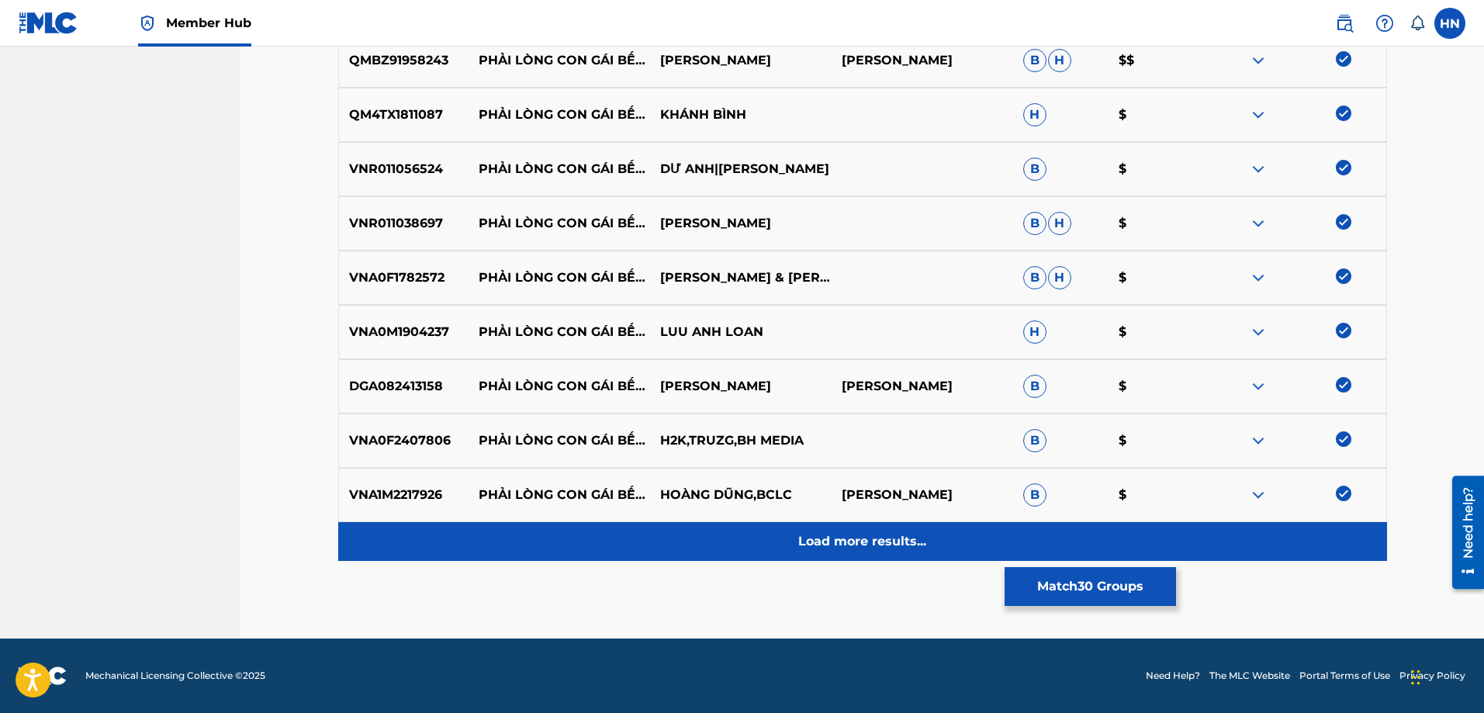
click at [842, 533] on p "Load more results..." at bounding box center [862, 541] width 128 height 19
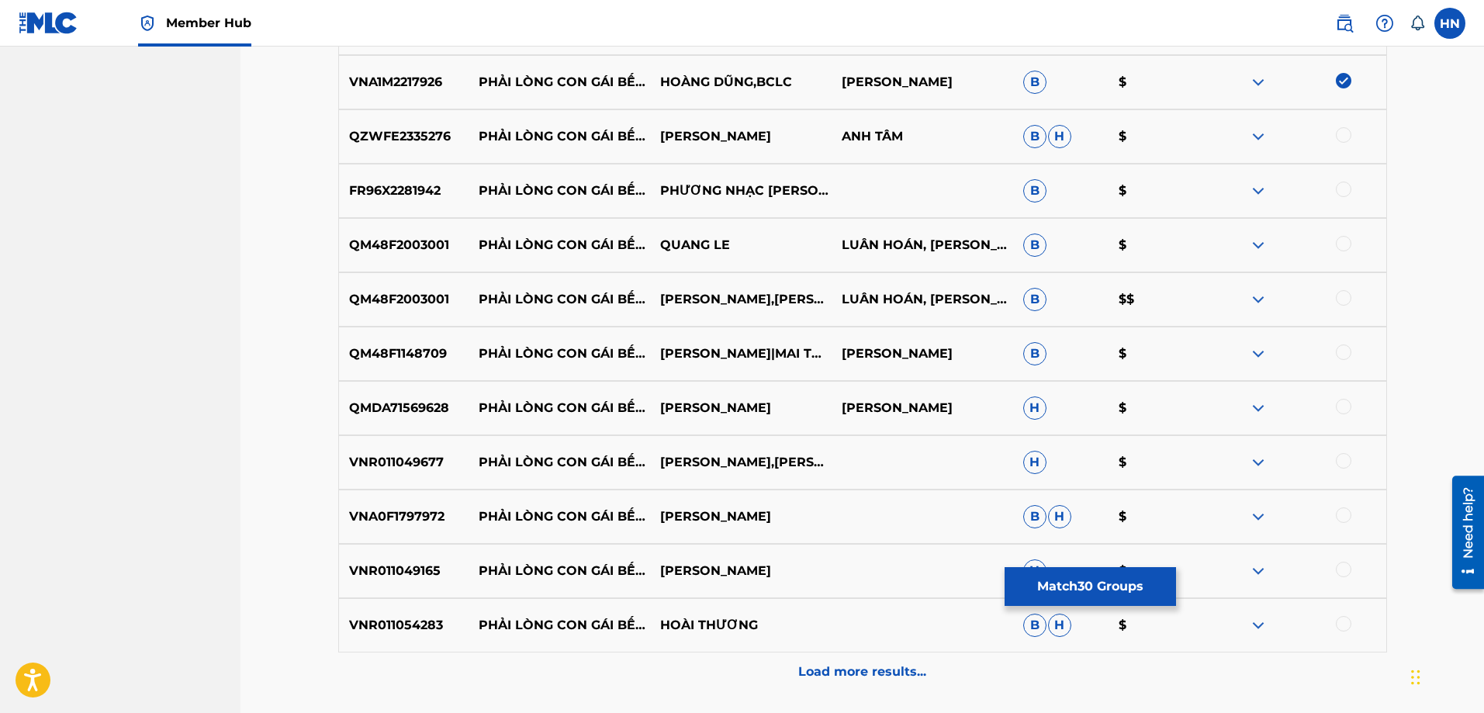
scroll to position [2092, 0]
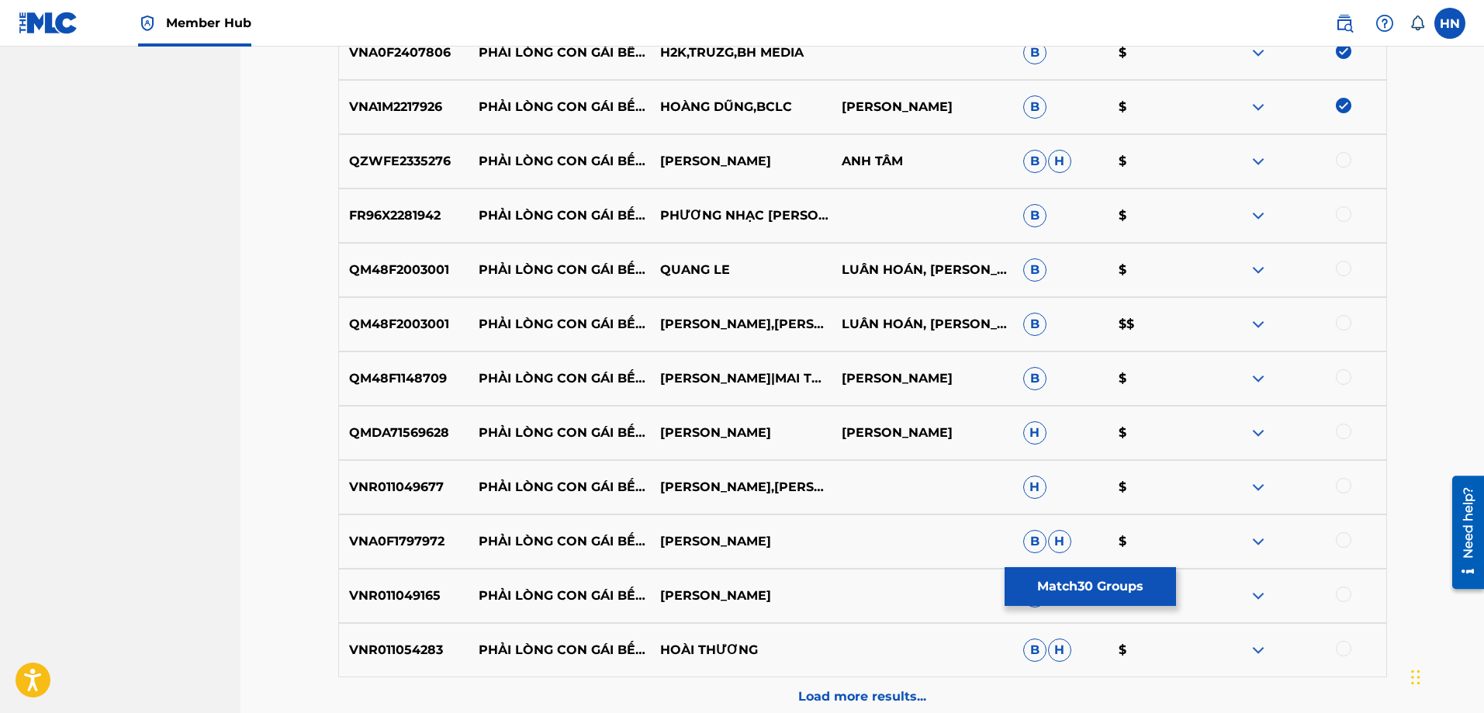
click at [420, 166] on p "QZWFE2335276" at bounding box center [404, 161] width 130 height 19
click at [1349, 158] on div at bounding box center [1344, 160] width 16 height 16
click at [368, 219] on p "FR96X2281942" at bounding box center [404, 215] width 130 height 19
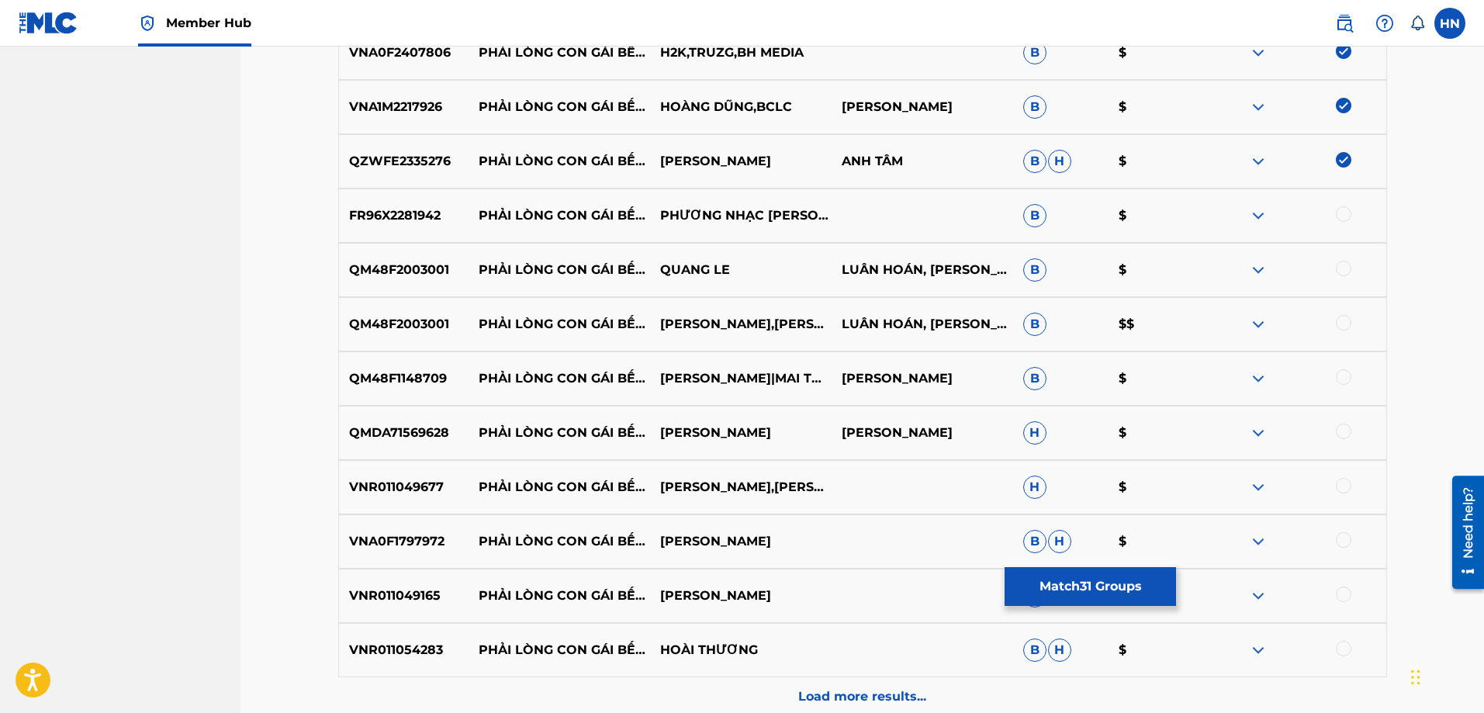
click at [1340, 216] on div at bounding box center [1344, 214] width 16 height 16
click at [414, 275] on p "QM48F2003001" at bounding box center [404, 270] width 130 height 19
click at [1343, 269] on div at bounding box center [1344, 269] width 16 height 16
click at [1341, 316] on div at bounding box center [1344, 323] width 16 height 16
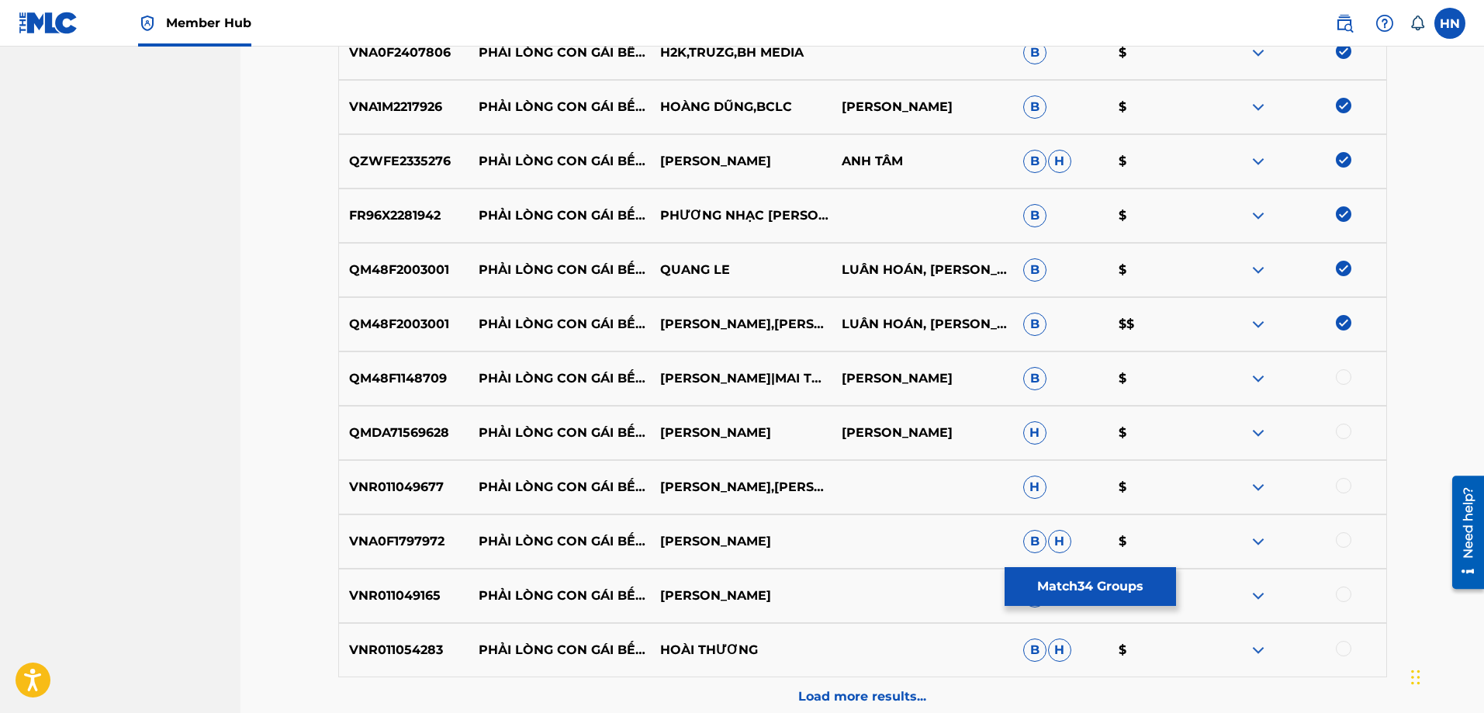
click at [399, 364] on div "QM48F1148709 PHẢI LÒNG CON GÁI [PERSON_NAME]|[PERSON_NAME] VAN [PERSON_NAME] $" at bounding box center [862, 378] width 1049 height 54
click at [1338, 375] on div at bounding box center [1344, 377] width 16 height 16
click at [427, 436] on p "QMDA71569628" at bounding box center [404, 432] width 130 height 19
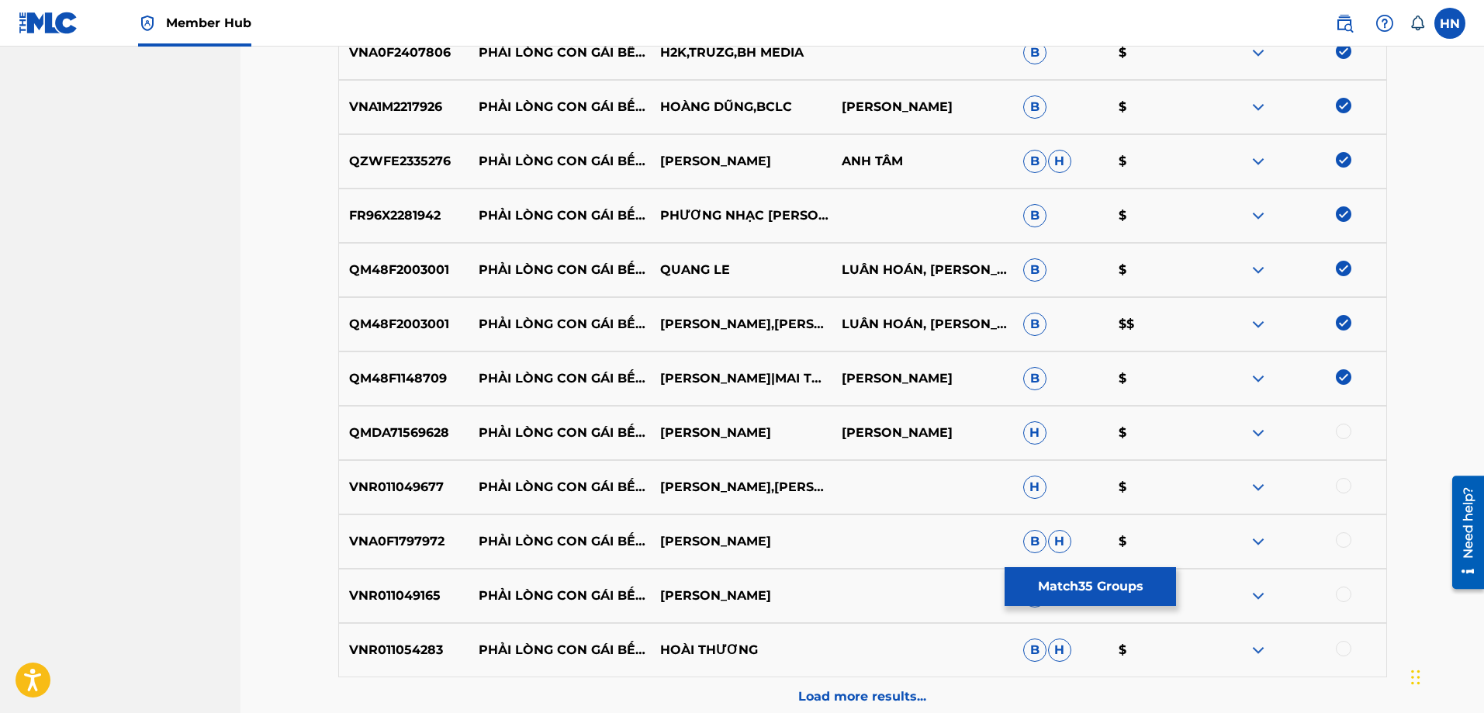
click at [1339, 423] on div "QMDA71569628 PHẢI LÒNG CON GÁI BẾN TRE [PERSON_NAME]" at bounding box center [862, 433] width 1049 height 54
click at [1339, 427] on div at bounding box center [1344, 431] width 16 height 16
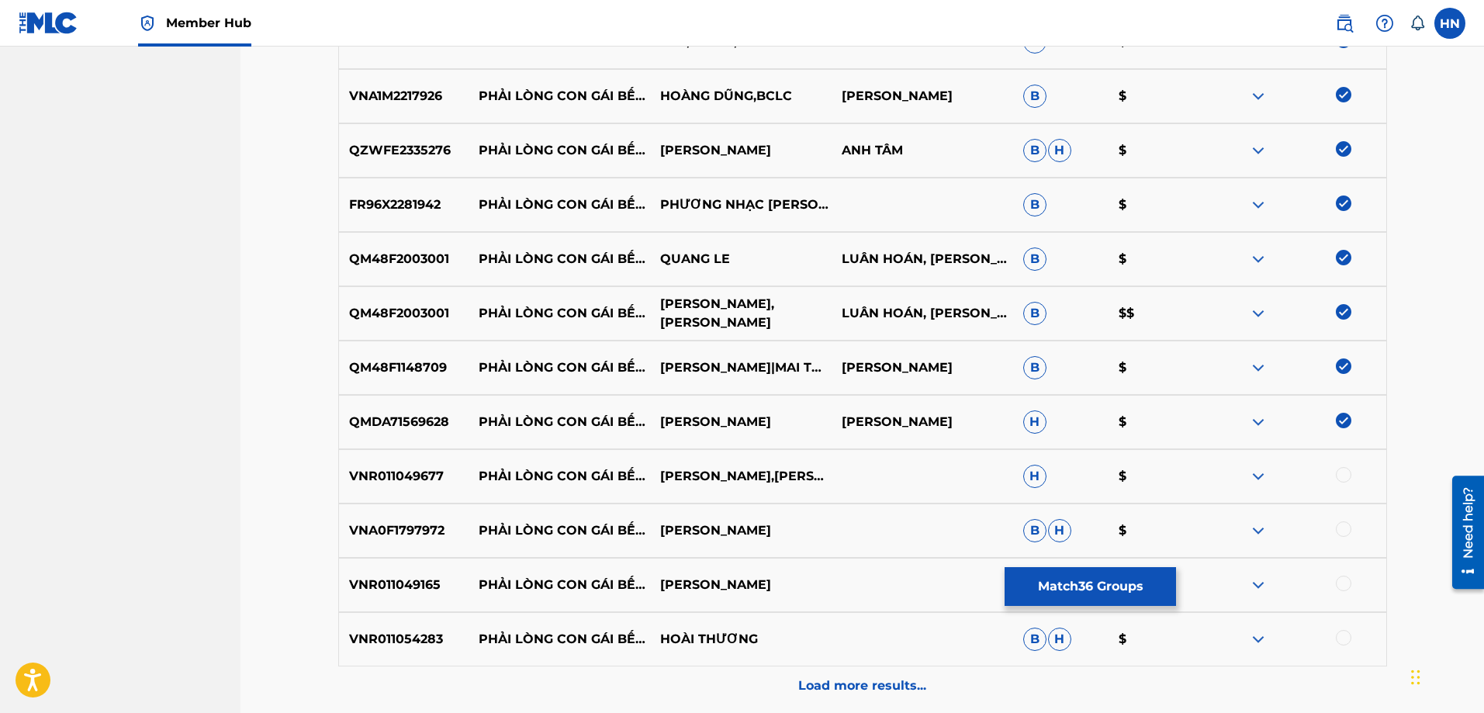
scroll to position [2247, 0]
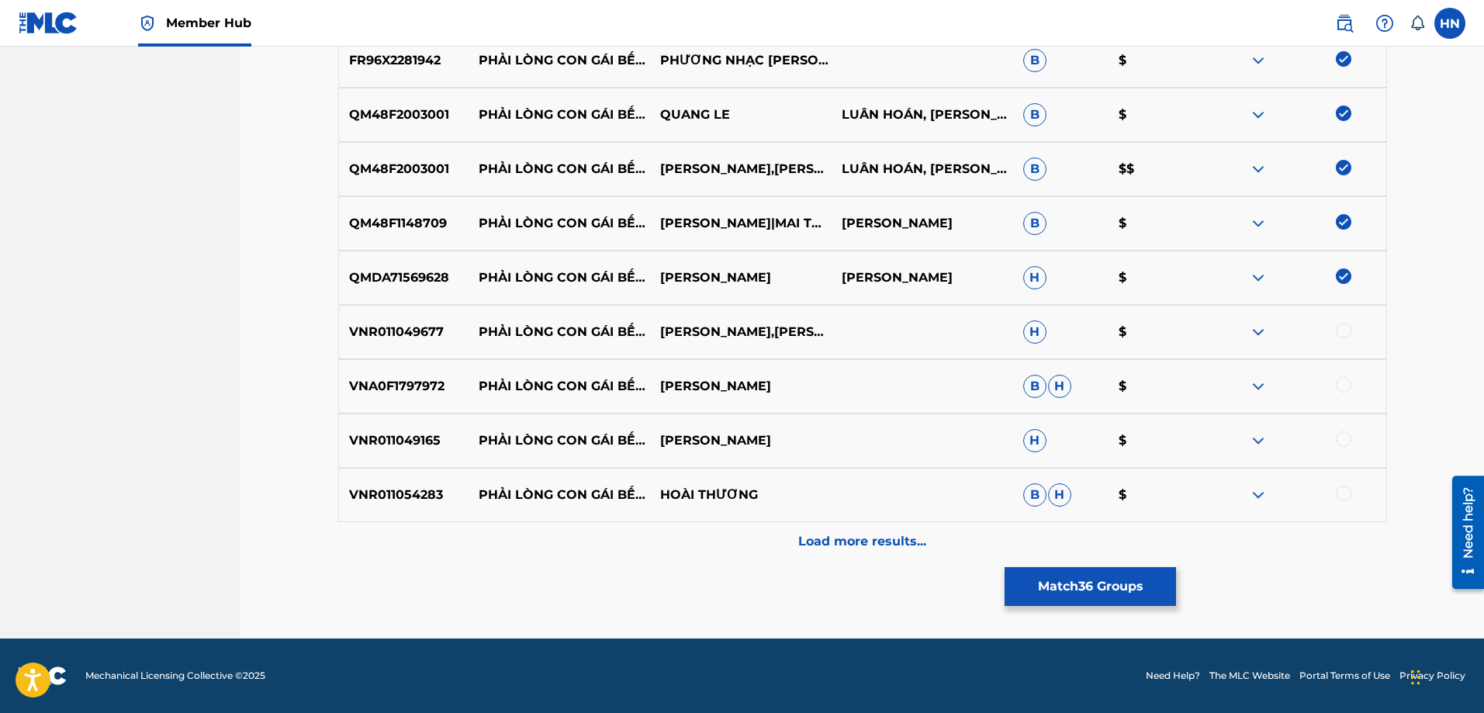
click at [438, 329] on p "VNR011049677" at bounding box center [404, 332] width 130 height 19
click at [1350, 329] on div at bounding box center [1344, 331] width 16 height 16
click at [392, 396] on div "VNA0F1797972 PHẢI LÒNG CON GÁI BẾN TRE NGỌC [PERSON_NAME] B H $" at bounding box center [862, 386] width 1049 height 54
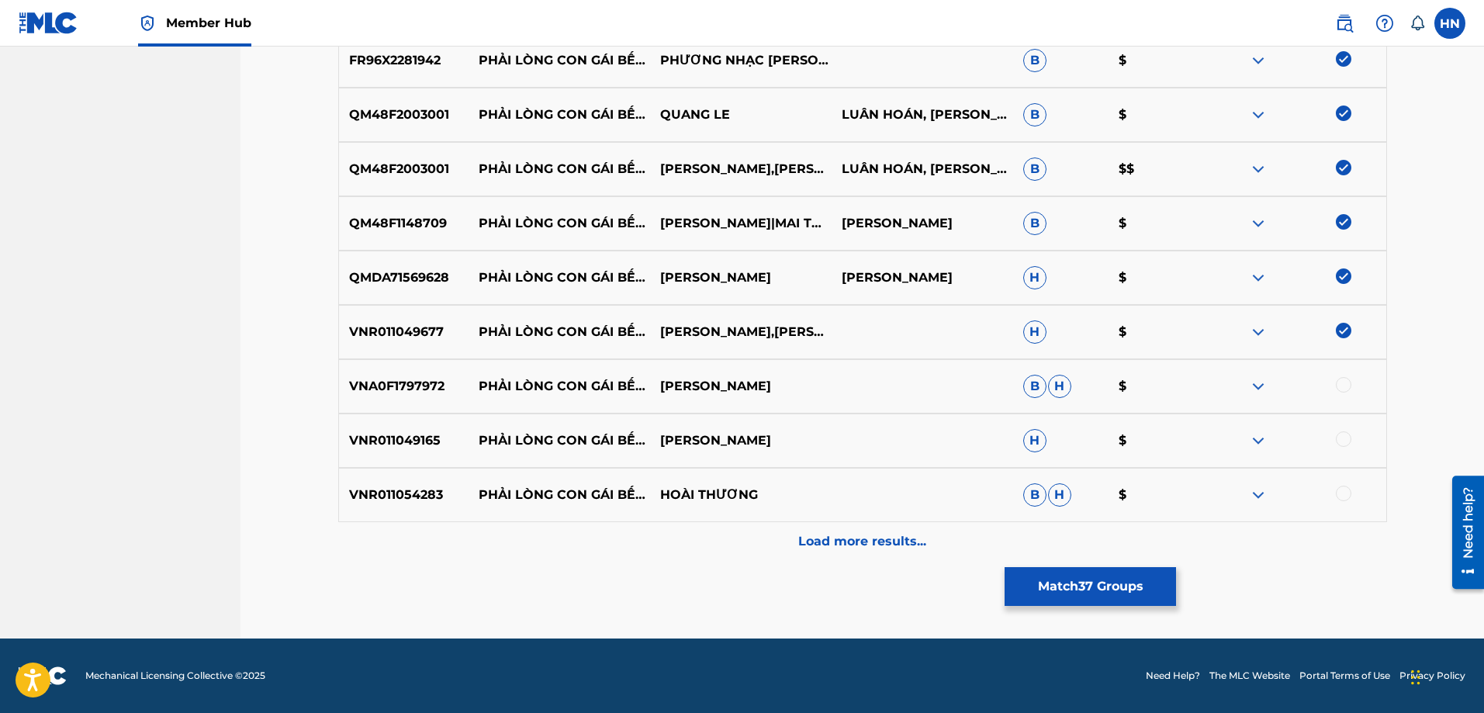
click at [1350, 388] on div at bounding box center [1344, 385] width 16 height 16
click at [407, 446] on p "VNR011049165" at bounding box center [404, 440] width 130 height 19
click at [1343, 442] on div at bounding box center [1344, 439] width 16 height 16
click at [370, 482] on div "VNR011054283 PHẢI LÒNG CON GÁI BẾN TRE HOÀI THƯƠNG B H $" at bounding box center [862, 495] width 1049 height 54
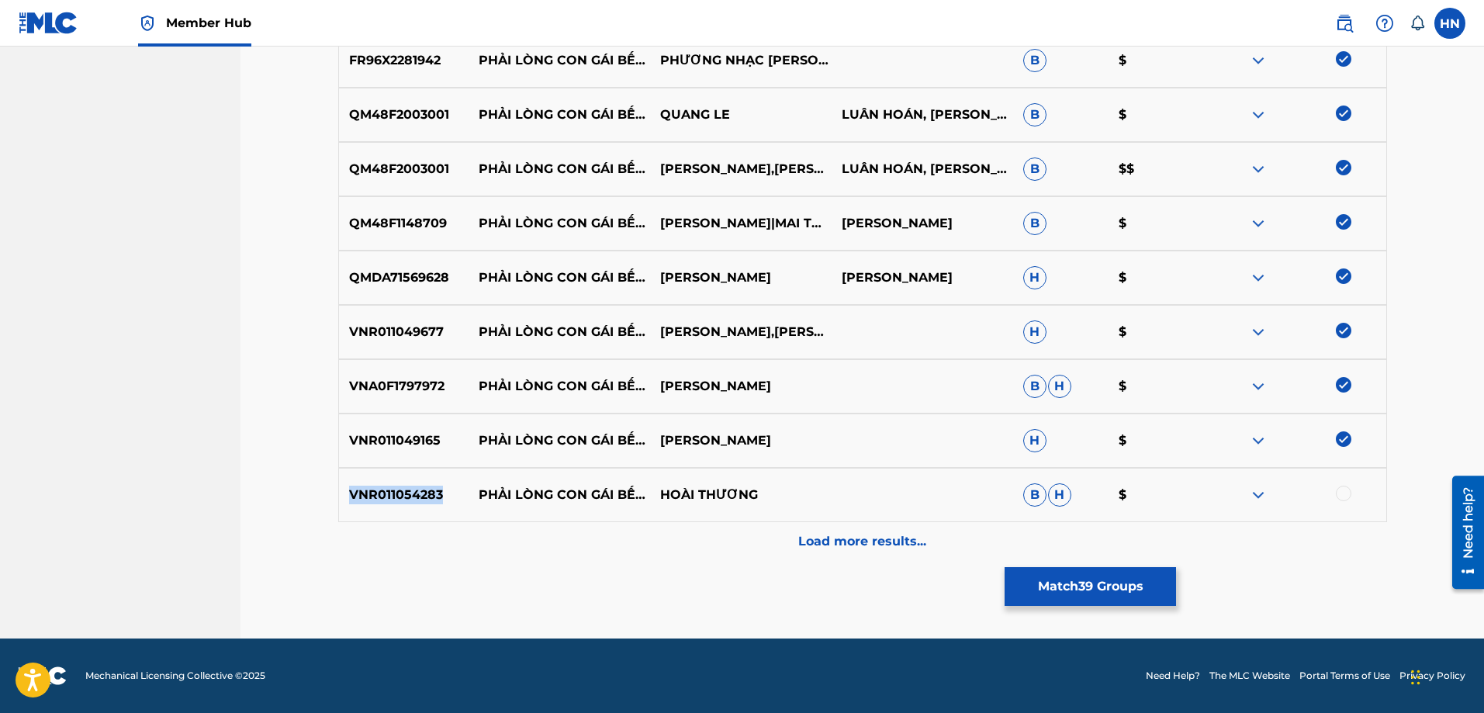
click at [370, 482] on div "VNR011054283 PHẢI LÒNG CON GÁI BẾN TRE HOÀI THƯƠNG B H $" at bounding box center [862, 495] width 1049 height 54
click at [1337, 494] on div at bounding box center [1344, 494] width 16 height 16
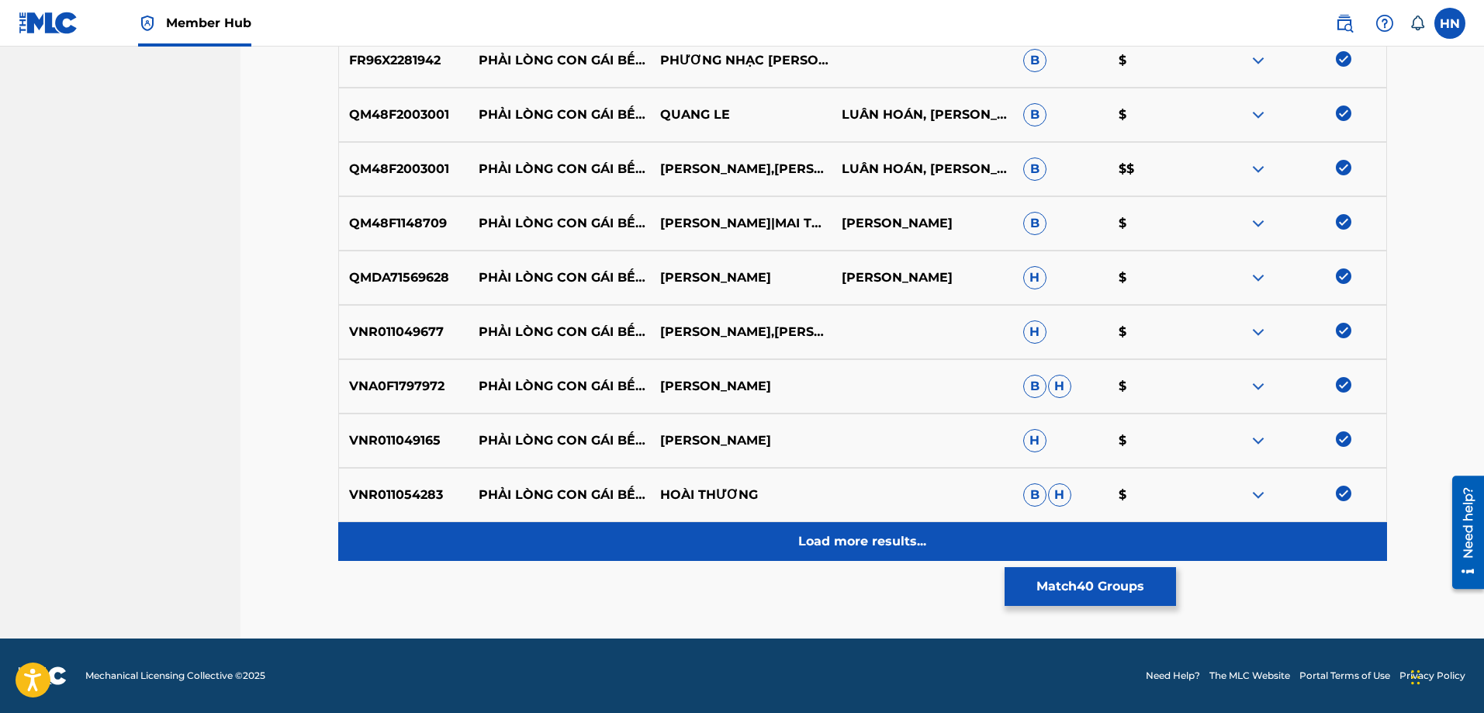
click at [869, 548] on p "Load more results..." at bounding box center [862, 541] width 128 height 19
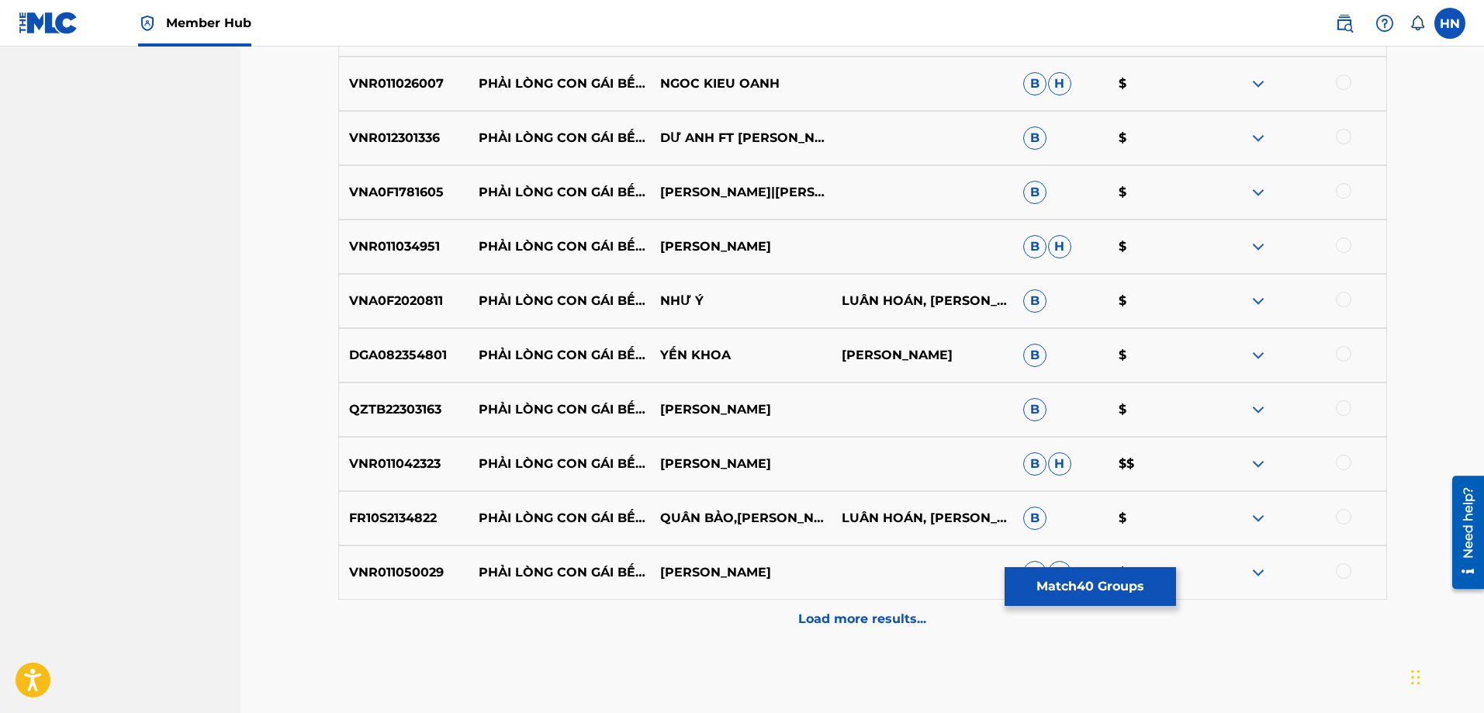
scroll to position [2635, 0]
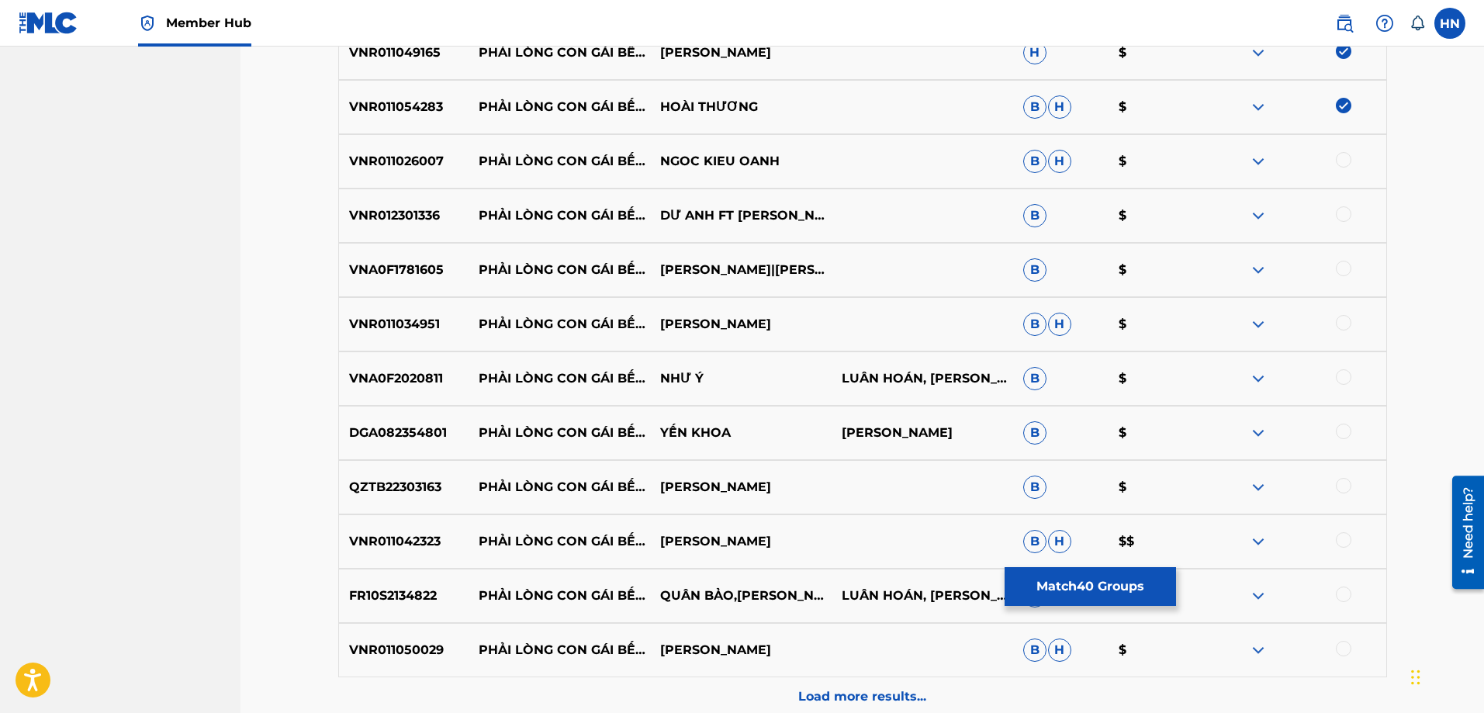
click at [387, 168] on p "VNR011026007" at bounding box center [404, 161] width 130 height 19
click at [1343, 154] on div at bounding box center [1344, 160] width 16 height 16
click at [431, 209] on p "VNR012301336" at bounding box center [404, 215] width 130 height 19
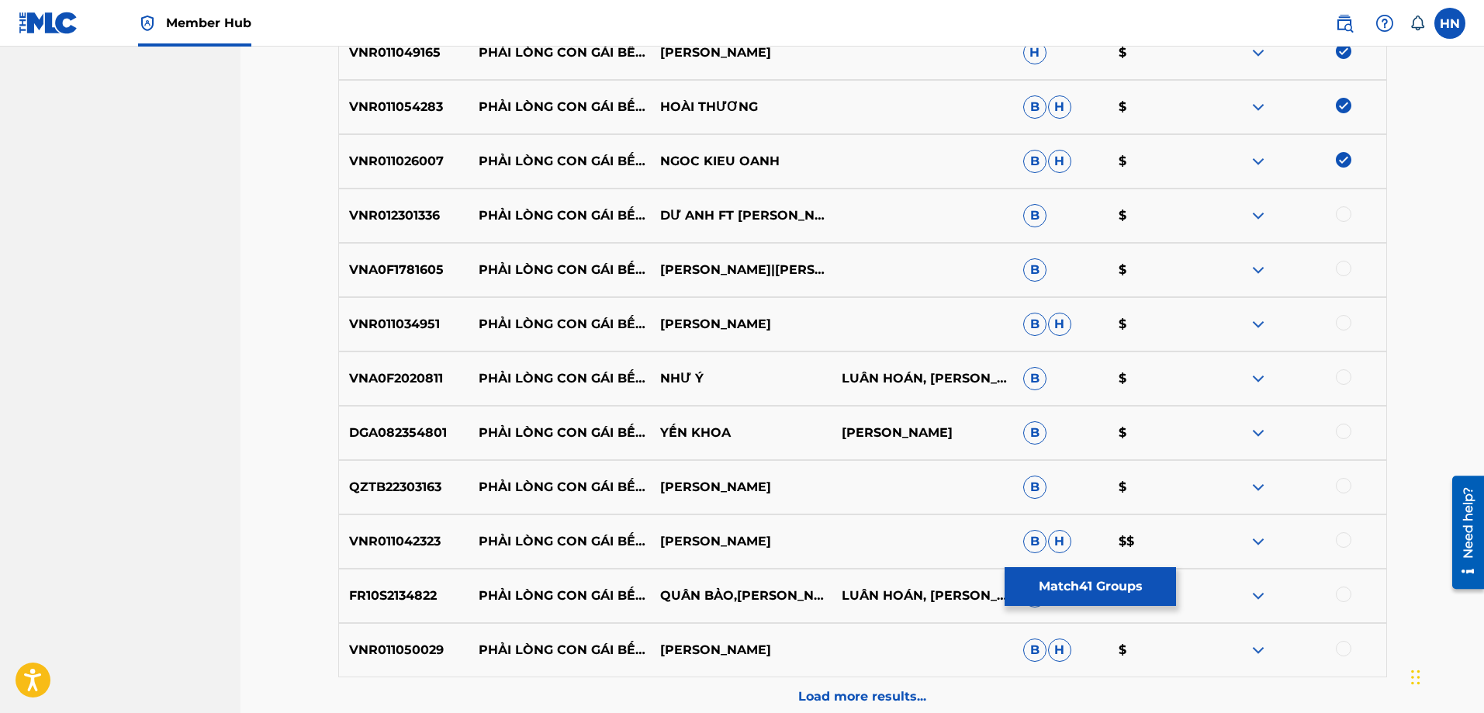
click at [1341, 213] on div at bounding box center [1344, 214] width 16 height 16
click at [398, 254] on div "VNA0F1781605 PHẢI LÒNG CON GÁI BẾN TRE TUYẾT NHUNG|[PERSON_NAME] B $" at bounding box center [862, 270] width 1049 height 54
click at [1343, 268] on div at bounding box center [1344, 269] width 16 height 16
click at [415, 320] on p "VNR011034951" at bounding box center [404, 324] width 130 height 19
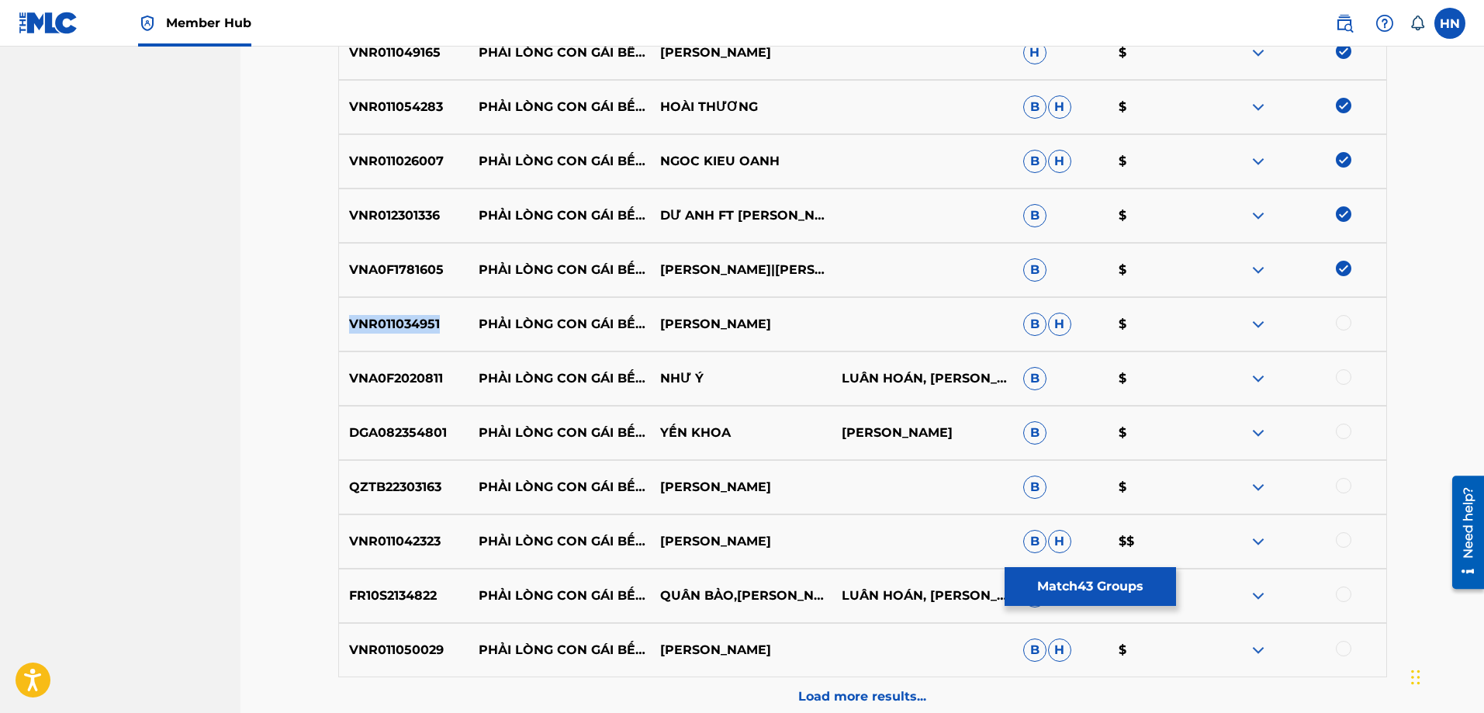
click at [415, 320] on p "VNR011034951" at bounding box center [404, 324] width 130 height 19
click at [1347, 322] on div at bounding box center [1344, 323] width 16 height 16
click at [450, 369] on p "VNA0F2020811" at bounding box center [404, 378] width 130 height 19
click at [408, 375] on p "VNA0F2020811" at bounding box center [404, 378] width 130 height 19
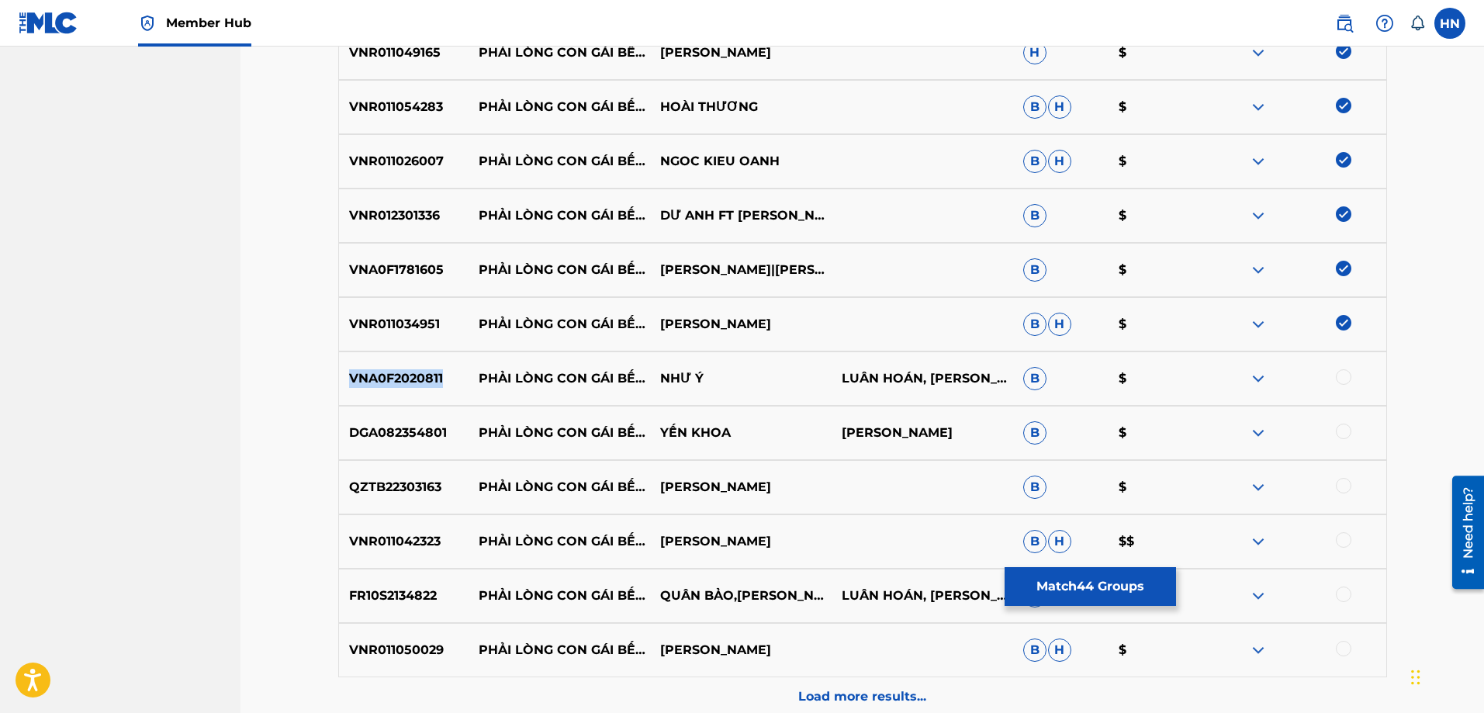
click at [408, 375] on p "VNA0F2020811" at bounding box center [404, 378] width 130 height 19
click at [1345, 373] on div at bounding box center [1344, 377] width 16 height 16
click at [425, 427] on p "DGA082354801" at bounding box center [404, 432] width 130 height 19
click at [1341, 427] on div at bounding box center [1344, 431] width 16 height 16
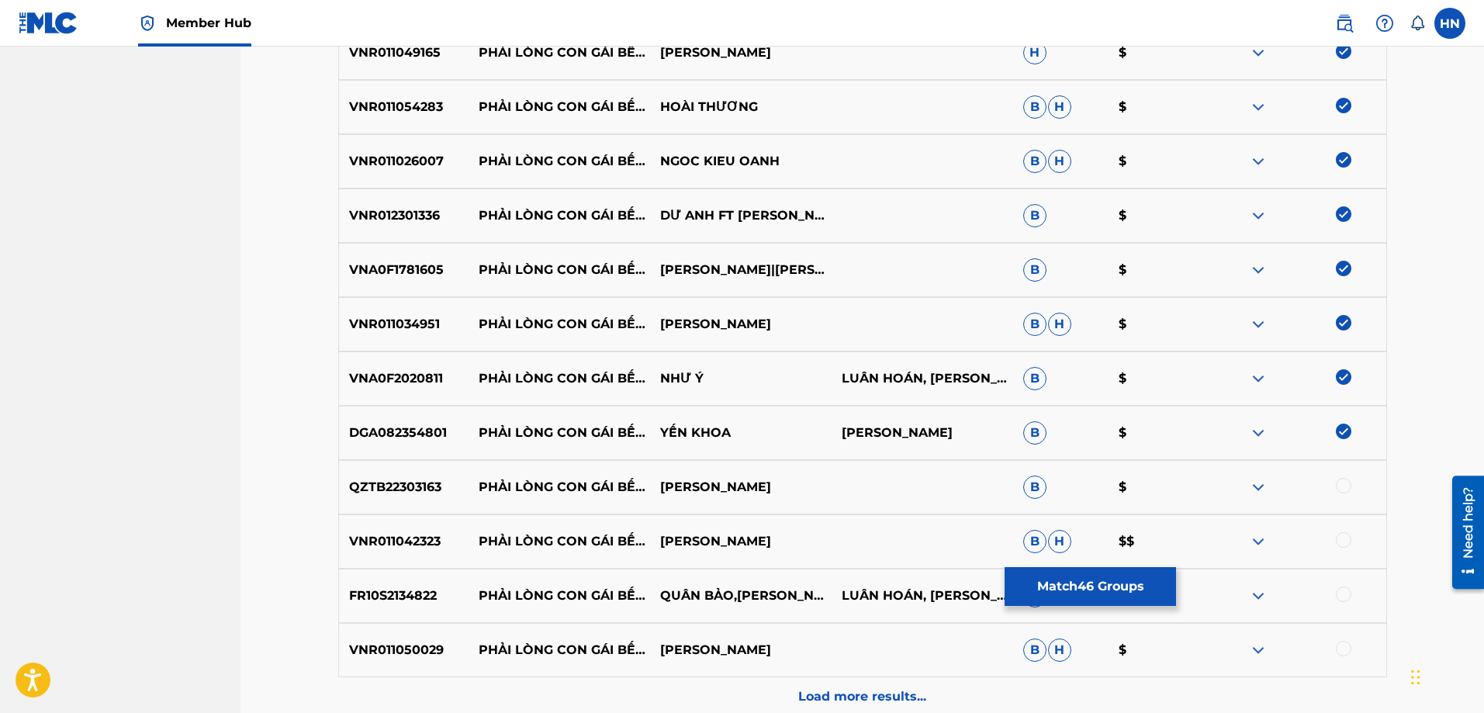
click at [423, 485] on p "QZTB22303163" at bounding box center [404, 487] width 130 height 19
click at [1346, 489] on div at bounding box center [1344, 486] width 16 height 16
click at [387, 529] on div "VNR011042323 PHẢI LÒNG CON GÁI BẾN TRE LÊ NHƯ [PERSON_NAME]" at bounding box center [862, 541] width 1049 height 54
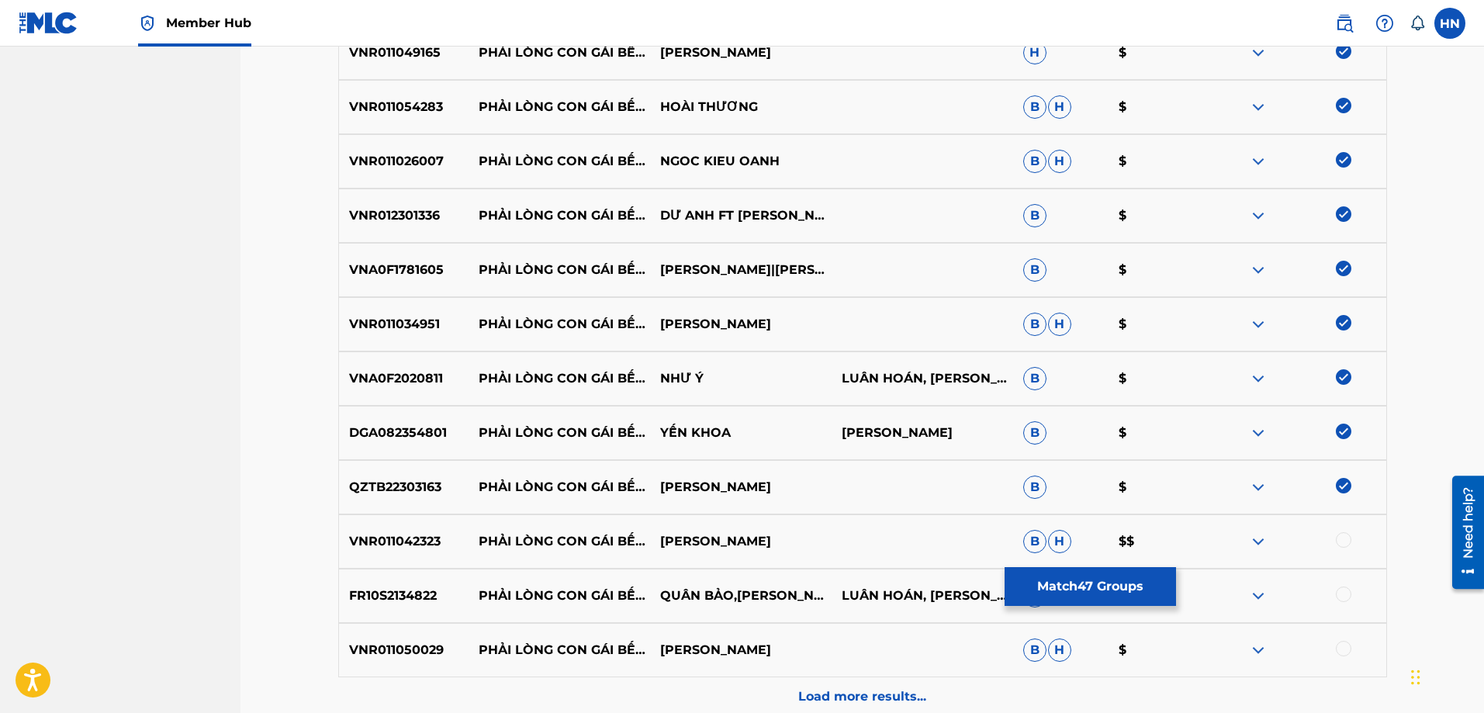
click at [1348, 537] on div at bounding box center [1344, 540] width 16 height 16
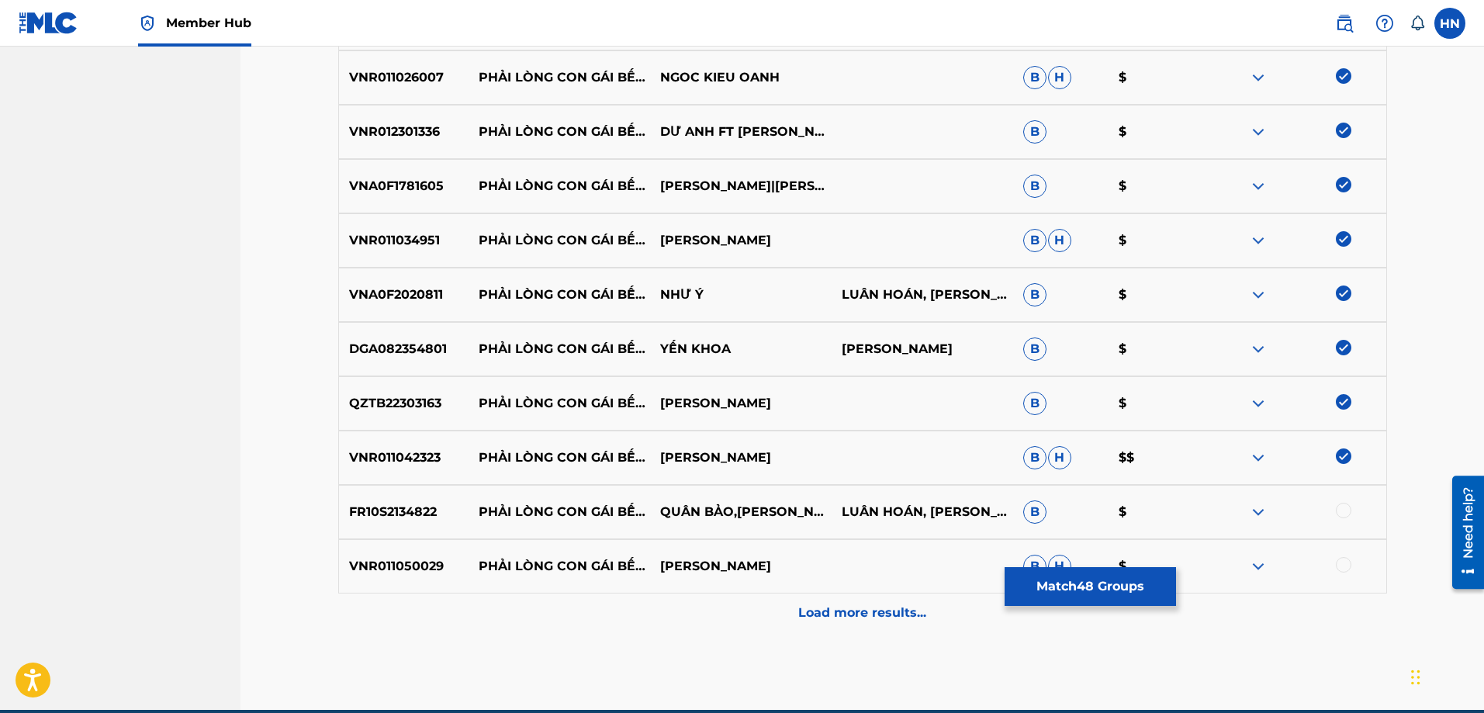
scroll to position [2790, 0]
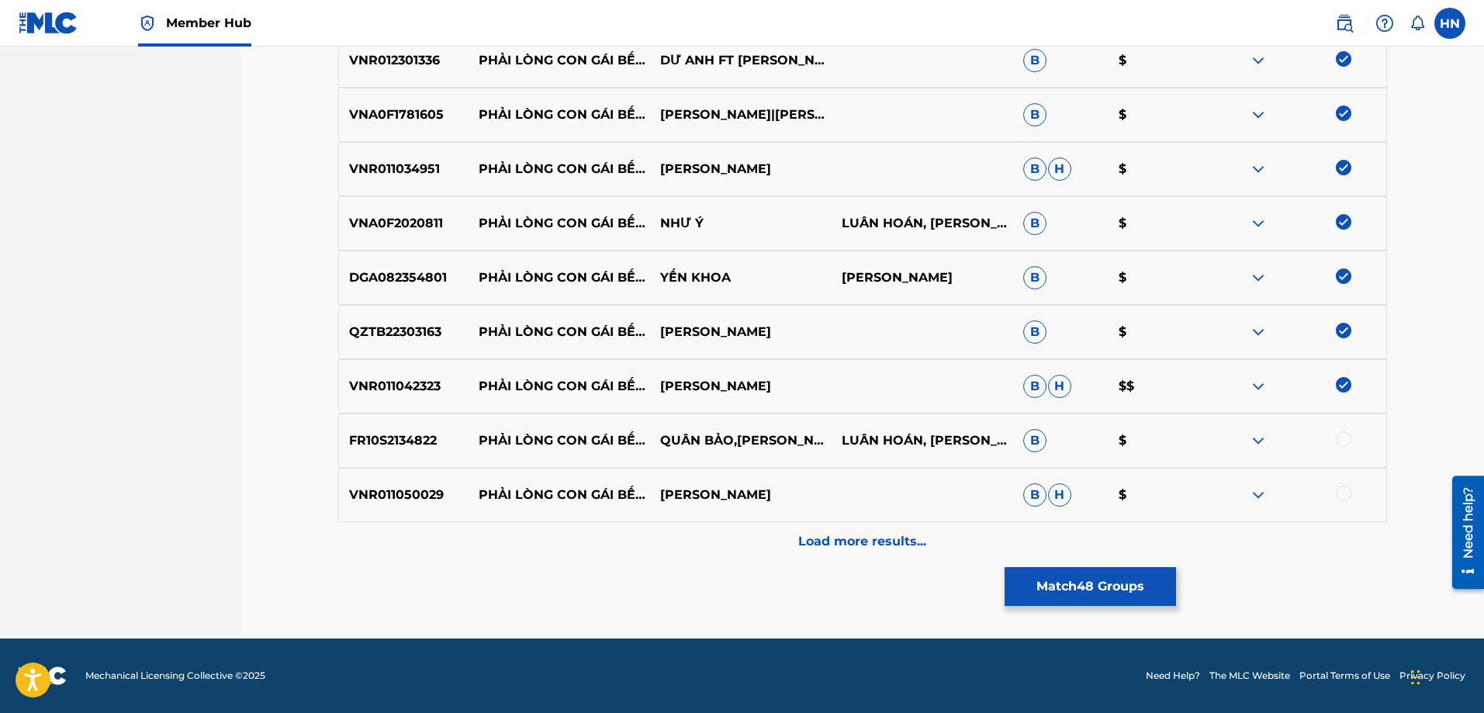
click at [394, 437] on p "FR10S2134822" at bounding box center [404, 440] width 130 height 19
click at [1349, 441] on div at bounding box center [1344, 439] width 16 height 16
click at [418, 500] on p "VNR011050029" at bounding box center [404, 495] width 130 height 19
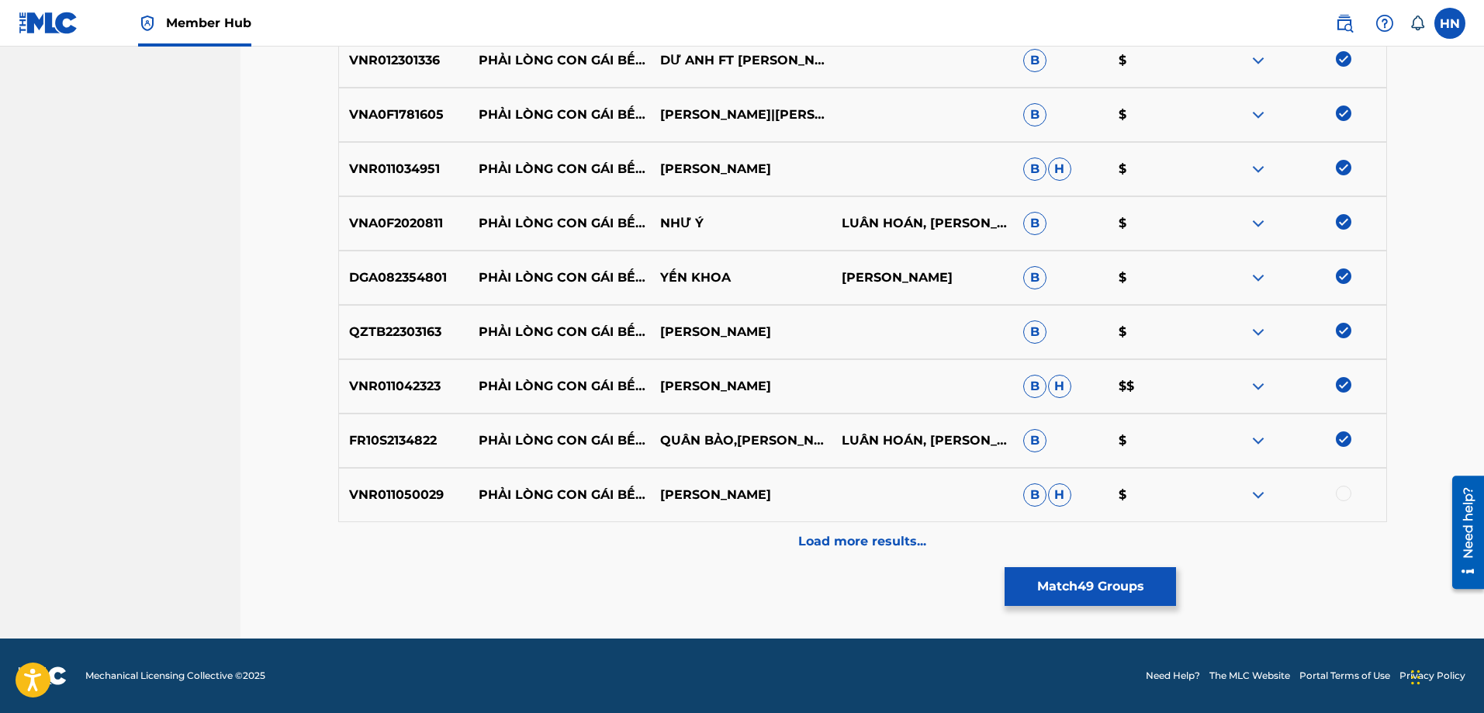
click at [1338, 499] on div at bounding box center [1344, 494] width 16 height 16
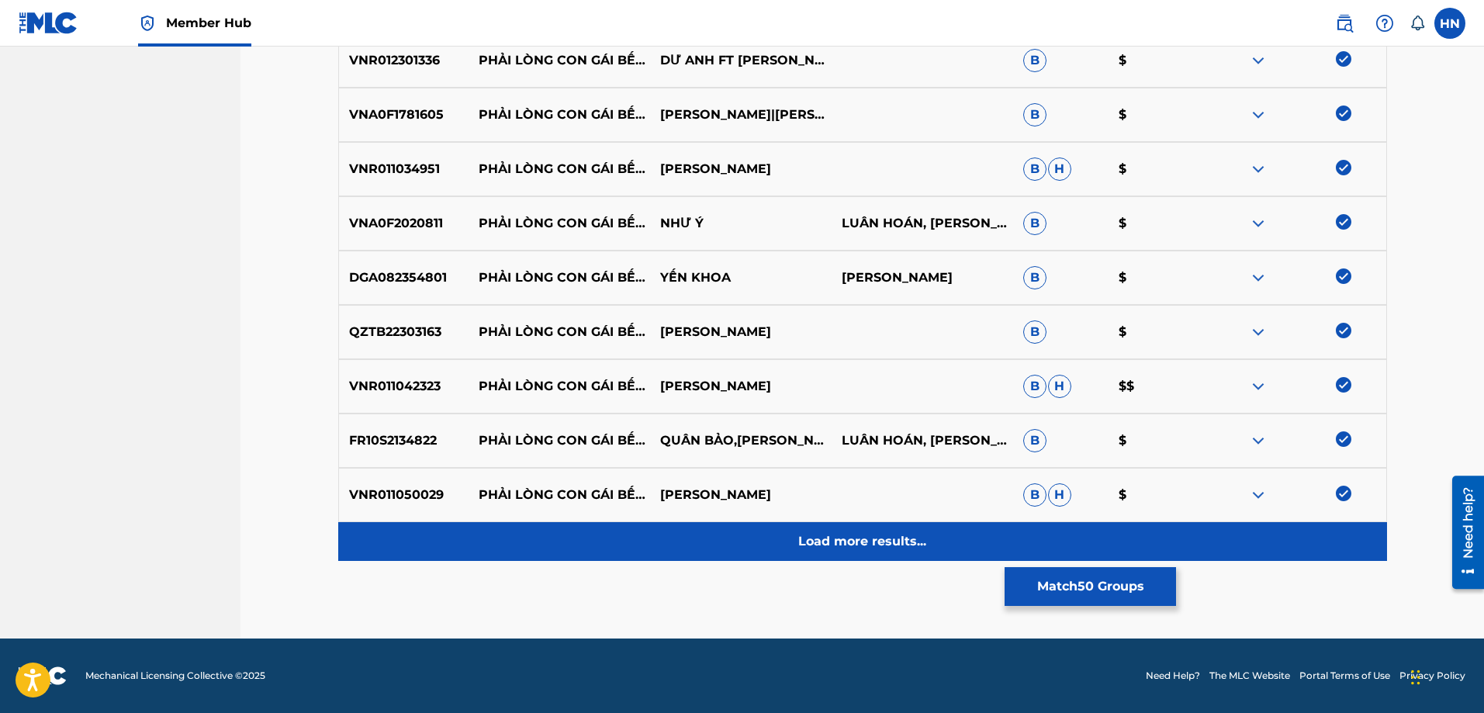
click at [805, 525] on div "Load more results..." at bounding box center [862, 541] width 1049 height 39
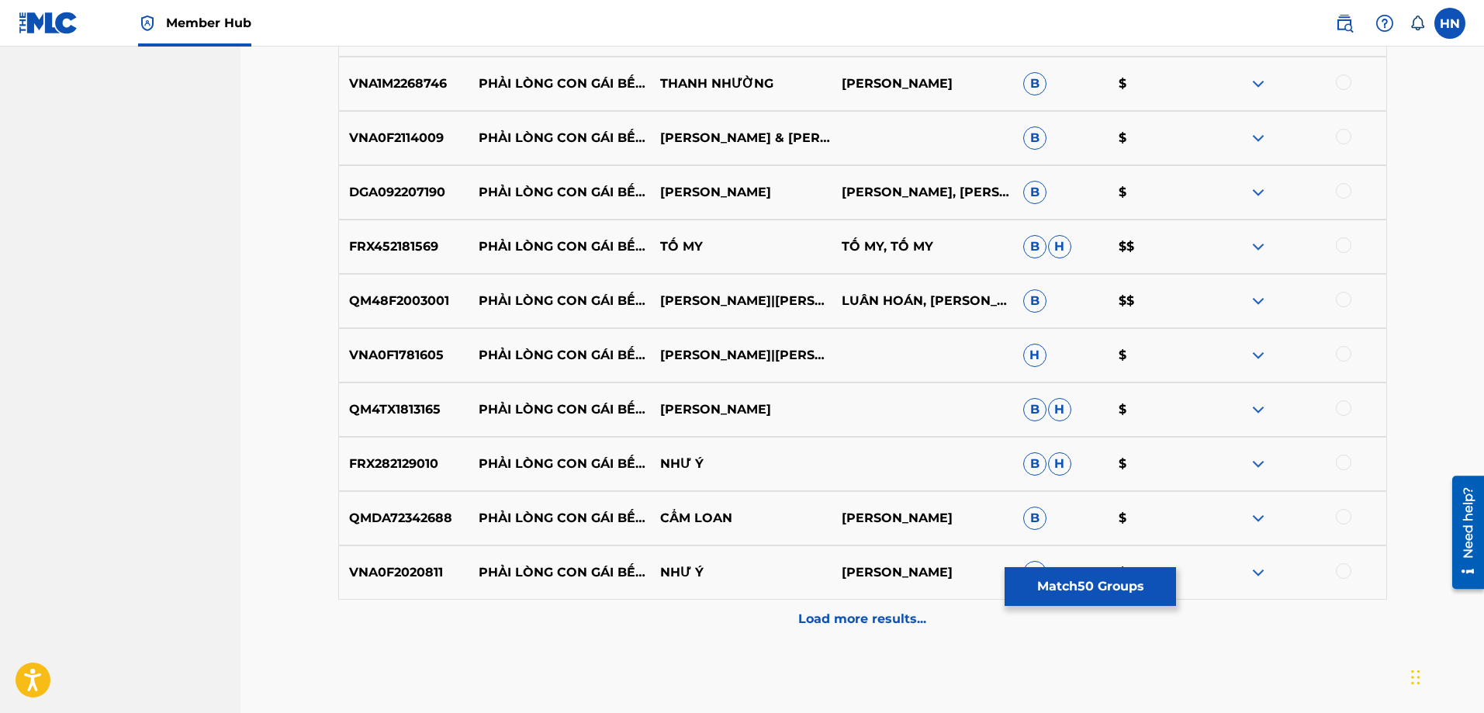
scroll to position [3178, 0]
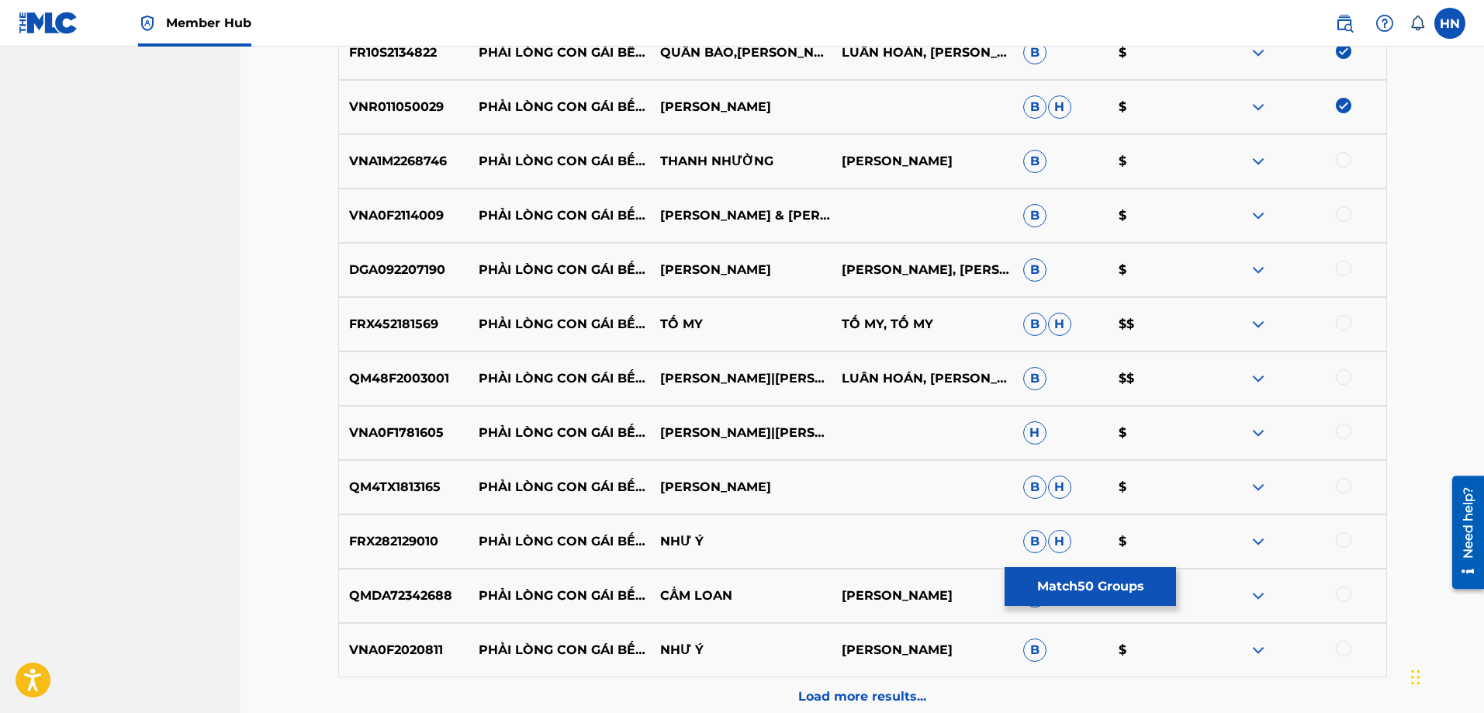
click at [390, 168] on p "VNA1M2268746" at bounding box center [404, 161] width 130 height 19
click at [1339, 160] on div at bounding box center [1344, 160] width 16 height 16
click at [401, 230] on div "VNA0F2114009 PHẢI LÒNG CON GÁI BẾN TRE [PERSON_NAME] & [PERSON_NAME] $" at bounding box center [862, 215] width 1049 height 54
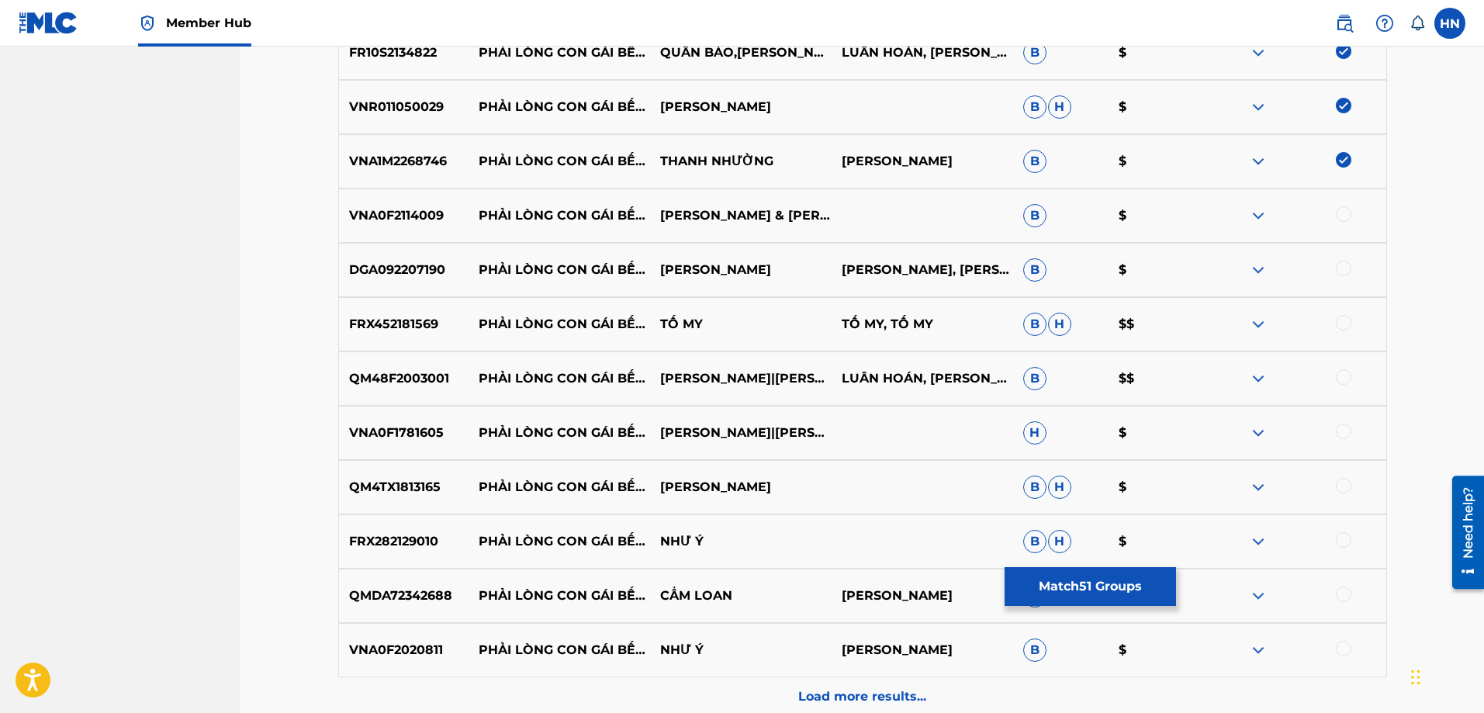
click at [1350, 207] on div at bounding box center [1294, 215] width 181 height 19
click at [1347, 210] on div at bounding box center [1344, 214] width 16 height 16
click at [396, 269] on p "DGA092207190" at bounding box center [404, 270] width 130 height 19
click at [1339, 264] on div at bounding box center [1344, 269] width 16 height 16
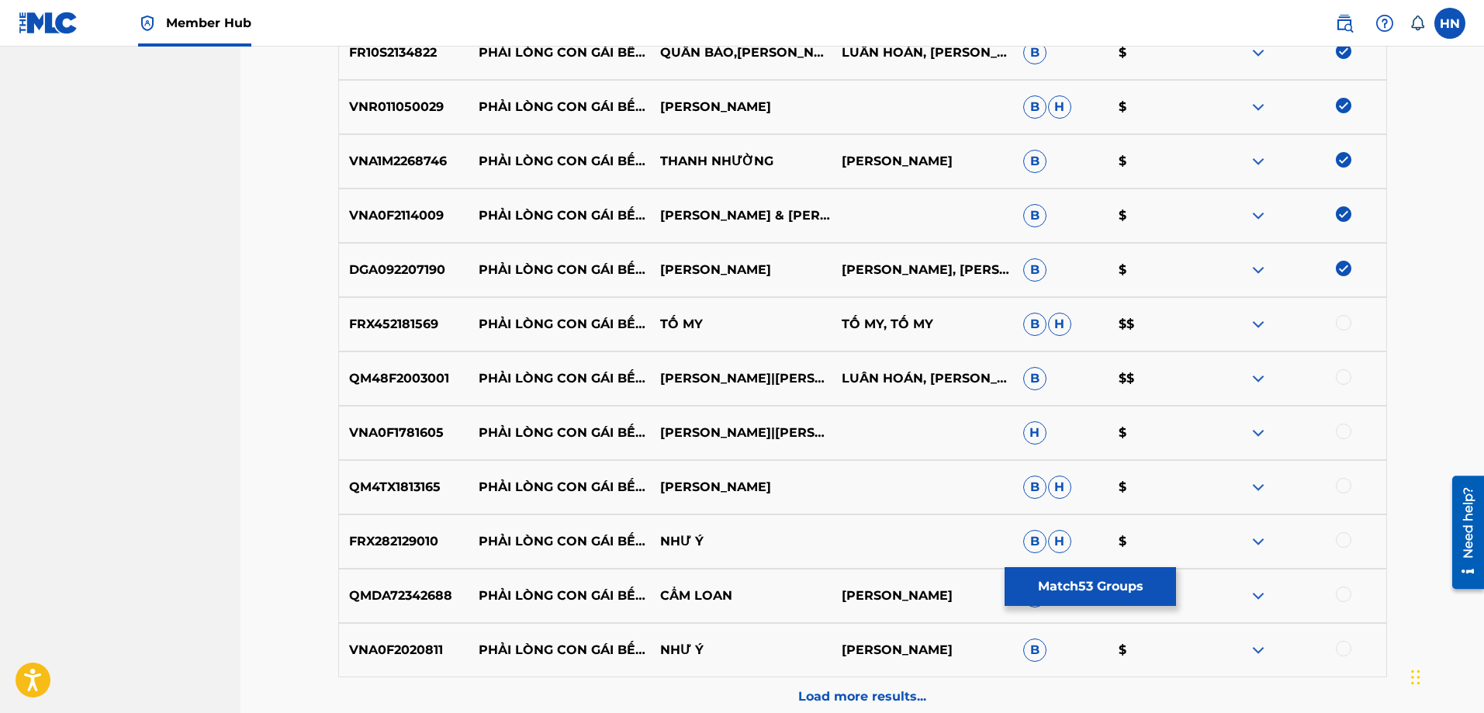
click at [399, 330] on p "FRX452181569" at bounding box center [404, 324] width 130 height 19
click at [1340, 323] on div at bounding box center [1344, 323] width 16 height 16
click at [407, 378] on p "QM48F2003001" at bounding box center [404, 378] width 130 height 19
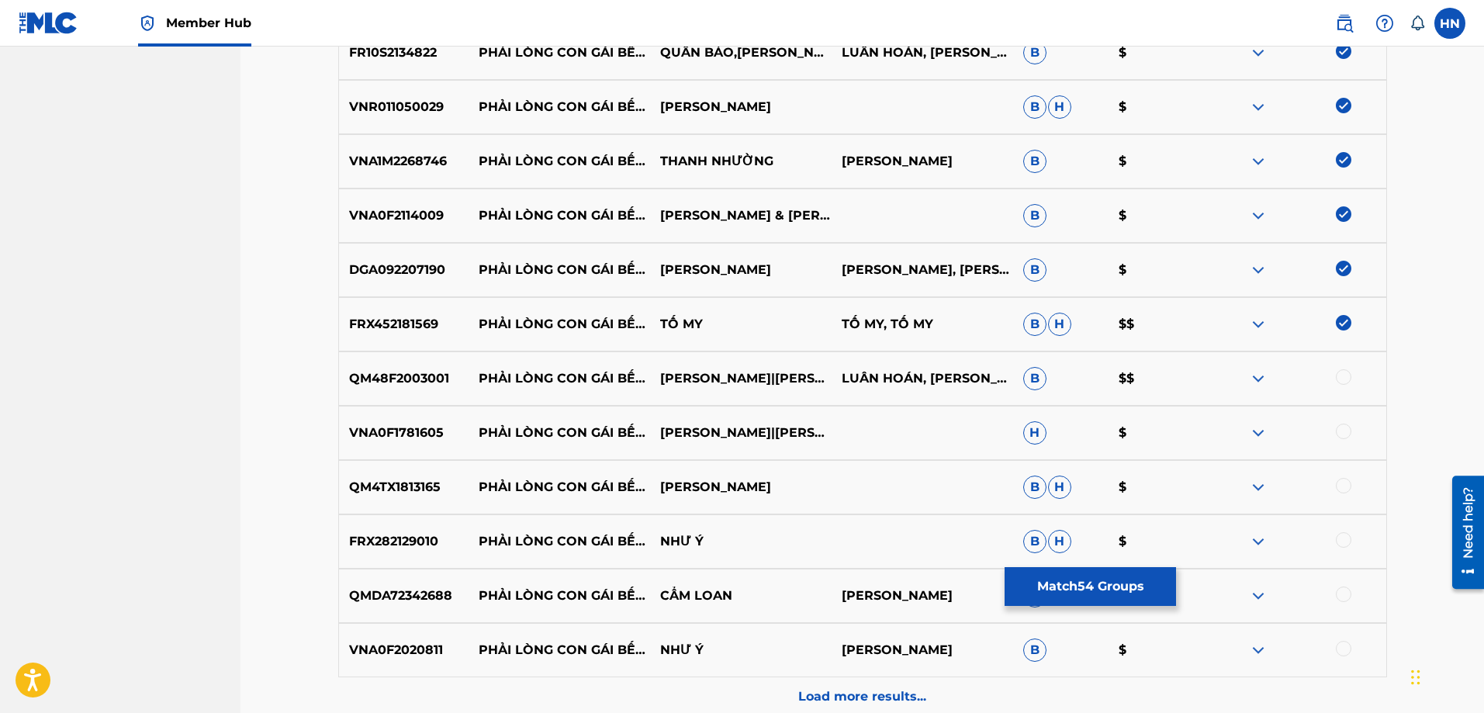
click at [1343, 375] on div at bounding box center [1344, 377] width 16 height 16
click at [383, 429] on p "VNA0F1781605" at bounding box center [404, 432] width 130 height 19
click at [1344, 429] on div at bounding box center [1344, 431] width 16 height 16
click at [414, 482] on p "QM4TX1813165" at bounding box center [404, 487] width 130 height 19
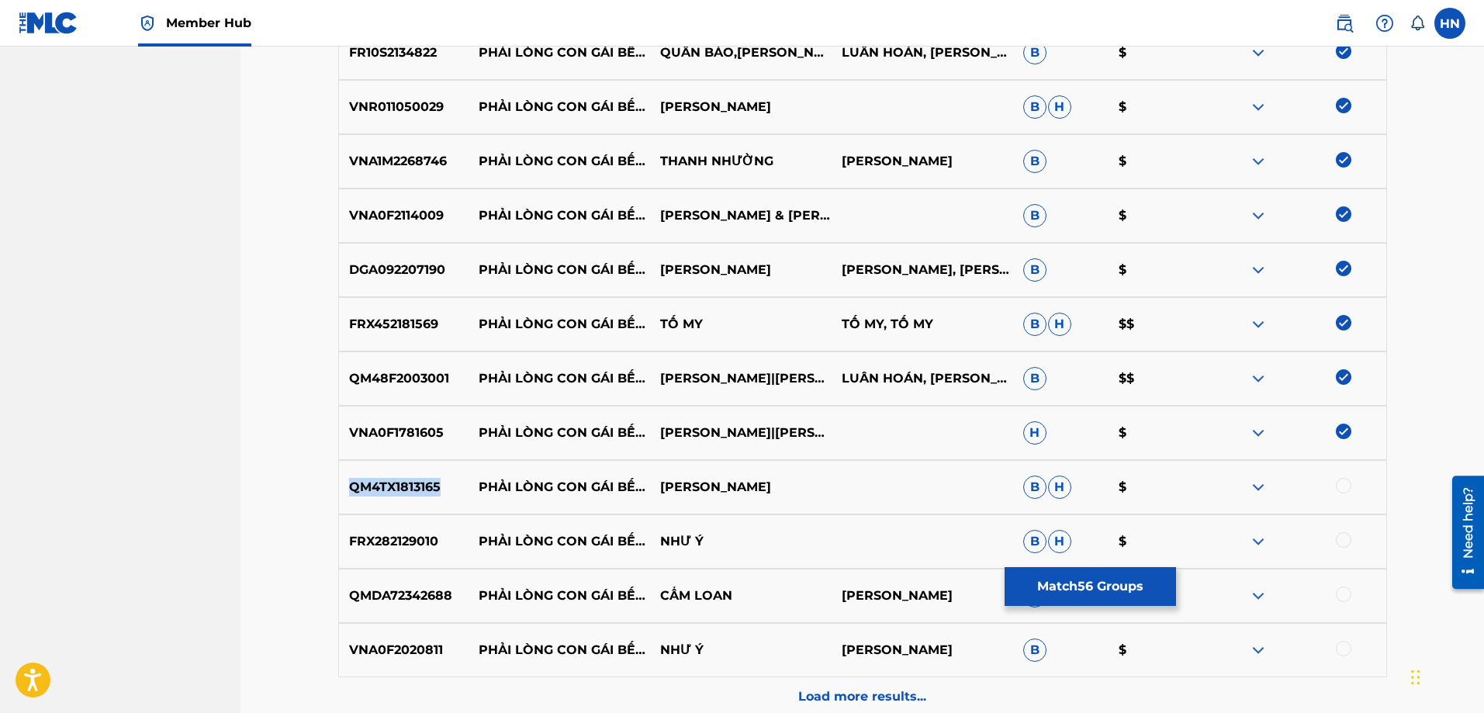
click at [414, 482] on p "QM4TX1813165" at bounding box center [404, 487] width 130 height 19
click at [1338, 484] on div at bounding box center [1344, 486] width 16 height 16
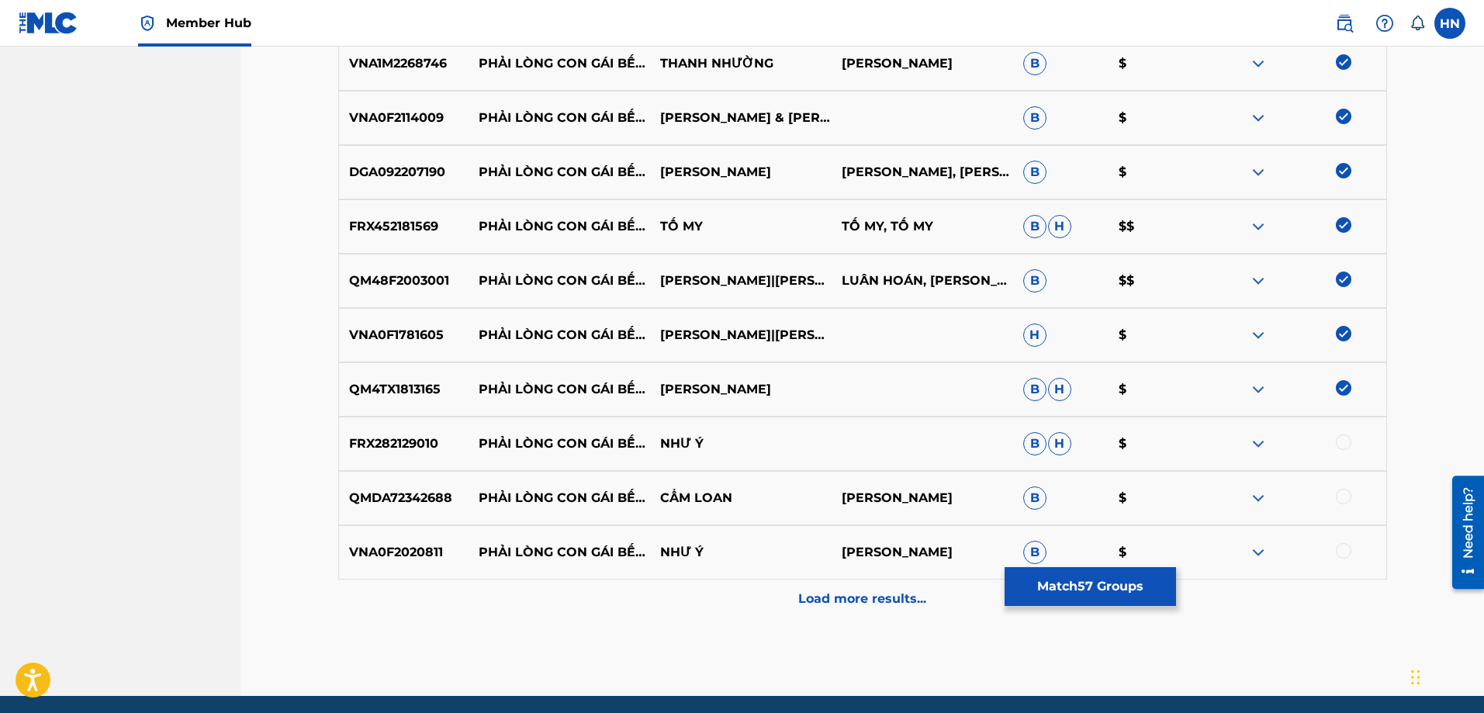
scroll to position [3333, 0]
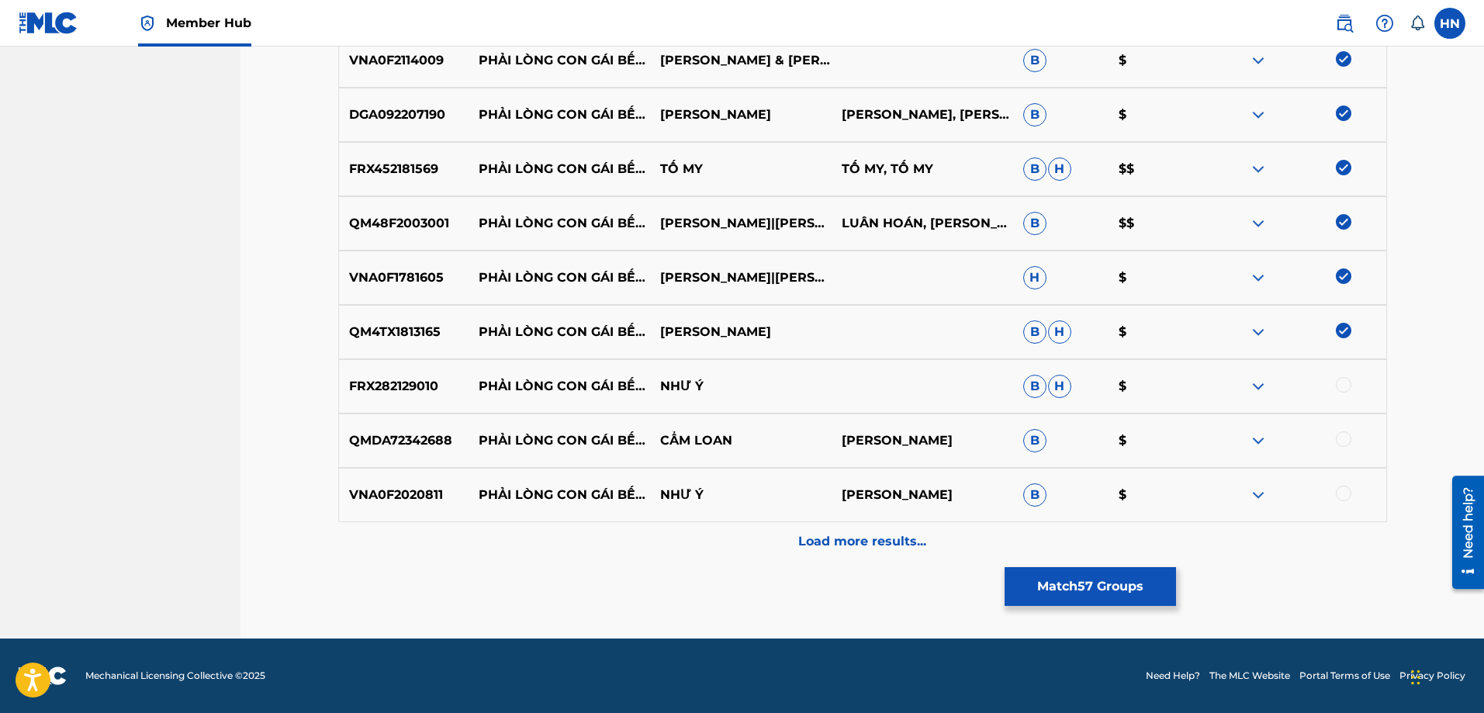
click at [396, 394] on p "FRX282129010" at bounding box center [404, 386] width 130 height 19
click at [1340, 387] on div at bounding box center [1344, 385] width 16 height 16
click at [433, 438] on p "QMDA72342688" at bounding box center [404, 440] width 130 height 19
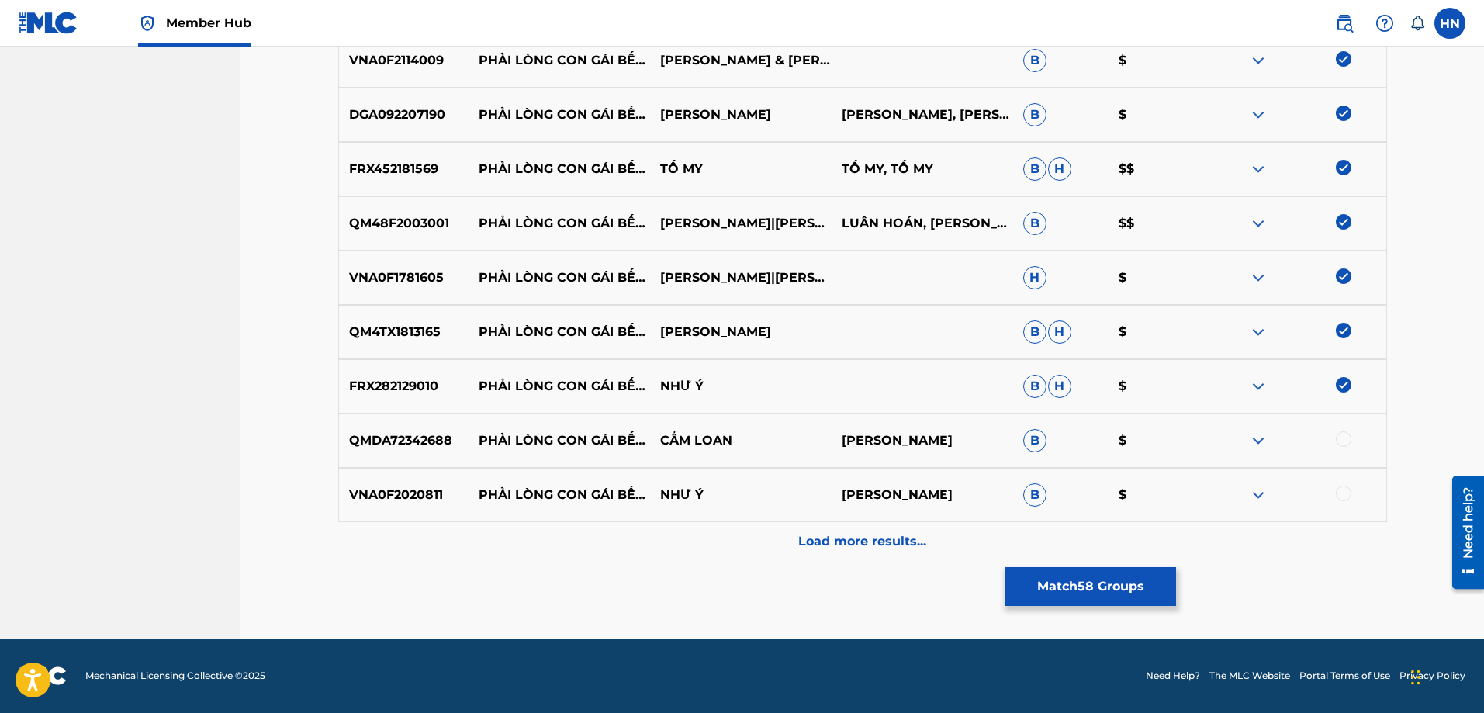
click at [1343, 442] on div at bounding box center [1344, 439] width 16 height 16
click at [427, 489] on p "VNA0F2020811" at bounding box center [404, 495] width 130 height 19
click at [1344, 492] on div at bounding box center [1344, 494] width 16 height 16
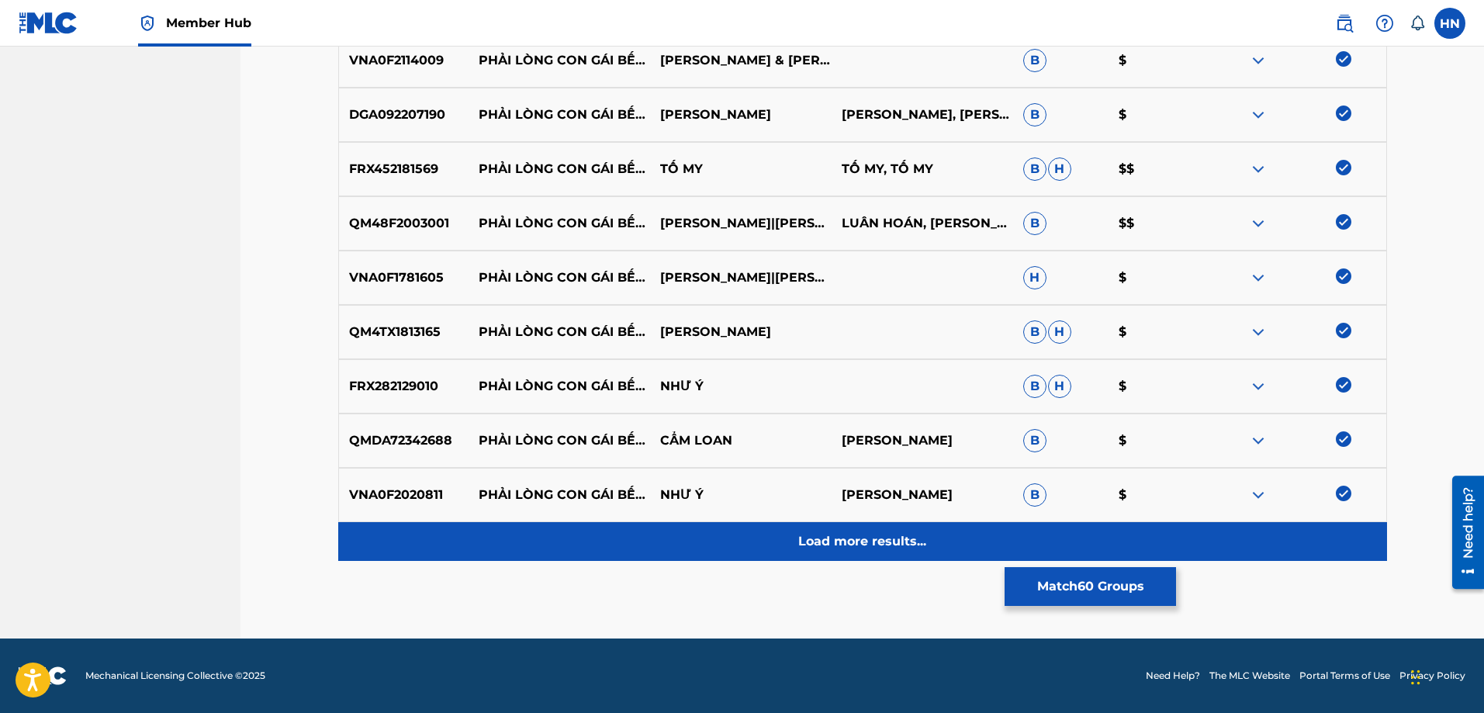
click at [780, 524] on div "Load more results..." at bounding box center [862, 541] width 1049 height 39
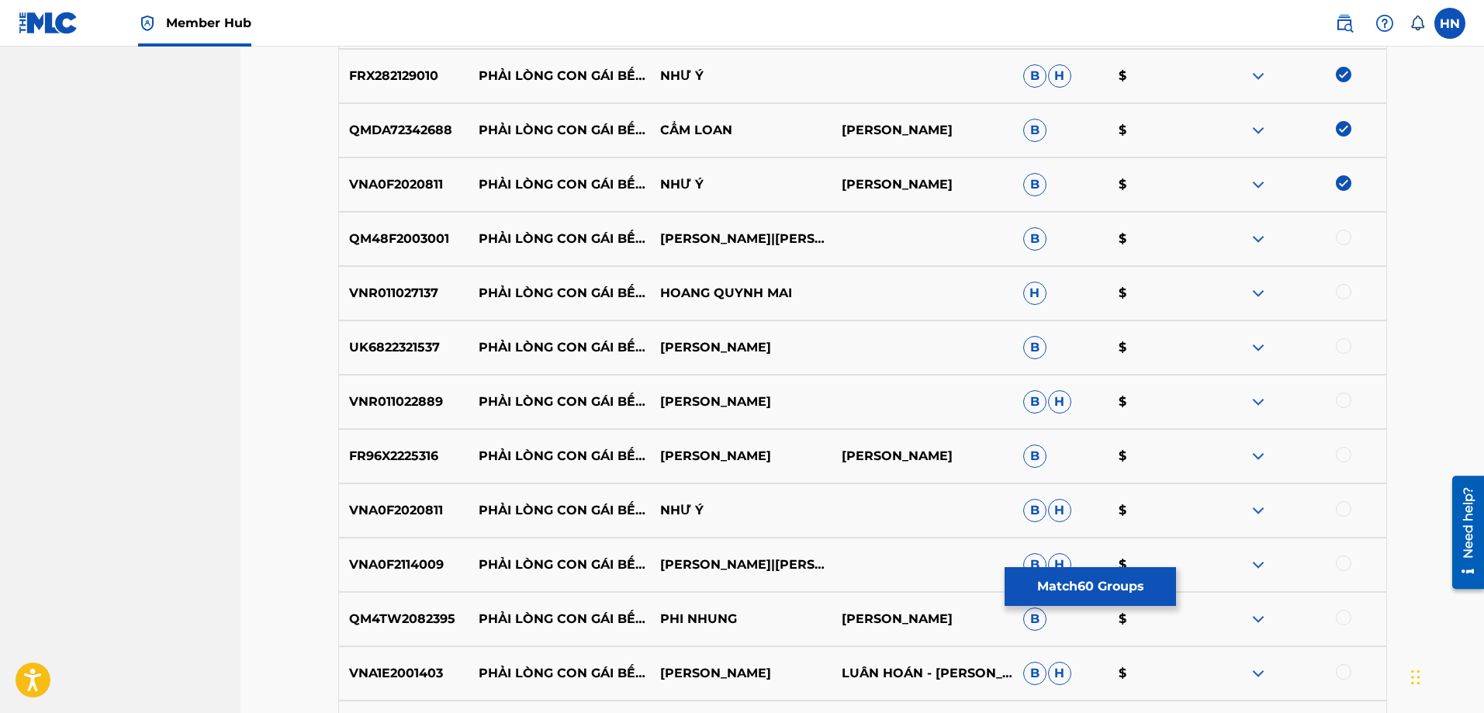
scroll to position [3720, 0]
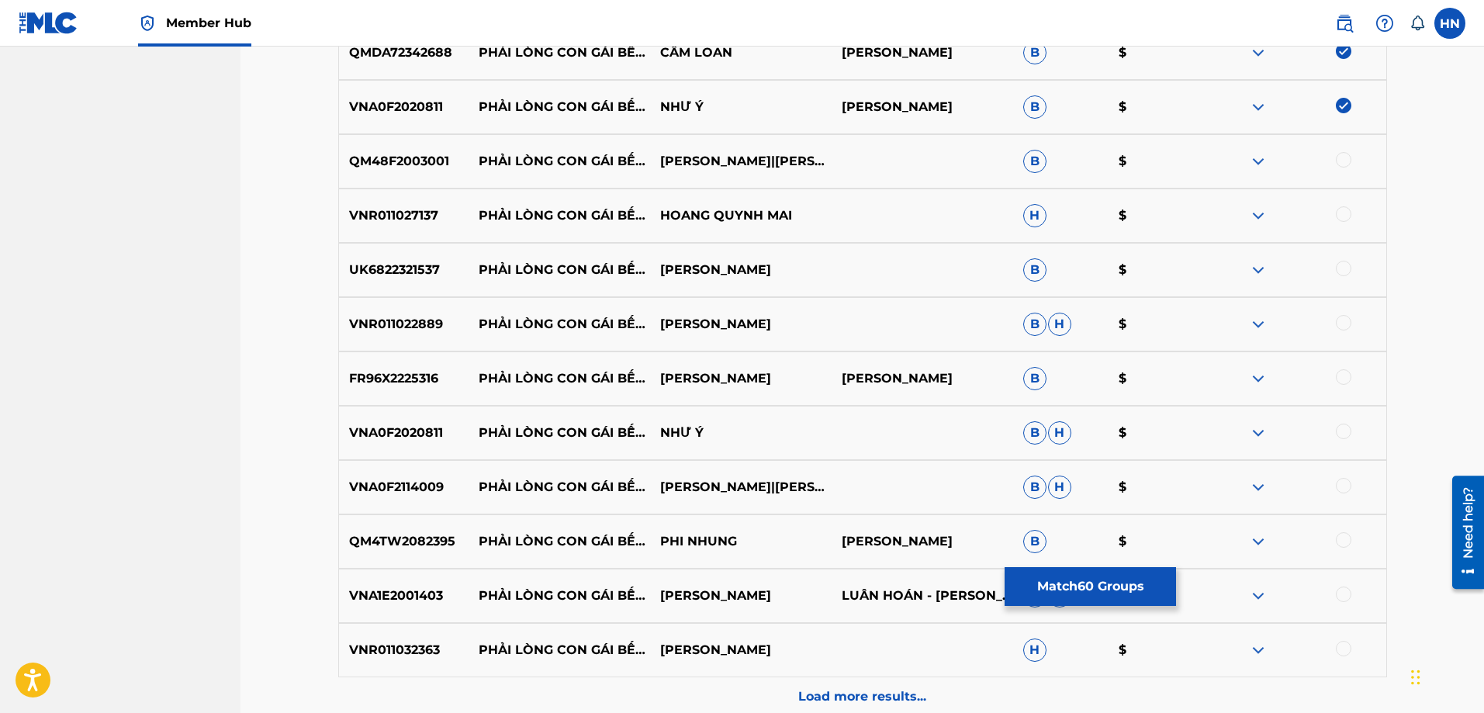
click at [390, 167] on p "QM48F2003001" at bounding box center [404, 161] width 130 height 19
click at [1345, 164] on div at bounding box center [1344, 160] width 16 height 16
click at [418, 216] on p "VNR011027137" at bounding box center [404, 215] width 130 height 19
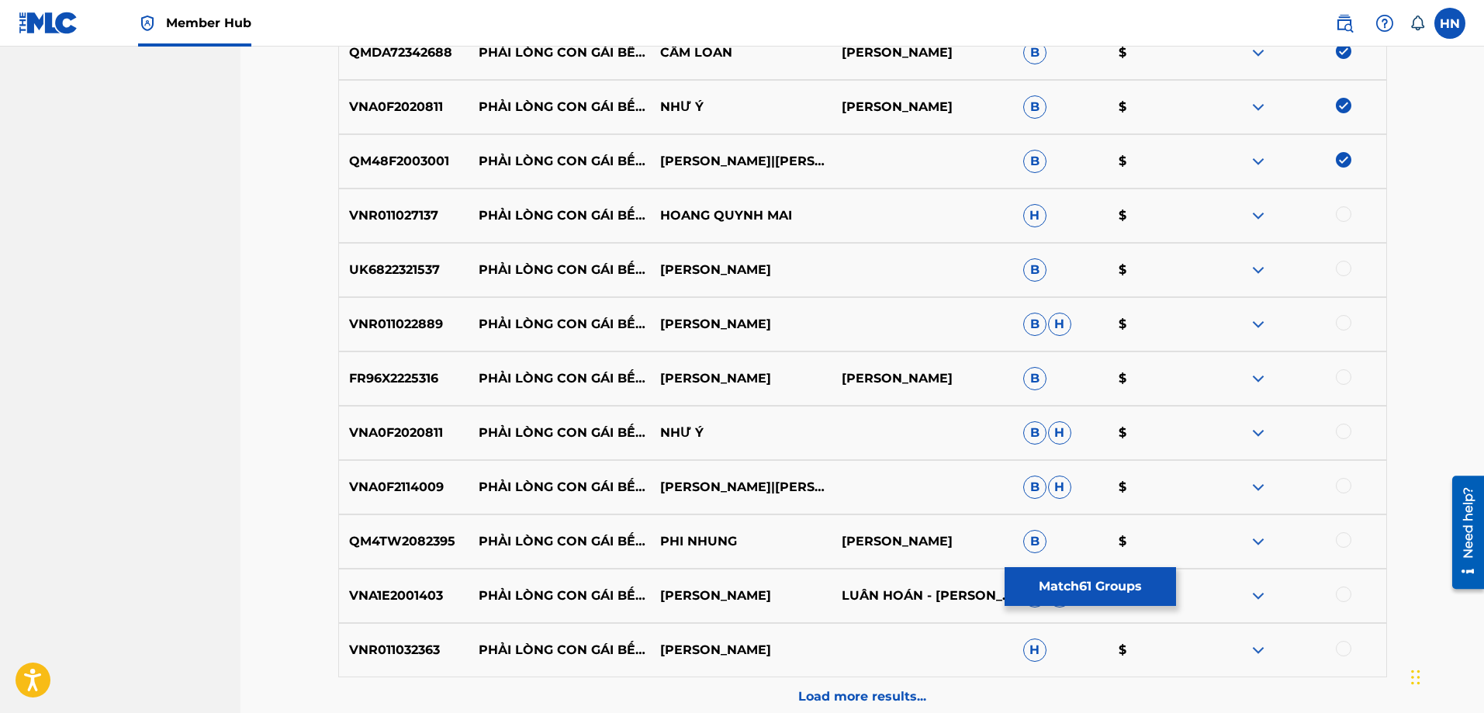
click at [1344, 213] on div at bounding box center [1344, 214] width 16 height 16
click at [359, 256] on div "UK6822321537 PHẢI LÒNG CON GÁI BẾN TRE TRÚC LINH B $" at bounding box center [862, 270] width 1049 height 54
click at [1344, 270] on div at bounding box center [1344, 269] width 16 height 16
click at [403, 322] on p "VNR011022889" at bounding box center [404, 324] width 130 height 19
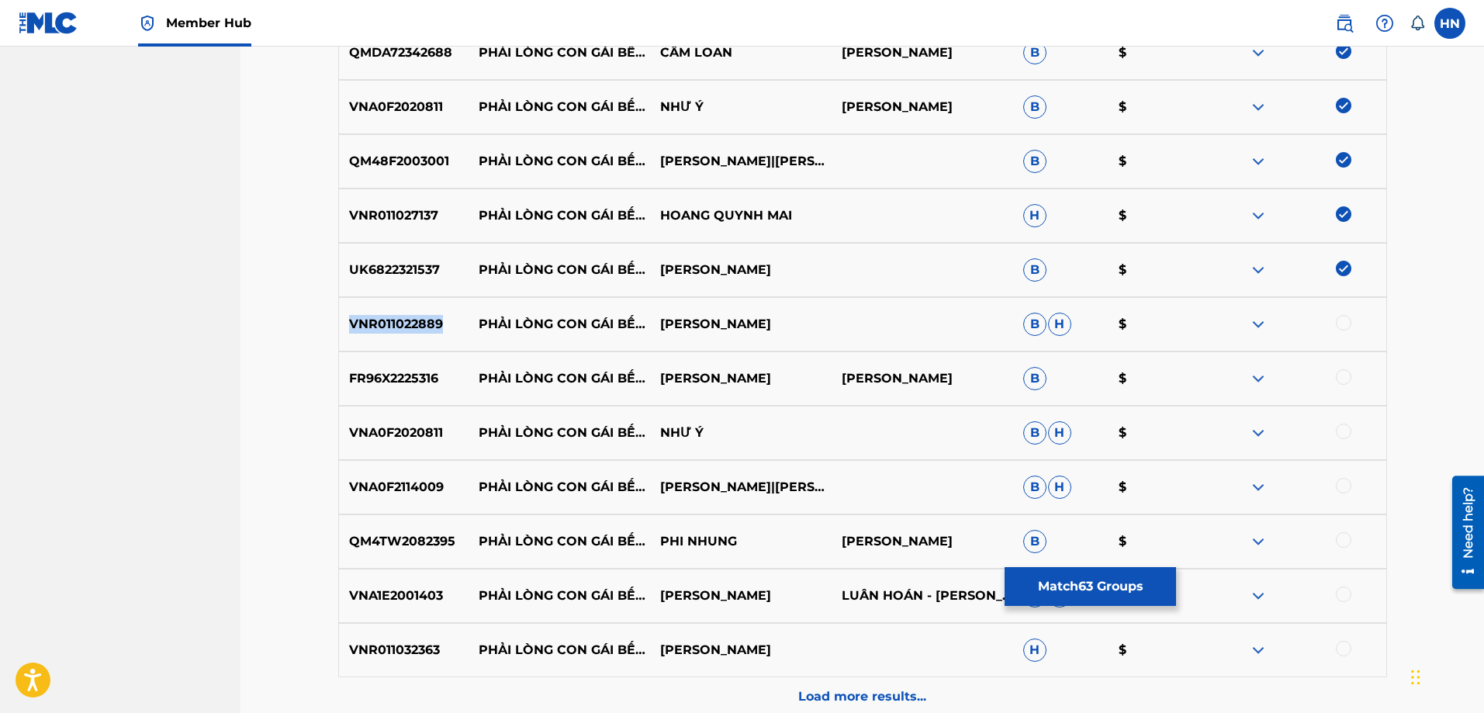
click at [403, 322] on p "VNR011022889" at bounding box center [404, 324] width 130 height 19
click at [1345, 320] on div at bounding box center [1344, 323] width 16 height 16
click at [394, 377] on p "FR96X2225316" at bounding box center [404, 378] width 130 height 19
click at [1345, 382] on div at bounding box center [1344, 377] width 16 height 16
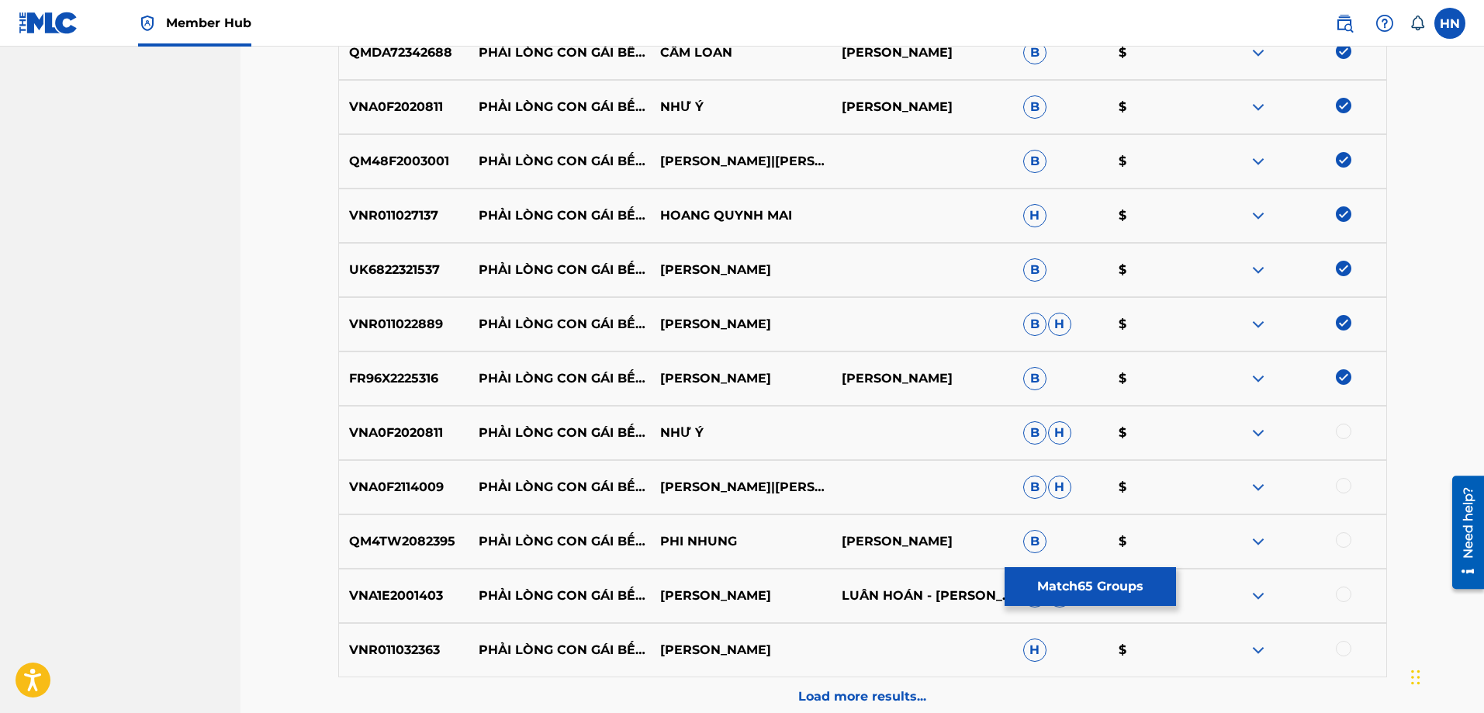
click at [375, 433] on p "VNA0F2020811" at bounding box center [404, 432] width 130 height 19
click at [1336, 430] on div at bounding box center [1344, 431] width 16 height 16
click at [387, 480] on p "VNA0F2114009" at bounding box center [404, 487] width 130 height 19
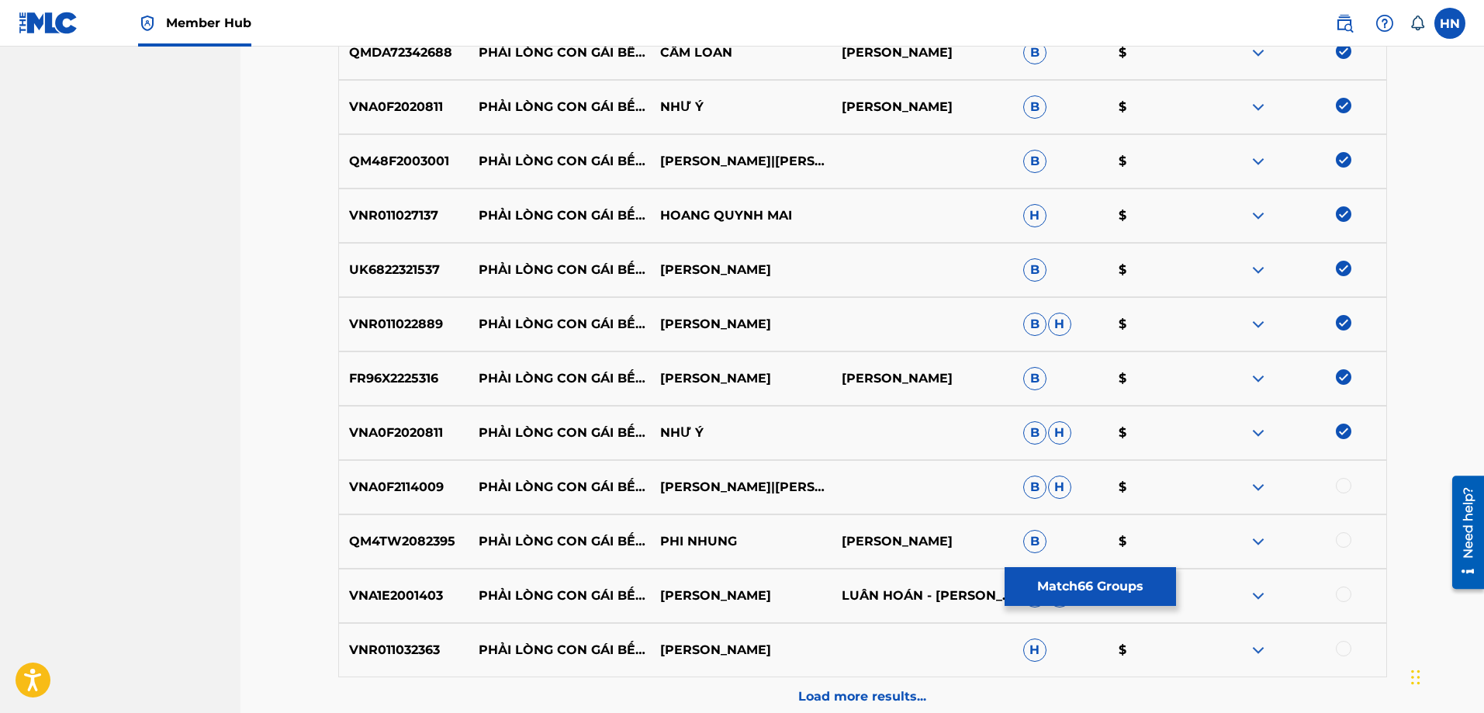
click at [1344, 484] on div at bounding box center [1344, 486] width 16 height 16
click at [363, 535] on p "QM4TW2082395" at bounding box center [404, 541] width 130 height 19
click at [1346, 542] on div at bounding box center [1344, 540] width 16 height 16
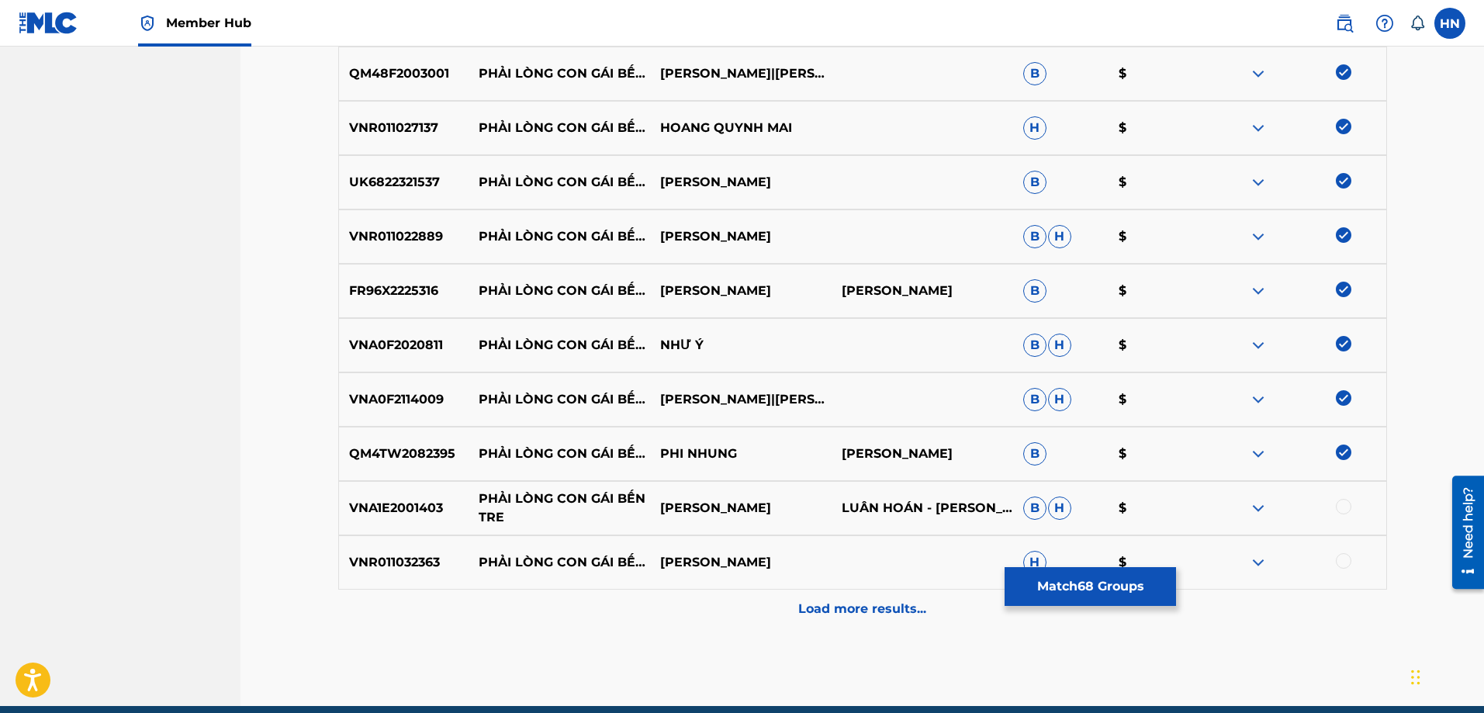
scroll to position [3876, 0]
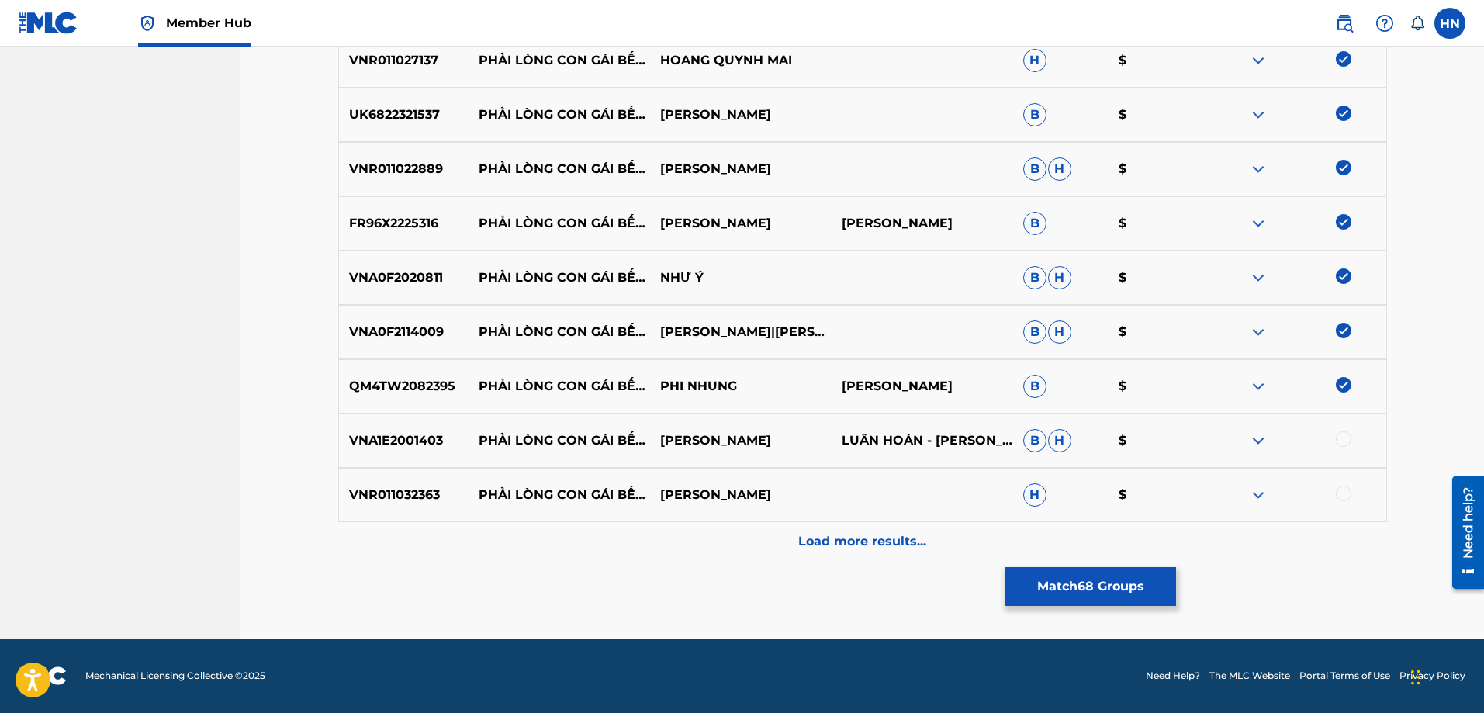
click at [419, 444] on p "VNA1E2001403" at bounding box center [404, 440] width 130 height 19
click at [1346, 440] on div at bounding box center [1344, 439] width 16 height 16
click at [372, 502] on p "VNR011032363" at bounding box center [404, 495] width 130 height 19
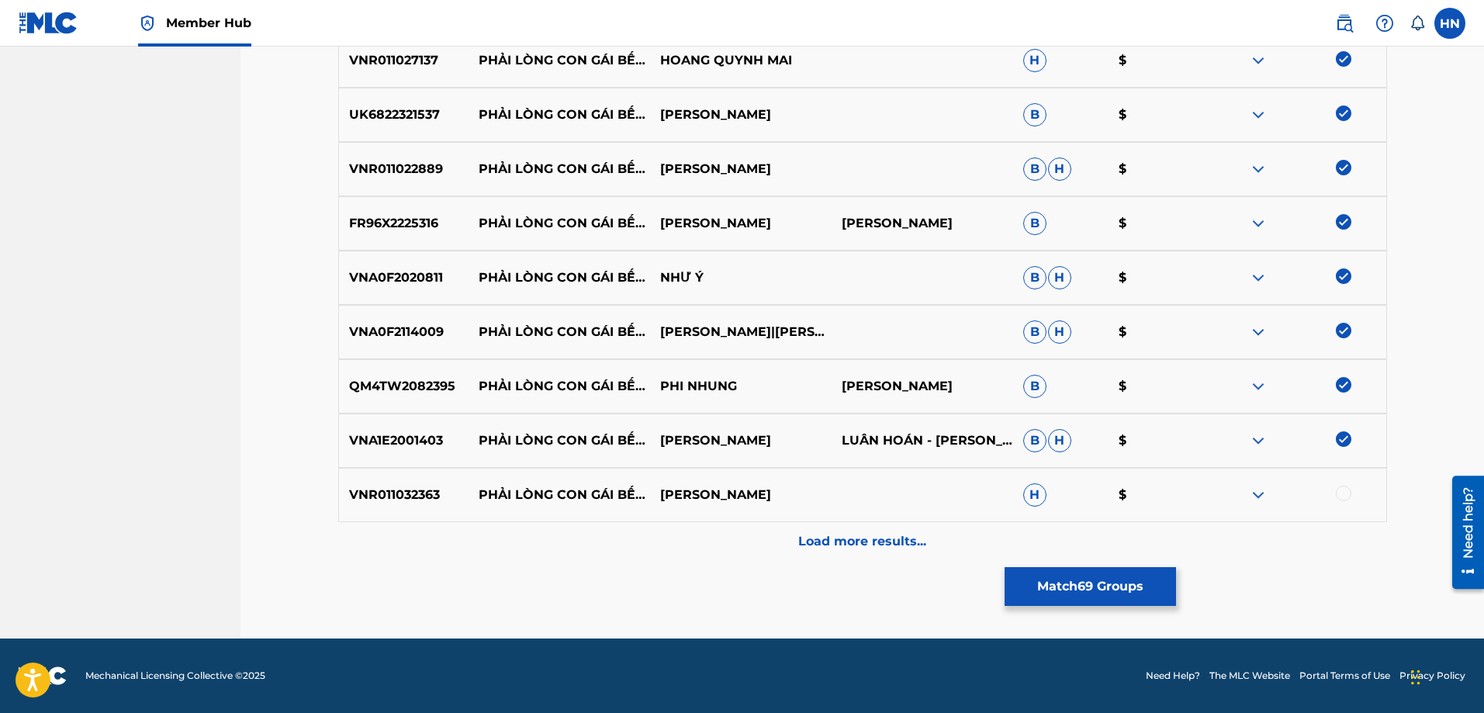
click at [1337, 491] on div at bounding box center [1344, 494] width 16 height 16
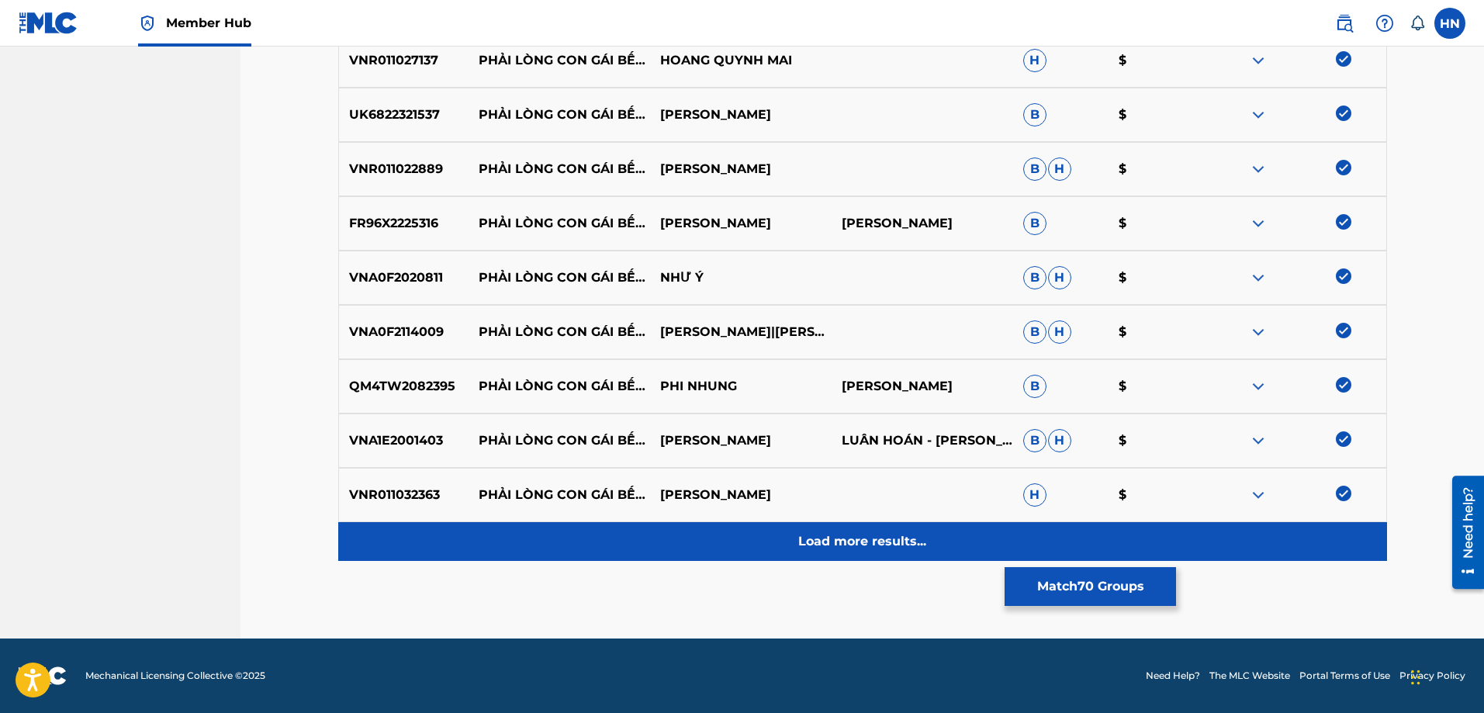
click at [931, 536] on div "Load more results..." at bounding box center [862, 541] width 1049 height 39
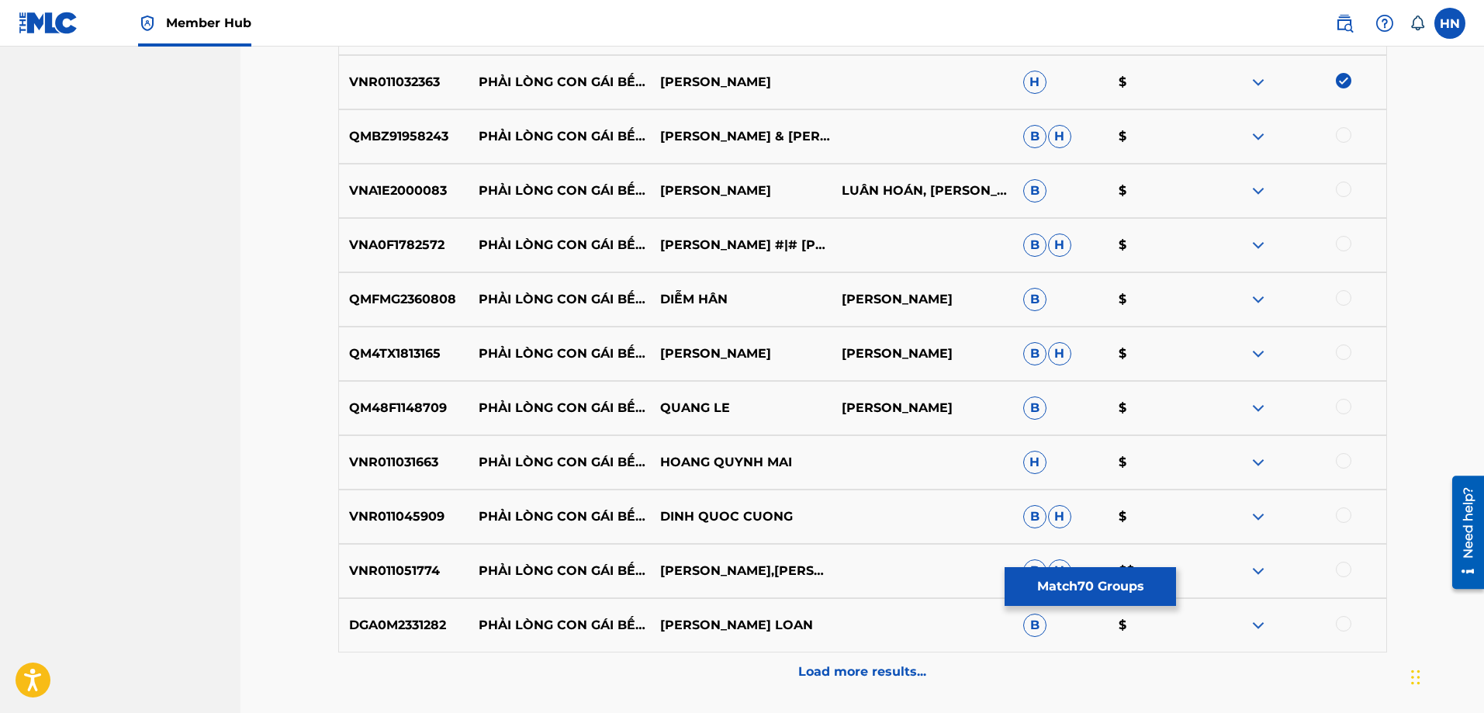
scroll to position [4263, 0]
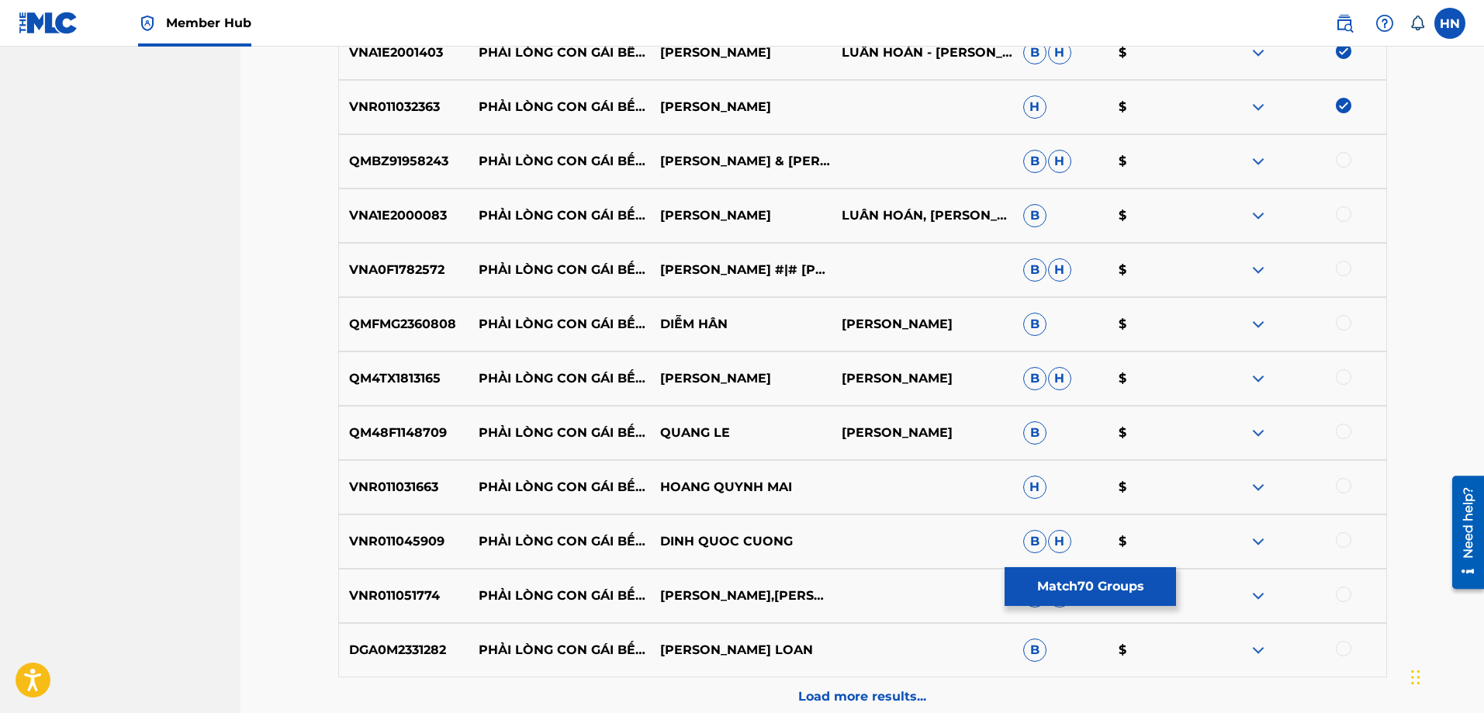
click at [396, 172] on div "QMBZ91958243 PHẢI LÒNG CON GÁI BẾN TRE QUANG [PERSON_NAME] & [PERSON_NAME]" at bounding box center [862, 161] width 1049 height 54
click at [1348, 161] on div at bounding box center [1344, 160] width 16 height 16
click at [410, 219] on p "VNA1E2000083" at bounding box center [404, 215] width 130 height 19
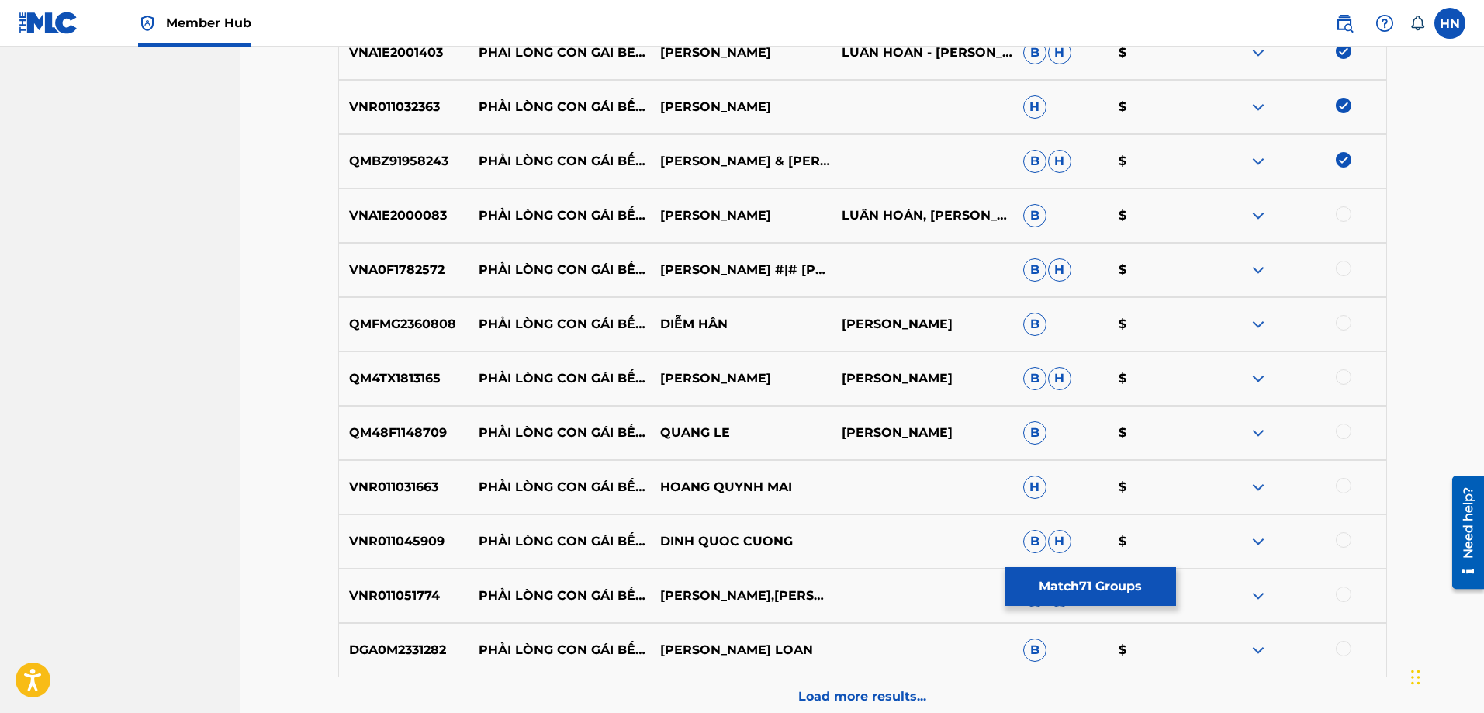
click at [1343, 213] on div at bounding box center [1344, 214] width 16 height 16
click at [427, 251] on div "VNA0F1782572 PHẢI LÒNG CON GÁI BẾN TRE LÊ SANG #|# [PERSON_NAME]" at bounding box center [862, 270] width 1049 height 54
click at [1347, 266] on div at bounding box center [1344, 269] width 16 height 16
click at [416, 334] on div "QMFMG2360808 PHẢI LÒNG CON GÁI BẾN TRE DIỄM HÂN [PERSON_NAME] $" at bounding box center [862, 324] width 1049 height 54
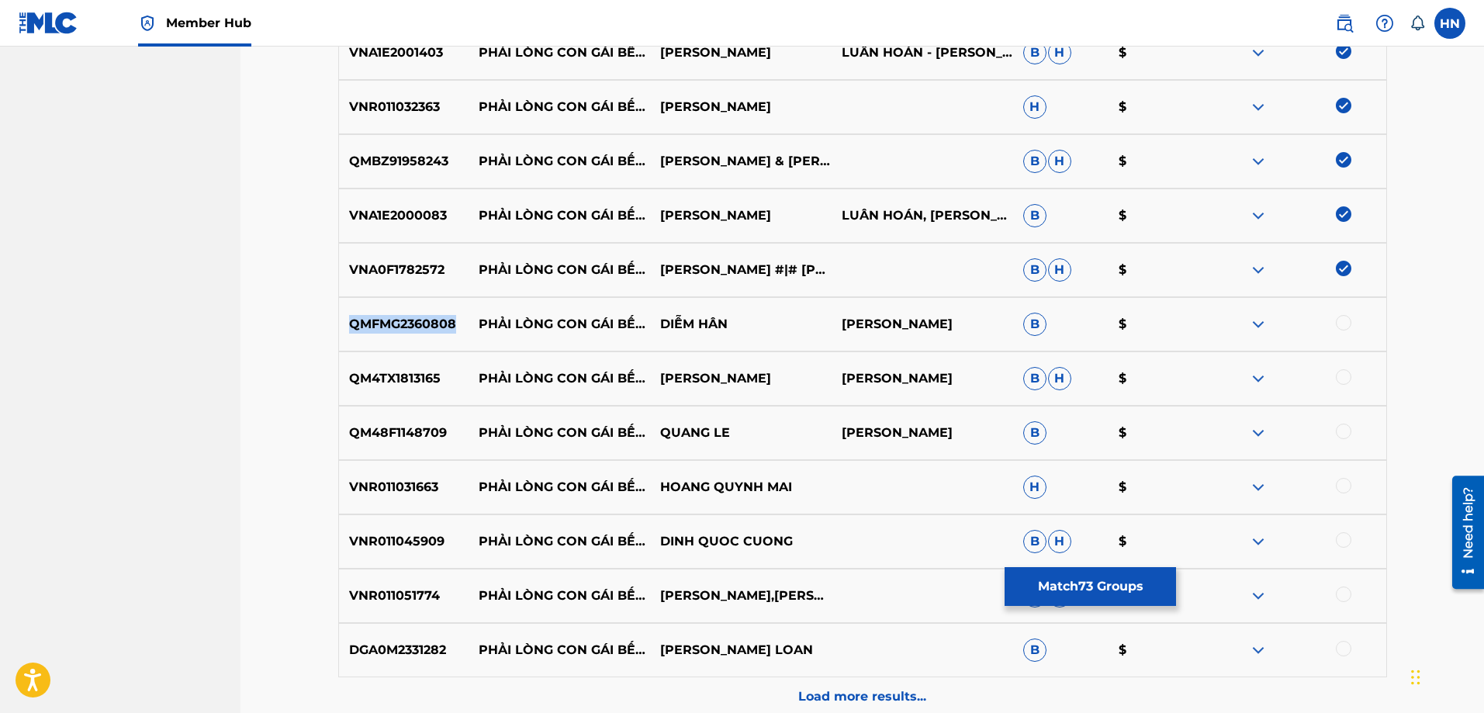
click at [416, 334] on div "QMFMG2360808 PHẢI LÒNG CON GÁI BẾN TRE DIỄM HÂN [PERSON_NAME] $" at bounding box center [862, 324] width 1049 height 54
click at [1343, 316] on div at bounding box center [1344, 323] width 16 height 16
click at [410, 368] on div "QM4TX1813165 PHẢI LÒNG CON GÁI BẾN TRE KIM NY NGỌC [PERSON_NAME]" at bounding box center [862, 378] width 1049 height 54
click at [1340, 375] on div at bounding box center [1344, 377] width 16 height 16
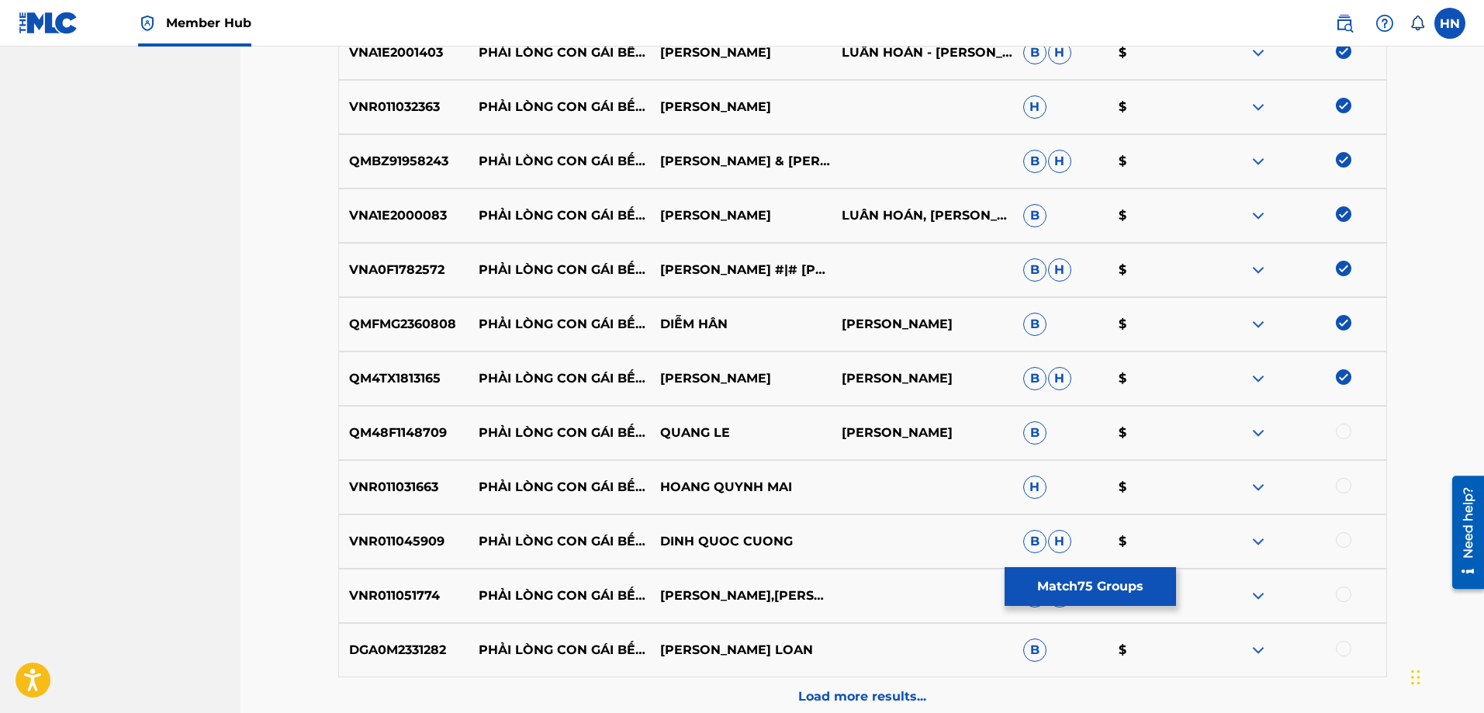
click at [407, 424] on p "QM48F1148709" at bounding box center [404, 432] width 130 height 19
click at [1344, 431] on div at bounding box center [1344, 431] width 16 height 16
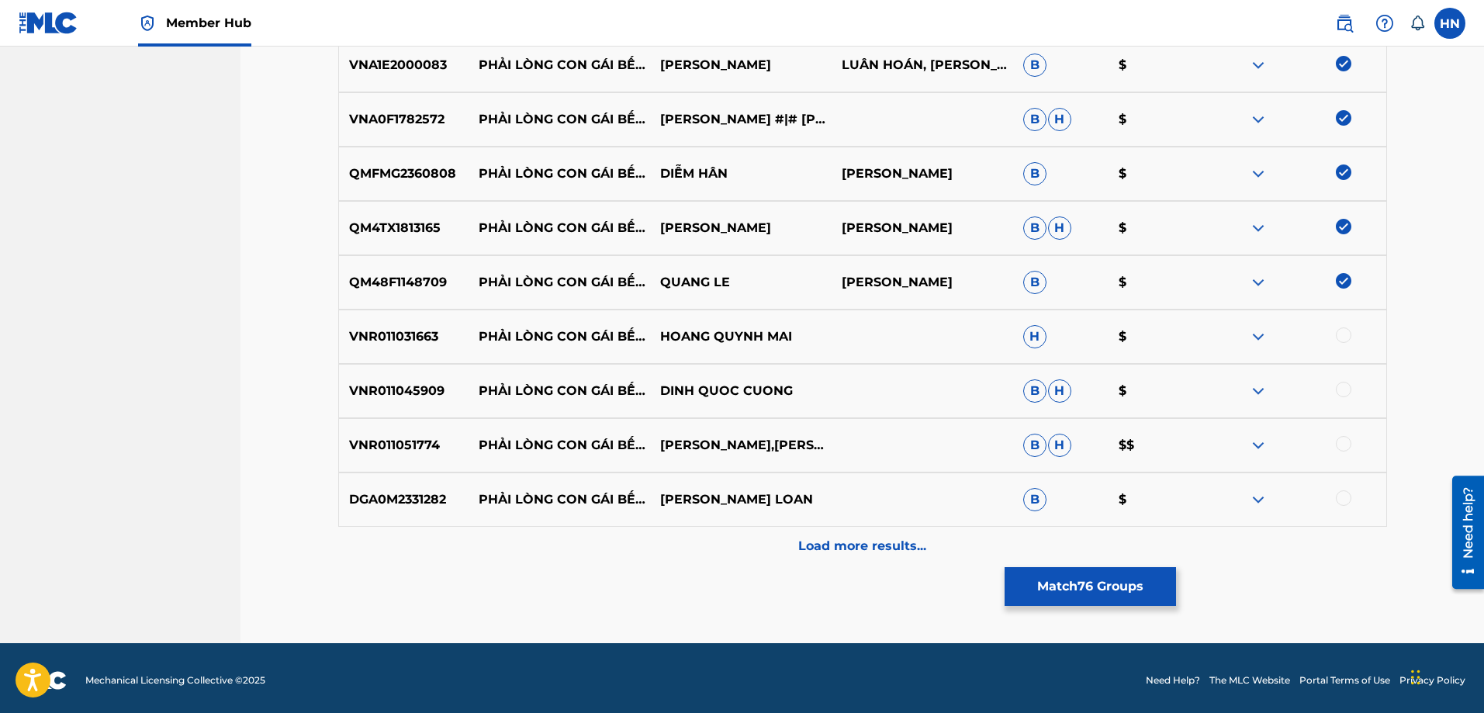
scroll to position [4418, 0]
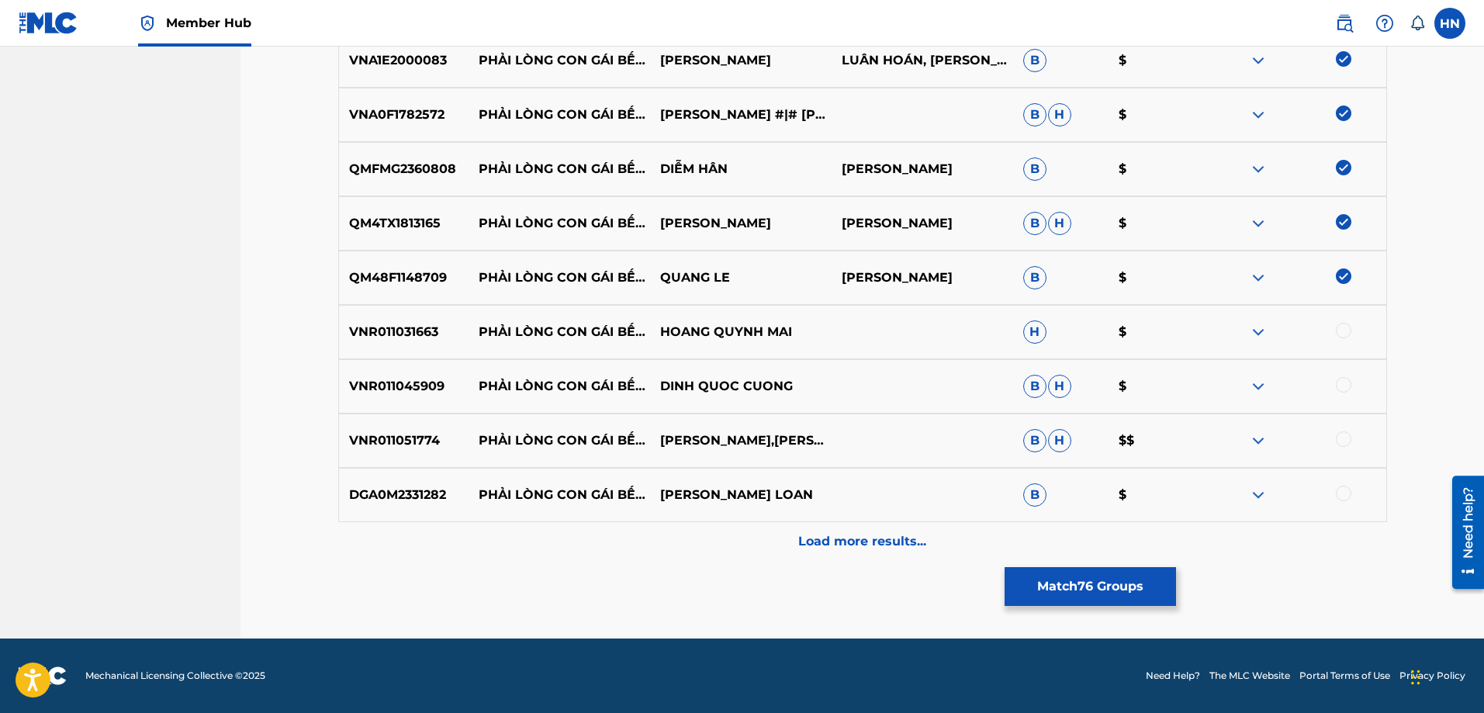
click at [401, 330] on p "VNR011031663" at bounding box center [404, 332] width 130 height 19
click at [1339, 331] on div at bounding box center [1344, 331] width 16 height 16
click at [427, 382] on p "VNR011045909" at bounding box center [404, 386] width 130 height 19
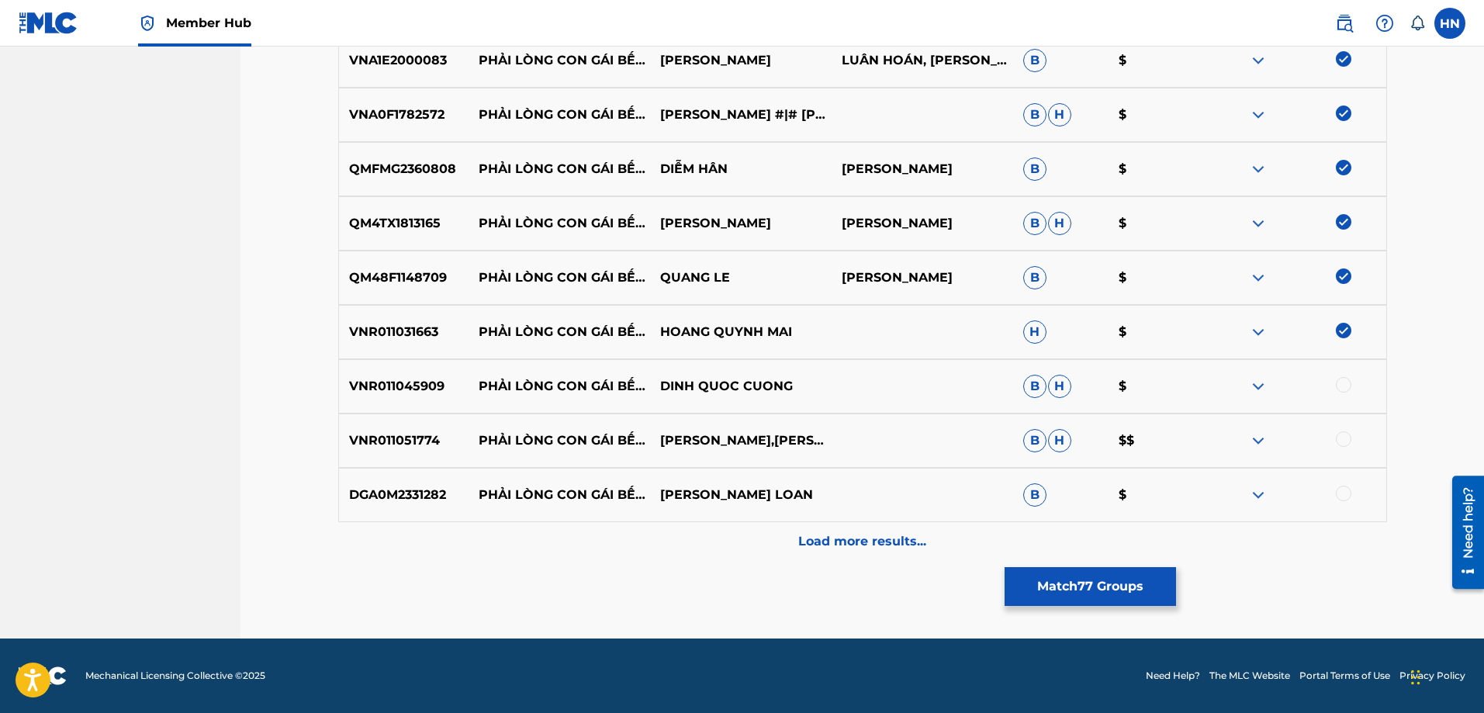
click at [1350, 384] on div at bounding box center [1344, 385] width 16 height 16
click at [353, 446] on p "VNR011051774" at bounding box center [404, 440] width 130 height 19
click at [1341, 441] on div at bounding box center [1344, 439] width 16 height 16
click at [386, 486] on p "DGA0M2331282" at bounding box center [404, 495] width 130 height 19
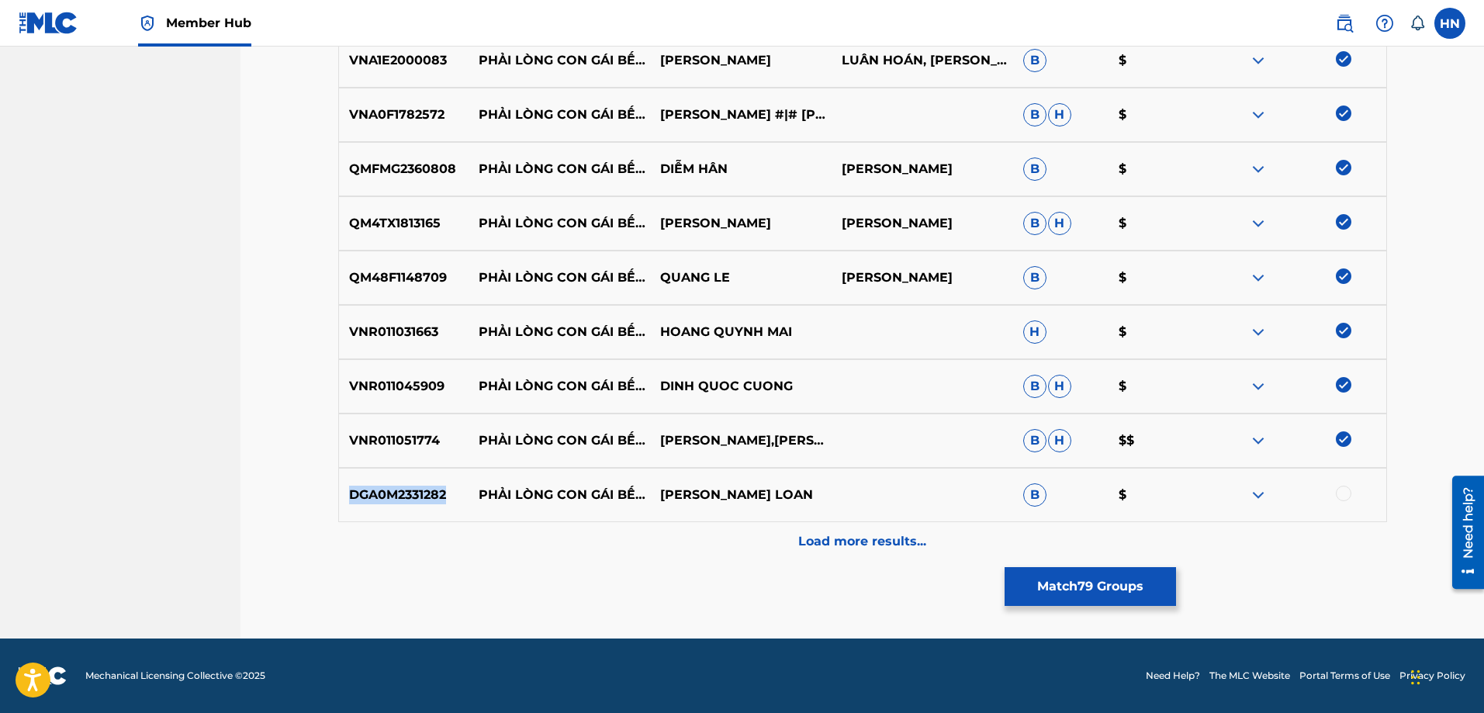
click at [386, 486] on p "DGA0M2331282" at bounding box center [404, 495] width 130 height 19
click at [1344, 493] on div at bounding box center [1344, 494] width 16 height 16
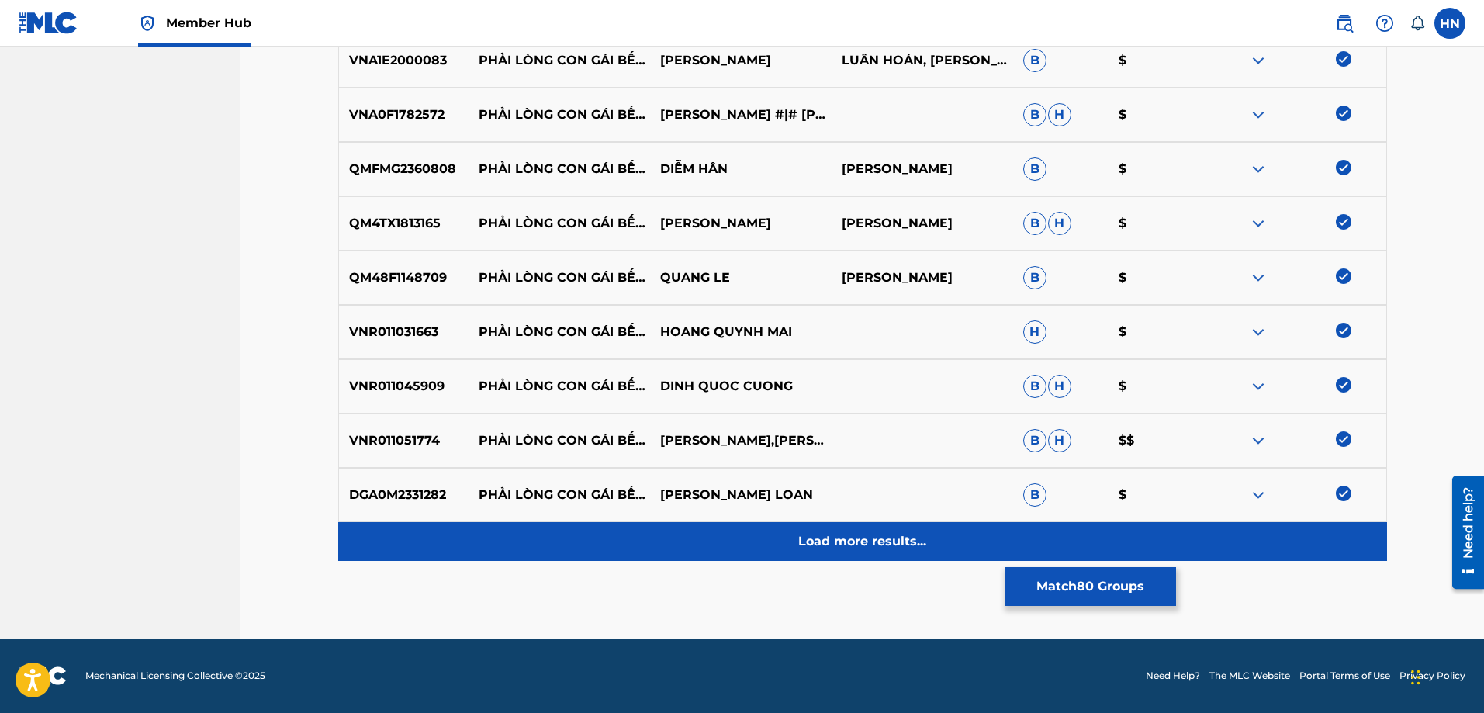
click at [876, 548] on p "Load more results..." at bounding box center [862, 541] width 128 height 19
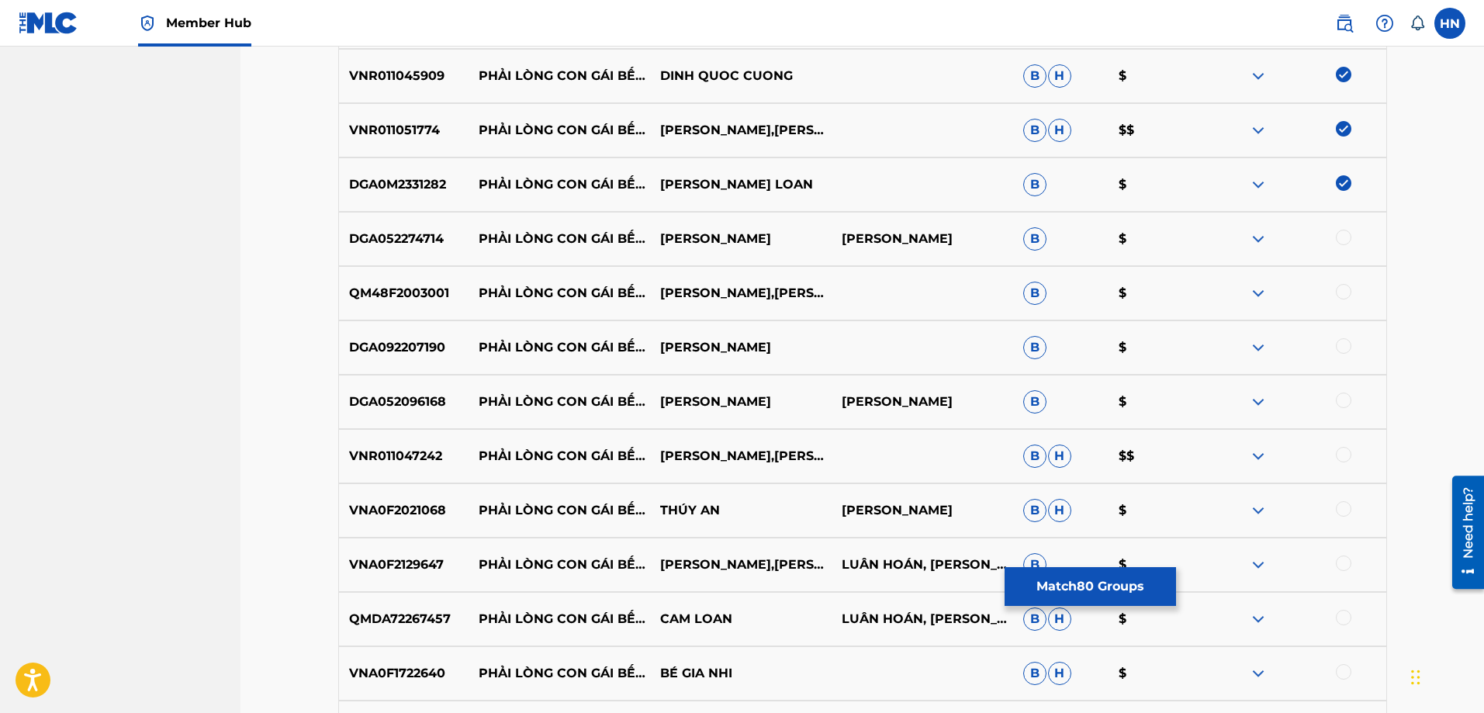
scroll to position [4806, 0]
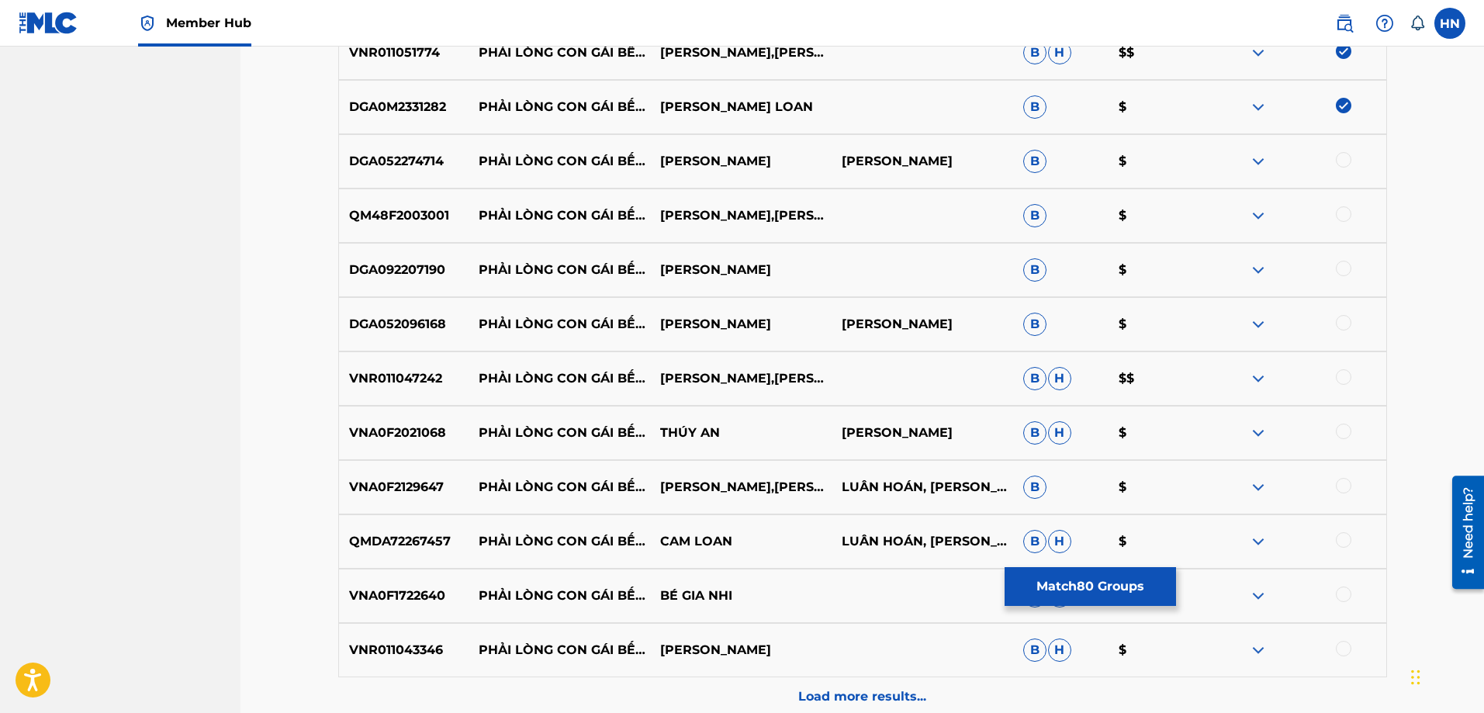
click at [430, 157] on p "DGA052274714" at bounding box center [404, 161] width 130 height 19
click at [1344, 164] on div at bounding box center [1344, 160] width 16 height 16
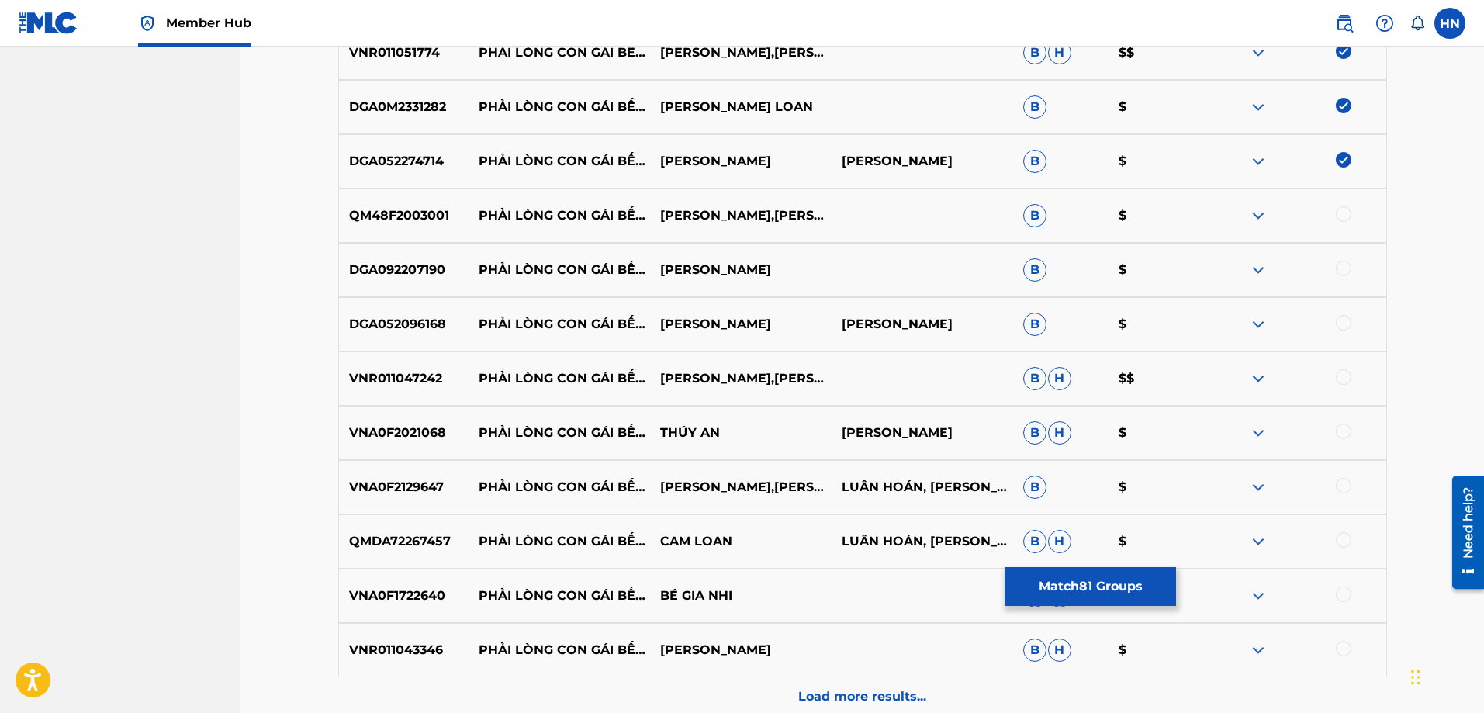
click at [1346, 213] on div at bounding box center [1344, 214] width 16 height 16
click at [430, 268] on p "DGA092207190" at bounding box center [404, 270] width 130 height 19
click at [1341, 262] on div at bounding box center [1344, 269] width 16 height 16
click at [423, 320] on p "DGA052096168" at bounding box center [404, 324] width 130 height 19
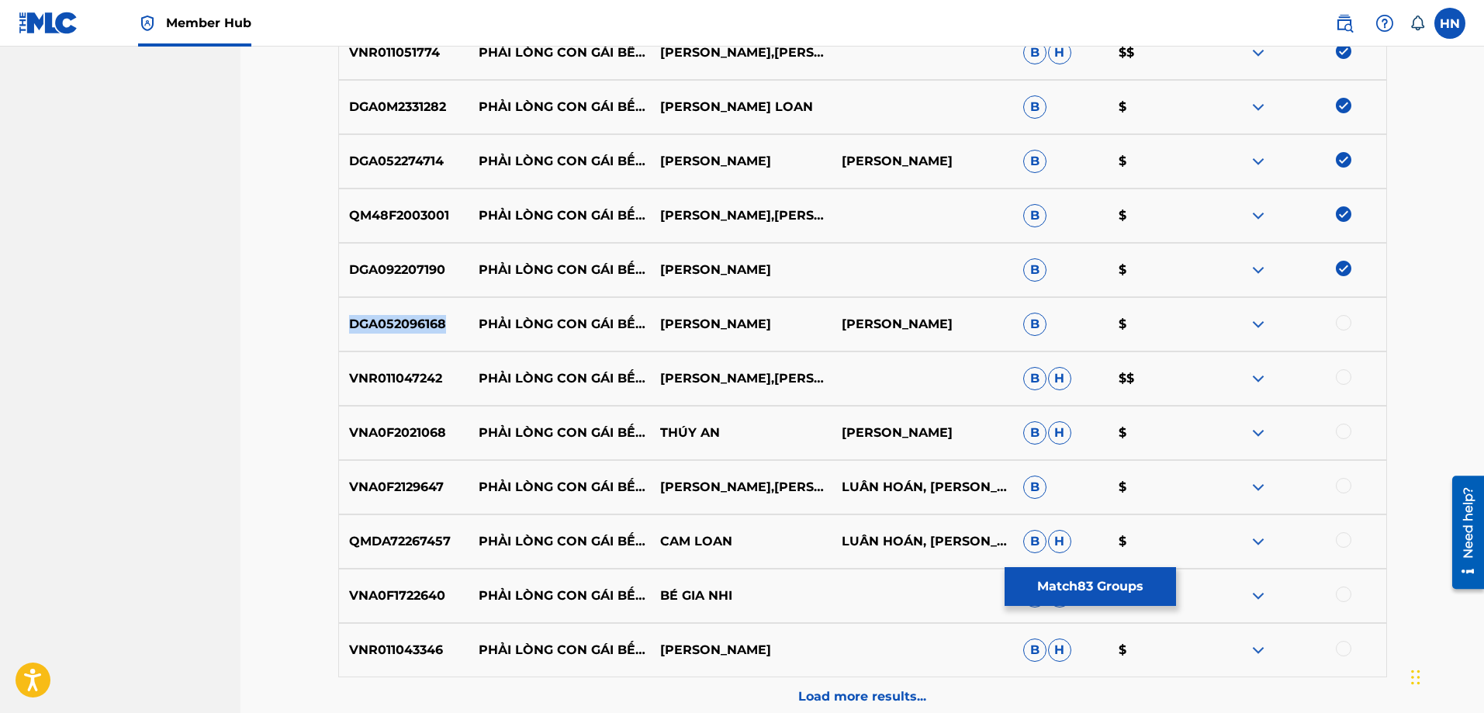
click at [423, 320] on p "DGA052096168" at bounding box center [404, 324] width 130 height 19
click at [1337, 320] on div at bounding box center [1344, 323] width 16 height 16
click at [423, 327] on p "DGA052096168" at bounding box center [404, 324] width 130 height 19
click at [357, 386] on p "VNR011047242" at bounding box center [404, 378] width 130 height 19
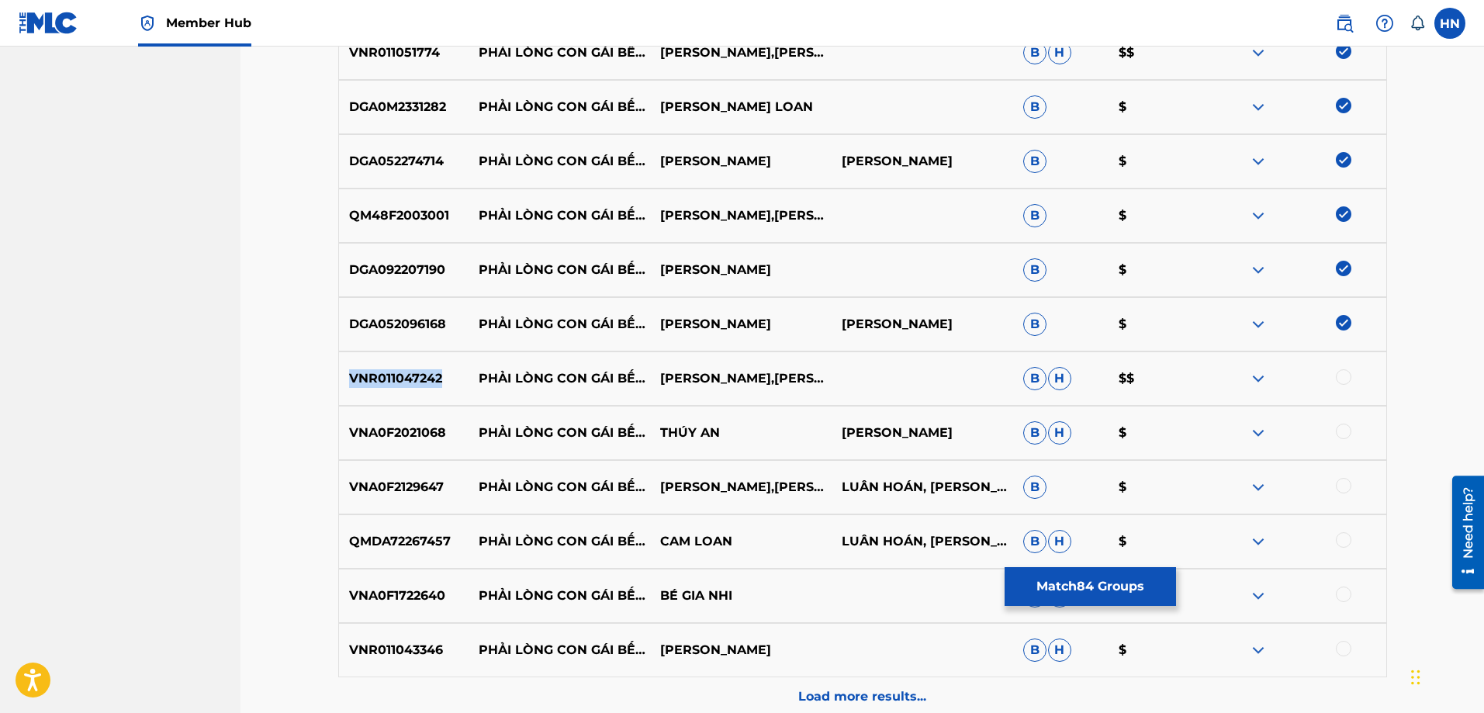
click at [357, 386] on p "VNR011047242" at bounding box center [404, 378] width 130 height 19
click at [1345, 382] on div at bounding box center [1344, 377] width 16 height 16
click at [419, 429] on p "VNA0F2021068" at bounding box center [404, 432] width 130 height 19
click at [1349, 427] on div at bounding box center [1344, 431] width 16 height 16
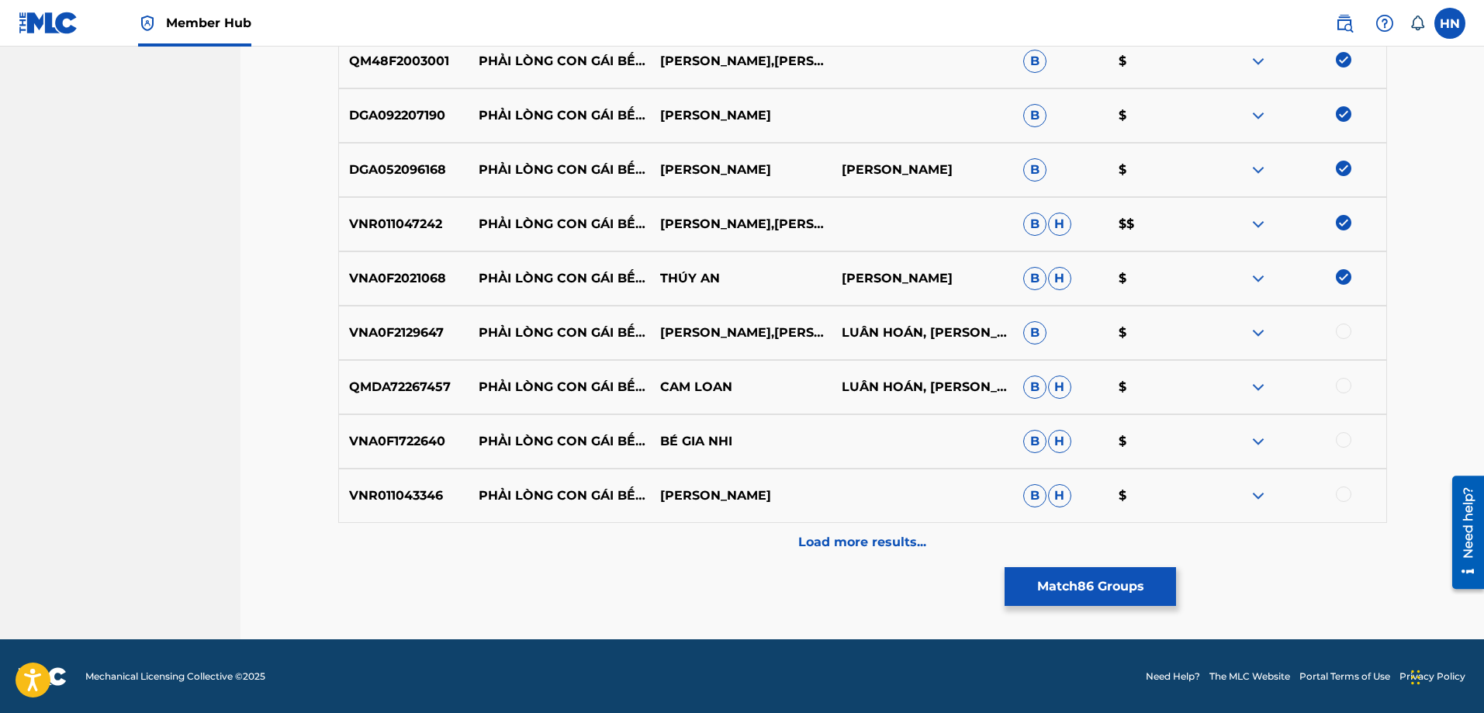
scroll to position [4961, 0]
click at [421, 344] on div "VNA0F2129647 PHẢI LÒNG CON GÁI BẾN TRE HỒ QUỐC TOÀN,[PERSON_NAME] LUÂN HOÁN, [P…" at bounding box center [862, 332] width 1049 height 54
click at [1342, 327] on div at bounding box center [1344, 331] width 16 height 16
click at [391, 383] on p "QMDA72267457" at bounding box center [404, 386] width 130 height 19
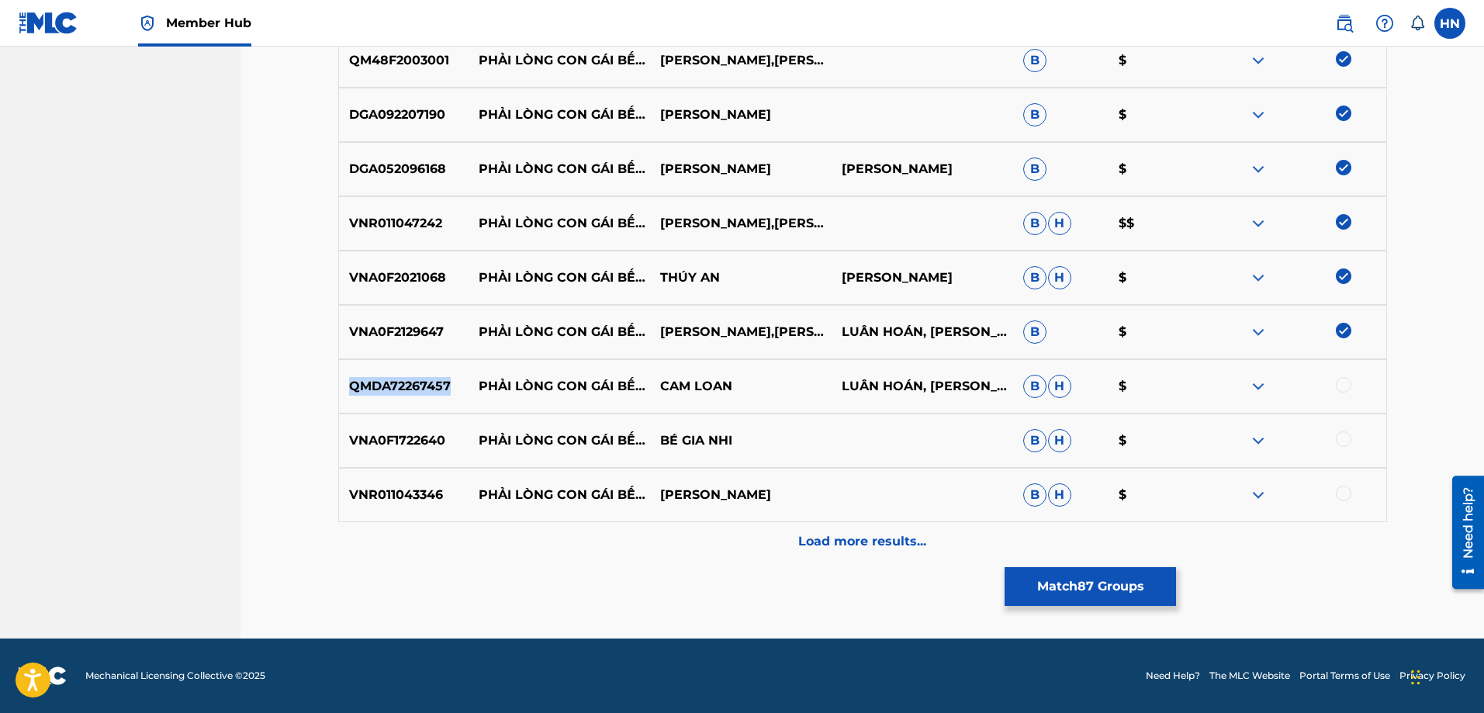
click at [391, 383] on p "QMDA72267457" at bounding box center [404, 386] width 130 height 19
click at [1345, 386] on div at bounding box center [1344, 385] width 16 height 16
click at [430, 443] on p "VNA0F1722640" at bounding box center [404, 440] width 130 height 19
click at [1336, 436] on div at bounding box center [1344, 439] width 16 height 16
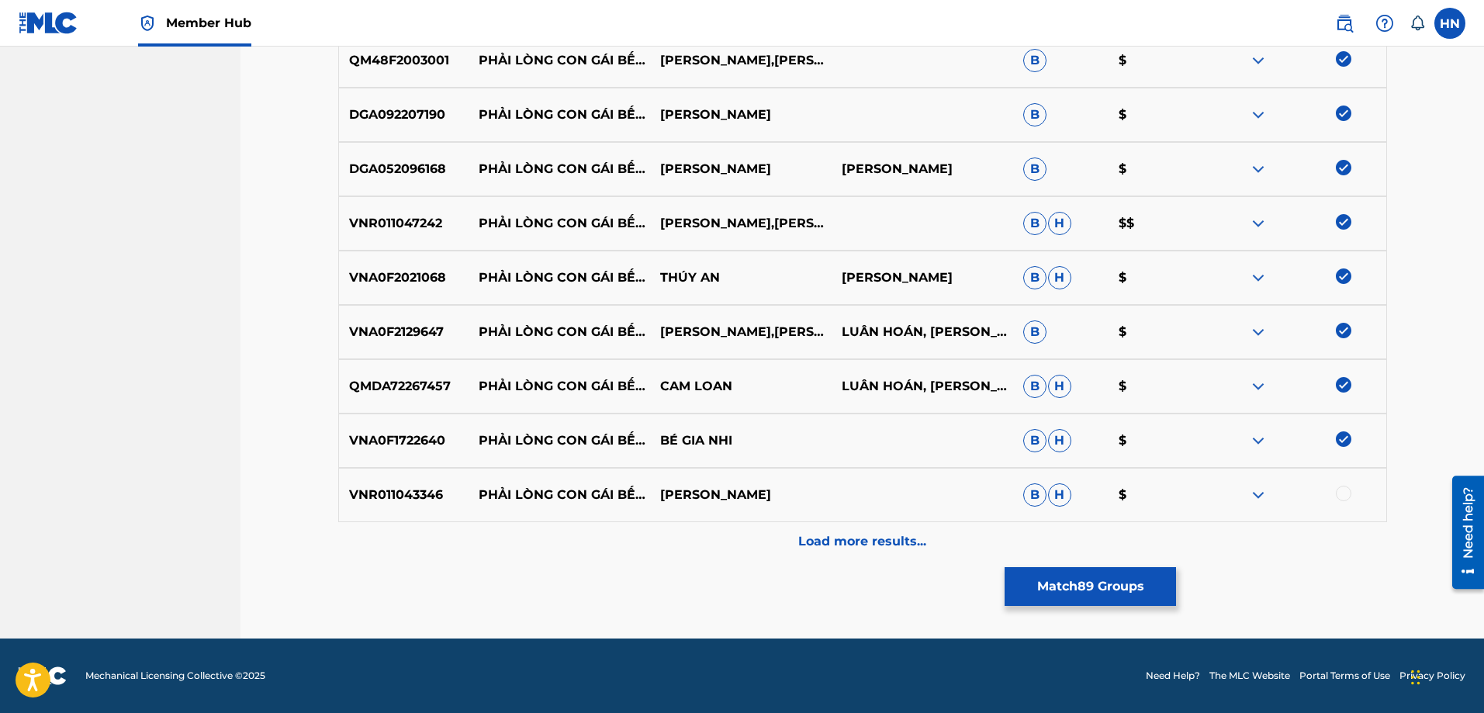
click at [387, 495] on p "VNR011043346" at bounding box center [404, 495] width 130 height 19
drag, startPoint x: 1337, startPoint y: 507, endPoint x: 1364, endPoint y: 499, distance: 28.5
click at [1341, 507] on div "VNR011043346 PHẢI LÒNG CON GÁI BẾN TRE LÊ NHƯ [PERSON_NAME]" at bounding box center [862, 495] width 1049 height 54
click at [1335, 490] on div at bounding box center [1294, 495] width 181 height 19
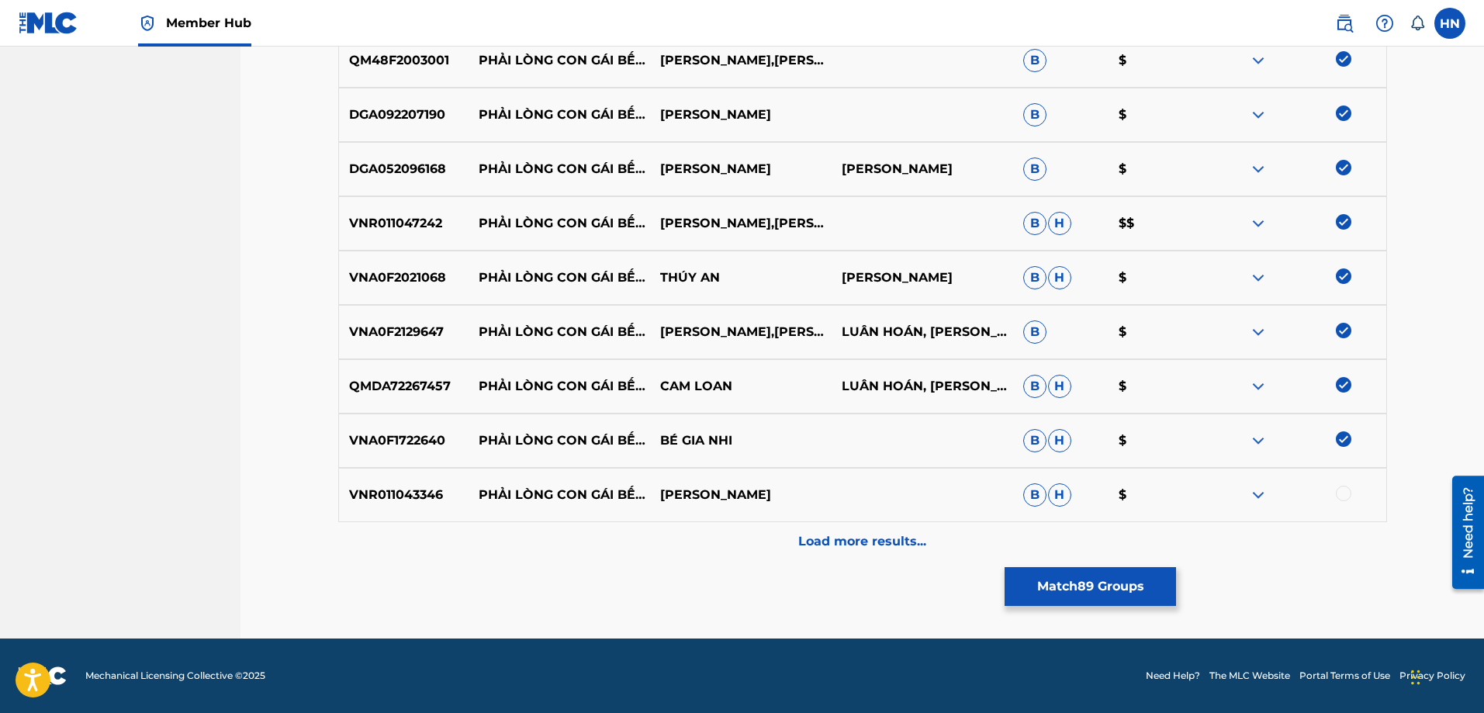
click at [1337, 492] on div at bounding box center [1344, 494] width 16 height 16
click at [942, 520] on div "VNR011043346 PHẢI LÒNG CON GÁI BẾN TRE LÊ NHƯ [PERSON_NAME]" at bounding box center [862, 495] width 1049 height 54
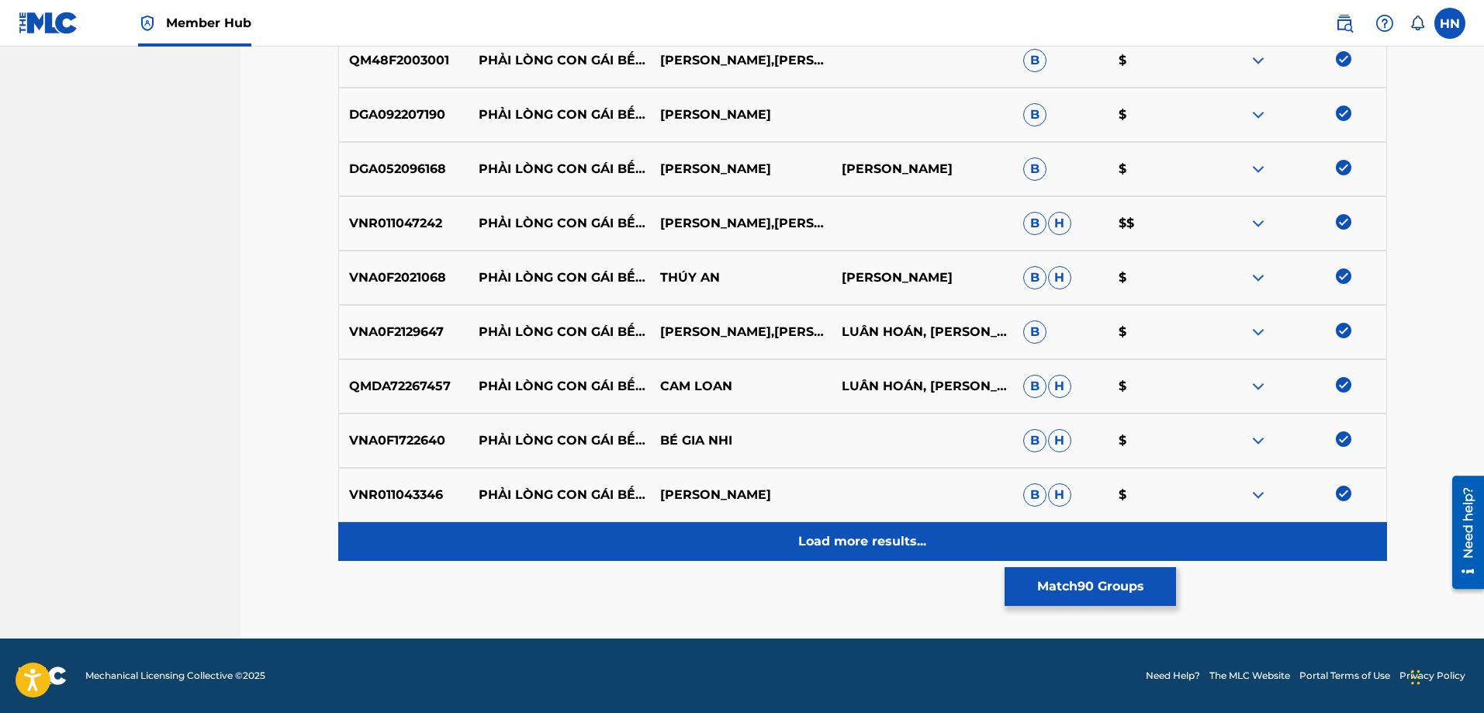
click at [938, 527] on div "Load more results..." at bounding box center [862, 541] width 1049 height 39
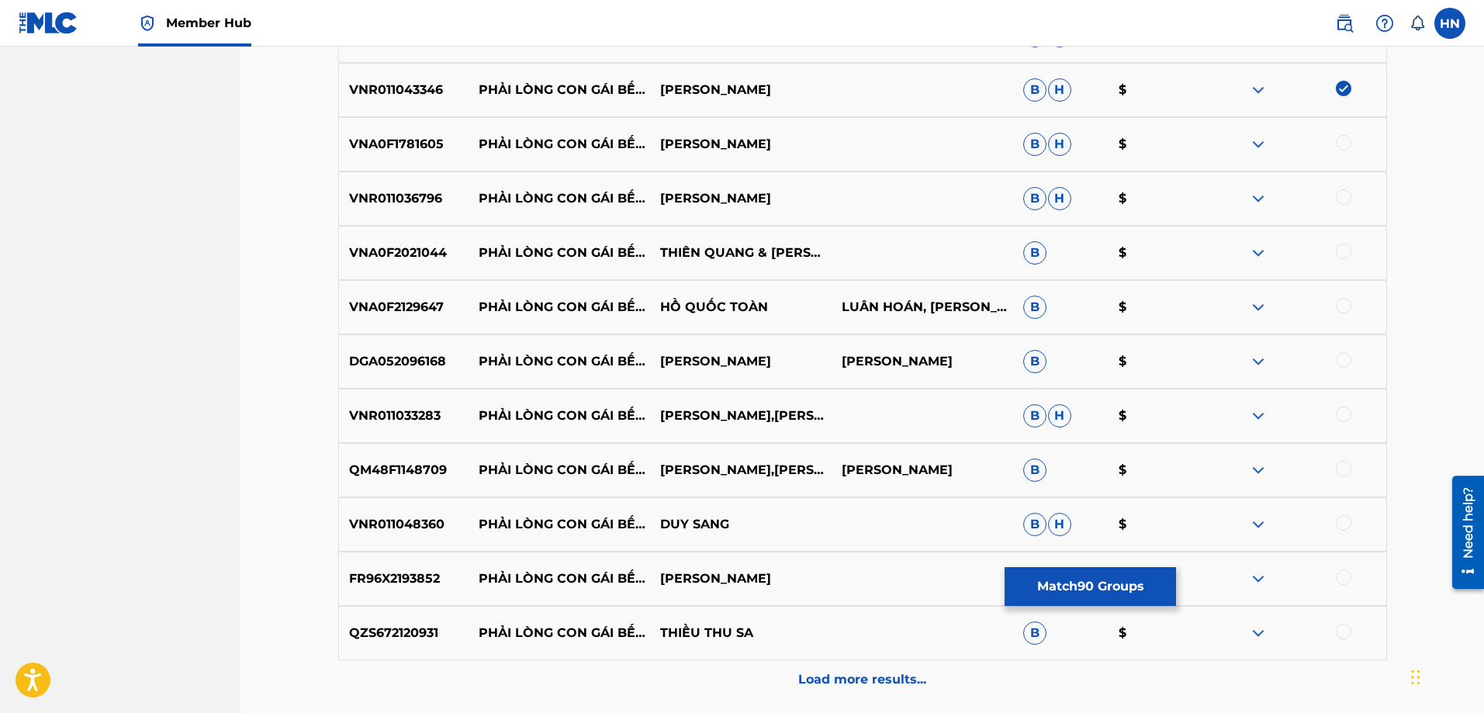
scroll to position [5349, 0]
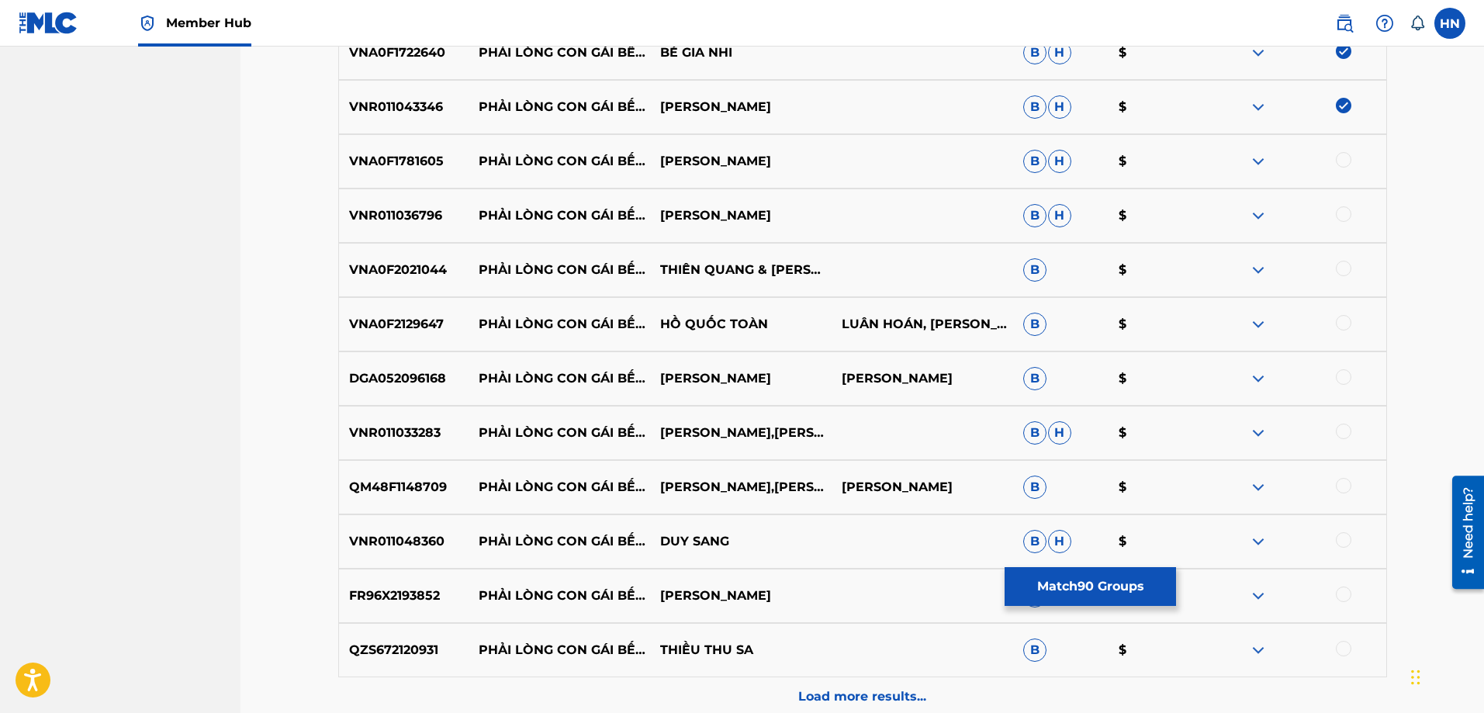
click at [403, 161] on p "VNA0F1781605" at bounding box center [404, 161] width 130 height 19
click at [1338, 161] on div at bounding box center [1344, 160] width 16 height 16
click at [390, 227] on div "VNR011036796 PHẢI LÒNG CON GÁI BẾN TRE MAI [PERSON_NAME]" at bounding box center [862, 215] width 1049 height 54
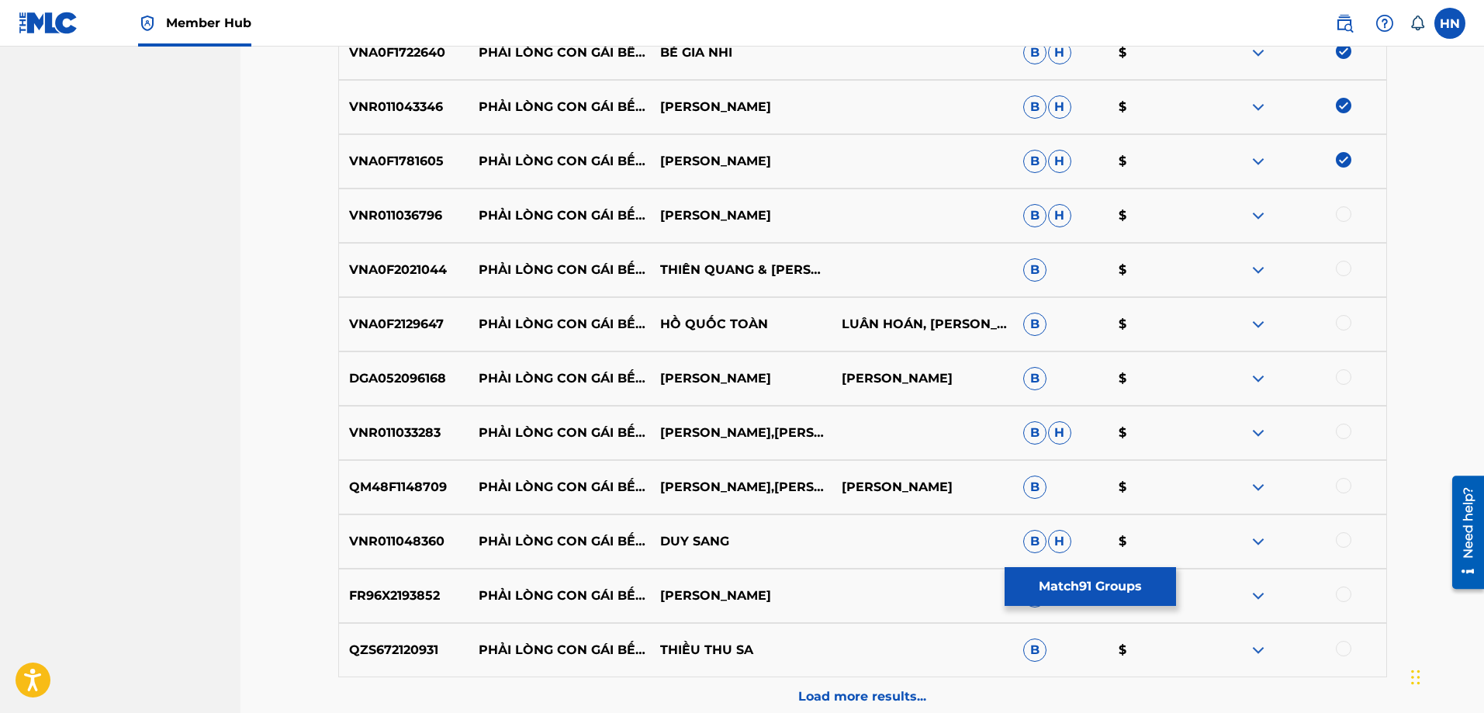
click at [1340, 213] on div at bounding box center [1344, 214] width 16 height 16
click at [417, 263] on p "VNA0F2021044" at bounding box center [404, 270] width 130 height 19
click at [1345, 265] on div at bounding box center [1344, 269] width 16 height 16
click at [392, 327] on p "VNA0F2129647" at bounding box center [404, 324] width 130 height 19
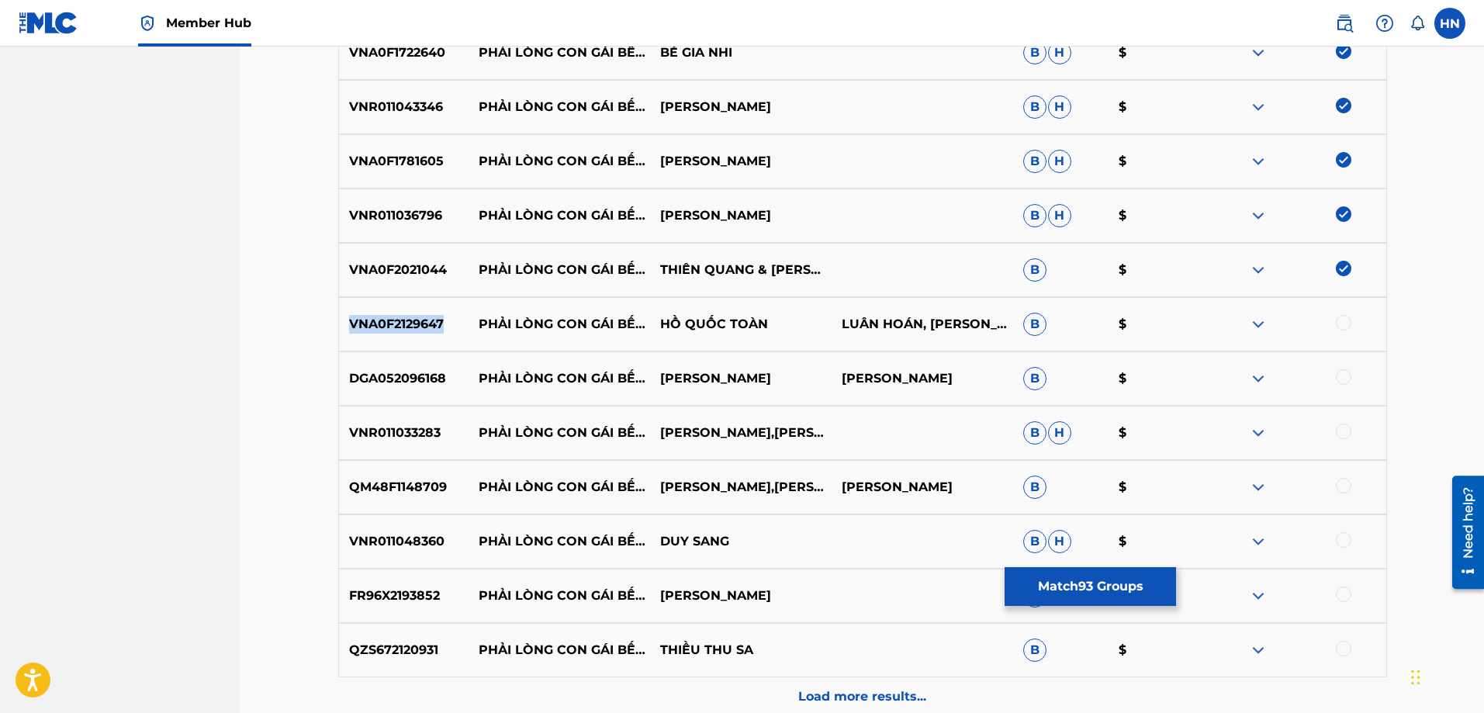
click at [392, 327] on p "VNA0F2129647" at bounding box center [404, 324] width 130 height 19
click at [1343, 323] on div at bounding box center [1344, 323] width 16 height 16
click at [426, 380] on p "DGA052096168" at bounding box center [404, 378] width 130 height 19
click at [1339, 374] on div at bounding box center [1344, 377] width 16 height 16
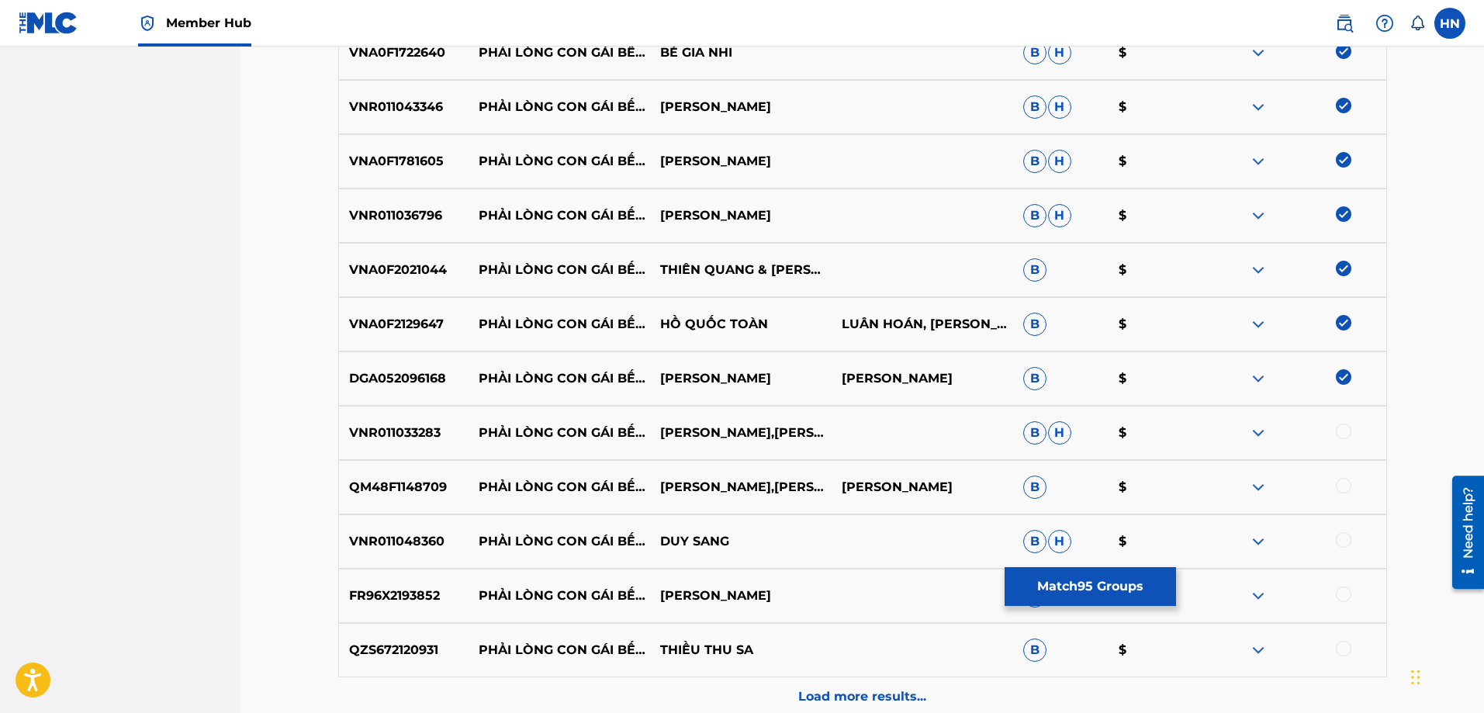
click at [414, 425] on p "VNR011033283" at bounding box center [404, 432] width 130 height 19
click at [1339, 427] on div at bounding box center [1344, 431] width 16 height 16
click at [424, 490] on p "QM48F1148709" at bounding box center [404, 487] width 130 height 19
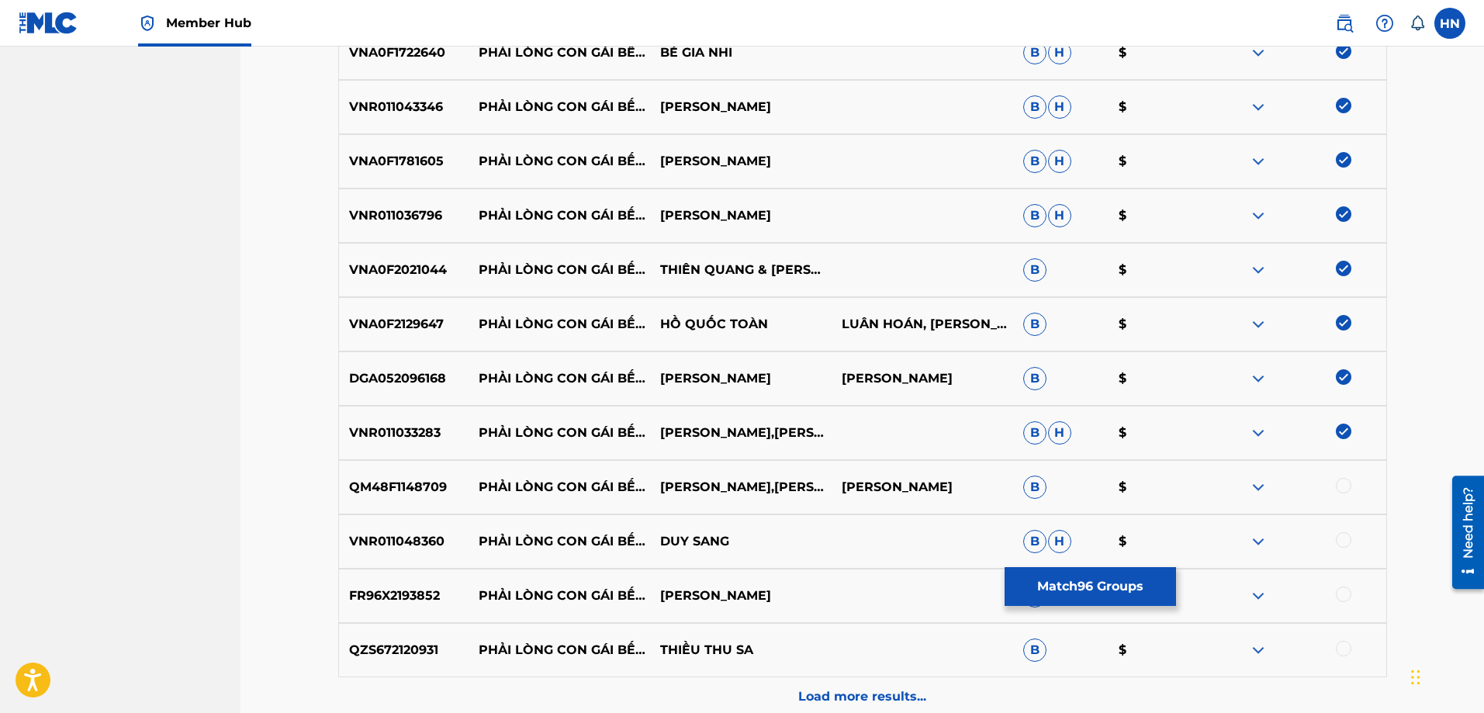
click at [1343, 485] on div at bounding box center [1344, 486] width 16 height 16
click at [371, 538] on p "VNR011048360" at bounding box center [404, 541] width 130 height 19
click at [1339, 537] on div at bounding box center [1344, 540] width 16 height 16
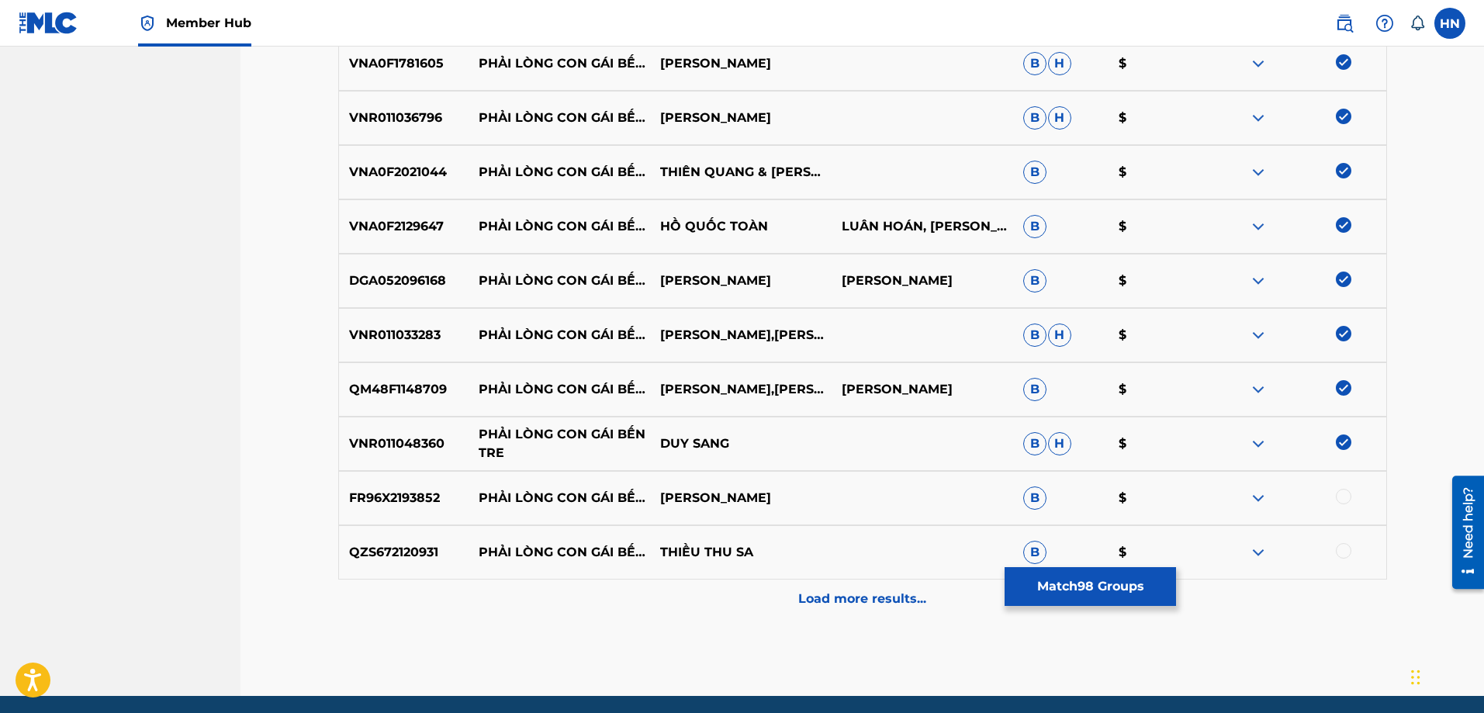
scroll to position [5504, 0]
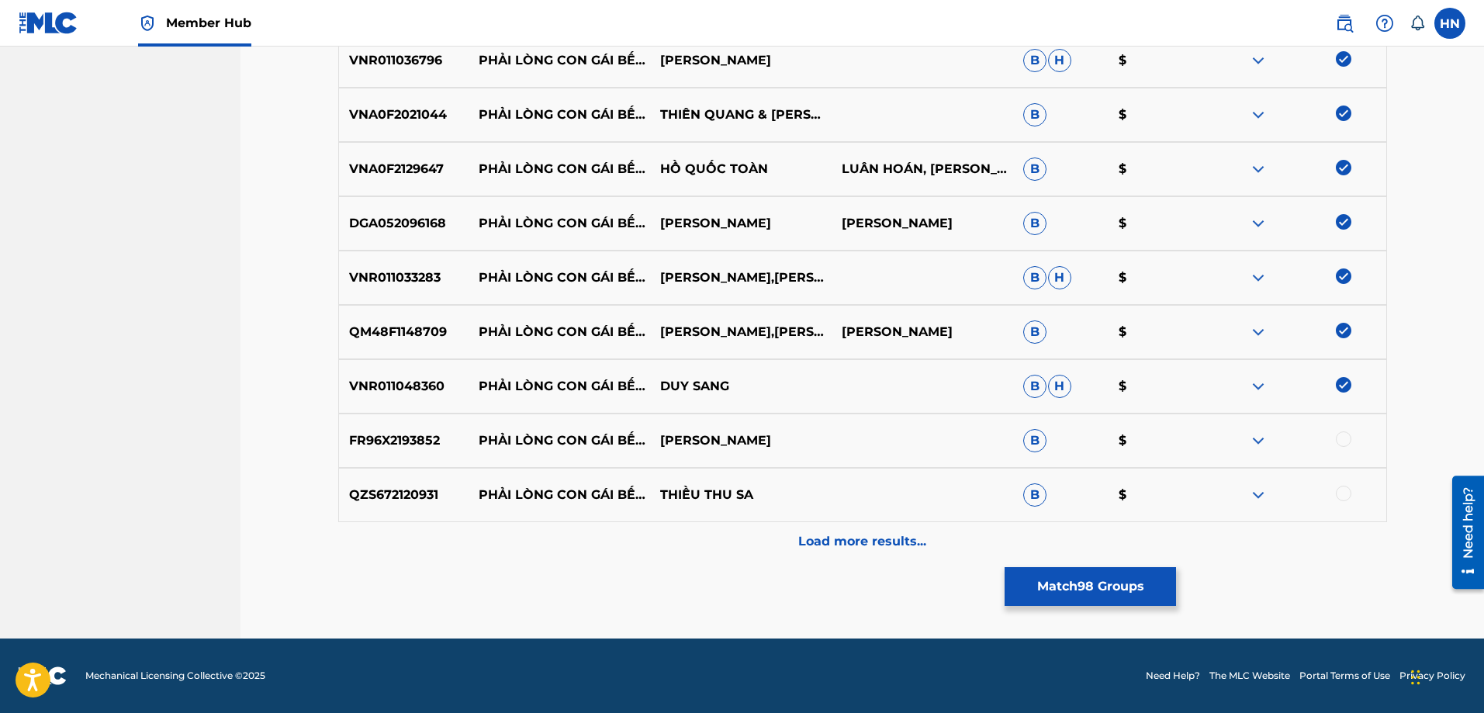
click at [416, 431] on p "FR96X2193852" at bounding box center [404, 440] width 130 height 19
click at [1338, 437] on div at bounding box center [1344, 439] width 16 height 16
click at [422, 485] on div "QZS672120931 PHẢI LÒNG CON GÁI BẾN TRE THIỀU THU SA B $" at bounding box center [862, 495] width 1049 height 54
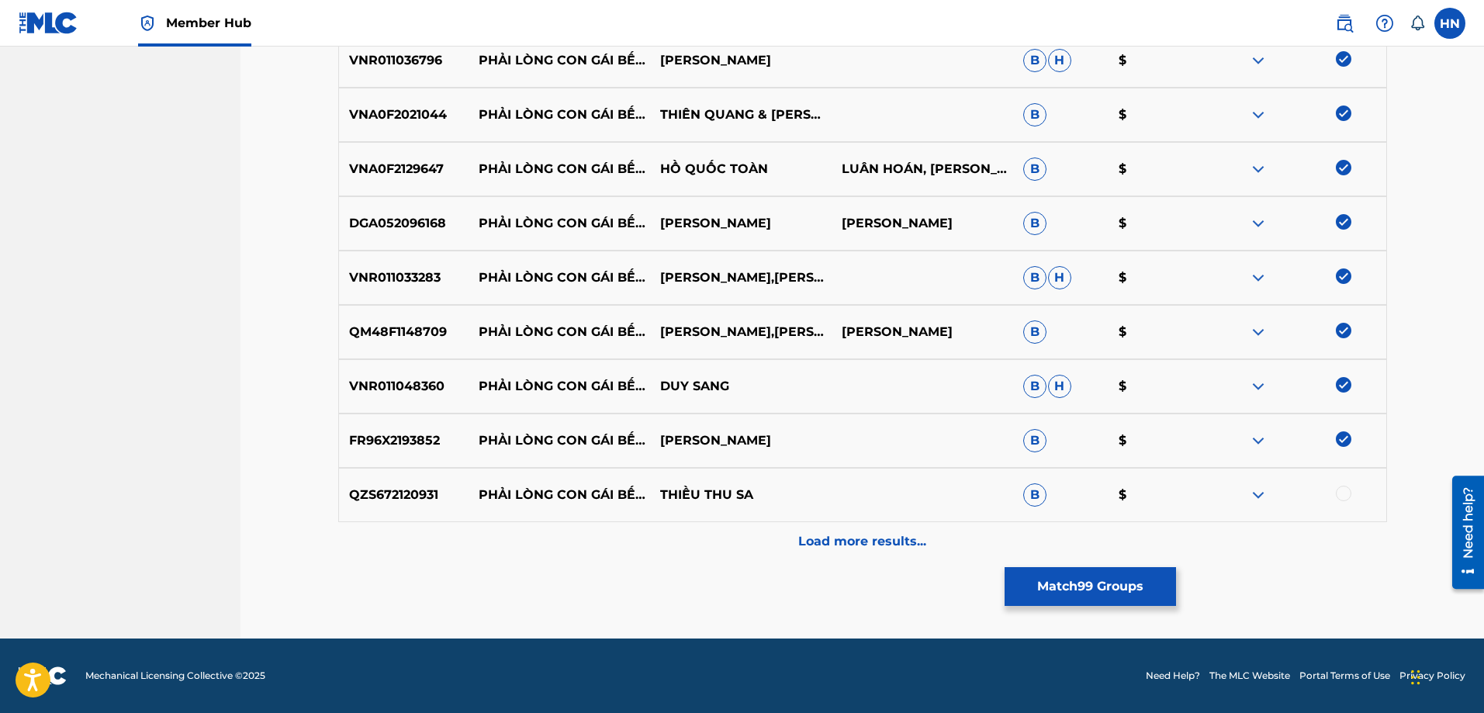
click at [1337, 497] on div at bounding box center [1344, 494] width 16 height 16
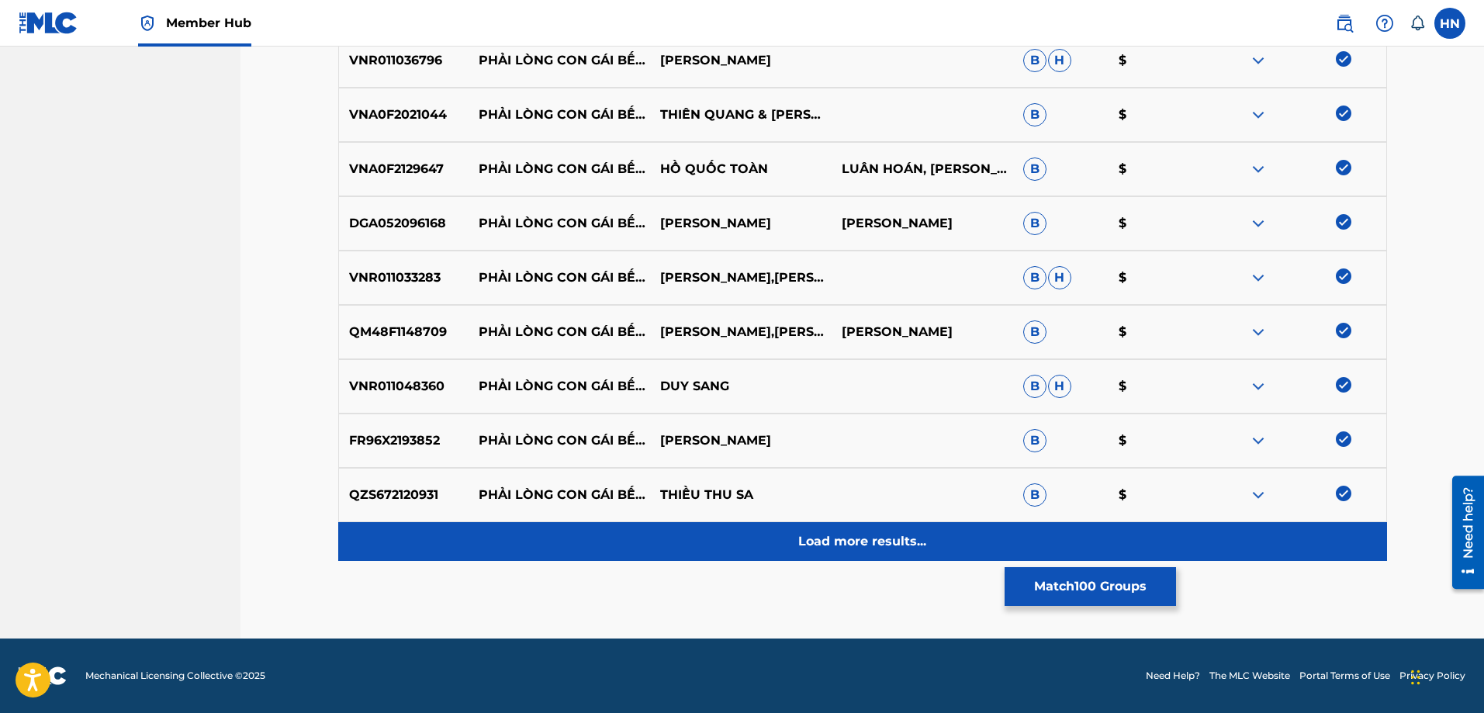
click at [861, 555] on div "Load more results..." at bounding box center [862, 541] width 1049 height 39
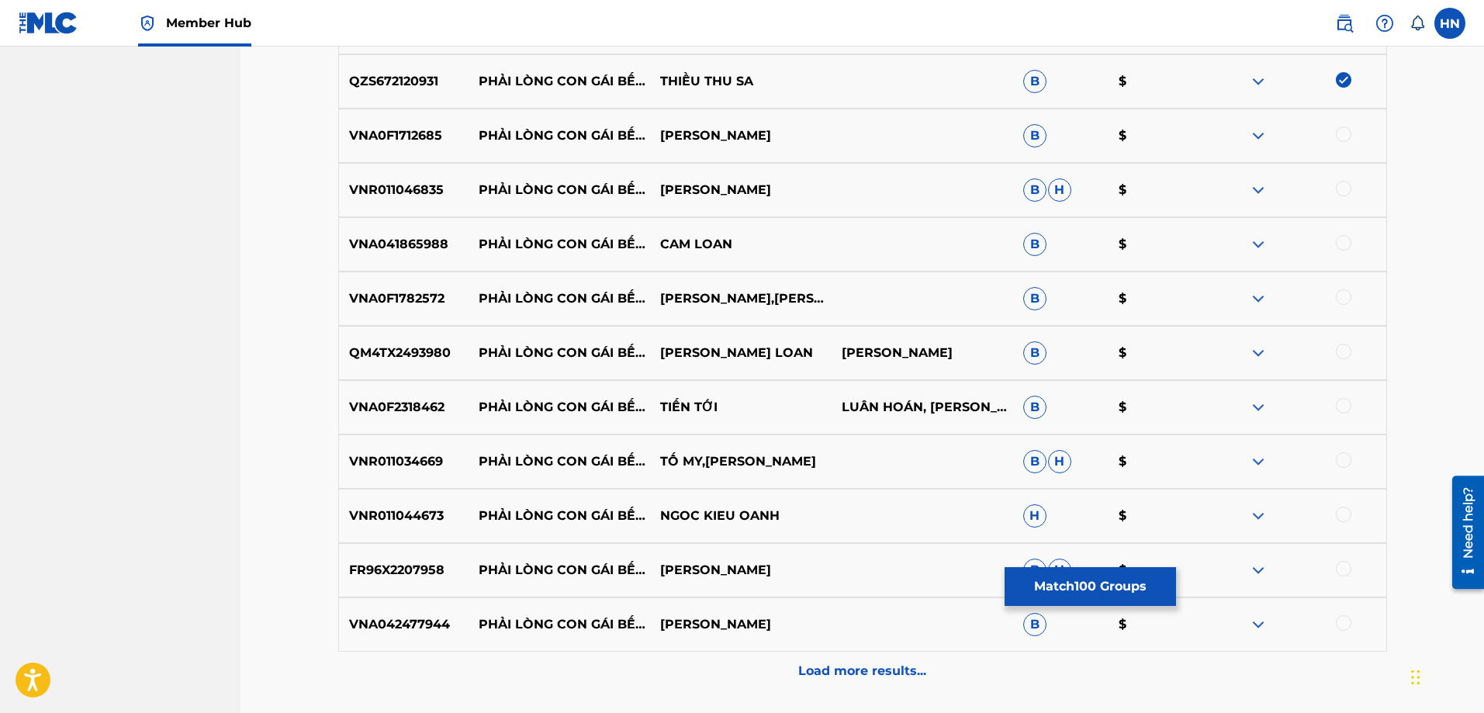
scroll to position [5892, 0]
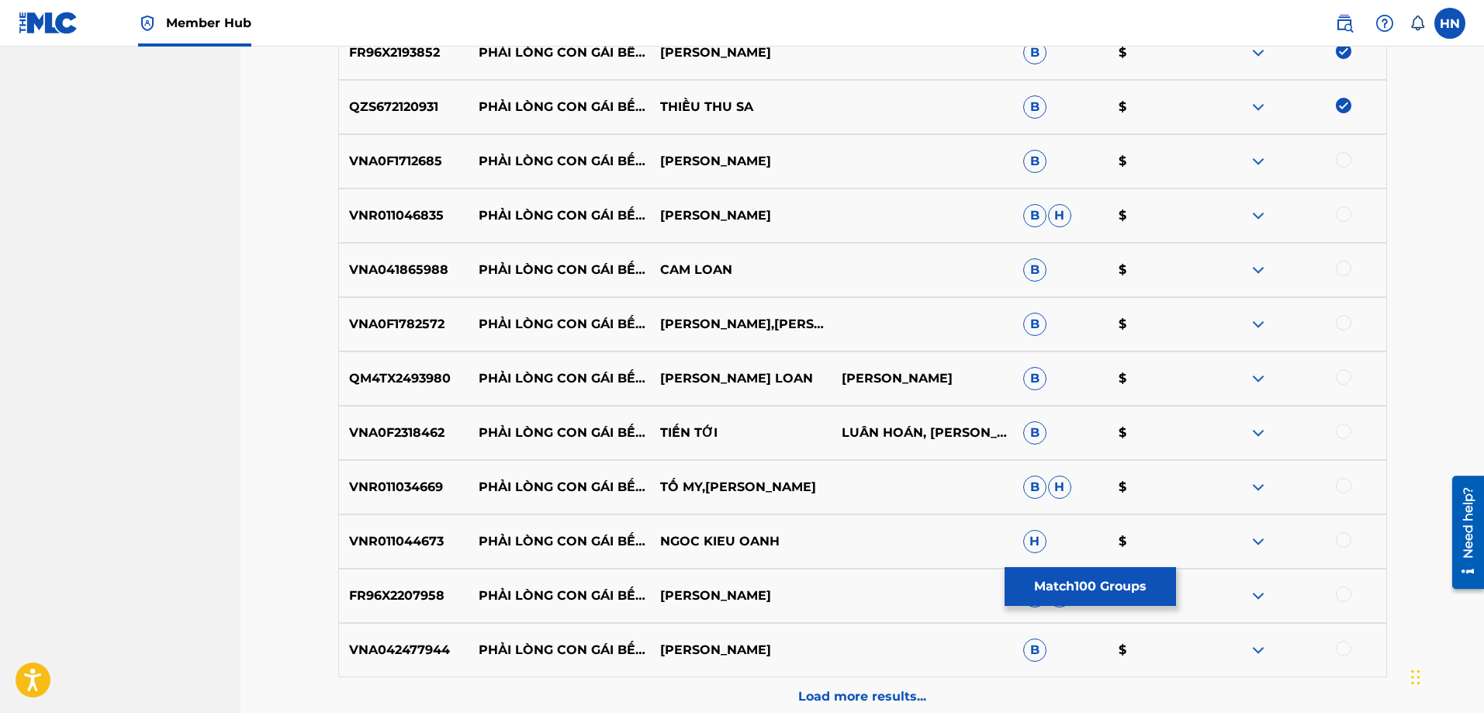
click at [412, 166] on p "VNA0F1712685" at bounding box center [404, 161] width 130 height 19
click at [1339, 159] on div at bounding box center [1344, 160] width 16 height 16
click at [403, 199] on div "VNR011046835 PHẢI LÒNG CON GÁI BẾN TRE LÊ NHƯ [PERSON_NAME]" at bounding box center [862, 215] width 1049 height 54
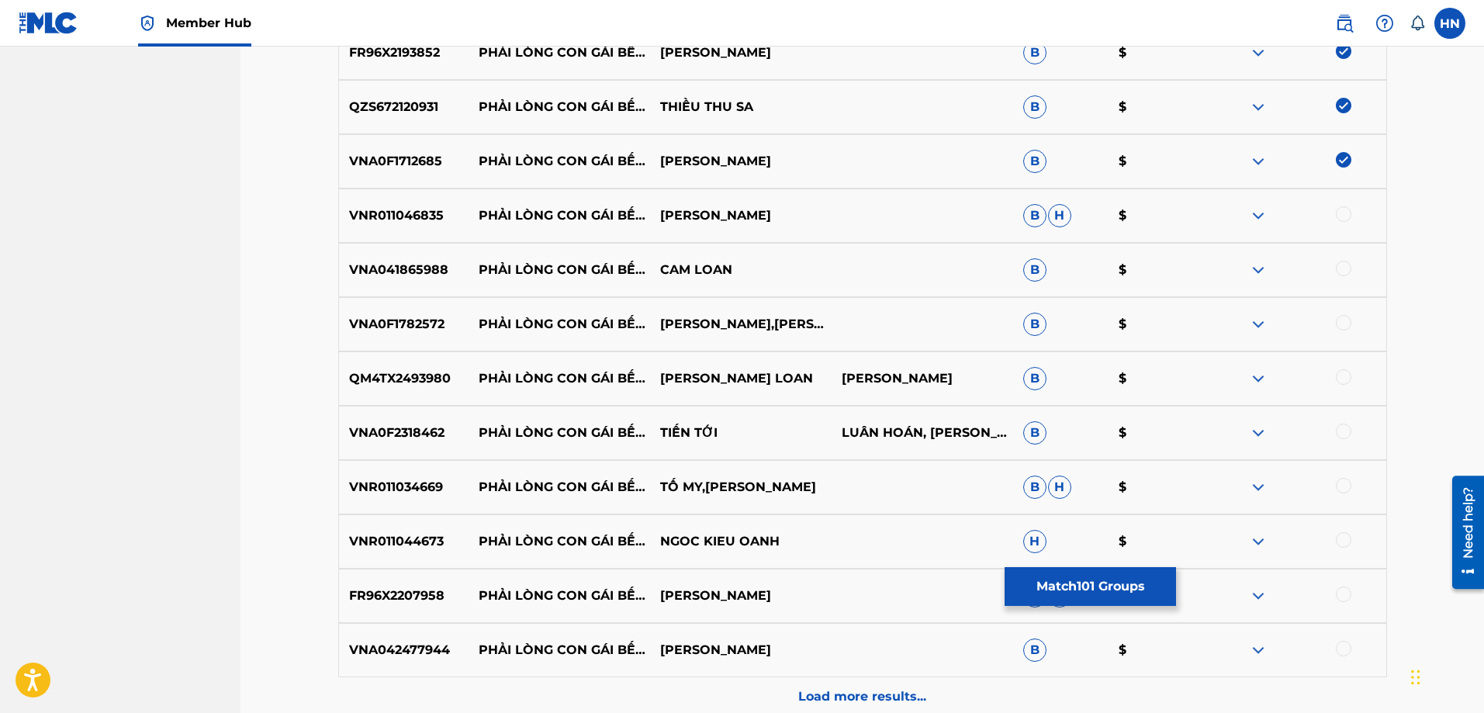
click at [1341, 219] on div at bounding box center [1344, 214] width 16 height 16
click at [364, 279] on div "VNA041865988 PHẢI LÒNG CON GÁI BẾN TRE CAM LOAN B $" at bounding box center [862, 270] width 1049 height 54
click at [1343, 264] on div at bounding box center [1344, 269] width 16 height 16
click at [379, 329] on p "VNA0F1782572" at bounding box center [404, 324] width 130 height 19
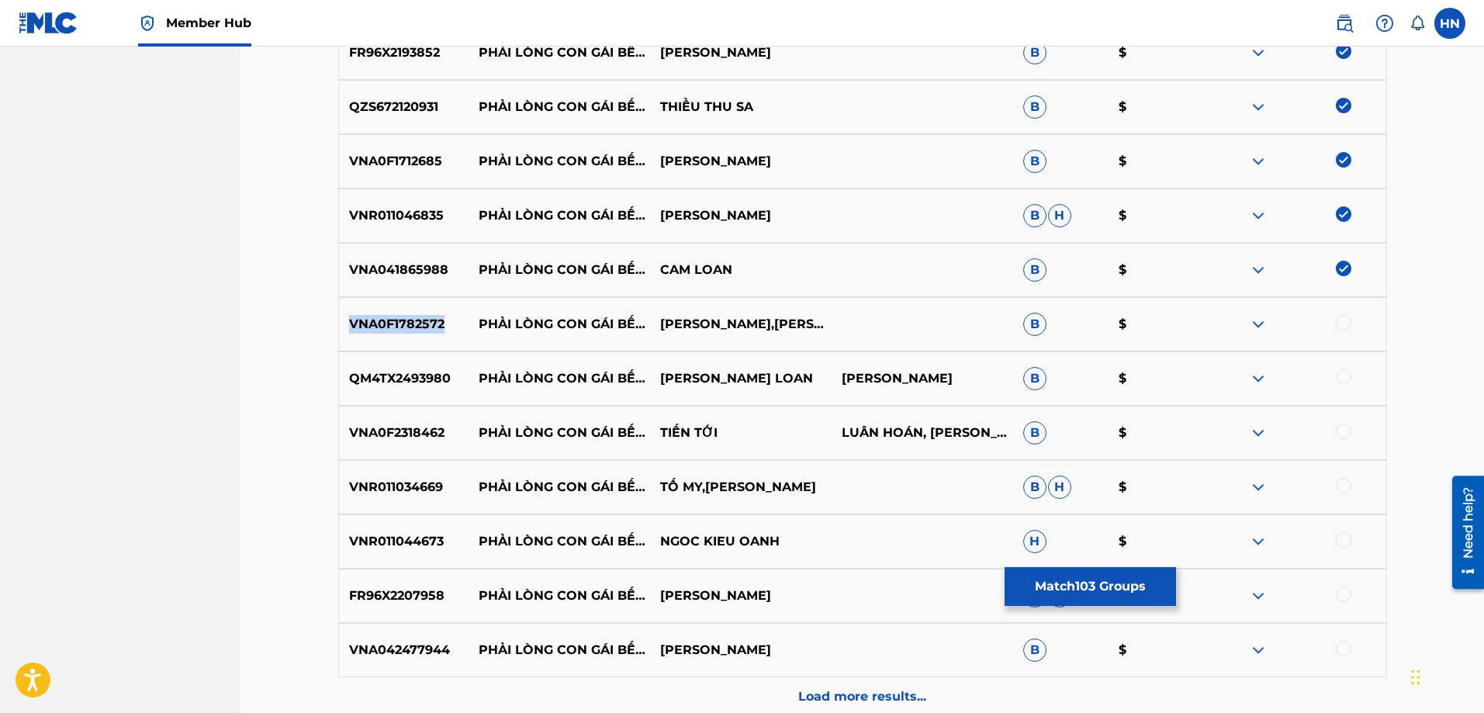
click at [379, 329] on p "VNA0F1782572" at bounding box center [404, 324] width 130 height 19
click at [1344, 320] on div at bounding box center [1344, 323] width 16 height 16
click at [362, 378] on p "QM4TX2493980" at bounding box center [404, 378] width 130 height 19
click at [1350, 376] on div at bounding box center [1344, 377] width 16 height 16
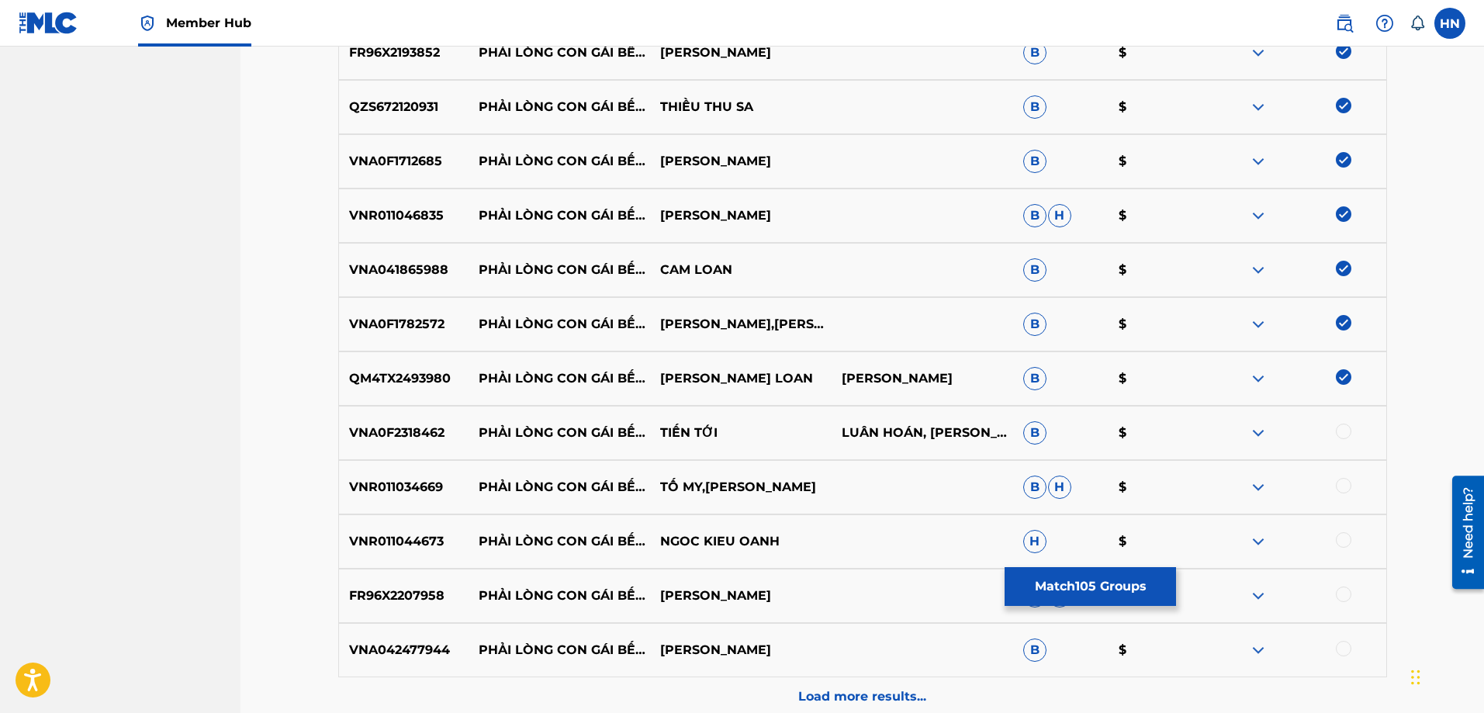
click at [382, 434] on p "VNA0F2318462" at bounding box center [404, 432] width 130 height 19
click at [1339, 430] on div at bounding box center [1344, 431] width 16 height 16
click at [358, 486] on p "VNR011034669" at bounding box center [404, 487] width 130 height 19
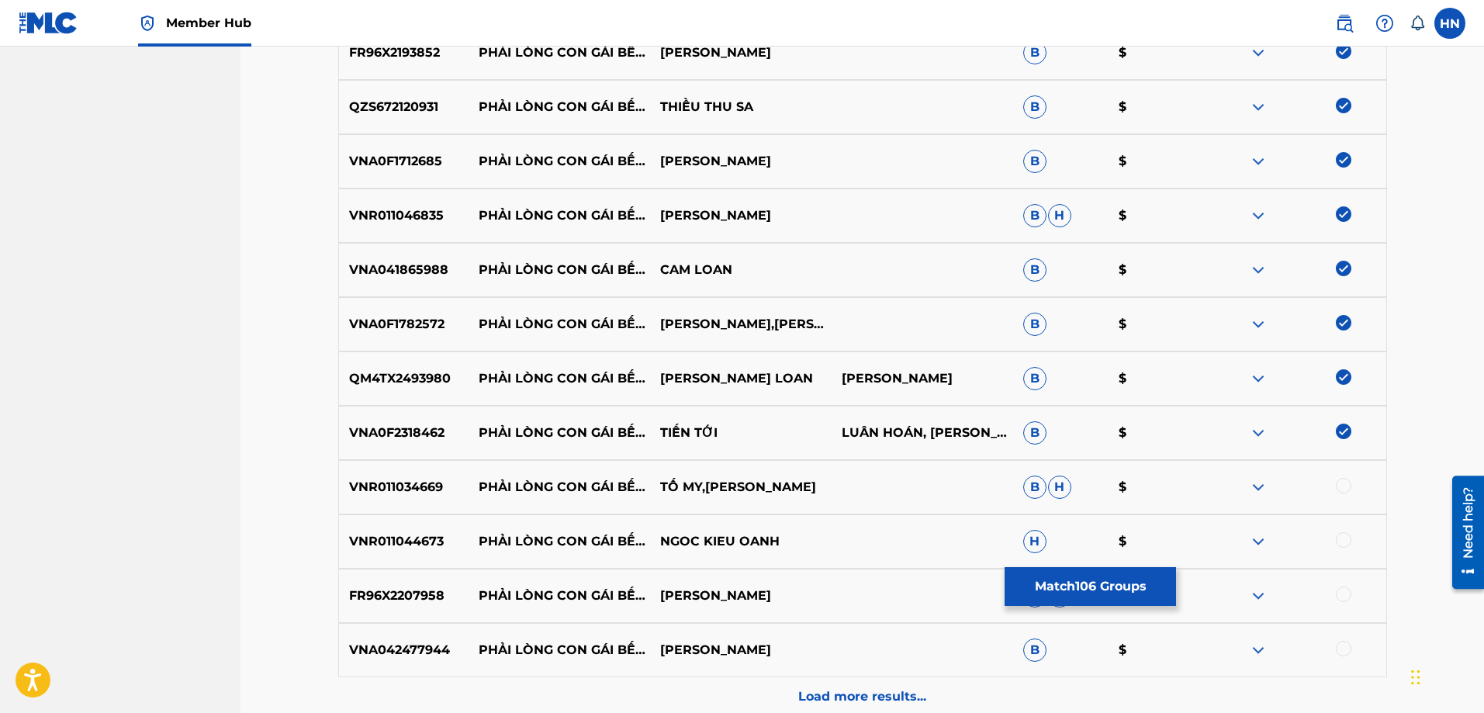
click at [1346, 482] on div at bounding box center [1344, 486] width 16 height 16
click at [391, 538] on p "VNR011044673" at bounding box center [404, 541] width 130 height 19
click at [1349, 539] on div at bounding box center [1344, 540] width 16 height 16
click at [437, 586] on p "FR96X2207958" at bounding box center [404, 595] width 130 height 19
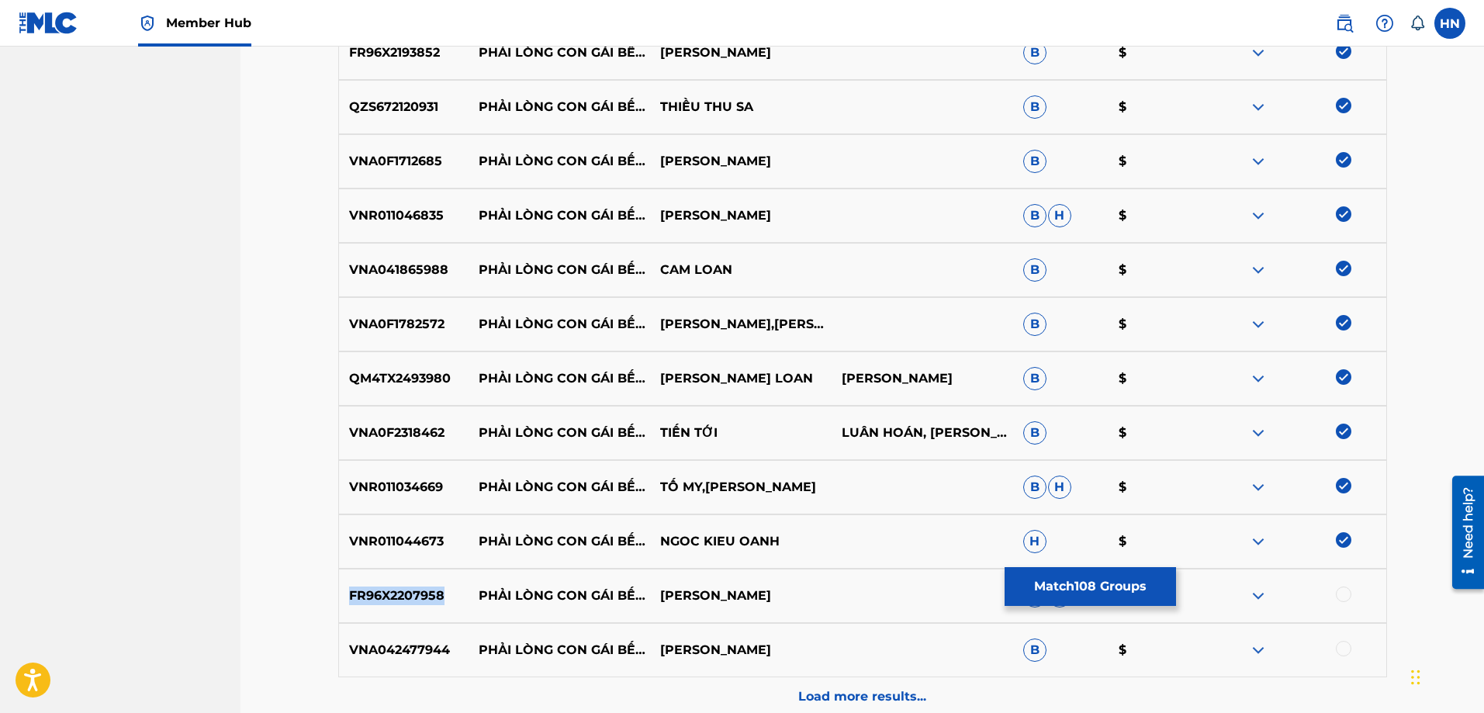
click at [437, 586] on p "FR96X2207958" at bounding box center [404, 595] width 130 height 19
click at [1344, 589] on div at bounding box center [1344, 594] width 16 height 16
click at [374, 656] on p "VNA042477944" at bounding box center [404, 650] width 130 height 19
click at [1344, 648] on div at bounding box center [1344, 649] width 16 height 16
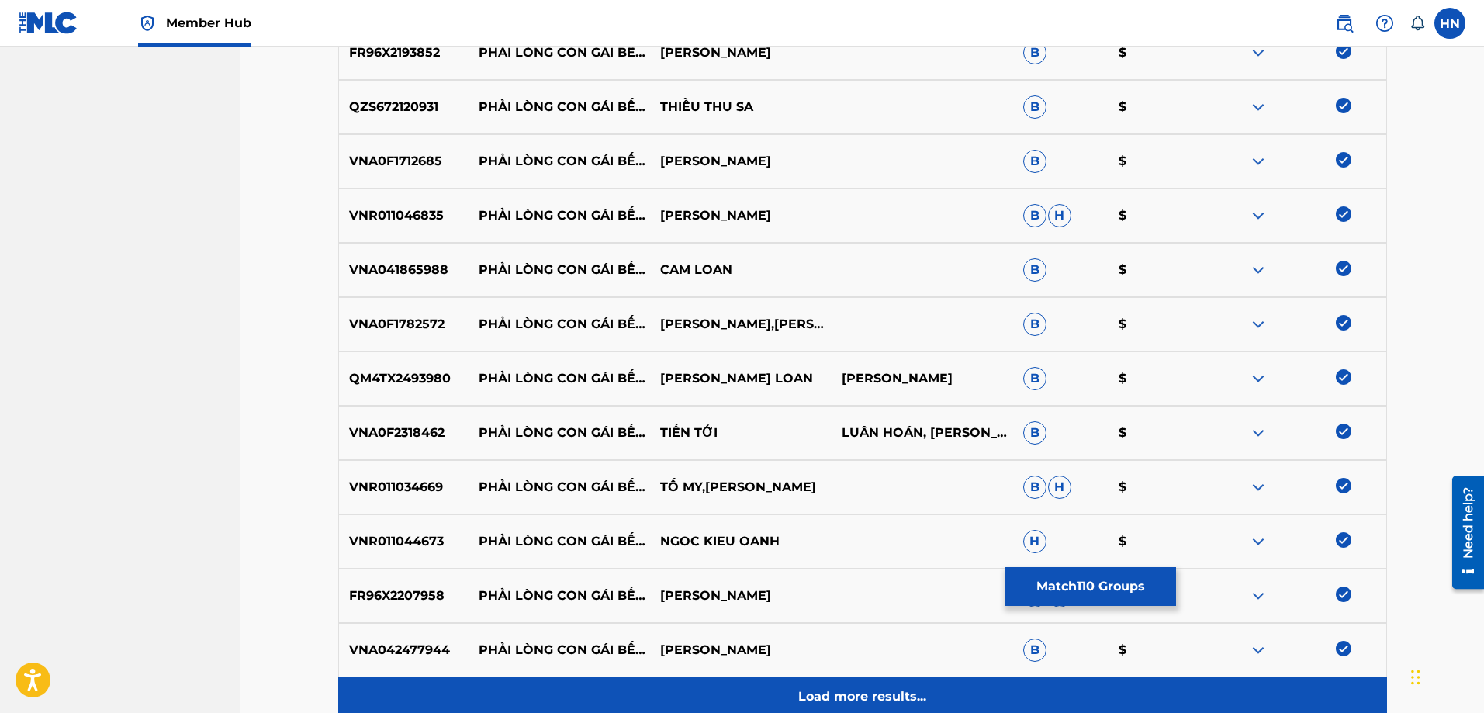
click at [917, 686] on div "Load more results..." at bounding box center [862, 696] width 1049 height 39
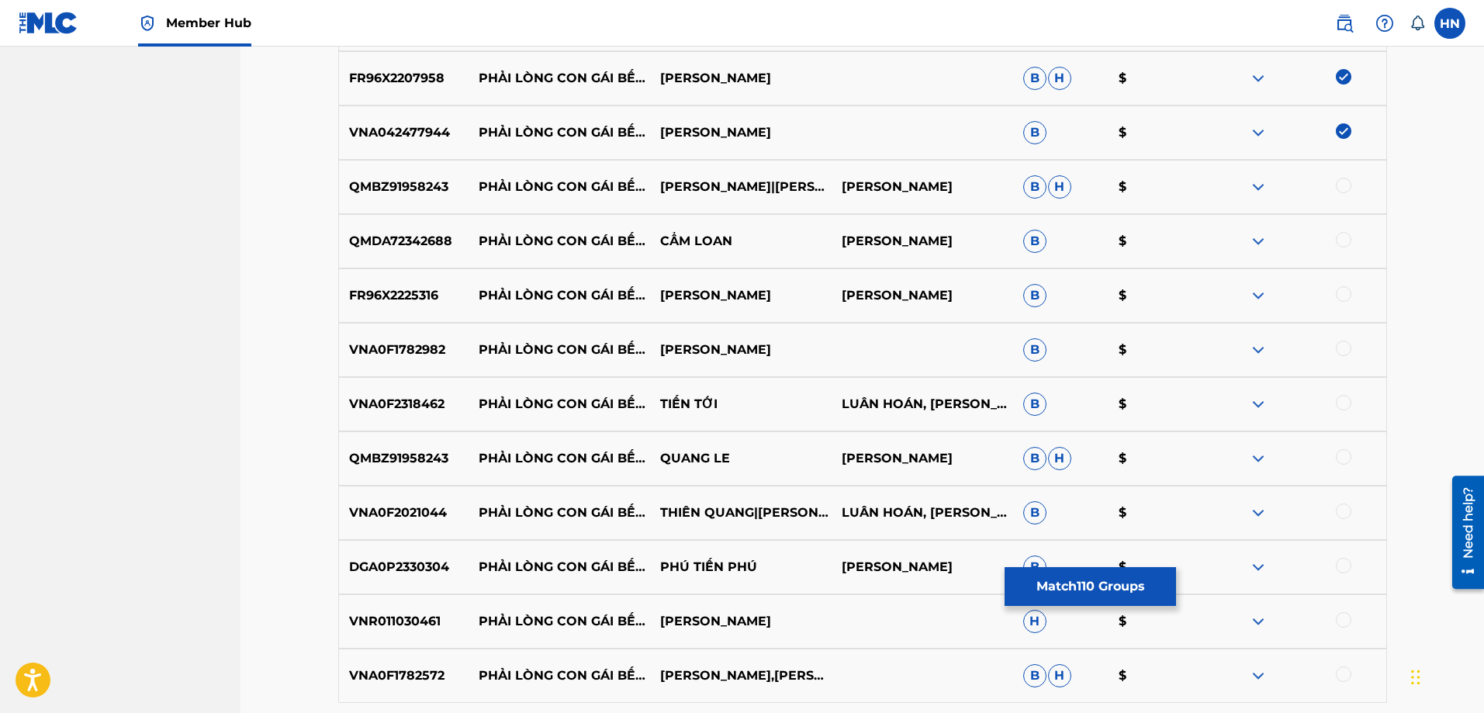
scroll to position [6435, 0]
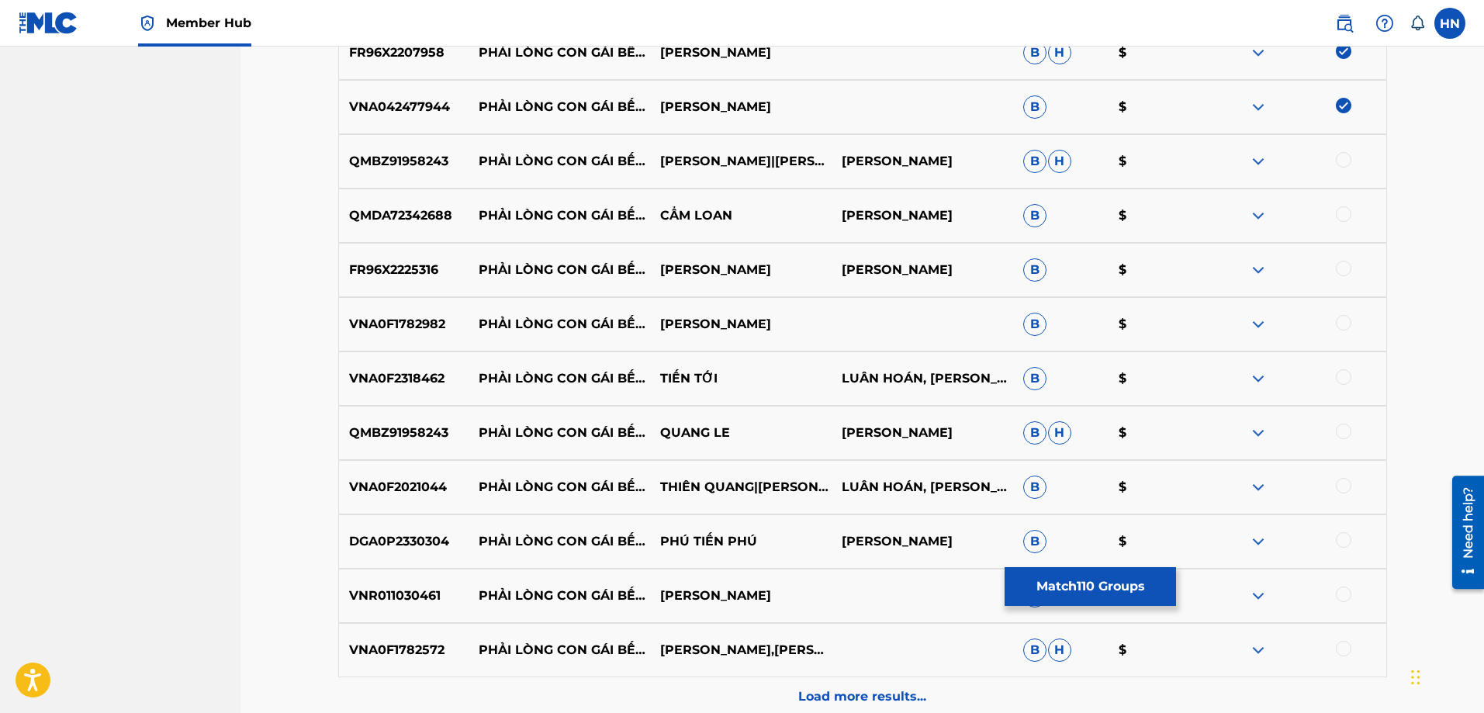
click at [426, 170] on p "QMBZ91958243" at bounding box center [404, 161] width 130 height 19
click at [1339, 161] on div at bounding box center [1344, 160] width 16 height 16
click at [434, 219] on p "QMDA72342688" at bounding box center [404, 215] width 130 height 19
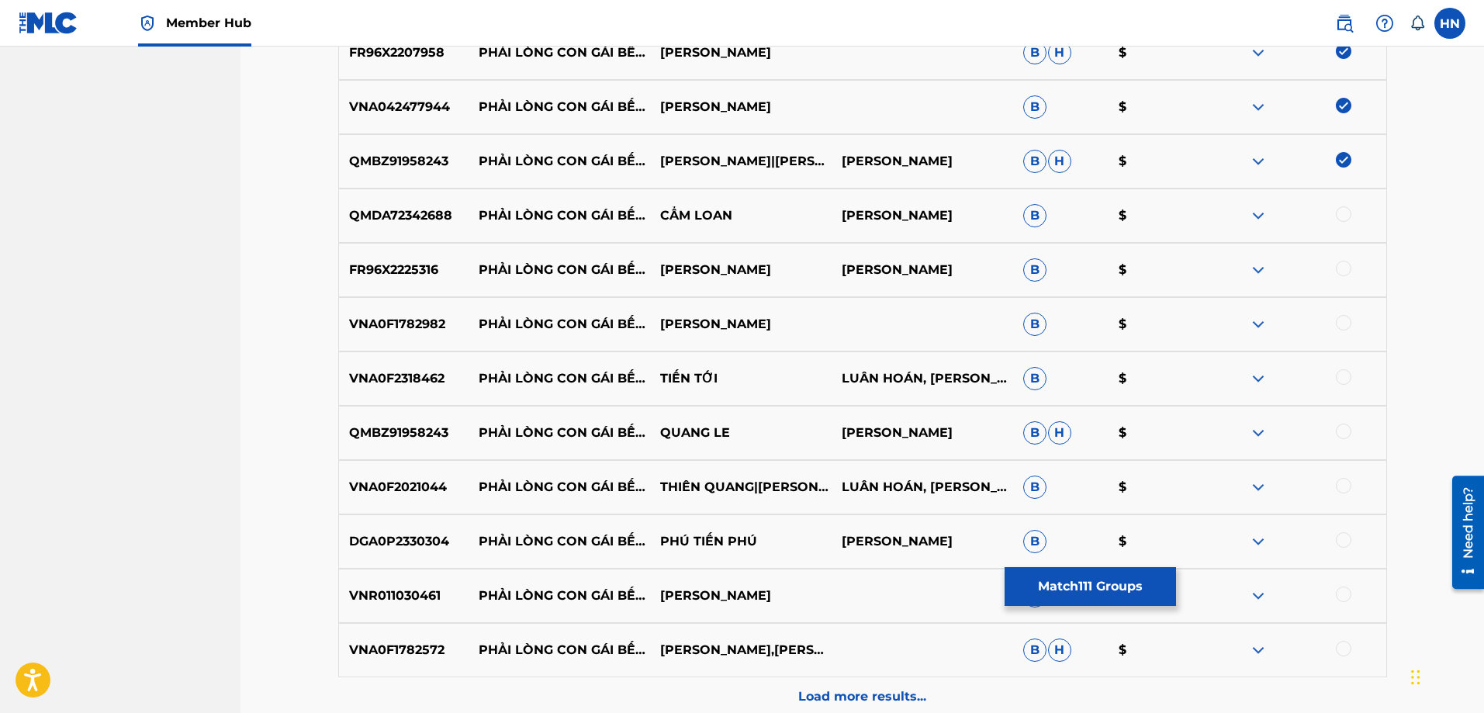
click at [1349, 213] on div at bounding box center [1344, 214] width 16 height 16
click at [410, 268] on p "FR96X2225316" at bounding box center [404, 270] width 130 height 19
click at [1345, 271] on div at bounding box center [1344, 269] width 16 height 16
click at [408, 330] on p "VNA0F1782982" at bounding box center [404, 324] width 130 height 19
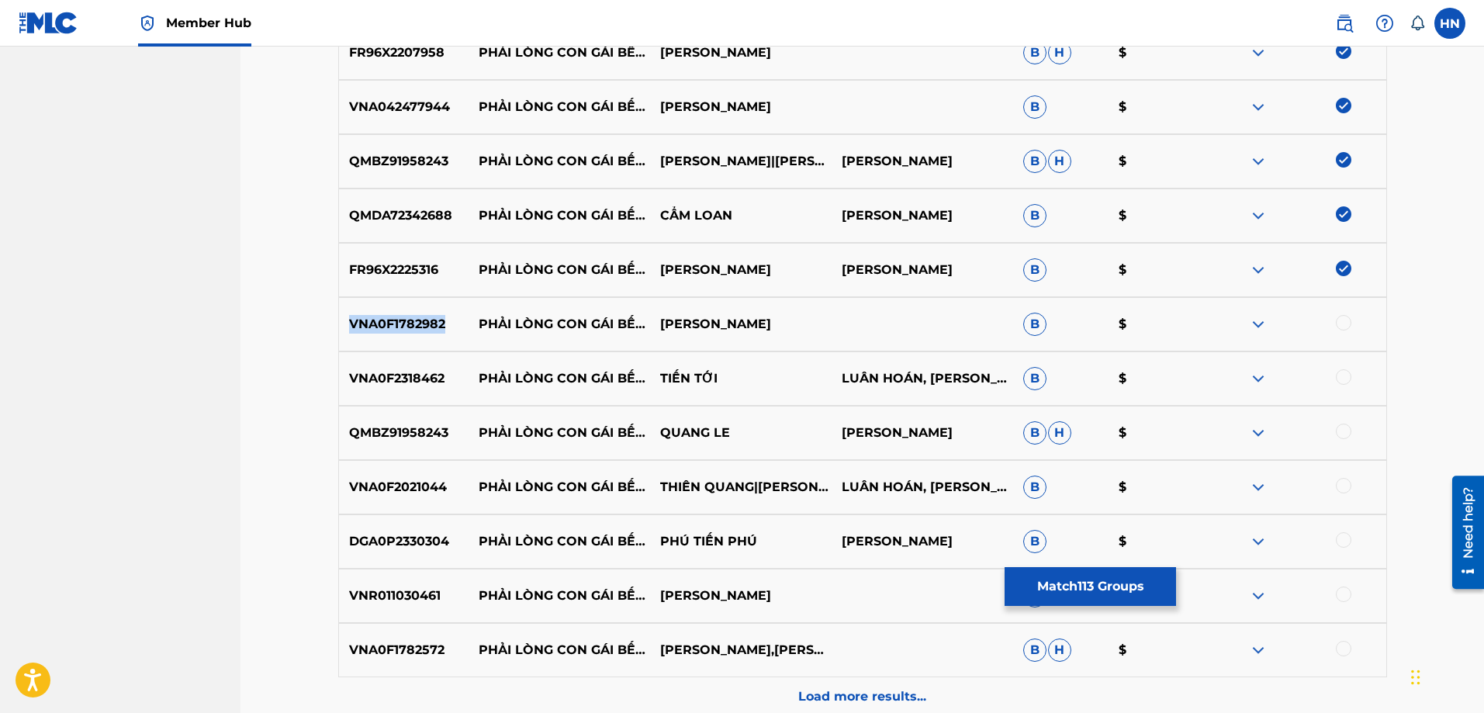
click at [408, 330] on p "VNA0F1782982" at bounding box center [404, 324] width 130 height 19
click at [1339, 321] on div at bounding box center [1344, 323] width 16 height 16
click at [389, 372] on p "VNA0F2318462" at bounding box center [404, 378] width 130 height 19
click at [1339, 372] on div at bounding box center [1344, 377] width 16 height 16
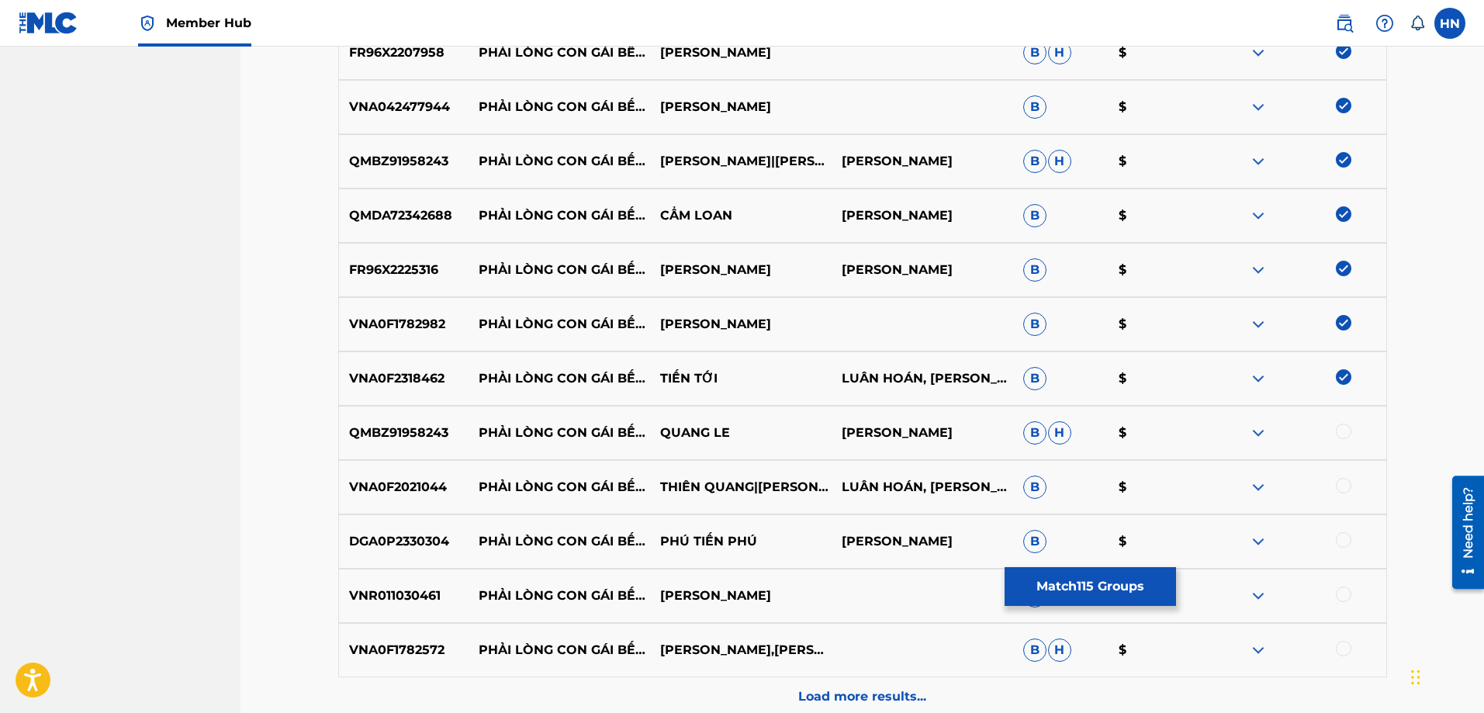
click at [413, 413] on div "QMBZ91958243 PHẢI LÒNG CON GÁI BẾN TRE QUANG LE PHAN NI [PERSON_NAME]" at bounding box center [862, 433] width 1049 height 54
click at [1339, 432] on div at bounding box center [1344, 431] width 16 height 16
click at [410, 490] on p "VNA0F2021044" at bounding box center [404, 487] width 130 height 19
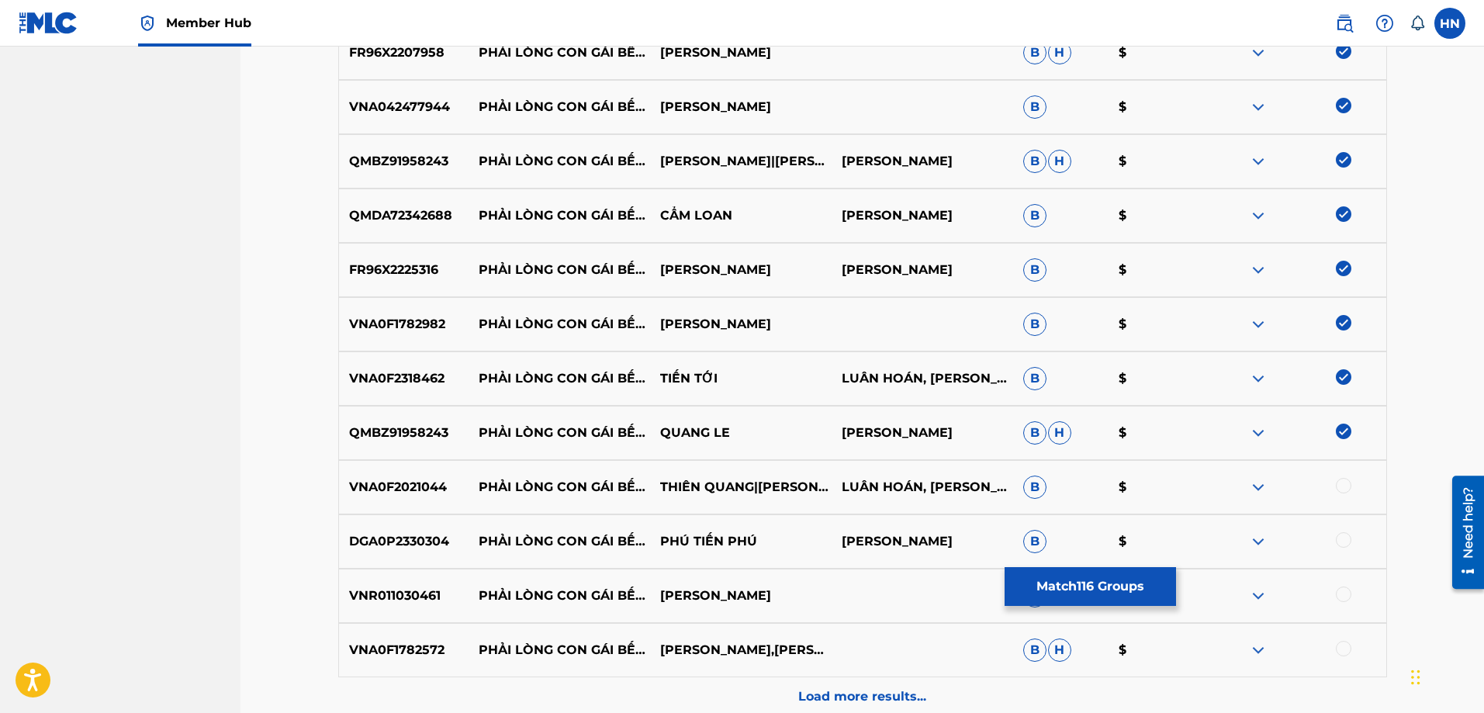
click at [1344, 486] on div at bounding box center [1344, 486] width 16 height 16
click at [378, 532] on p "DGA0P2330304" at bounding box center [404, 541] width 130 height 19
click at [1346, 538] on div at bounding box center [1344, 540] width 16 height 16
click at [389, 589] on p "VNR011030461" at bounding box center [404, 595] width 130 height 19
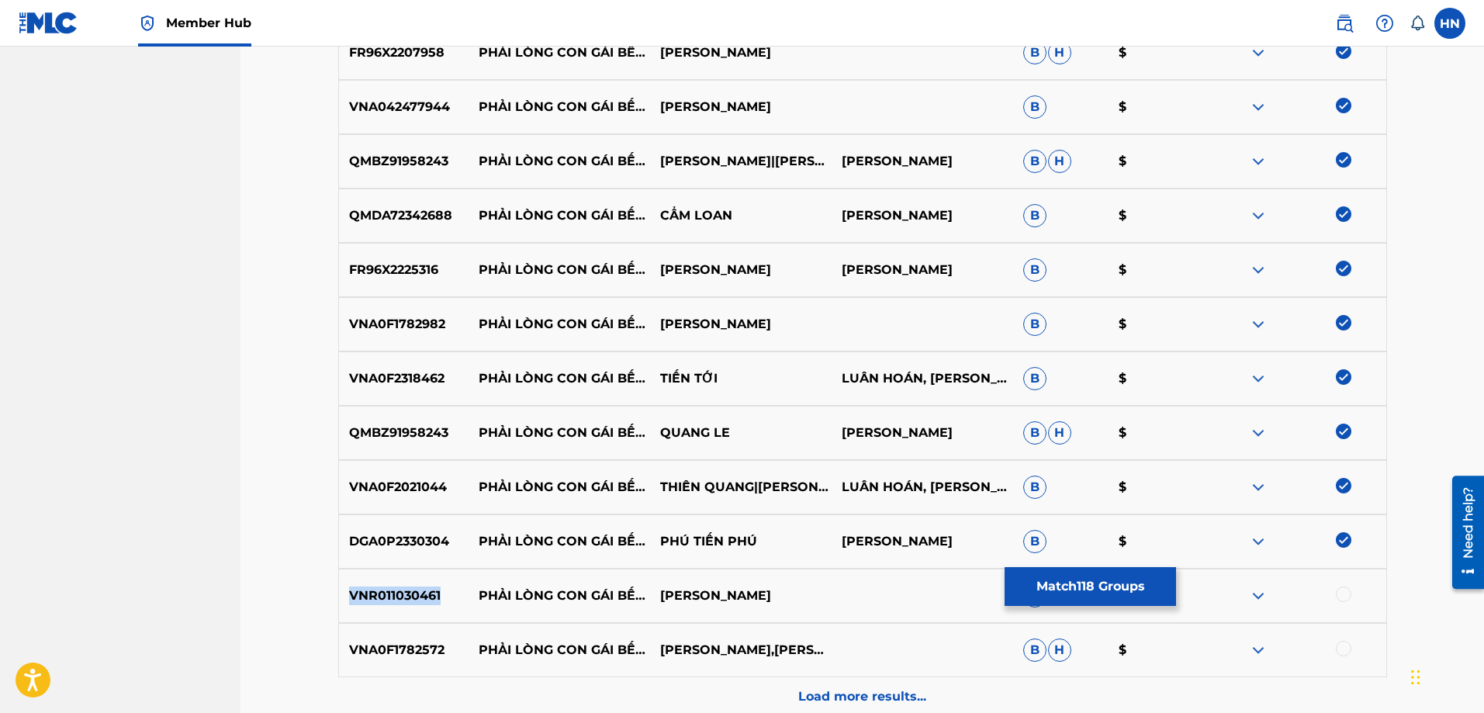
click at [389, 589] on p "VNR011030461" at bounding box center [404, 595] width 130 height 19
click at [1332, 589] on div at bounding box center [1294, 595] width 181 height 19
click at [1350, 594] on div at bounding box center [1344, 594] width 16 height 16
click at [383, 631] on div "VNA0F1782572 PHẢI LÒNG CON GÁI BẾN TRE [PERSON_NAME],[PERSON_NAME]" at bounding box center [862, 650] width 1049 height 54
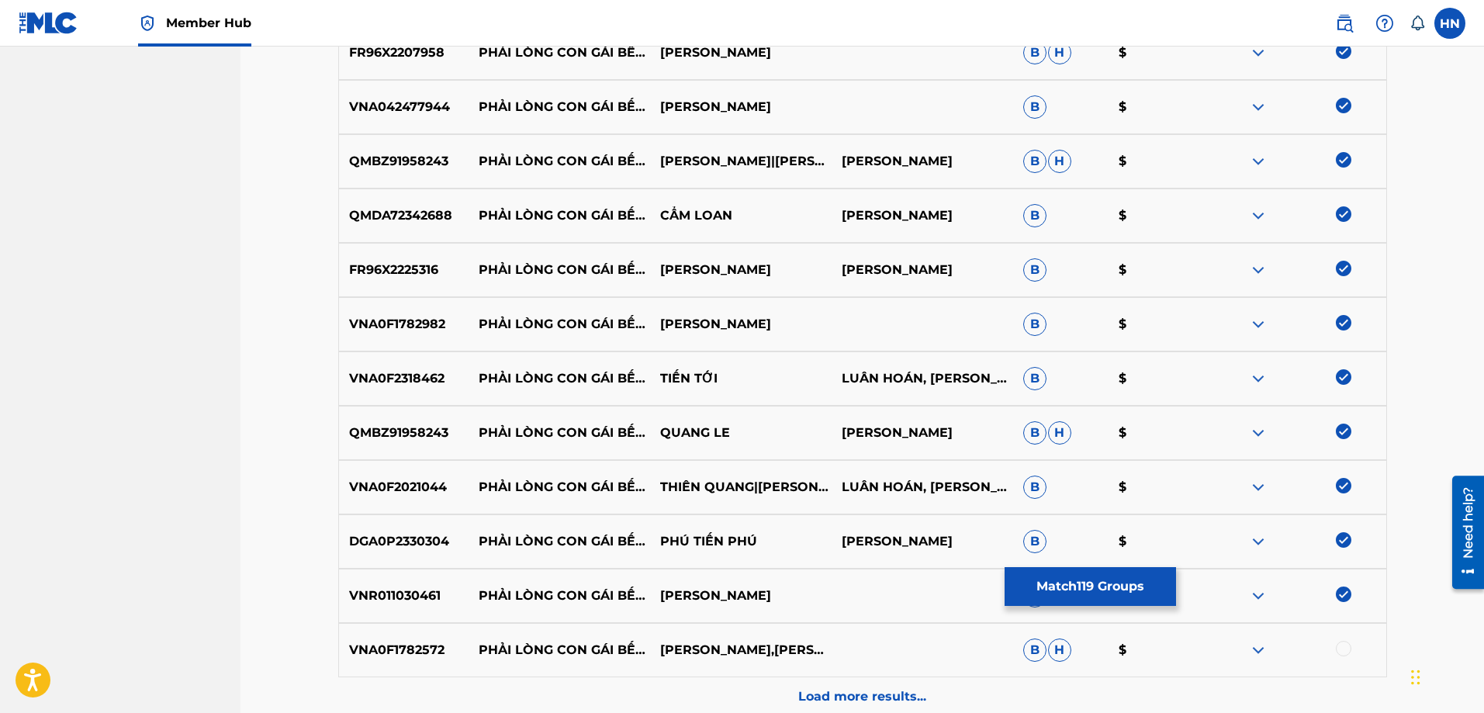
click at [1344, 644] on div at bounding box center [1344, 649] width 16 height 16
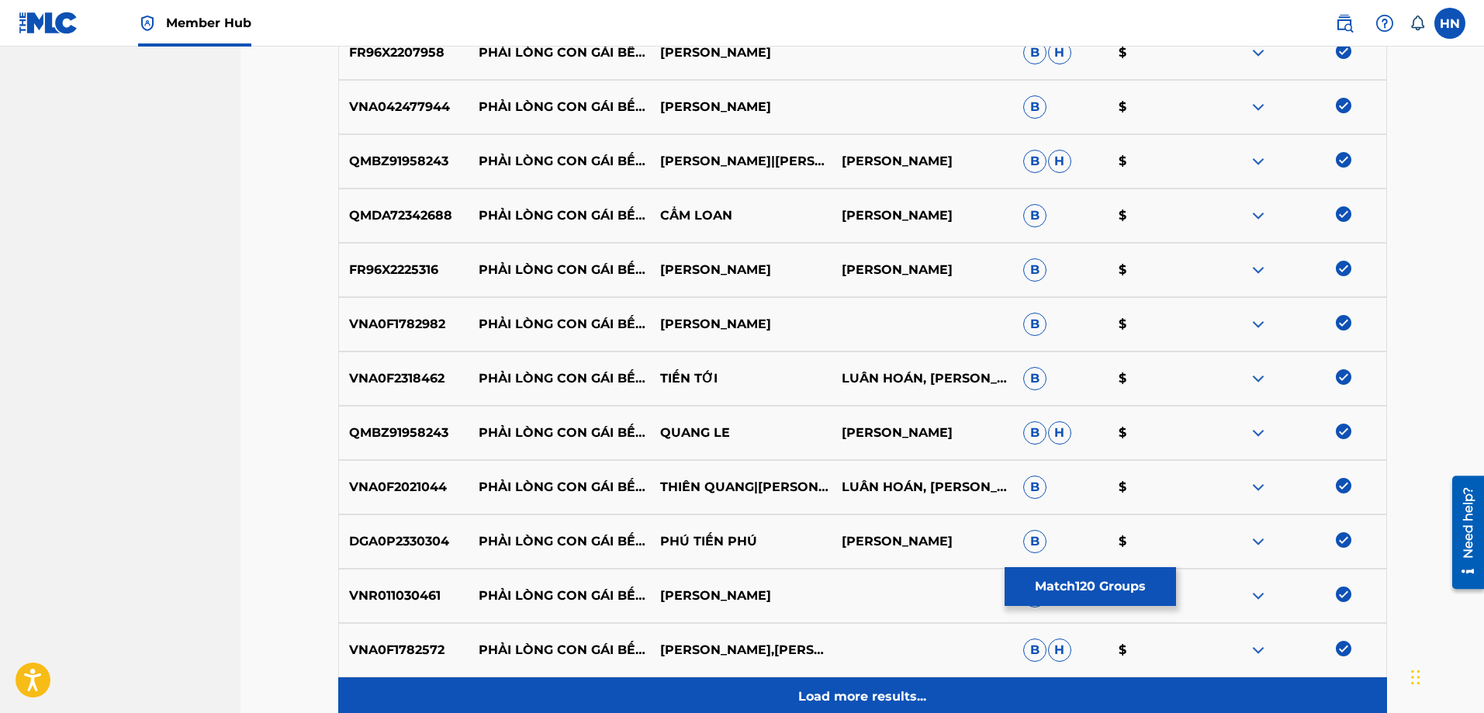
click at [824, 679] on div "Load more results..." at bounding box center [862, 696] width 1049 height 39
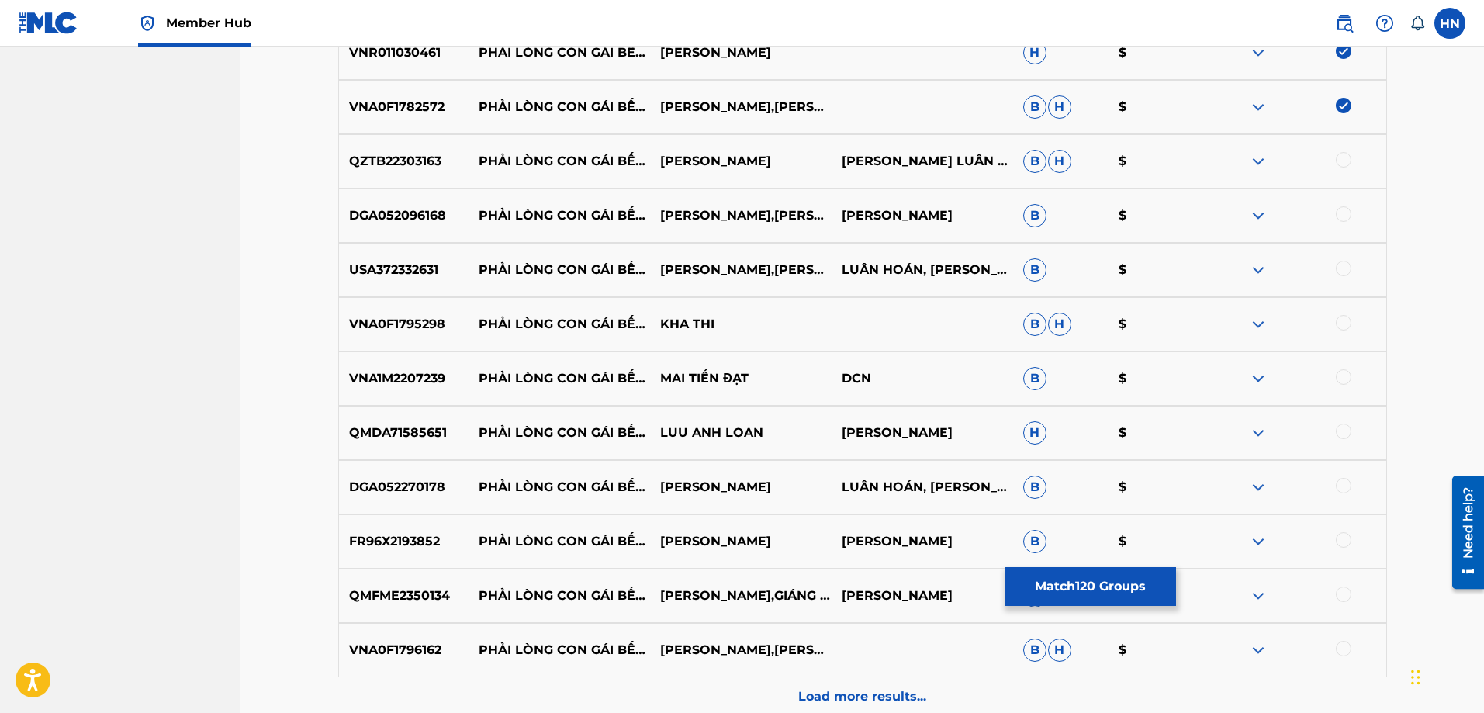
scroll to position [7055, 0]
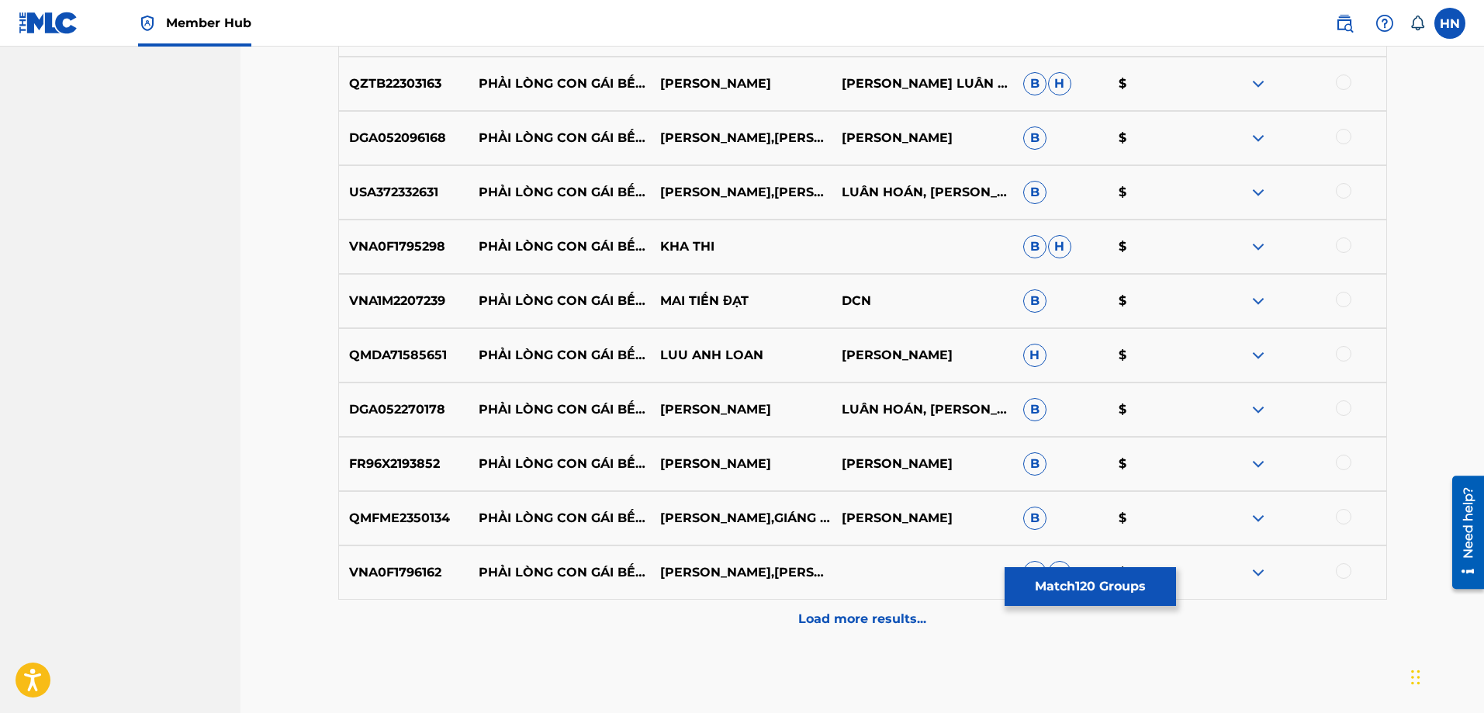
click at [417, 92] on p "QZTB22303163" at bounding box center [404, 83] width 130 height 19
click at [1342, 85] on div at bounding box center [1344, 82] width 16 height 16
click at [442, 143] on p "DGA052096168" at bounding box center [404, 138] width 130 height 19
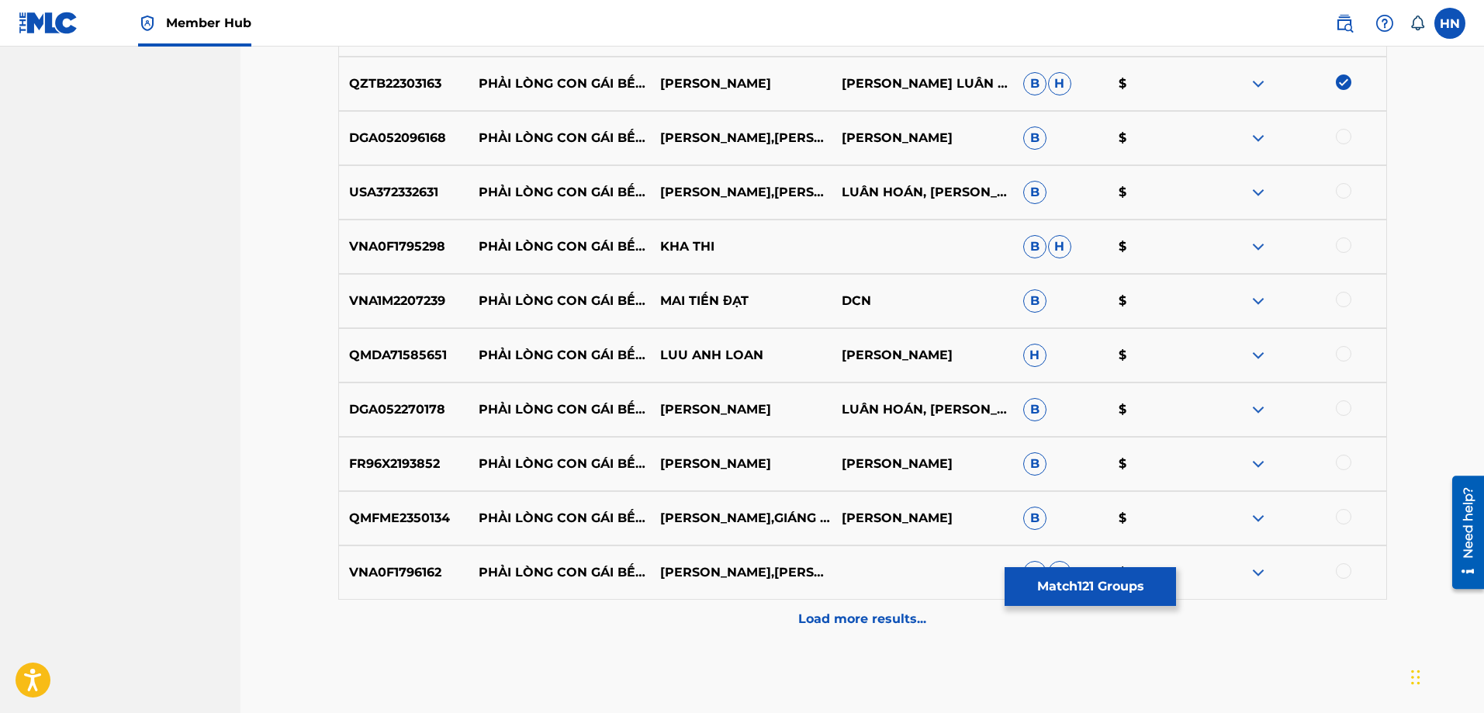
click at [1343, 137] on div at bounding box center [1344, 137] width 16 height 16
click at [423, 182] on div "USA372332631 PHẢI LÒNG CON GÁI BẾN TRE QUỲNH NHƯ,[PERSON_NAME] HOÁN, [PERSON_NA…" at bounding box center [862, 192] width 1049 height 54
click at [1333, 195] on div at bounding box center [1294, 192] width 181 height 19
click at [1339, 192] on div at bounding box center [1344, 191] width 16 height 16
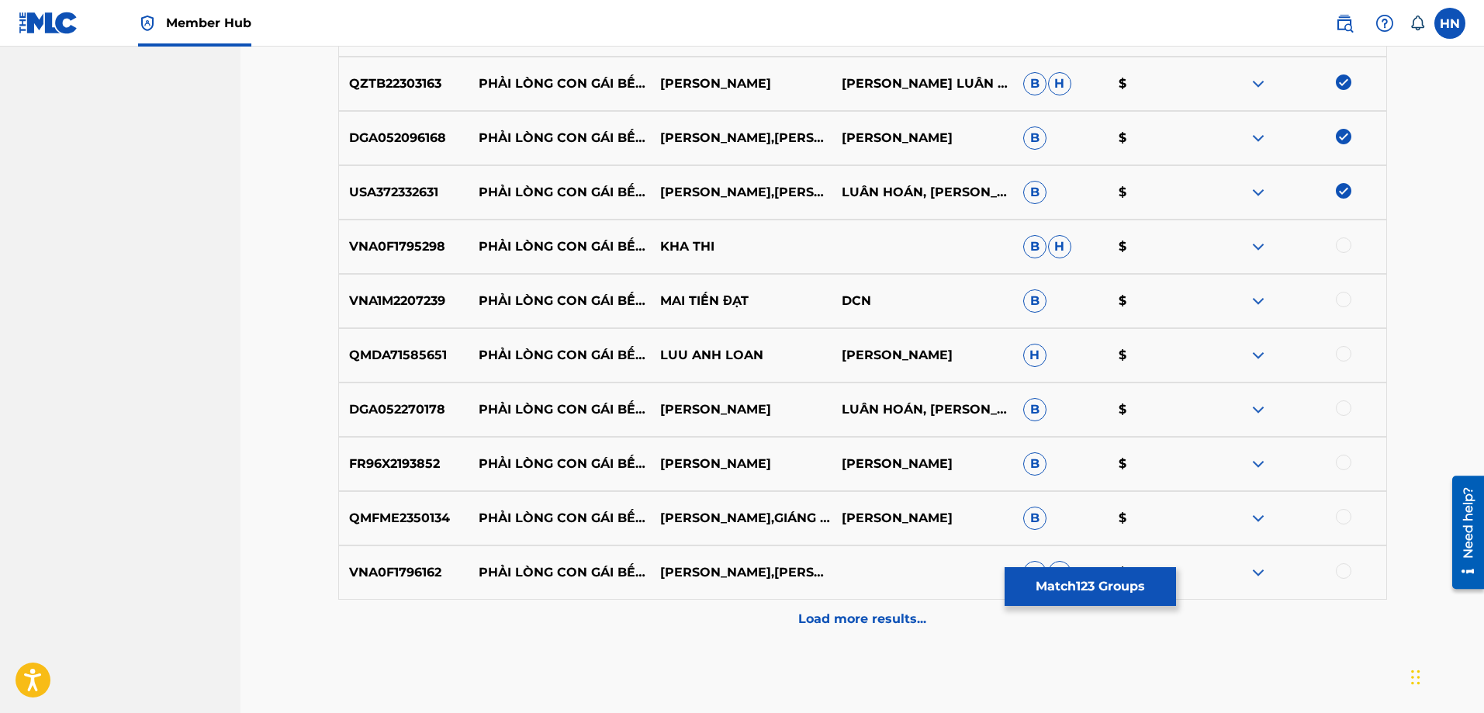
click at [412, 253] on p "VNA0F1795298" at bounding box center [404, 246] width 130 height 19
click at [1350, 243] on div at bounding box center [1344, 245] width 16 height 16
click at [414, 293] on p "VNA1M2207239" at bounding box center [404, 301] width 130 height 19
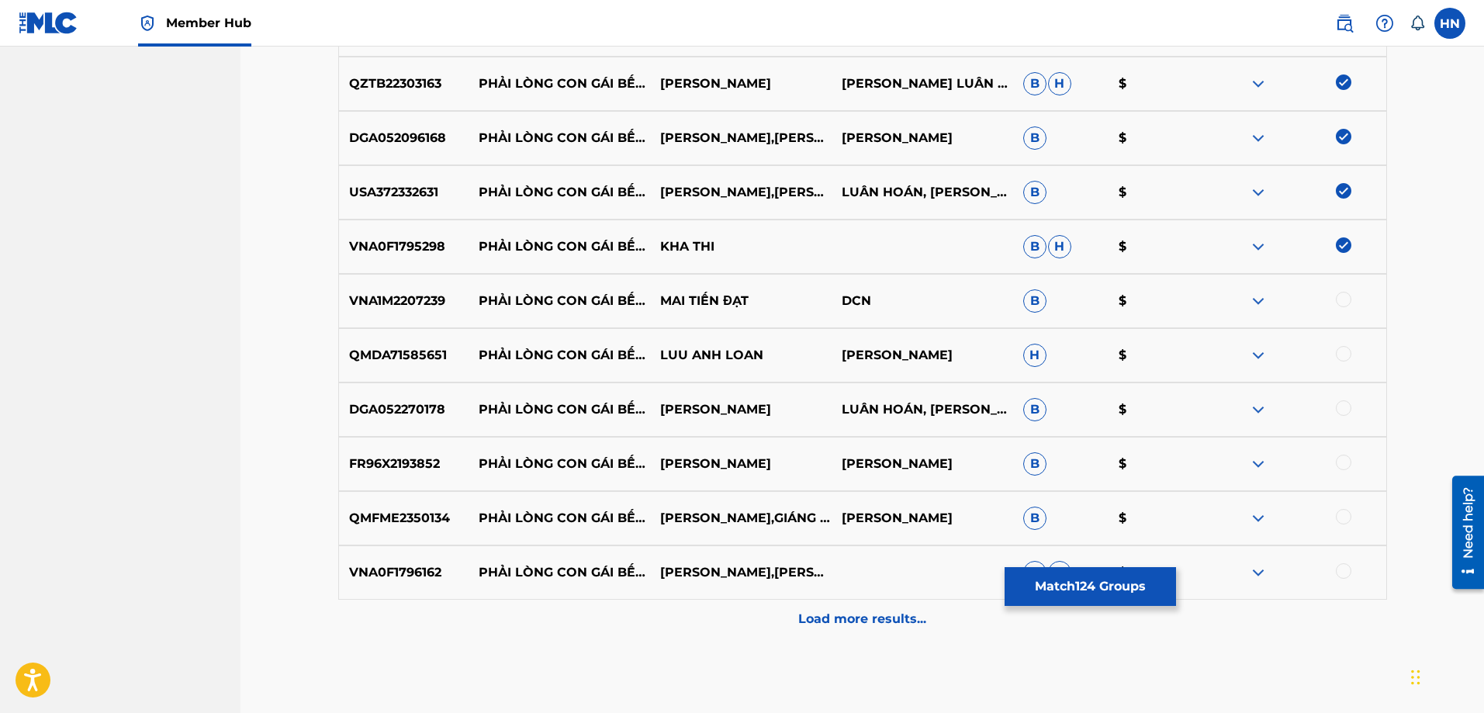
click at [1343, 302] on div at bounding box center [1344, 300] width 16 height 16
click at [421, 358] on p "QMDA71585651" at bounding box center [404, 355] width 130 height 19
click at [1345, 356] on div at bounding box center [1344, 354] width 16 height 16
click at [404, 414] on p "DGA052270178" at bounding box center [404, 409] width 130 height 19
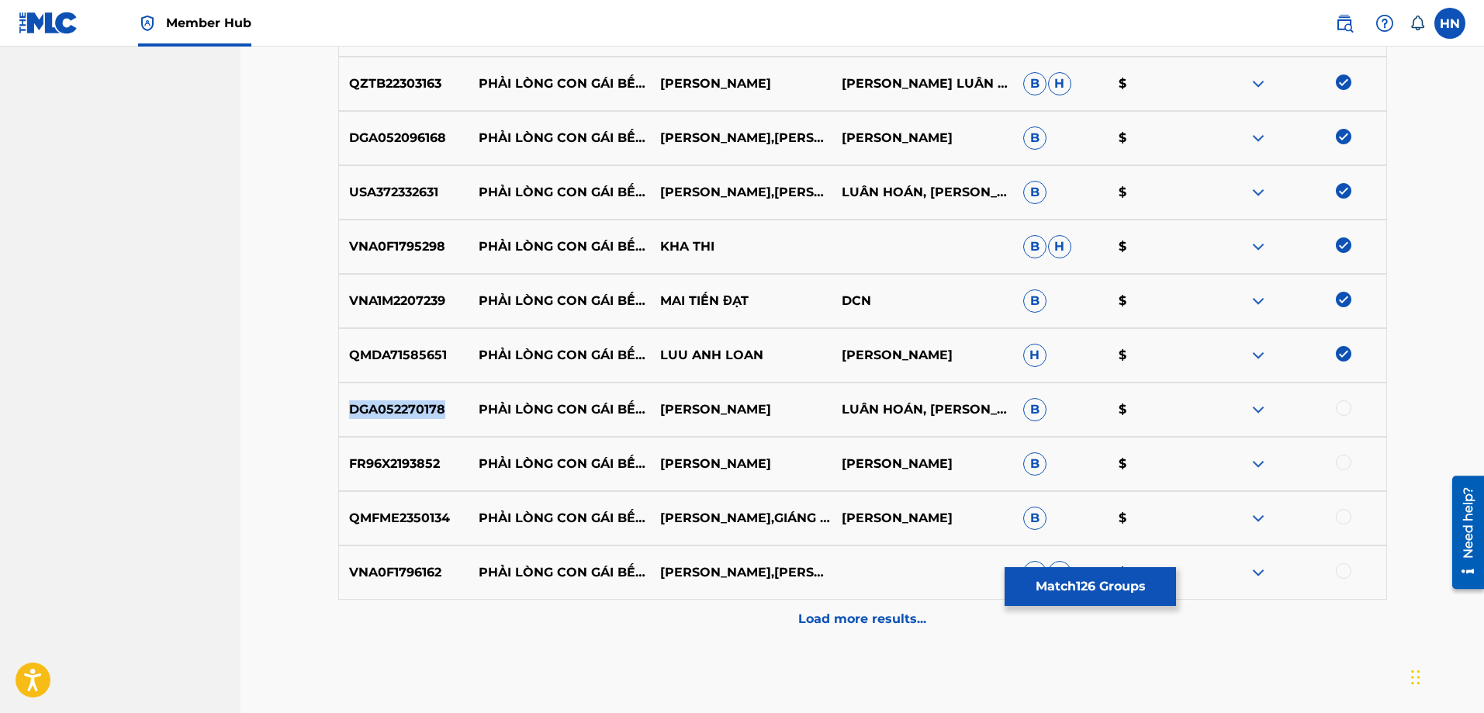
click at [404, 414] on p "DGA052270178" at bounding box center [404, 409] width 130 height 19
click at [1342, 410] on div at bounding box center [1344, 408] width 16 height 16
click at [441, 466] on p "FR96X2193852" at bounding box center [404, 463] width 130 height 19
click at [432, 466] on p "FR96X2193852" at bounding box center [404, 463] width 130 height 19
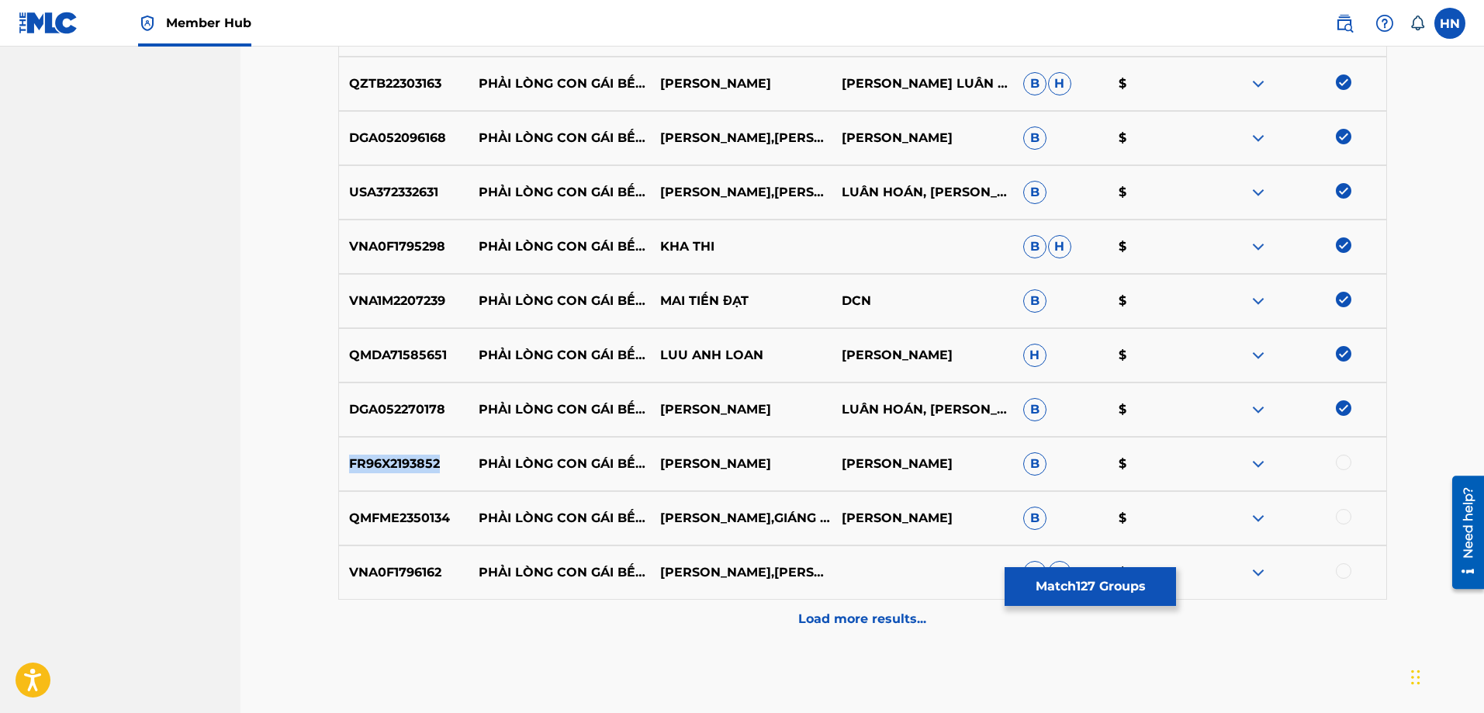
click at [432, 466] on p "FR96X2193852" at bounding box center [404, 463] width 130 height 19
click at [1343, 467] on div at bounding box center [1344, 462] width 16 height 16
click at [339, 512] on p "QMFME2350134" at bounding box center [404, 518] width 130 height 19
click at [1342, 523] on div at bounding box center [1344, 517] width 16 height 16
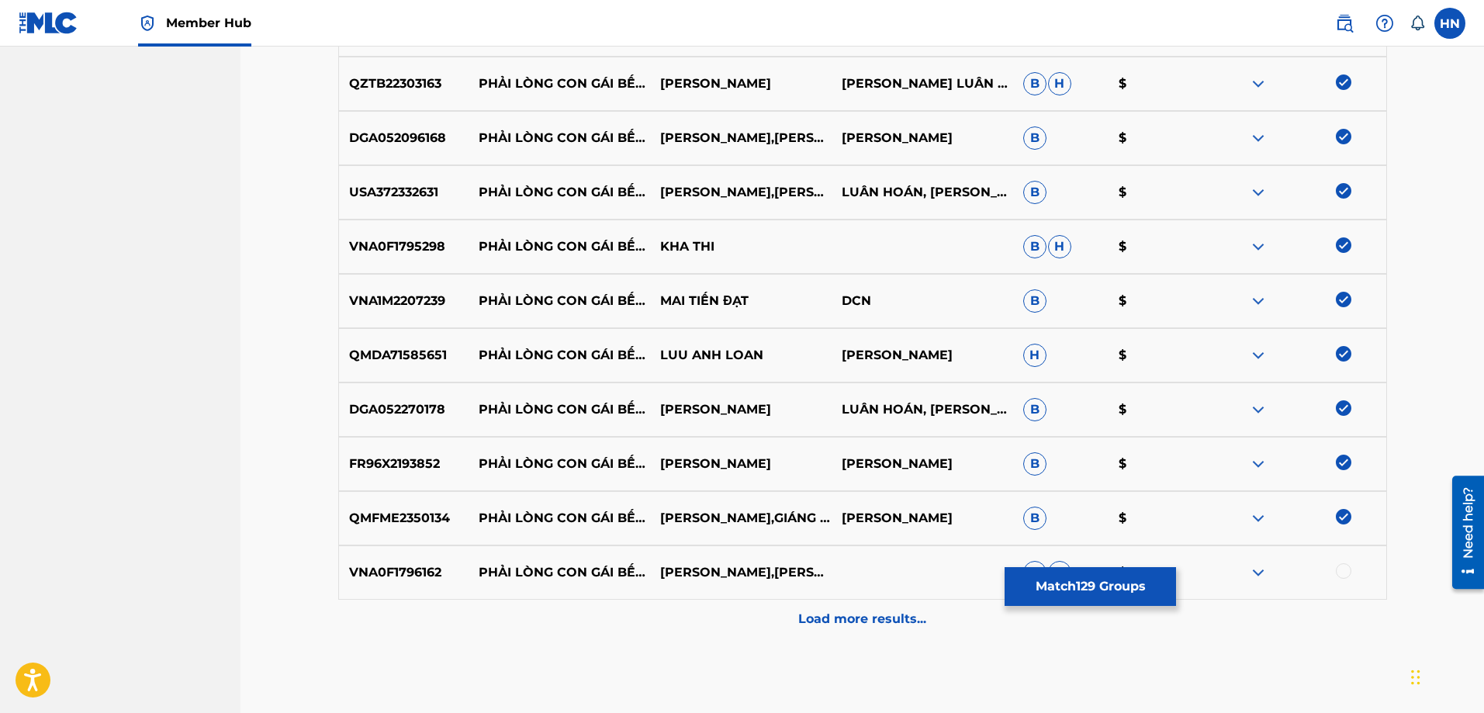
click at [1353, 572] on div at bounding box center [1294, 572] width 181 height 19
click at [1341, 571] on div at bounding box center [1344, 571] width 16 height 16
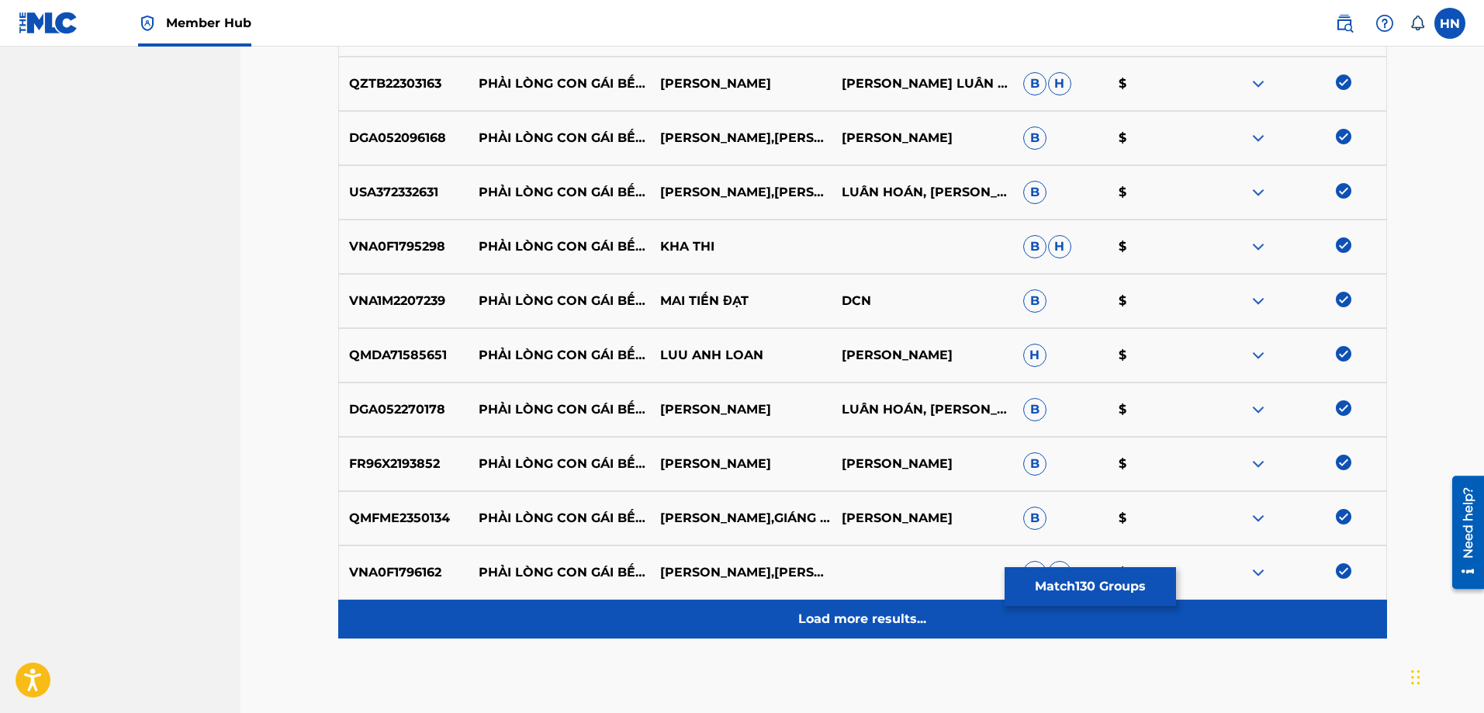
click at [886, 631] on div "Load more results..." at bounding box center [862, 619] width 1049 height 39
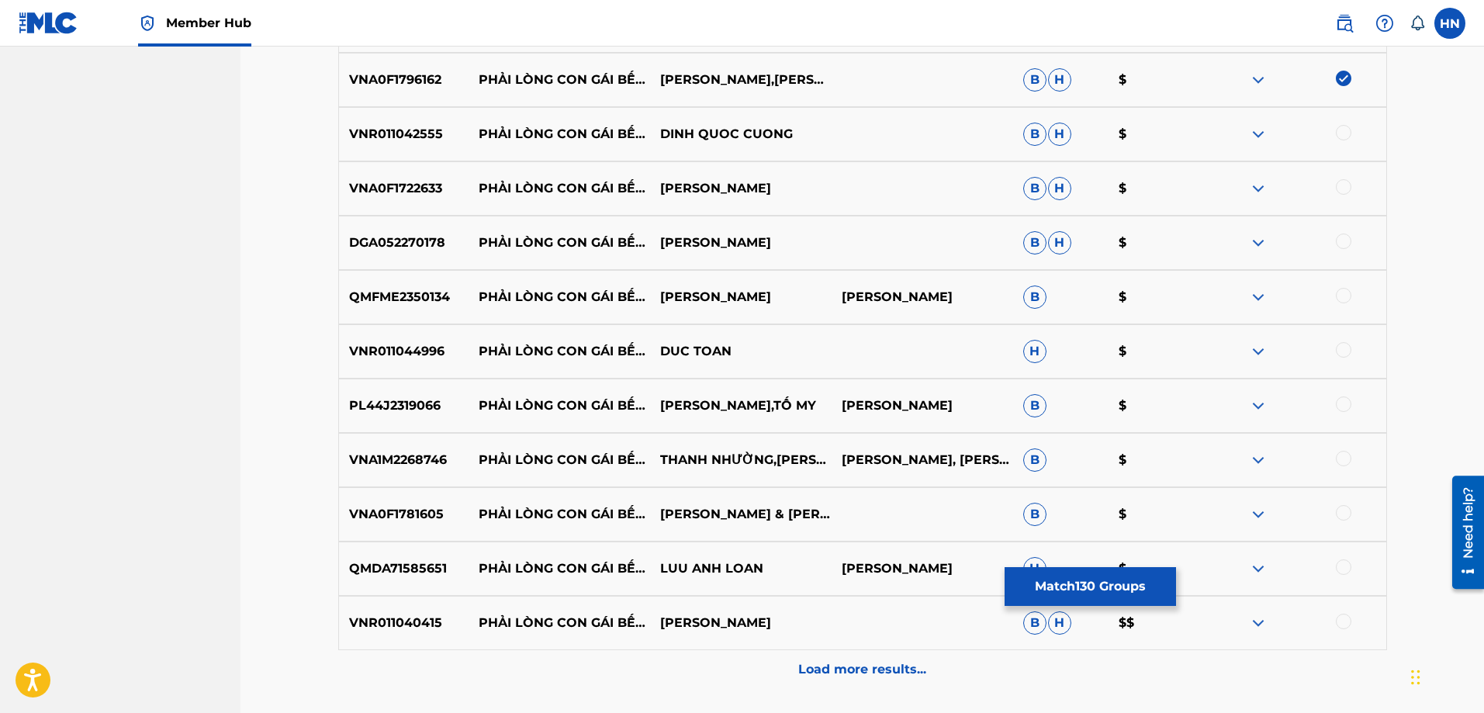
scroll to position [7521, 0]
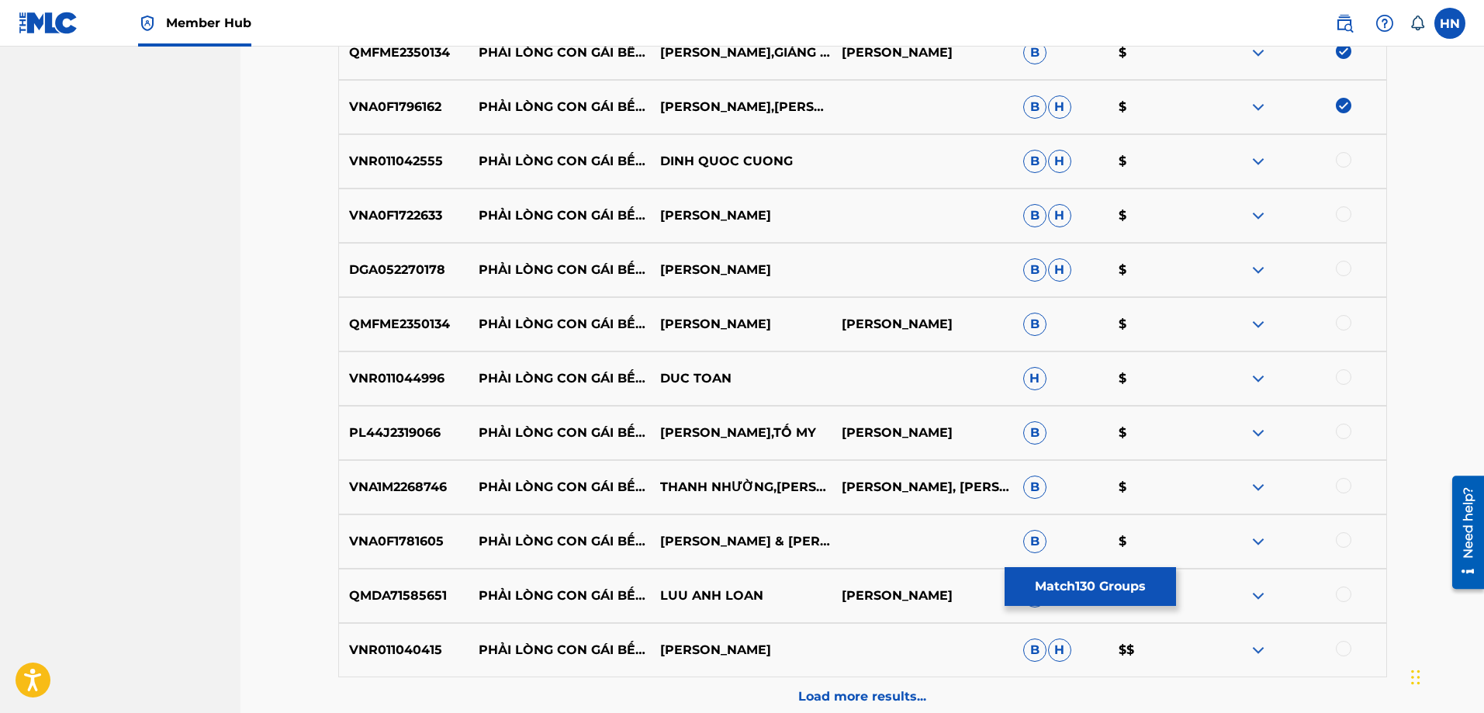
click at [392, 178] on div "VNR011042555 PHẢI LÒNG CON GÁI BẾN TRE DINH QUOC CUONG B H $" at bounding box center [862, 161] width 1049 height 54
click at [1337, 157] on div at bounding box center [1344, 160] width 16 height 16
click at [373, 216] on p "VNA0F1722633" at bounding box center [404, 215] width 130 height 19
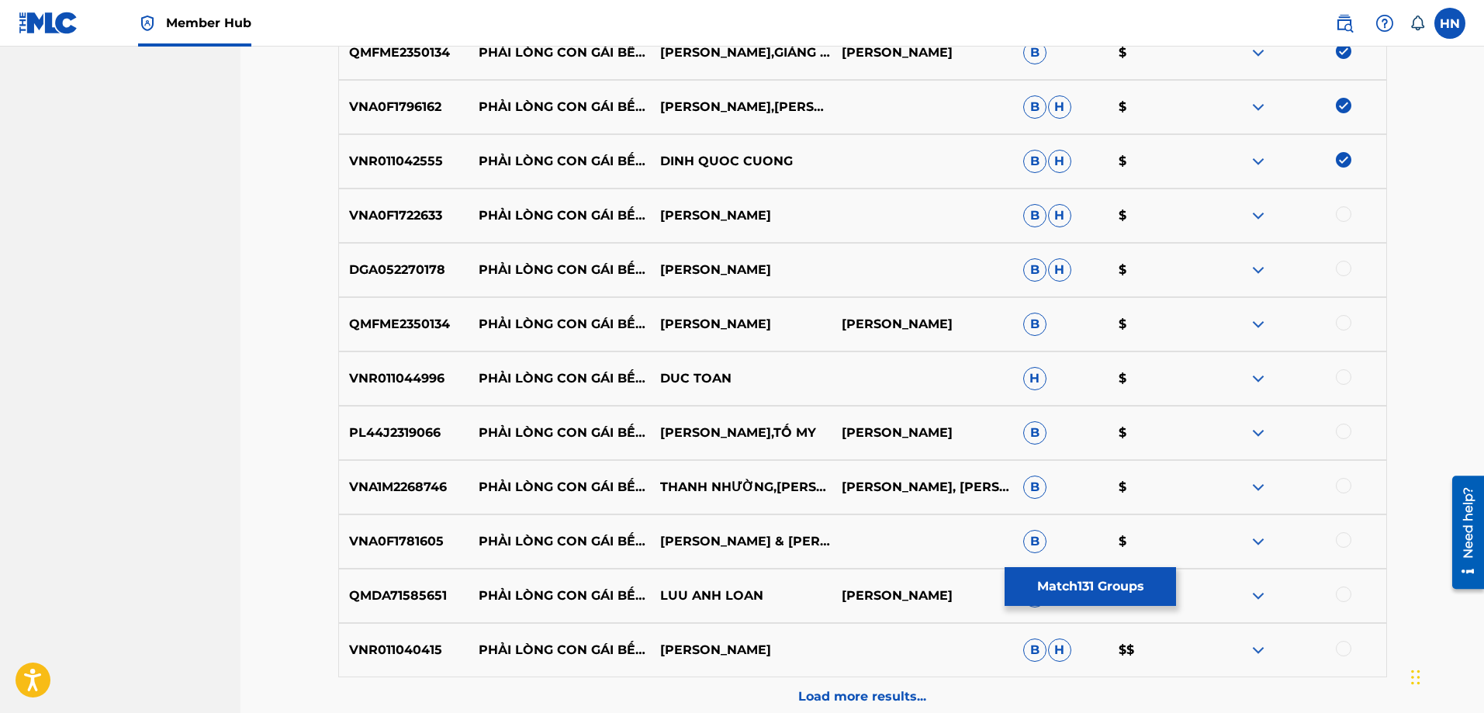
click at [1340, 215] on div at bounding box center [1344, 214] width 16 height 16
click at [444, 276] on p "DGA052270178" at bounding box center [404, 270] width 130 height 19
click at [434, 274] on p "DGA052270178" at bounding box center [404, 270] width 130 height 19
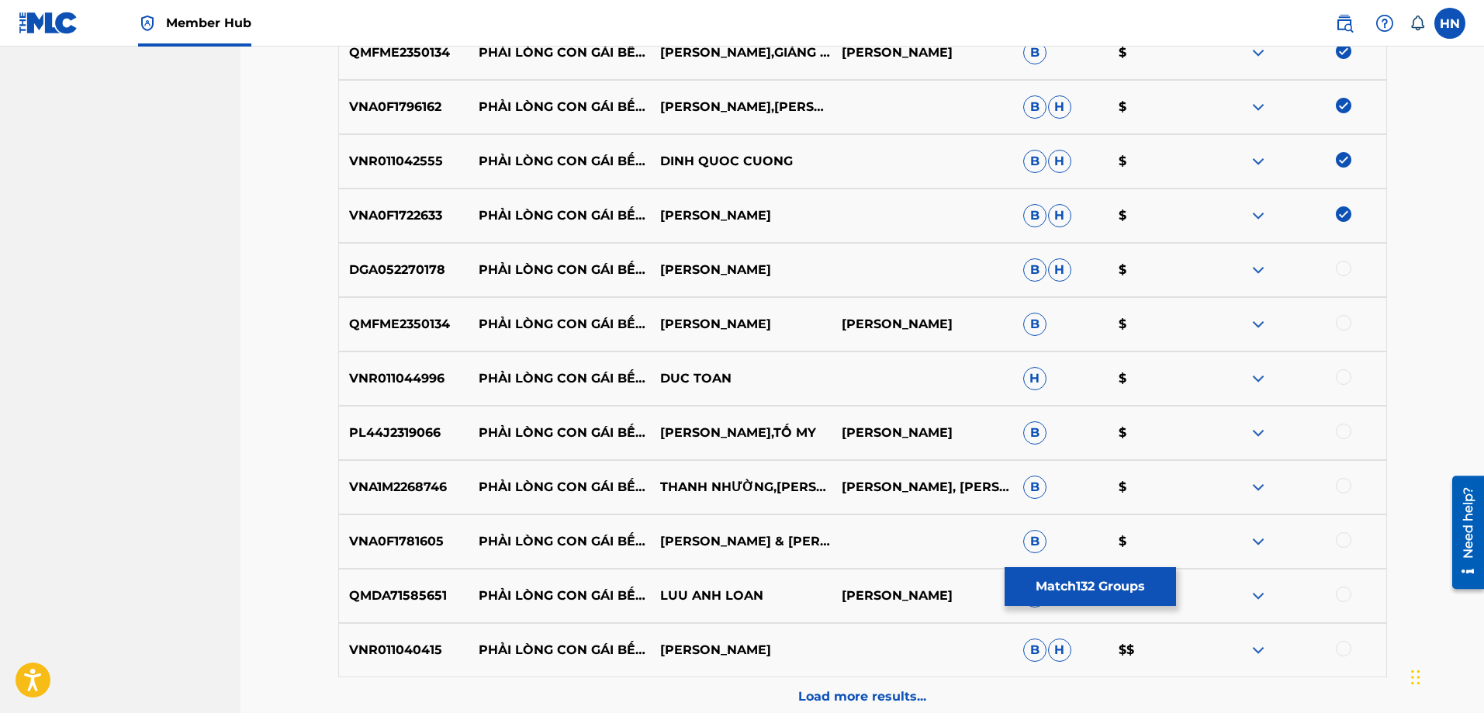
click at [1338, 273] on div at bounding box center [1344, 269] width 16 height 16
click at [399, 320] on p "QMFME2350134" at bounding box center [404, 324] width 130 height 19
click at [1343, 320] on div at bounding box center [1344, 323] width 16 height 16
click at [389, 382] on p "VNR011044996" at bounding box center [404, 378] width 130 height 19
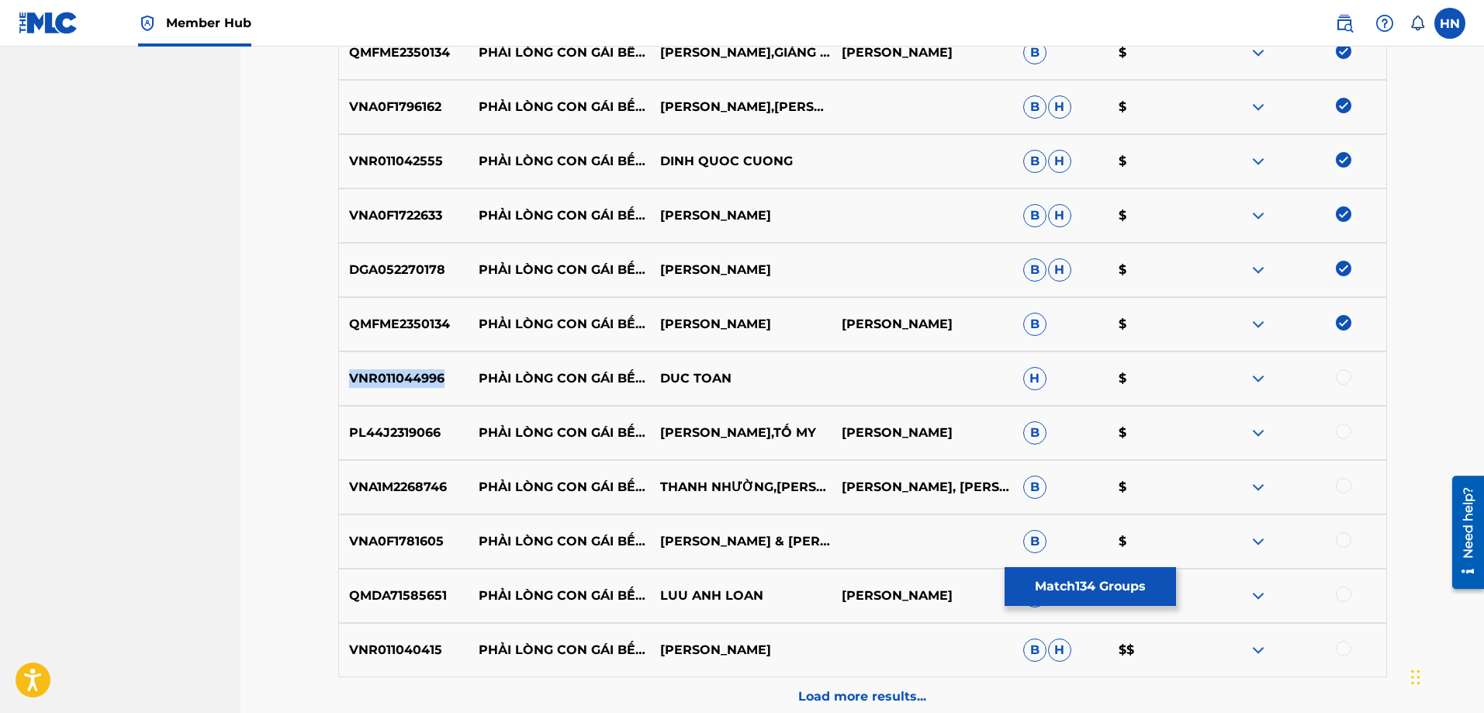
click at [389, 382] on p "VNR011044996" at bounding box center [404, 378] width 130 height 19
click at [1345, 376] on div at bounding box center [1344, 377] width 16 height 16
click at [413, 443] on div "PL44J2319066 PHẢI LÒNG CON GÁI BẾN TRE [PERSON_NAME],TỐ MY [PERSON_NAME] $" at bounding box center [862, 433] width 1049 height 54
click at [1346, 429] on div at bounding box center [1344, 431] width 16 height 16
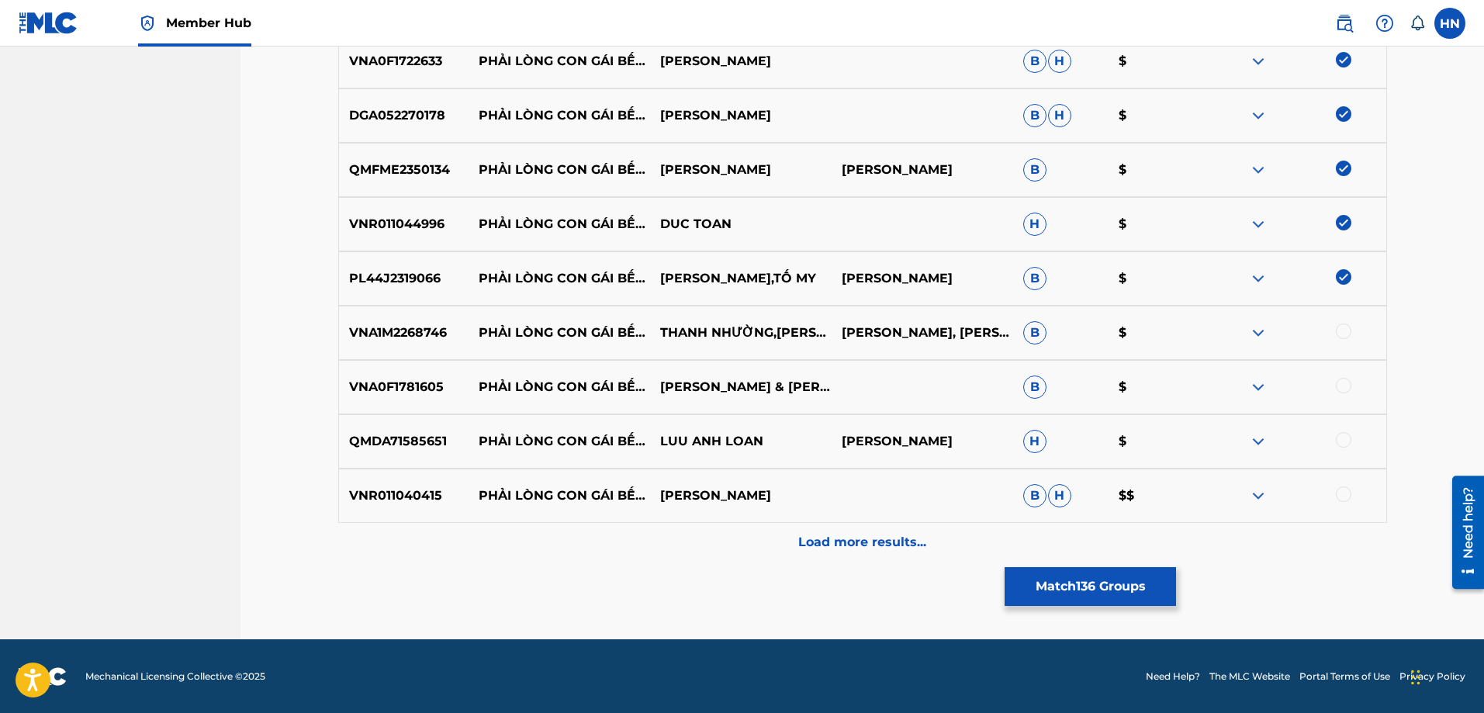
scroll to position [7676, 0]
click at [388, 392] on p "VNA0F1781605" at bounding box center [404, 386] width 130 height 19
click at [1346, 386] on div at bounding box center [1344, 385] width 16 height 16
click at [413, 441] on p "QMDA71585651" at bounding box center [404, 440] width 130 height 19
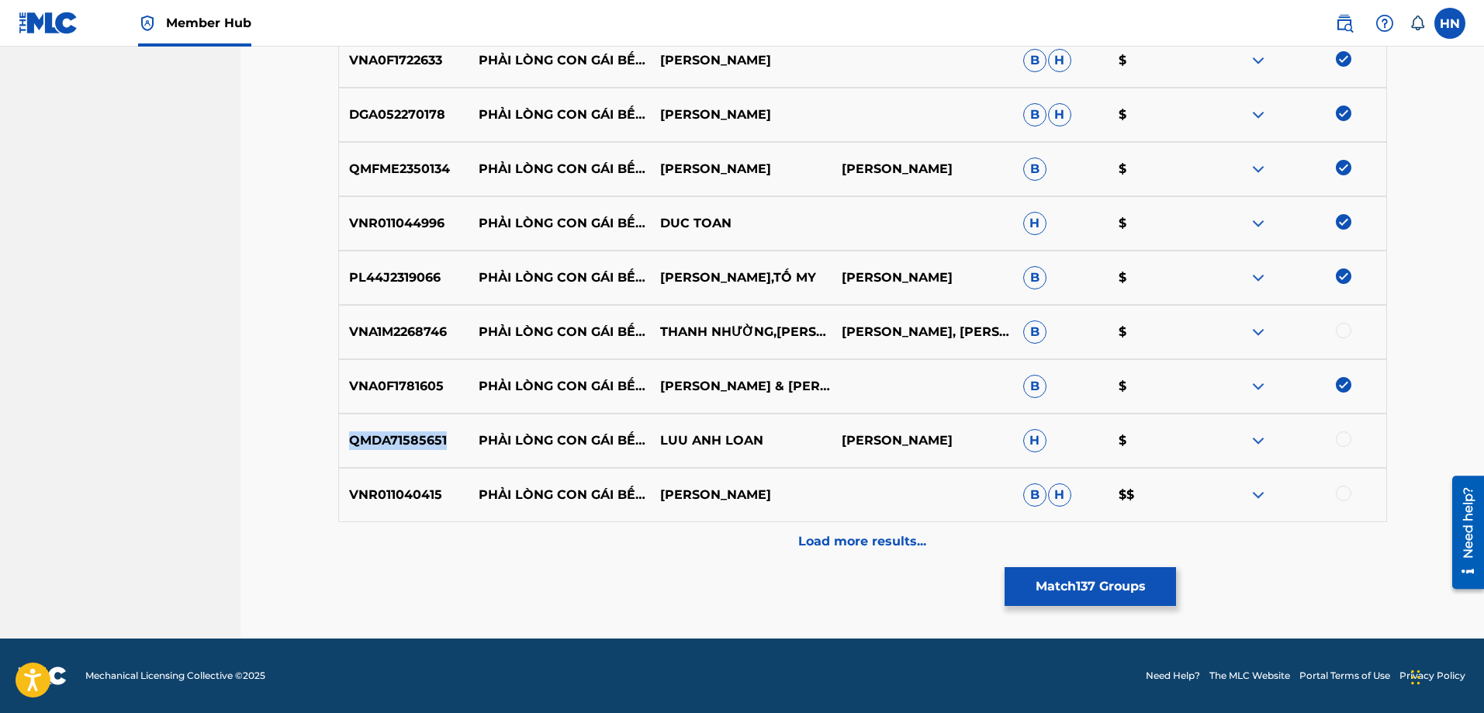
click at [413, 441] on p "QMDA71585651" at bounding box center [404, 440] width 130 height 19
click at [1345, 435] on div at bounding box center [1344, 439] width 16 height 16
click at [410, 499] on p "VNR011040415" at bounding box center [404, 495] width 130 height 19
click at [1342, 494] on div at bounding box center [1344, 494] width 16 height 16
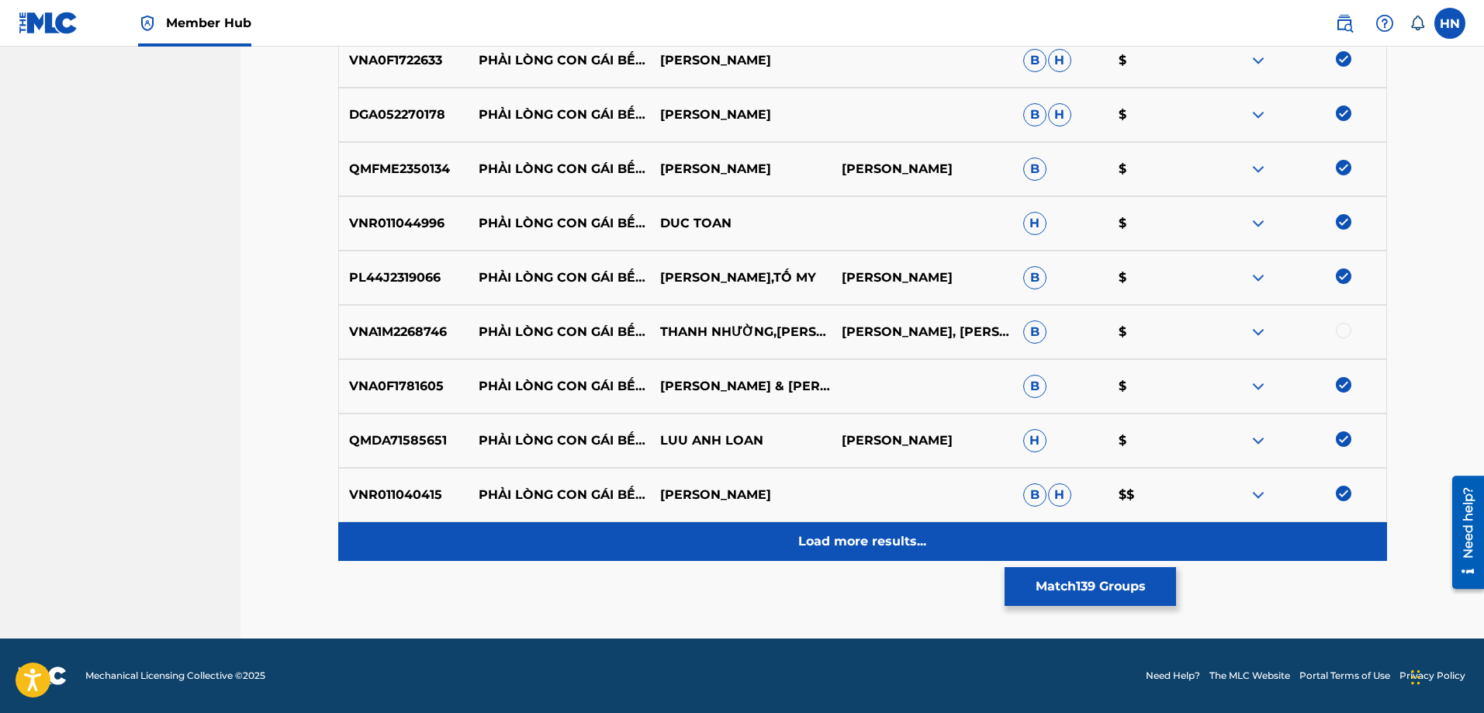
click at [929, 531] on div "Load more results..." at bounding box center [862, 541] width 1049 height 39
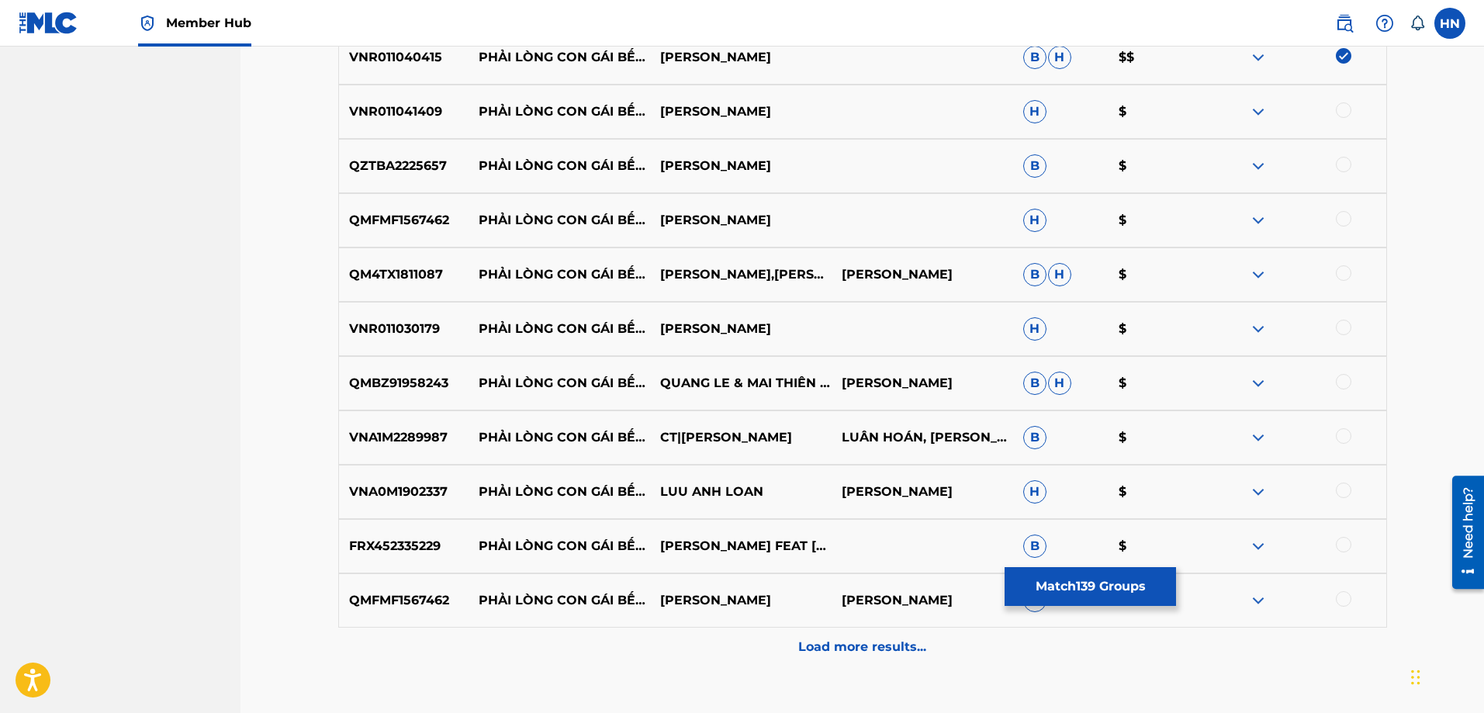
scroll to position [8141, 0]
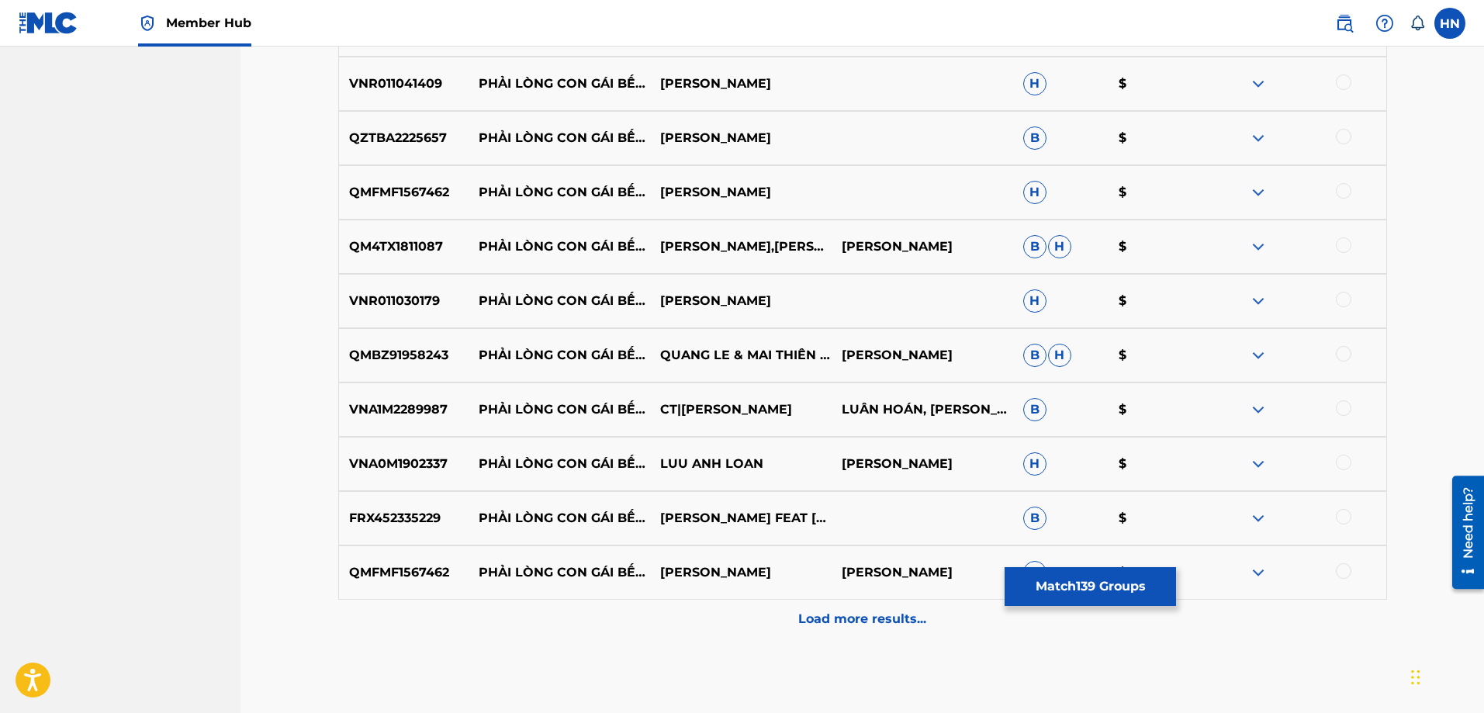
click at [399, 83] on p "VNR011041409" at bounding box center [404, 83] width 130 height 19
click at [1349, 80] on div at bounding box center [1344, 82] width 16 height 16
click at [401, 137] on p "QZTBA2225657" at bounding box center [404, 138] width 130 height 19
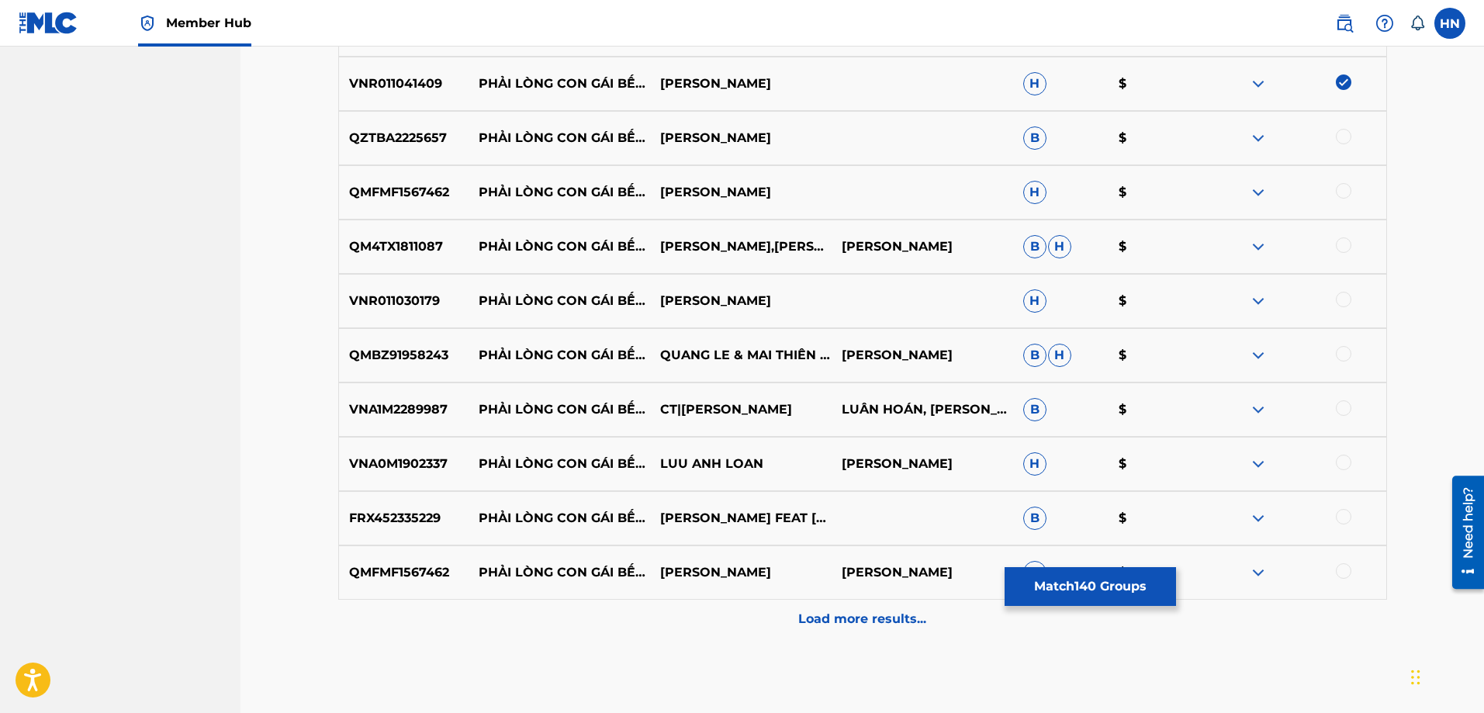
click at [1342, 137] on div at bounding box center [1344, 137] width 16 height 16
click at [408, 195] on p "QMFMF1567462" at bounding box center [404, 192] width 130 height 19
click at [1339, 193] on div at bounding box center [1344, 191] width 16 height 16
click at [356, 261] on div "QM4TX1811087 PHẢI LÒNG CON GÁI BẾN TRE KHÁNH BÌNH,[PERSON_NAME]" at bounding box center [862, 246] width 1049 height 54
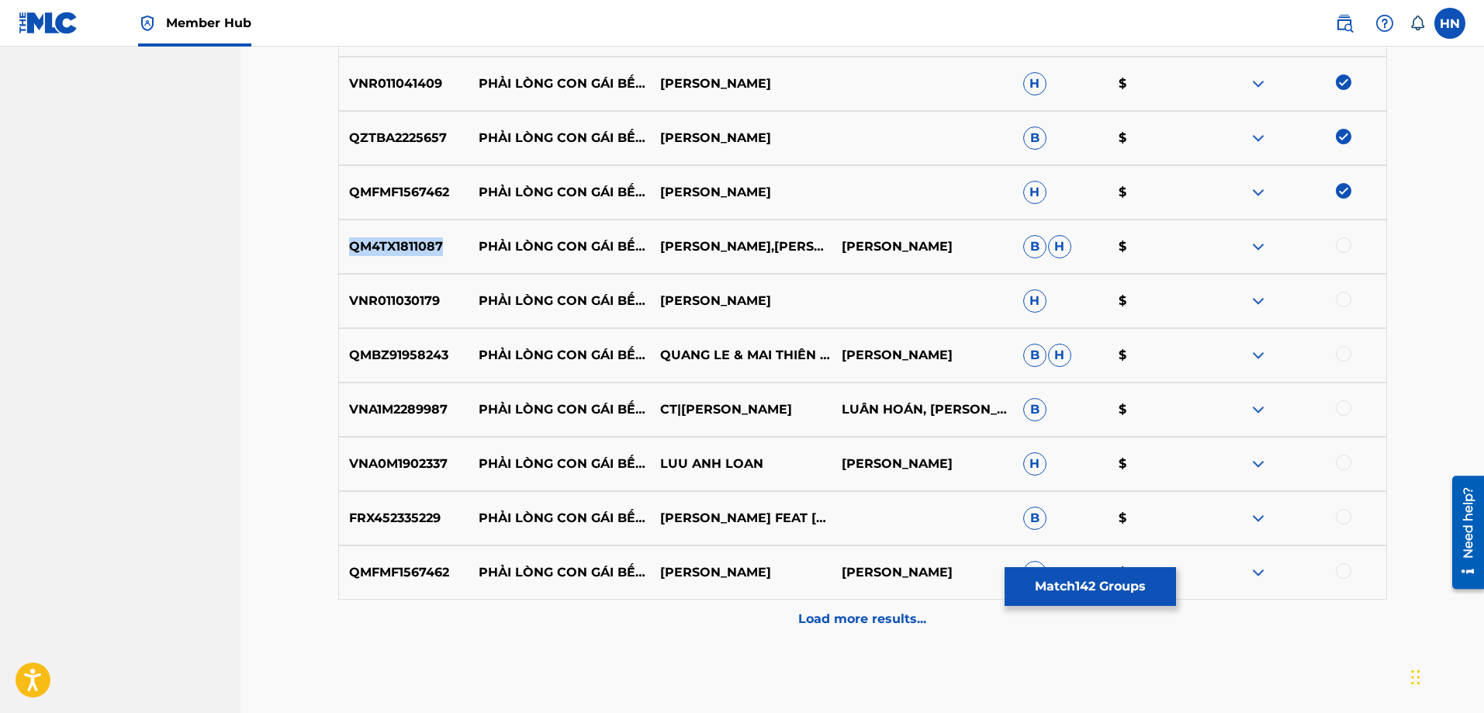
click at [356, 261] on div "QM4TX1811087 PHẢI LÒNG CON GÁI BẾN TRE KHÁNH BÌNH,[PERSON_NAME]" at bounding box center [862, 246] width 1049 height 54
click at [1339, 243] on div at bounding box center [1344, 245] width 16 height 16
click at [388, 307] on p "VNR011030179" at bounding box center [404, 301] width 130 height 19
click at [1338, 295] on div at bounding box center [1344, 300] width 16 height 16
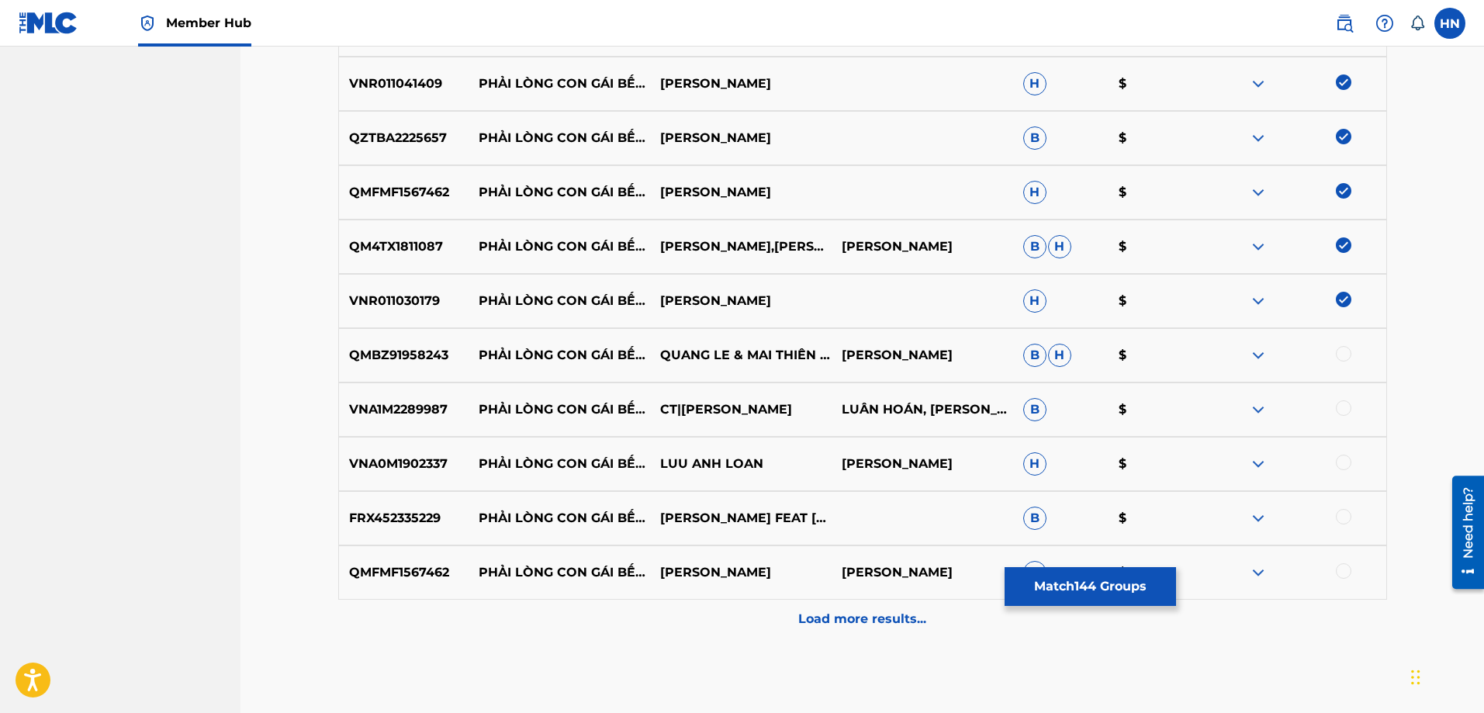
click at [377, 353] on p "QMBZ91958243" at bounding box center [404, 355] width 130 height 19
click at [1336, 357] on div at bounding box center [1344, 354] width 16 height 16
click at [432, 403] on p "VNA1M2289987" at bounding box center [404, 409] width 130 height 19
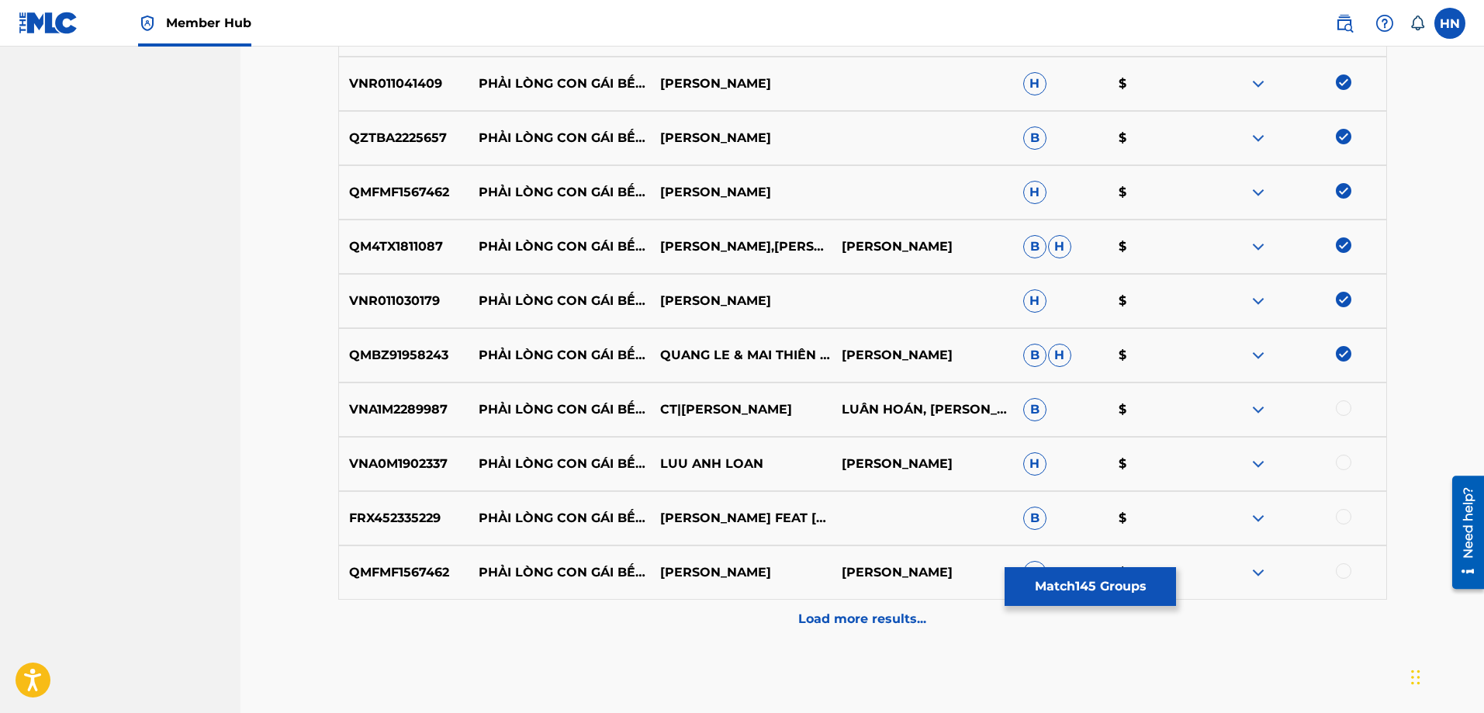
click at [1339, 410] on div at bounding box center [1344, 408] width 16 height 16
click at [406, 456] on p "VNA0M1902337" at bounding box center [404, 463] width 130 height 19
click at [1340, 461] on div at bounding box center [1344, 462] width 16 height 16
click at [411, 521] on p "FRX452335229" at bounding box center [404, 518] width 130 height 19
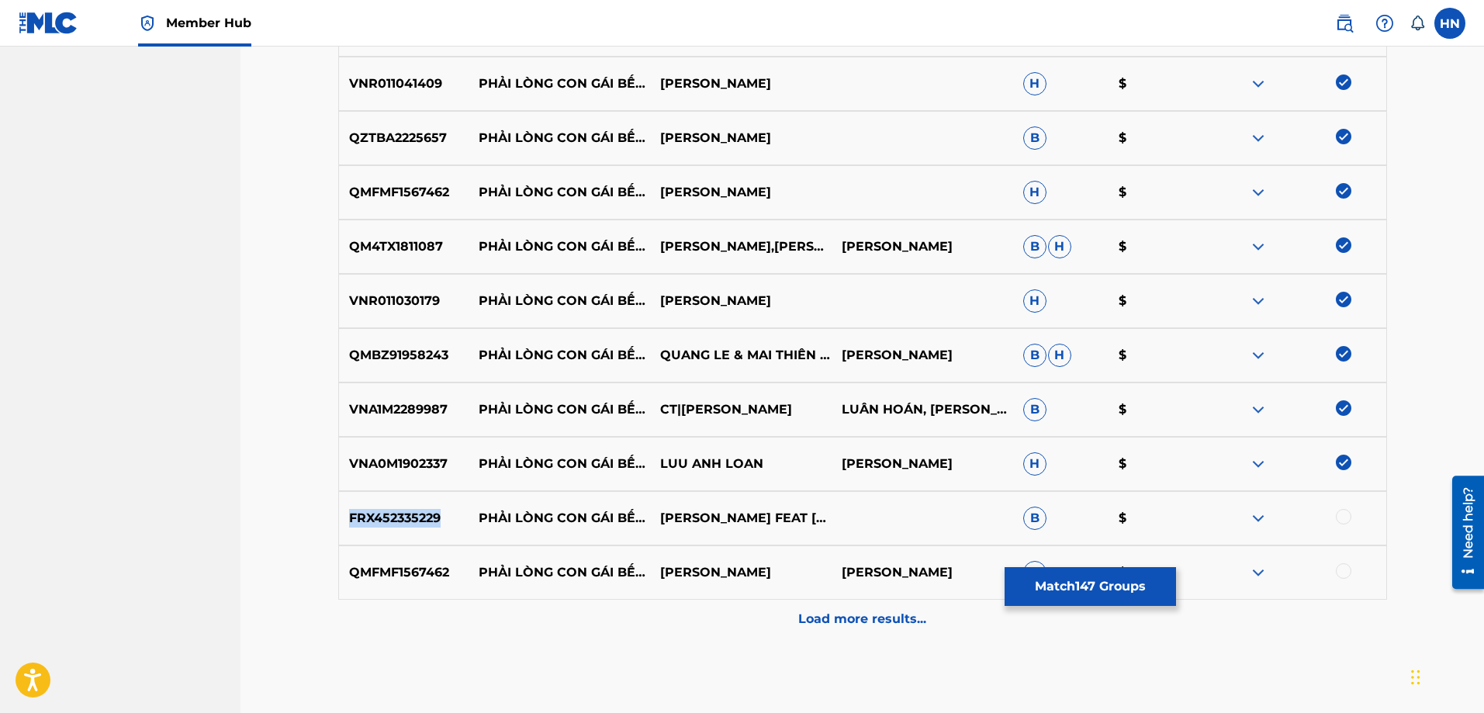
click at [411, 521] on p "FRX452335229" at bounding box center [404, 518] width 130 height 19
click at [1339, 517] on div at bounding box center [1344, 517] width 16 height 16
click at [434, 575] on p "QMFMF1567462" at bounding box center [404, 572] width 130 height 19
click at [1345, 576] on div at bounding box center [1344, 571] width 16 height 16
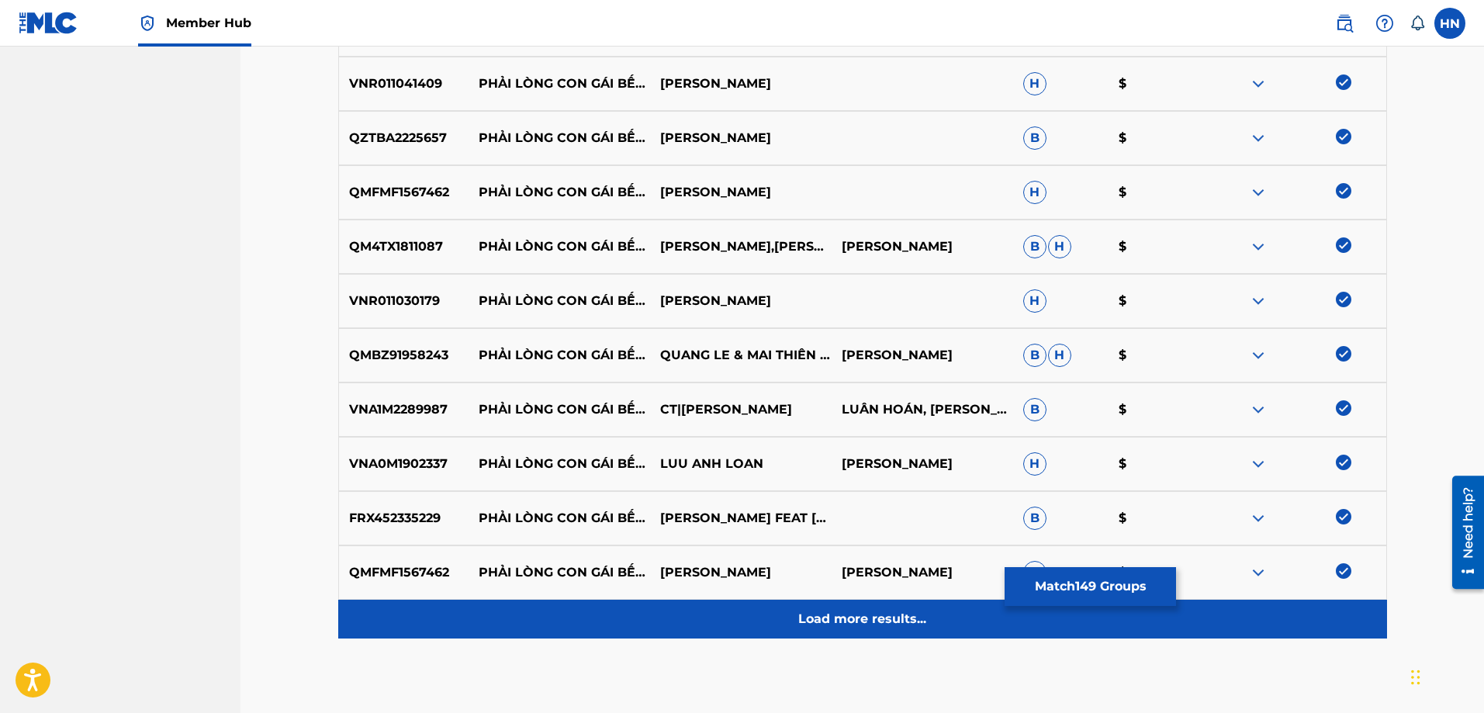
click at [817, 626] on p "Load more results..." at bounding box center [862, 619] width 128 height 19
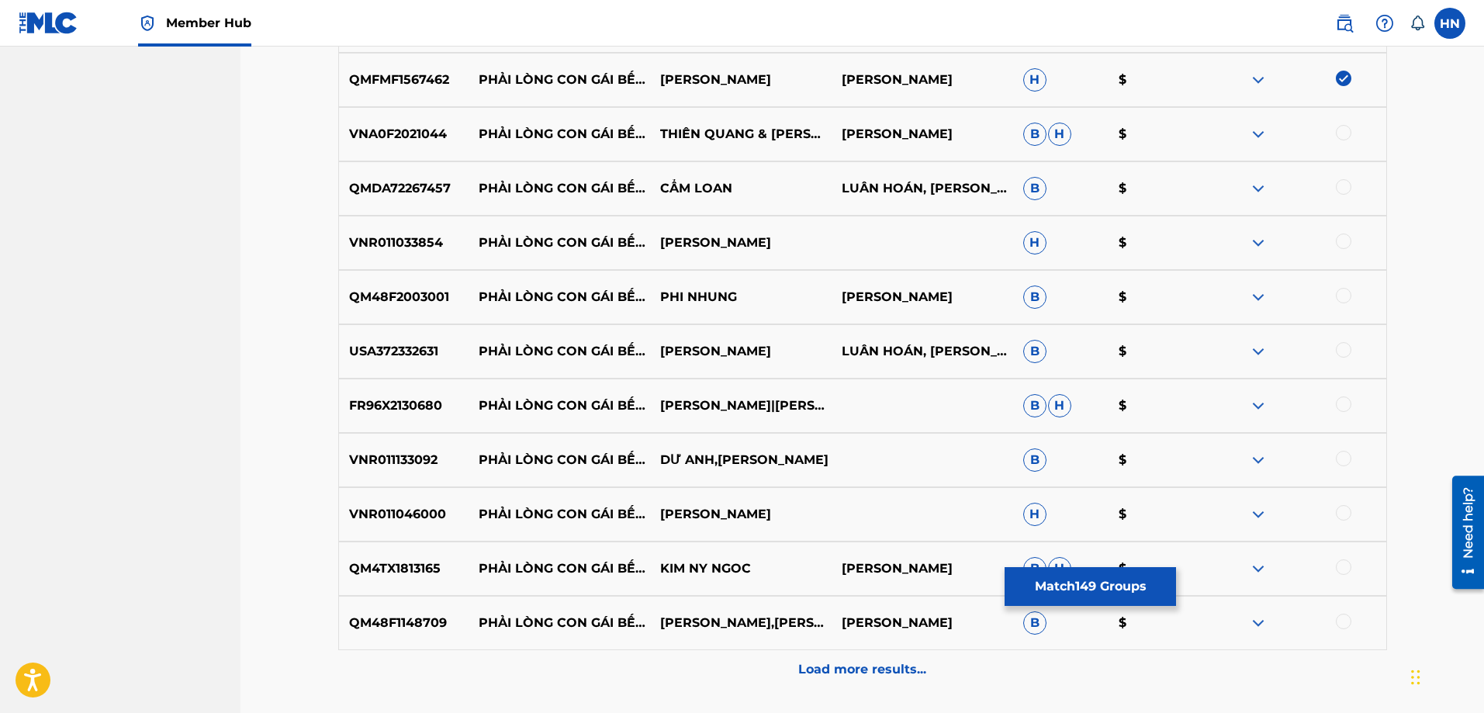
scroll to position [8607, 0]
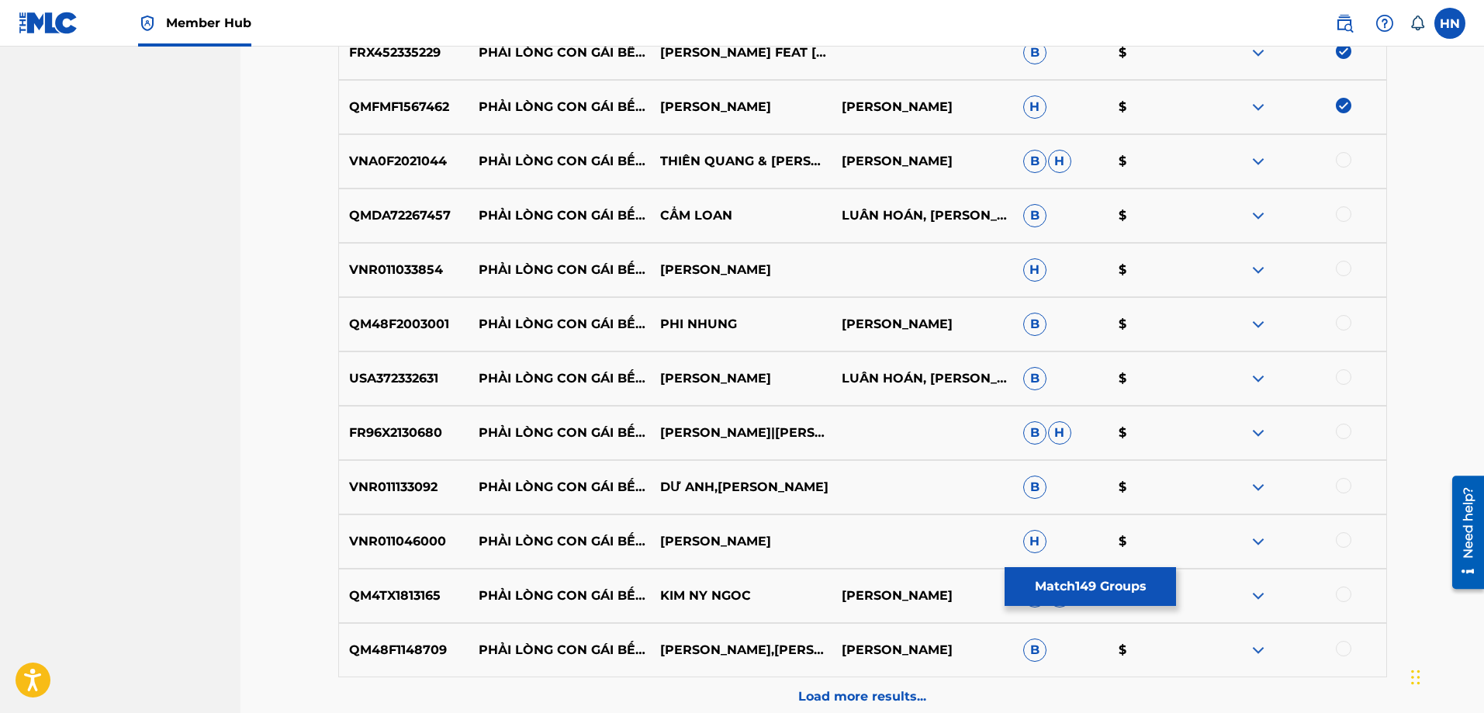
click at [404, 170] on p "VNA0F2021044" at bounding box center [404, 161] width 130 height 19
click at [1342, 154] on div at bounding box center [1344, 160] width 16 height 16
click at [361, 223] on p "QMDA72267457" at bounding box center [404, 215] width 130 height 19
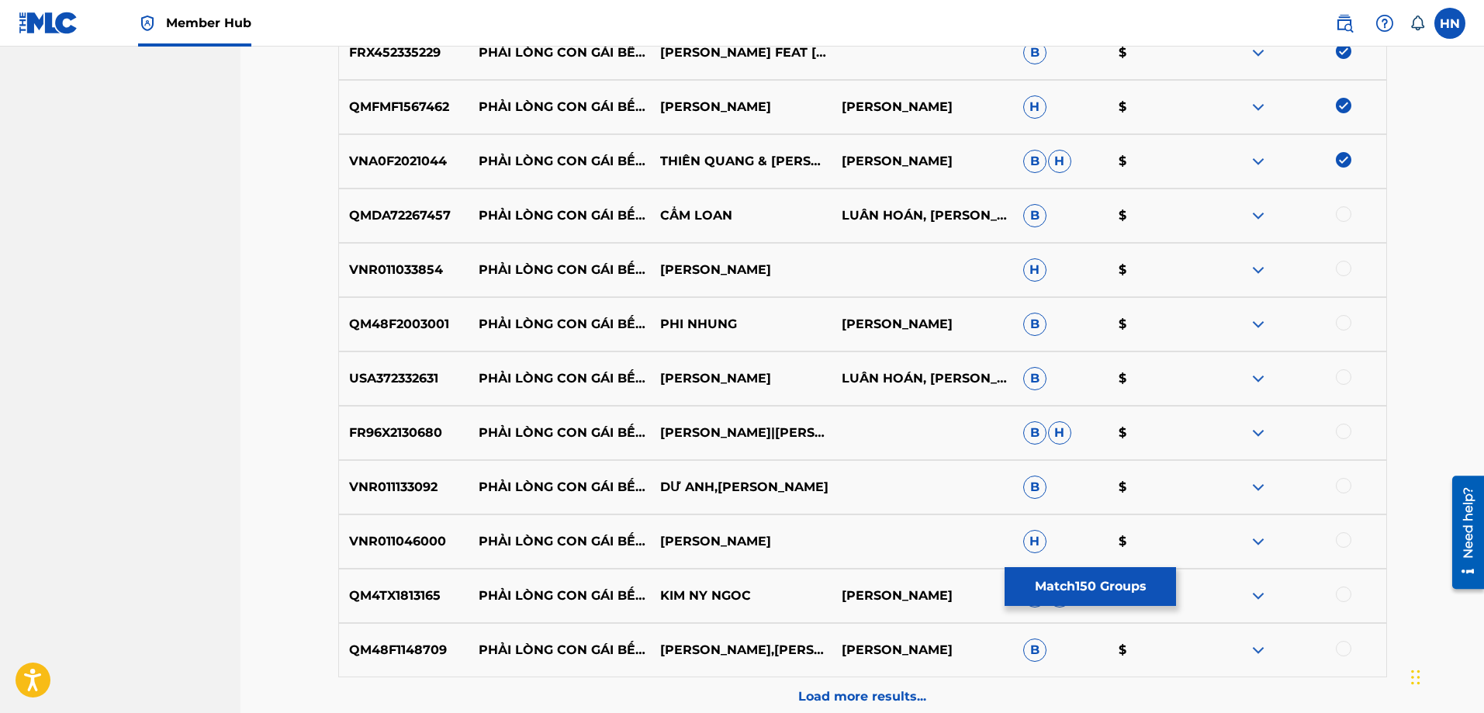
drag, startPoint x: 1332, startPoint y: 212, endPoint x: 1344, endPoint y: 213, distance: 12.5
click at [1342, 213] on div at bounding box center [1294, 215] width 181 height 19
click at [1344, 213] on div at bounding box center [1344, 214] width 16 height 16
click at [378, 282] on div "VNR011033854 PHẢI LÒNG CON GÁI BẾN TRE ANH DAO H $" at bounding box center [862, 270] width 1049 height 54
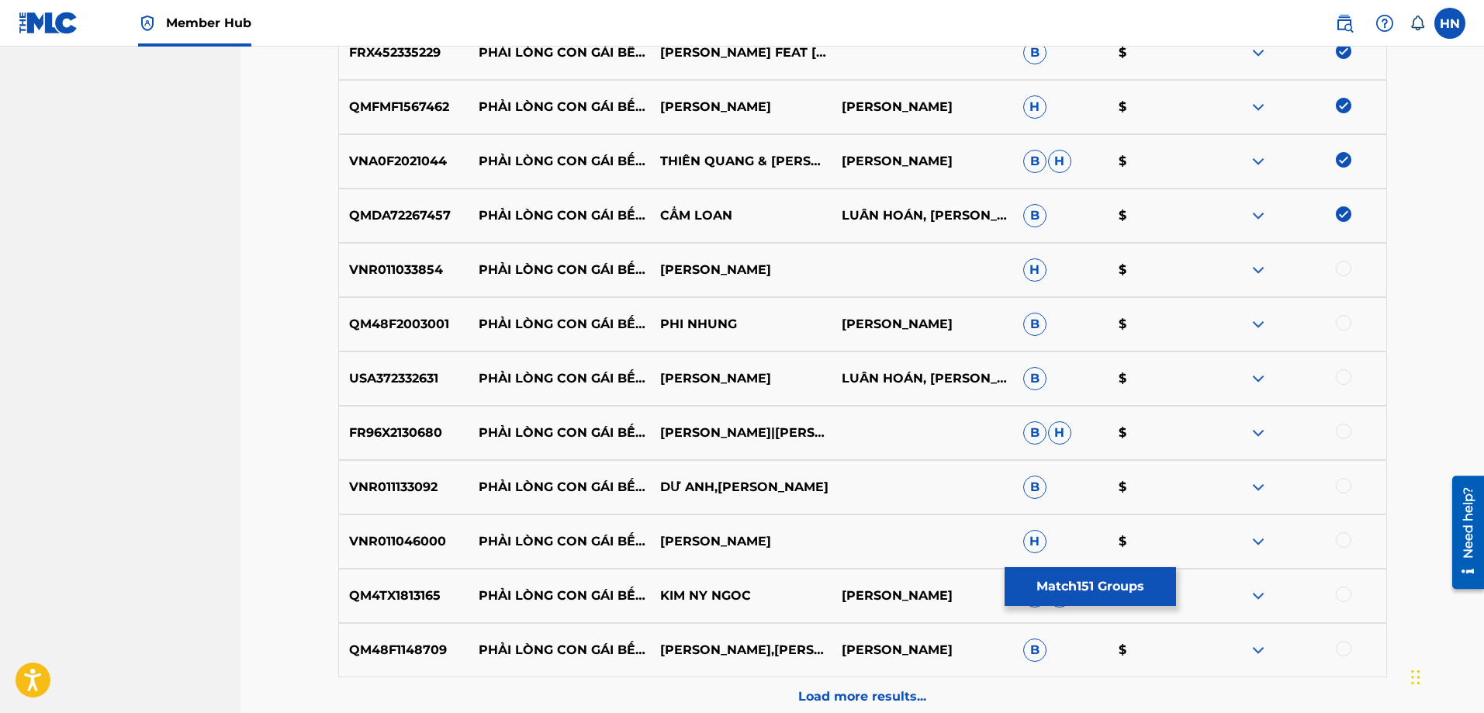
click at [1341, 264] on div at bounding box center [1344, 269] width 16 height 16
click at [394, 313] on div "QM48F2003001 PHẢI LÒNG CON GÁI BẾN TRE PHI NHUNG [PERSON_NAME] B $" at bounding box center [862, 324] width 1049 height 54
click at [1346, 320] on div at bounding box center [1344, 323] width 16 height 16
click at [364, 378] on p "USA372332631" at bounding box center [404, 378] width 130 height 19
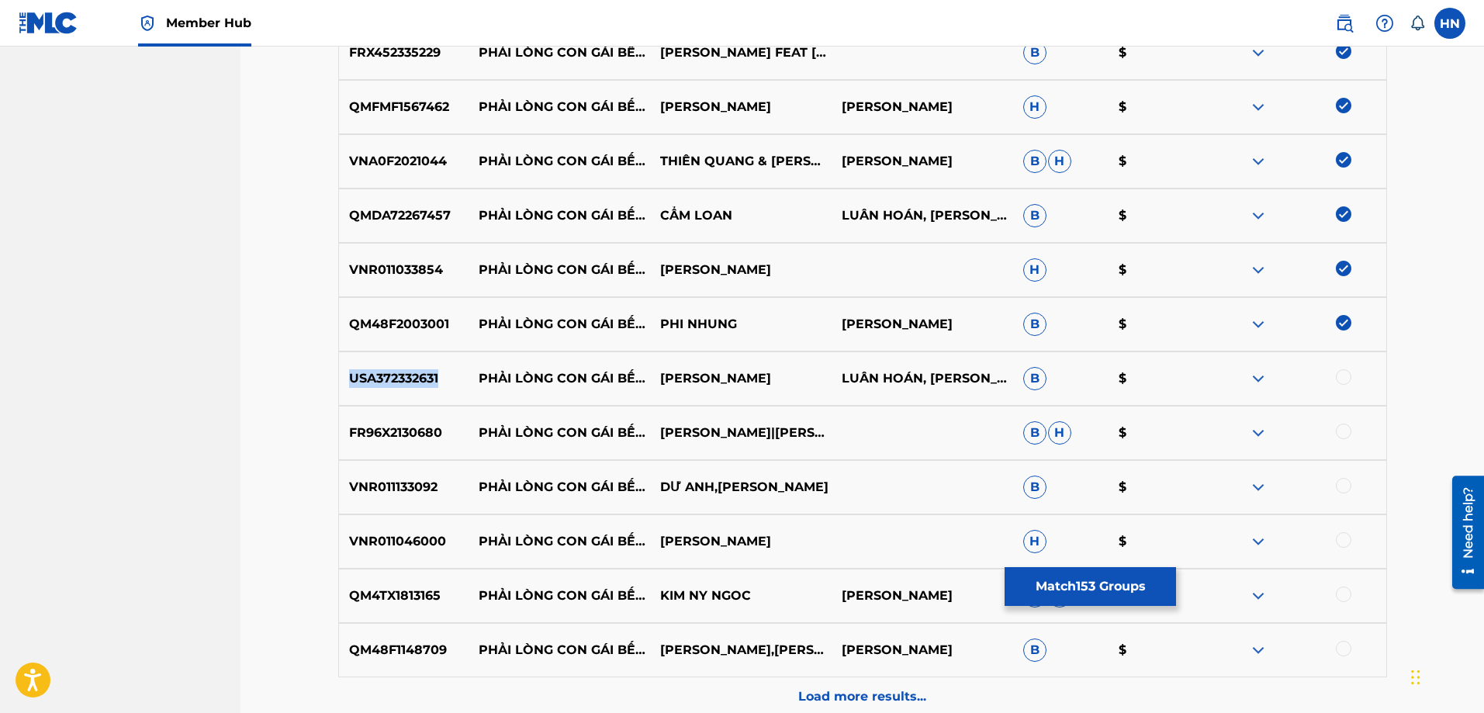
click at [364, 378] on p "USA372332631" at bounding box center [404, 378] width 130 height 19
click at [1343, 374] on div at bounding box center [1344, 377] width 16 height 16
click at [379, 434] on p "FR96X2130680" at bounding box center [404, 432] width 130 height 19
click at [1350, 429] on div at bounding box center [1344, 431] width 16 height 16
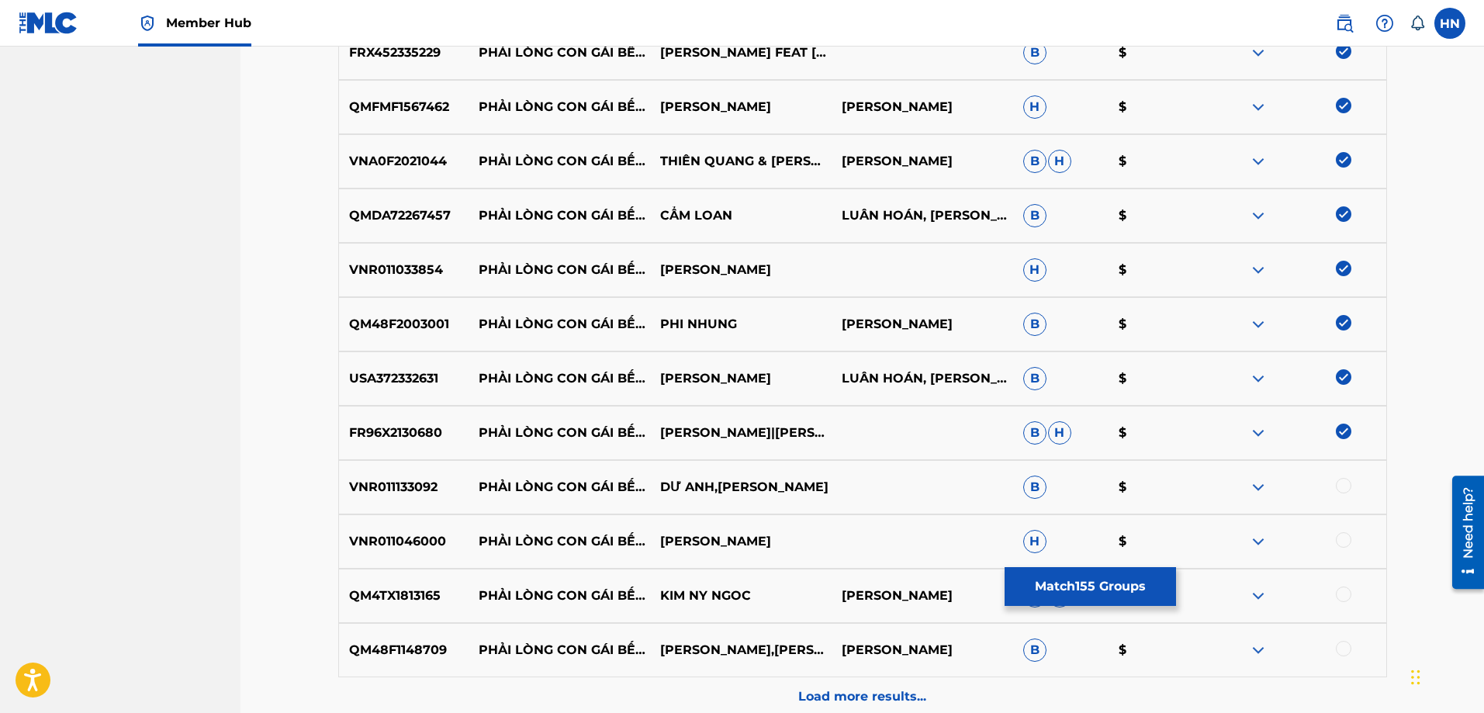
click at [417, 490] on p "VNR011133092" at bounding box center [404, 487] width 130 height 19
click at [1344, 487] on div at bounding box center [1344, 486] width 16 height 16
click at [406, 531] on div "VNR011046000 PHẢI LÒNG CON GÁI BẾN TRE MAI THAO H $" at bounding box center [862, 541] width 1049 height 54
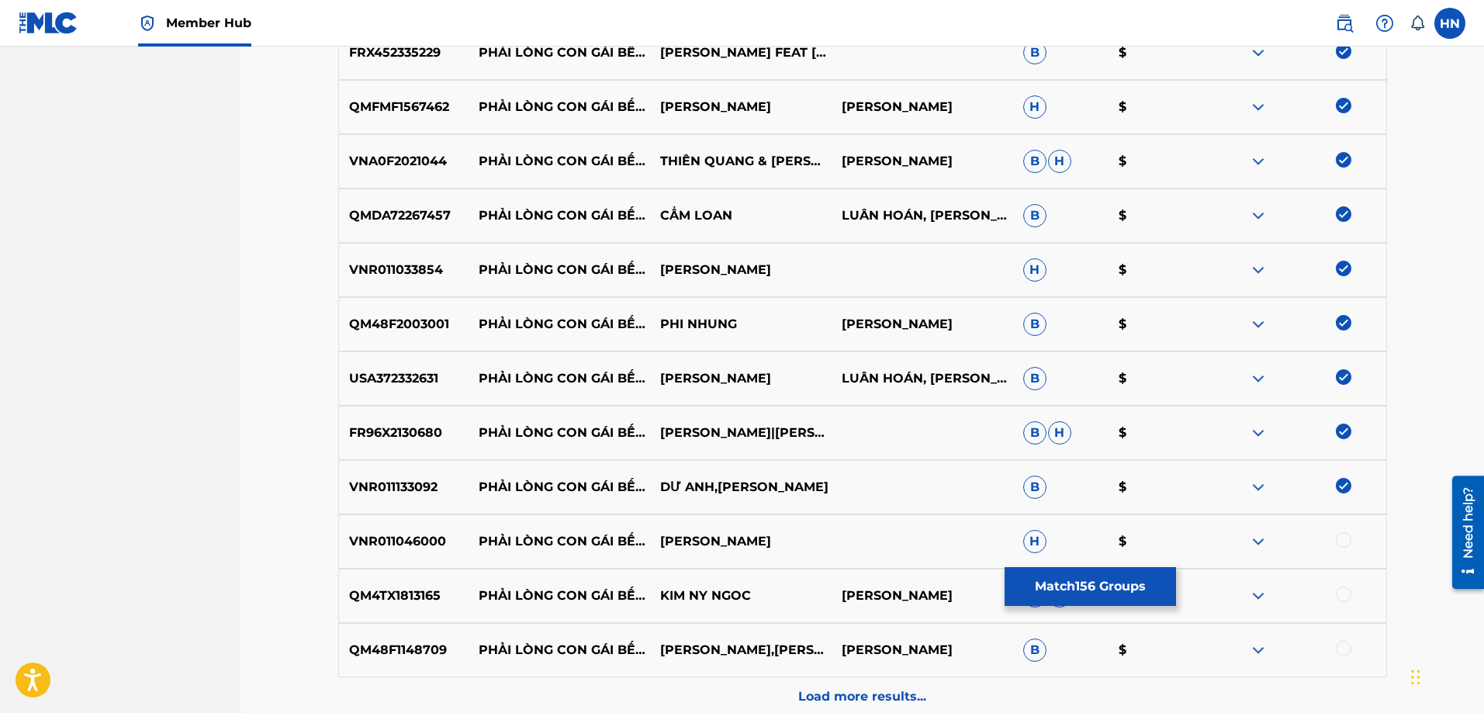
click at [1344, 537] on div at bounding box center [1344, 540] width 16 height 16
click at [417, 601] on p "QM4TX1813165" at bounding box center [404, 595] width 130 height 19
click at [1333, 595] on div at bounding box center [1294, 595] width 181 height 19
click at [1338, 595] on div at bounding box center [1344, 594] width 16 height 16
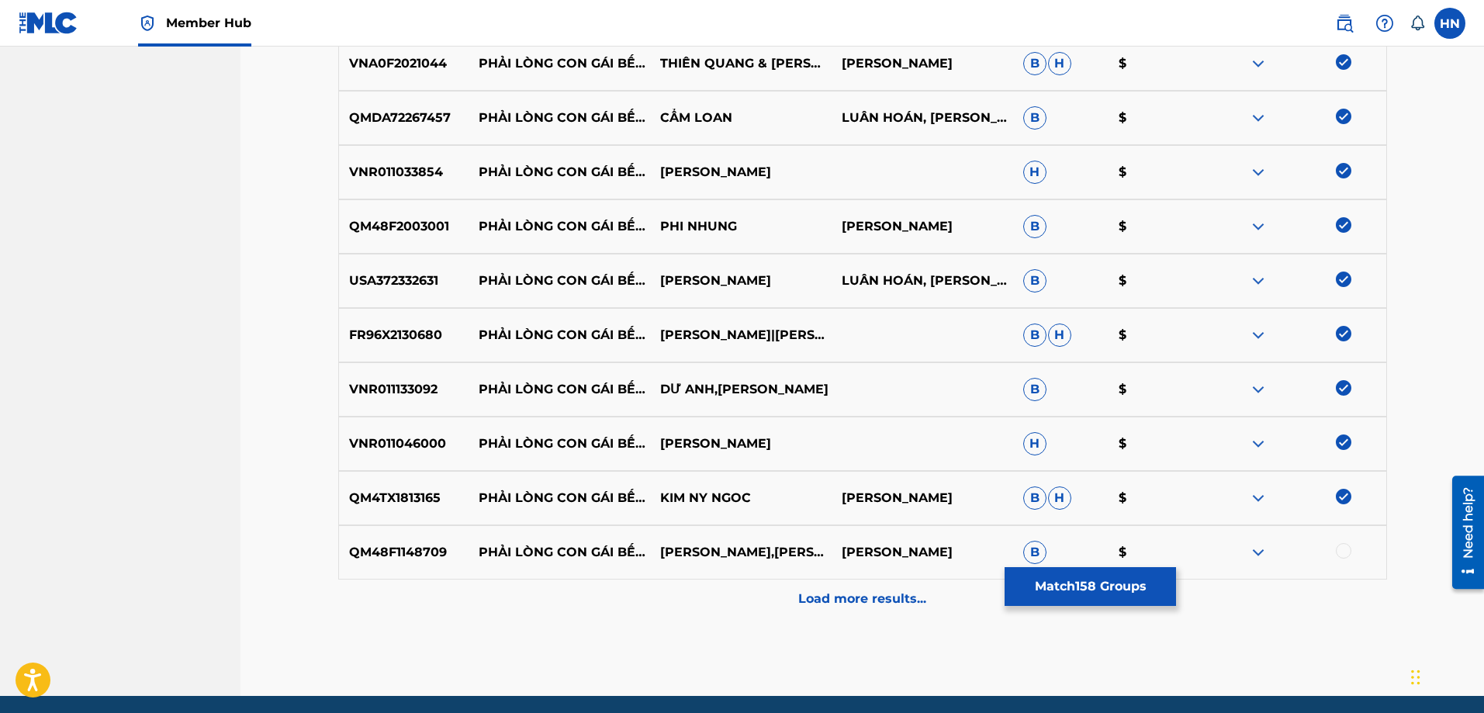
scroll to position [8762, 0]
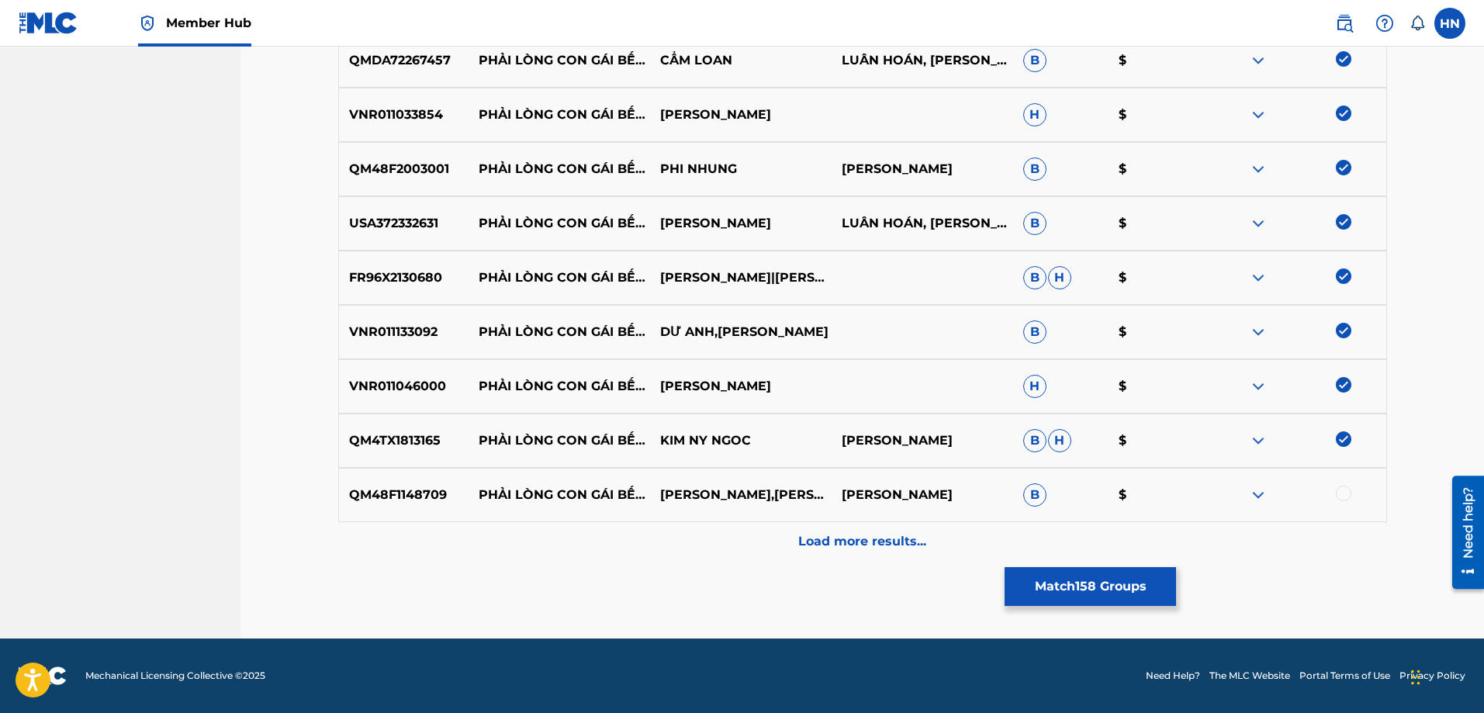
click at [389, 512] on div "QM48F1148709 PHẢI LÒNG CON GÁI [PERSON_NAME],[PERSON_NAME] $" at bounding box center [862, 495] width 1049 height 54
click at [1346, 496] on div at bounding box center [1344, 494] width 16 height 16
click at [819, 521] on div "QM48F1148709 PHẢI LÒNG CON GÁI [PERSON_NAME],[PERSON_NAME] $" at bounding box center [862, 495] width 1049 height 54
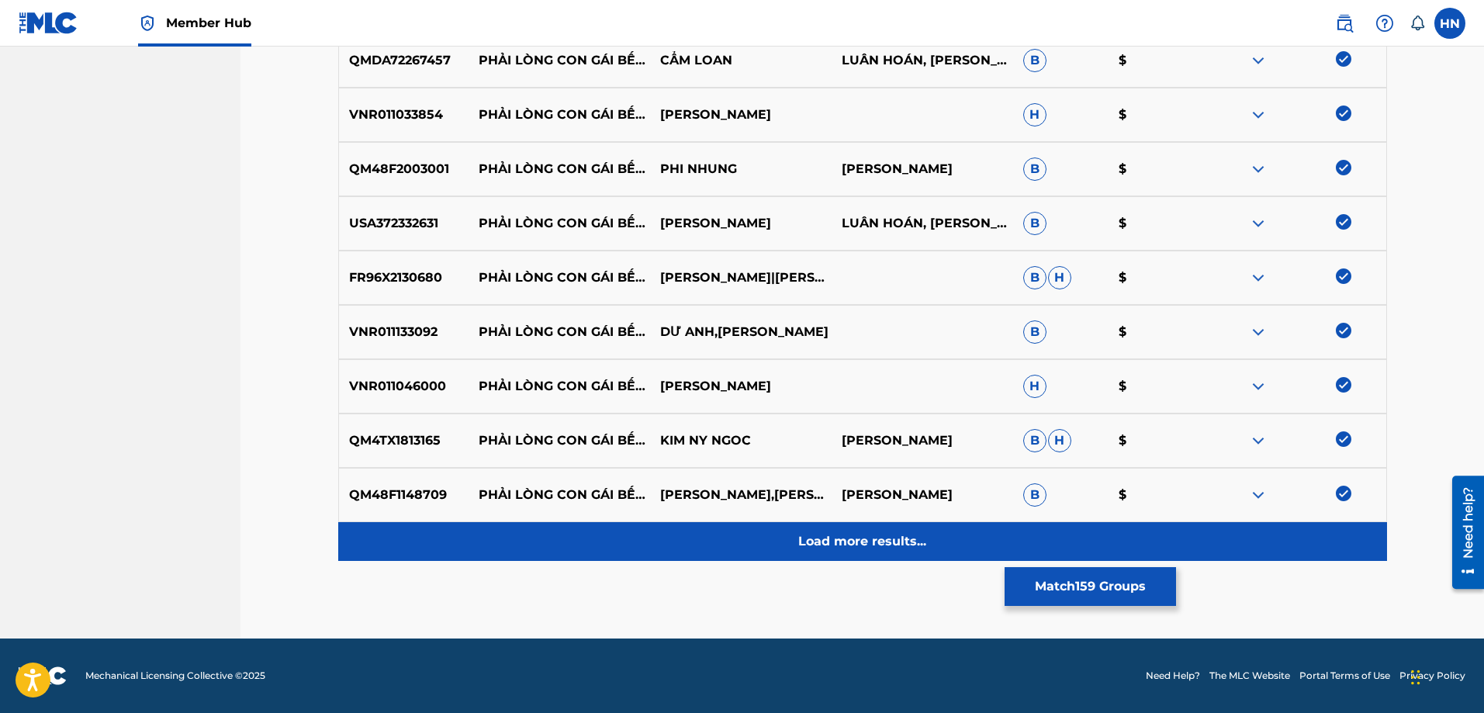
click at [820, 531] on div "Load more results..." at bounding box center [862, 541] width 1049 height 39
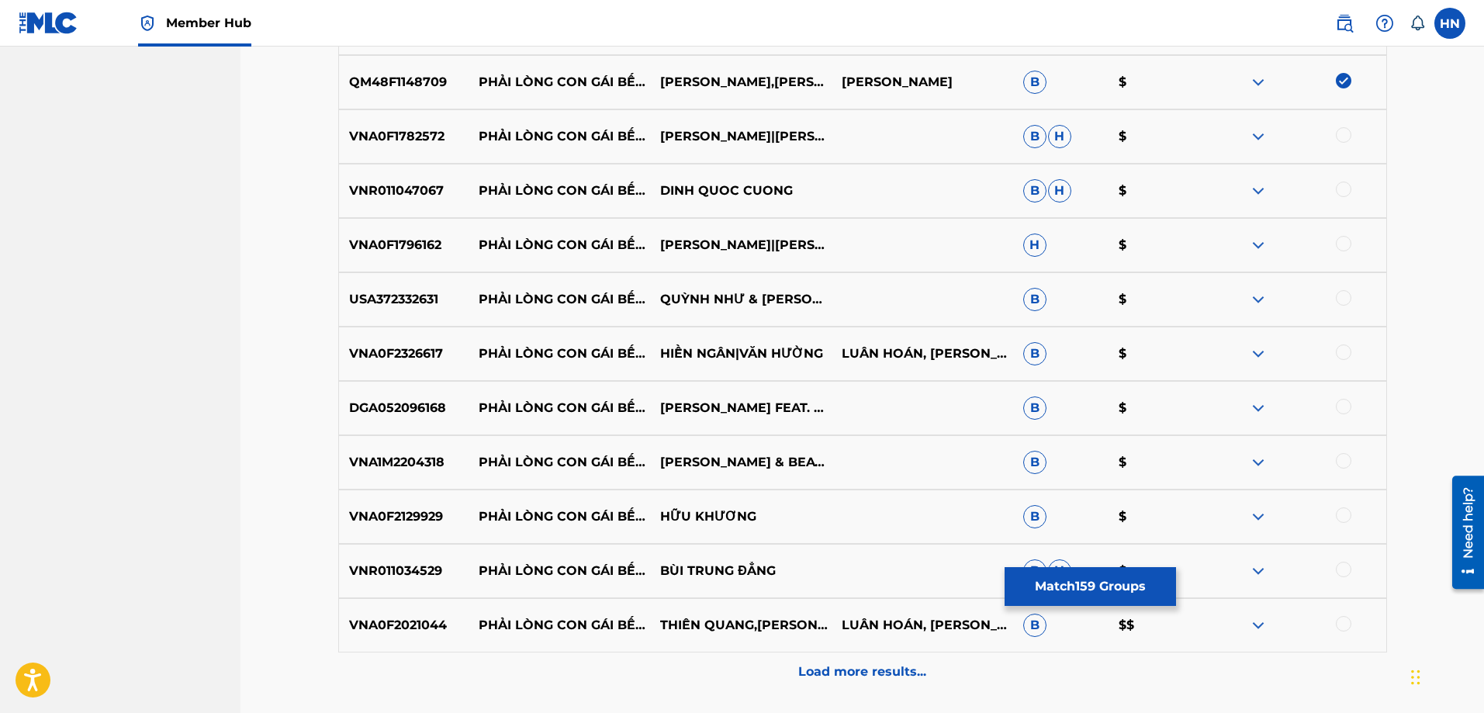
scroll to position [9150, 0]
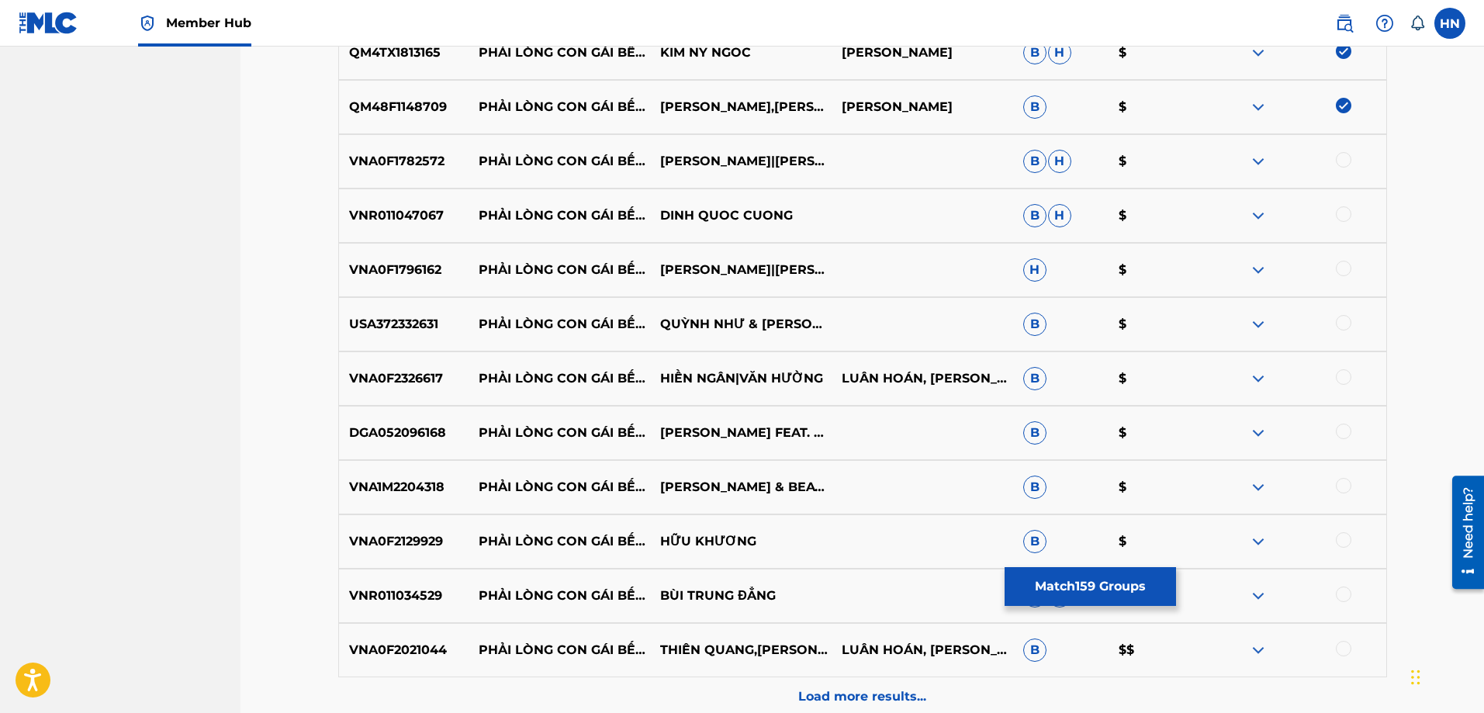
click at [420, 170] on p "VNA0F1782572" at bounding box center [404, 161] width 130 height 19
click at [1342, 163] on div at bounding box center [1344, 160] width 16 height 16
click at [388, 212] on p "VNR011047067" at bounding box center [404, 215] width 130 height 19
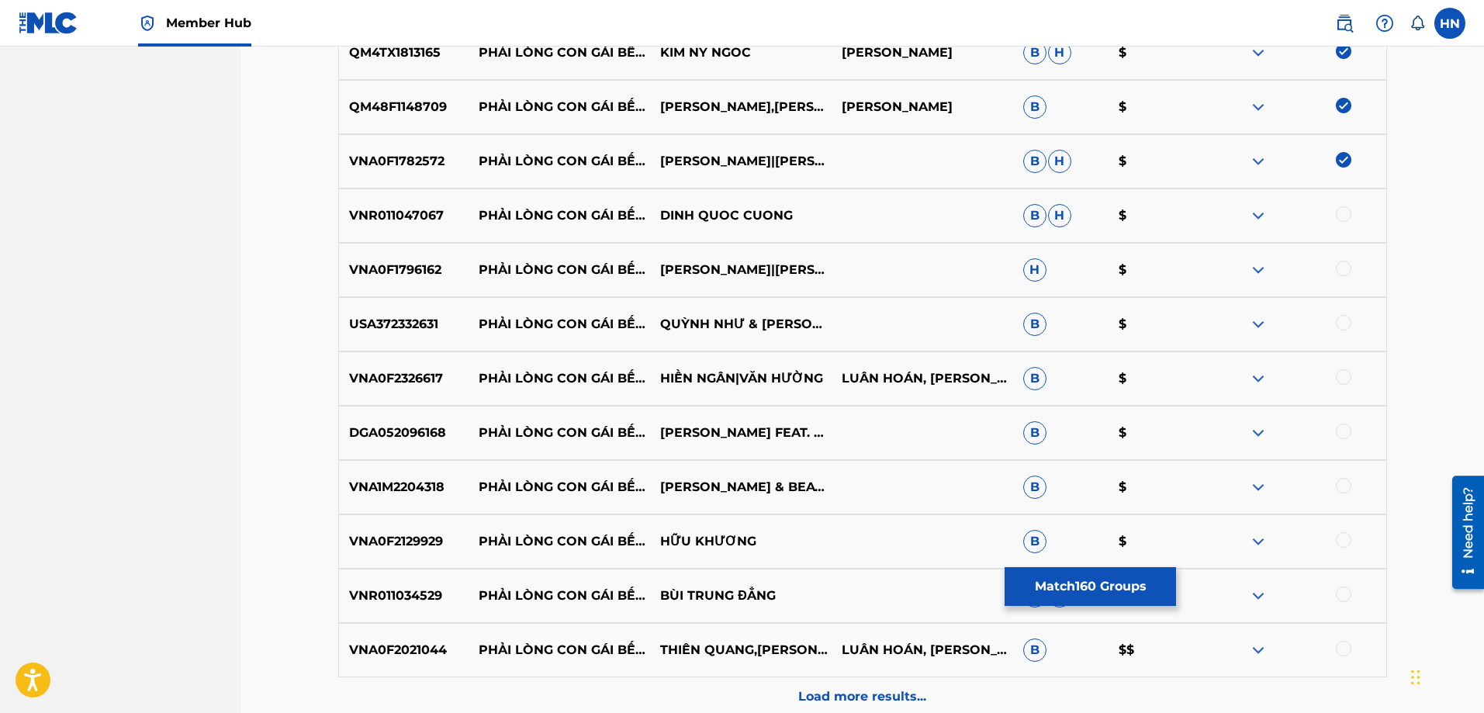
click at [1346, 218] on div at bounding box center [1344, 214] width 16 height 16
click at [385, 273] on p "VNA0F1796162" at bounding box center [404, 270] width 130 height 19
click at [1343, 266] on div at bounding box center [1344, 269] width 16 height 16
click at [413, 325] on p "USA372332631" at bounding box center [404, 324] width 130 height 19
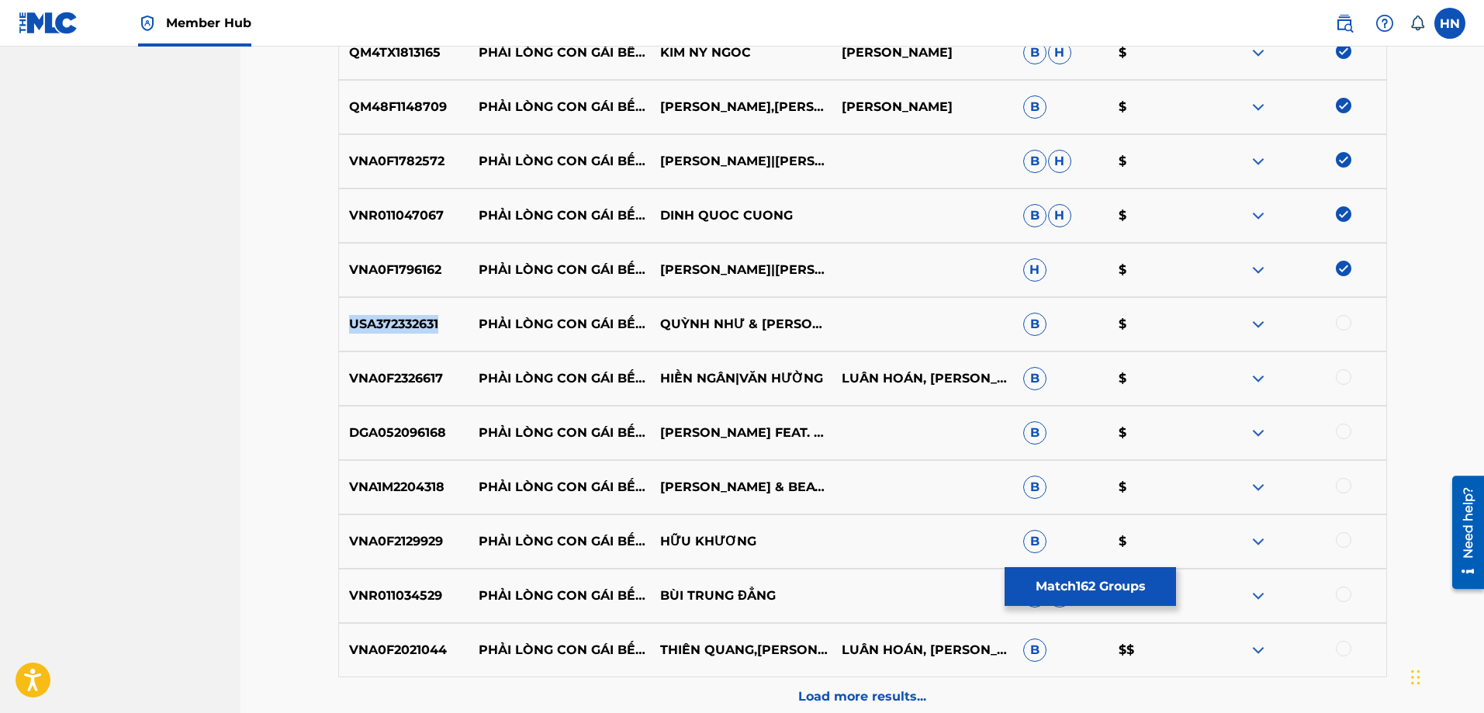
click at [413, 325] on p "USA372332631" at bounding box center [404, 324] width 130 height 19
click at [1341, 320] on div at bounding box center [1344, 323] width 16 height 16
click at [380, 380] on p "VNA0F2326617" at bounding box center [404, 378] width 130 height 19
click at [1336, 378] on div at bounding box center [1344, 377] width 16 height 16
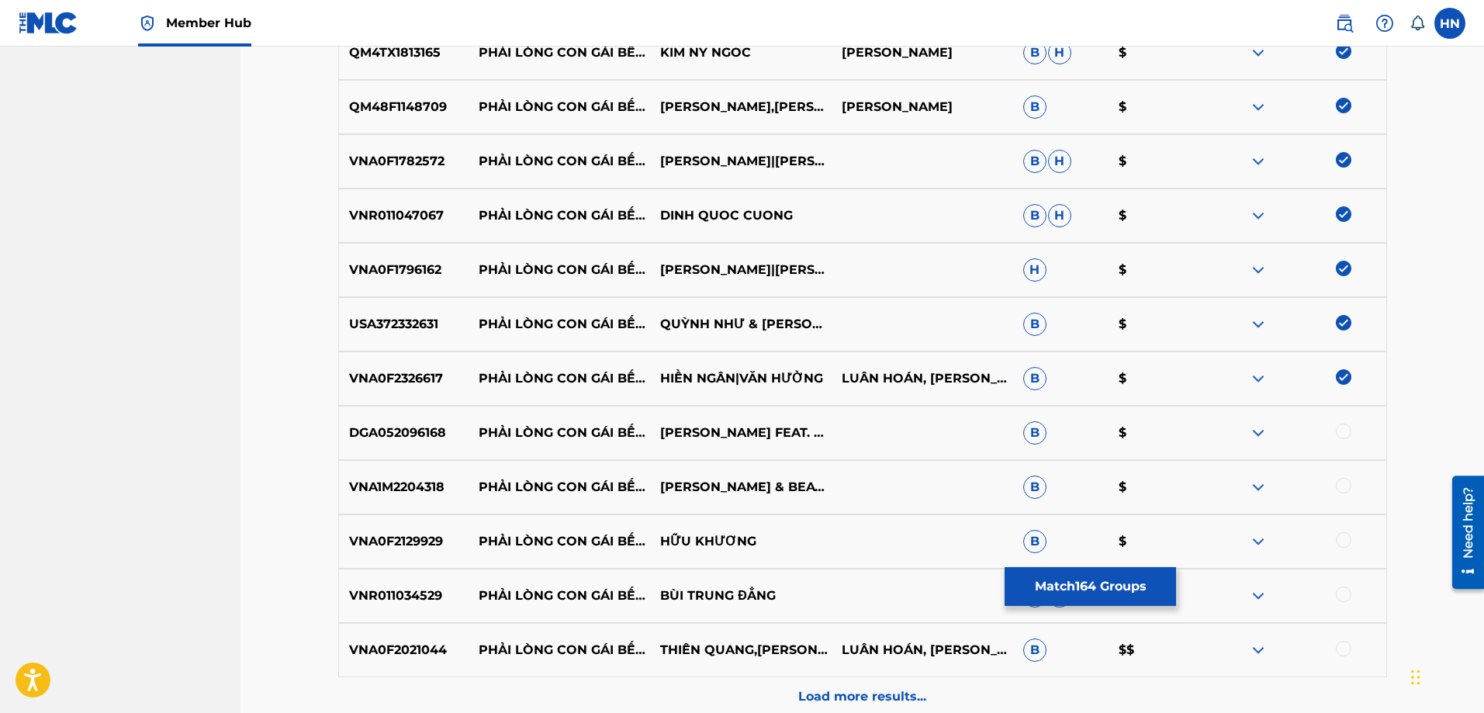
click at [428, 434] on p "DGA052096168" at bounding box center [404, 432] width 130 height 19
click at [1335, 430] on div at bounding box center [1294, 432] width 181 height 19
click at [1339, 430] on div at bounding box center [1344, 431] width 16 height 16
click at [461, 480] on p "VNA1M2204318" at bounding box center [404, 487] width 130 height 19
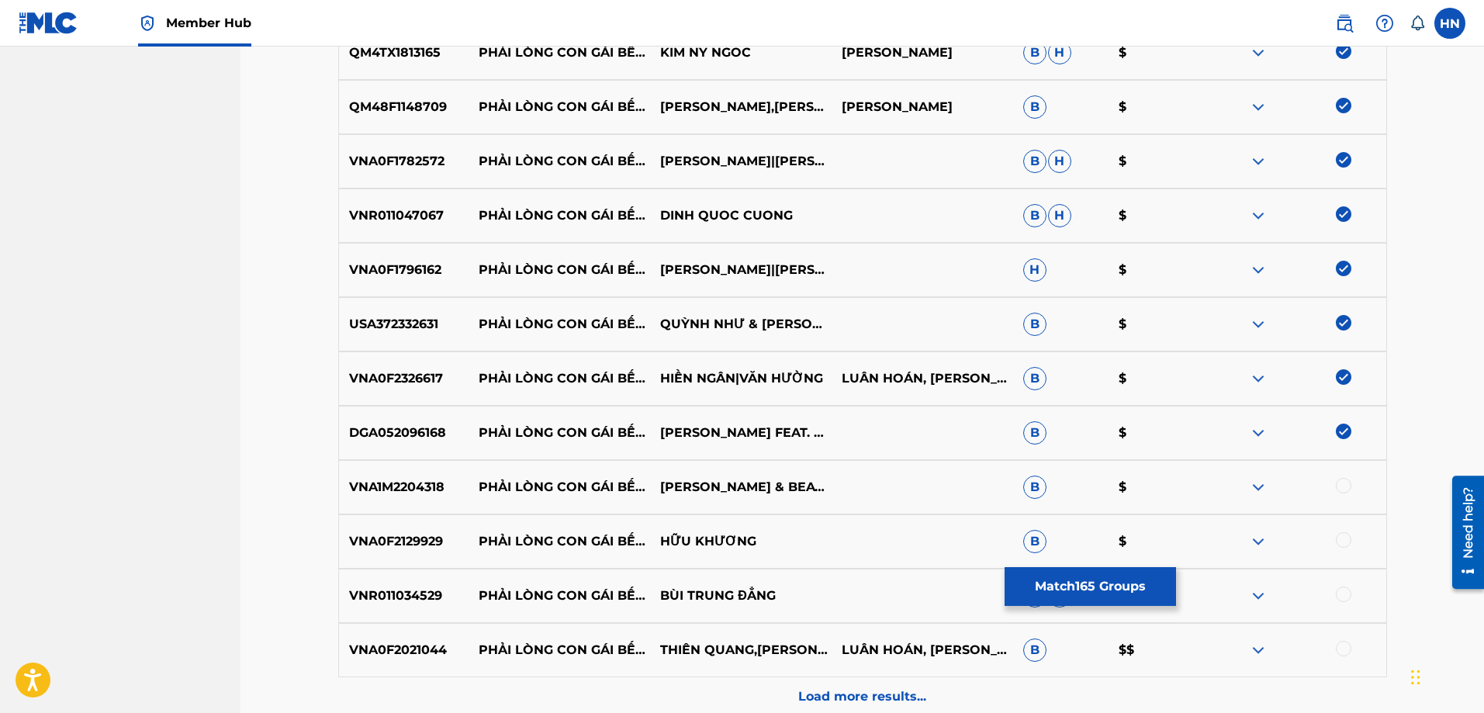
click at [415, 488] on p "VNA1M2204318" at bounding box center [404, 487] width 130 height 19
click at [1343, 483] on div at bounding box center [1344, 486] width 16 height 16
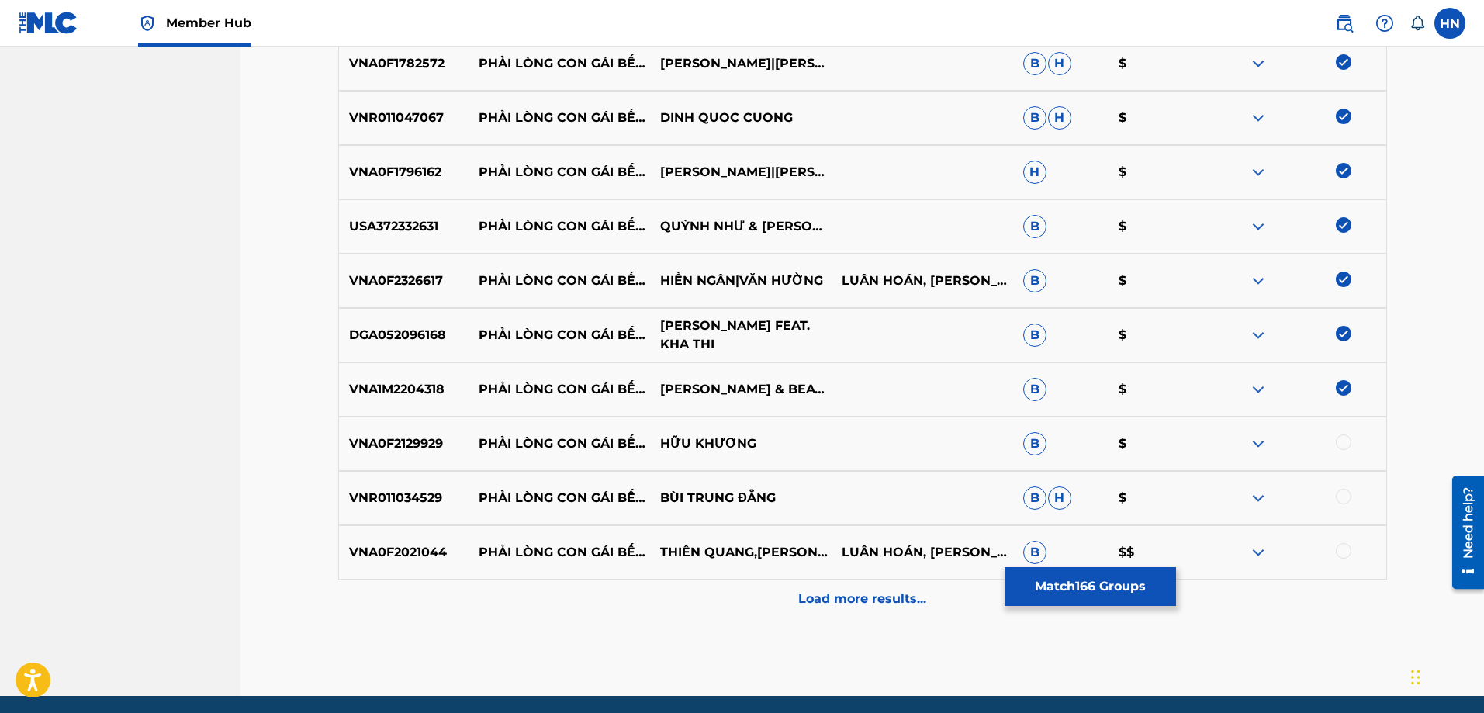
scroll to position [9305, 0]
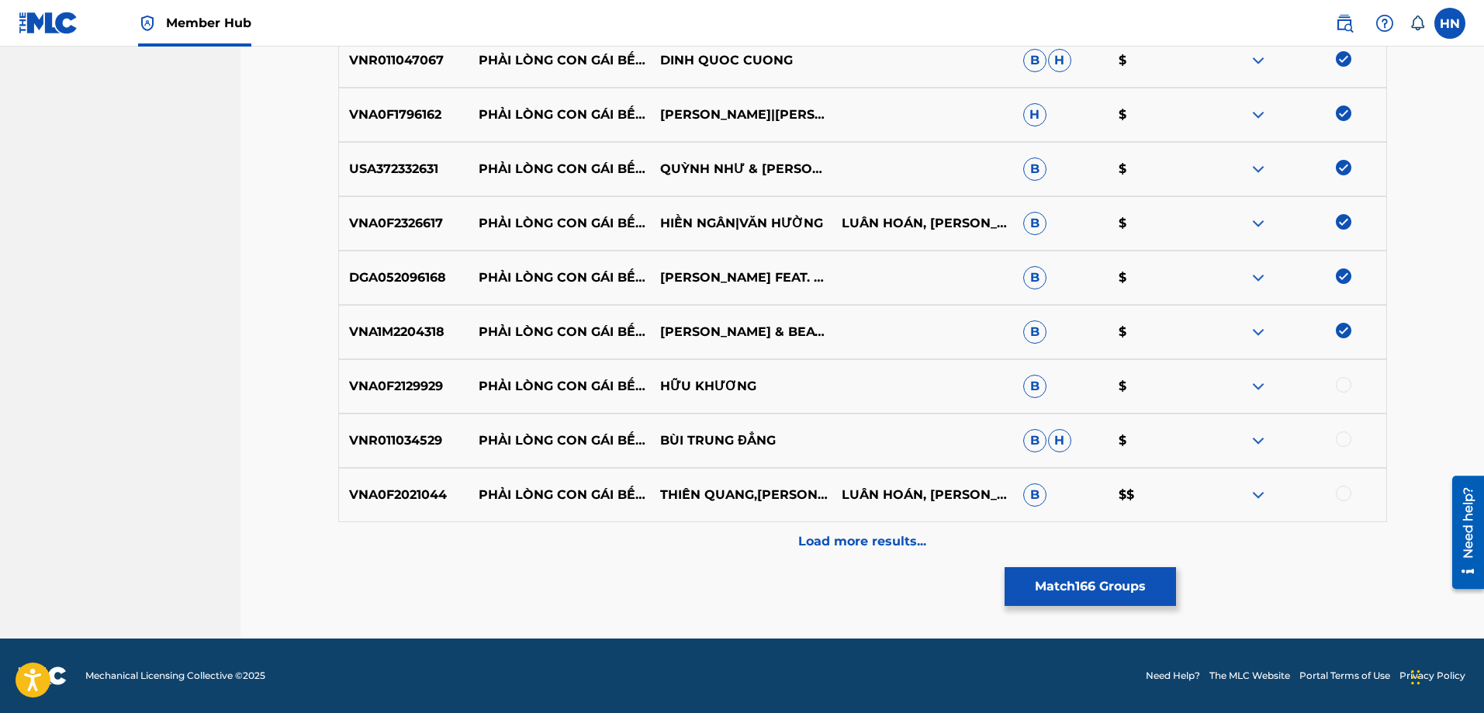
click at [416, 371] on div "VNA0F2129929 PHẢI LÒNG CON GÁI BẾN TRE HỮU KHƯƠNG B $" at bounding box center [862, 386] width 1049 height 54
click at [1344, 387] on div at bounding box center [1344, 385] width 16 height 16
click at [416, 438] on p "VNR011034529" at bounding box center [404, 440] width 130 height 19
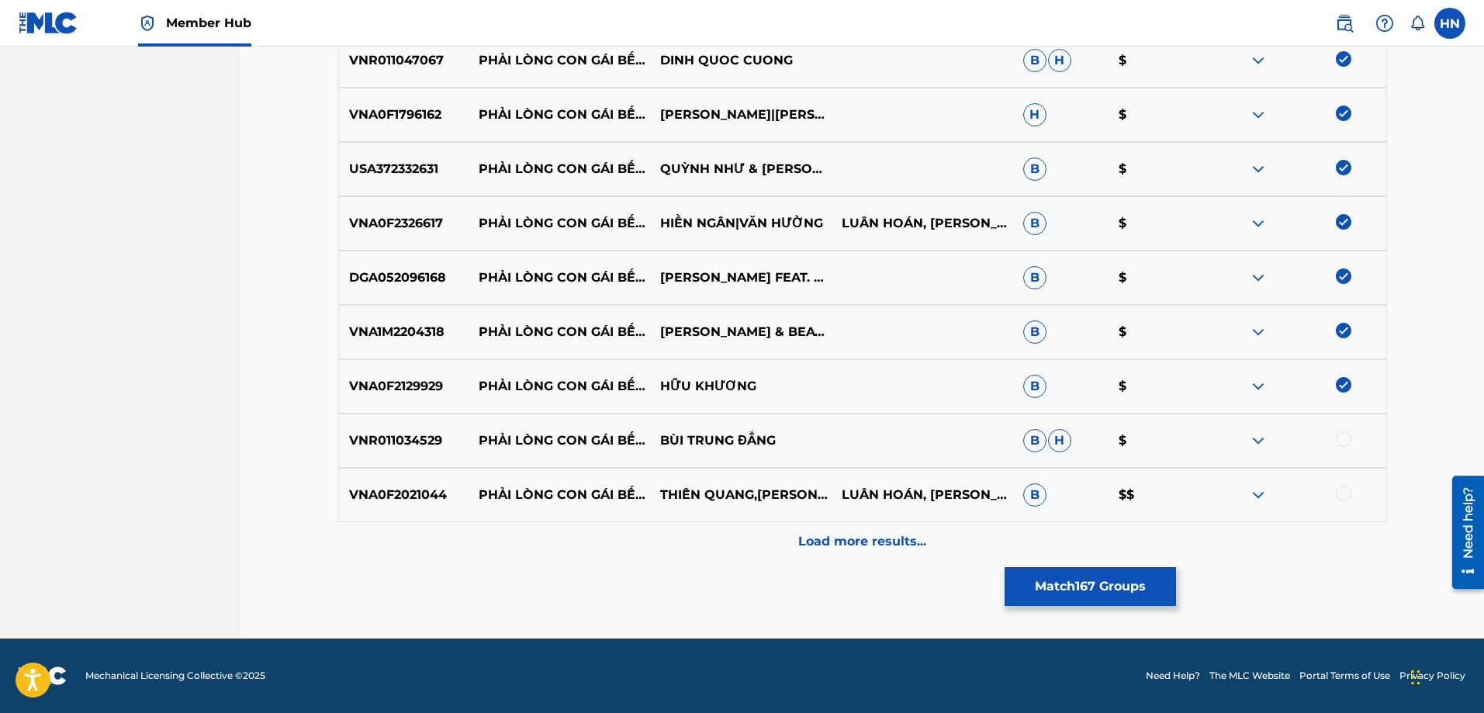
click at [1346, 441] on div at bounding box center [1344, 439] width 16 height 16
click at [385, 492] on p "VNA0F2021044" at bounding box center [404, 495] width 130 height 19
click at [1346, 492] on div at bounding box center [1344, 494] width 16 height 16
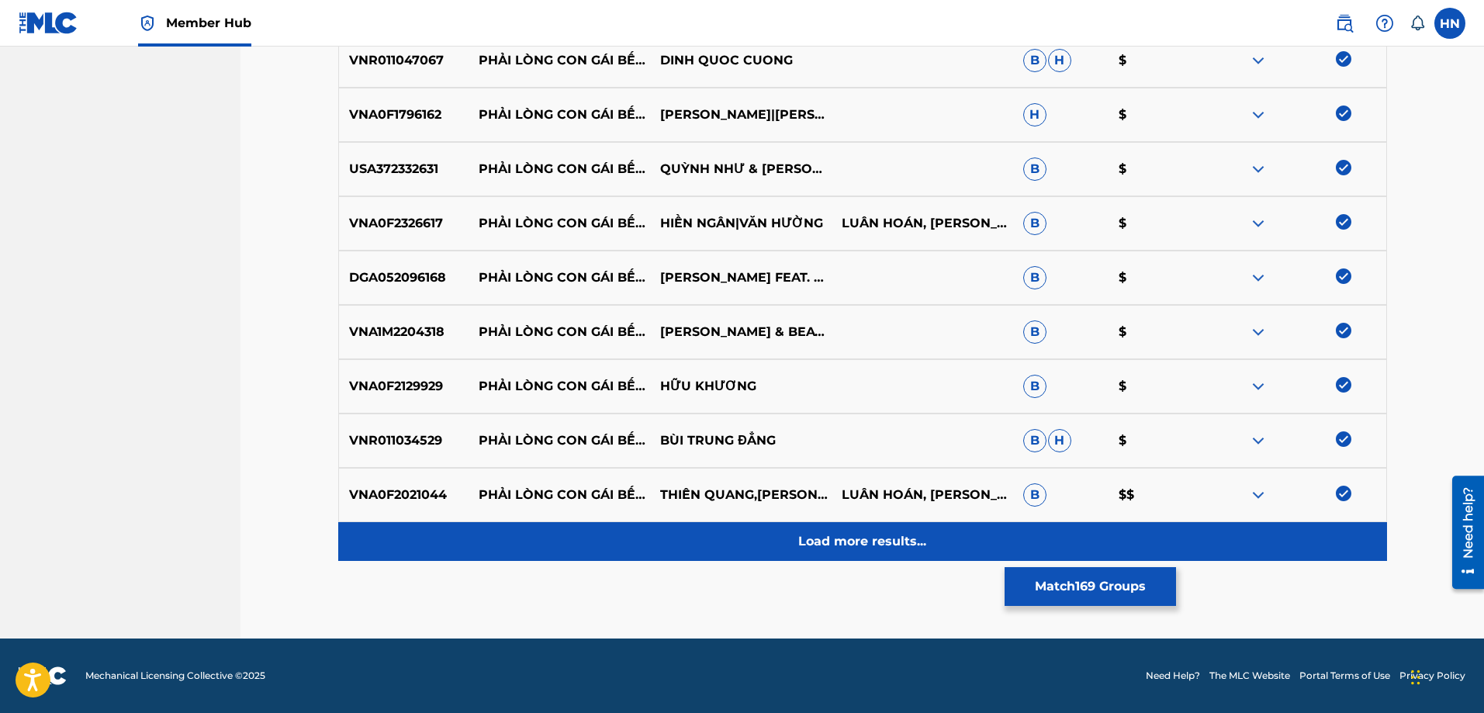
click at [865, 558] on div "Load more results..." at bounding box center [862, 541] width 1049 height 39
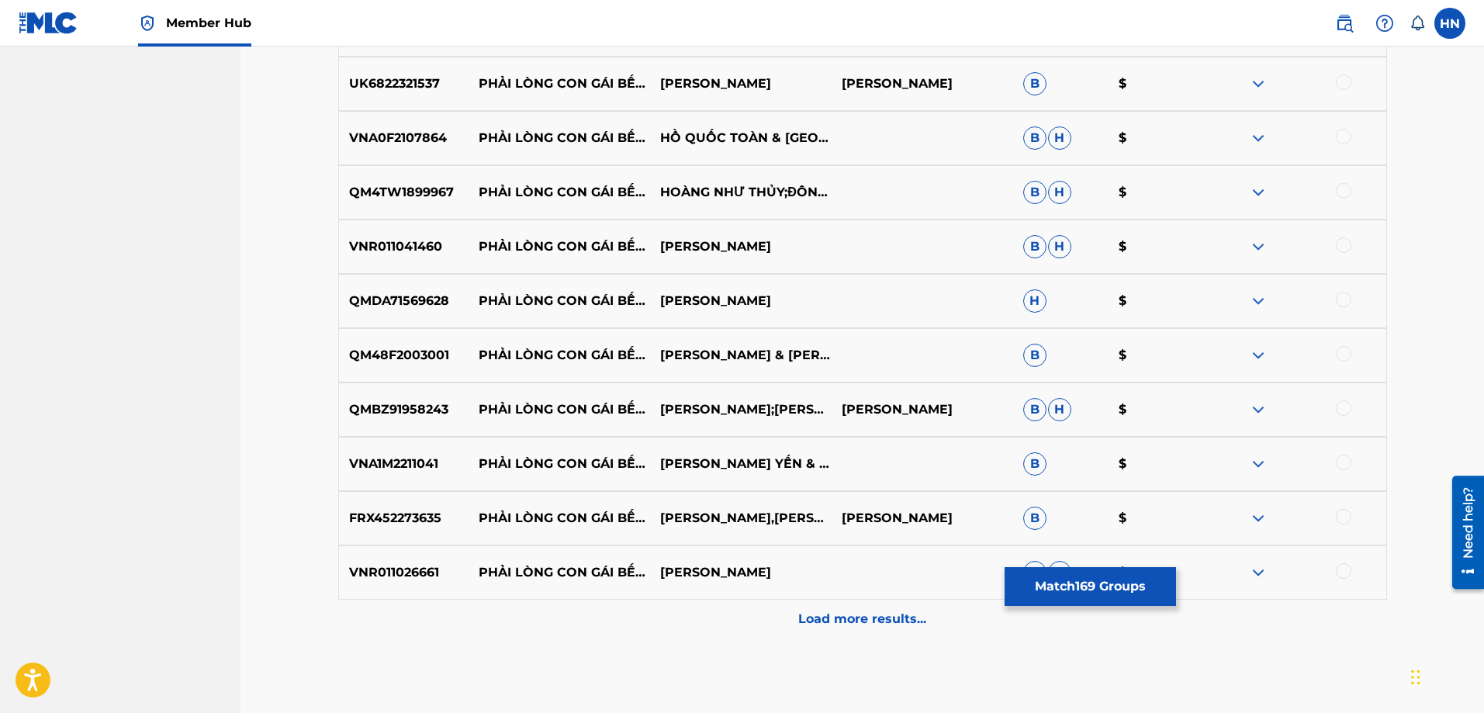
scroll to position [9692, 0]
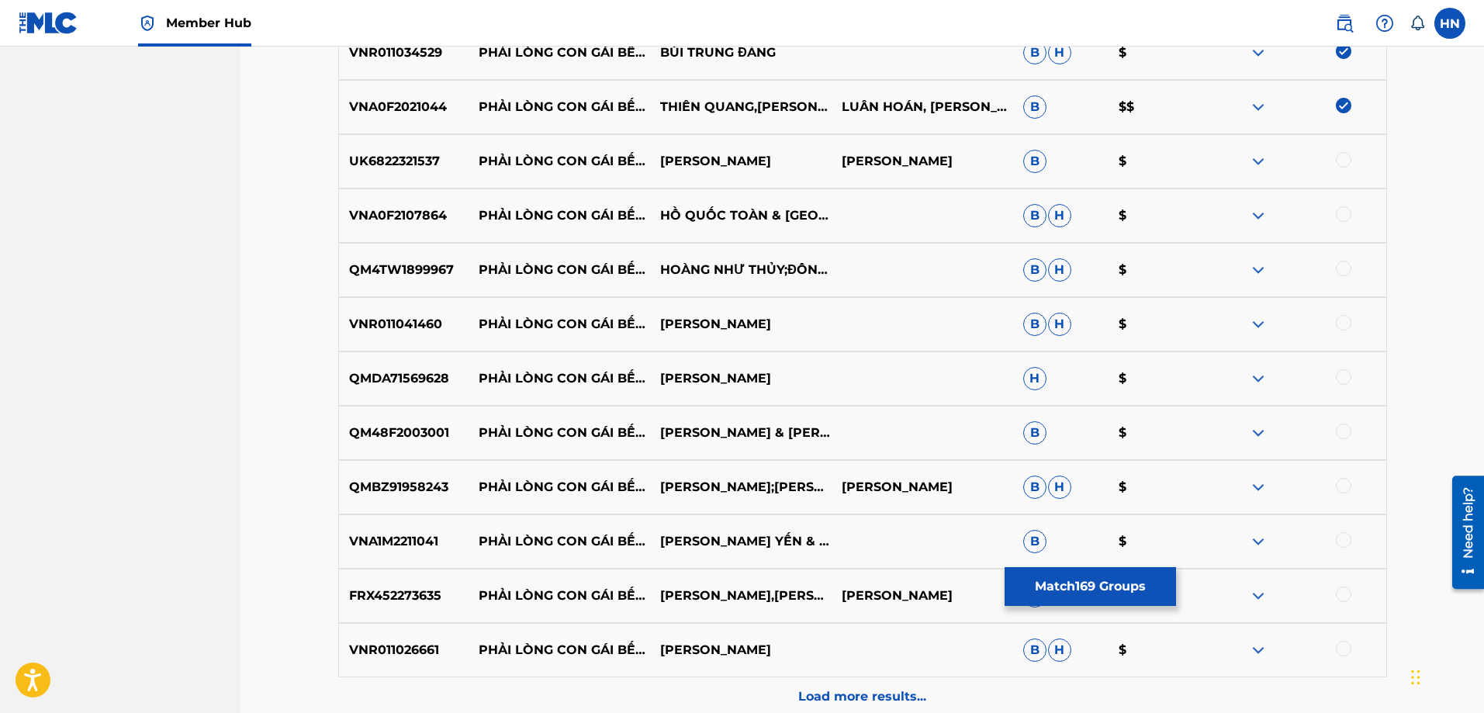
click at [385, 167] on p "UK6822321537" at bounding box center [404, 161] width 130 height 19
click at [1343, 159] on div at bounding box center [1344, 160] width 16 height 16
click at [412, 220] on p "VNA0F2107864" at bounding box center [404, 215] width 130 height 19
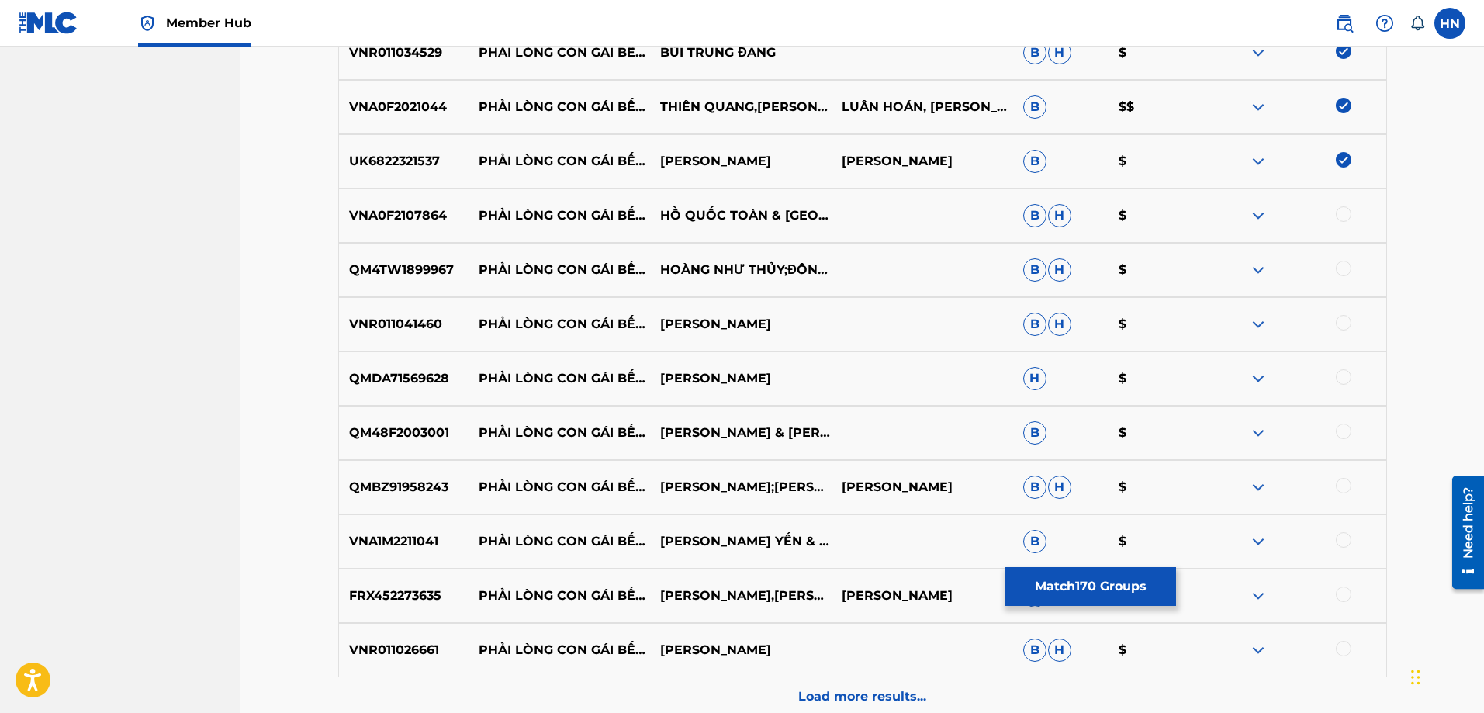
click at [1339, 219] on div at bounding box center [1344, 214] width 16 height 16
click at [408, 268] on p "QM4TW1899967" at bounding box center [404, 270] width 130 height 19
click at [1345, 267] on div at bounding box center [1344, 269] width 16 height 16
click at [413, 329] on p "VNR011041460" at bounding box center [404, 324] width 130 height 19
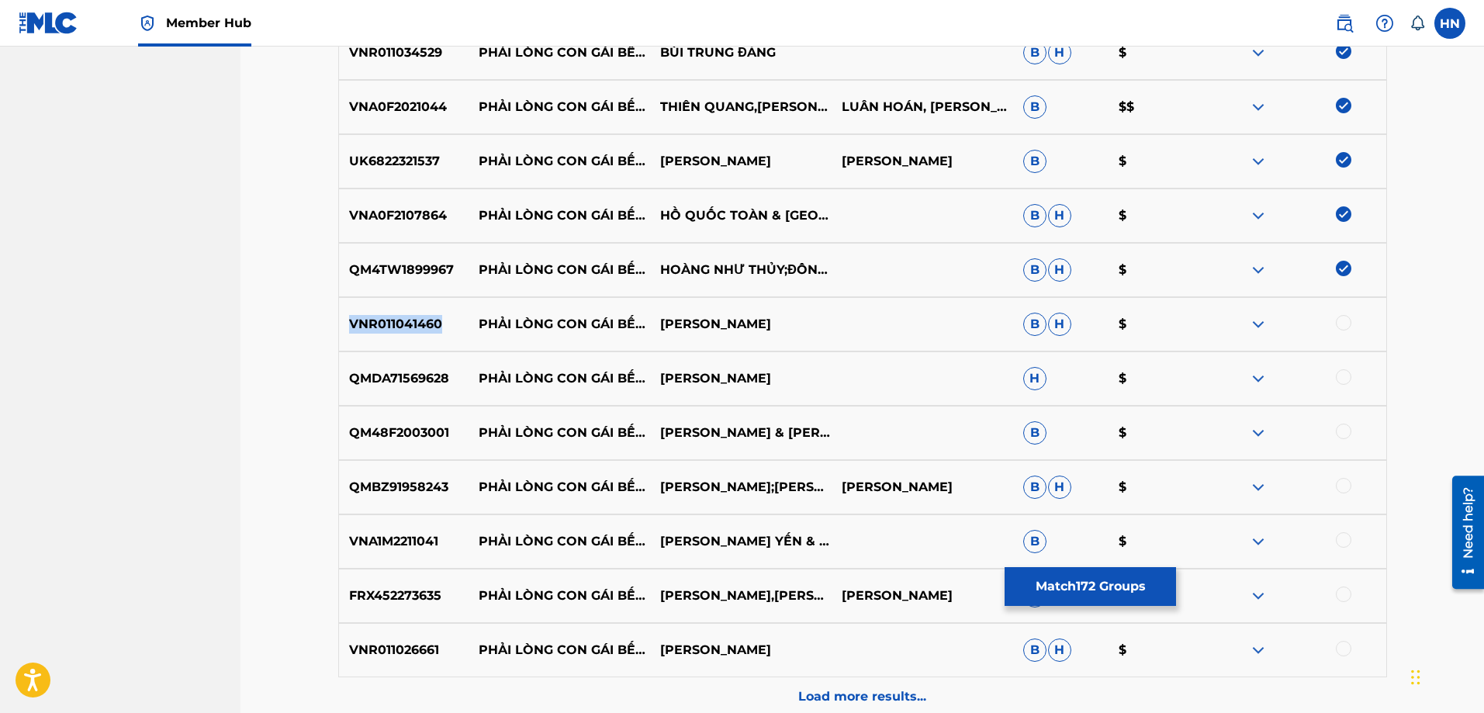
click at [413, 329] on p "VNR011041460" at bounding box center [404, 324] width 130 height 19
click at [1339, 320] on div at bounding box center [1344, 323] width 16 height 16
click at [421, 384] on p "QMDA71569628" at bounding box center [404, 378] width 130 height 19
click at [1337, 381] on div at bounding box center [1344, 377] width 16 height 16
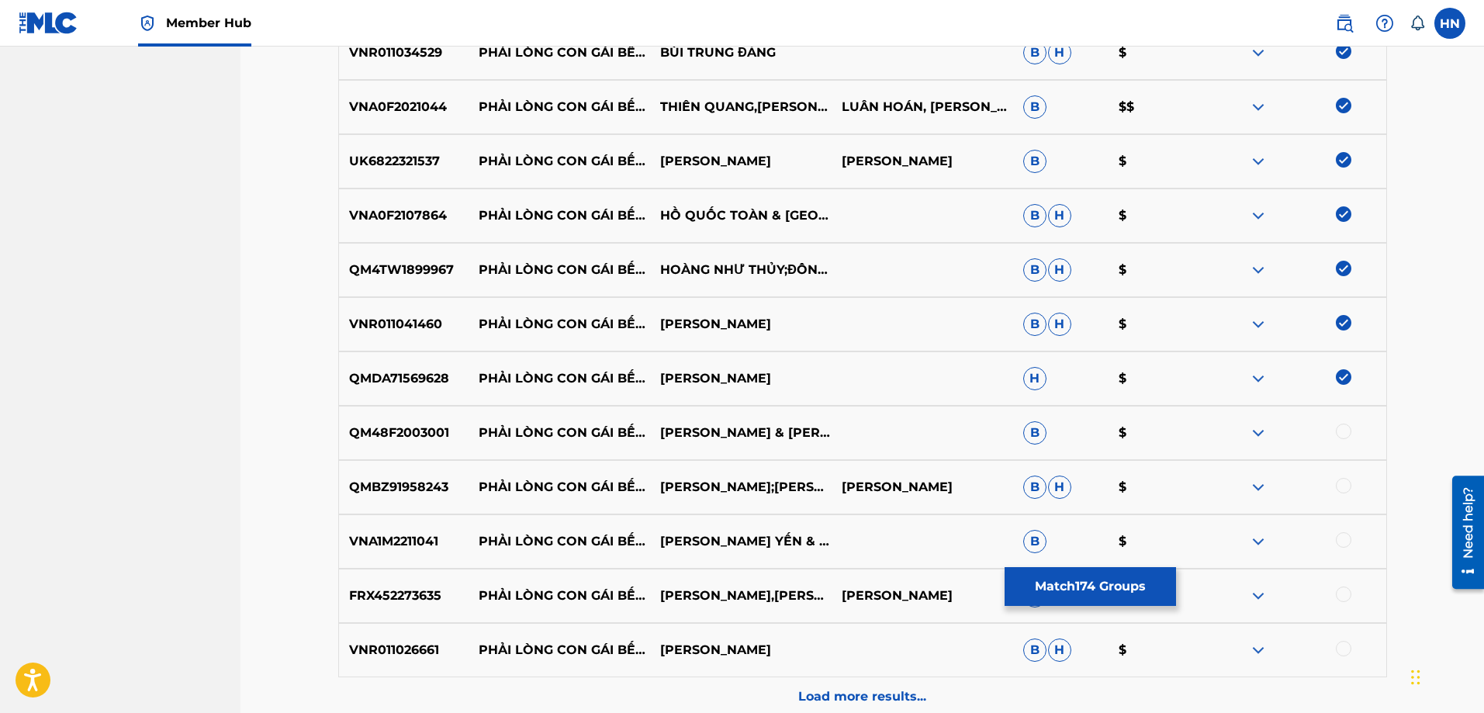
click at [423, 430] on p "QM48F2003001" at bounding box center [404, 432] width 130 height 19
click at [1342, 433] on div at bounding box center [1344, 431] width 16 height 16
click at [375, 483] on p "QMBZ91958243" at bounding box center [404, 487] width 130 height 19
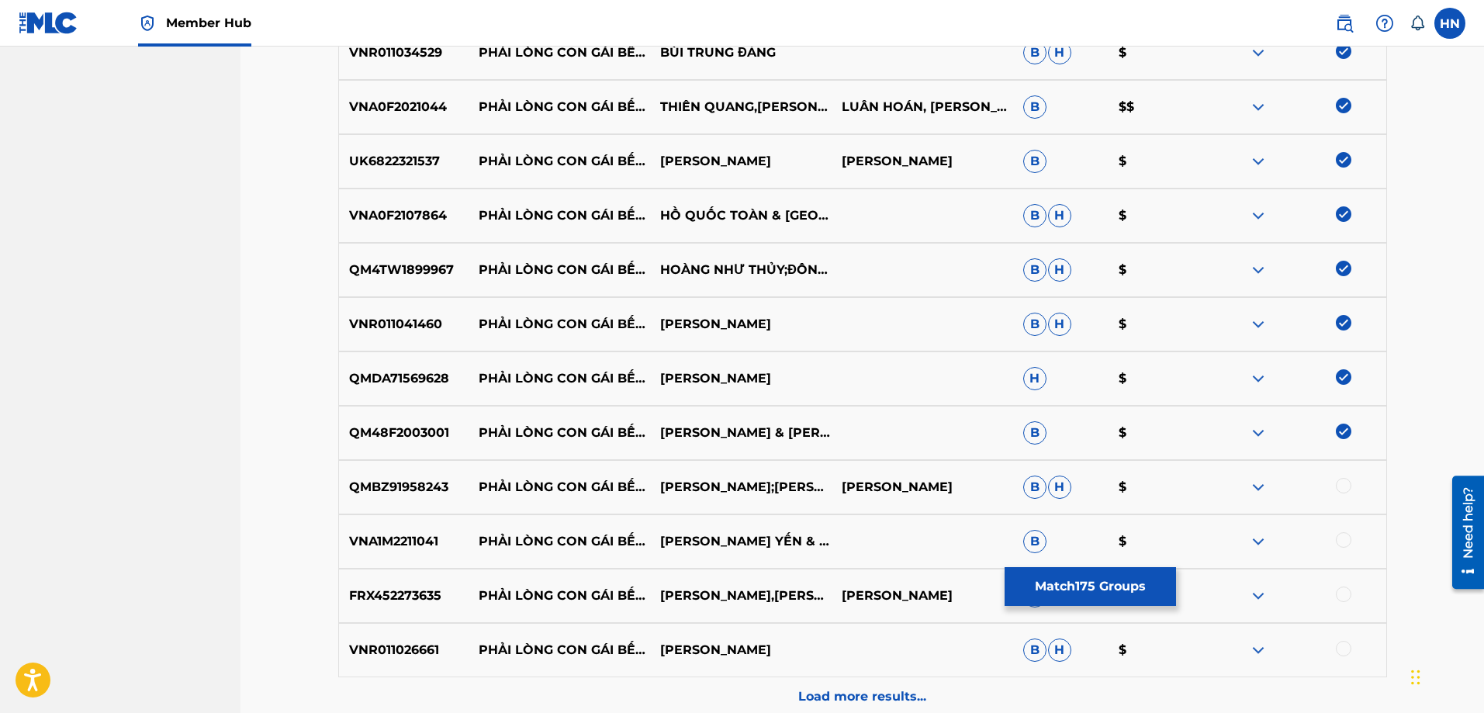
click at [1340, 482] on div at bounding box center [1344, 486] width 16 height 16
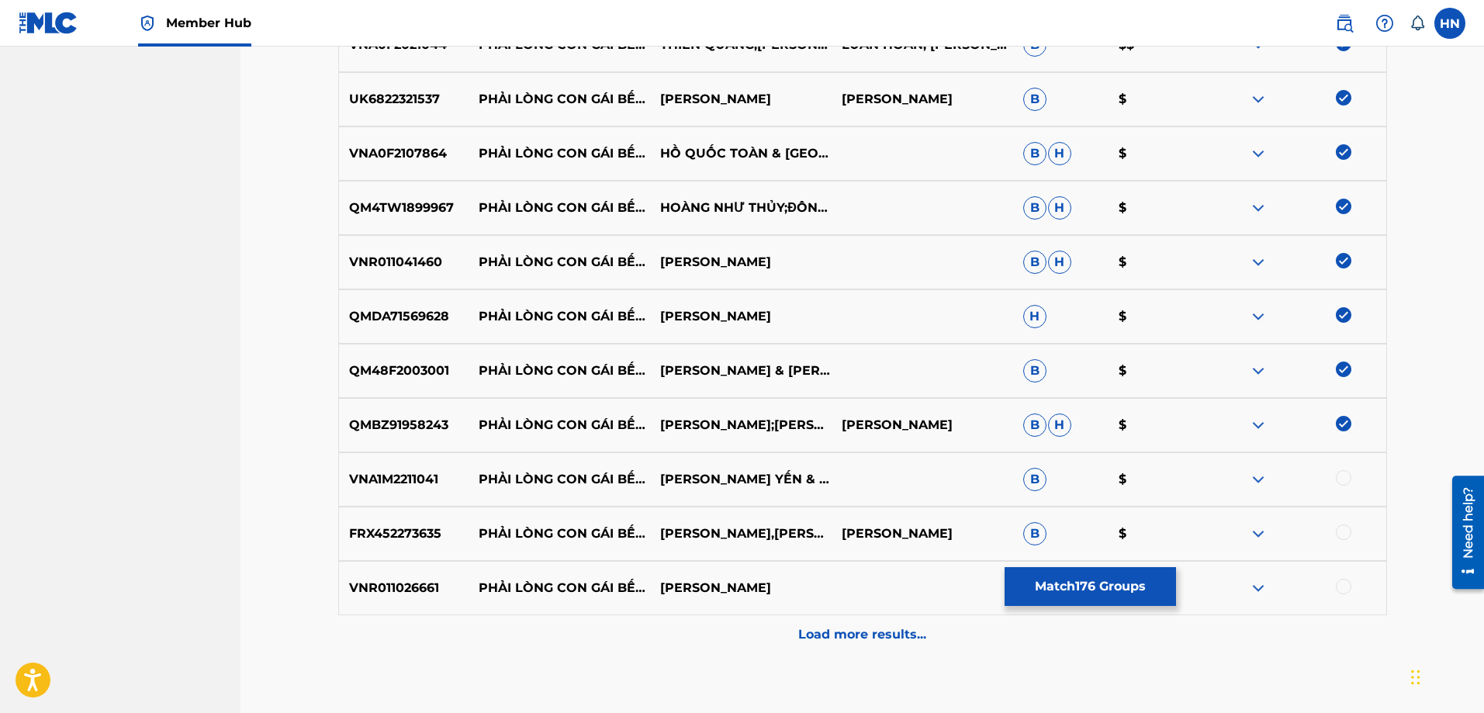
scroll to position [9848, 0]
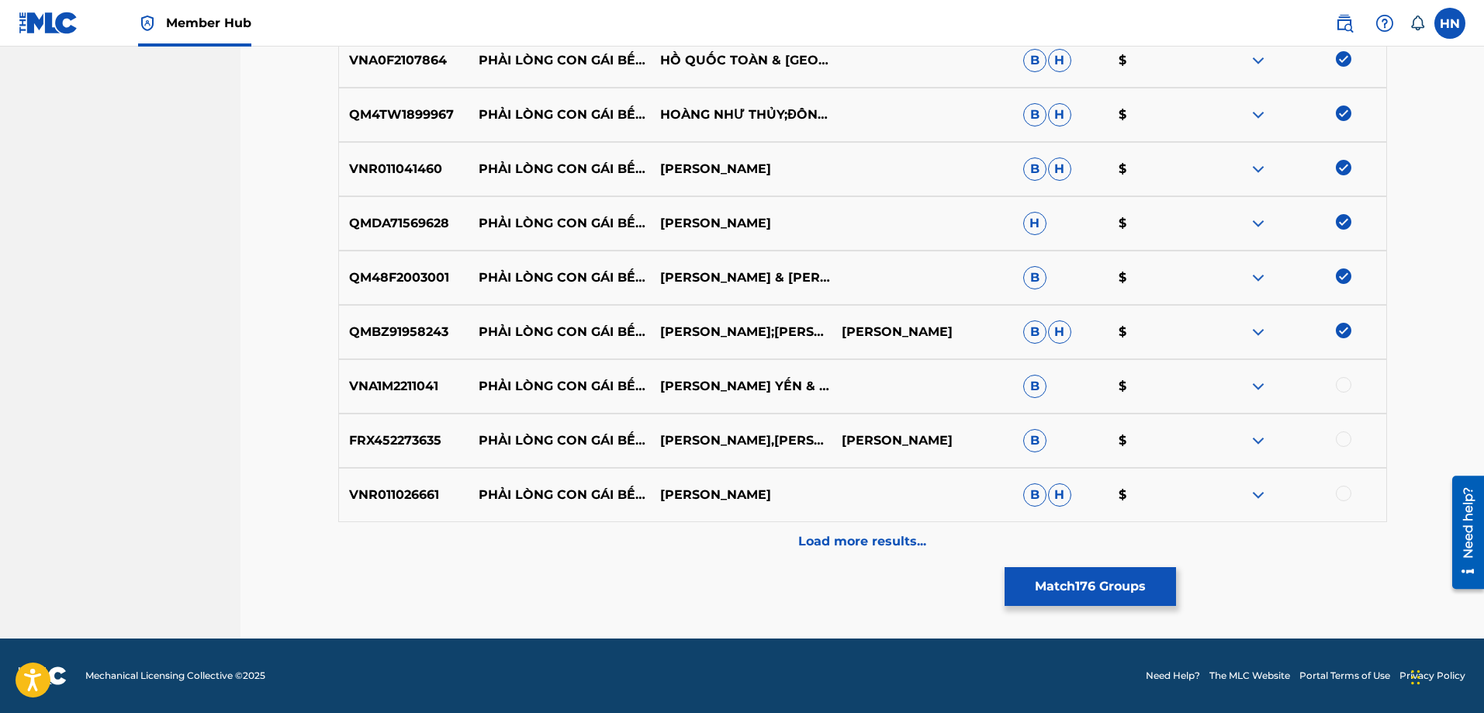
click at [410, 386] on p "VNA1M2211041" at bounding box center [404, 386] width 130 height 19
click at [1342, 385] on div at bounding box center [1344, 385] width 16 height 16
click at [422, 427] on div "FRX452273635 PHẢI LÒNG CON GÁI BẾN TRE [PERSON_NAME],[PERSON_NAME] [PERSON_NAME…" at bounding box center [862, 440] width 1049 height 54
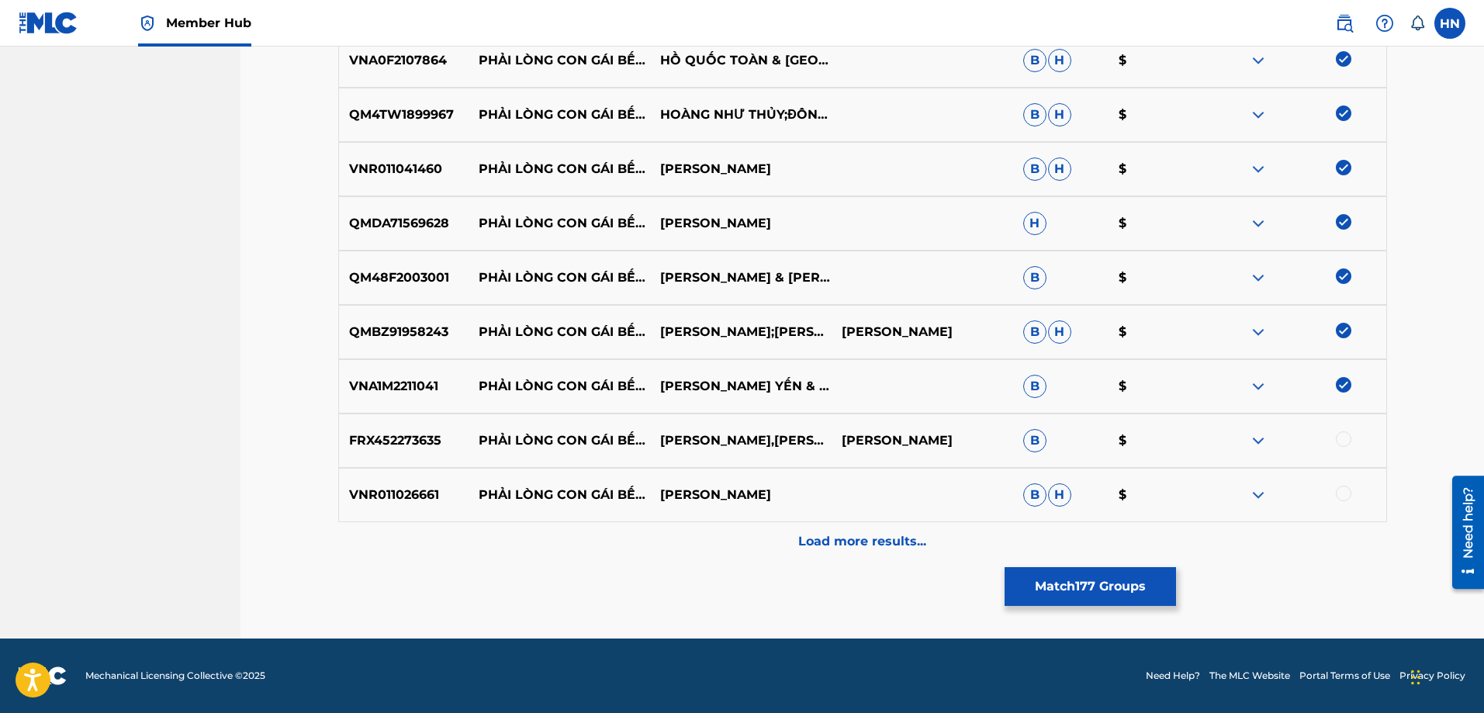
click at [1352, 438] on div at bounding box center [1294, 440] width 181 height 19
click at [1347, 439] on div at bounding box center [1344, 439] width 16 height 16
click at [395, 485] on div "VNR011026661 PHẢI LÒNG CON GÁI BẾN TRE LÊ NHƯ [PERSON_NAME]" at bounding box center [862, 495] width 1049 height 54
click at [1343, 493] on div at bounding box center [1344, 494] width 16 height 16
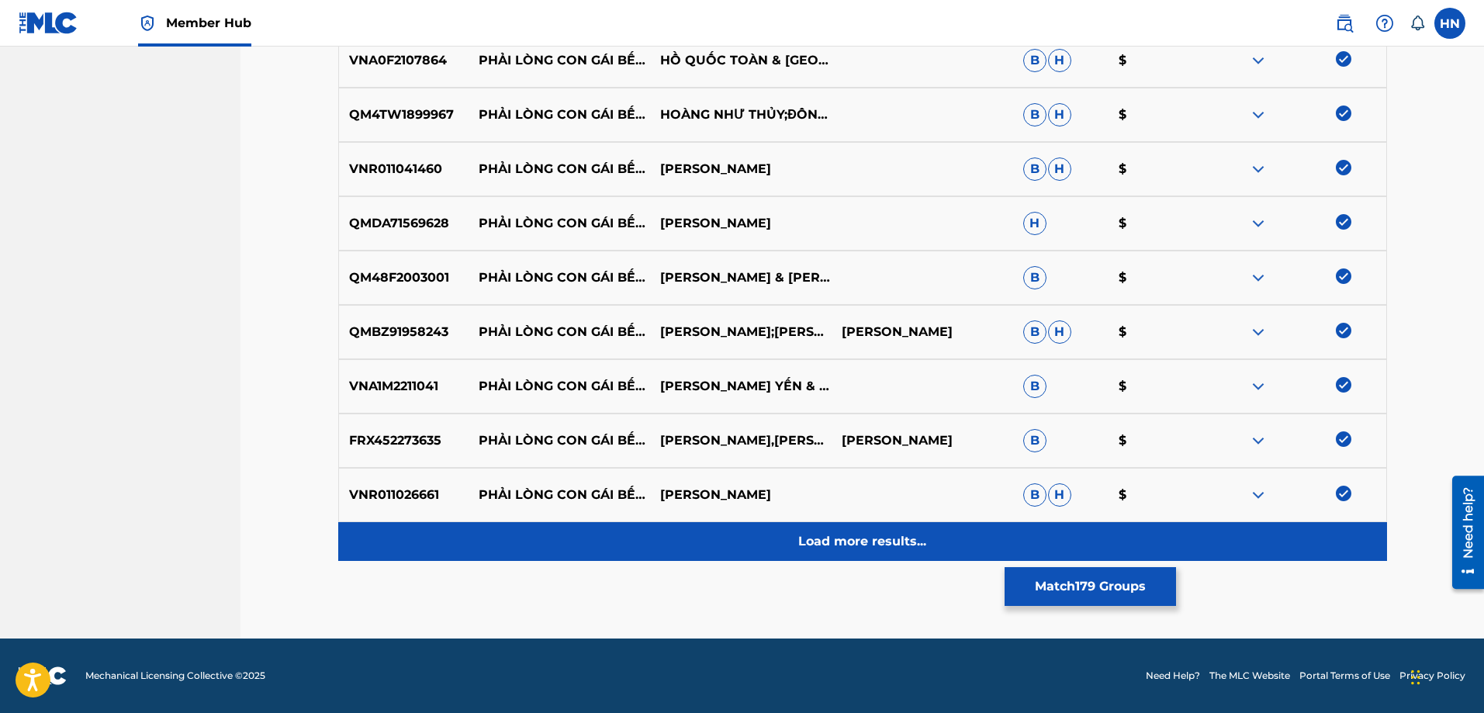
click at [722, 551] on div "Load more results..." at bounding box center [862, 541] width 1049 height 39
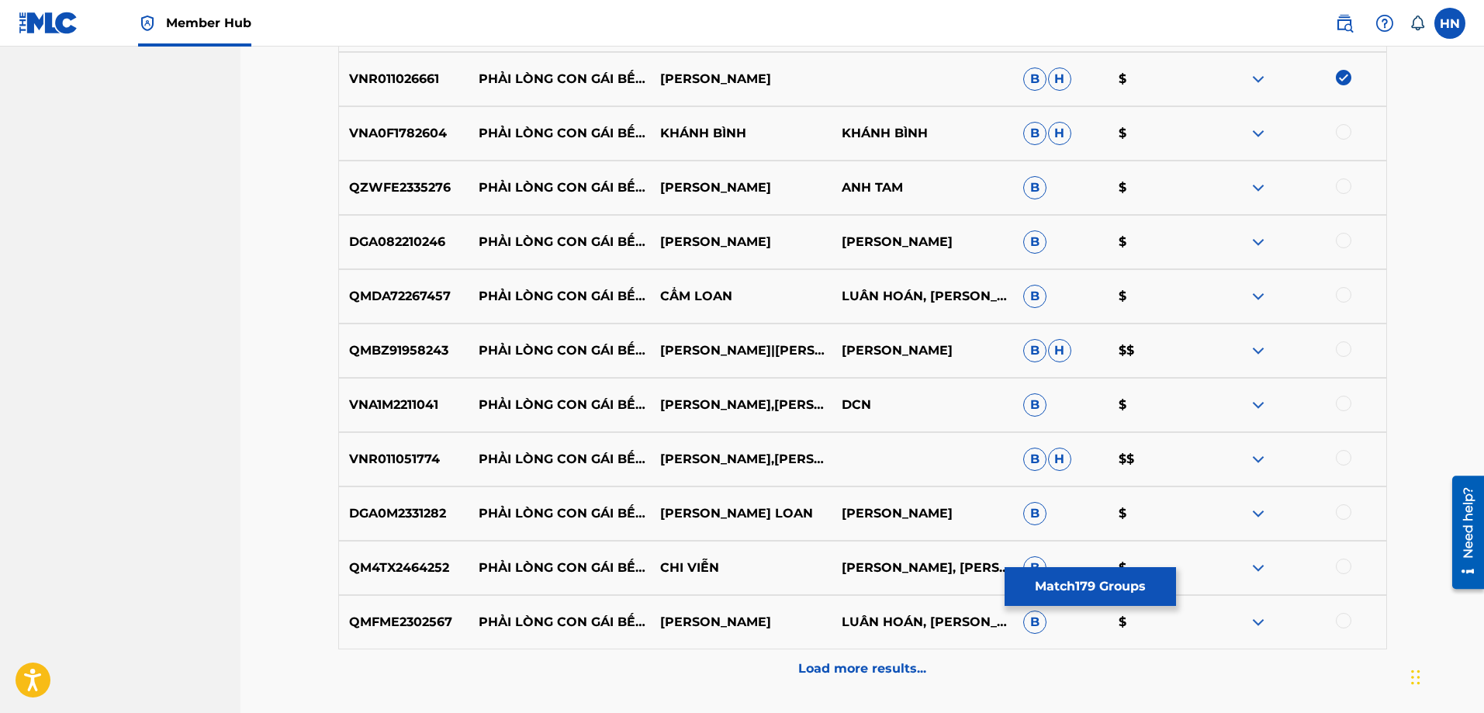
scroll to position [10235, 0]
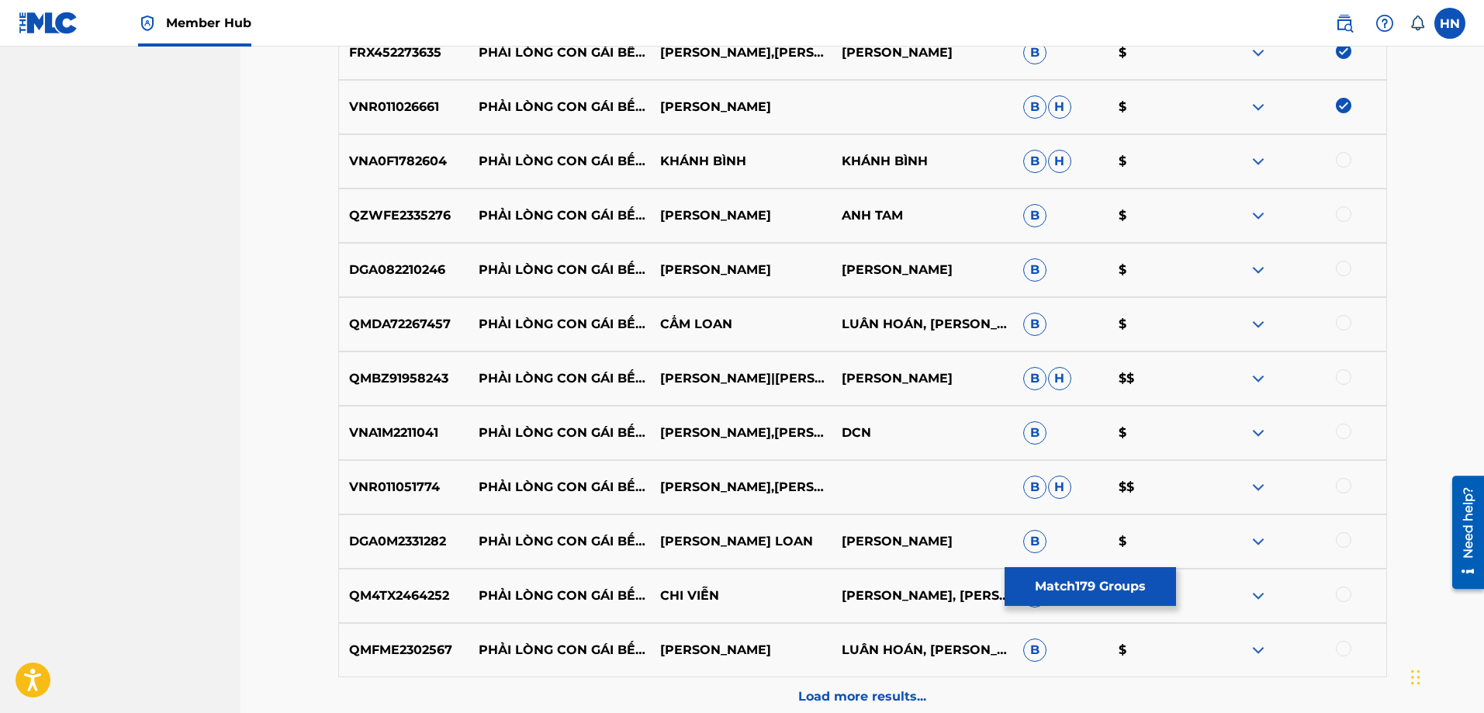
click at [425, 168] on p "VNA0F1782604" at bounding box center [404, 161] width 130 height 19
click at [1342, 162] on div at bounding box center [1344, 160] width 16 height 16
click at [422, 222] on p "QZWFE2335276" at bounding box center [404, 215] width 130 height 19
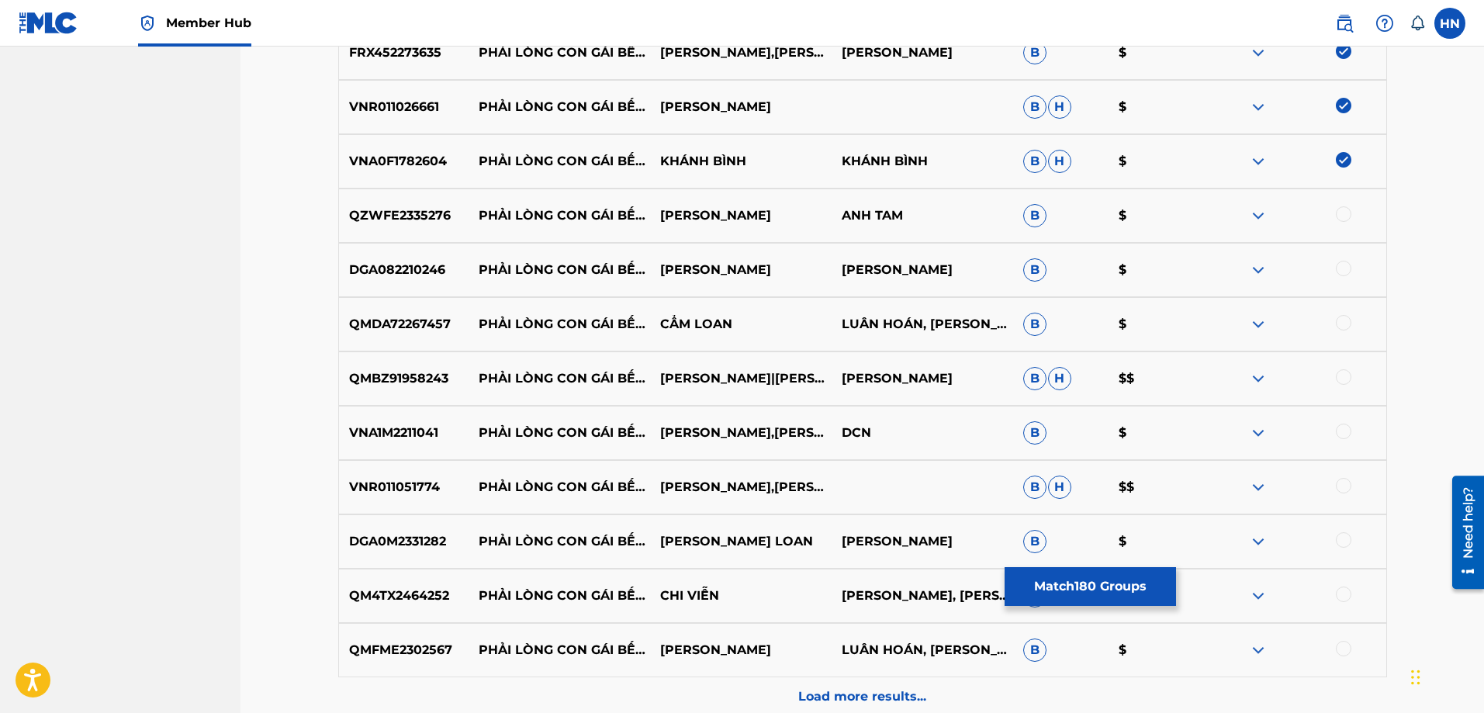
click at [1339, 216] on div at bounding box center [1344, 214] width 16 height 16
click at [1346, 216] on img at bounding box center [1344, 214] width 16 height 16
click at [425, 274] on p "DGA082210246" at bounding box center [404, 270] width 130 height 19
click at [1343, 262] on div at bounding box center [1344, 269] width 16 height 16
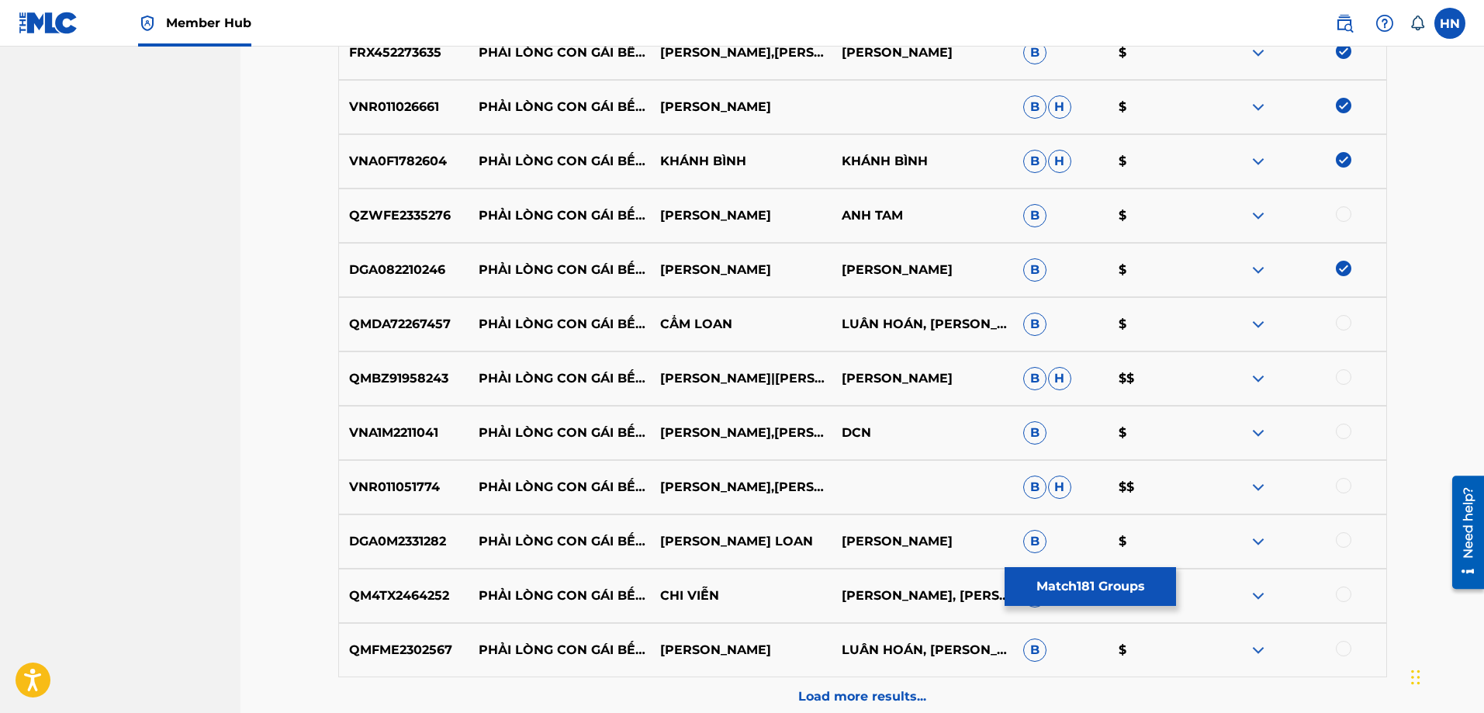
click at [389, 328] on p "QMDA72267457" at bounding box center [404, 324] width 130 height 19
click at [1344, 322] on div at bounding box center [1344, 323] width 16 height 16
click at [402, 385] on p "QMBZ91958243" at bounding box center [404, 378] width 130 height 19
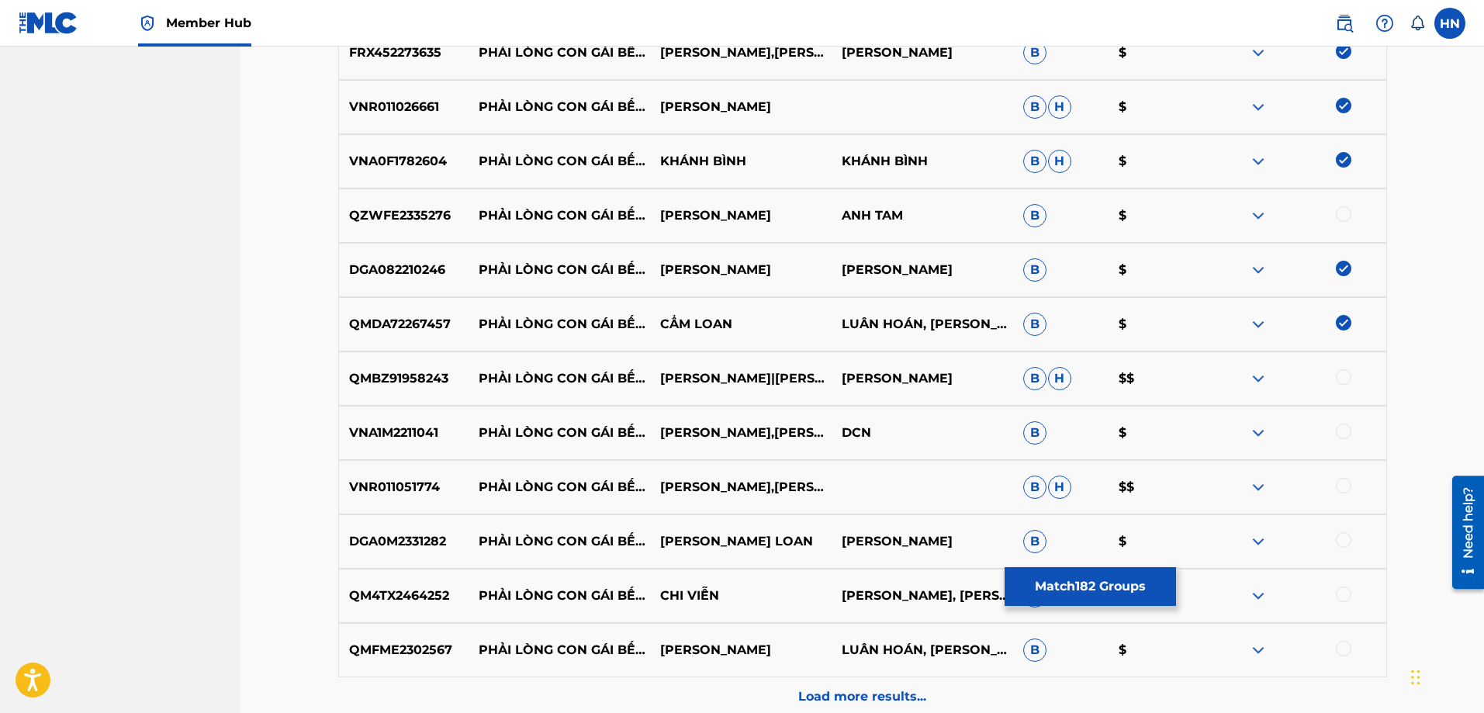
click at [1341, 383] on div at bounding box center [1344, 377] width 16 height 16
click at [386, 443] on div "VNA1M2211041 PHẢI LÒNG CON GÁI BẾN TRE HOÀNG YẾN,[PERSON_NAME] DCN B $" at bounding box center [862, 433] width 1049 height 54
click at [1344, 428] on div at bounding box center [1344, 431] width 16 height 16
click at [421, 487] on p "VNR011051774" at bounding box center [404, 487] width 130 height 19
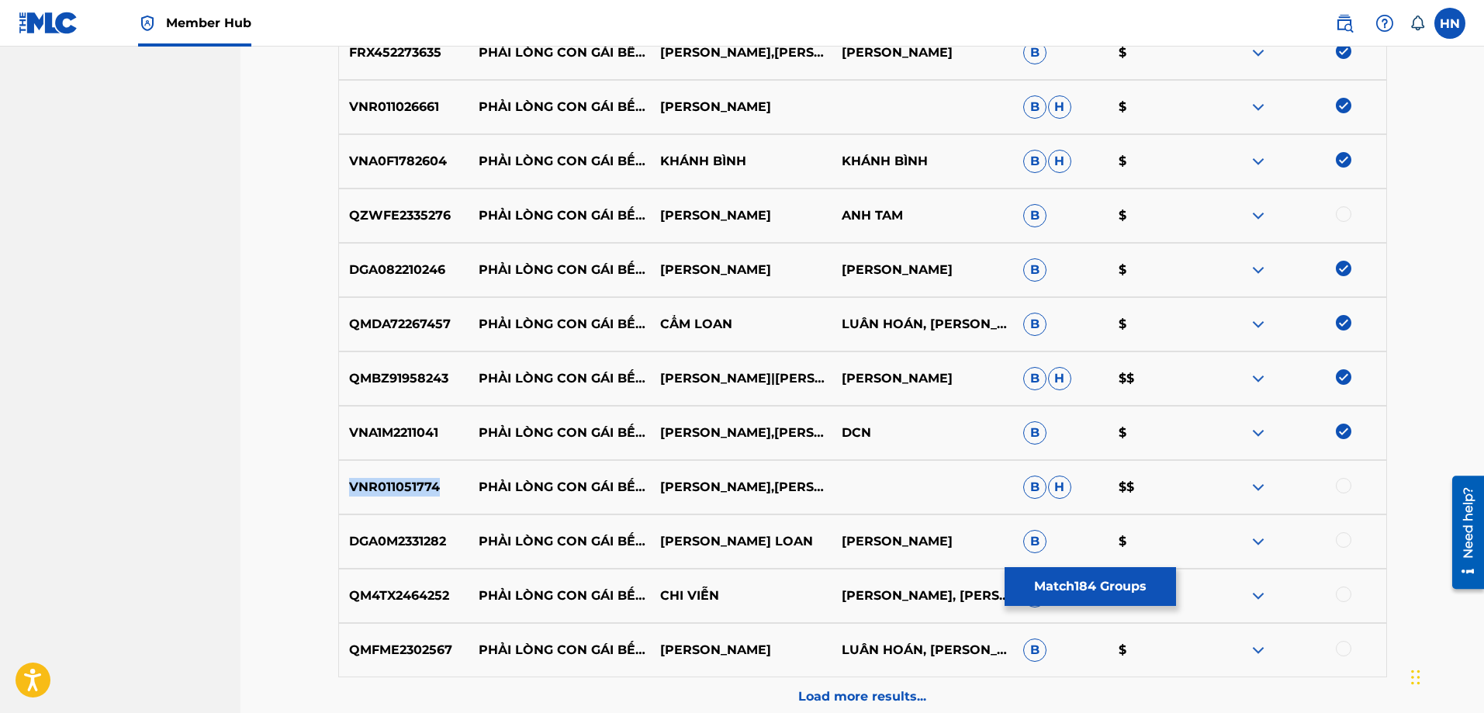
click at [421, 487] on p "VNR011051774" at bounding box center [404, 487] width 130 height 19
click at [1343, 487] on div at bounding box center [1344, 486] width 16 height 16
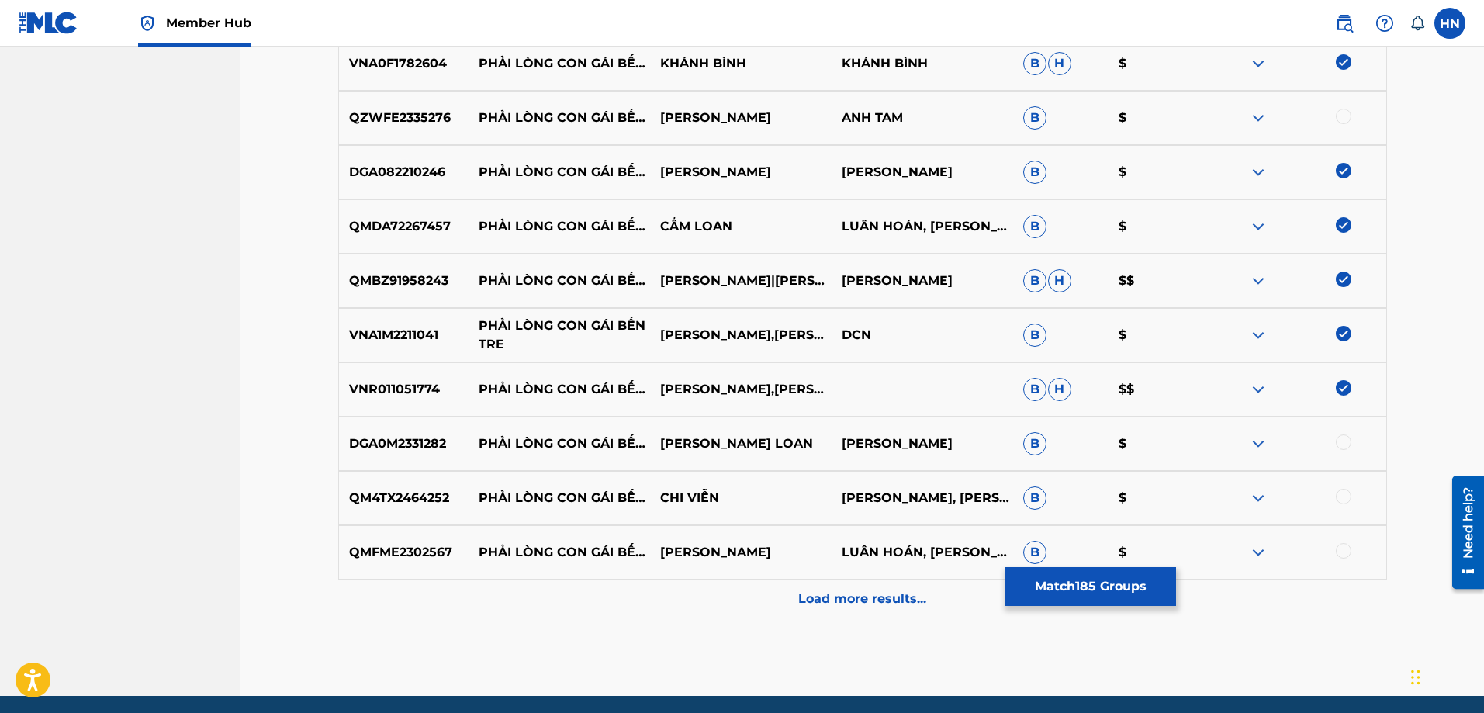
scroll to position [10390, 0]
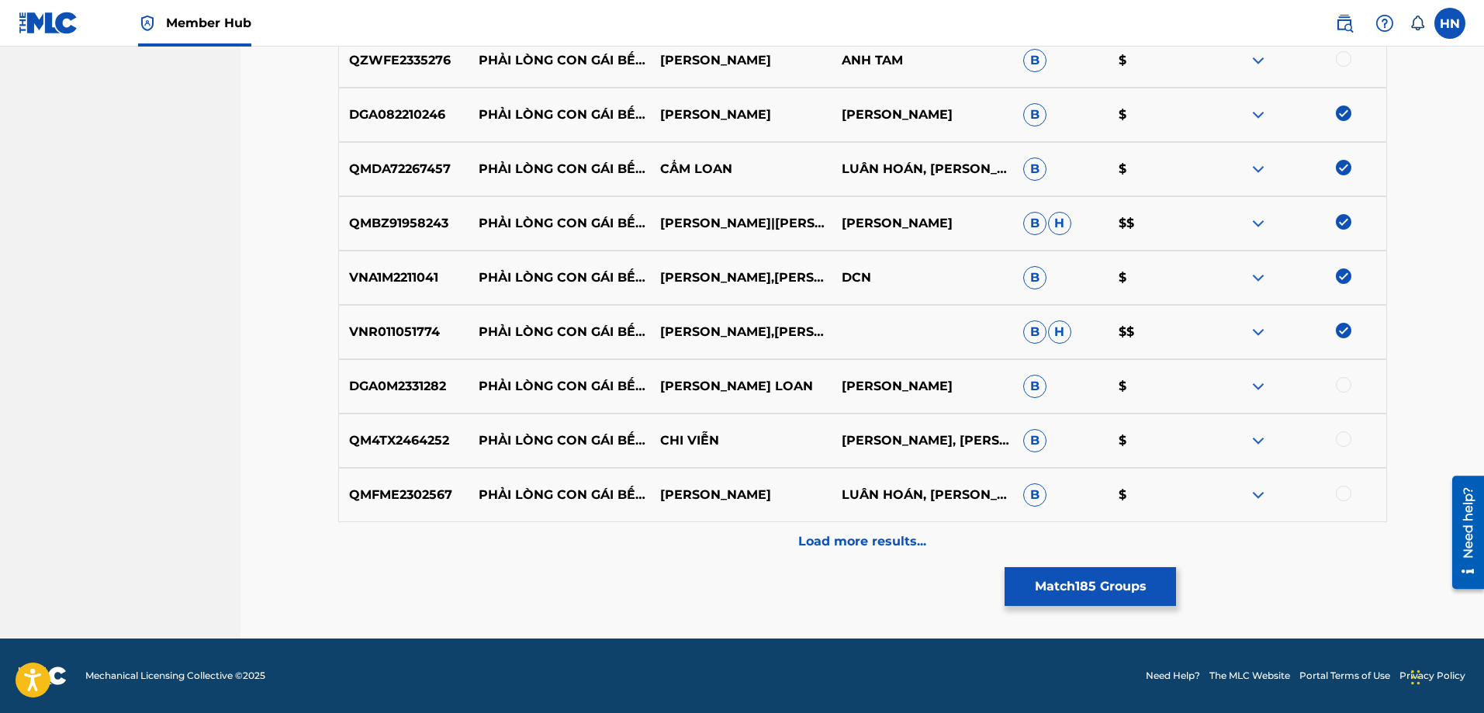
click at [398, 399] on div "DGA0M2331282 PHẢI LÒNG CON GÁI BẾN TRE LƯU ÁNH LOAN [PERSON_NAME] $" at bounding box center [862, 386] width 1049 height 54
click at [1339, 384] on div at bounding box center [1344, 385] width 16 height 16
click at [347, 441] on p "QM4TX2464252" at bounding box center [404, 440] width 130 height 19
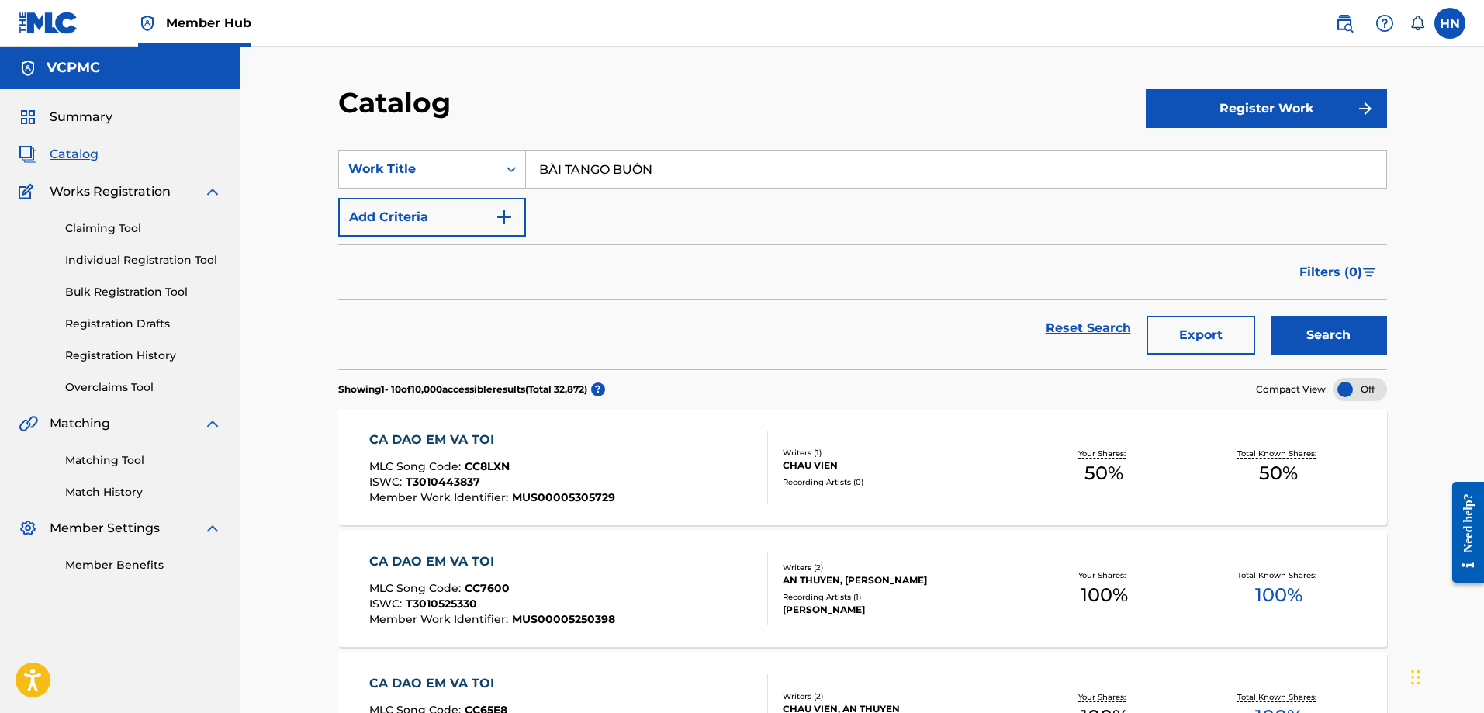
click at [1270, 316] on button "Search" at bounding box center [1328, 335] width 116 height 39
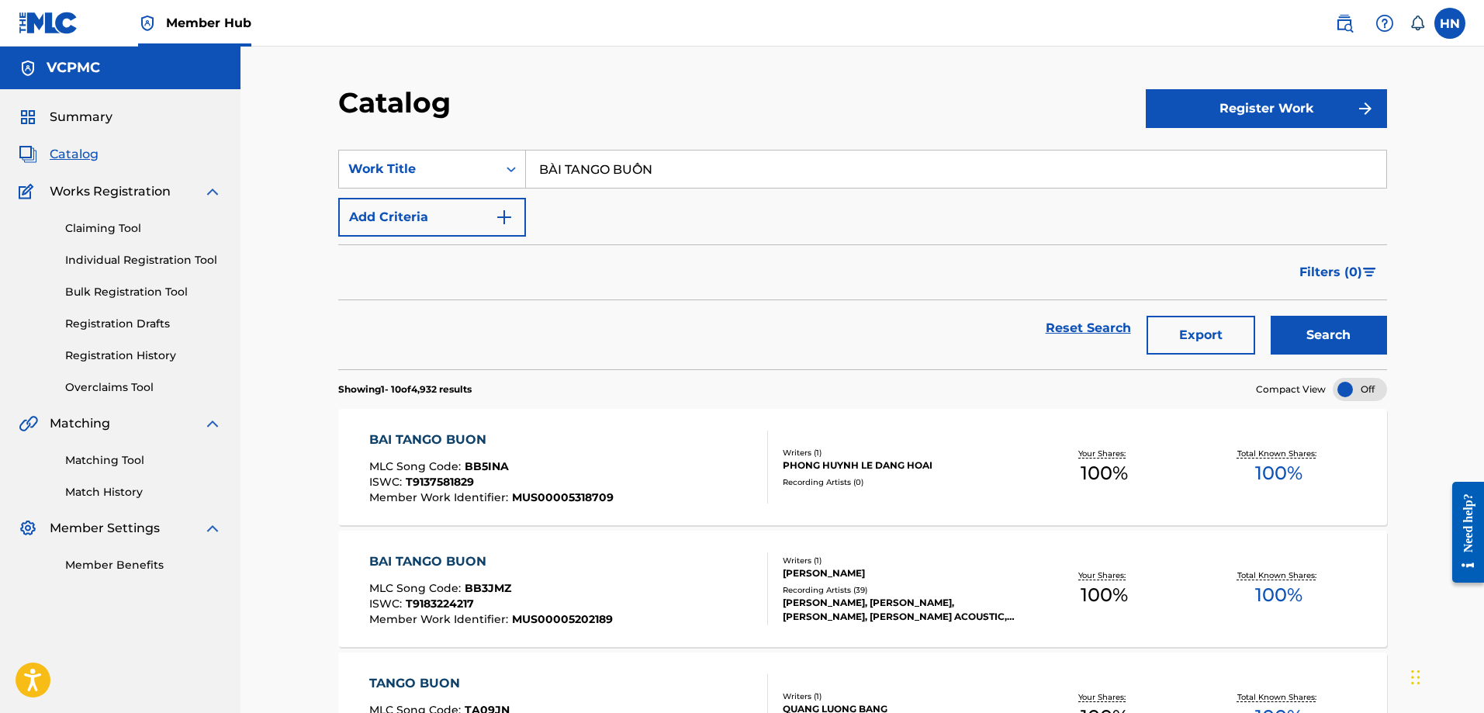
paste input "ĐỂ NHỚ MỘT THỜI TA ĐÃ YÊU"
click at [1270, 316] on button "Search" at bounding box center [1328, 335] width 116 height 39
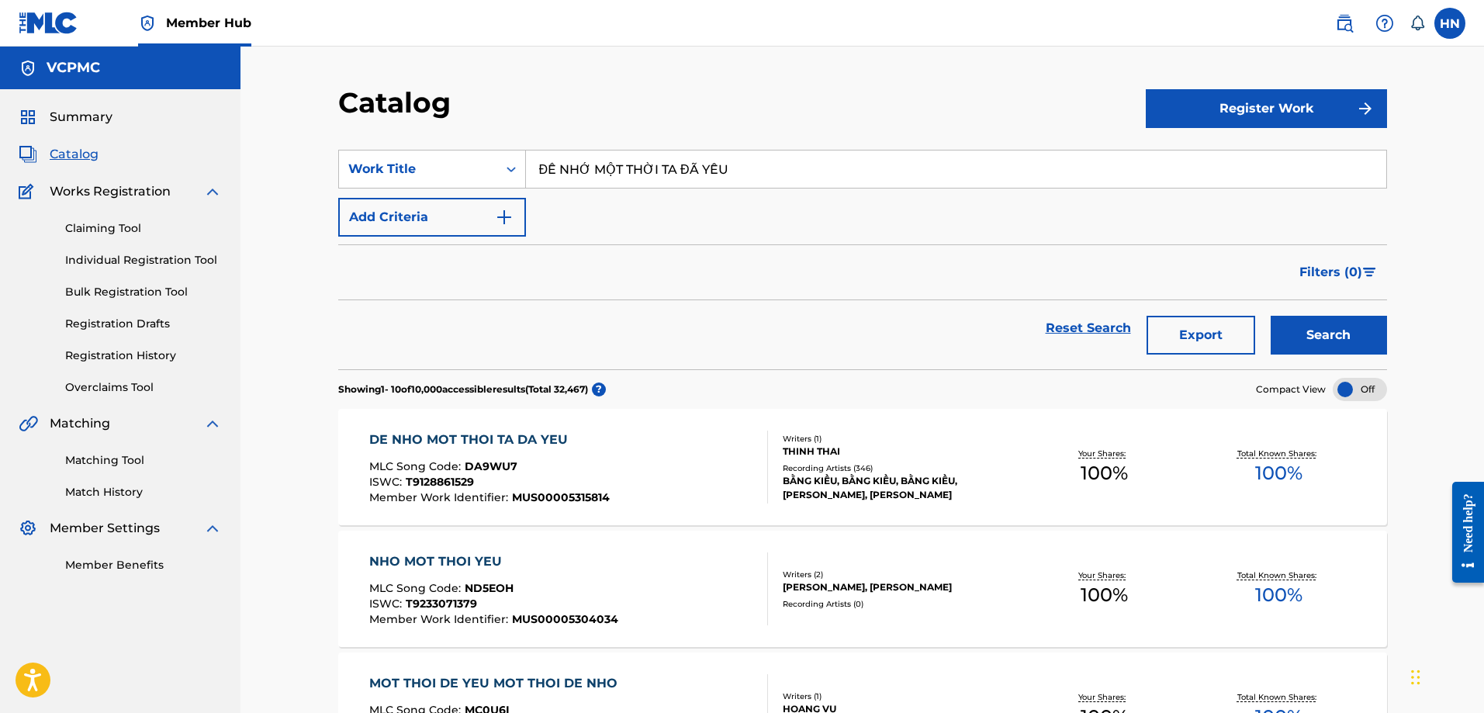
paste input "CÁNH HOA"
type input "CÁNH HOA YÊU"
click at [1270, 316] on button "Search" at bounding box center [1328, 335] width 116 height 39
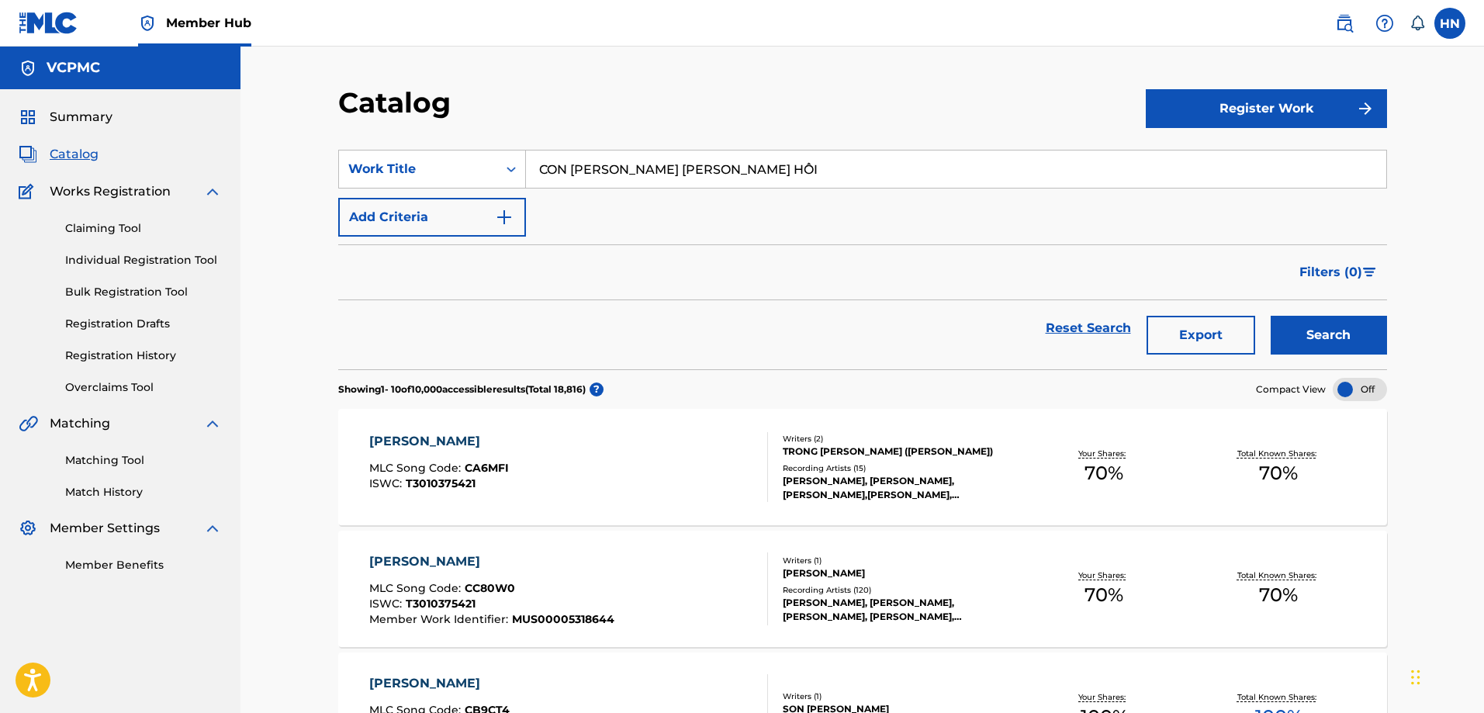
click at [1270, 316] on button "Search" at bounding box center [1328, 335] width 116 height 39
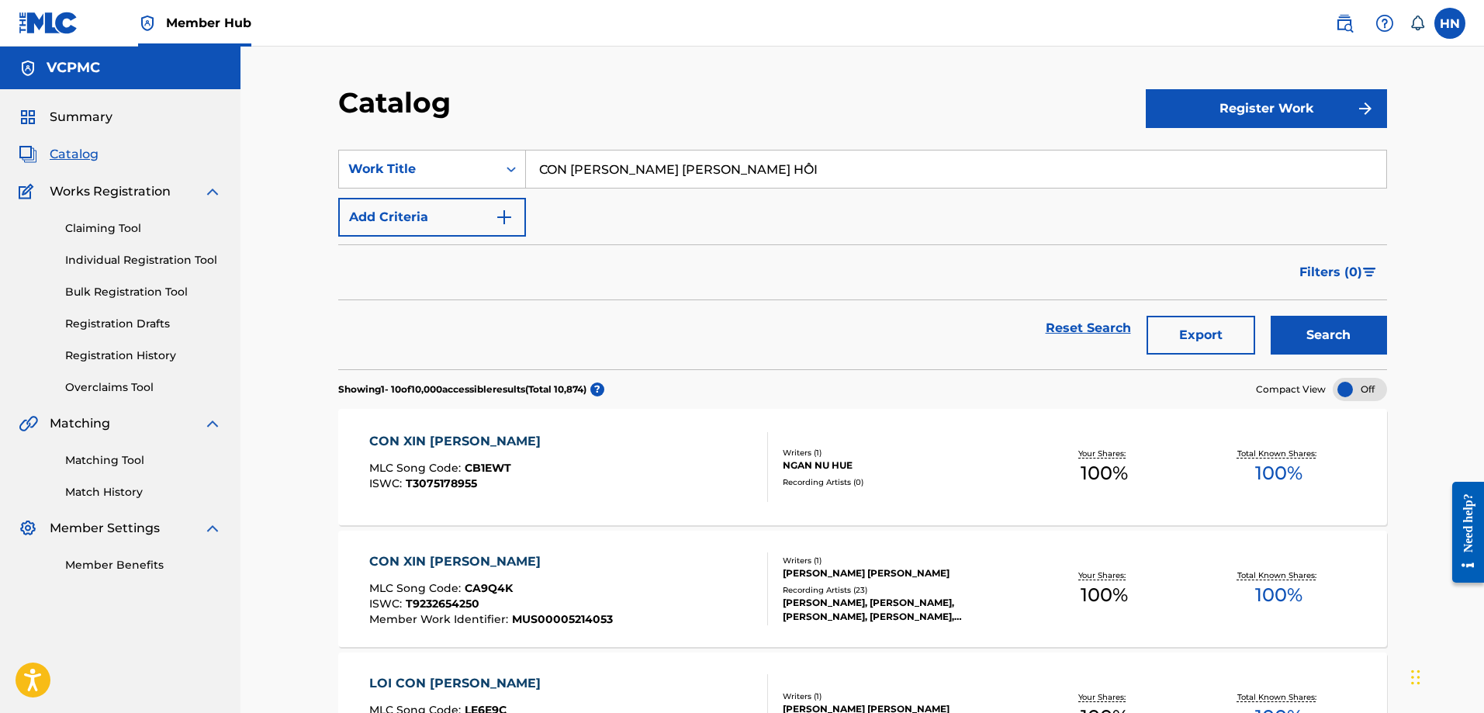
paste input "FRIENDS"
click at [1270, 316] on button "Search" at bounding box center [1328, 335] width 116 height 39
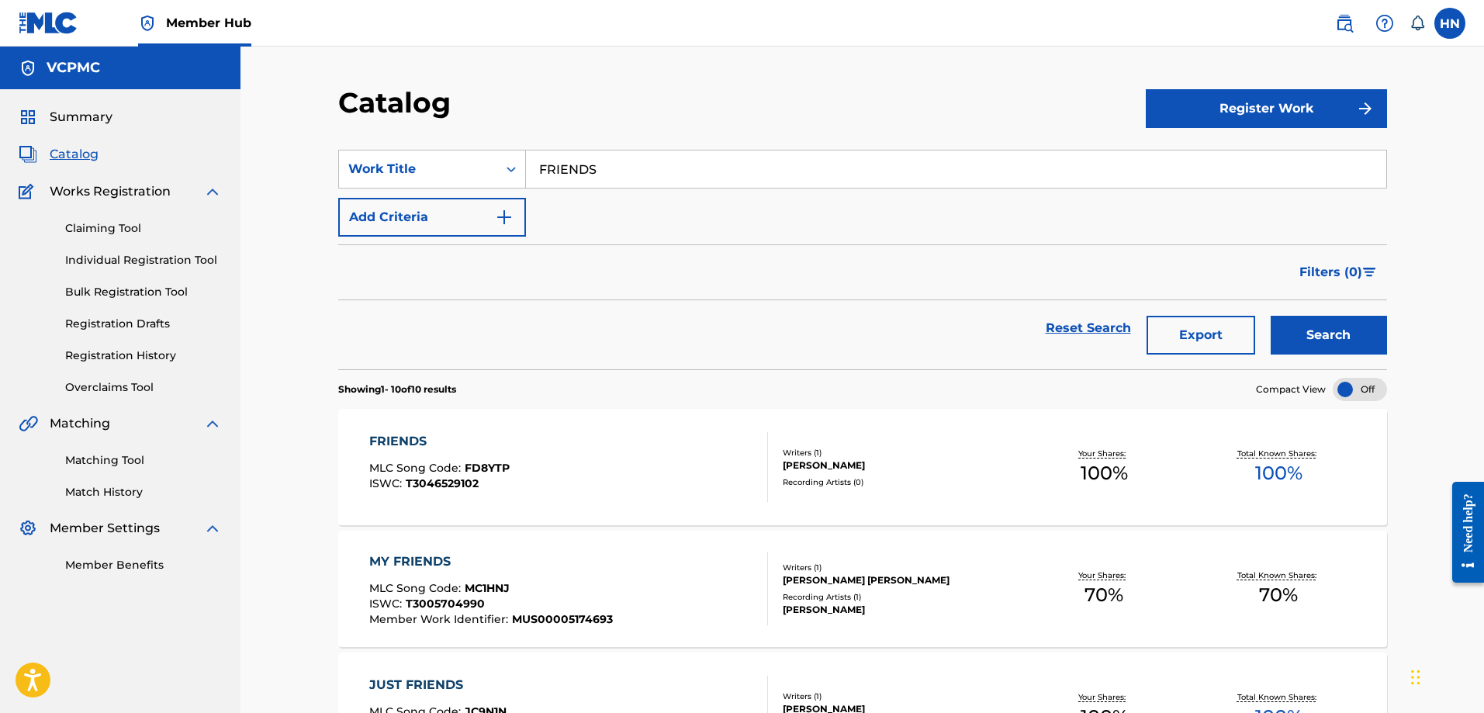
click at [703, 169] on input "FRIENDS" at bounding box center [956, 168] width 860 height 37
paste input "KẺ ĐA TÌNH"
type input "KẺ ĐA TÌNH"
click at [1270, 316] on button "Search" at bounding box center [1328, 335] width 116 height 39
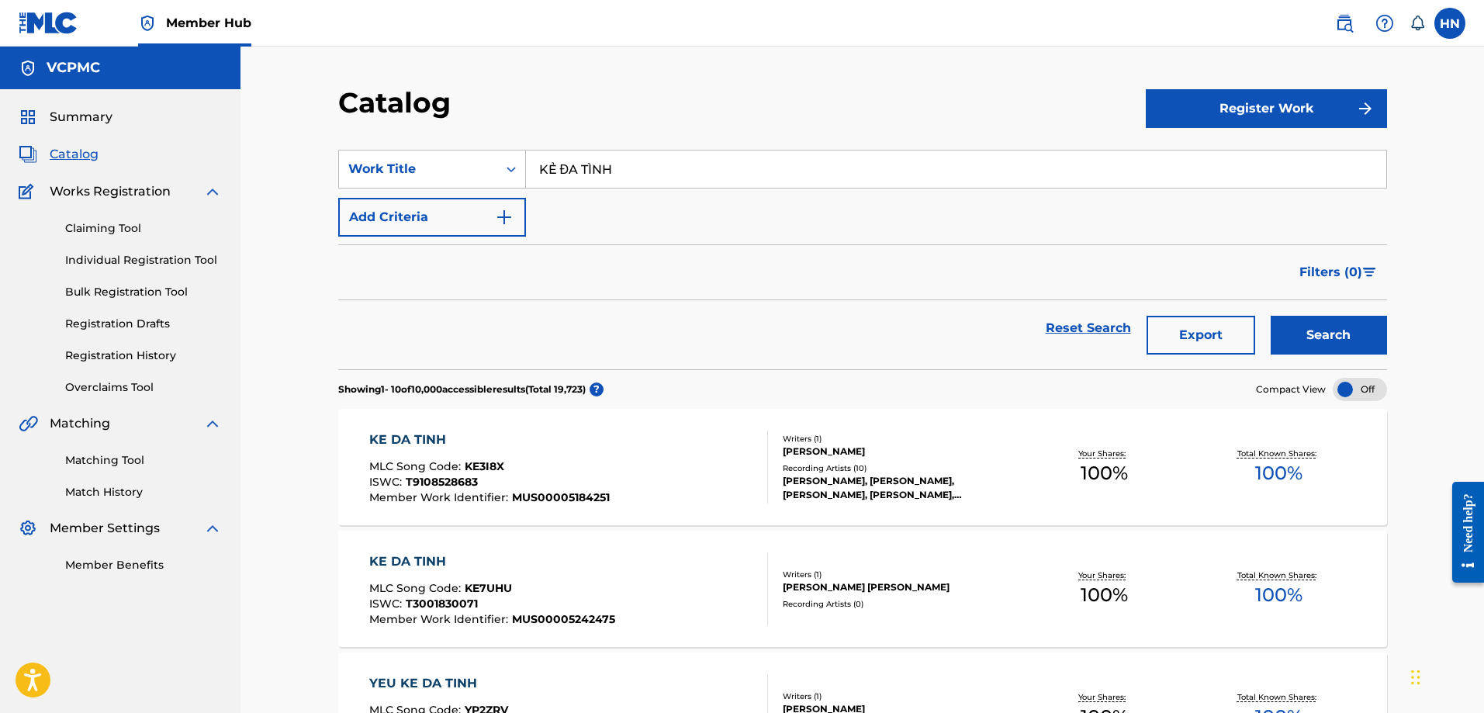
paste input "Search Form"
paste input "PHẢI LÒNG CON GÁI BẾN TRE"
type input "PHẢI LÒNG CON GÁI BẾN TRE"
click at [1270, 316] on button "Search" at bounding box center [1328, 335] width 116 height 39
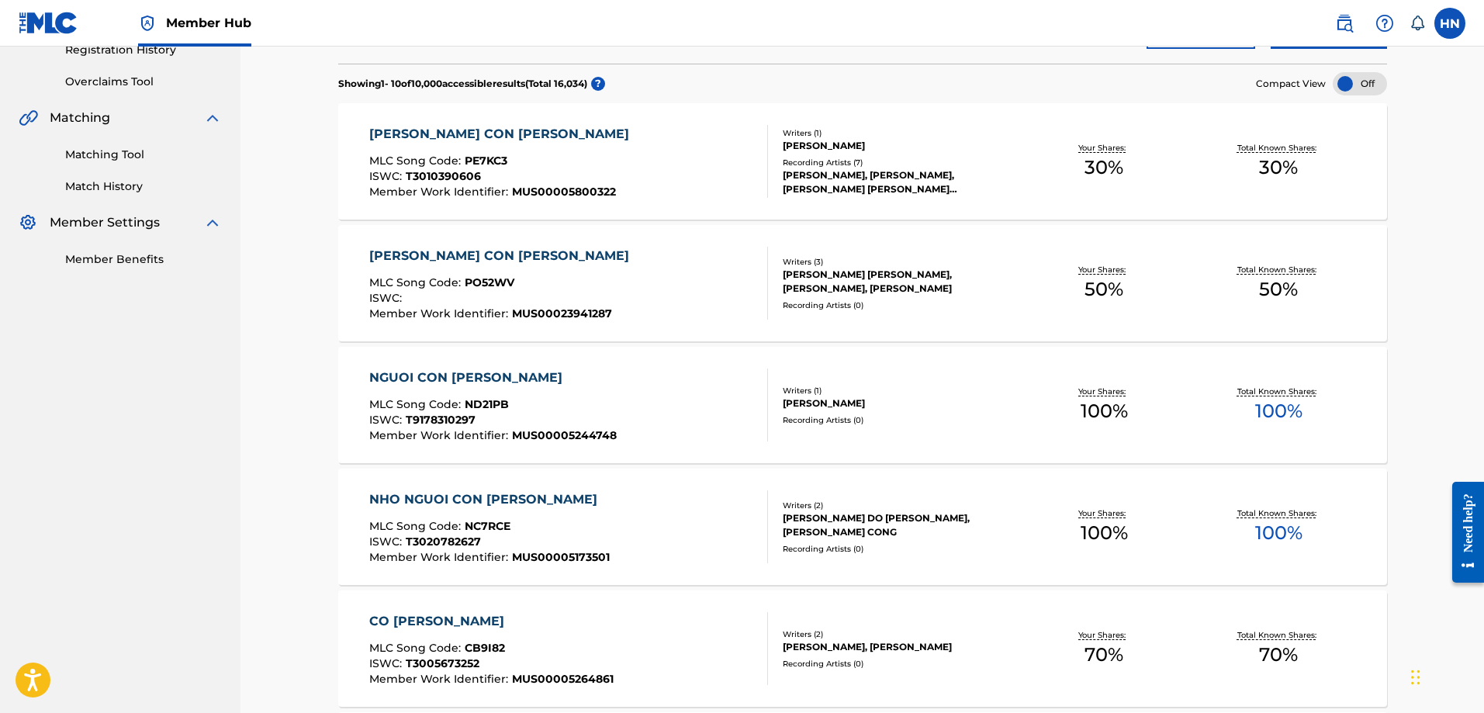
scroll to position [155, 0]
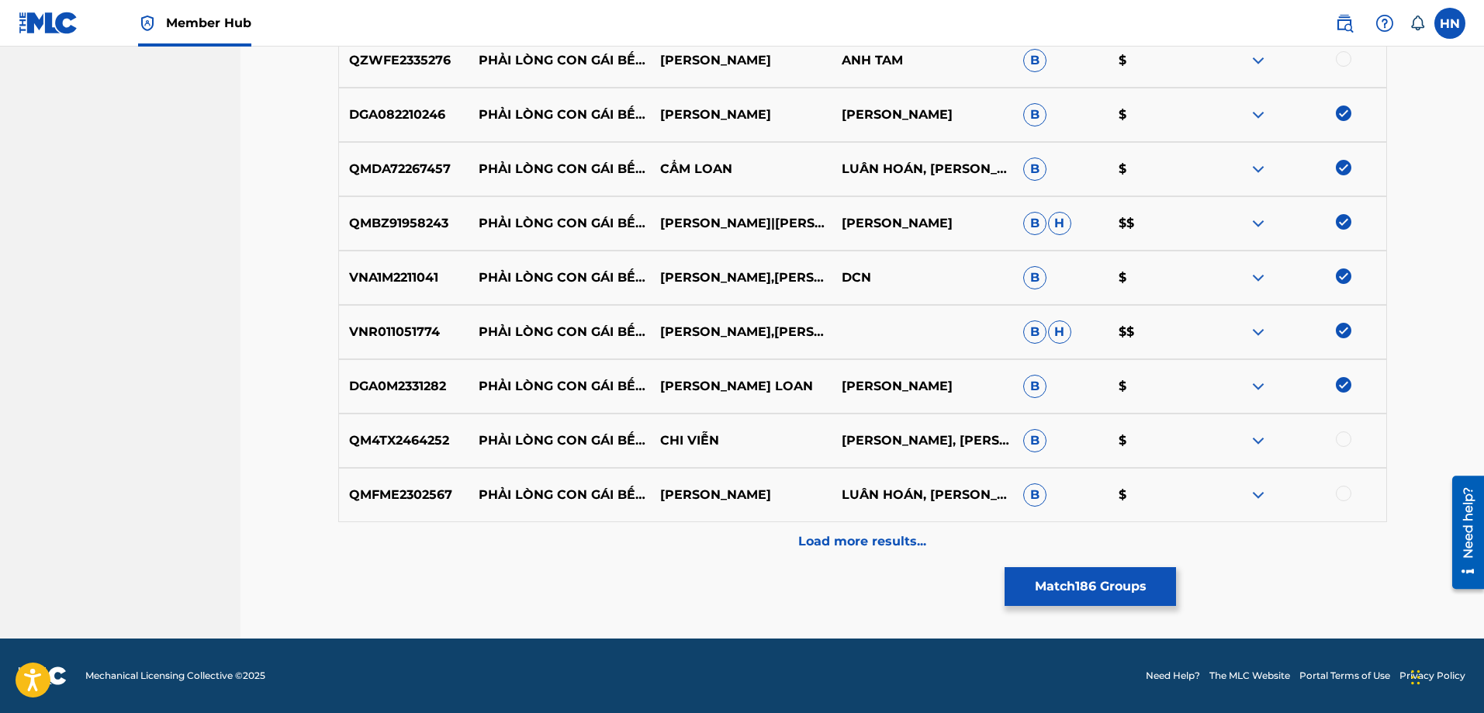
click at [1342, 438] on div at bounding box center [1344, 439] width 16 height 16
click at [396, 500] on p "QMFME2302567" at bounding box center [404, 495] width 130 height 19
copy p "QMFME2302567"
click at [1350, 498] on div at bounding box center [1294, 495] width 181 height 19
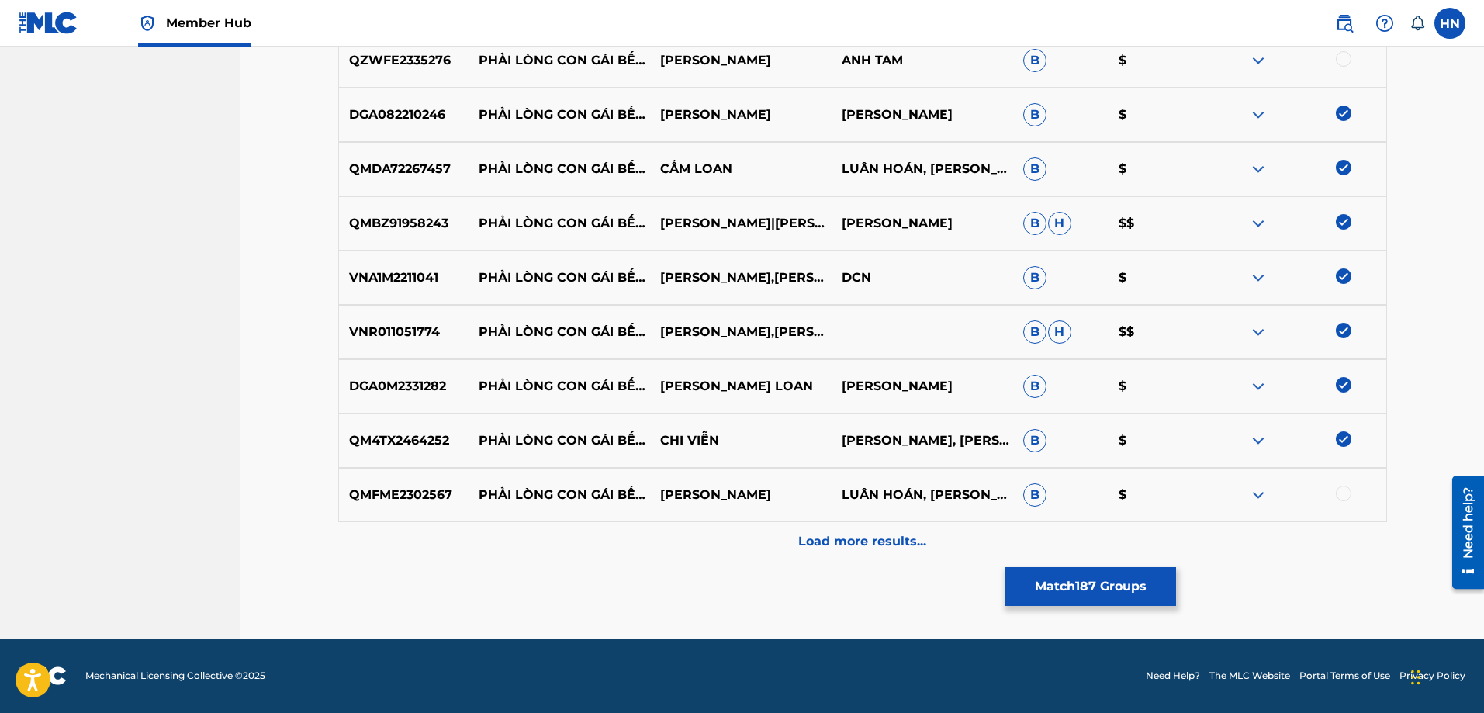
click at [1344, 495] on div at bounding box center [1344, 494] width 16 height 16
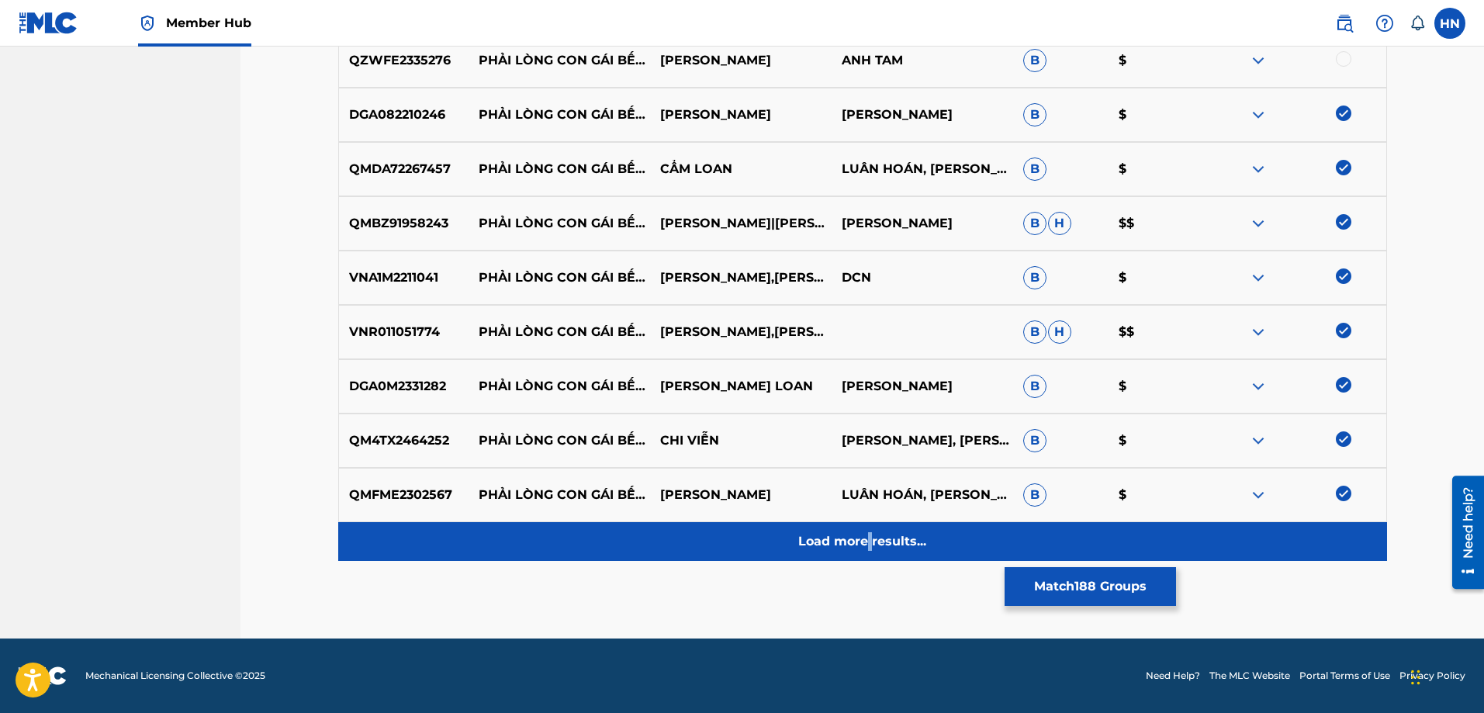
click at [869, 532] on p "Load more results..." at bounding box center [862, 541] width 128 height 19
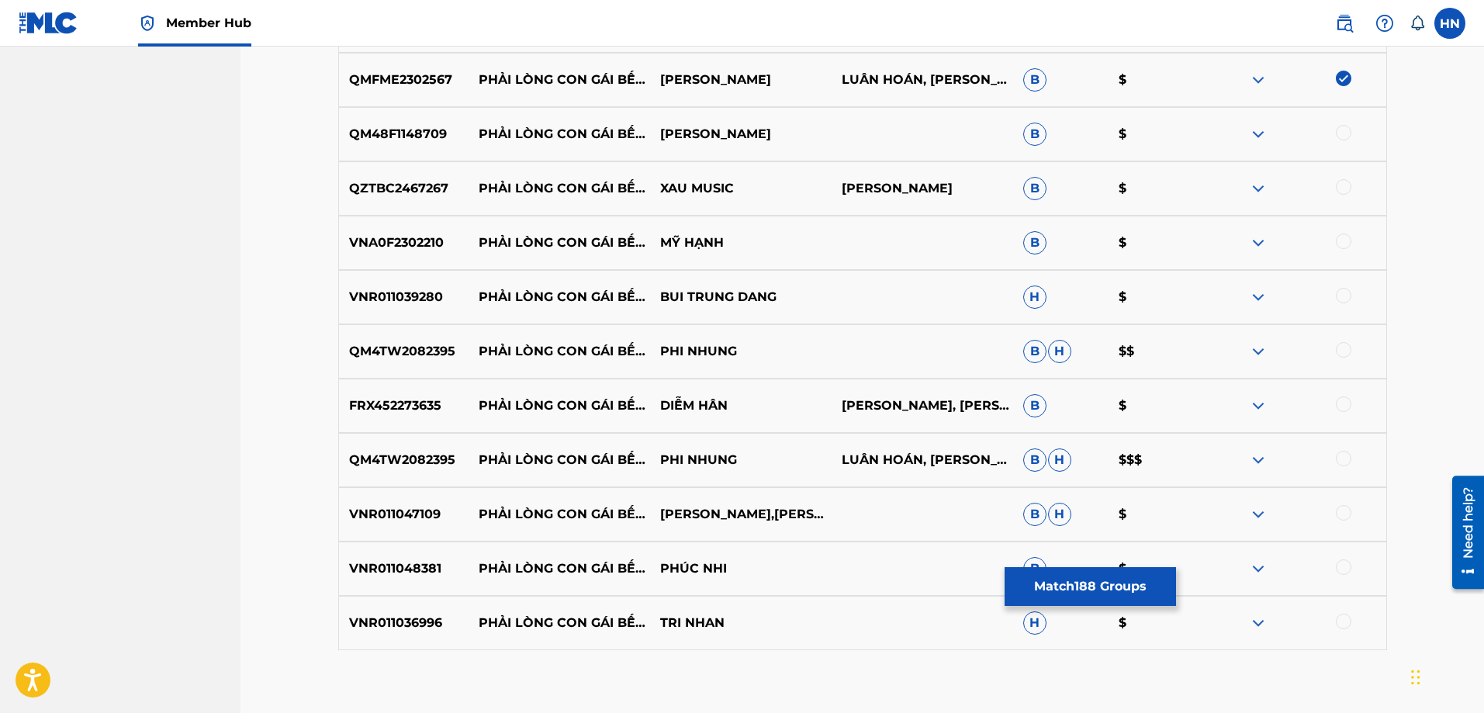
scroll to position [10778, 0]
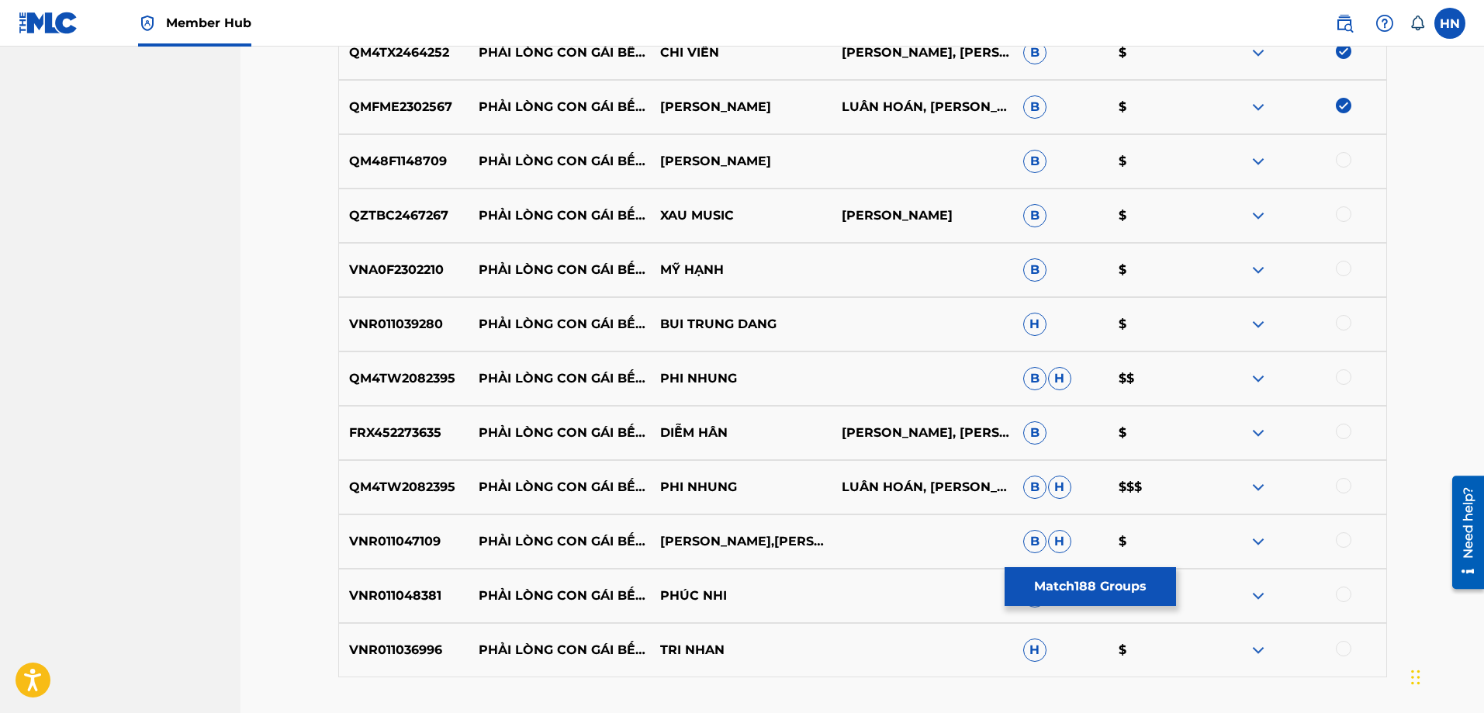
click at [399, 177] on div "QM48F1148709 PHẢI LÒNG CON GÁI BẾN TRE QUANG LÊ B $" at bounding box center [862, 161] width 1049 height 54
copy p "QM48F1148709"
click at [1343, 161] on div at bounding box center [1344, 160] width 16 height 16
click at [400, 264] on p "VNA0F2302210" at bounding box center [404, 270] width 130 height 19
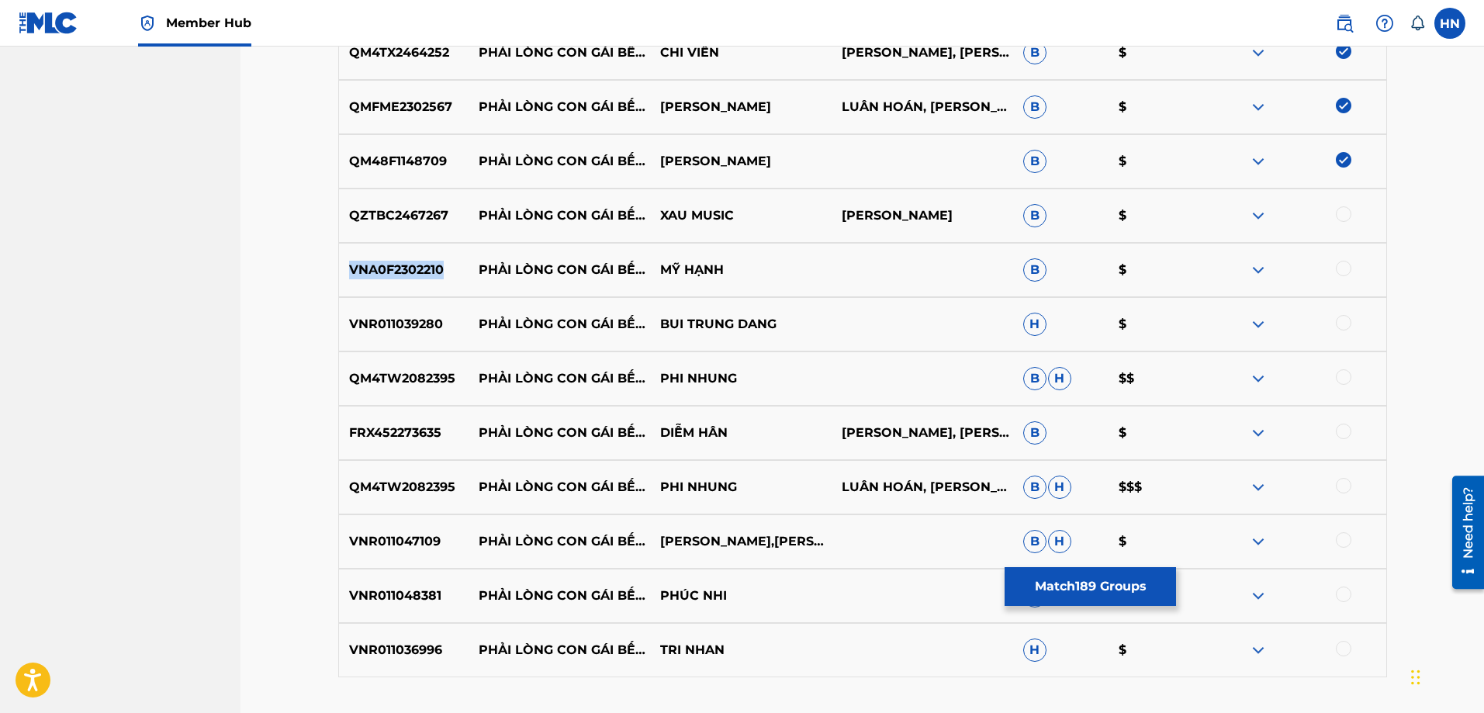
click at [400, 264] on p "VNA0F2302210" at bounding box center [404, 270] width 130 height 19
copy p "VNA0F2302210"
click at [1338, 264] on div at bounding box center [1344, 269] width 16 height 16
click at [430, 367] on div "QM4TW2082395 PHẢI LÒNG CON GÁI BẾN TRE PHI NHUNG B H $$" at bounding box center [862, 378] width 1049 height 54
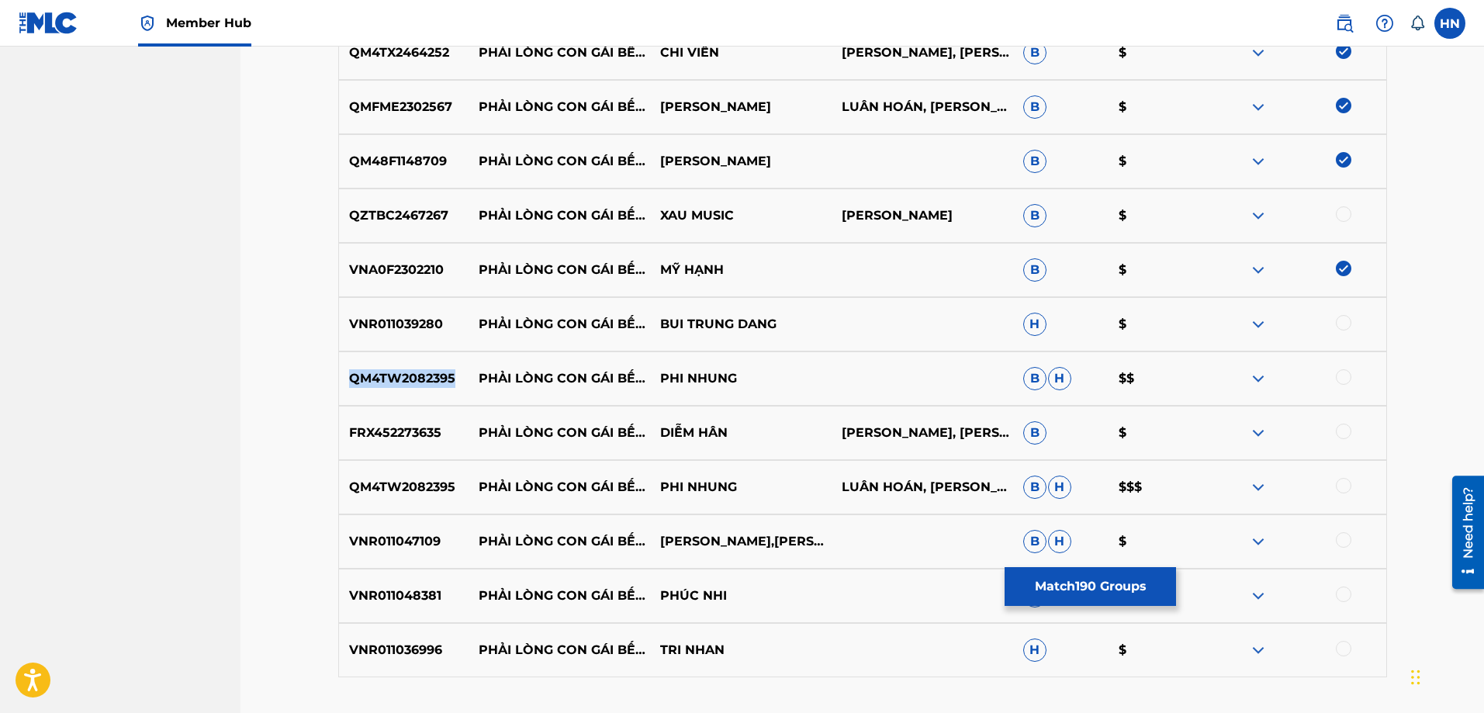
copy p "QM4TW2082395"
click at [1342, 375] on div at bounding box center [1344, 377] width 16 height 16
click at [423, 432] on p "FRX452273635" at bounding box center [404, 432] width 130 height 19
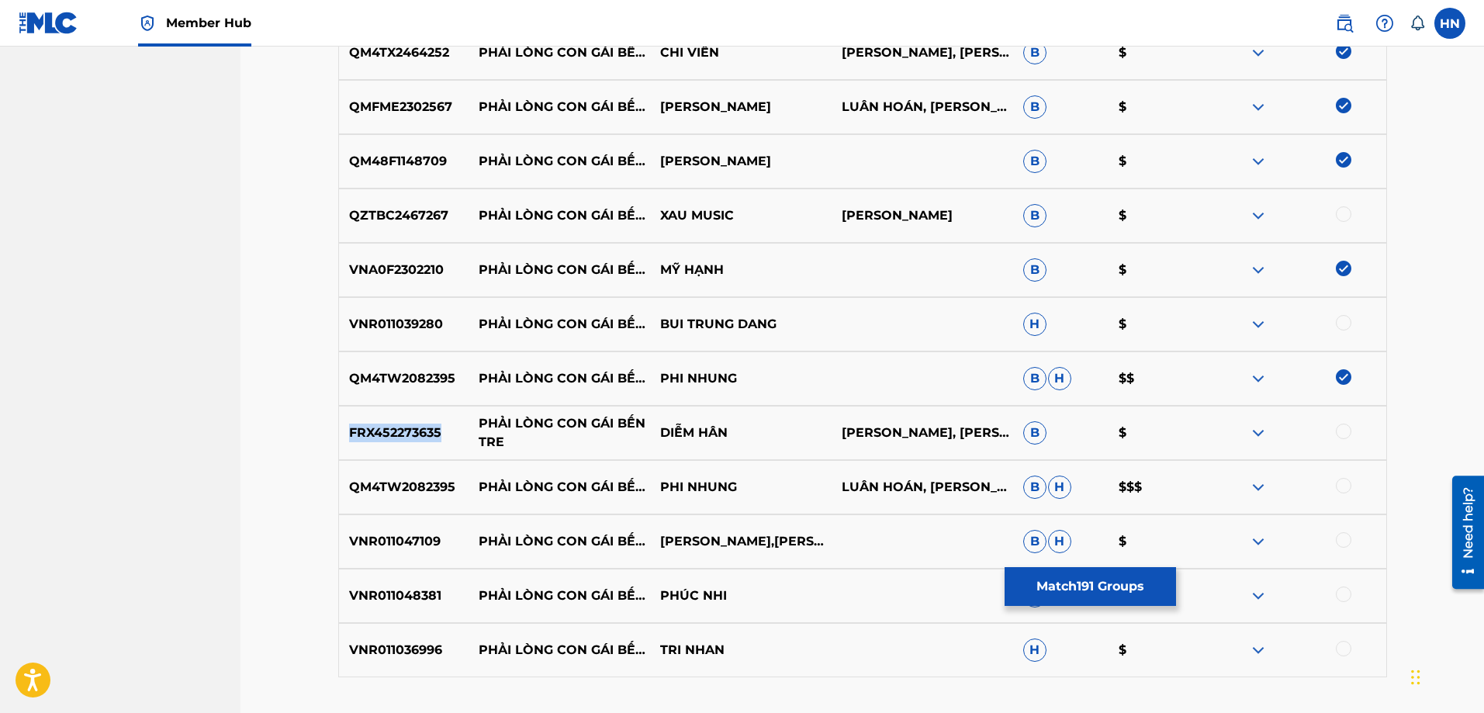
copy p "FRX452273635"
click at [1348, 433] on div at bounding box center [1344, 431] width 16 height 16
click at [396, 491] on p "QM4TW2082395" at bounding box center [404, 487] width 130 height 19
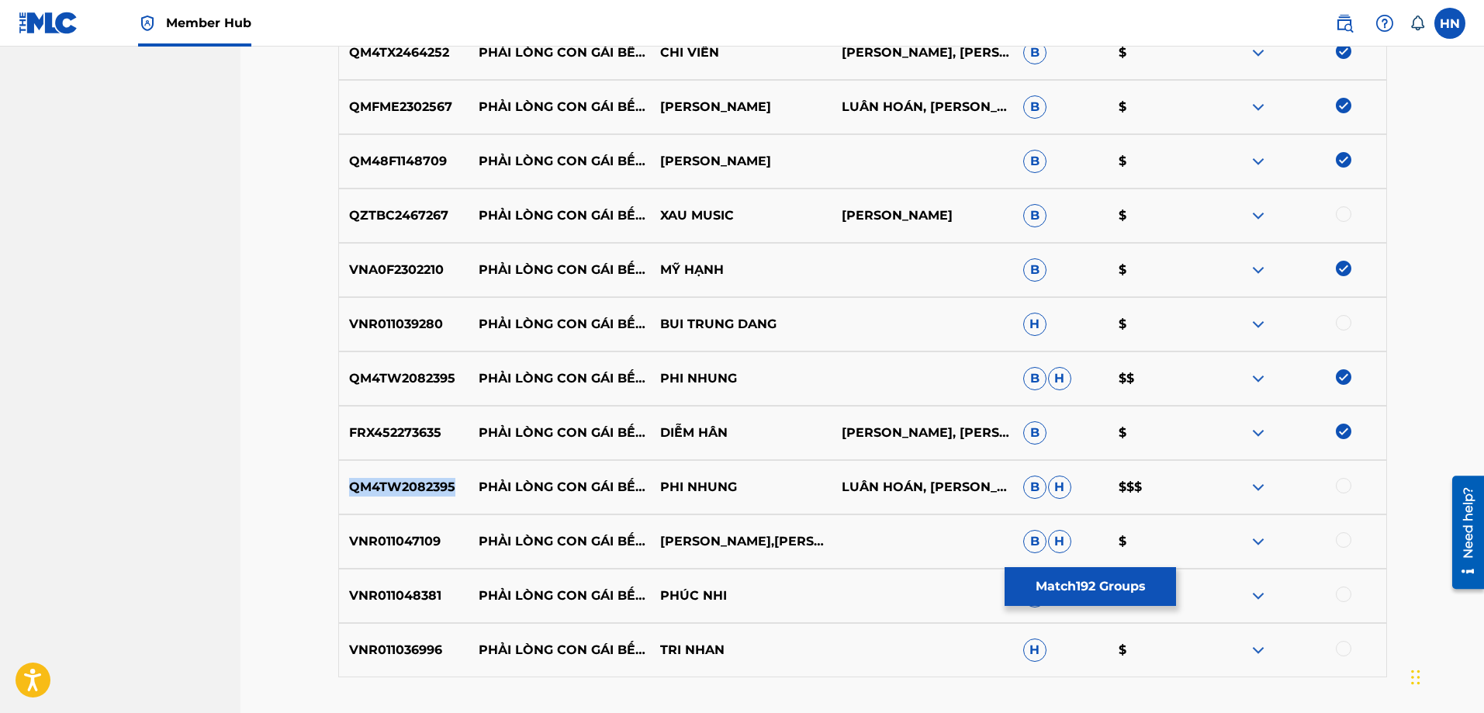
click at [396, 491] on p "QM4TW2082395" at bounding box center [404, 487] width 130 height 19
copy p "QM4TW2082395"
click at [1347, 482] on div at bounding box center [1344, 486] width 16 height 16
click at [440, 538] on p "VNR011047109" at bounding box center [404, 541] width 130 height 19
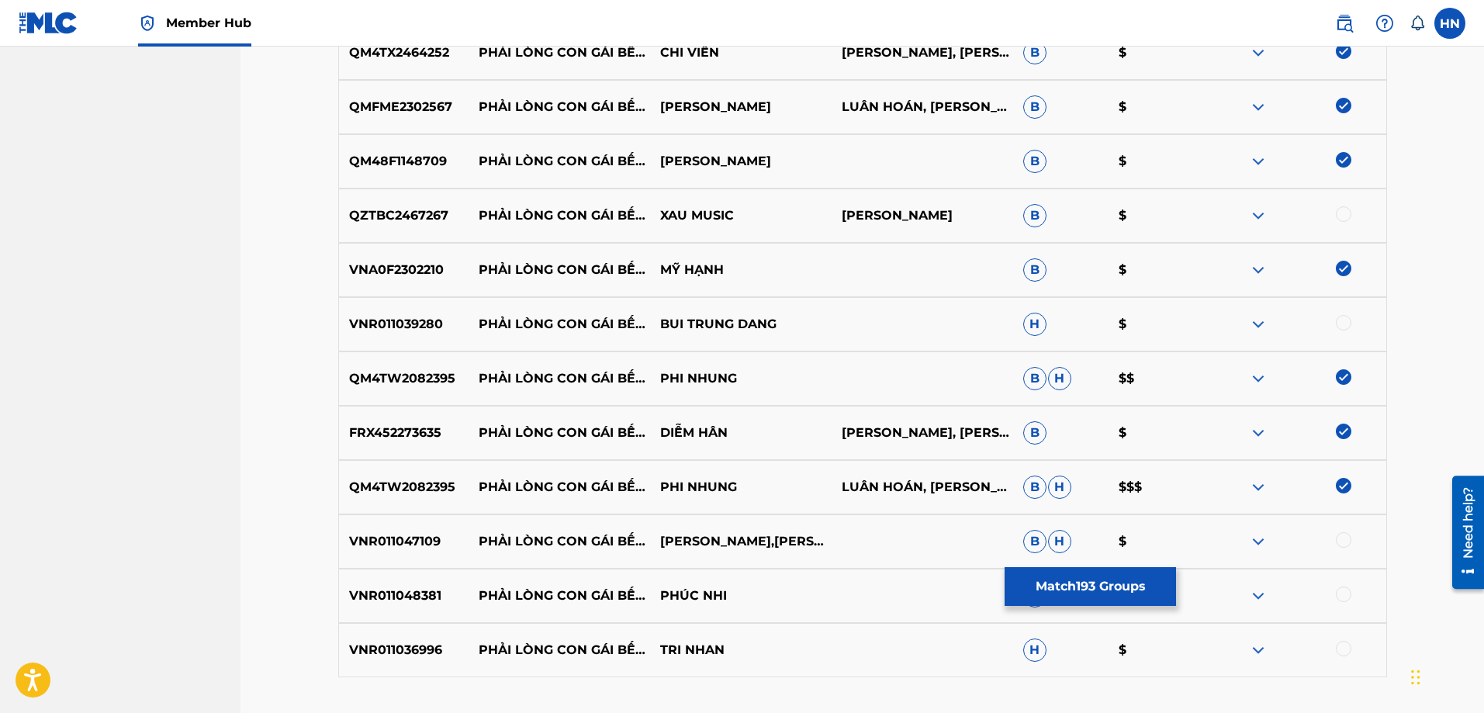
click at [423, 541] on p "VNR011047109" at bounding box center [404, 541] width 130 height 19
copy p "VNR011047109"
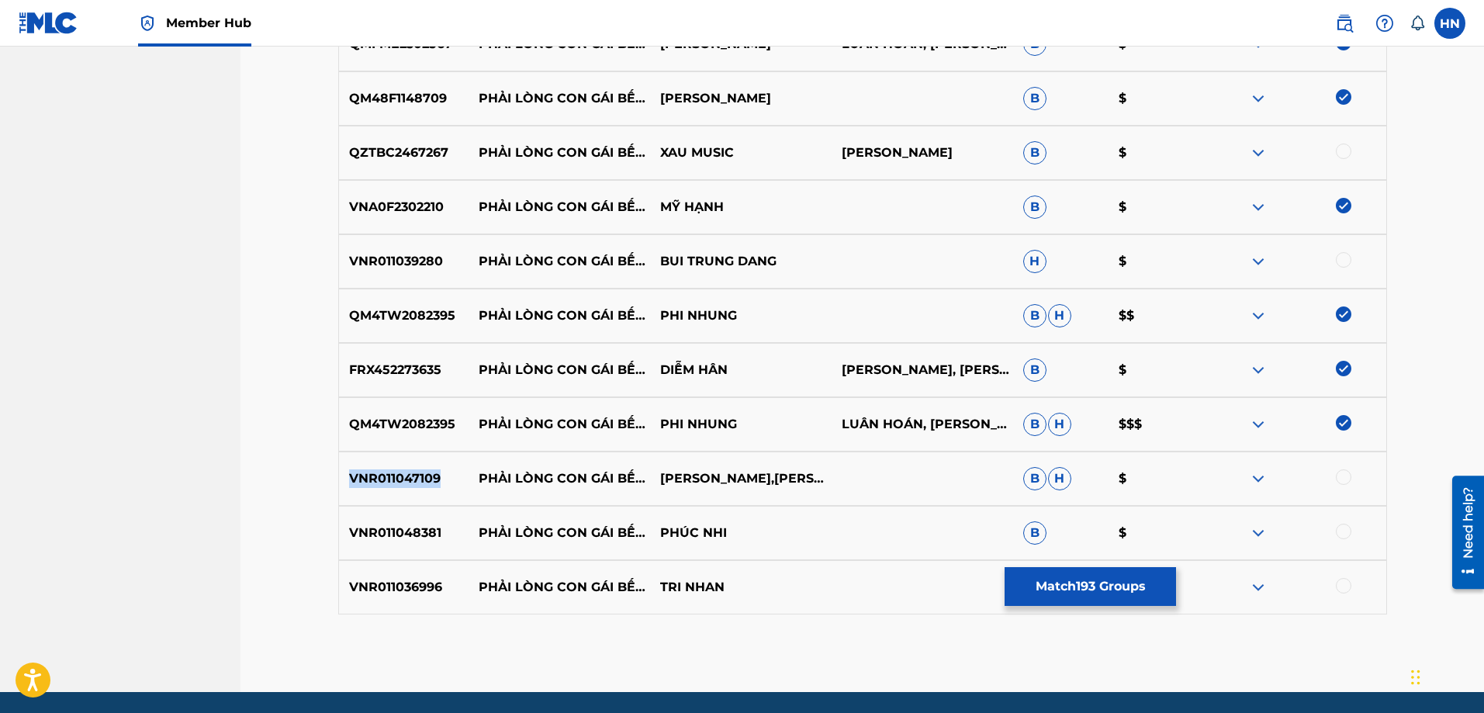
scroll to position [10895, 0]
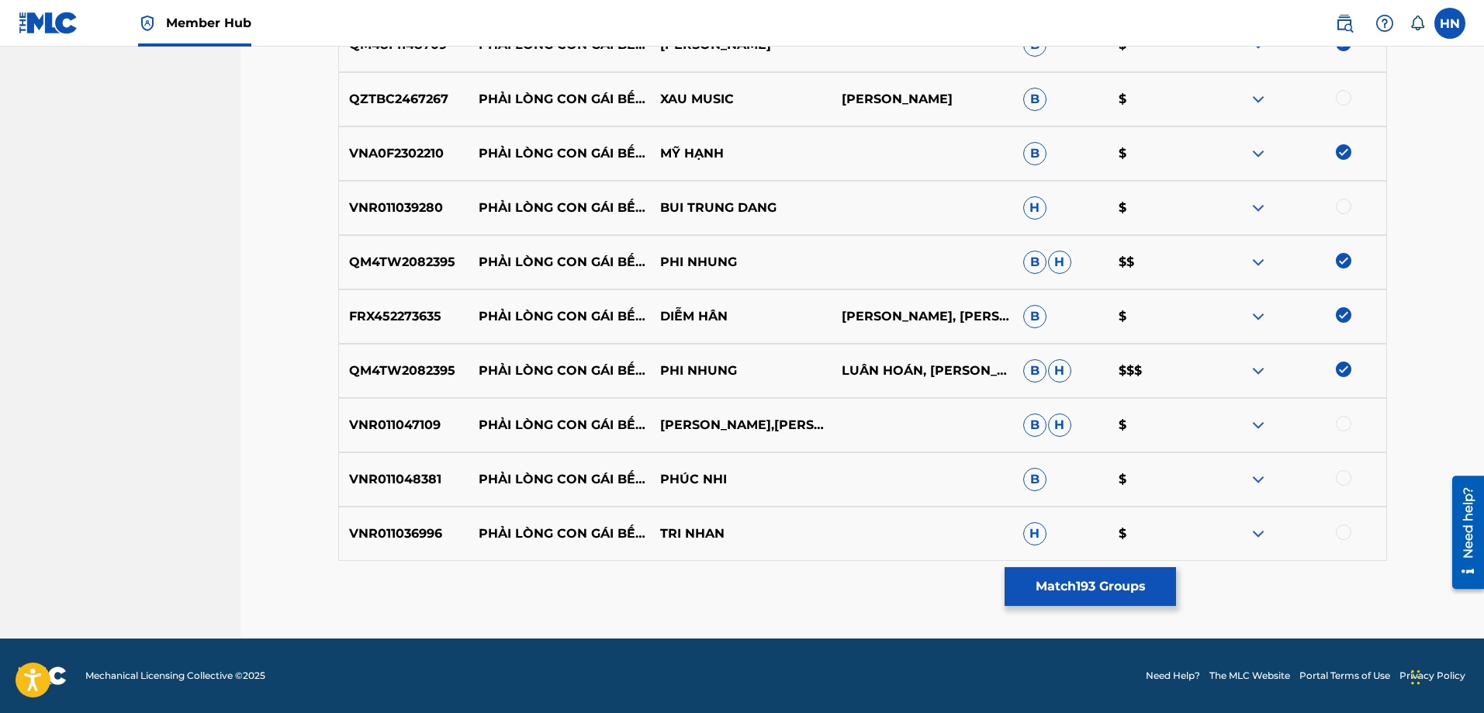
click at [1339, 424] on div at bounding box center [1344, 424] width 16 height 16
click at [380, 492] on div "VNR011048381 PHẢI LÒNG CON GÁI BẾN TRE PHÚC NHI B $" at bounding box center [862, 479] width 1049 height 54
copy p "VNR011048381"
click at [1339, 478] on div at bounding box center [1344, 478] width 16 height 16
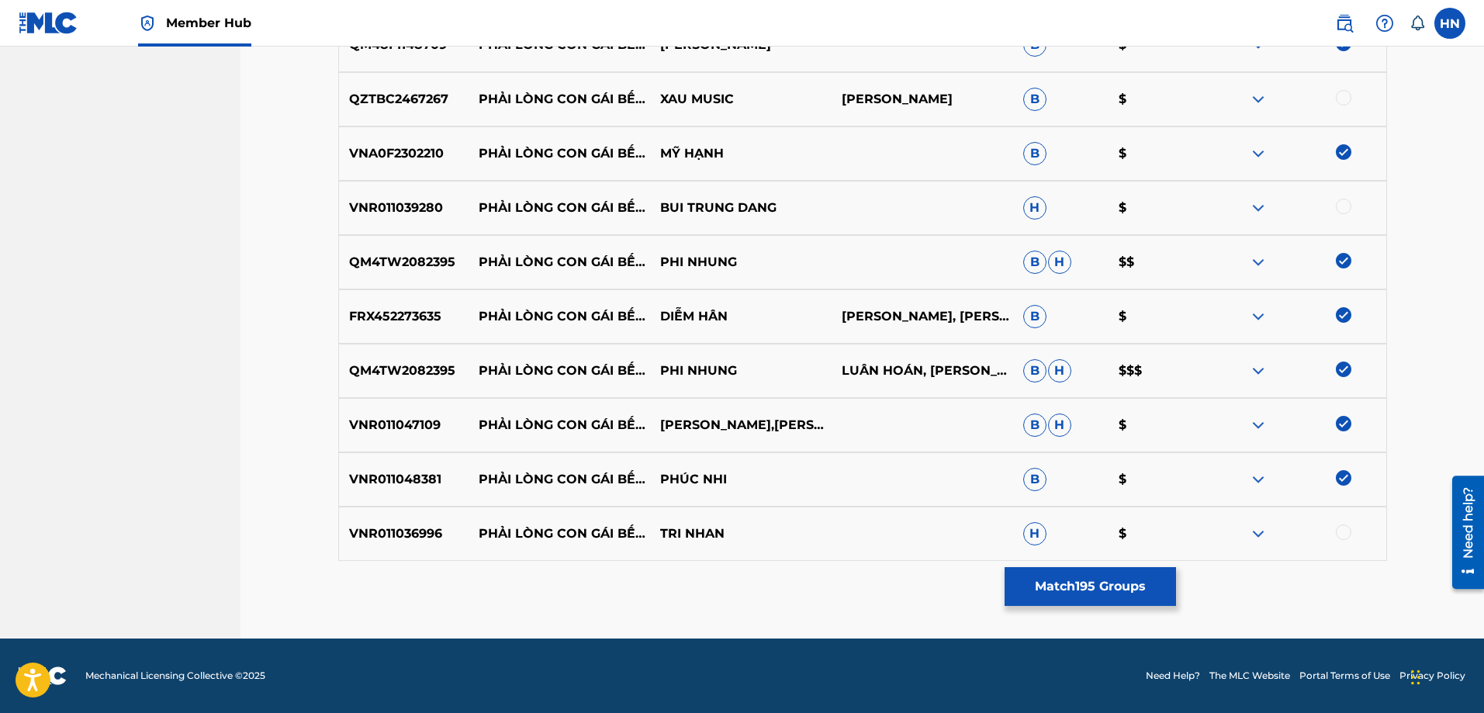
click at [413, 538] on p "VNR011036996" at bounding box center [404, 533] width 130 height 19
copy p "VNR011036996"
click at [1339, 531] on div at bounding box center [1344, 532] width 16 height 16
click at [1097, 573] on button "Match 196 Groups" at bounding box center [1089, 586] width 171 height 39
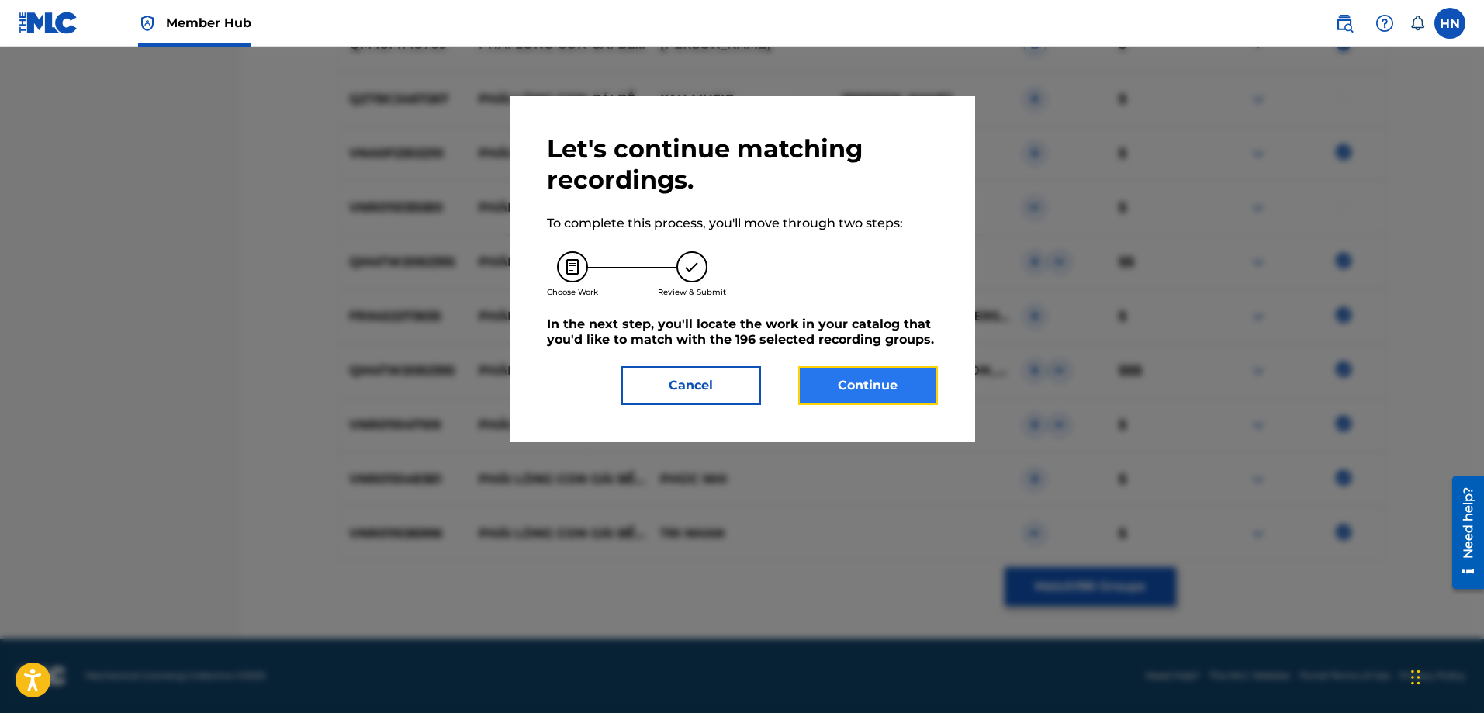
click at [888, 394] on button "Continue" at bounding box center [868, 385] width 140 height 39
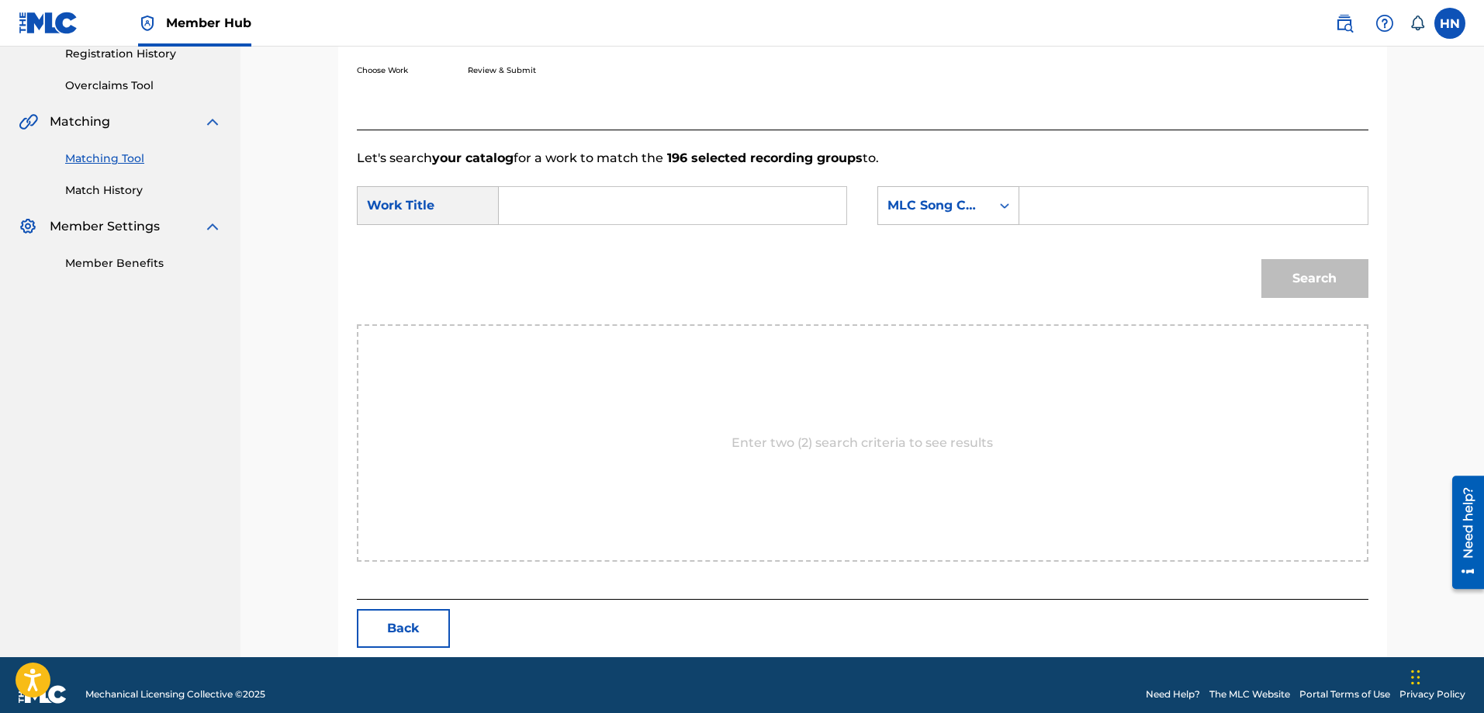
scroll to position [320, 0]
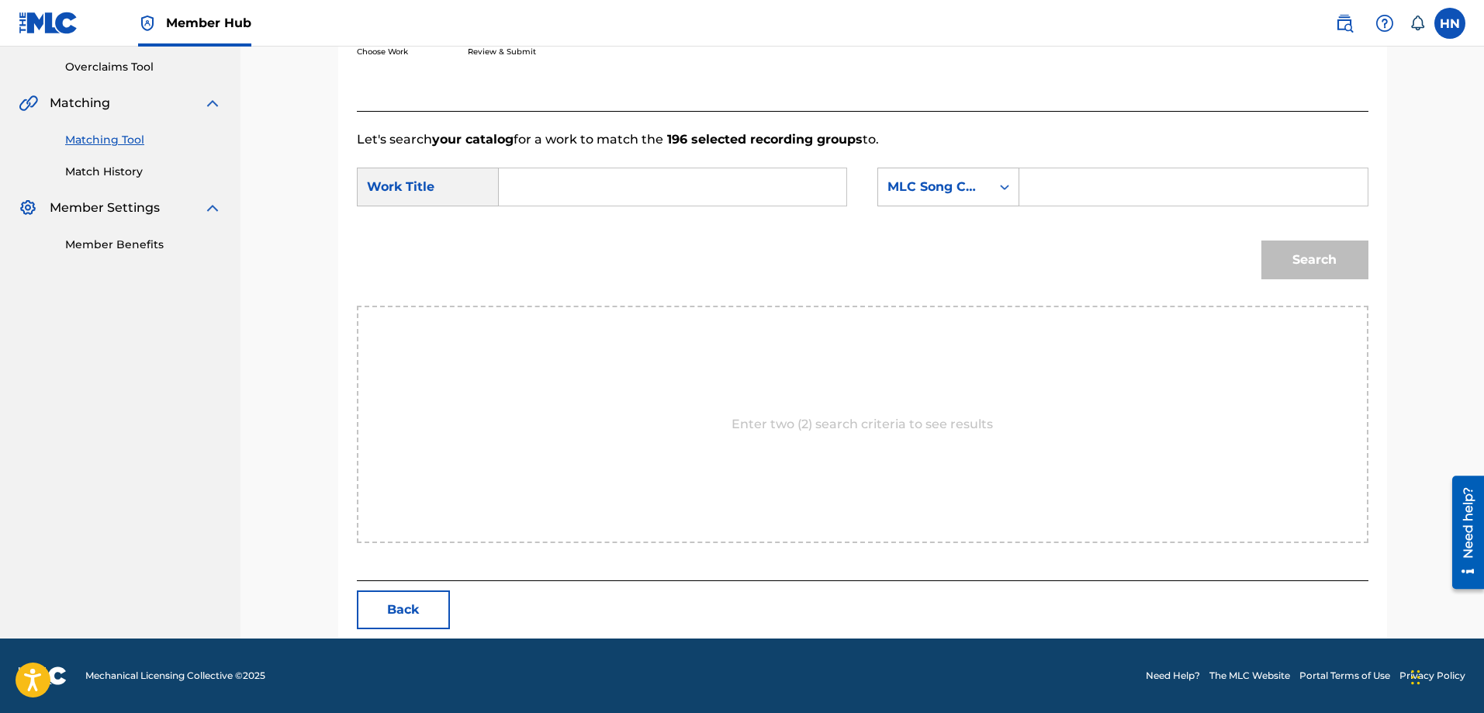
click at [776, 193] on input "Search Form" at bounding box center [672, 186] width 321 height 37
paste input "PHẢI LÒNG CON GÁI BẾN TRE"
type input "PHẢI LÒNG CON GÁI BẾN TRE"
click at [875, 194] on div "SearchWithCriteria1f289ccf-1603-4cca-8129-8ac194c0f6fa Work Title PHẢI LÒNG CON…" at bounding box center [862, 192] width 1011 height 48
click at [907, 192] on div "MLC Song Code" at bounding box center [934, 187] width 94 height 19
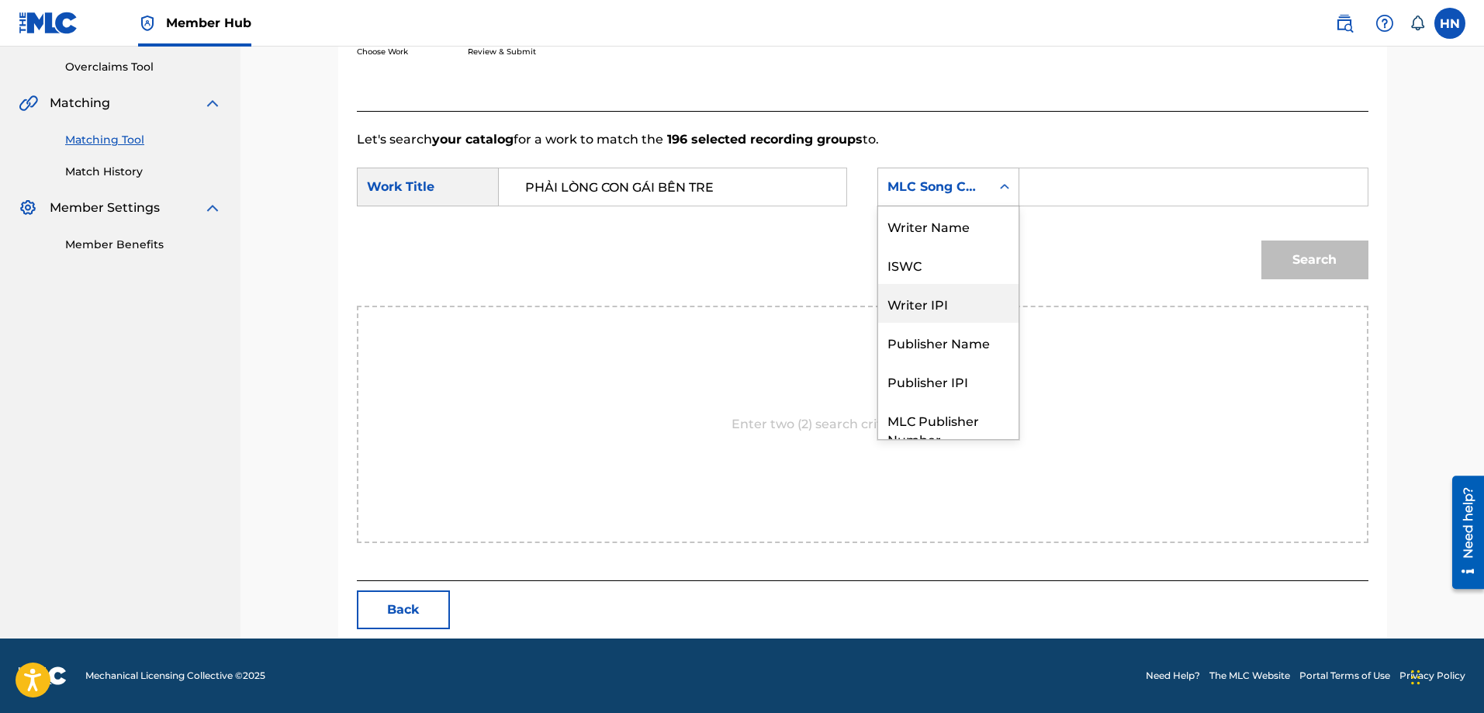
scroll to position [0, 0]
click at [942, 240] on div "Writer Name" at bounding box center [948, 225] width 140 height 39
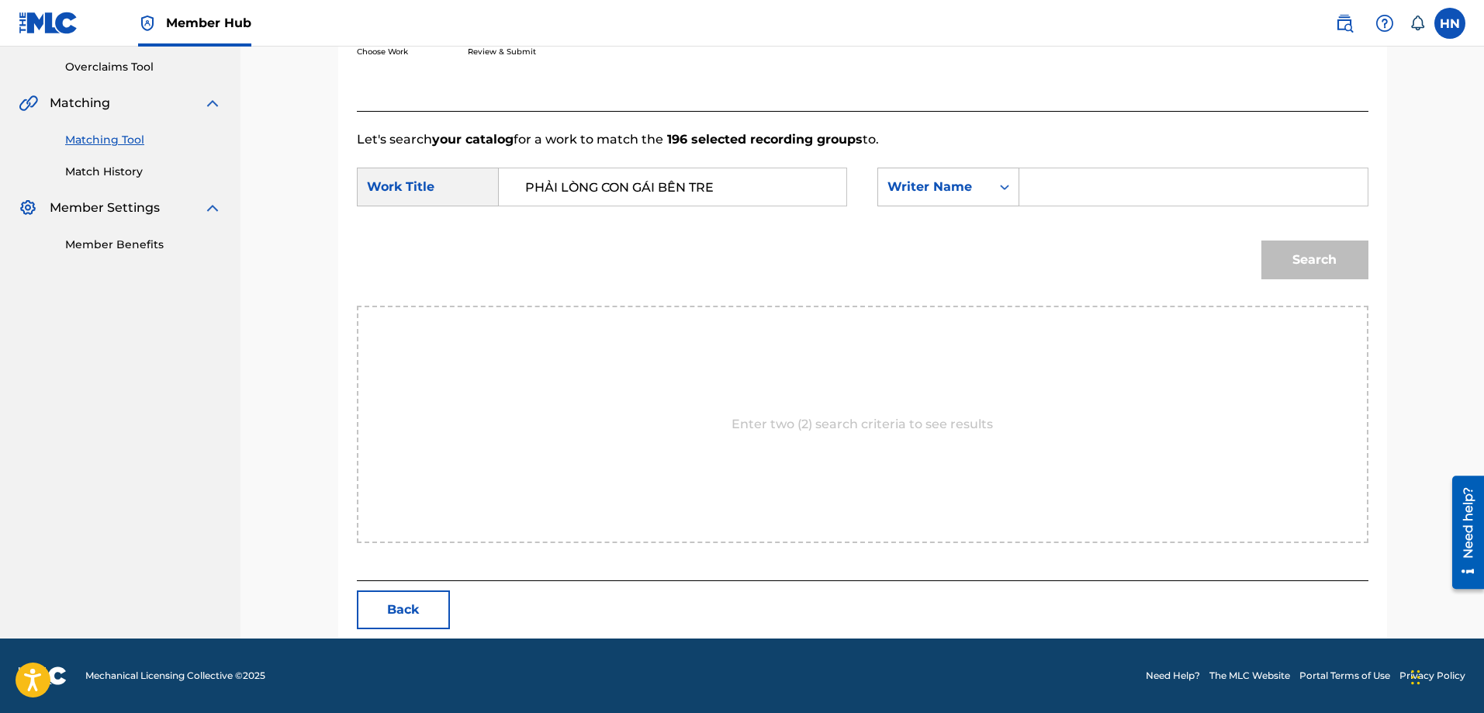
click at [1083, 178] on input "Search Form" at bounding box center [1192, 186] width 321 height 37
type input "thanh hoang"
click at [1261, 240] on button "Search" at bounding box center [1314, 259] width 107 height 39
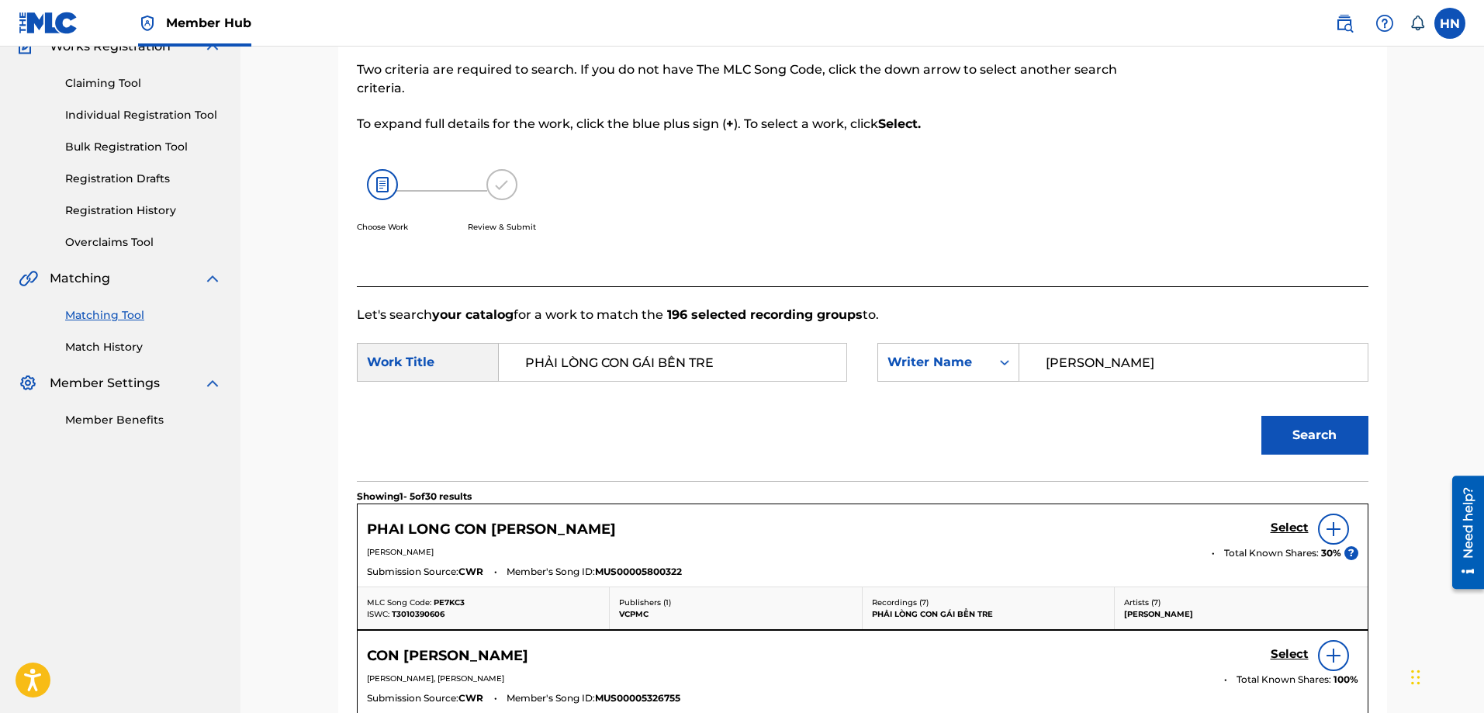
scroll to position [320, 0]
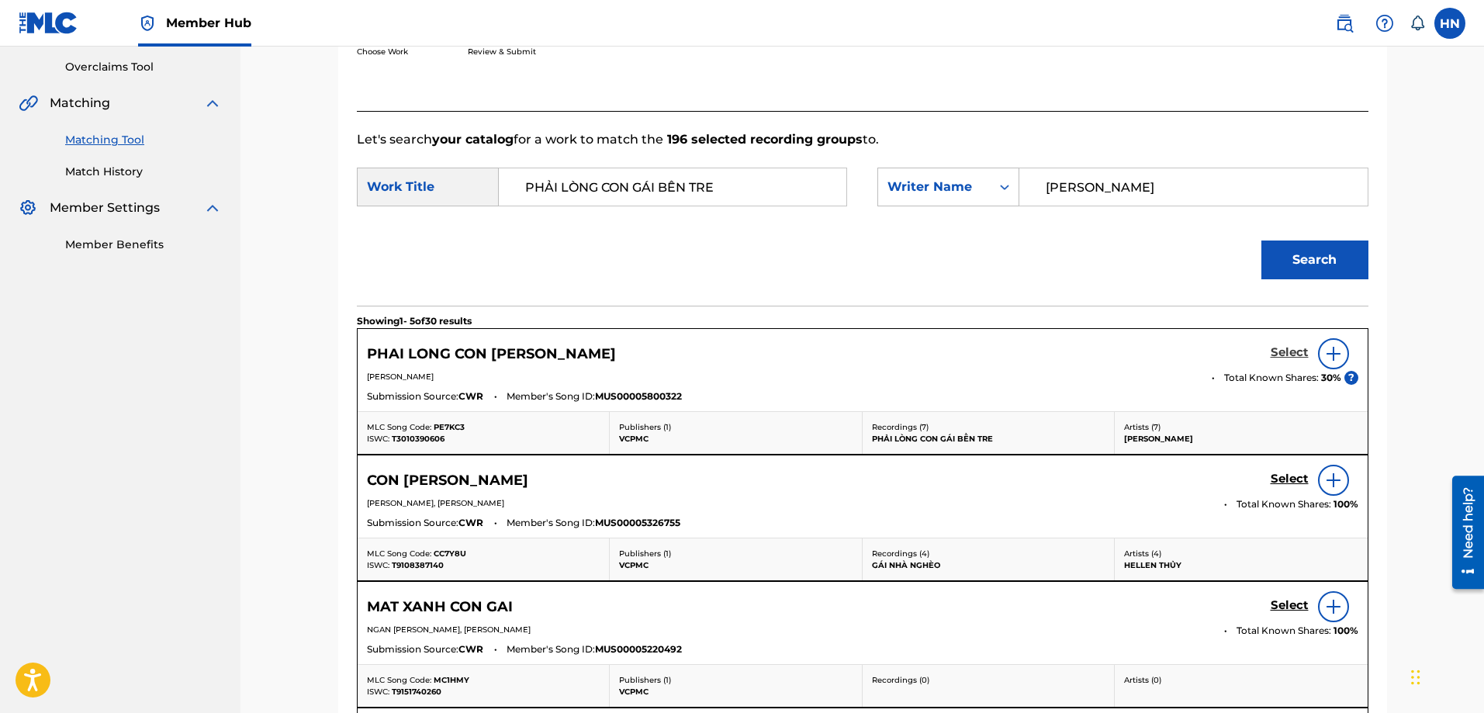
click at [1280, 354] on h5 "Select" at bounding box center [1289, 352] width 38 height 15
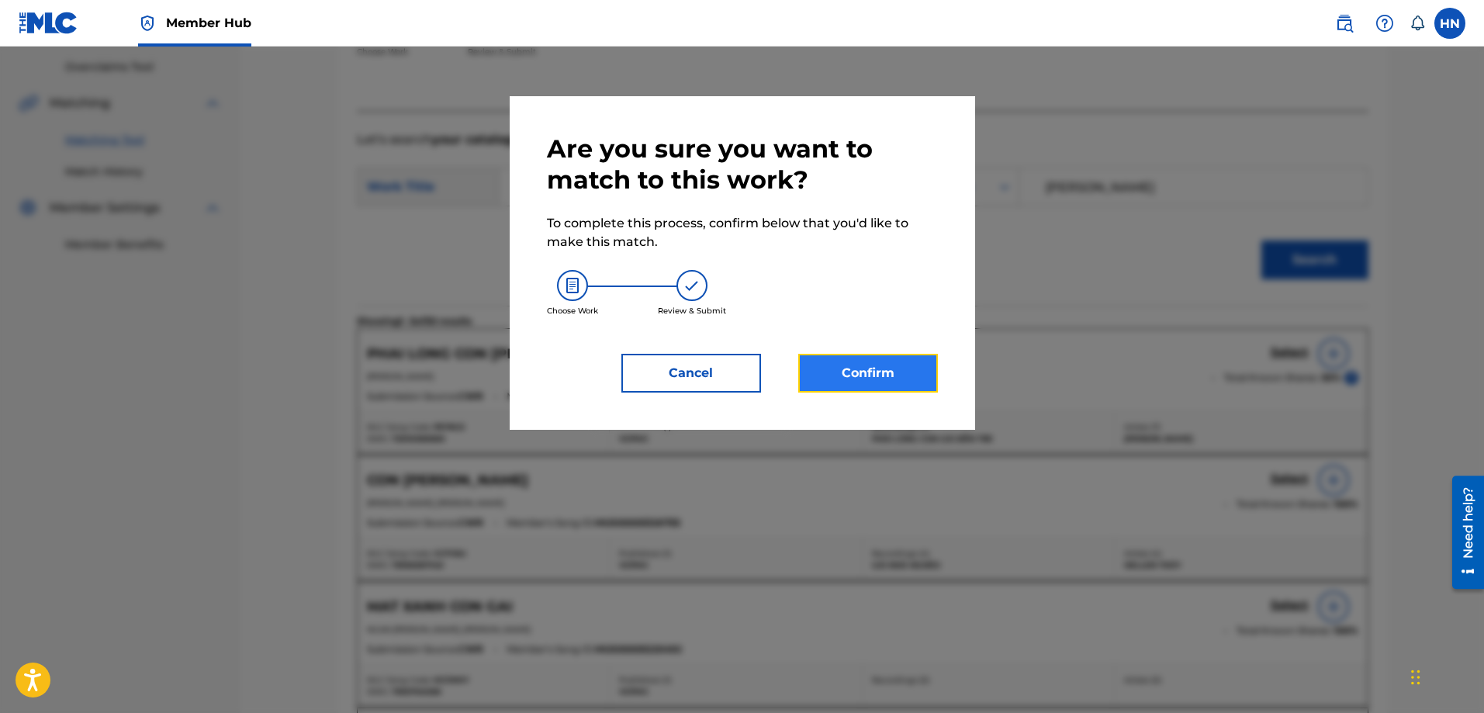
click at [844, 369] on button "Confirm" at bounding box center [868, 373] width 140 height 39
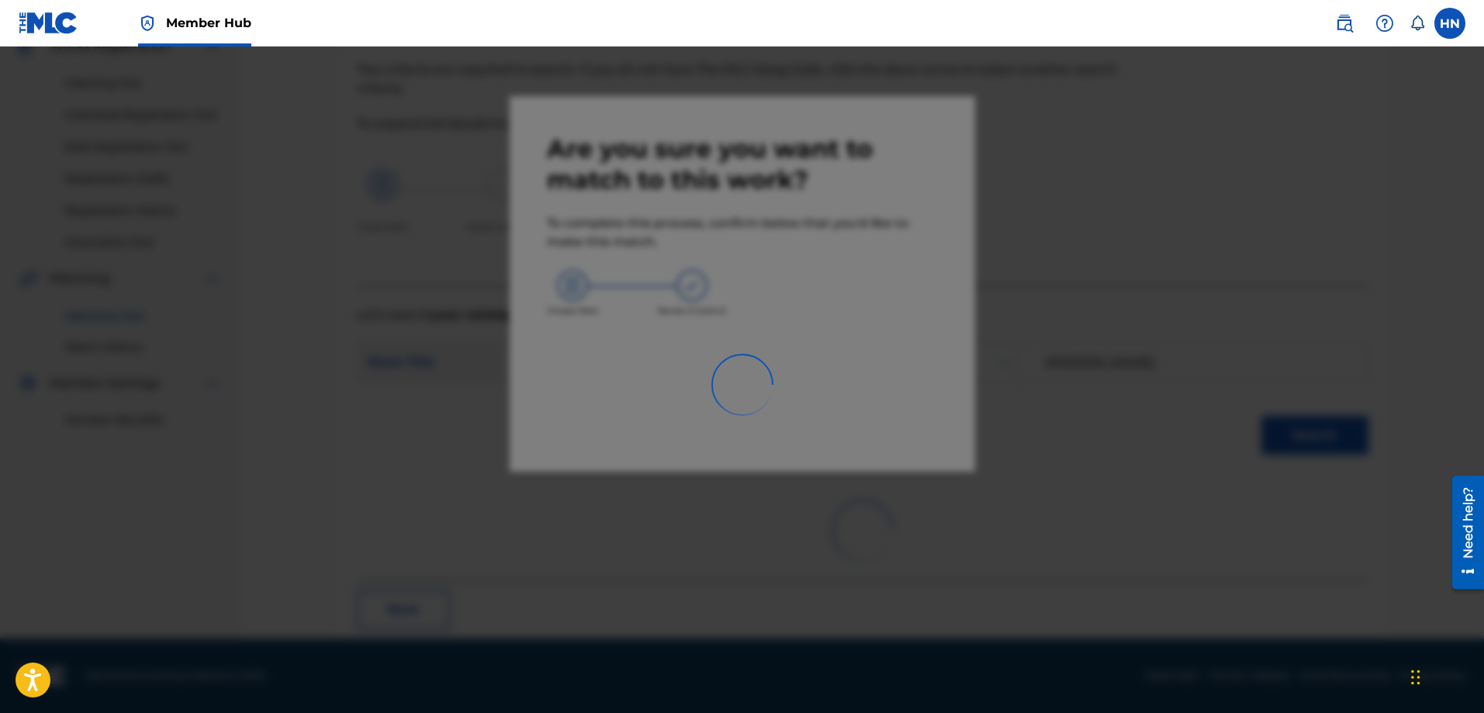
scroll to position [42, 0]
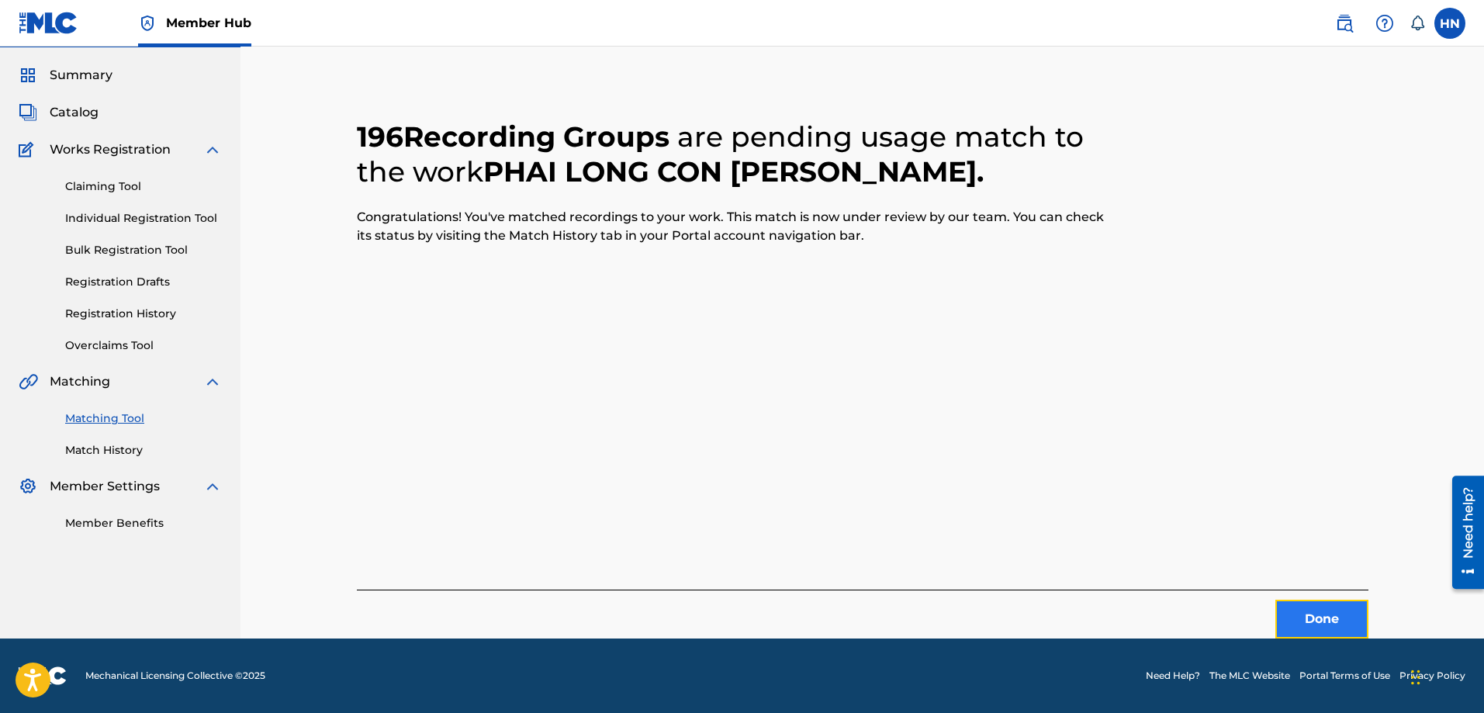
click at [1312, 611] on button "Done" at bounding box center [1321, 619] width 93 height 39
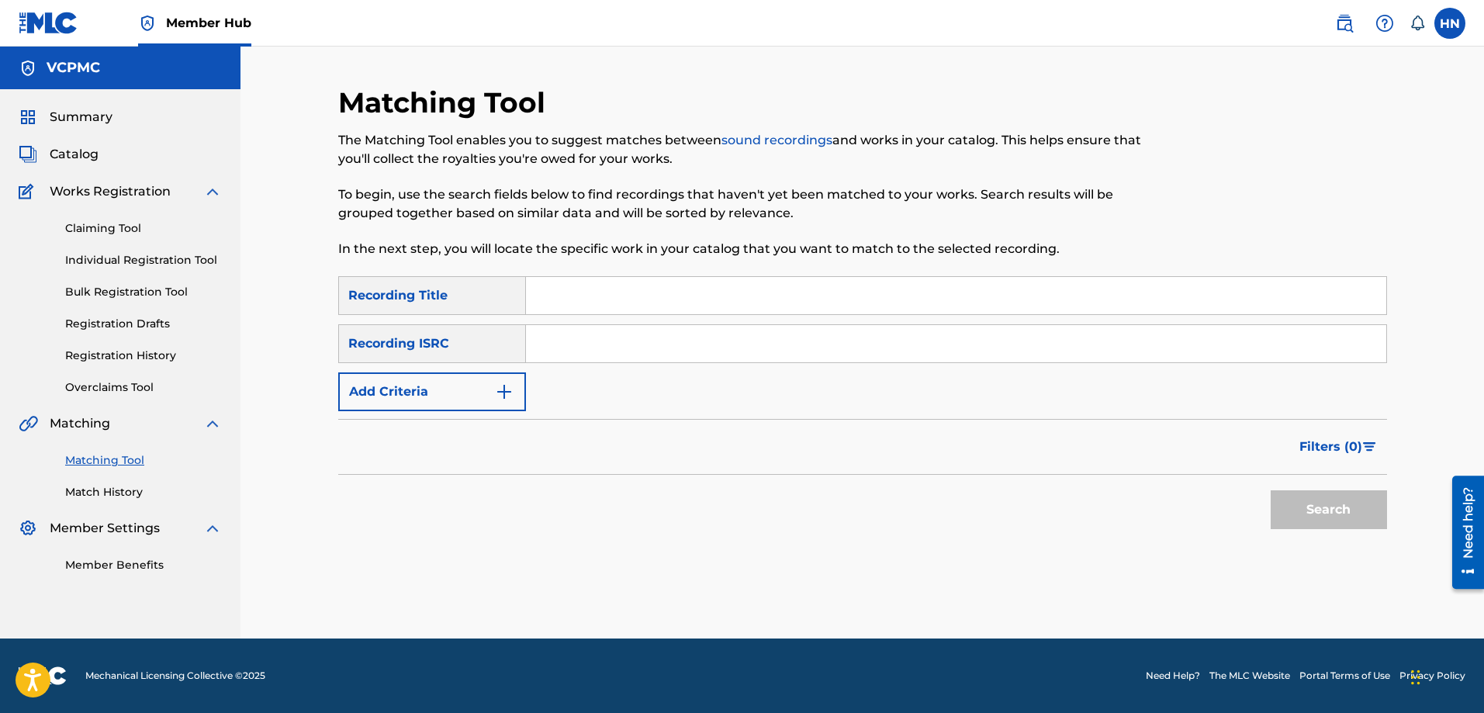
scroll to position [0, 0]
click at [1433, 33] on div "HN HN Huong Nguyen huong.ntq@vcpmc.org Notification Preferences Profile Log out" at bounding box center [1392, 23] width 146 height 31
click at [1454, 26] on label at bounding box center [1449, 23] width 31 height 31
click at [1450, 23] on input "HN Huong Nguyen huong.ntq@vcpmc.org Notification Preferences Profile Log out" at bounding box center [1450, 23] width 0 height 0
click at [1312, 219] on p "Log out" at bounding box center [1299, 220] width 36 height 14
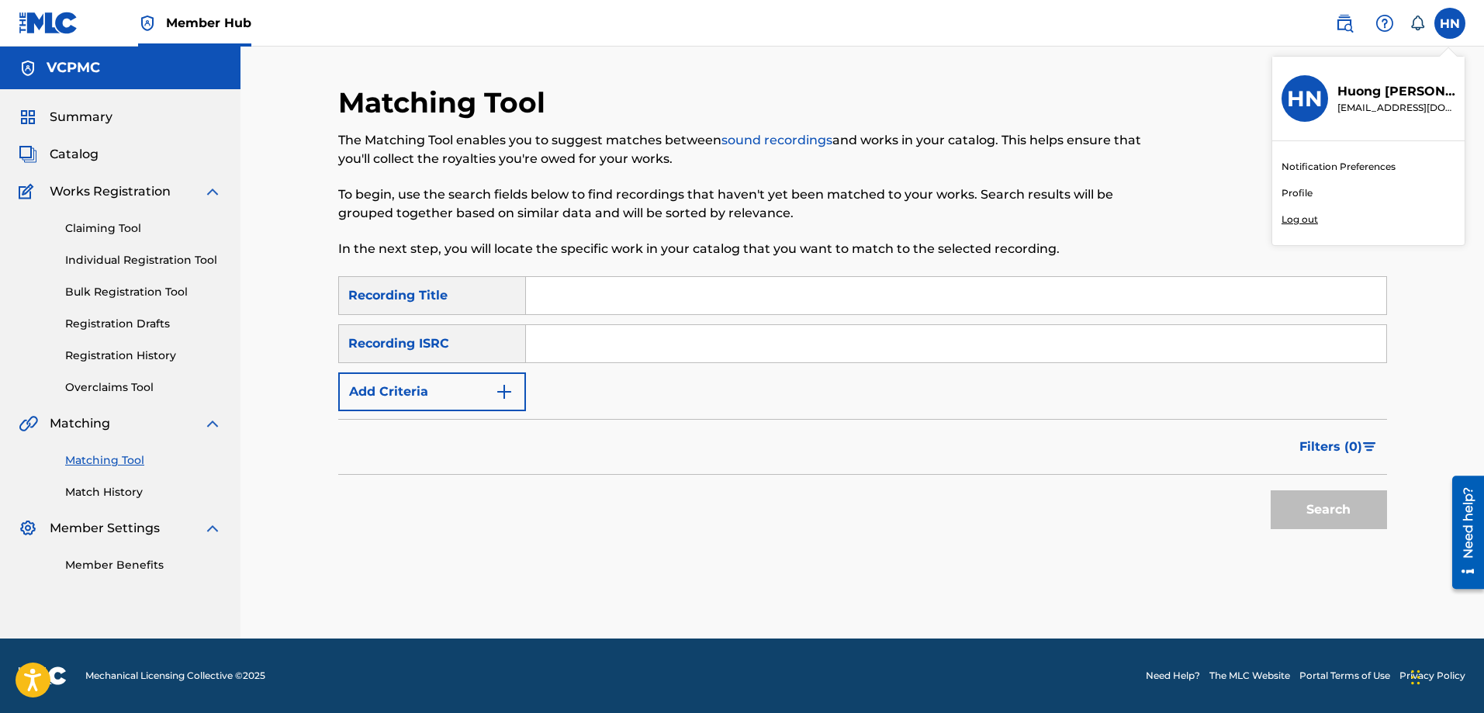
click at [1450, 23] on input "HN Huong Nguyen huong.ntq@vcpmc.org Notification Preferences Profile Log out" at bounding box center [1450, 23] width 0 height 0
